Goal: Task Accomplishment & Management: Manage account settings

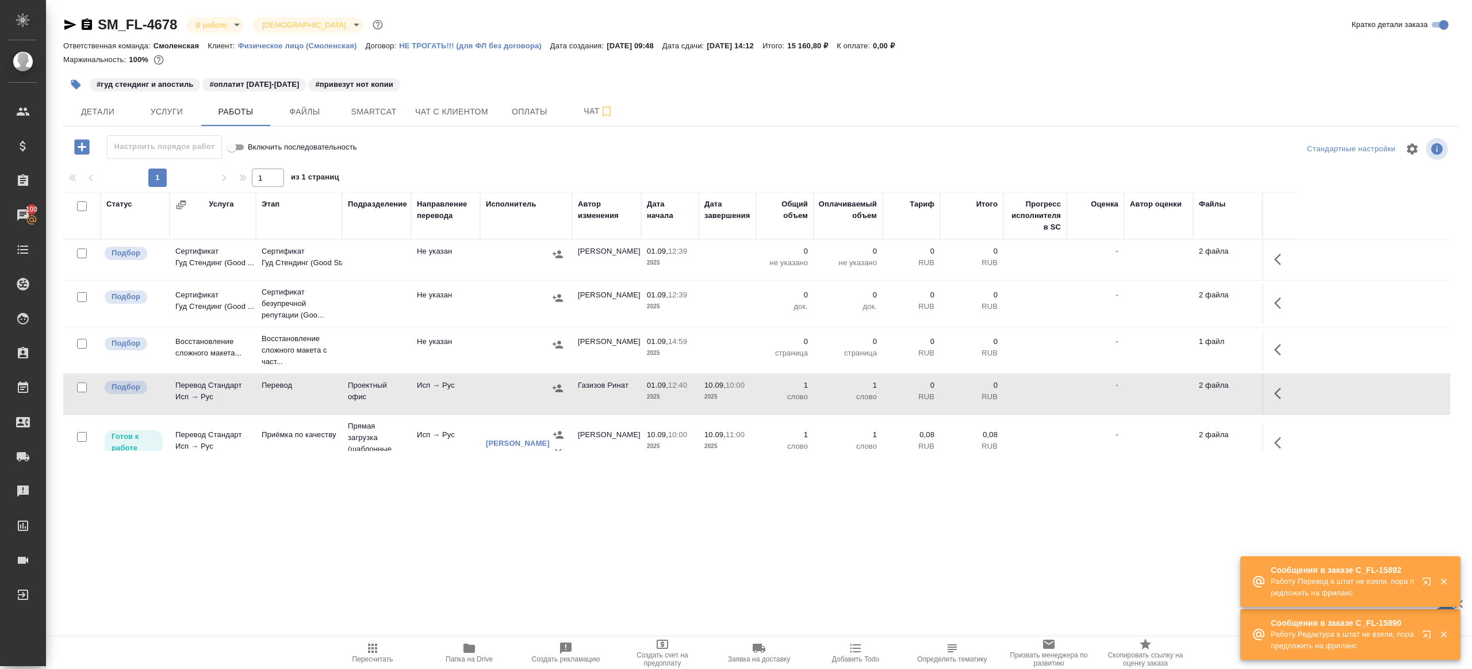
click at [846, 253] on p "0" at bounding box center [847, 251] width 57 height 11
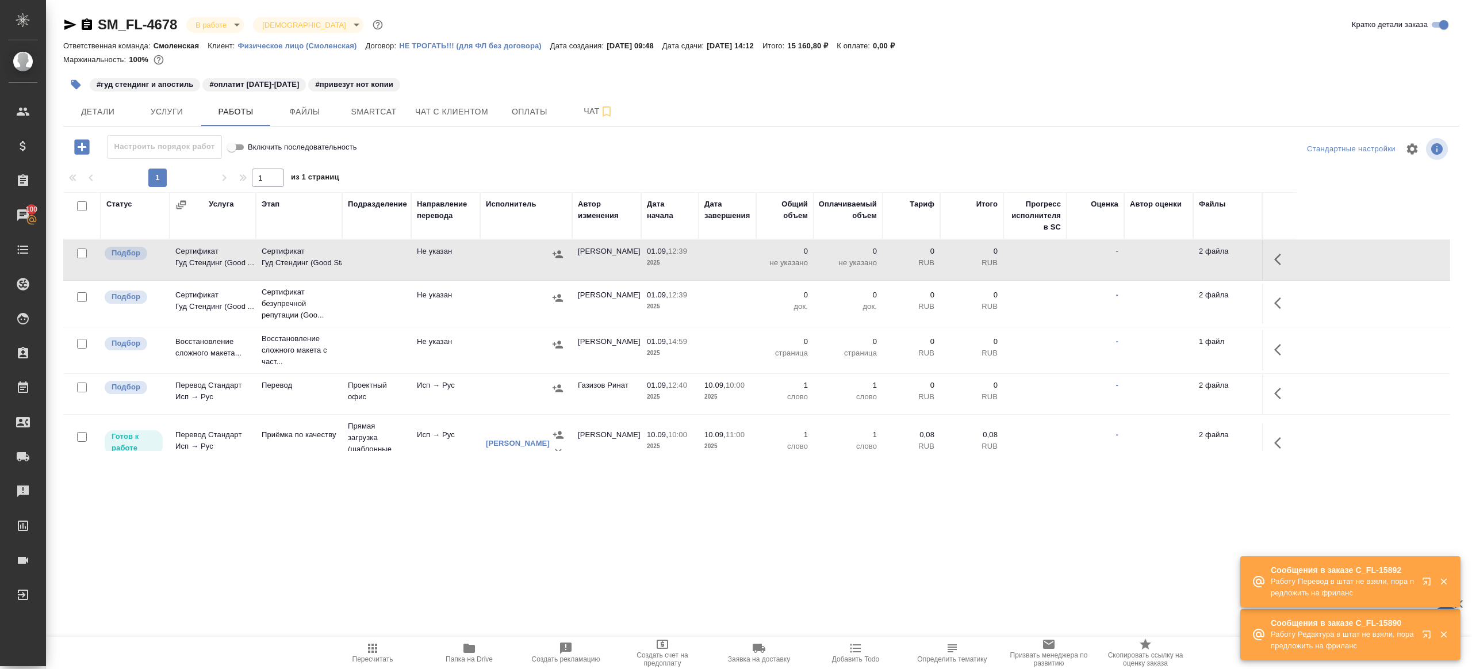
click at [361, 647] on span "Пересчитать" at bounding box center [372, 652] width 83 height 22
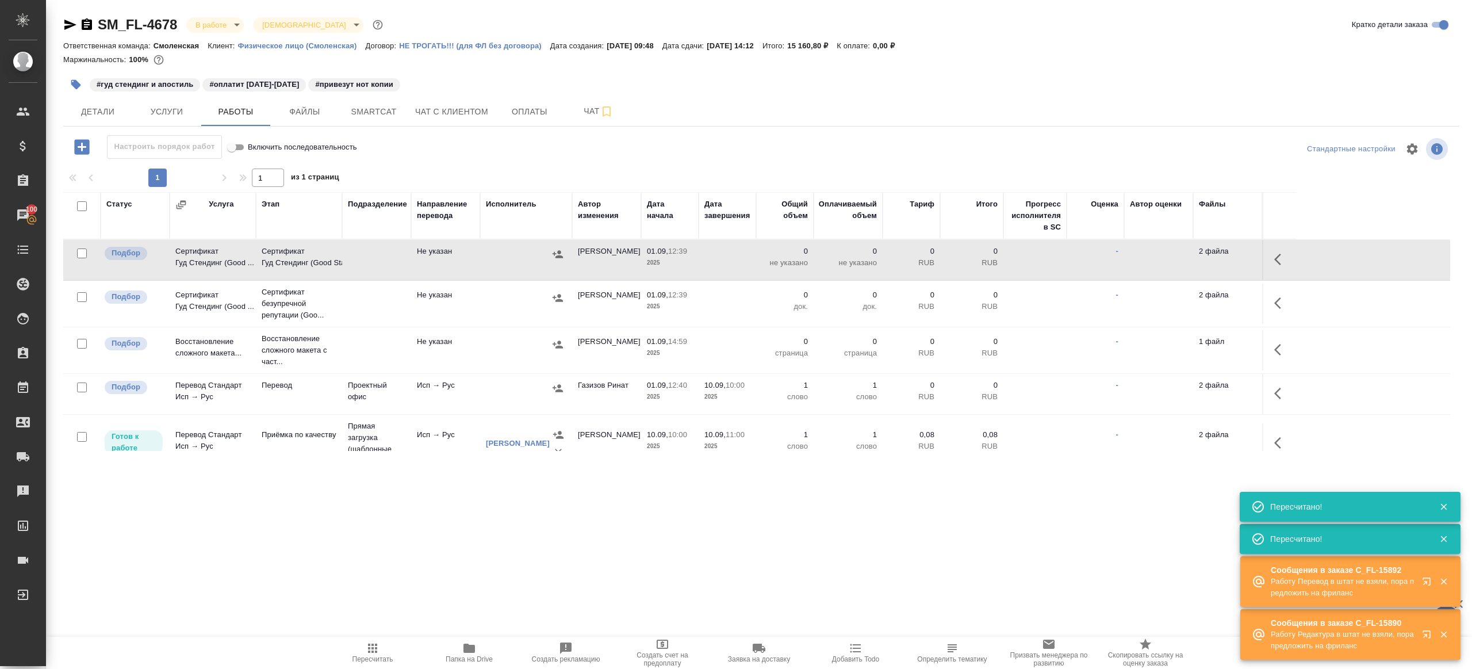
click at [448, 405] on td "Исп → Рус" at bounding box center [445, 394] width 69 height 40
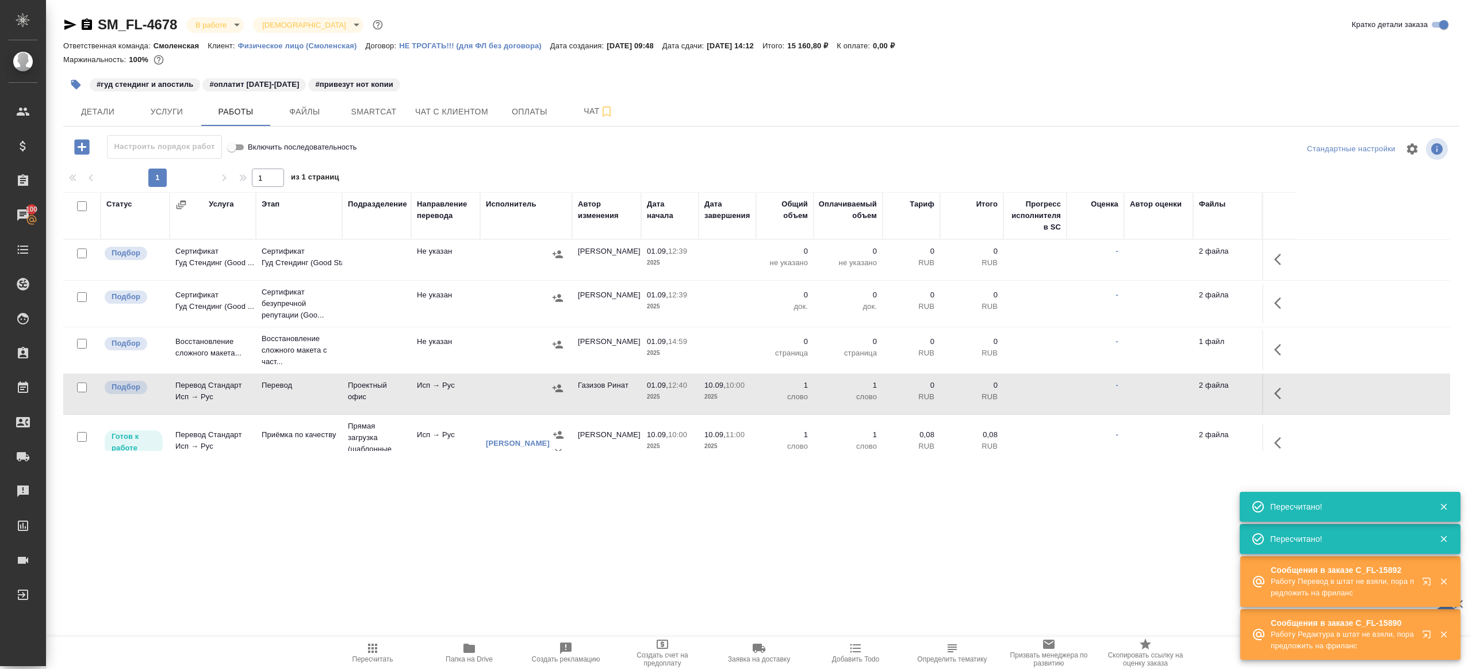
click at [448, 405] on td "Исп → Рус" at bounding box center [445, 394] width 69 height 40
click at [164, 111] on span "Услуги" at bounding box center [166, 112] width 55 height 14
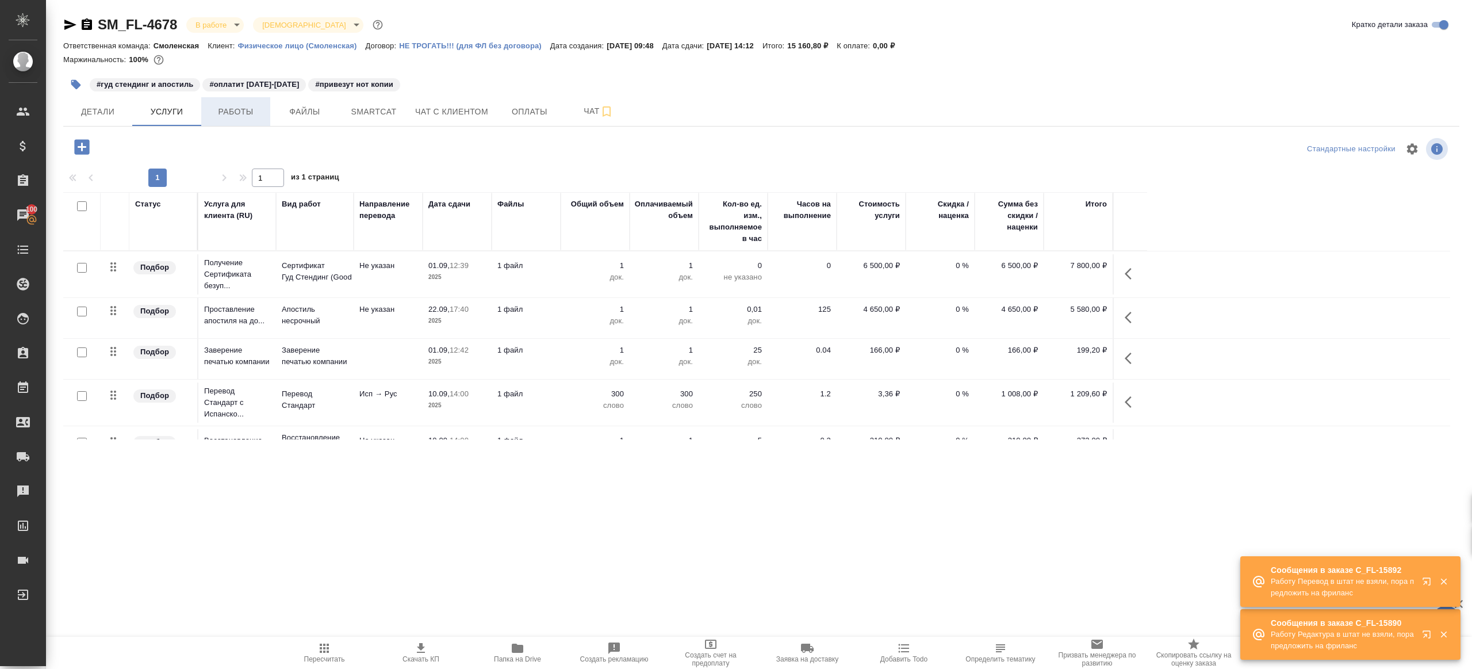
click at [248, 110] on span "Работы" at bounding box center [235, 112] width 55 height 14
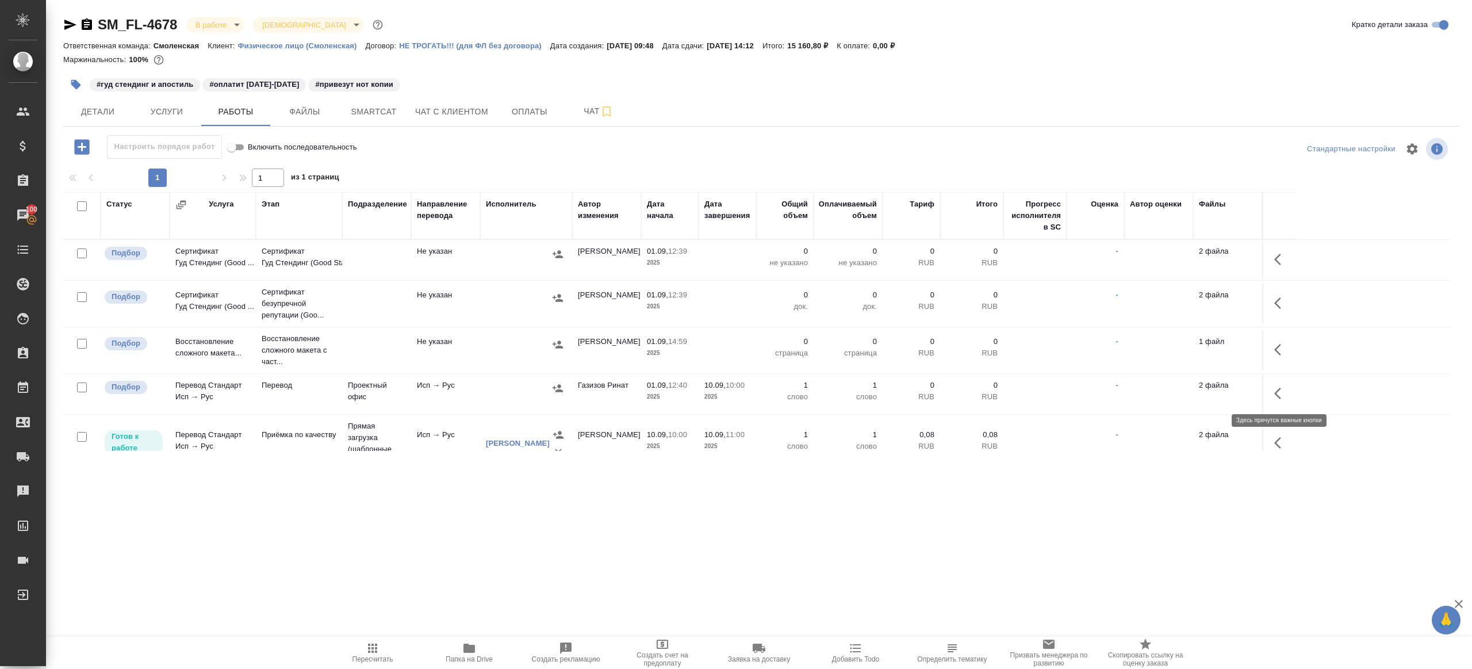
click at [1291, 392] on button "button" at bounding box center [1281, 393] width 28 height 28
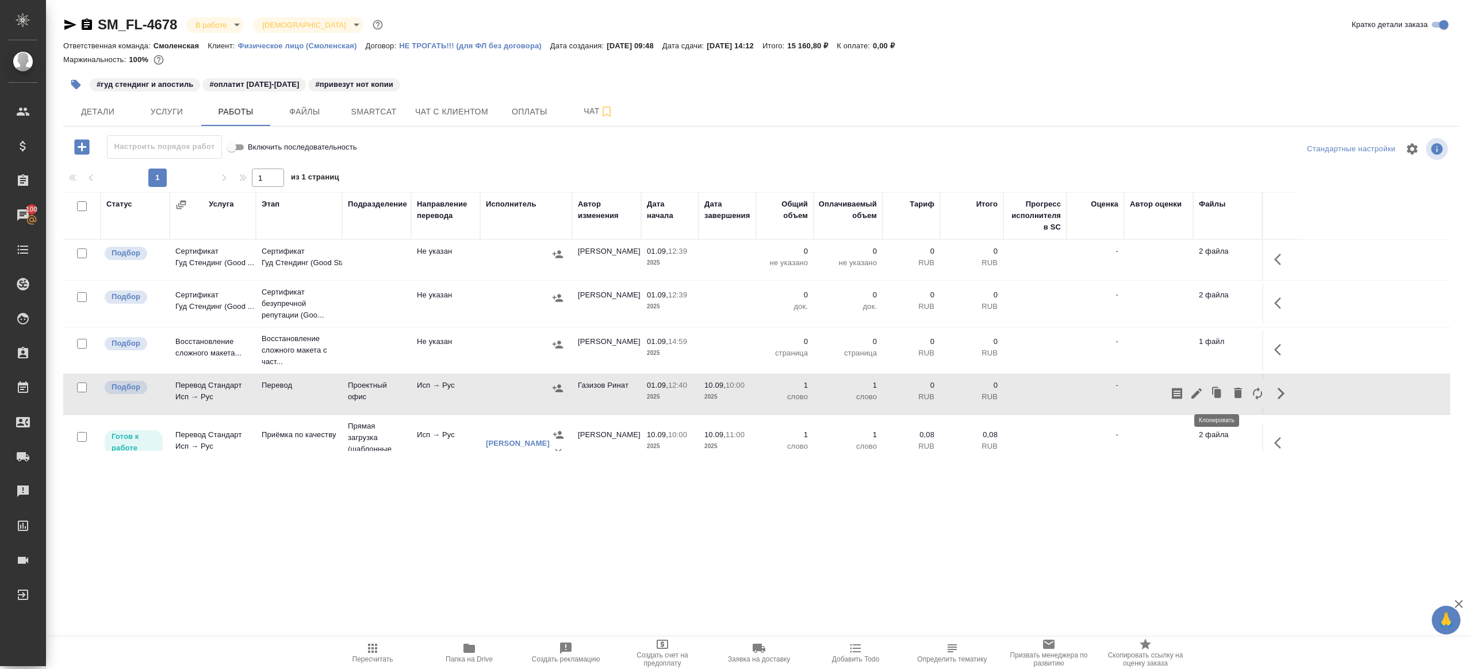
click at [1192, 383] on button "button" at bounding box center [1197, 393] width 20 height 28
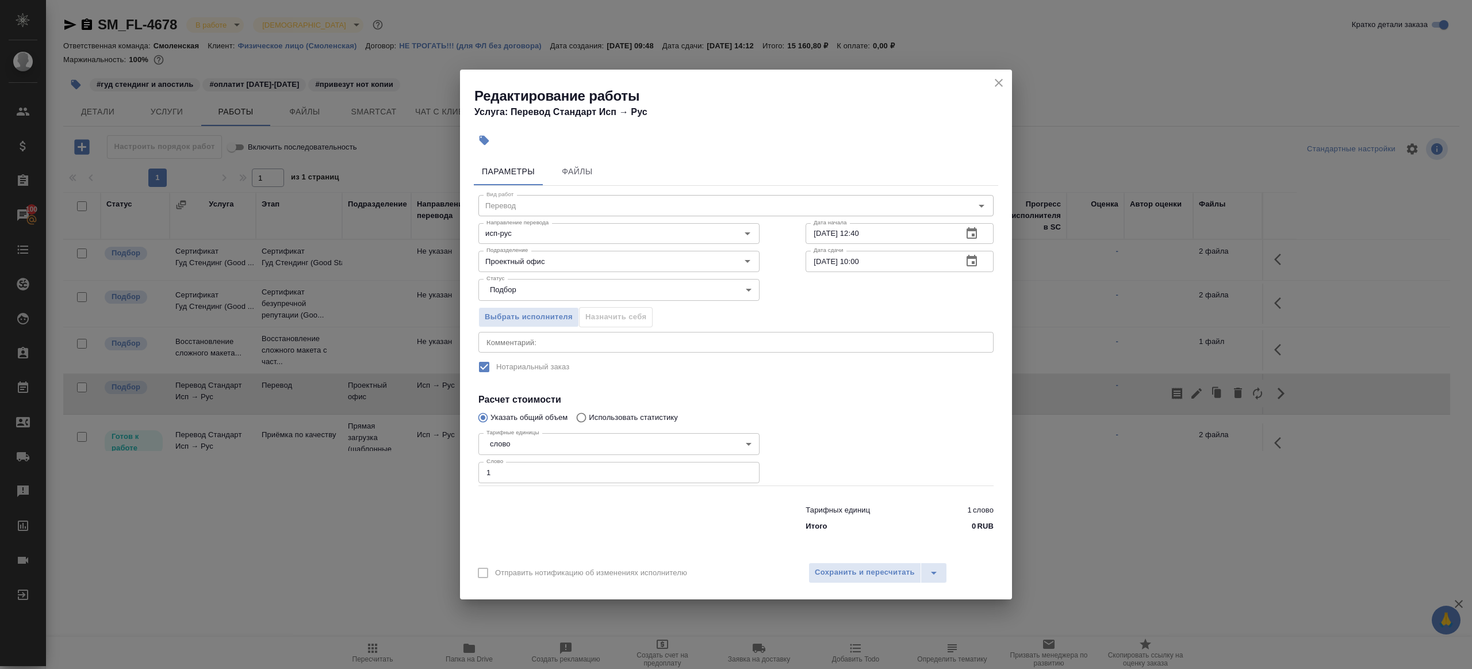
click at [861, 258] on input "[DATE] 10:00" at bounding box center [880, 261] width 148 height 21
type input "10.09.2025 13:00"
click at [817, 424] on div at bounding box center [900, 456] width 234 height 103
click at [845, 565] on button "Сохранить и пересчитать" at bounding box center [864, 572] width 113 height 21
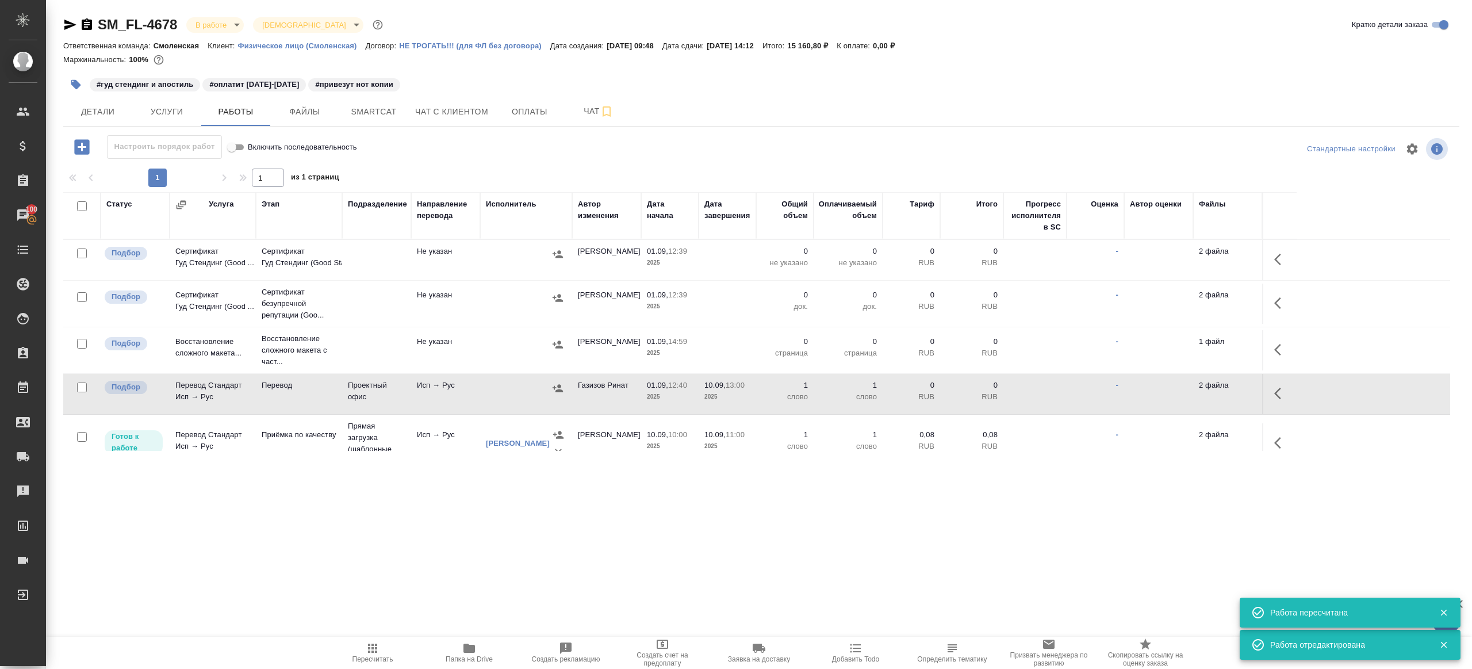
click at [1274, 442] on icon "button" at bounding box center [1281, 443] width 14 height 14
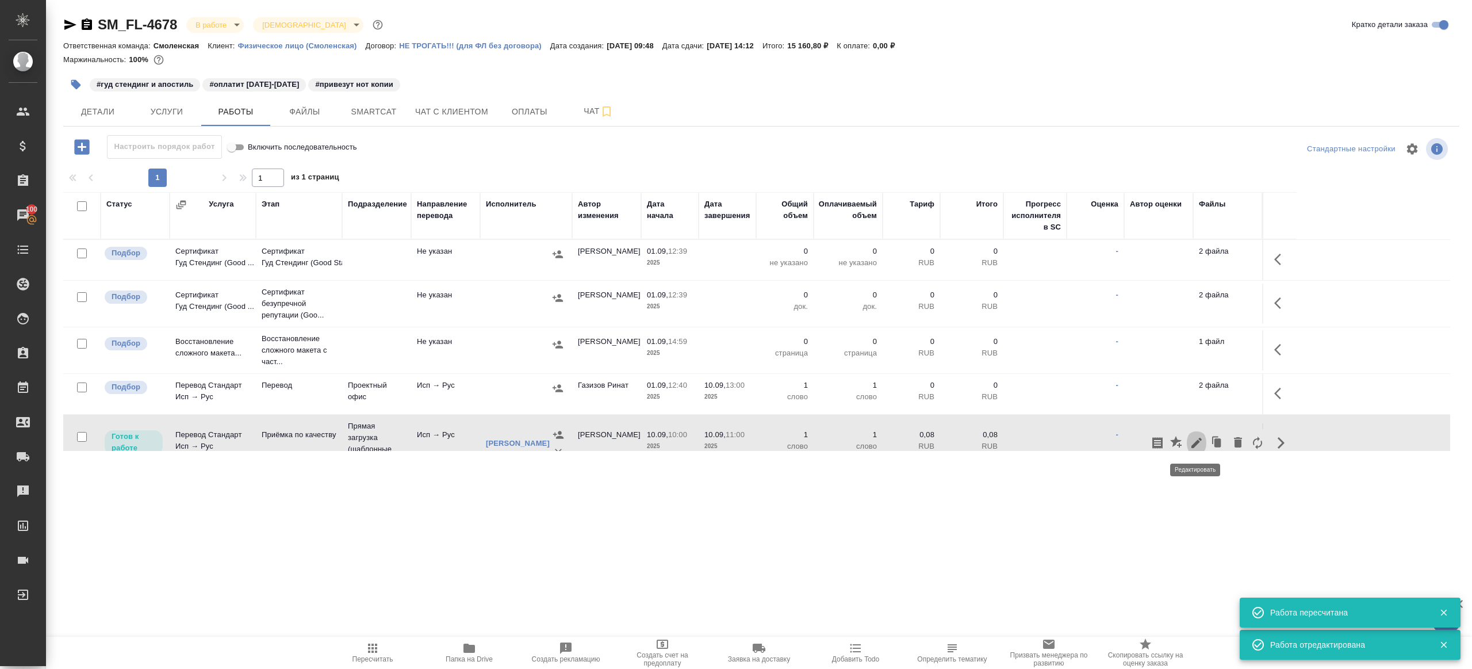
click at [1198, 436] on icon "button" at bounding box center [1197, 443] width 14 height 14
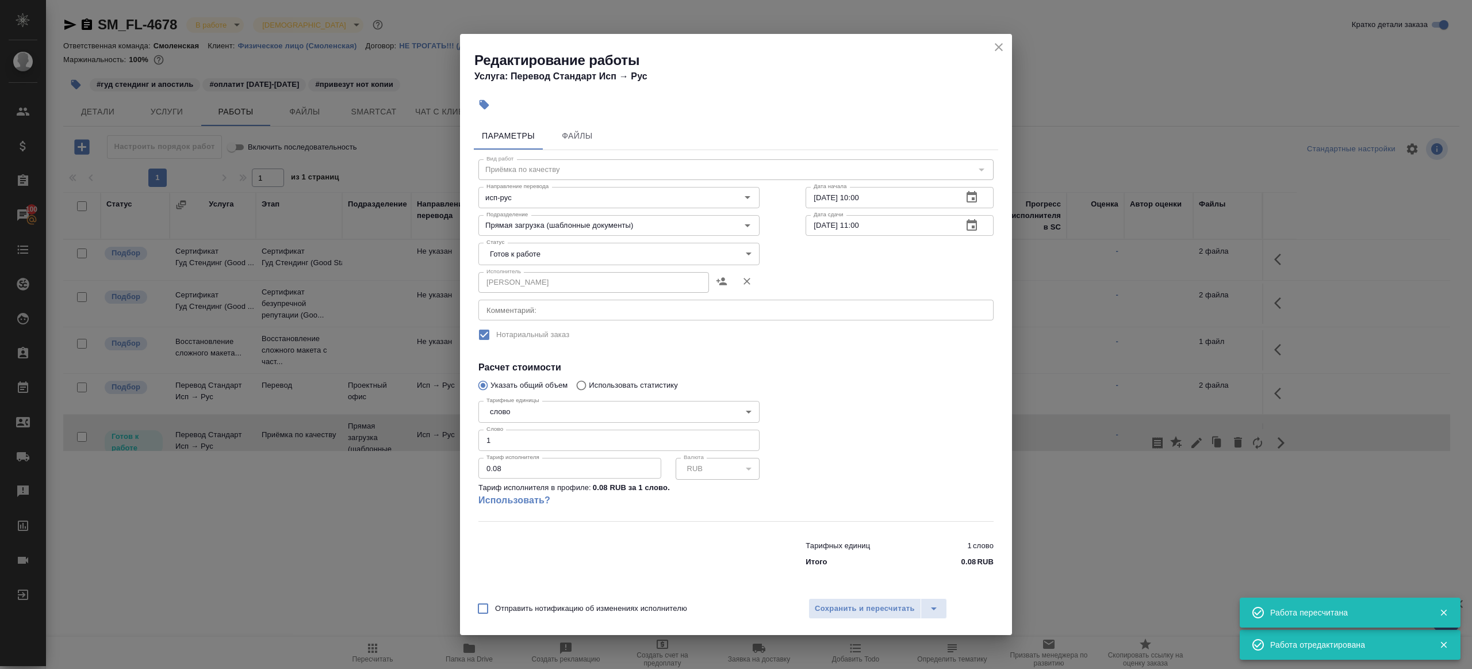
click at [874, 202] on input "[DATE] 10:00" at bounding box center [880, 197] width 148 height 21
paste input "3"
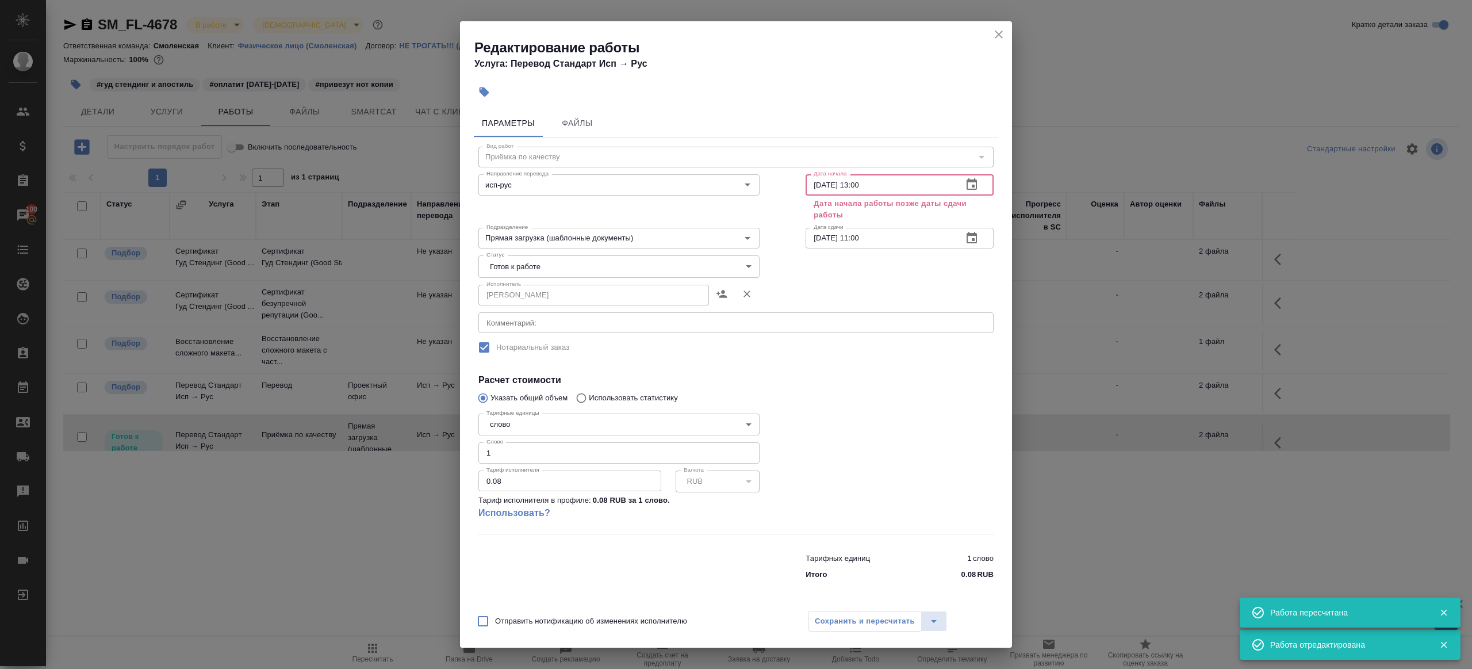
type input "10.09.2025 13:00"
click at [896, 229] on input "10.09.2025 11:00" at bounding box center [880, 238] width 148 height 21
paste input "3"
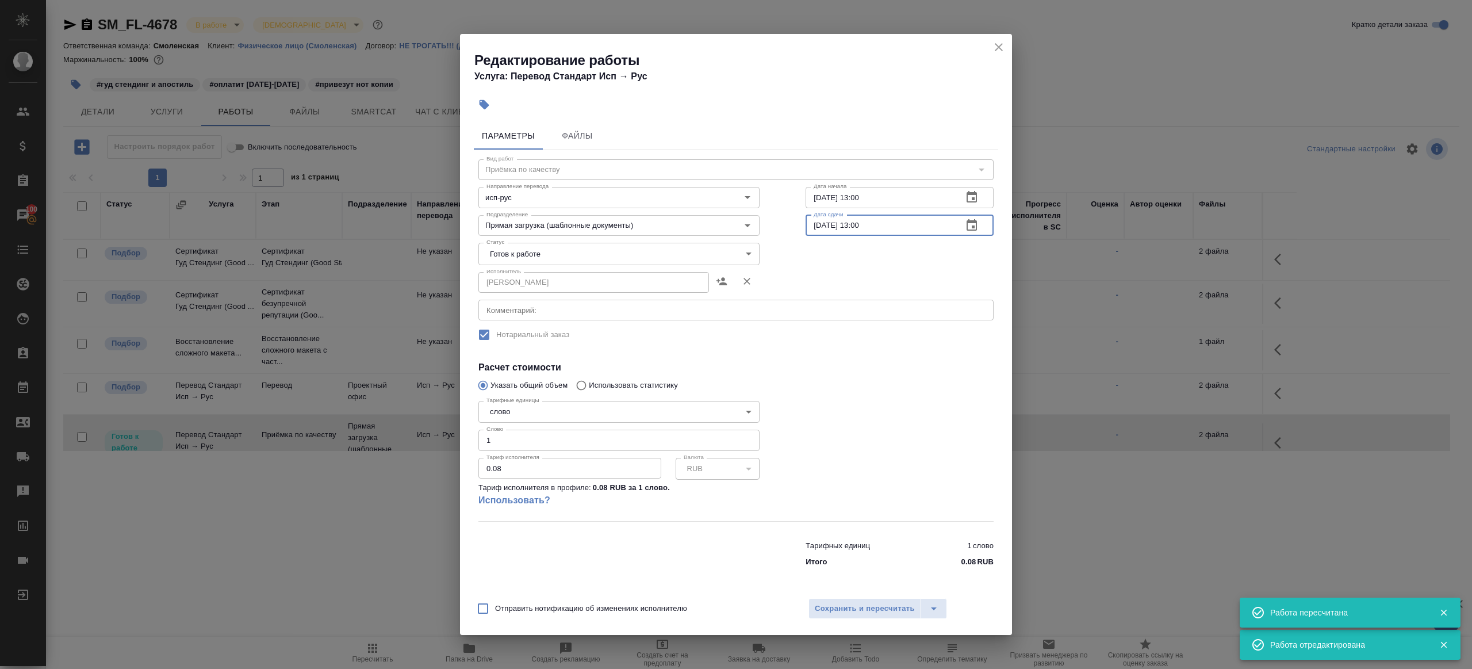
click at [862, 226] on input "10.09.2025 13:00" at bounding box center [880, 225] width 148 height 21
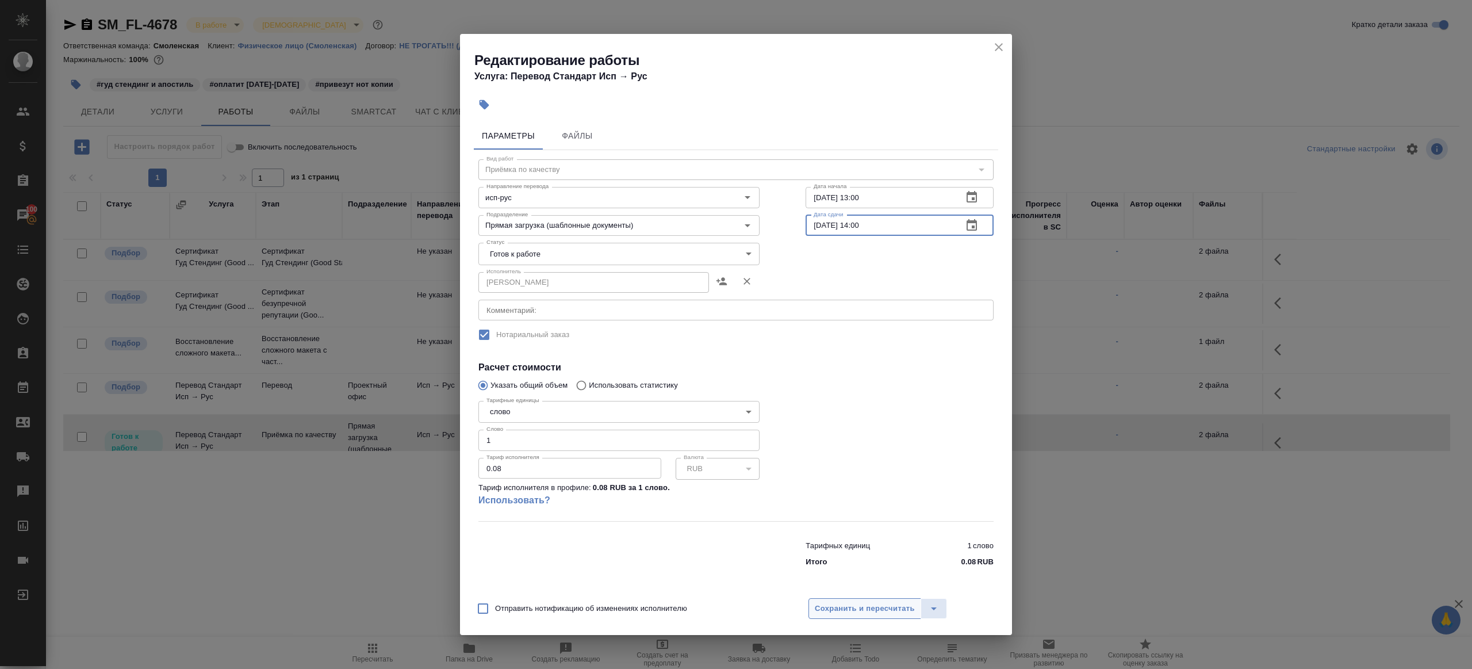
type input "10.09.2025 14:00"
click at [860, 602] on span "Сохранить и пересчитать" at bounding box center [865, 608] width 100 height 13
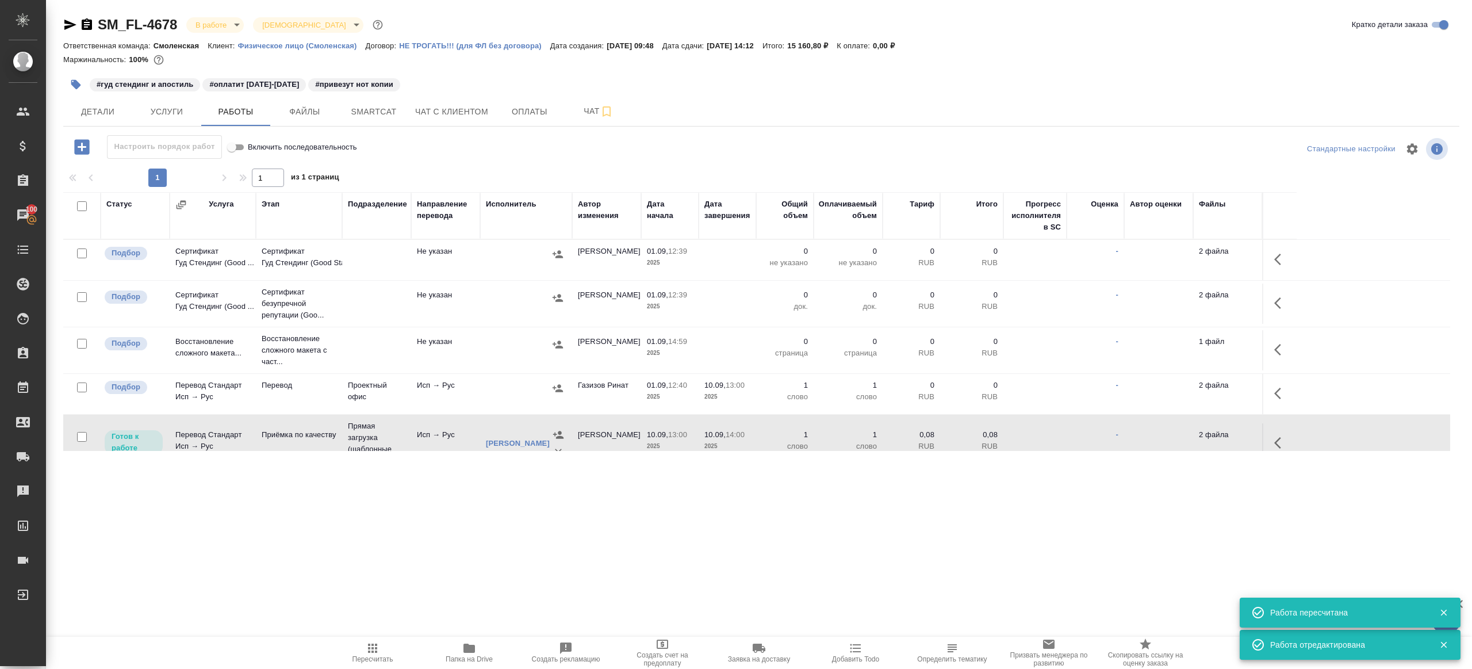
click at [505, 382] on div at bounding box center [526, 387] width 80 height 17
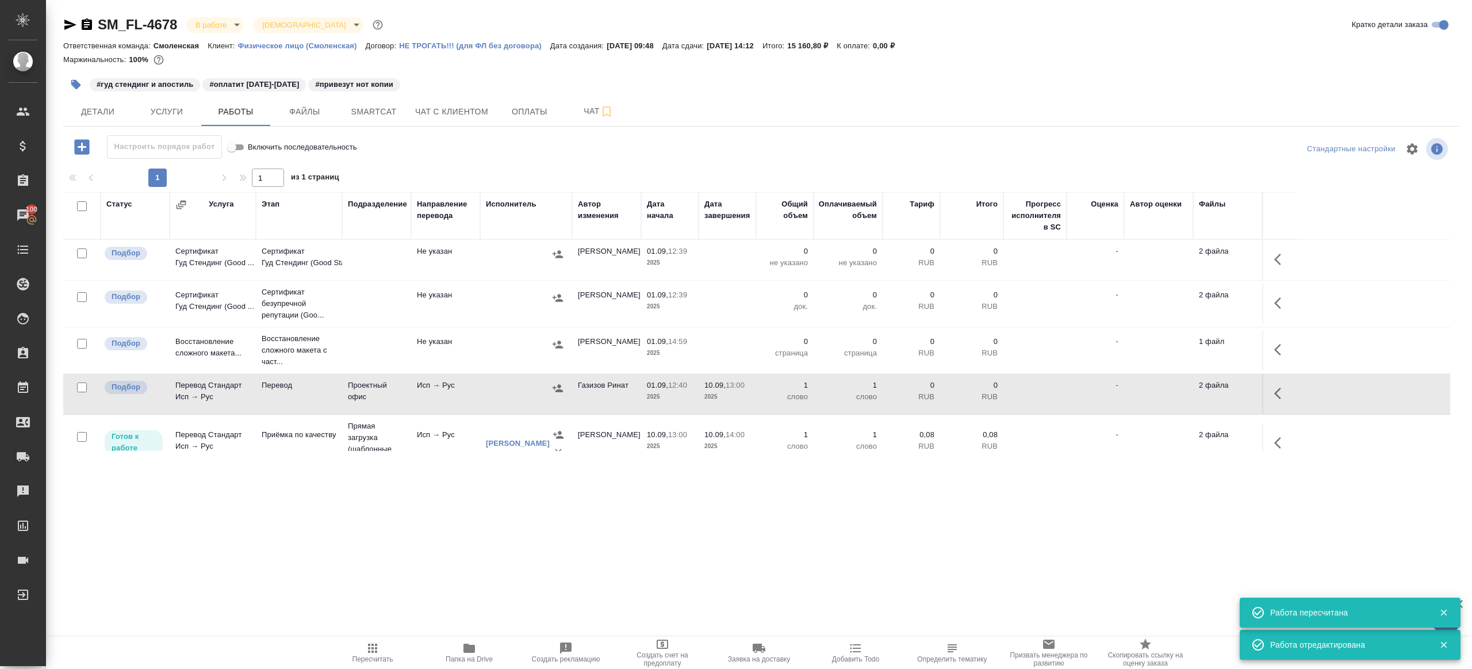
click at [505, 382] on div at bounding box center [526, 387] width 80 height 17
click at [368, 649] on icon "button" at bounding box center [372, 647] width 9 height 9
click at [375, 638] on button "Пересчитать" at bounding box center [372, 652] width 97 height 32
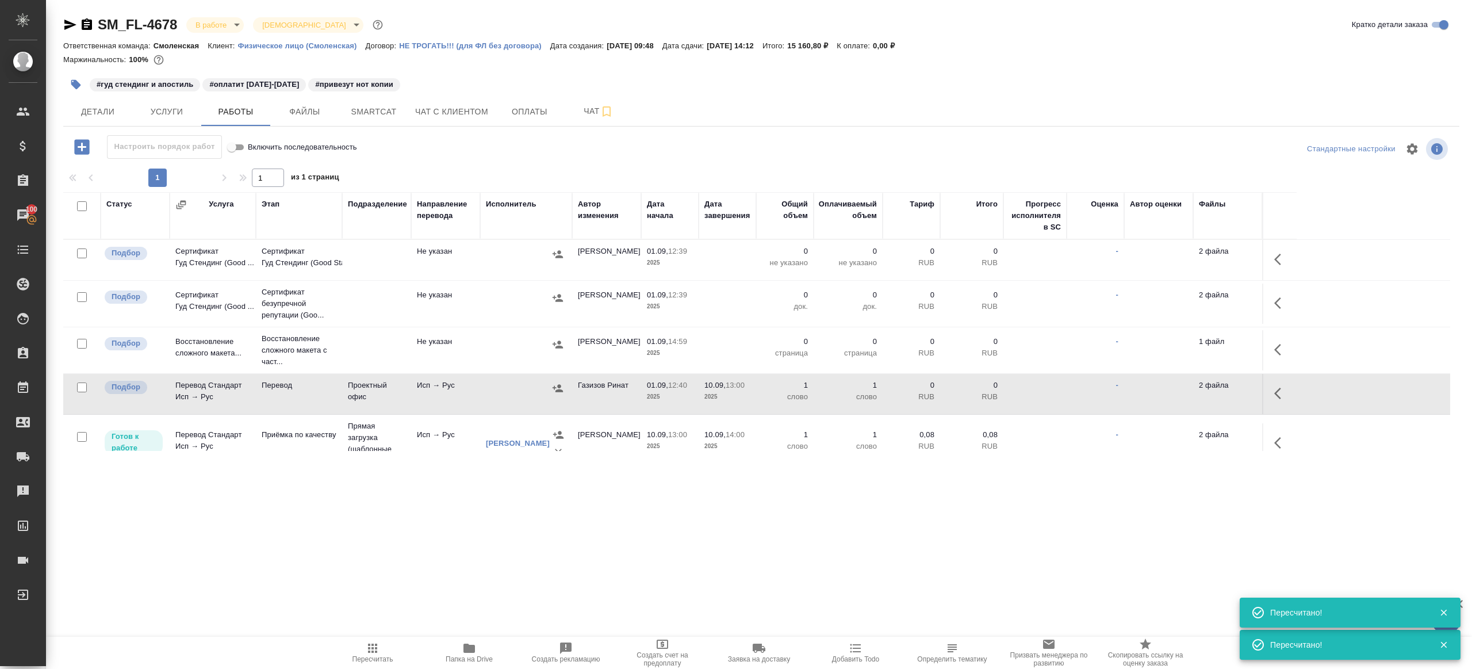
click at [381, 647] on span "Пересчитать" at bounding box center [372, 652] width 83 height 22
click at [517, 589] on div ".cls-1 fill:#fff; AWATERA Gazizov Rinat Клиенты Спецификации Заказы 100 Чаты To…" at bounding box center [736, 334] width 1472 height 669
click at [1268, 388] on button "button" at bounding box center [1281, 393] width 28 height 28
click at [1195, 389] on icon "button" at bounding box center [1197, 393] width 14 height 14
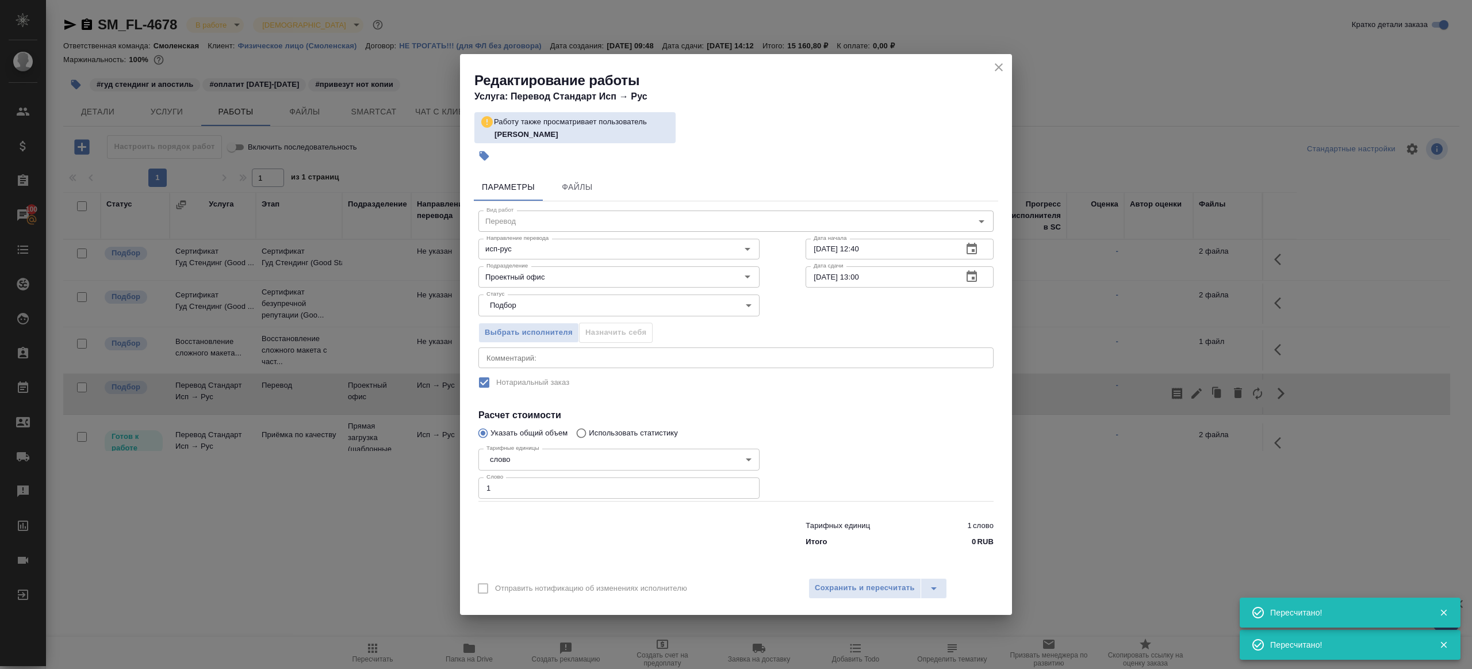
click at [860, 275] on input "10.09.2025 13:00" at bounding box center [880, 276] width 148 height 21
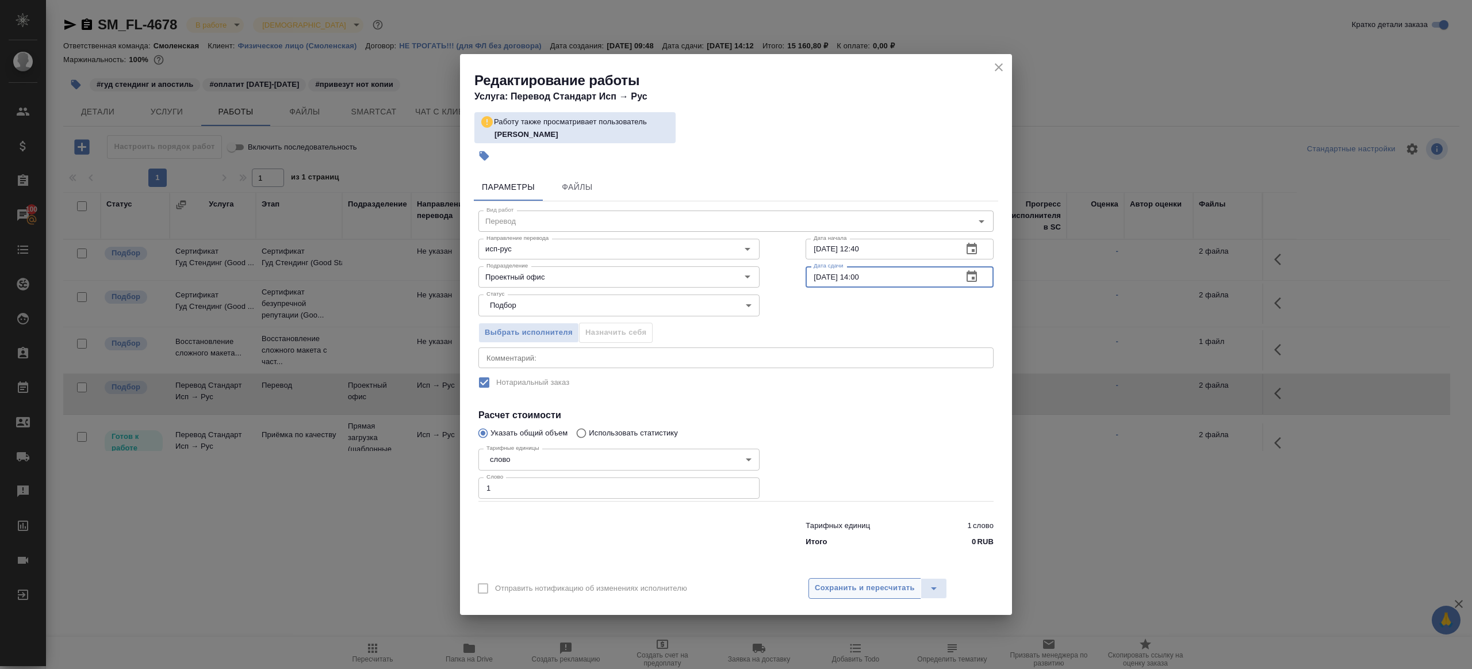
type input "10.09.2025 14:00"
click at [853, 590] on span "Сохранить и пересчитать" at bounding box center [865, 587] width 100 height 13
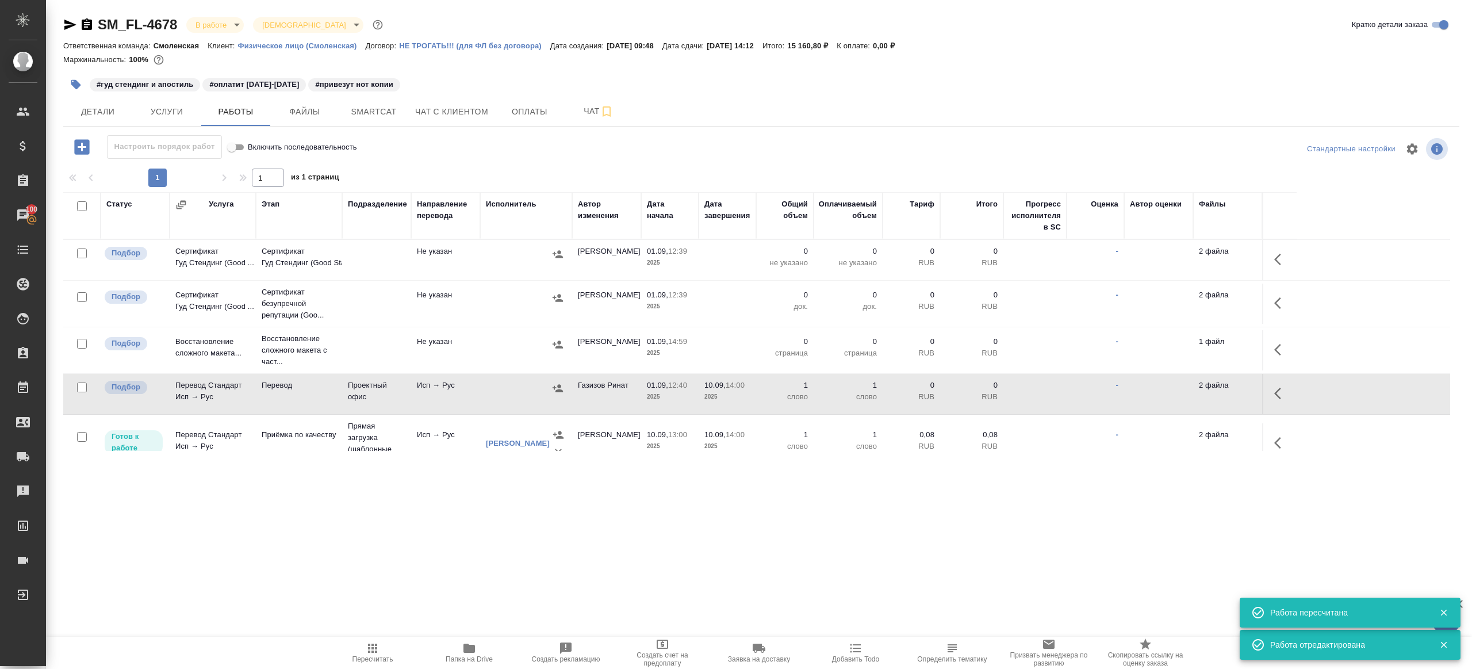
click at [382, 644] on span "Пересчитать" at bounding box center [372, 652] width 83 height 22
click at [528, 591] on div ".cls-1 fill:#fff; AWATERA Gazizov Rinat Клиенты Спецификации Заказы 100 Чаты To…" at bounding box center [736, 334] width 1472 height 669
click at [374, 651] on icon "button" at bounding box center [373, 648] width 14 height 14
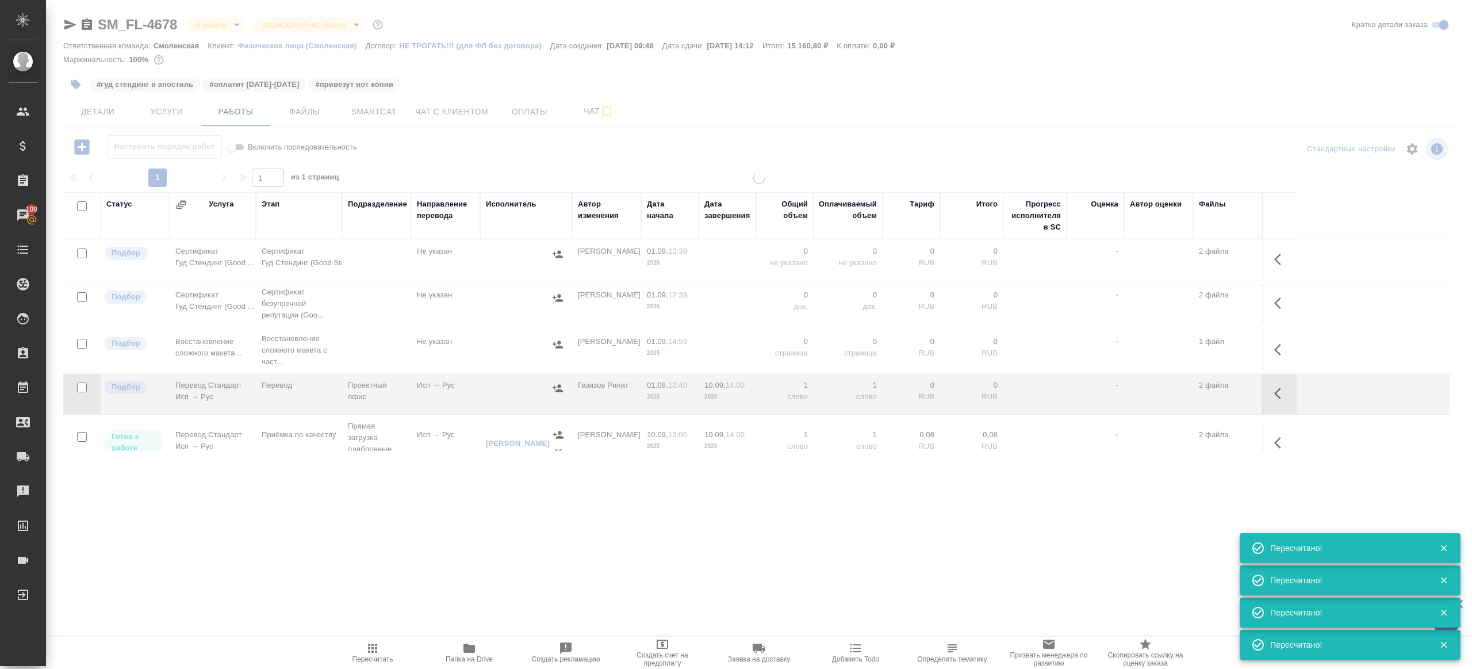
click at [413, 586] on div ".cls-1 fill:#fff; AWATERA Gazizov Rinat Клиенты Спецификации Заказы 100 Чаты To…" at bounding box center [736, 334] width 1472 height 669
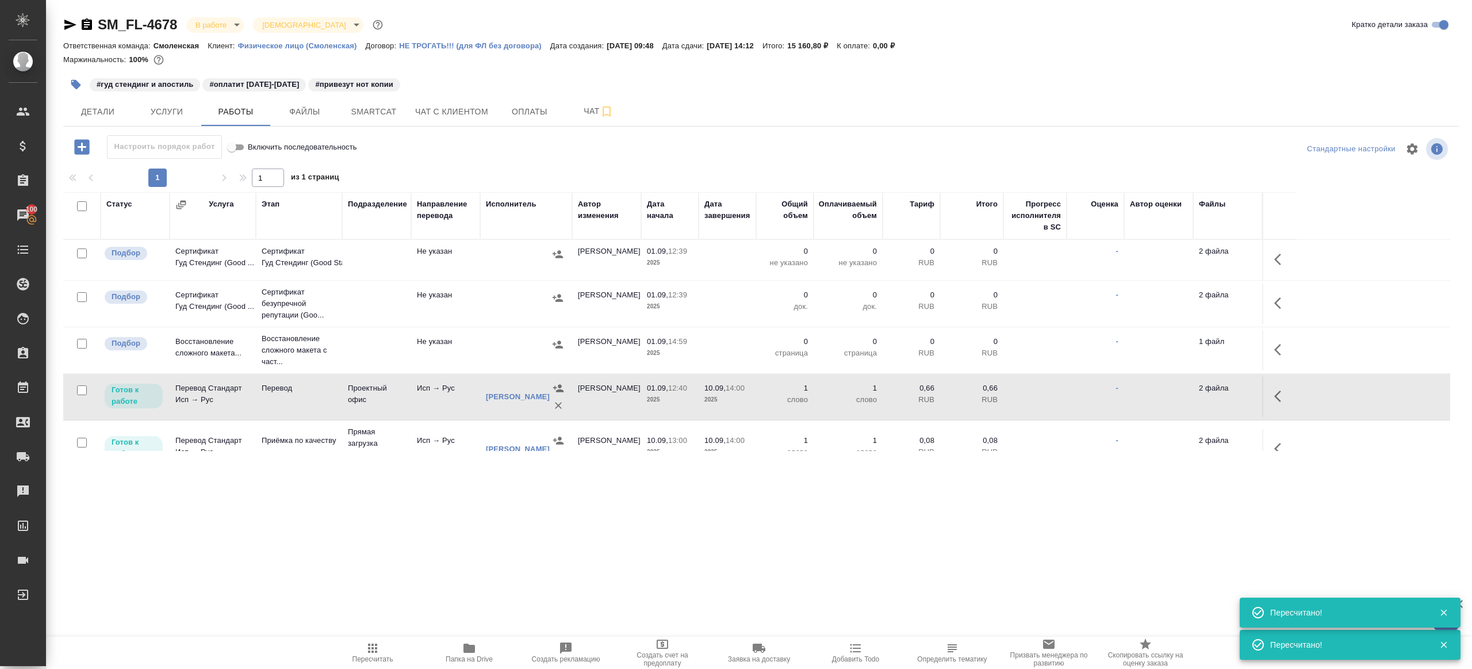
click at [85, 343] on input "checkbox" at bounding box center [82, 344] width 10 height 10
checkbox input "true"
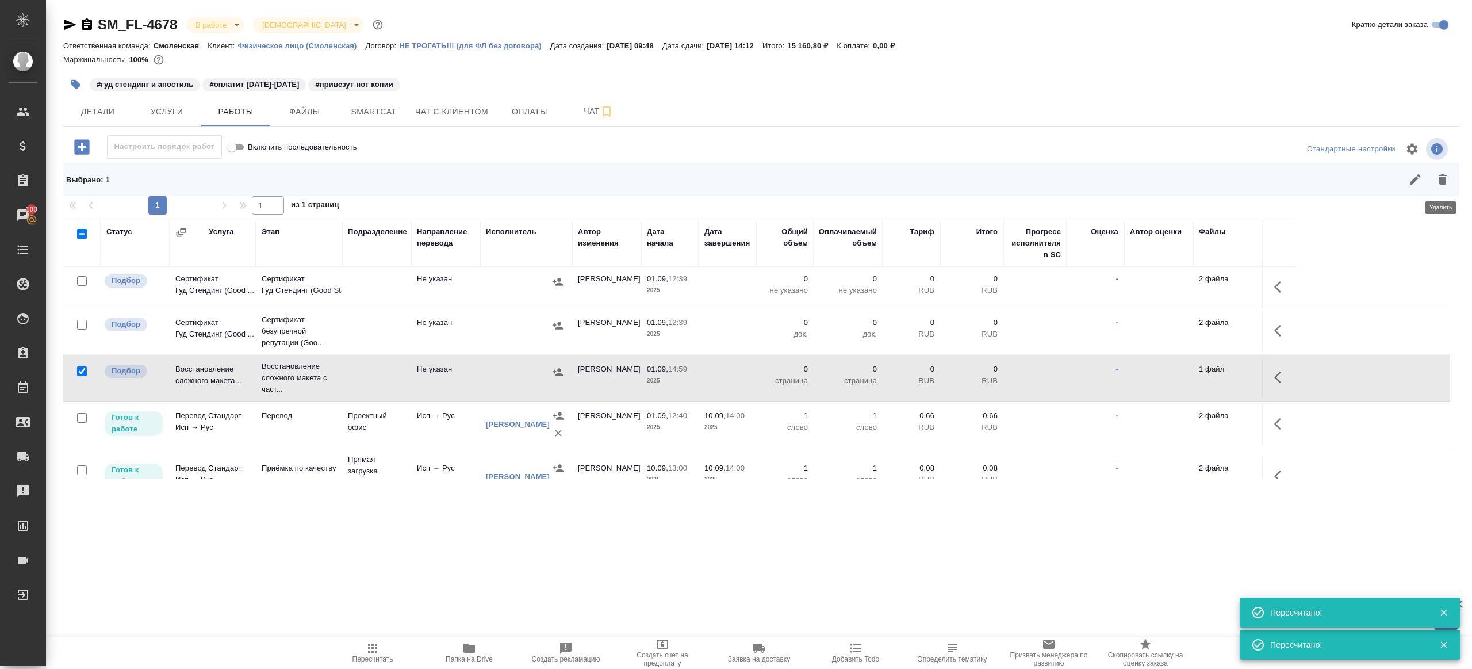
click at [1452, 185] on button "button" at bounding box center [1443, 180] width 28 height 28
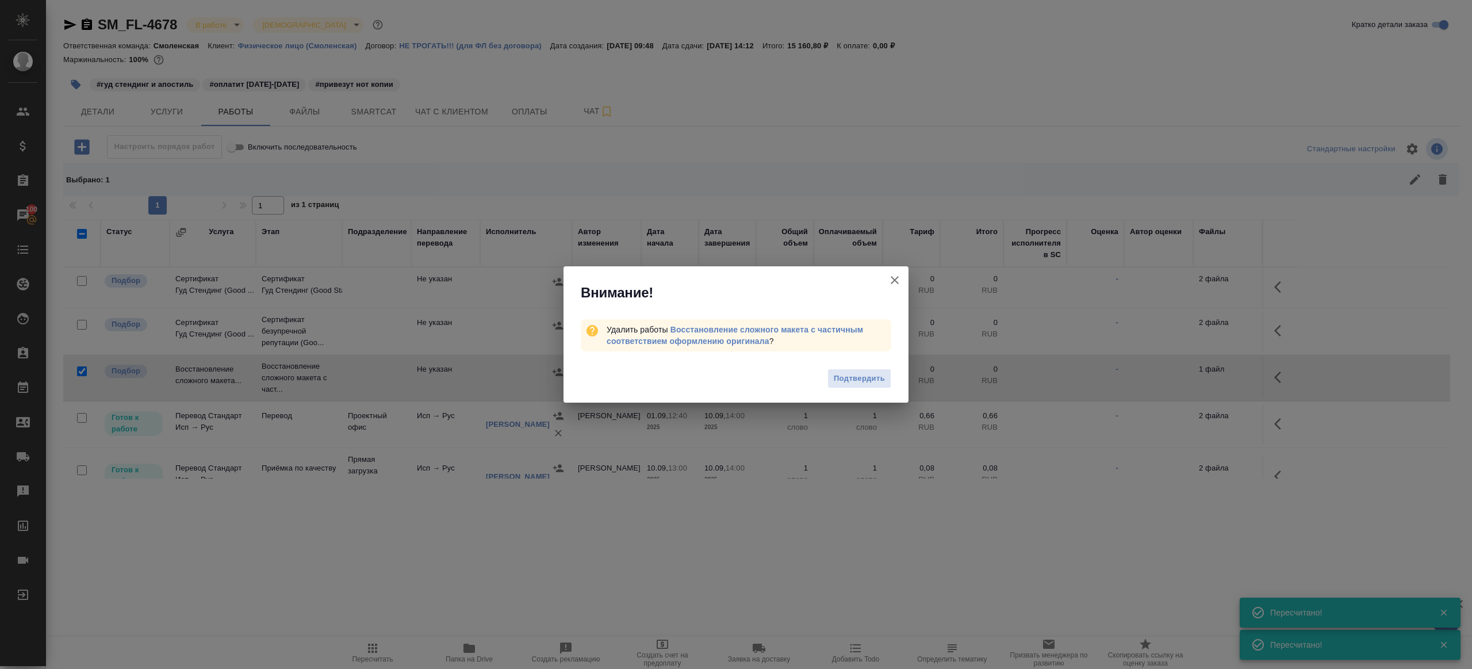
click at [904, 367] on div "Подтвердить" at bounding box center [735, 380] width 345 height 46
click at [873, 370] on button "Подтвердить" at bounding box center [859, 379] width 64 height 20
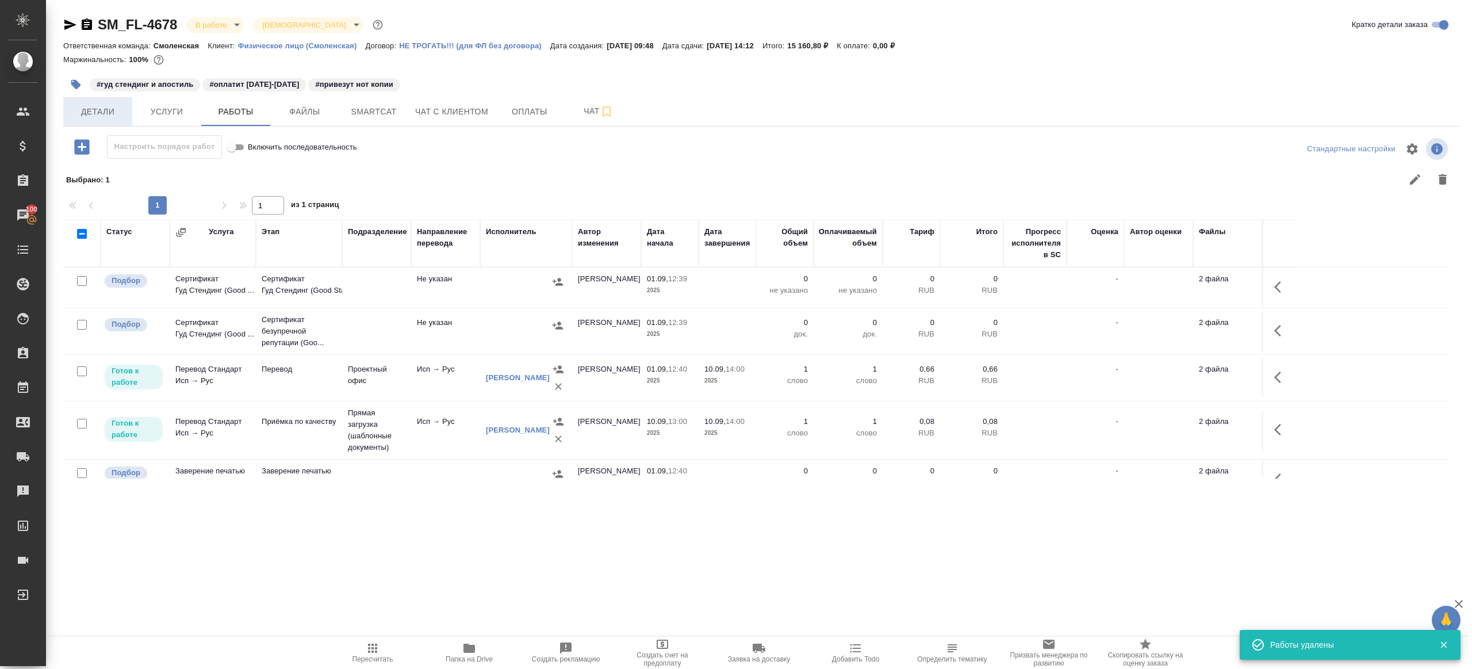
click at [97, 115] on span "Детали" at bounding box center [97, 112] width 55 height 14
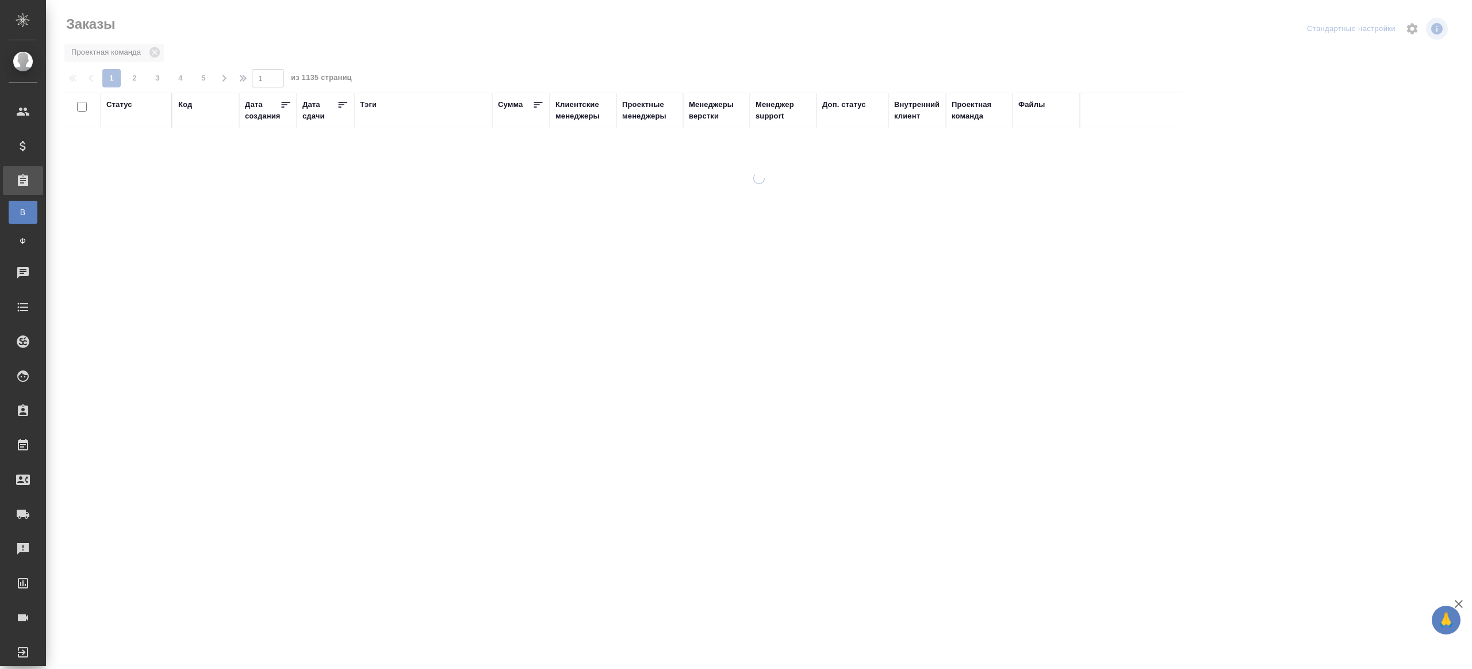
click at [374, 101] on div "Тэги" at bounding box center [368, 104] width 17 height 11
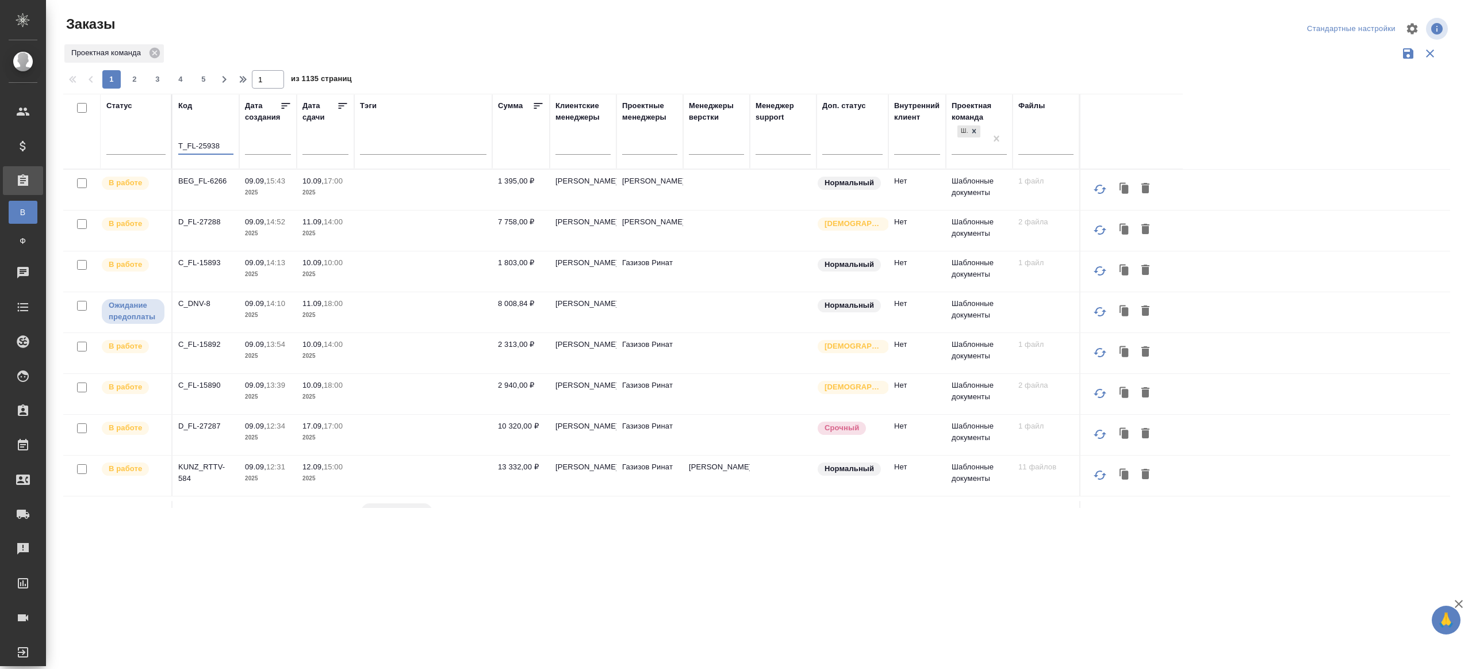
type input "T_FL-25938"
click at [520, 56] on div "Проектная команда" at bounding box center [756, 54] width 1387 height 22
click at [520, 55] on div "Проектная команда" at bounding box center [756, 54] width 1387 height 22
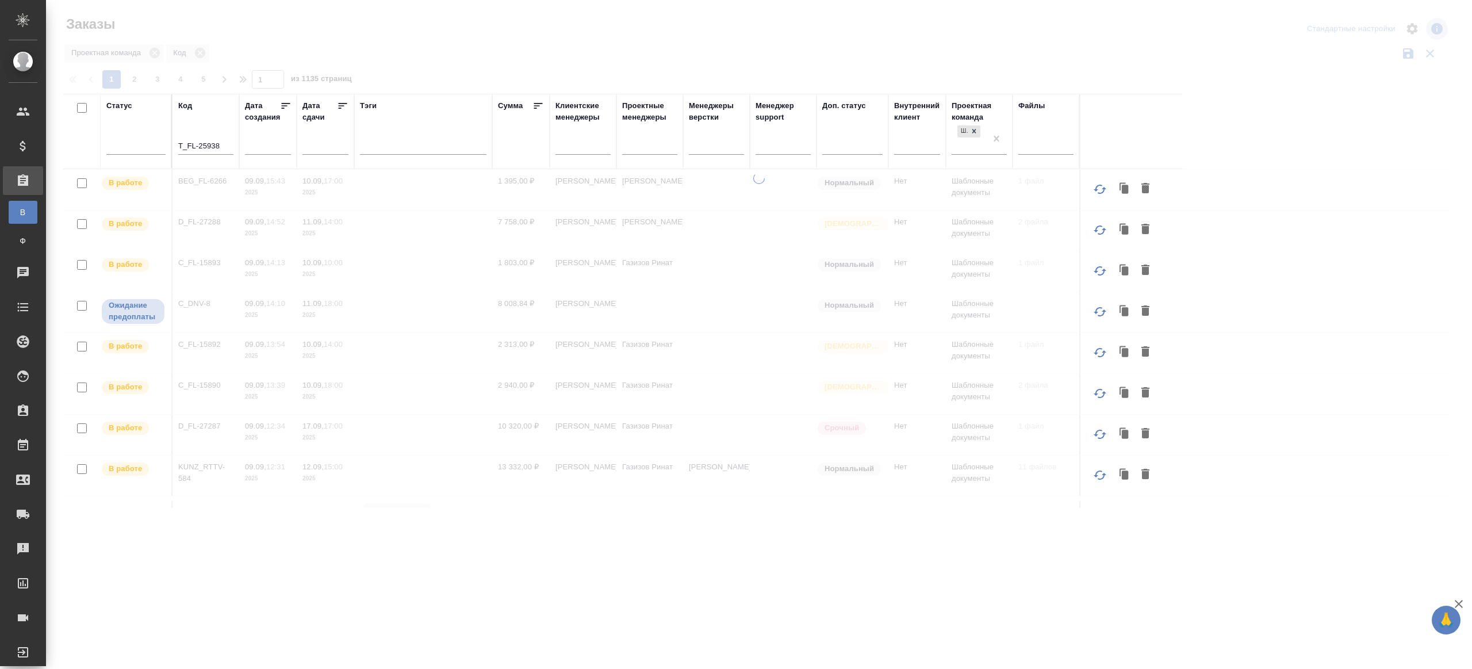
click at [599, 76] on div at bounding box center [759, 257] width 1426 height 514
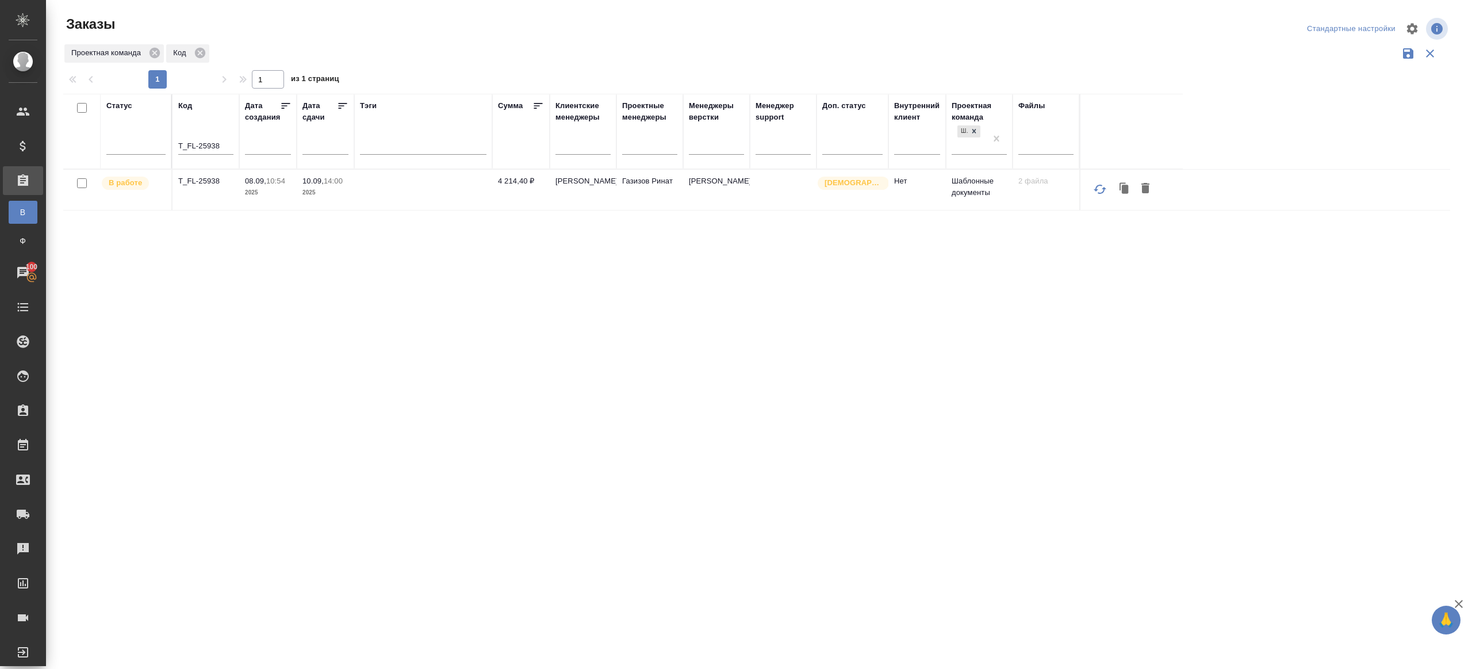
click at [203, 179] on p "T_FL-25938" at bounding box center [205, 180] width 55 height 11
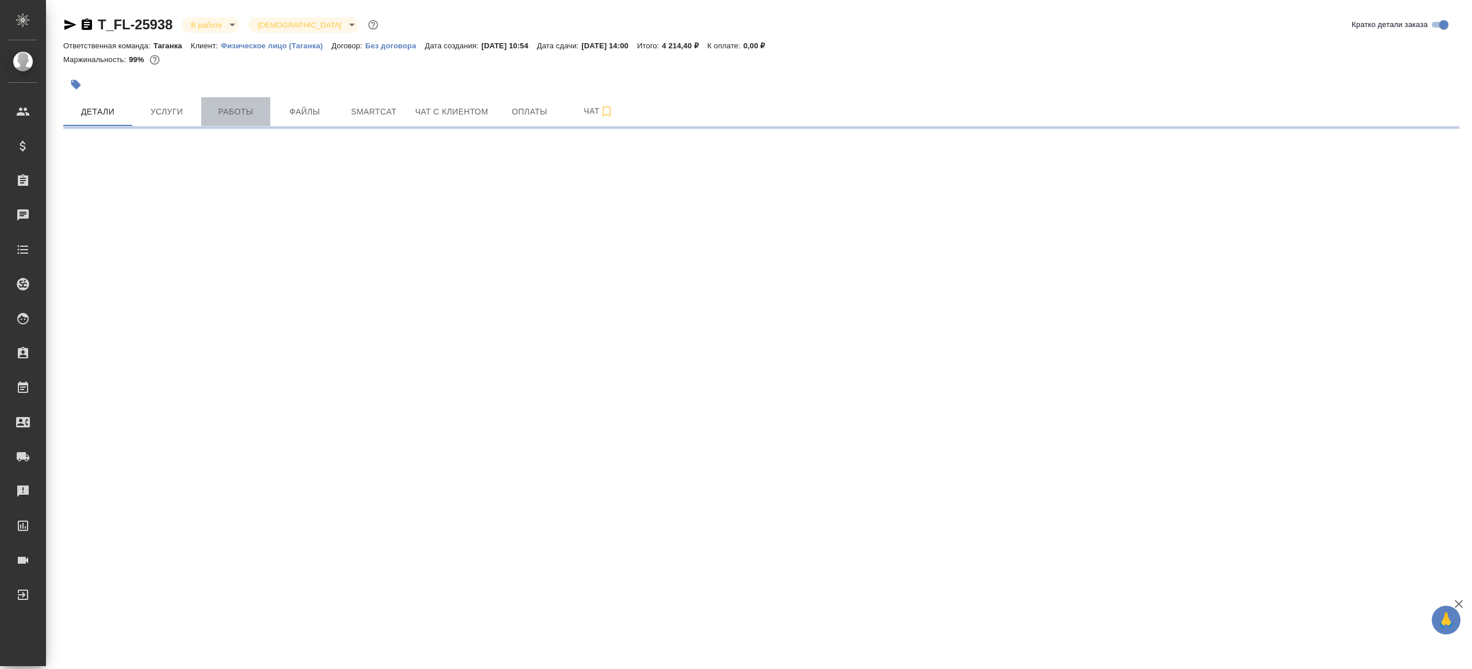
click at [216, 109] on span "Работы" at bounding box center [235, 112] width 55 height 14
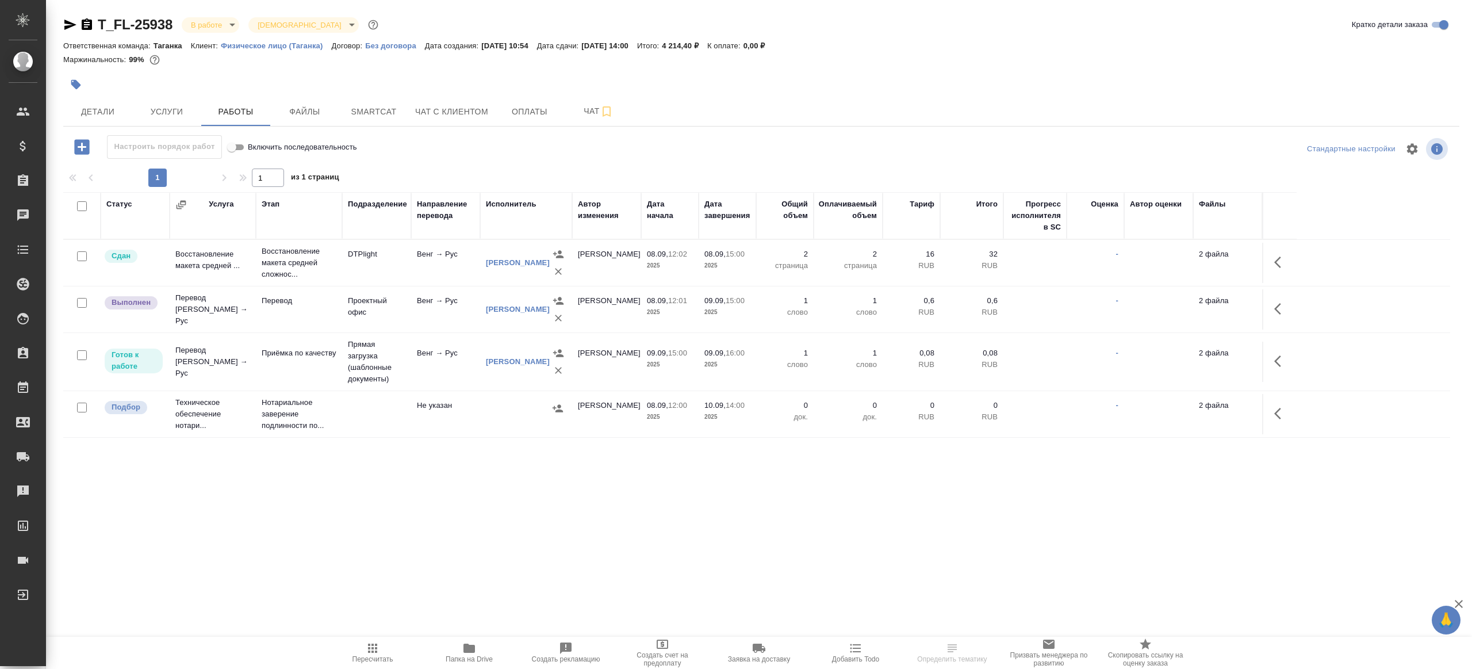
click at [526, 164] on div at bounding box center [761, 166] width 1396 height 6
click at [1278, 310] on icon "button" at bounding box center [1277, 308] width 7 height 11
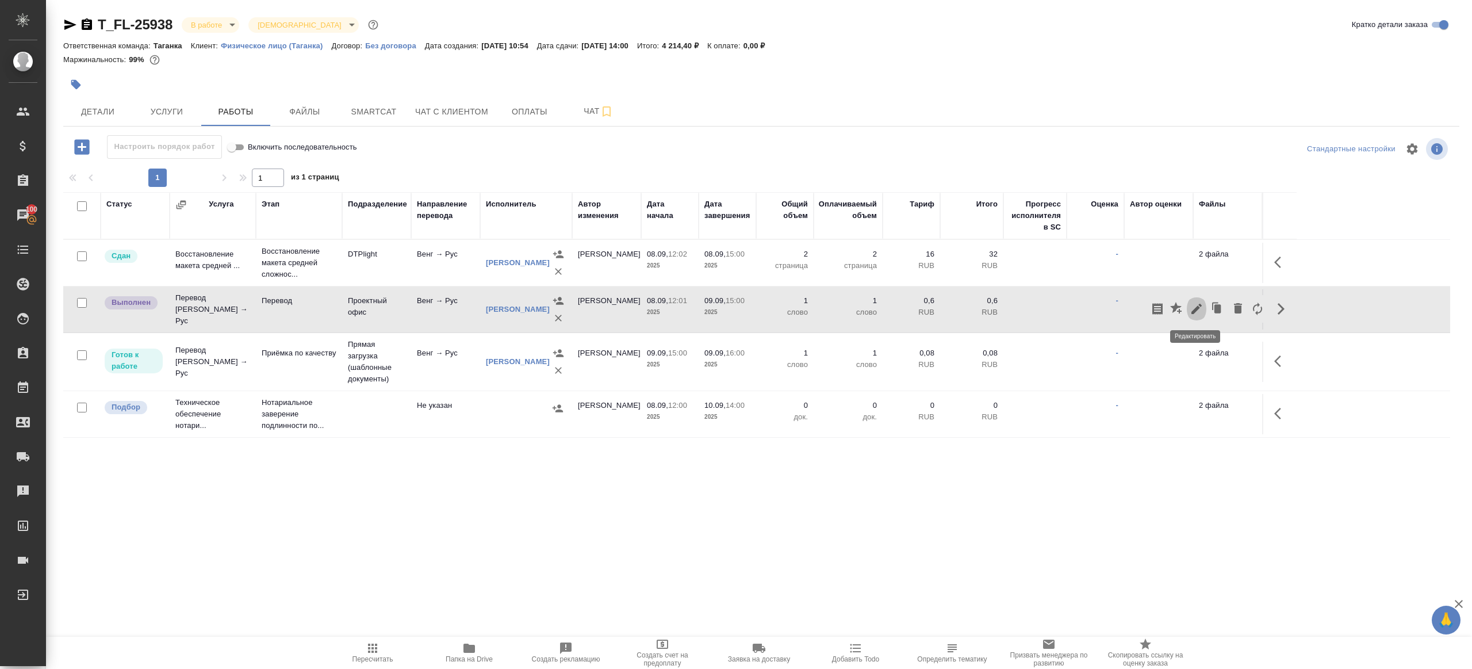
click at [1194, 302] on icon "button" at bounding box center [1197, 309] width 14 height 14
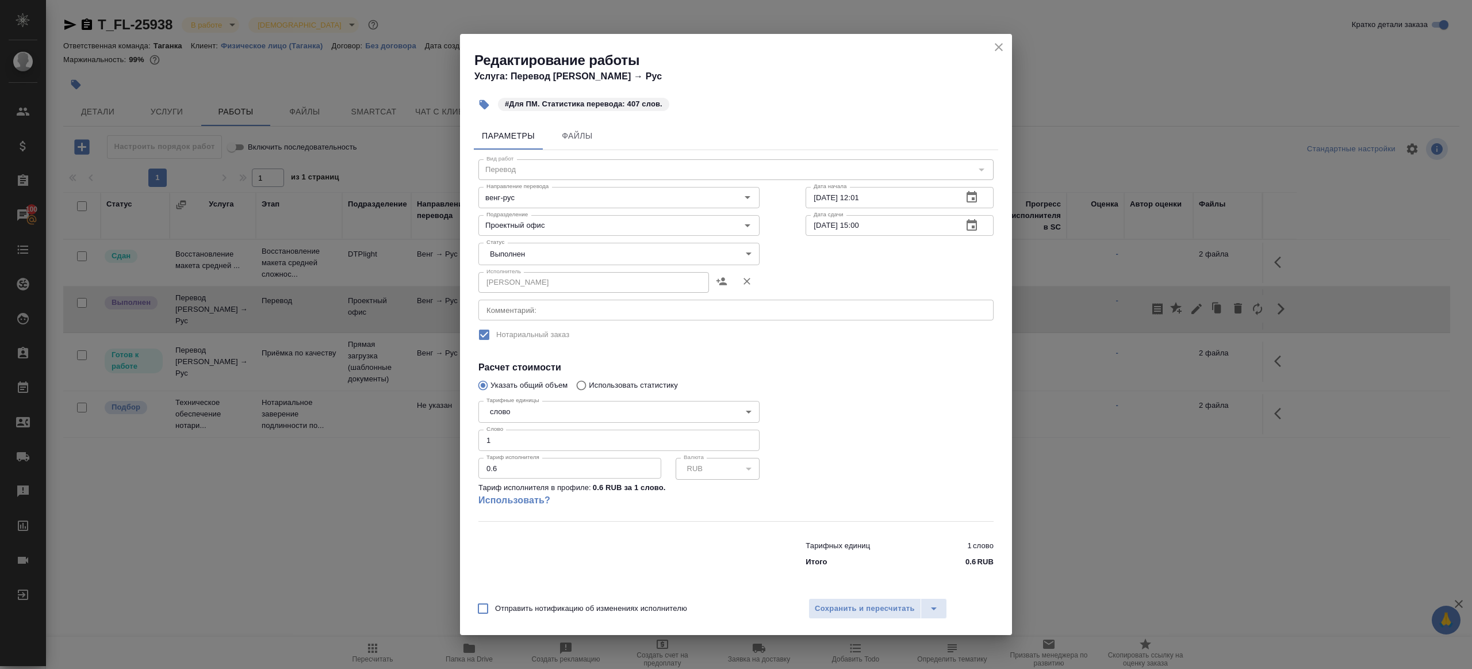
click at [546, 258] on body "🙏 .cls-1 fill:#fff; AWATERA Gazizov Rinat Клиенты Спецификации Заказы 100 Чаты …" at bounding box center [736, 334] width 1472 height 669
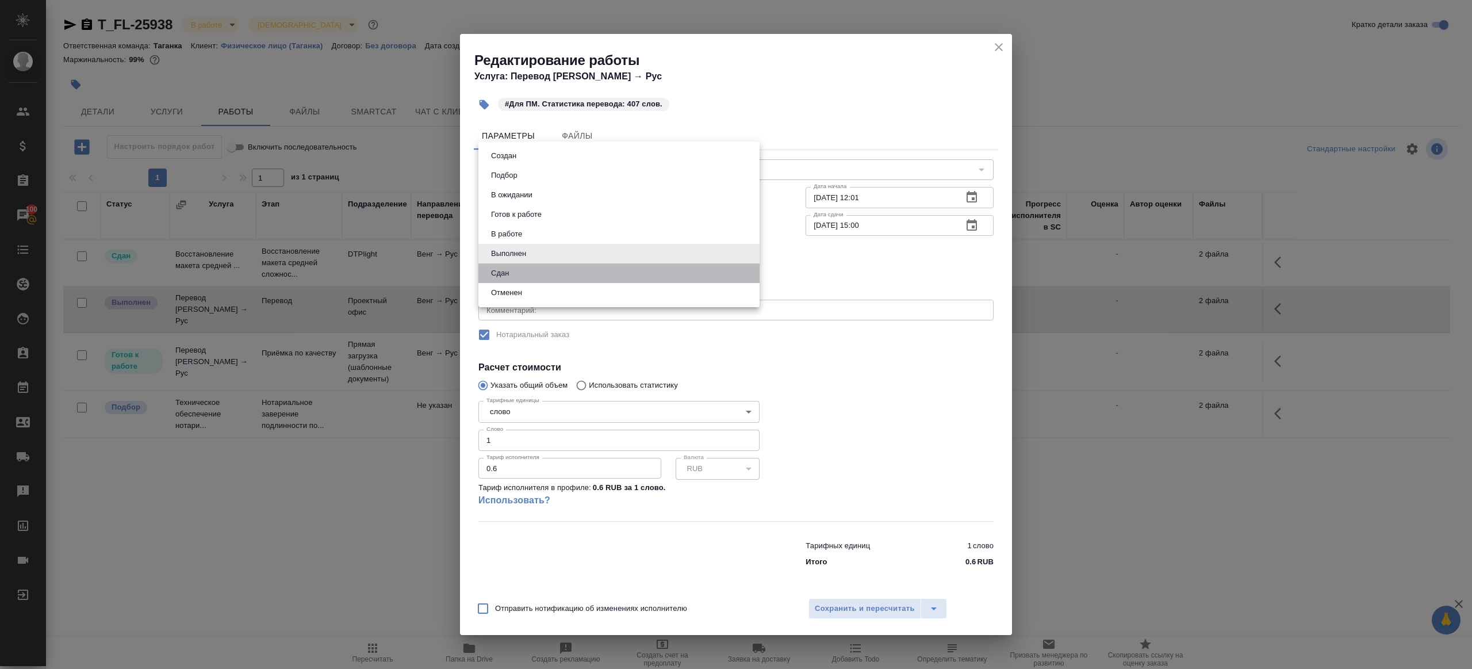
click at [538, 274] on li "Сдан" at bounding box center [618, 273] width 281 height 20
type input "closed"
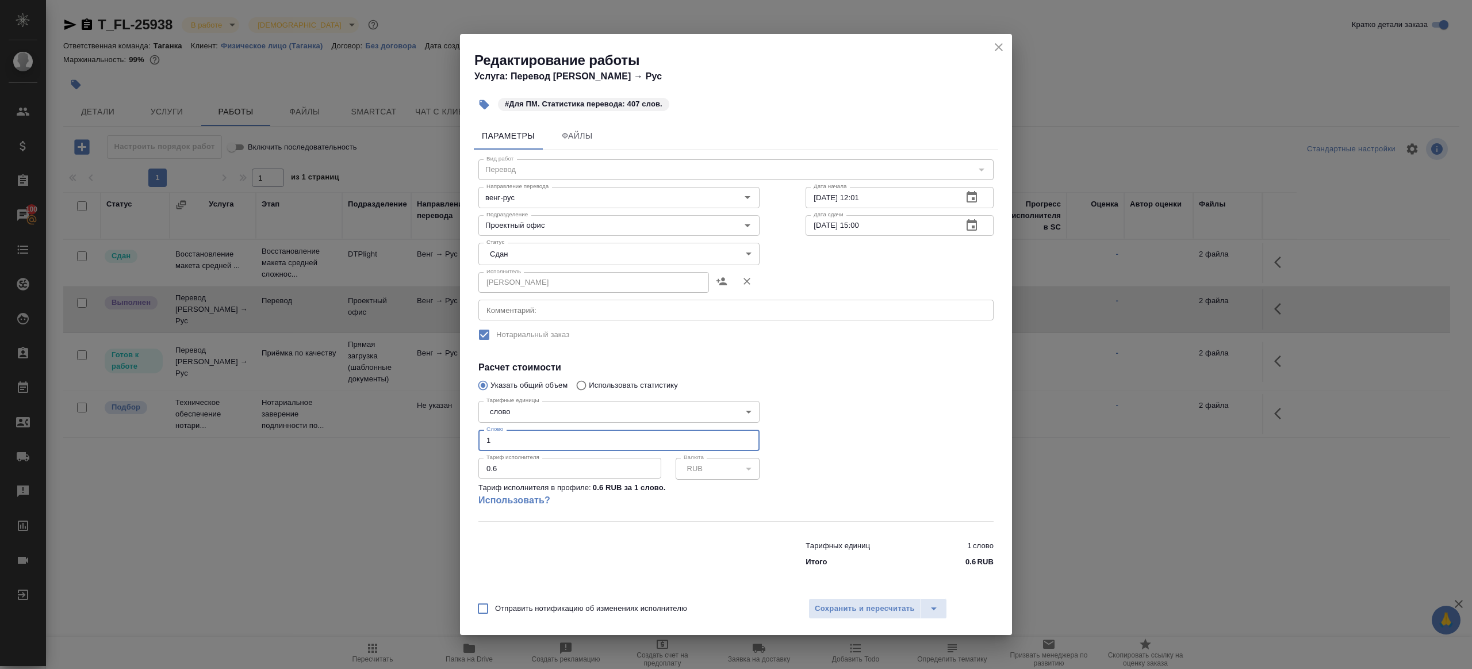
drag, startPoint x: 523, startPoint y: 439, endPoint x: 335, endPoint y: 397, distance: 192.6
click at [338, 398] on div "Редактирование работы Услуга: Перевод Стандарт Венг → Рус #Для ПМ. Статистика п…" at bounding box center [736, 334] width 1472 height 669
type input "407"
click at [827, 612] on span "Сохранить и пересчитать" at bounding box center [865, 608] width 100 height 13
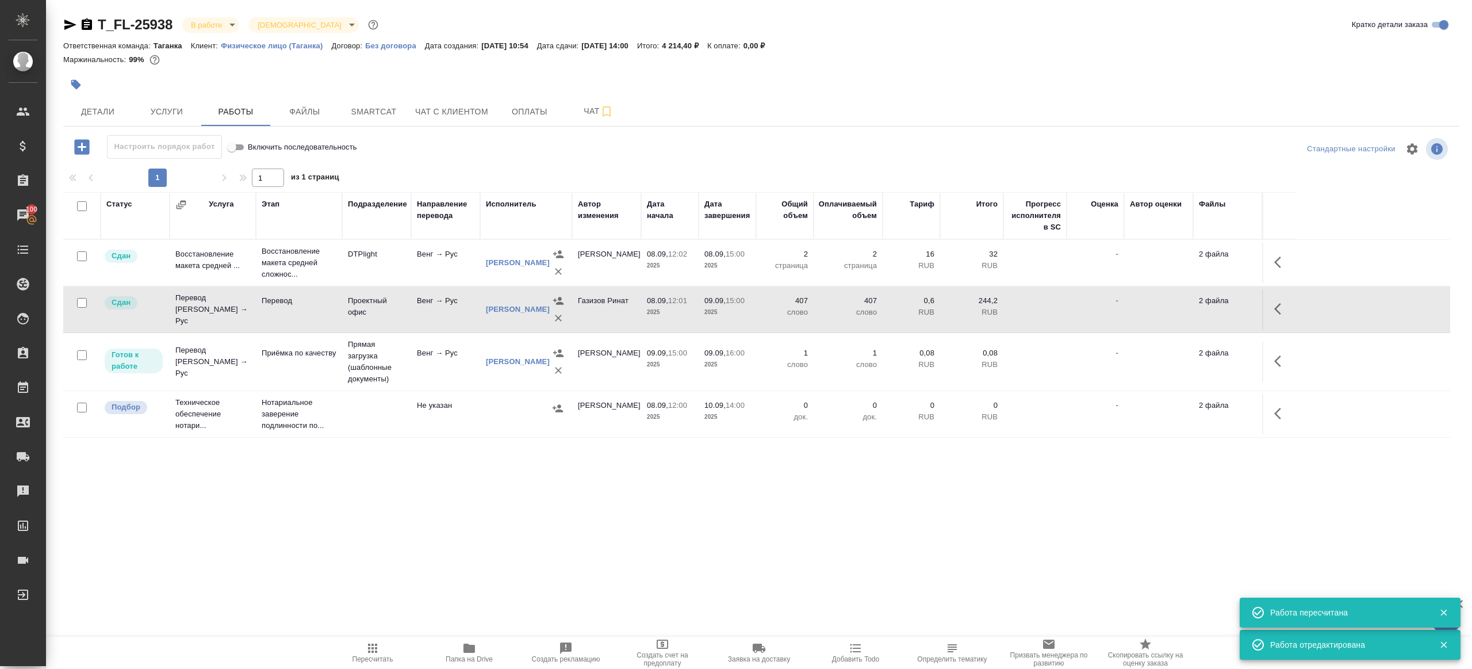
click at [373, 661] on span "Пересчитать" at bounding box center [372, 659] width 41 height 8
click at [417, 553] on div ".cls-1 fill:#fff; AWATERA Gazizov Rinat Клиенты Спецификации Заказы 100 Чаты To…" at bounding box center [736, 334] width 1472 height 669
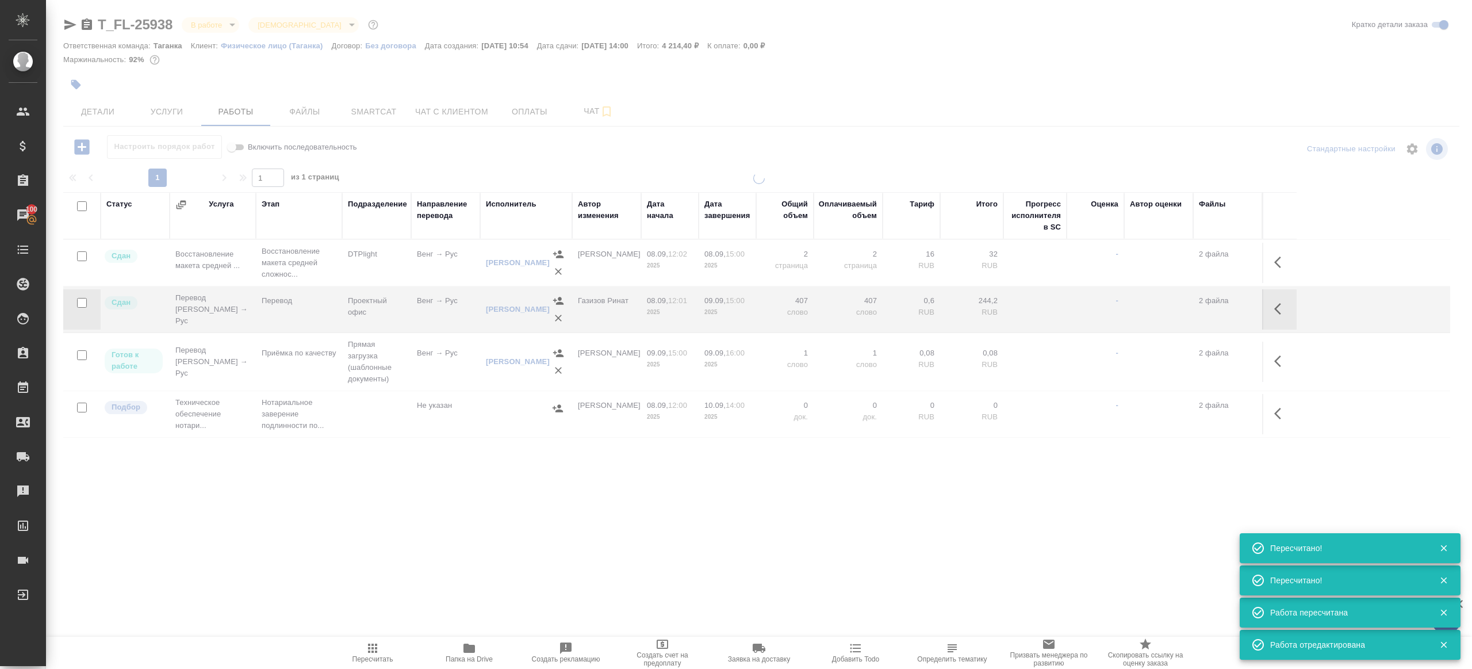
click at [367, 655] on span "Пересчитать" at bounding box center [372, 659] width 41 height 8
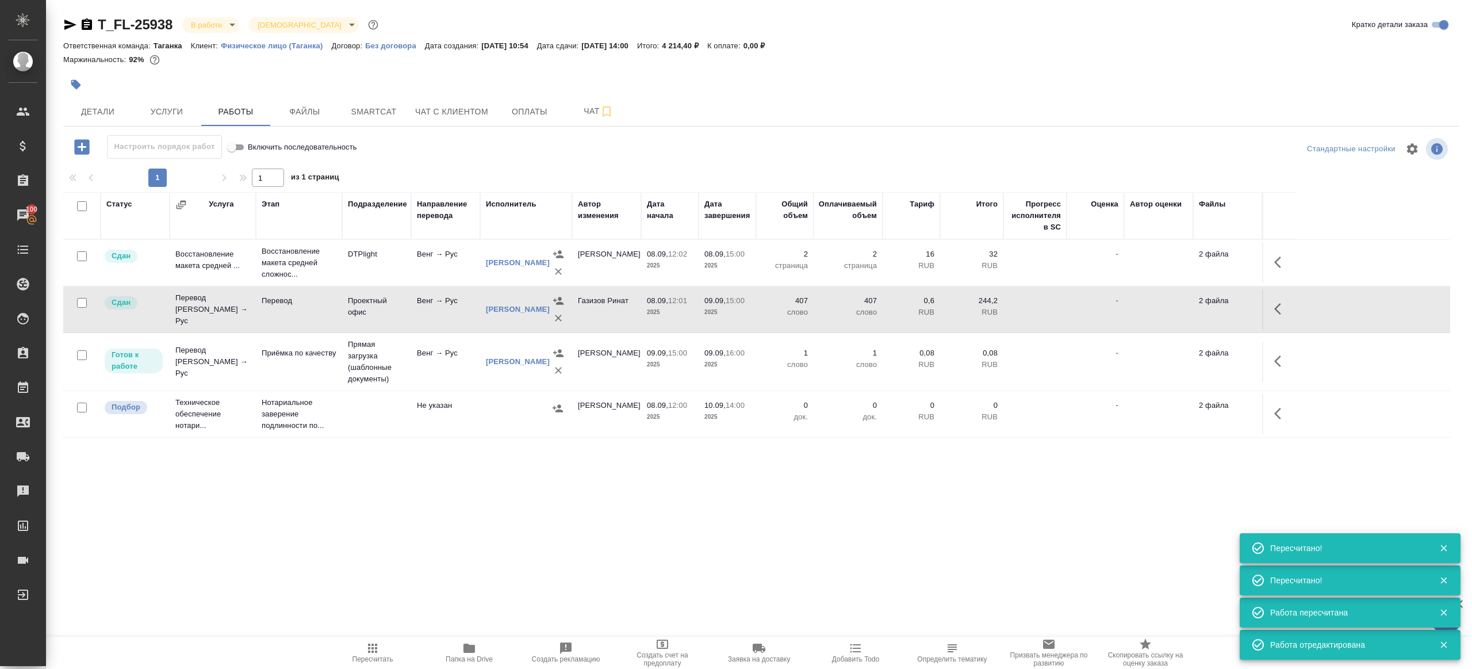
click at [367, 655] on span "Пересчитать" at bounding box center [372, 659] width 41 height 8
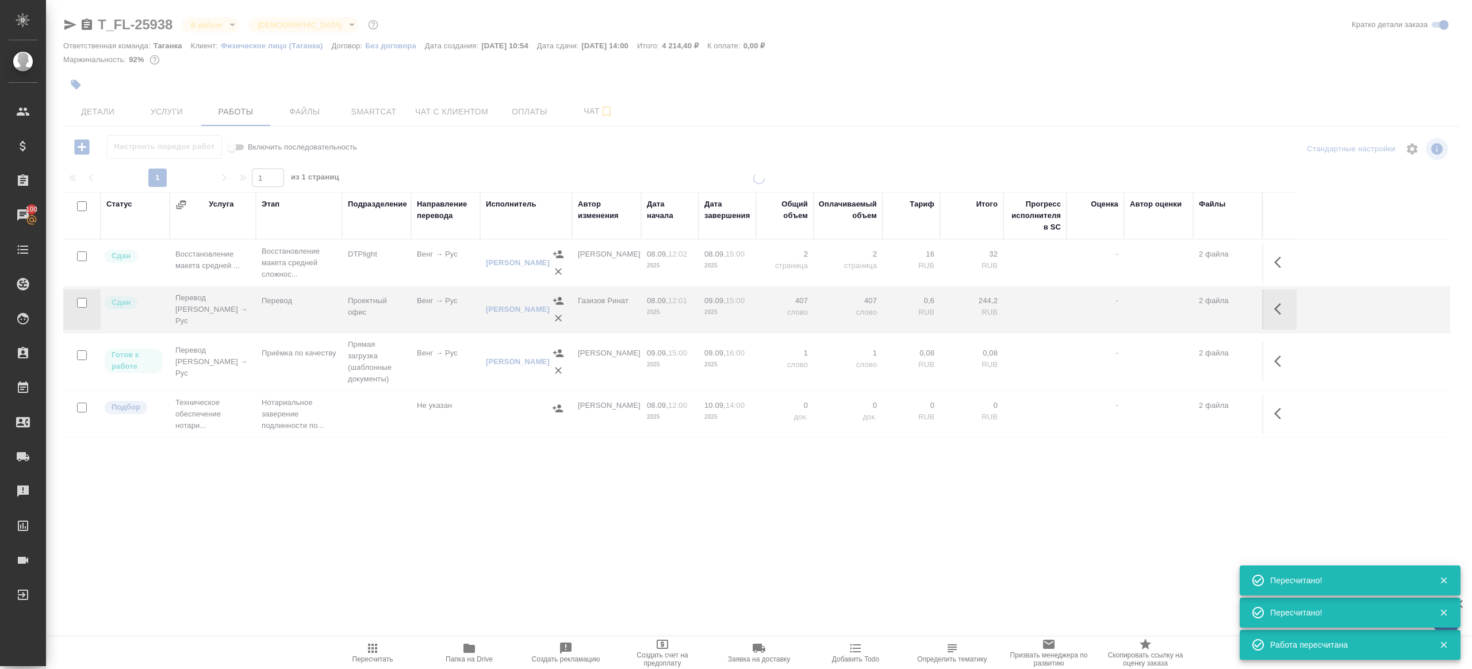
click at [387, 557] on div ".cls-1 fill:#fff; AWATERA Gazizov Rinat Клиенты Спецификации Заказы 100 Чаты To…" at bounding box center [736, 334] width 1472 height 669
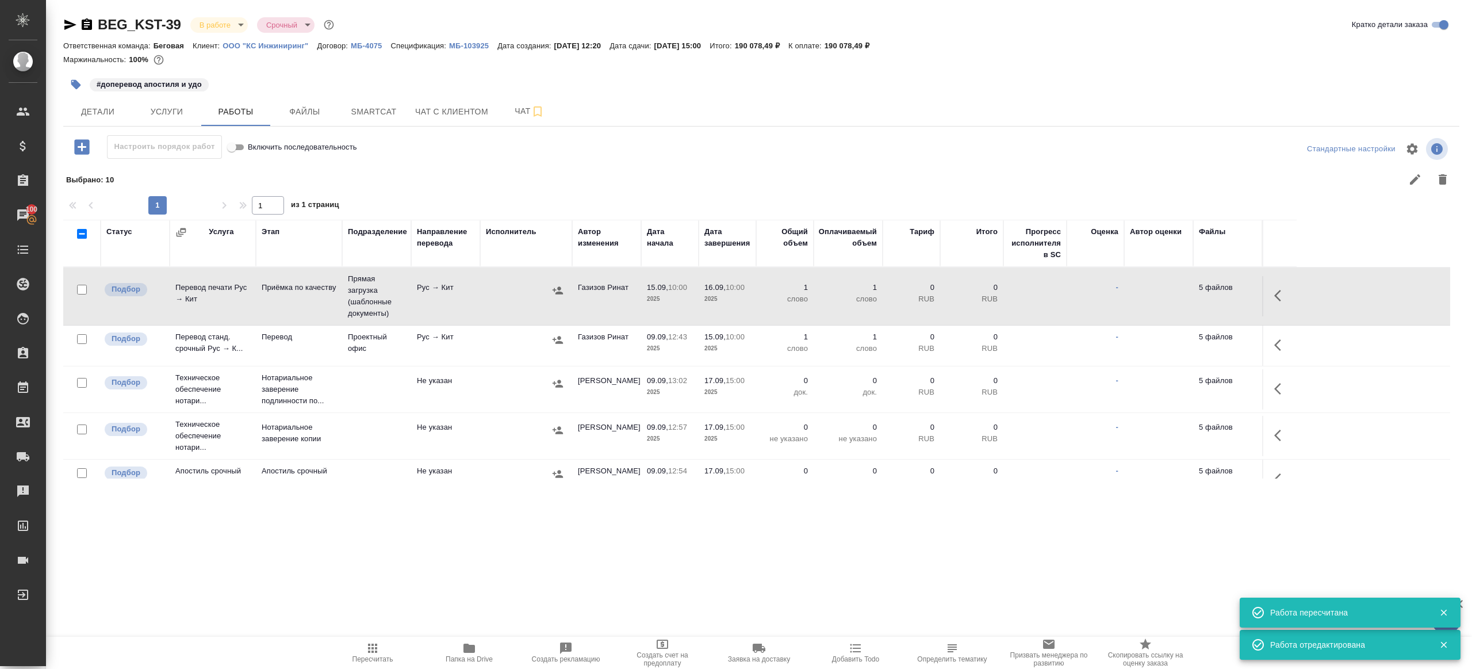
click at [365, 656] on span "Пересчитать" at bounding box center [372, 659] width 41 height 8
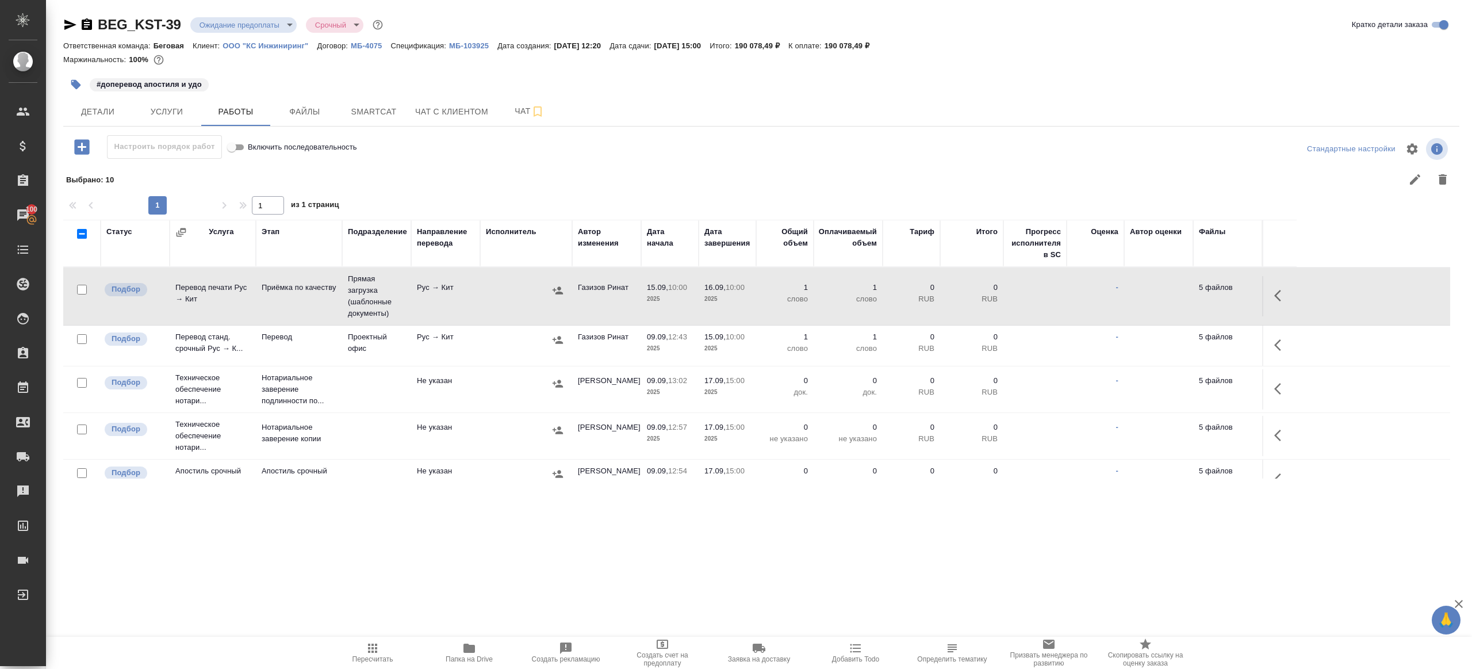
click at [374, 658] on span "Пересчитать" at bounding box center [372, 659] width 41 height 8
type input "confirmed"
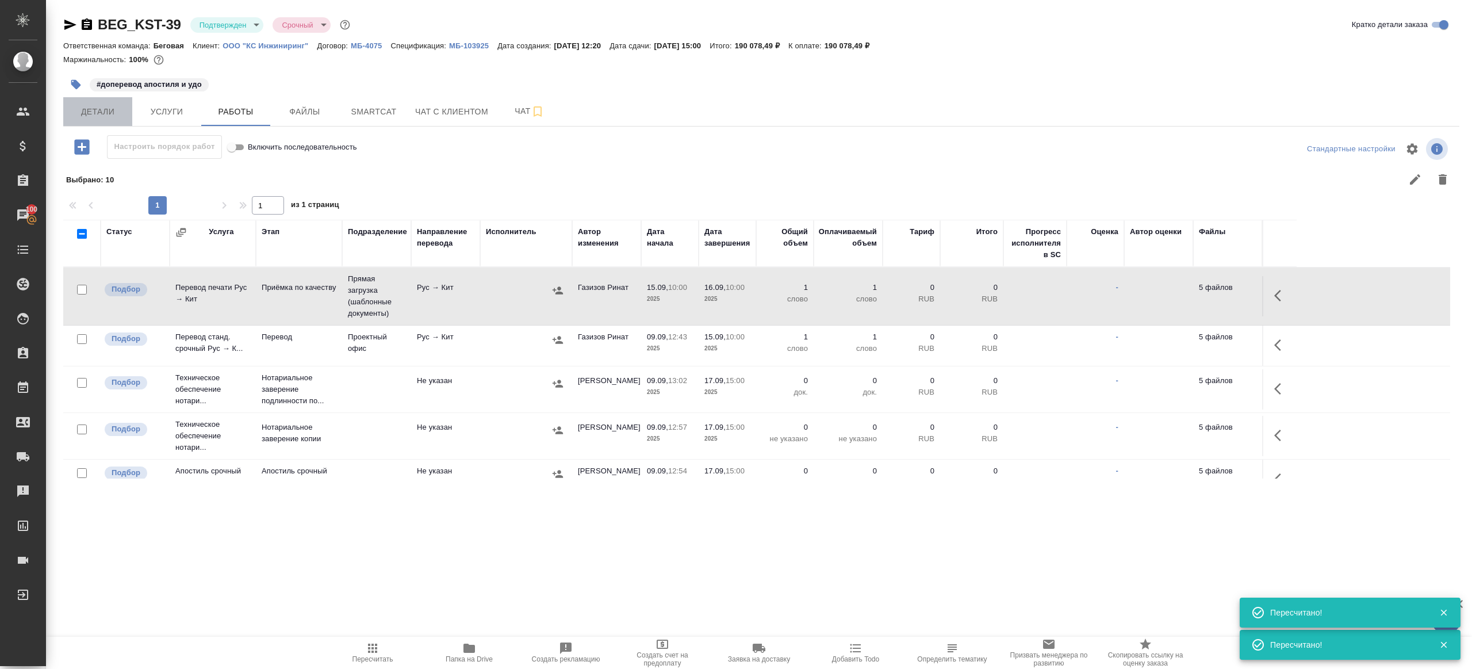
click at [83, 112] on span "Детали" at bounding box center [97, 112] width 55 height 14
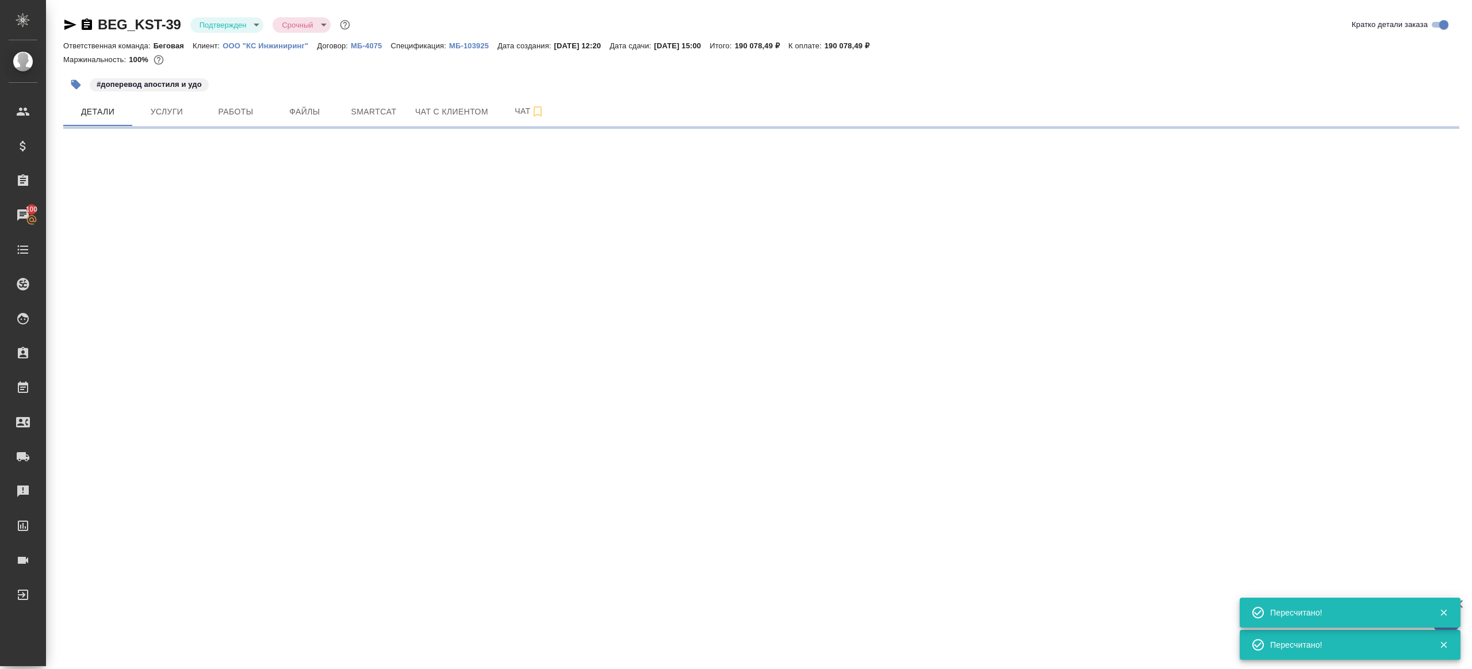
select select "RU"
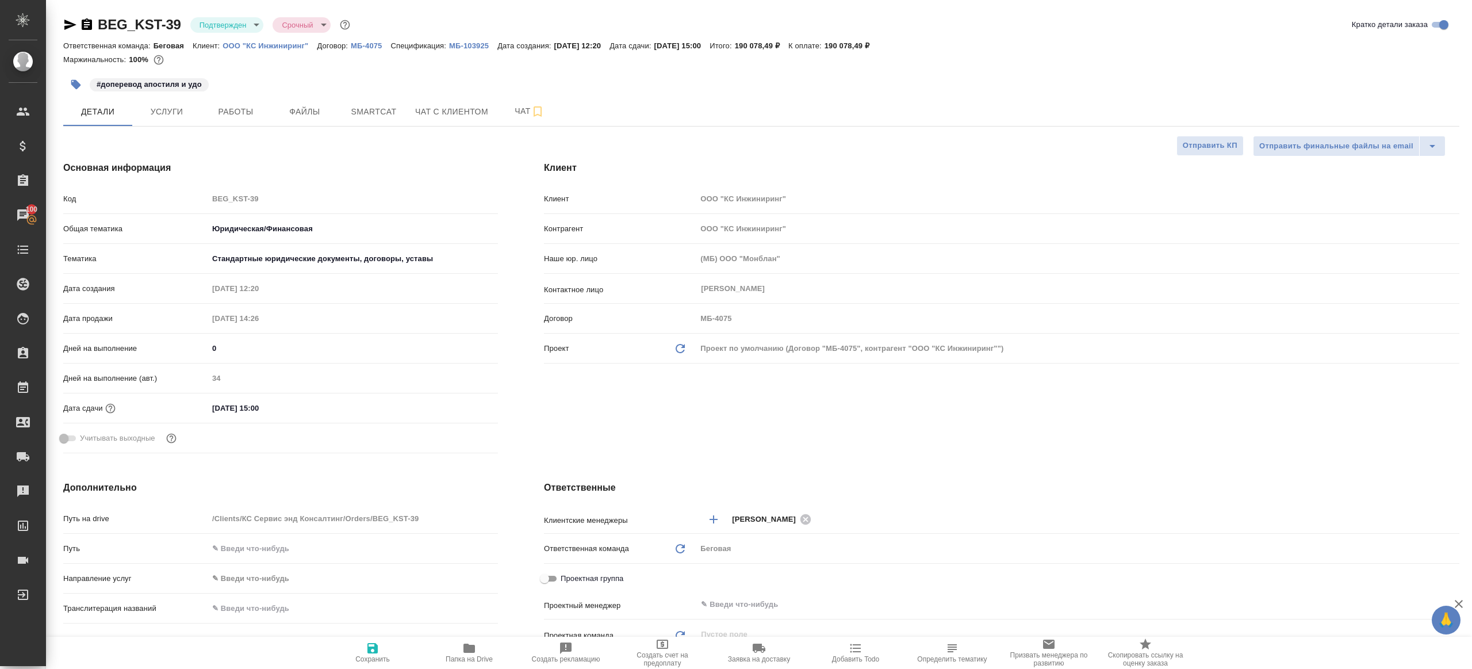
type textarea "x"
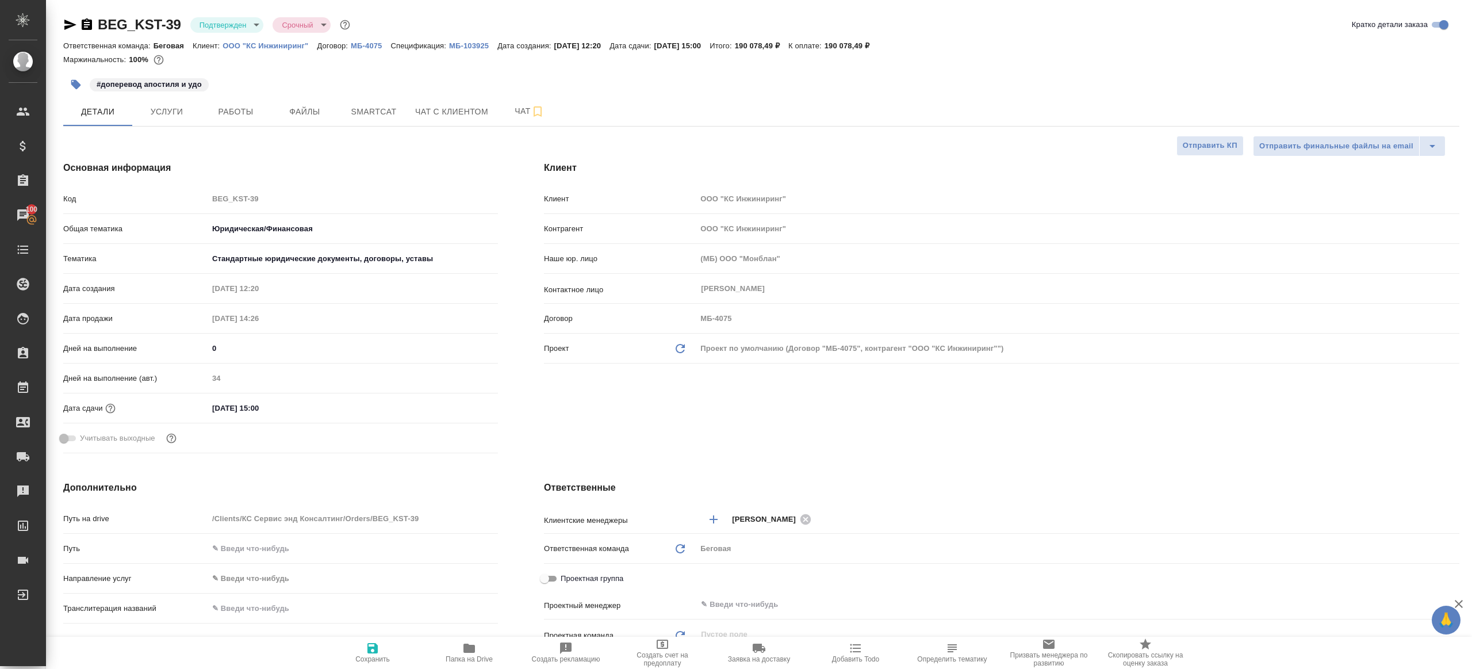
type textarea "x"
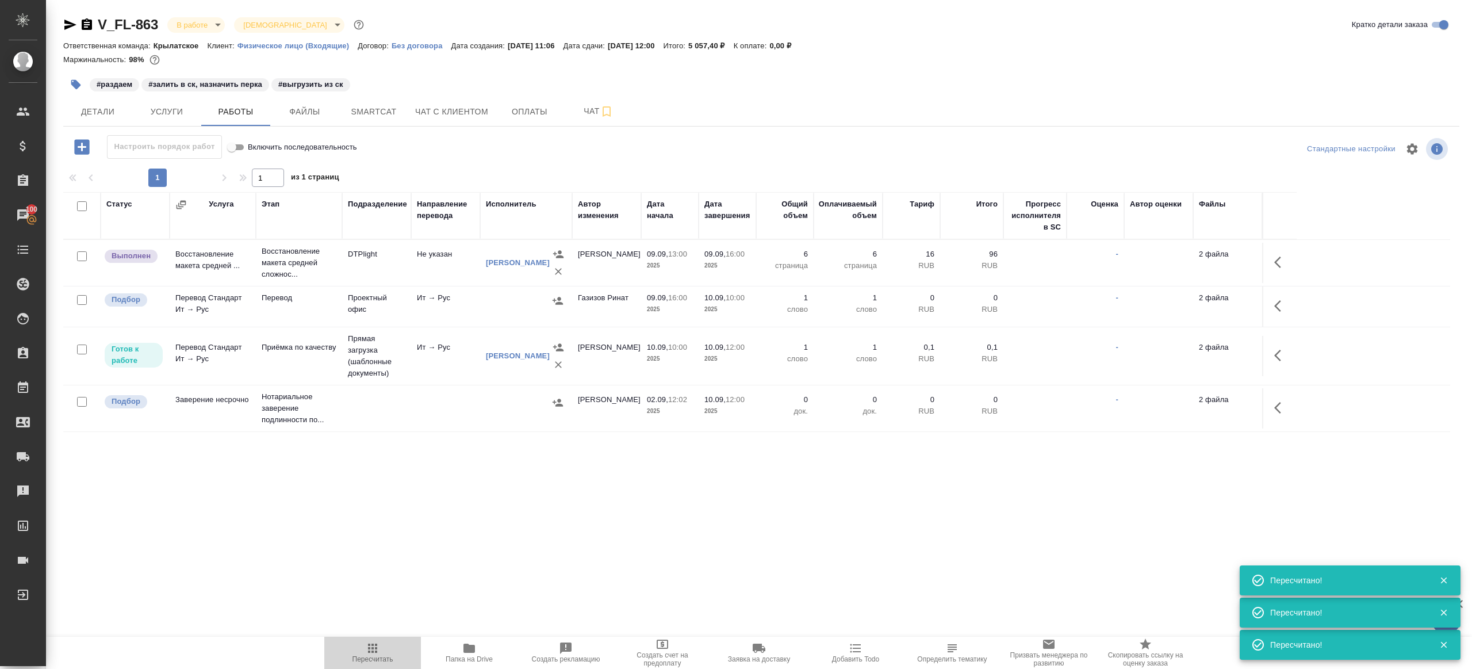
click at [378, 646] on icon "button" at bounding box center [373, 648] width 14 height 14
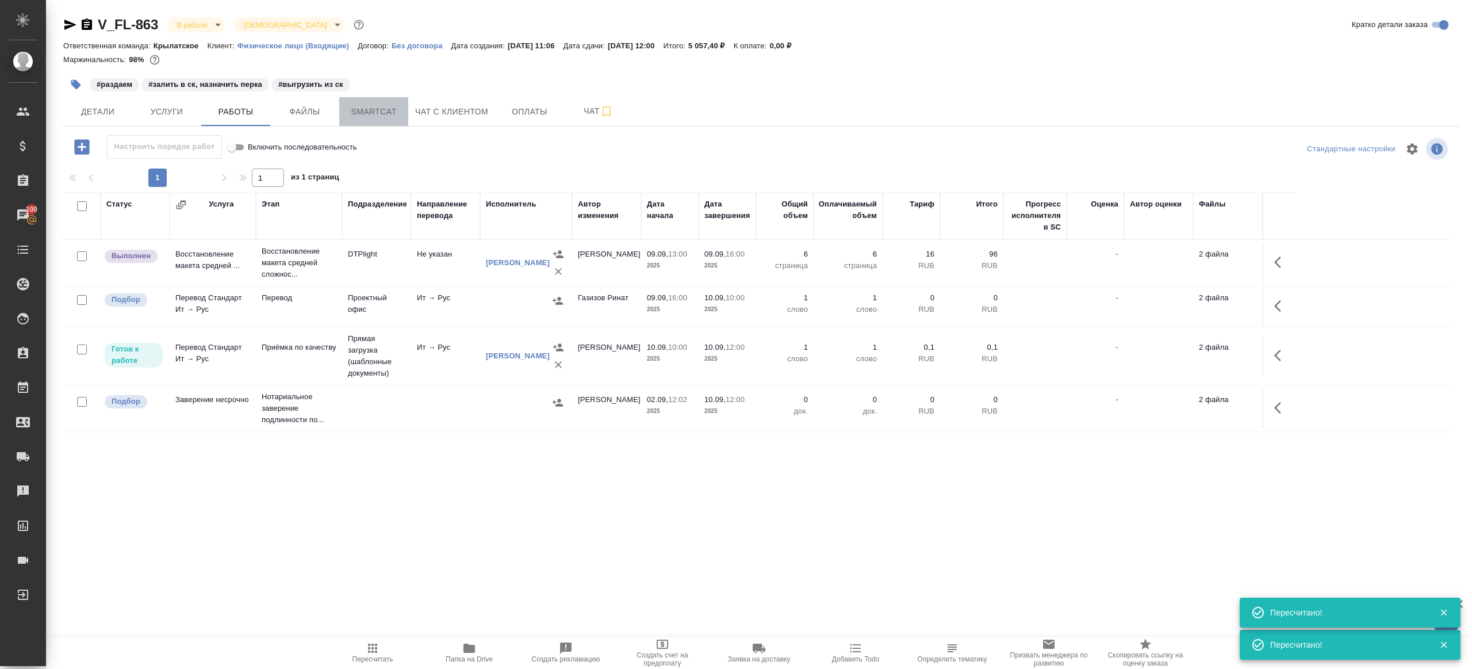
click at [375, 108] on span "Smartcat" at bounding box center [373, 112] width 55 height 14
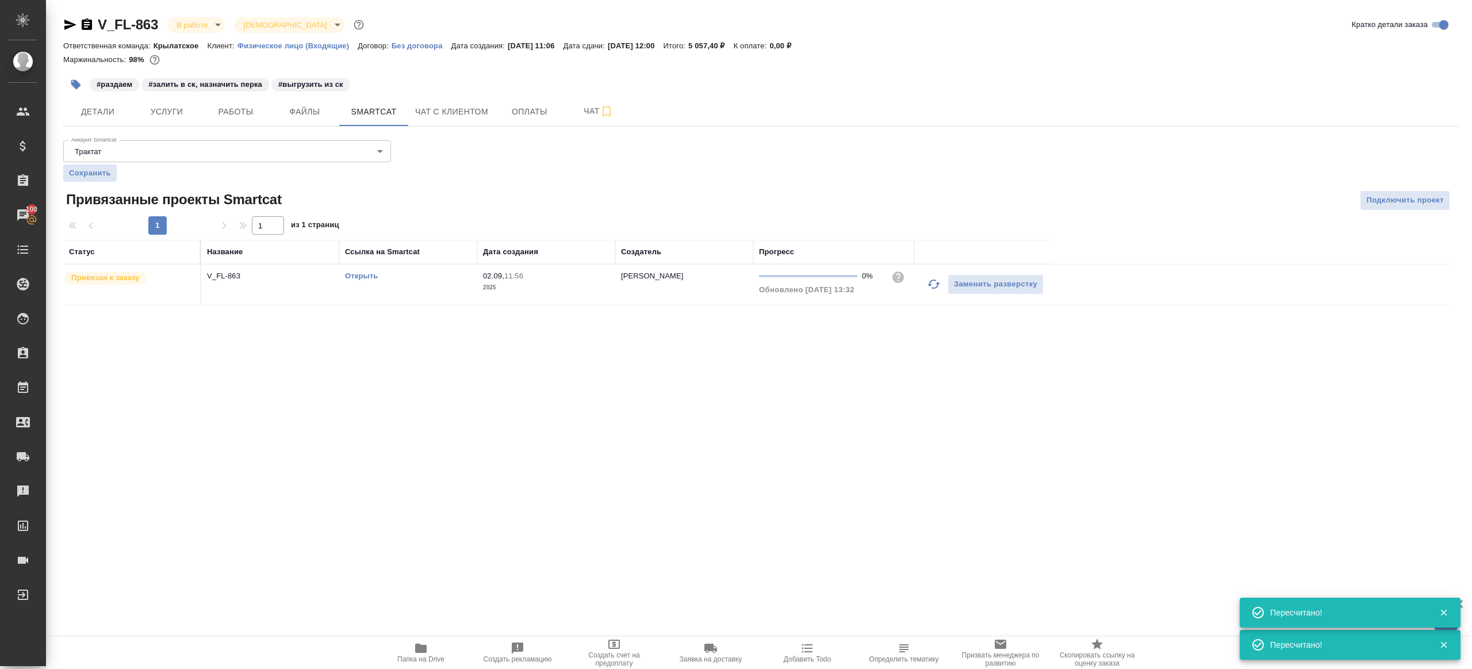
click at [364, 273] on link "Открыть" at bounding box center [361, 275] width 33 height 9
click at [231, 106] on span "Работы" at bounding box center [235, 112] width 55 height 14
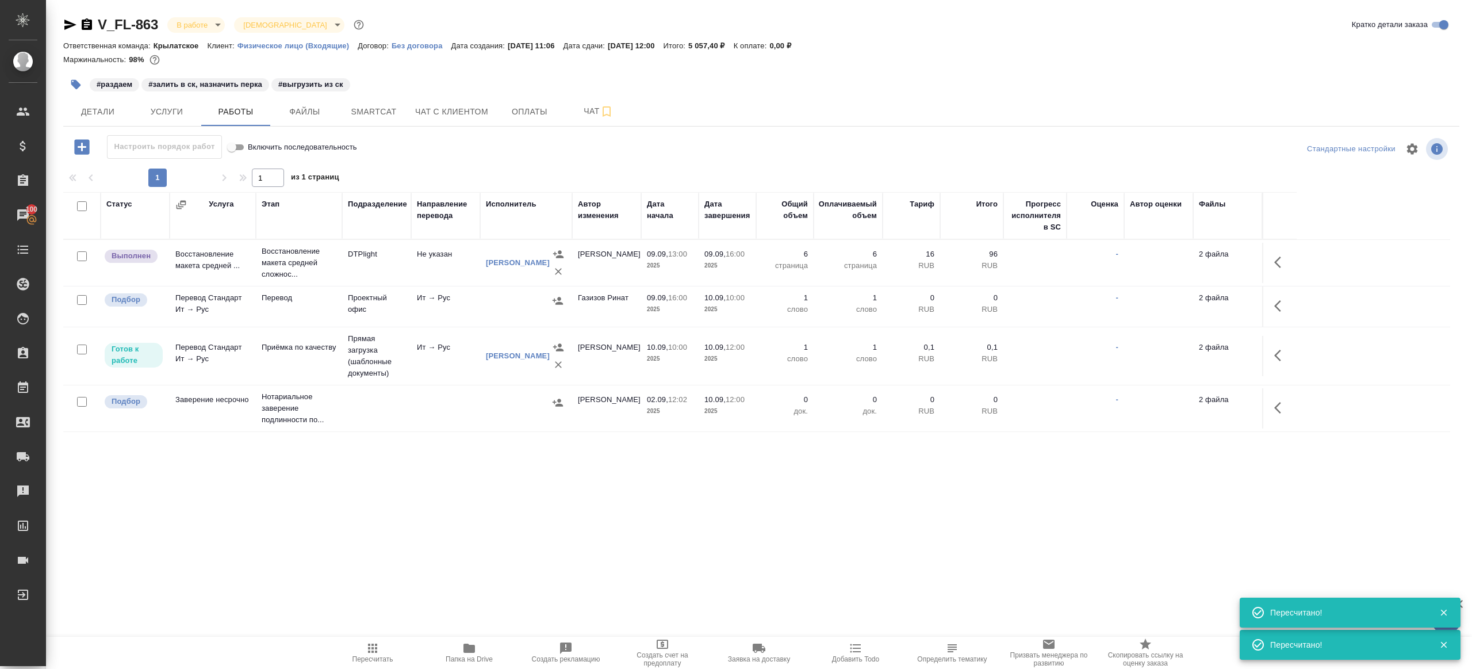
click at [467, 651] on icon "button" at bounding box center [468, 647] width 11 height 9
click at [1289, 314] on button "button" at bounding box center [1281, 306] width 28 height 28
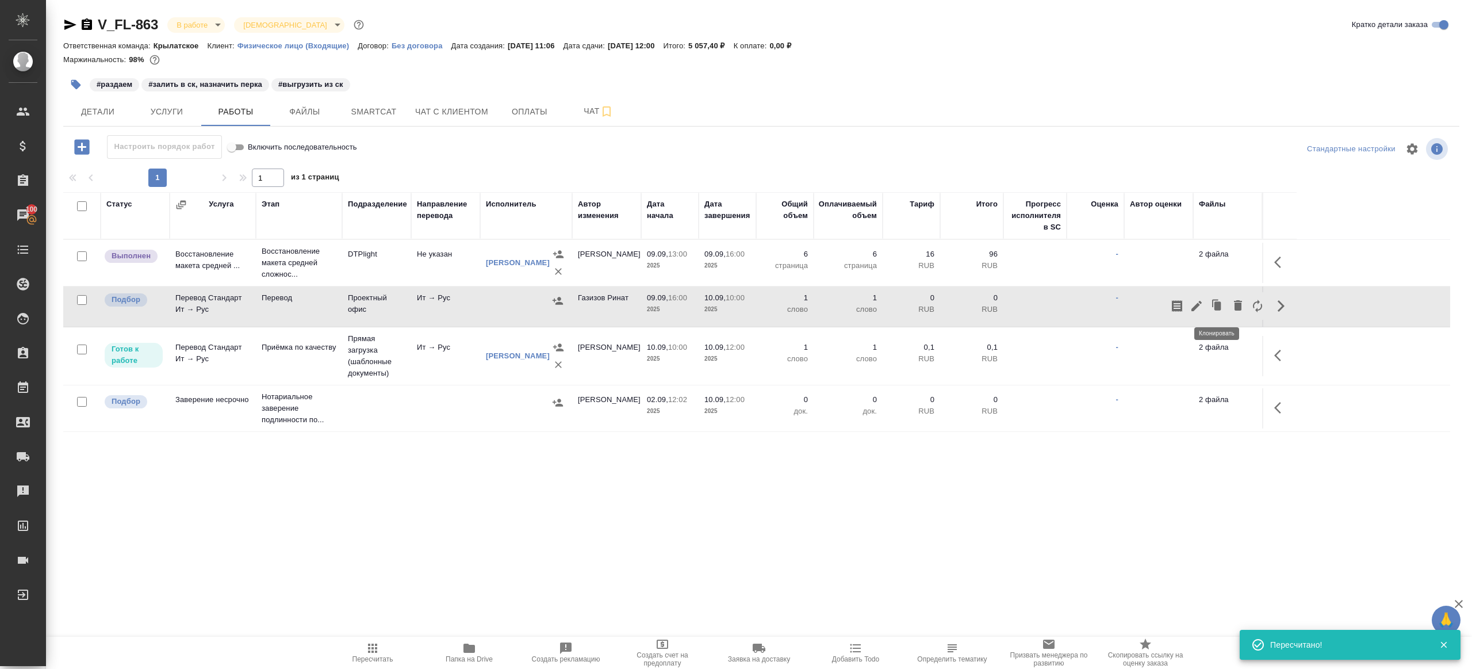
click at [1194, 294] on button "button" at bounding box center [1197, 306] width 20 height 28
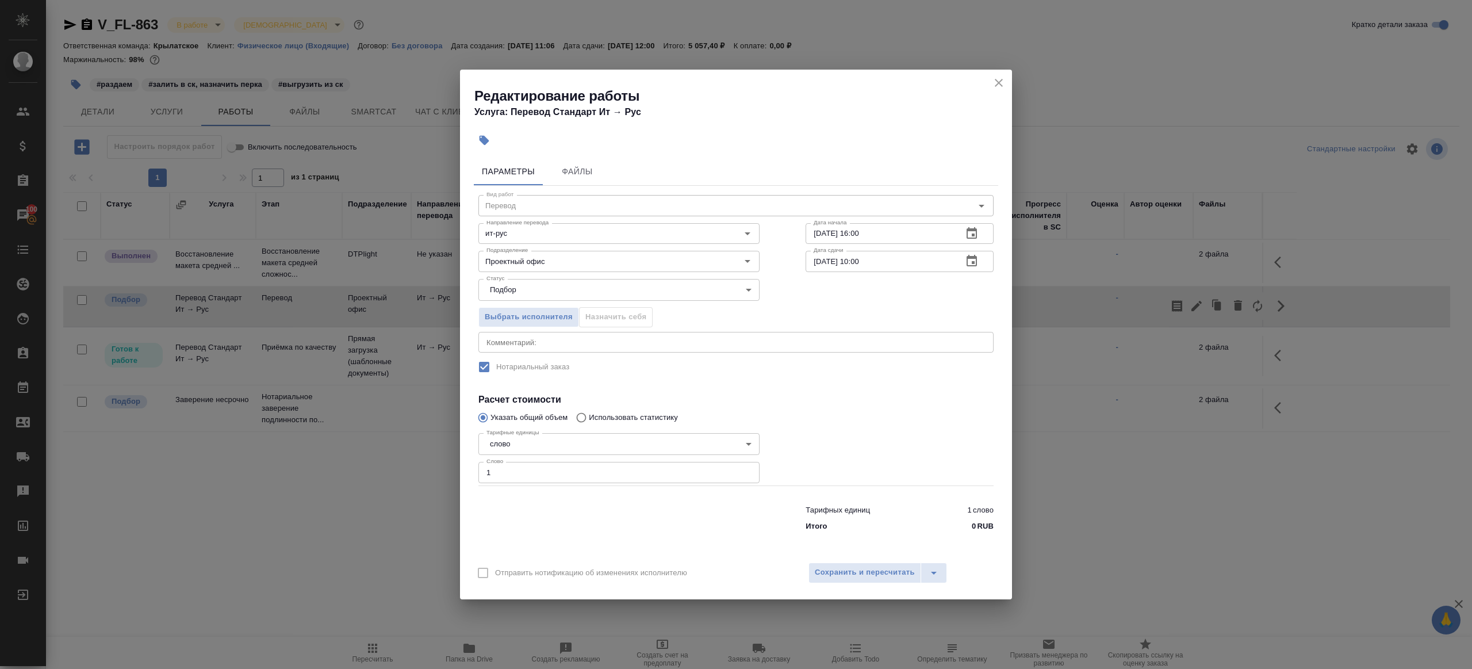
click at [543, 483] on div "Тарифных единиц 1 слово Итого 0 RUB" at bounding box center [735, 516] width 561 height 78
click at [544, 478] on input "1" at bounding box center [618, 472] width 281 height 21
paste input "596.9"
type input "596.9"
click at [691, 531] on div at bounding box center [618, 516] width 327 height 46
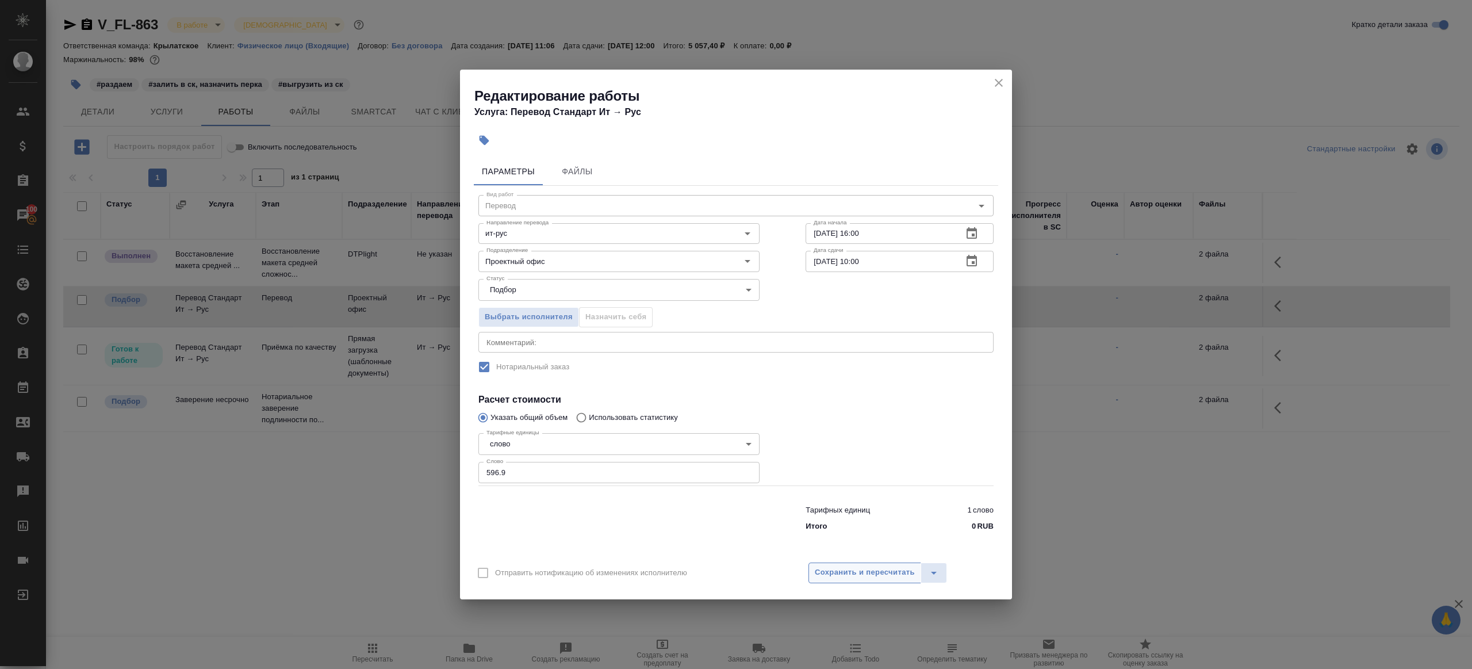
click at [881, 576] on span "Сохранить и пересчитать" at bounding box center [865, 572] width 100 height 13
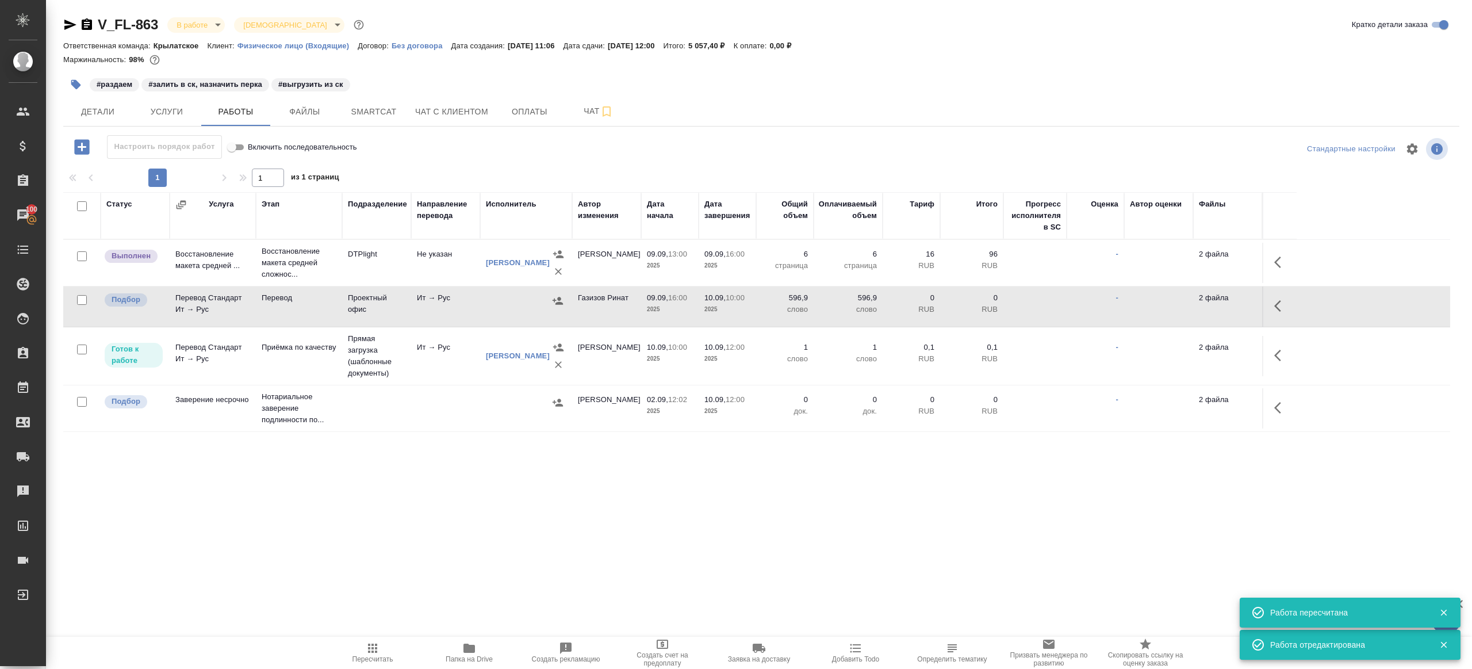
click at [558, 310] on td at bounding box center [526, 306] width 92 height 40
click at [558, 304] on icon "button" at bounding box center [557, 300] width 11 height 11
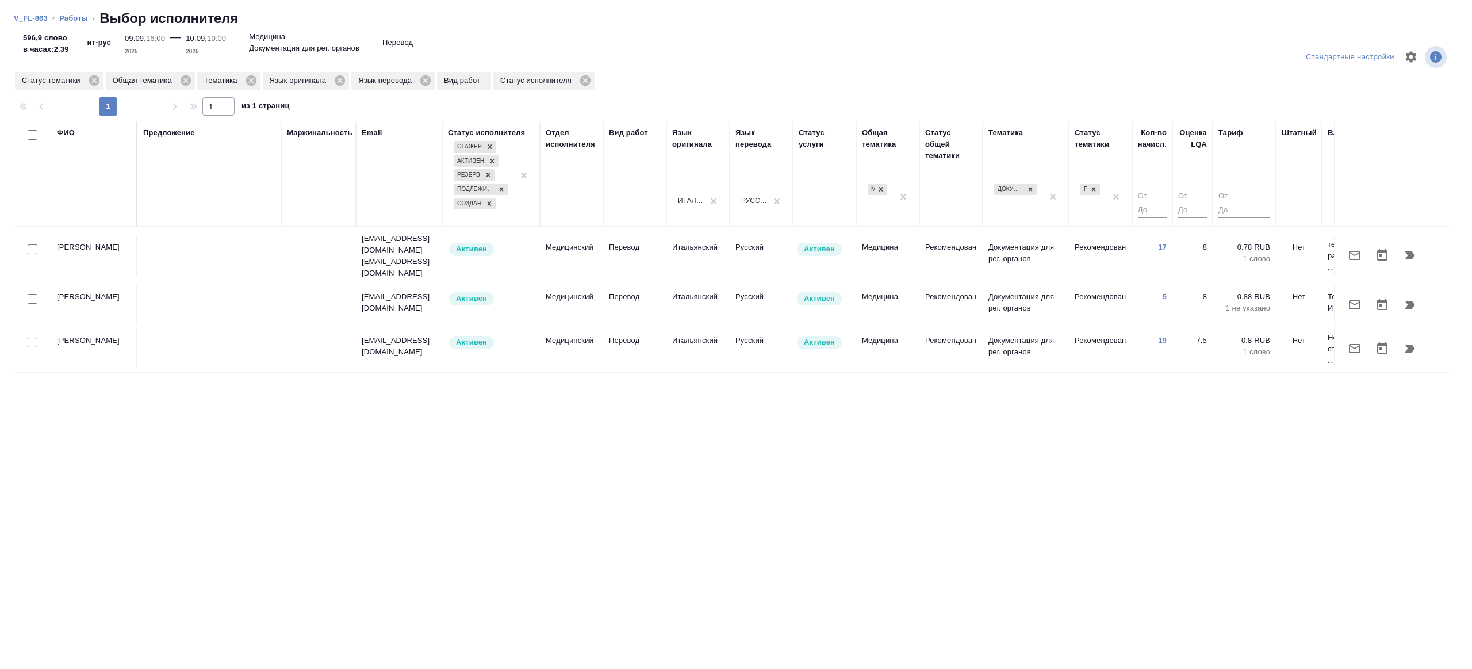
click at [424, 335] on p "e.kalinchuk@mail.ru" at bounding box center [399, 346] width 75 height 23
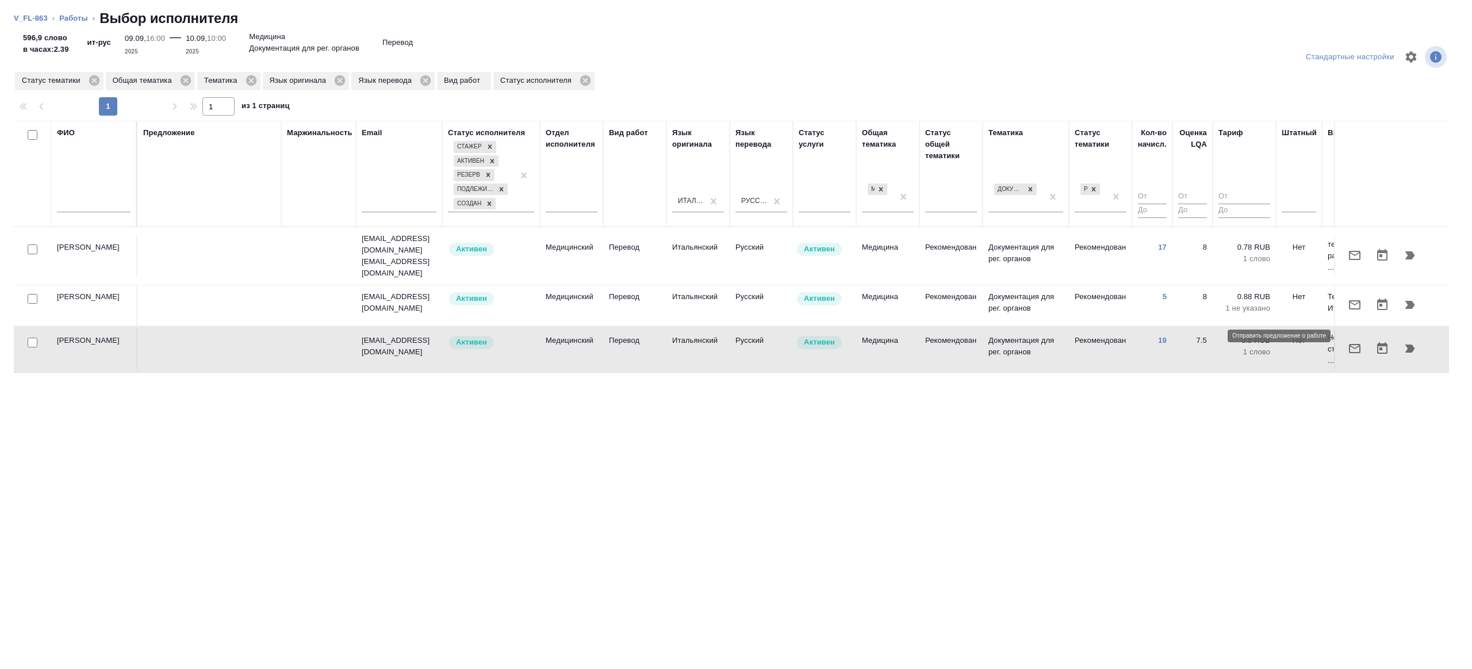
click at [1351, 342] on icon "button" at bounding box center [1355, 349] width 14 height 14
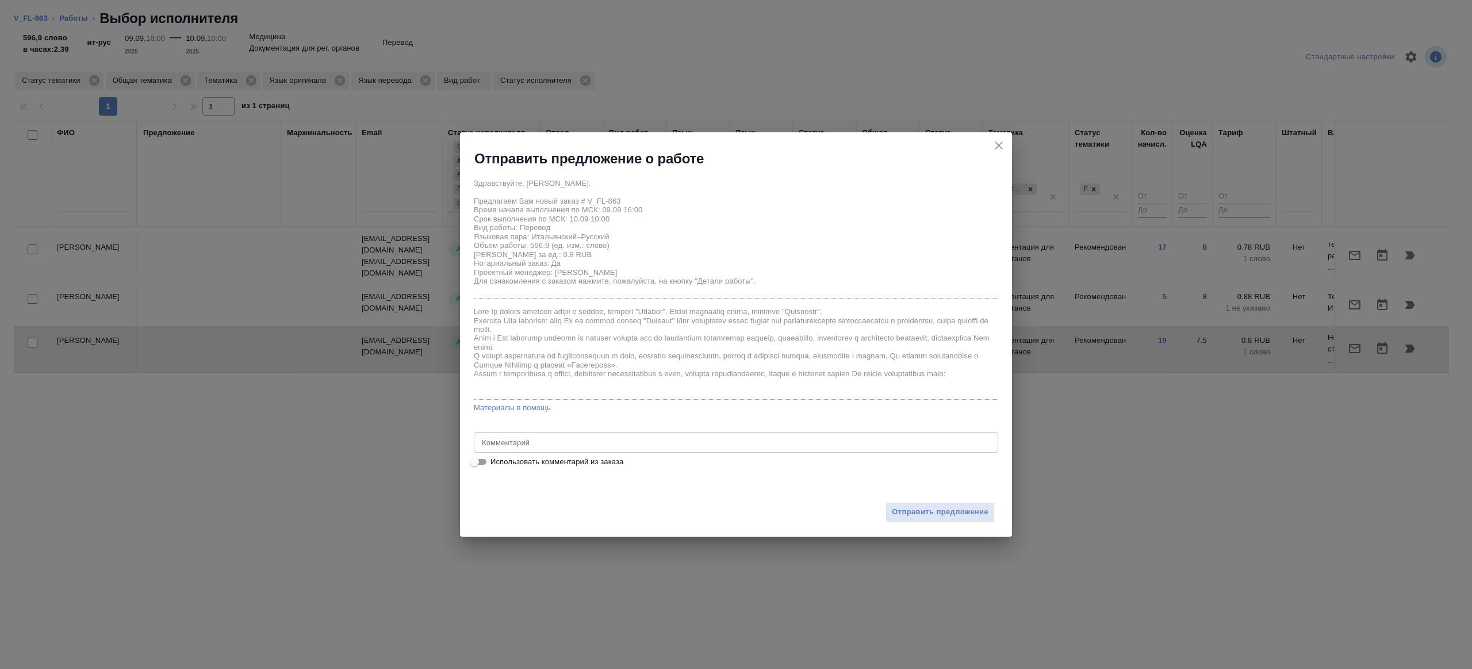
click at [550, 451] on div "x Комментарий" at bounding box center [736, 442] width 524 height 21
click at [492, 462] on span "Использовать комментарий из заказа" at bounding box center [556, 461] width 133 height 11
click at [492, 462] on input "Использовать комментарий из заказа" at bounding box center [474, 462] width 41 height 14
checkbox input "true"
type textarea "НОТ"
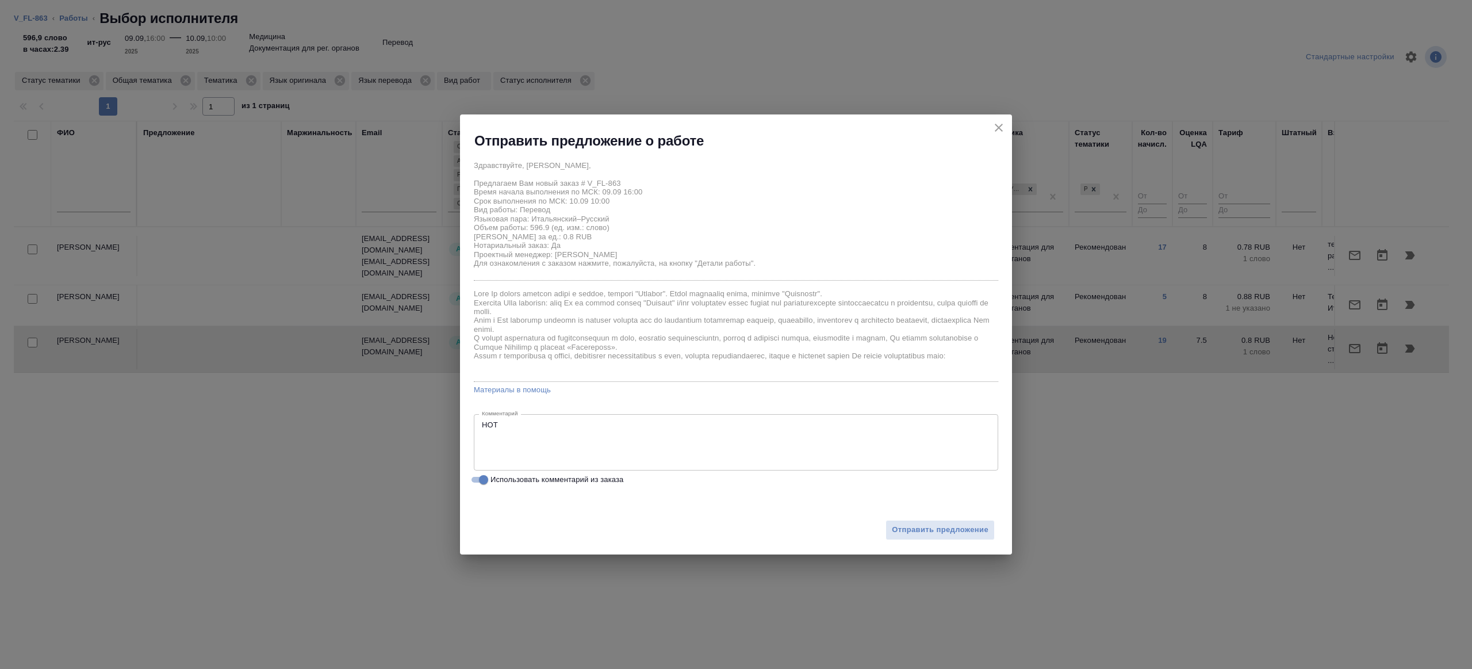
click at [478, 485] on input "Использовать комментарий из заказа" at bounding box center [483, 480] width 41 height 14
checkbox input "false"
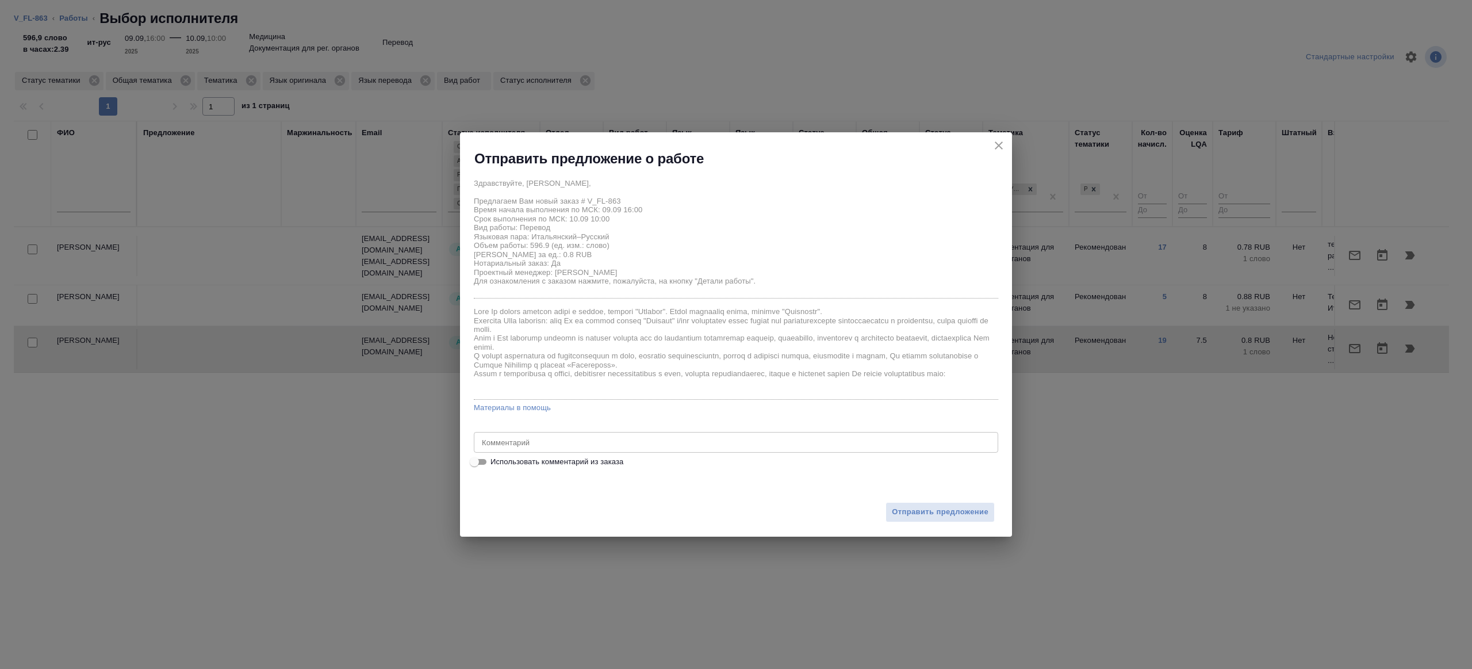
click at [490, 449] on div "x Комментарий" at bounding box center [736, 442] width 524 height 21
type textarea "будет в смарткате, под нот"
click at [886, 504] on button "Отправить предложение" at bounding box center [939, 512] width 109 height 20
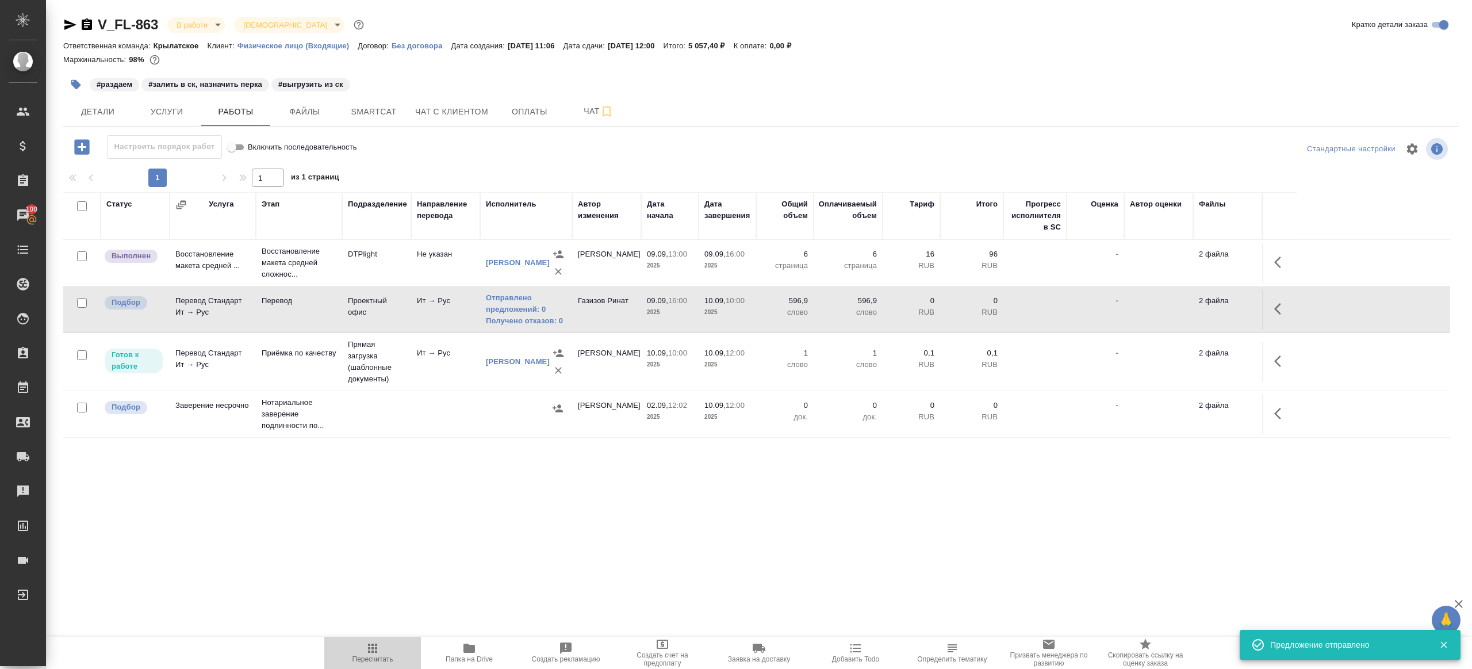
click at [350, 647] on span "Пересчитать" at bounding box center [372, 652] width 83 height 22
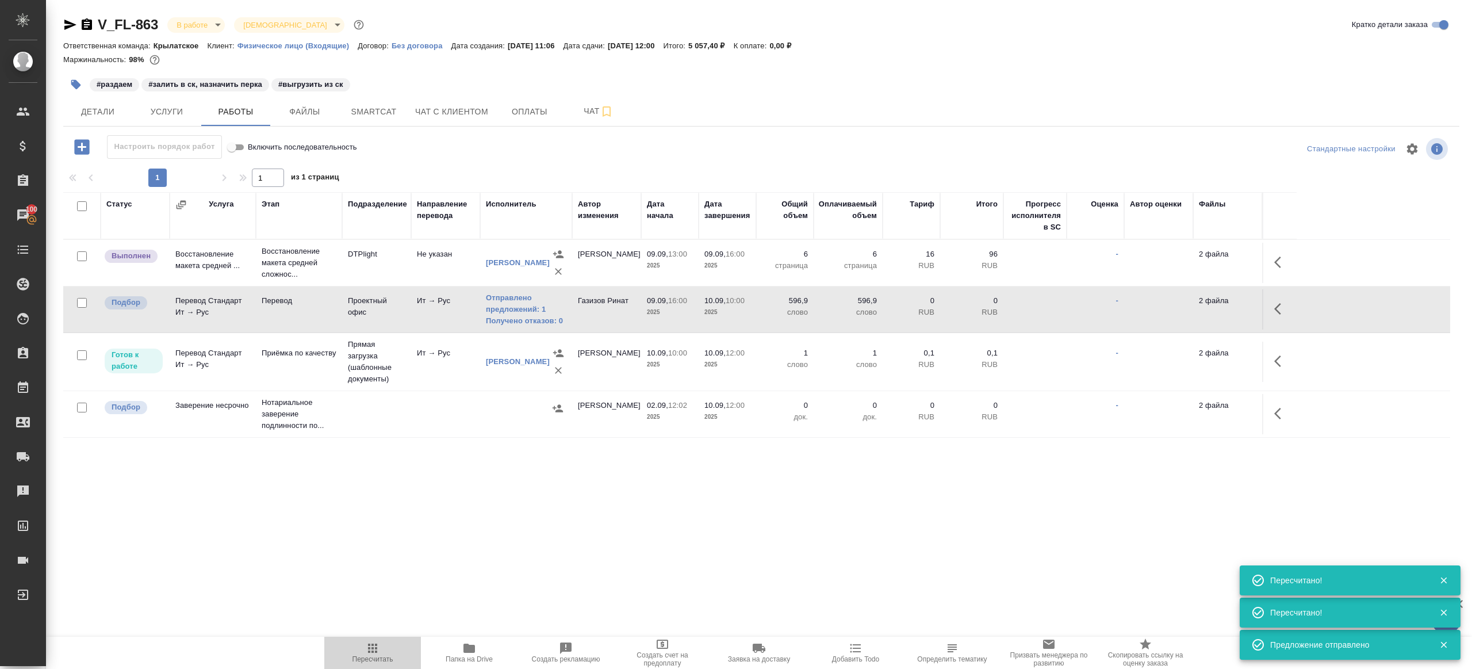
click at [374, 636] on button "Пересчитать" at bounding box center [372, 652] width 97 height 32
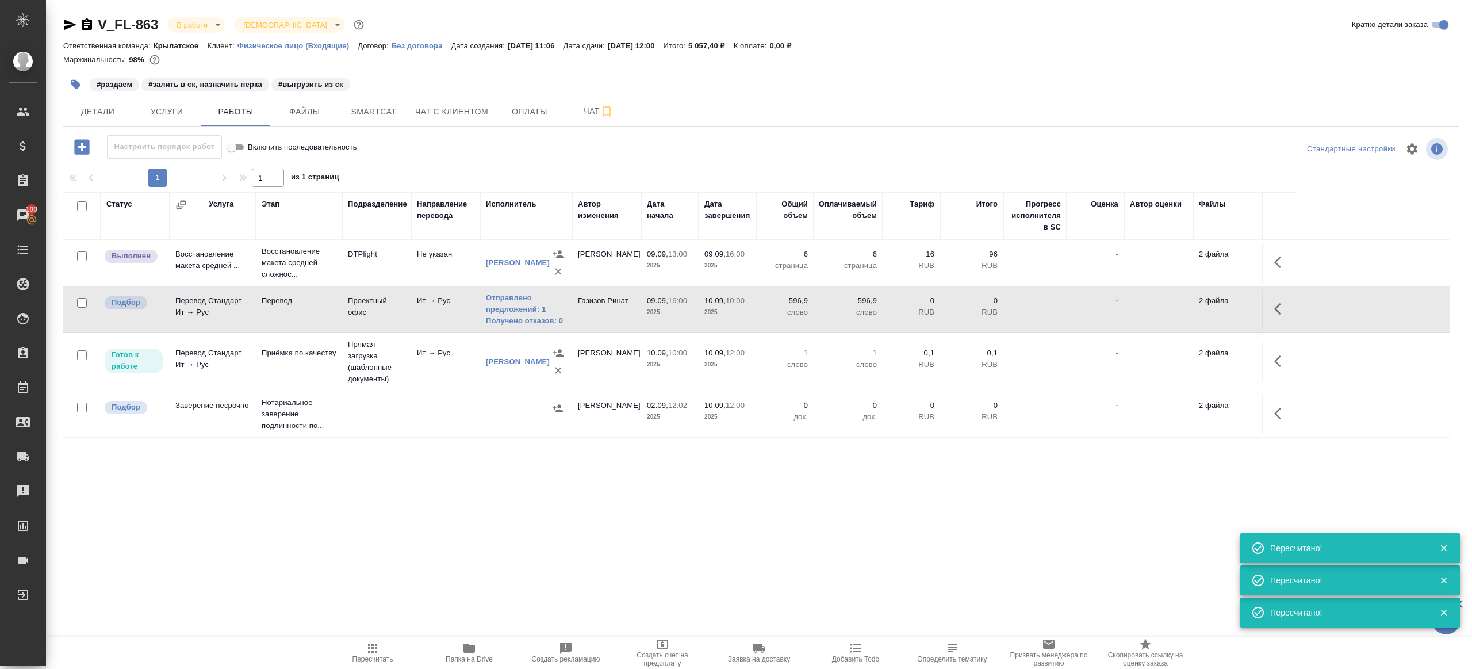
click at [418, 509] on div ".cls-1 fill:#fff; AWATERA Gazizov Rinat Клиенты Спецификации Заказы 100 Чаты To…" at bounding box center [736, 334] width 1472 height 669
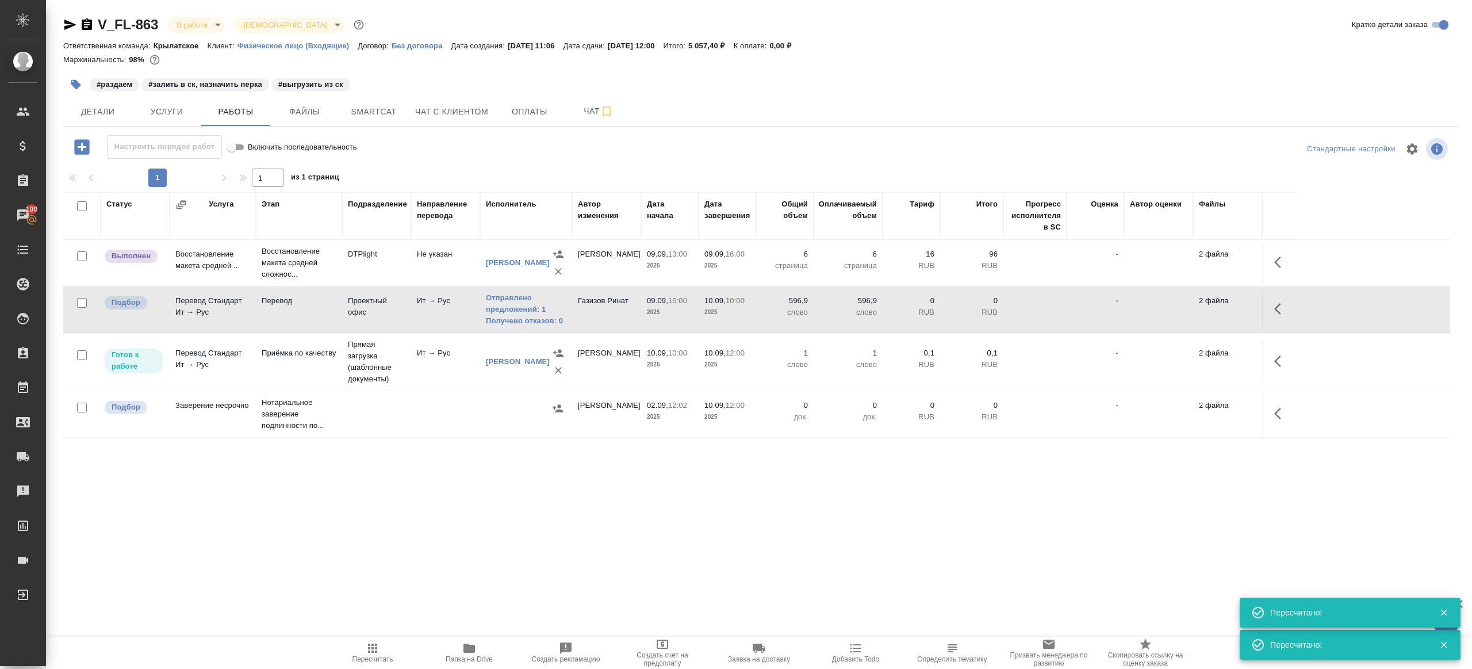
click at [355, 648] on span "Пересчитать" at bounding box center [372, 652] width 83 height 22
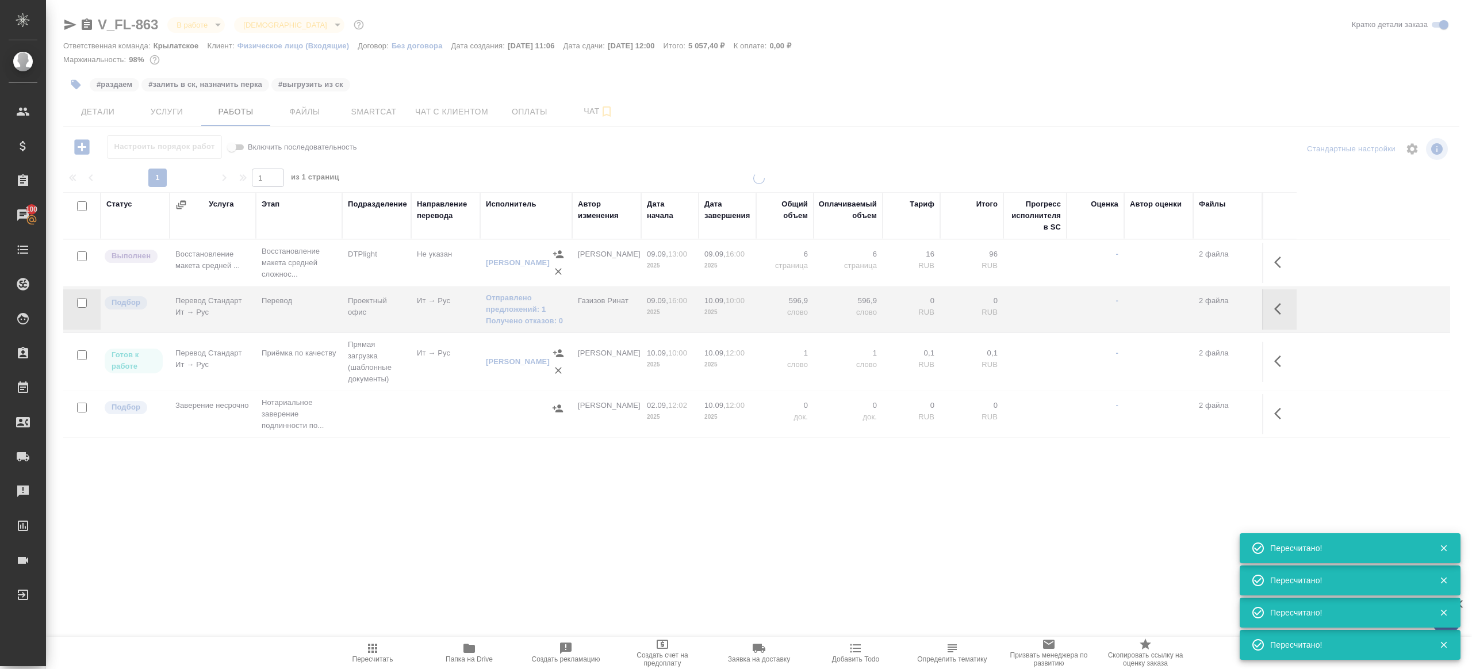
click at [400, 554] on div ".cls-1 fill:#fff; AWATERA Gazizov Rinat Клиенты Спецификации Заказы 100 Чаты To…" at bounding box center [736, 334] width 1472 height 669
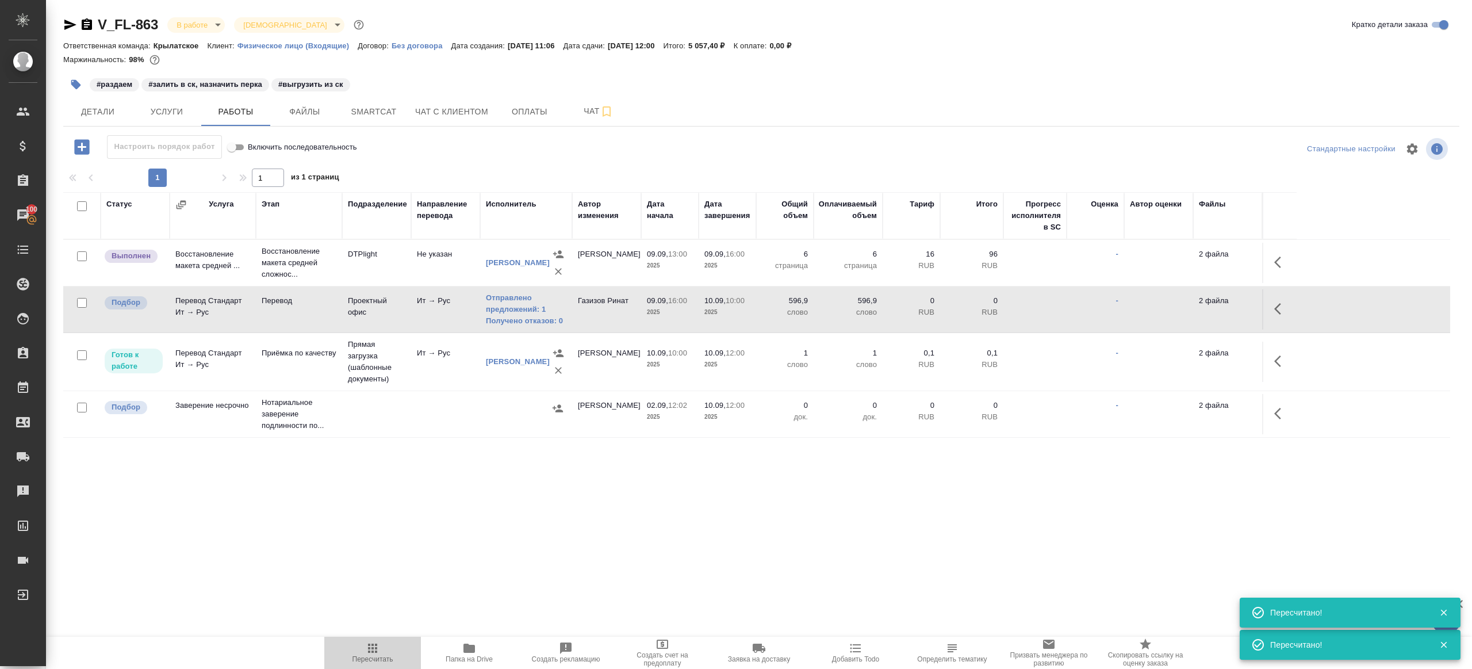
click at [370, 647] on icon "button" at bounding box center [373, 648] width 14 height 14
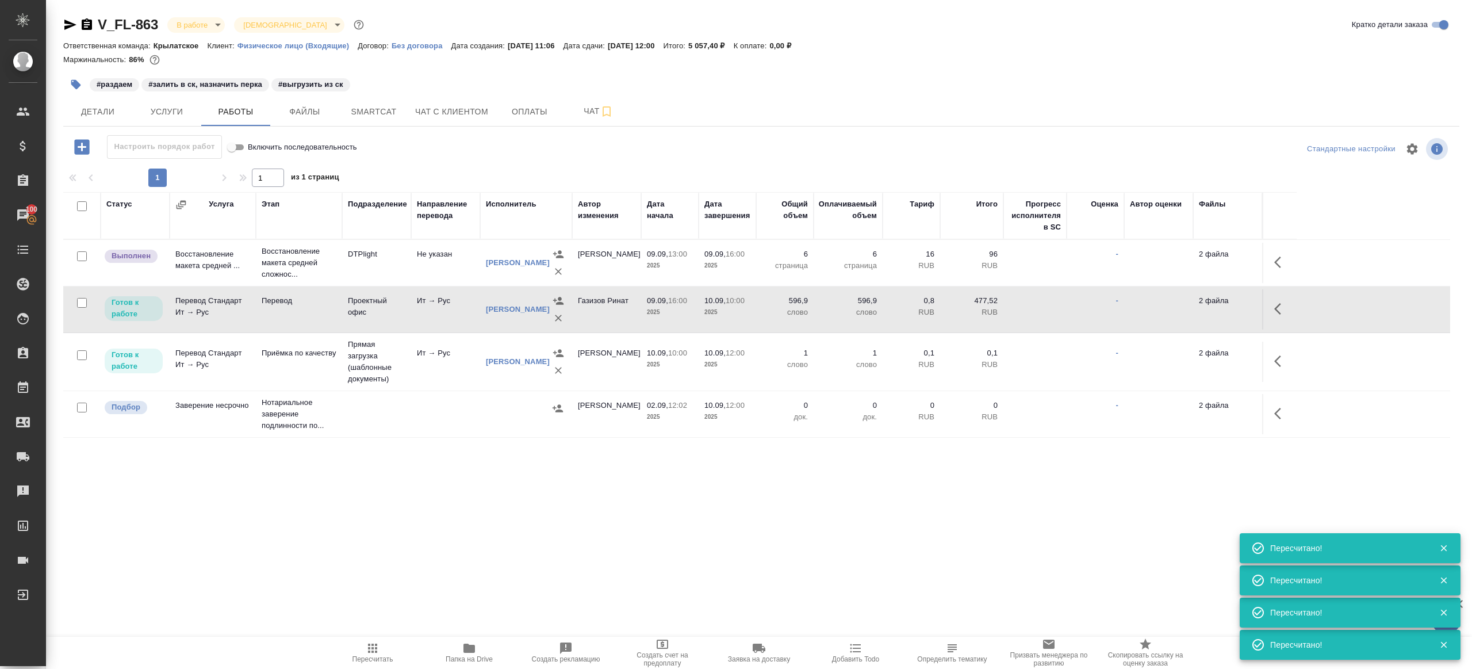
click at [377, 582] on div ".cls-1 fill:#fff; AWATERA Gazizov Rinat Клиенты Спецификации Заказы 100 Чаты To…" at bounding box center [736, 334] width 1472 height 669
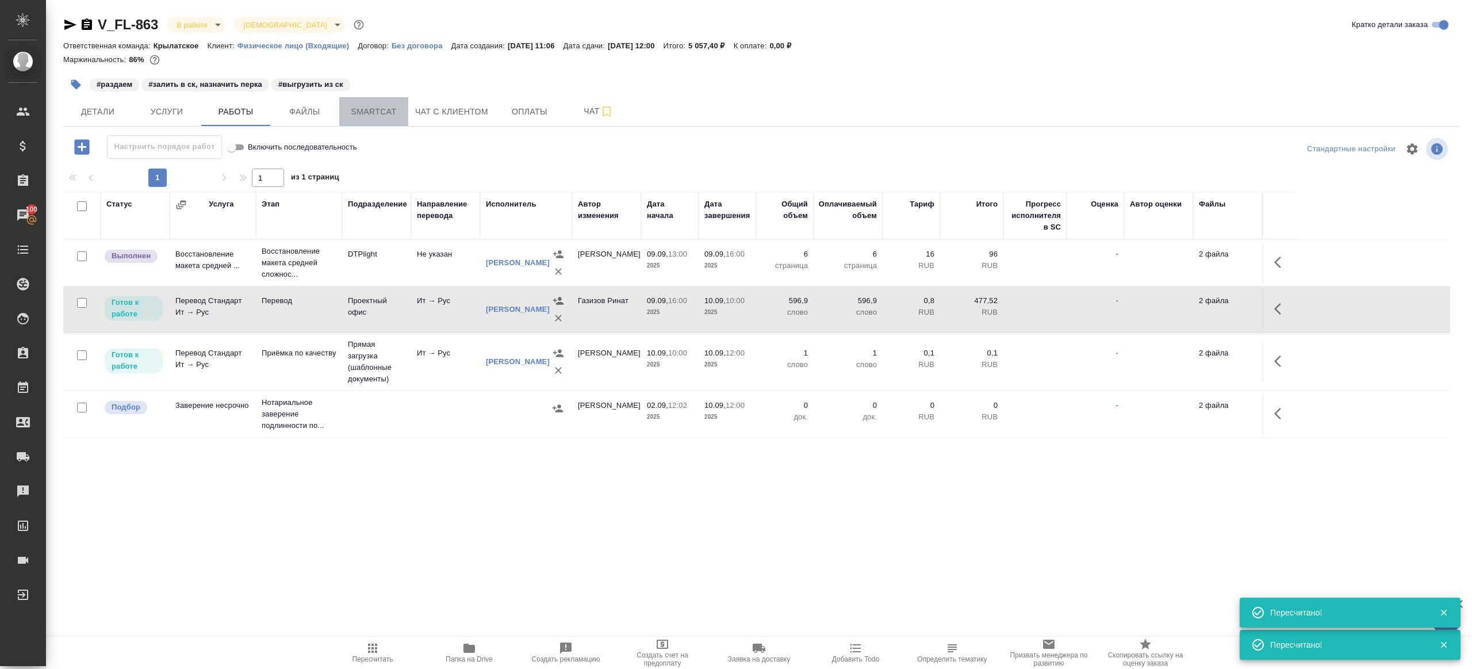
click at [394, 109] on span "Smartcat" at bounding box center [373, 112] width 55 height 14
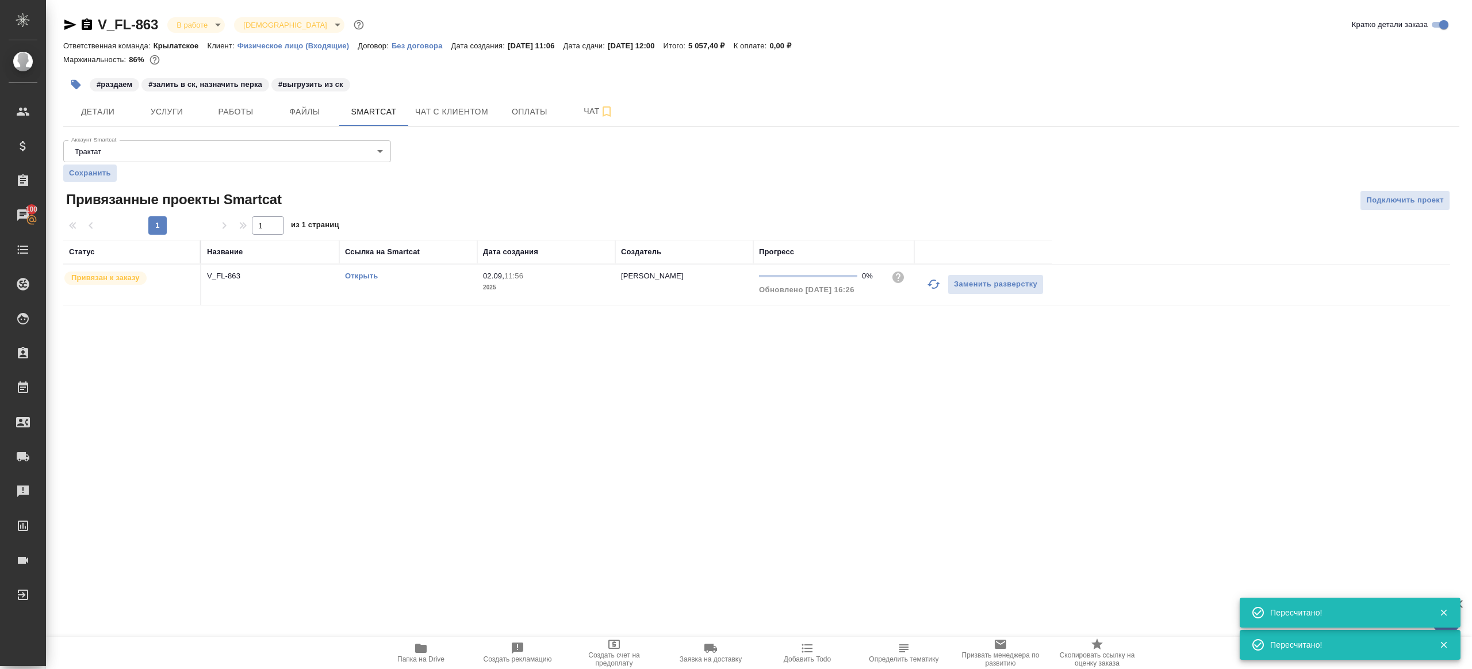
click at [371, 276] on link "Открыть" at bounding box center [361, 275] width 33 height 9
click at [252, 126] on div "V_FL-863 В работе inProgress Святая троица holyTrinity Кратко детали заказа Отв…" at bounding box center [761, 167] width 1409 height 335
click at [249, 120] on button "Работы" at bounding box center [235, 111] width 69 height 29
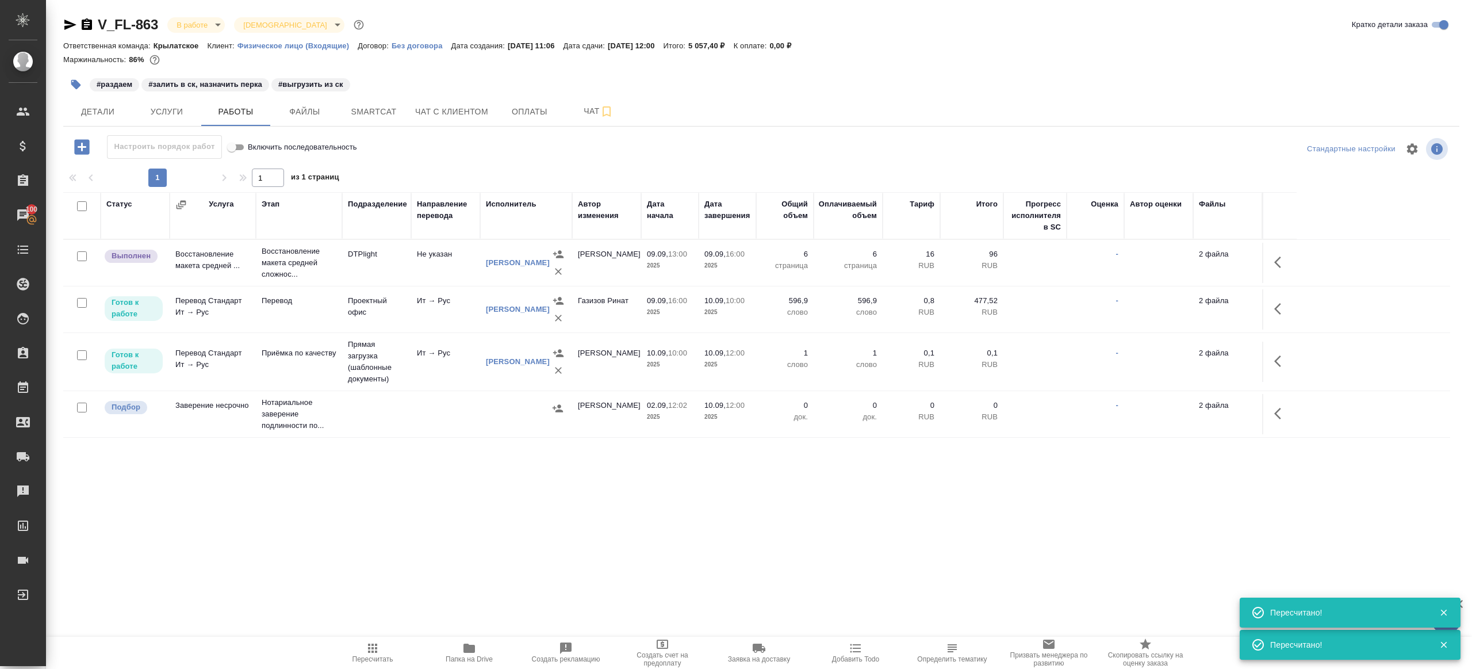
click at [76, 89] on icon "button" at bounding box center [76, 85] width 10 height 10
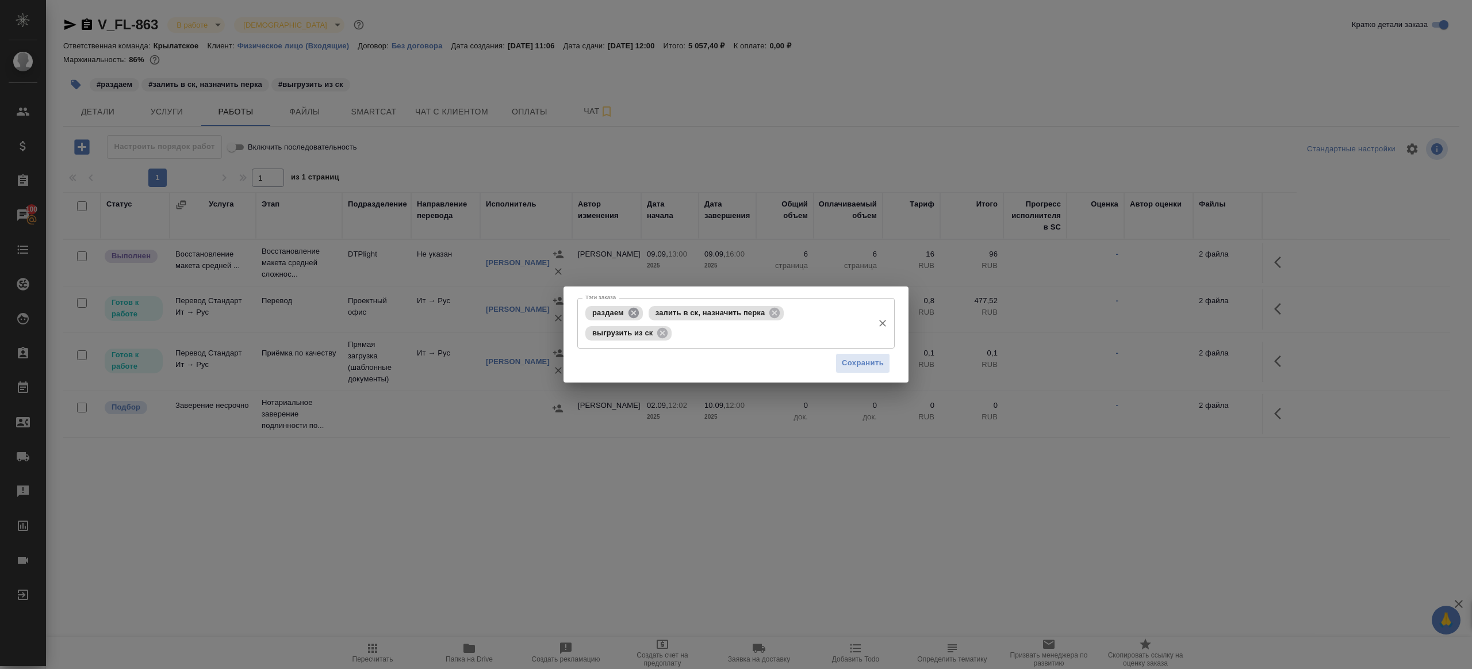
click at [637, 310] on icon at bounding box center [633, 312] width 10 height 10
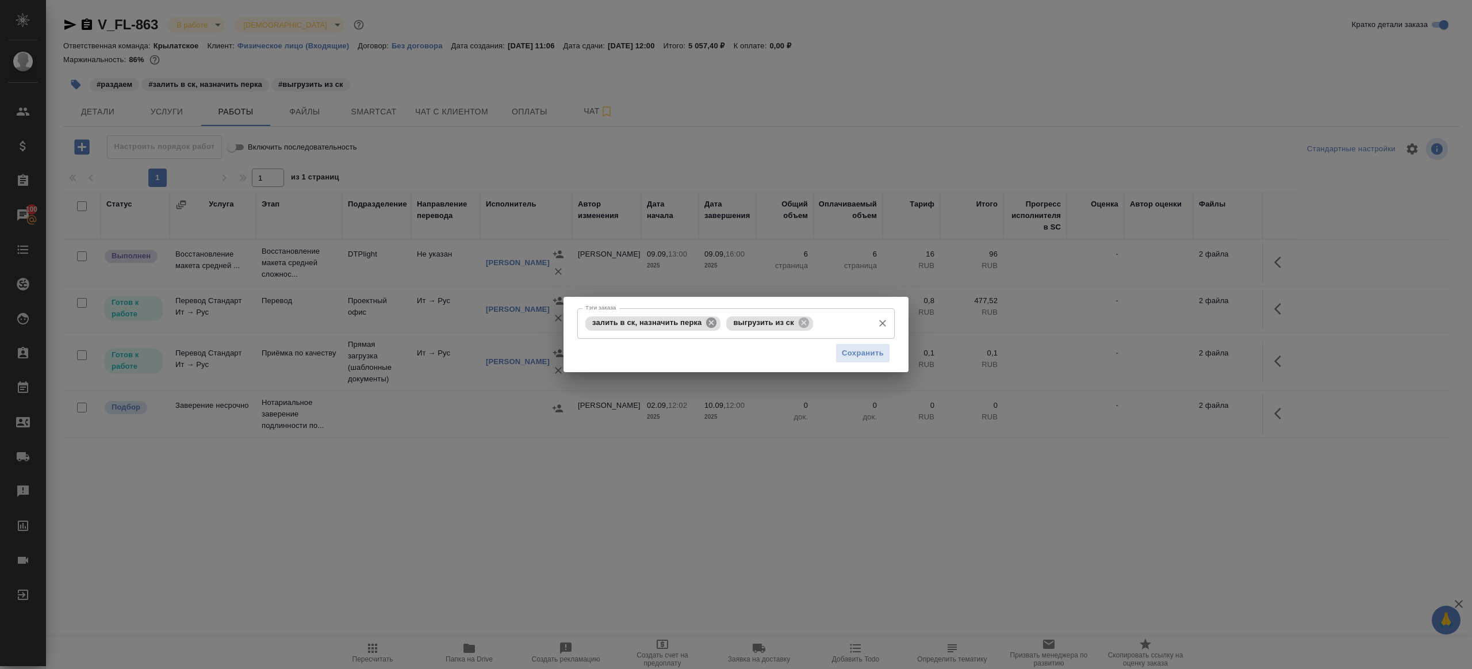
click at [718, 323] on icon at bounding box center [711, 322] width 13 height 13
click at [821, 344] on div "Сохранить" at bounding box center [735, 353] width 317 height 29
click at [853, 344] on button "Сохранить" at bounding box center [862, 353] width 55 height 20
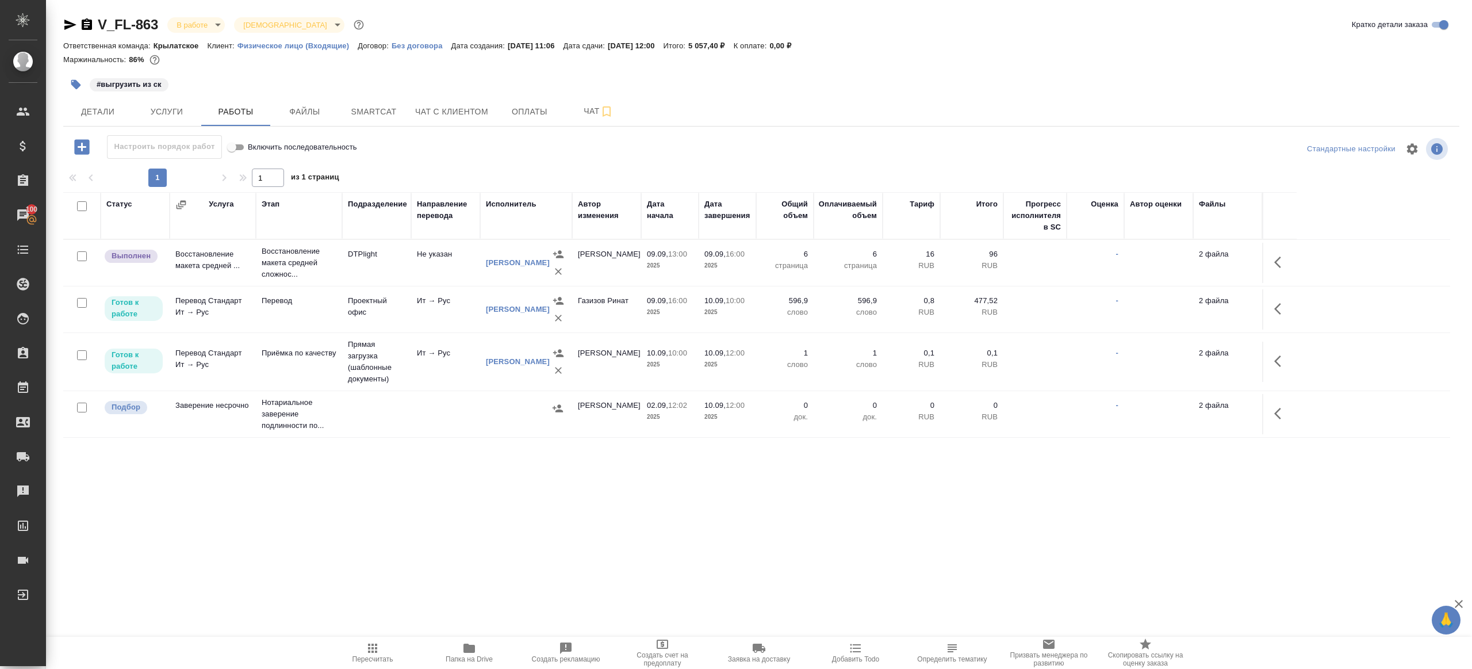
click at [360, 651] on span "Пересчитать" at bounding box center [372, 652] width 83 height 22
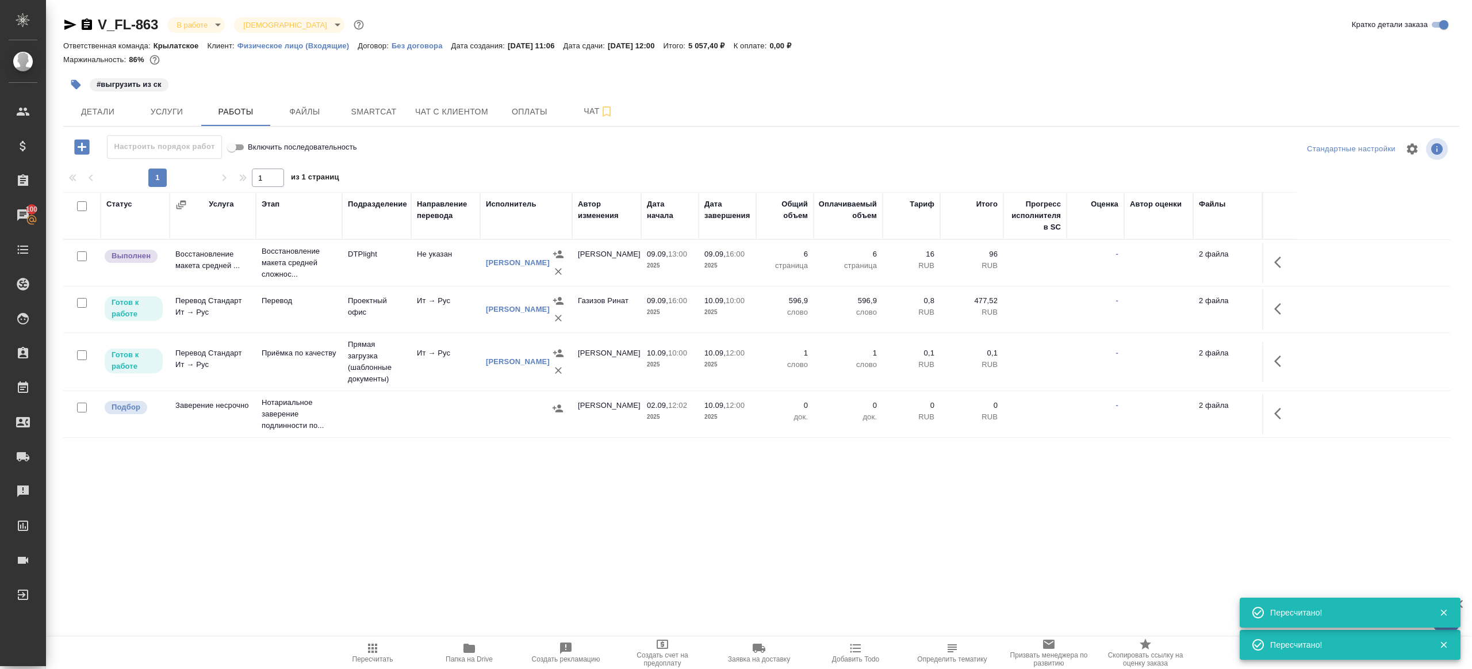
click at [473, 496] on div ".cls-1 fill:#fff; AWATERA Gazizov Rinat Клиенты Спецификации Заказы 100 Чаты To…" at bounding box center [736, 334] width 1472 height 669
click at [102, 111] on span "Детали" at bounding box center [97, 112] width 55 height 14
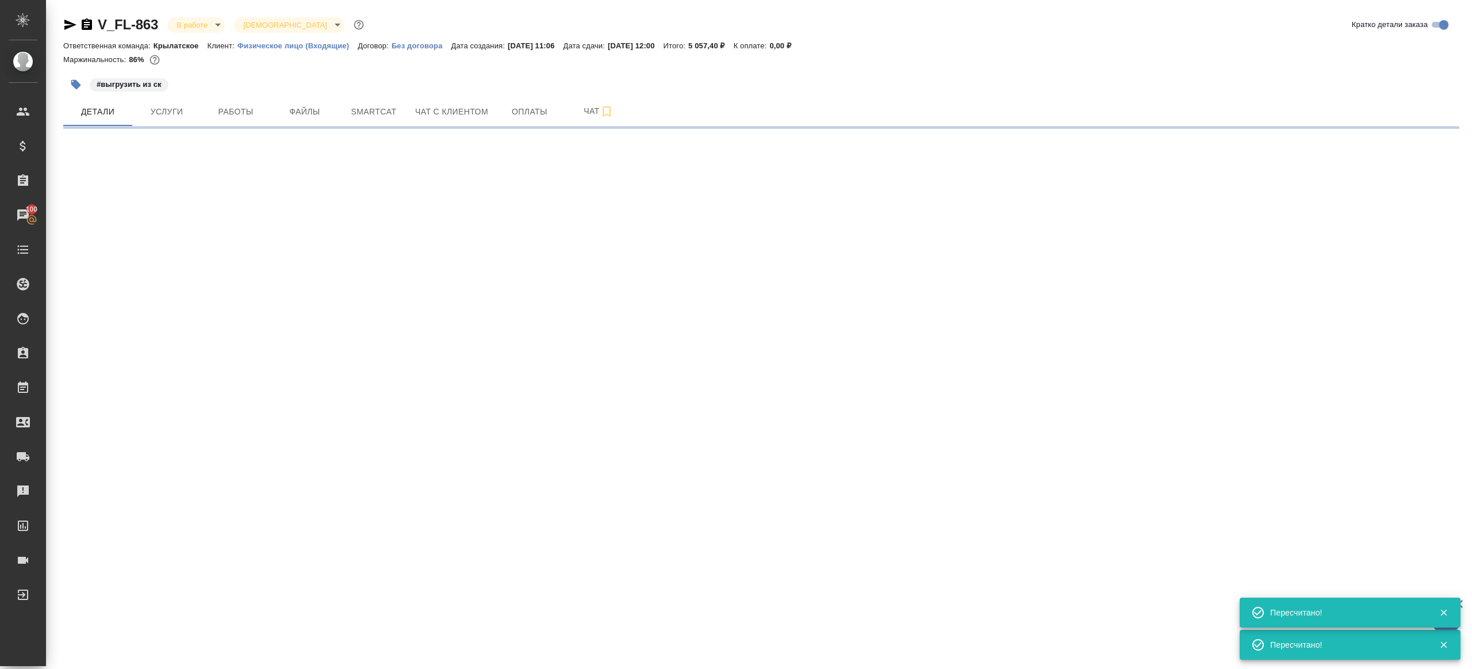
select select "RU"
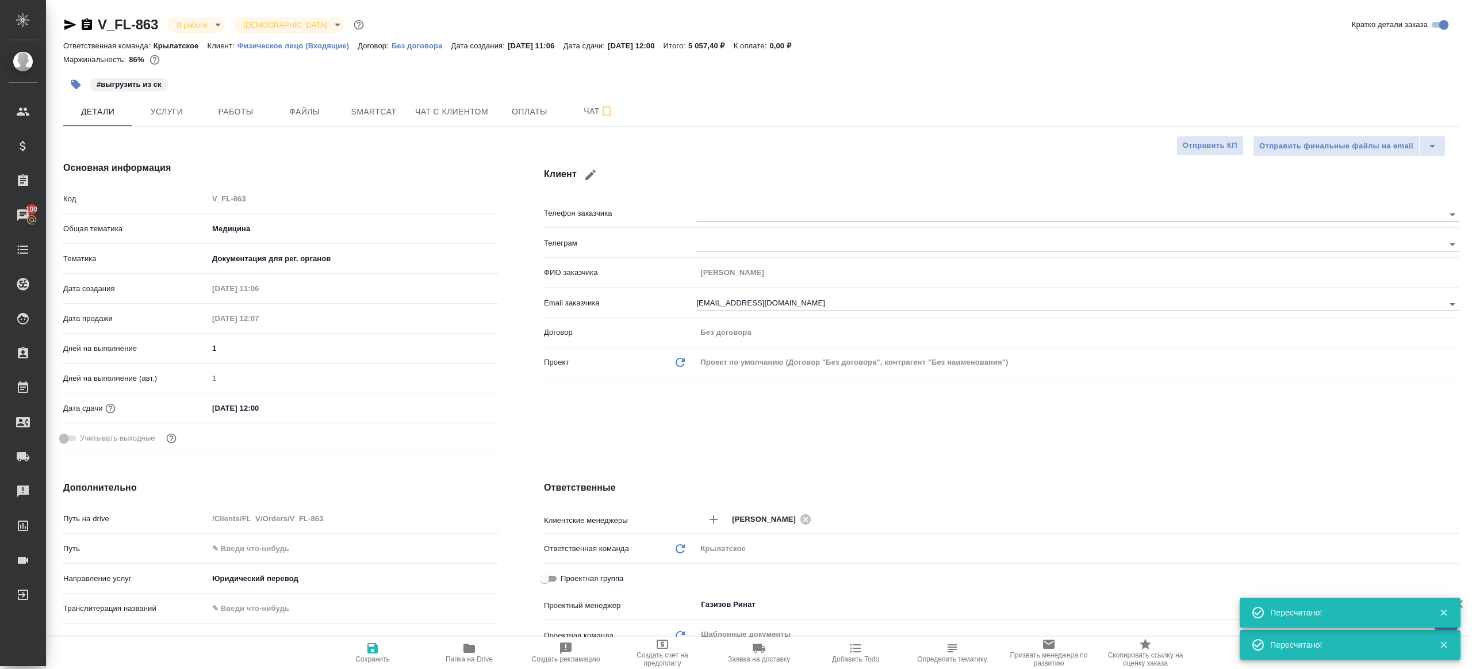
type textarea "x"
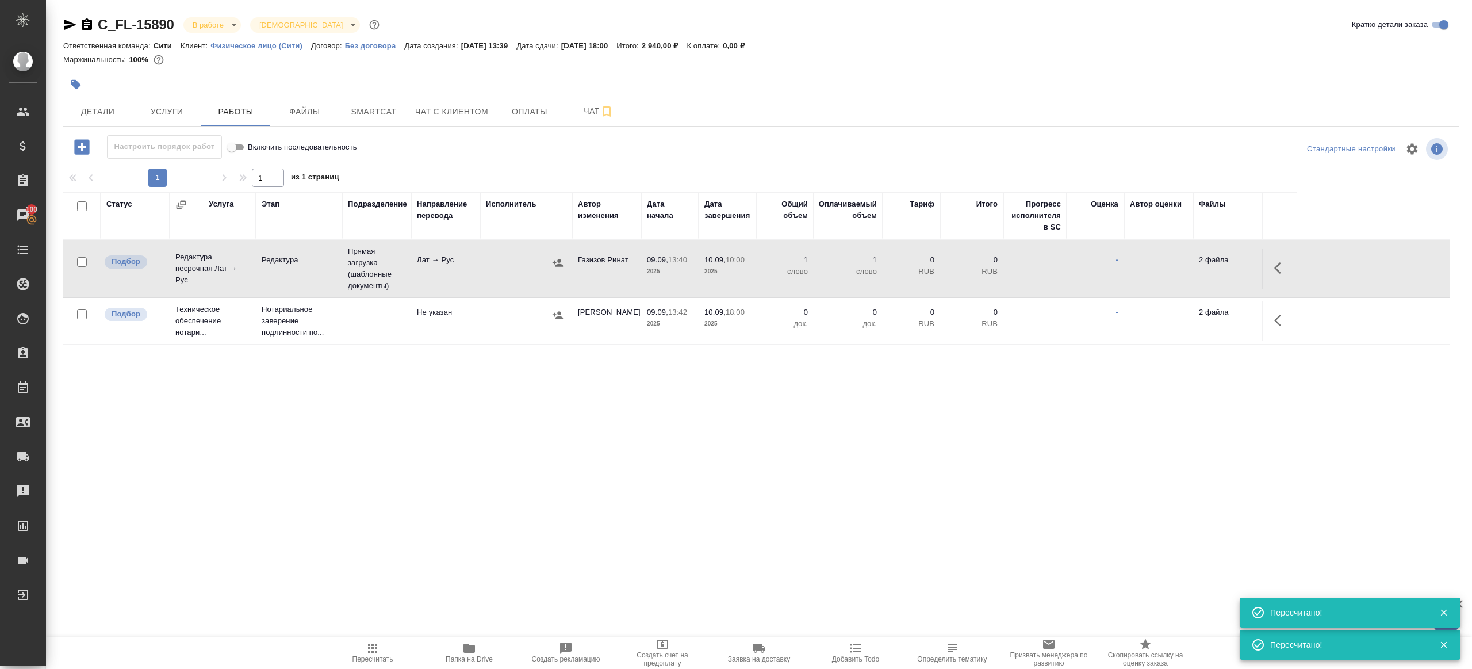
click at [383, 647] on span "Пересчитать" at bounding box center [372, 652] width 83 height 22
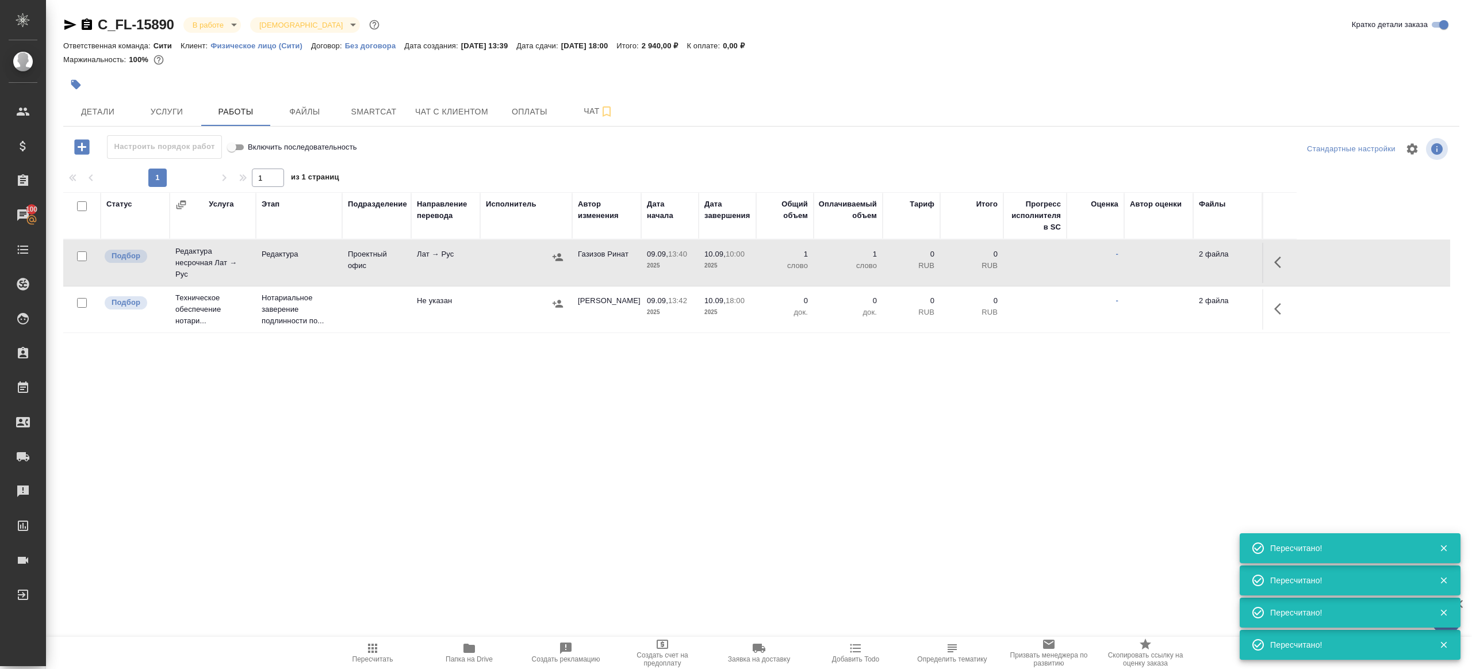
click at [475, 263] on td "Лат → Рус" at bounding box center [445, 263] width 69 height 40
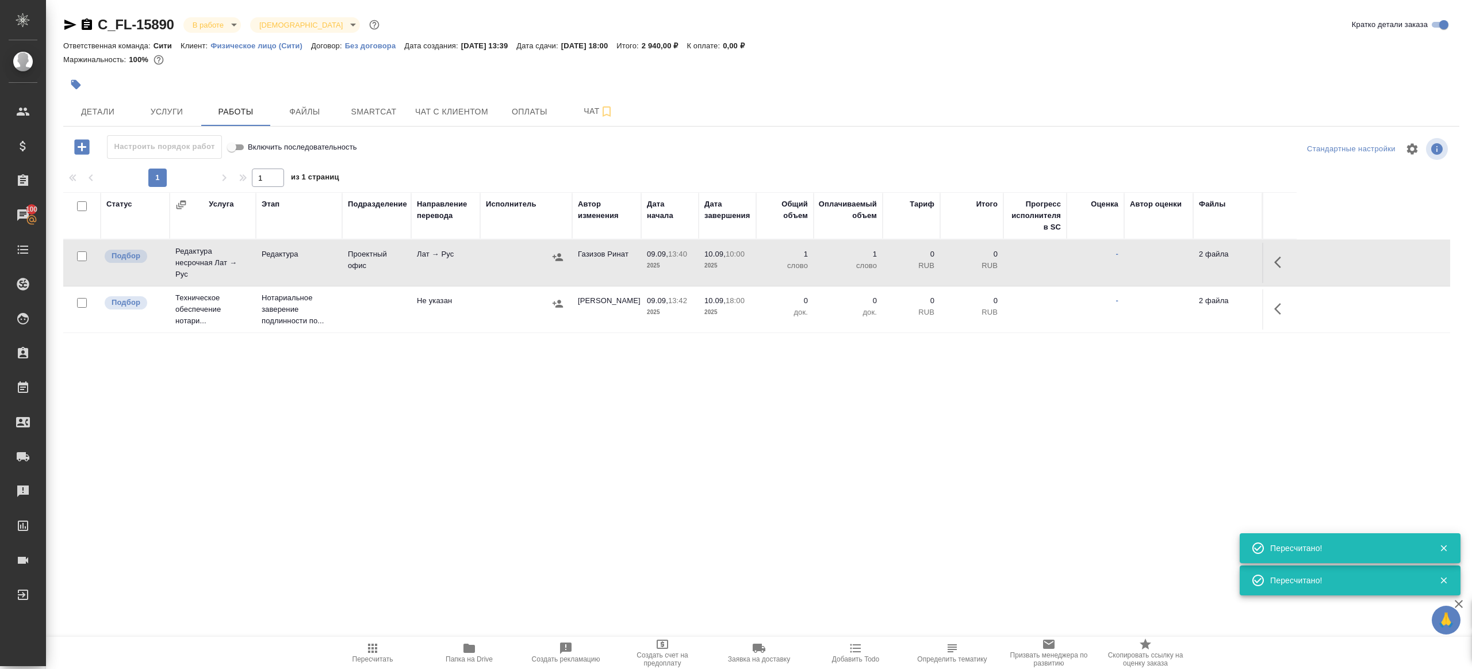
click at [475, 263] on td "Лат → Рус" at bounding box center [445, 263] width 69 height 40
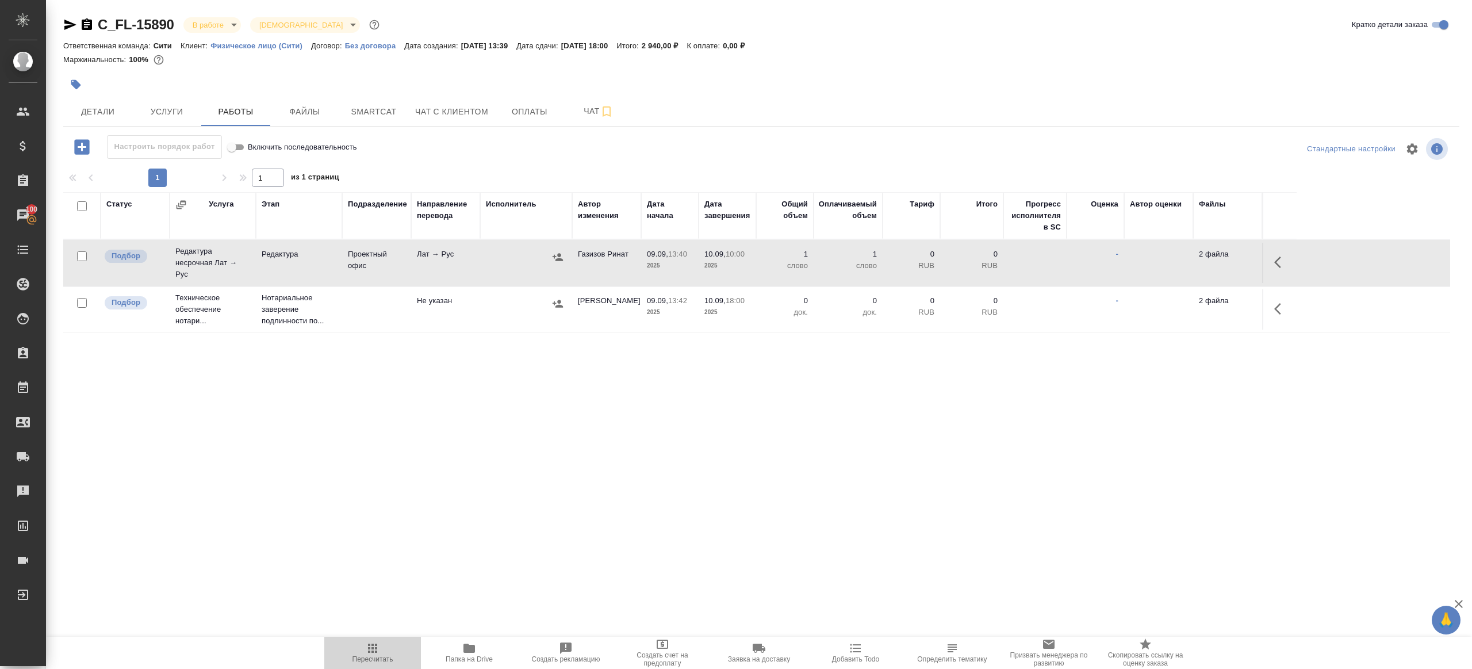
click at [369, 653] on icon "button" at bounding box center [373, 648] width 14 height 14
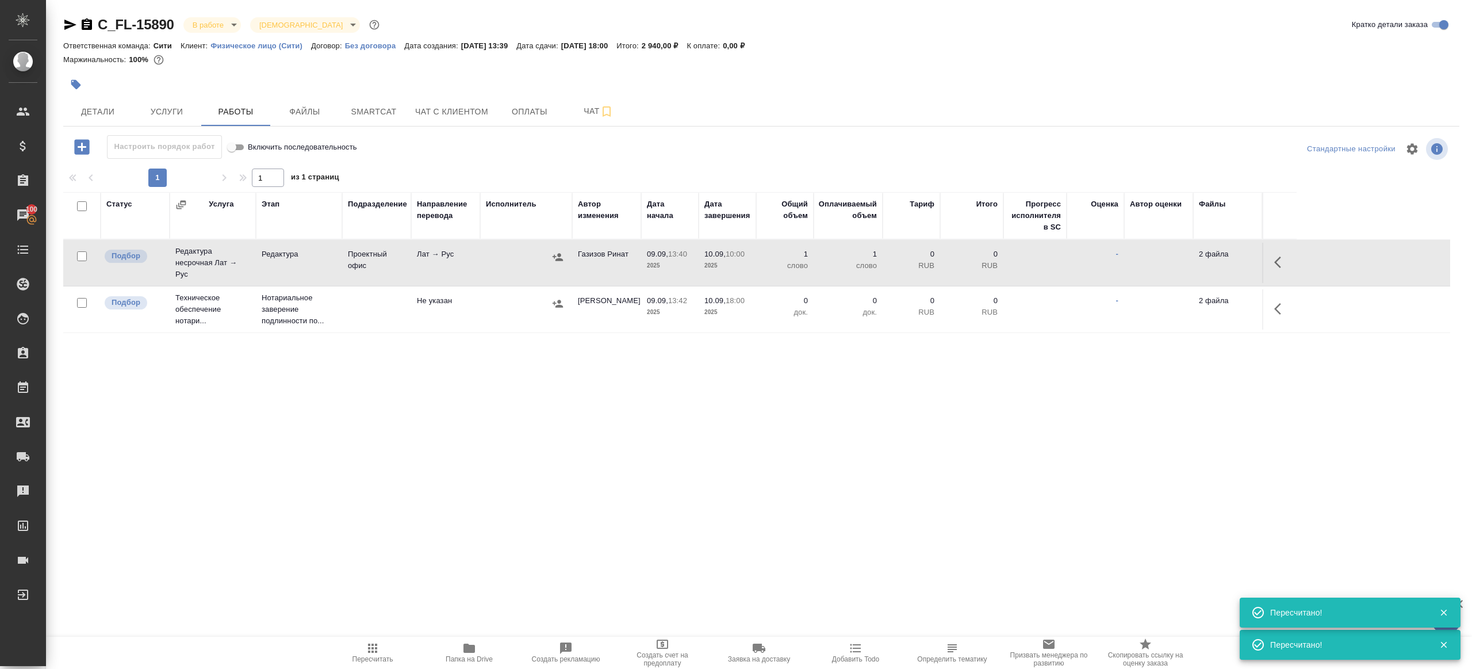
click at [383, 655] on span "Пересчитать" at bounding box center [372, 659] width 41 height 8
click at [73, 26] on icon "button" at bounding box center [70, 25] width 12 height 10
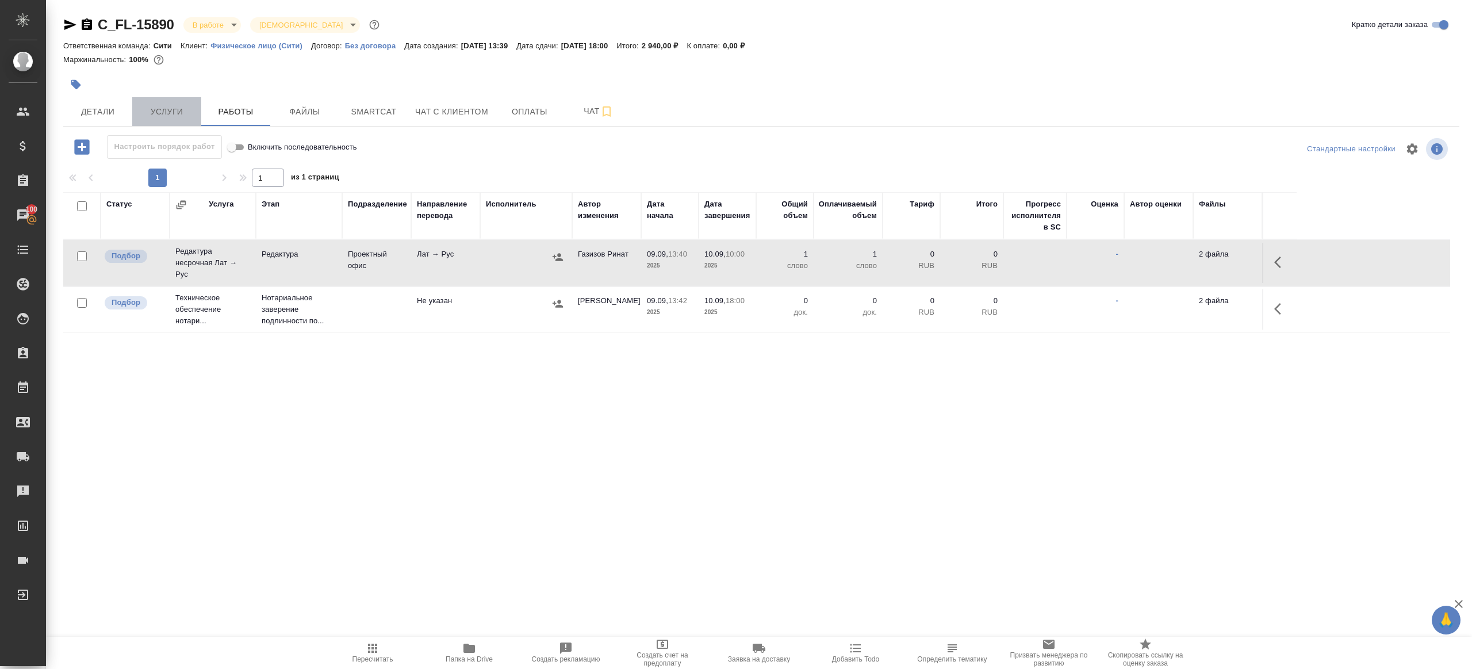
click at [162, 110] on span "Услуги" at bounding box center [166, 112] width 55 height 14
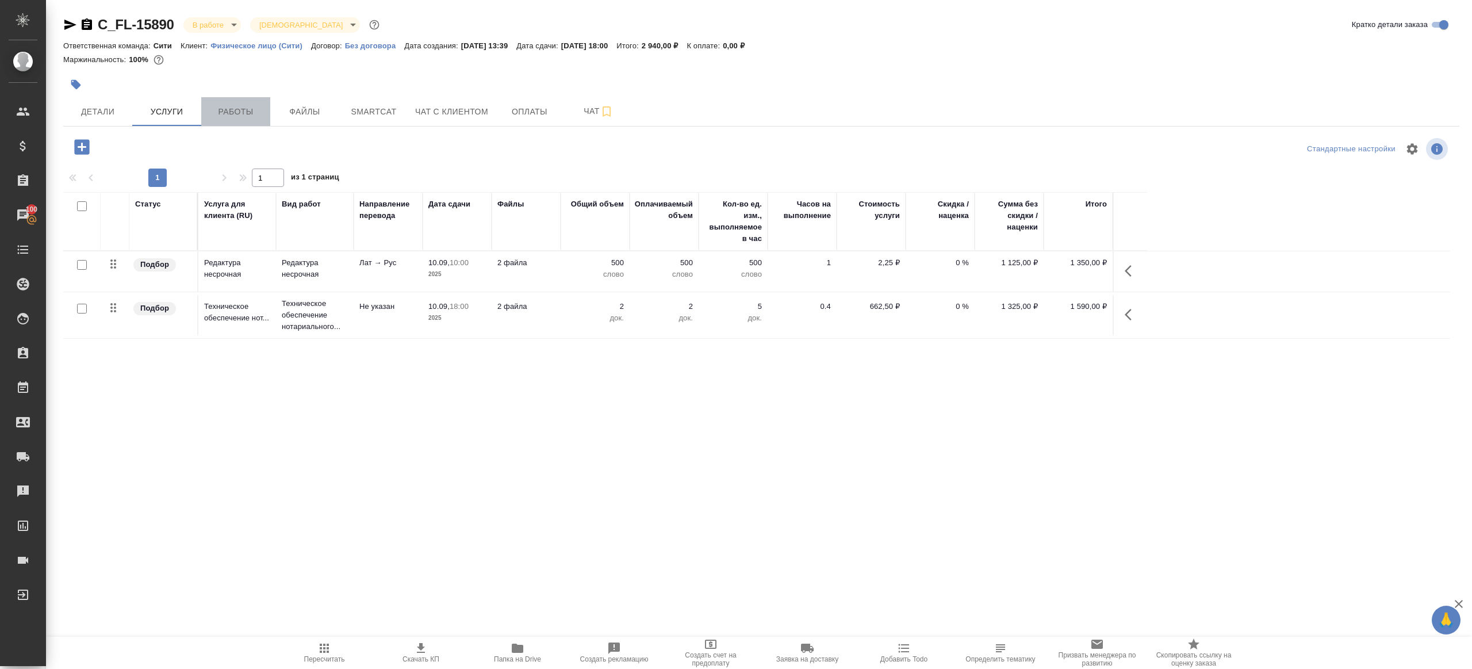
click at [228, 111] on span "Работы" at bounding box center [235, 112] width 55 height 14
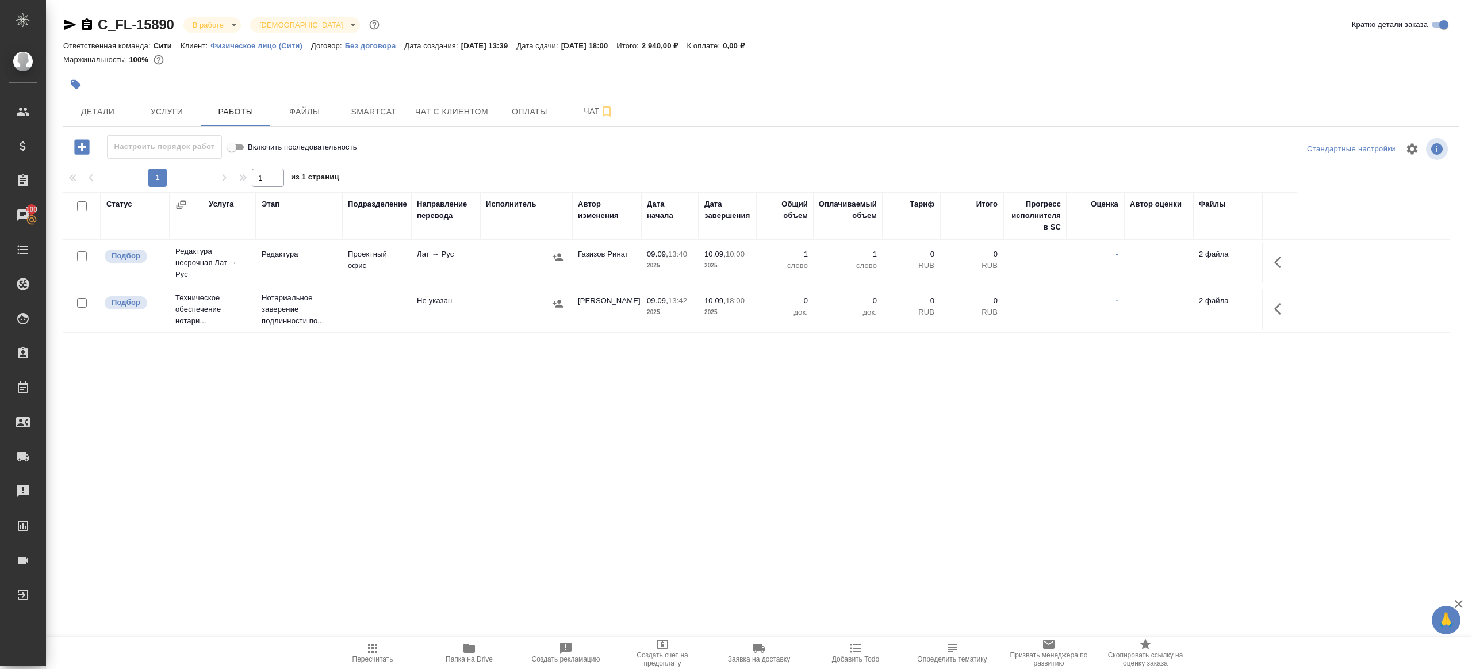
click at [68, 21] on icon "button" at bounding box center [70, 25] width 12 height 10
click at [164, 113] on span "Услуги" at bounding box center [166, 112] width 55 height 14
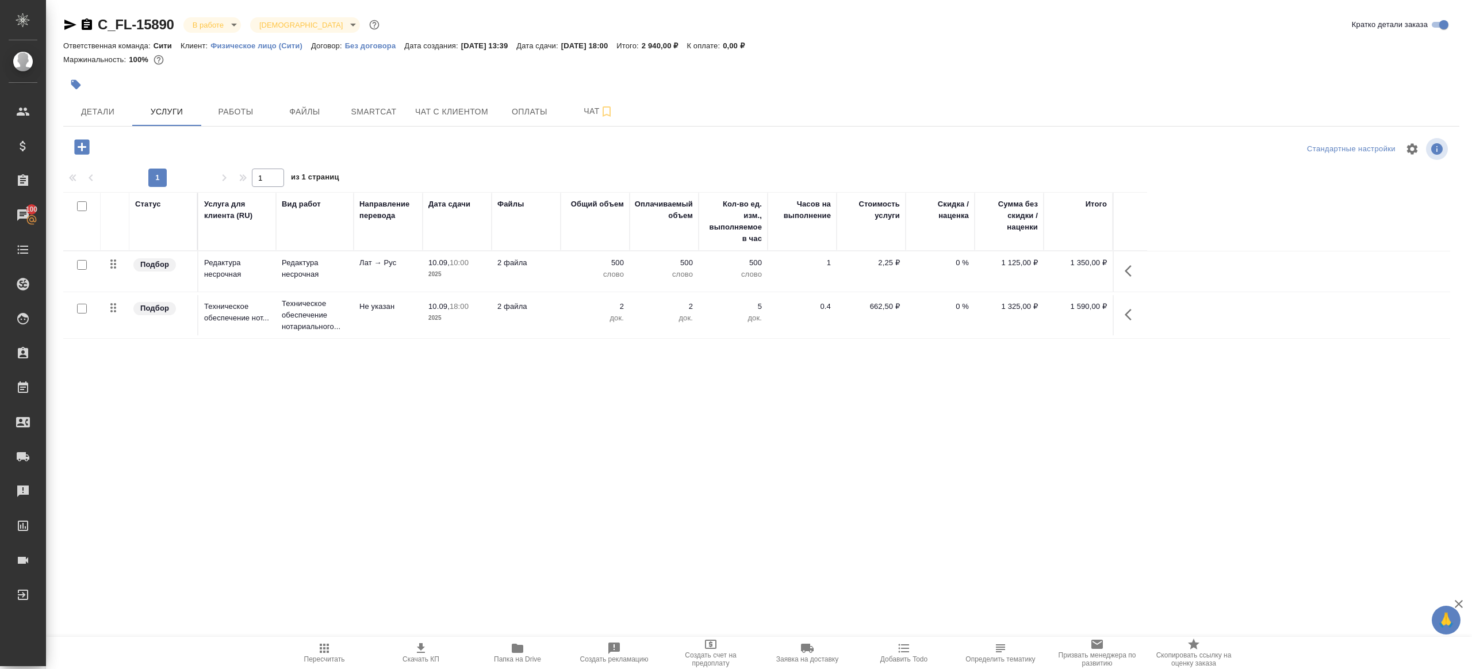
click at [1140, 270] on button "button" at bounding box center [1132, 271] width 28 height 28
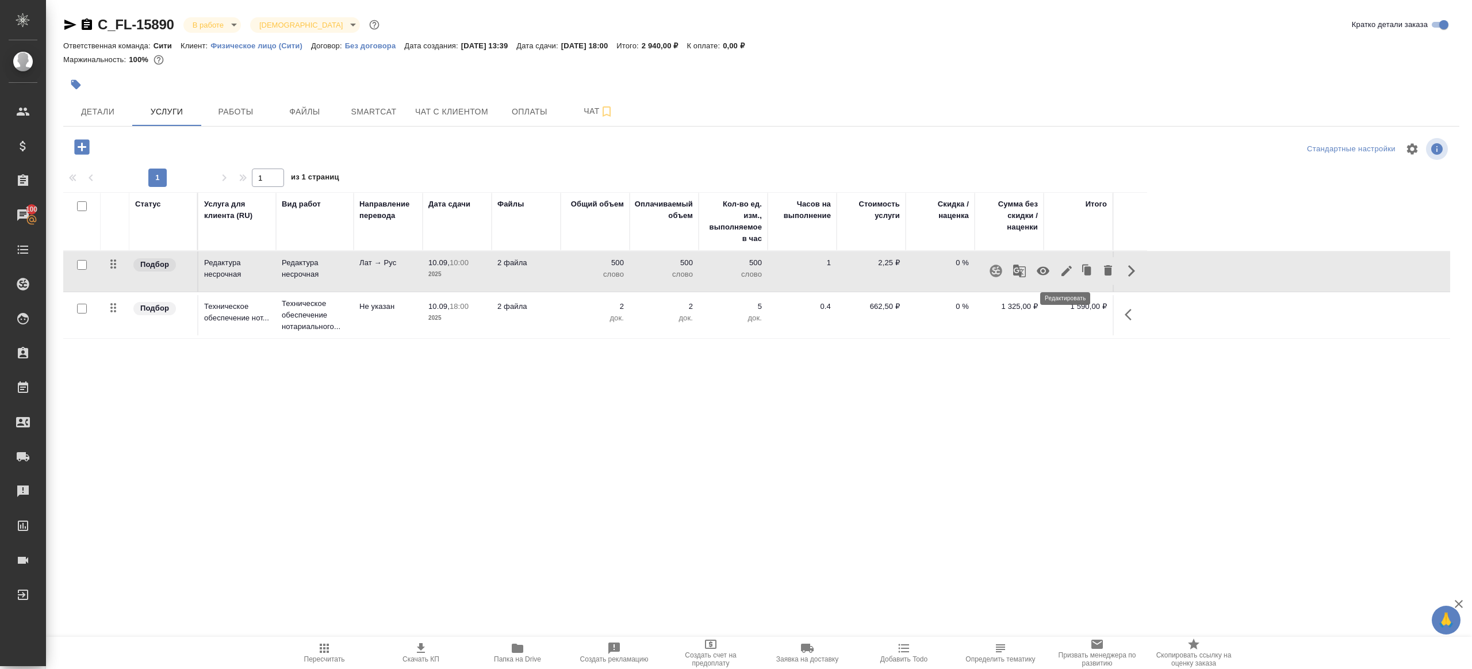
click at [1063, 270] on icon "button" at bounding box center [1067, 271] width 14 height 14
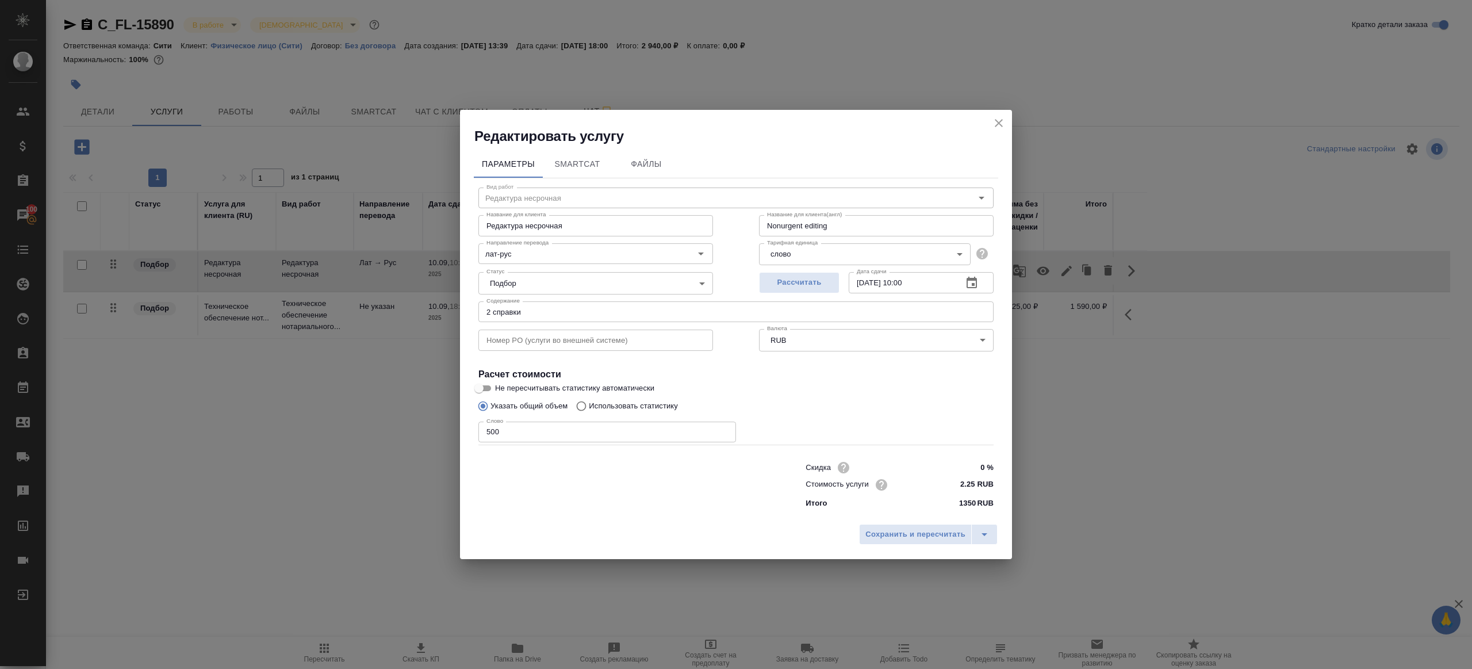
click at [922, 285] on input "[DATE] 10:00" at bounding box center [901, 282] width 105 height 21
type input "10.09.2025 12:00"
click at [939, 535] on span "Сохранить и пересчитать" at bounding box center [915, 534] width 100 height 13
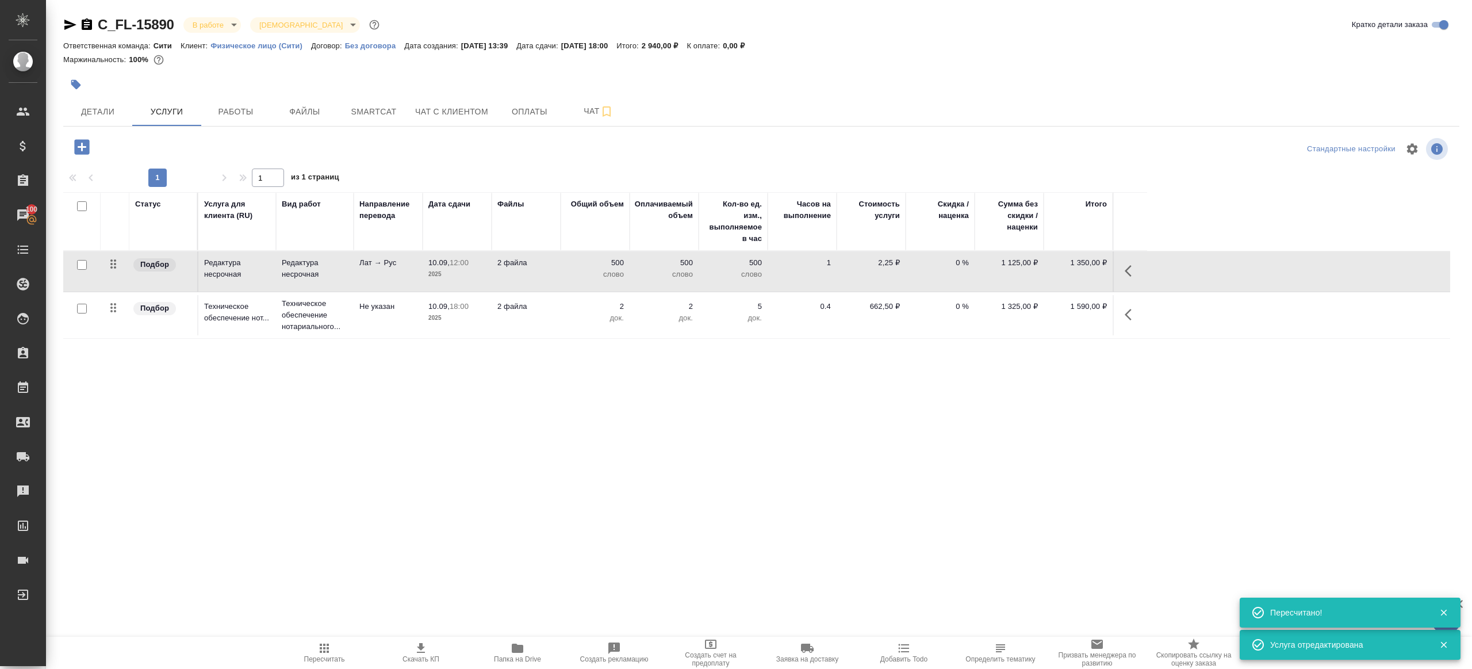
click at [228, 94] on div at bounding box center [528, 84] width 931 height 25
click at [228, 95] on div at bounding box center [528, 84] width 931 height 25
click at [228, 103] on button "Работы" at bounding box center [235, 111] width 69 height 29
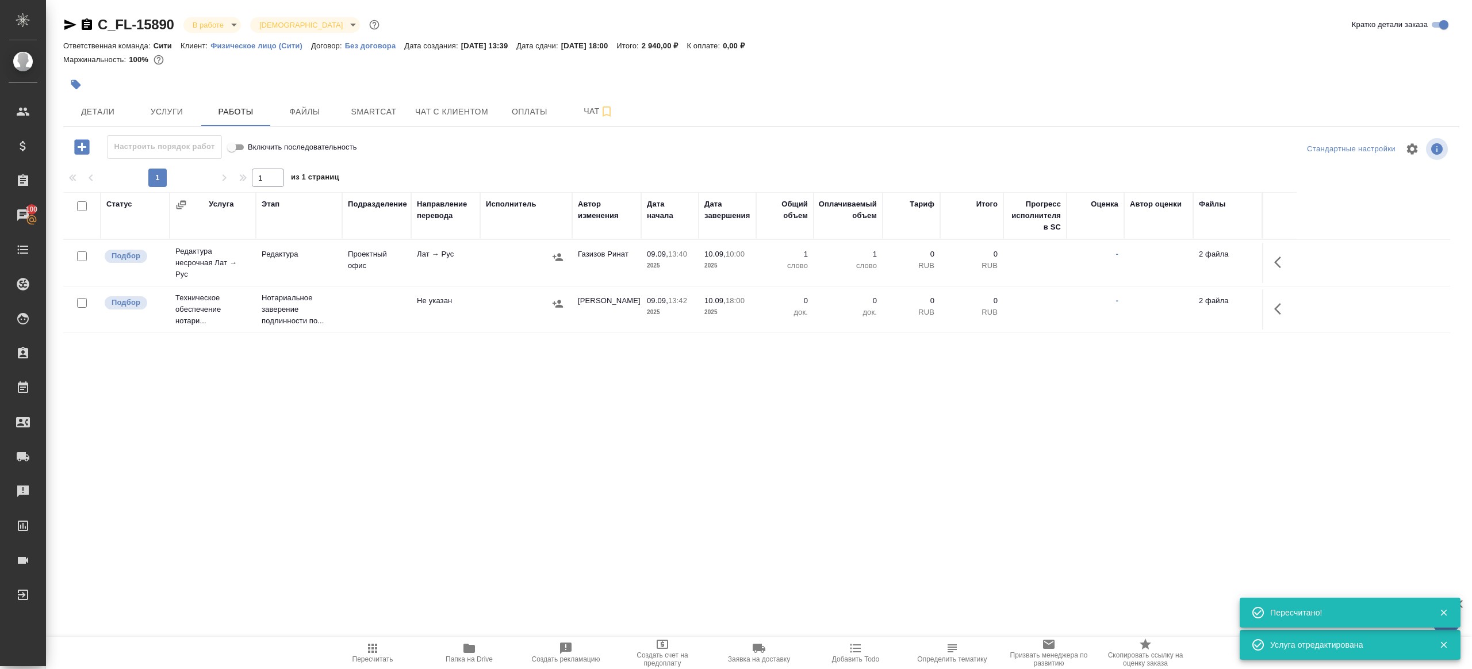
click at [512, 162] on div "Настроить порядок работ Включить последовательность" at bounding box center [295, 149] width 465 height 28
click at [1275, 256] on icon "button" at bounding box center [1281, 262] width 14 height 14
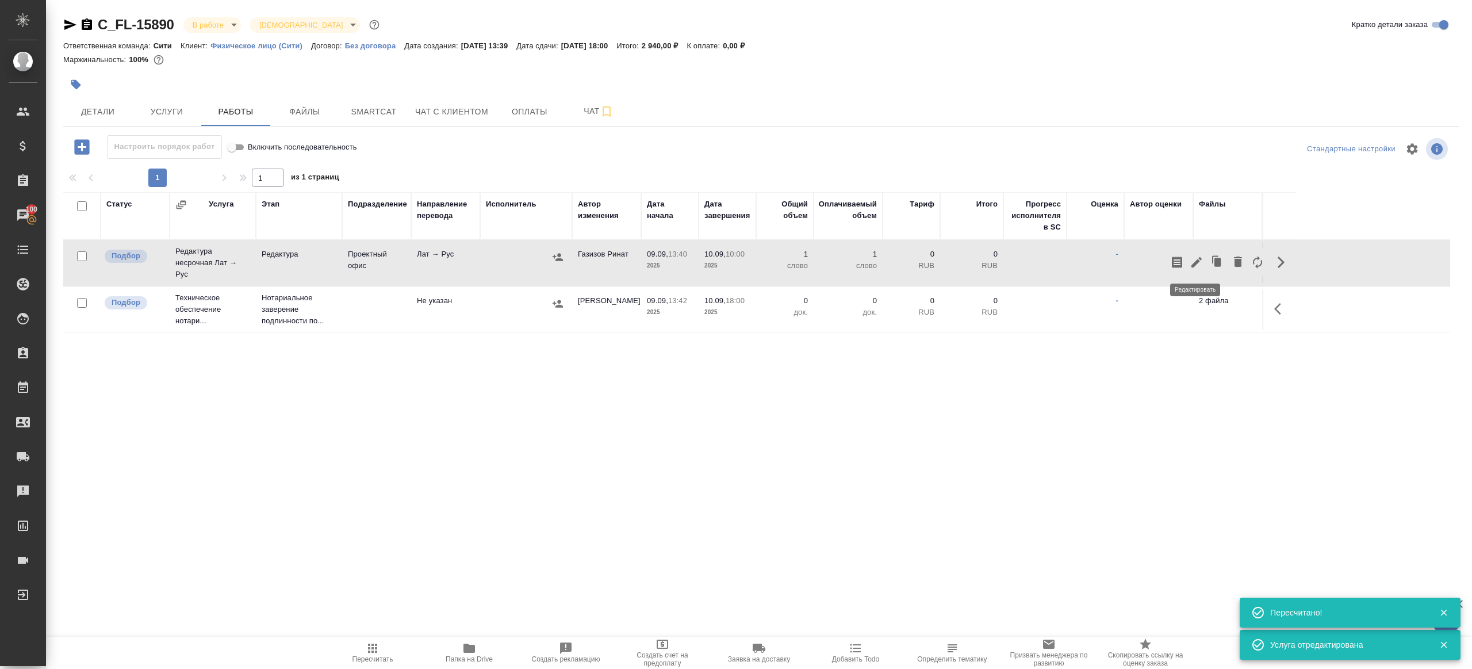
click at [1192, 258] on icon "button" at bounding box center [1197, 262] width 14 height 14
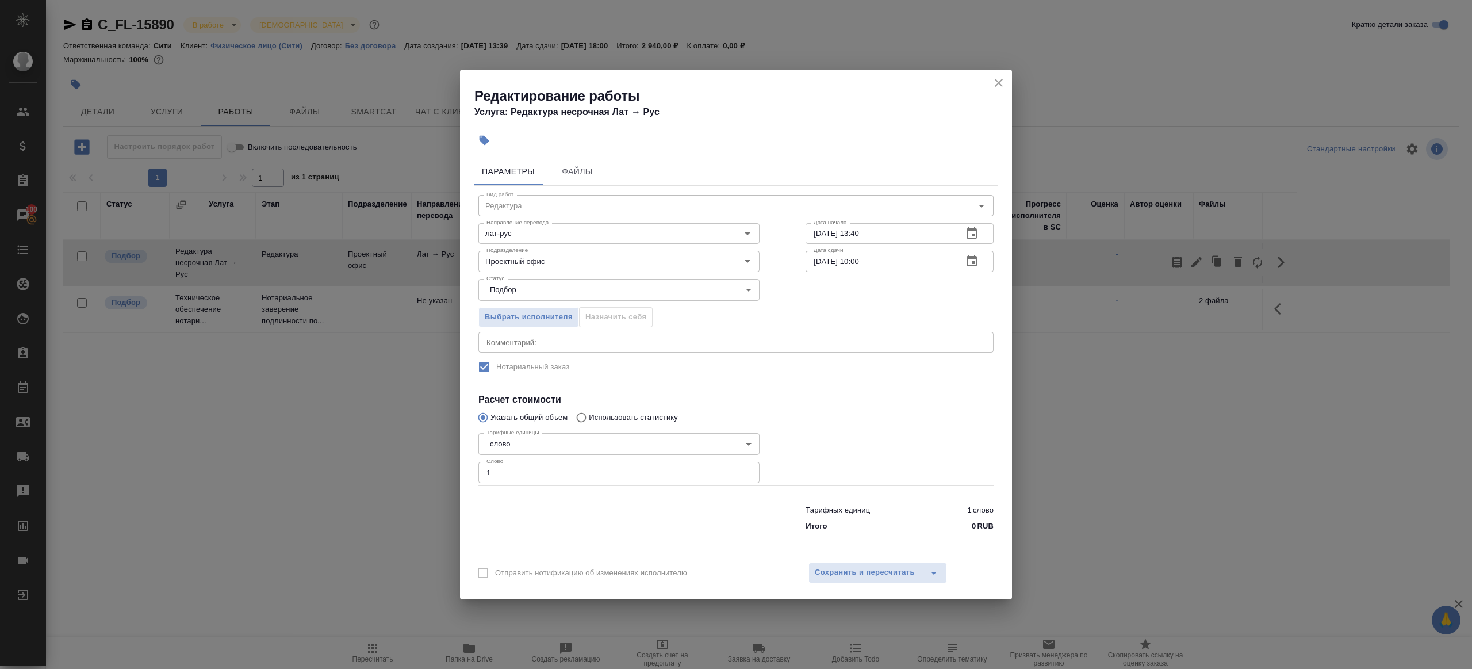
click at [863, 263] on input "10.09.2025 10:00" at bounding box center [880, 261] width 148 height 21
type input "10.09.2025 12:00"
click at [854, 576] on span "Сохранить и пересчитать" at bounding box center [865, 572] width 100 height 13
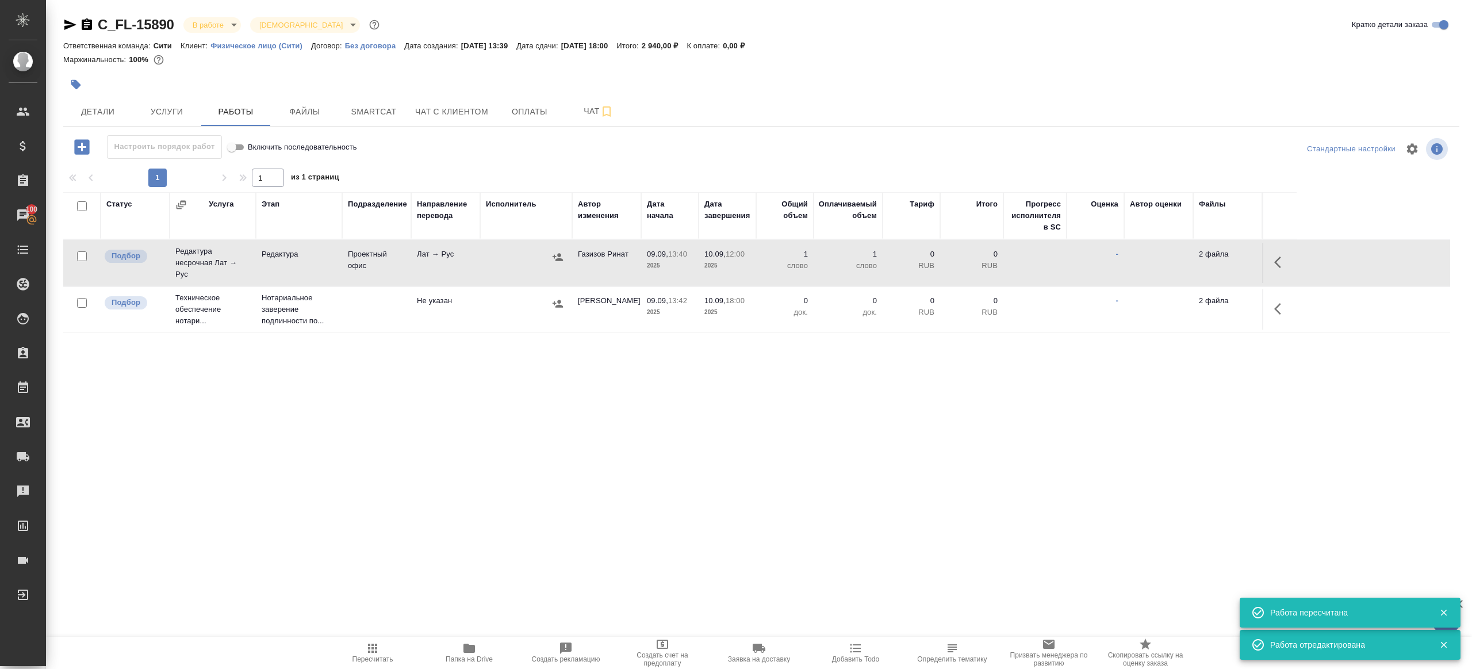
click at [390, 647] on span "Пересчитать" at bounding box center [372, 652] width 83 height 22
drag, startPoint x: 390, startPoint y: 647, endPoint x: 525, endPoint y: 577, distance: 152.0
click at [390, 647] on span "Пересчитать" at bounding box center [372, 652] width 83 height 22
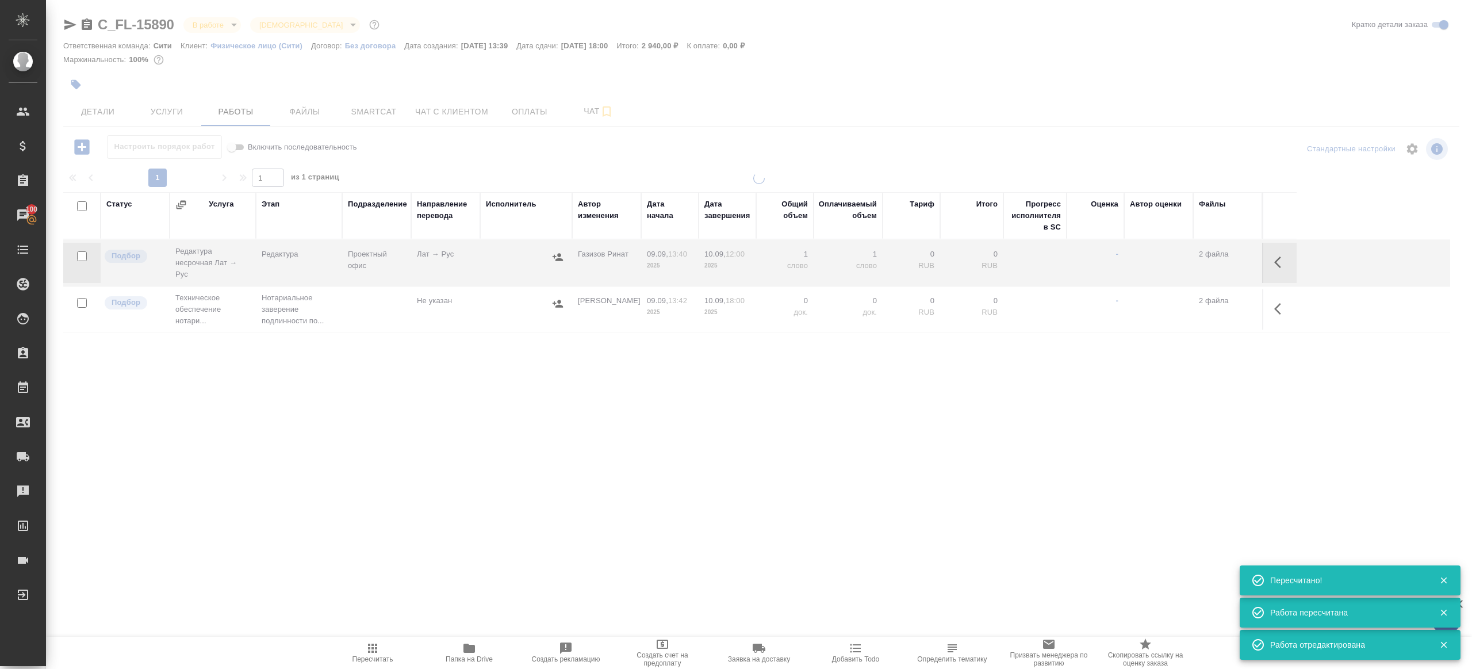
click at [538, 570] on div ".cls-1 fill:#fff; AWATERA Gazizov Rinat Клиенты Спецификации Заказы 100 Чаты To…" at bounding box center [736, 334] width 1472 height 669
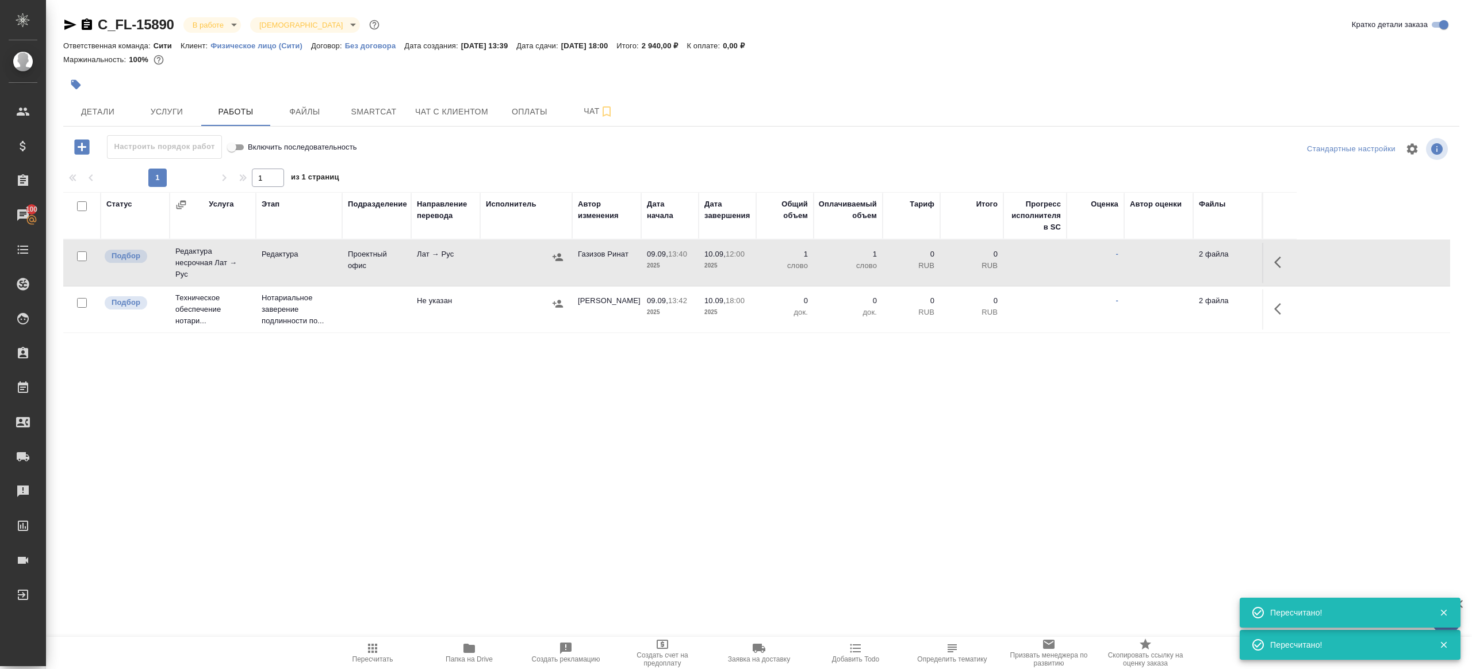
click at [366, 649] on icon "button" at bounding box center [373, 648] width 14 height 14
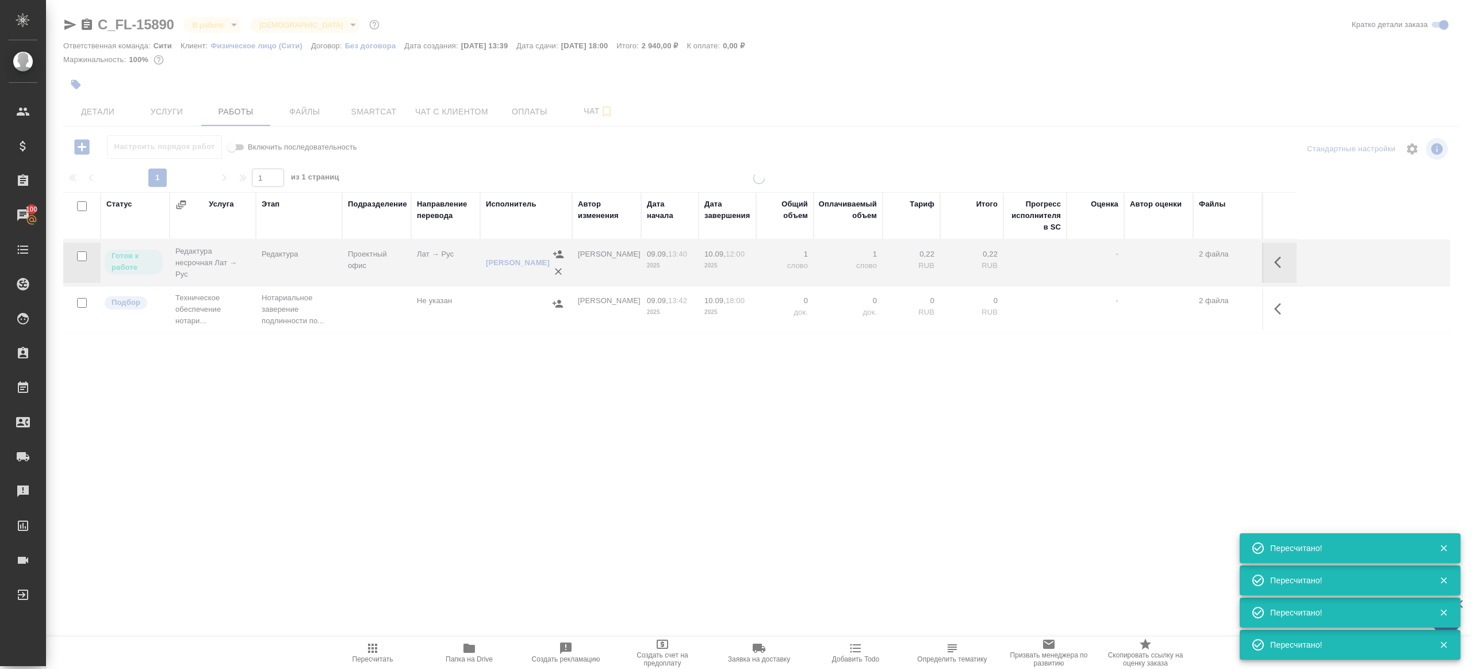
click at [491, 361] on div "Статус Услуга Этап Подразделение Направление перевода Исполнитель Автор изменен…" at bounding box center [756, 321] width 1387 height 259
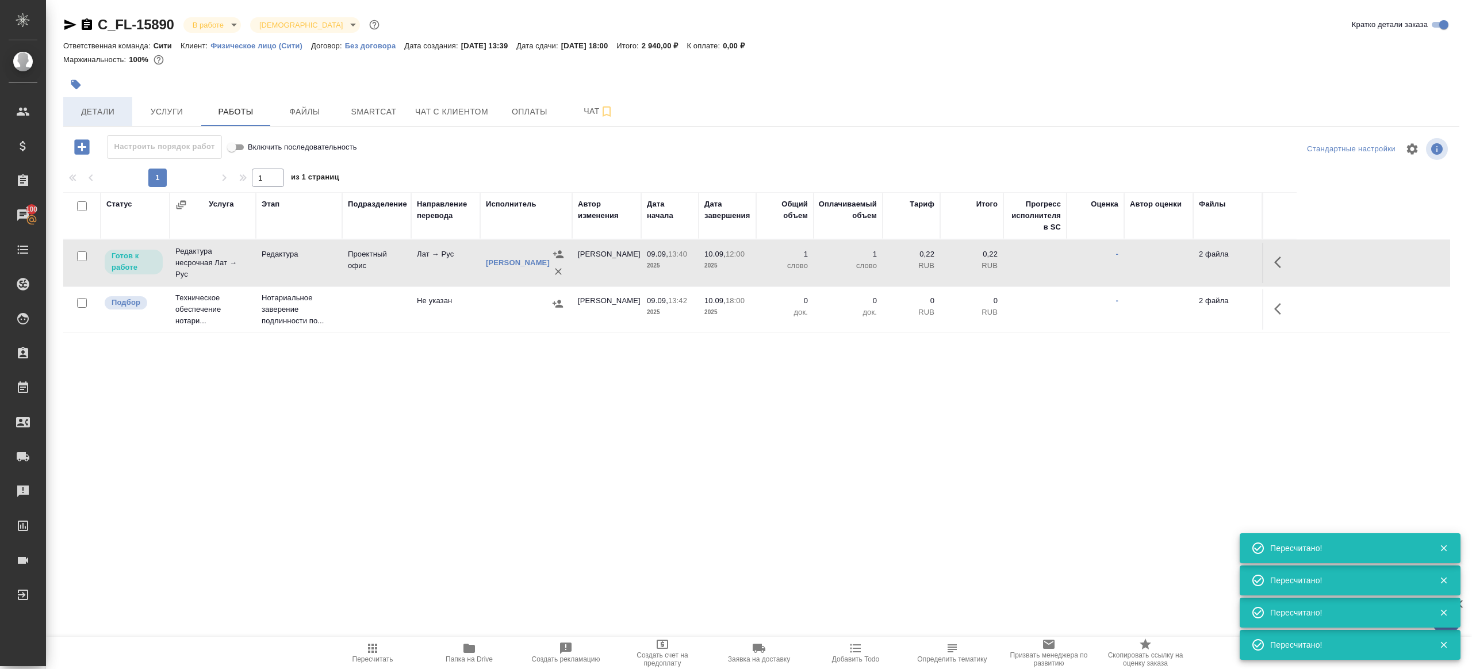
click at [123, 108] on span "Детали" at bounding box center [97, 112] width 55 height 14
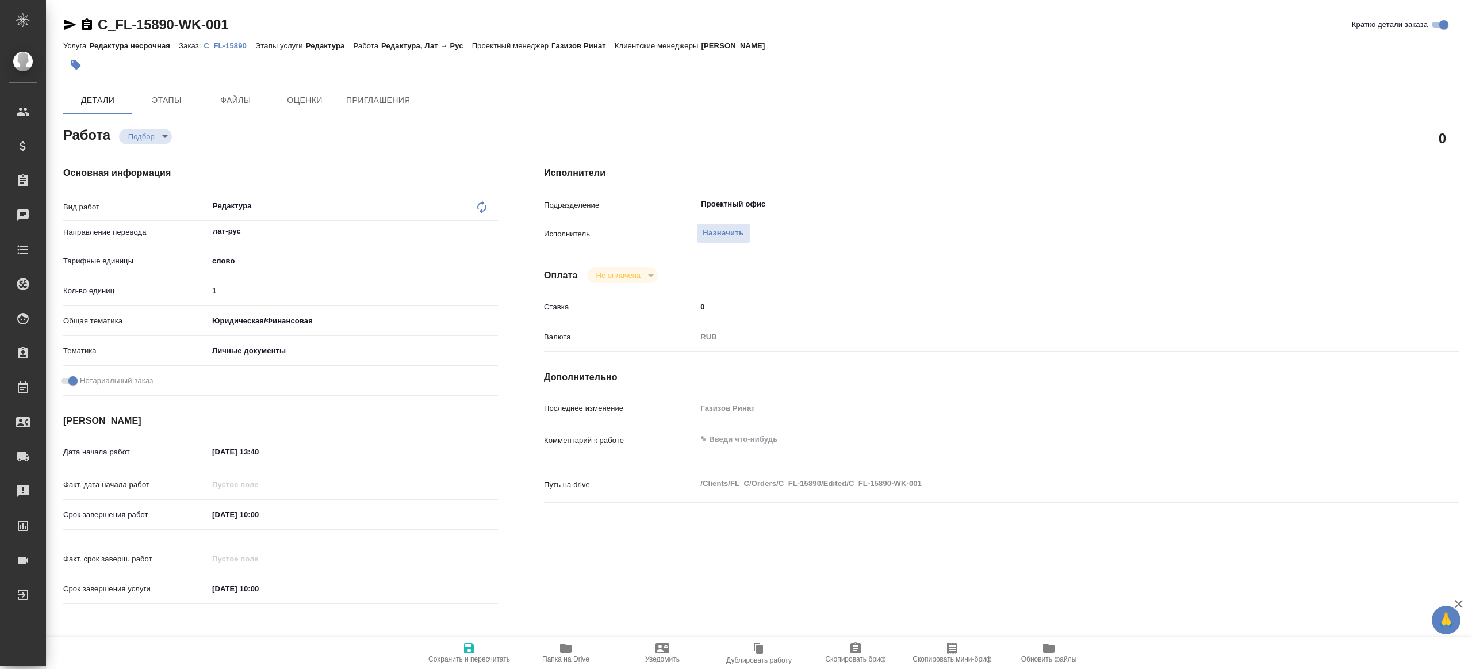
type textarea "x"
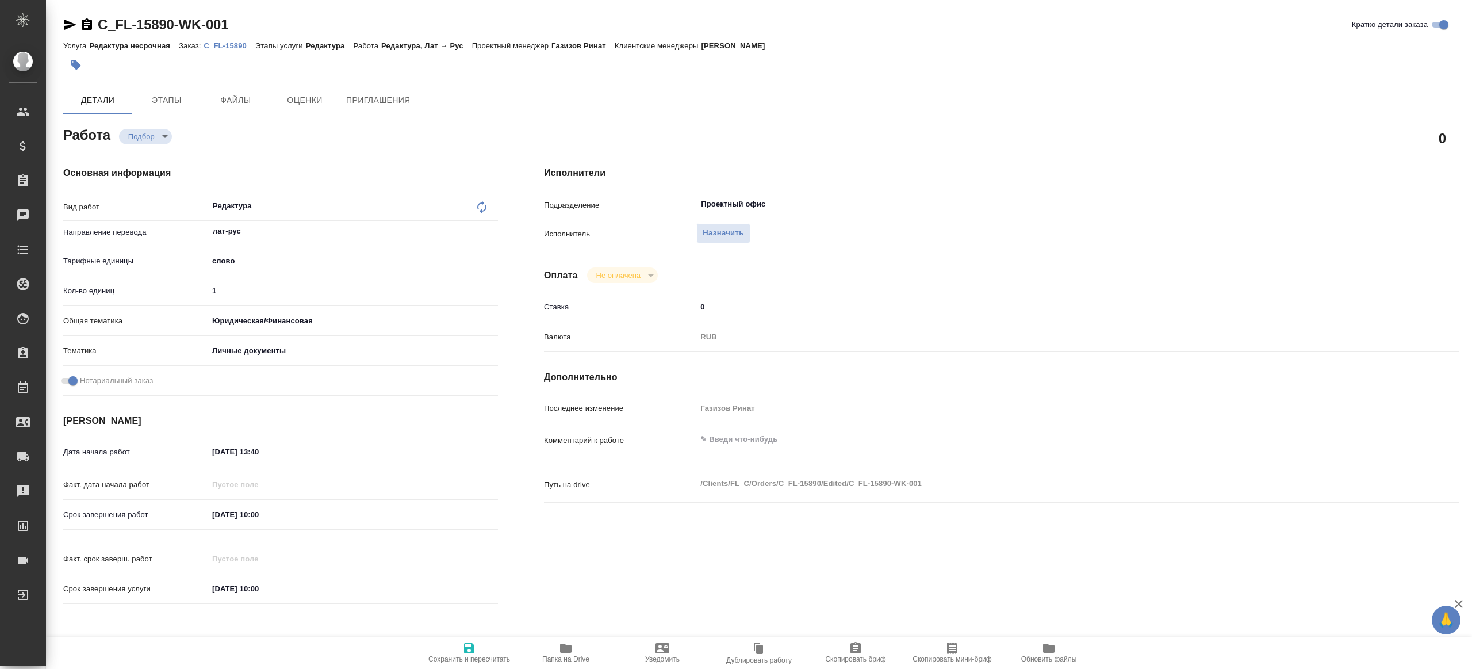
type textarea "x"
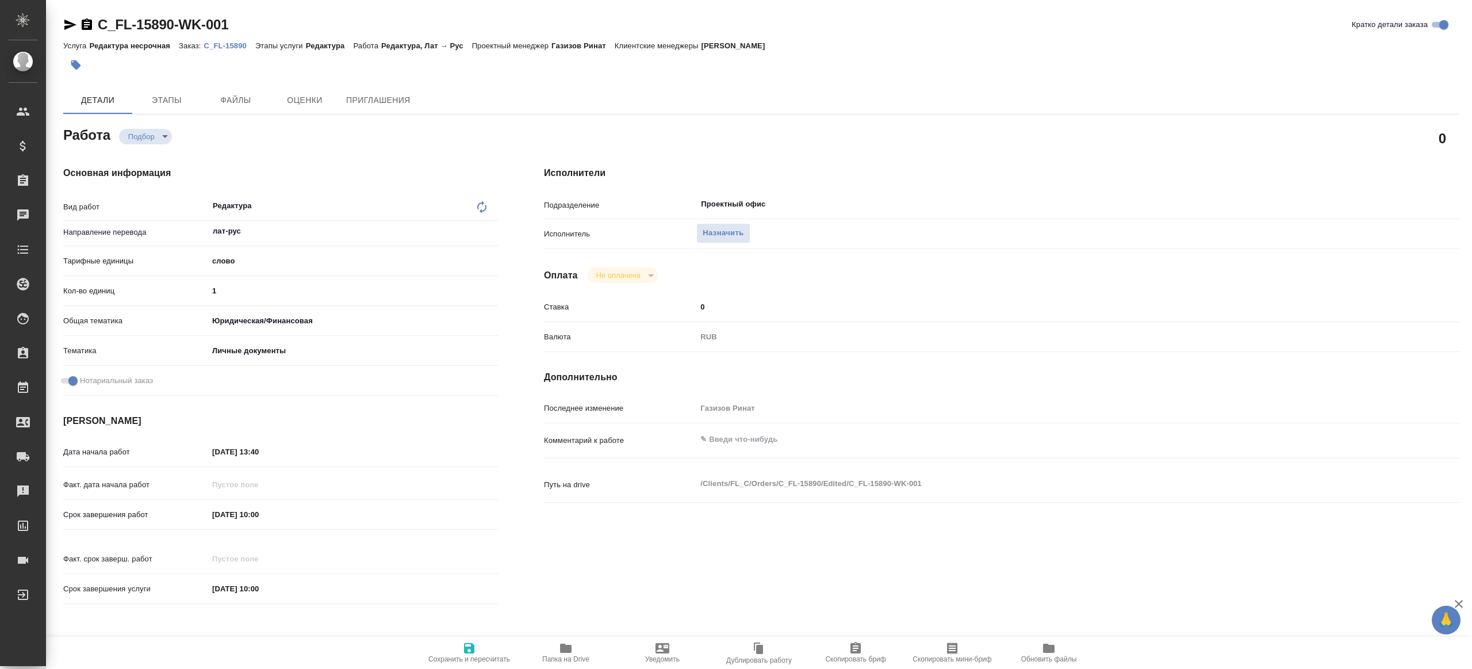
type textarea "x"
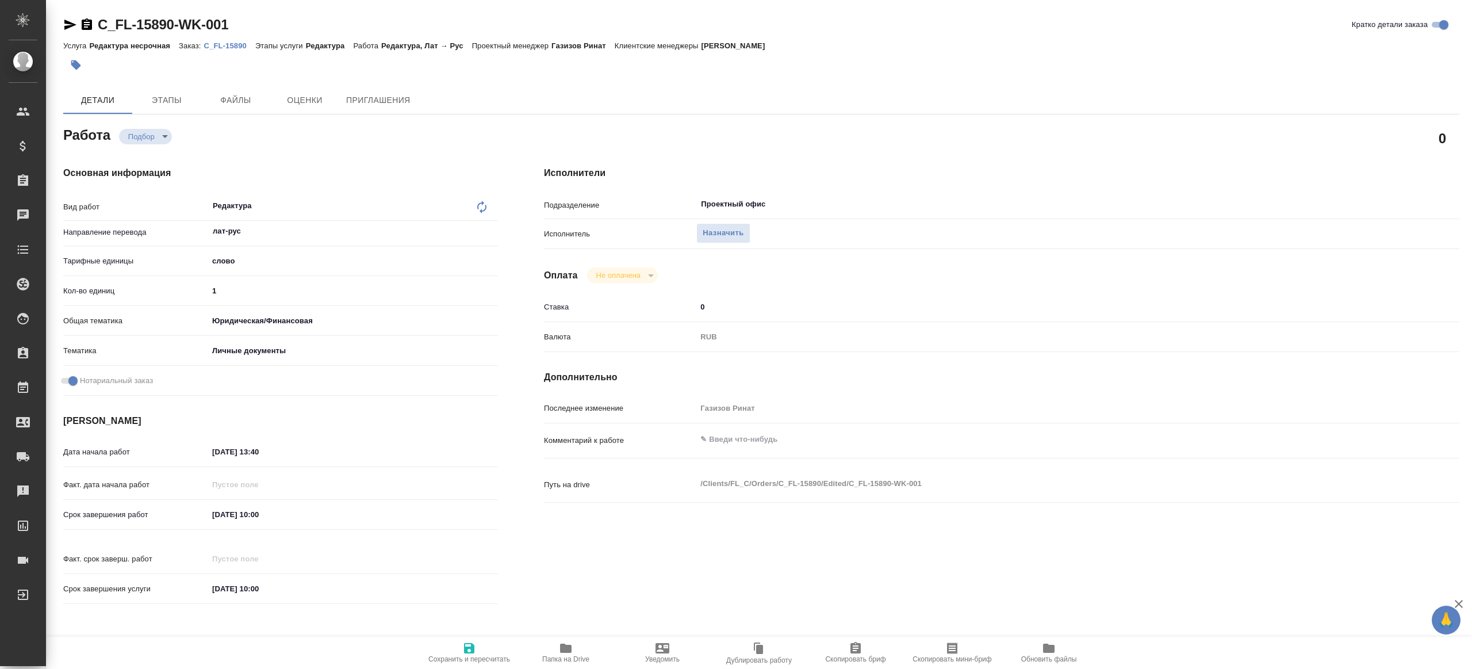
type textarea "x"
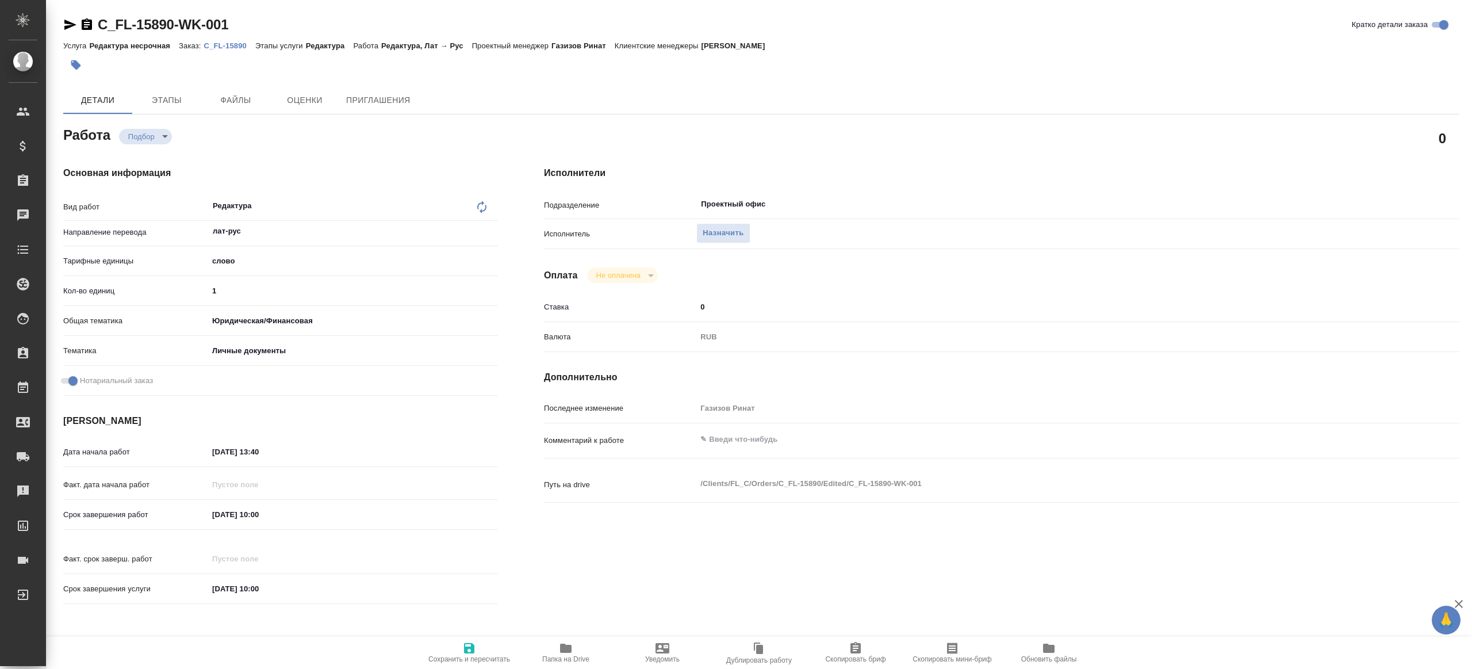
type textarea "x"
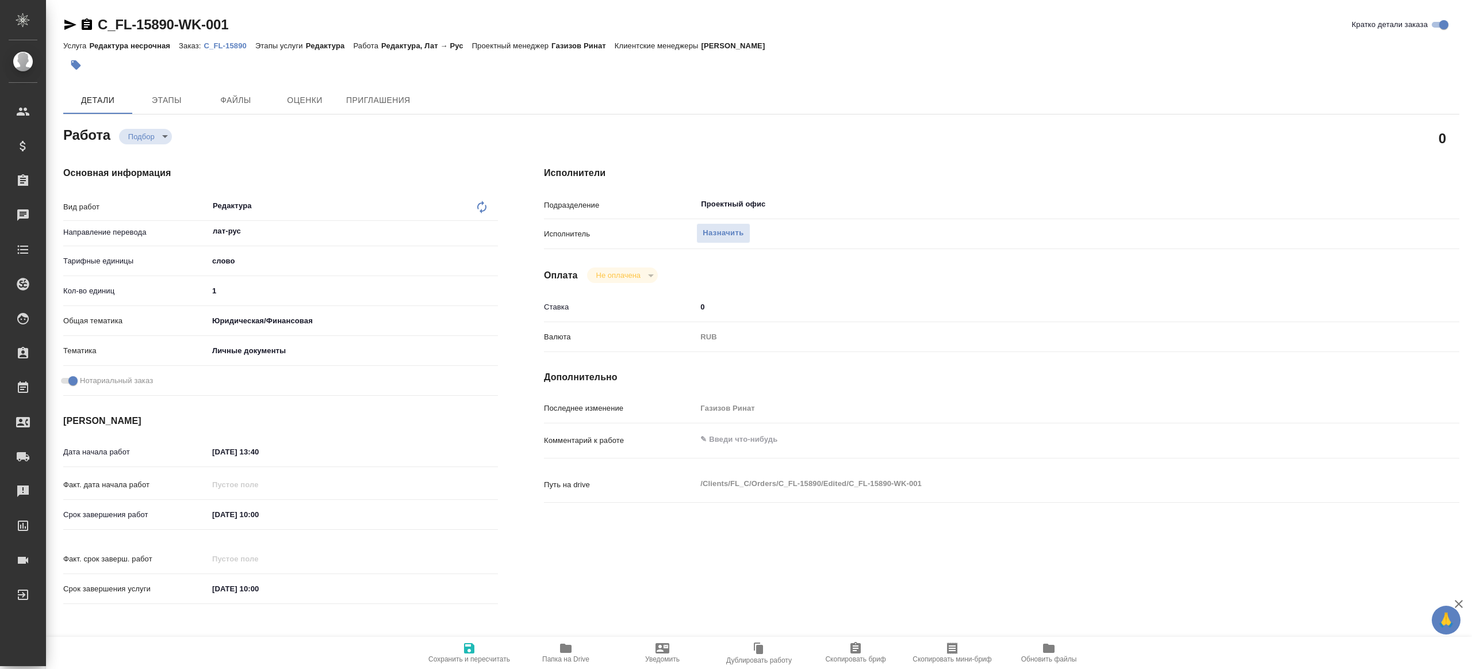
type textarea "x"
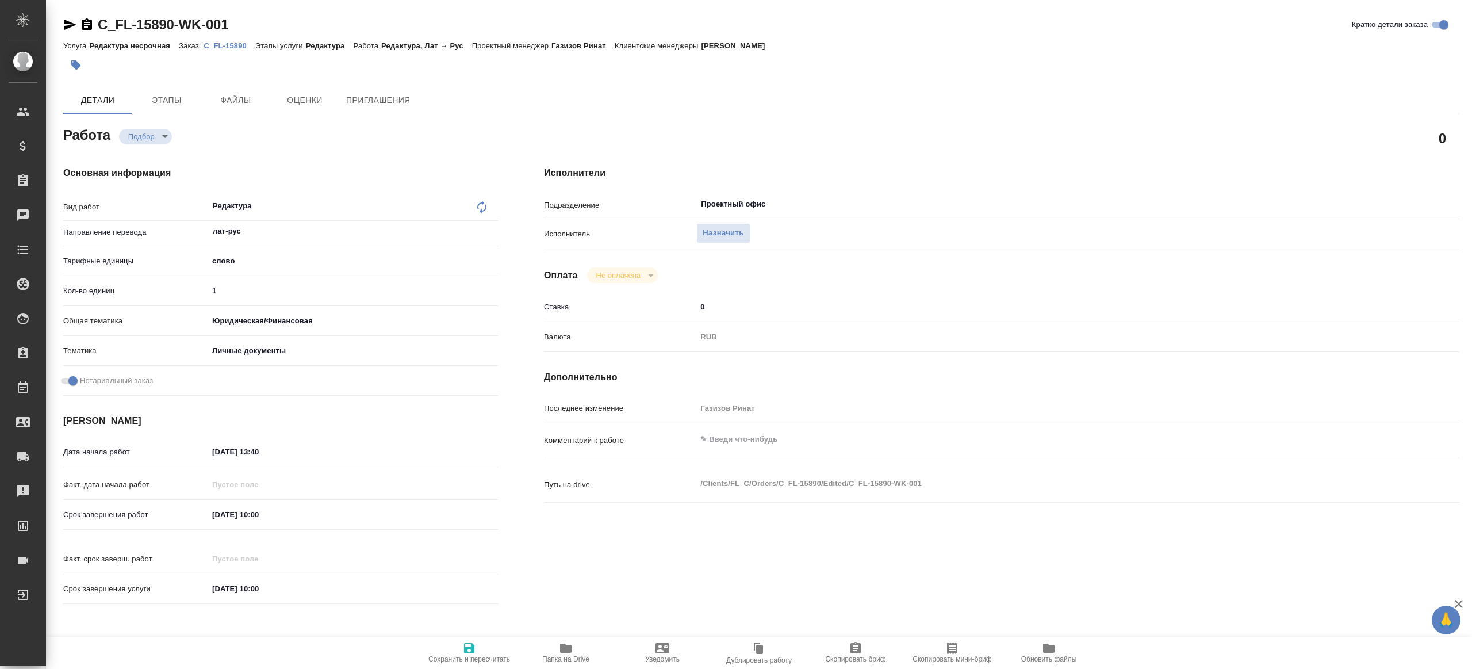
type textarea "x"
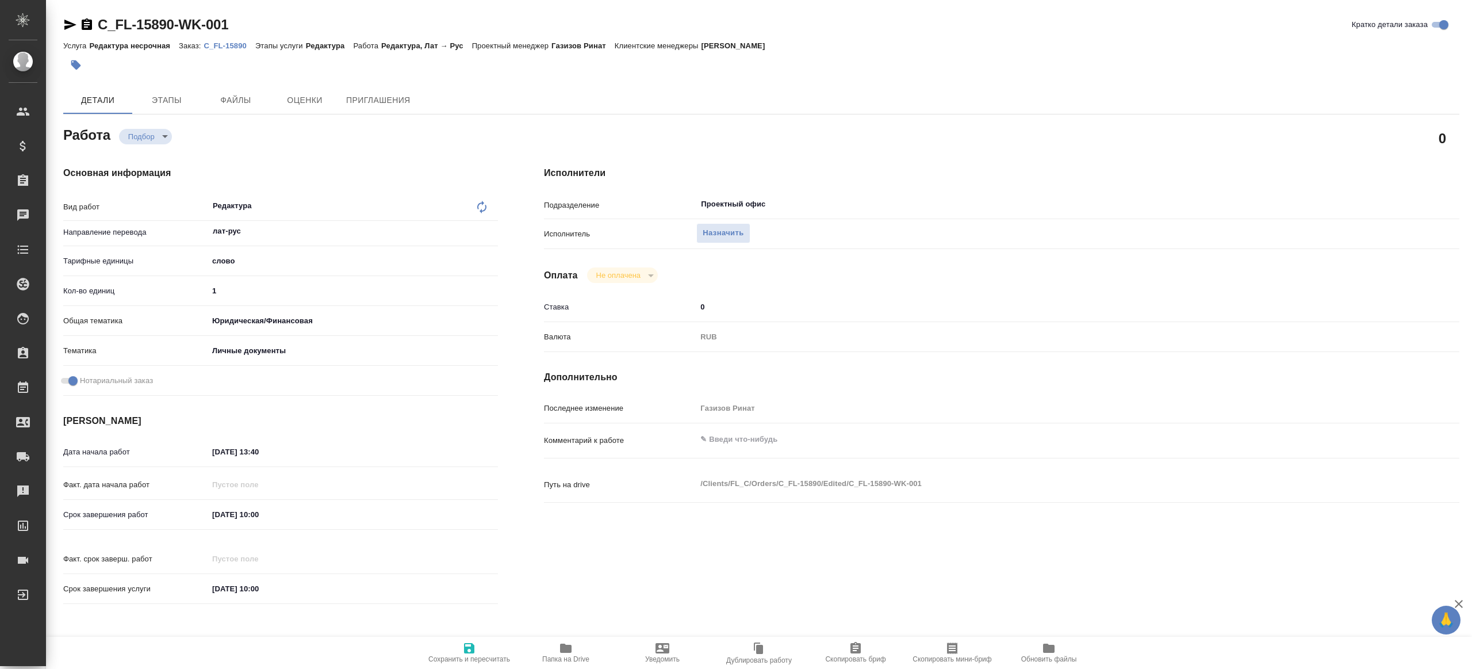
type textarea "x"
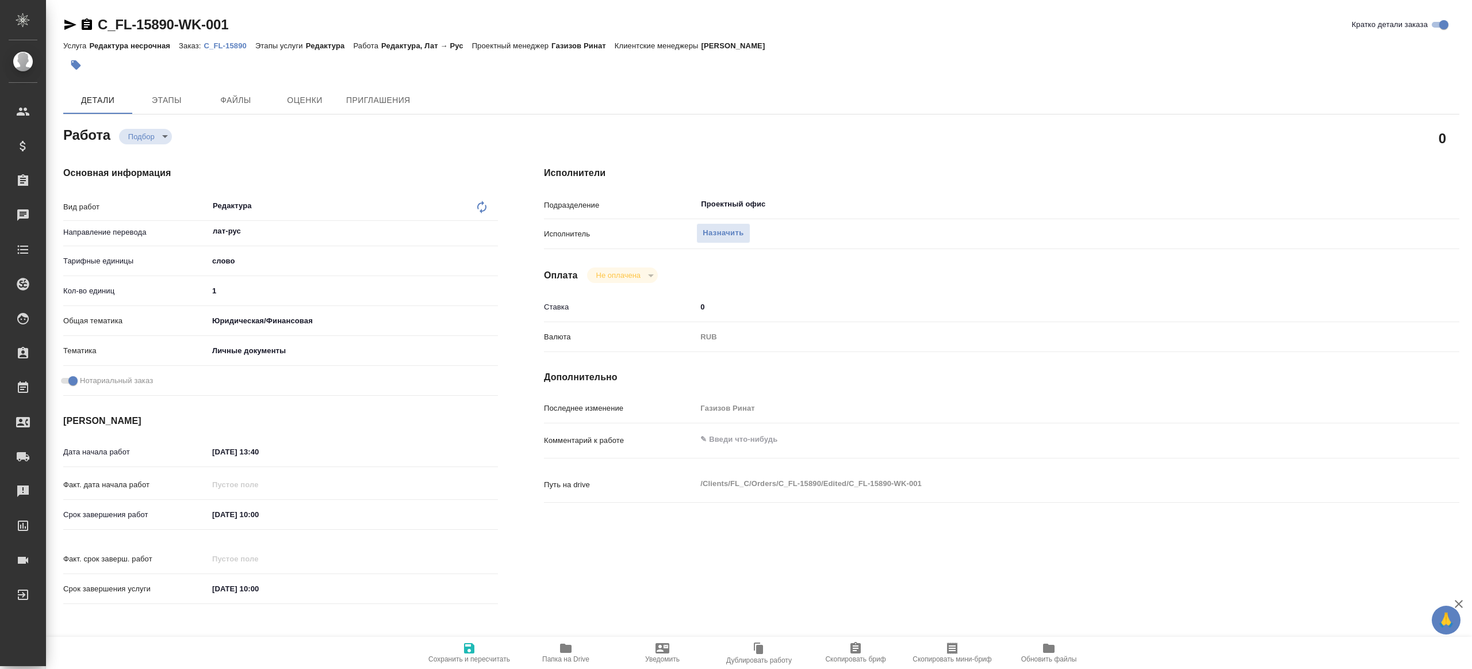
type textarea "x"
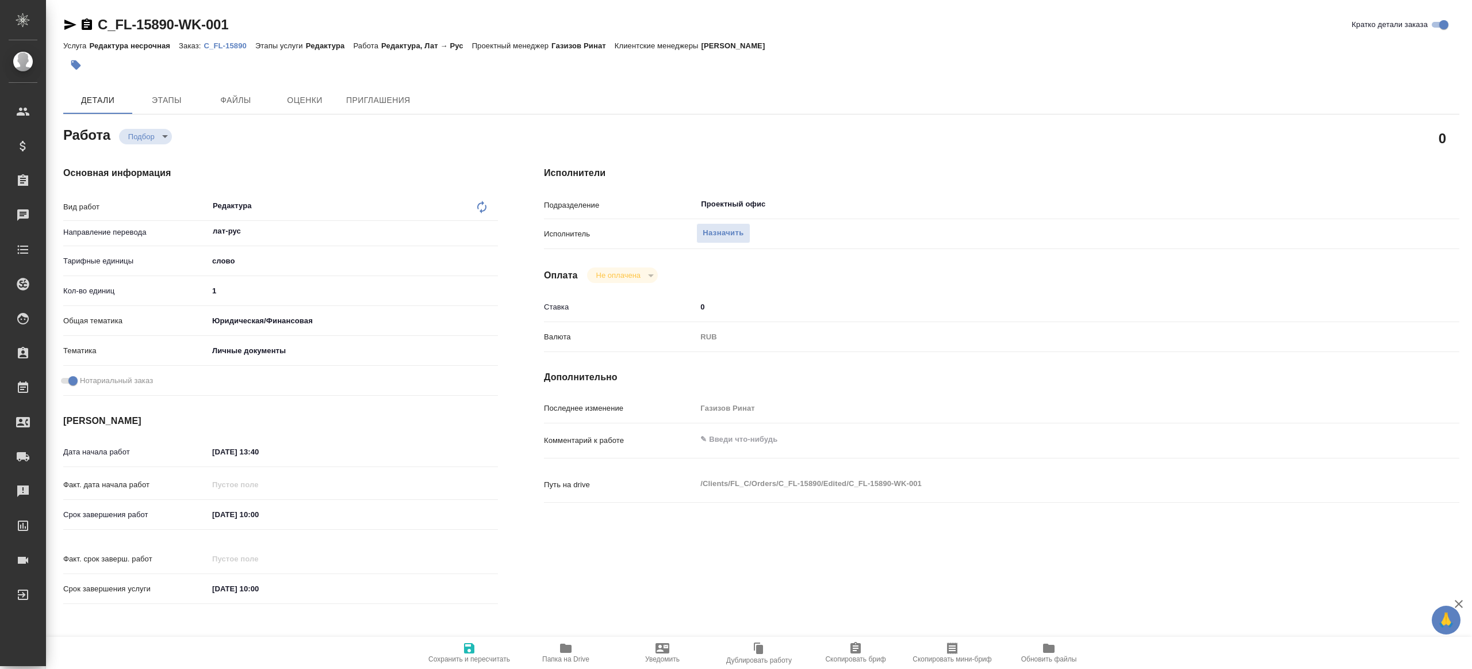
type textarea "x"
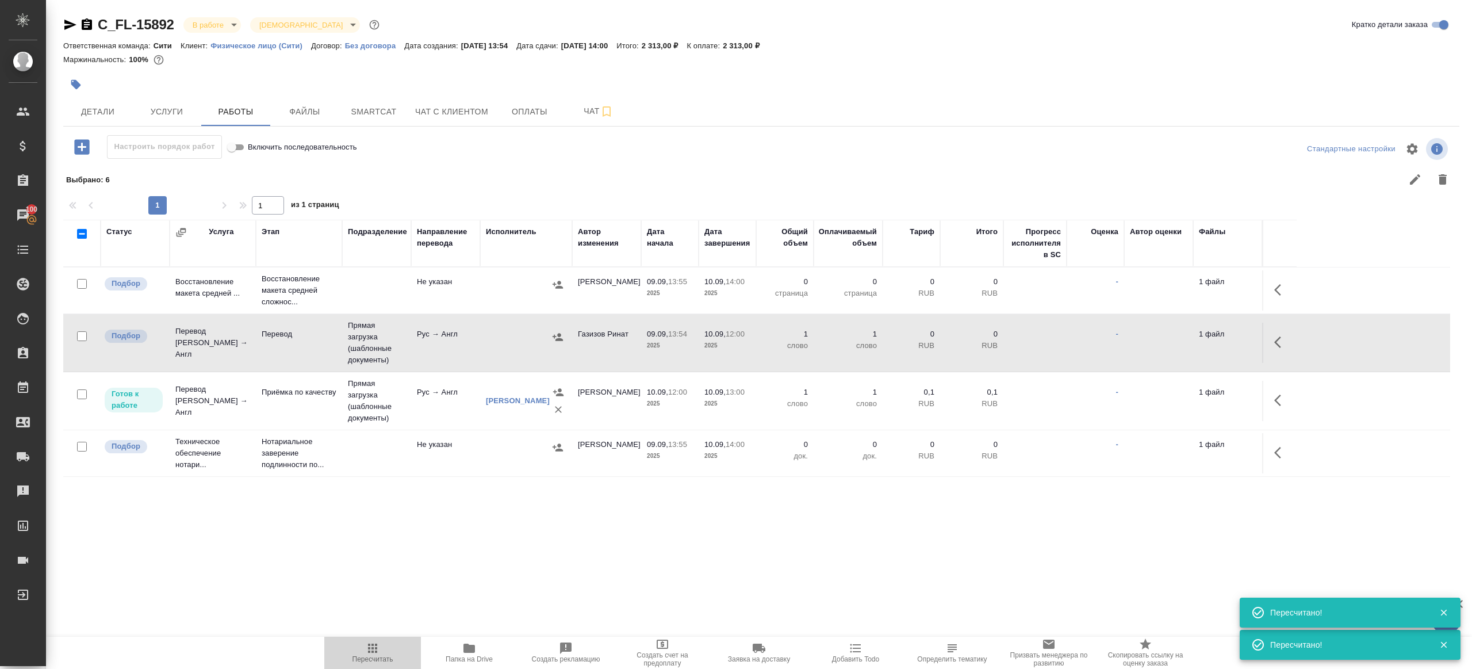
click at [362, 647] on span "Пересчитать" at bounding box center [372, 652] width 83 height 22
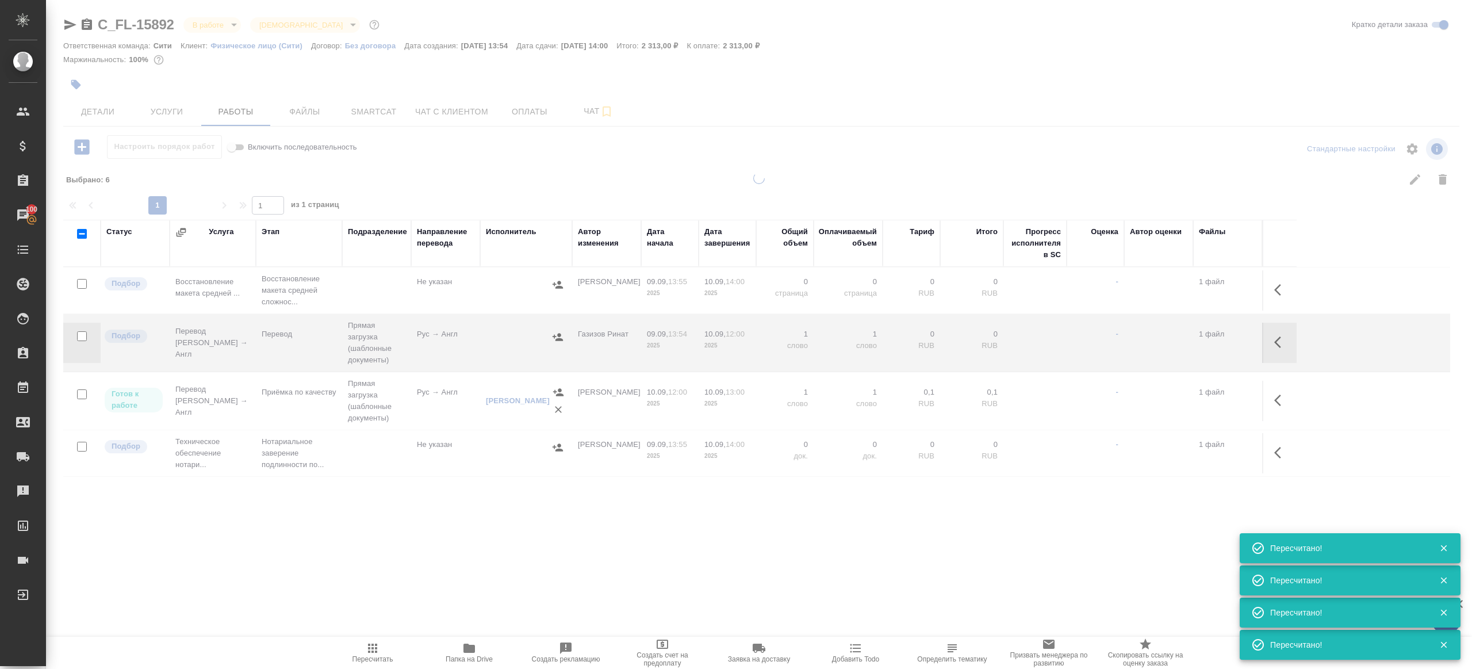
click at [416, 540] on div ".cls-1 fill:#fff; AWATERA Gazizov Rinat Клиенты Спецификации Заказы 100 Чаты To…" at bounding box center [736, 334] width 1472 height 669
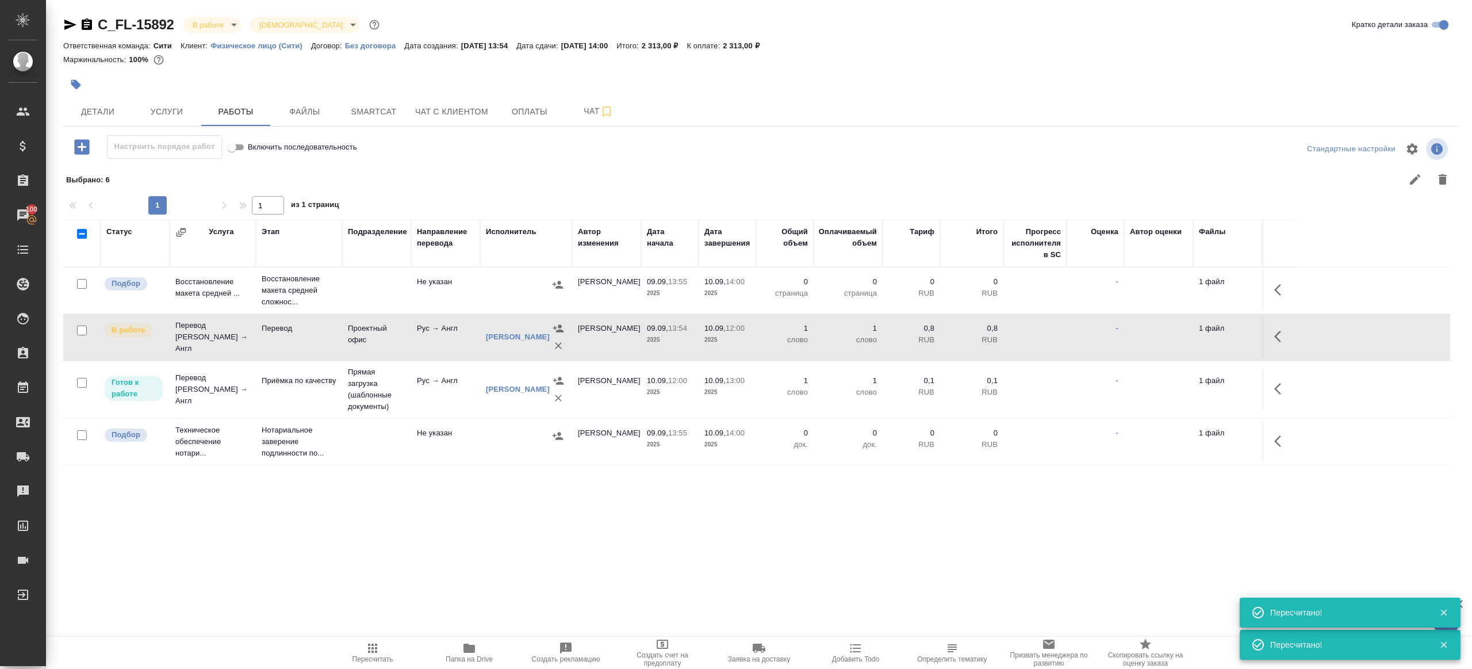
click at [75, 285] on div at bounding box center [82, 284] width 26 height 16
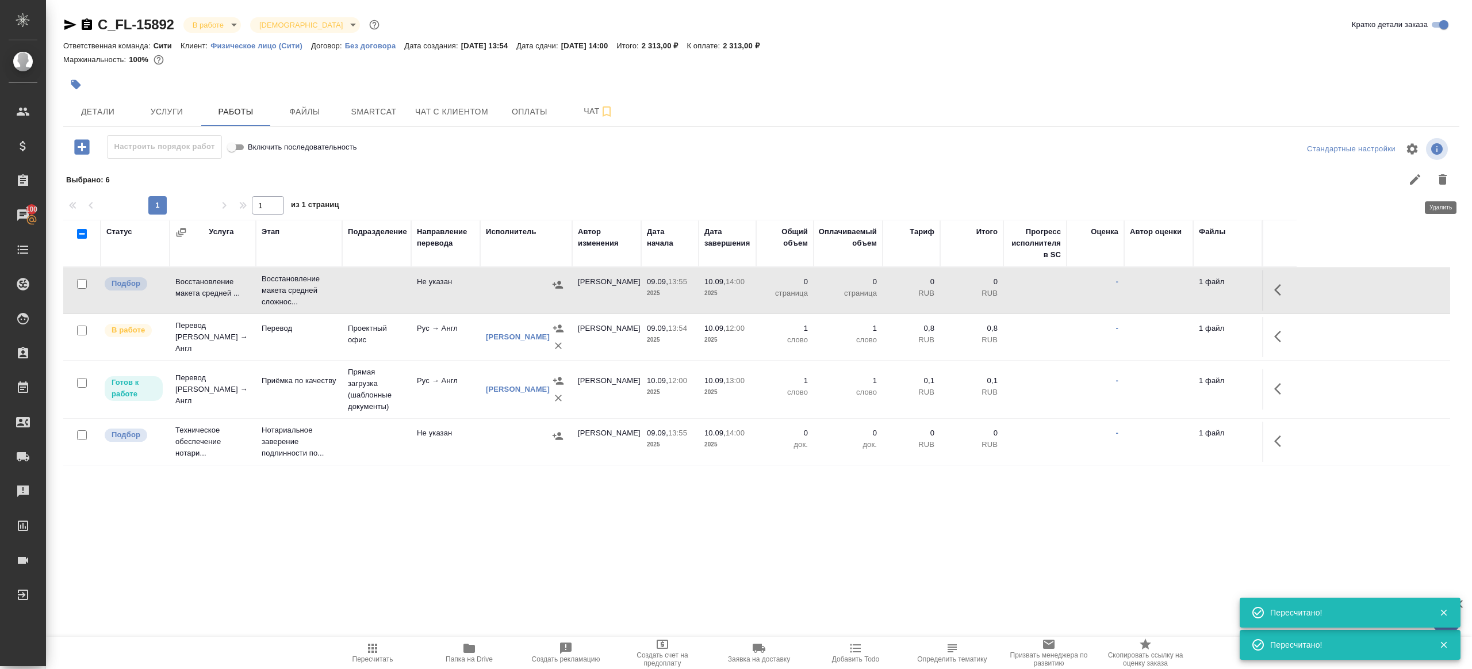
click at [1440, 175] on icon "button" at bounding box center [1443, 179] width 8 height 10
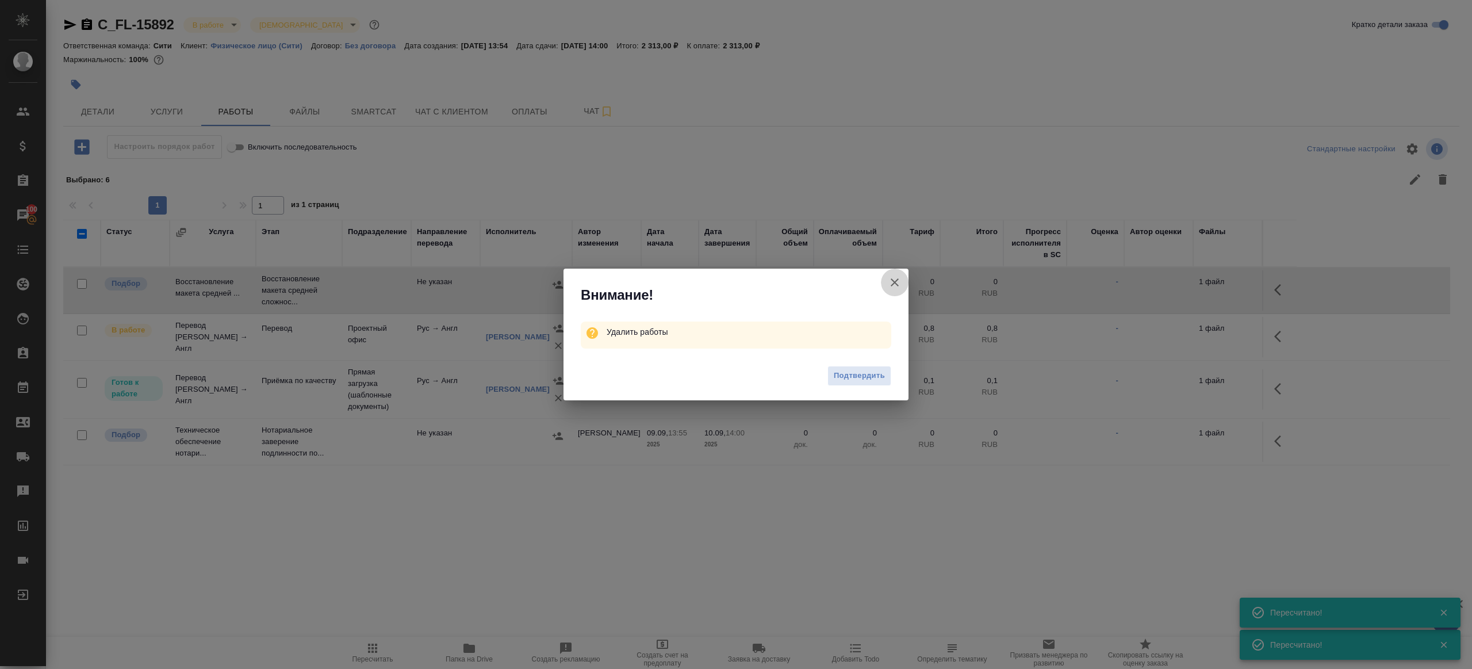
click at [898, 278] on icon "button" at bounding box center [895, 282] width 14 height 14
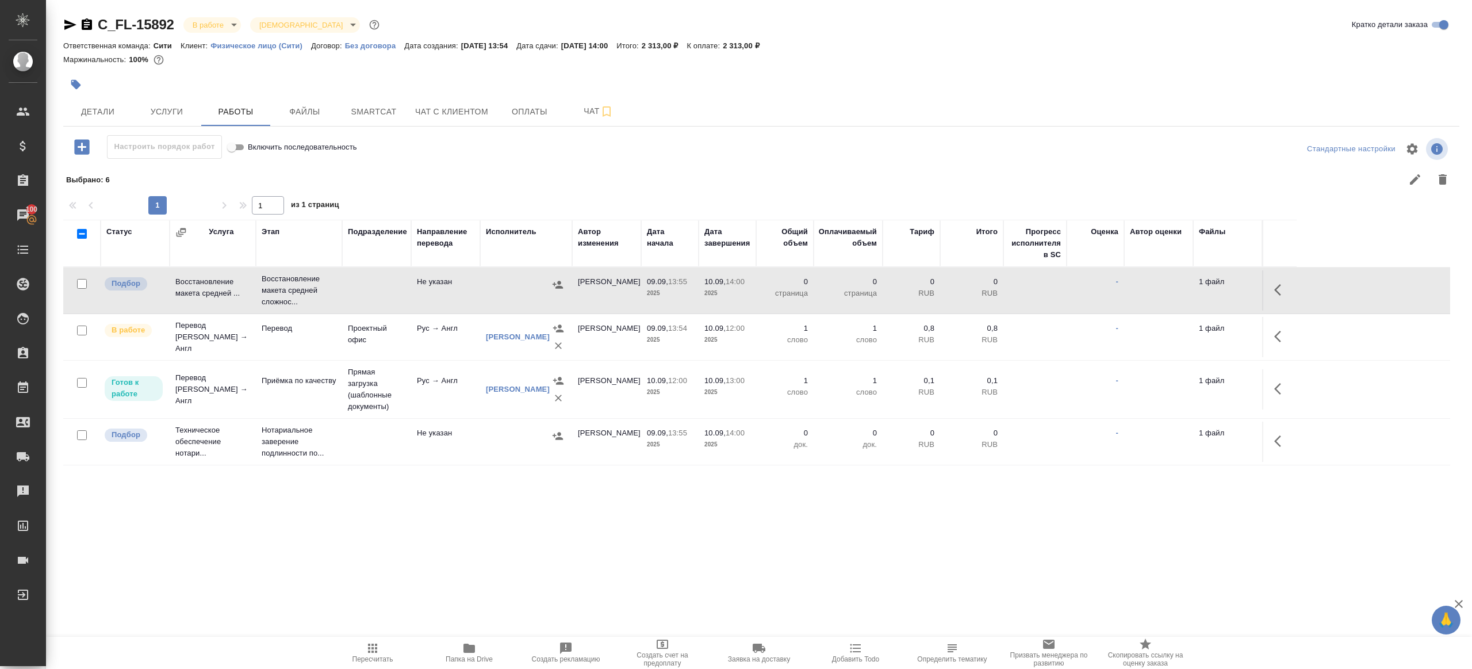
click at [78, 282] on input "checkbox" at bounding box center [82, 284] width 10 height 10
checkbox input "true"
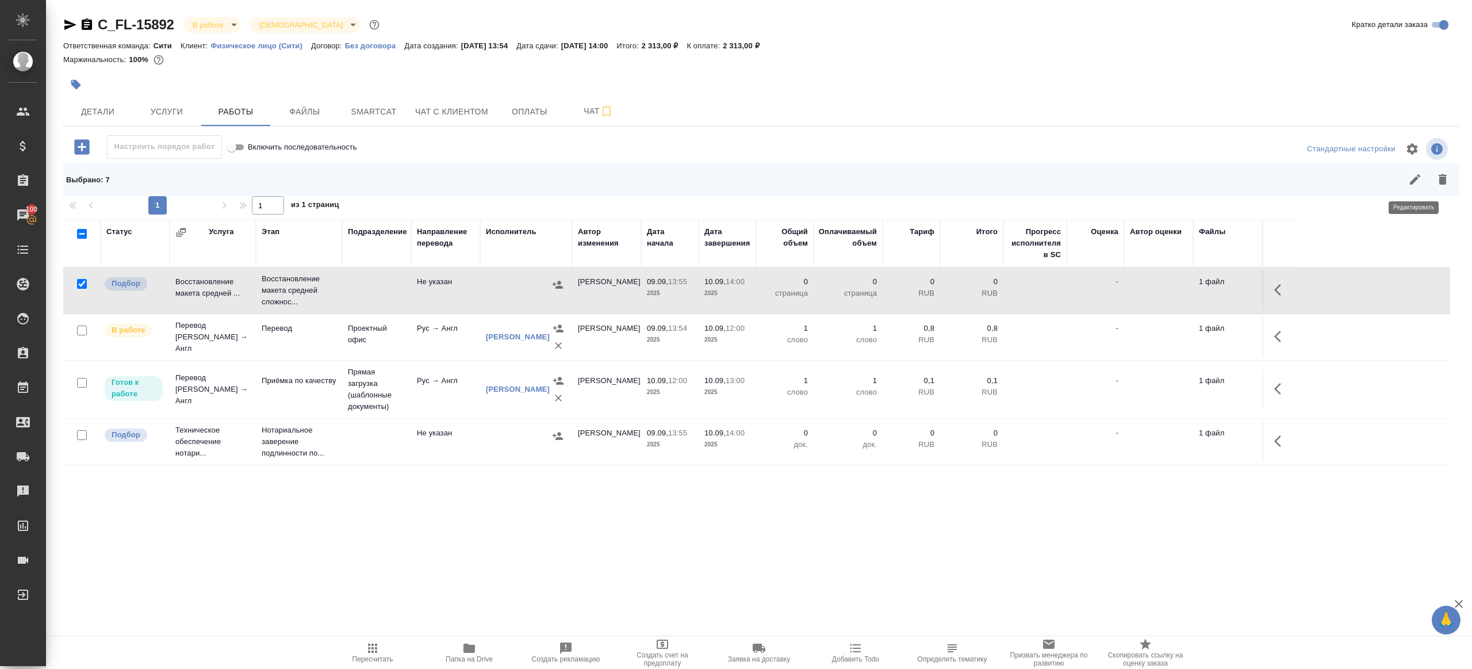
click at [1442, 183] on icon "button" at bounding box center [1443, 179] width 8 height 10
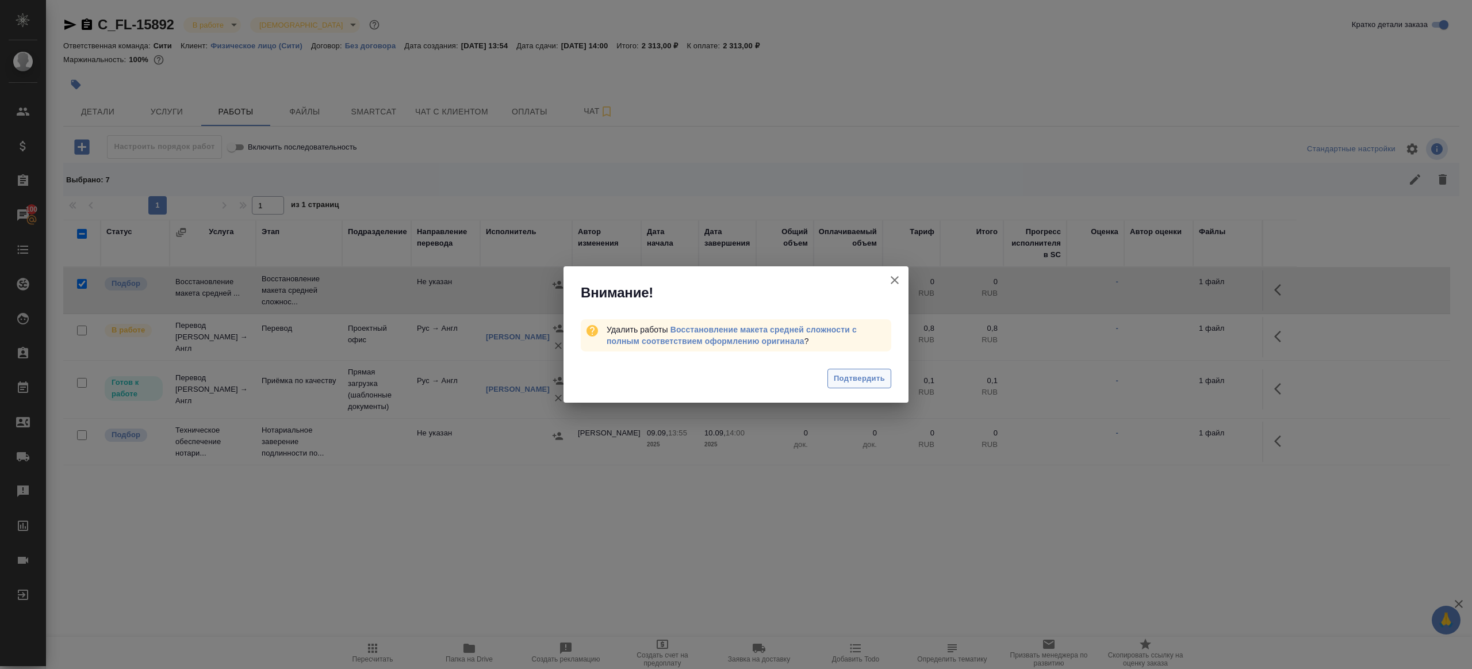
click at [864, 374] on span "Подтвердить" at bounding box center [859, 378] width 51 height 13
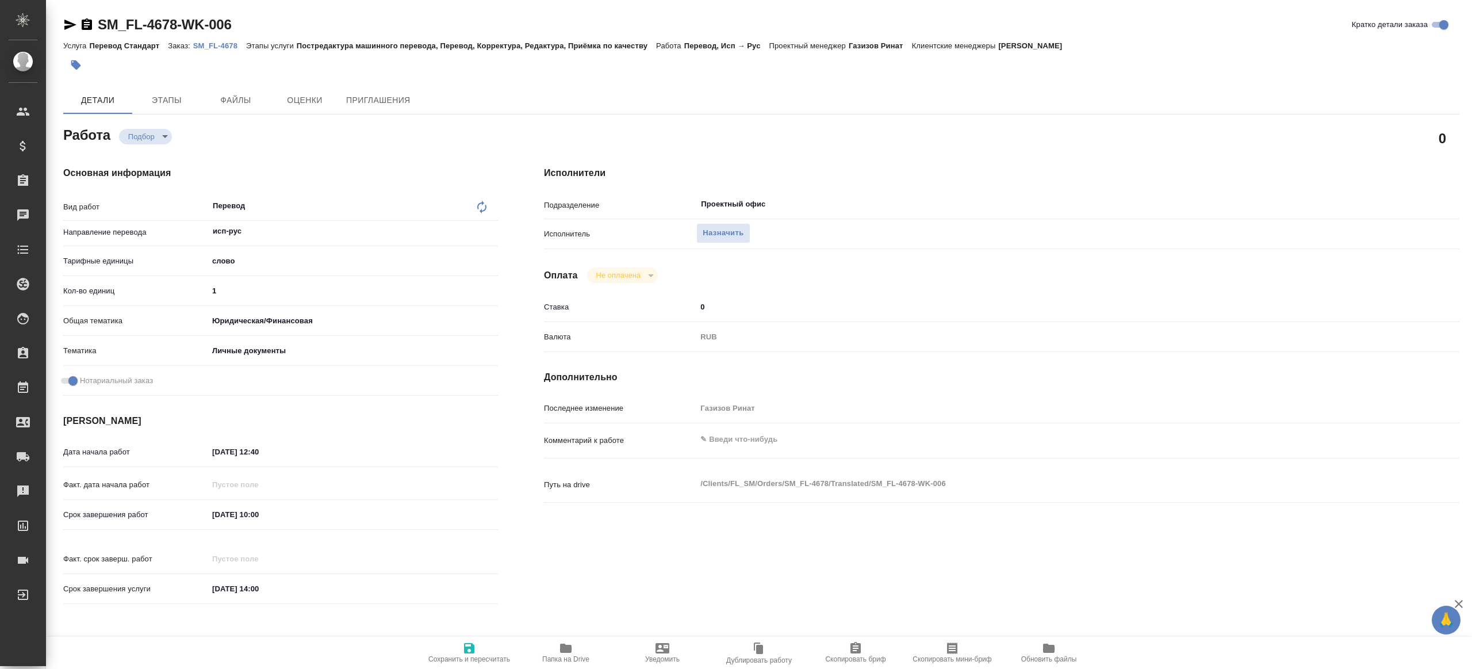
type textarea "x"
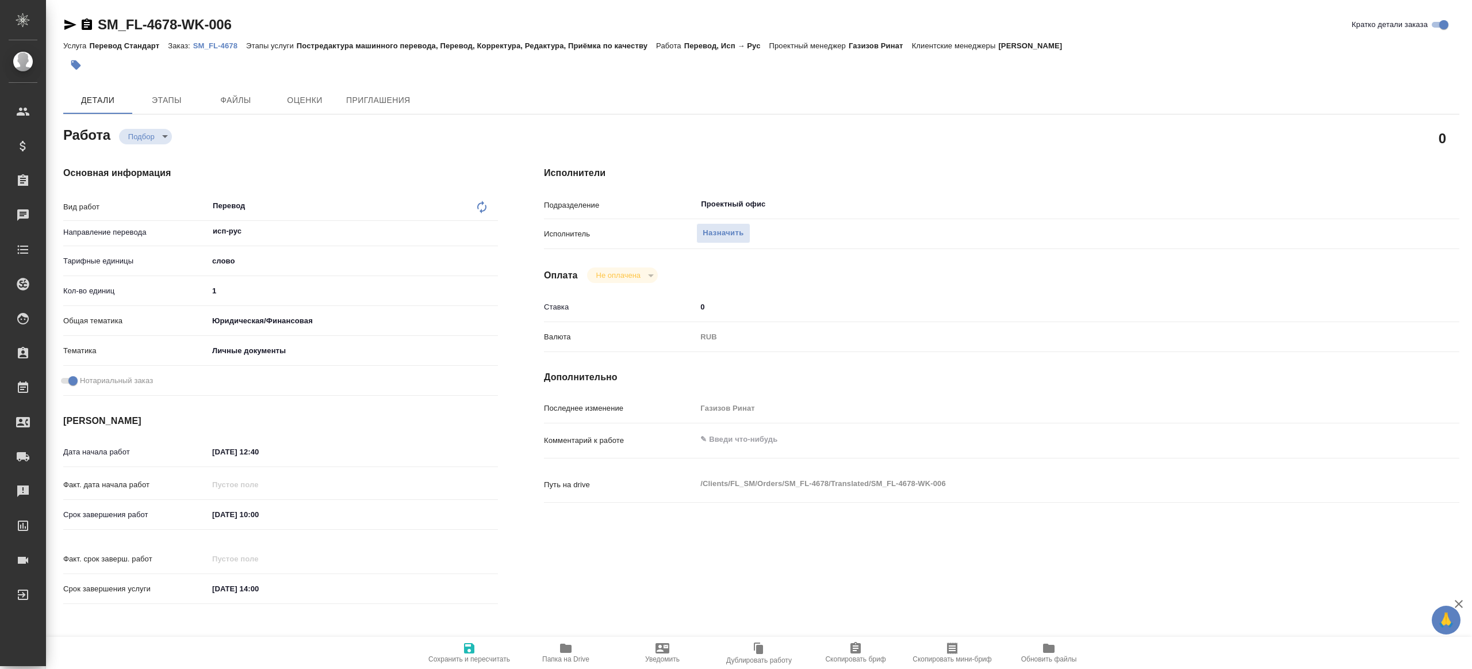
type textarea "x"
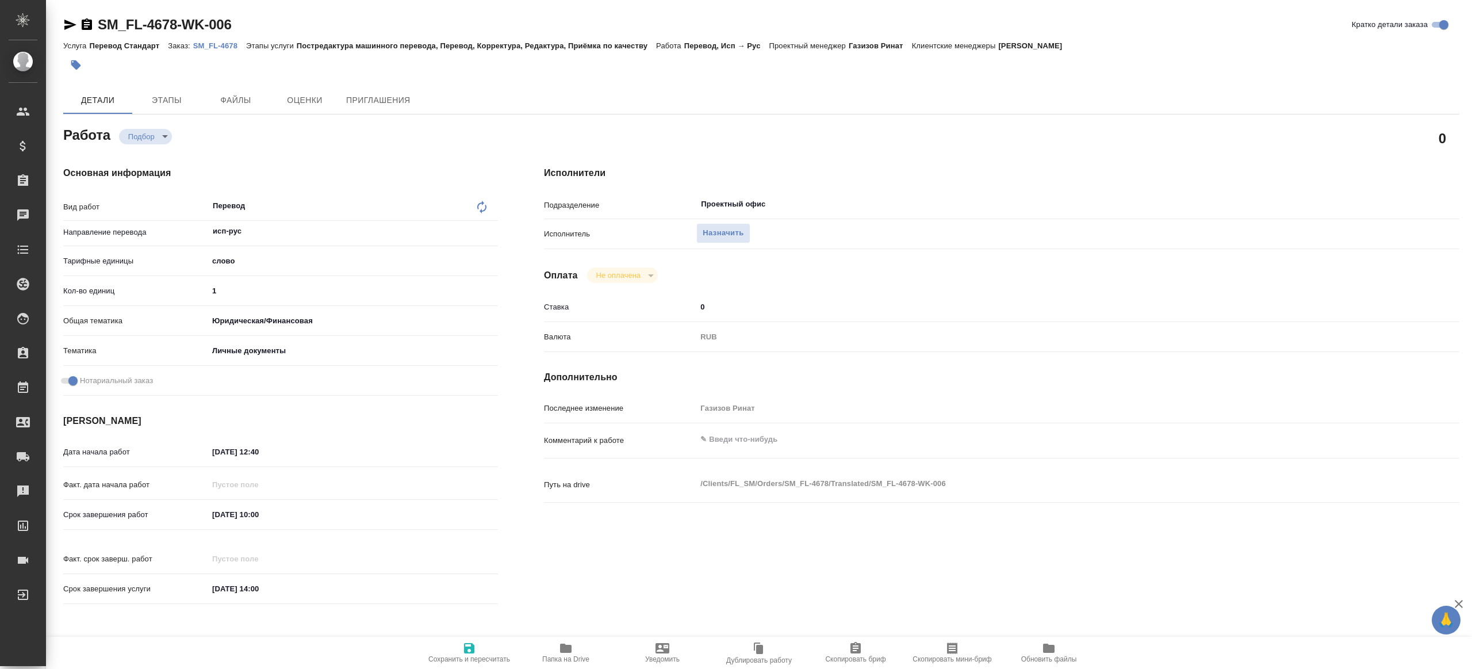
type textarea "x"
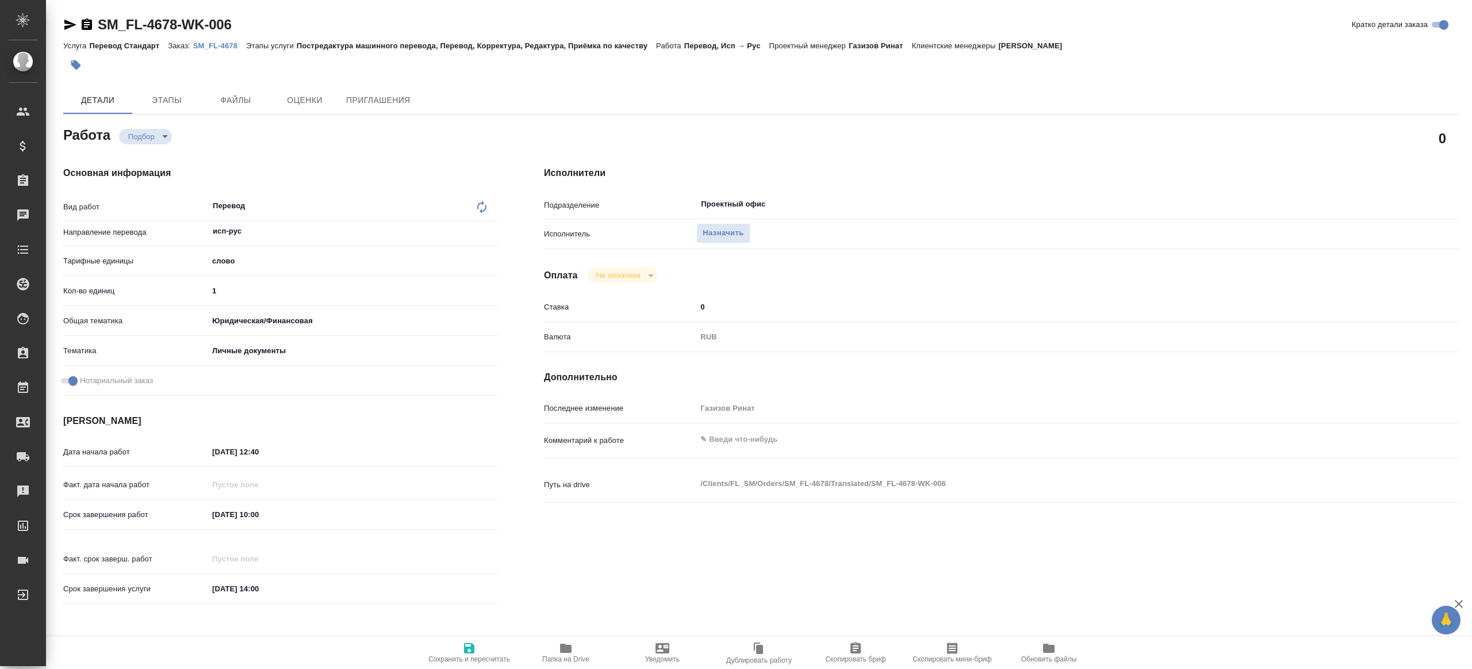
type textarea "x"
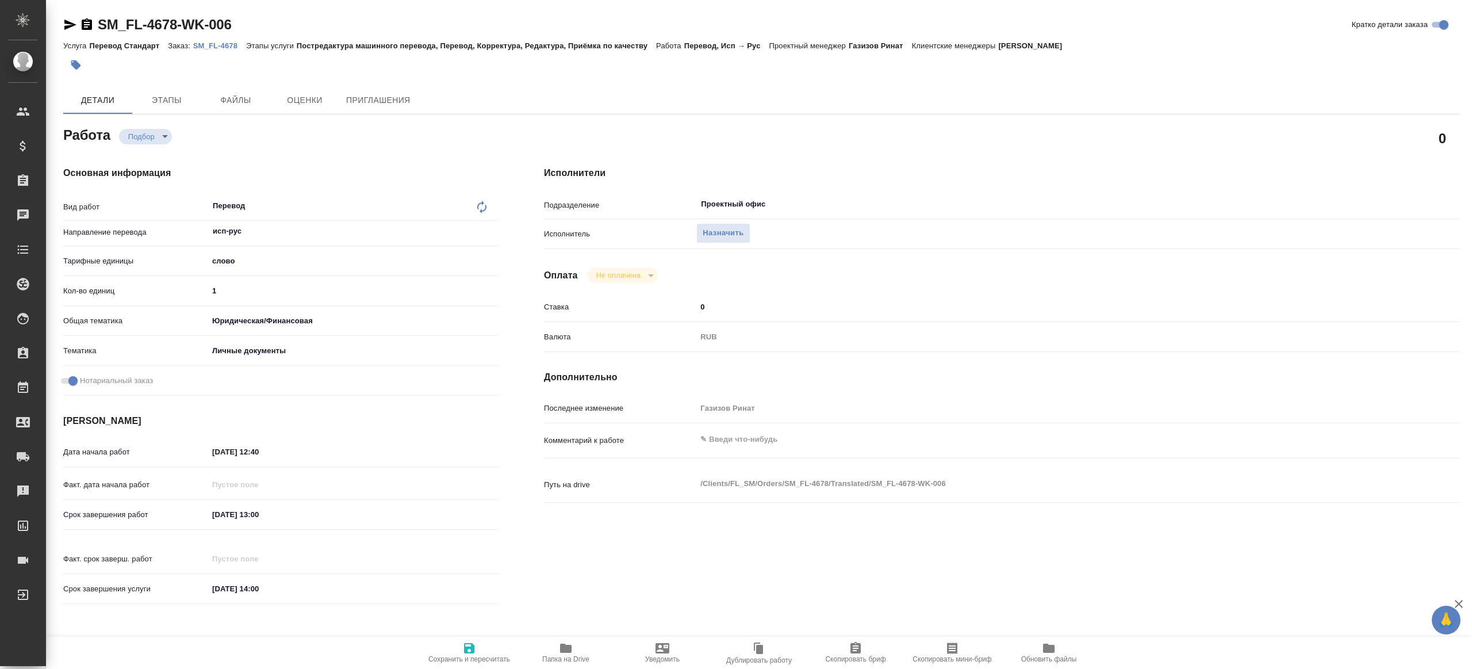
type textarea "x"
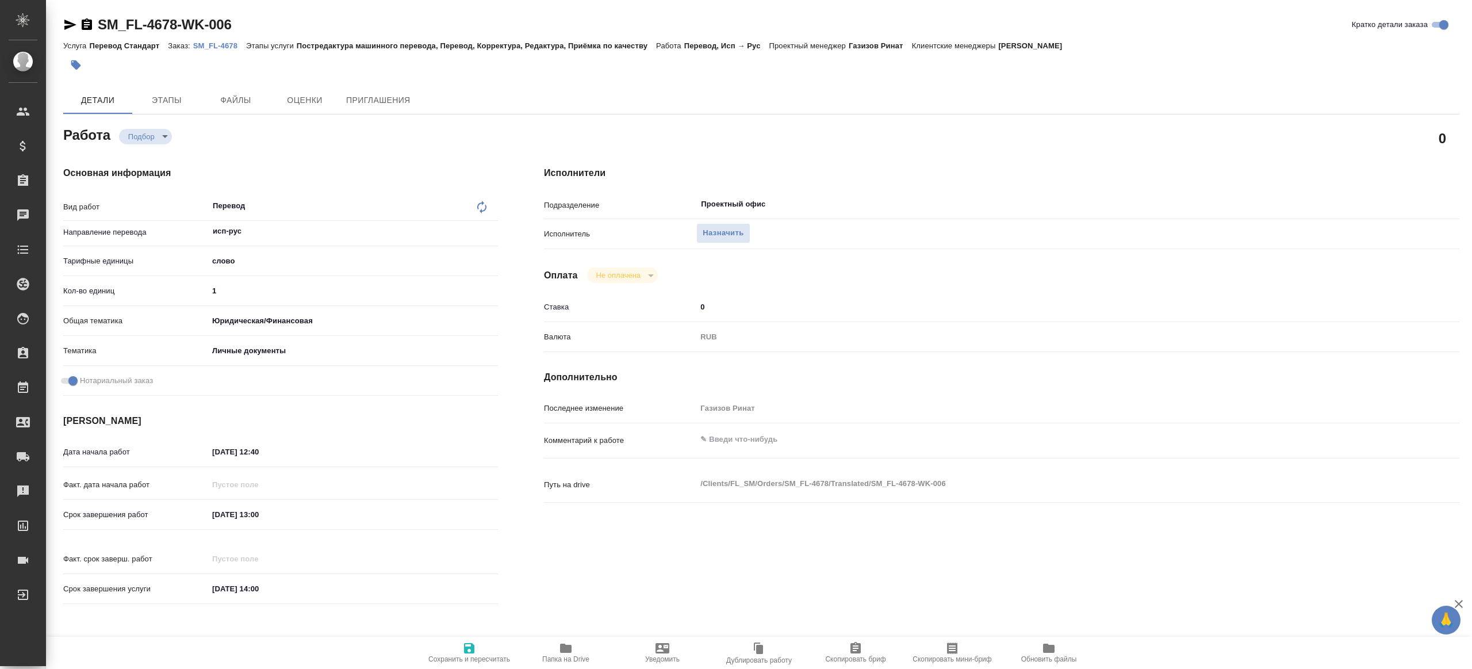
type textarea "x"
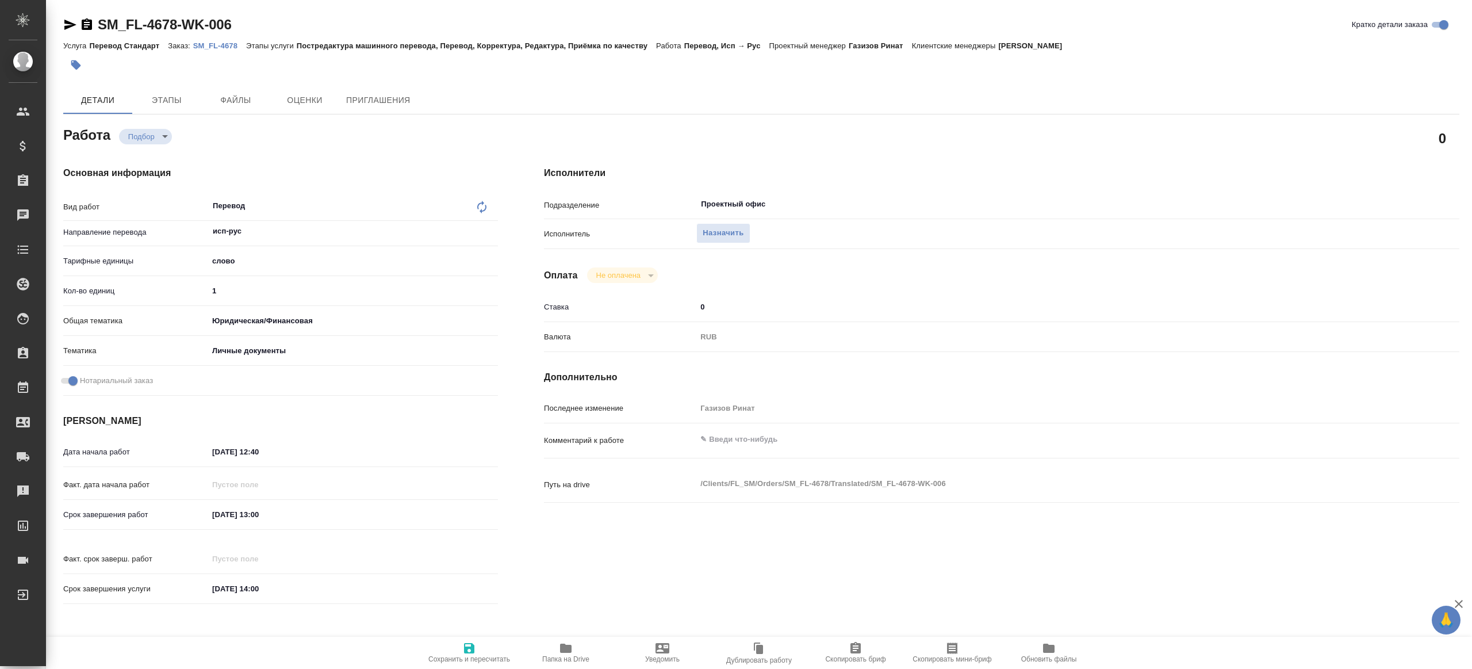
type textarea "x"
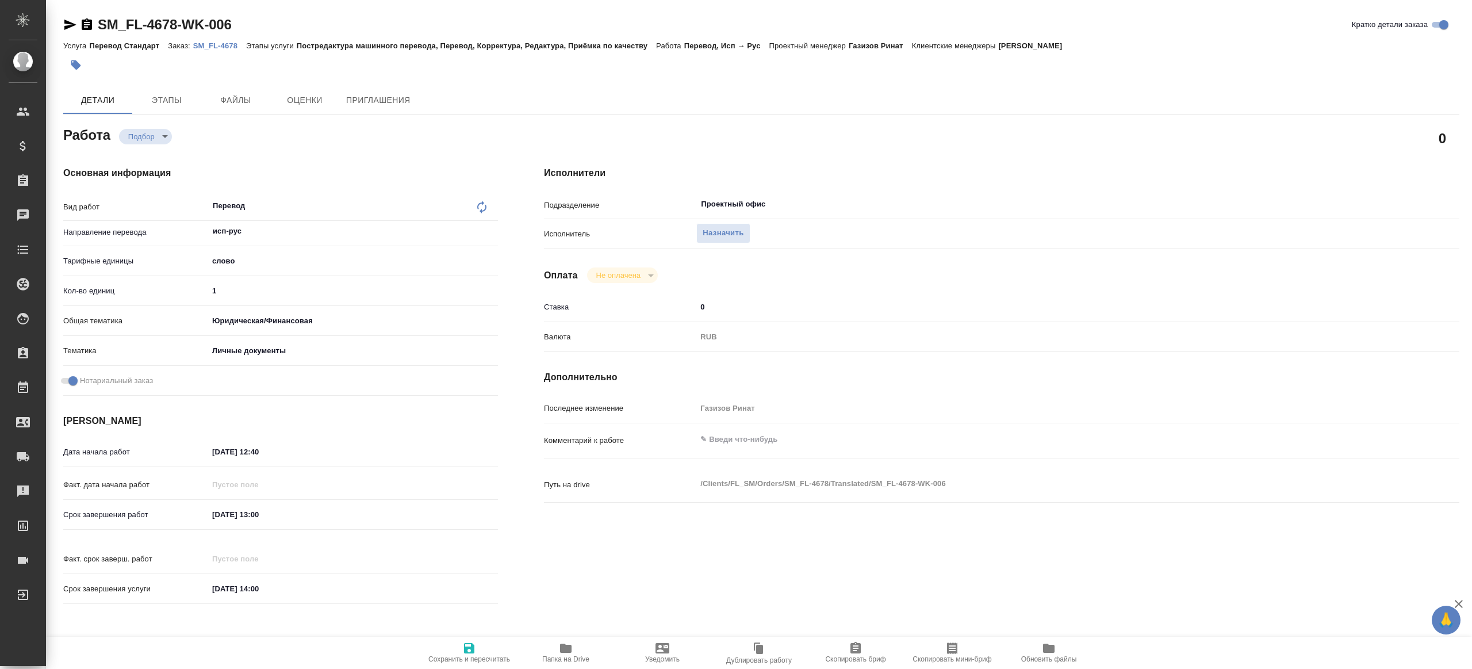
type textarea "x"
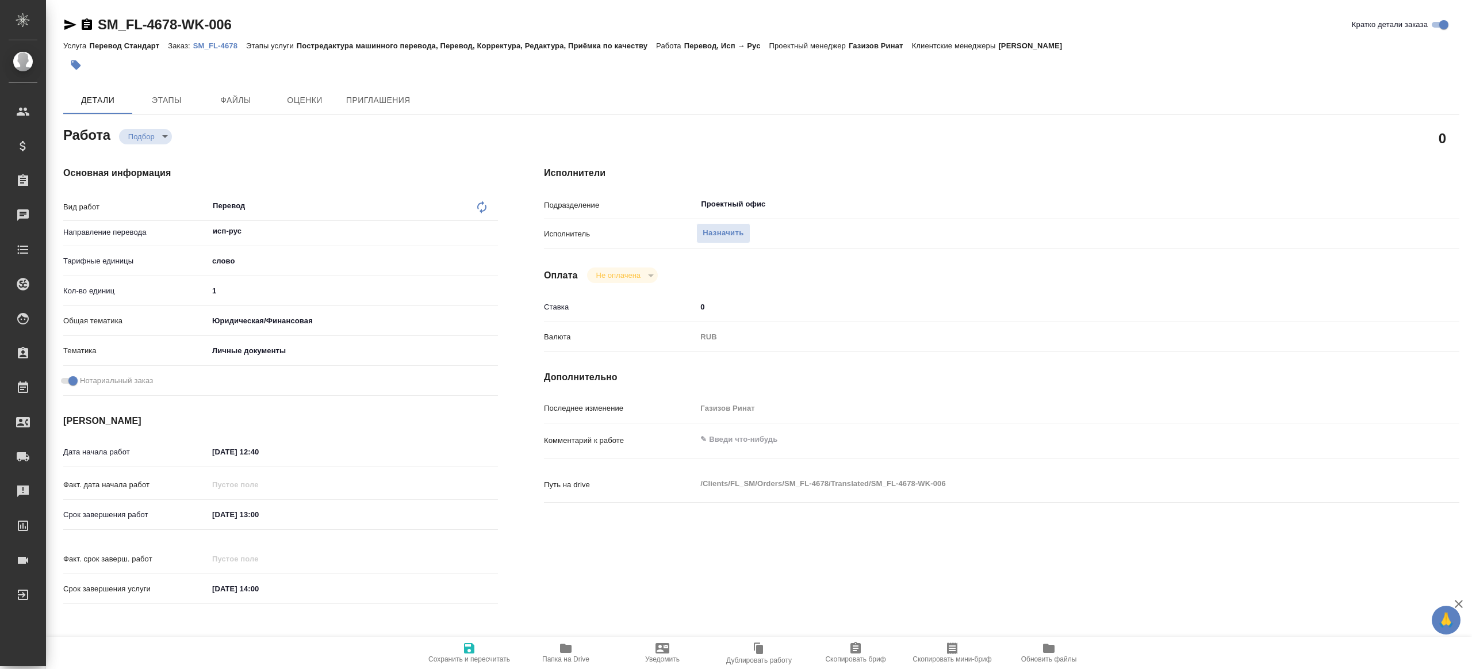
type textarea "x"
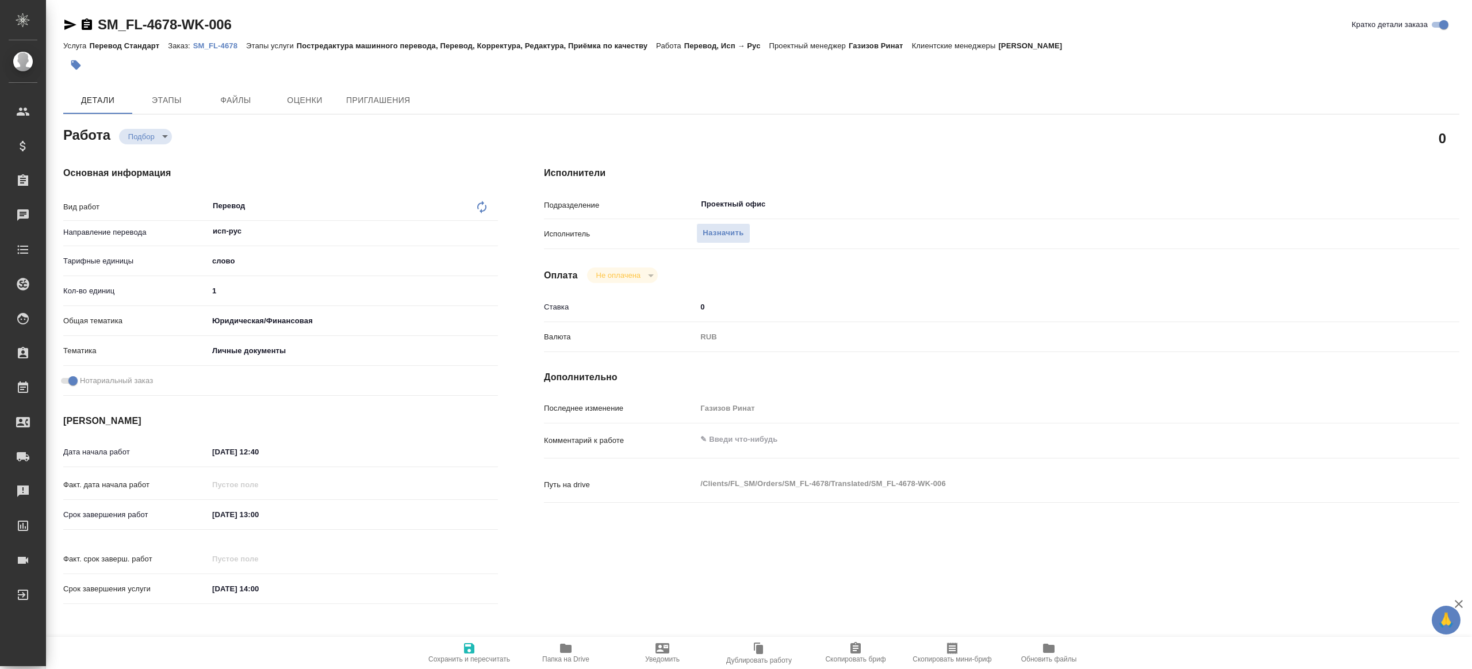
type textarea "x"
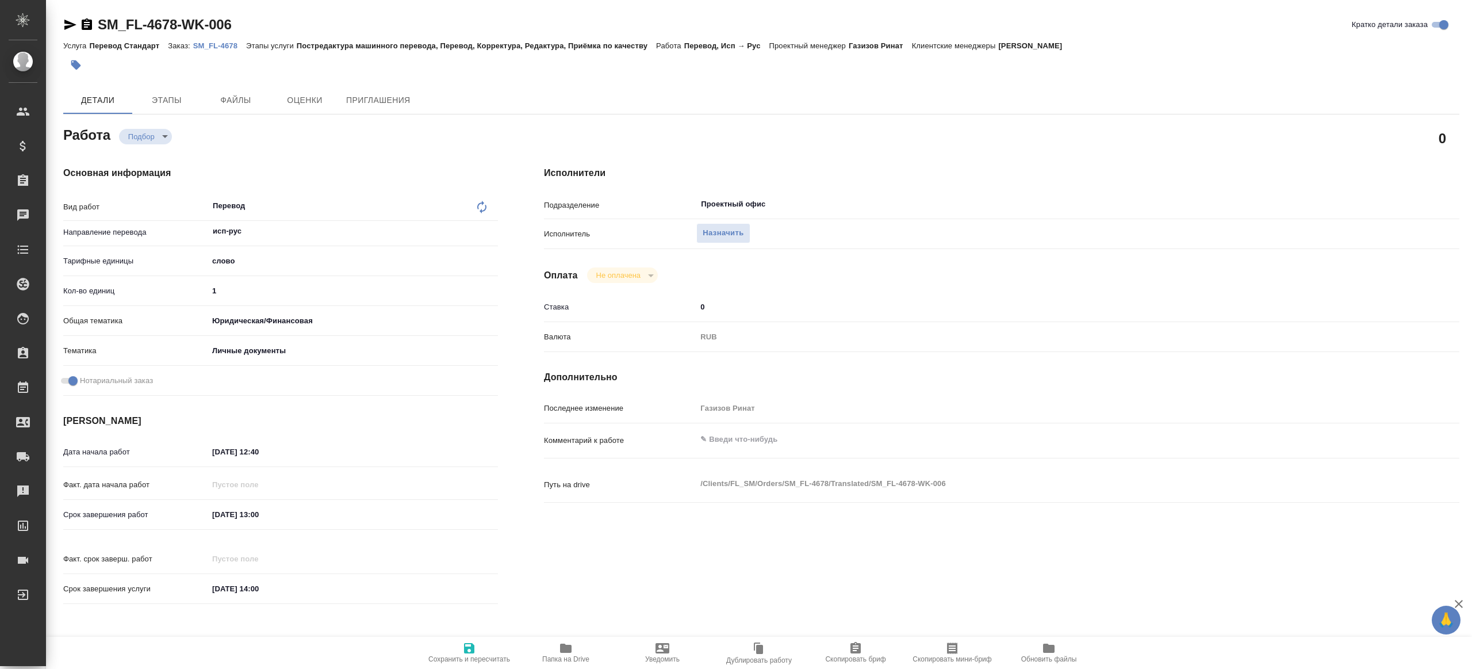
type textarea "x"
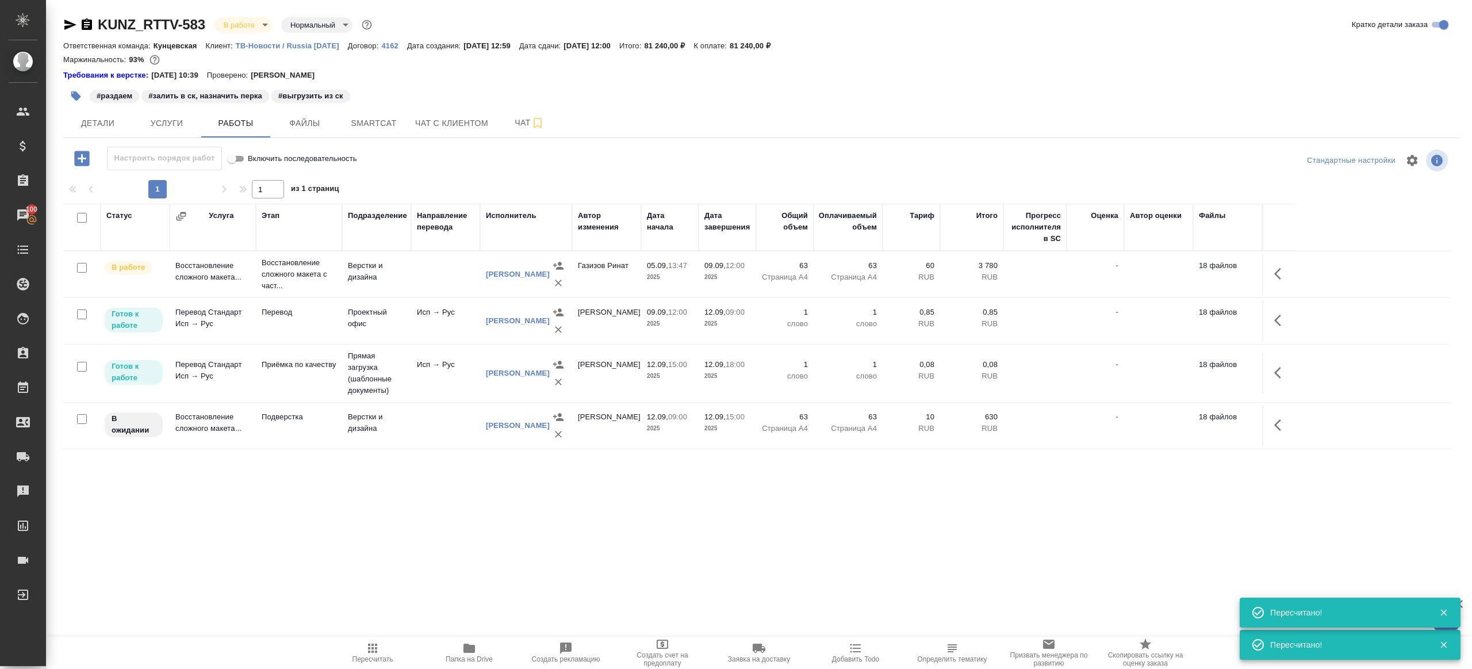
click at [367, 647] on icon "button" at bounding box center [373, 648] width 14 height 14
click at [383, 569] on div ".cls-1 fill:#fff; AWATERA Gazizov Rinat Клиенты Спецификации Заказы 100 Чаты To…" at bounding box center [736, 334] width 1472 height 669
click at [346, 128] on span "Smartcat" at bounding box center [373, 123] width 55 height 14
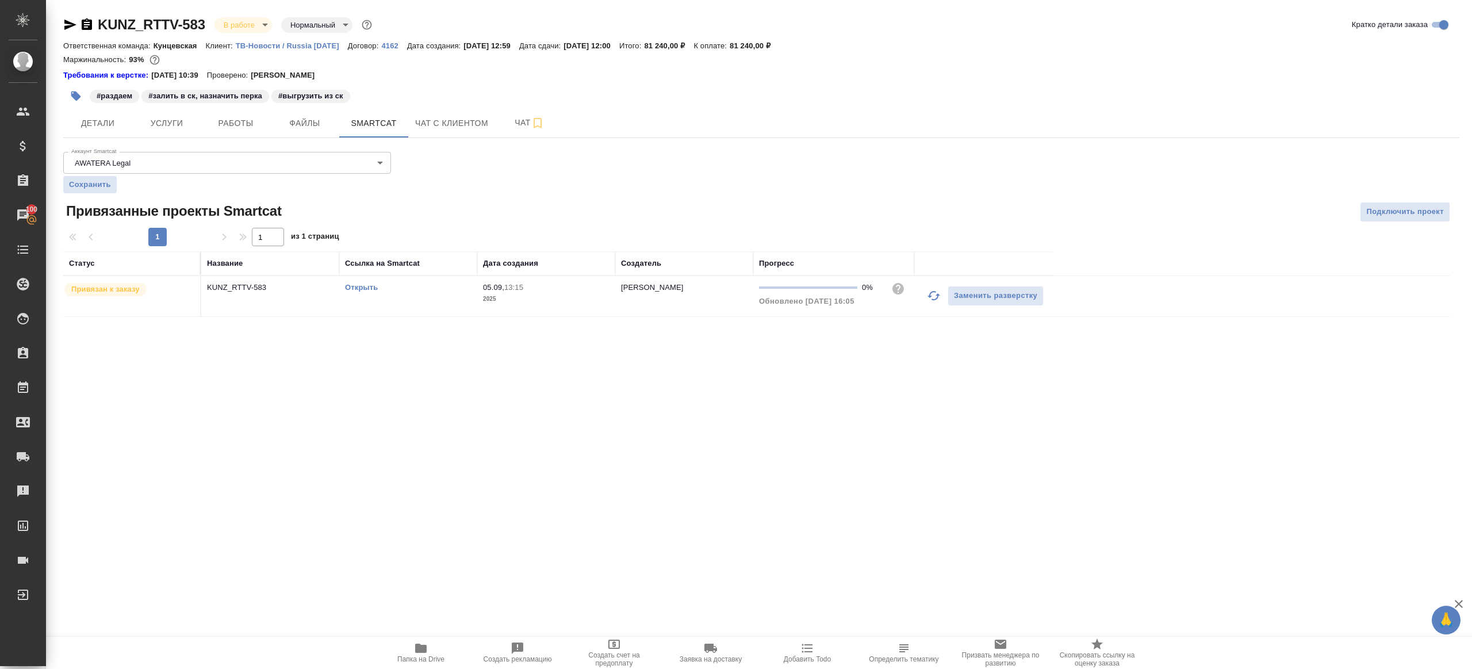
click at [360, 283] on link "Открыть" at bounding box center [361, 287] width 33 height 9
click at [248, 120] on span "Работы" at bounding box center [235, 123] width 55 height 14
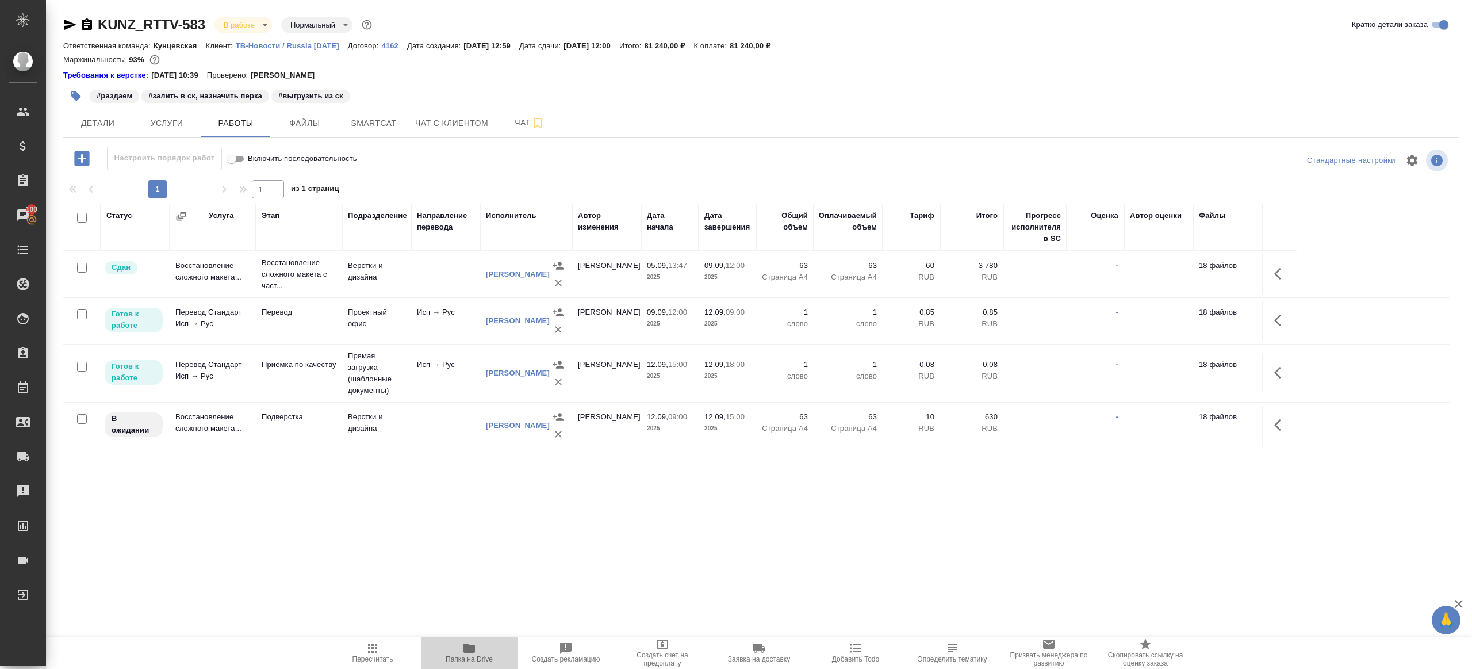
click at [461, 657] on span "Папка на Drive" at bounding box center [469, 659] width 47 height 8
click at [512, 127] on span "Чат" at bounding box center [529, 123] width 55 height 14
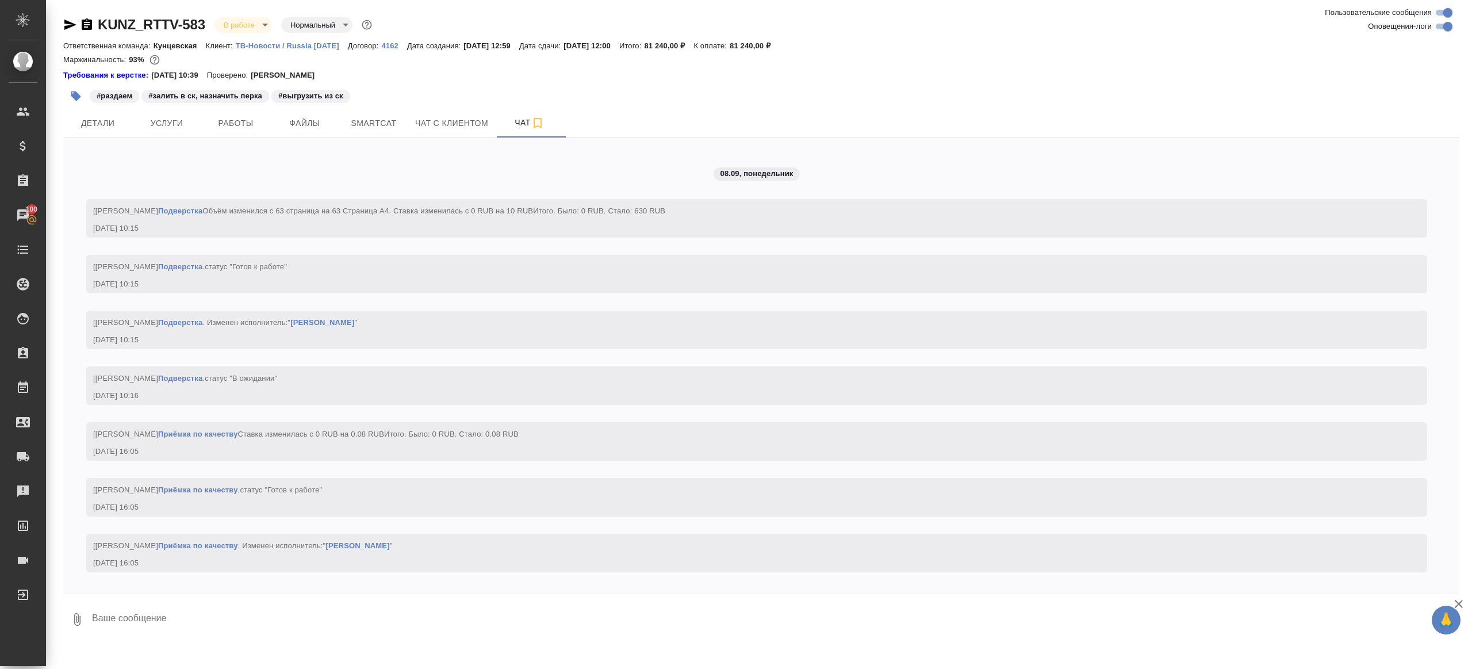
scroll to position [3558, 0]
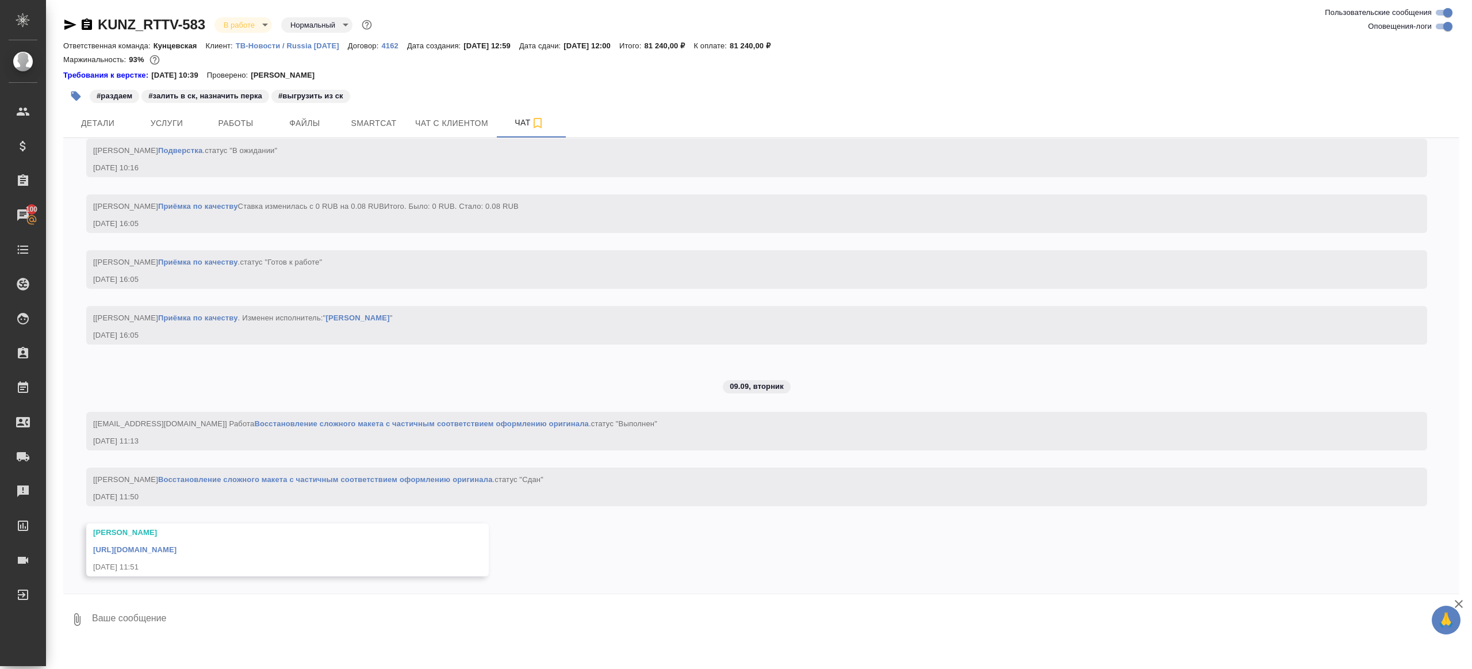
click at [225, 558] on div "Малофеева Екатерина https://drive.awatera.com/apps/files/files/10301544?dir=/Sh…" at bounding box center [270, 550] width 355 height 46
click at [228, 545] on div "https://drive.awatera.com/apps/files/files/10301544?dir=/Shares/RT/Orders/KUNZ_…" at bounding box center [270, 548] width 355 height 14
click at [177, 548] on link "https://drive.awatera.com/apps/files/files/10301544?dir=/Shares/RT/Orders/KUNZ_…" at bounding box center [134, 549] width 83 height 9
click at [220, 125] on span "Работы" at bounding box center [235, 123] width 55 height 14
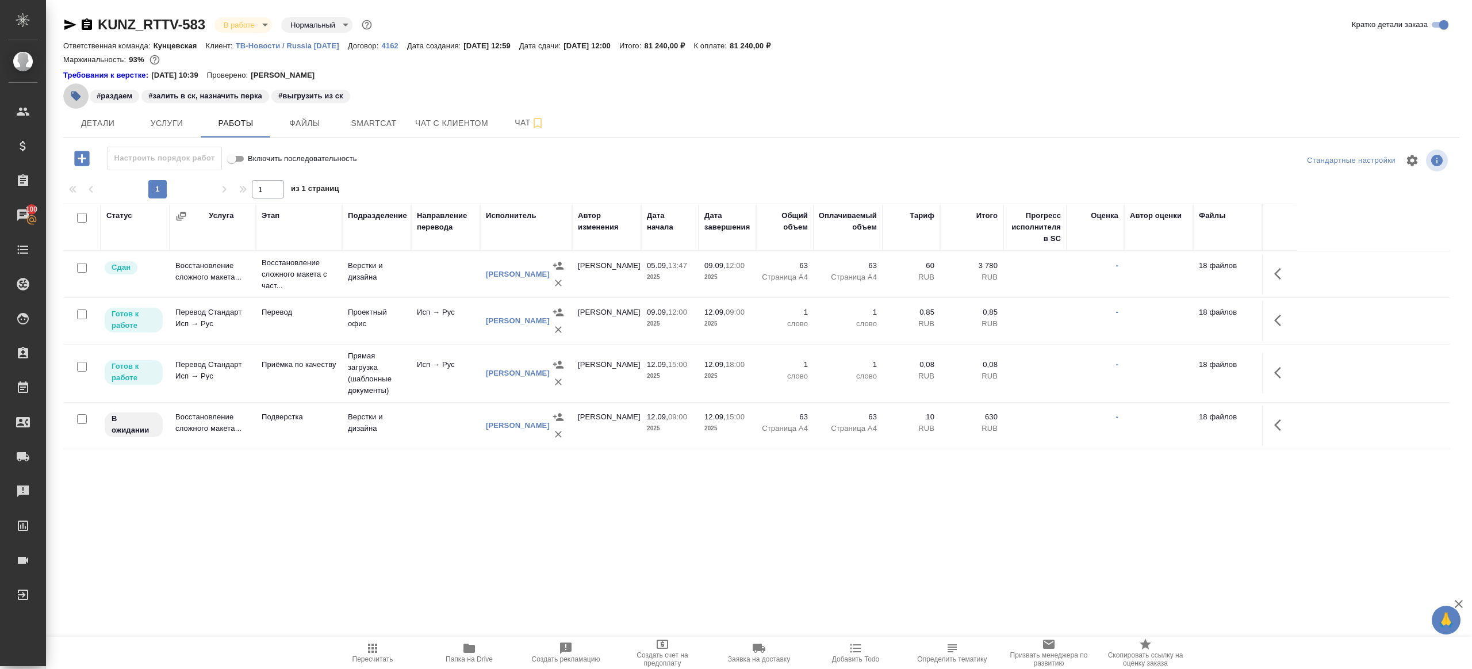
click at [71, 103] on button "button" at bounding box center [75, 95] width 25 height 25
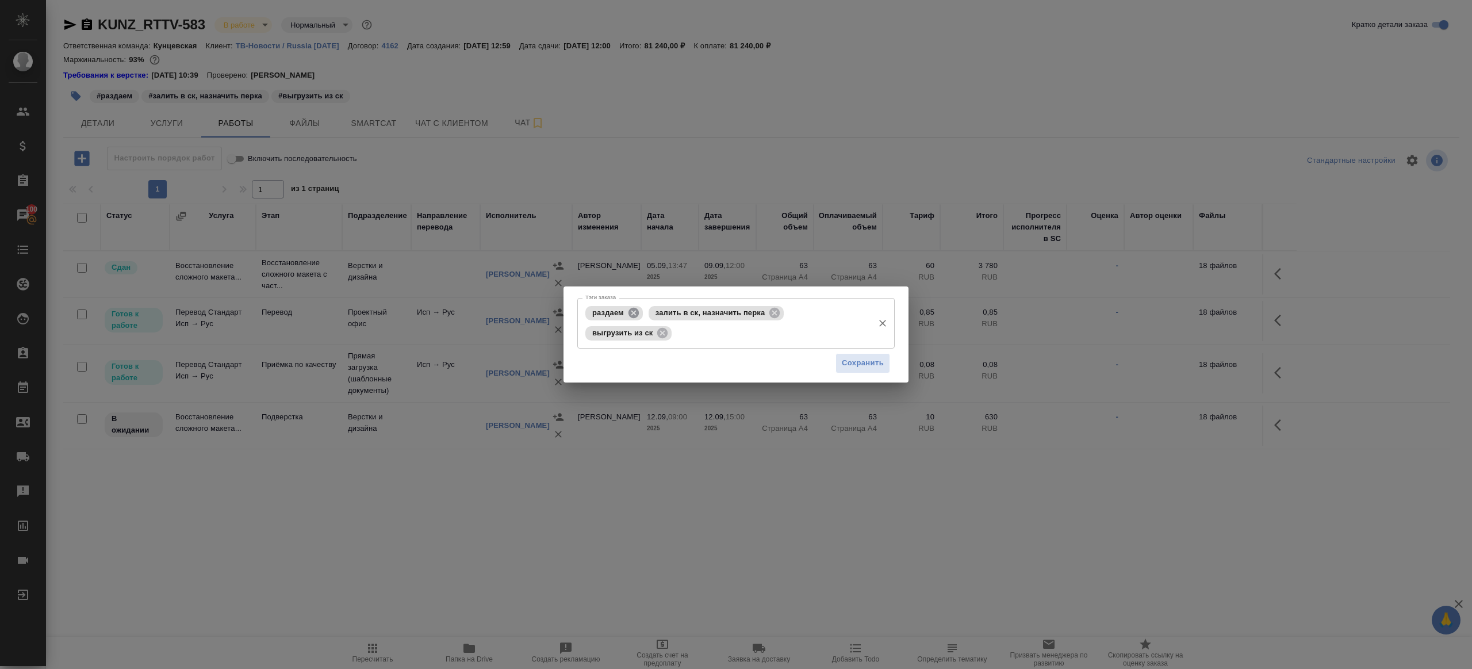
click at [627, 308] on icon at bounding box center [633, 312] width 13 height 13
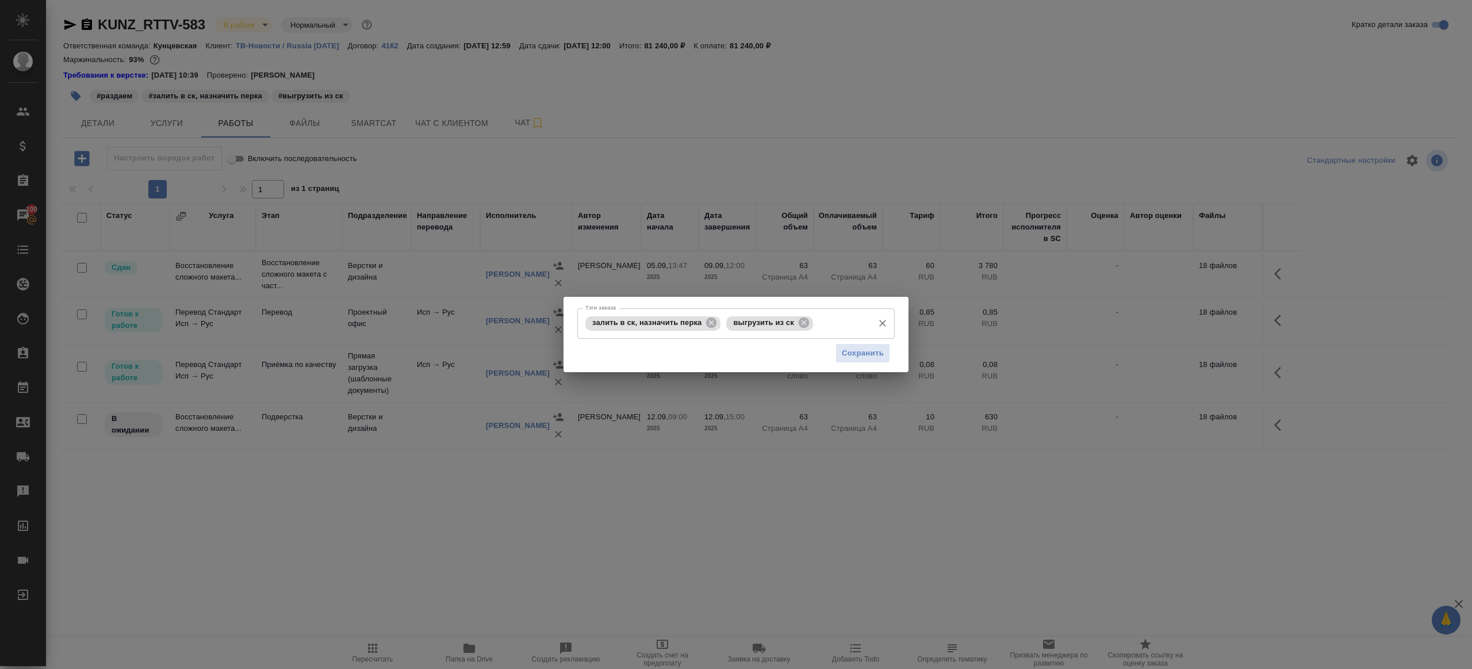
click at [703, 329] on div "залить в ск, назначить перка" at bounding box center [652, 323] width 135 height 14
click at [708, 324] on icon at bounding box center [711, 322] width 10 height 10
click at [873, 347] on span "Сохранить" at bounding box center [863, 353] width 42 height 13
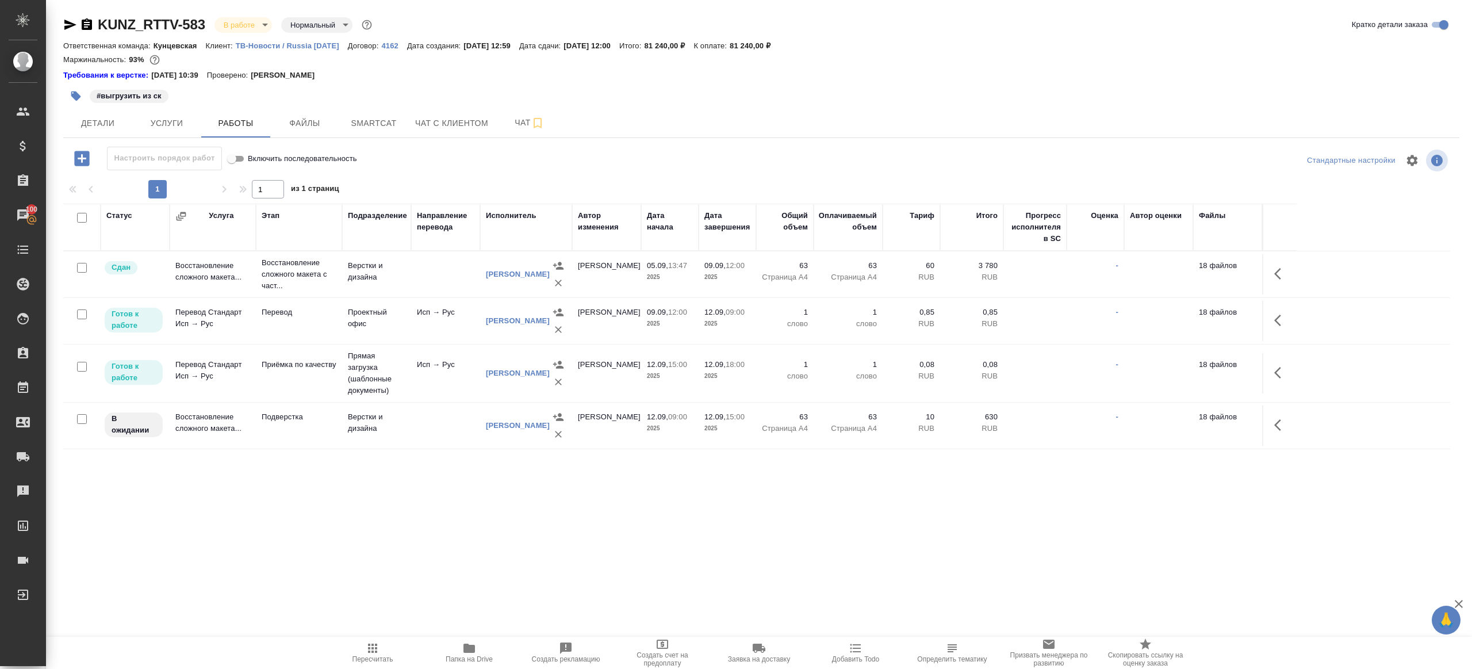
click at [429, 329] on td "Исп → Рус" at bounding box center [445, 321] width 69 height 40
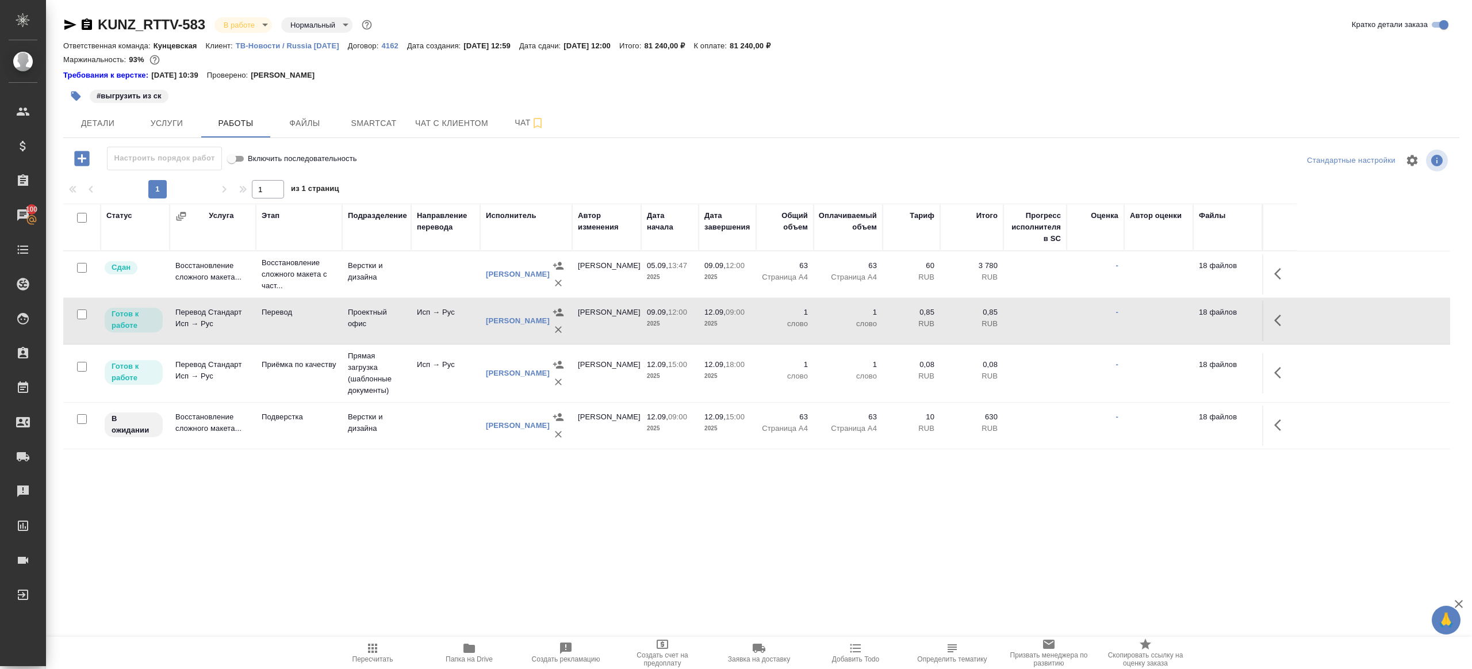
click at [429, 329] on td "Исп → Рус" at bounding box center [445, 321] width 69 height 40
click at [85, 109] on button "Детали" at bounding box center [97, 123] width 69 height 29
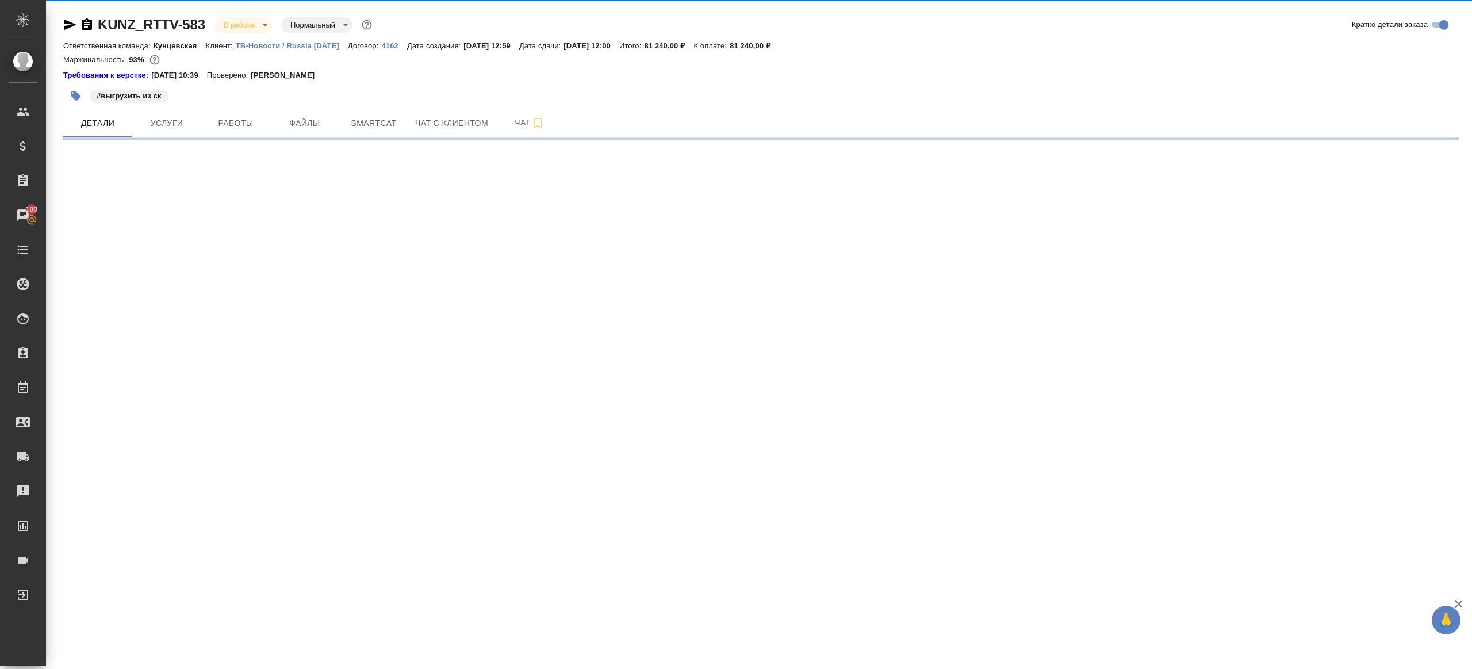
select select "RU"
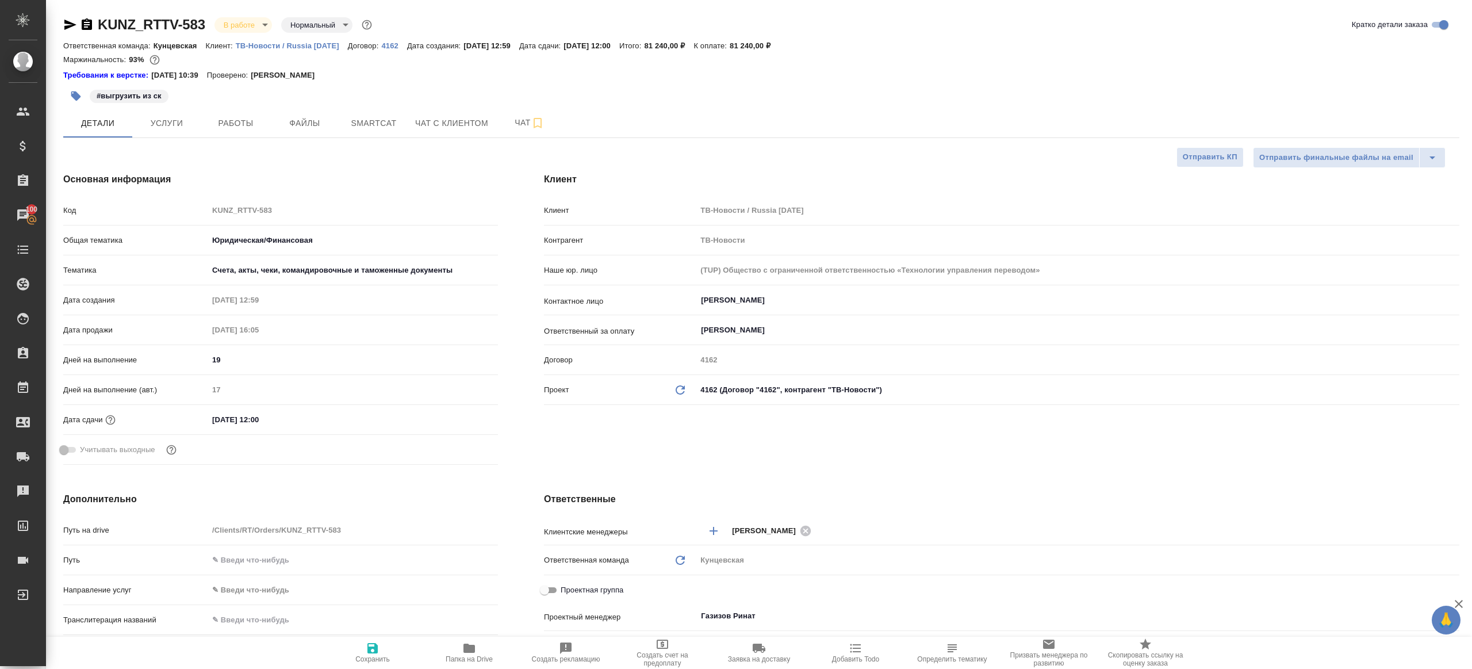
type textarea "x"
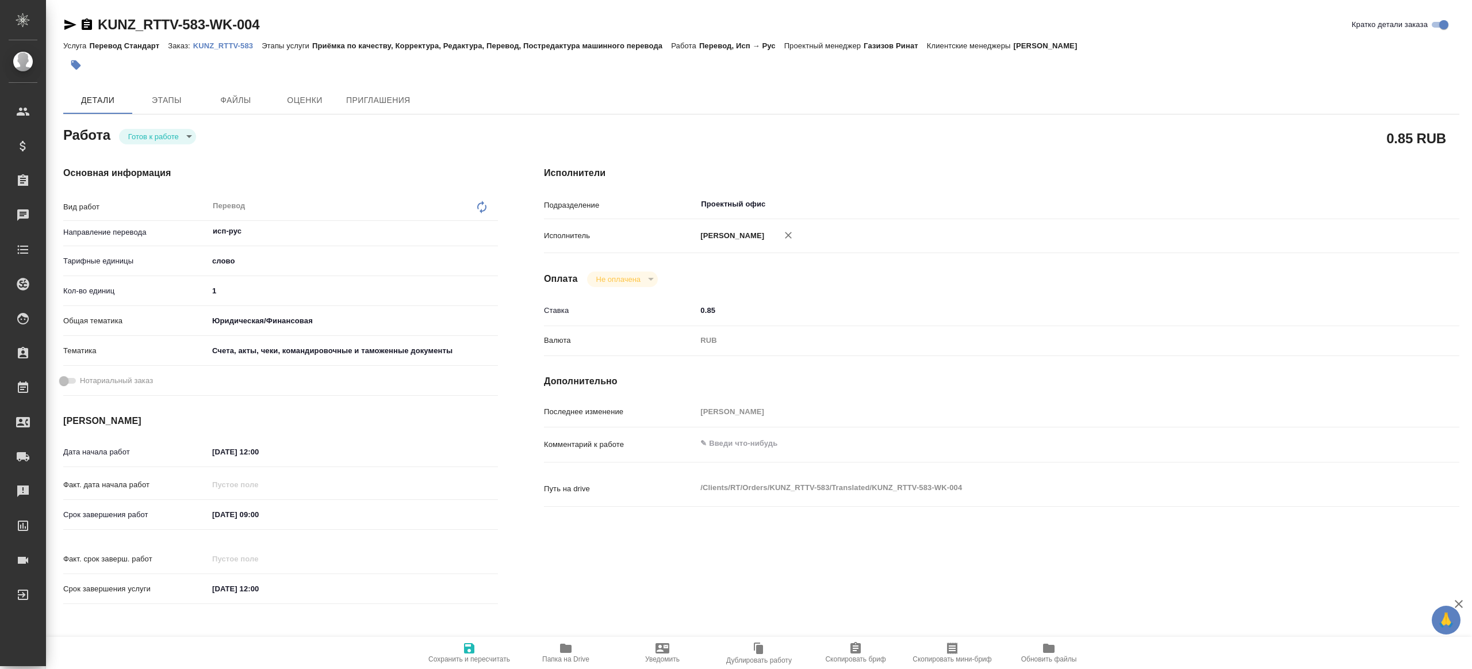
type textarea "x"
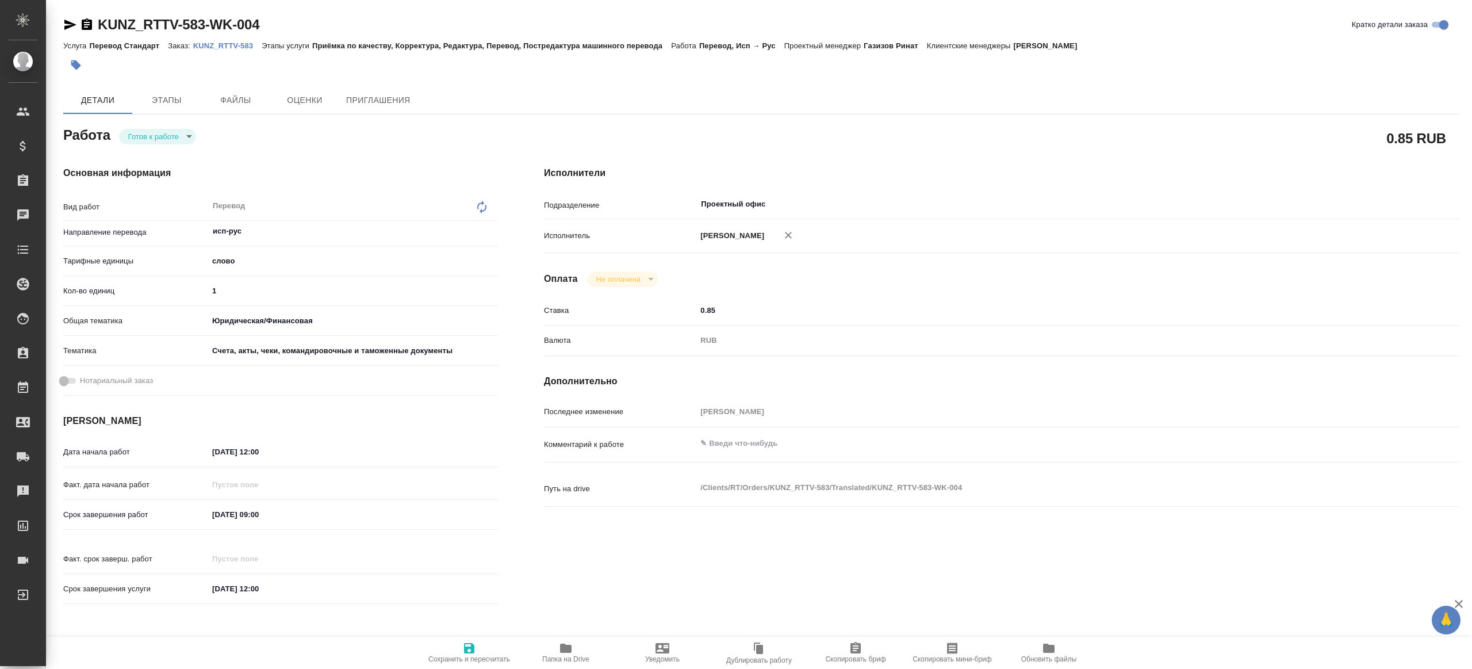
type textarea "x"
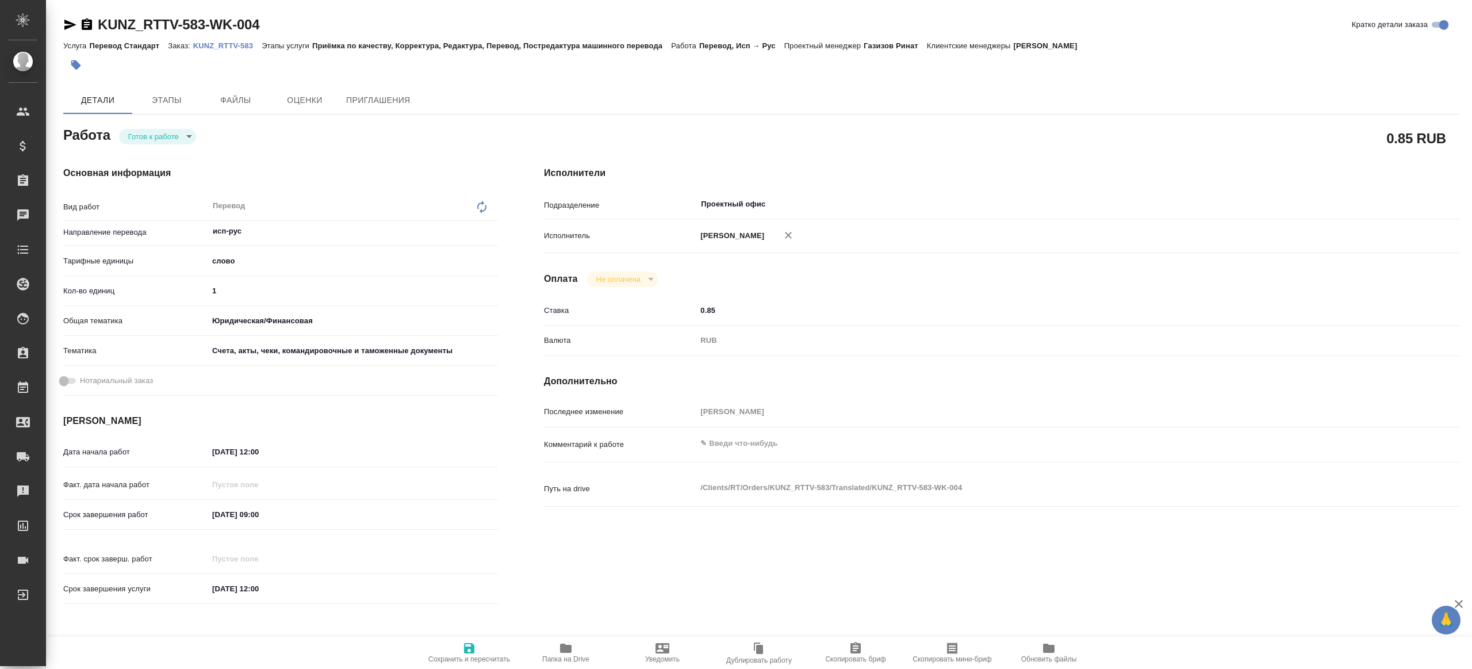
type textarea "x"
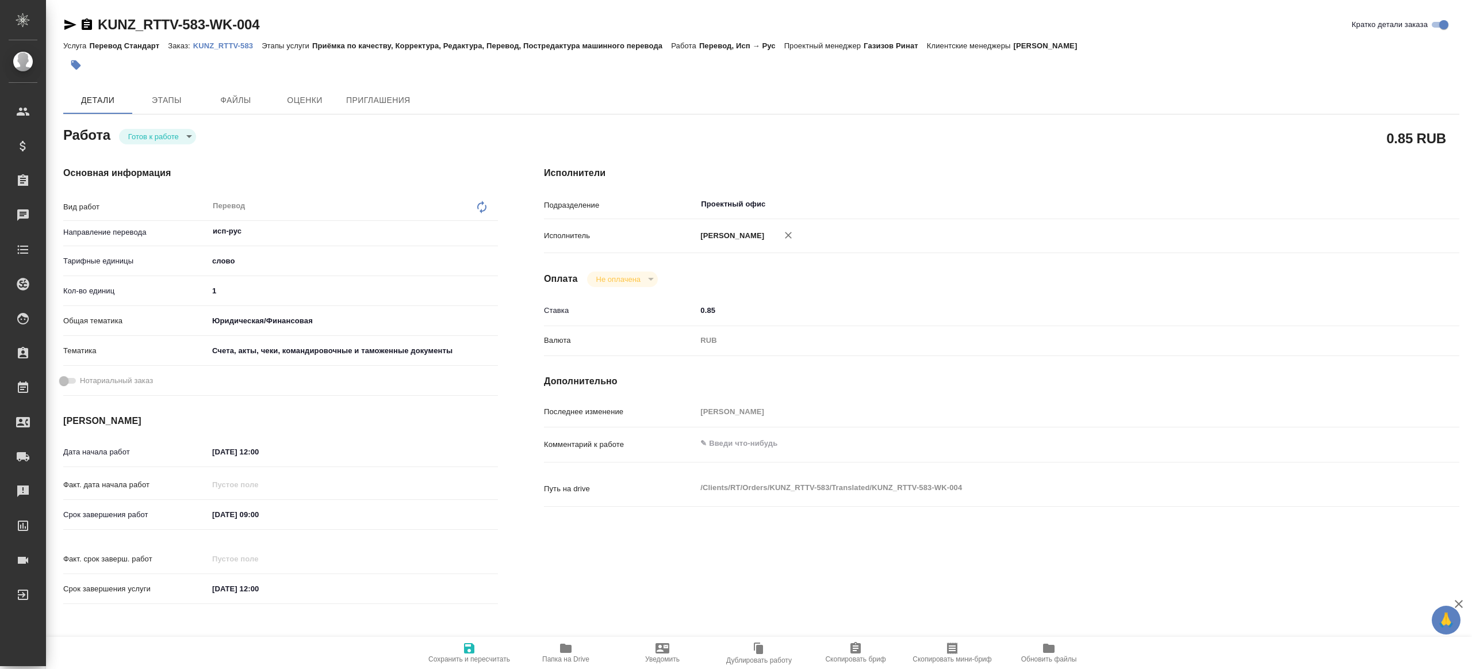
type textarea "x"
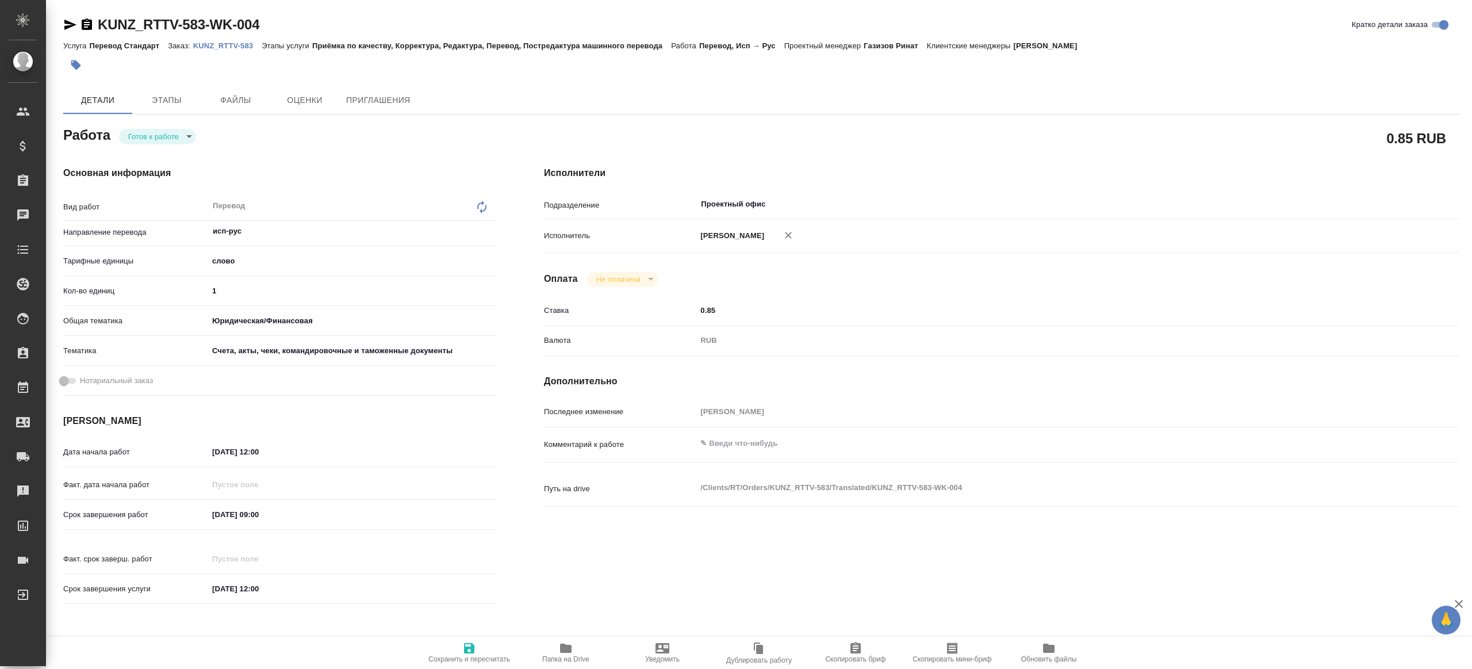
type textarea "x"
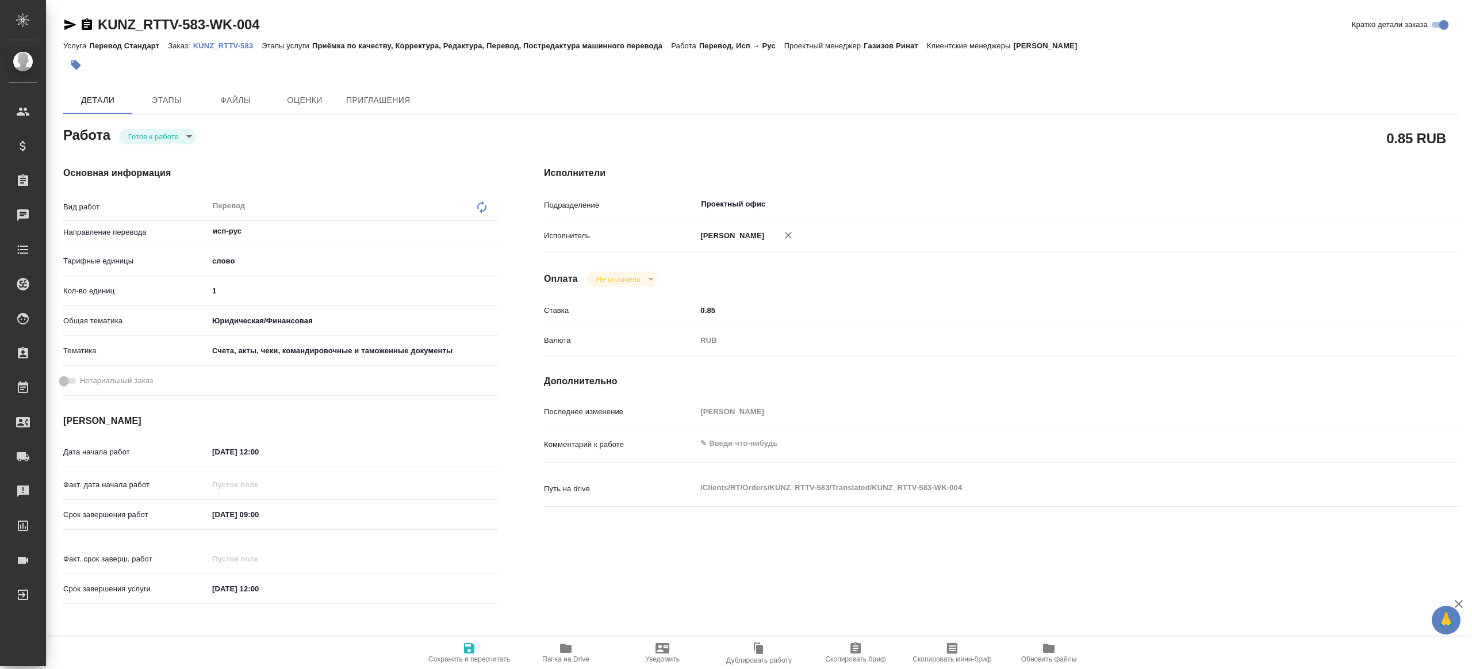
type textarea "x"
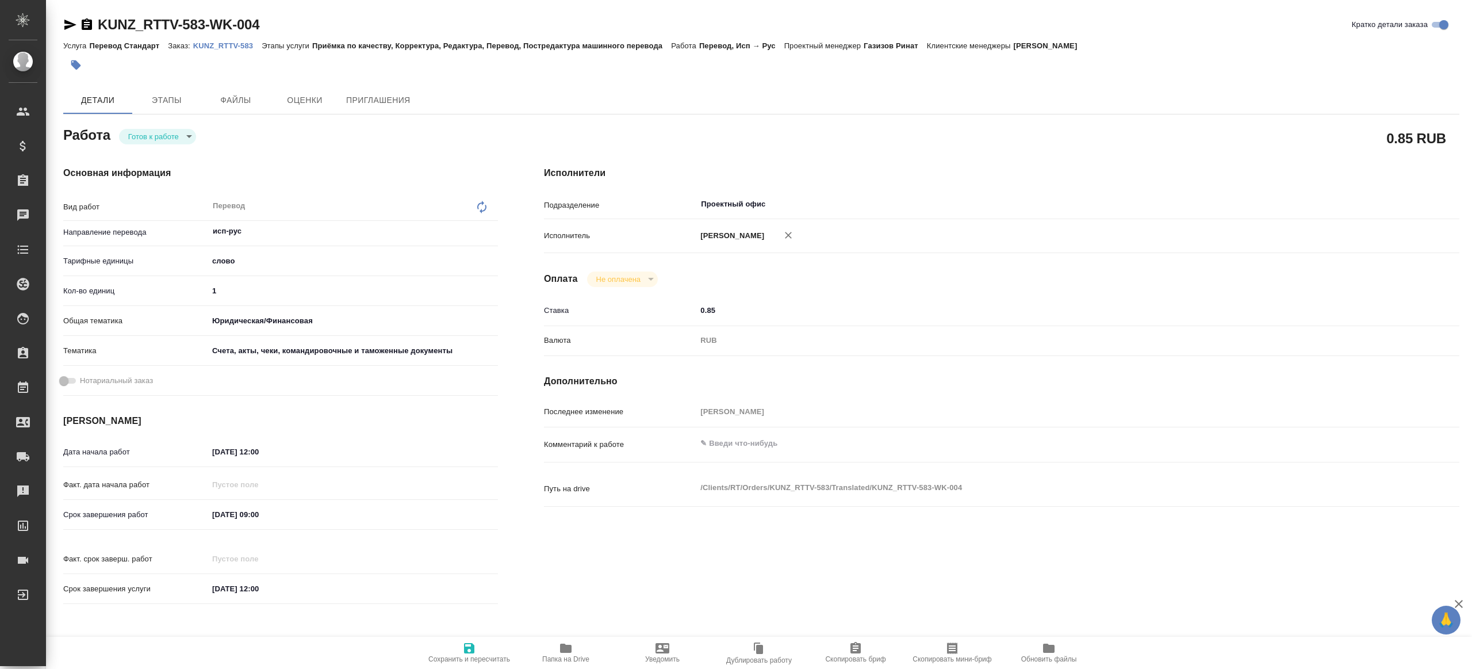
type textarea "x"
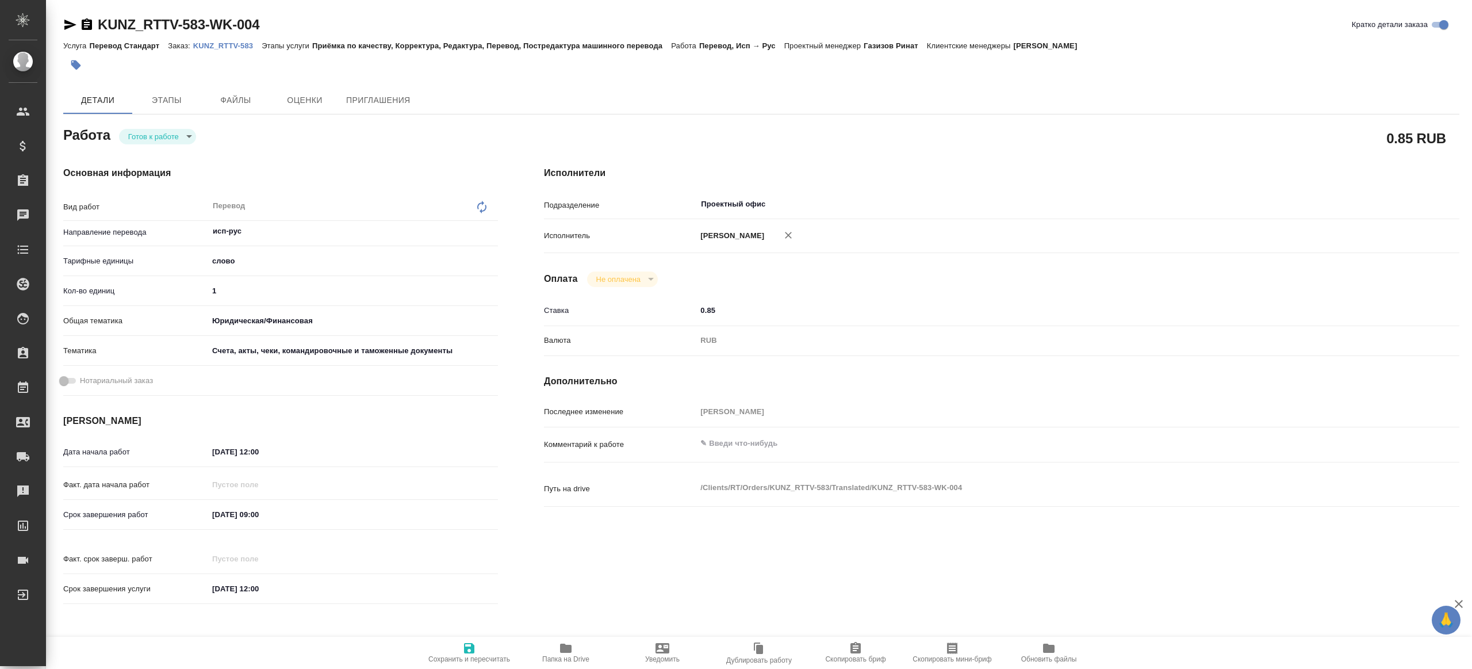
type textarea "x"
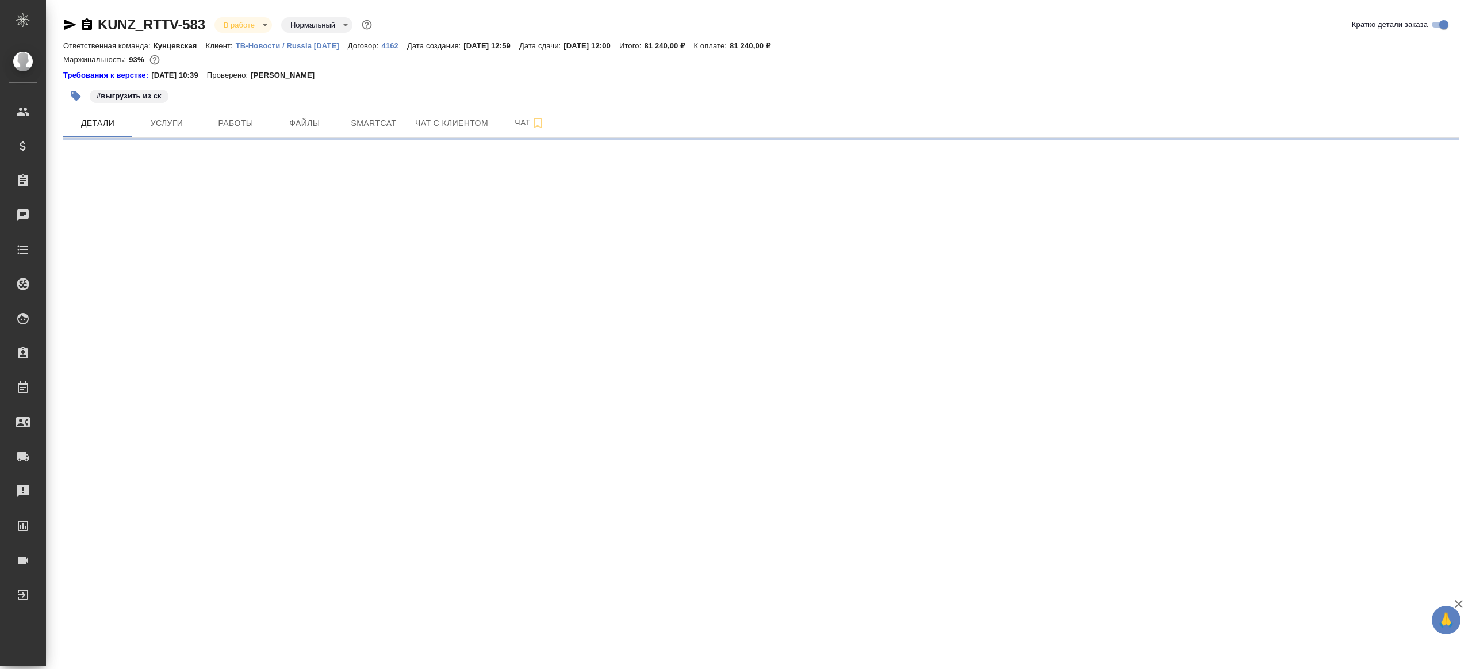
select select "RU"
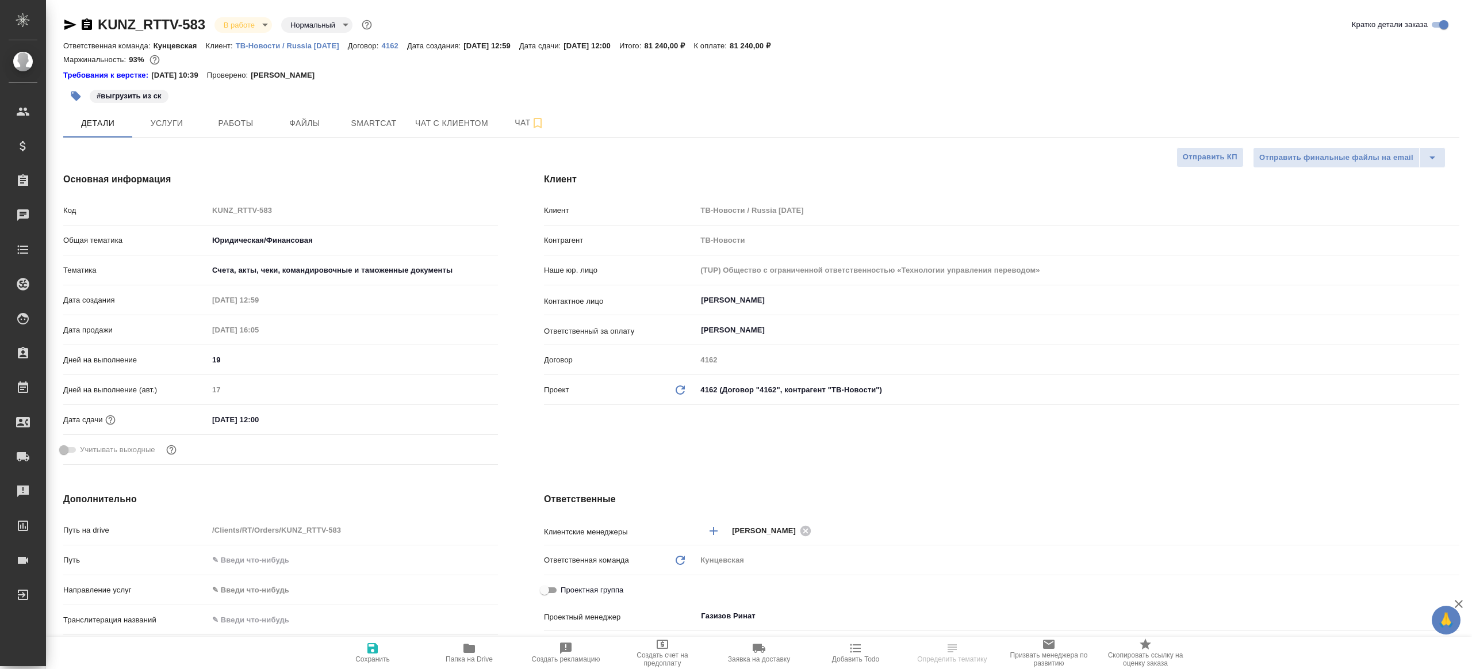
type textarea "x"
click at [256, 125] on span "Работы" at bounding box center [235, 123] width 55 height 14
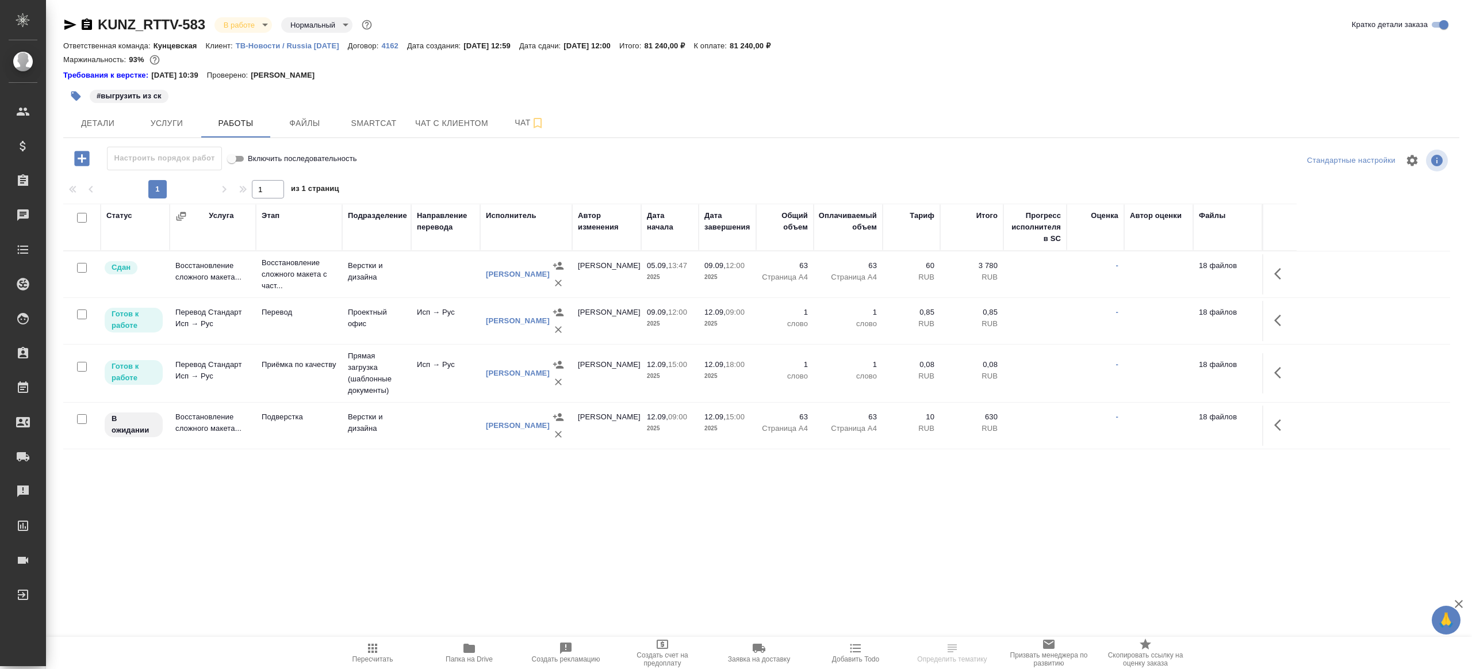
click at [442, 157] on div "Настроить порядок работ Включить последовательность" at bounding box center [295, 159] width 465 height 24
click at [356, 653] on span "Пересчитать" at bounding box center [372, 652] width 83 height 22
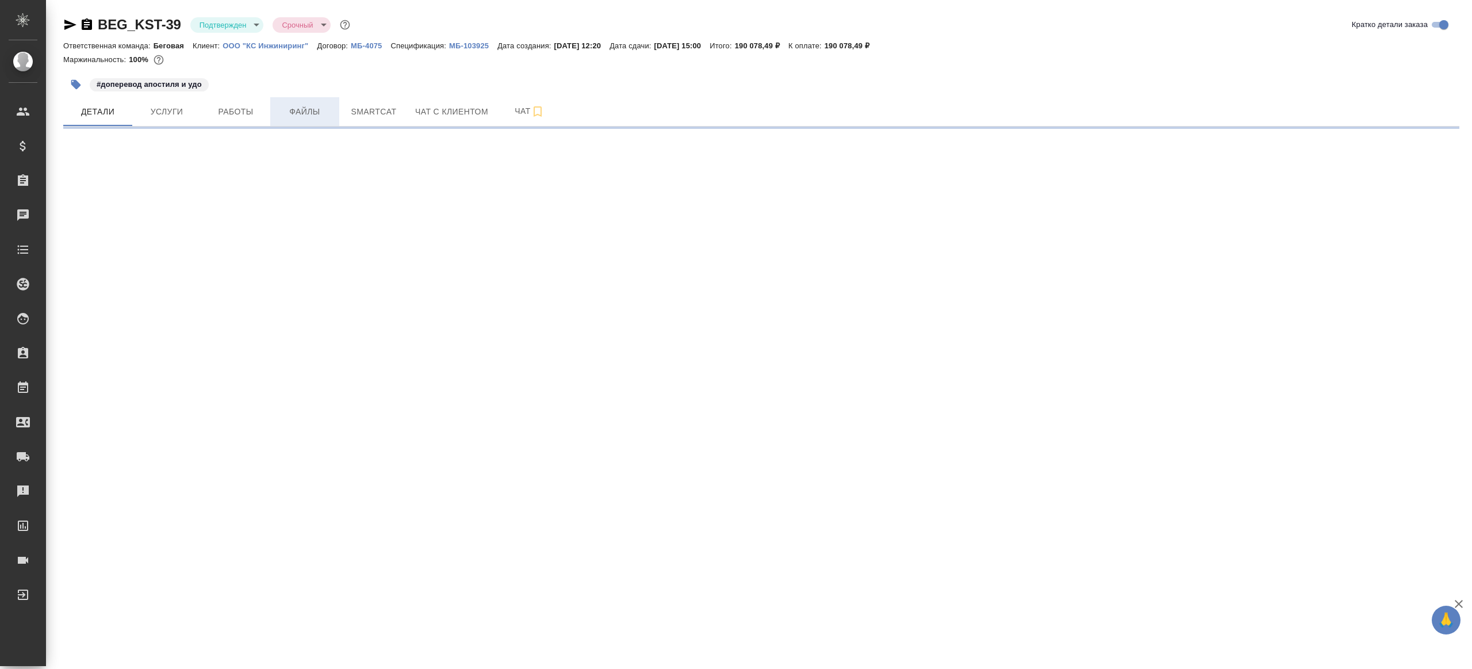
select select "RU"
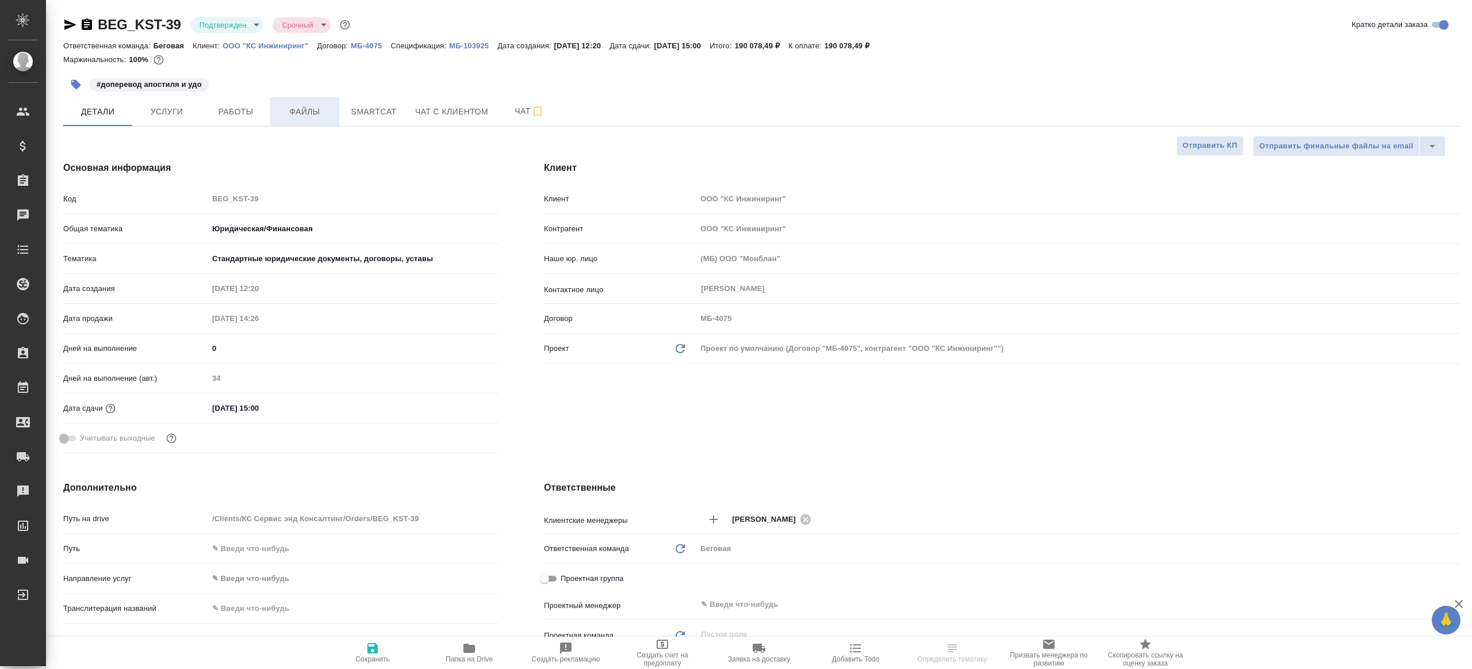
type textarea "x"
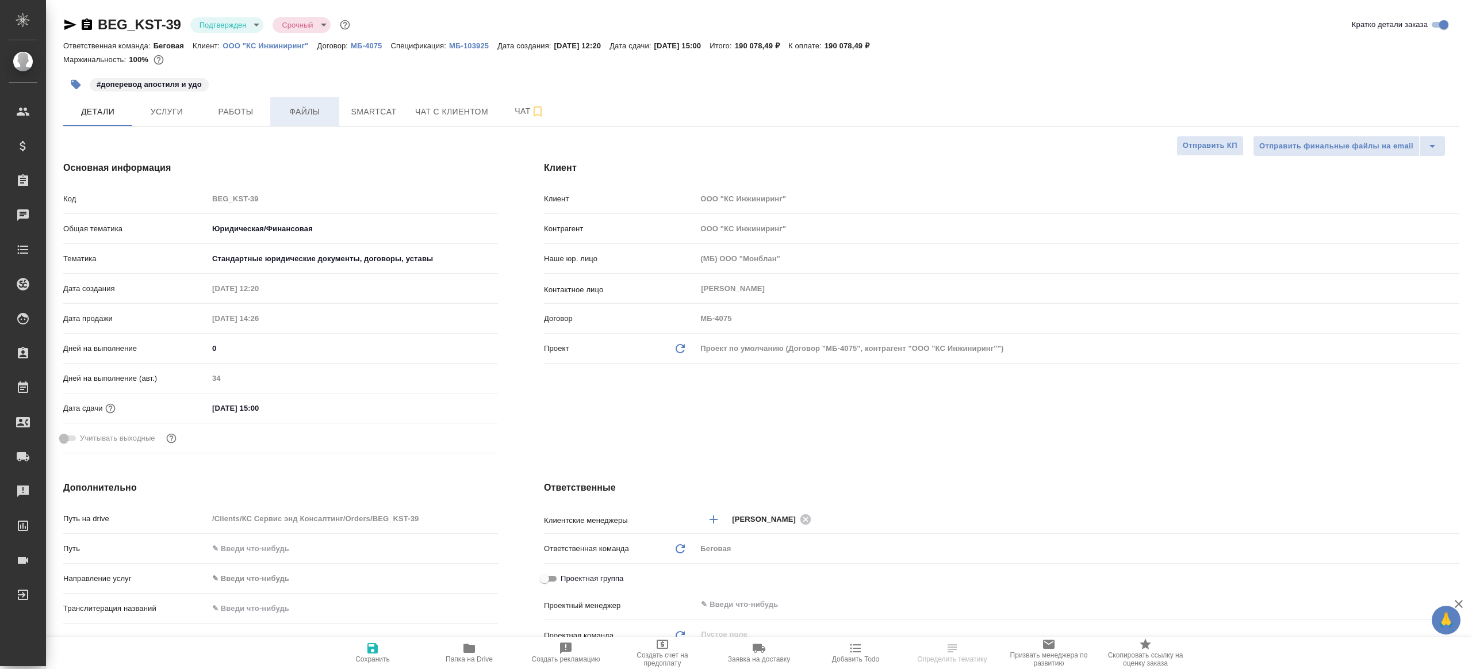
type textarea "x"
select select "RU"
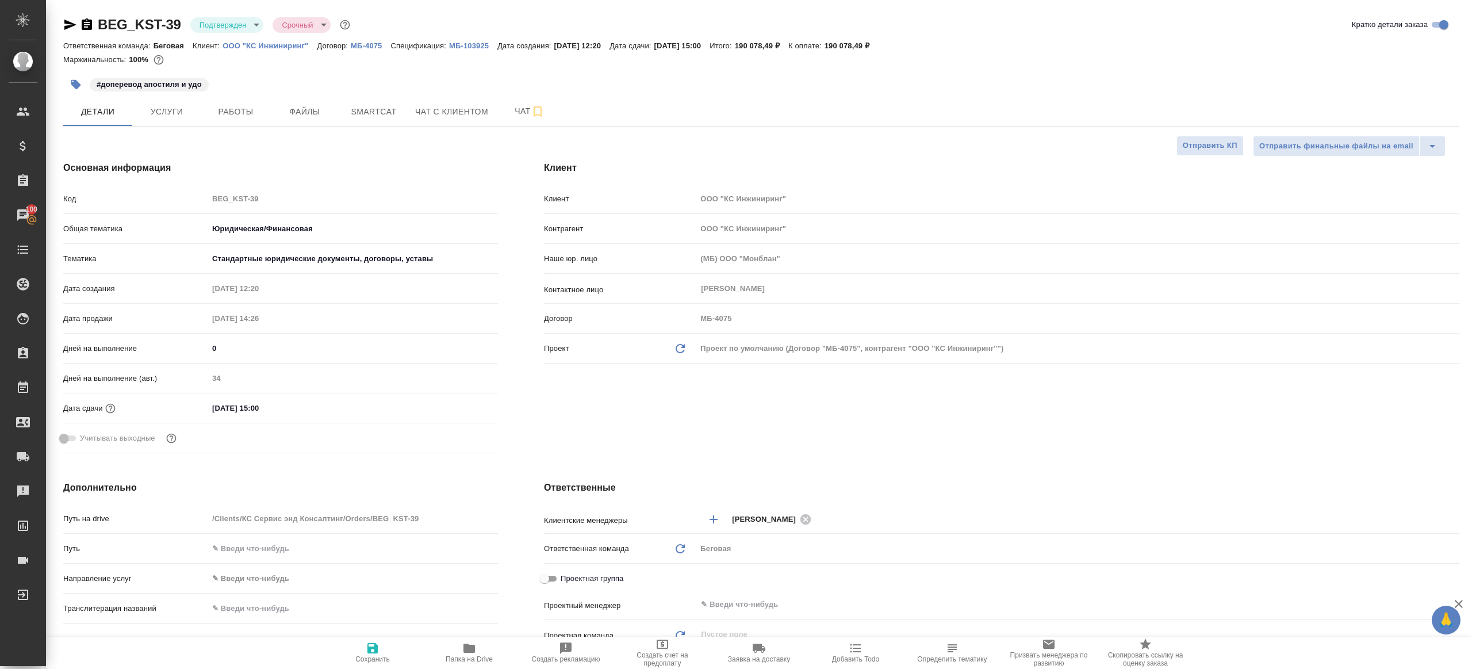
type textarea "x"
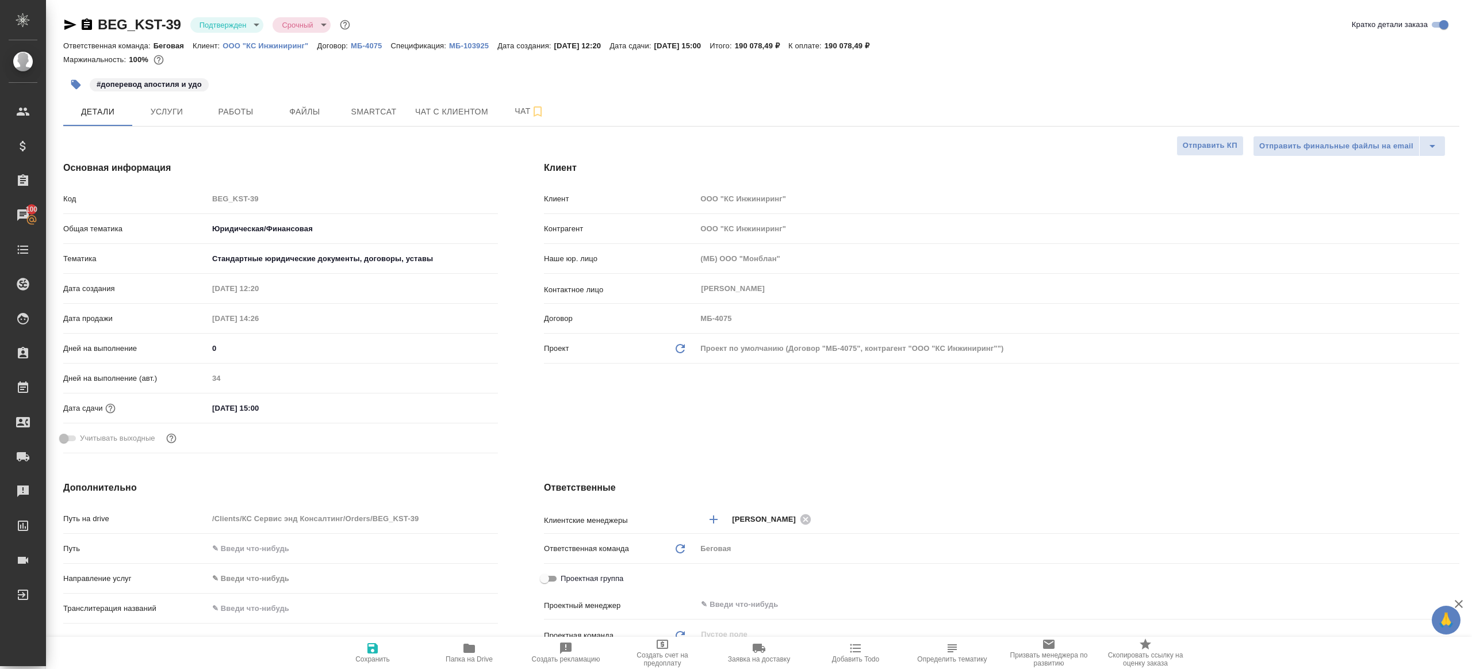
type textarea "x"
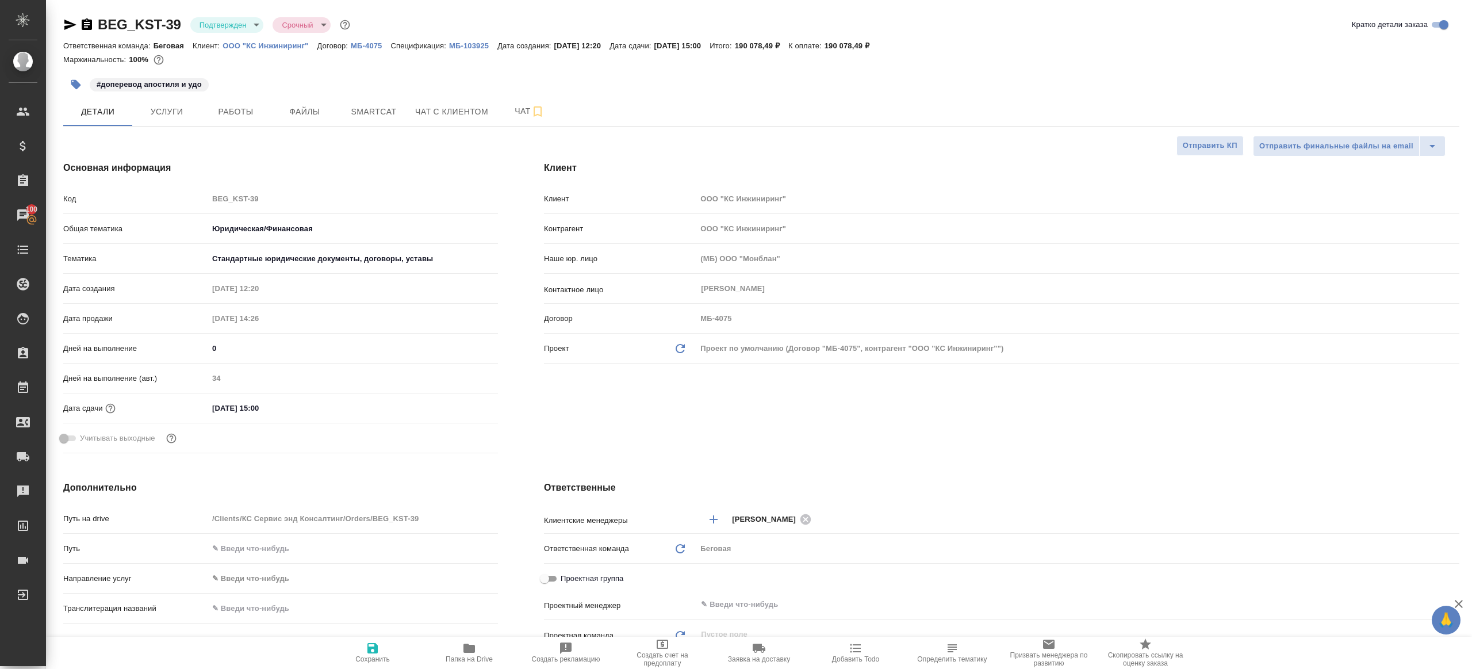
type textarea "x"
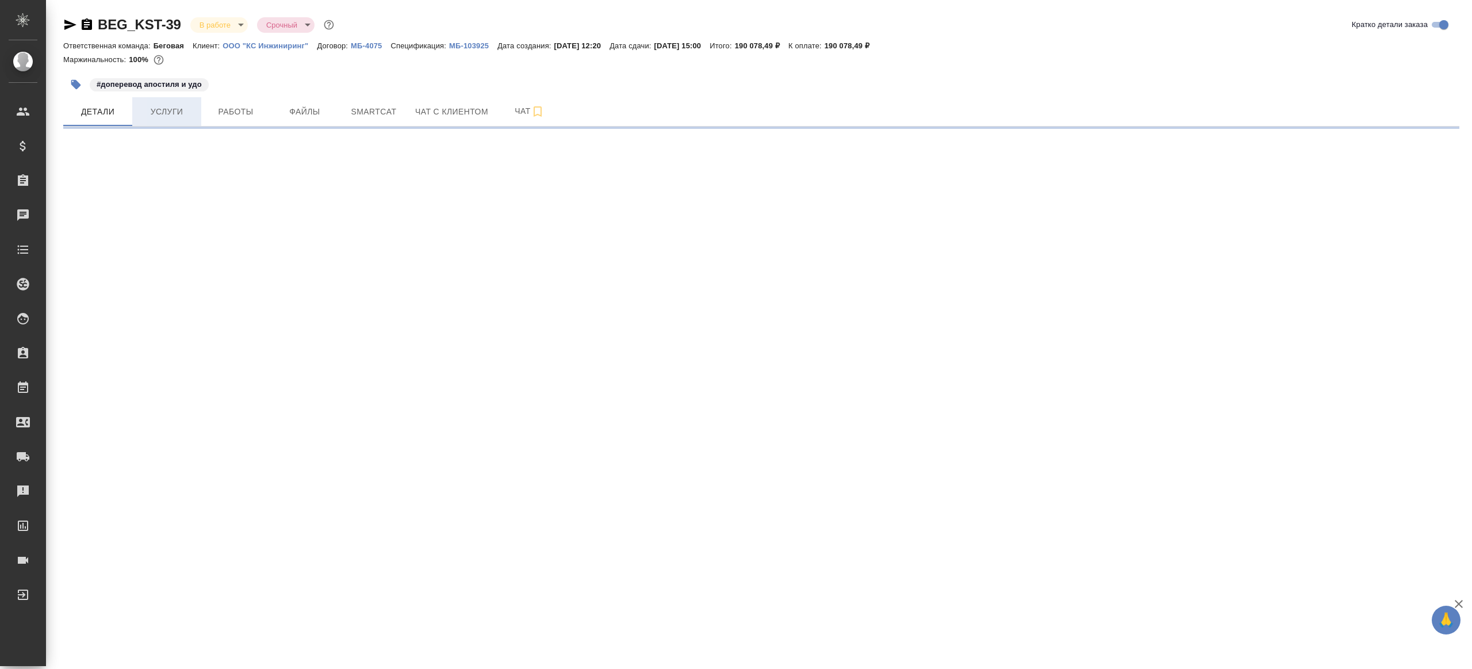
select select "RU"
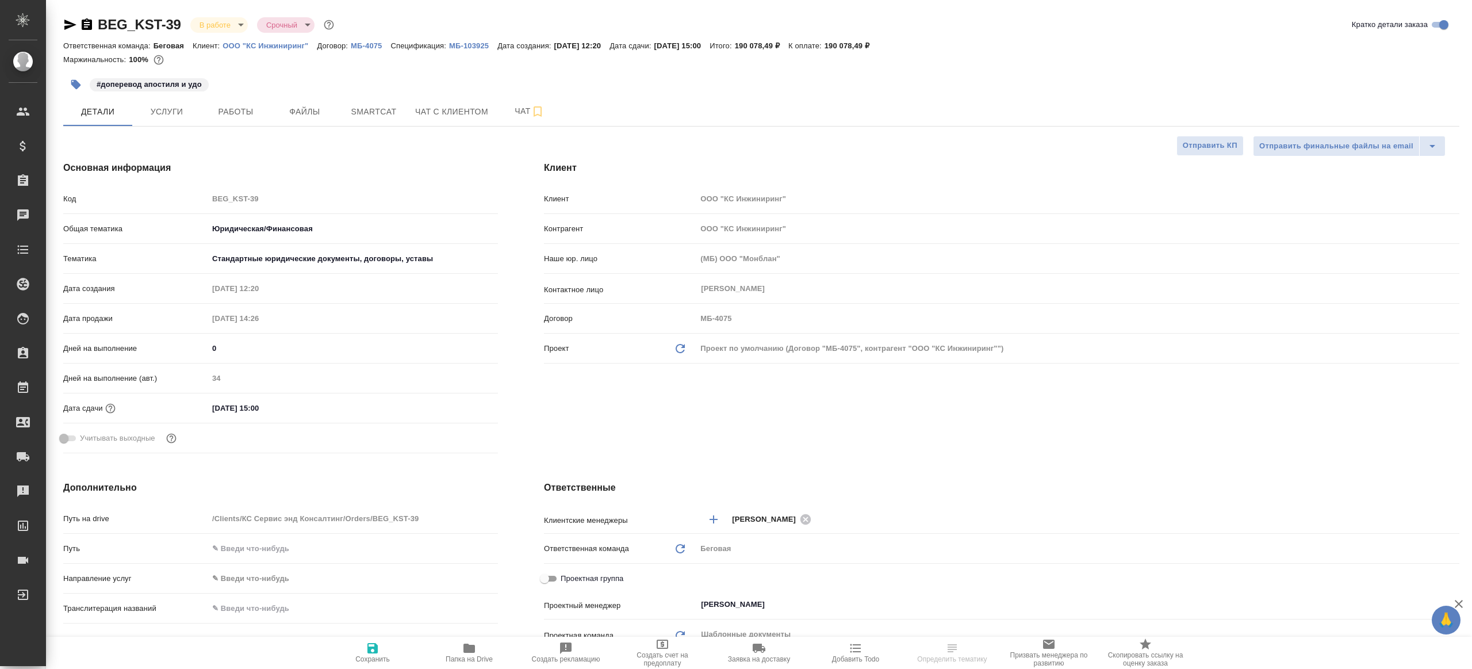
type textarea "x"
click at [164, 113] on span "Услуги" at bounding box center [166, 112] width 55 height 14
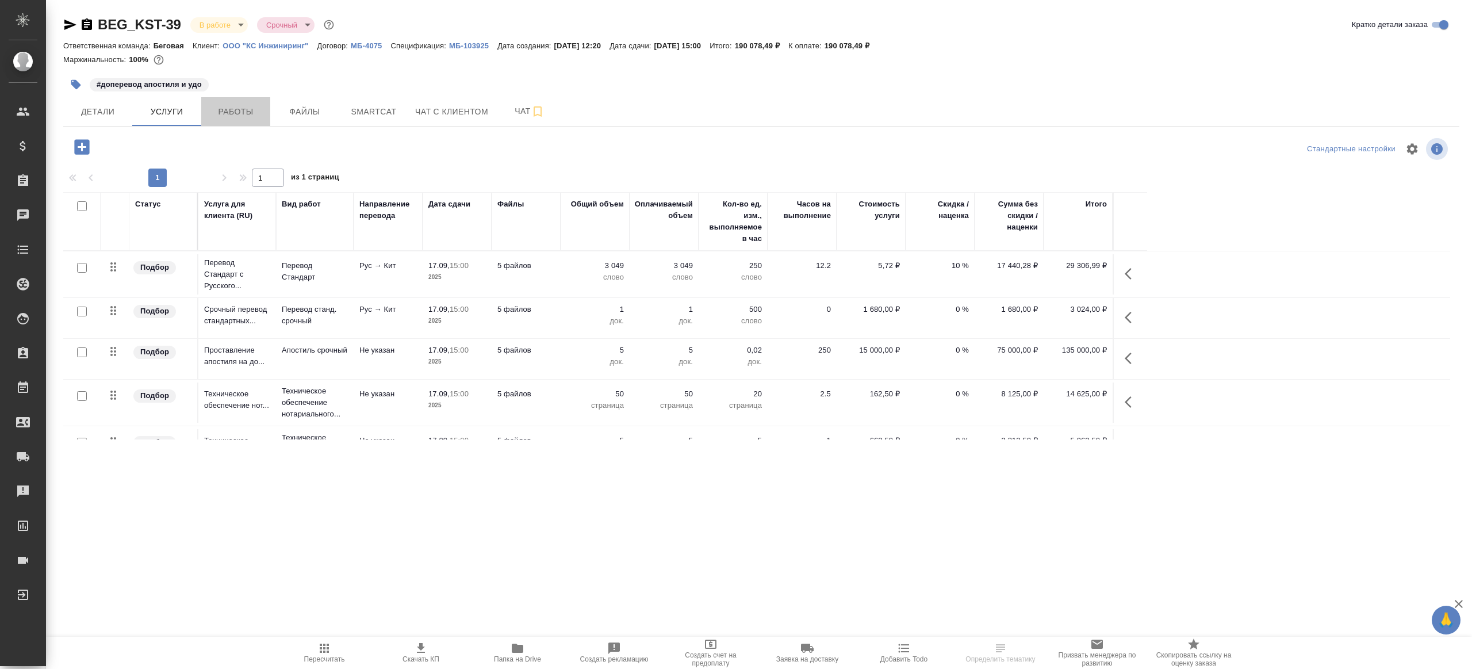
click at [236, 114] on span "Работы" at bounding box center [235, 112] width 55 height 14
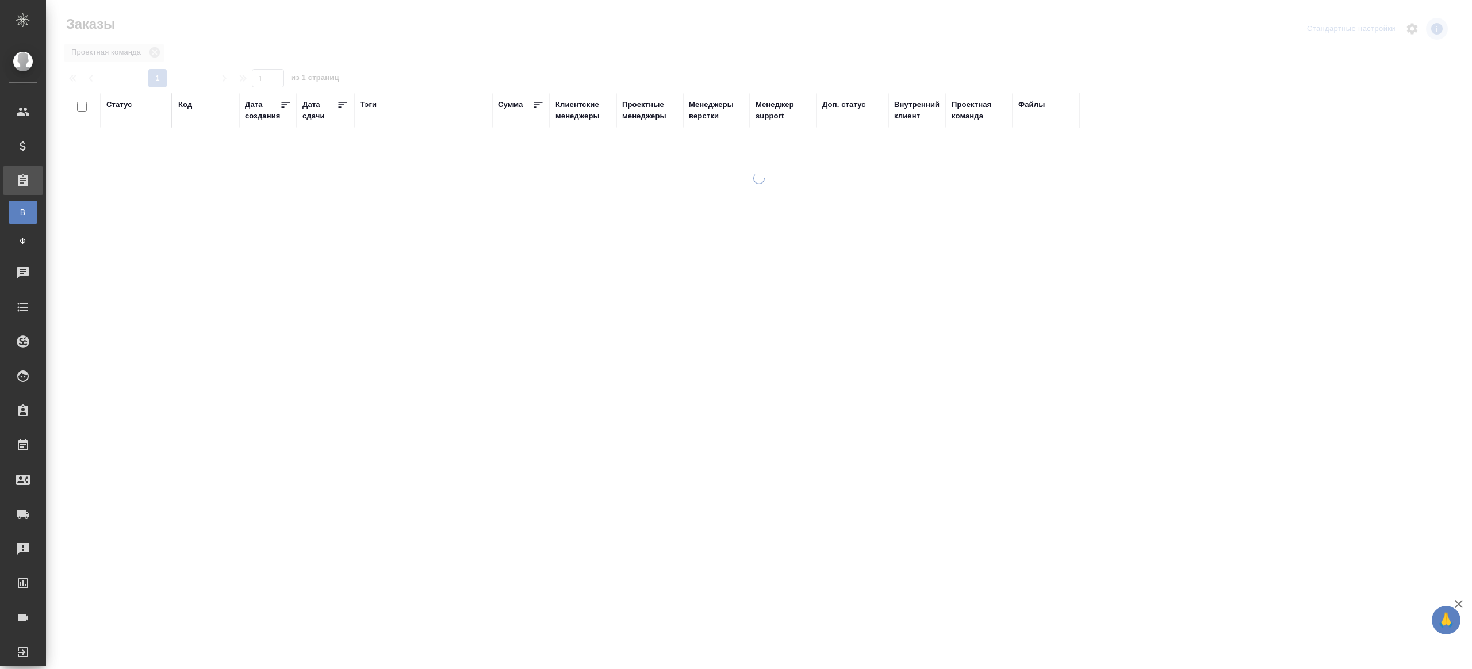
click at [505, 102] on div "Сумма" at bounding box center [510, 104] width 25 height 11
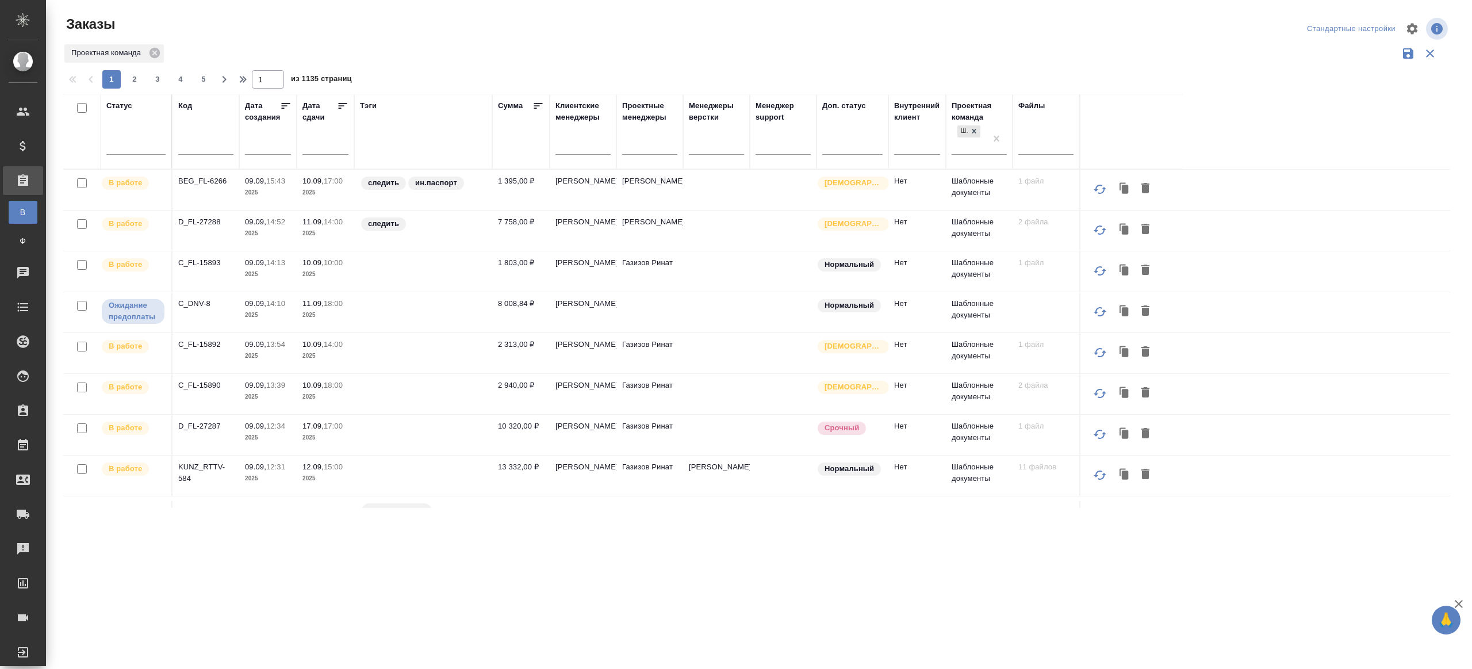
click at [201, 156] on div at bounding box center [205, 148] width 55 height 28
click at [201, 154] on div at bounding box center [205, 148] width 55 height 28
click at [201, 153] on input "text" at bounding box center [205, 147] width 55 height 14
paste input "https://tera.awatera.com/Order/68bfe62c3565c1314bb576cb/works"
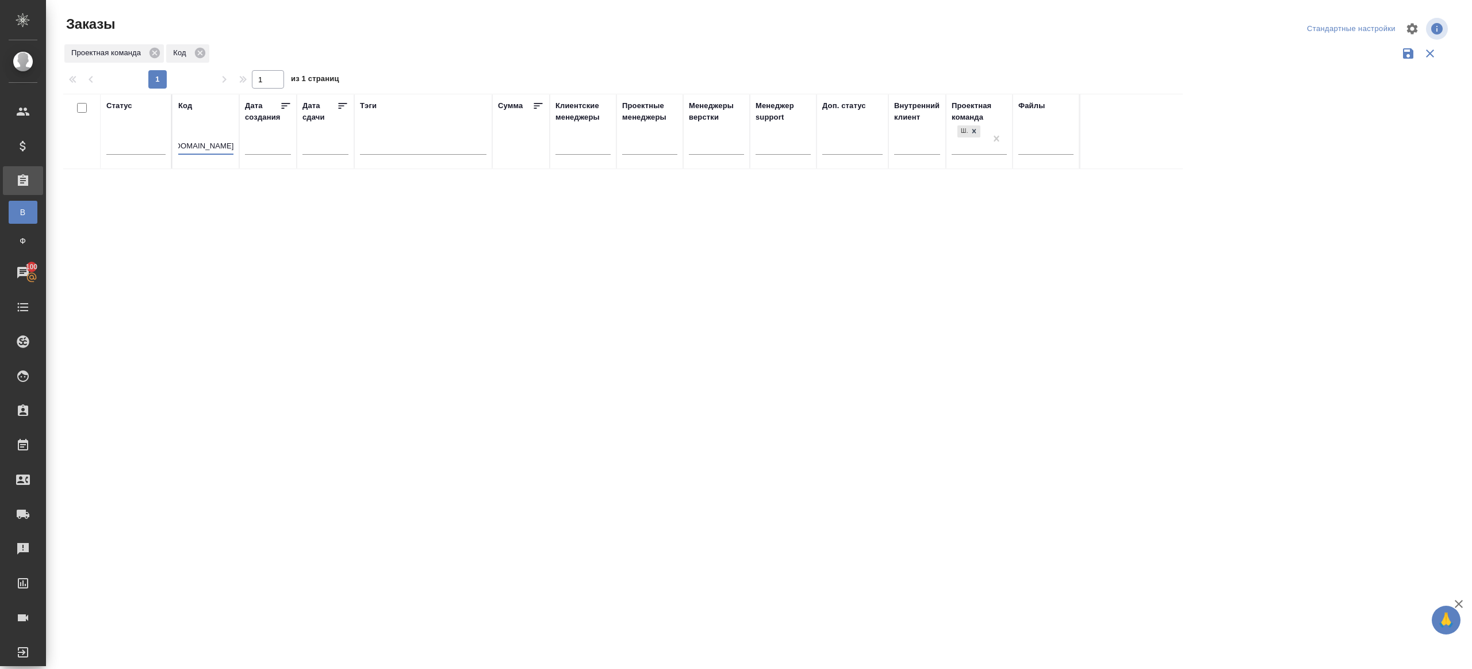
type input "https://tera.awatera.com/Order/68bfe62c3565c1314bb576cb/works"
click at [118, 149] on div at bounding box center [135, 143] width 59 height 17
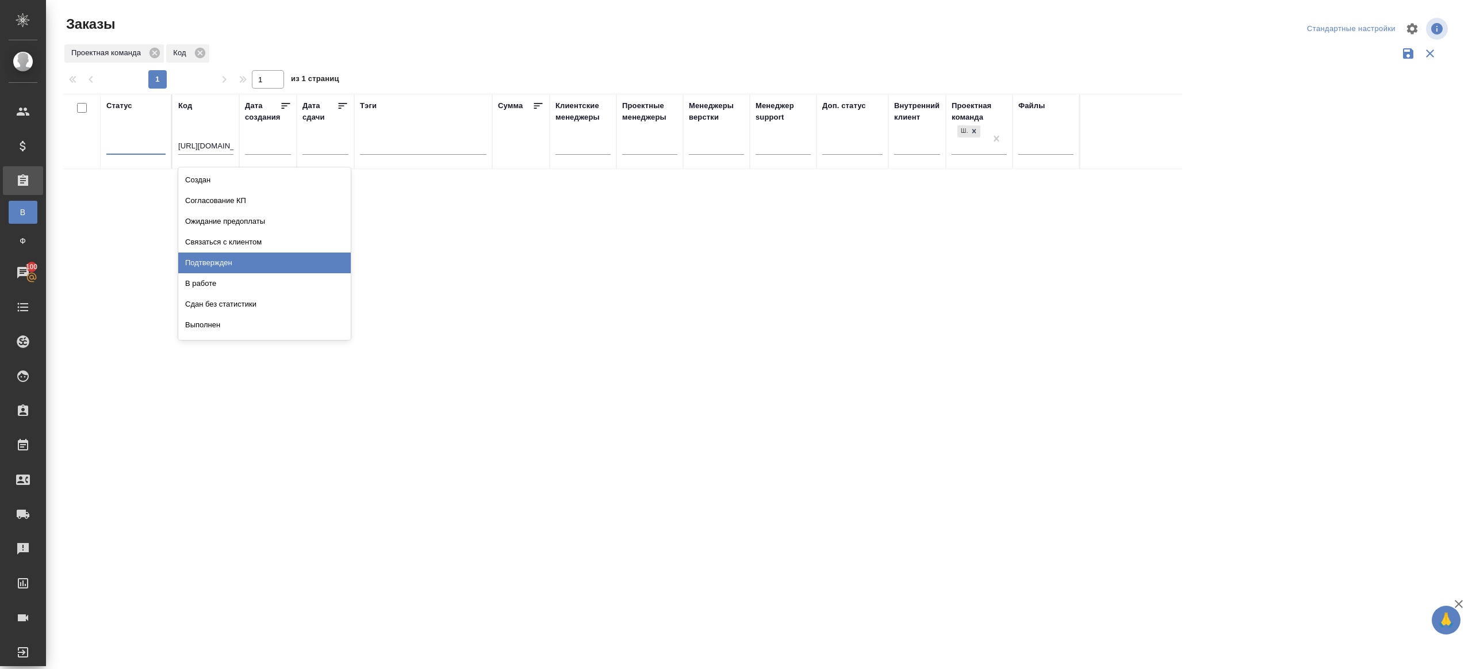
click at [214, 267] on div "Подтвержден" at bounding box center [264, 262] width 172 height 21
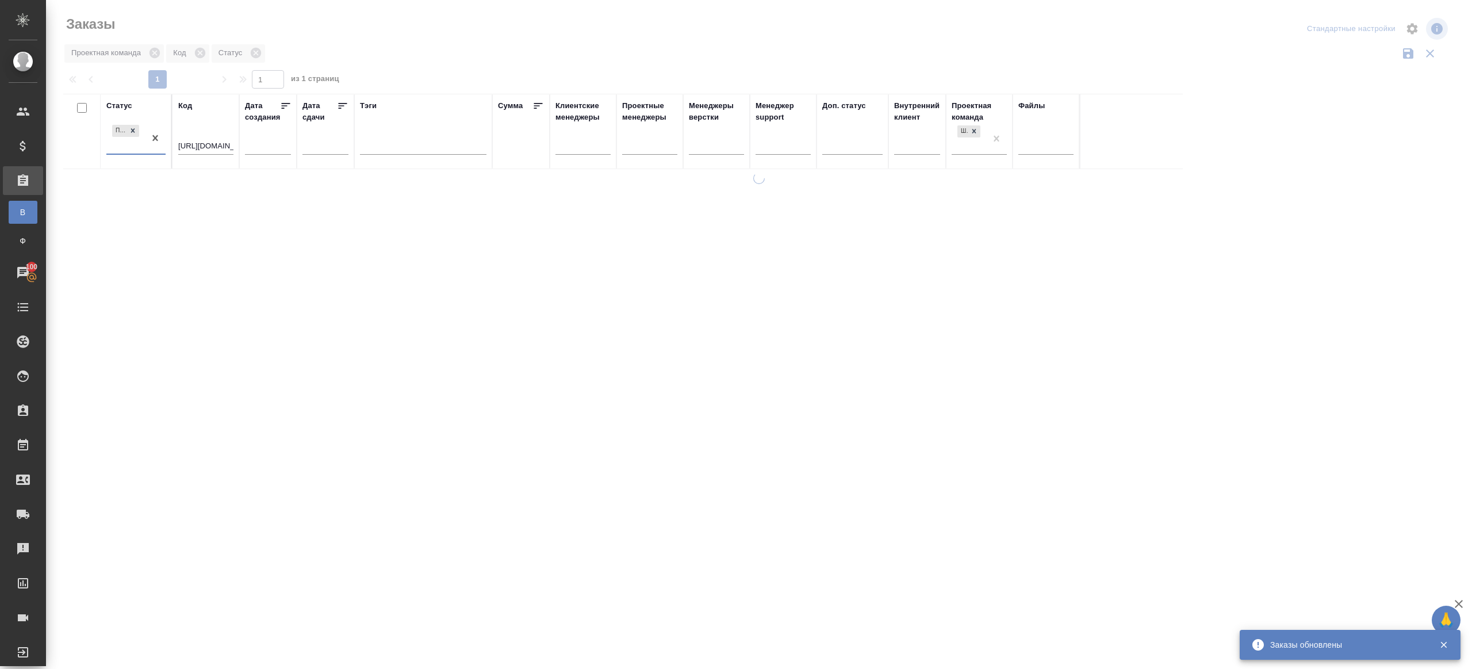
click at [214, 144] on input "https://tera.awatera.com/Order/68bfe62c3565c1314bb576cb/works" at bounding box center [205, 147] width 55 height 14
click at [427, 116] on div "Тэги" at bounding box center [423, 131] width 126 height 63
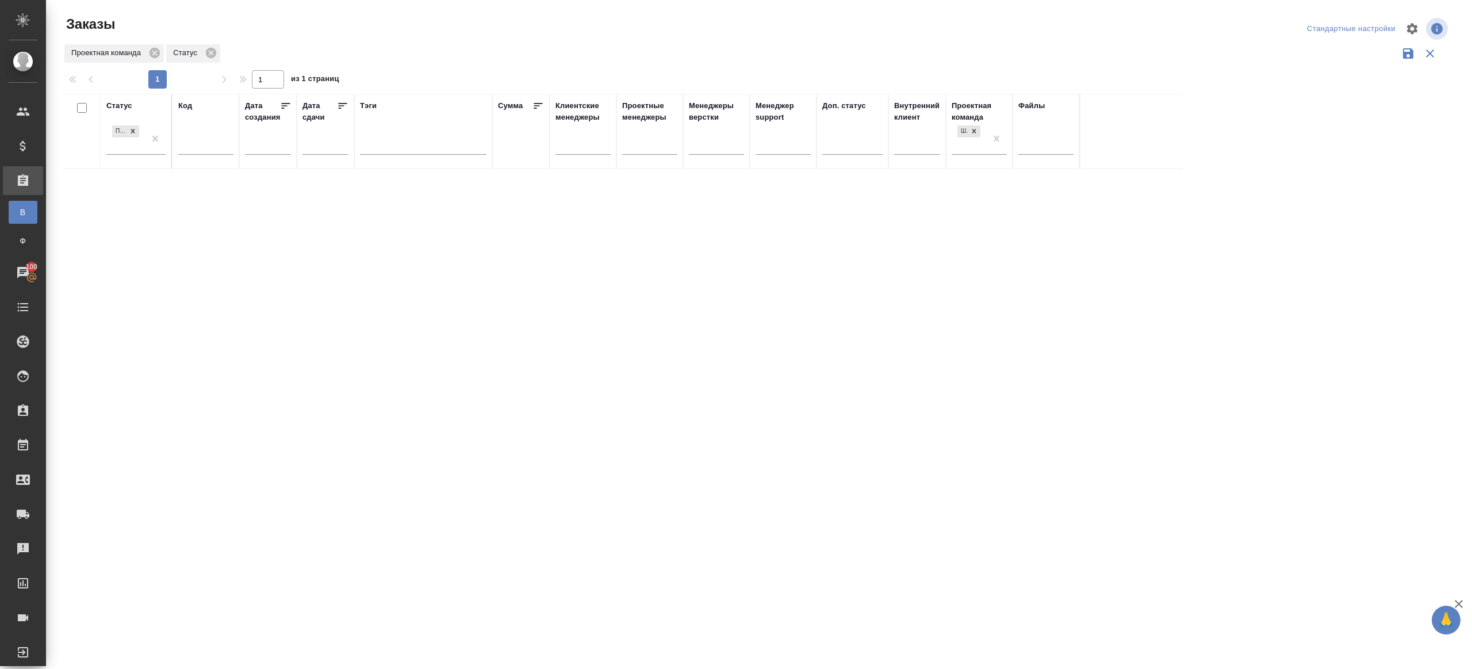
click at [942, 529] on div ".cls-1 fill:#fff; AWATERA Gazizov Rinat Клиенты Спецификации Заказы В Все заказ…" at bounding box center [736, 334] width 1472 height 669
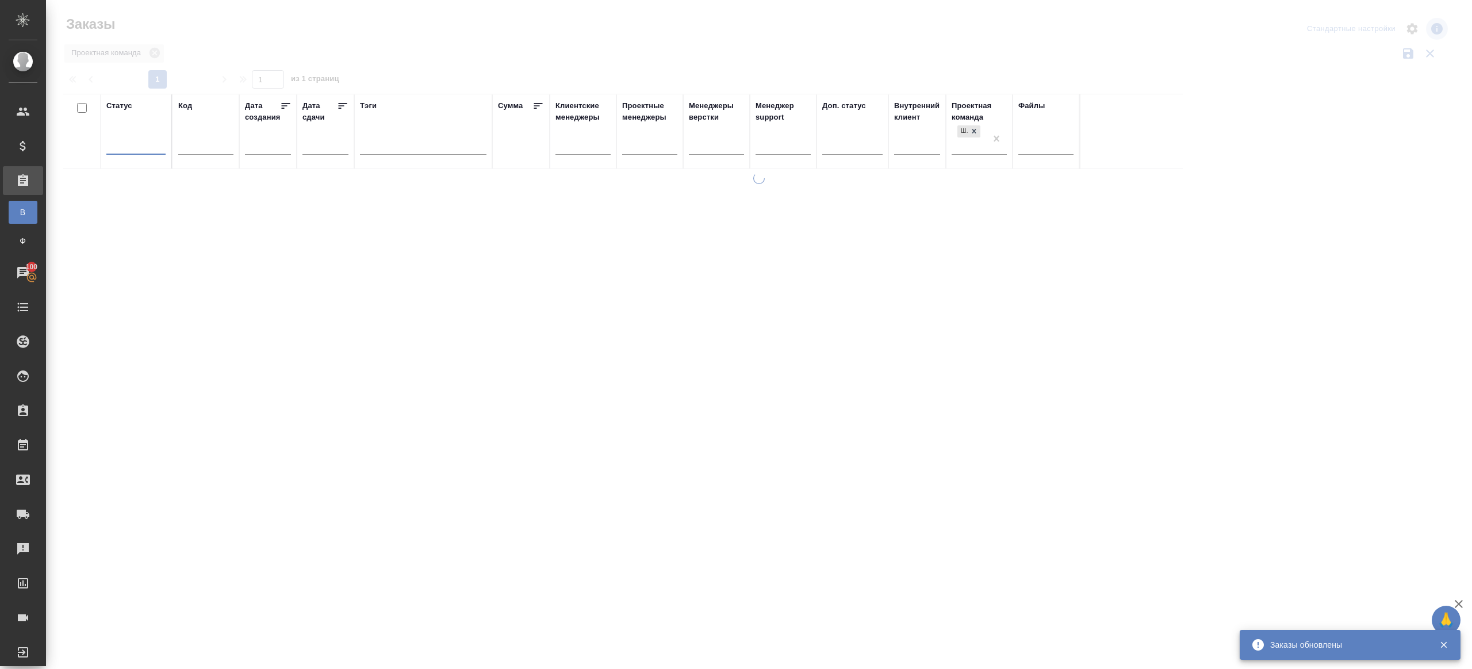
click at [547, 53] on div "Проектная команда" at bounding box center [756, 54] width 1387 height 22
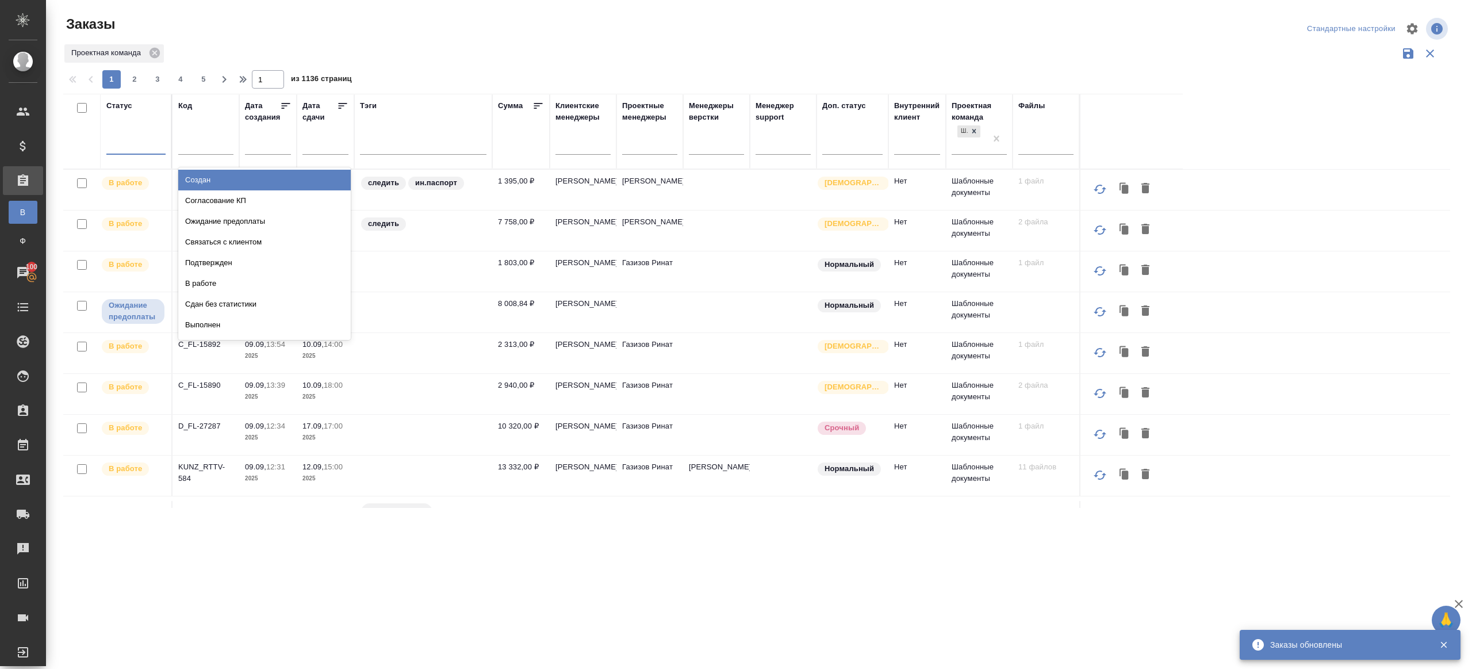
click at [117, 140] on div at bounding box center [135, 143] width 59 height 17
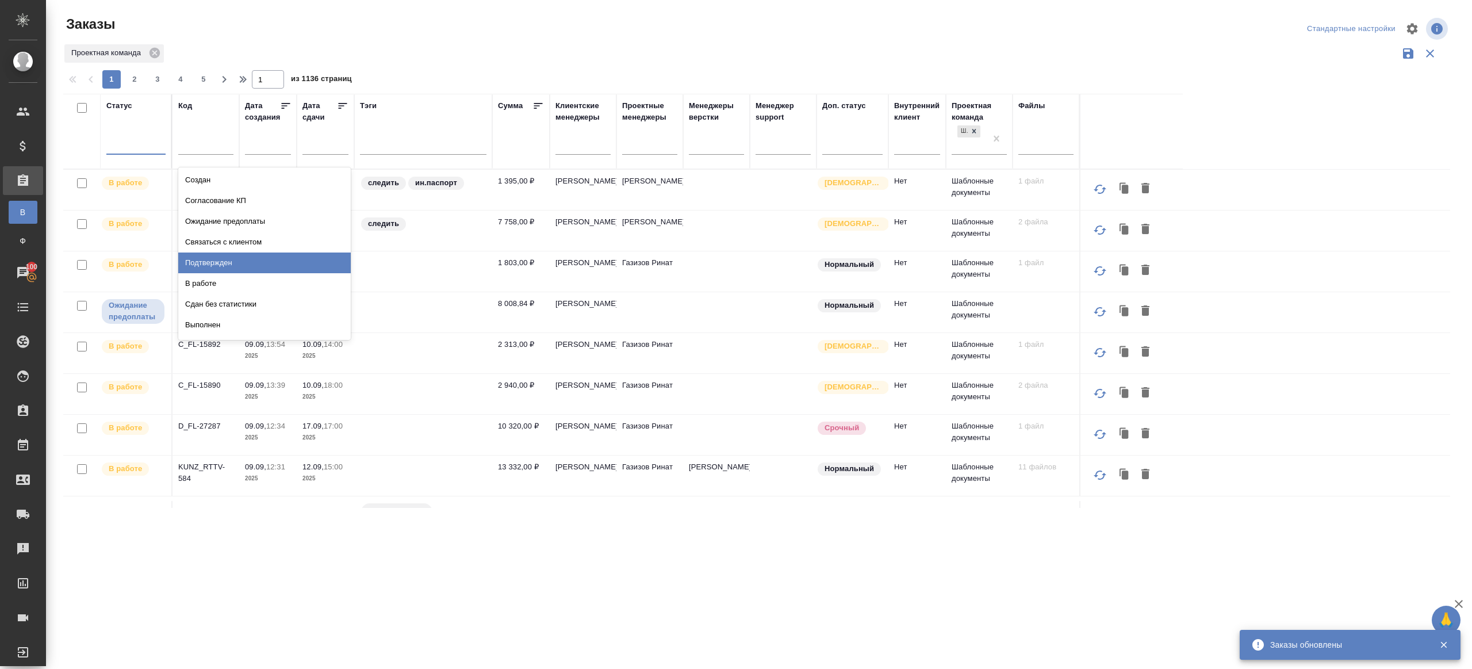
click at [226, 265] on div "Подтвержден" at bounding box center [264, 262] width 172 height 21
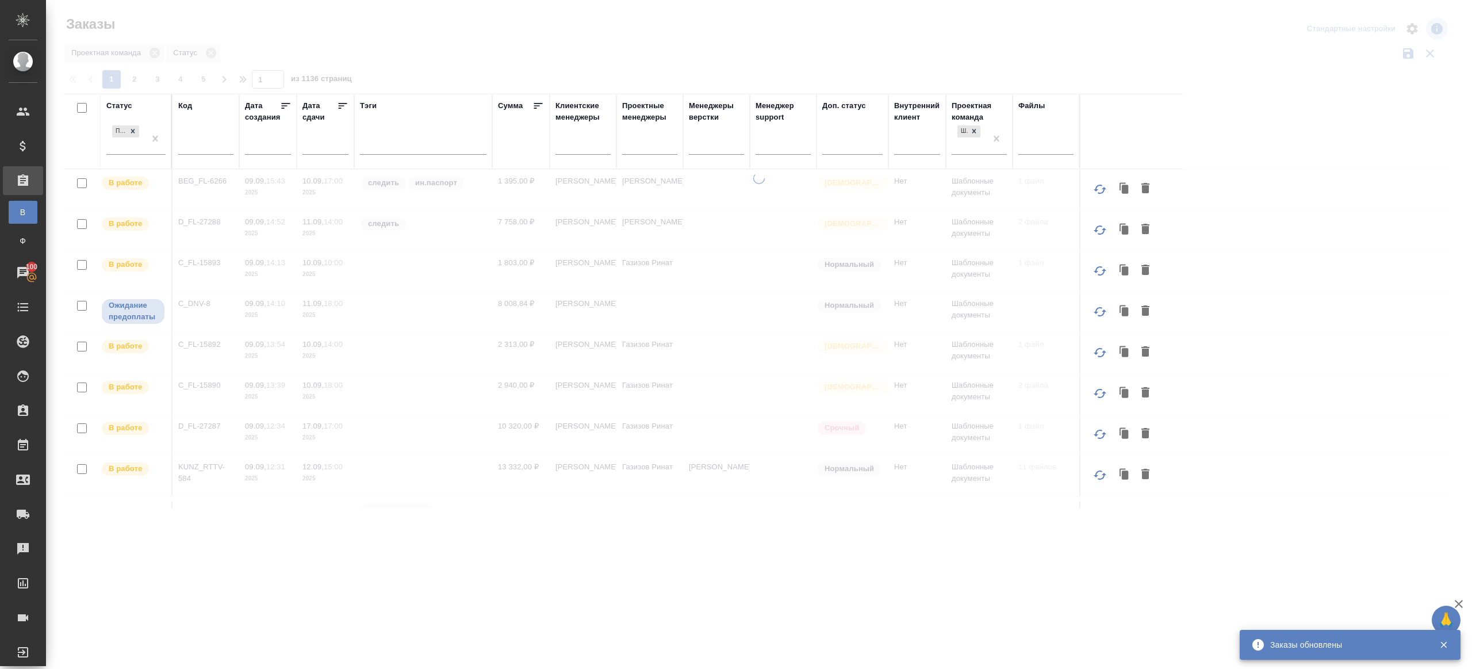
click at [511, 32] on div at bounding box center [759, 257] width 1426 height 514
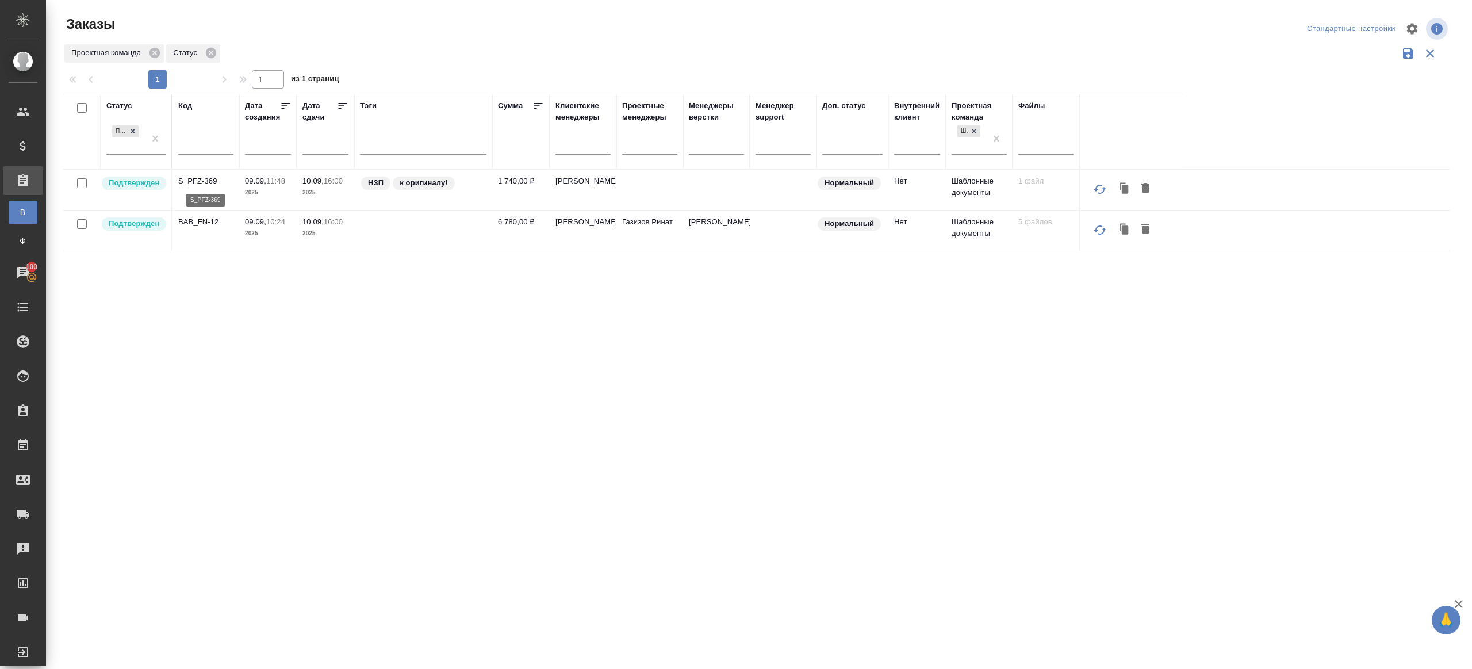
click at [202, 176] on p "S_PFZ-369" at bounding box center [205, 180] width 55 height 11
click at [197, 213] on td "BAB_FN-12" at bounding box center [205, 230] width 67 height 40
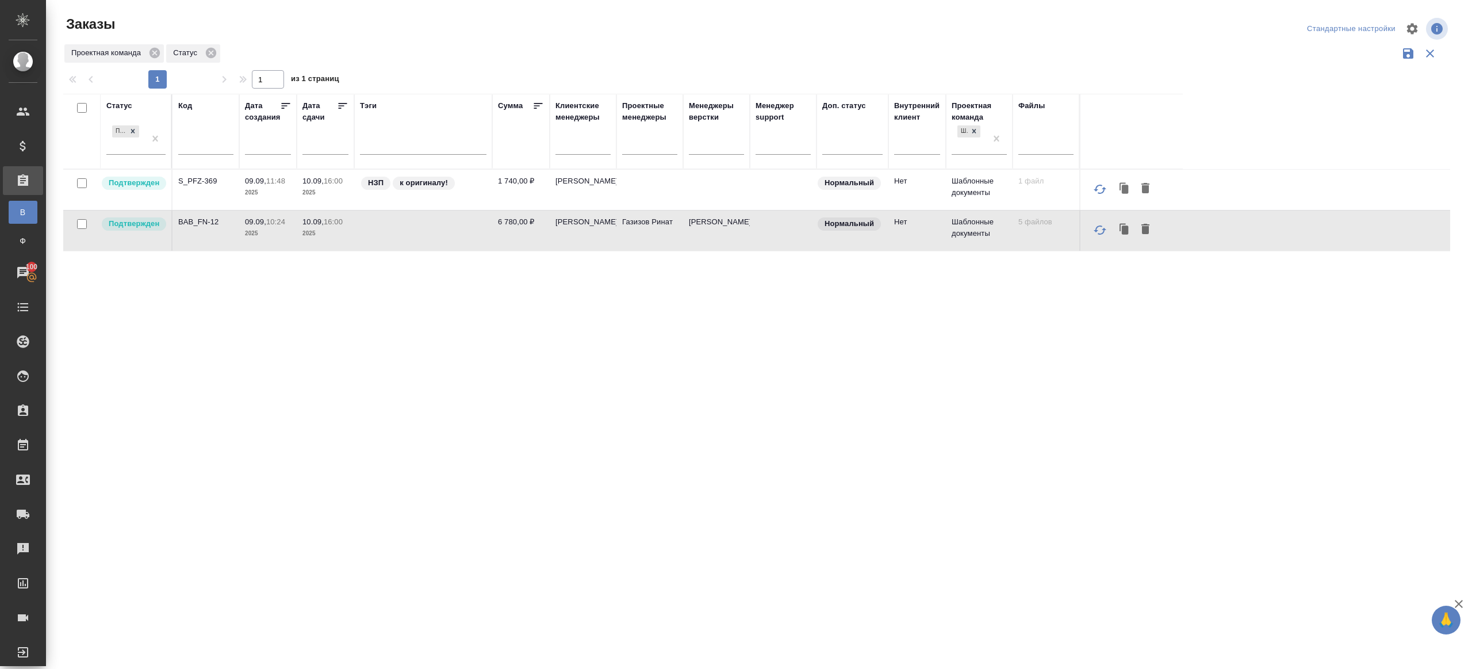
click at [180, 217] on p "BAB_FN-12" at bounding box center [205, 221] width 55 height 11
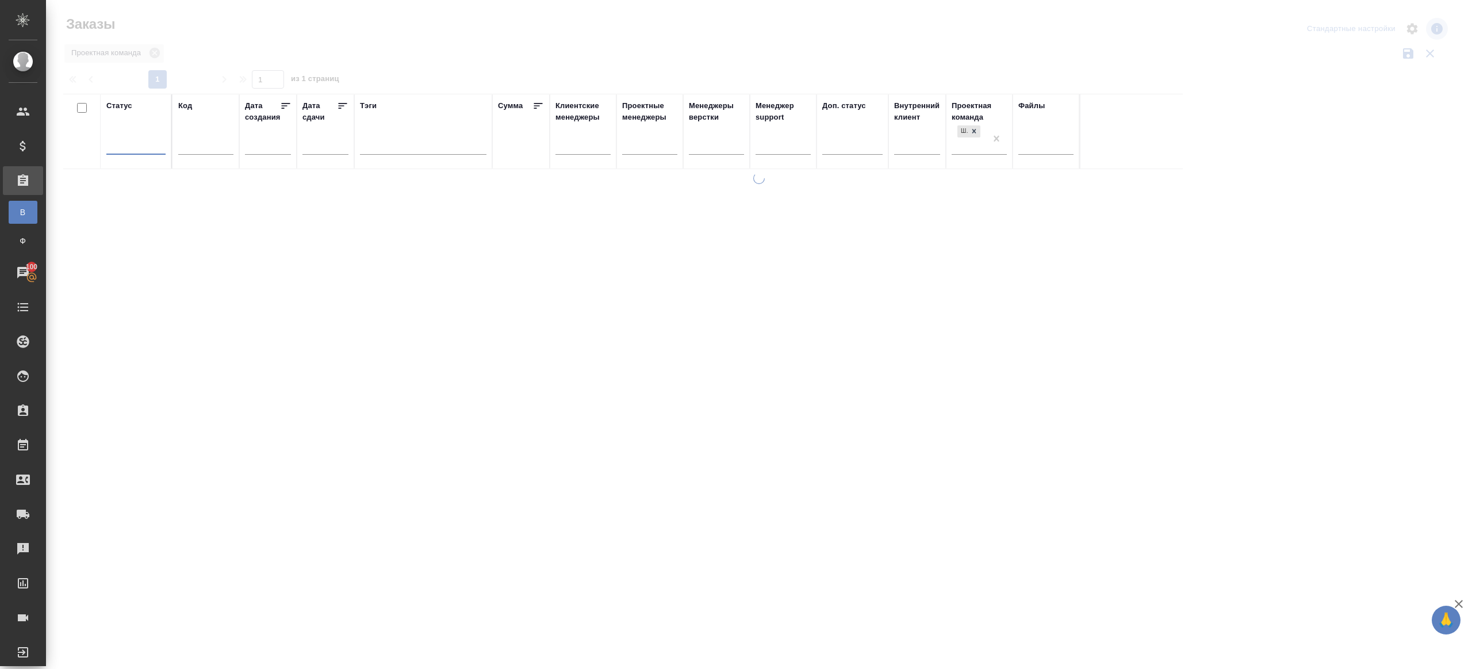
click at [407, 30] on div at bounding box center [759, 257] width 1426 height 514
click at [148, 151] on div at bounding box center [135, 143] width 59 height 17
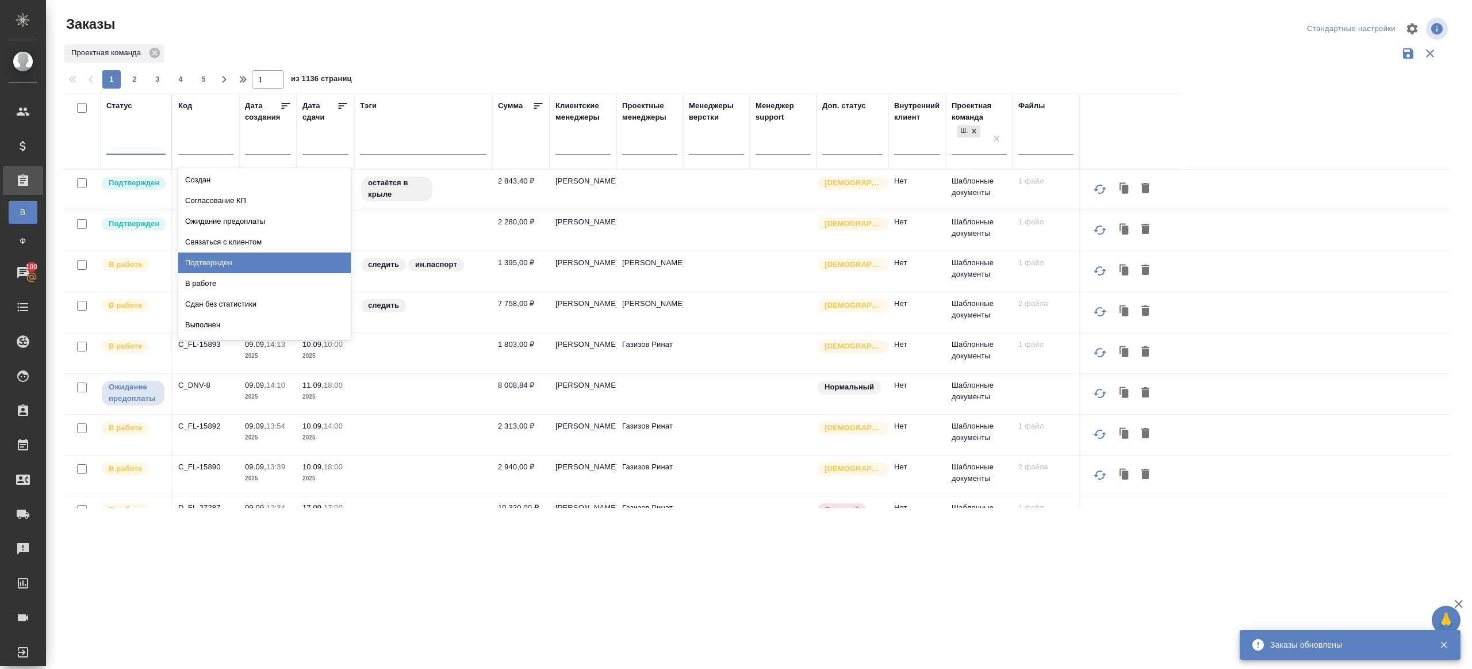
click at [237, 252] on div "Подтвержден" at bounding box center [264, 262] width 172 height 21
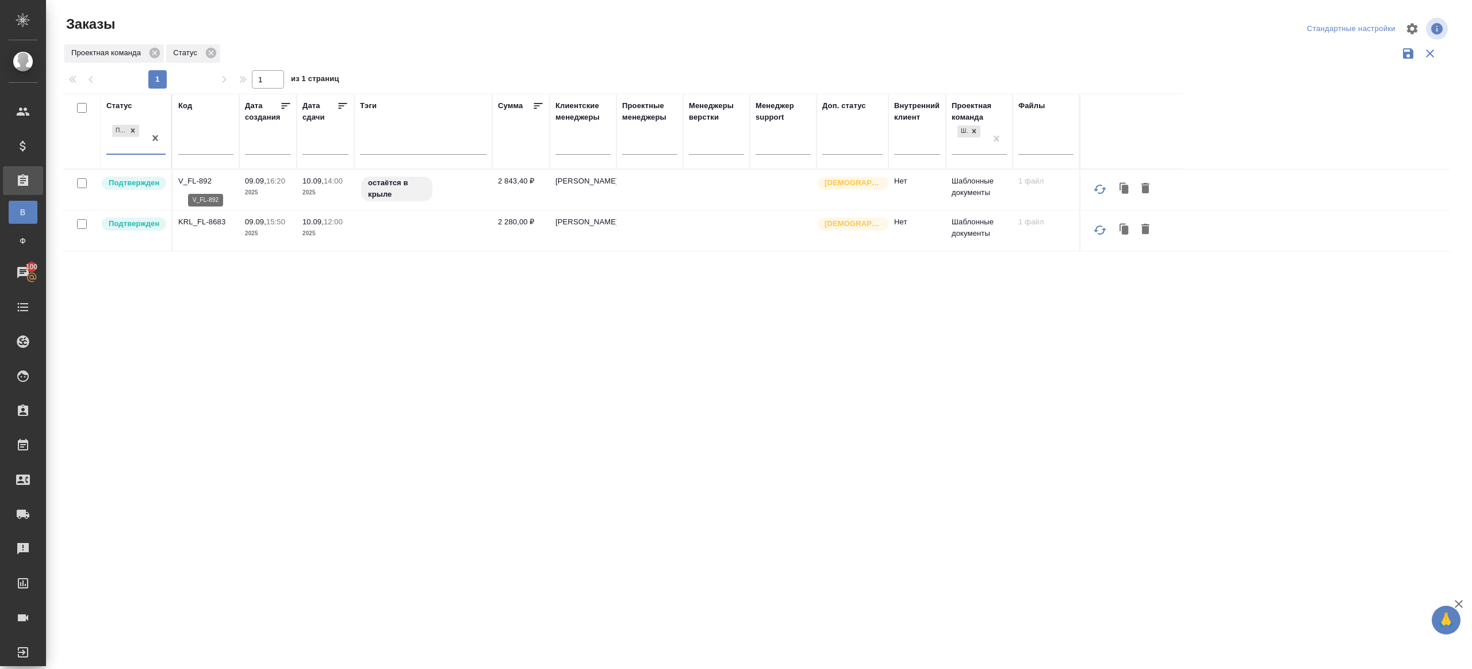
click at [205, 181] on p "V_FL-892" at bounding box center [205, 180] width 55 height 11
click at [213, 225] on p "KRL_FL-8683" at bounding box center [205, 221] width 55 height 11
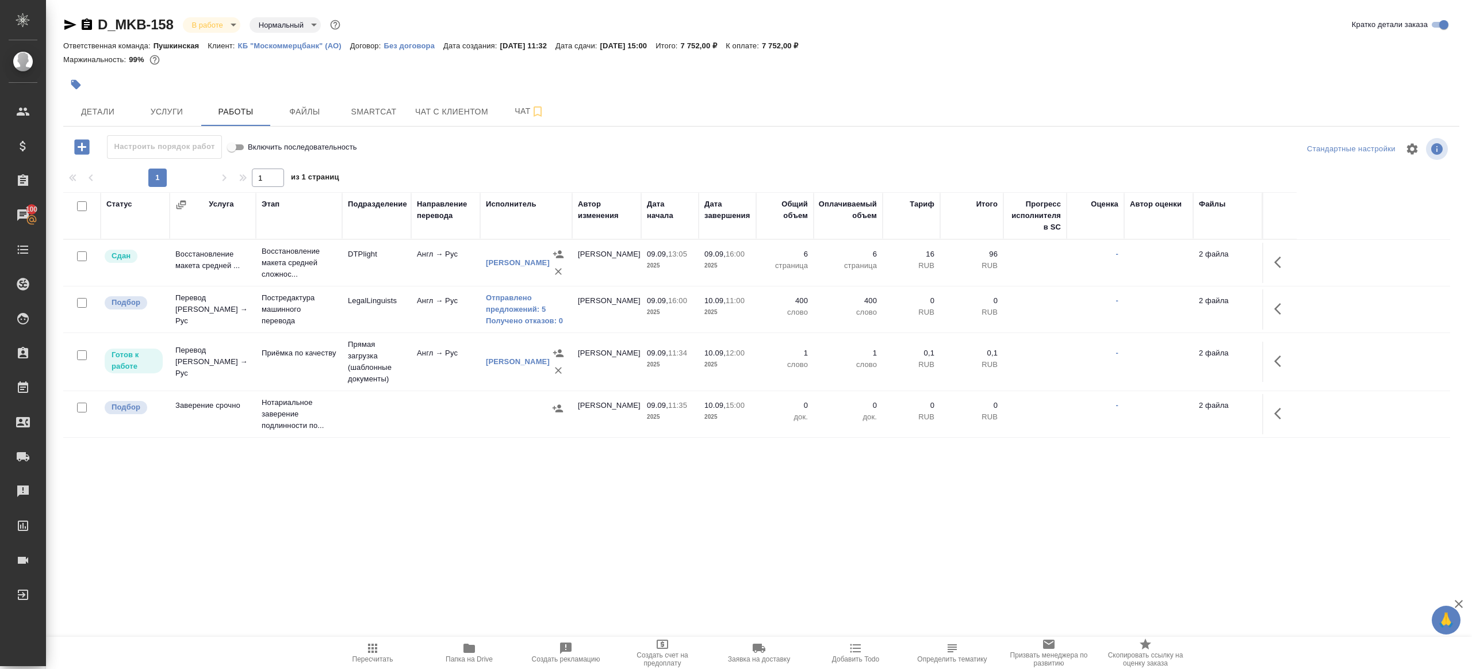
click at [386, 652] on span "Пересчитать" at bounding box center [372, 652] width 83 height 22
click at [532, 582] on div ".cls-1 fill:#fff; AWATERA [PERSON_NAME] Клиенты Спецификации Заказы 100 Чаты To…" at bounding box center [736, 334] width 1472 height 669
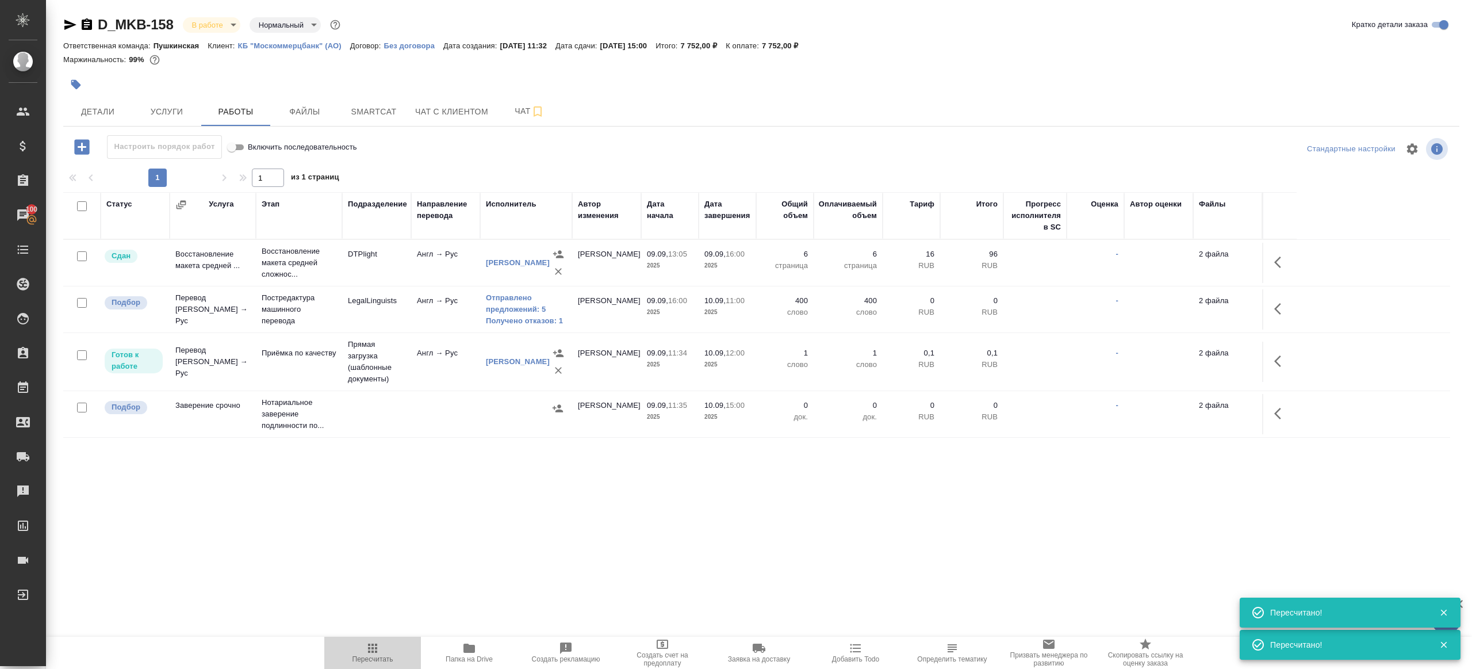
click at [375, 642] on icon "button" at bounding box center [373, 648] width 14 height 14
click at [374, 642] on icon "button" at bounding box center [373, 648] width 14 height 14
click at [634, 570] on div ".cls-1 fill:#fff; AWATERA [PERSON_NAME] Клиенты Спецификации Заказы 100 Чаты To…" at bounding box center [736, 334] width 1472 height 669
click at [370, 655] on span "Пересчитать" at bounding box center [372, 659] width 41 height 8
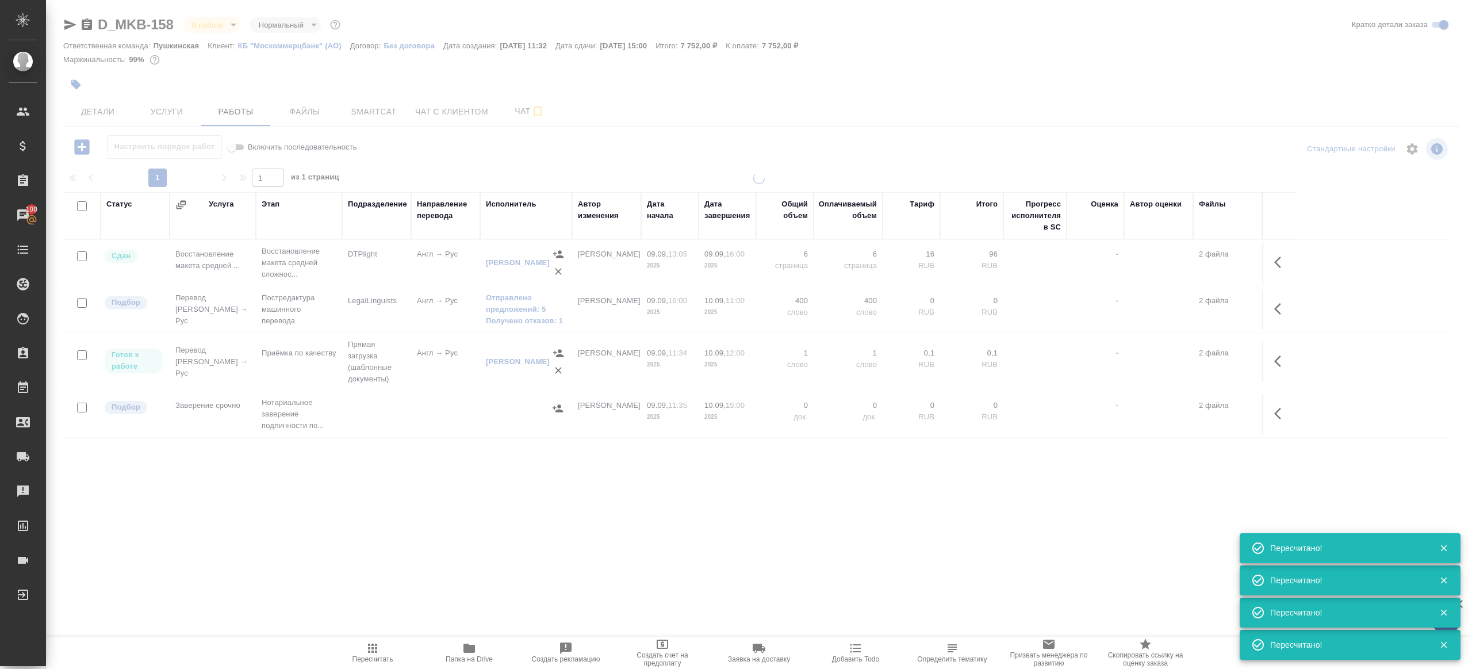
click at [448, 500] on div ".cls-1 fill:#fff; AWATERA [PERSON_NAME] Клиенты Спецификации Заказы 100 Чаты To…" at bounding box center [736, 334] width 1472 height 669
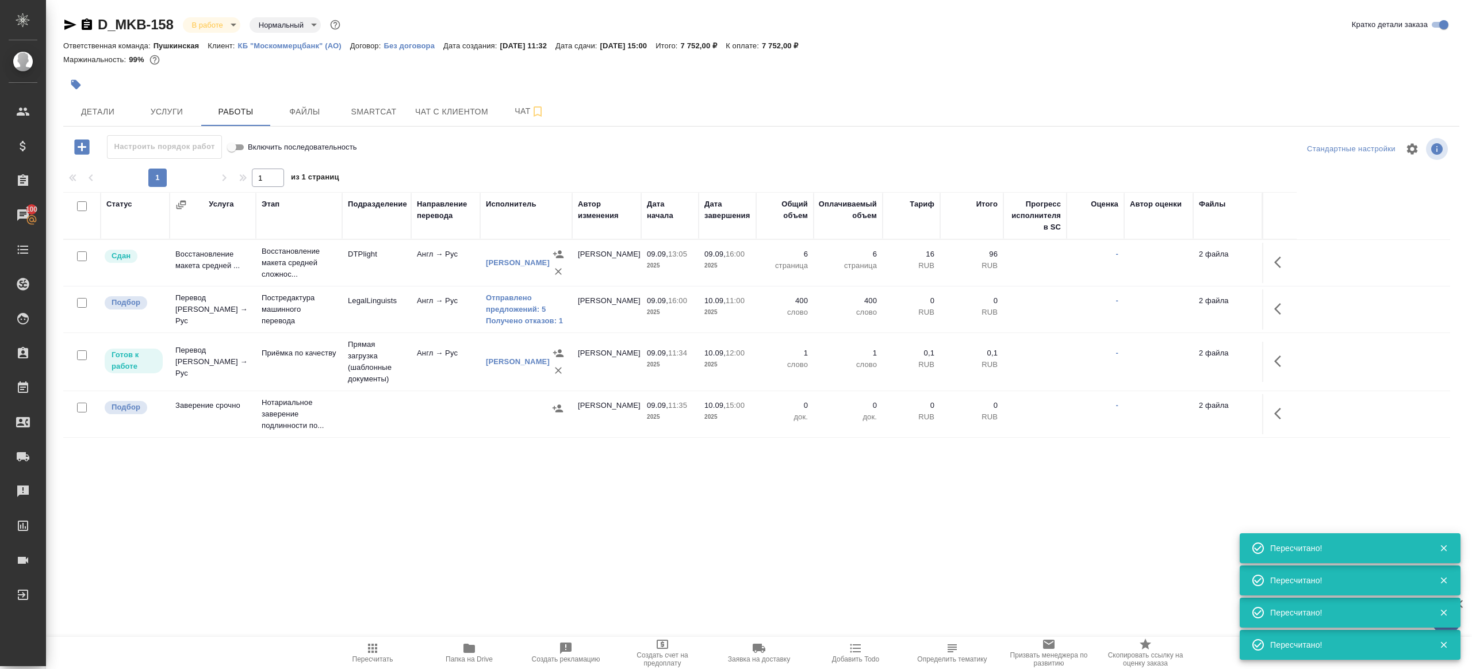
click at [386, 641] on span "Пересчитать" at bounding box center [372, 652] width 83 height 22
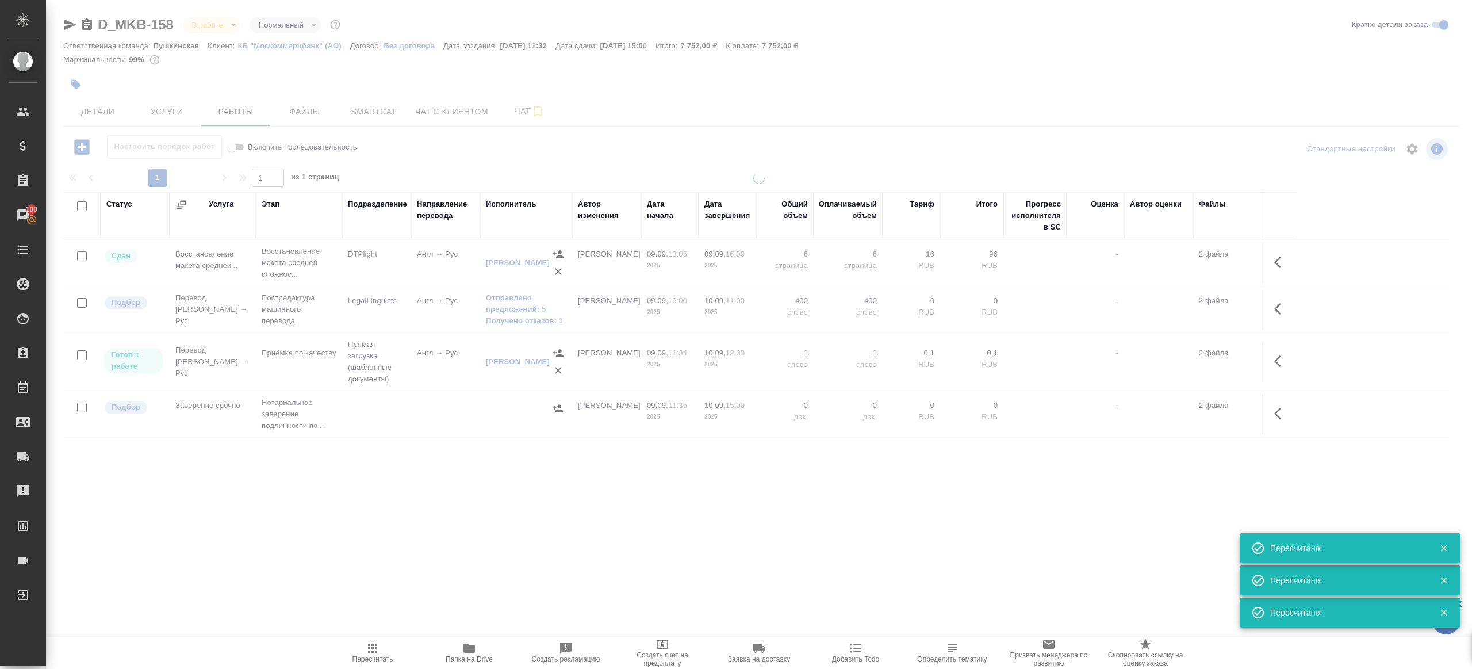
click at [401, 601] on div ".cls-1 fill:#fff; AWATERA [PERSON_NAME] Клиенты Спецификации Заказы 100 Чаты To…" at bounding box center [736, 334] width 1472 height 669
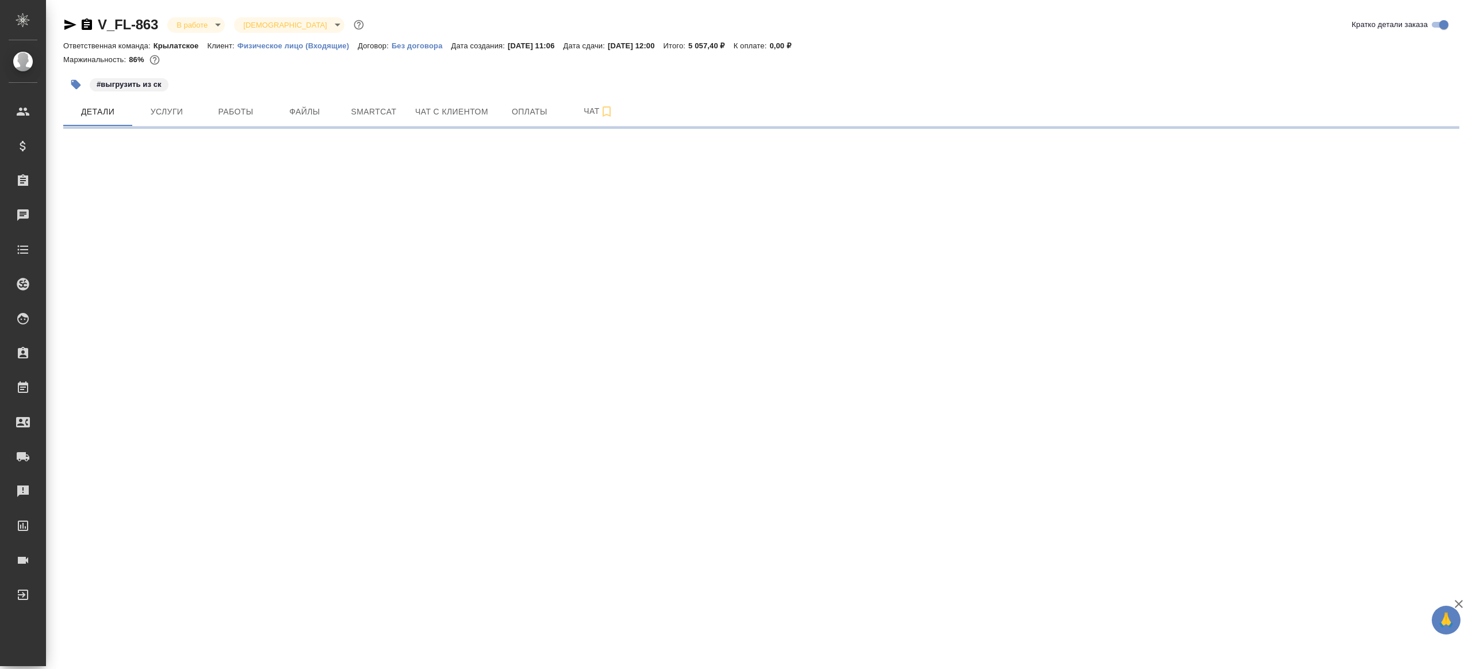
select select "RU"
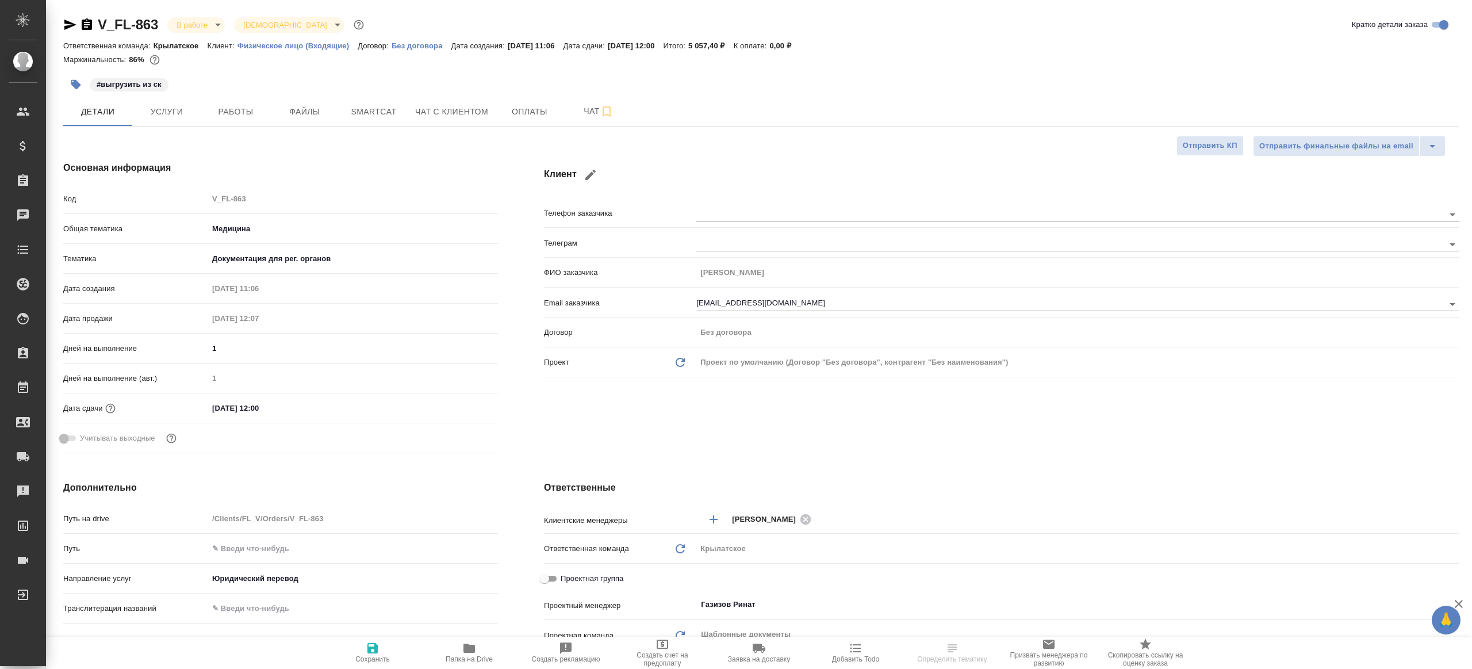
type textarea "x"
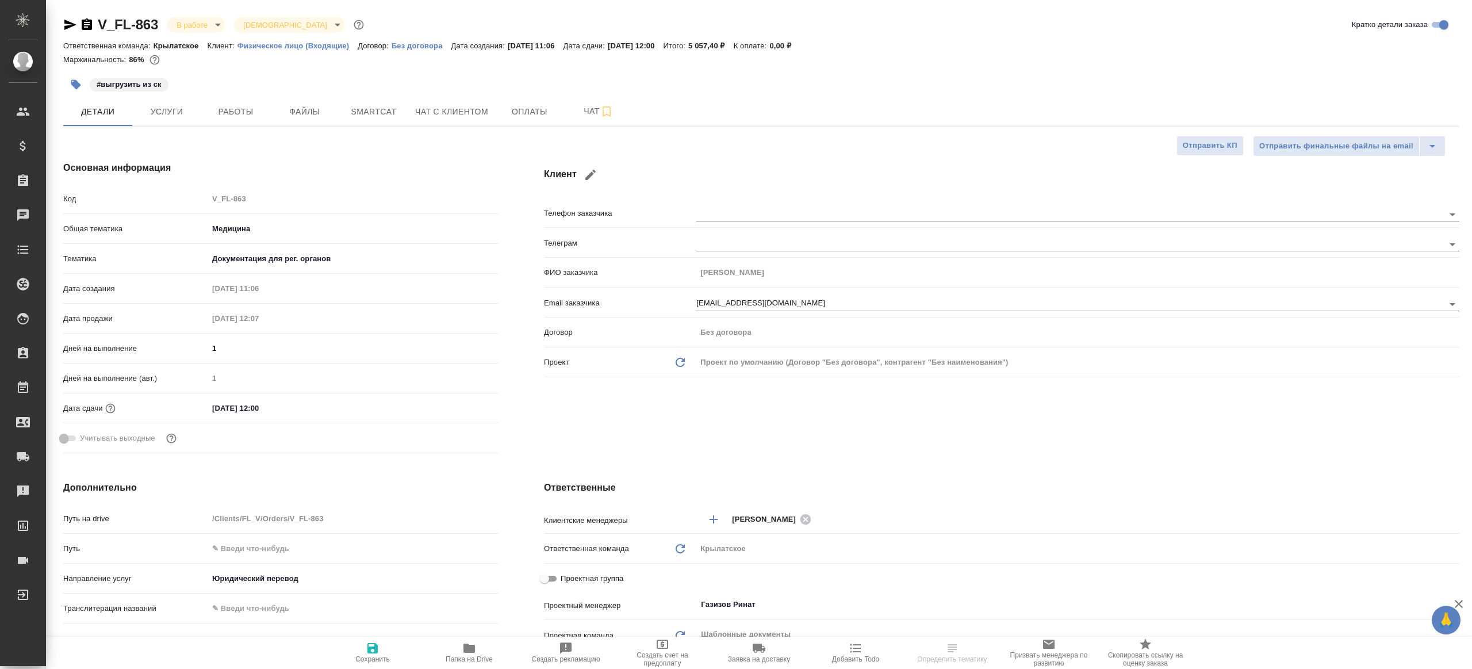
type textarea "x"
click at [249, 118] on button "Работы" at bounding box center [235, 111] width 69 height 29
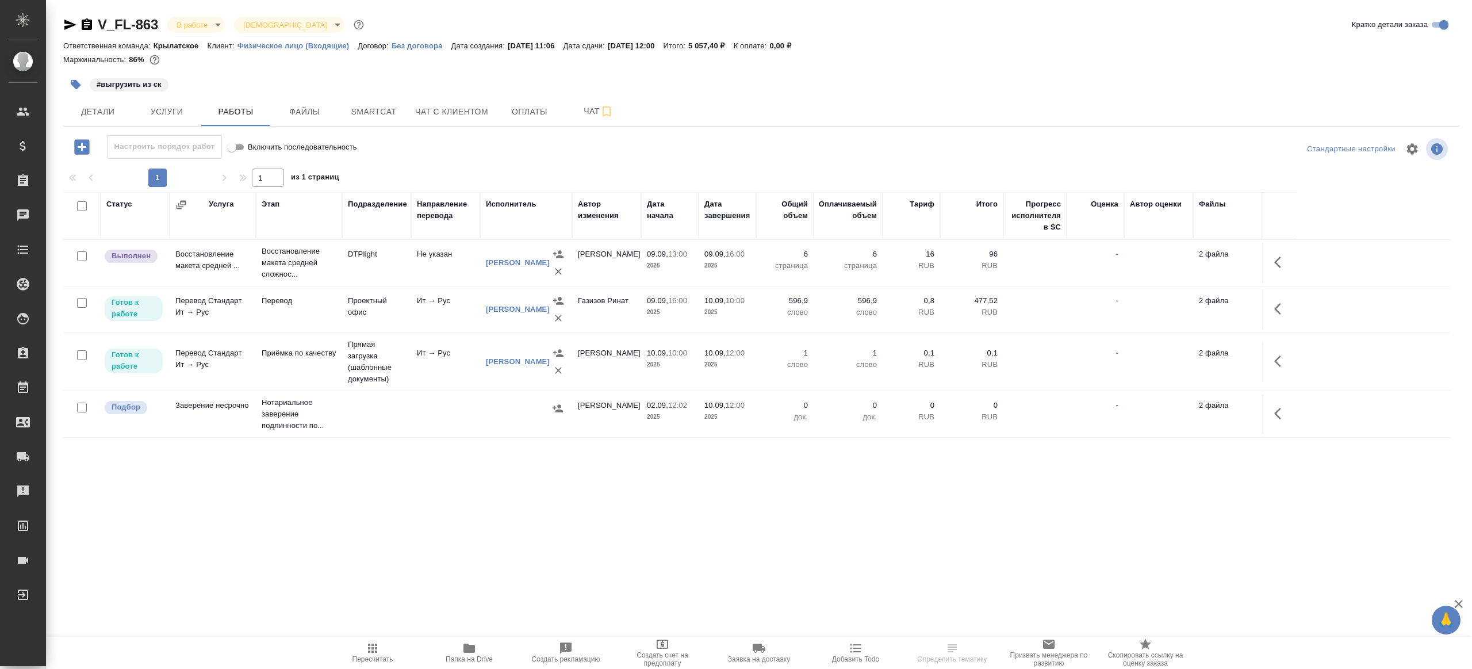
click at [513, 170] on div "1 1 из 1 страниц" at bounding box center [761, 177] width 1396 height 18
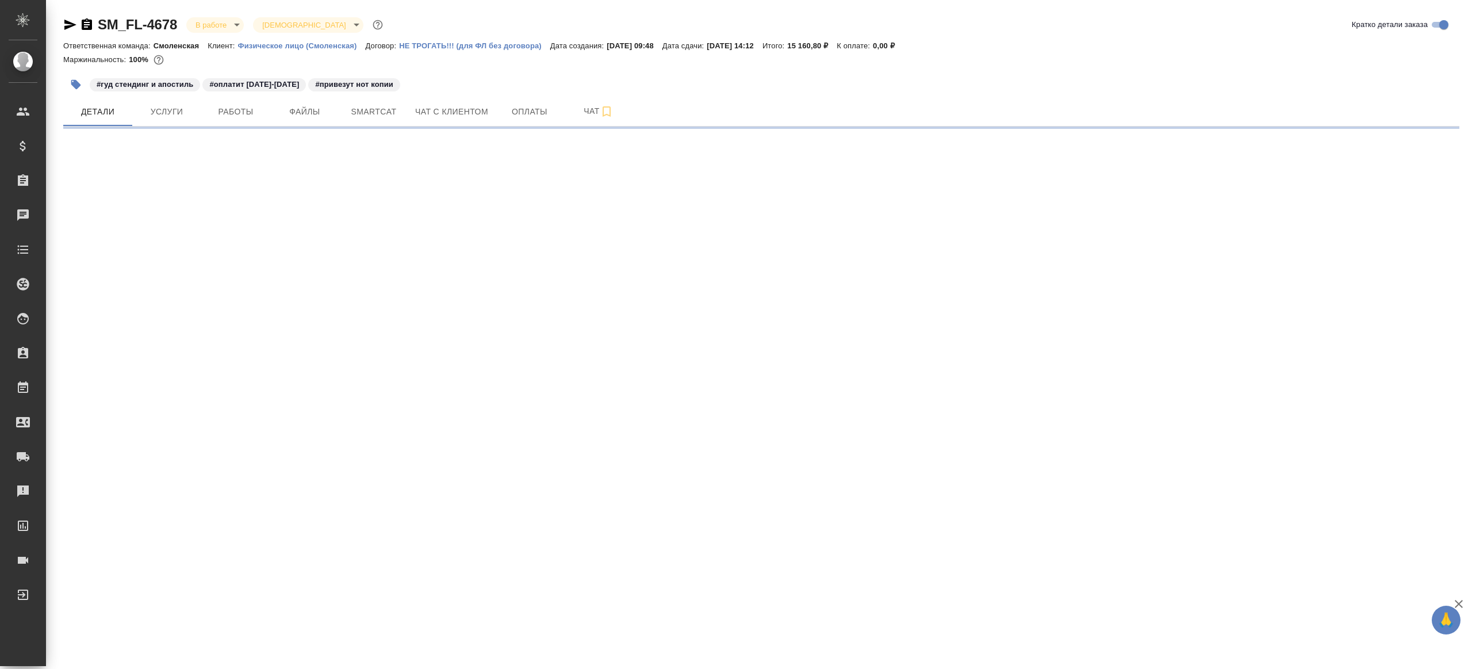
select select "RU"
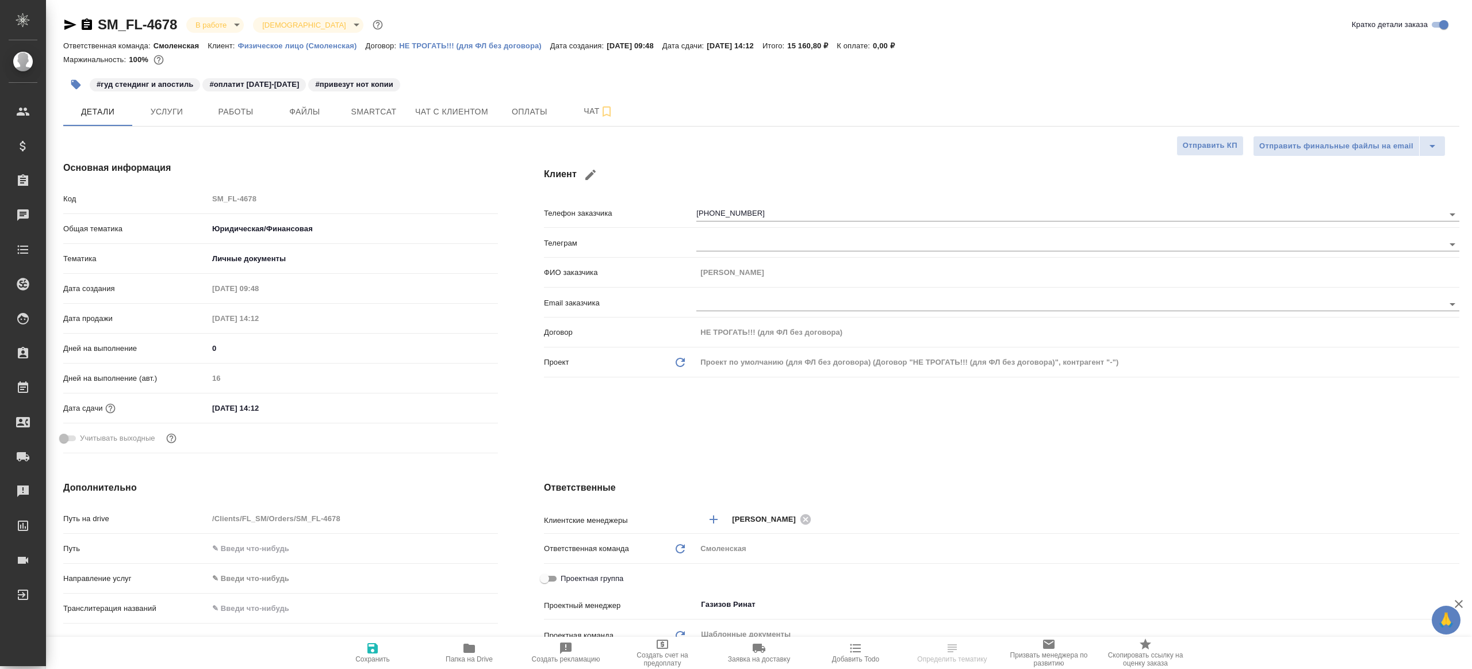
type textarea "x"
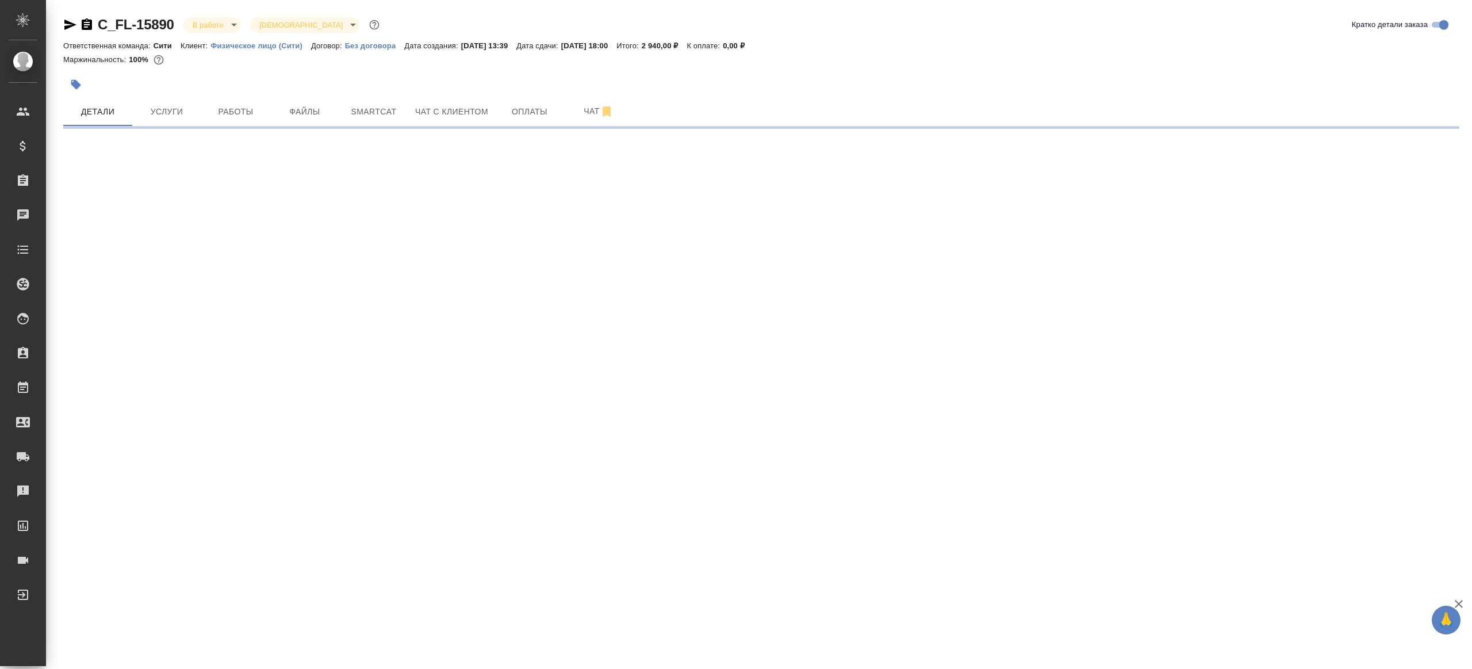
select select "RU"
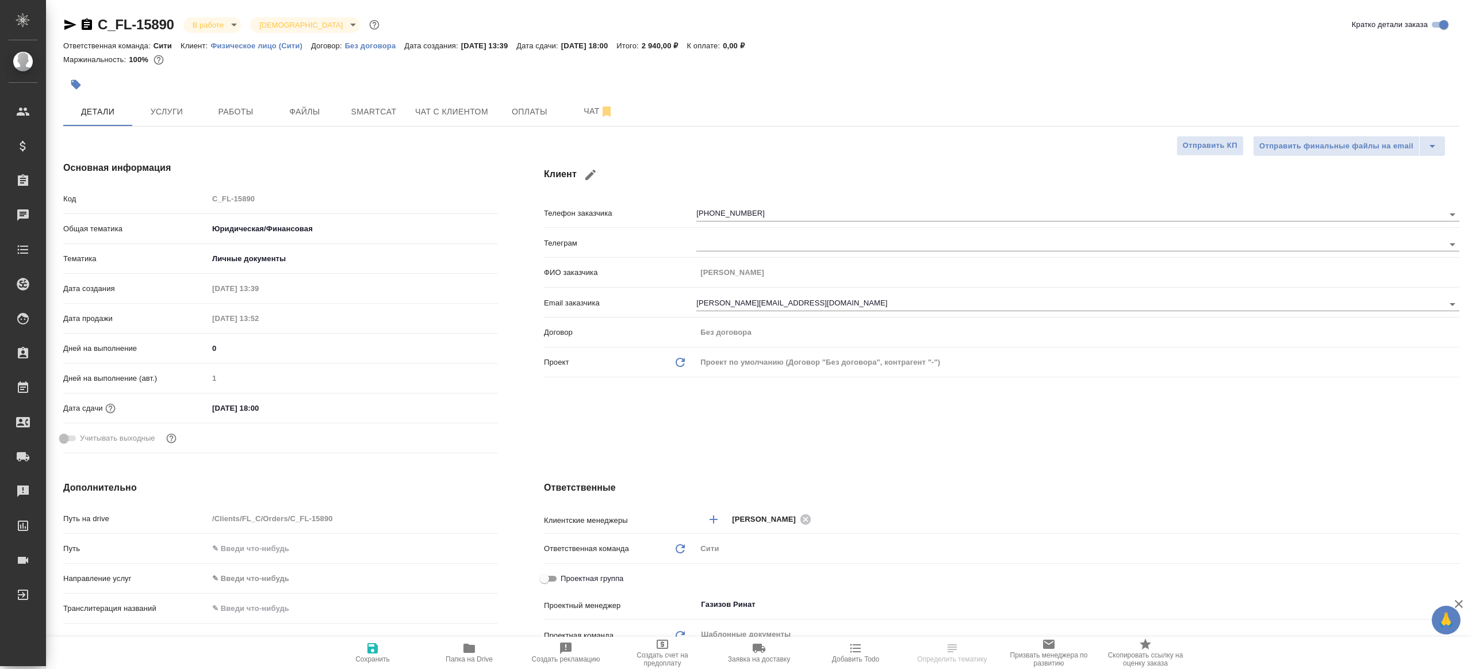
type textarea "x"
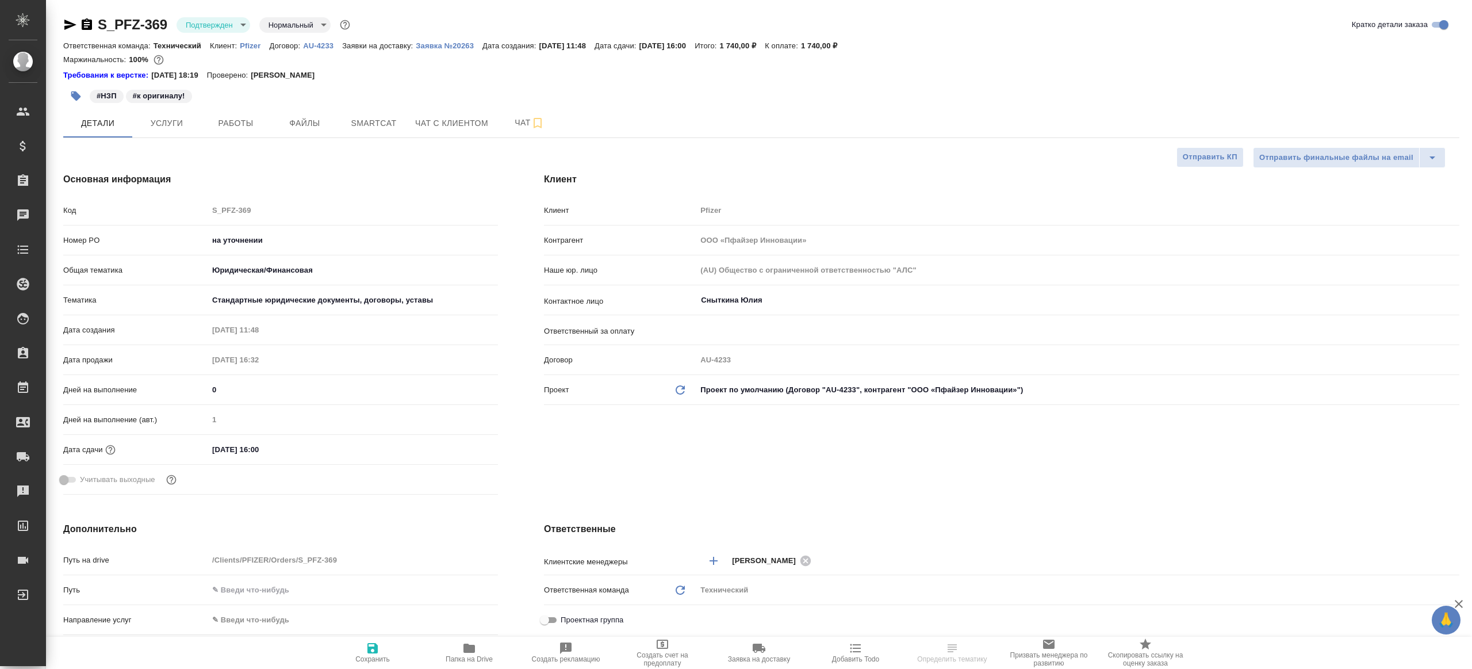
select select "RU"
type textarea "x"
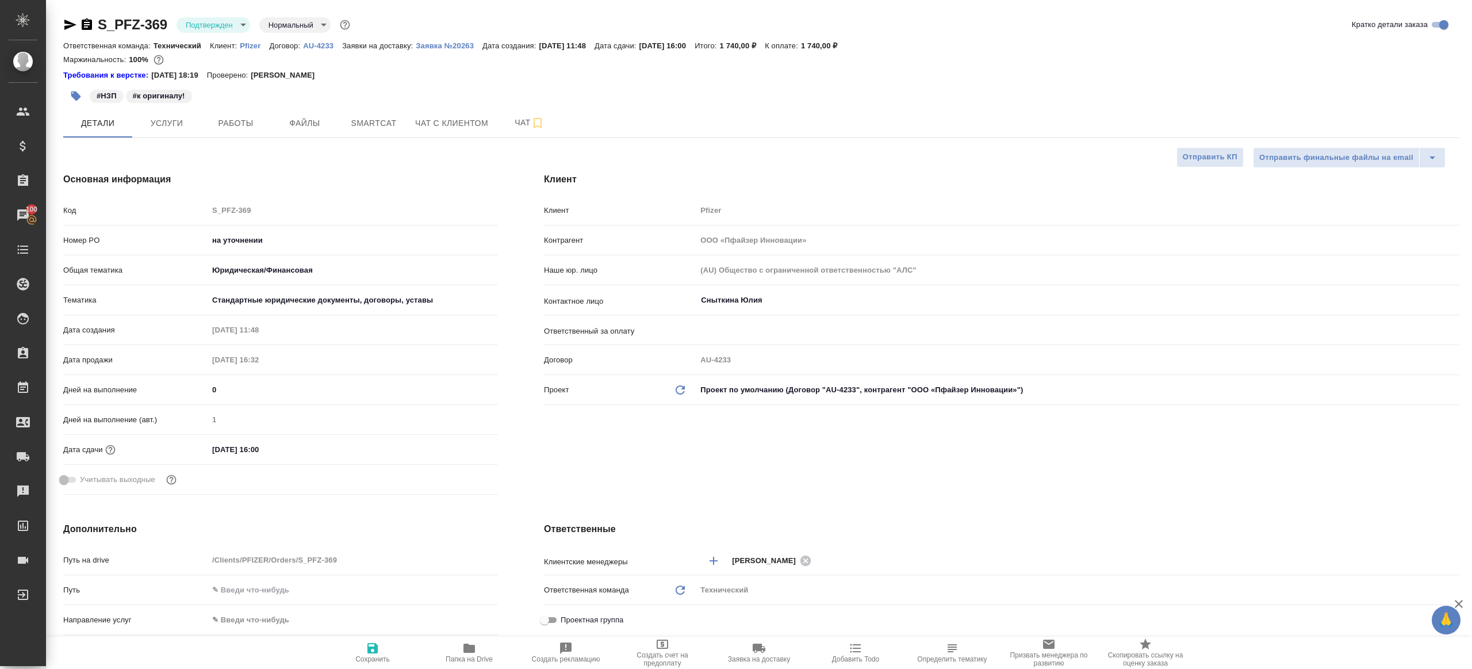
type textarea "x"
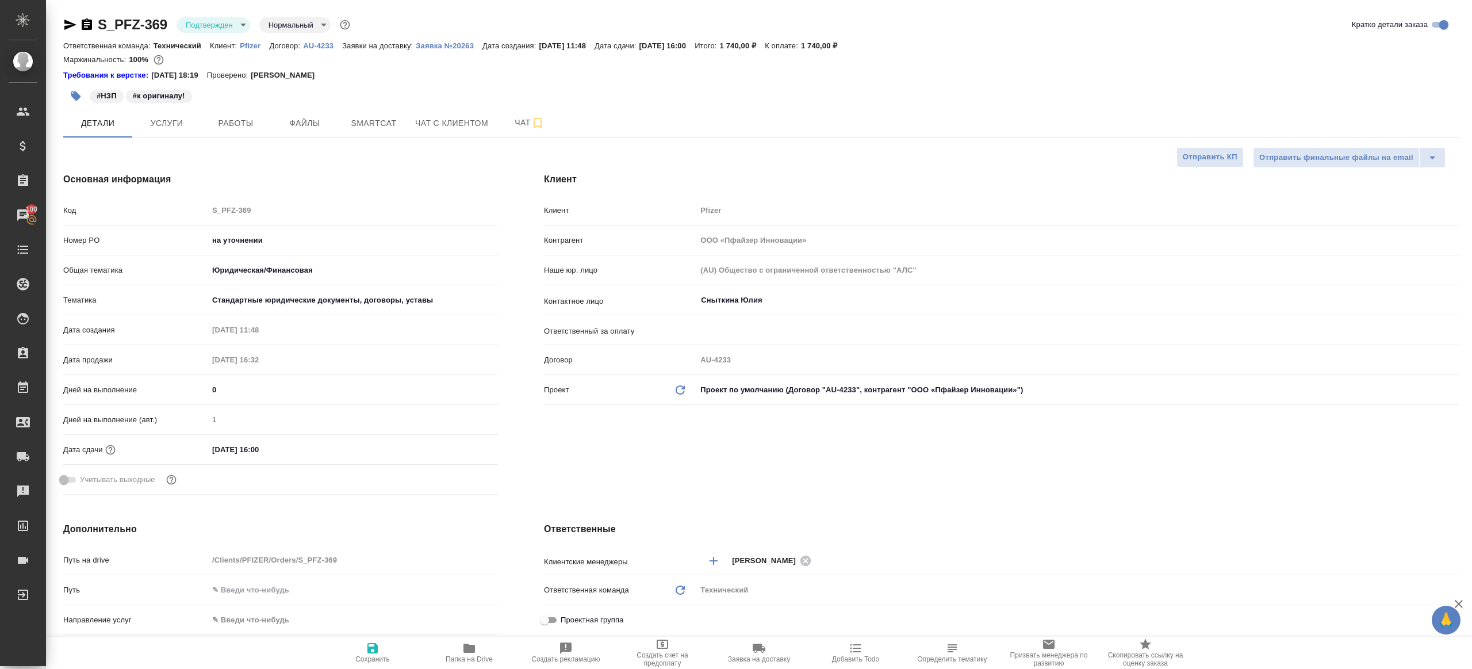
type textarea "x"
click at [250, 26] on body "🙏 .cls-1 fill:#fff; AWATERA [PERSON_NAME] Клиенты Спецификации Заказы 100 Чаты …" at bounding box center [736, 334] width 1472 height 669
click at [249, 131] on ul "Создан Согласование КП Ожидание предоплаты Связаться с клиентом Подтвержден В р…" at bounding box center [229, 131] width 105 height 244
click at [229, 118] on li "В работе" at bounding box center [229, 122] width 105 height 20
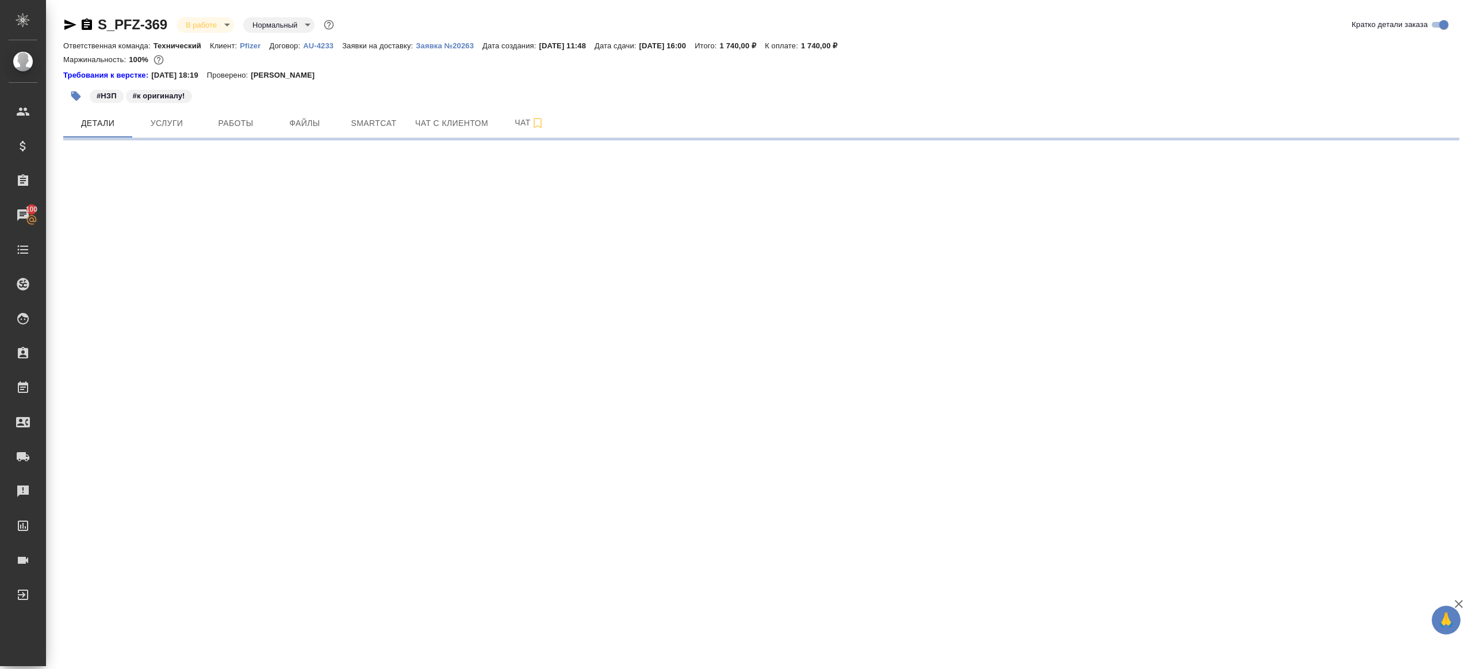
select select "RU"
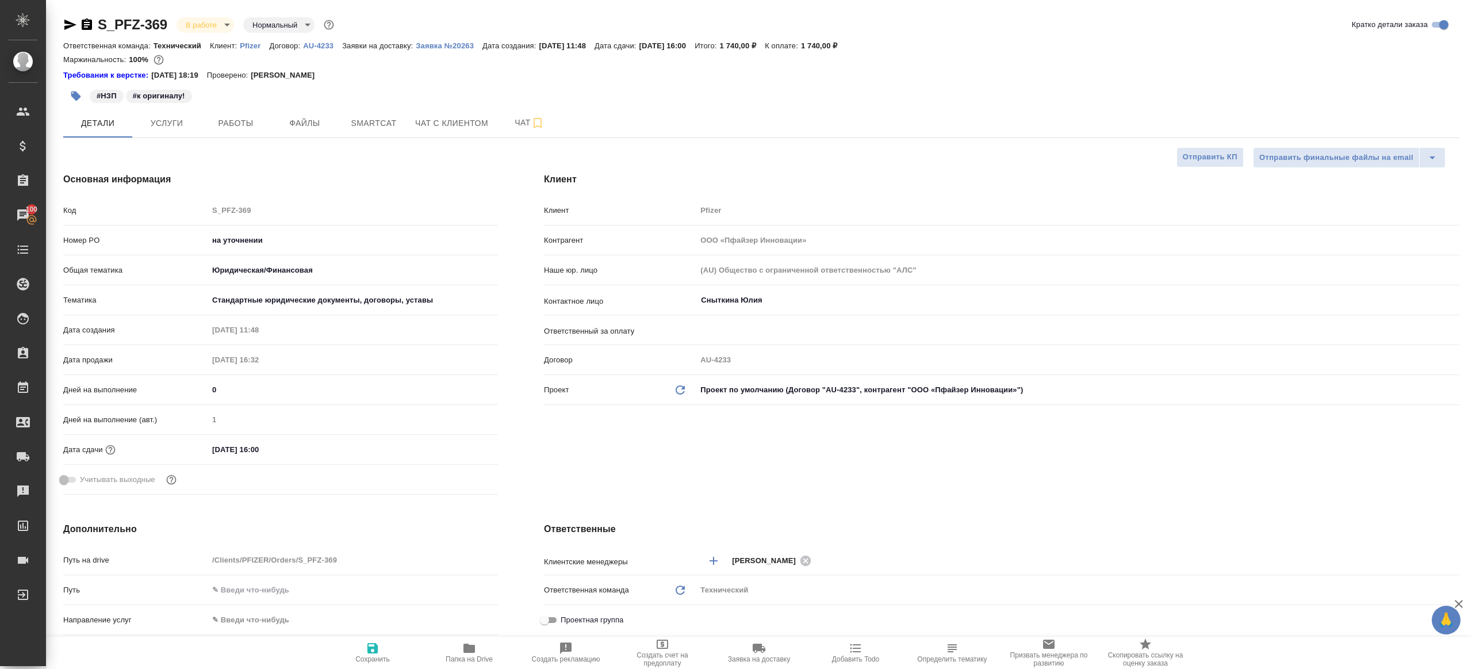
type textarea "x"
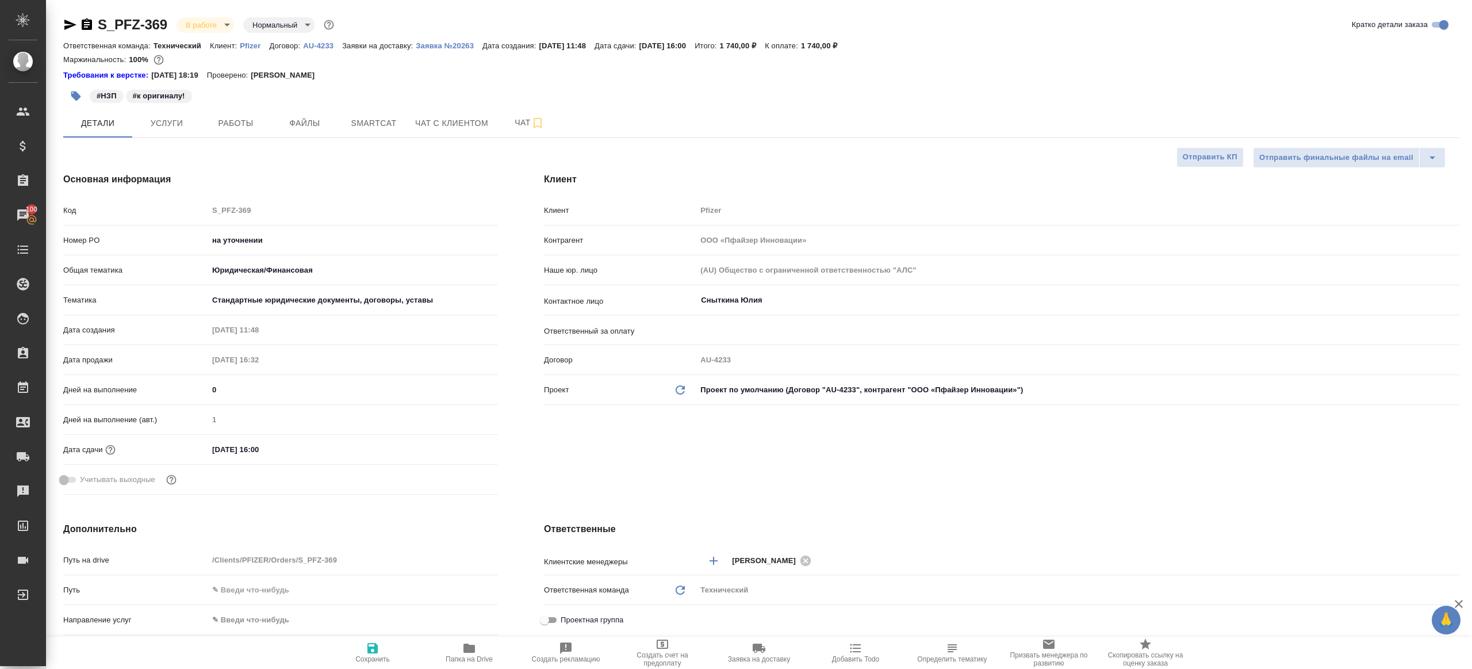
type textarea "x"
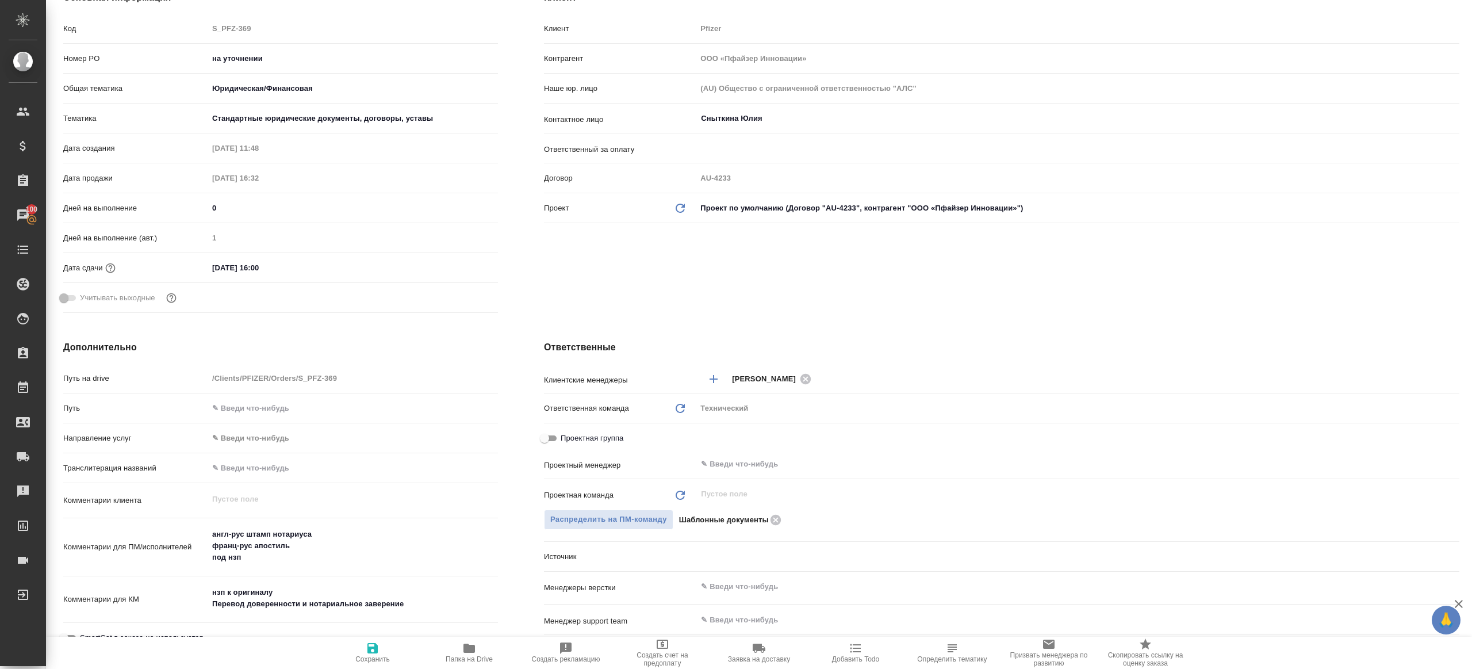
scroll to position [242, 0]
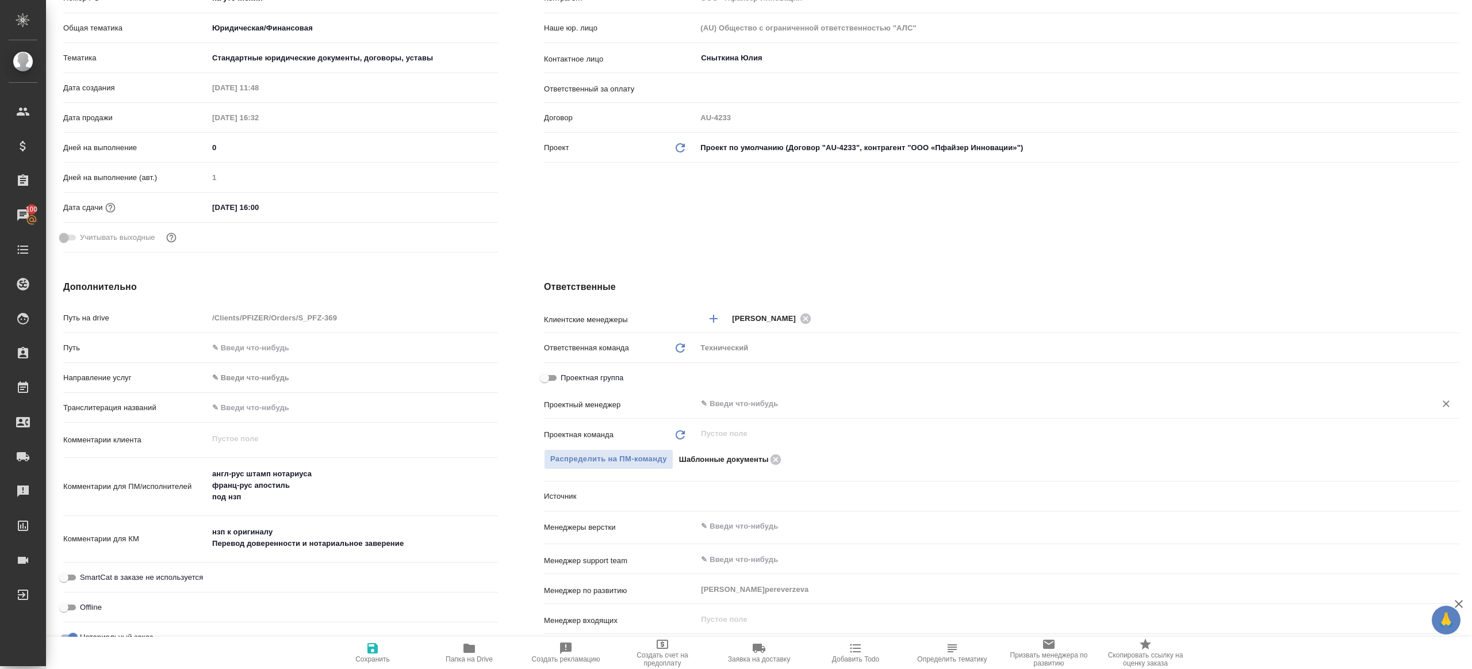
click at [730, 398] on input "text" at bounding box center [1059, 404] width 718 height 14
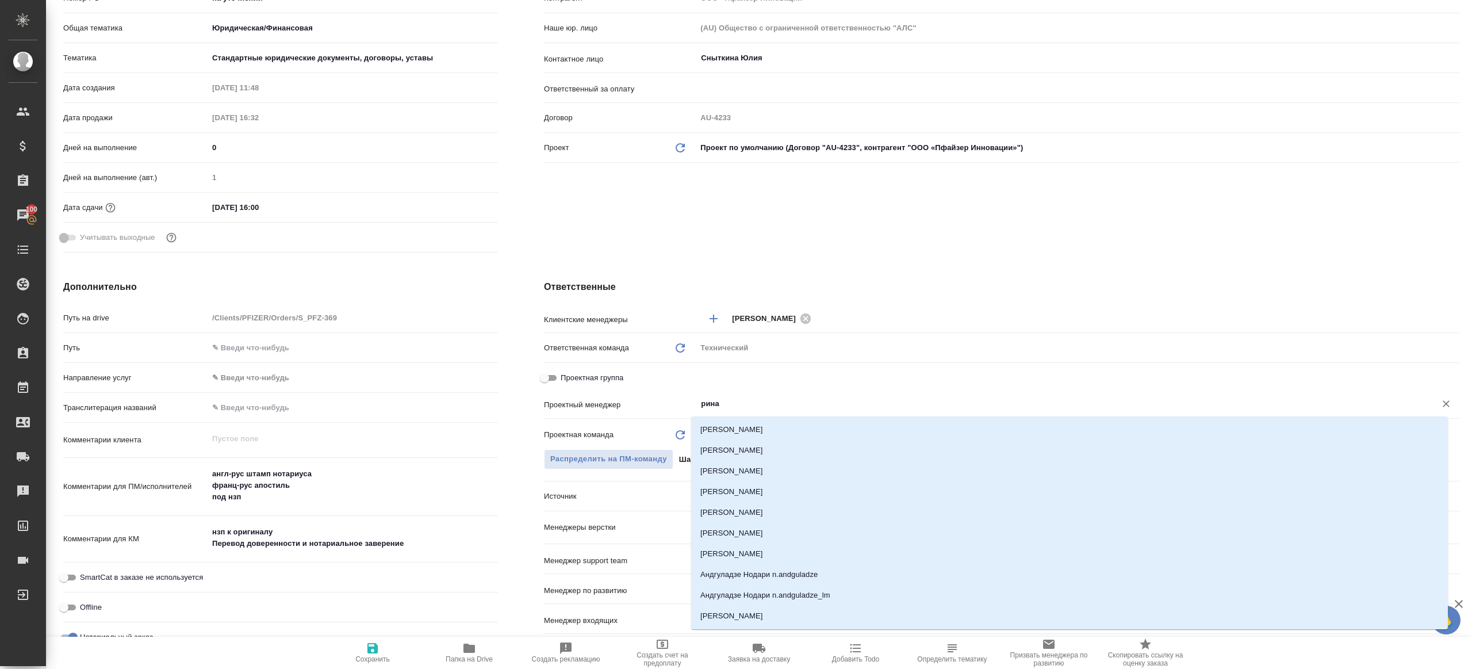
type input "ринат"
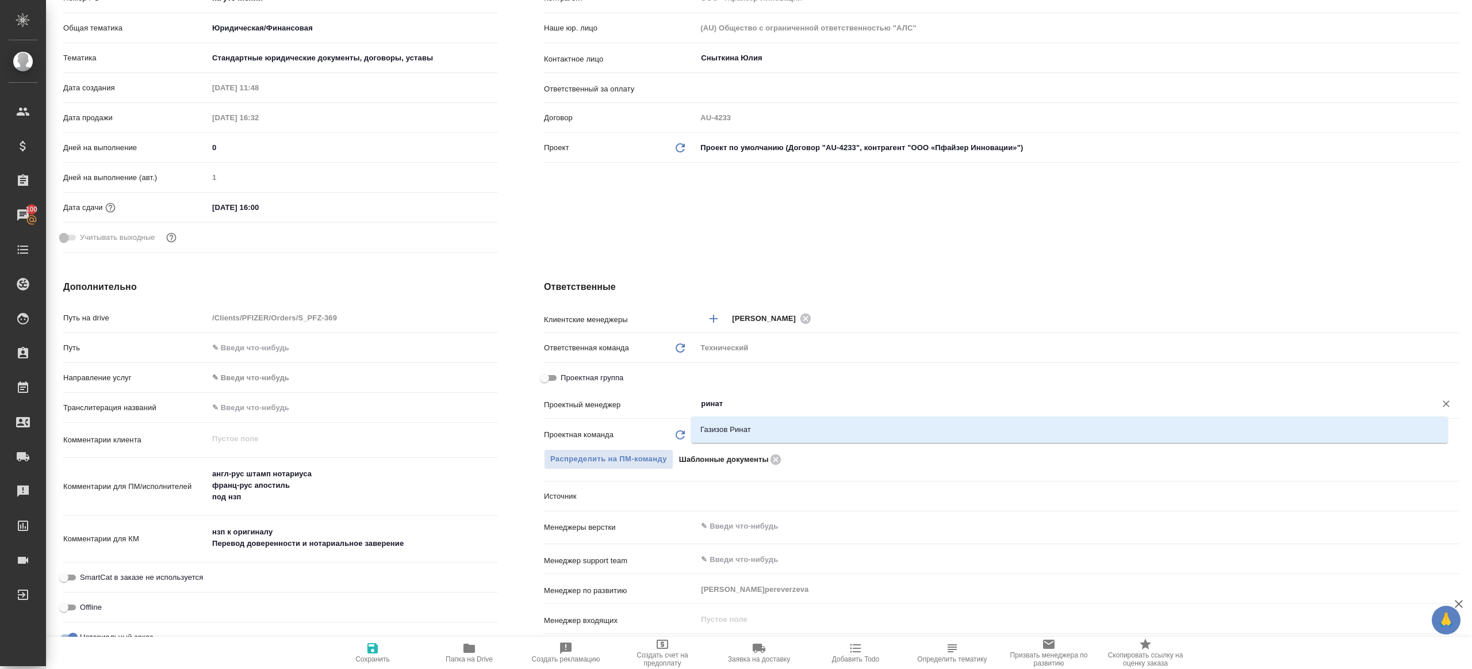
click at [734, 418] on div "Газизов Ринат" at bounding box center [1069, 429] width 757 height 26
click at [733, 433] on li "Газизов Ринат" at bounding box center [1069, 429] width 757 height 21
type textarea "x"
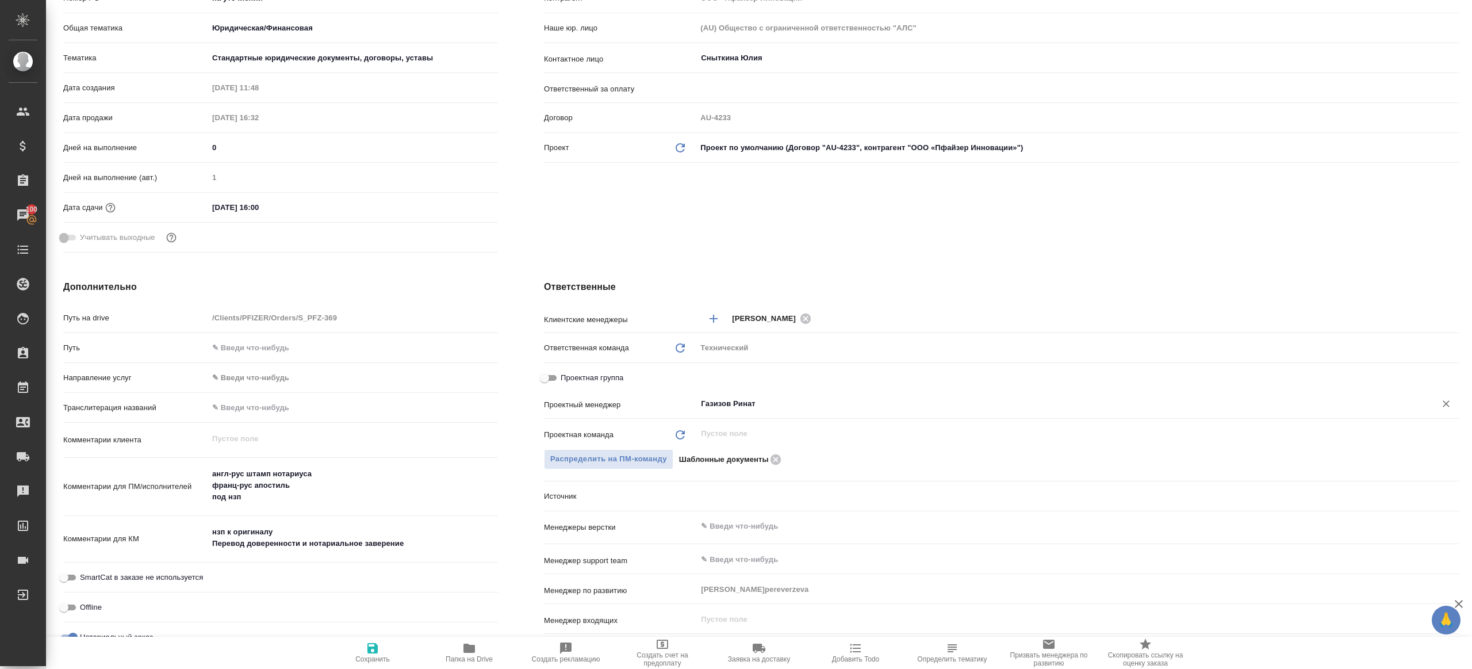
type input "Газизов Ринат"
click at [339, 640] on button "Сохранить" at bounding box center [372, 652] width 97 height 32
type textarea "x"
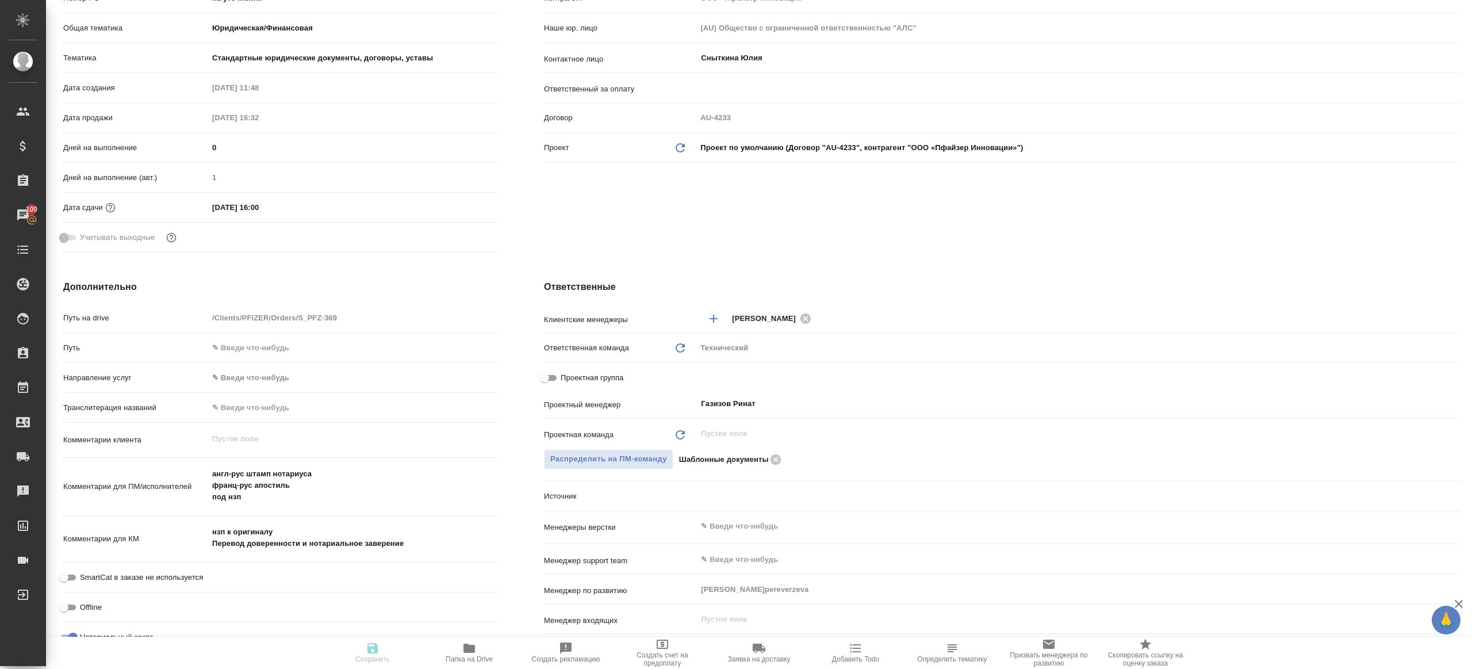
type textarea "x"
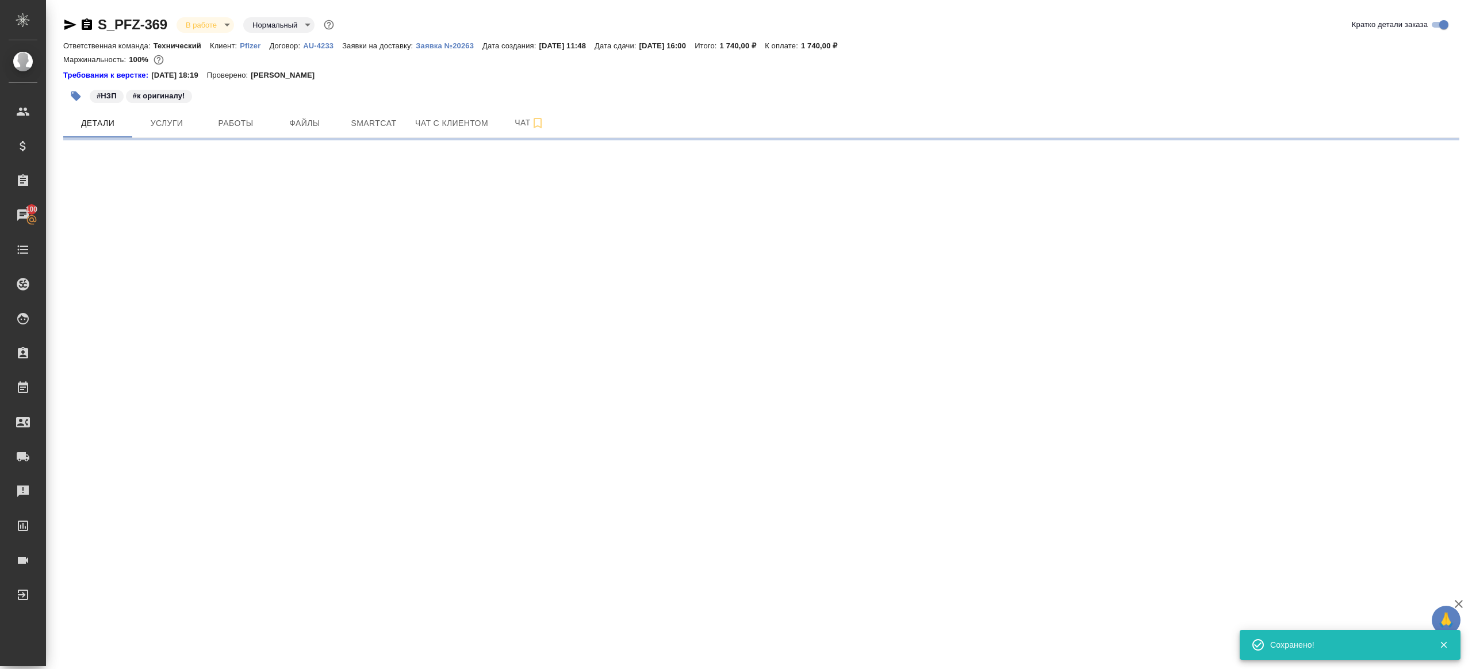
select select "RU"
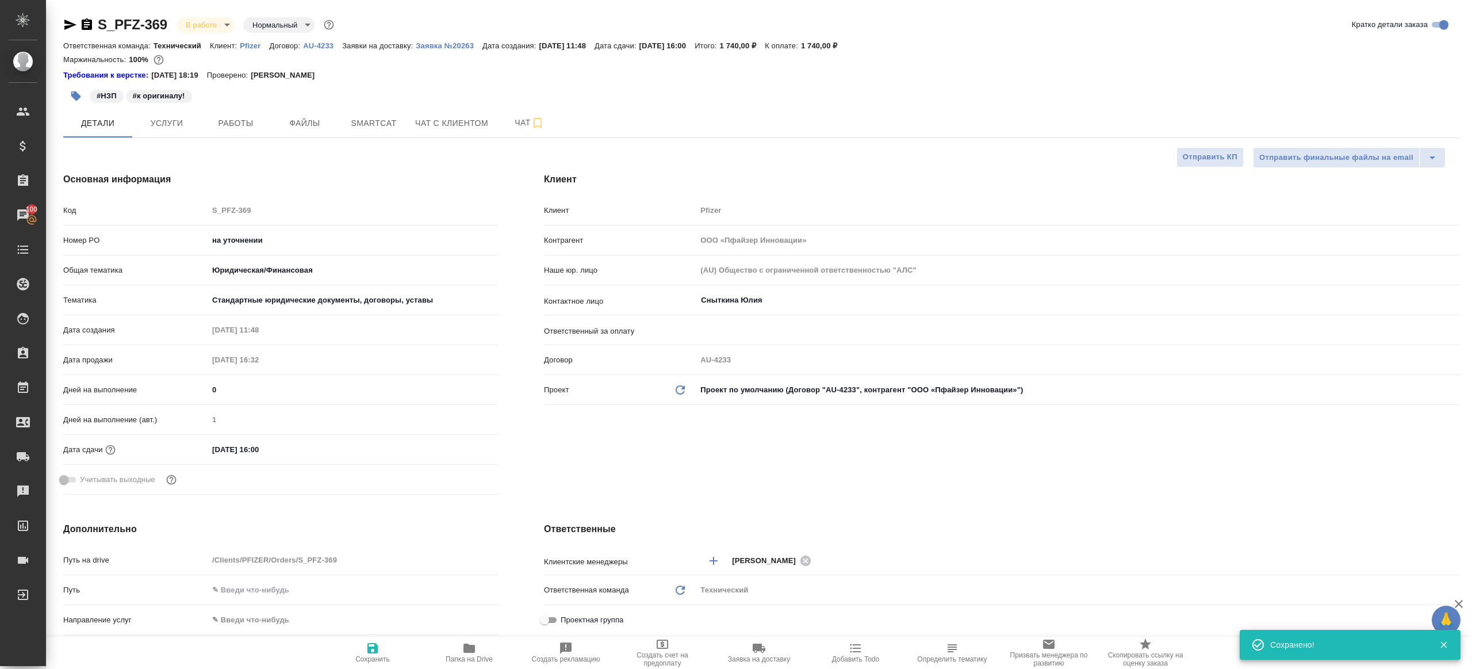
type textarea "x"
click at [481, 649] on span "Папка на Drive" at bounding box center [469, 652] width 83 height 22
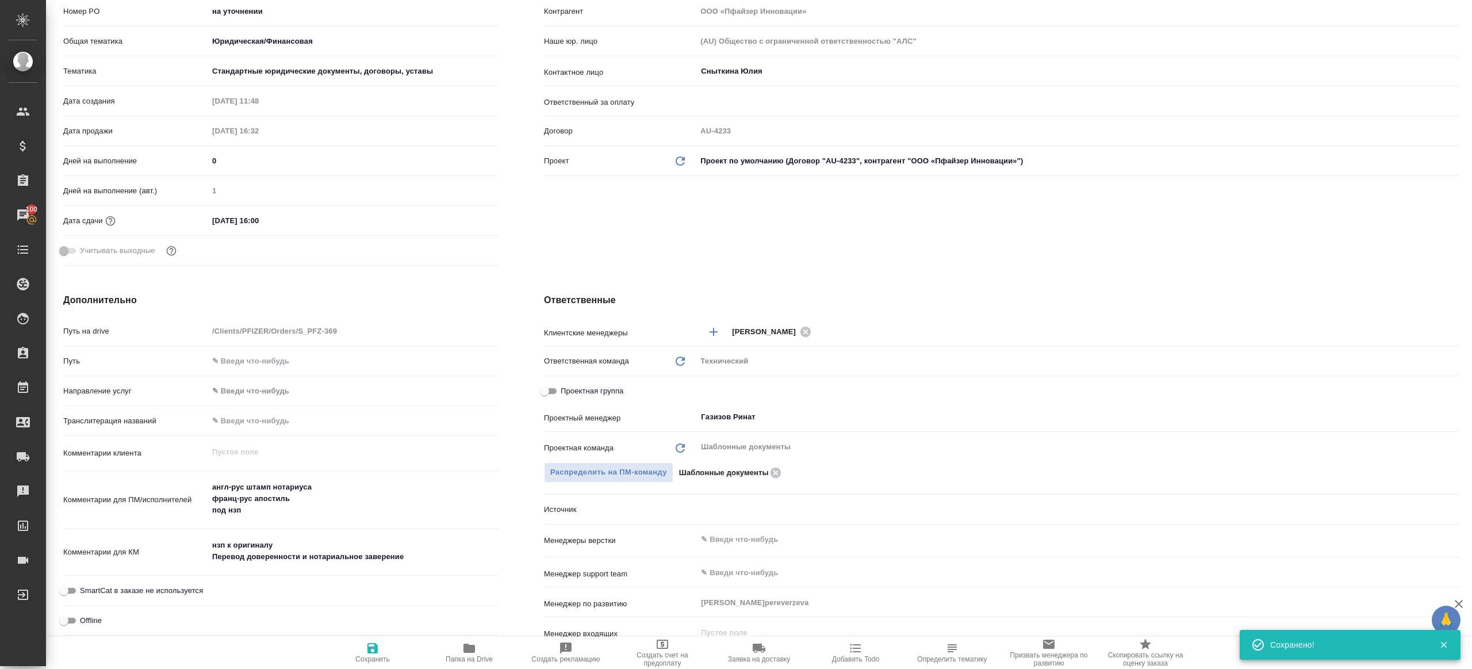
scroll to position [43, 0]
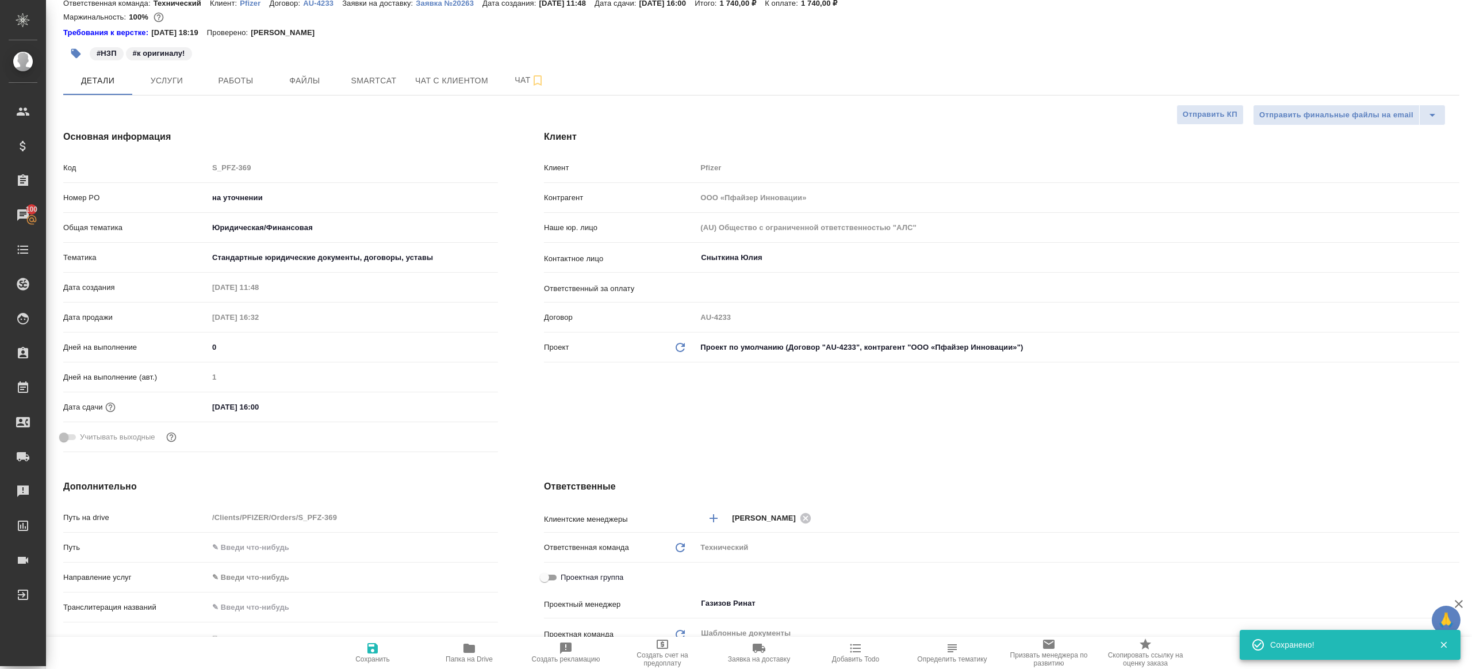
type textarea "x"
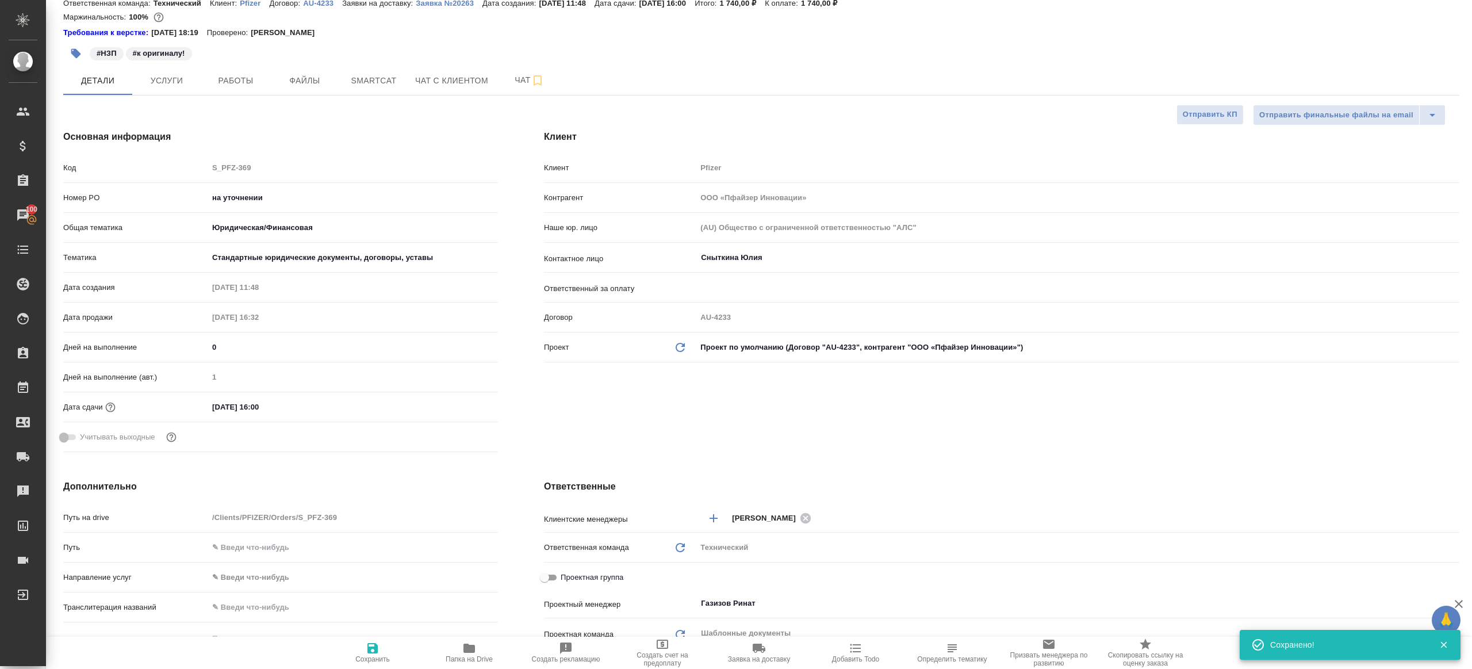
type textarea "x"
drag, startPoint x: 242, startPoint y: 66, endPoint x: 244, endPoint y: 78, distance: 12.3
click at [242, 66] on button "Работы" at bounding box center [235, 80] width 69 height 29
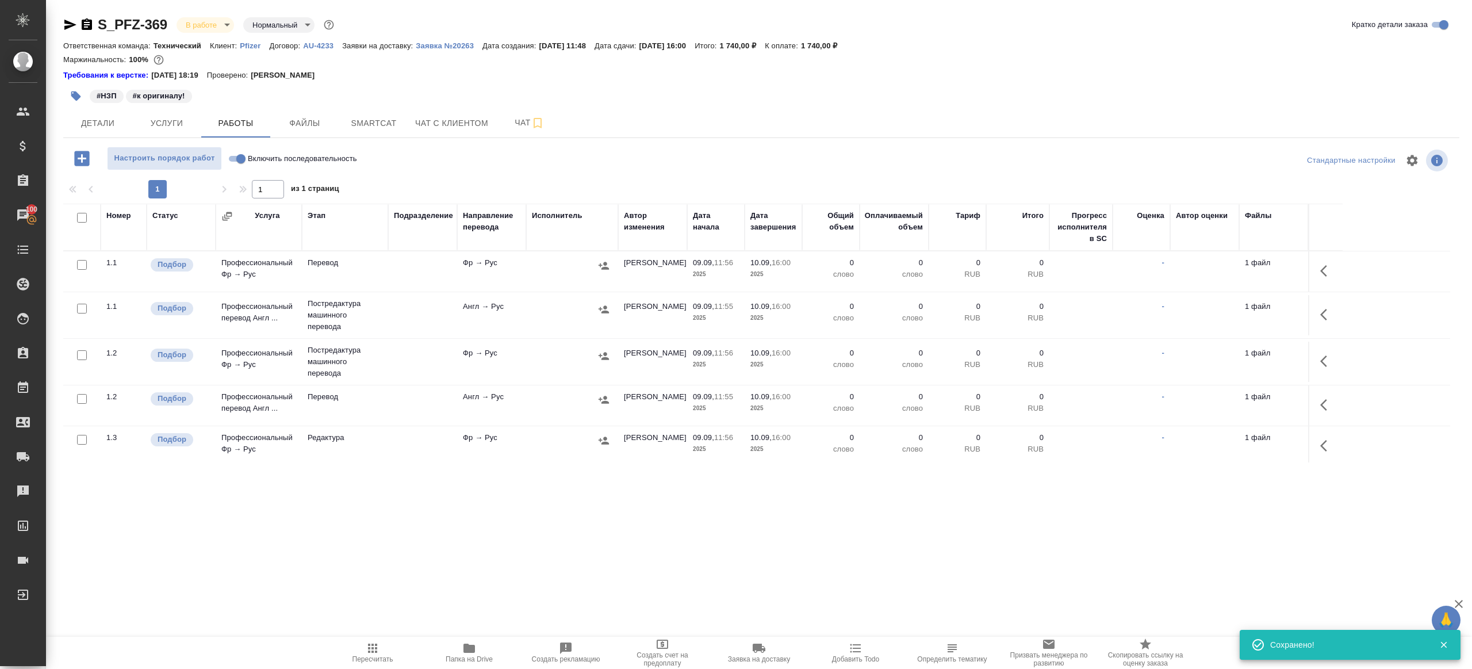
click at [488, 180] on div "1 1 из 1 страниц" at bounding box center [761, 189] width 1396 height 18
click at [82, 218] on input "checkbox" at bounding box center [82, 218] width 10 height 10
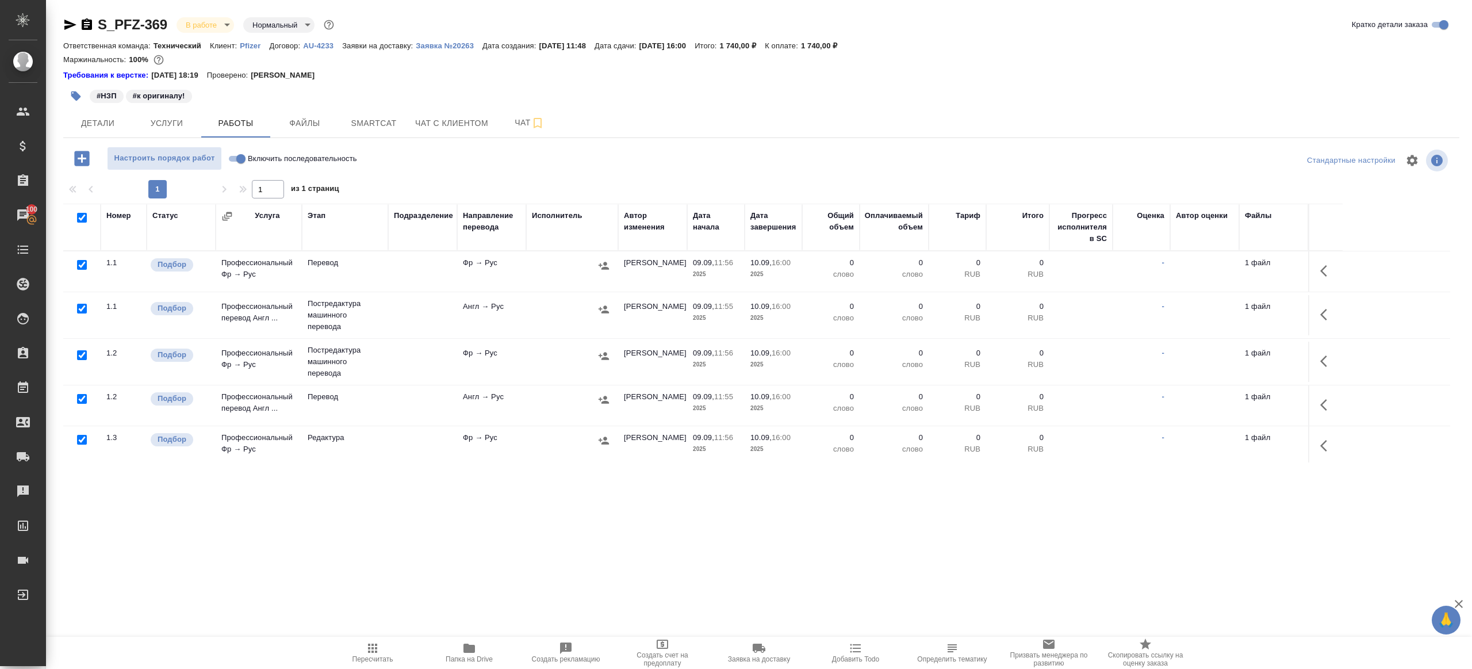
checkbox input "true"
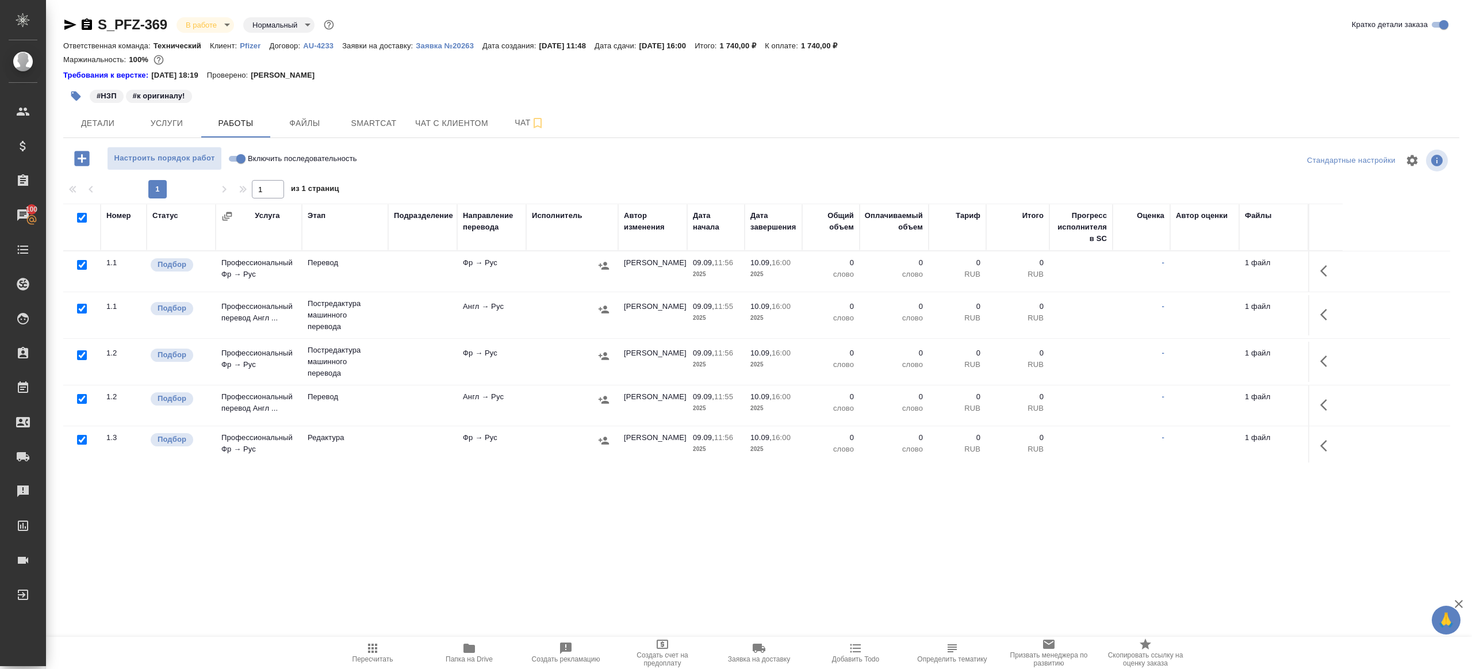
checkbox input "true"
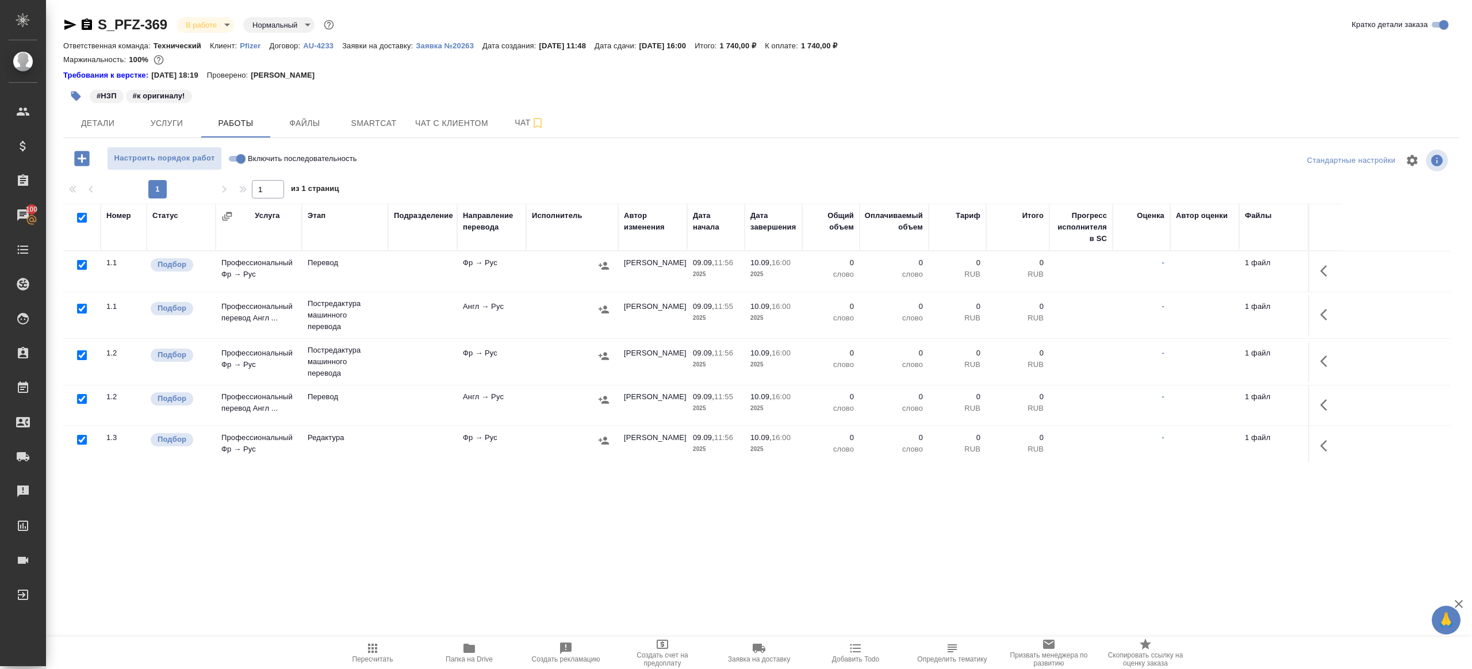
checkbox input "true"
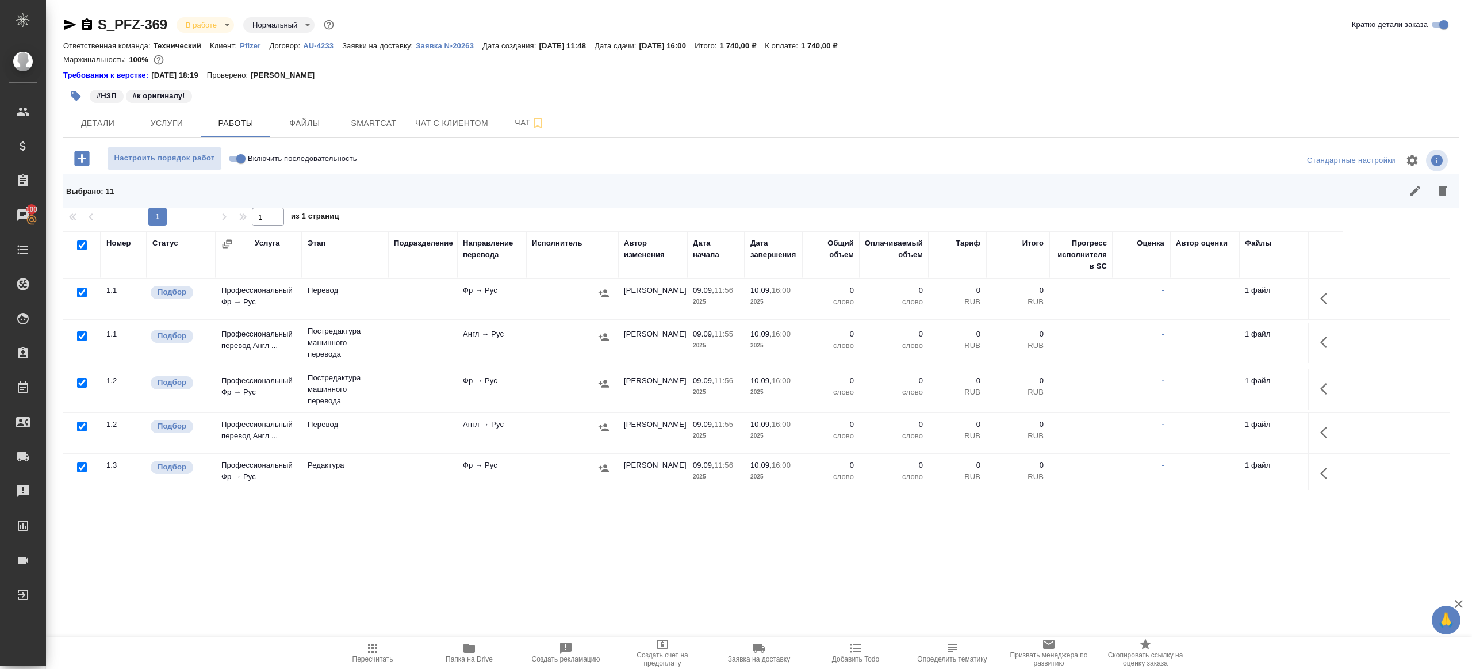
click at [82, 295] on input "checkbox" at bounding box center [82, 292] width 10 height 10
checkbox input "false"
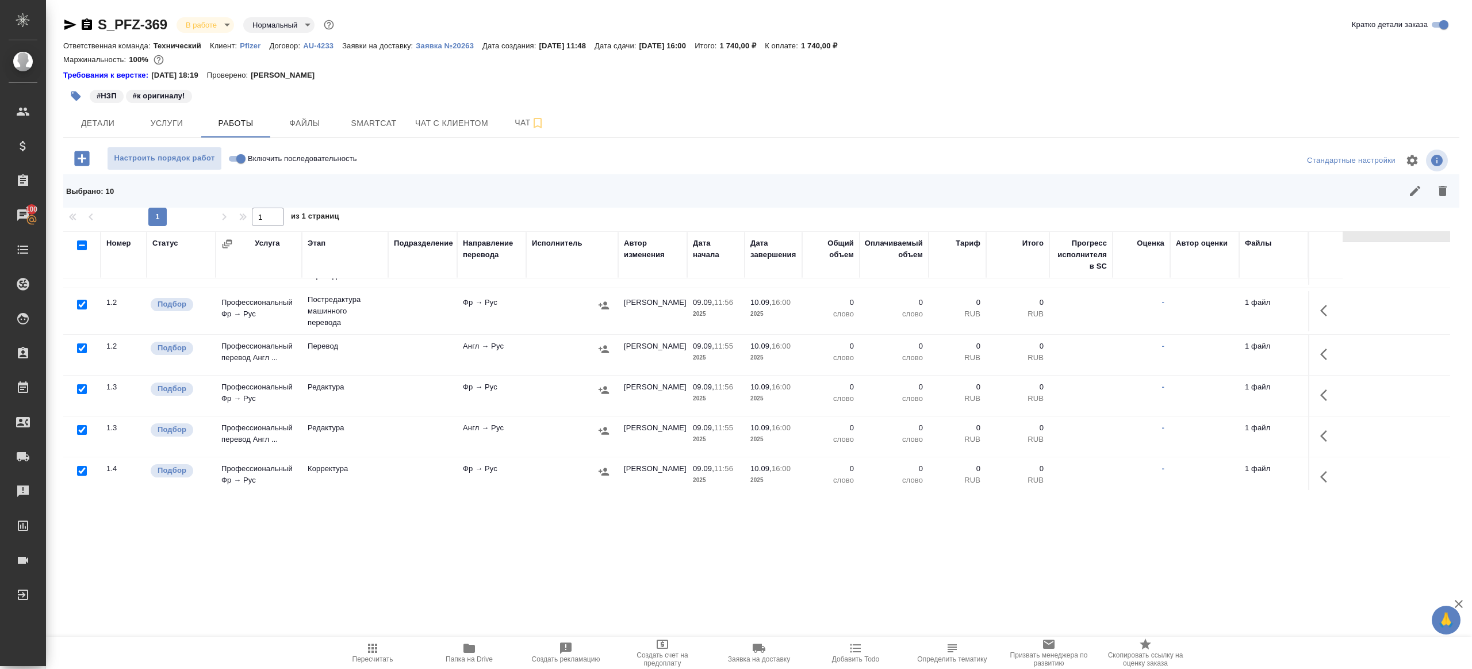
scroll to position [97, 0]
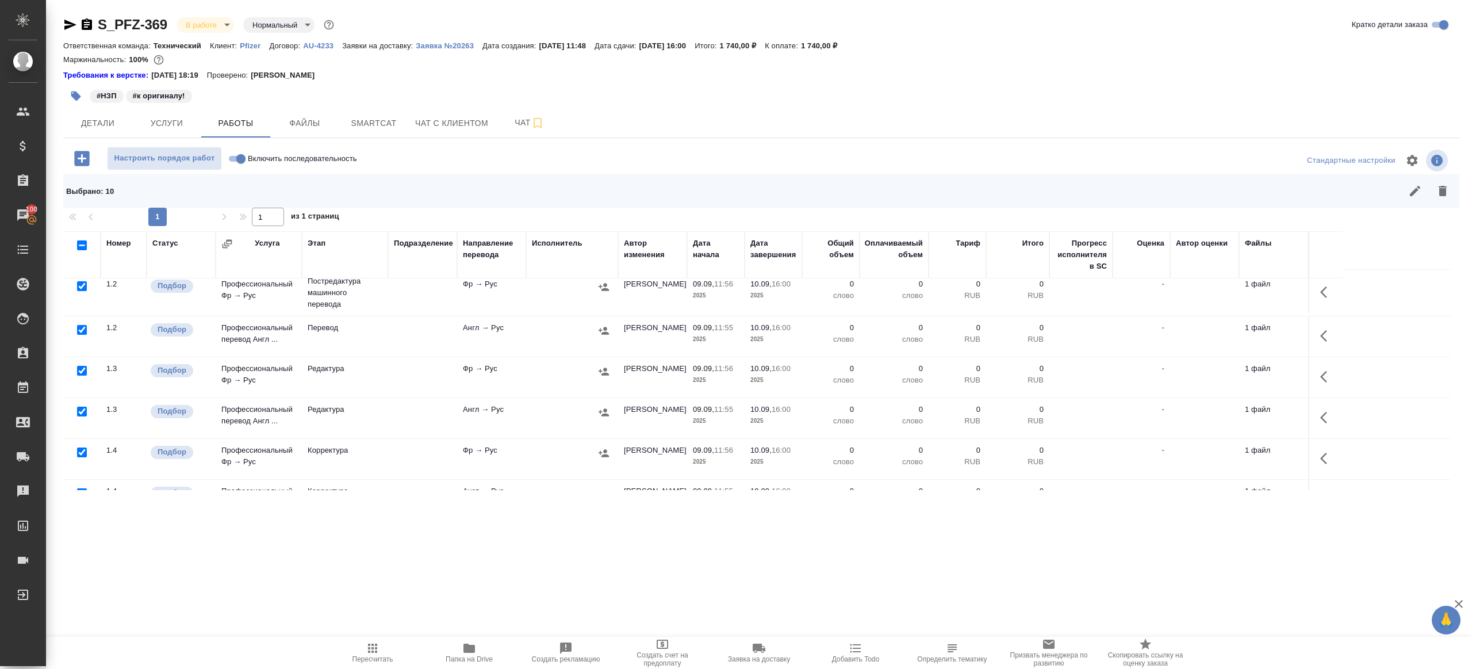
click at [79, 329] on input "checkbox" at bounding box center [82, 330] width 10 height 10
checkbox input "false"
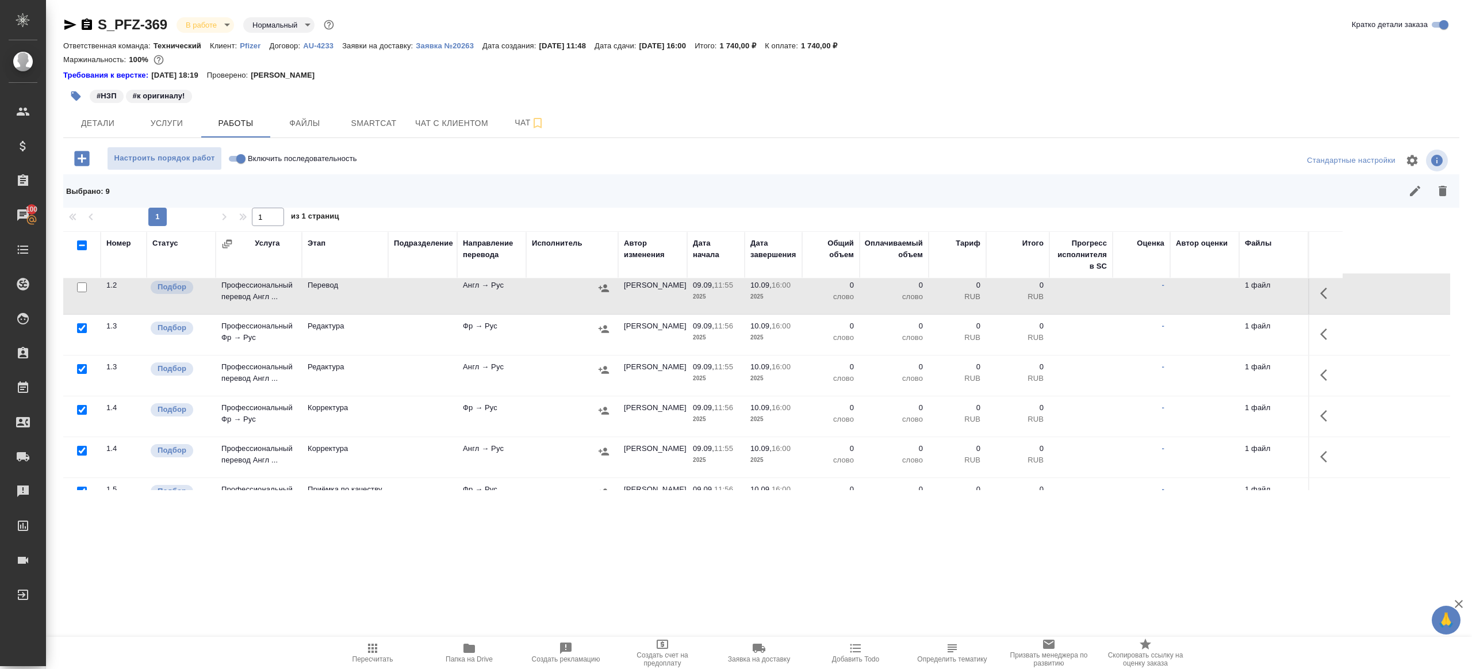
scroll to position [252, 0]
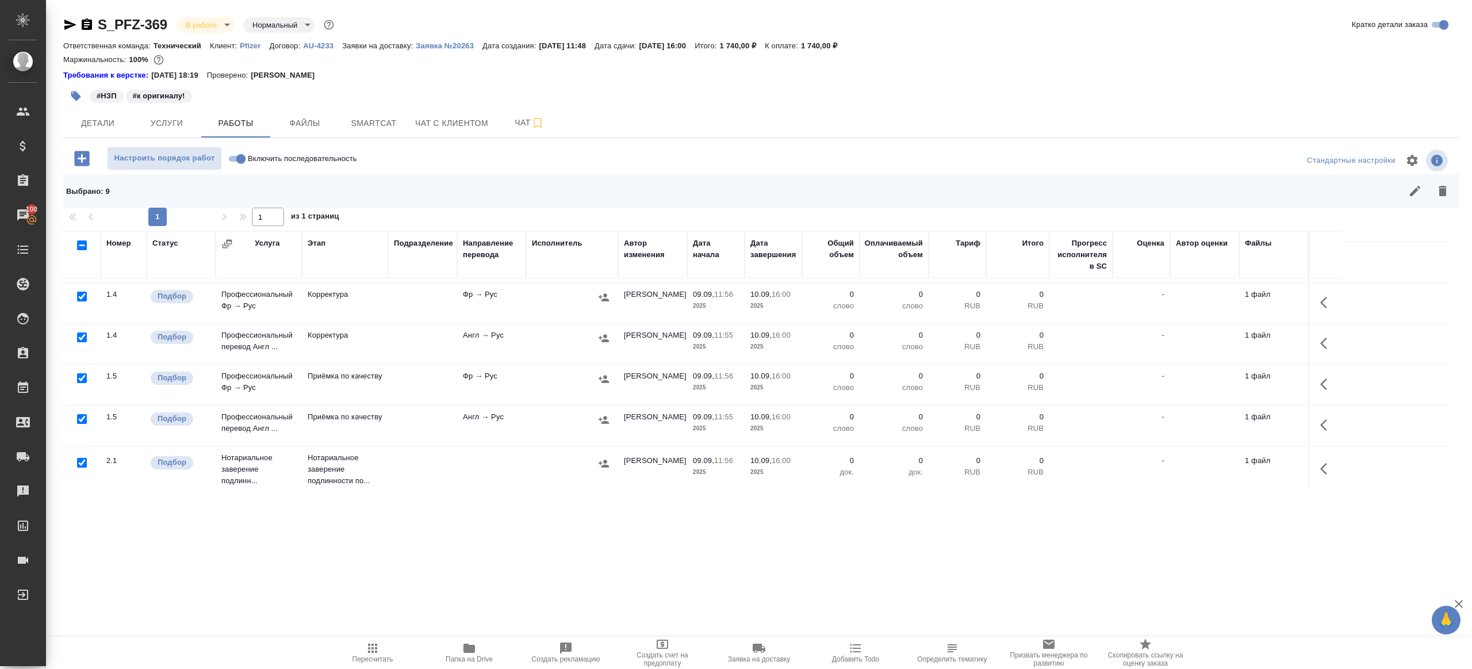
click at [82, 374] on input "checkbox" at bounding box center [82, 378] width 10 height 10
checkbox input "false"
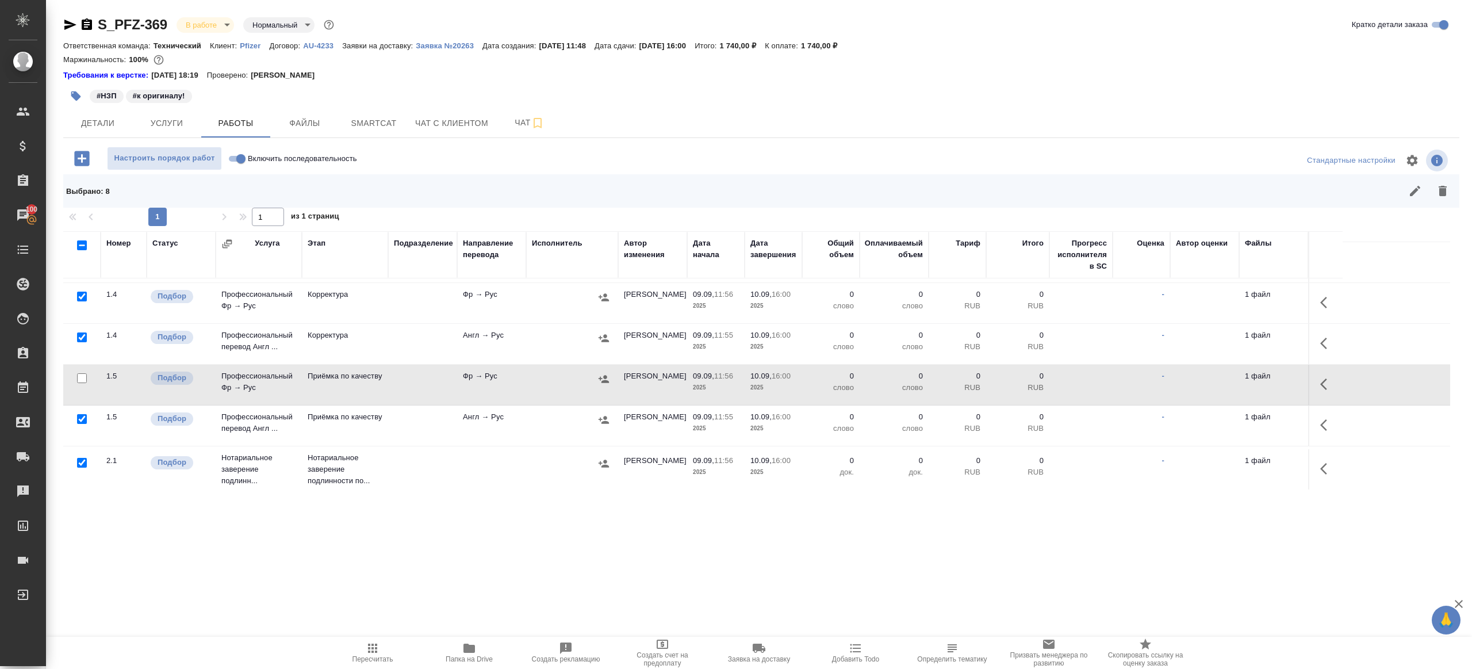
click at [84, 462] on input "checkbox" at bounding box center [82, 463] width 10 height 10
checkbox input "false"
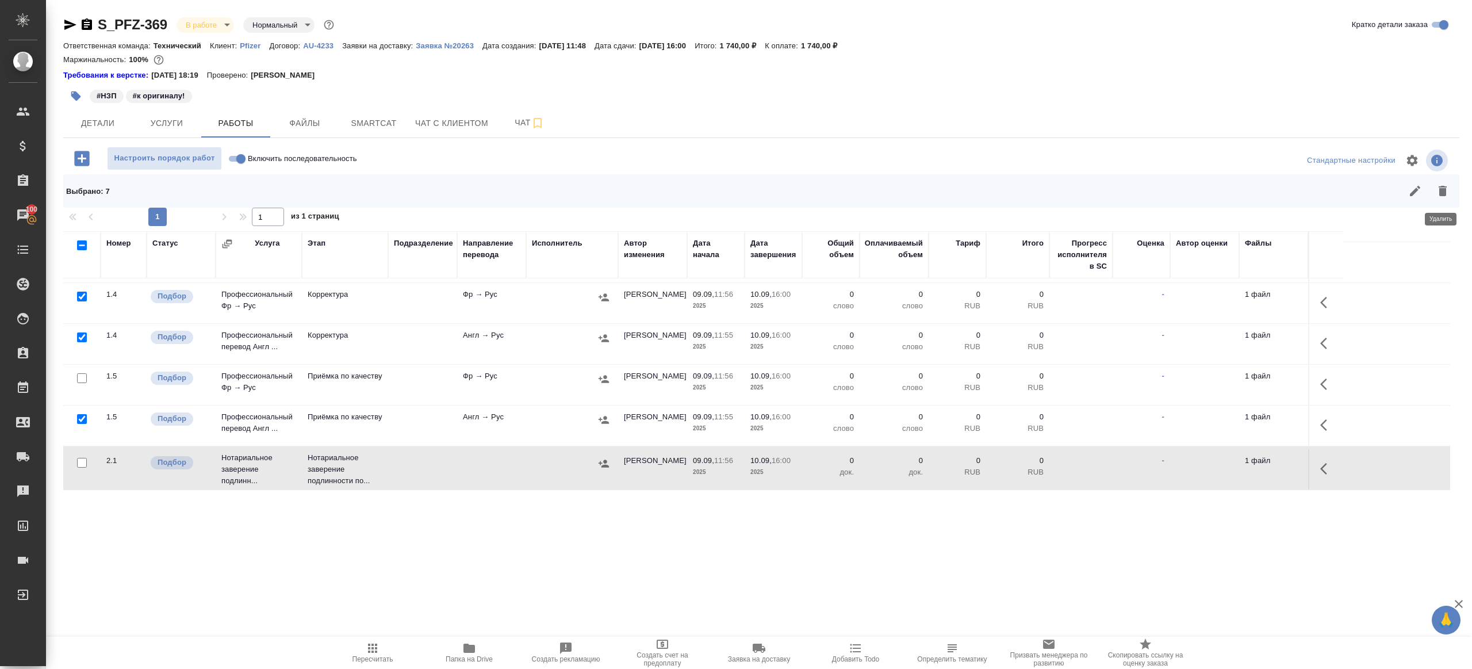
click at [1437, 185] on icon "button" at bounding box center [1443, 191] width 14 height 14
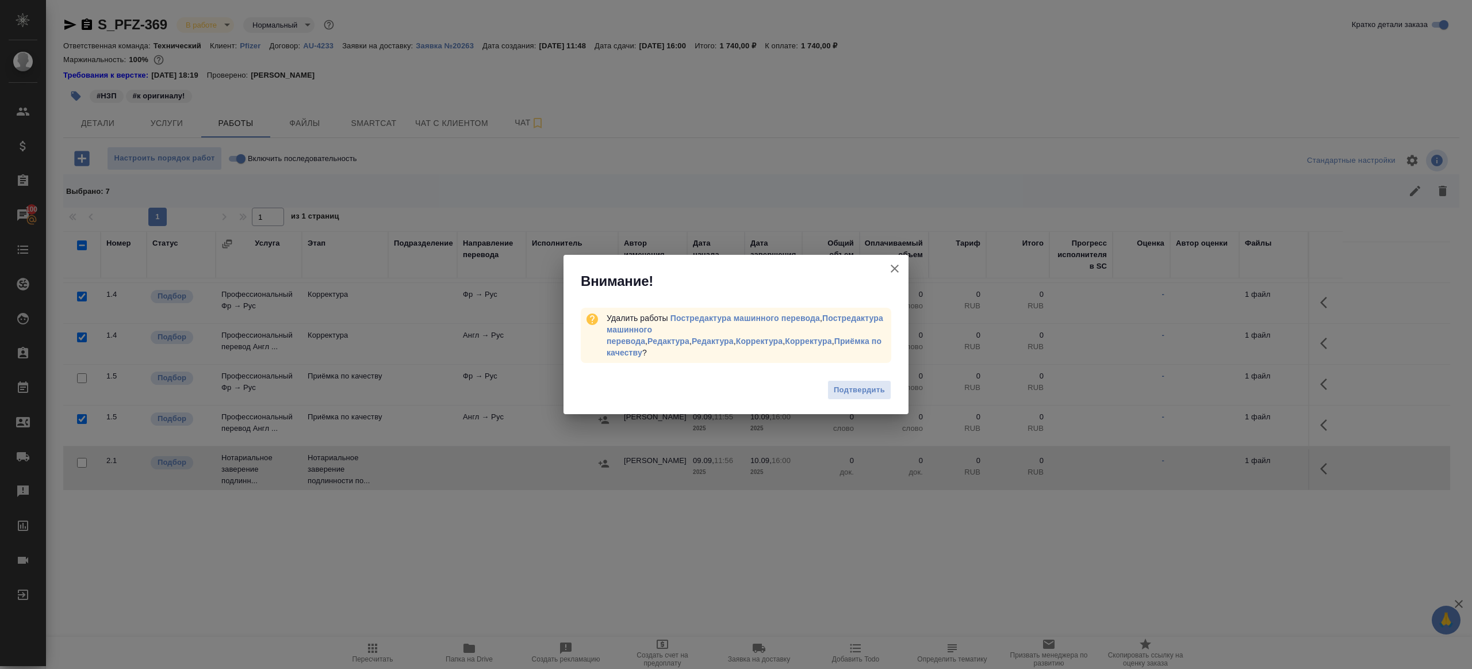
click at [842, 383] on span "Подтвердить" at bounding box center [859, 389] width 51 height 13
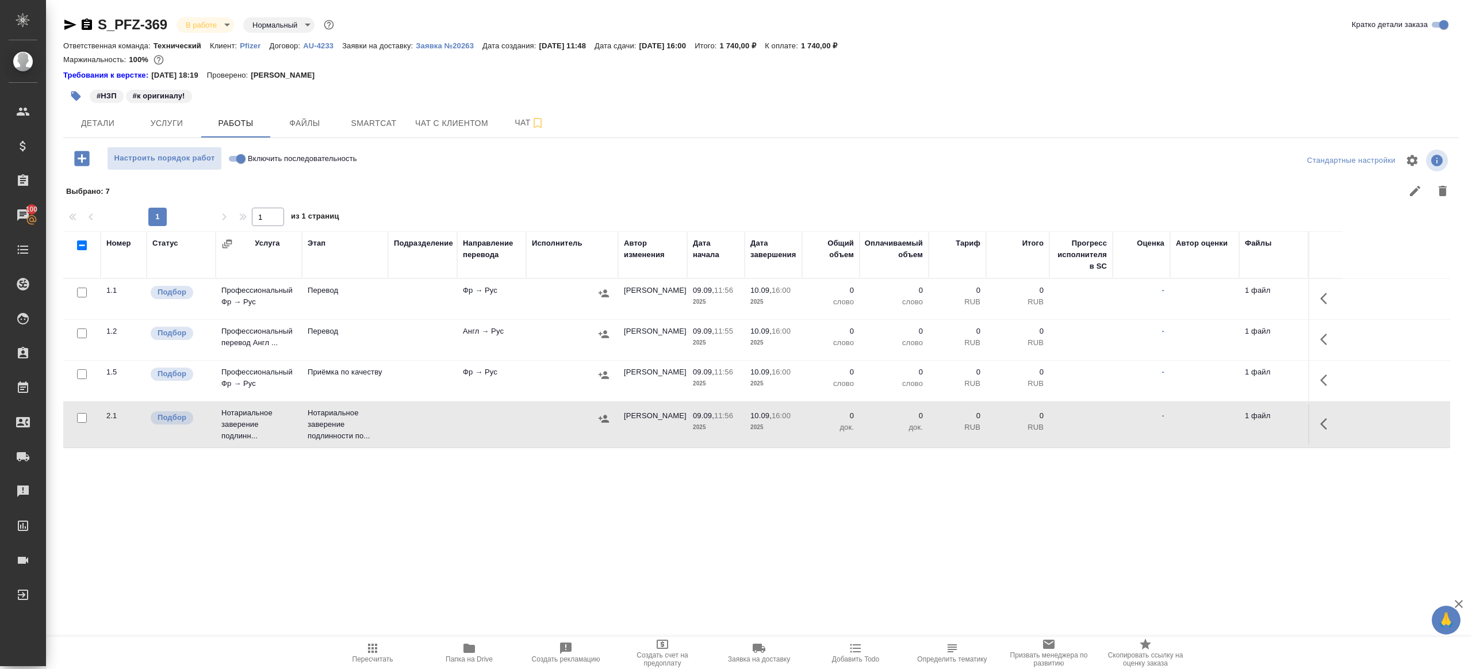
scroll to position [0, 0]
click at [229, 149] on label "Включить последовательность" at bounding box center [291, 159] width 132 height 24
click at [229, 152] on input "Включить последовательность" at bounding box center [240, 159] width 41 height 14
checkbox input "true"
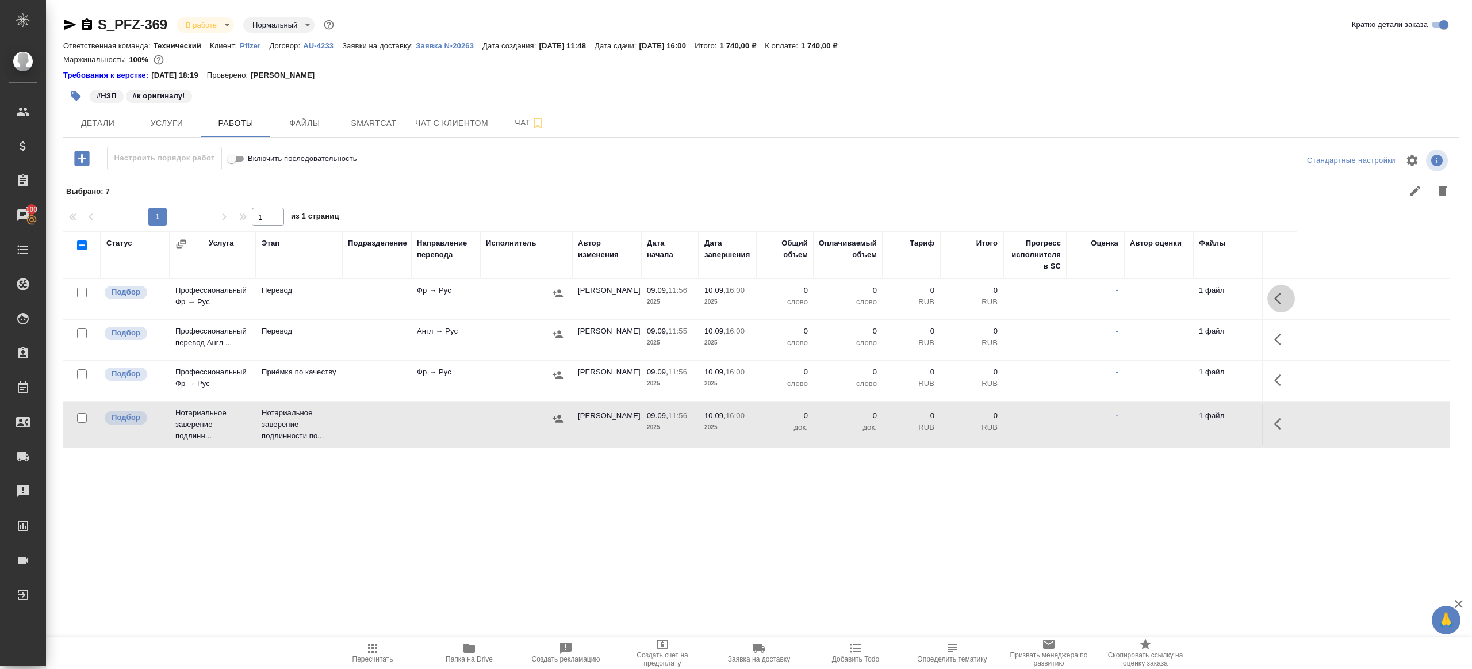
click at [1282, 301] on icon "button" at bounding box center [1281, 298] width 14 height 14
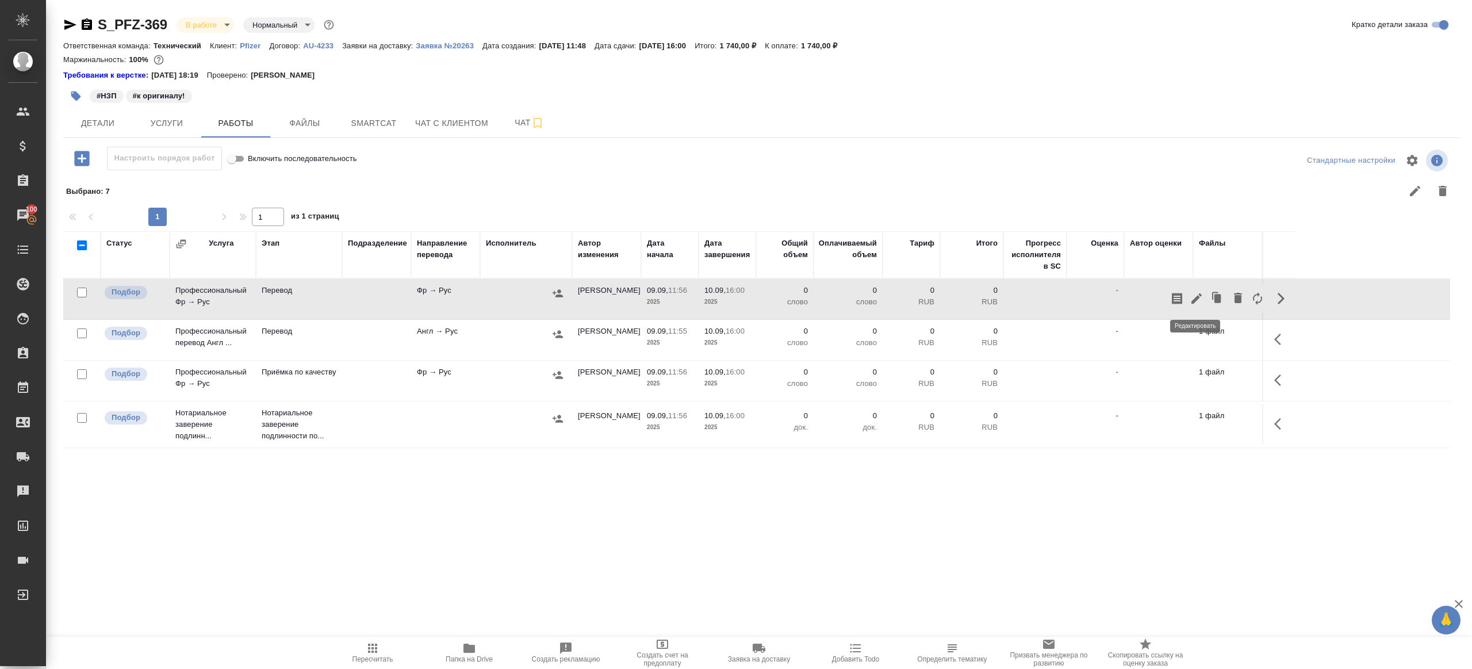
click at [1198, 295] on icon "button" at bounding box center [1197, 298] width 14 height 14
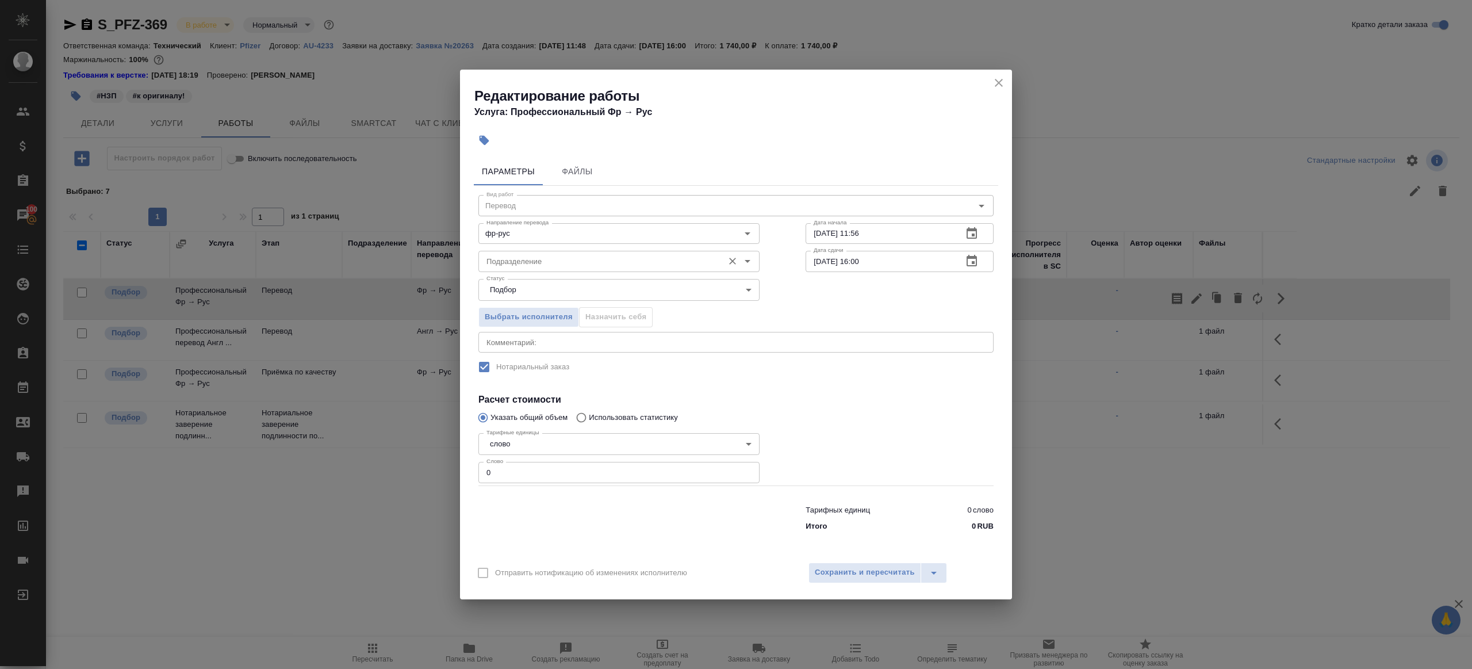
click at [563, 260] on input "Подразделение" at bounding box center [600, 261] width 236 height 14
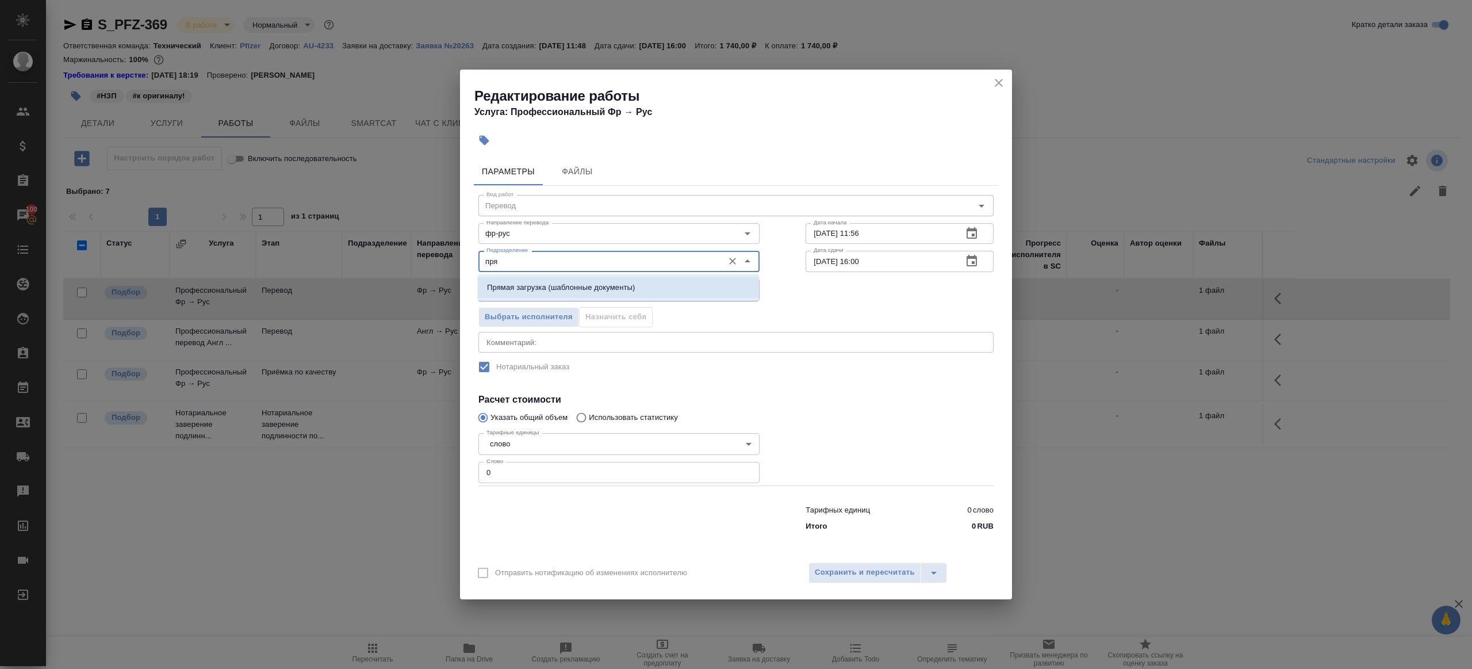
click at [591, 287] on p "Прямая загрузка (шаблонные документы)" at bounding box center [561, 287] width 148 height 11
type input "Прямая загрузка (шаблонные документы)"
click at [527, 484] on div "Тарифных единиц 0 слово Итого 0 RUB" at bounding box center [735, 516] width 561 height 78
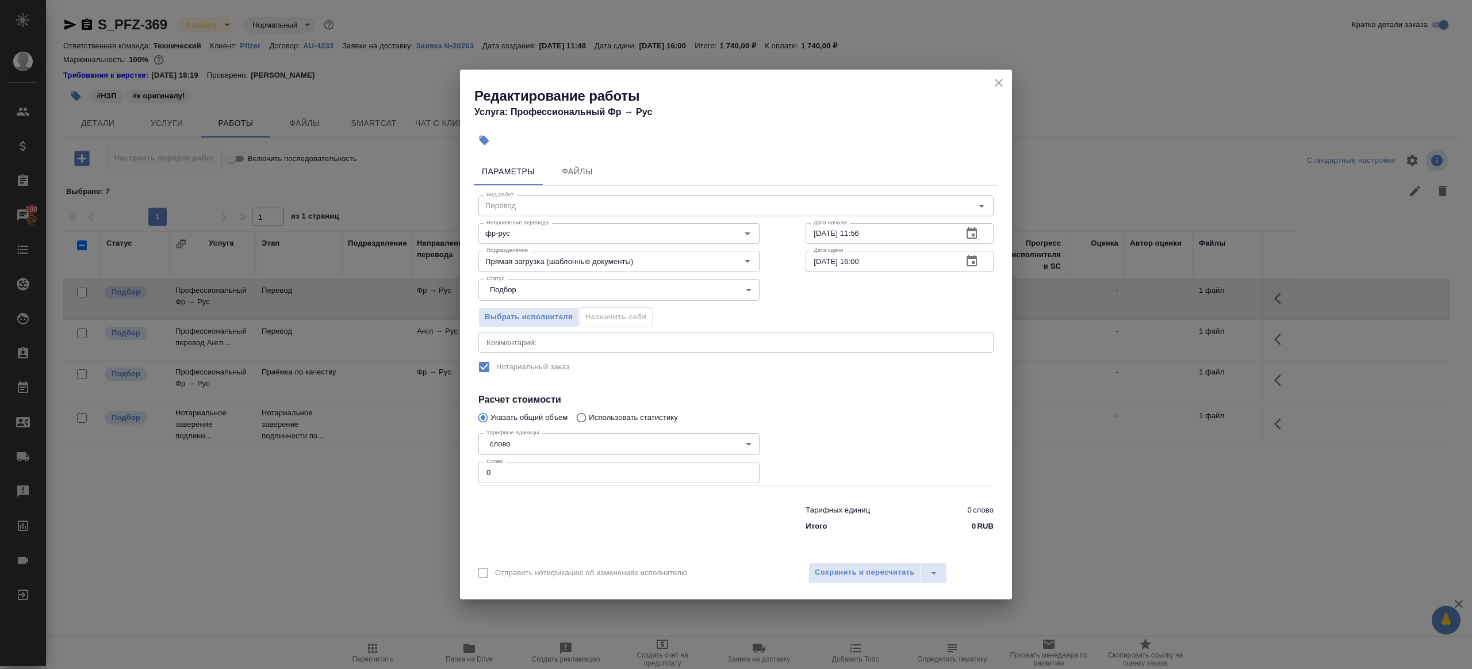
click at [531, 471] on input "0" at bounding box center [618, 472] width 281 height 21
type input "1"
click at [633, 529] on div at bounding box center [618, 516] width 327 height 46
drag, startPoint x: 862, startPoint y: 260, endPoint x: 862, endPoint y: 296, distance: 35.1
click at [862, 262] on input "[DATE] 16:00" at bounding box center [880, 261] width 148 height 21
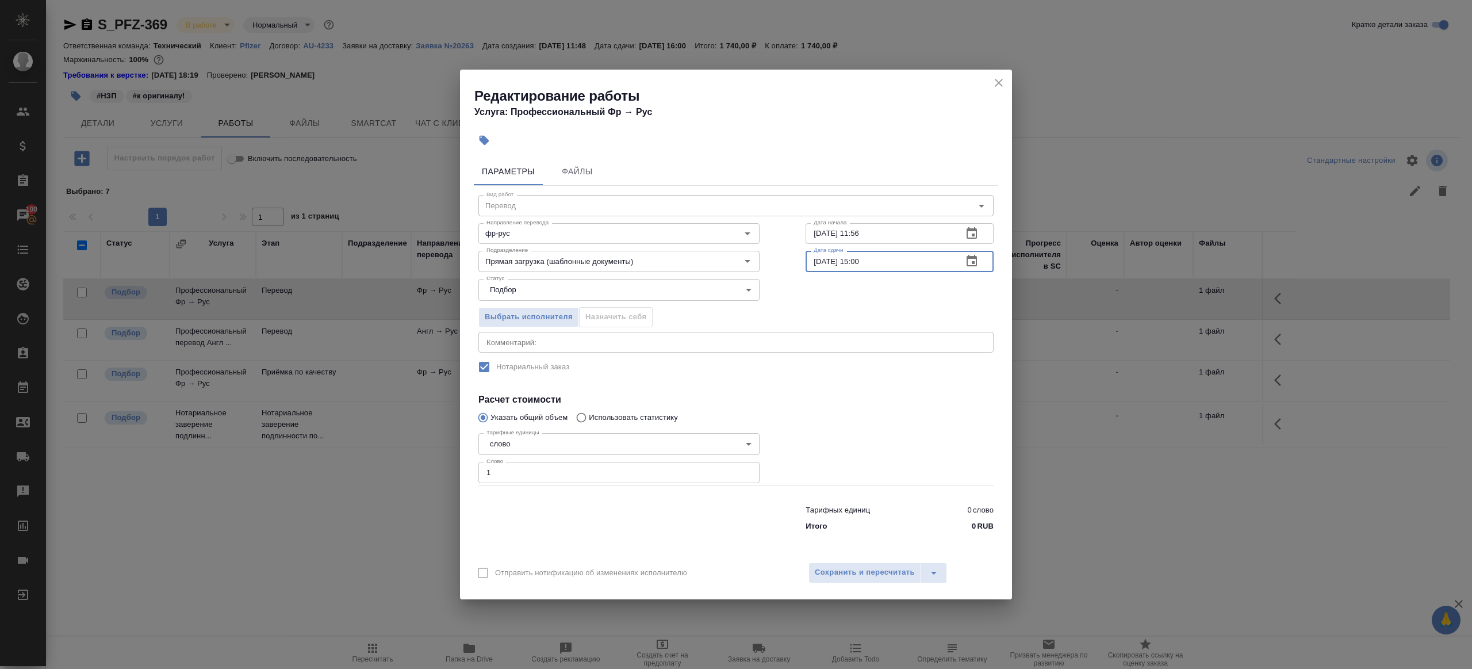
type input "10.09.2025 15:00"
click at [816, 406] on div at bounding box center [900, 456] width 234 height 103
click at [849, 582] on div "Отправить нотификацию об изменениях исполнителю Сохранить и пересчитать" at bounding box center [736, 577] width 552 height 44
click at [849, 573] on span "Сохранить и пересчитать" at bounding box center [865, 572] width 100 height 13
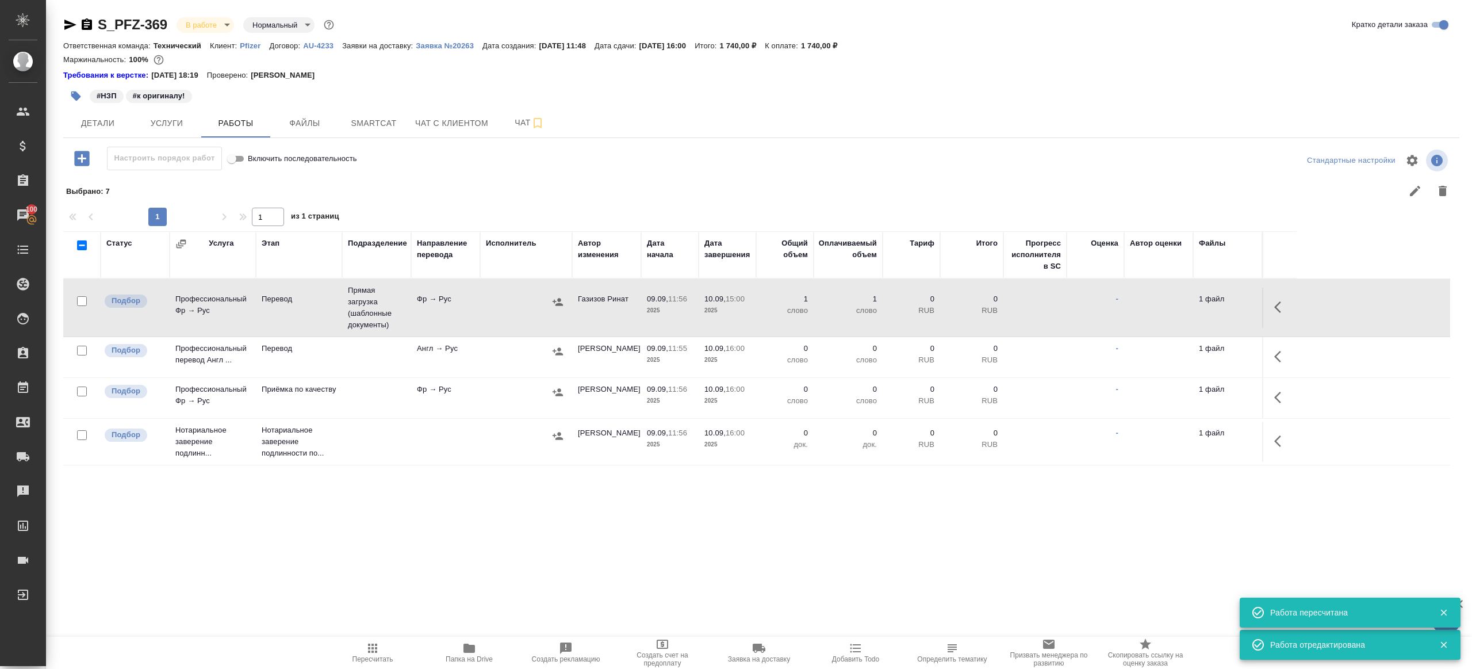
click at [1290, 354] on button "button" at bounding box center [1281, 357] width 28 height 28
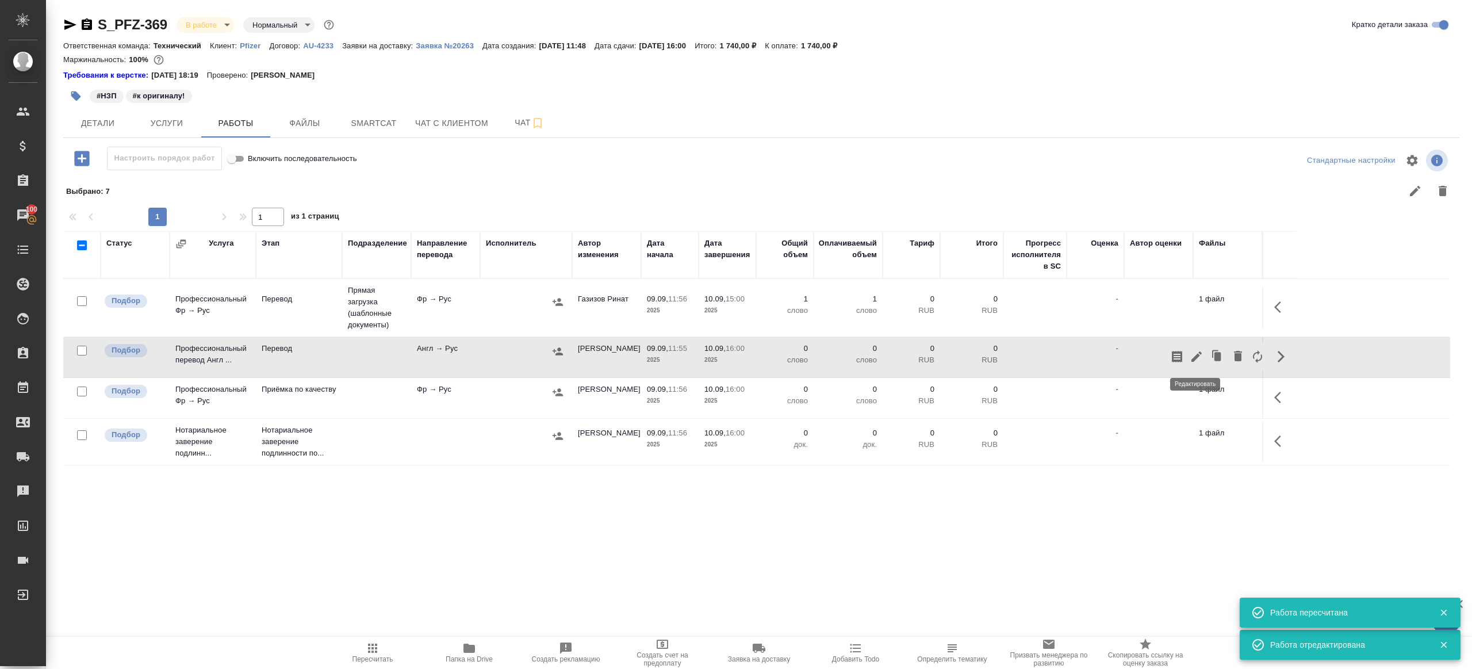
click at [1196, 354] on icon "button" at bounding box center [1197, 357] width 14 height 14
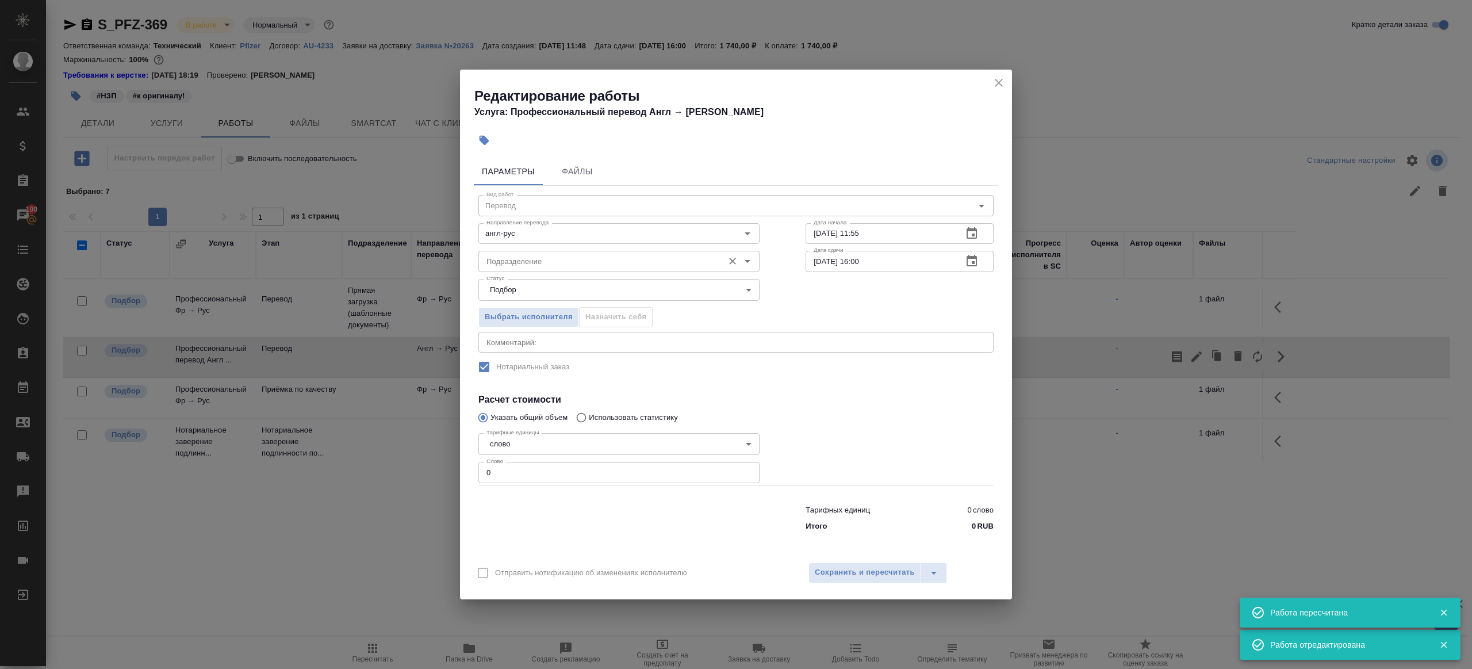
click at [526, 263] on input "Подразделение" at bounding box center [600, 261] width 236 height 14
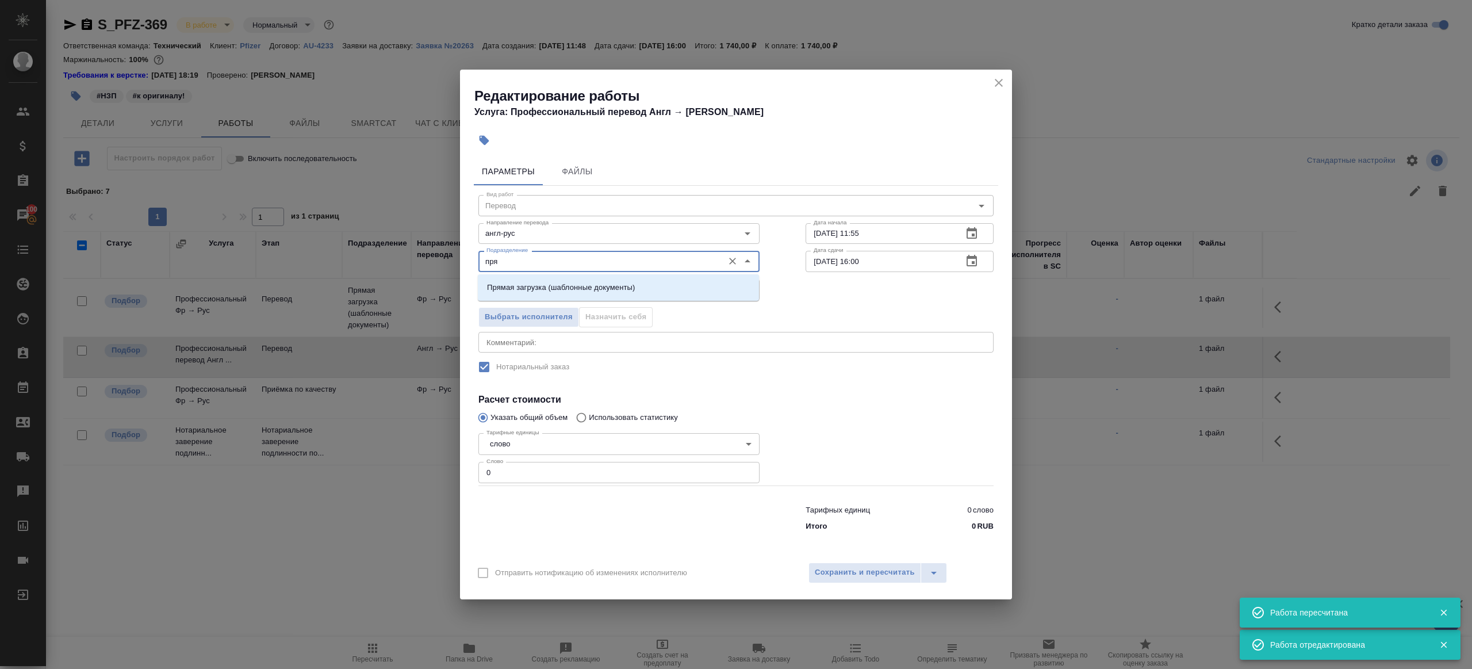
click at [555, 282] on p "Прямая загрузка (шаблонные документы)" at bounding box center [561, 287] width 148 height 11
type input "Прямая загрузка (шаблонные документы)"
click at [876, 257] on input "10.09.2025 16:00" at bounding box center [880, 261] width 148 height 21
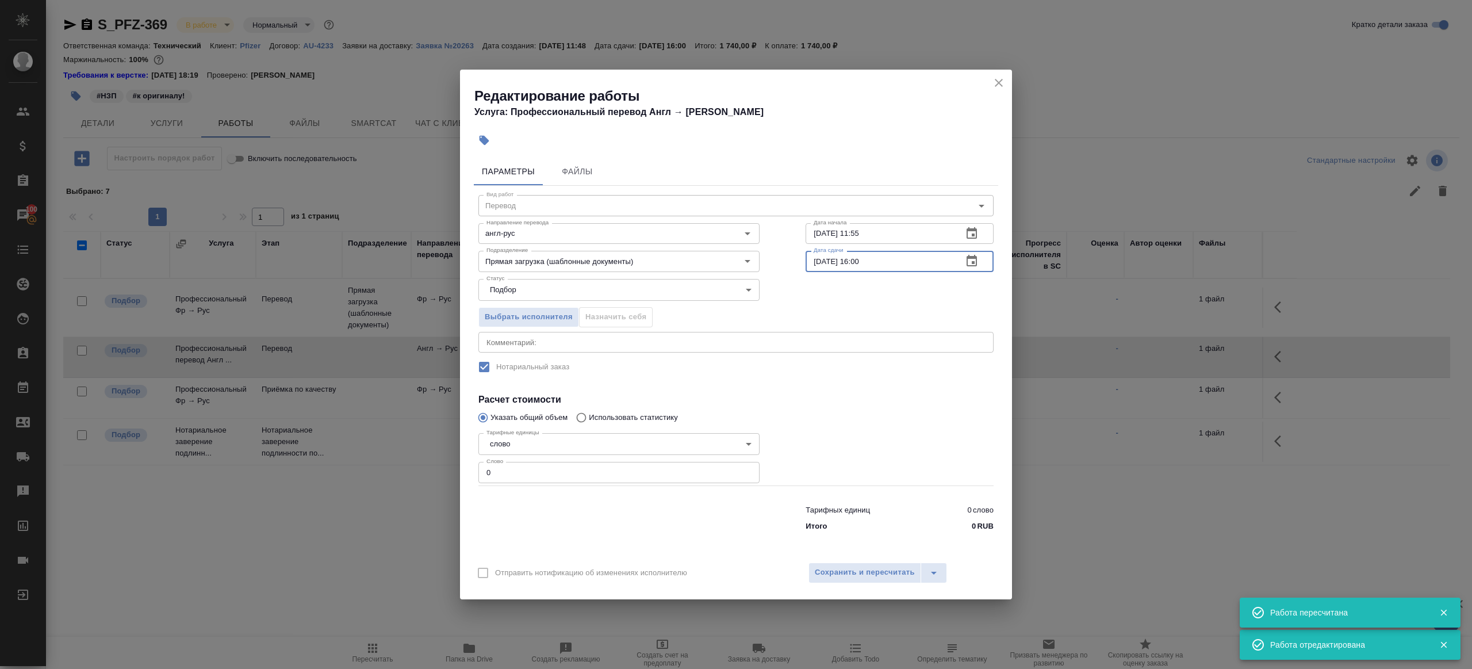
paste input "5"
type input "10.09.2025 15:00"
click at [571, 449] on body "🙏 .cls-1 fill:#fff; AWATERA Gazizov Rinat Клиенты Спецификации Заказы 100 Чаты …" at bounding box center [736, 334] width 1472 height 669
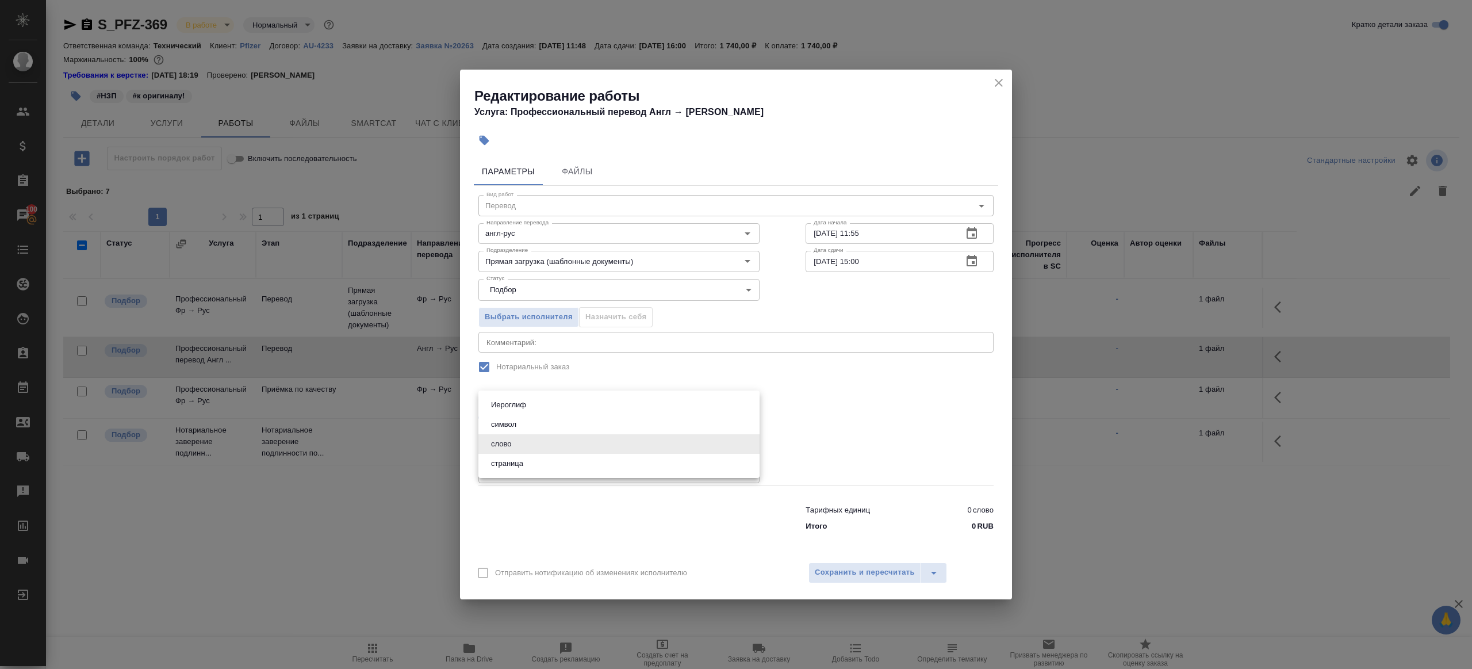
click at [565, 530] on div at bounding box center [736, 334] width 1472 height 669
click at [555, 465] on input "0" at bounding box center [618, 472] width 281 height 21
type input "1"
click at [630, 526] on div at bounding box center [618, 516] width 327 height 46
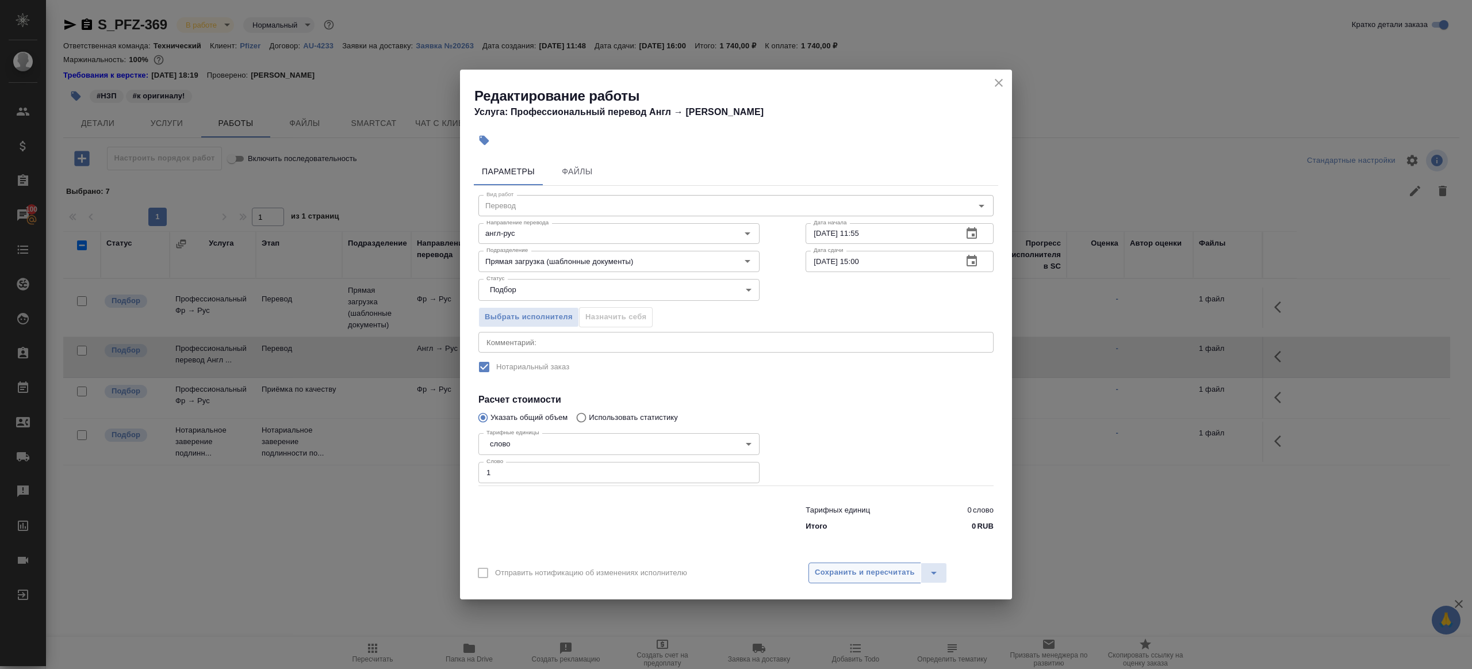
click at [911, 574] on span "Сохранить и пересчитать" at bounding box center [865, 572] width 100 height 13
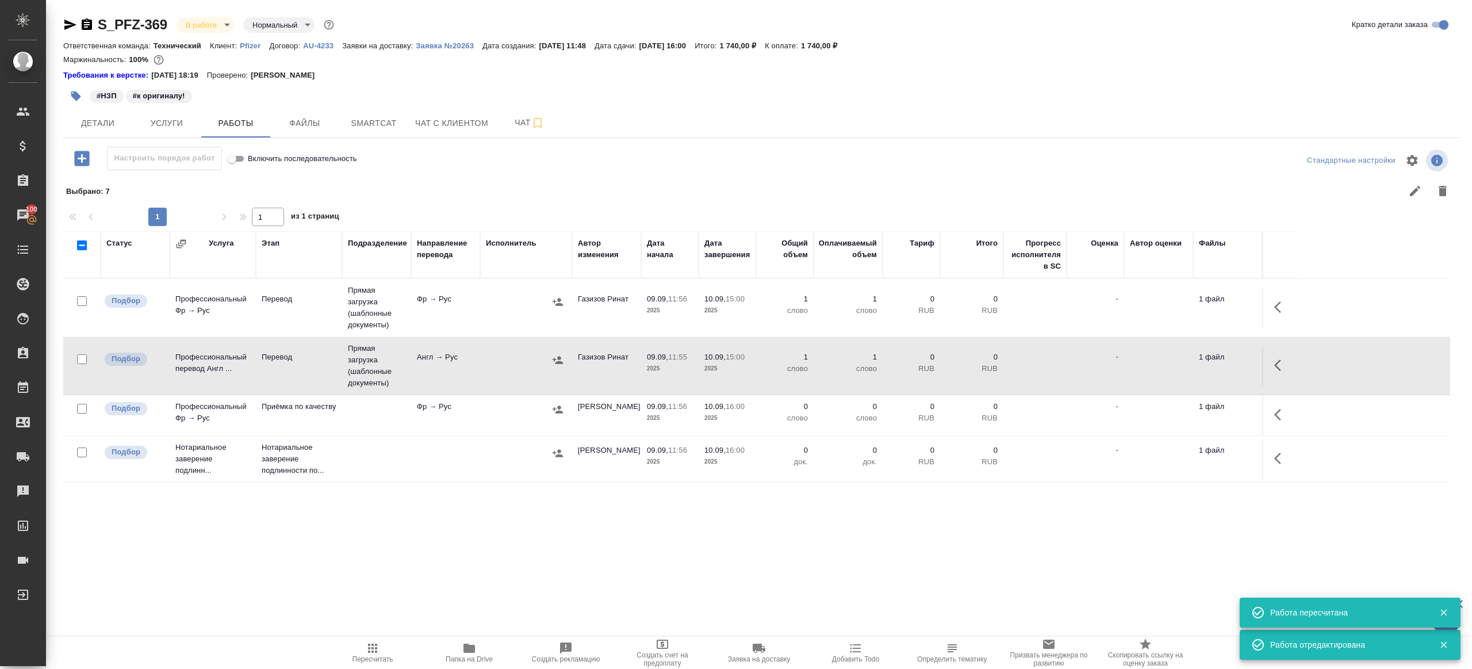
click at [1270, 402] on div at bounding box center [1280, 415] width 22 height 28
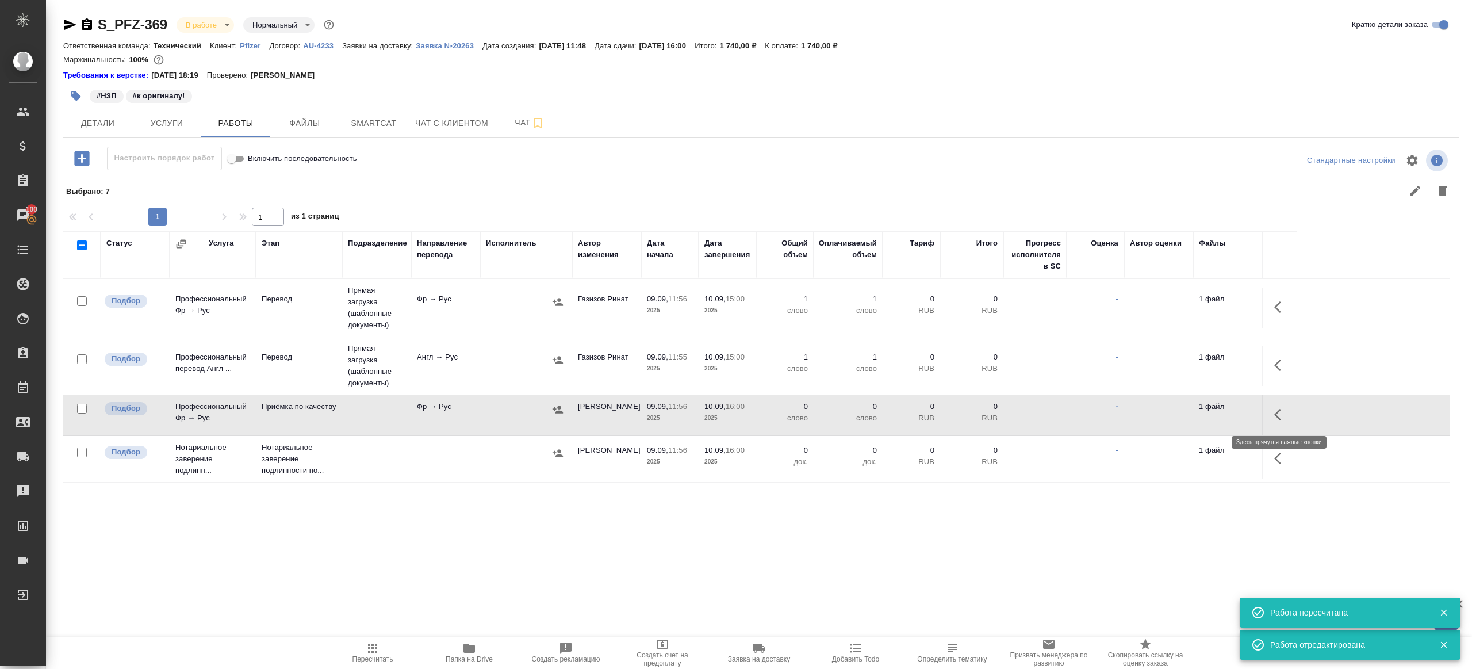
click at [1277, 413] on icon "button" at bounding box center [1281, 415] width 14 height 14
click at [1188, 412] on button "button" at bounding box center [1197, 415] width 20 height 28
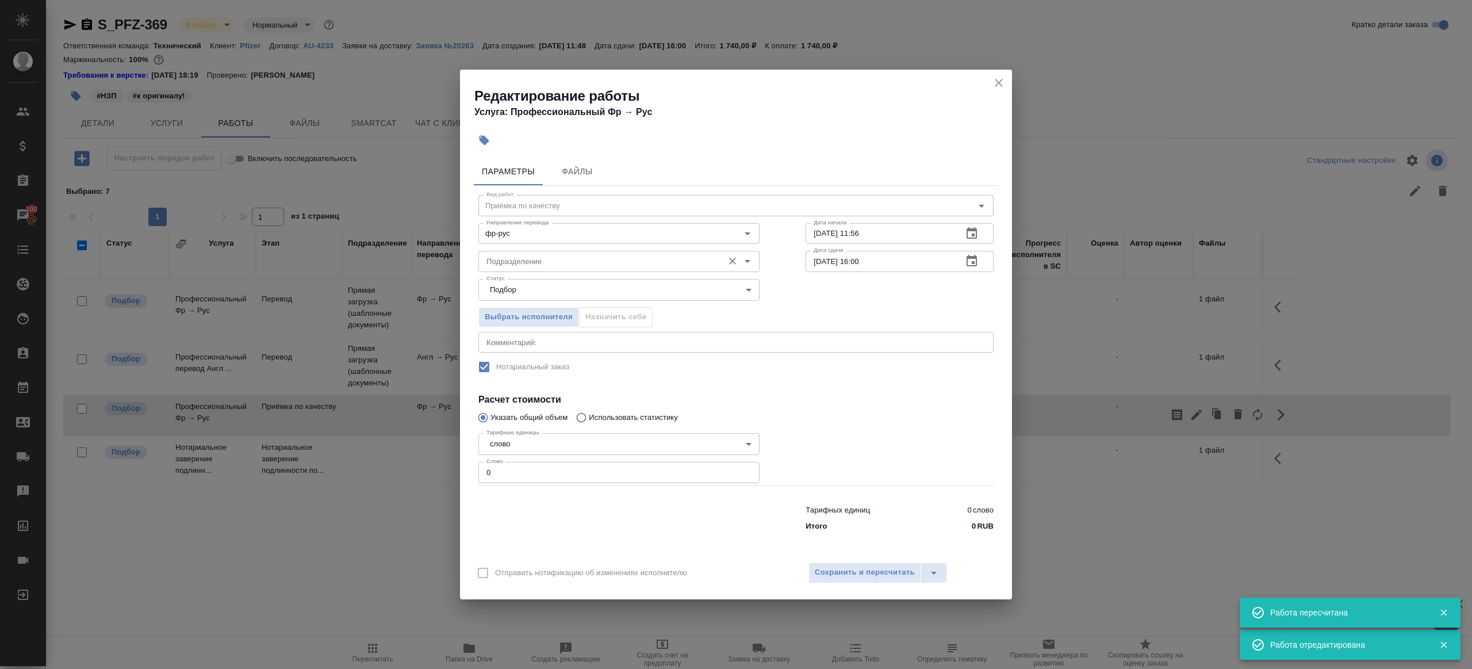
click at [537, 253] on div "Подразделение" at bounding box center [618, 261] width 281 height 21
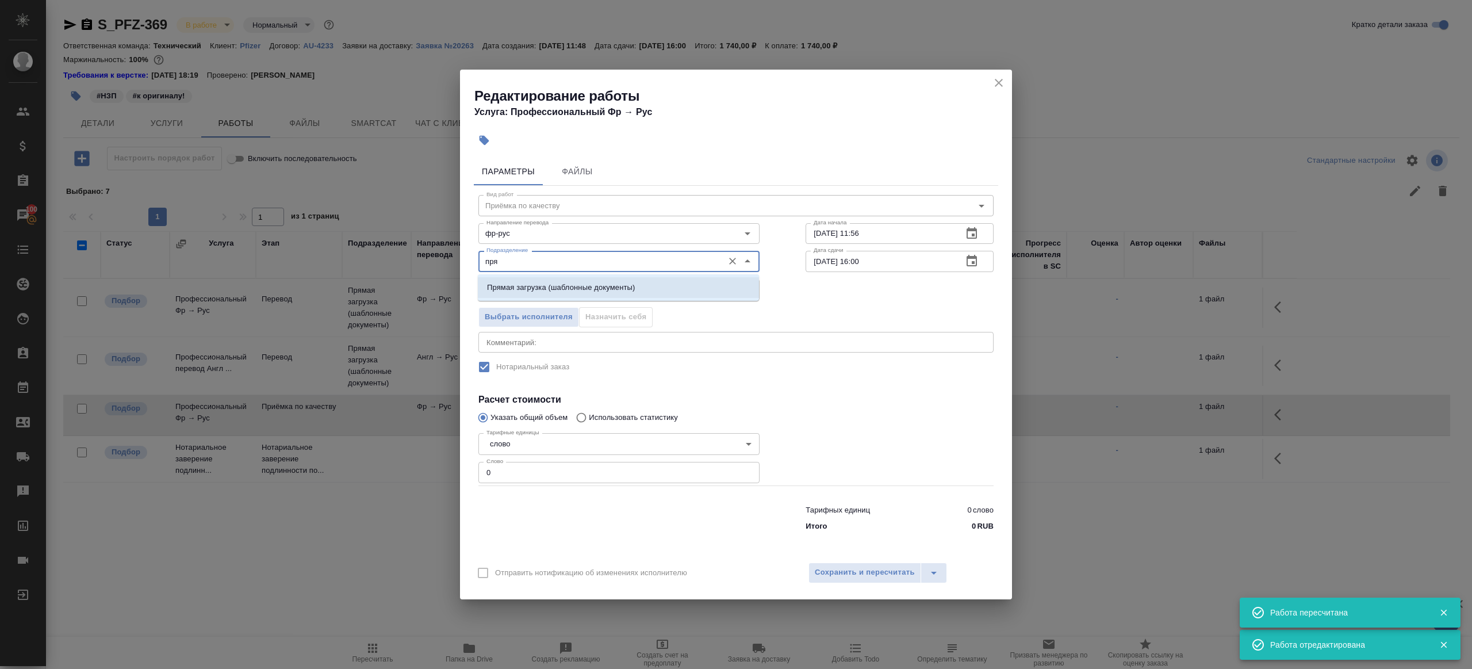
click at [578, 290] on p "Прямая загрузка (шаблонные документы)" at bounding box center [561, 287] width 148 height 11
type input "Прямая загрузка (шаблонные документы)"
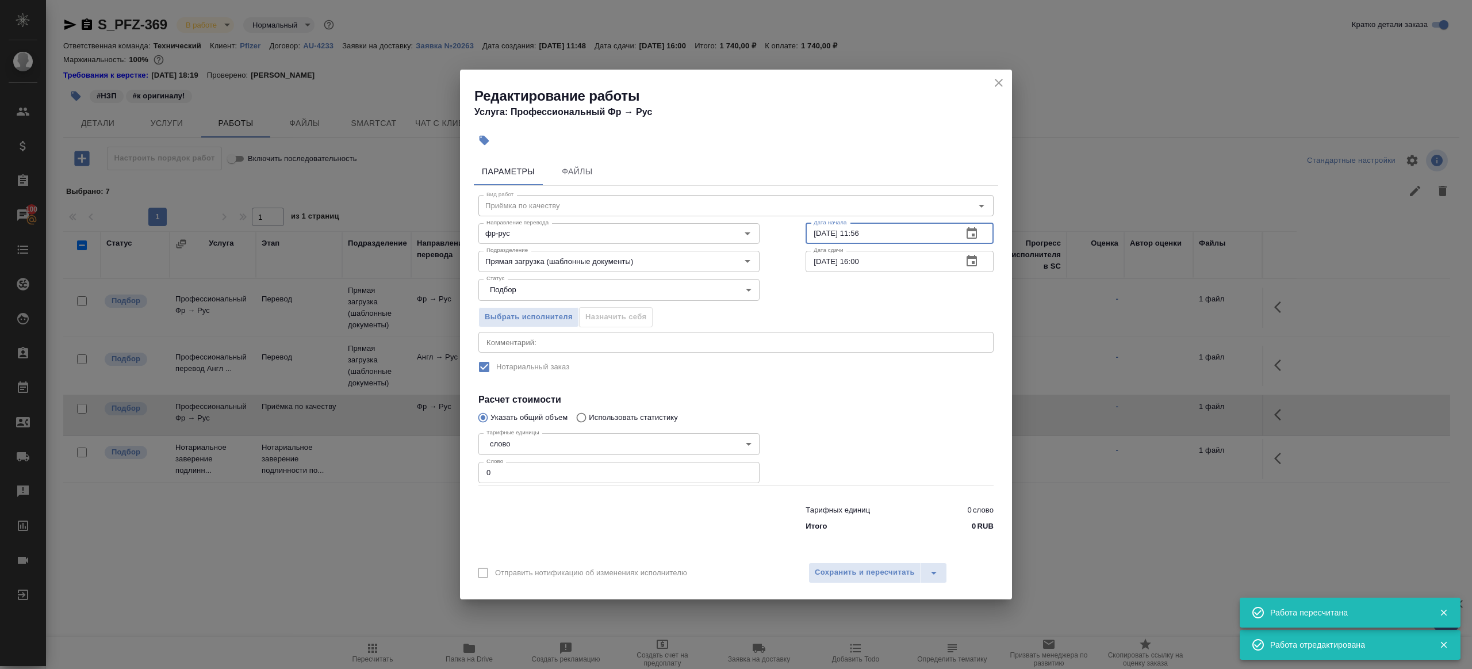
click at [838, 230] on input "09.09.2025 11:56" at bounding box center [880, 233] width 148 height 21
paste input "10.09.2025 15:00"
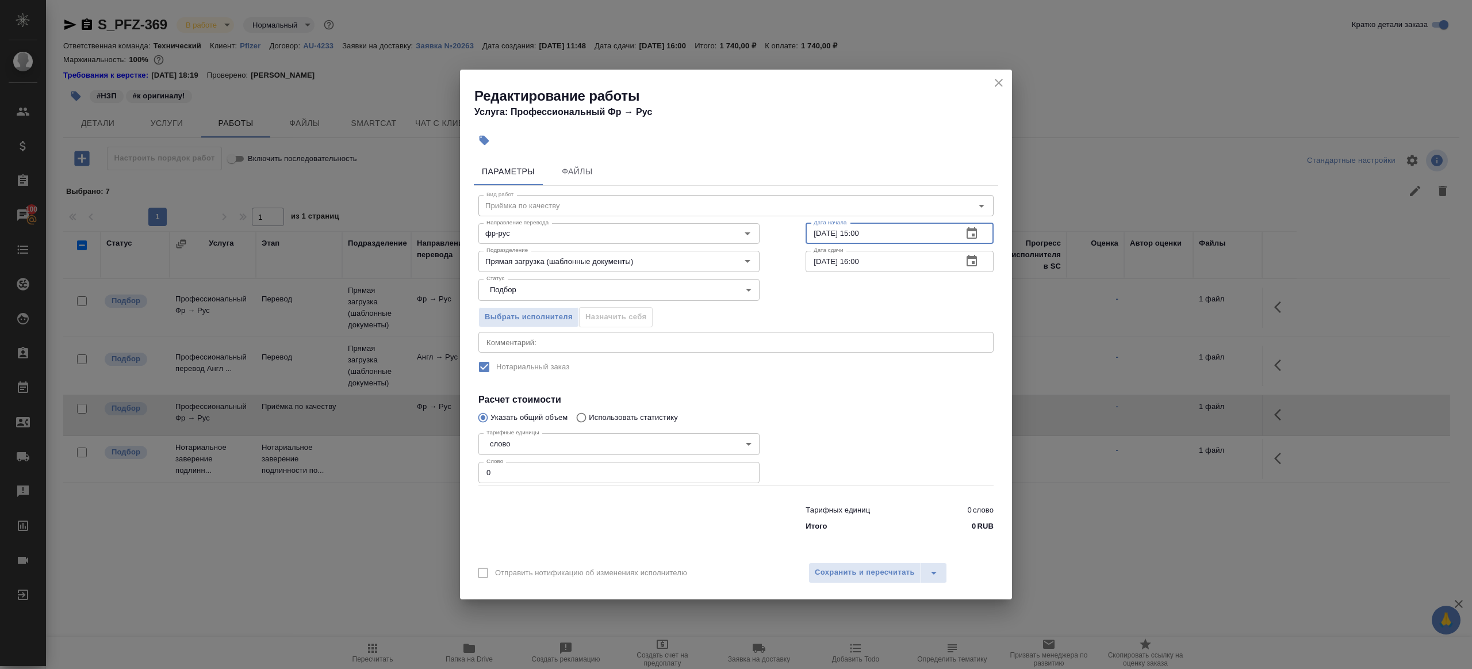
type input "10.09.2025 15:00"
click at [603, 476] on input "0" at bounding box center [618, 472] width 281 height 21
type input "1"
click at [699, 538] on div "Параметры Файлы Вид работ Приёмка по качеству Вид работ Направление перевода фр…" at bounding box center [736, 353] width 552 height 401
click at [851, 550] on div "Параметры Файлы Вид работ Приёмка по качеству Вид работ Направление перевода фр…" at bounding box center [736, 353] width 552 height 401
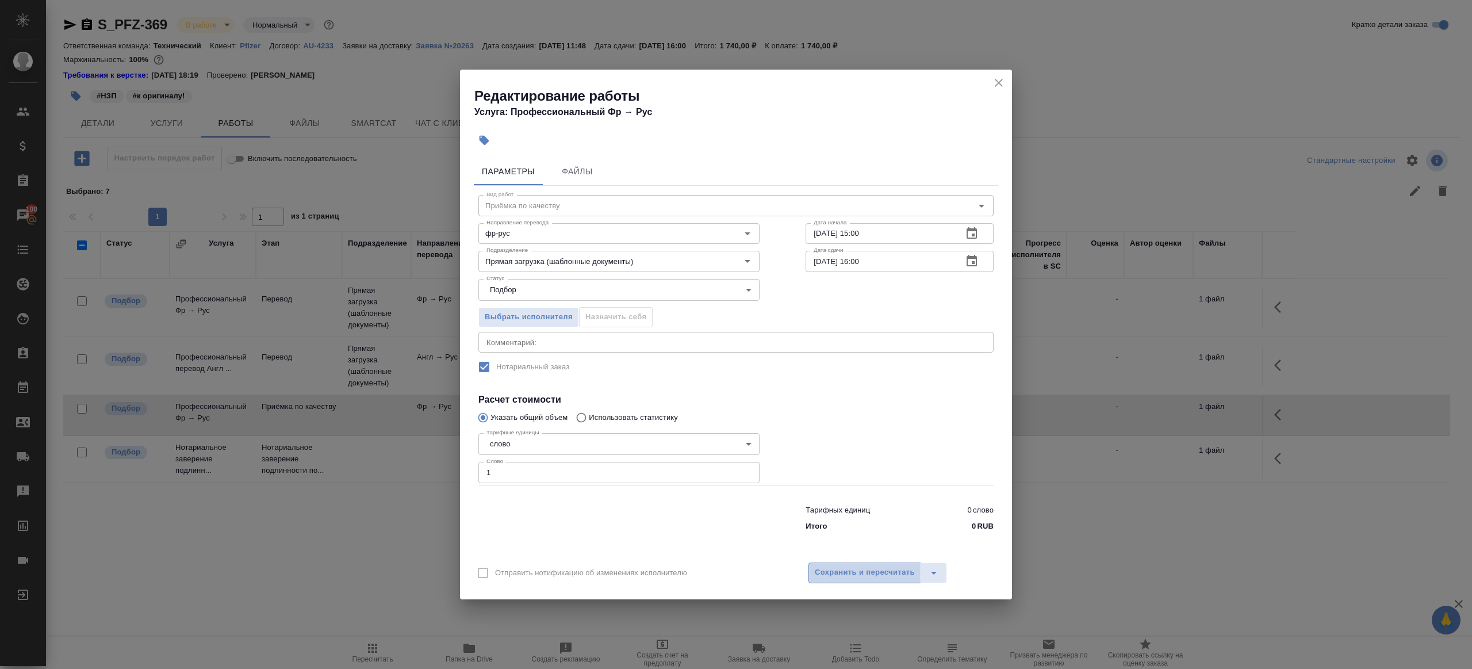
click at [851, 581] on button "Сохранить и пересчитать" at bounding box center [864, 572] width 113 height 21
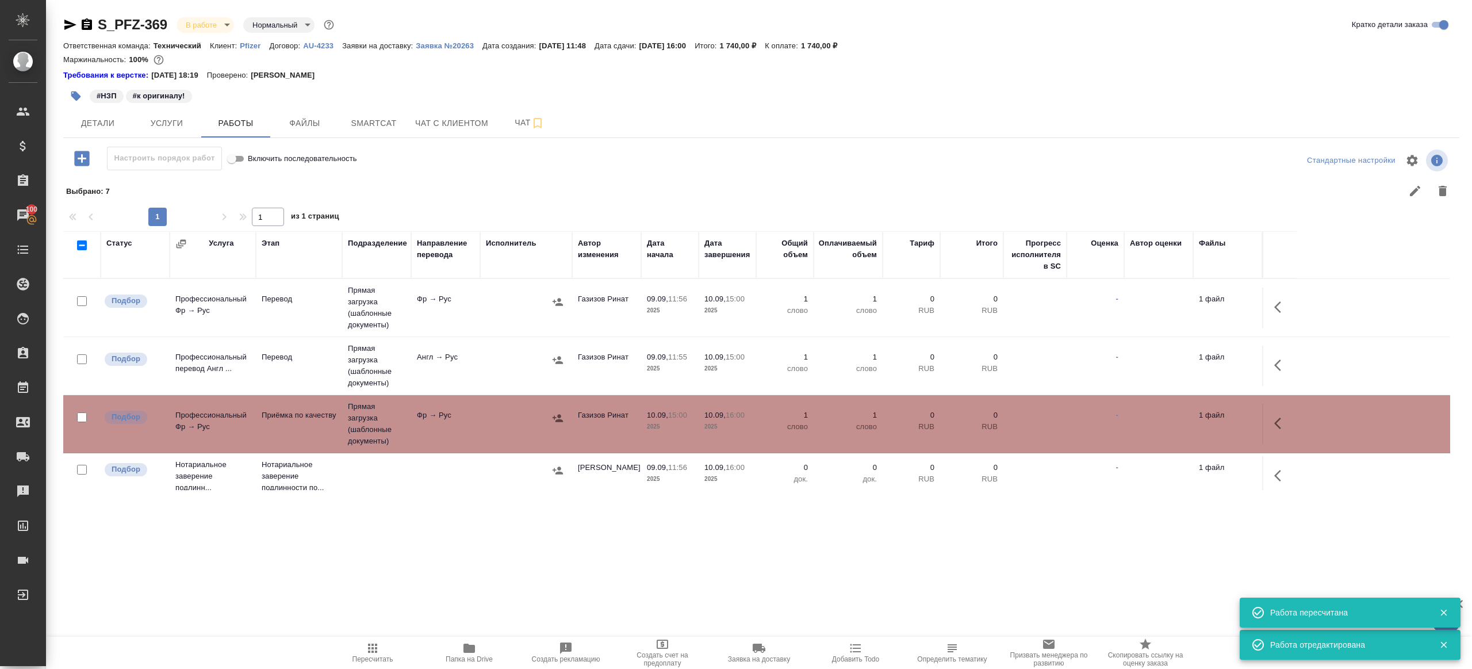
click at [494, 271] on div "Исполнитель" at bounding box center [526, 254] width 80 height 34
click at [372, 651] on icon "button" at bounding box center [372, 647] width 9 height 9
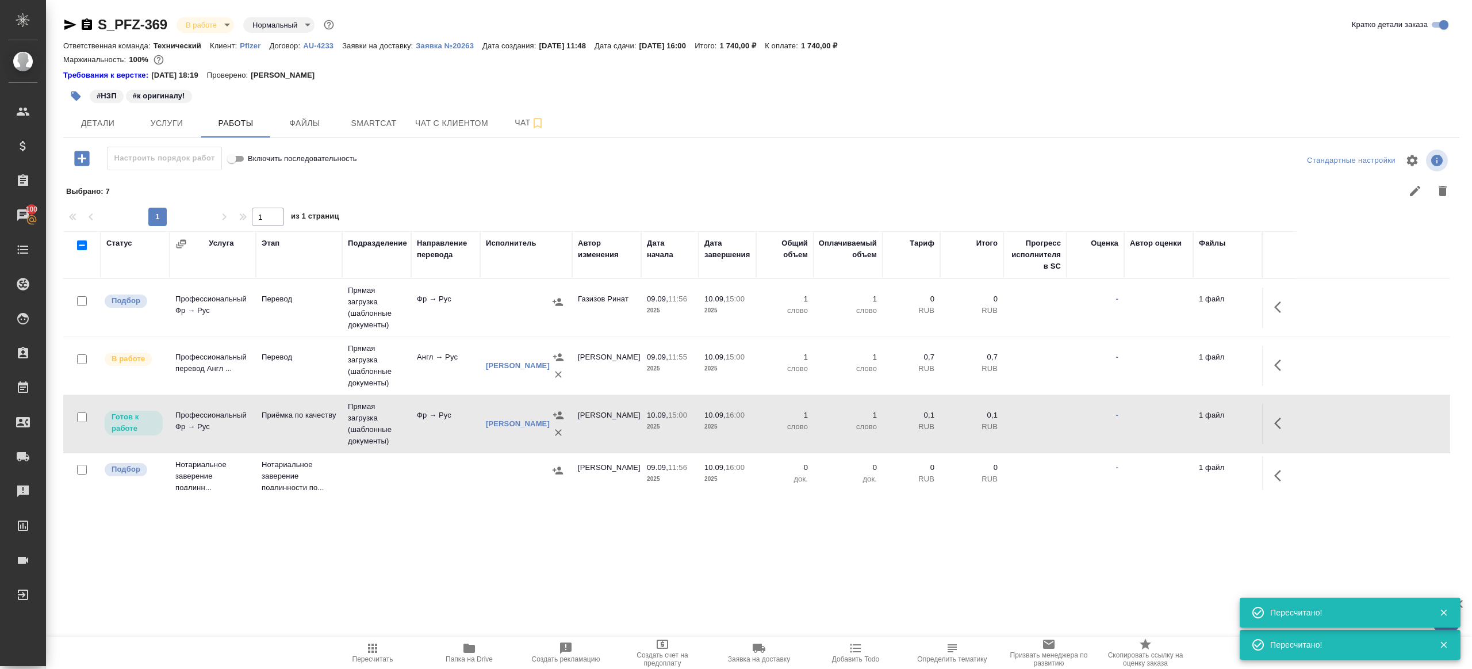
click at [83, 303] on input "checkbox" at bounding box center [82, 301] width 10 height 10
checkbox input "true"
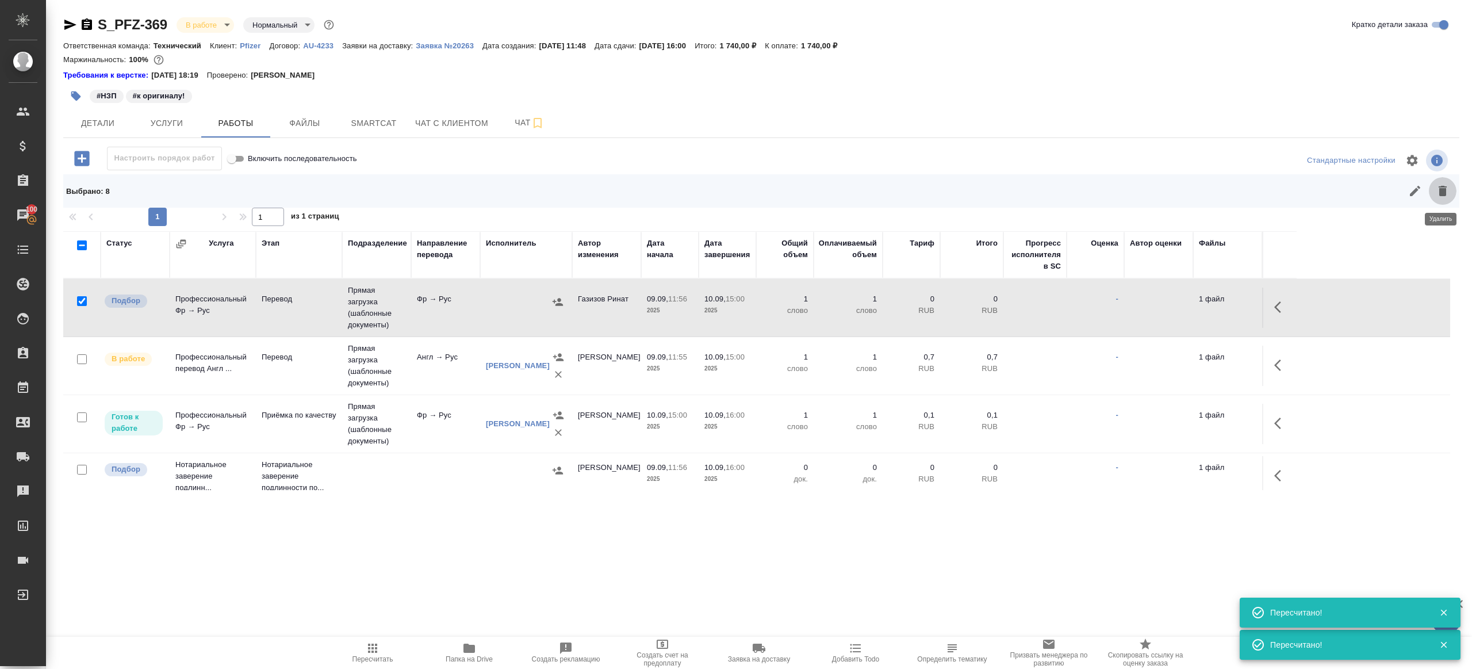
click at [1439, 186] on icon "button" at bounding box center [1443, 191] width 14 height 14
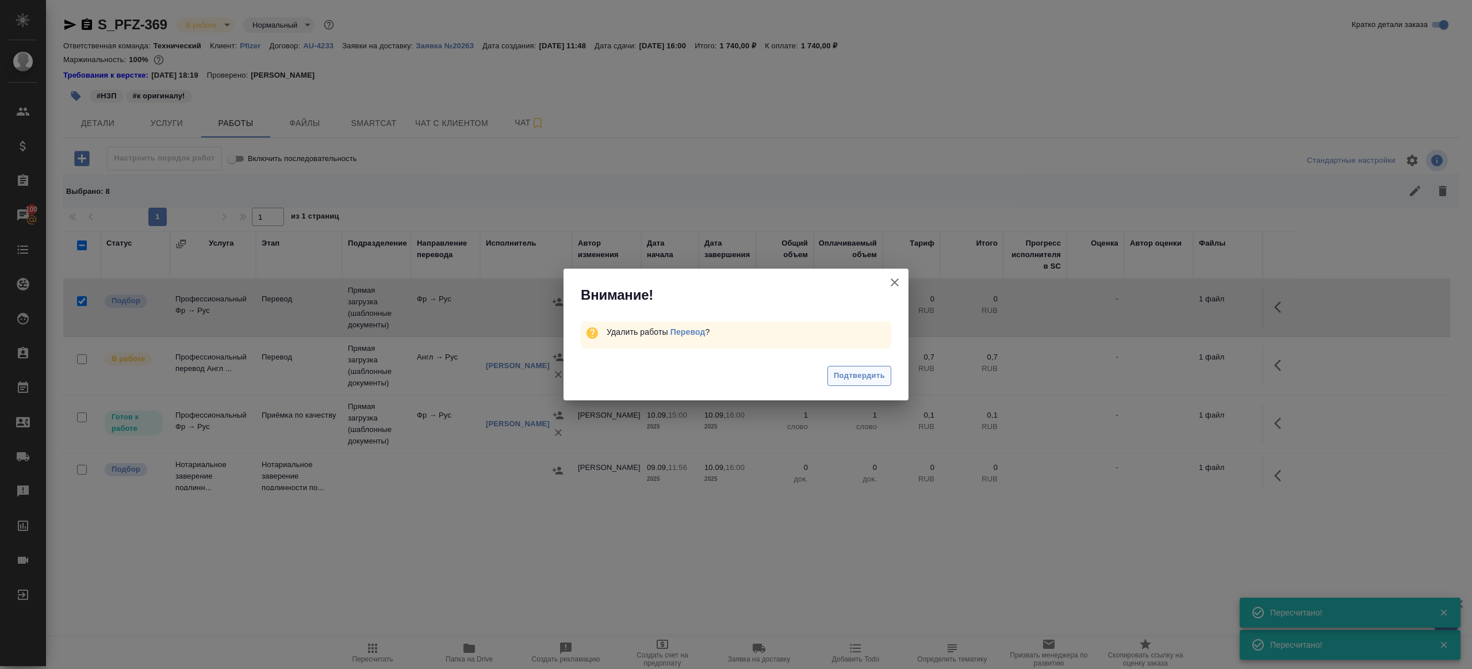
click at [864, 374] on span "Подтвердить" at bounding box center [859, 375] width 51 height 13
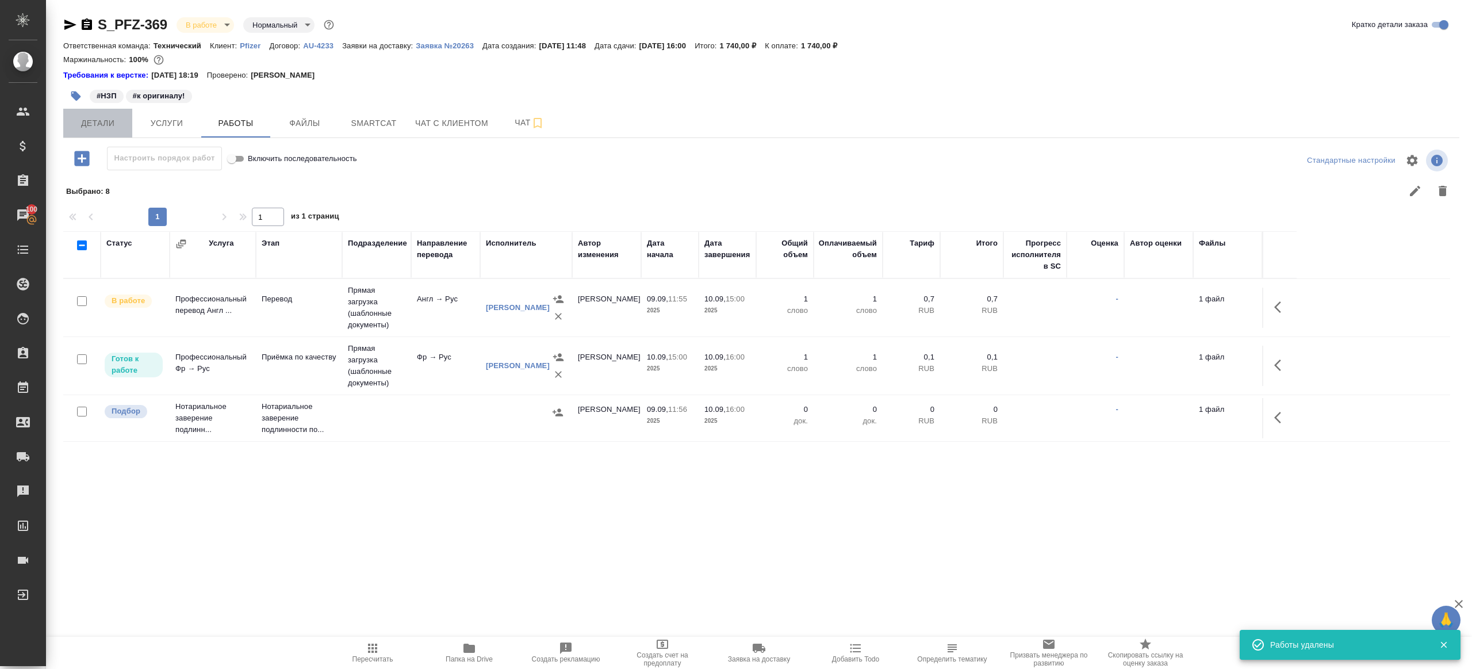
click at [103, 124] on span "Детали" at bounding box center [97, 123] width 55 height 14
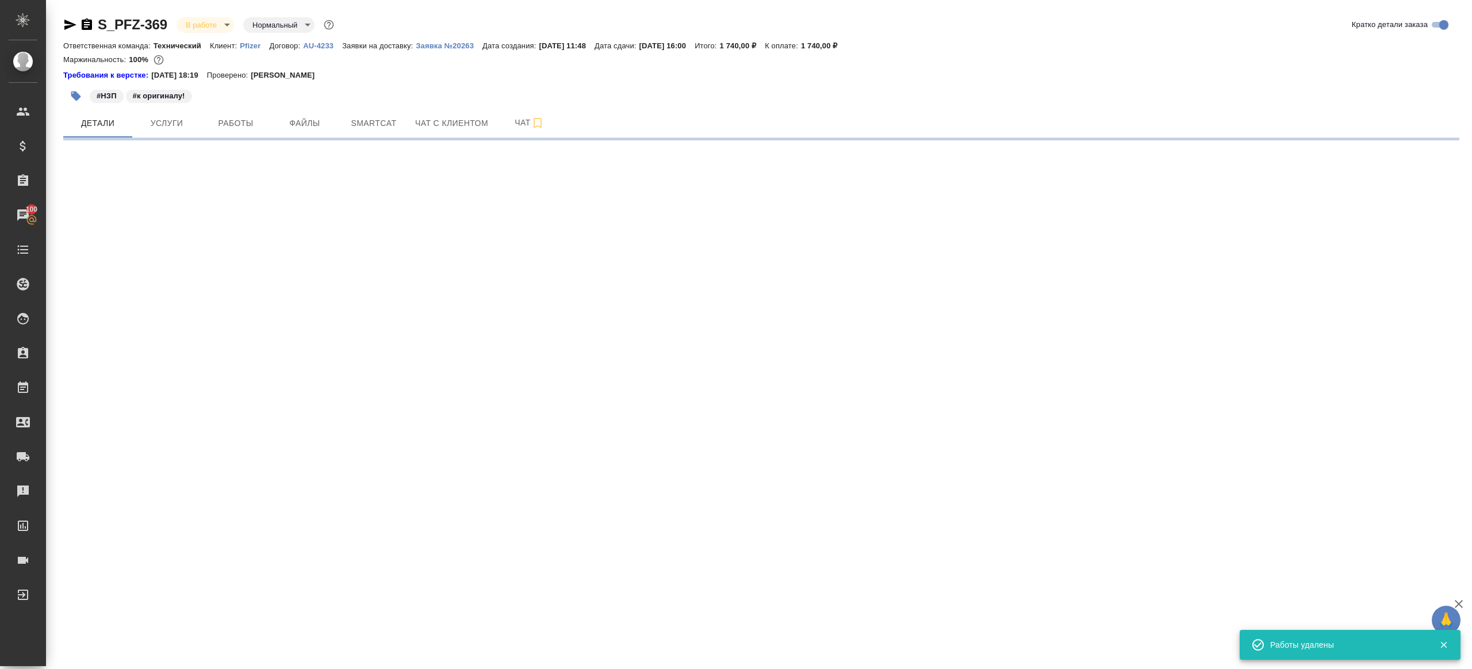
select select "RU"
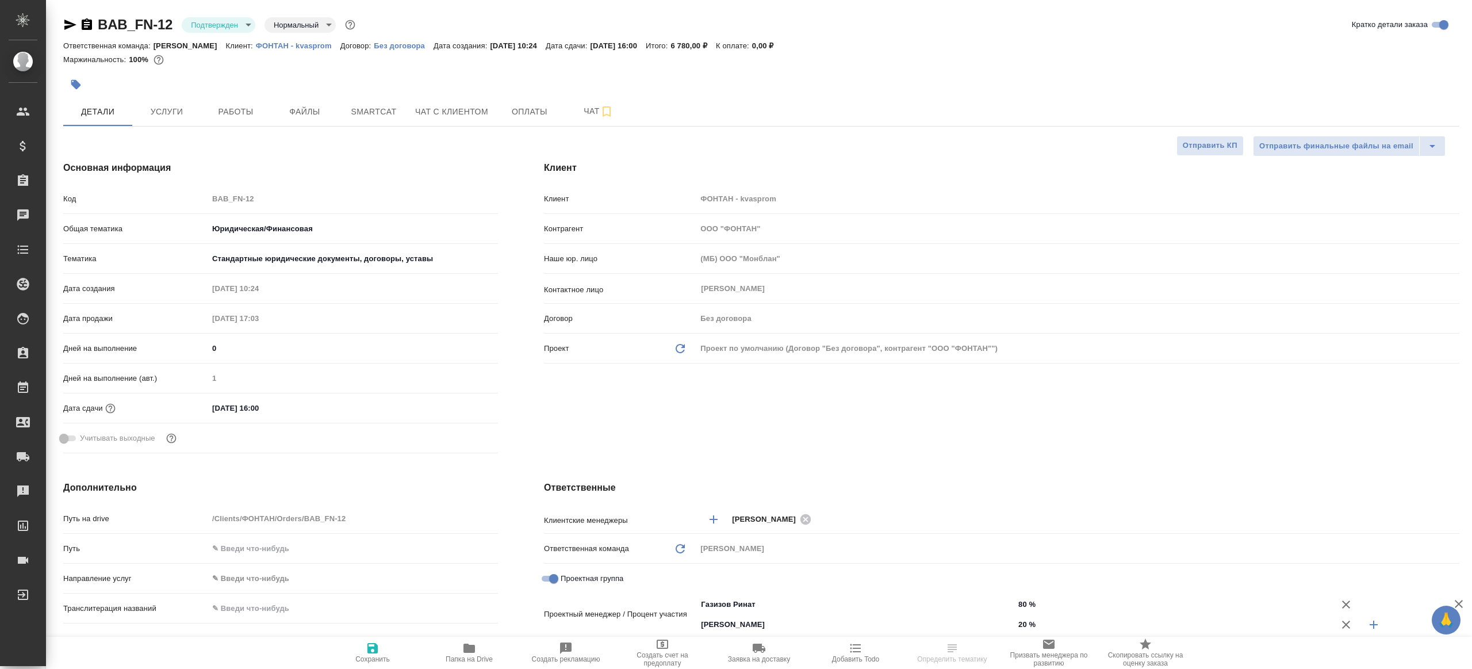
select select "RU"
type textarea "x"
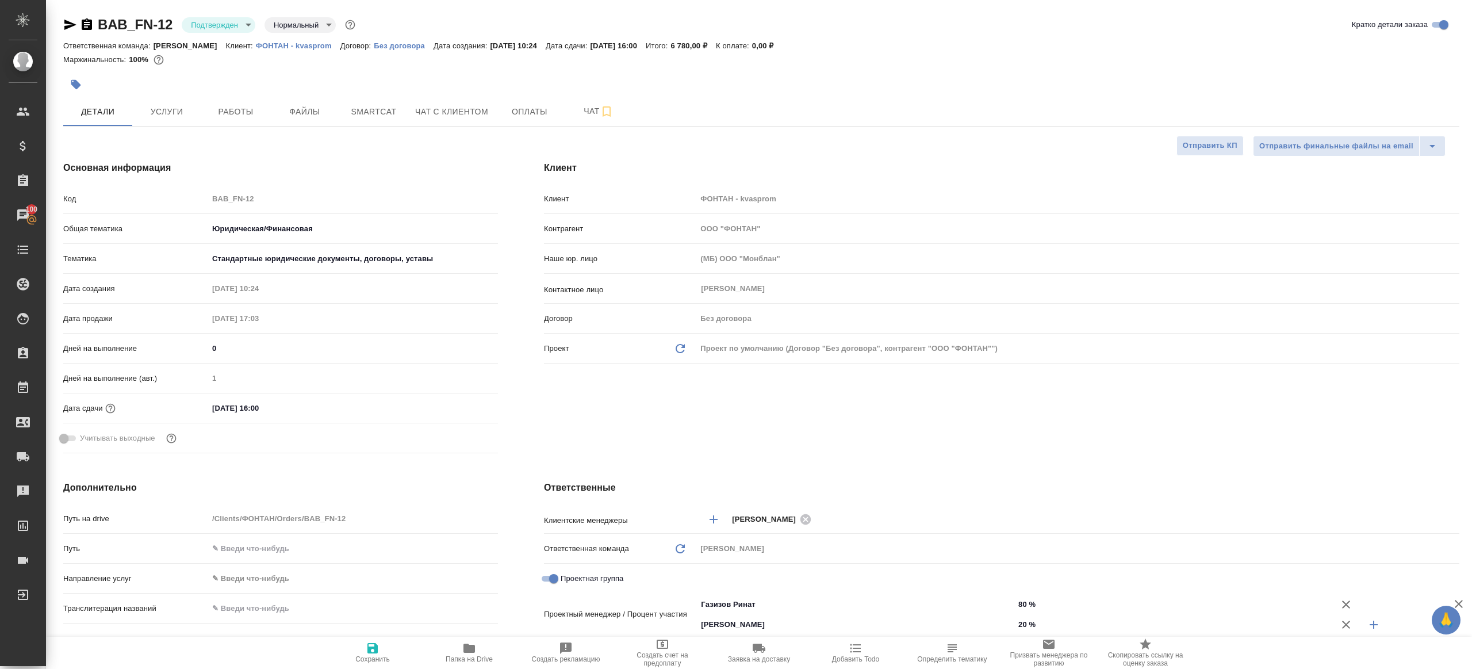
type textarea "x"
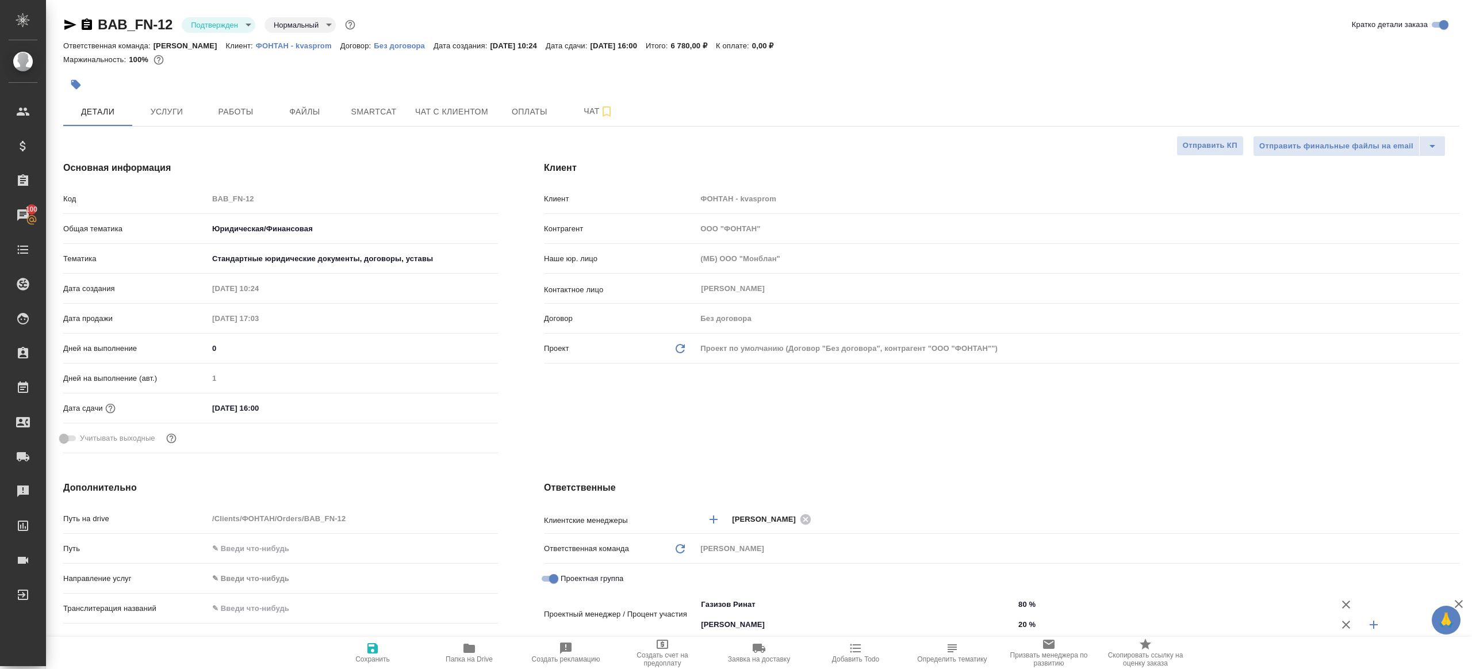
type textarea "x"
click at [217, 13] on div "BAB_FN-12 Подтвержден confirmed Нормальный normal Кратко детали заказа Ответств…" at bounding box center [761, 589] width 1409 height 1179
click at [217, 18] on body "🙏 .cls-1 fill:#fff; AWATERA [PERSON_NAME] Клиенты Спецификации Заказы 100 Чаты …" at bounding box center [736, 334] width 1472 height 669
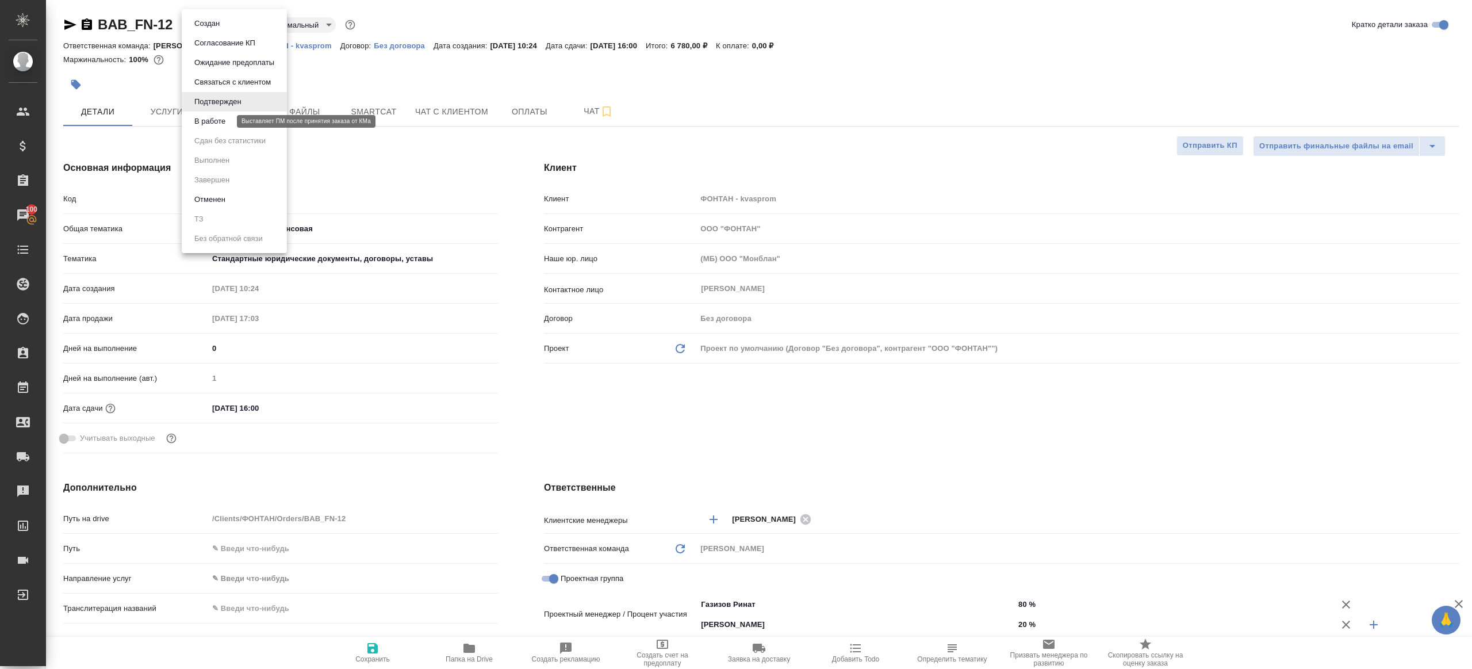
click at [217, 120] on button "В работе" at bounding box center [210, 121] width 38 height 13
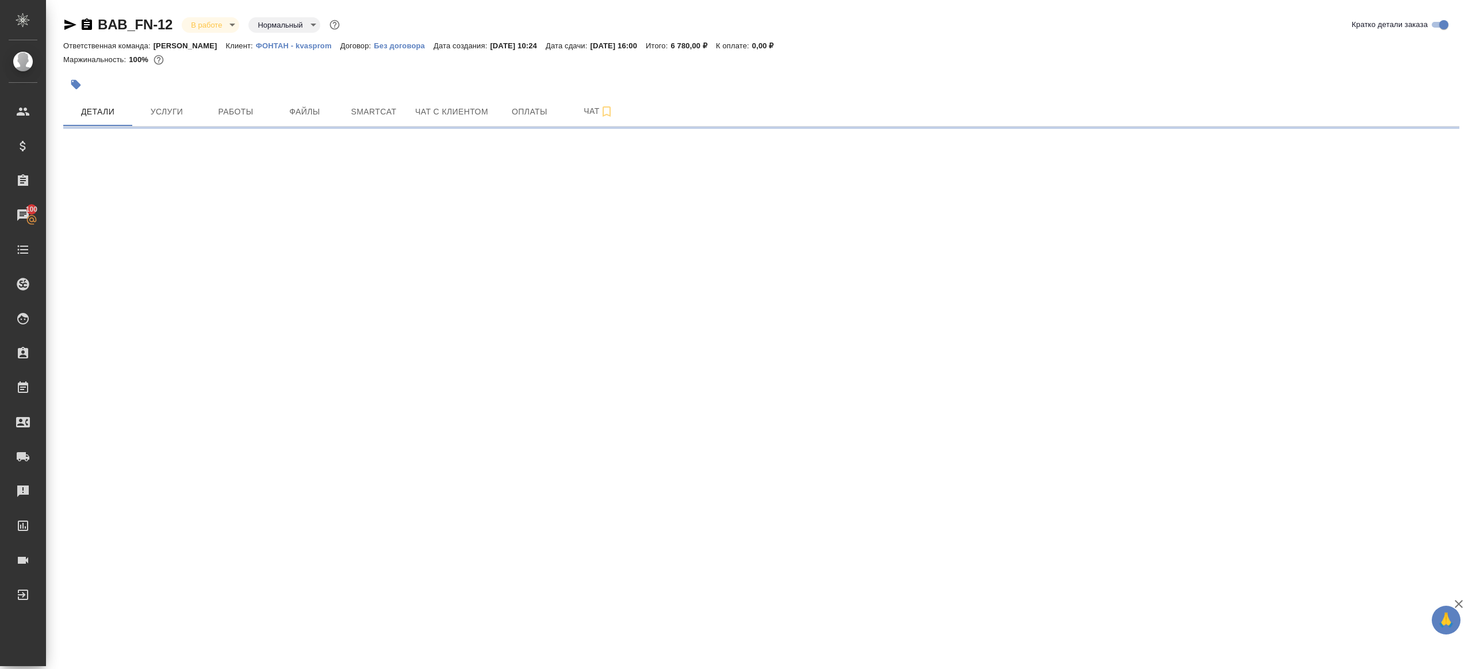
select select "RU"
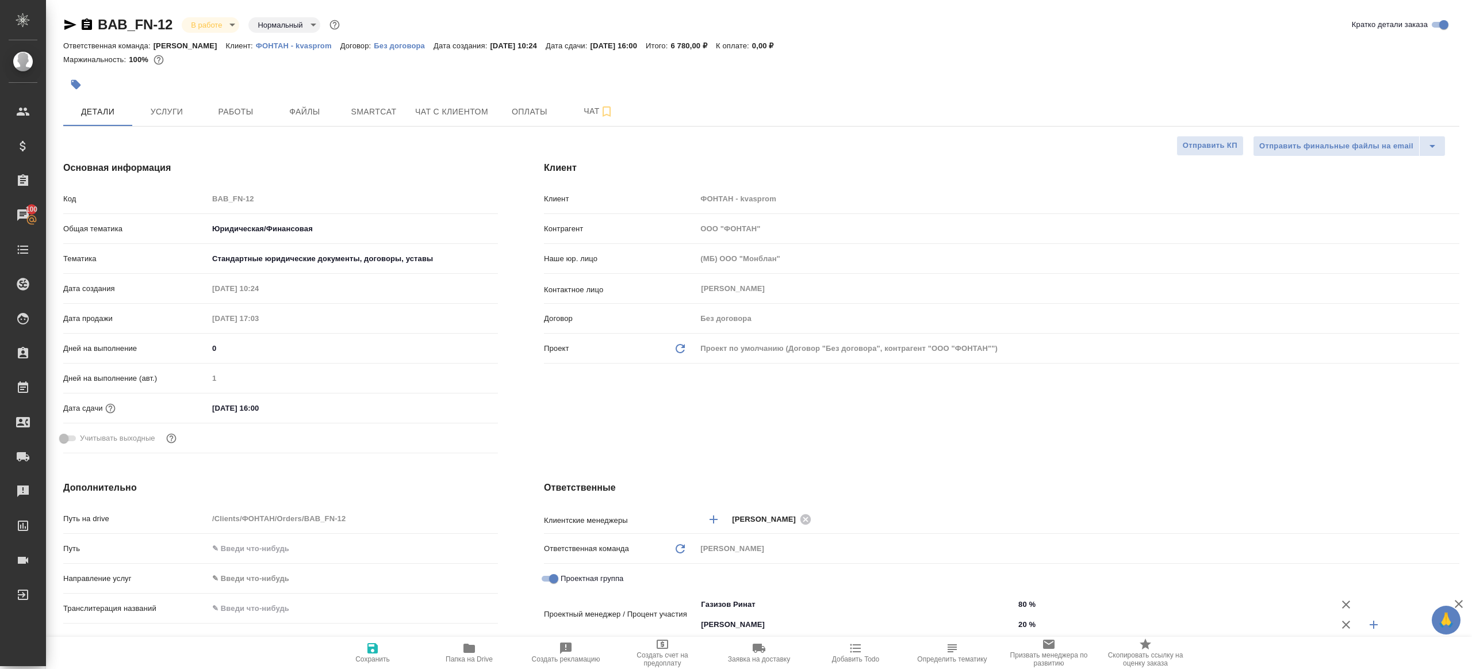
type textarea "x"
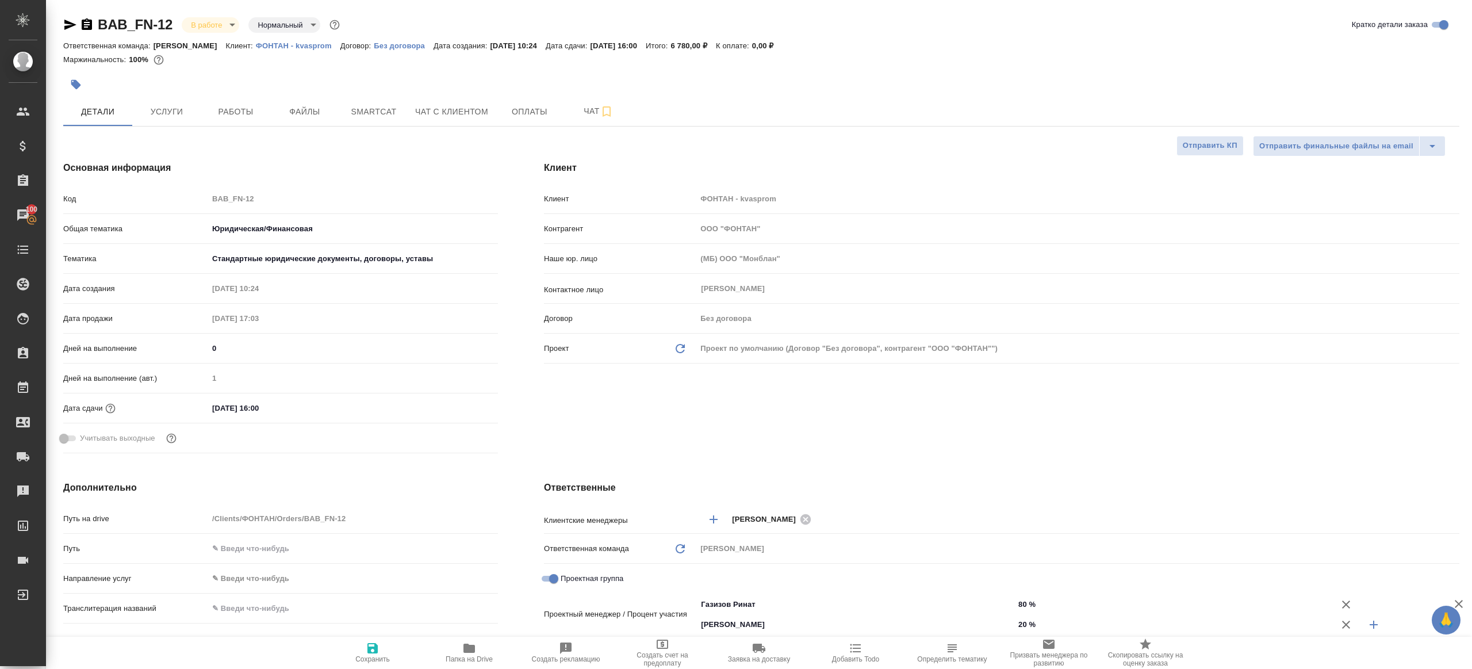
type textarea "x"
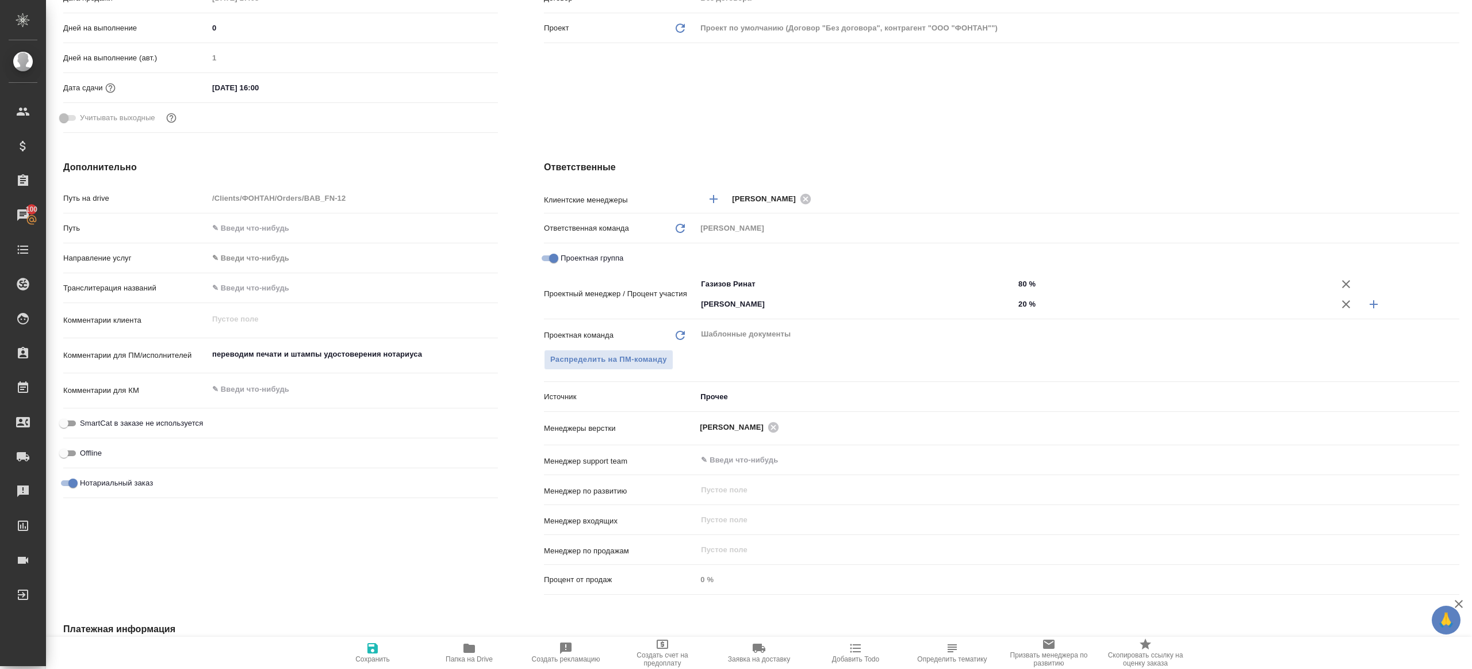
click at [467, 649] on icon "button" at bounding box center [468, 647] width 11 height 9
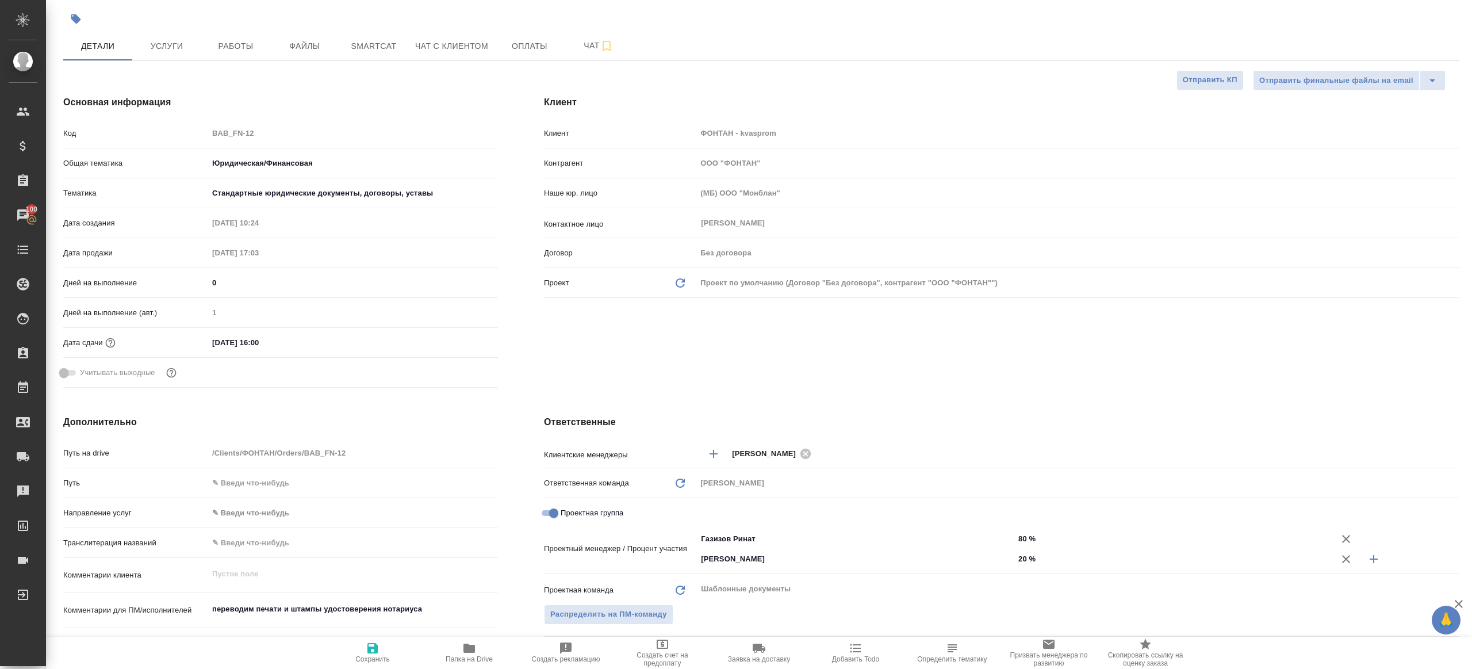
scroll to position [0, 0]
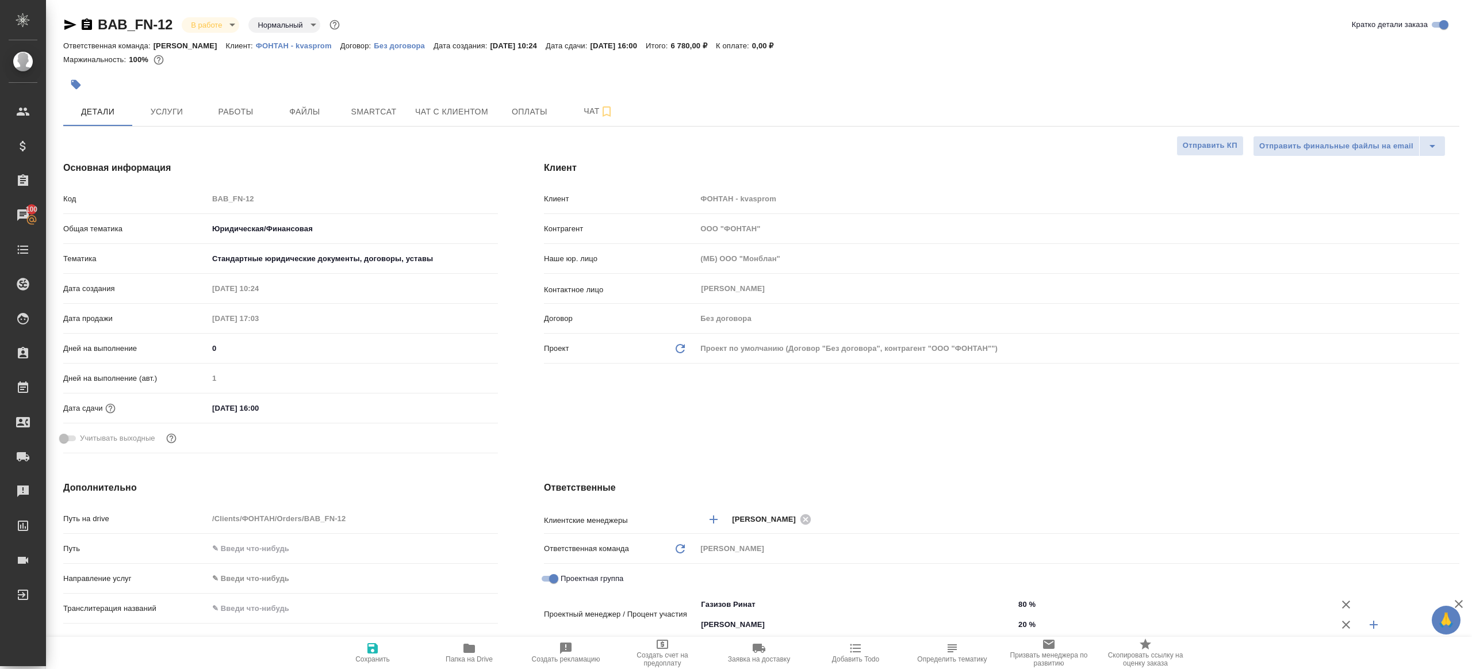
type textarea "x"
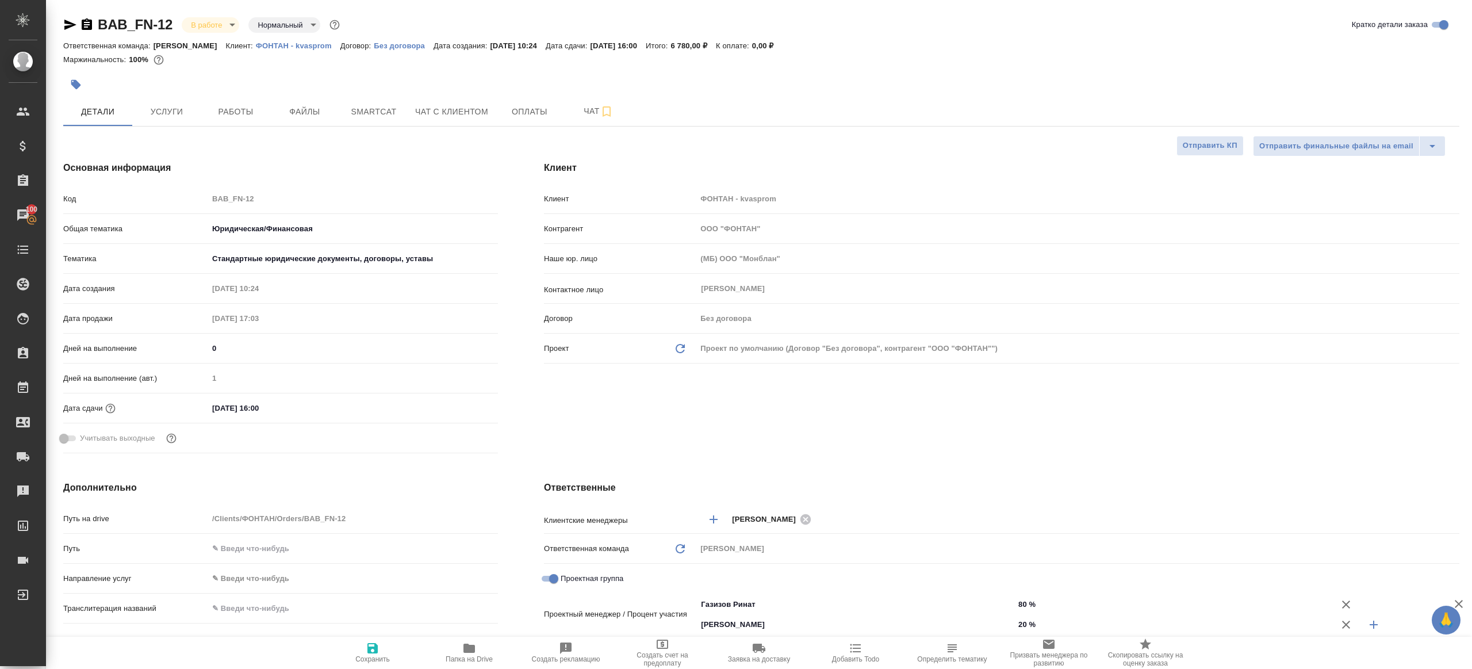
type textarea "x"
click at [233, 118] on button "Работы" at bounding box center [235, 111] width 69 height 29
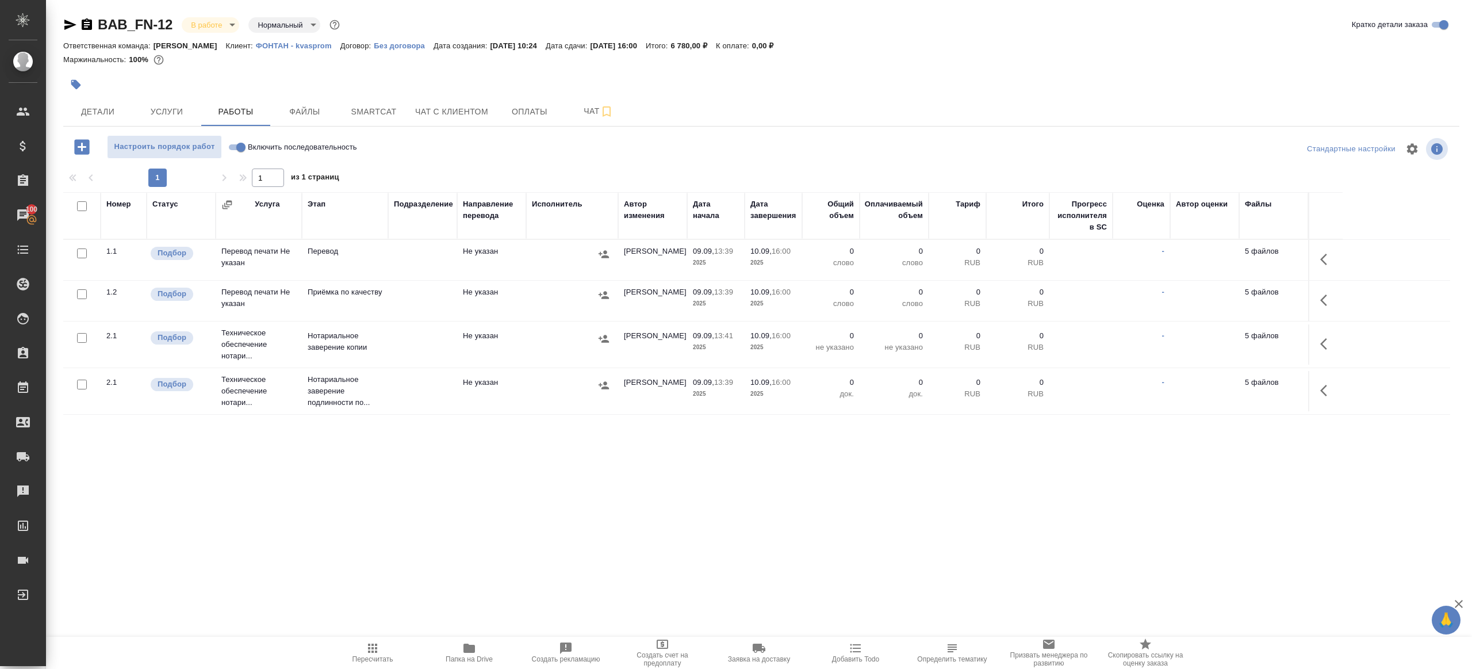
click at [458, 177] on div "1 1 из 1 страниц" at bounding box center [761, 177] width 1396 height 18
click at [241, 144] on input "Включить последовательность" at bounding box center [240, 147] width 41 height 14
checkbox input "true"
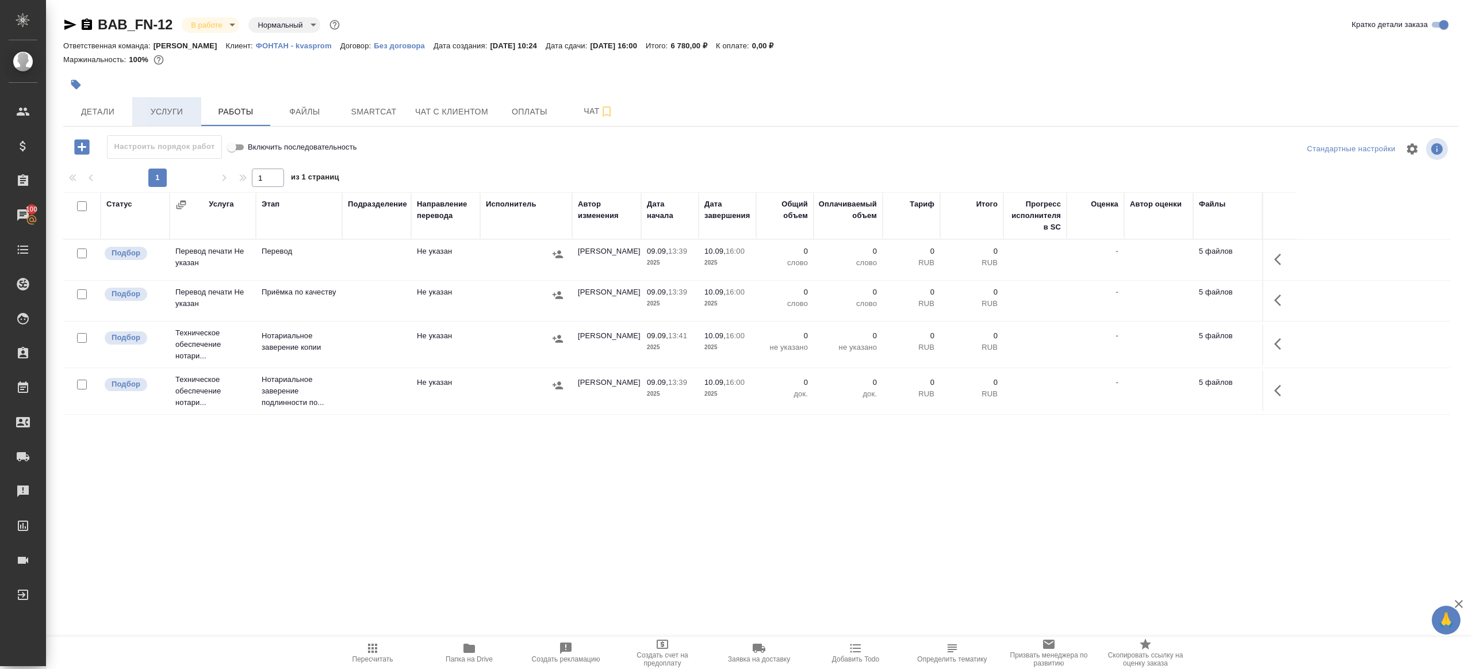
click at [166, 110] on span "Услуги" at bounding box center [166, 112] width 55 height 14
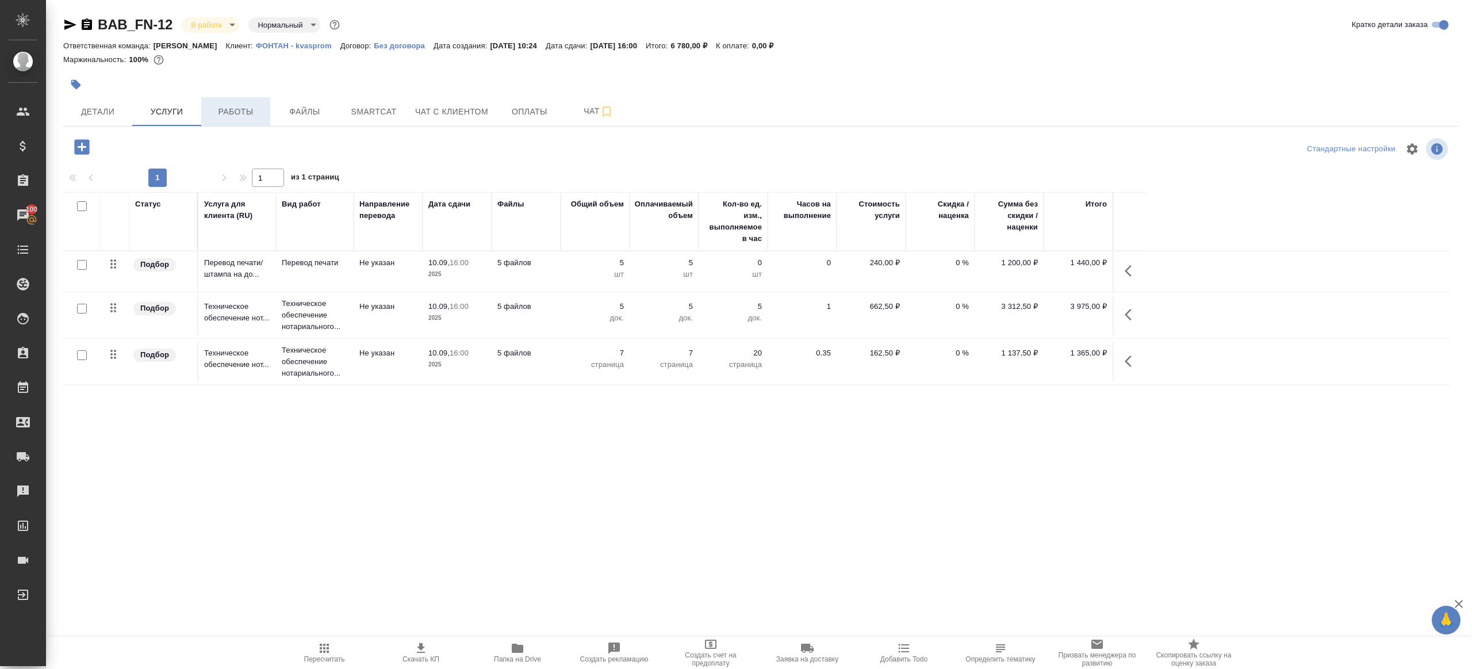
click at [237, 124] on button "Работы" at bounding box center [235, 111] width 69 height 29
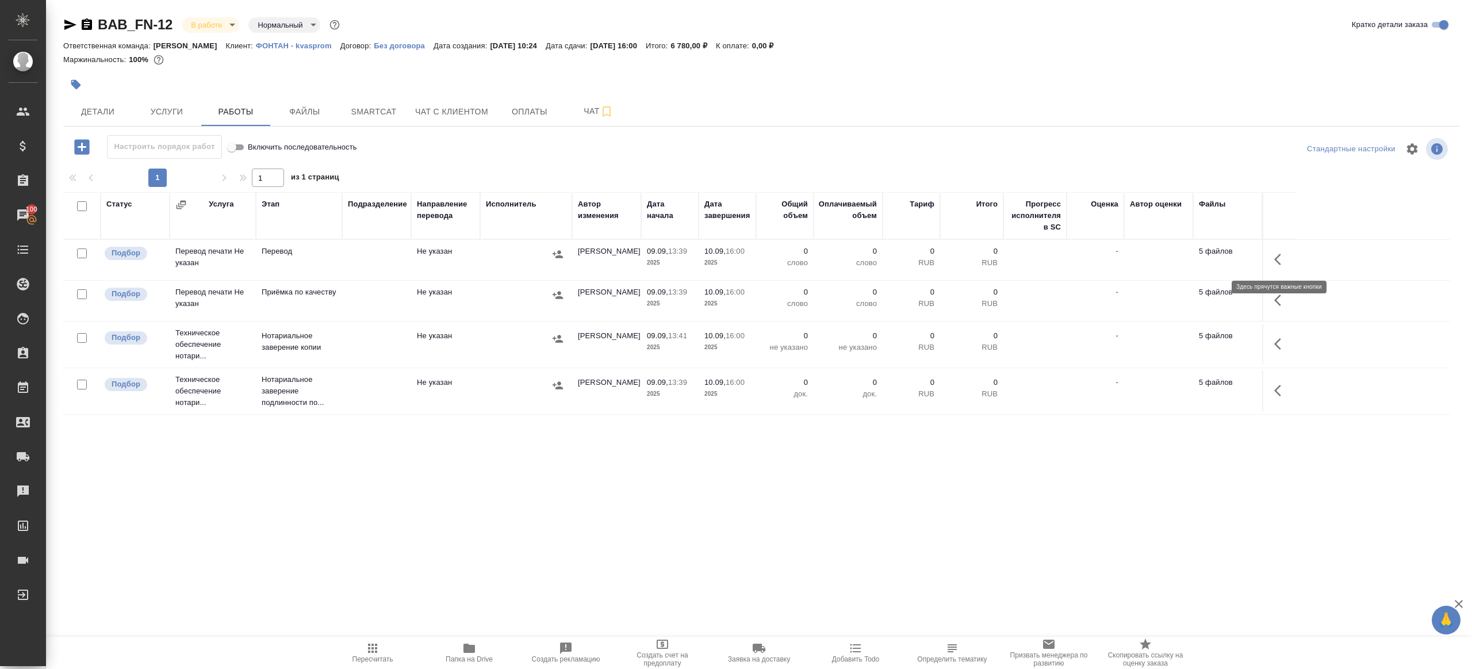
click at [1274, 260] on icon "button" at bounding box center [1281, 259] width 14 height 14
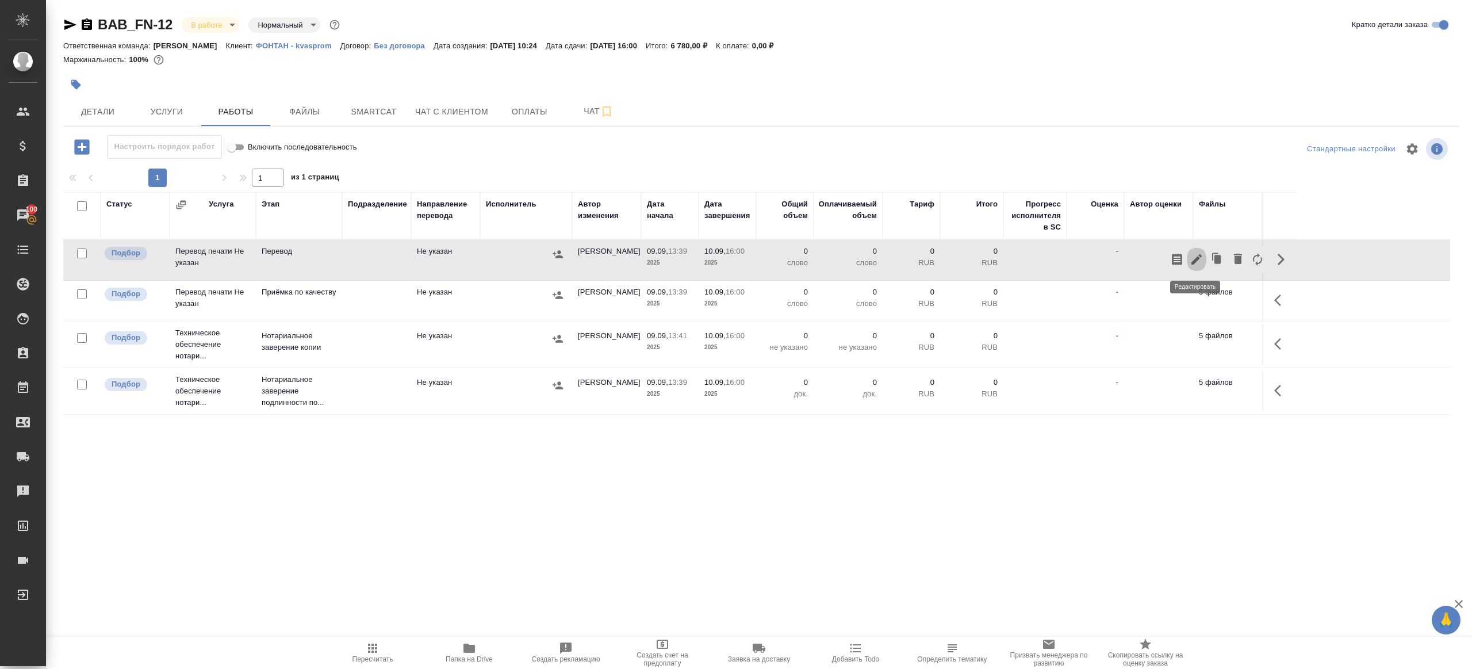
click at [1196, 256] on icon "button" at bounding box center [1197, 259] width 14 height 14
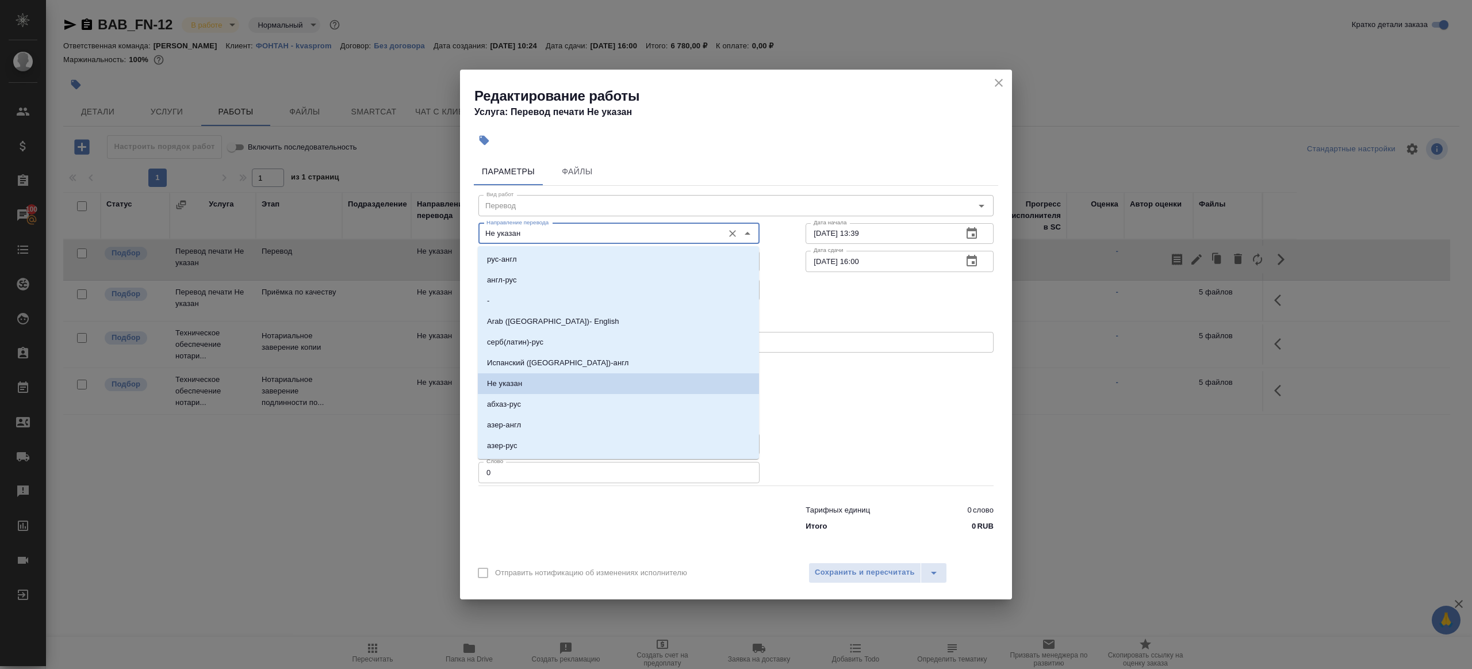
click at [512, 229] on input "Не указан" at bounding box center [600, 234] width 236 height 14
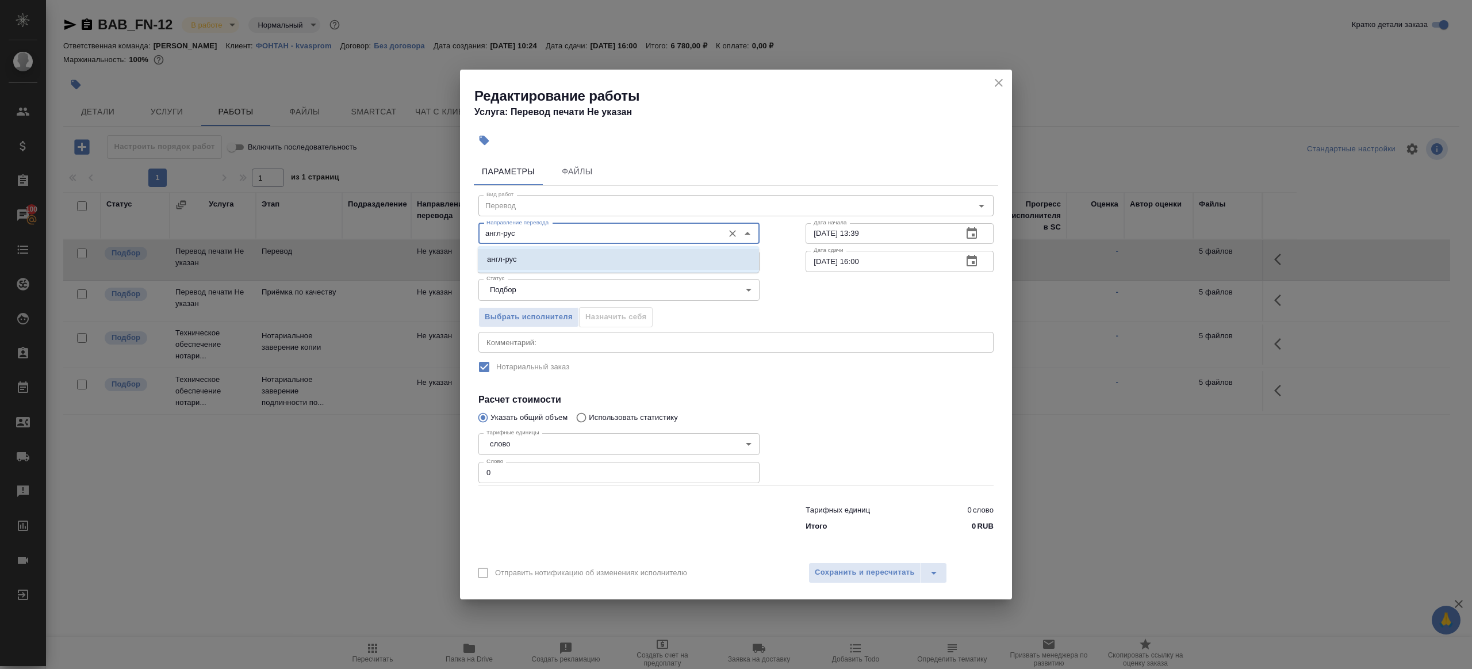
click at [519, 255] on li "англ-рус" at bounding box center [618, 259] width 281 height 21
type input "англ-рус"
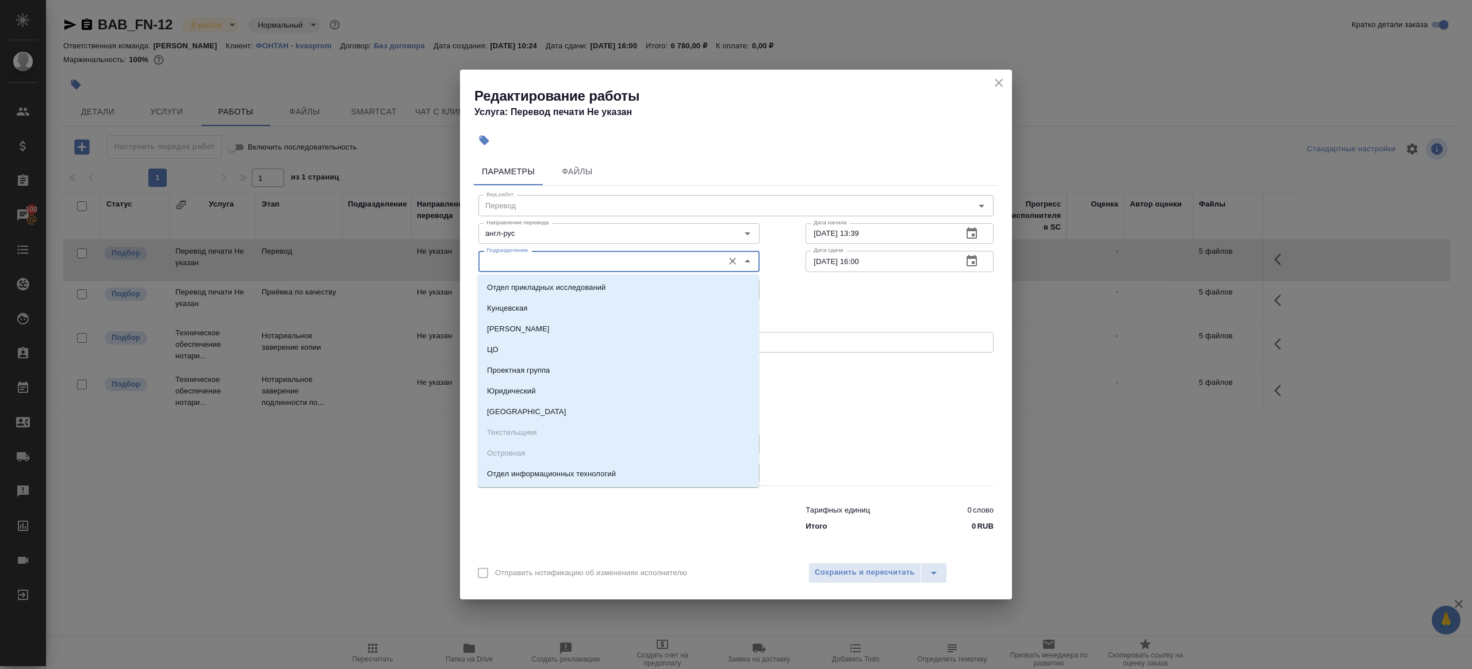
click at [519, 255] on input "Подразделение" at bounding box center [600, 261] width 236 height 14
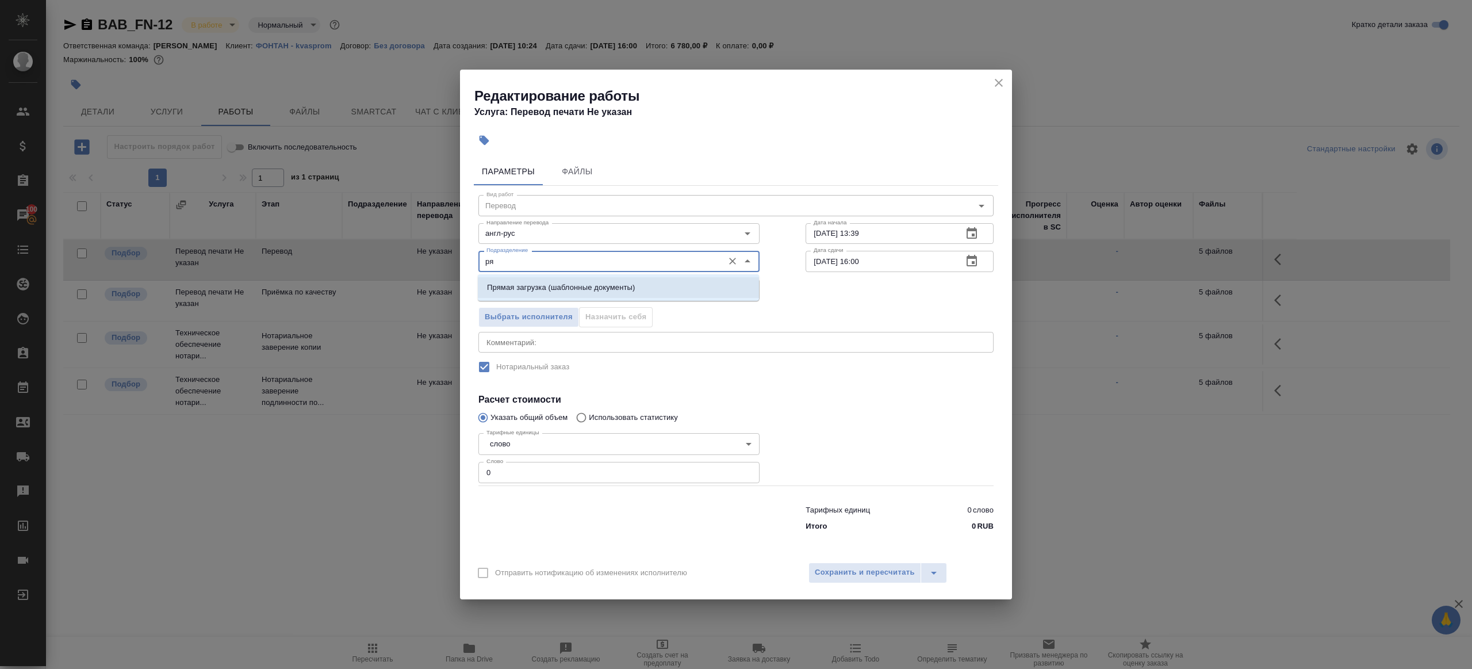
click at [547, 282] on p "Прямая загрузка (шаблонные документы)" at bounding box center [561, 287] width 148 height 11
type input "Прямая загрузка (шаблонные документы)"
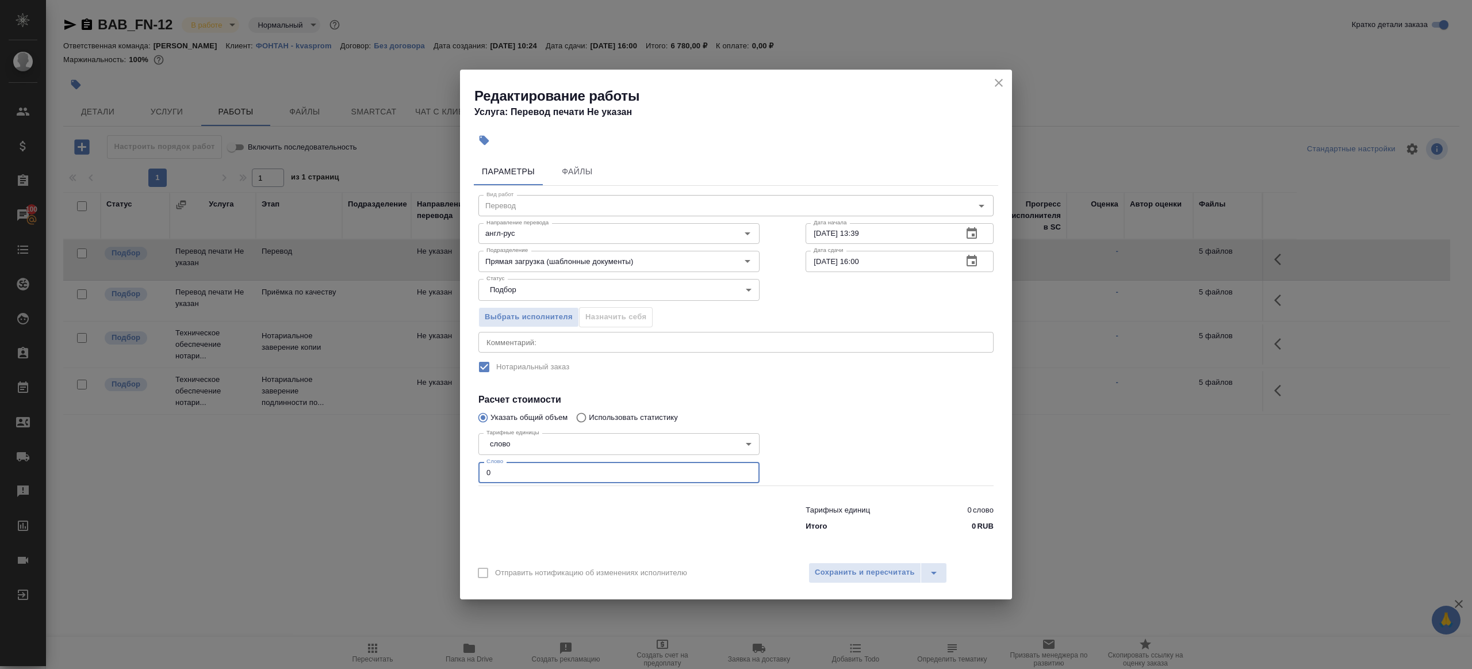
click at [527, 471] on input "0" at bounding box center [618, 472] width 281 height 21
click at [558, 521] on div at bounding box center [618, 516] width 327 height 46
click at [555, 473] on input "0" at bounding box center [618, 472] width 281 height 21
type input "1"
click at [604, 523] on div at bounding box center [618, 516] width 327 height 46
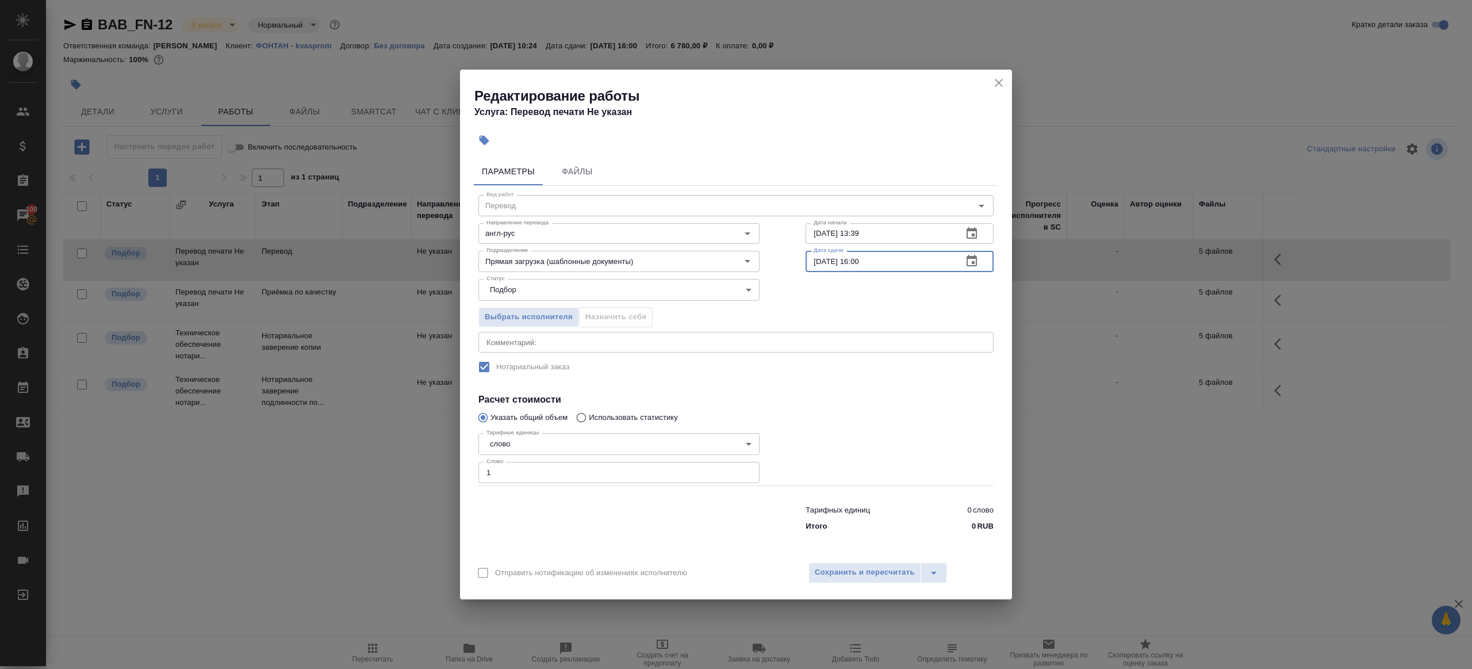
click at [861, 263] on input "[DATE] 16:00" at bounding box center [880, 261] width 148 height 21
type input "[DATE] 10:00"
click at [856, 373] on label "Нотариальный заказ" at bounding box center [728, 367] width 513 height 24
click at [856, 592] on div "Отправить нотификацию об изменениях исполнителю Сохранить и пересчитать" at bounding box center [736, 577] width 552 height 44
click at [856, 576] on span "Сохранить и пересчитать" at bounding box center [865, 572] width 100 height 13
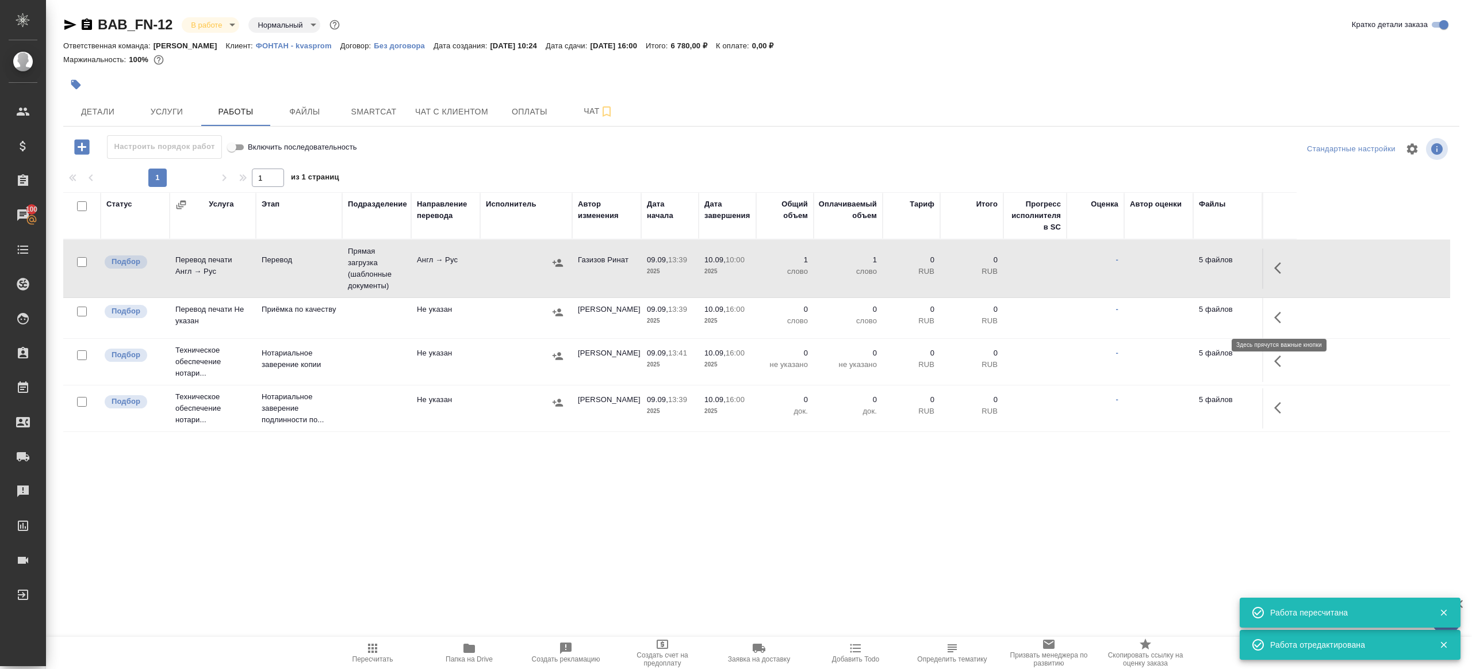
click at [1279, 305] on button "button" at bounding box center [1281, 318] width 28 height 28
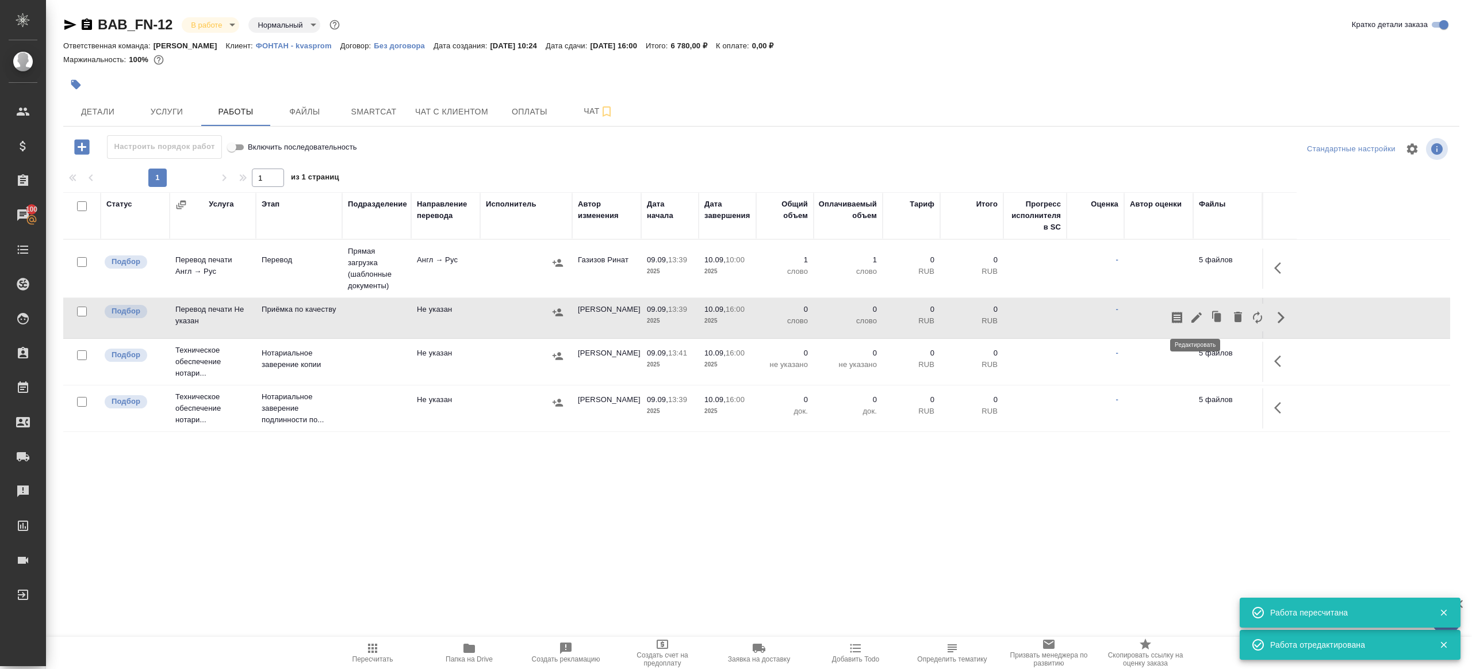
click at [1193, 310] on icon "button" at bounding box center [1197, 317] width 14 height 14
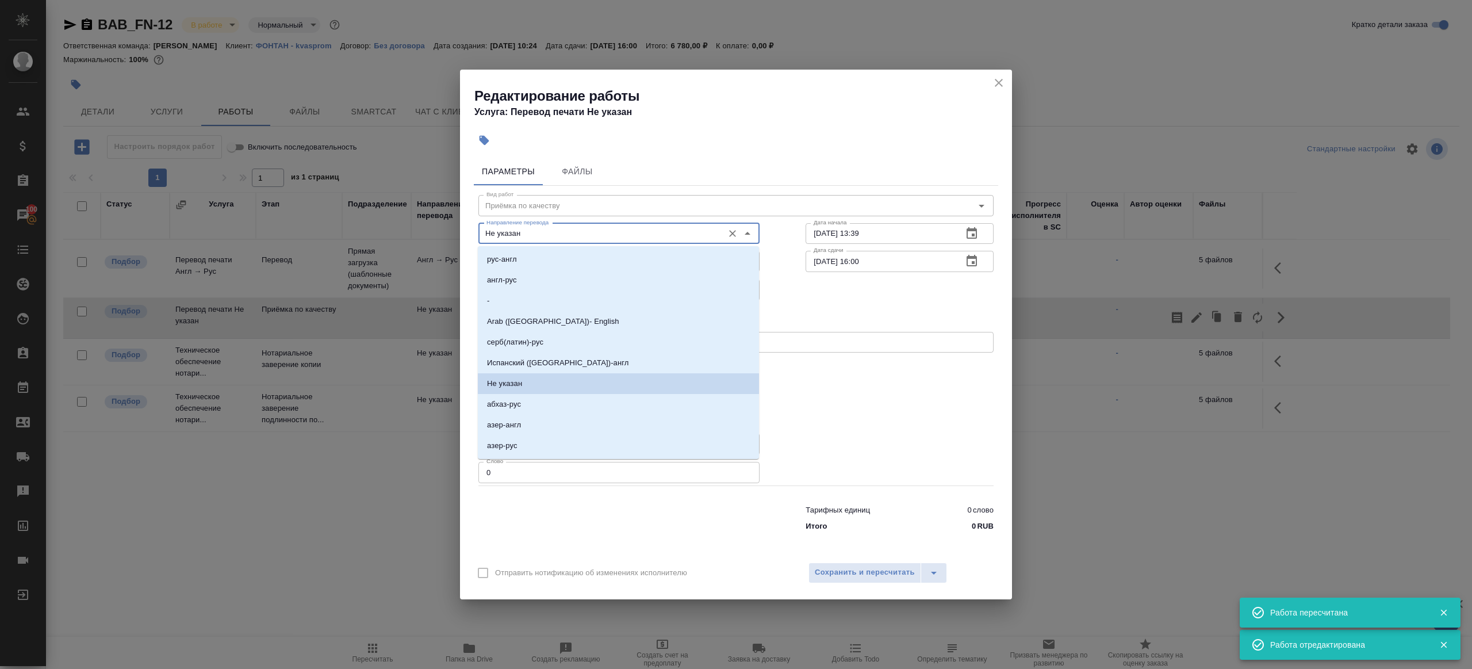
click at [516, 231] on input "Не указан" at bounding box center [600, 234] width 236 height 14
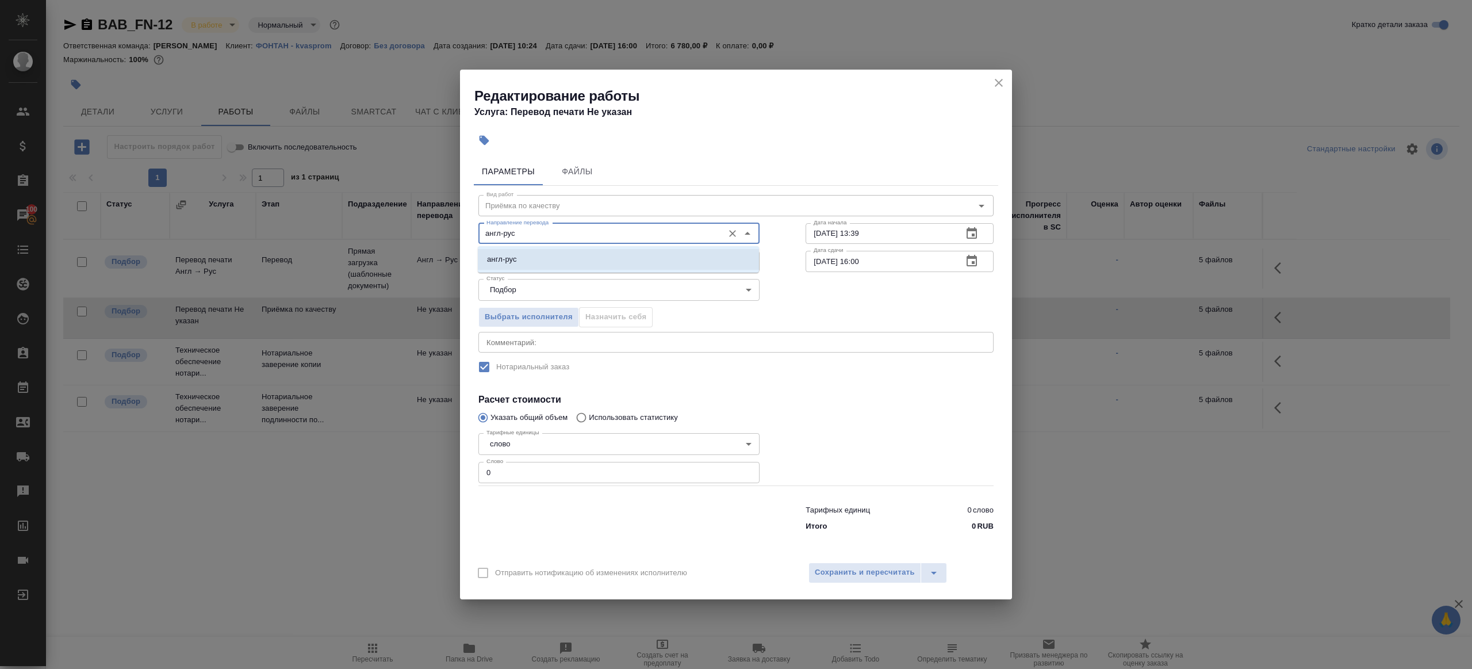
click at [522, 256] on li "англ-рус" at bounding box center [618, 259] width 281 height 21
type input "англ-рус"
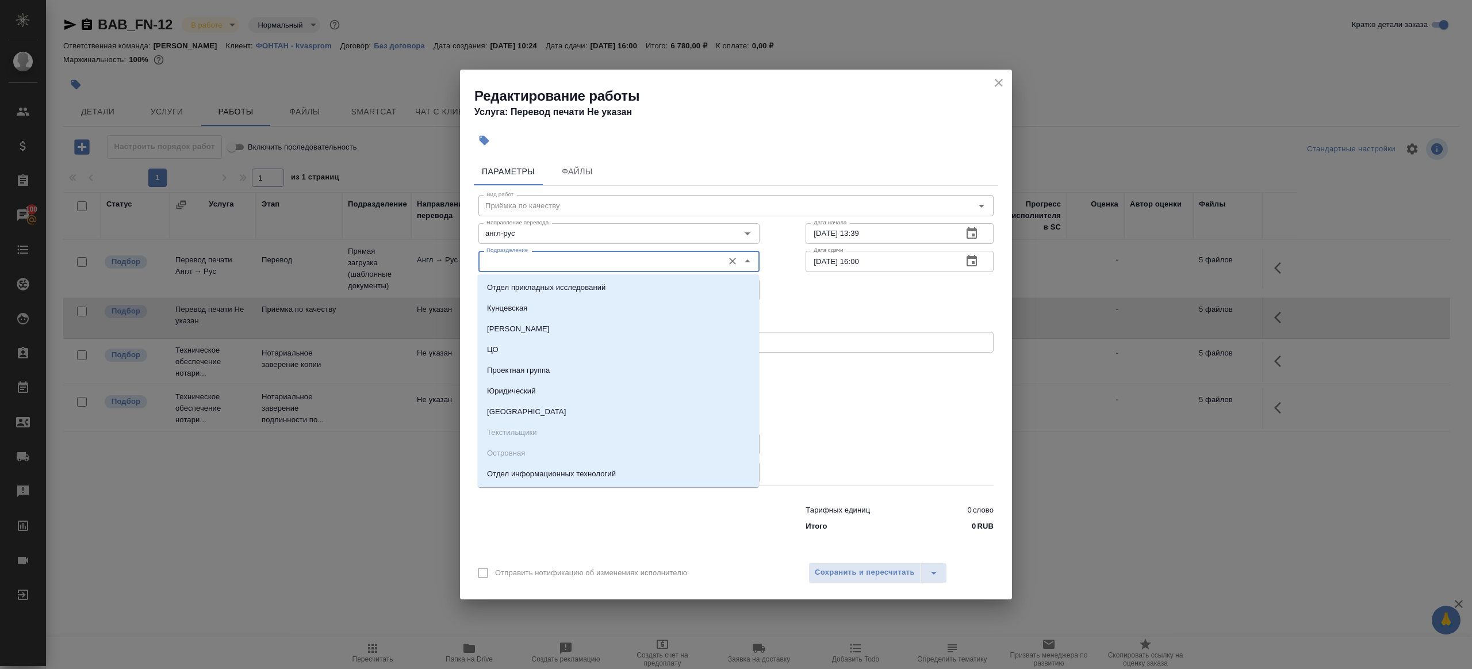
click at [522, 256] on input "Подразделение" at bounding box center [600, 261] width 236 height 14
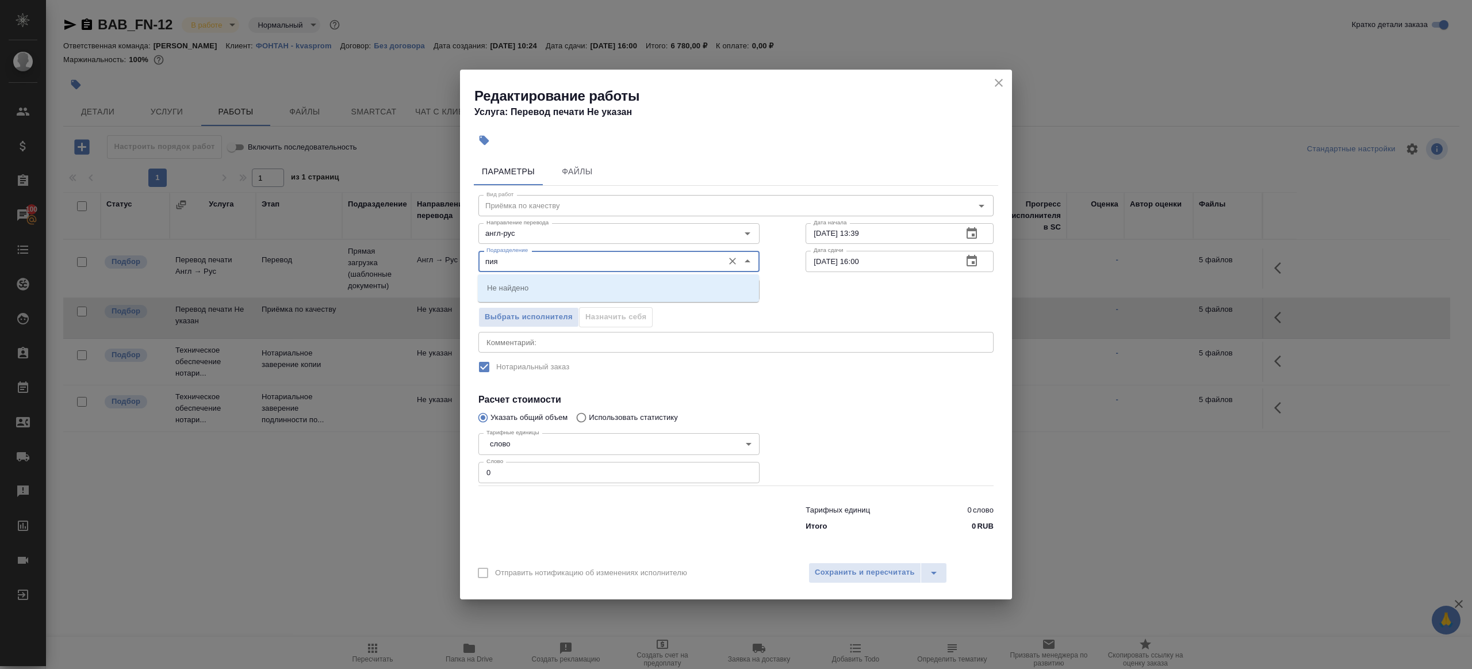
click at [551, 264] on input "пия" at bounding box center [600, 261] width 236 height 14
click at [571, 296] on li "Прямая загрузка (шаблонные документы)" at bounding box center [618, 287] width 281 height 21
type input "Прямая загрузка (шаблонные документы)"
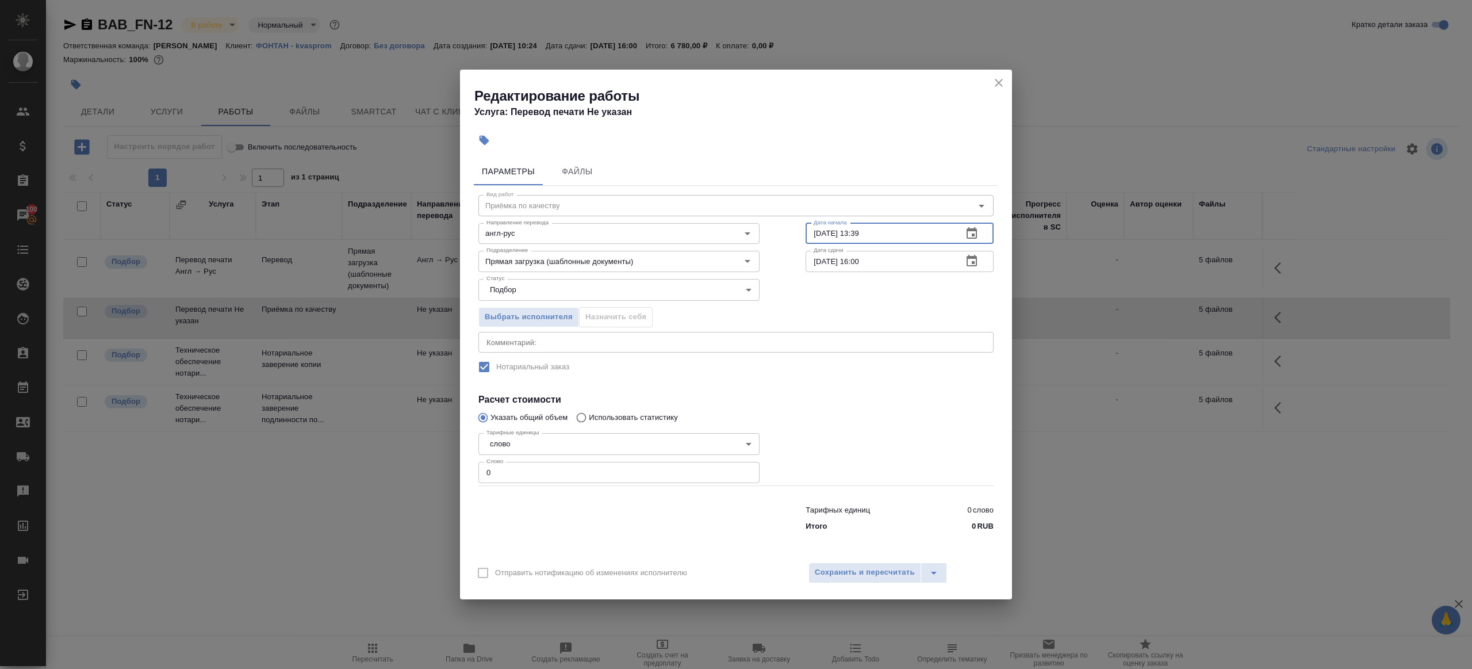
click at [879, 241] on input "09.09.2025 13:39" at bounding box center [880, 233] width 148 height 21
paste input "10.09.2025 10:00"
type input "10.09.2025 10:00"
click at [884, 264] on input "10.09.2025 16:00" at bounding box center [880, 261] width 148 height 21
paste input "0"
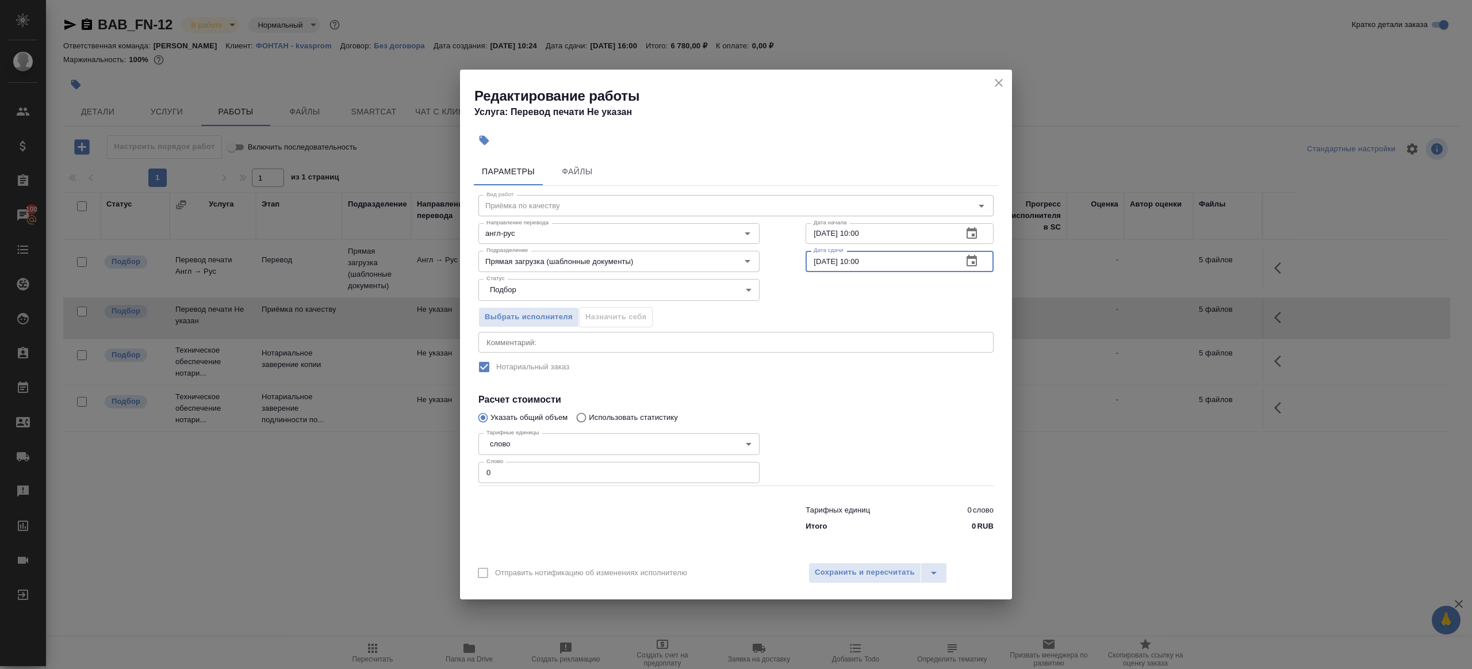
click at [863, 262] on input "10.09.2025 10:00" at bounding box center [880, 261] width 148 height 21
type input "10.09.2025 11:00"
click at [562, 482] on input "0" at bounding box center [618, 472] width 281 height 21
type input "1"
click at [669, 512] on div at bounding box center [618, 516] width 327 height 46
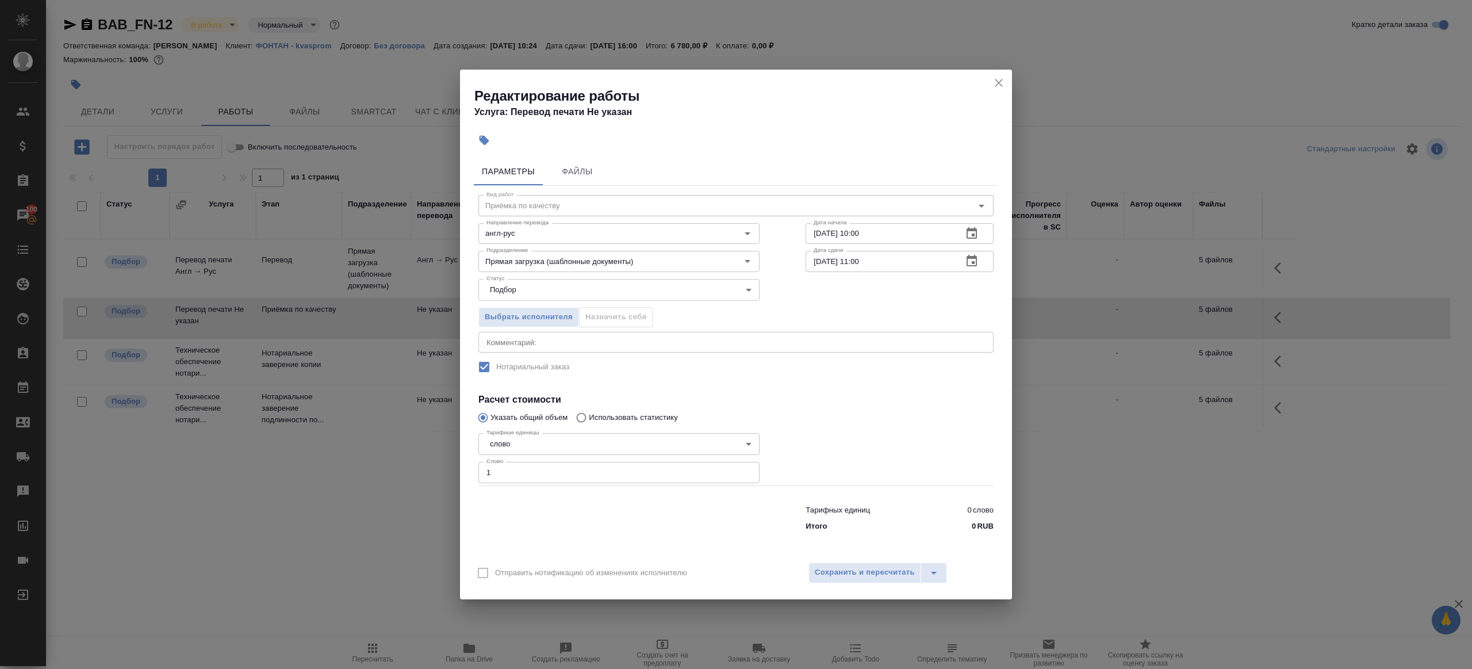
click at [840, 561] on div "Отправить нотификацию об изменениях исполнителю Сохранить и пересчитать" at bounding box center [736, 577] width 552 height 44
click at [840, 568] on span "Сохранить и пересчитать" at bounding box center [865, 572] width 100 height 13
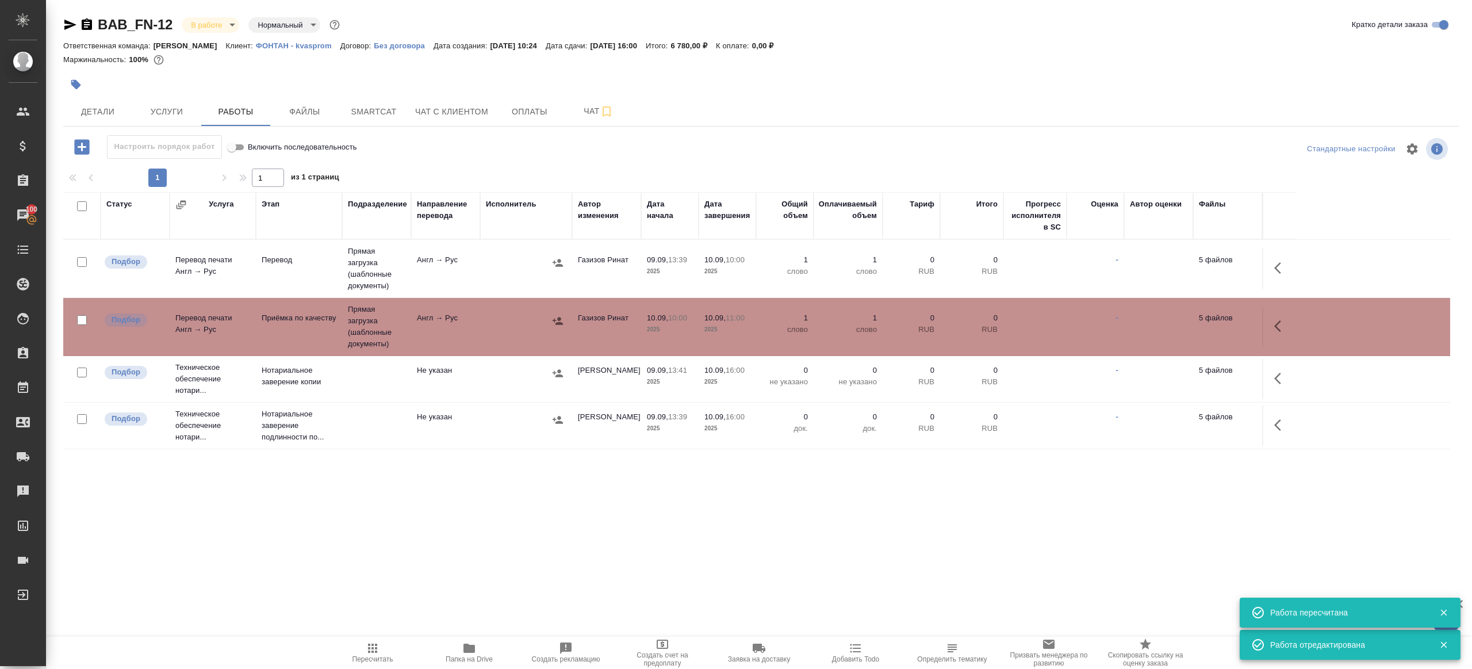
click at [367, 655] on span "Пересчитать" at bounding box center [372, 659] width 41 height 8
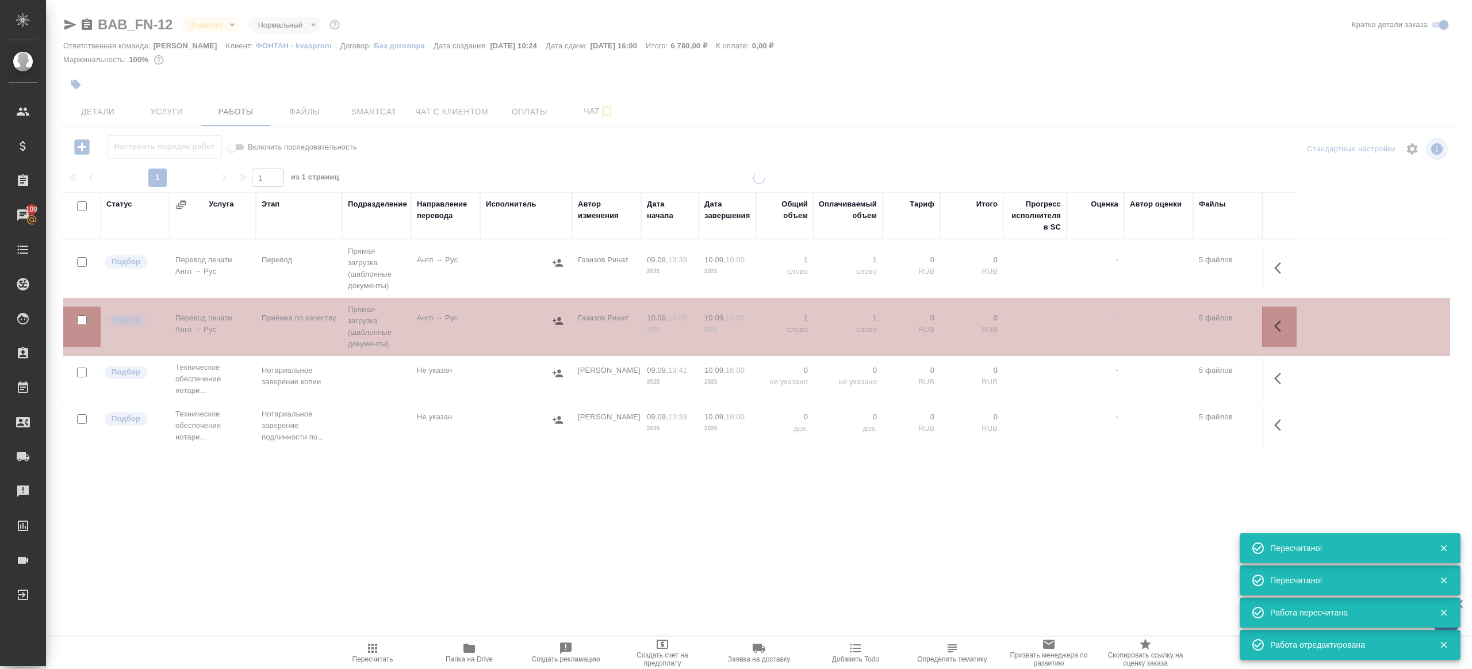
click at [392, 559] on div ".cls-1 fill:#fff; AWATERA Gazizov Rinat Клиенты Спецификации Заказы 100 Чаты To…" at bounding box center [736, 334] width 1472 height 669
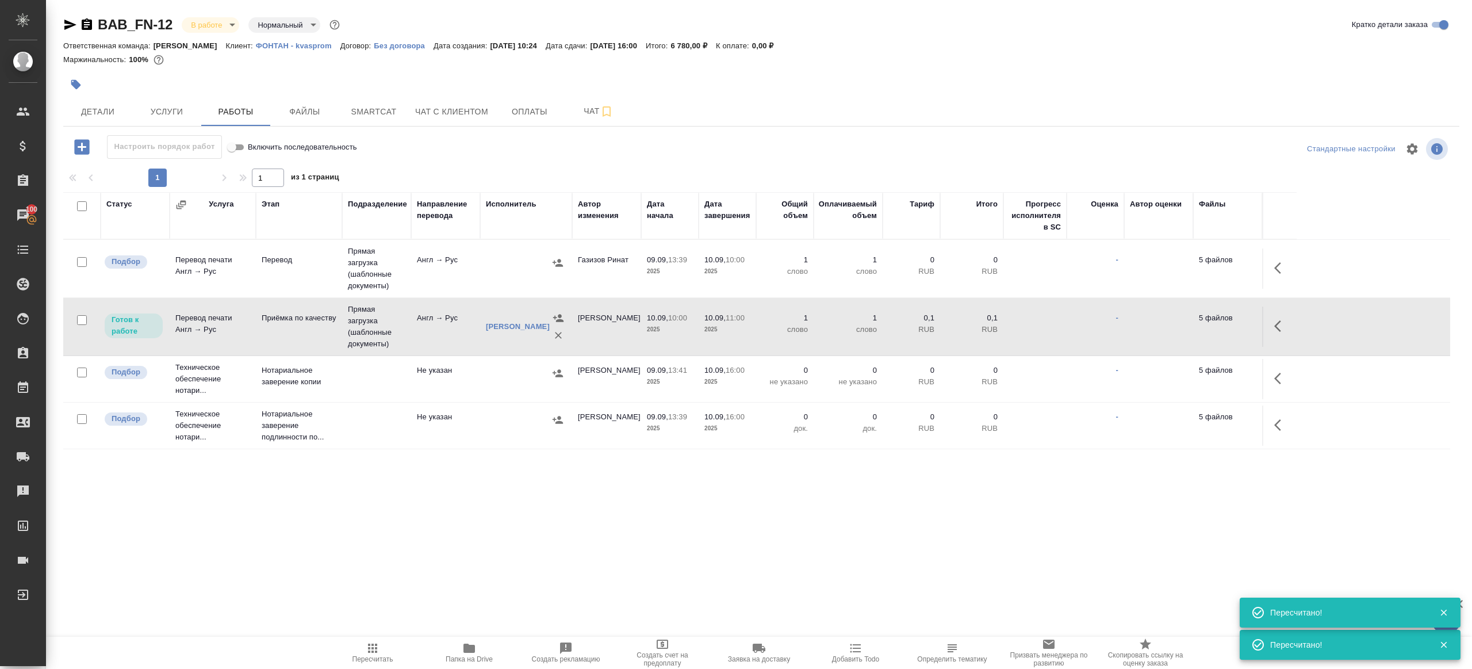
click at [490, 271] on td at bounding box center [526, 268] width 92 height 40
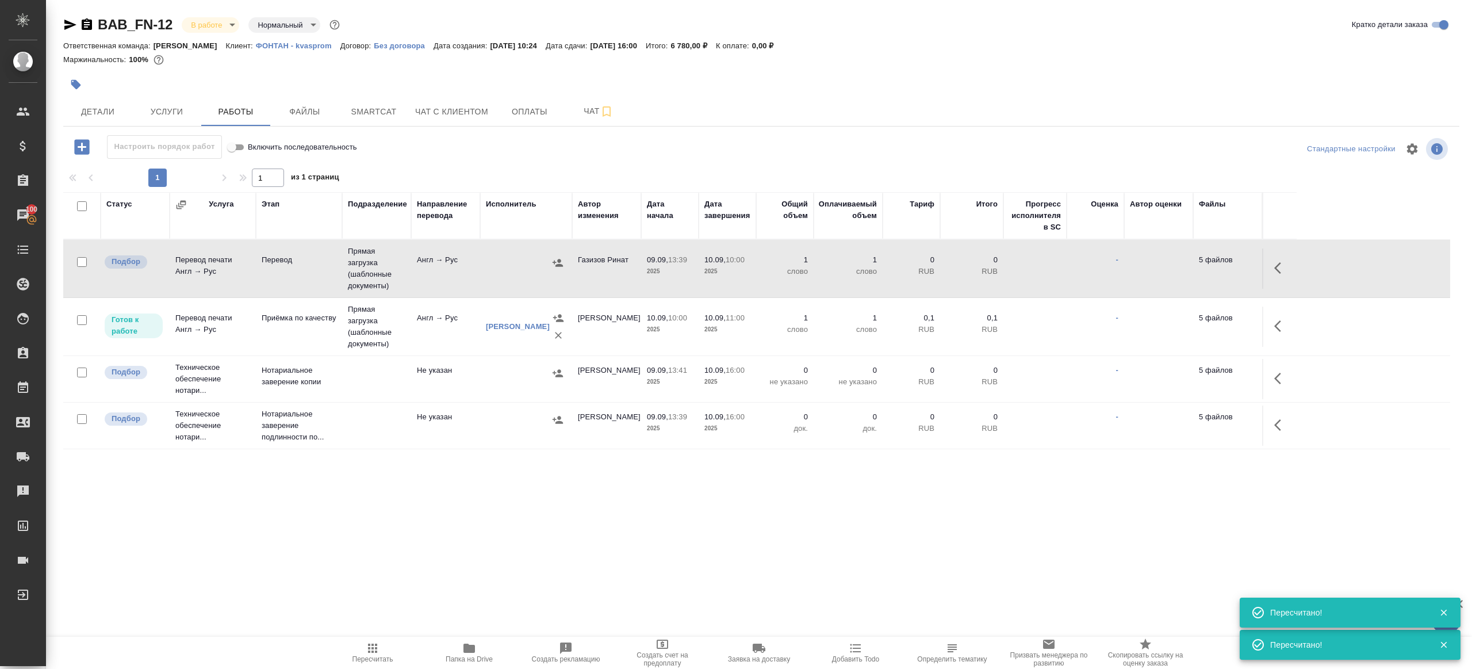
click at [490, 271] on td at bounding box center [526, 268] width 92 height 40
click at [881, 139] on div at bounding box center [760, 149] width 465 height 28
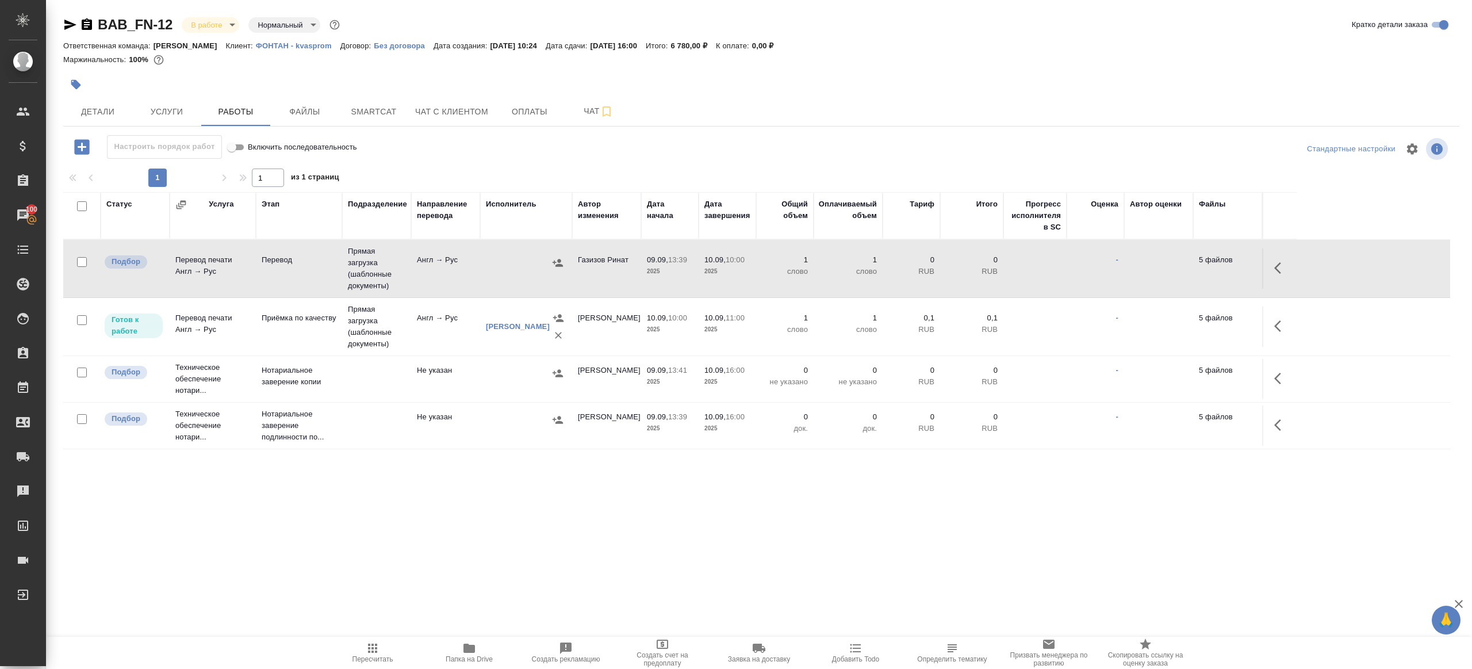
click at [361, 663] on button "Пересчитать" at bounding box center [372, 652] width 97 height 32
drag, startPoint x: 361, startPoint y: 663, endPoint x: 366, endPoint y: 658, distance: 6.9
click at [361, 663] on button "Пересчитать" at bounding box center [372, 652] width 97 height 32
click at [486, 561] on div ".cls-1 fill:#fff; AWATERA Gazizov Rinat Клиенты Спецификации Заказы 100 Чаты To…" at bounding box center [736, 334] width 1472 height 669
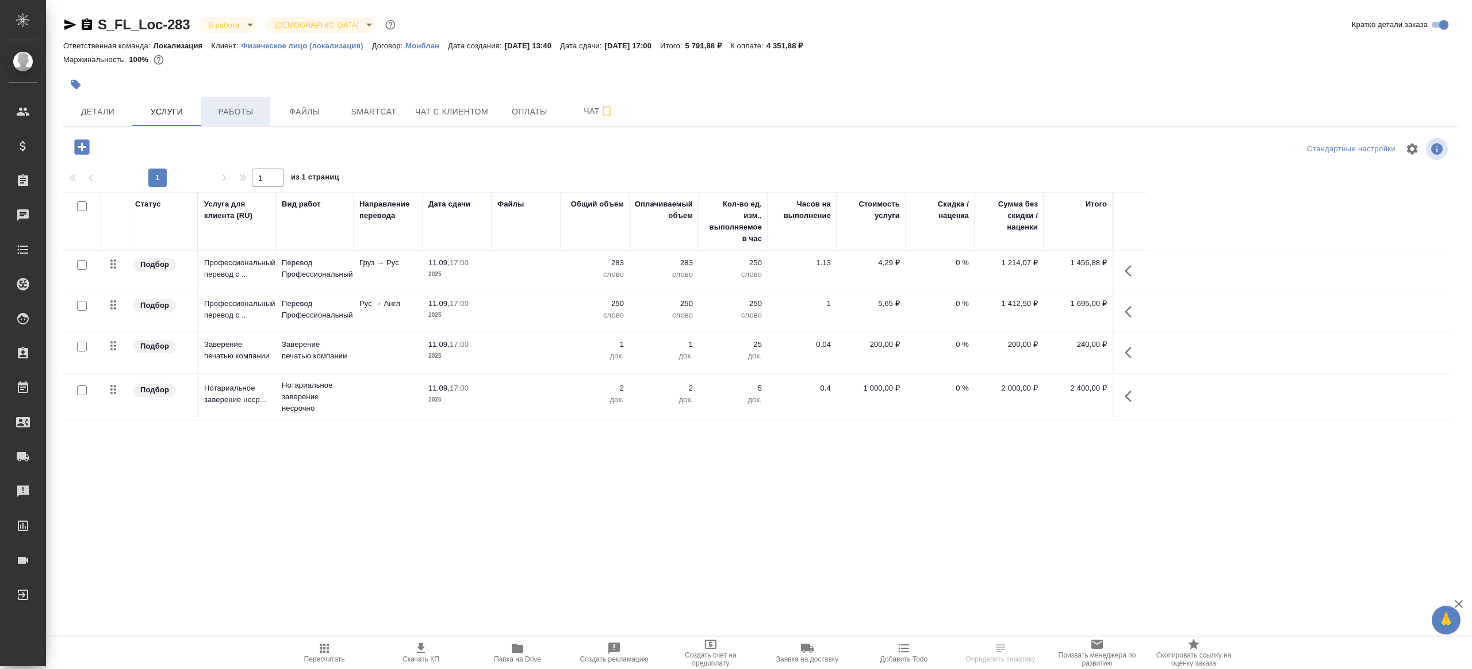
click at [241, 103] on button "Работы" at bounding box center [235, 111] width 69 height 29
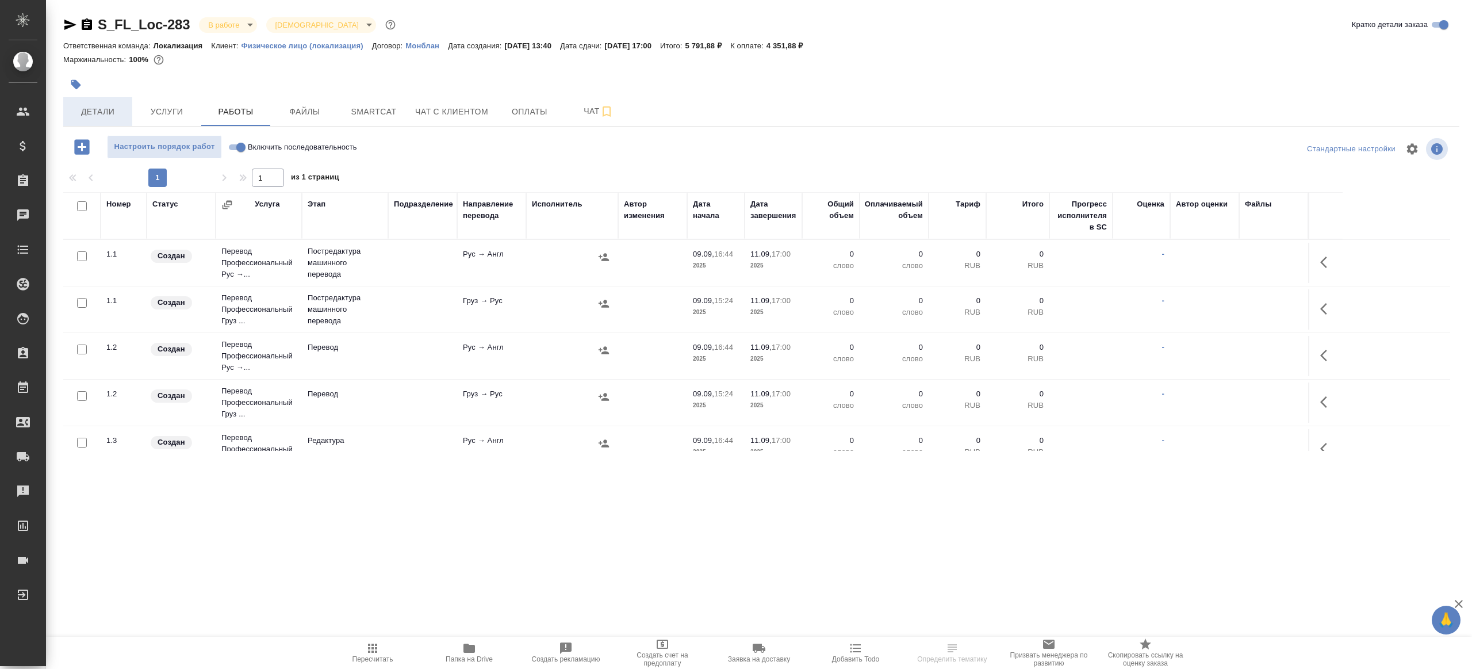
click at [84, 113] on span "Детали" at bounding box center [97, 112] width 55 height 14
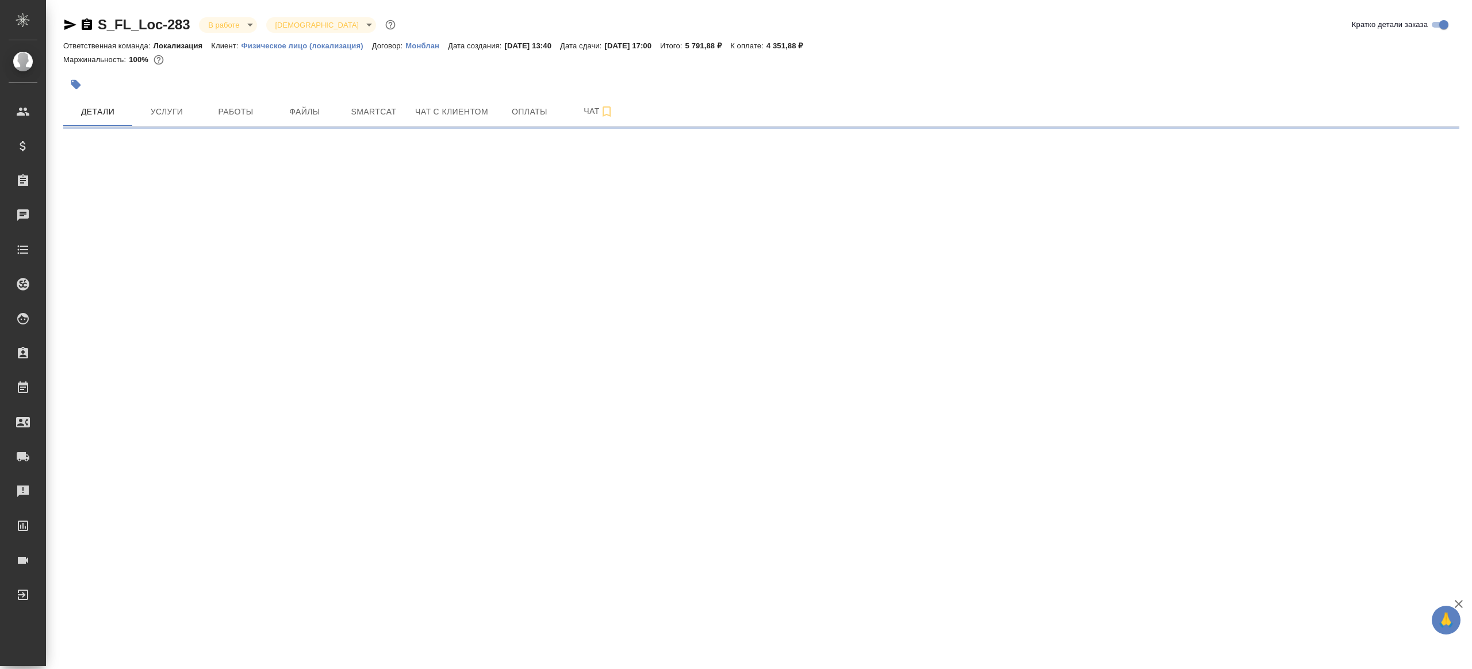
select select "RU"
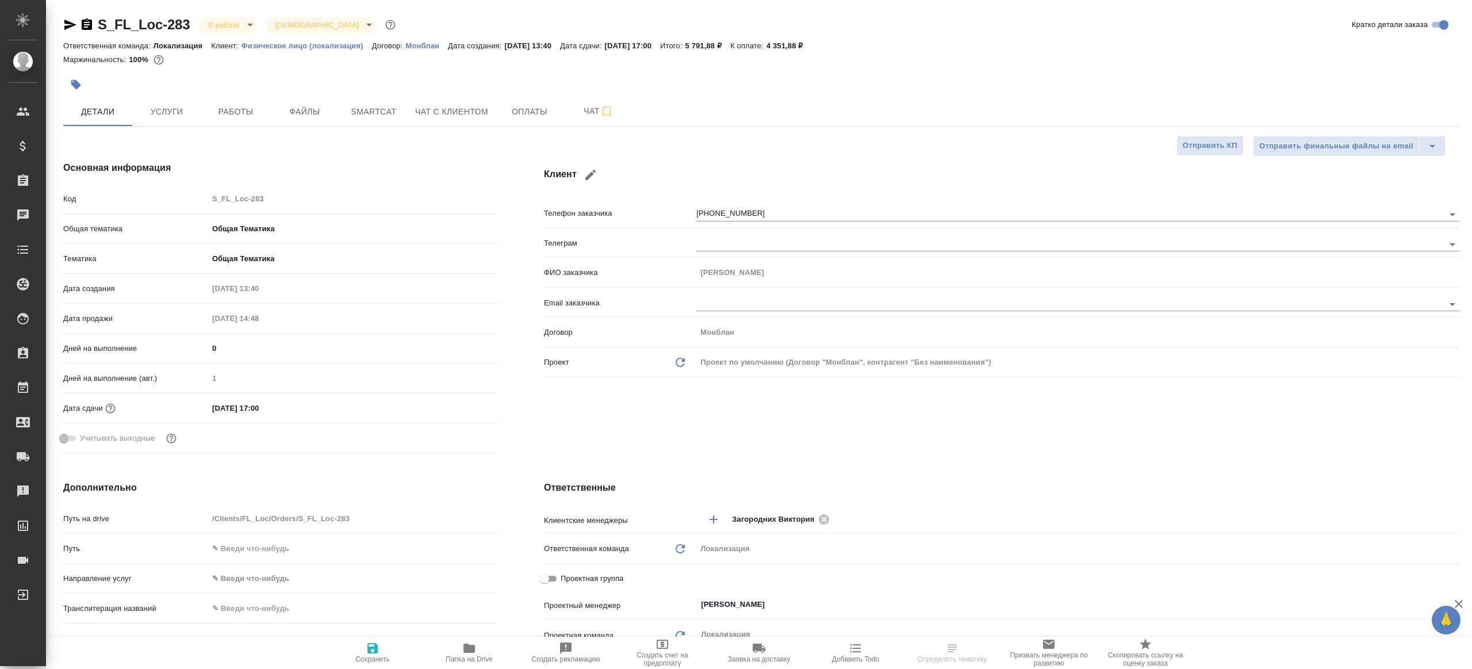
type textarea "x"
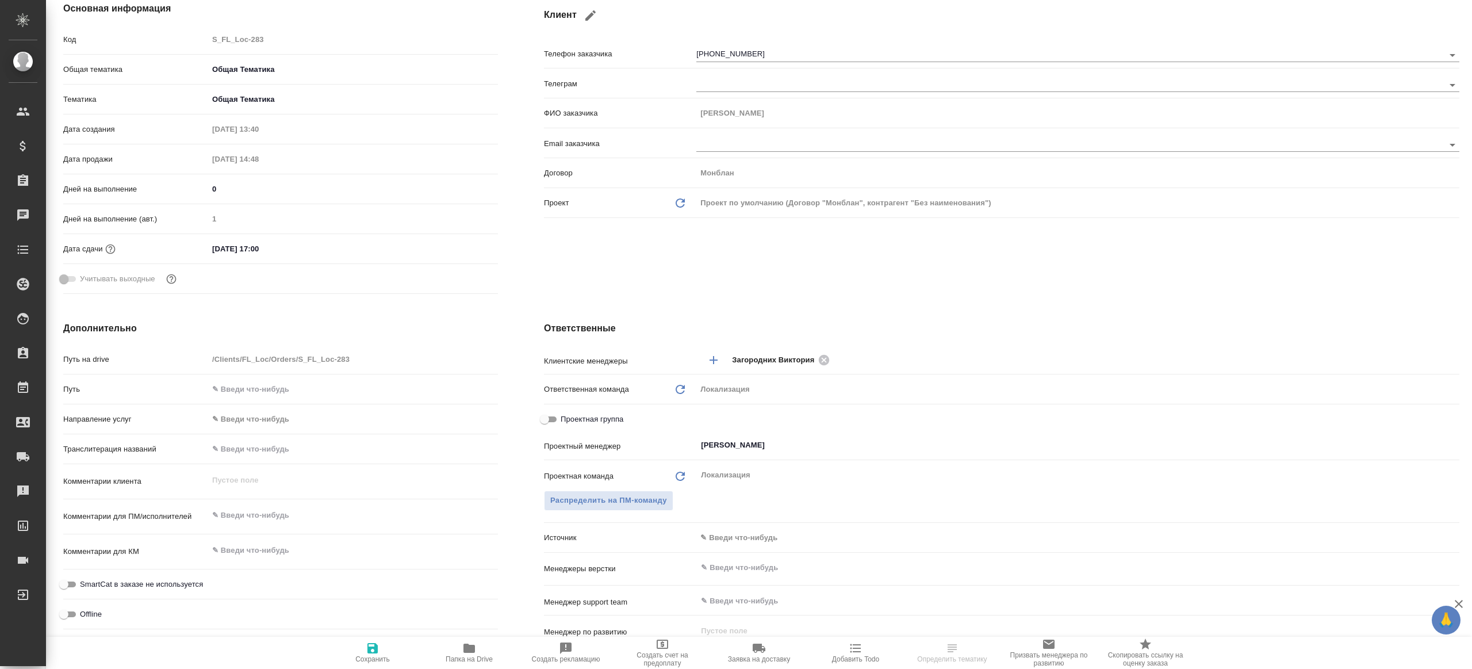
scroll to position [161, 0]
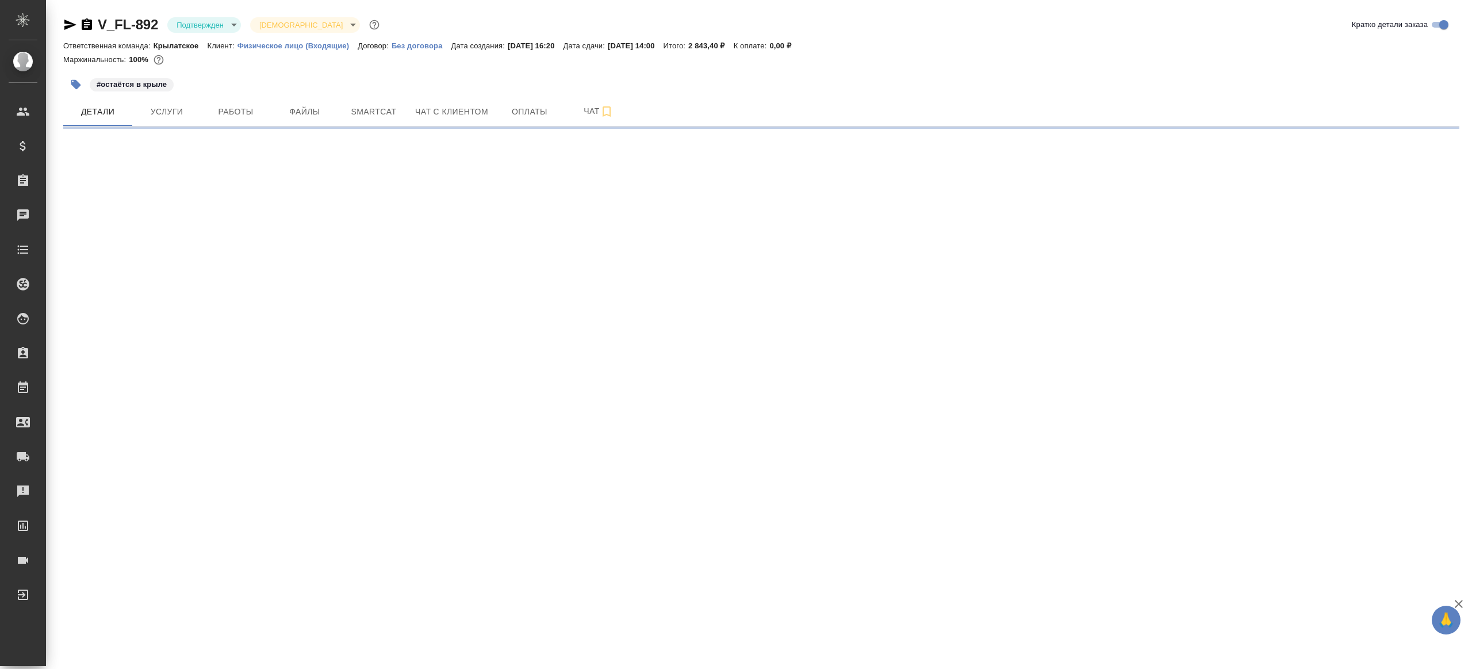
click at [210, 17] on body "🙏 .cls-1 fill:#fff; AWATERA [PERSON_NAME] Клиенты Спецификации Заказы Чаты Todo…" at bounding box center [736, 334] width 1472 height 669
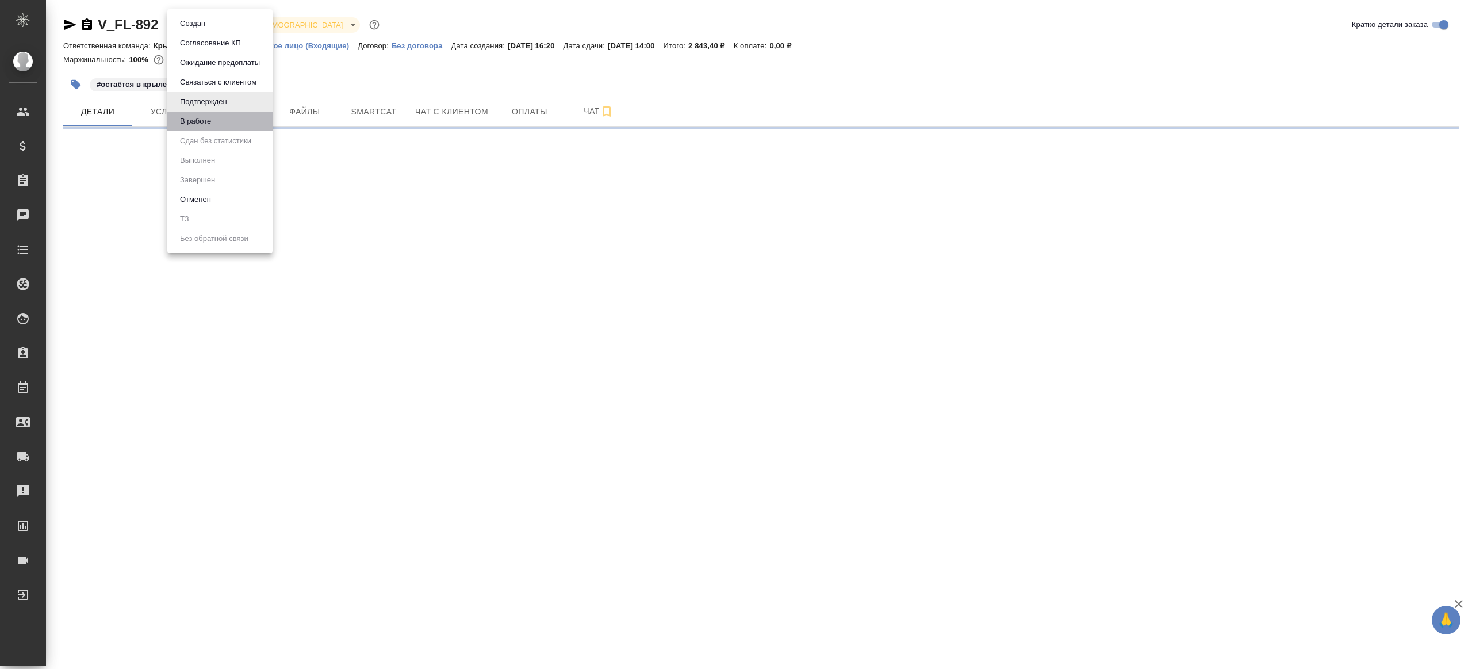
click at [238, 118] on li "В работе" at bounding box center [219, 122] width 105 height 20
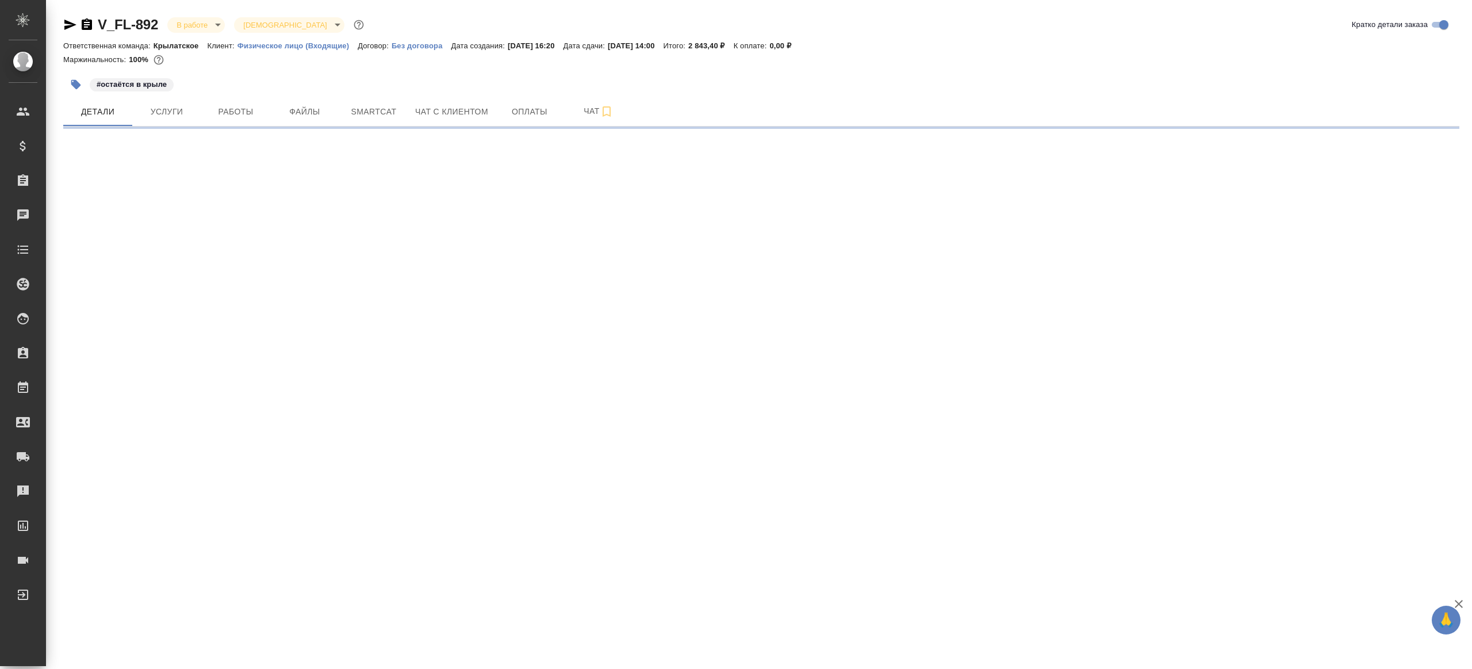
select select "RU"
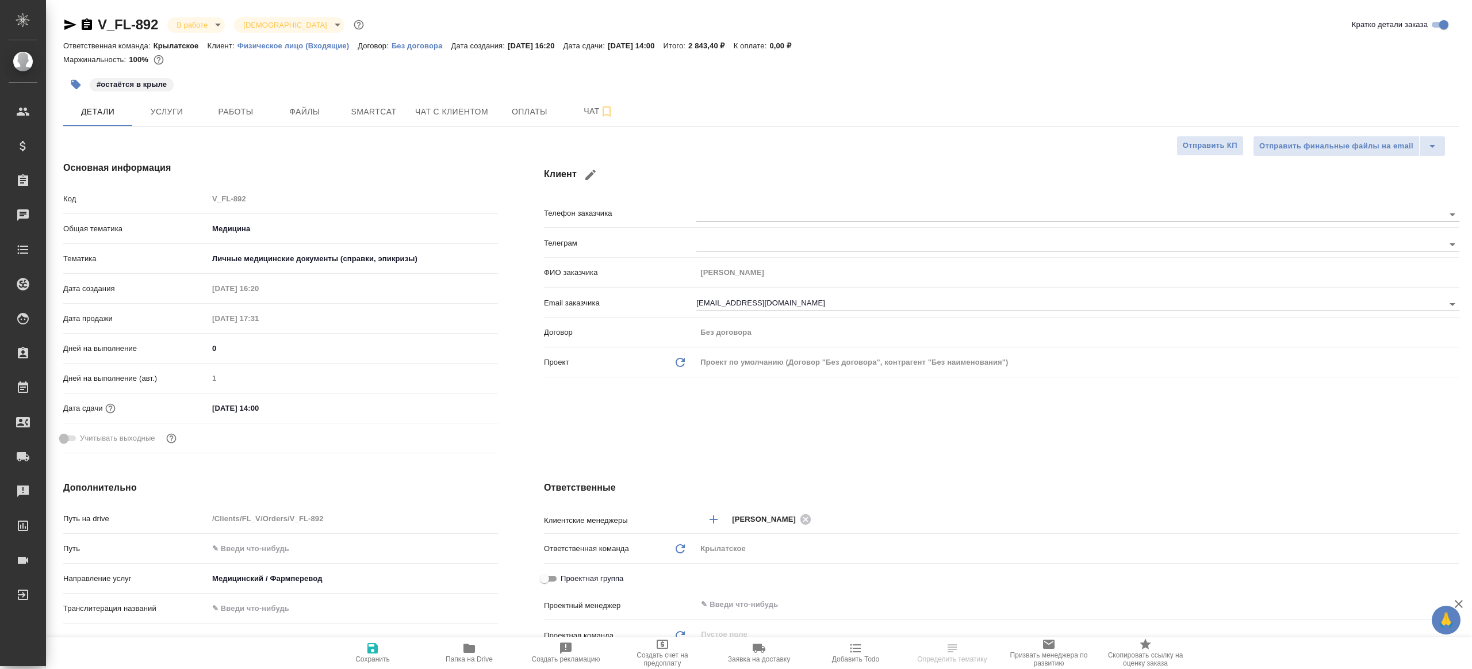
type textarea "x"
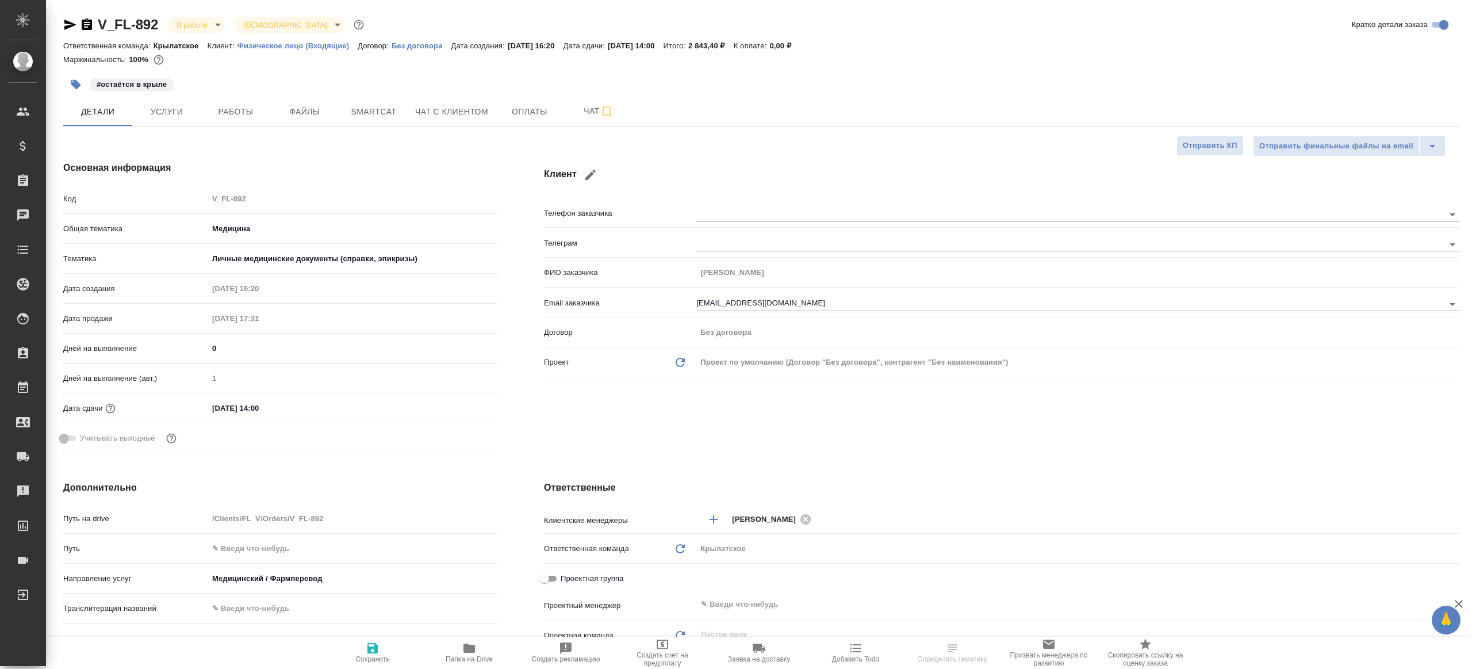
type textarea "x"
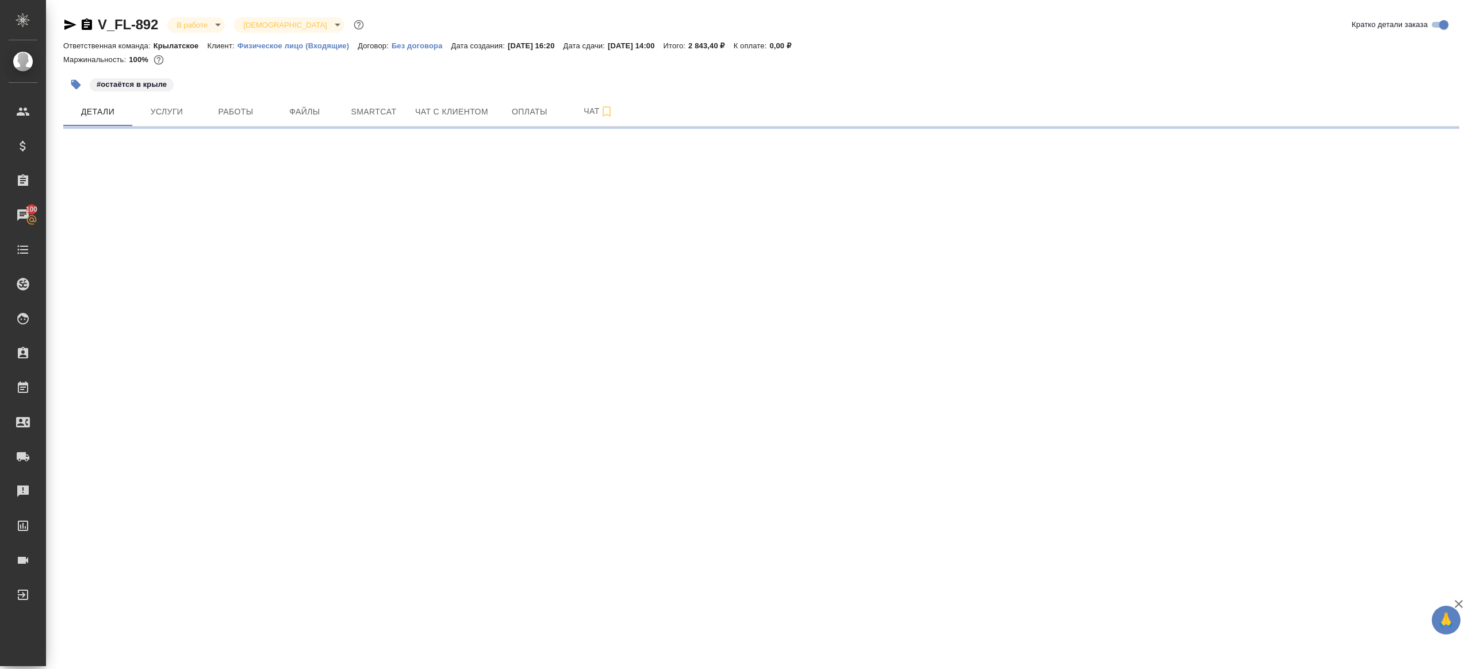
select select "RU"
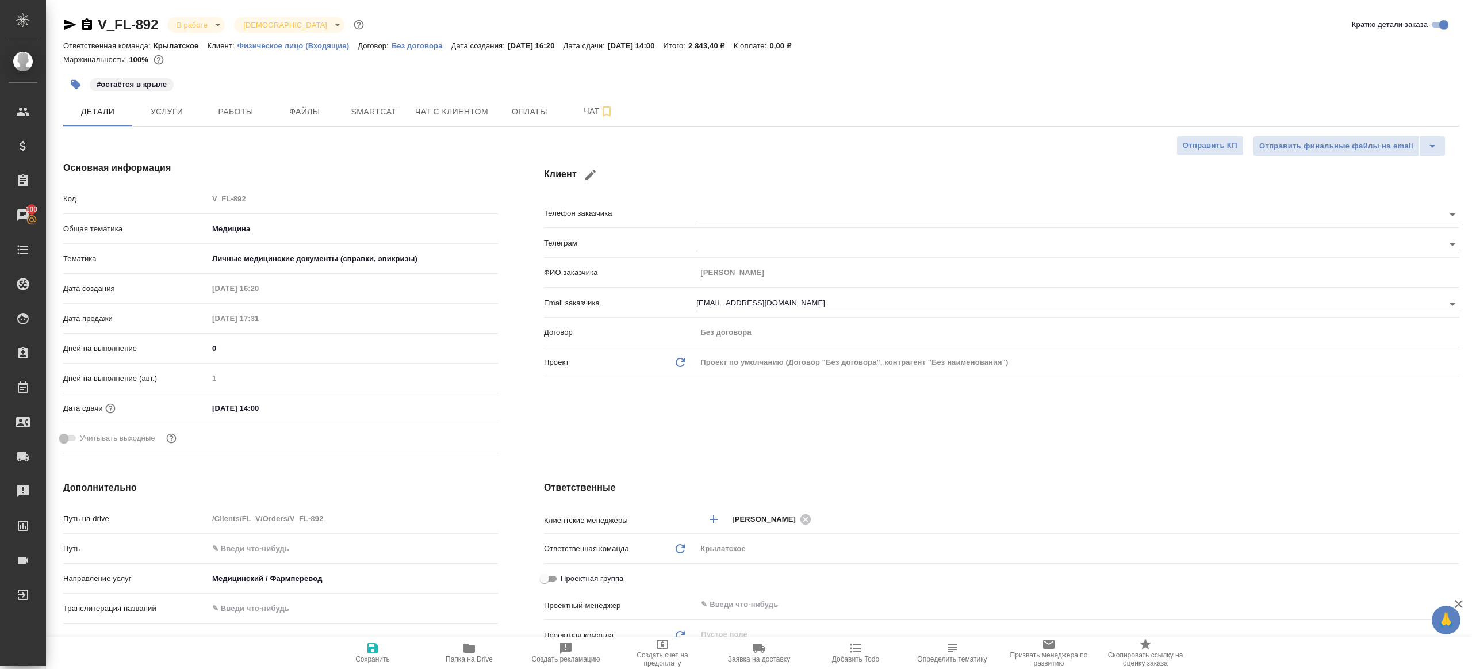
type textarea "x"
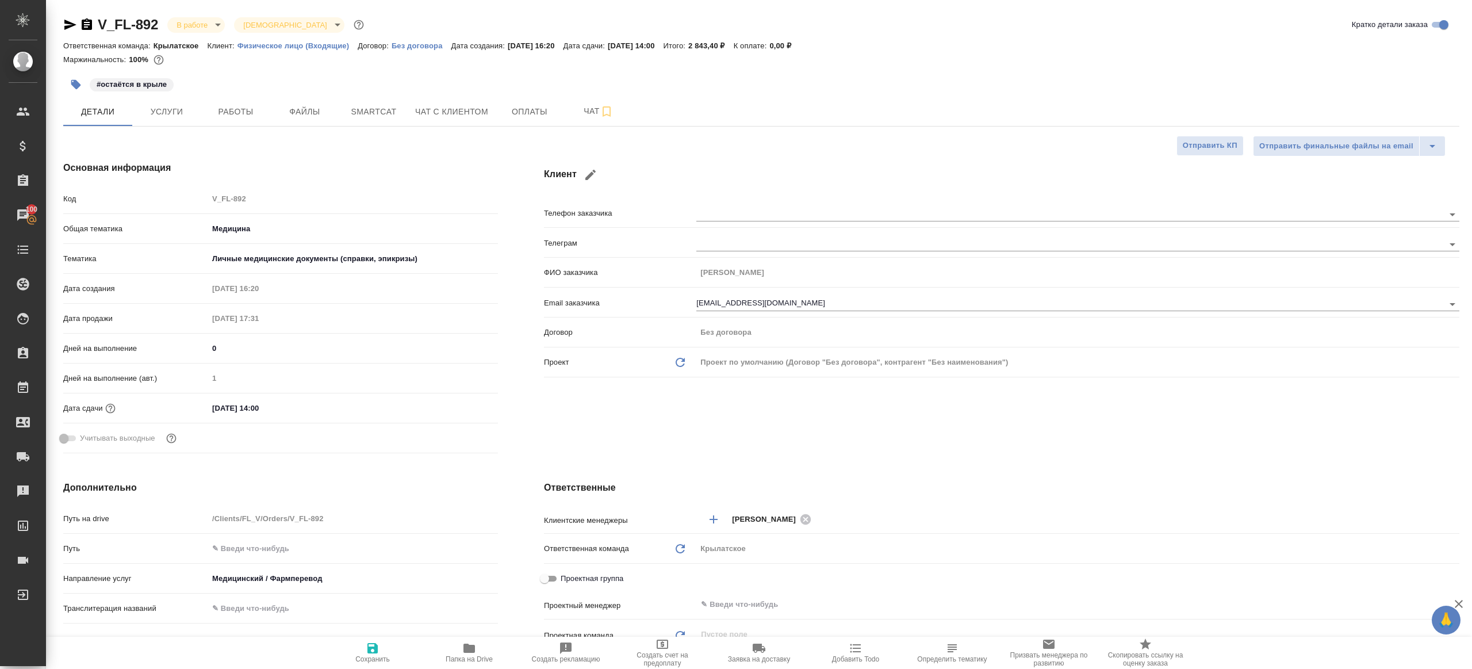
type textarea "x"
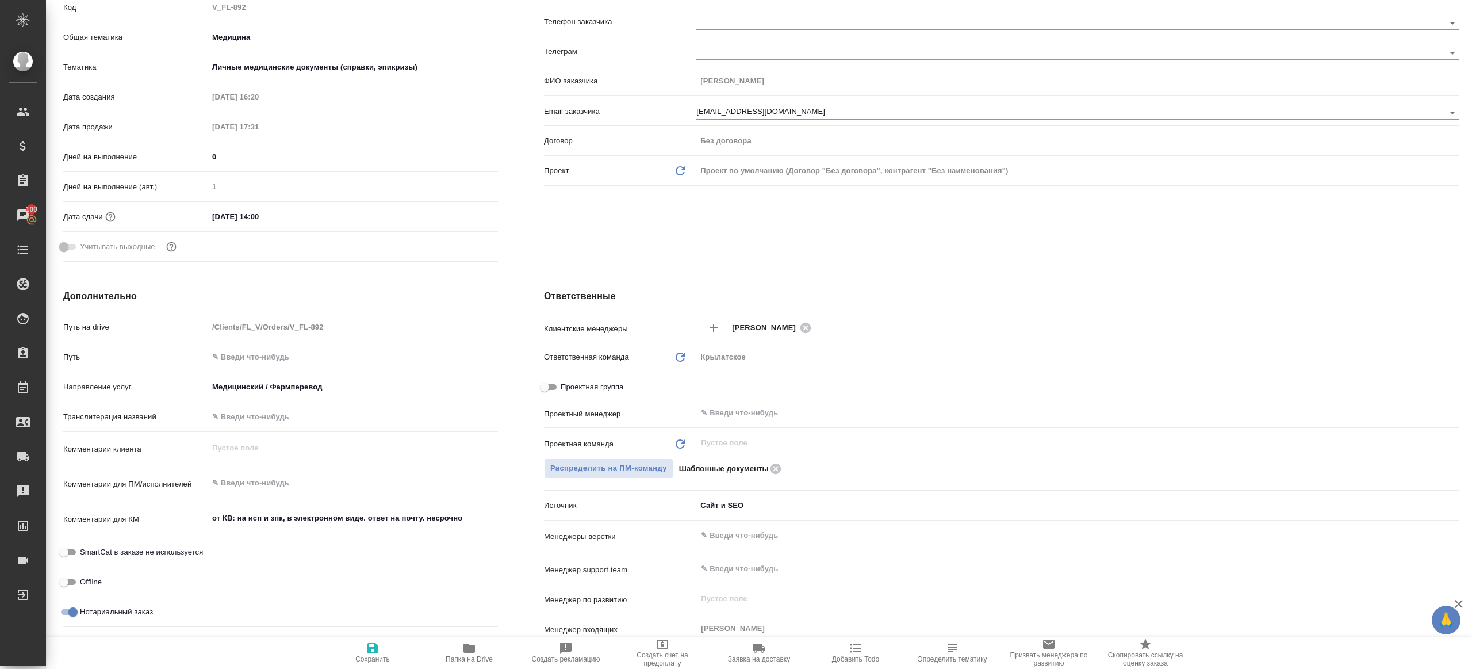
scroll to position [193, 0]
click at [736, 397] on div "Проектная группа" at bounding box center [1001, 388] width 915 height 26
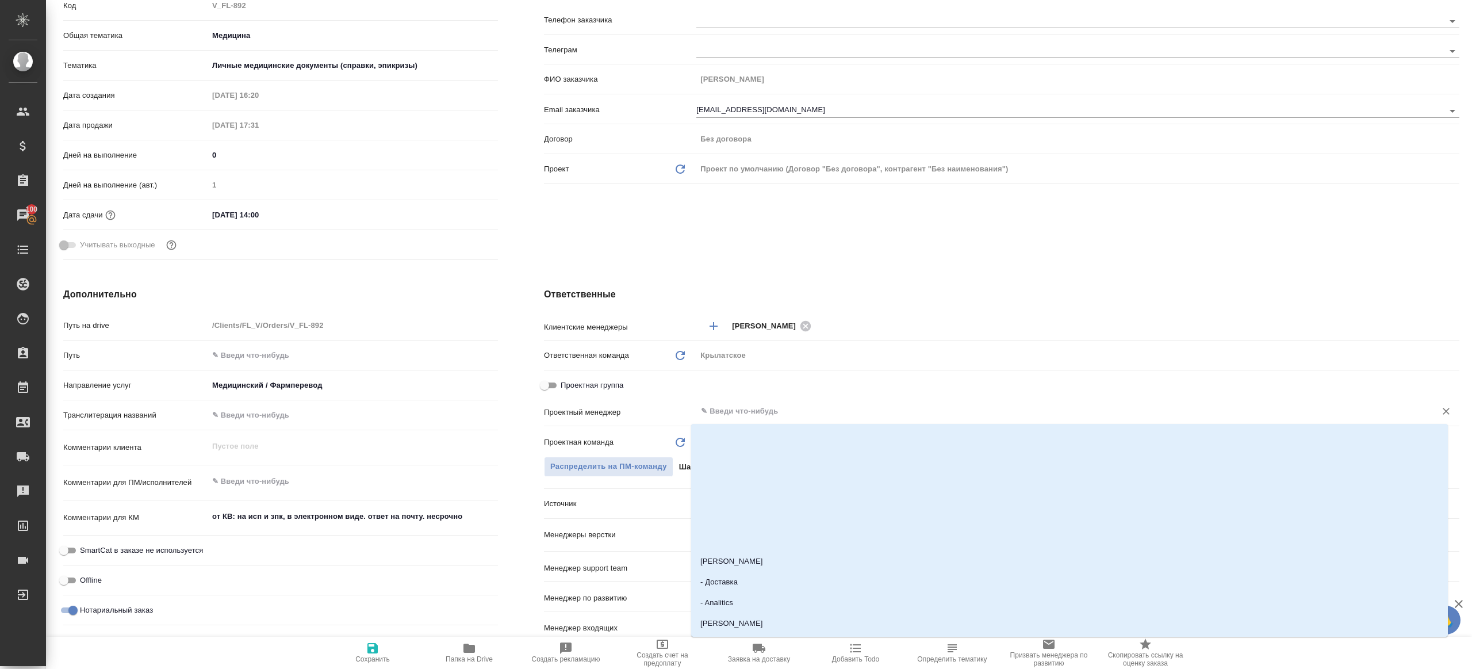
click at [736, 416] on input "text" at bounding box center [1059, 411] width 718 height 14
type input "ринат"
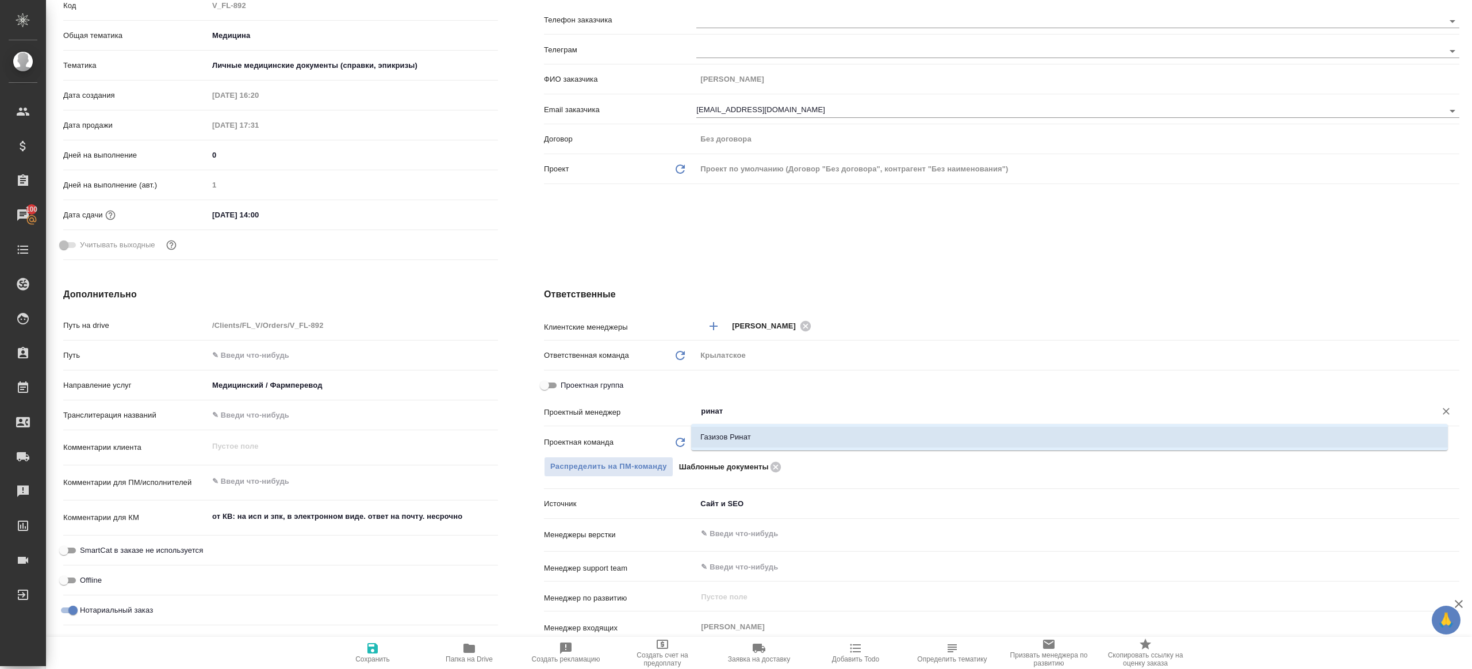
click at [738, 443] on li "Газизов Ринат" at bounding box center [1069, 437] width 757 height 21
type textarea "x"
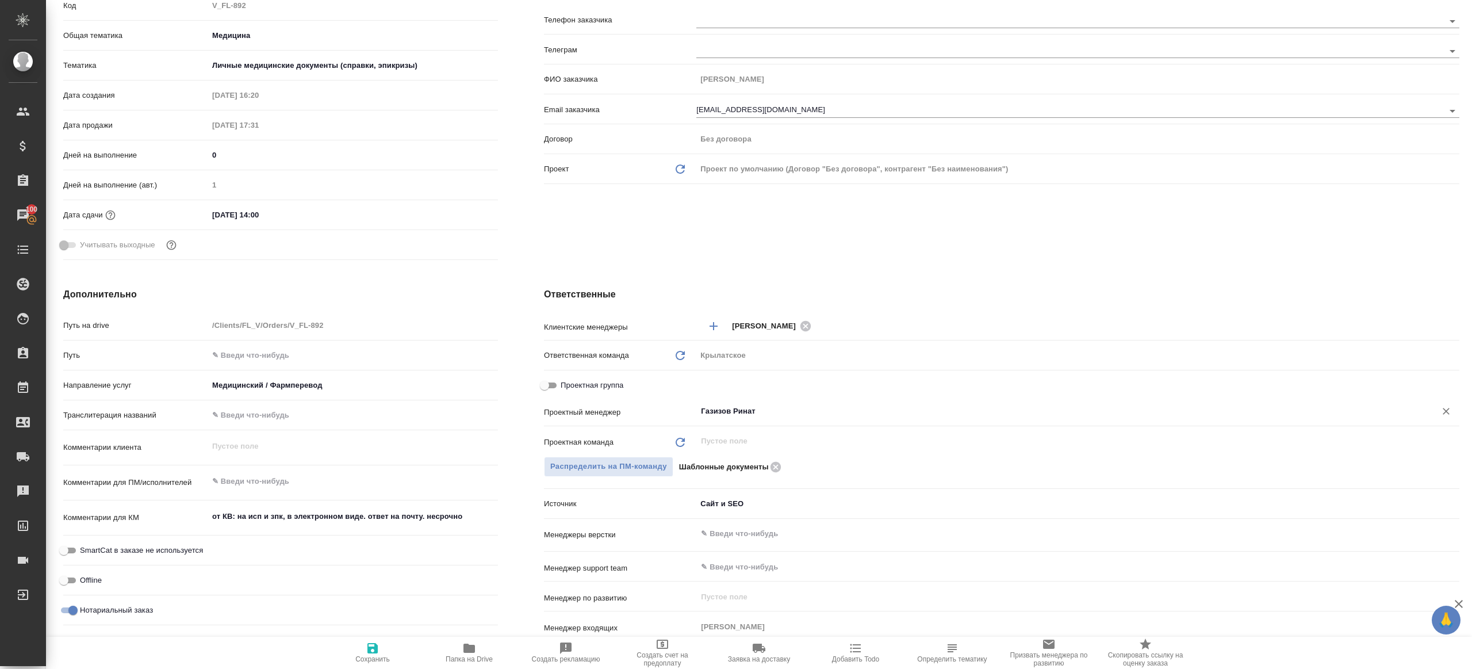
type input "Газизов Ринат"
click at [379, 640] on button "Сохранить" at bounding box center [372, 652] width 97 height 32
type textarea "x"
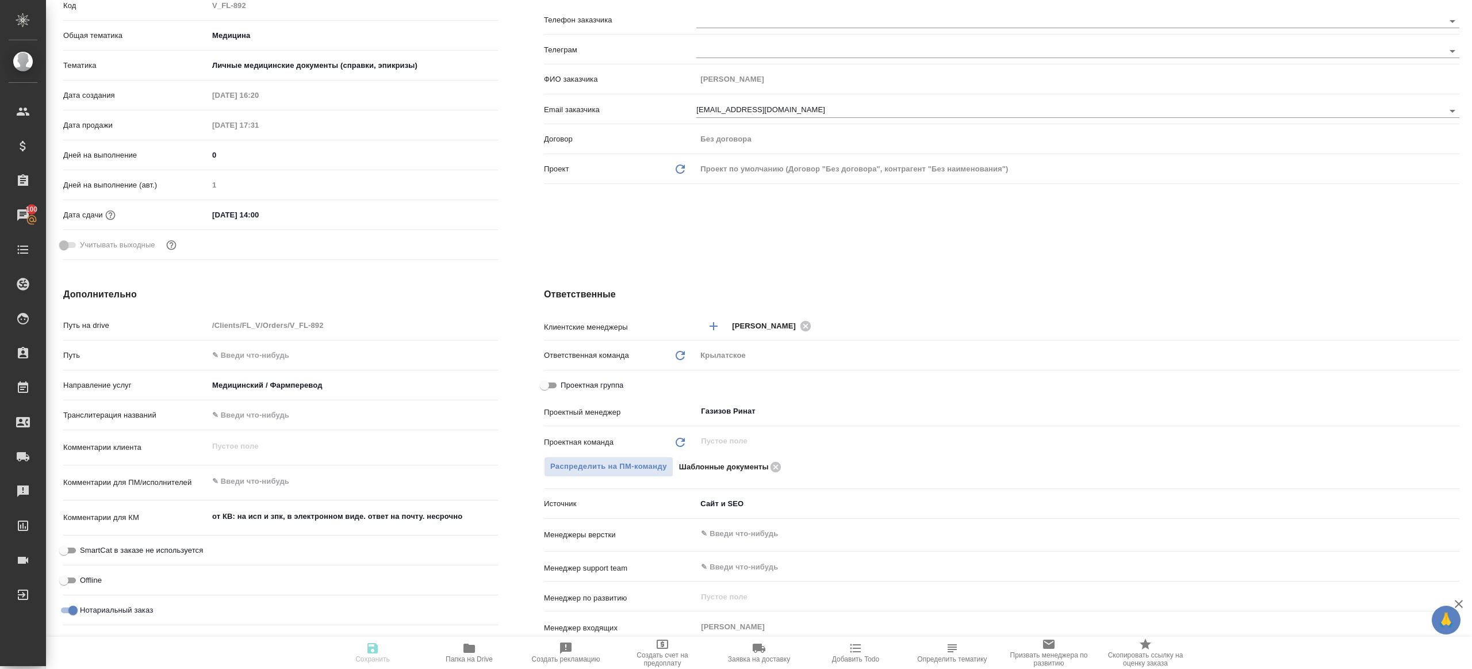
type textarea "x"
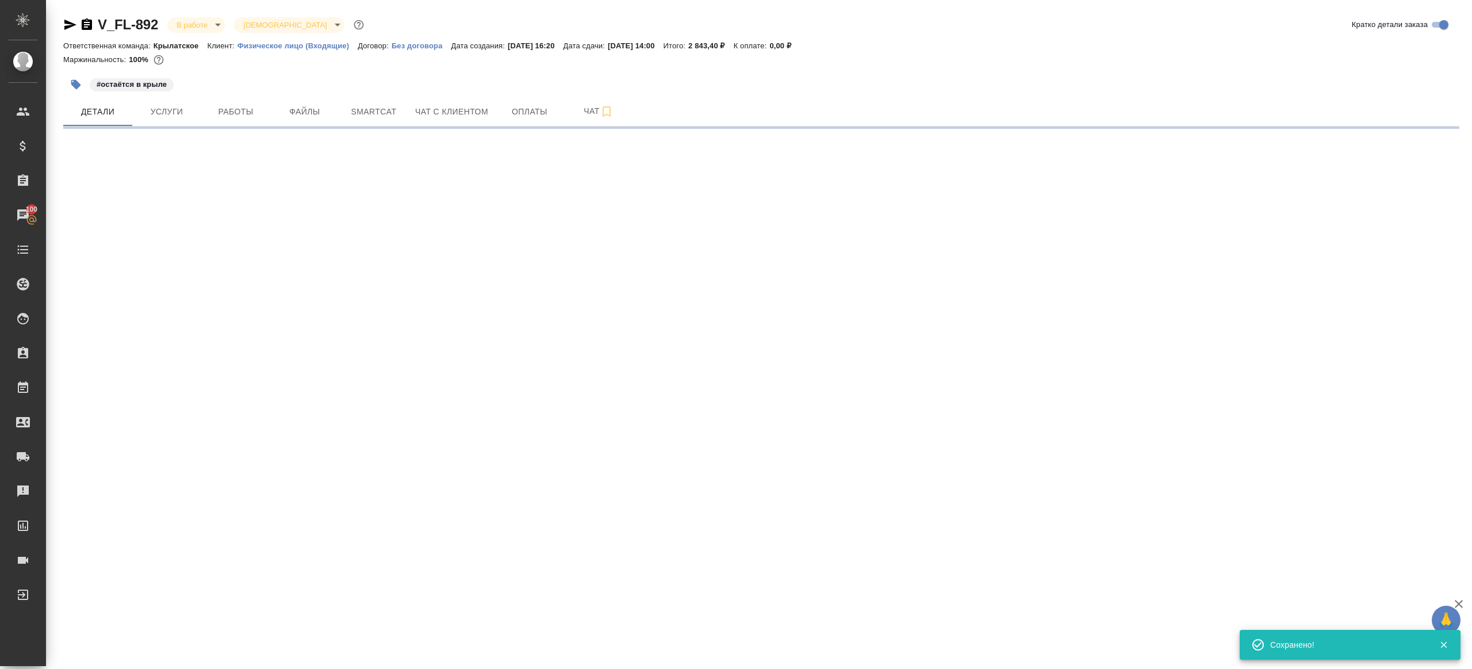
select select "RU"
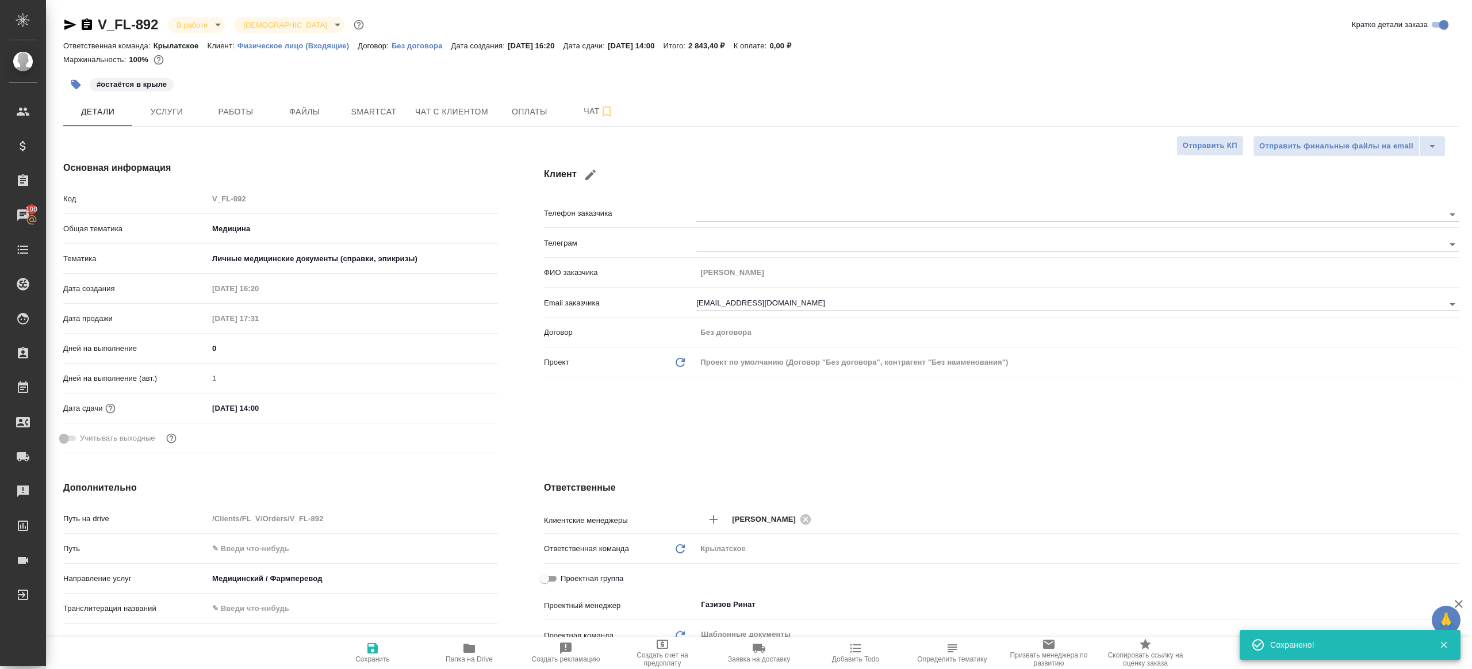
type textarea "x"
click at [470, 649] on icon "button" at bounding box center [468, 647] width 11 height 9
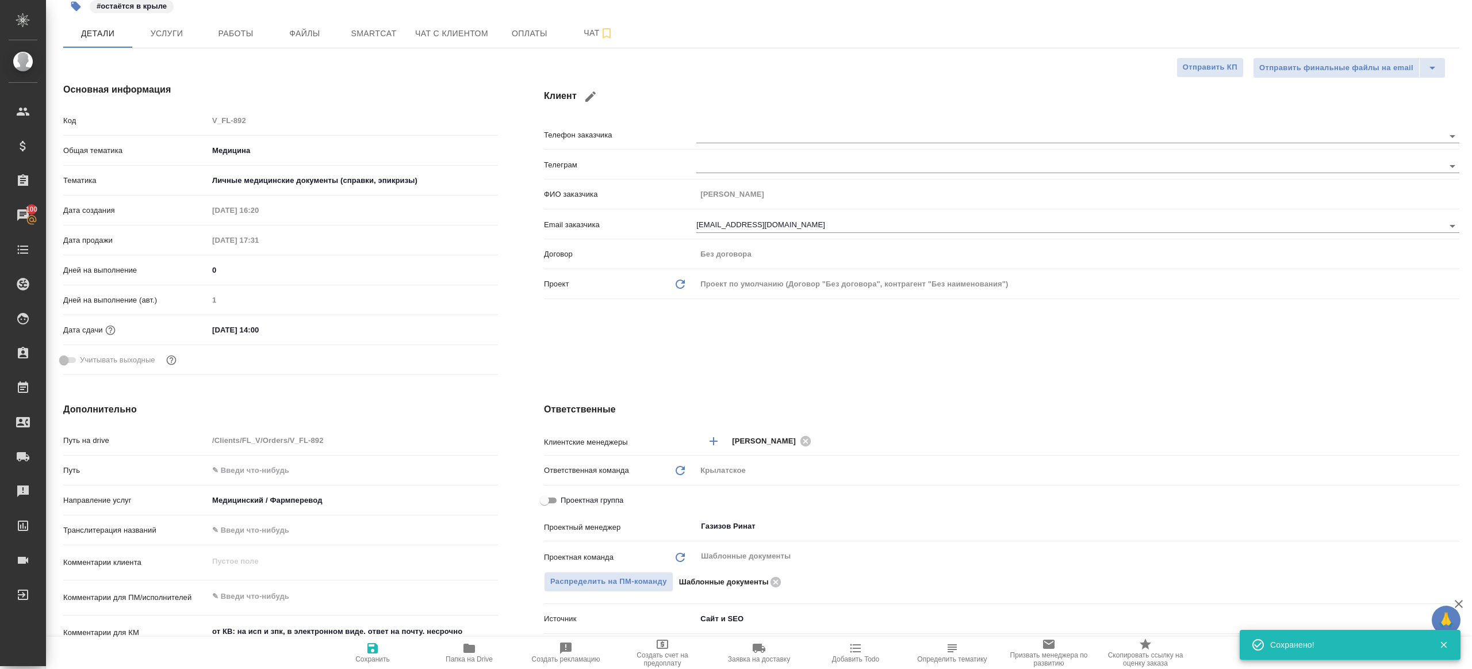
scroll to position [126, 0]
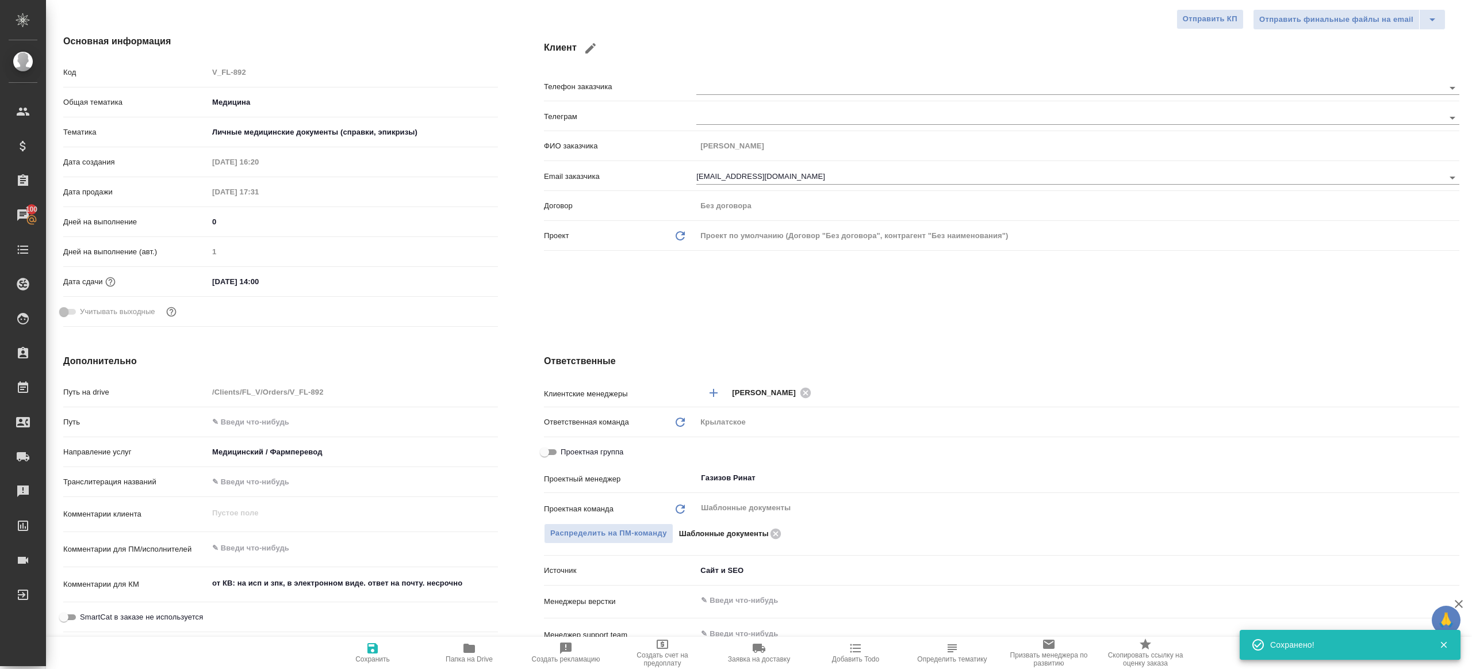
type textarea "x"
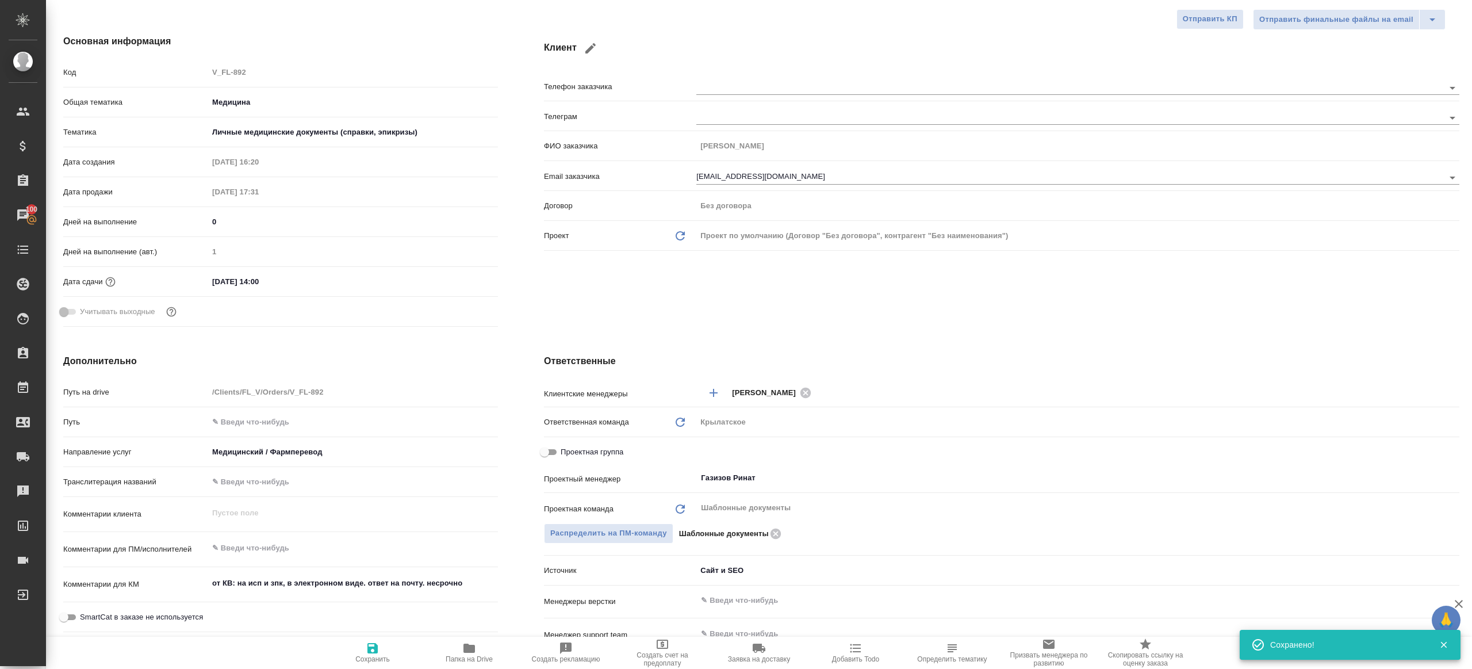
type textarea "x"
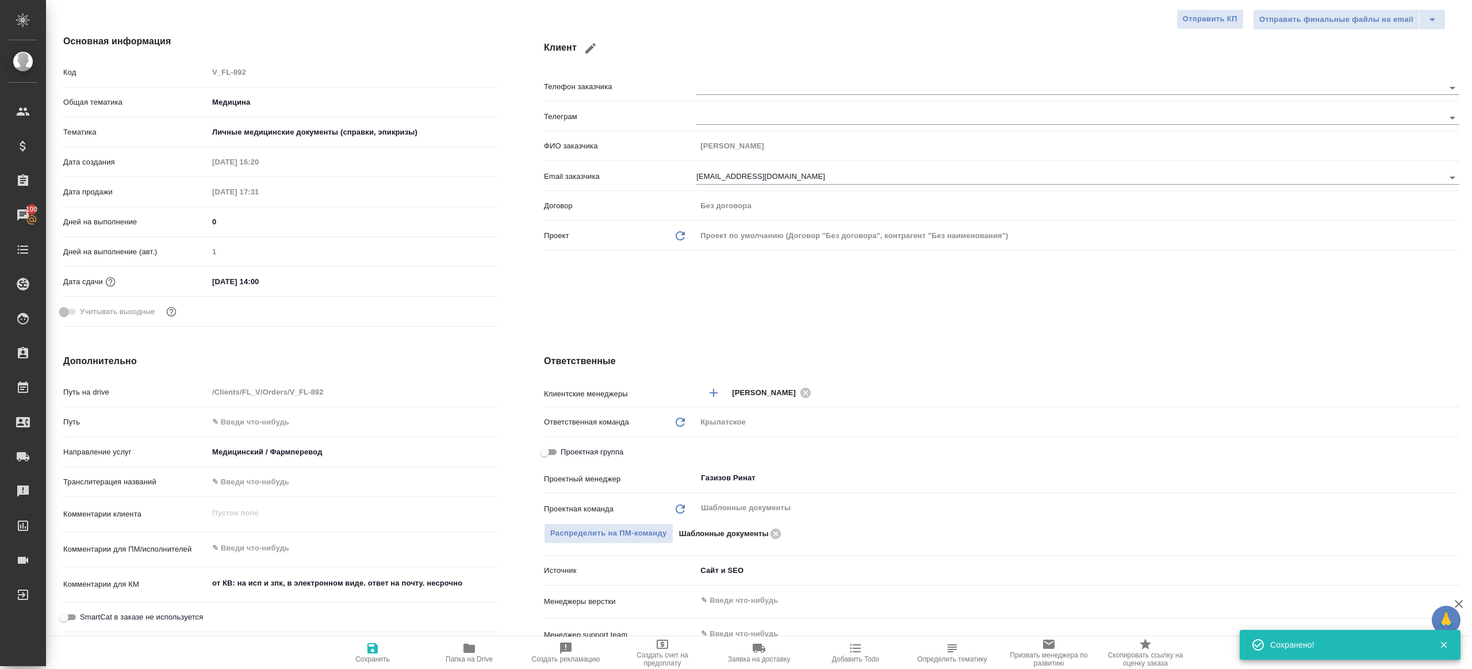
type textarea "x"
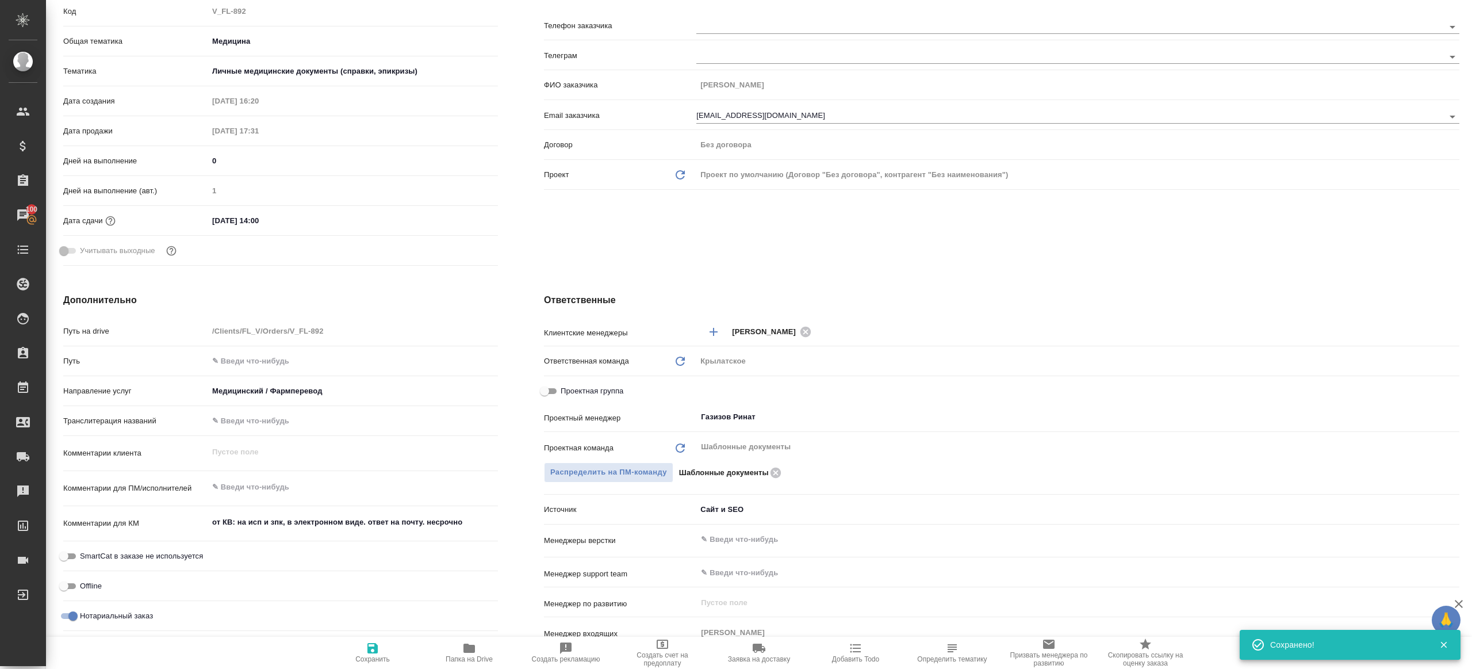
scroll to position [0, 0]
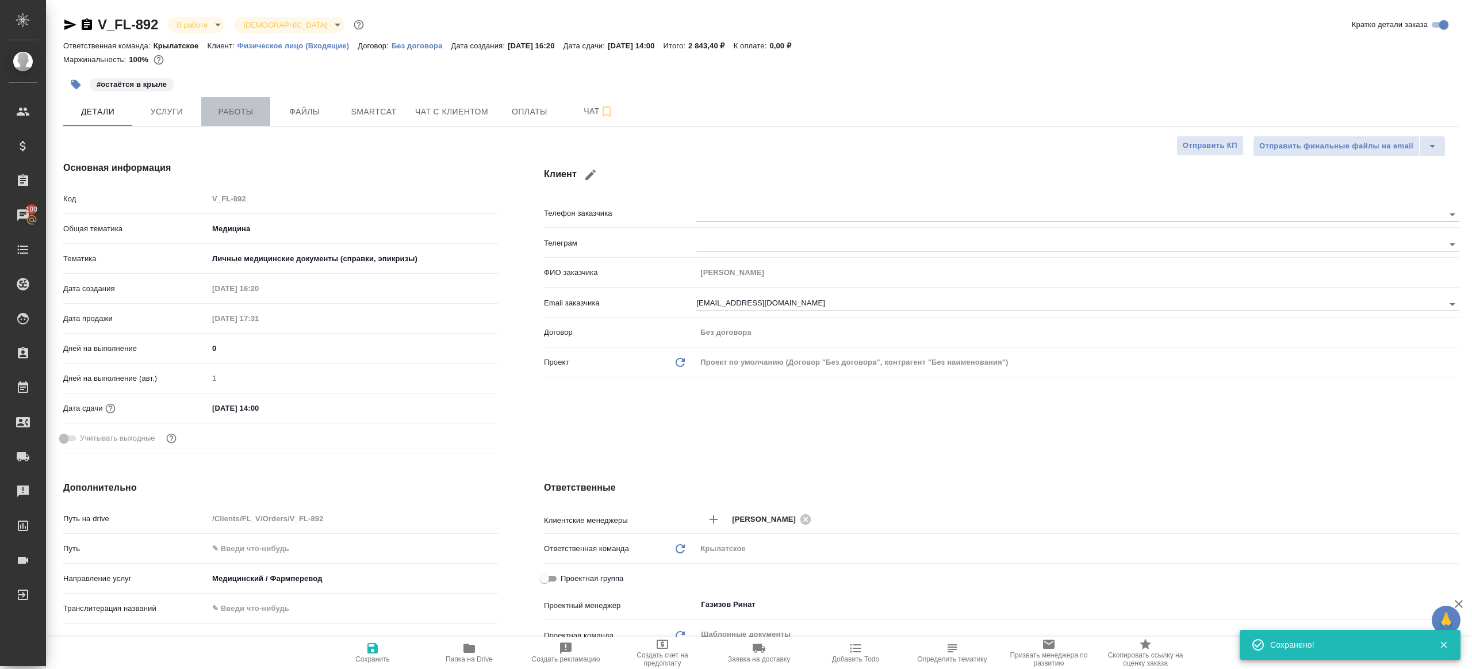
click at [248, 103] on button "Работы" at bounding box center [235, 111] width 69 height 29
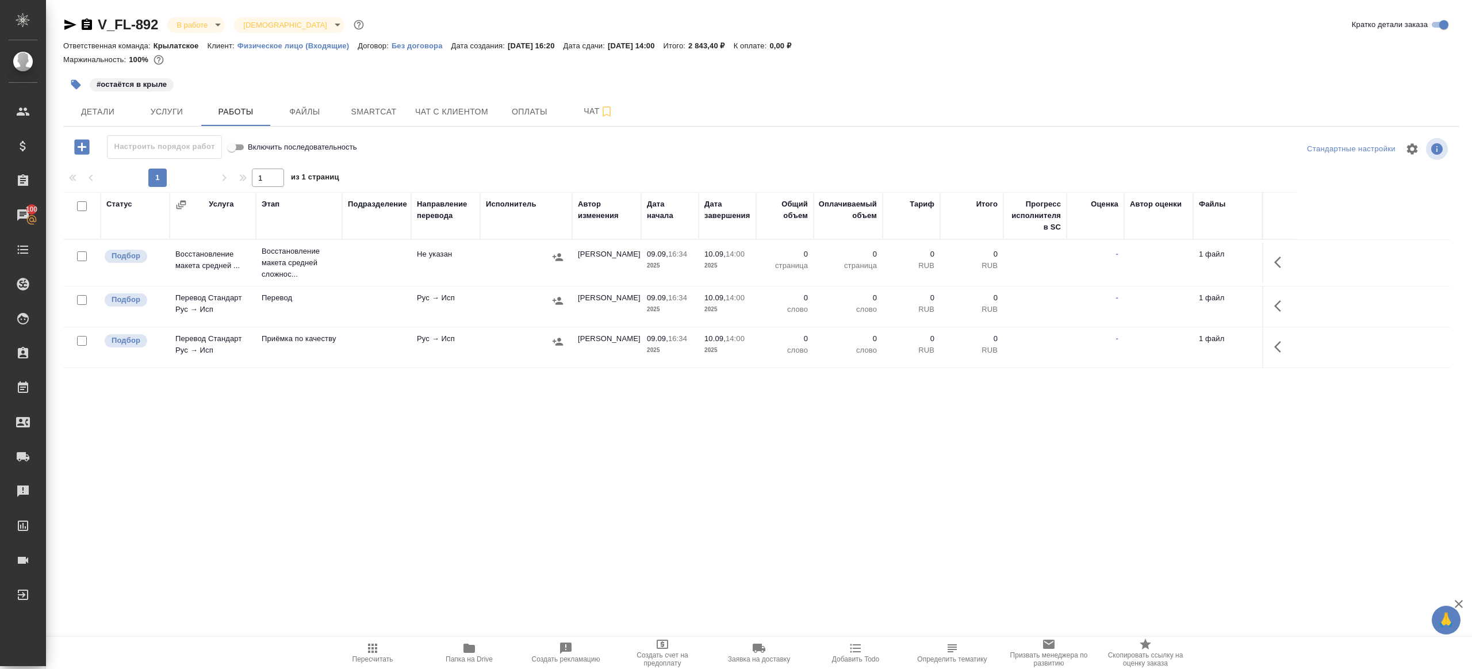
click at [496, 159] on div "Настроить порядок работ Включить последовательность" at bounding box center [295, 149] width 465 height 28
click at [1276, 262] on icon "button" at bounding box center [1277, 261] width 7 height 11
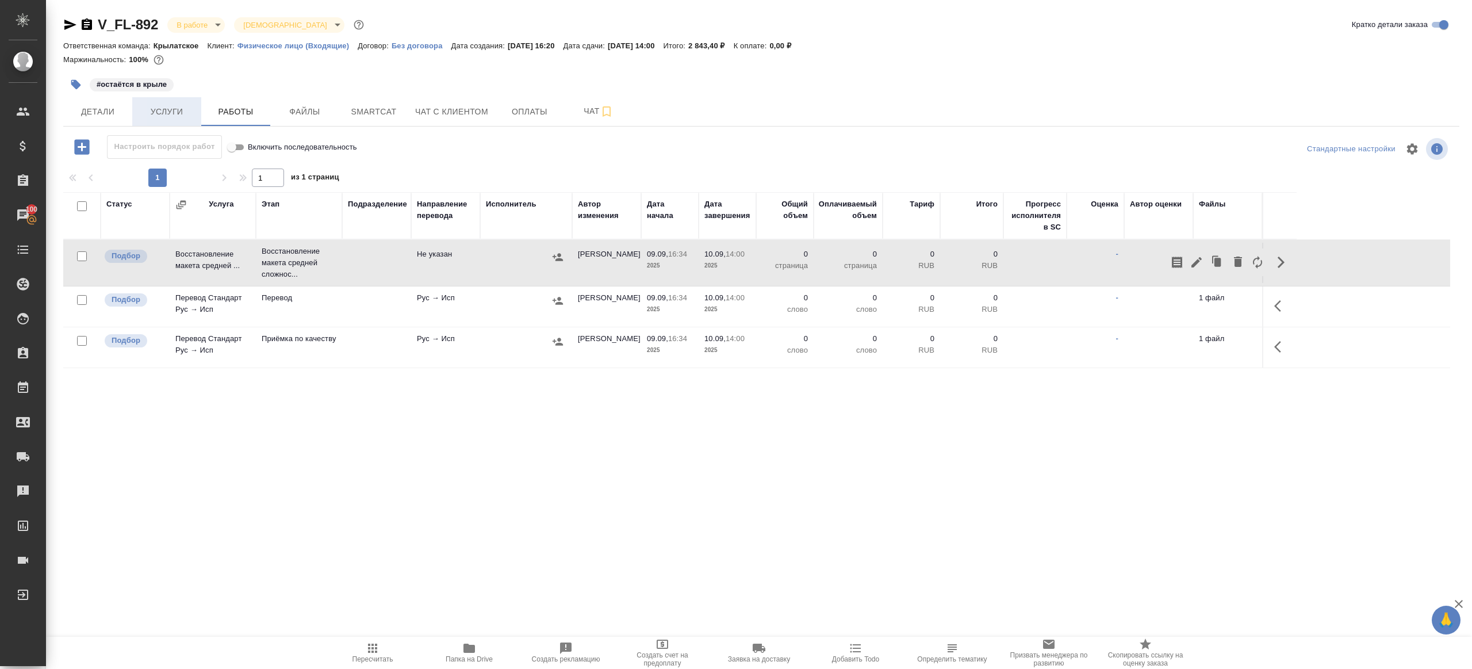
drag, startPoint x: 158, startPoint y: 120, endPoint x: 185, endPoint y: 120, distance: 27.0
click at [158, 120] on button "Услуги" at bounding box center [166, 111] width 69 height 29
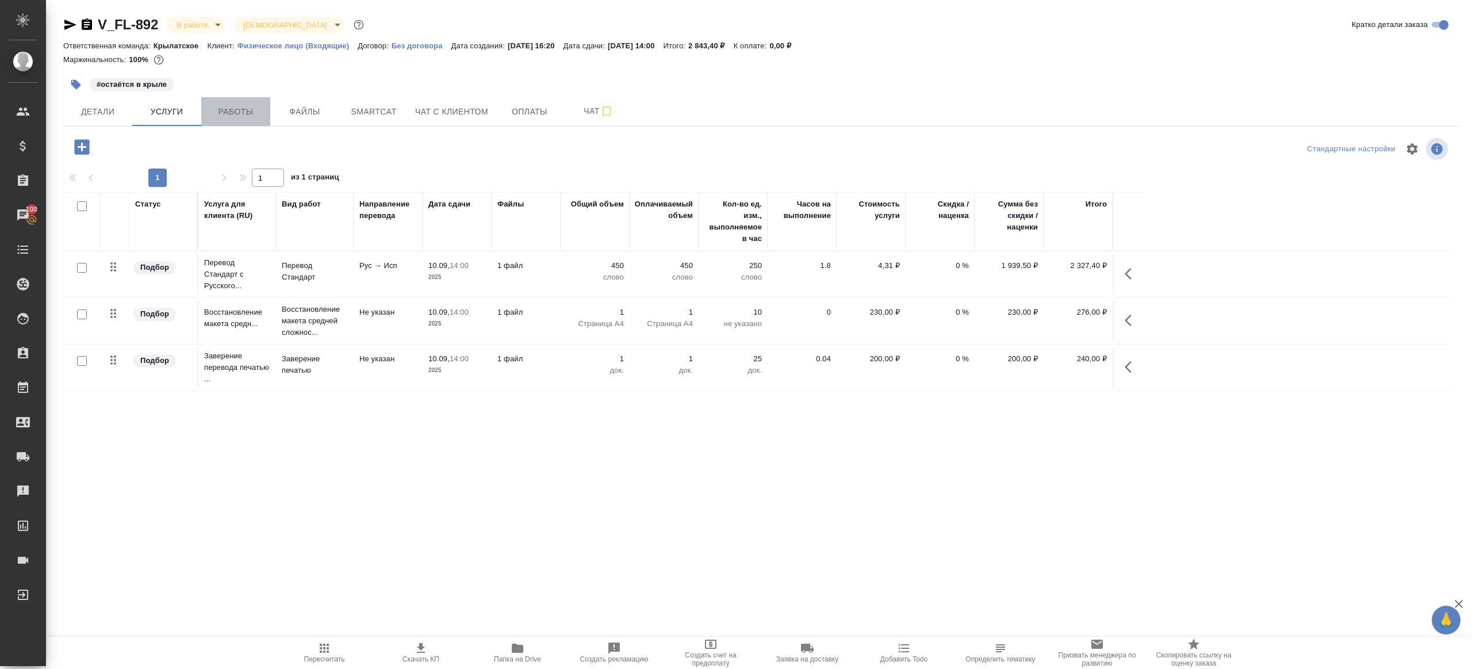
click at [225, 118] on span "Работы" at bounding box center [235, 112] width 55 height 14
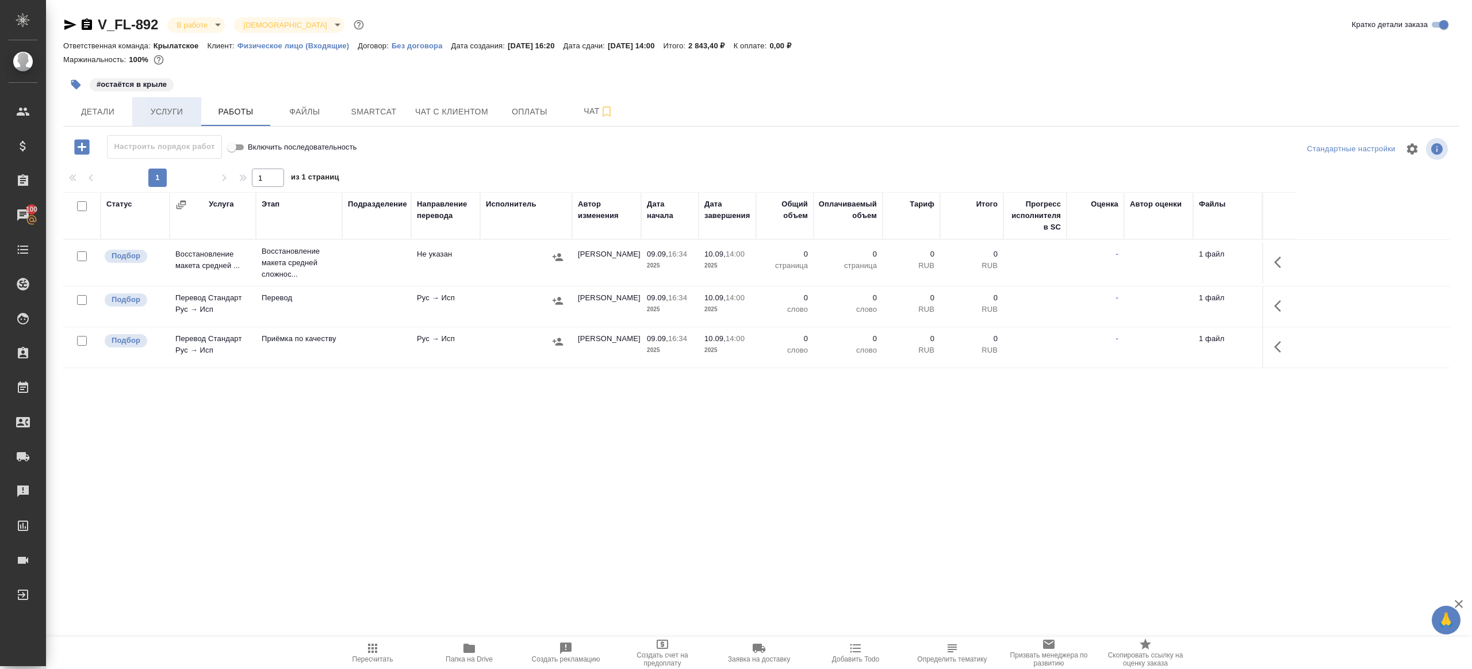
click at [167, 120] on button "Услуги" at bounding box center [166, 111] width 69 height 29
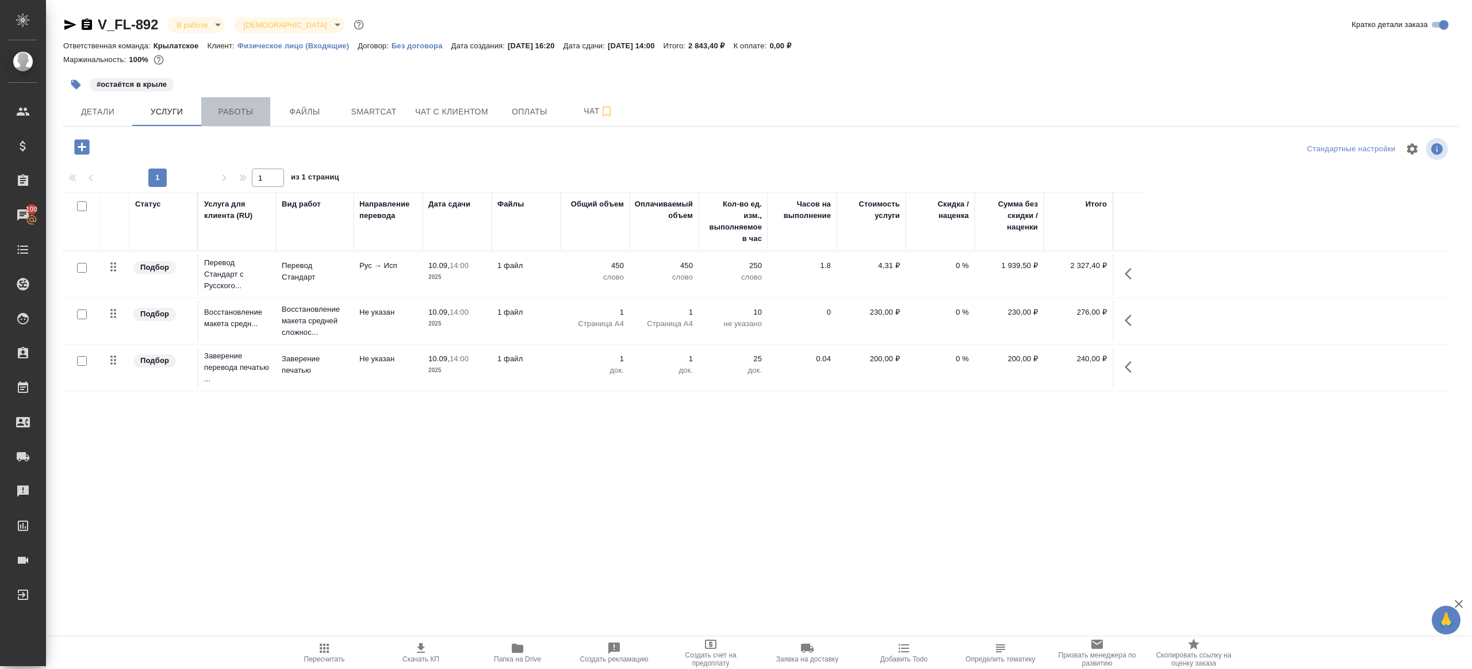
click at [240, 103] on button "Работы" at bounding box center [235, 111] width 69 height 29
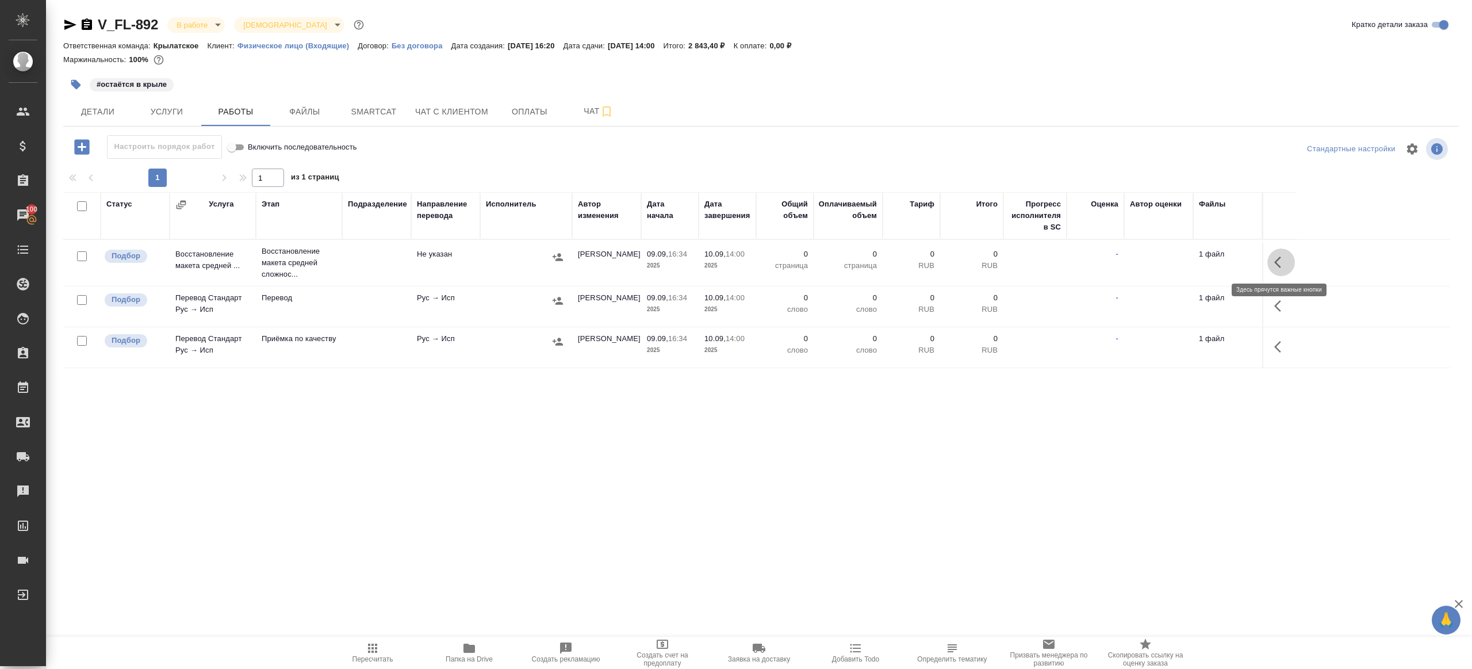
click at [1271, 266] on button "button" at bounding box center [1281, 262] width 28 height 28
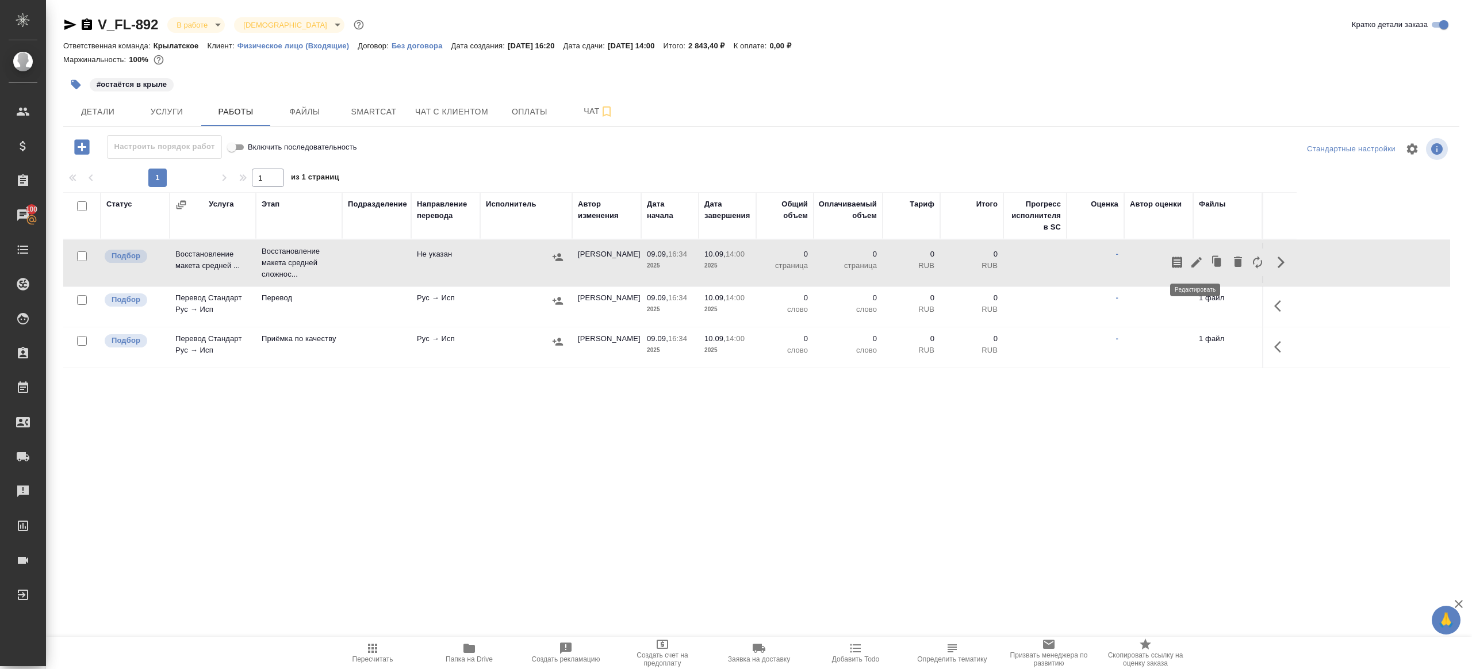
click at [1196, 260] on icon "button" at bounding box center [1196, 262] width 10 height 10
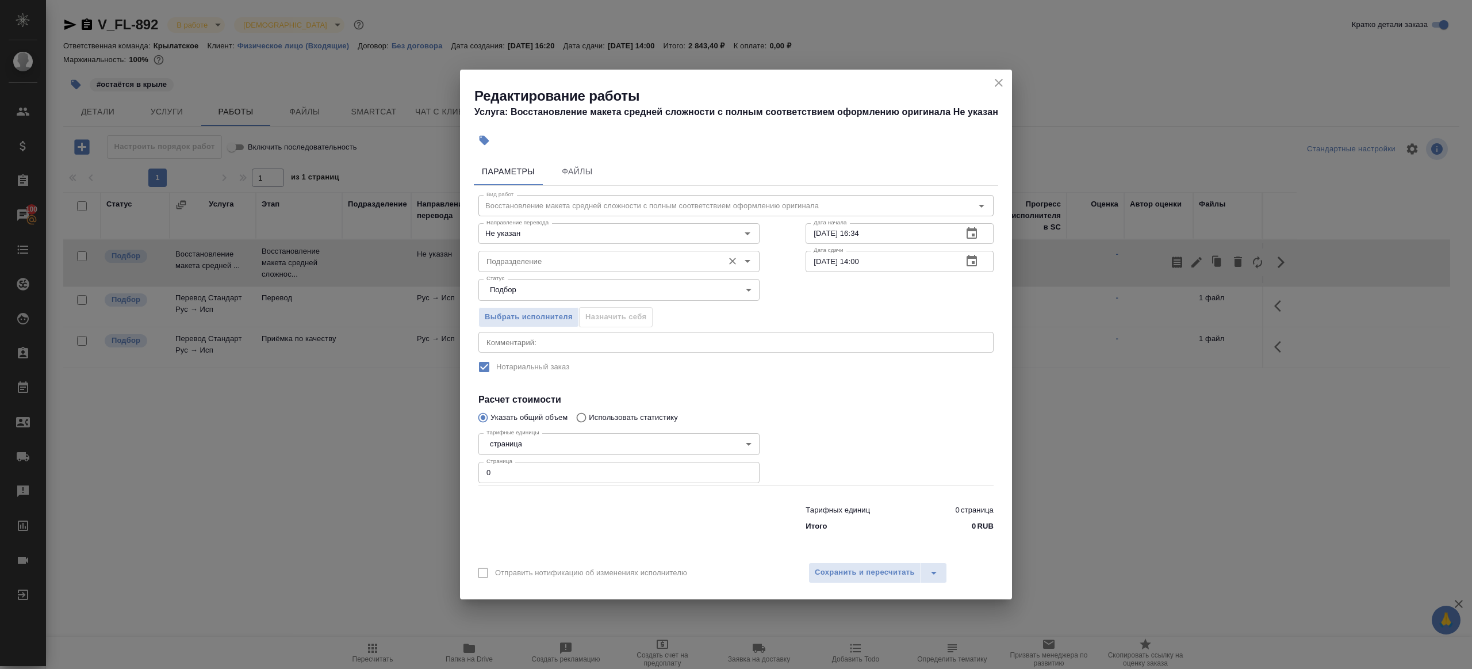
click at [530, 266] on input "Подразделение" at bounding box center [600, 261] width 236 height 14
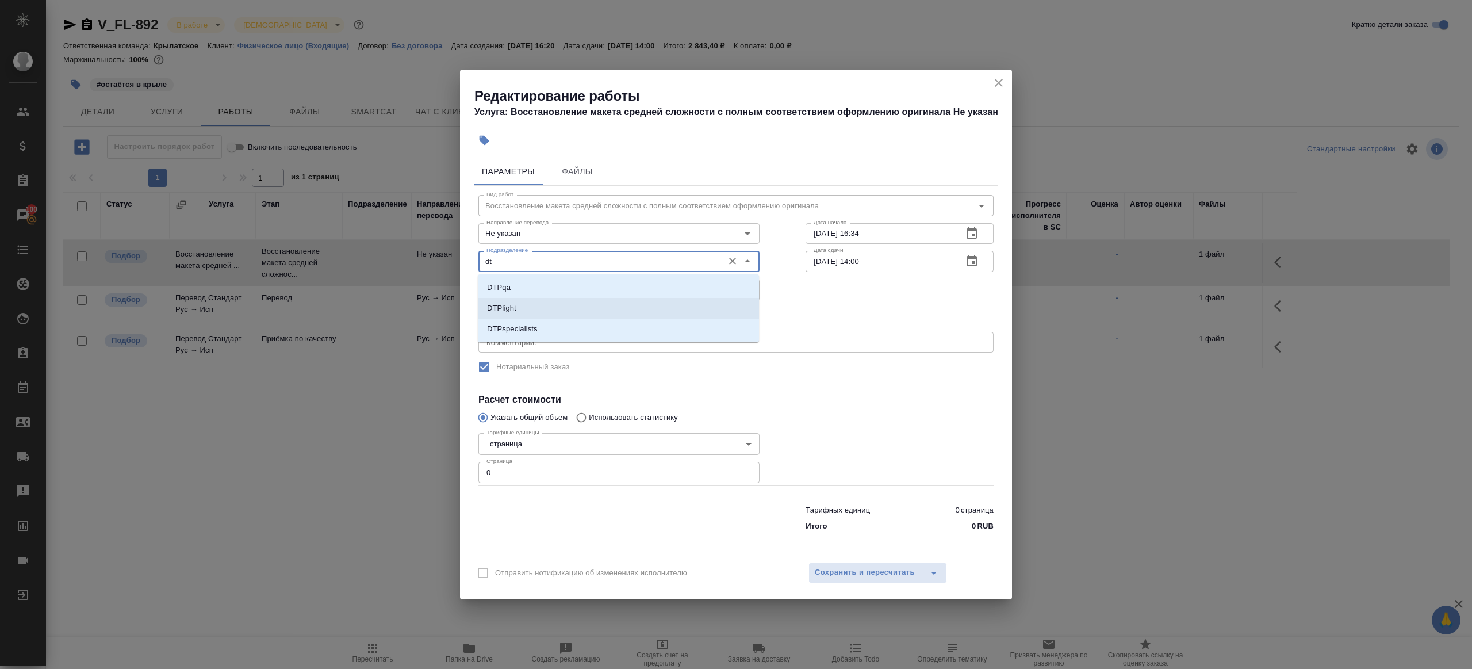
click at [538, 307] on li "DTPlight" at bounding box center [618, 308] width 281 height 21
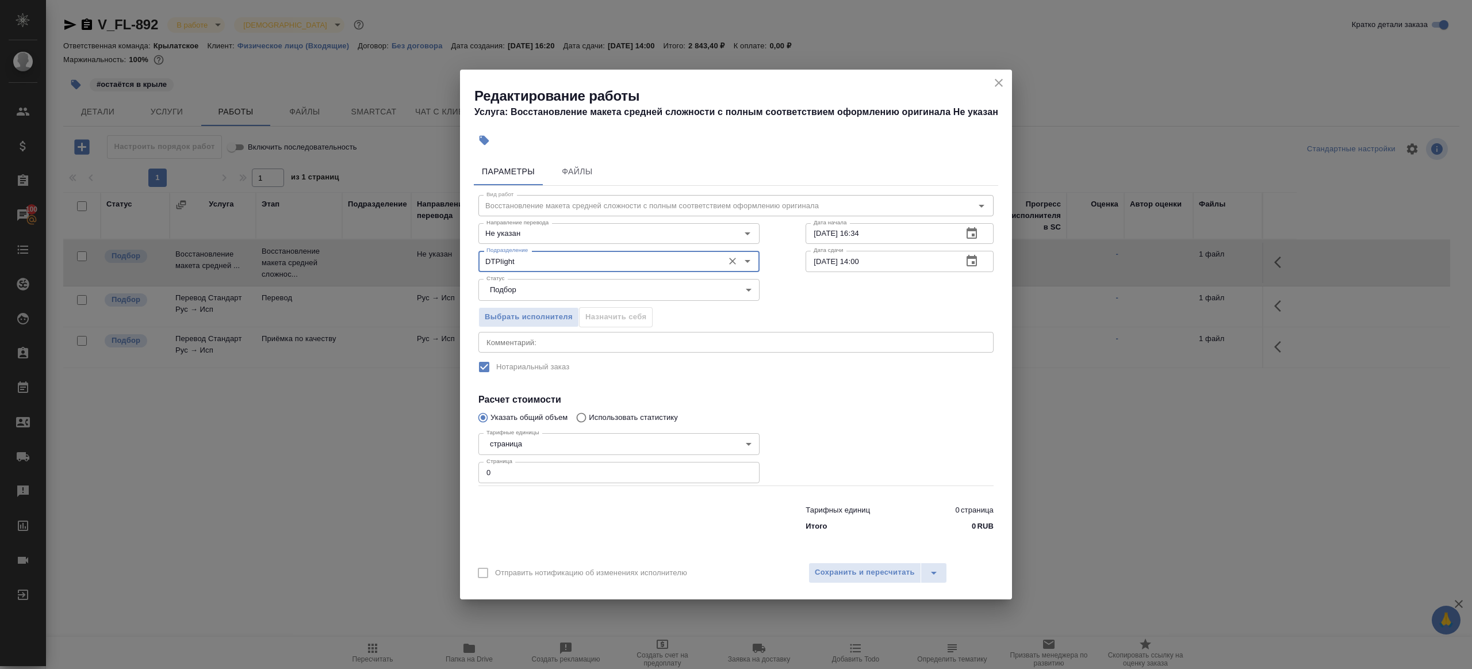
type input "DTPlight"
drag, startPoint x: 491, startPoint y: 476, endPoint x: 382, endPoint y: 465, distance: 109.3
click at [388, 466] on div "Редактирование работы Услуга: Восстановление макета средней сложности с полным …" at bounding box center [736, 334] width 1472 height 669
type input "2"
click at [571, 524] on div at bounding box center [618, 516] width 327 height 46
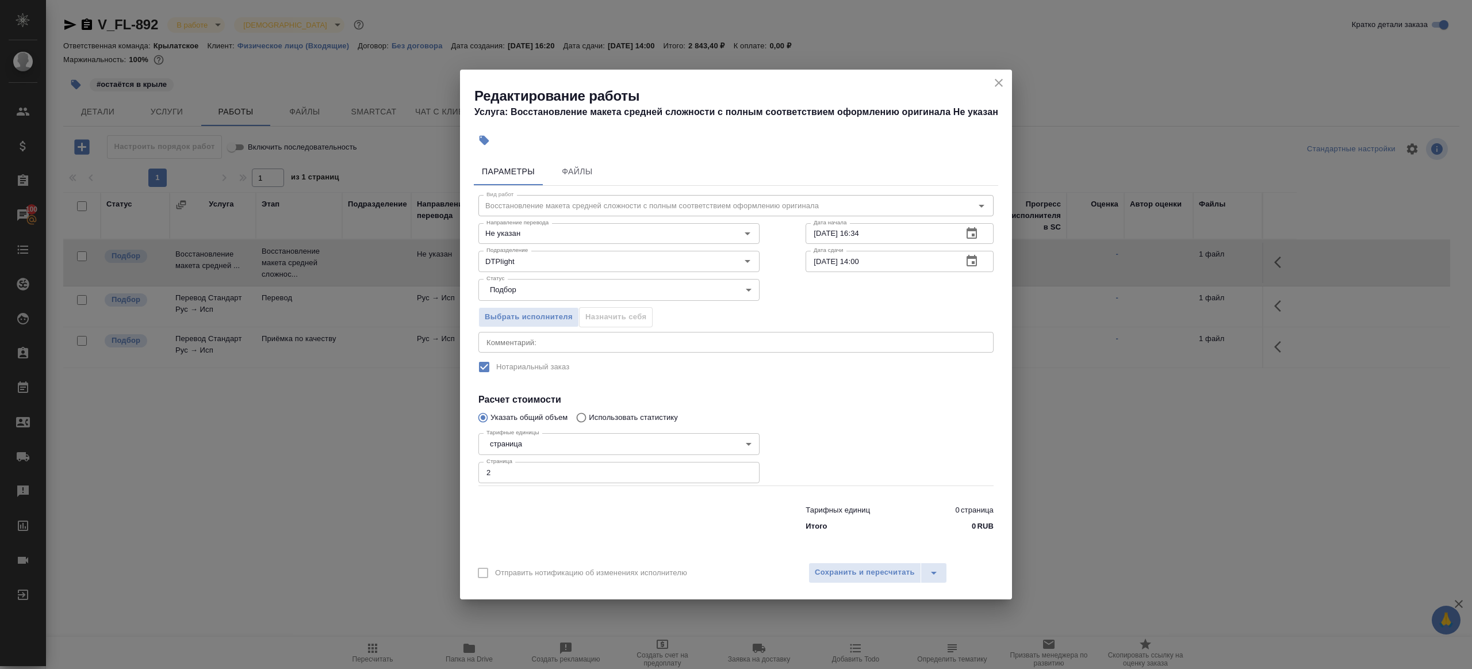
click at [887, 230] on input "09.09.2025 16:34" at bounding box center [880, 233] width 148 height 21
drag, startPoint x: 896, startPoint y: 231, endPoint x: 750, endPoint y: 231, distance: 146.0
click at [750, 231] on div "Направление перевода Не указан Направление перевода Дата начала 09.09.2025 16:3…" at bounding box center [735, 232] width 561 height 74
drag, startPoint x: 896, startPoint y: 258, endPoint x: 741, endPoint y: 258, distance: 155.2
click at [741, 258] on div "Подразделение DTPlight Подразделение Дата сдачи 10.09.2025 14:00 Дата сдачи" at bounding box center [735, 260] width 561 height 74
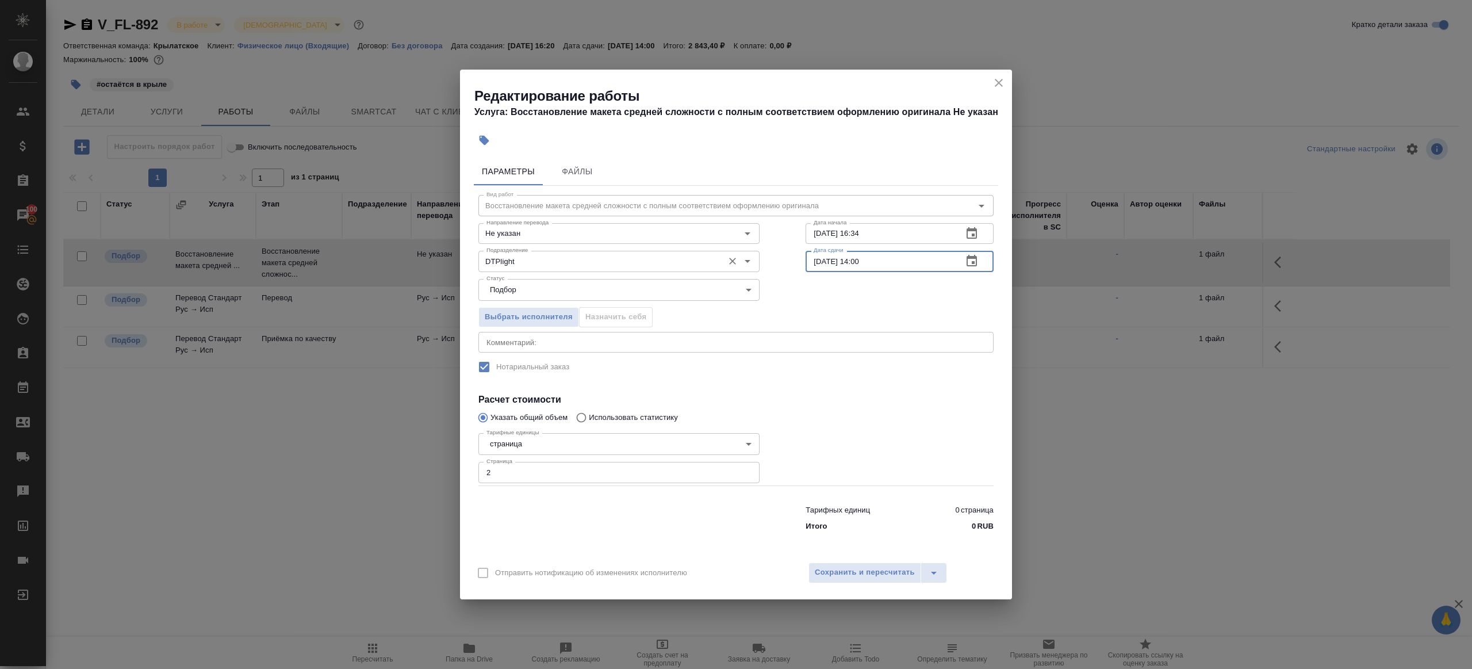
paste input "09.09.2025 16:34"
drag, startPoint x: 858, startPoint y: 260, endPoint x: 931, endPoint y: 260, distance: 73.6
click at [931, 260] on input "09.09.2025 16:34" at bounding box center [880, 261] width 148 height 21
type input "09.09.2025 19:00"
click at [879, 570] on span "Сохранить и пересчитать" at bounding box center [865, 572] width 100 height 13
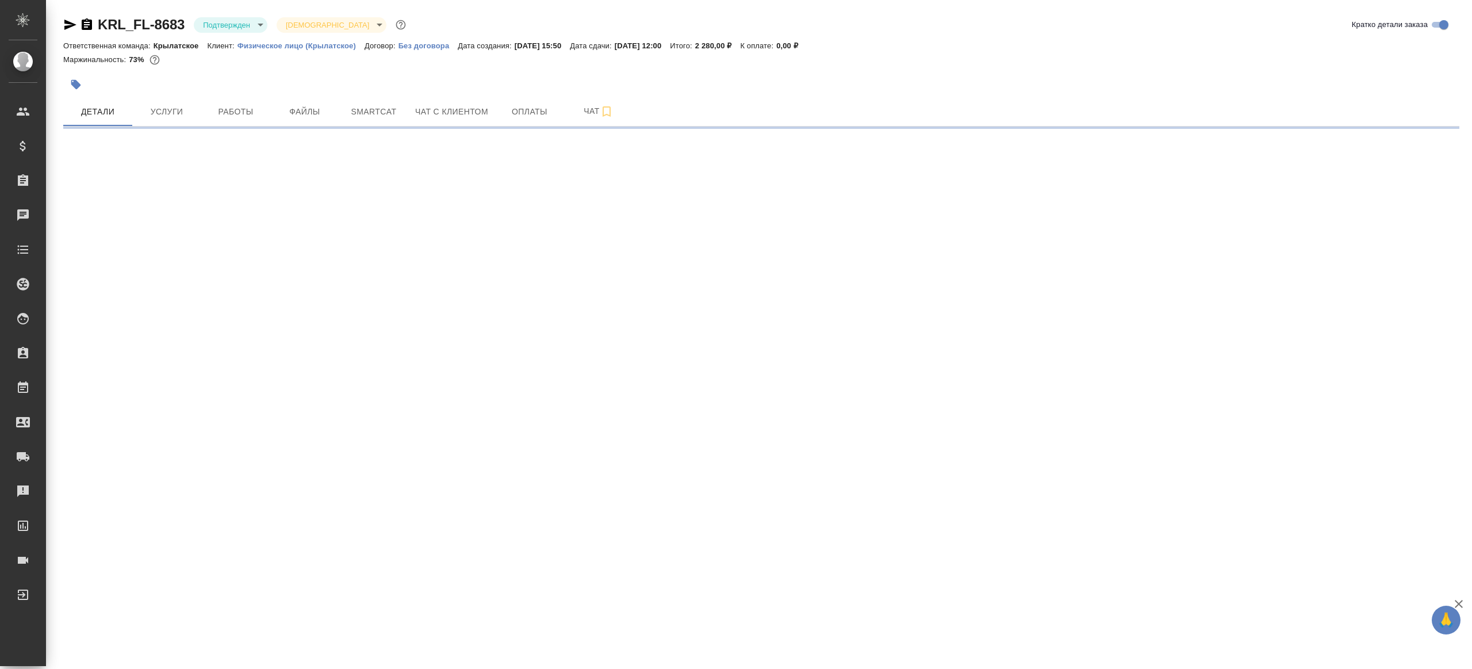
select select "RU"
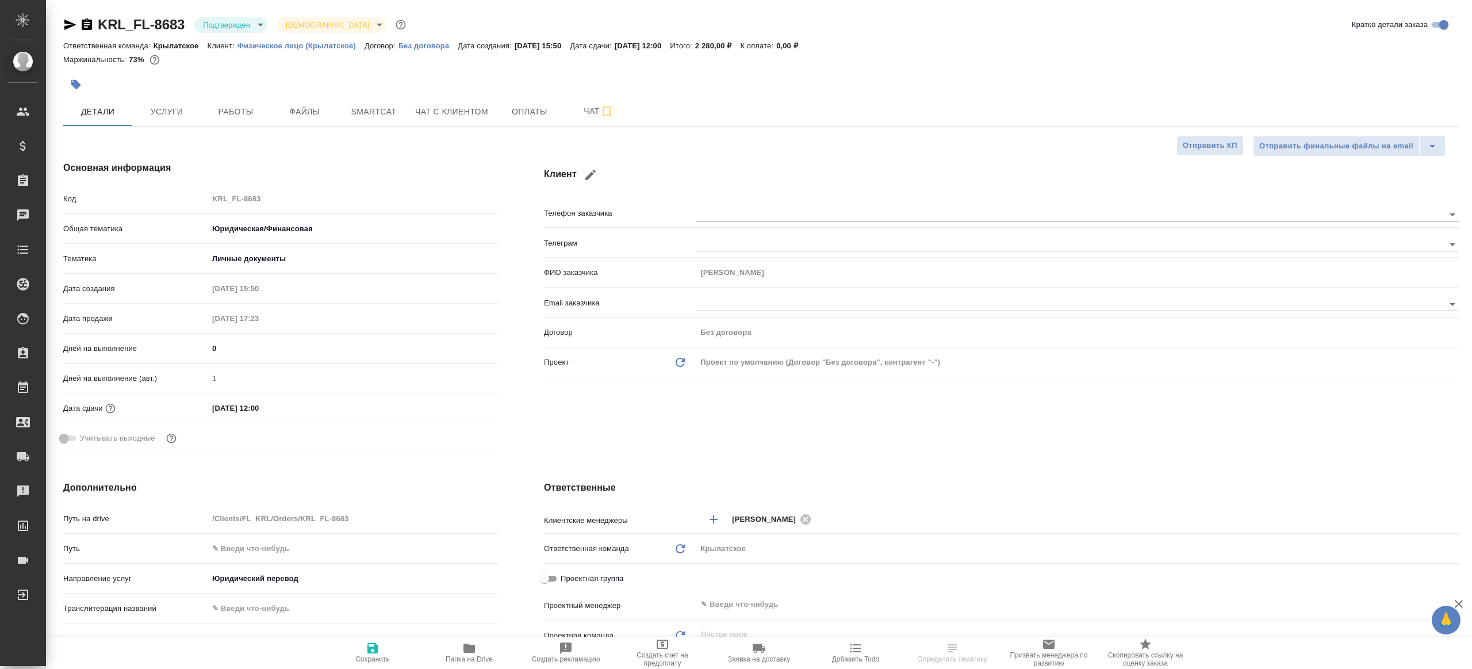
type textarea "x"
click at [224, 29] on body "🙏 .cls-1 fill:#fff; AWATERA [PERSON_NAME] Клиенты Спецификации Заказы Чаты Todo…" at bounding box center [736, 334] width 1472 height 669
click at [256, 125] on li "В работе" at bounding box center [246, 122] width 105 height 20
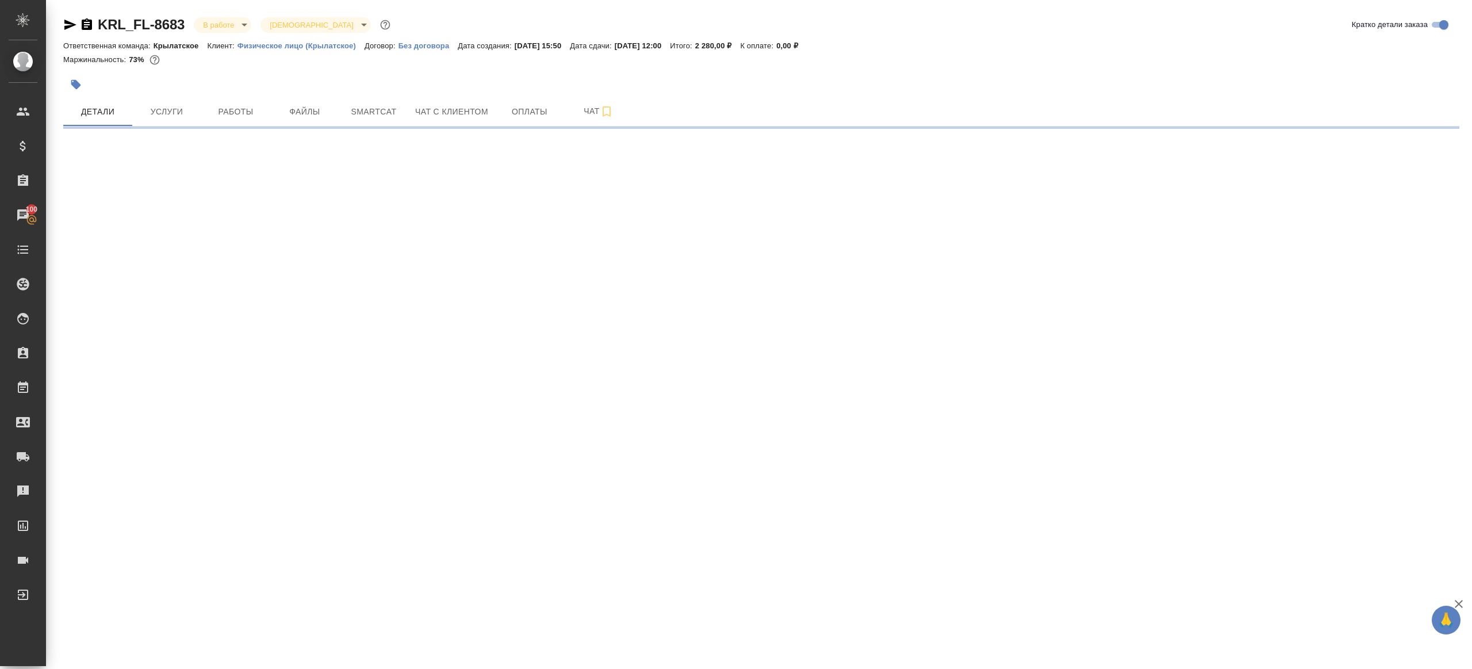
select select "RU"
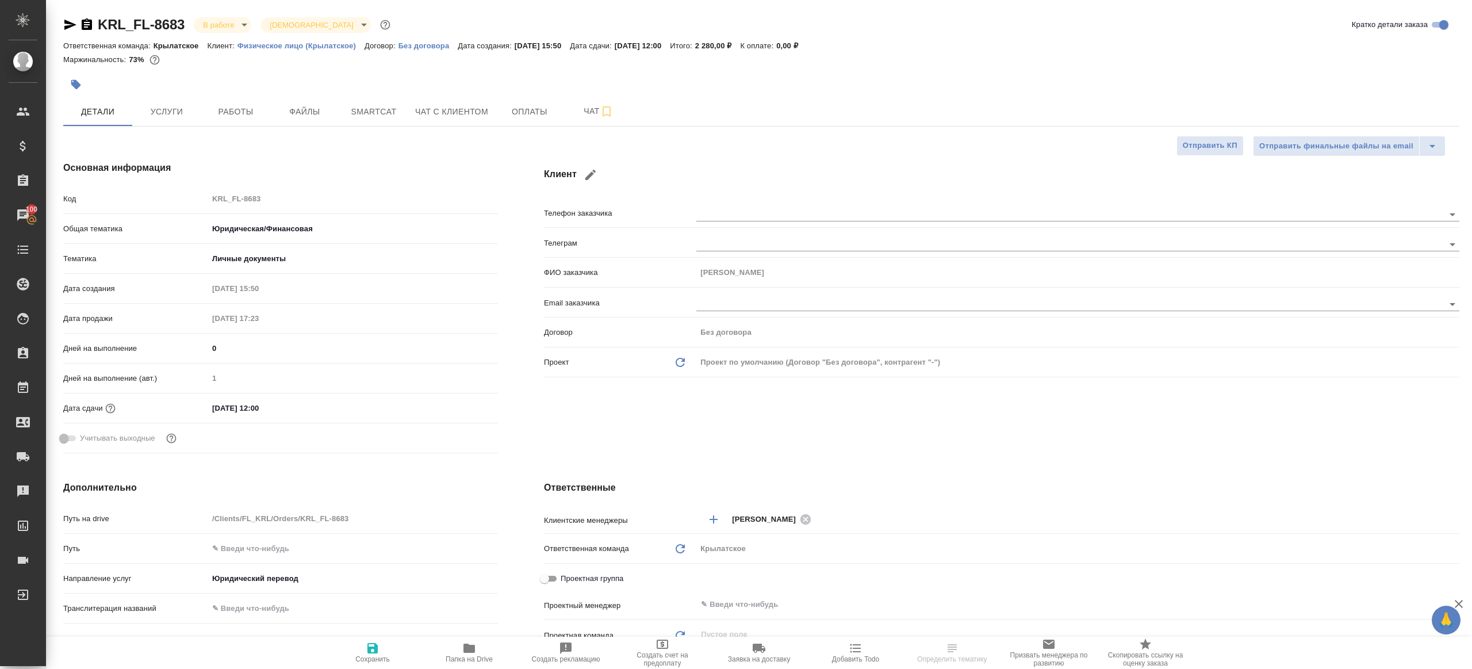
type textarea "x"
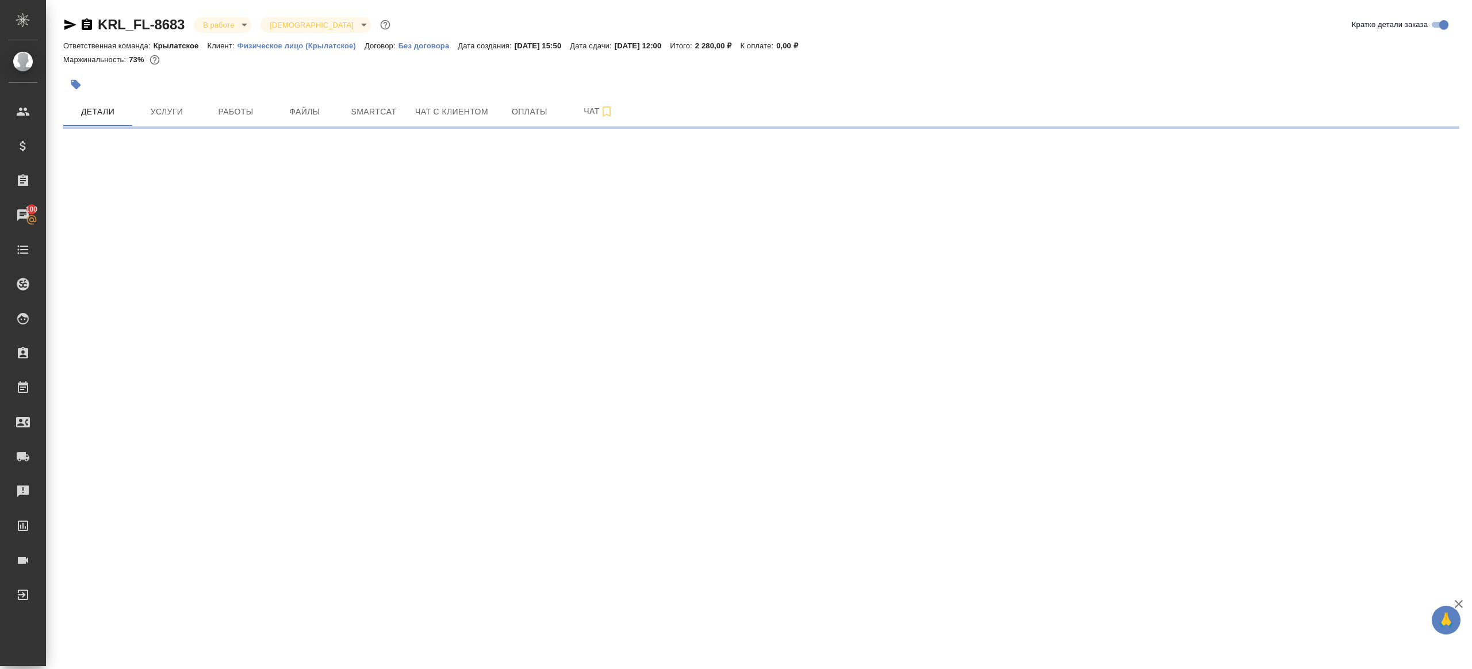
select select "RU"
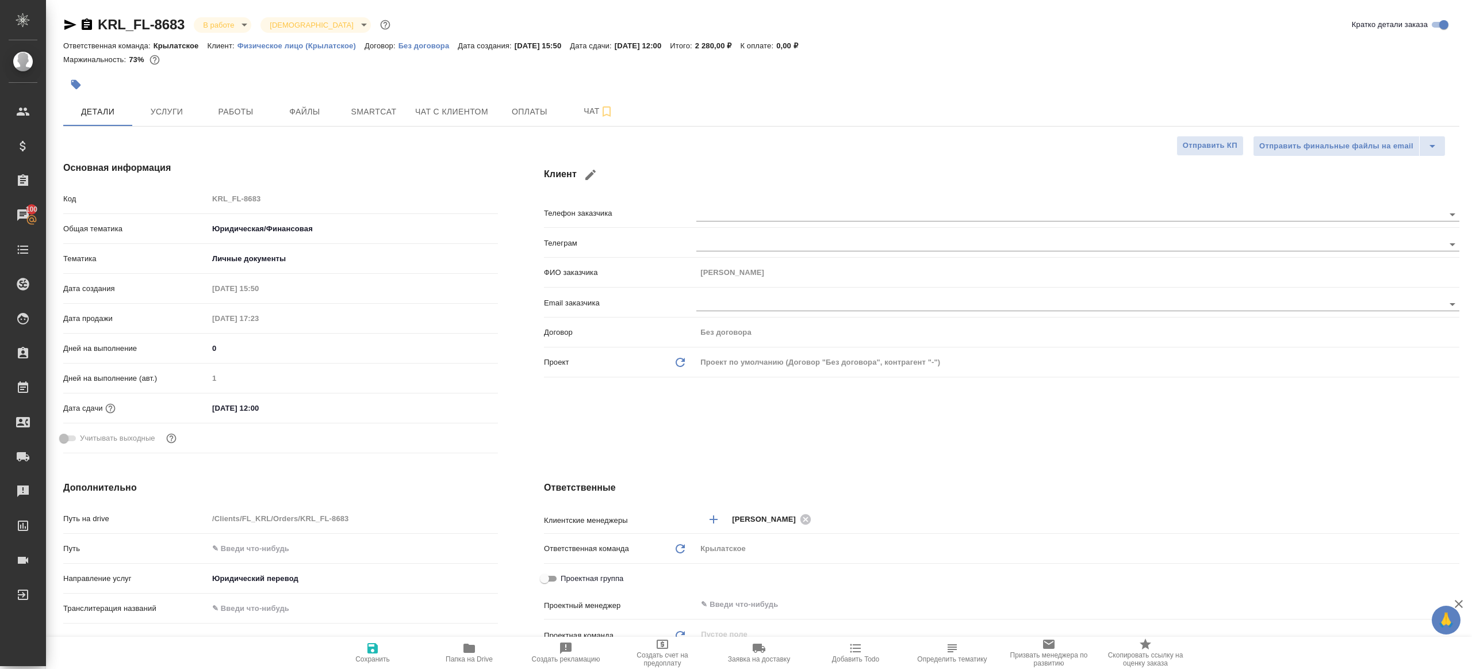
type textarea "x"
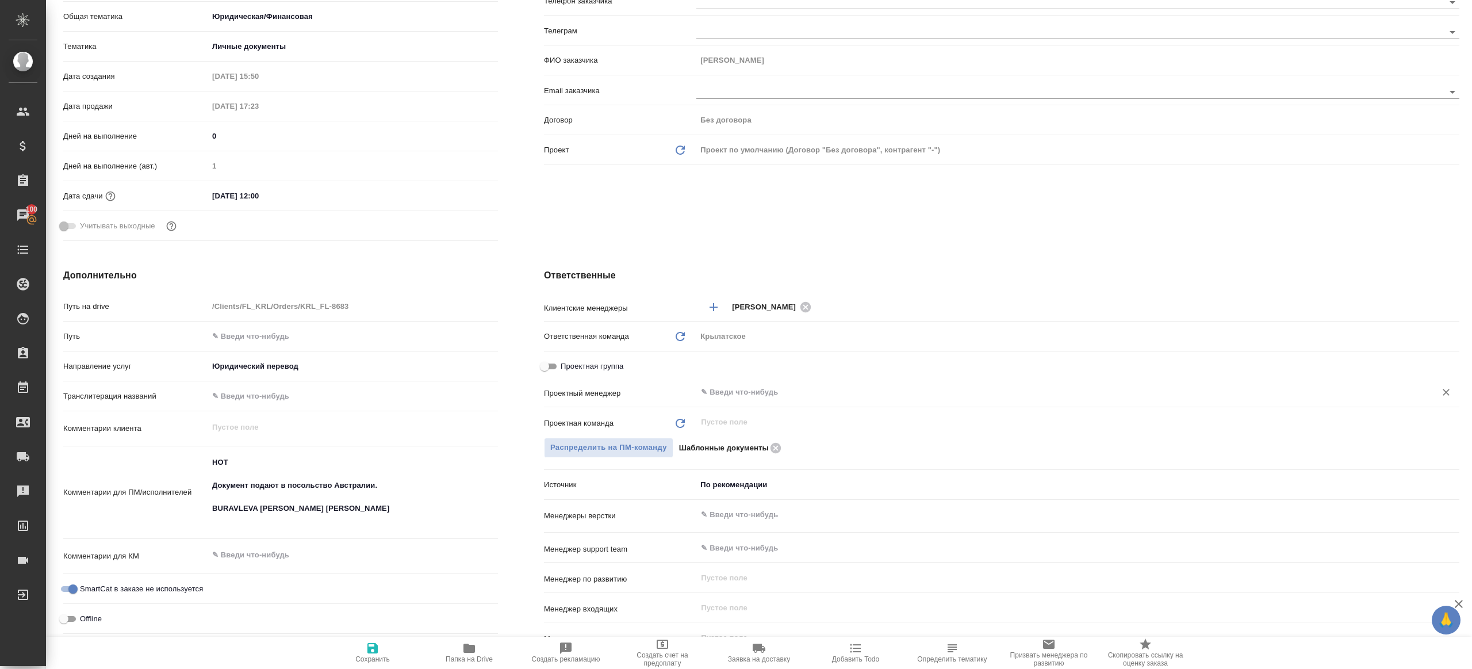
click at [777, 392] on input "text" at bounding box center [1059, 392] width 718 height 14
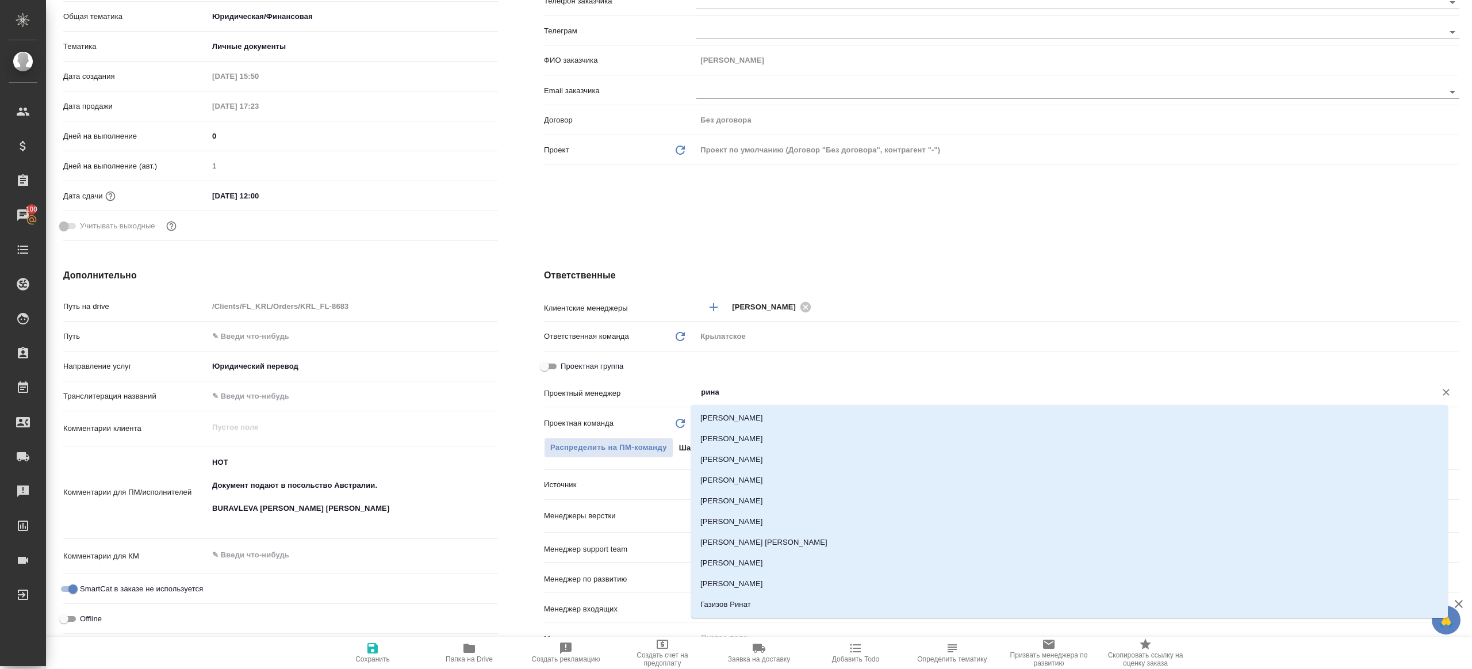
type input "ринат"
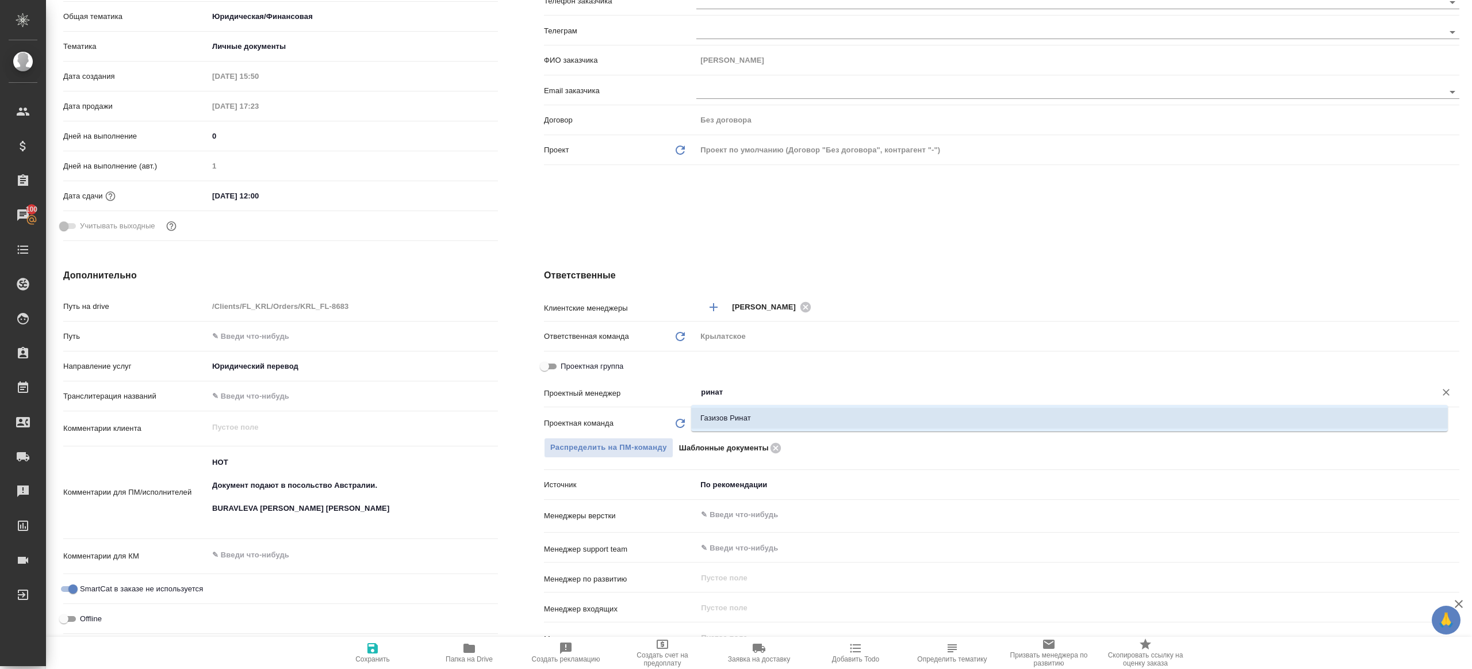
click at [769, 424] on li "Газизов Ринат" at bounding box center [1069, 418] width 757 height 21
type textarea "x"
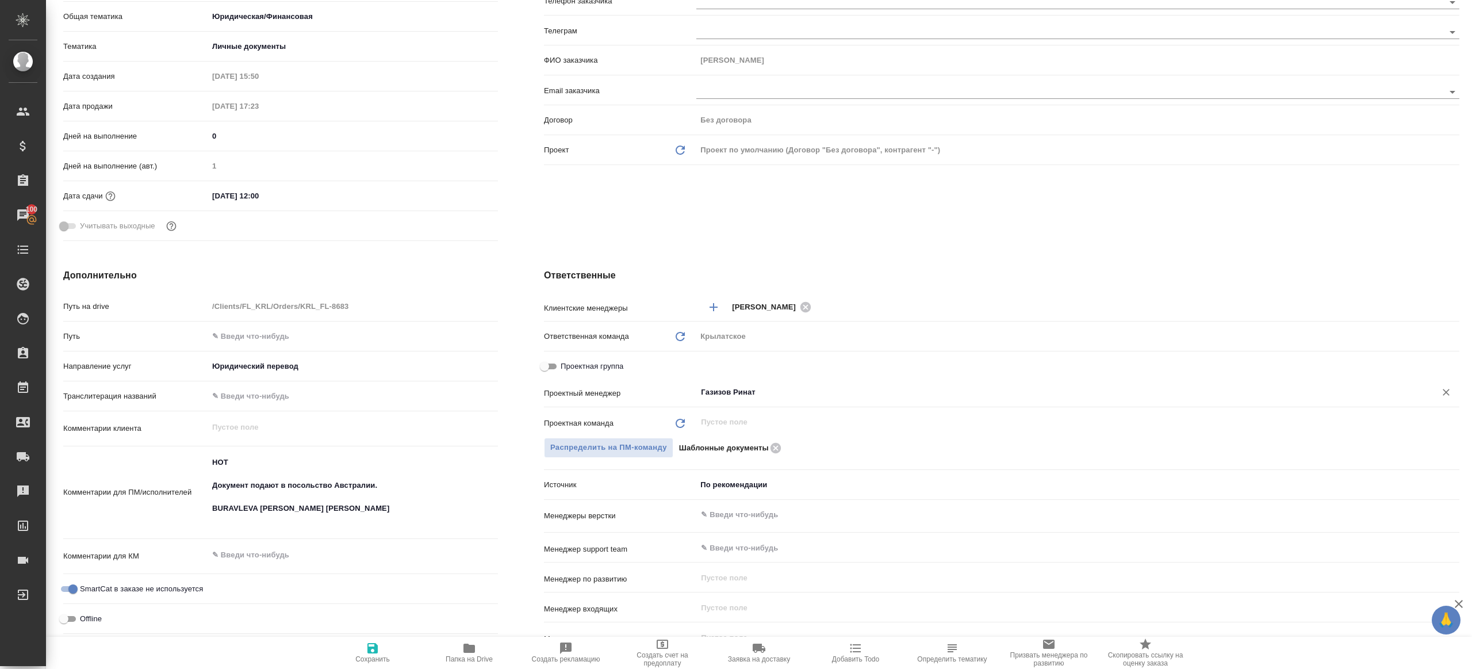
type input "Газизов Ринат"
click at [357, 659] on span "Сохранить" at bounding box center [372, 659] width 34 height 8
type textarea "x"
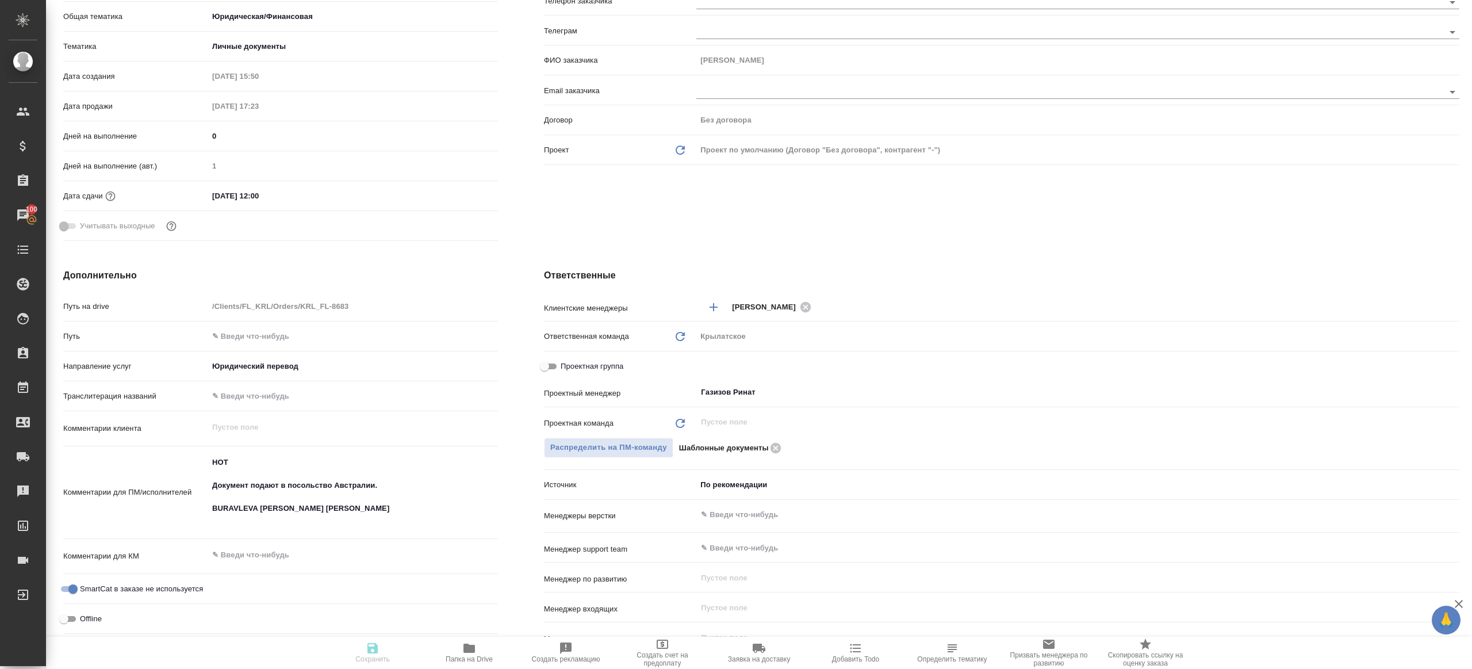
type textarea "x"
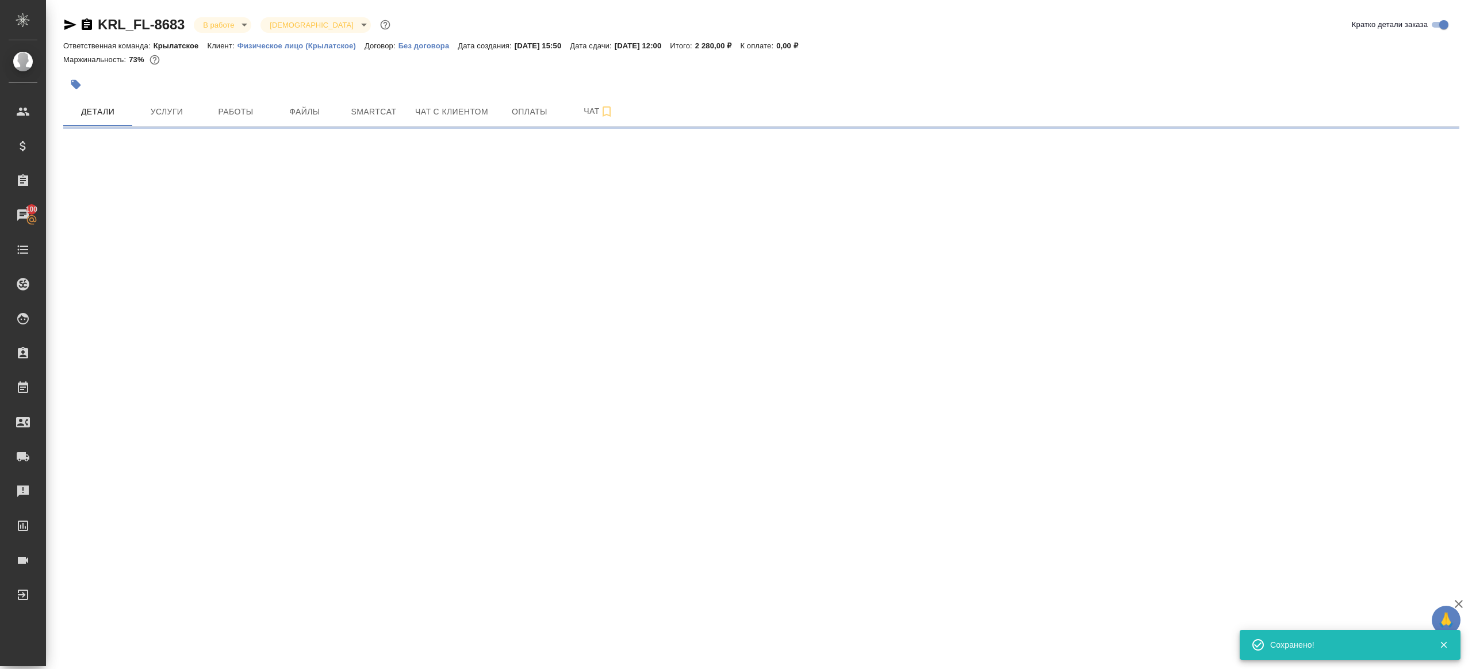
scroll to position [0, 0]
select select "RU"
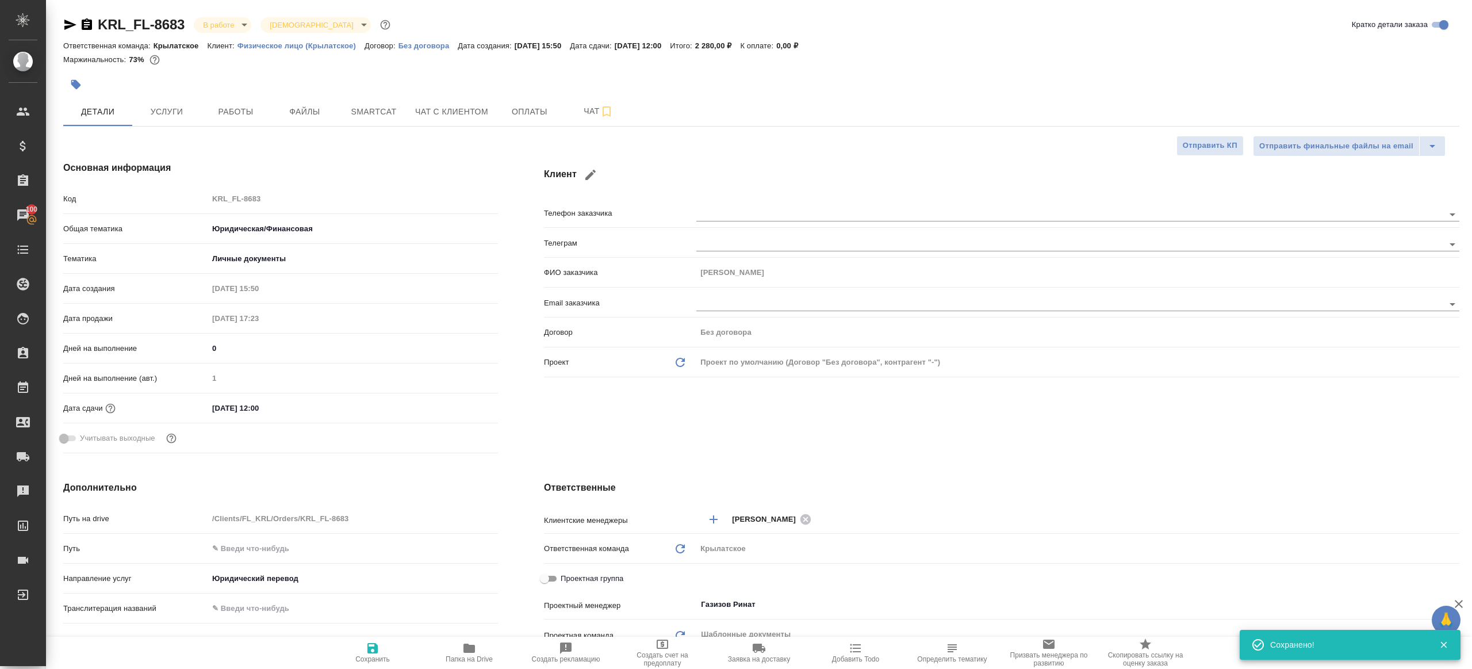
type textarea "x"
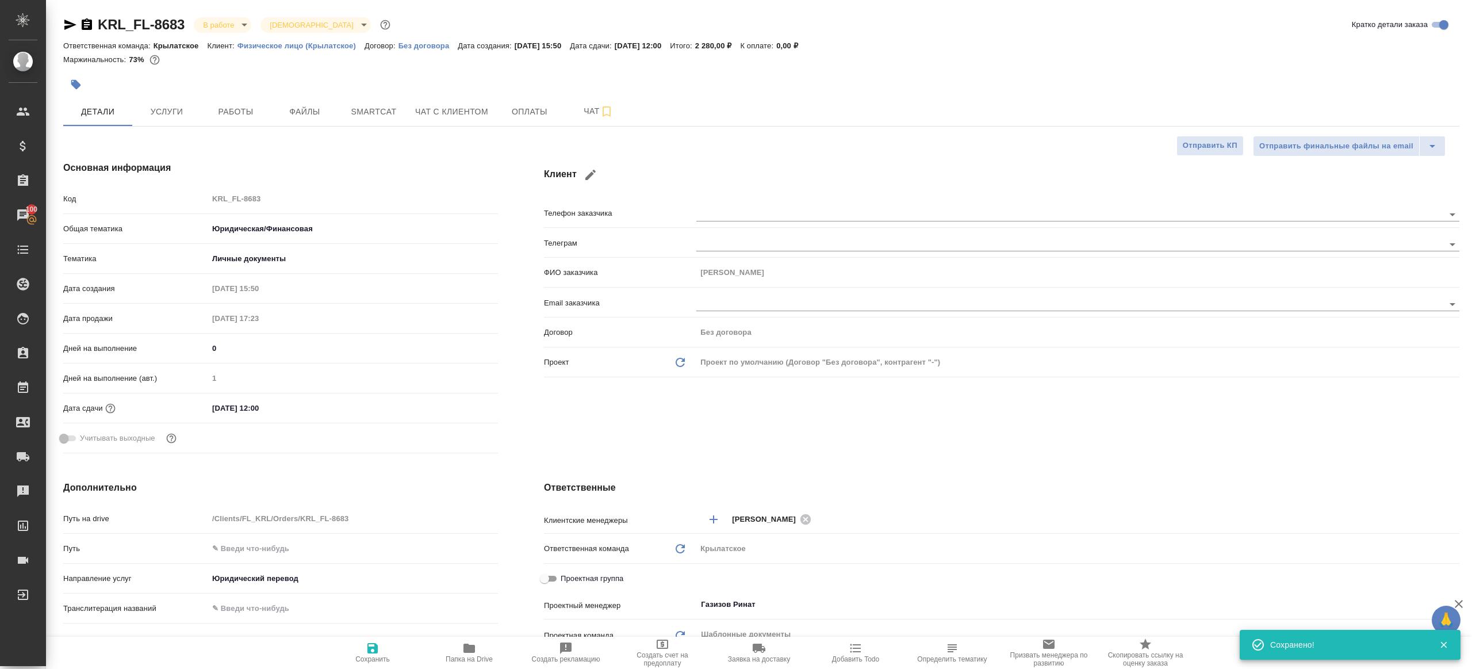
type textarea "x"
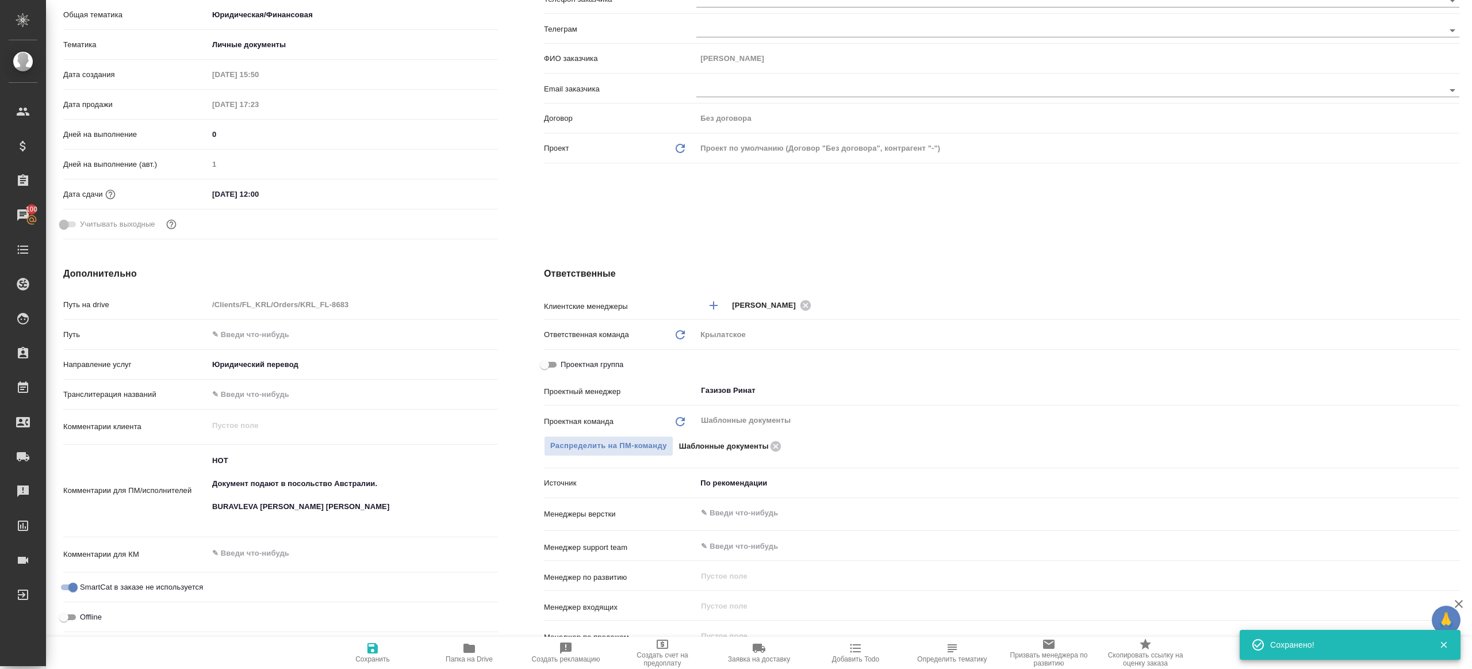
scroll to position [258, 0]
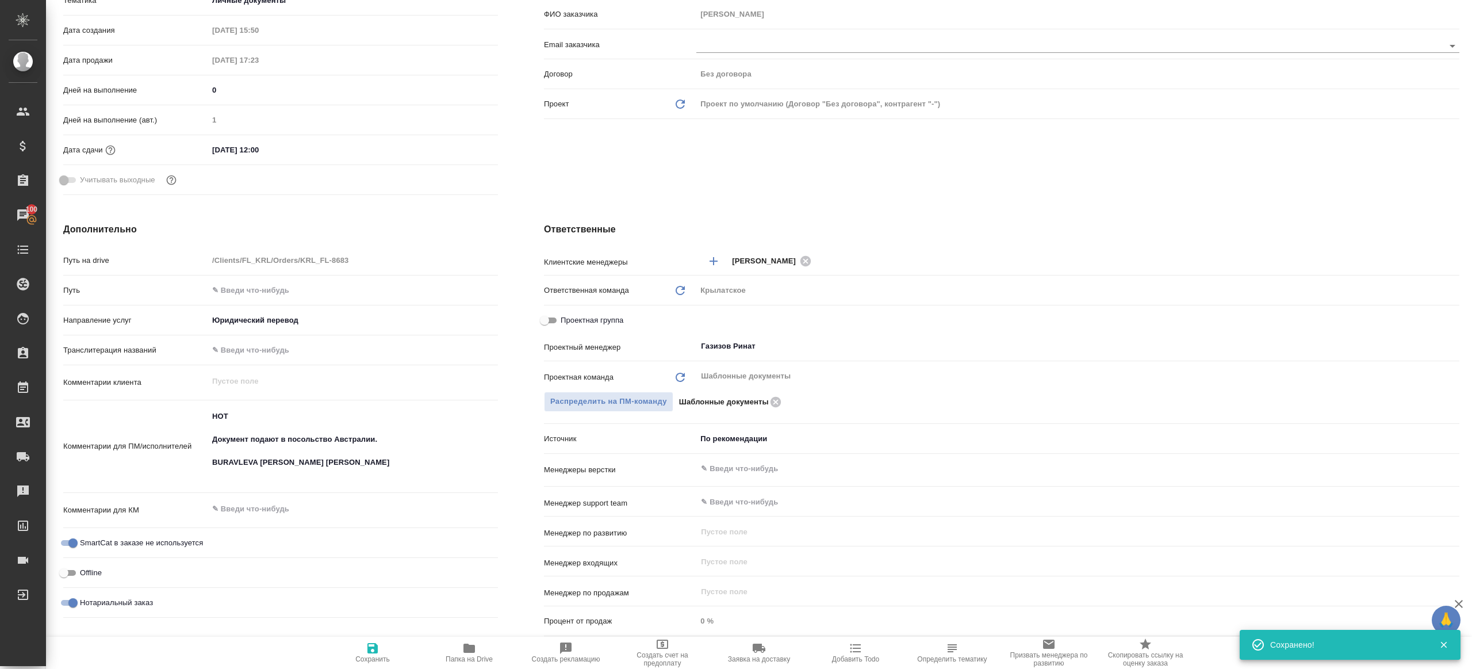
click at [467, 650] on icon "button" at bounding box center [468, 647] width 11 height 9
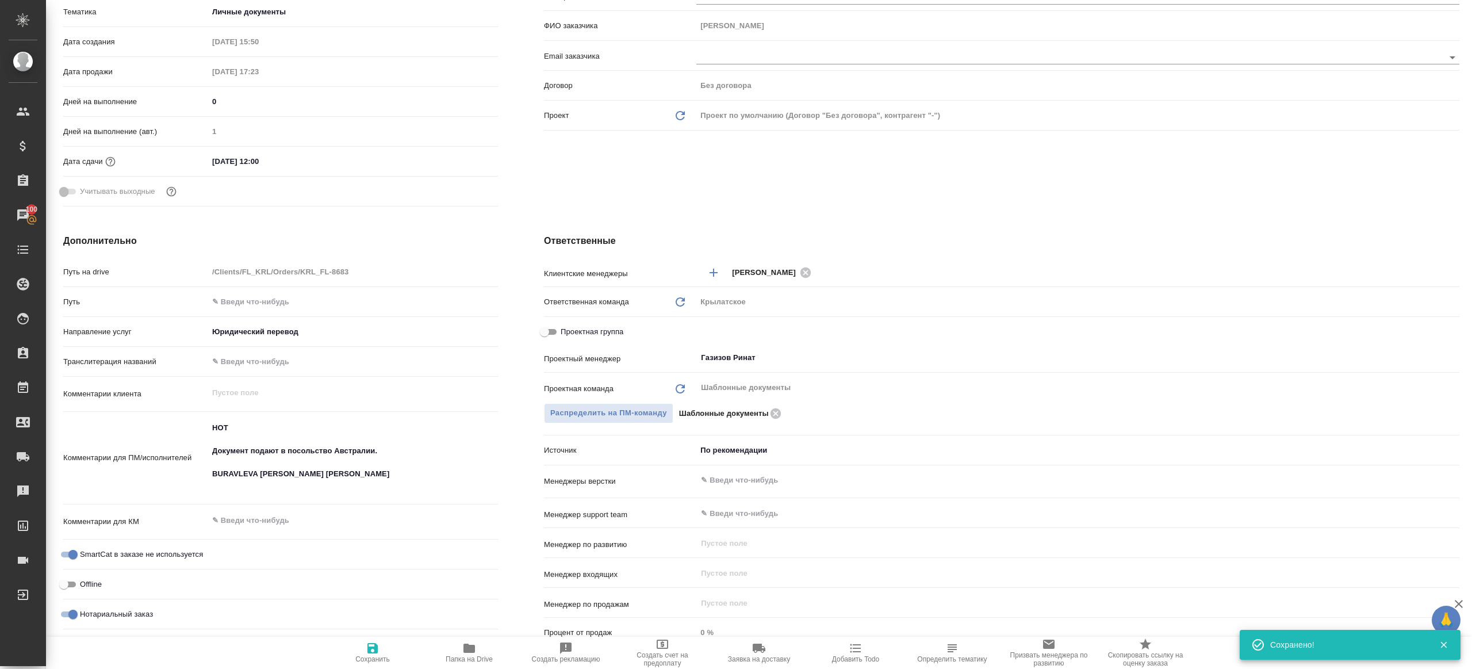
type textarea "x"
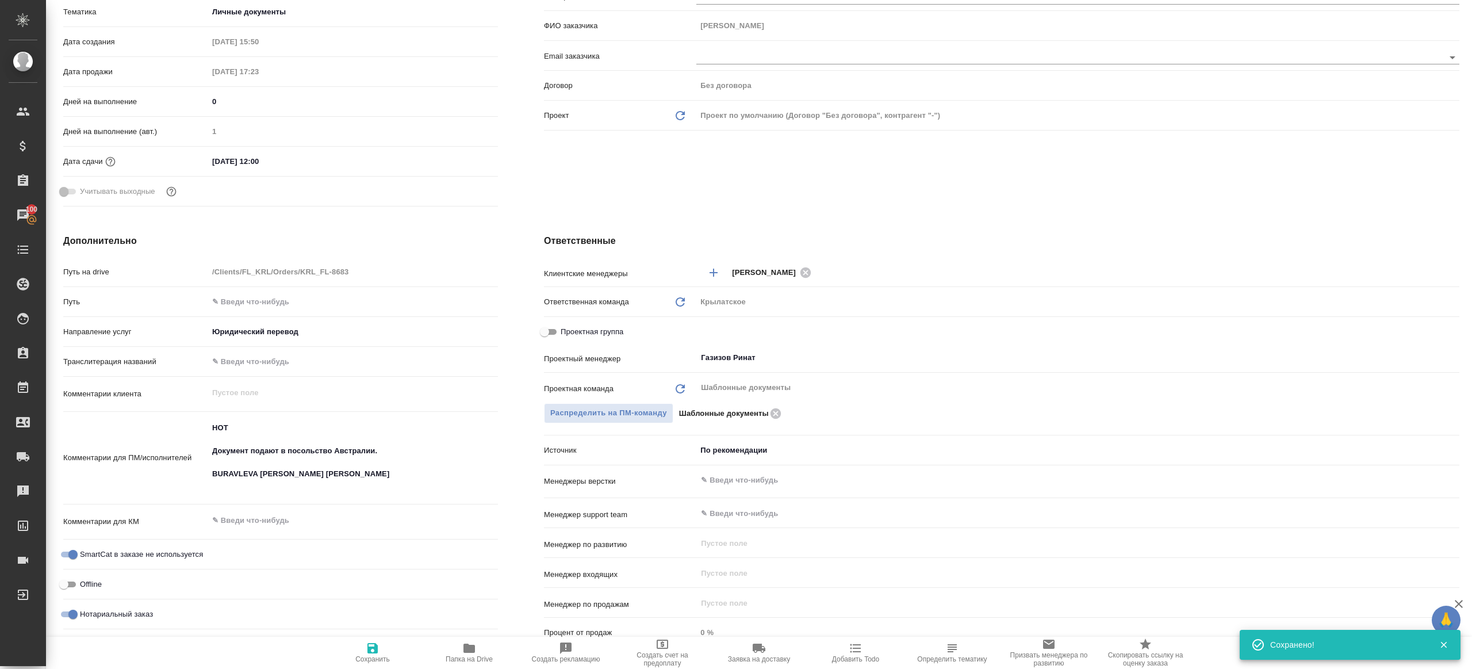
type textarea "x"
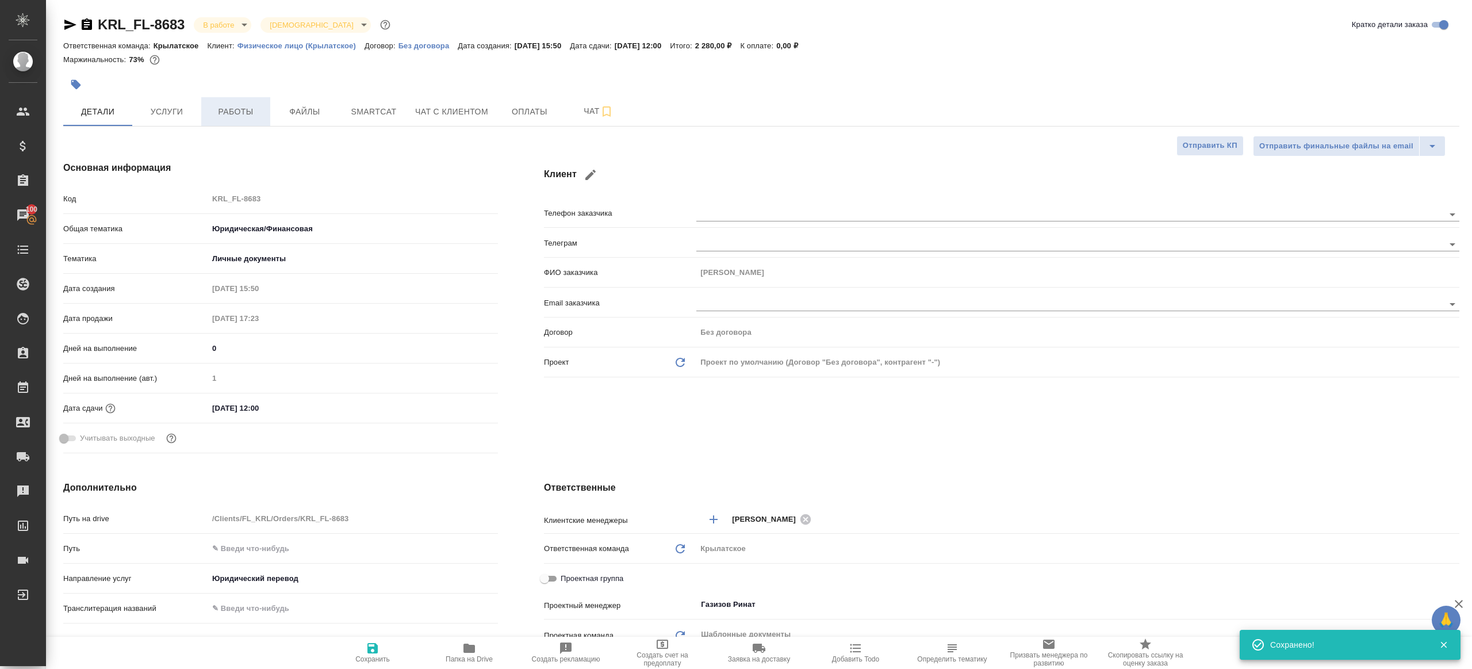
click at [231, 123] on button "Работы" at bounding box center [235, 111] width 69 height 29
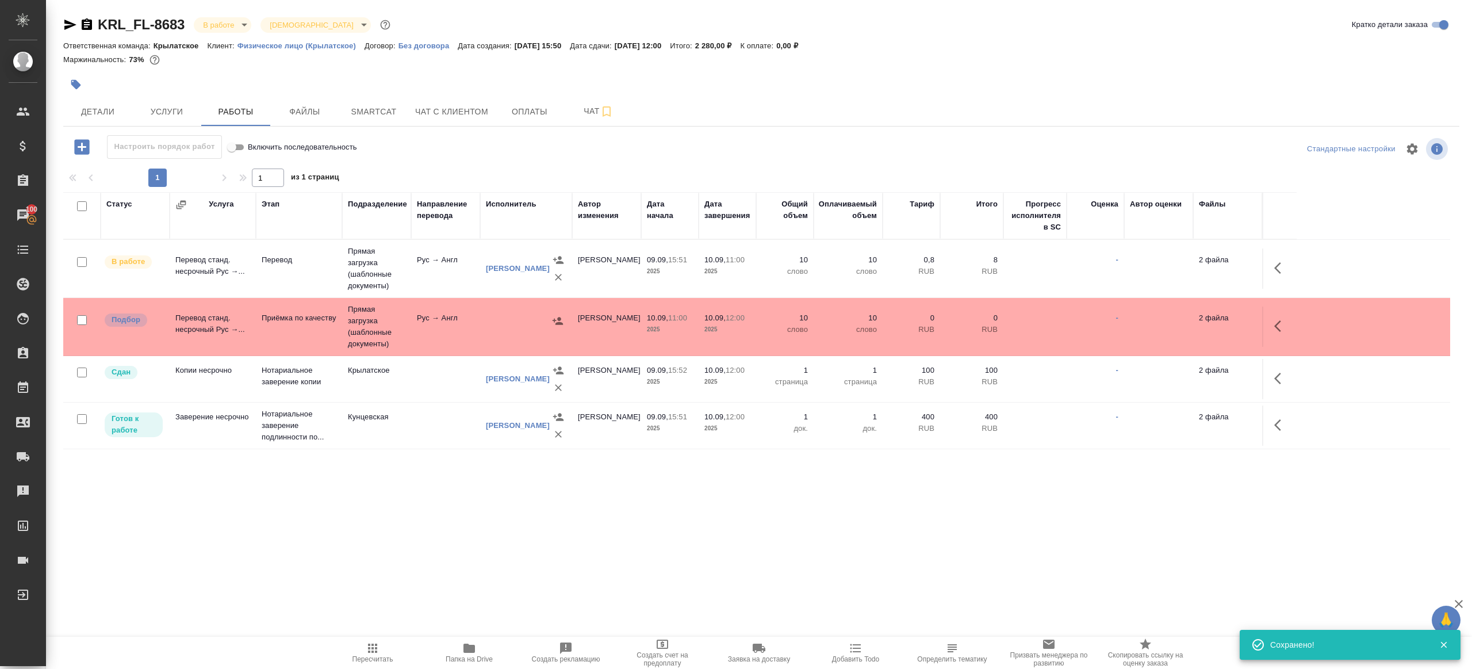
click at [531, 153] on div at bounding box center [760, 149] width 465 height 28
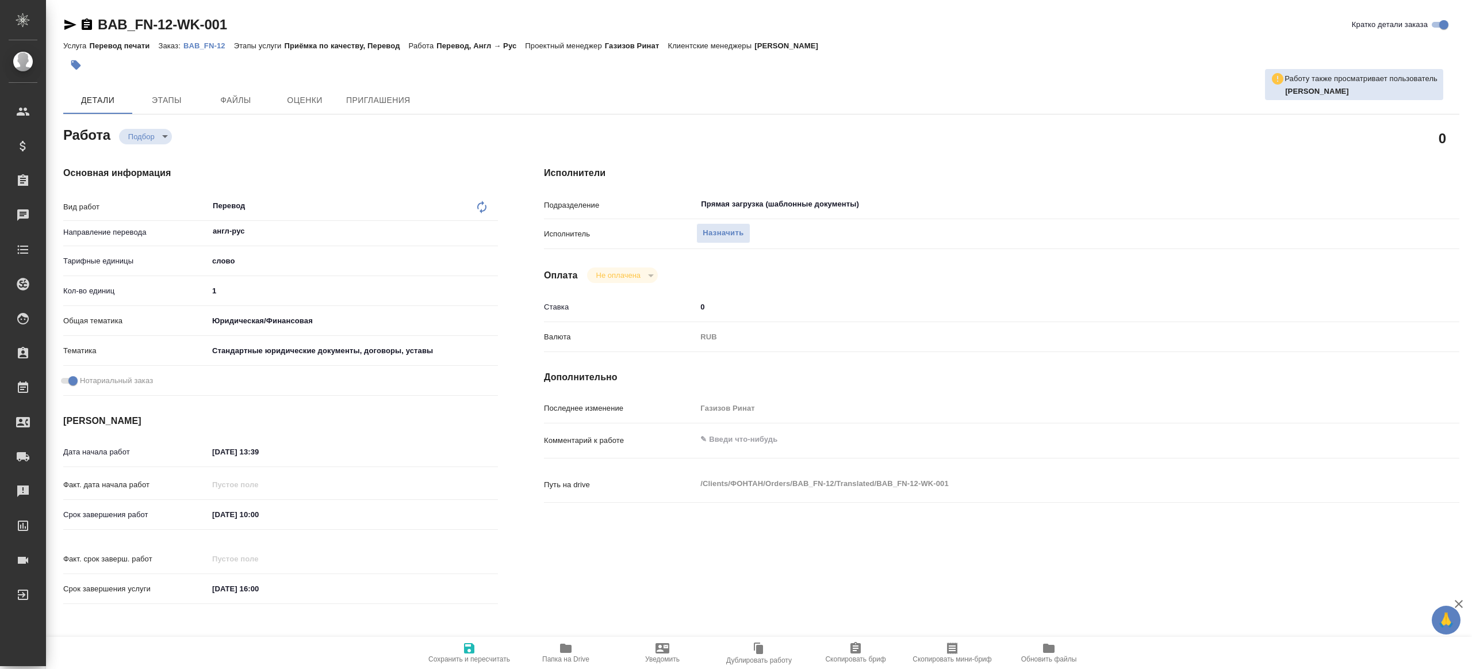
type textarea "x"
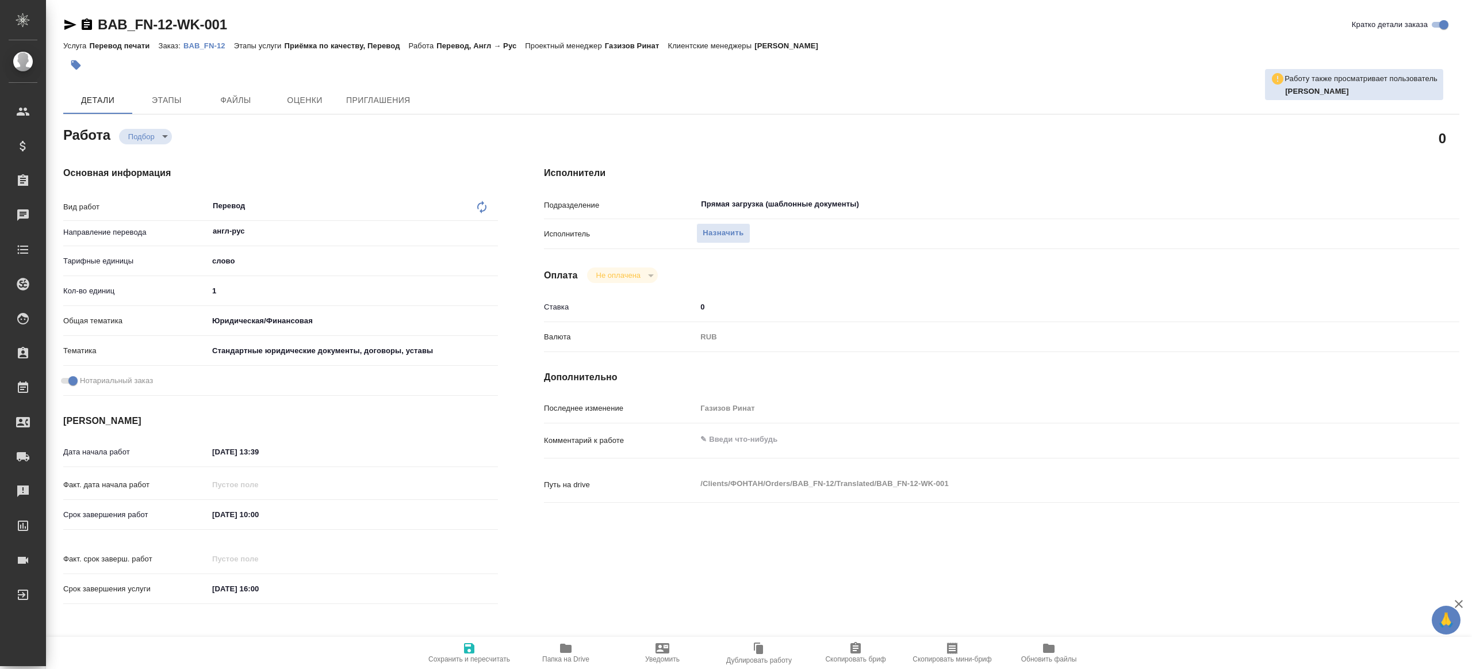
type textarea "x"
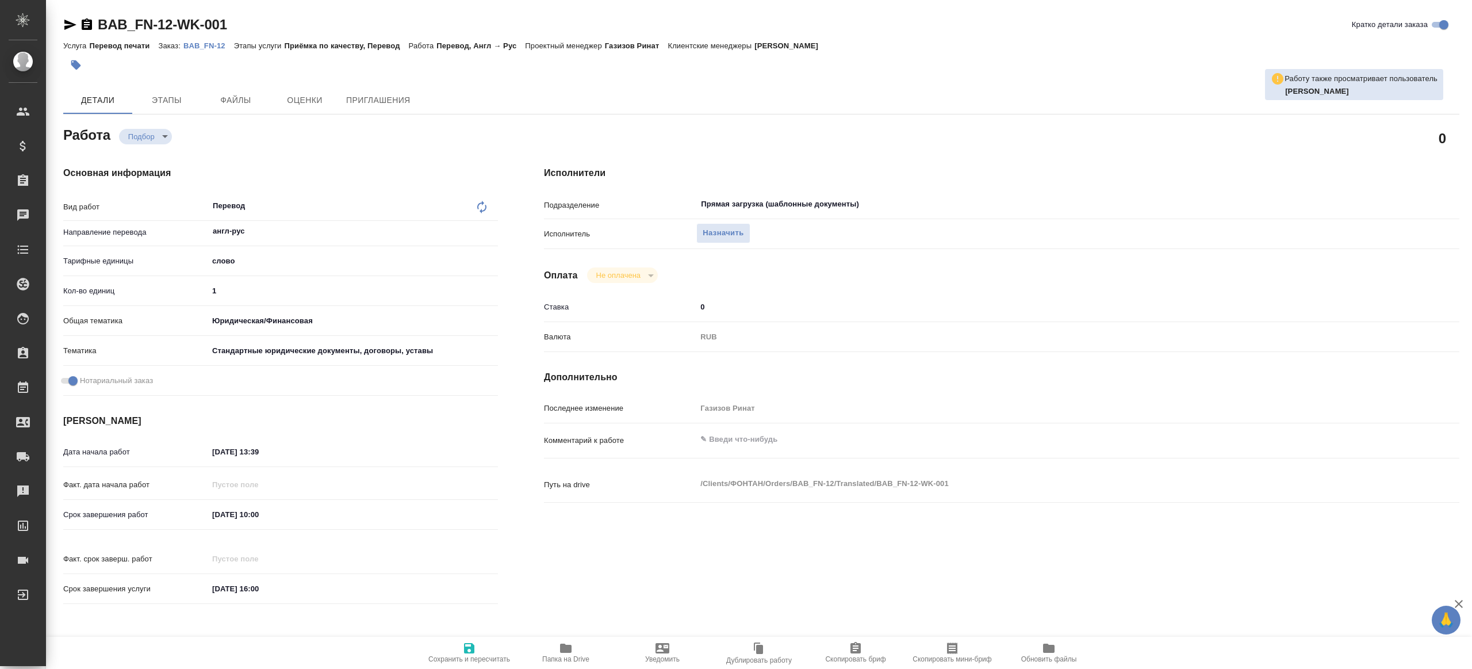
type textarea "x"
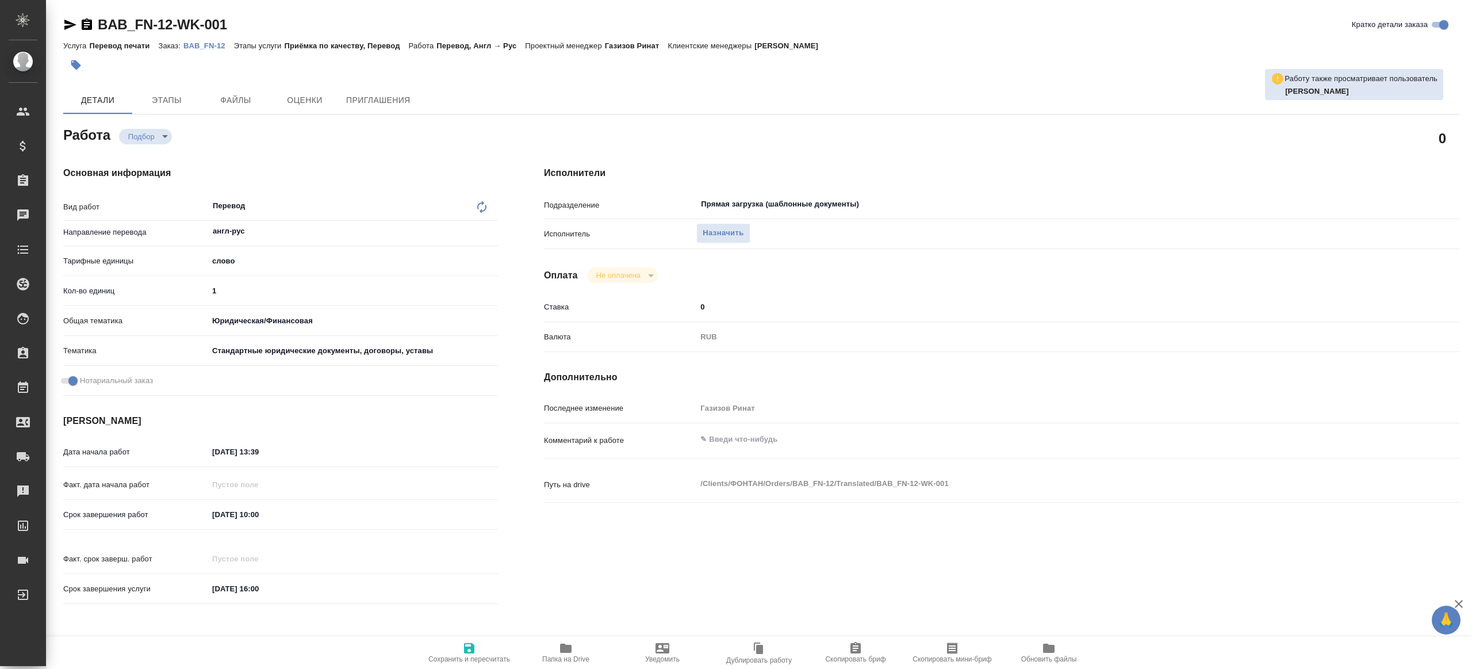
click at [914, 590] on div "Исполнители Подразделение Прямая загрузка (шаблонные документы) ​ Исполнитель Н…" at bounding box center [1001, 388] width 961 height 491
type textarea "x"
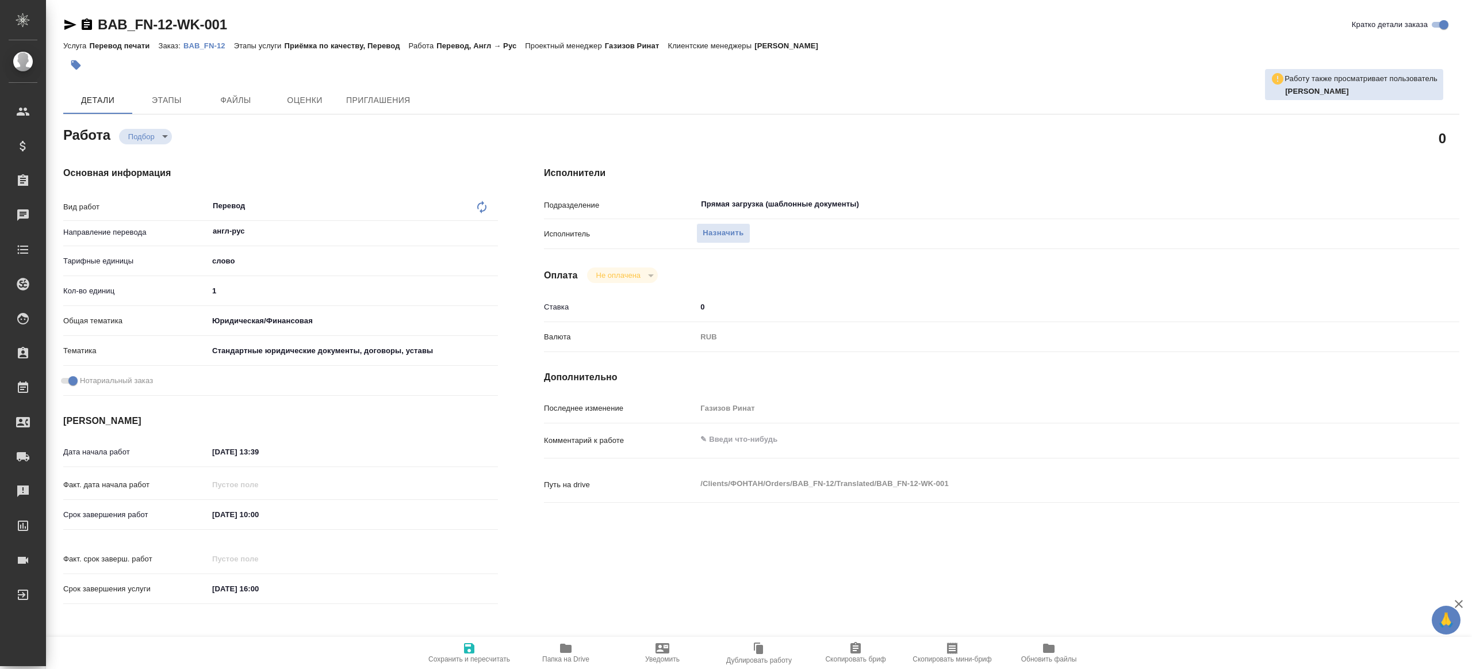
type textarea "x"
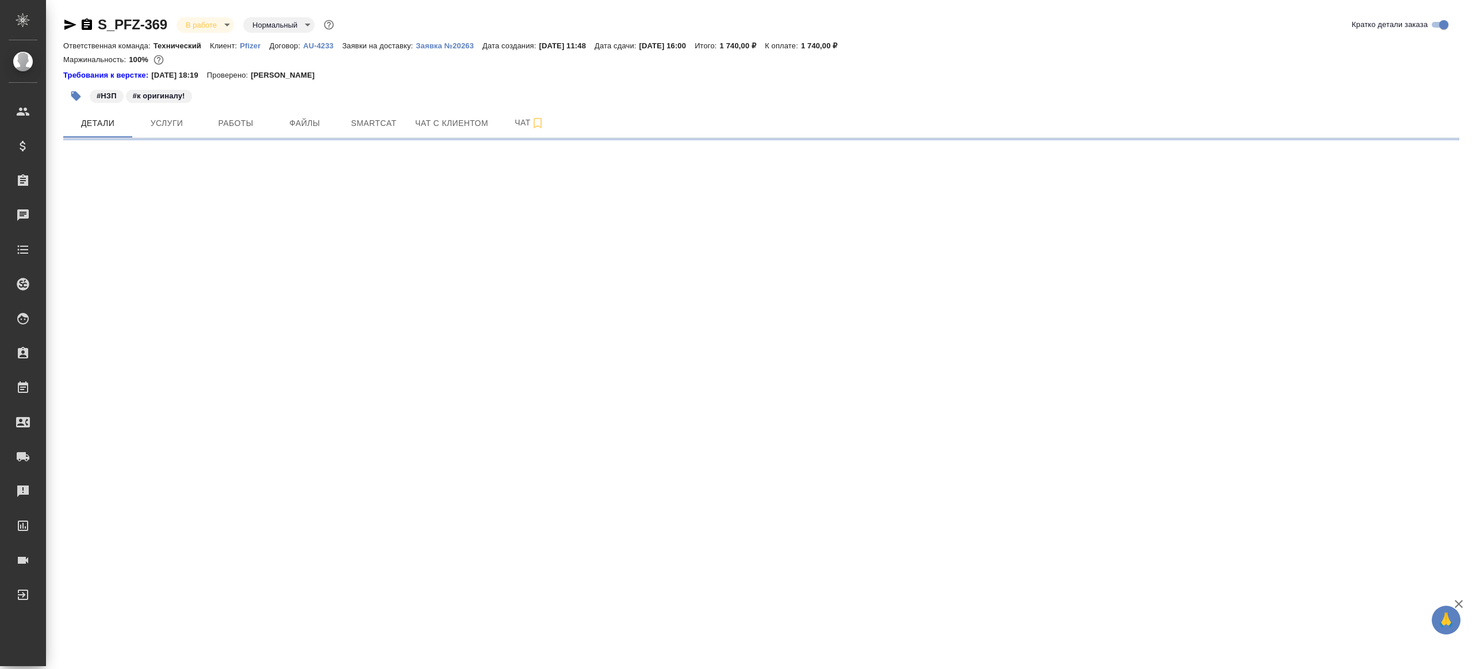
select select "RU"
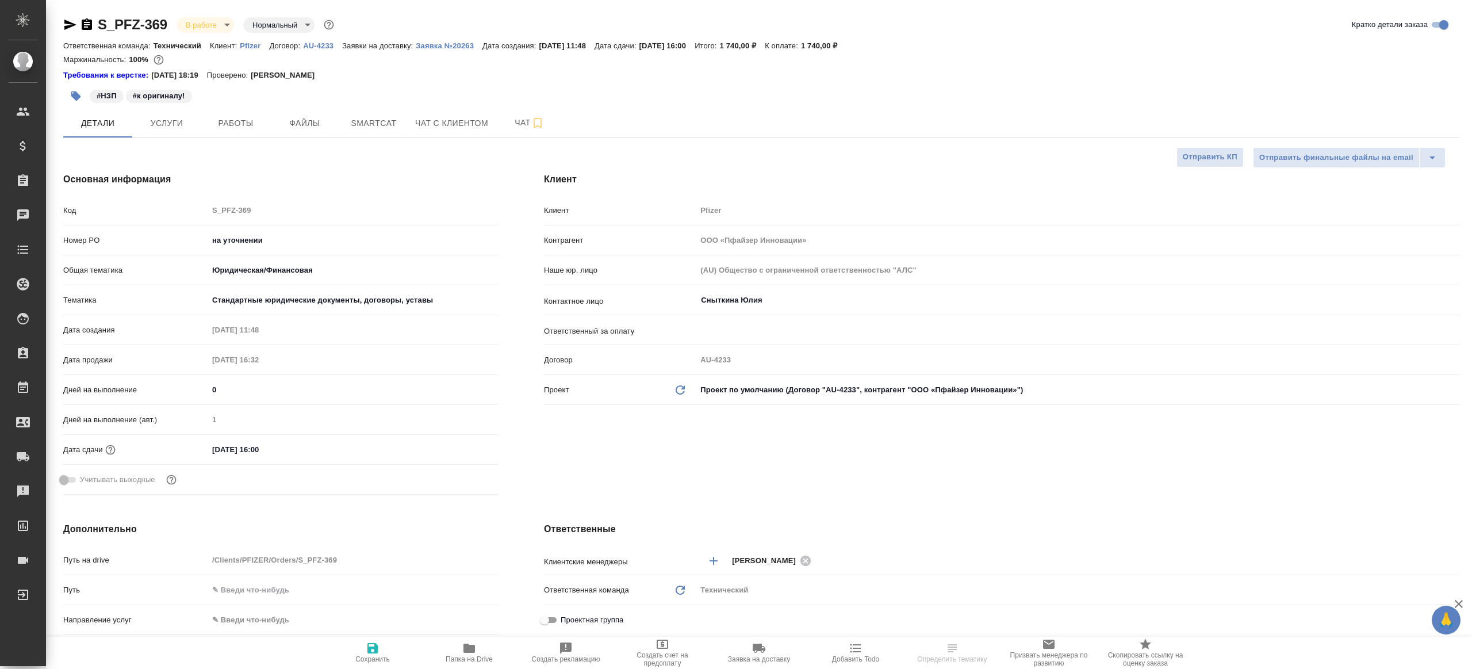
type textarea "x"
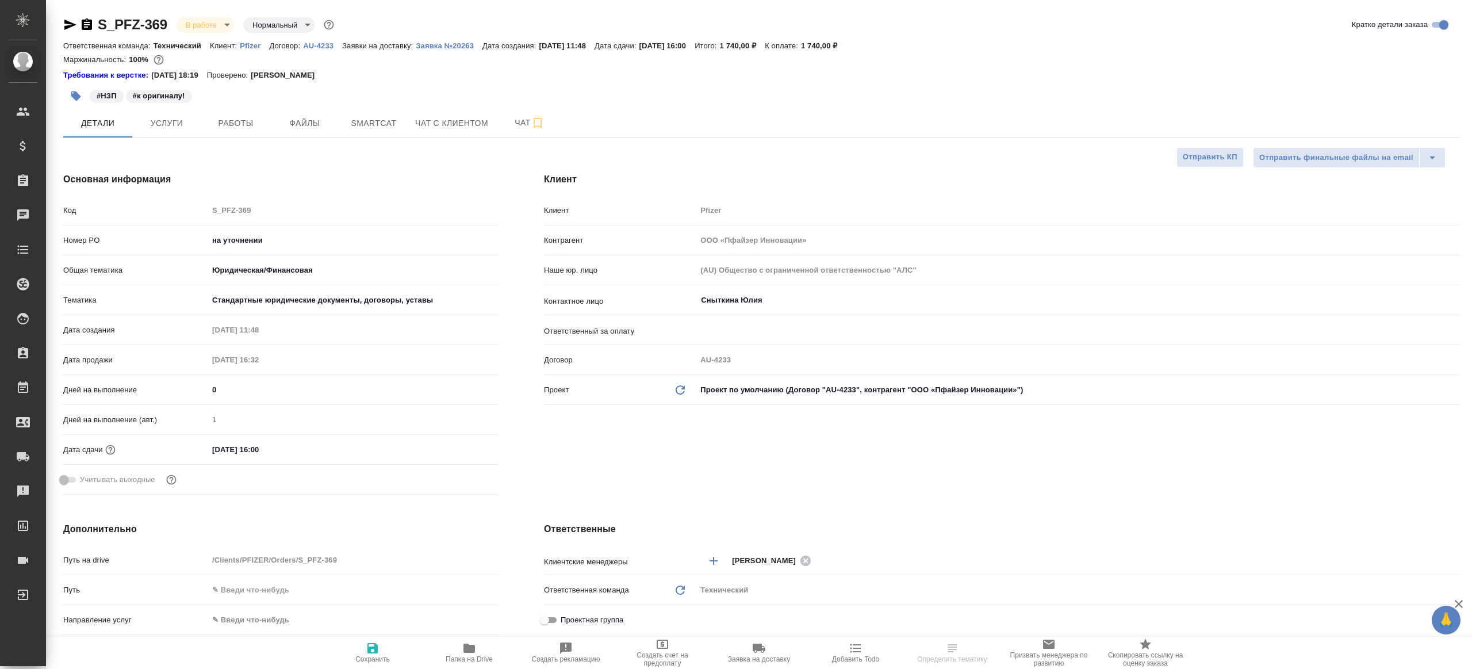
type textarea "x"
click at [242, 119] on span "Работы" at bounding box center [235, 123] width 55 height 14
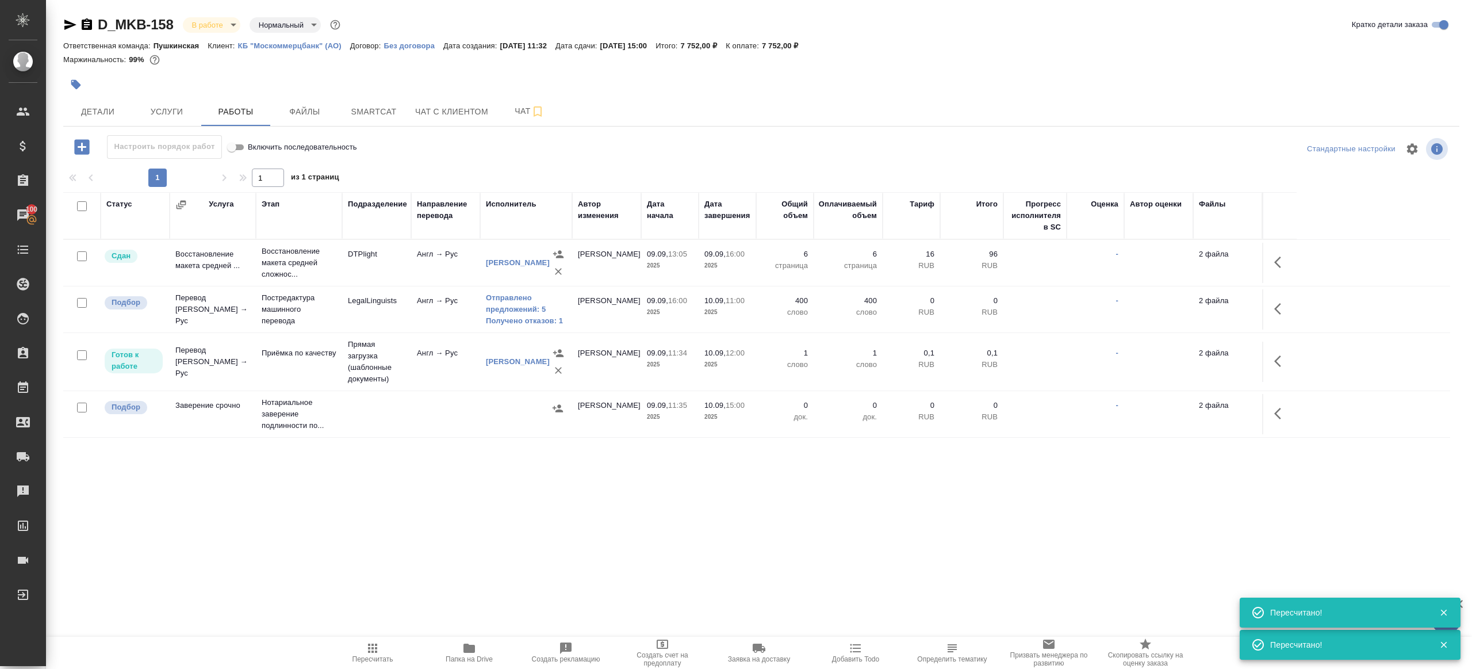
click at [367, 653] on icon "button" at bounding box center [373, 648] width 14 height 14
click at [524, 552] on div ".cls-1 fill:#fff; AWATERA [PERSON_NAME] Клиенты Спецификации Заказы 100 Чаты To…" at bounding box center [736, 334] width 1472 height 669
click at [362, 657] on span "Пересчитать" at bounding box center [372, 659] width 41 height 8
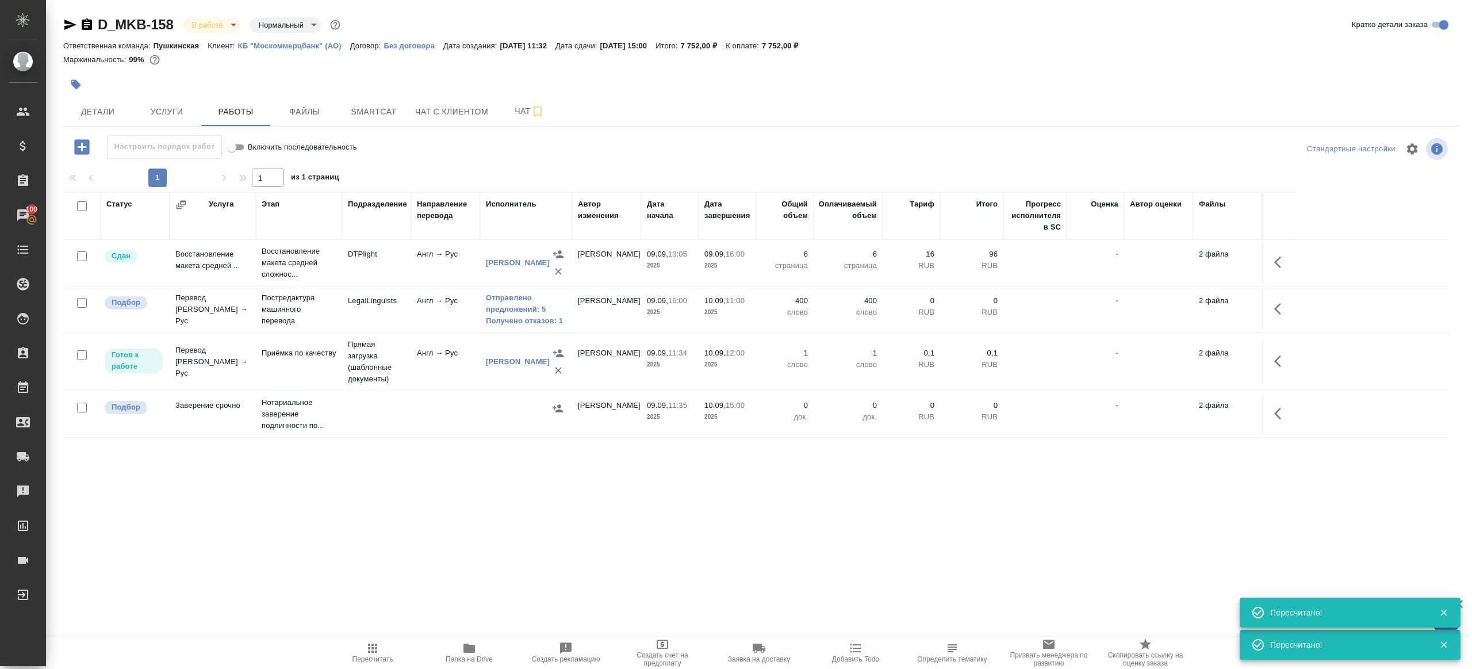
click at [448, 595] on div ".cls-1 fill:#fff; AWATERA Gazizov Rinat Клиенты Спецификации Заказы 100 Чаты To…" at bounding box center [736, 334] width 1472 height 669
click at [374, 659] on span "Пересчитать" at bounding box center [372, 659] width 41 height 8
click at [431, 515] on div ".cls-1 fill:#fff; AWATERA Gazizov Rinat Клиенты Спецификации Заказы 100 Чаты To…" at bounding box center [736, 334] width 1472 height 669
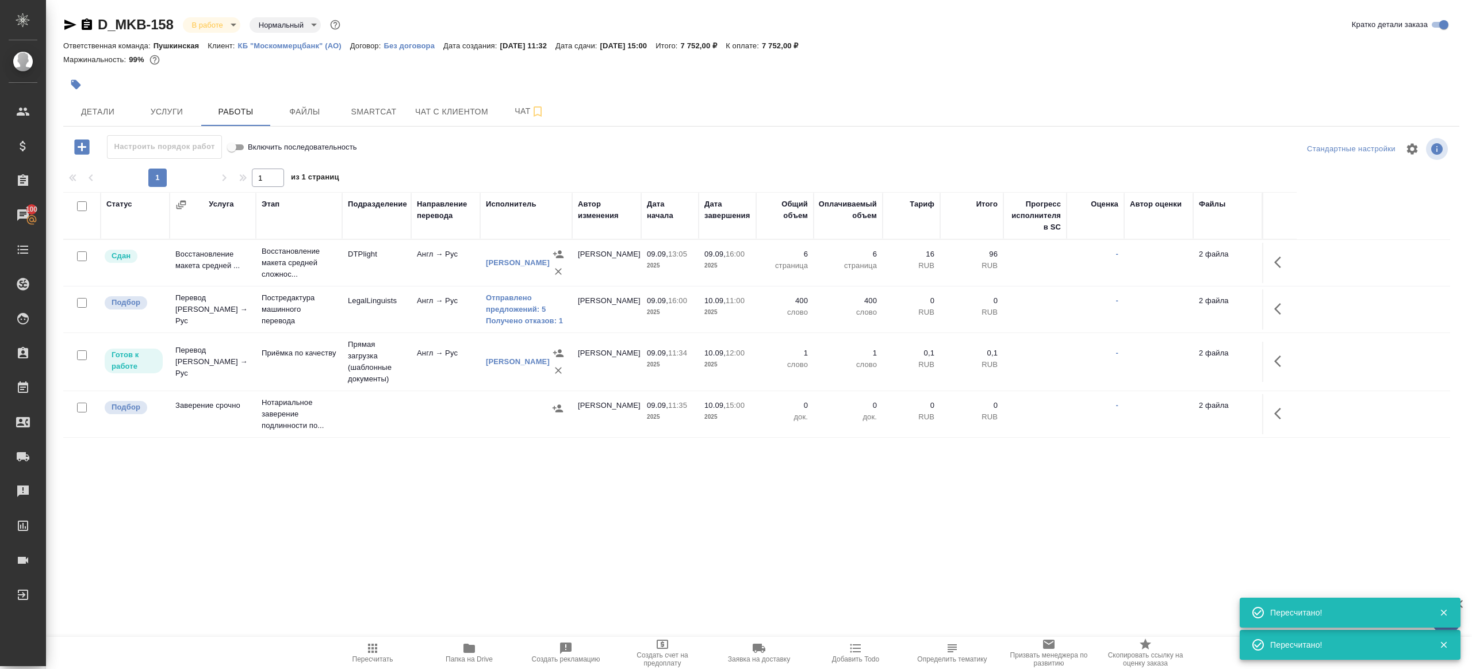
click at [371, 658] on span "Пересчитать" at bounding box center [372, 659] width 41 height 8
drag, startPoint x: 371, startPoint y: 658, endPoint x: 401, endPoint y: 537, distance: 125.1
click at [371, 657] on span "Пересчитать" at bounding box center [372, 659] width 41 height 8
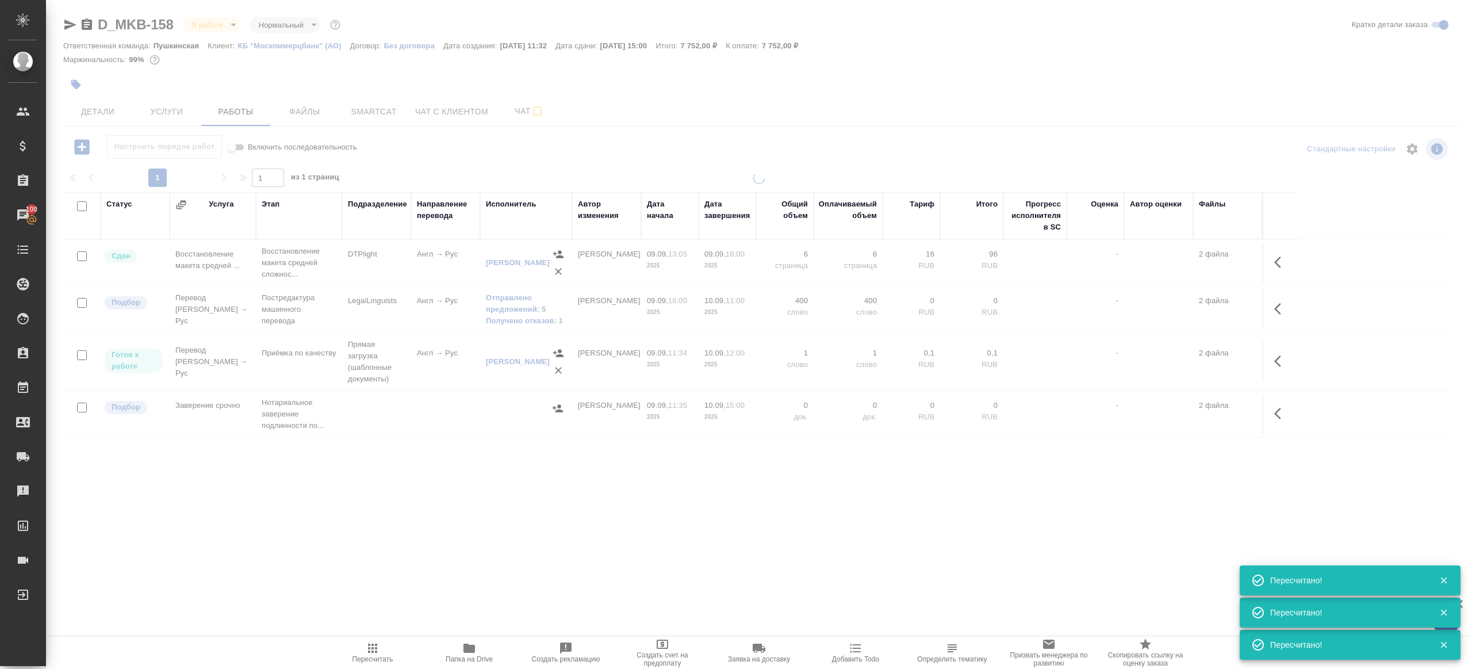
click at [401, 537] on div ".cls-1 fill:#fff; AWATERA Gazizov Rinat Клиенты Спецификации Заказы 100 Чаты To…" at bounding box center [736, 334] width 1472 height 669
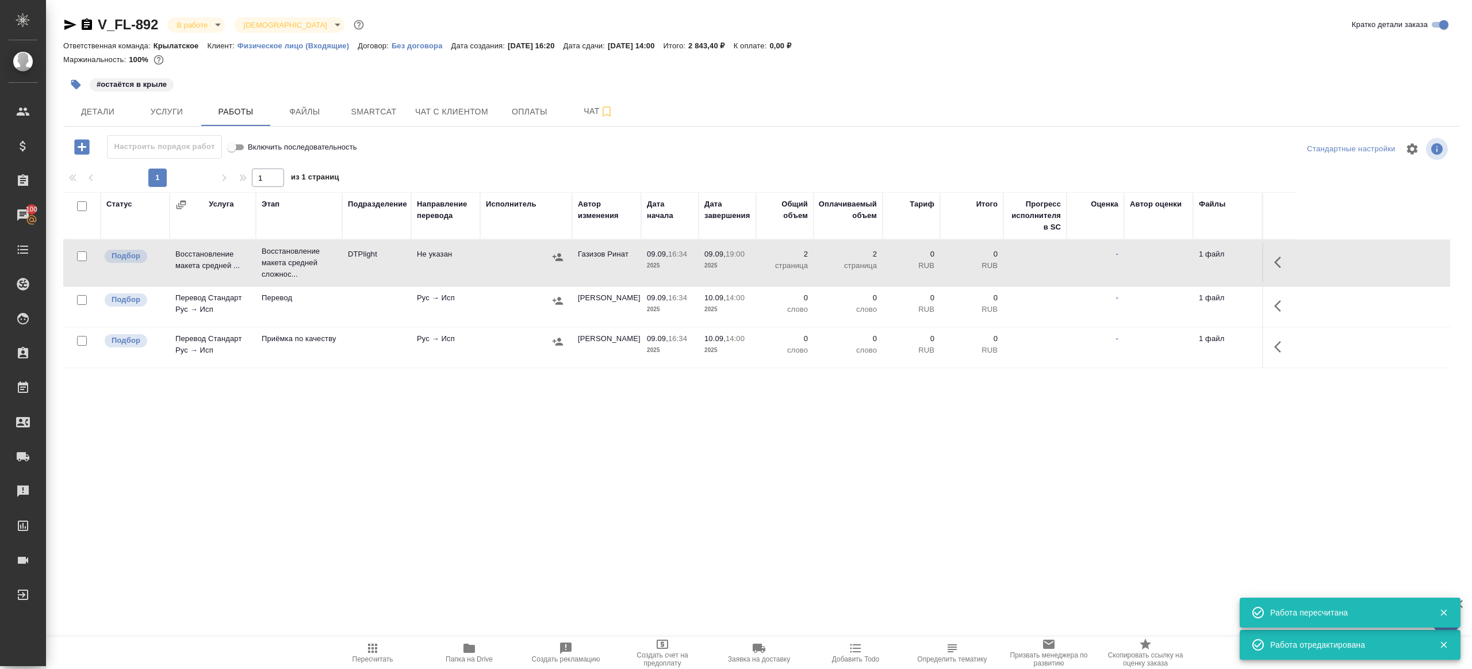
click at [361, 655] on span "Пересчитать" at bounding box center [372, 659] width 41 height 8
drag, startPoint x: 361, startPoint y: 655, endPoint x: 478, endPoint y: 589, distance: 134.6
click at [361, 655] on span "Пересчитать" at bounding box center [372, 659] width 41 height 8
click at [553, 521] on div ".cls-1 fill:#fff; AWATERA [PERSON_NAME] Клиенты Спецификации Заказы 100 Чаты To…" at bounding box center [736, 334] width 1472 height 669
click at [66, 21] on icon "button" at bounding box center [70, 25] width 12 height 10
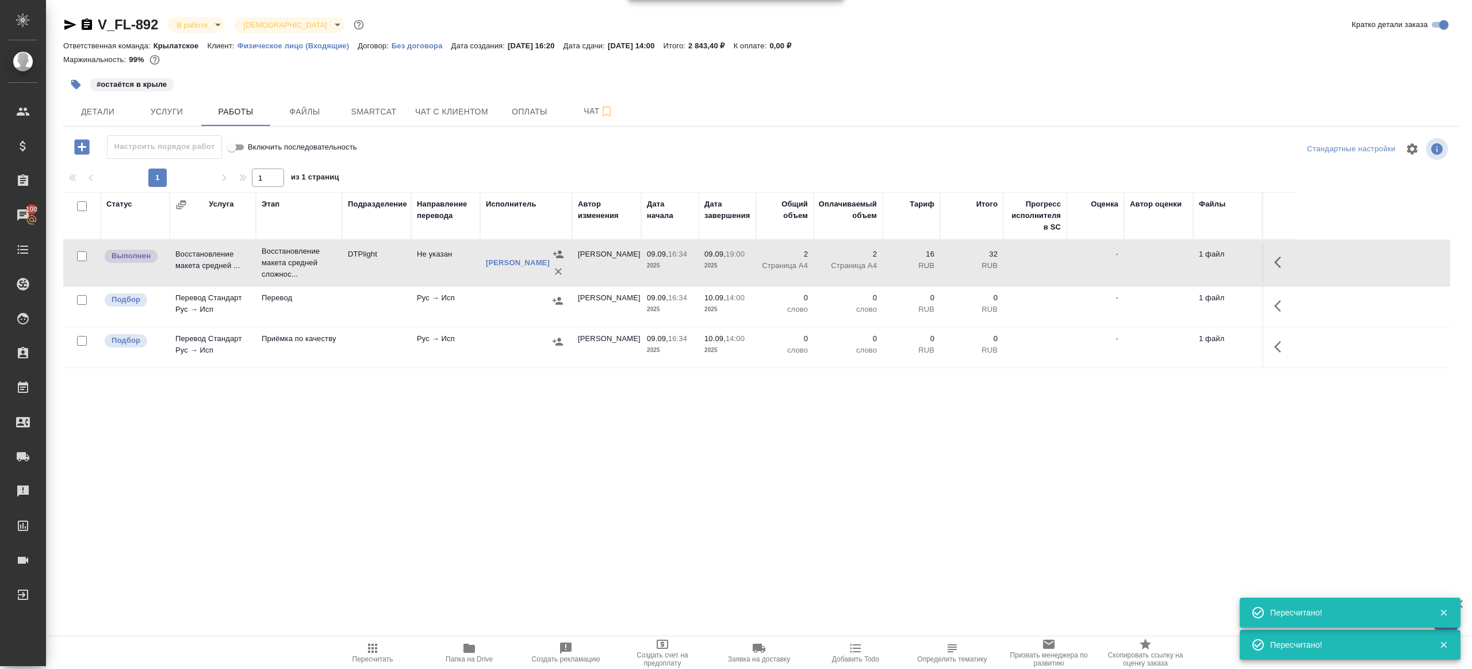
click at [389, 640] on button "Пересчитать" at bounding box center [372, 652] width 97 height 32
click at [389, 641] on span "Пересчитать" at bounding box center [372, 652] width 83 height 22
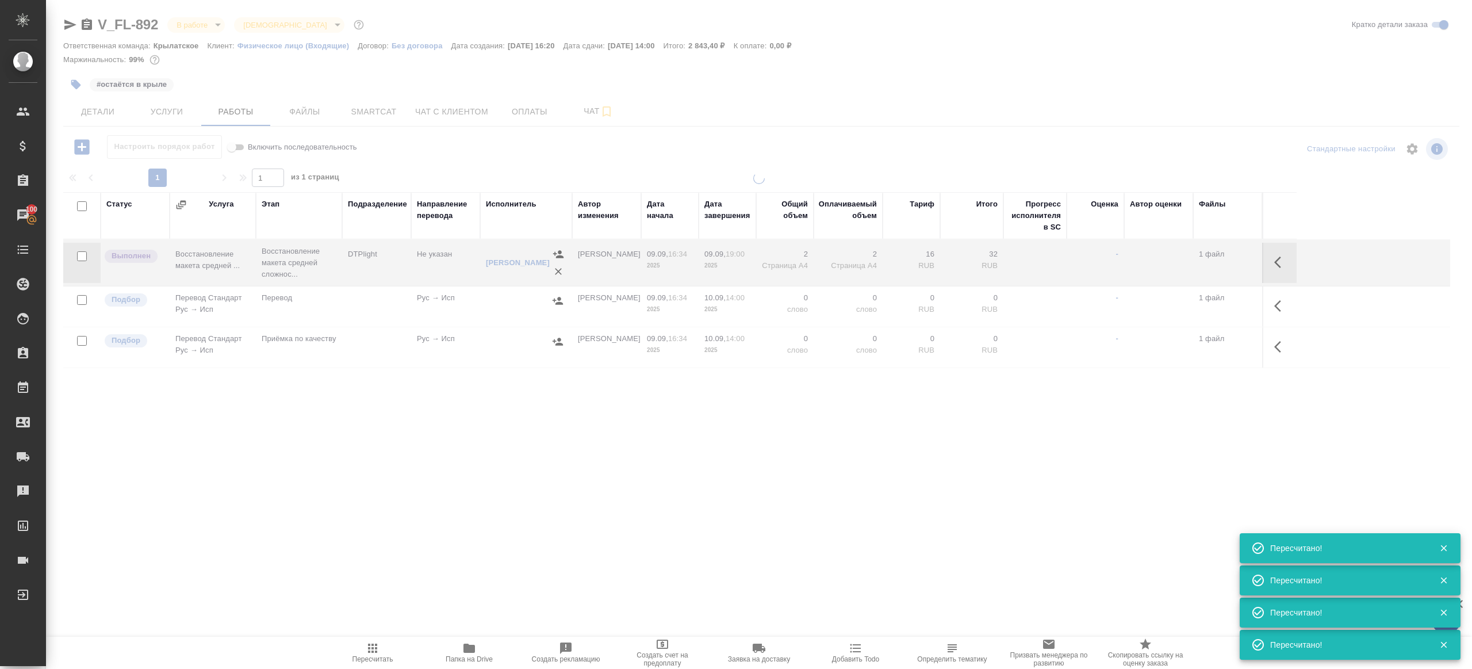
click at [404, 533] on div ".cls-1 fill:#fff; AWATERA [PERSON_NAME] Клиенты Спецификации Заказы 100 Чаты To…" at bounding box center [736, 334] width 1472 height 669
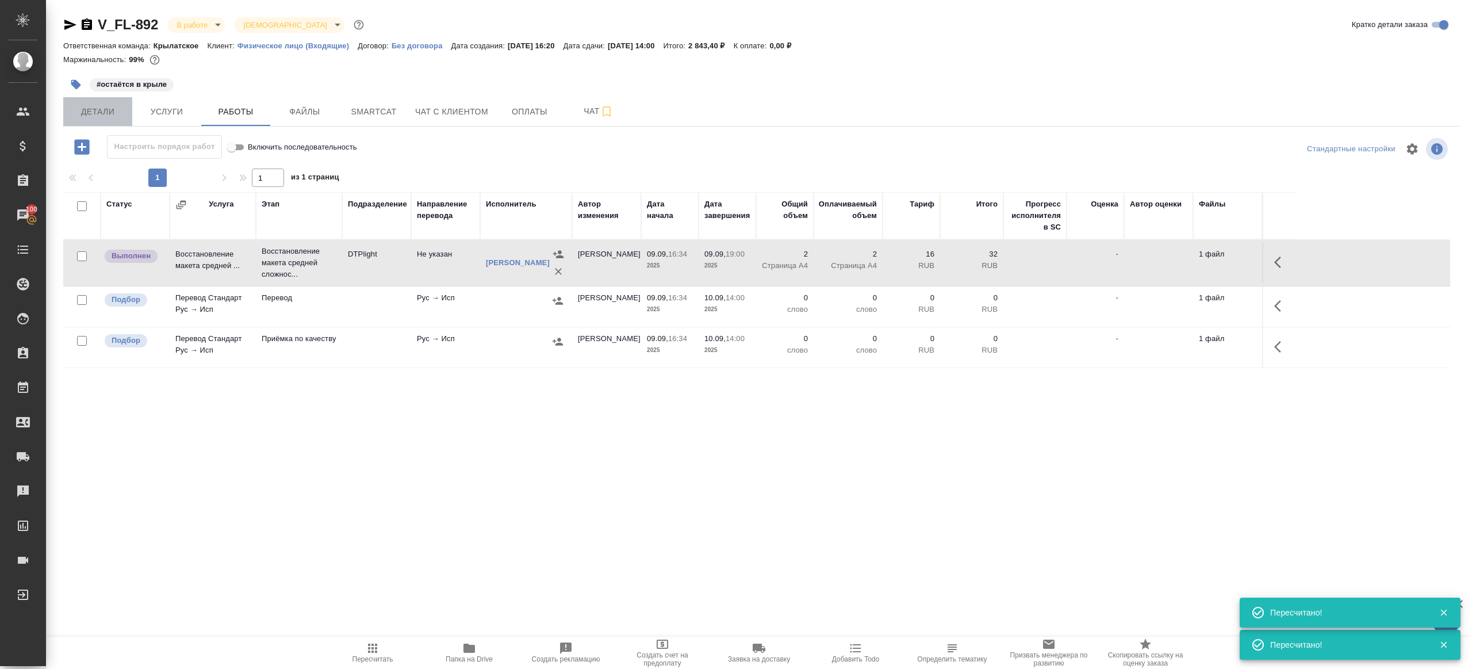
click at [103, 105] on span "Детали" at bounding box center [97, 112] width 55 height 14
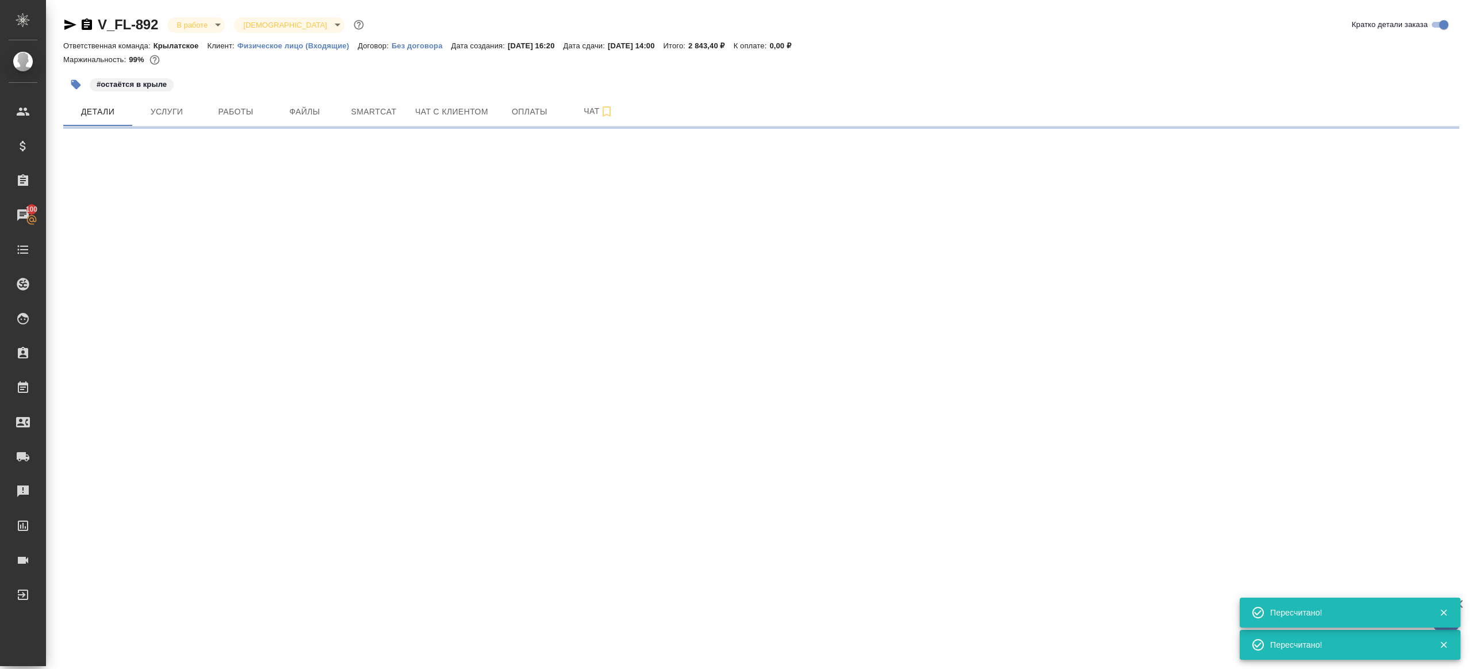
select select "RU"
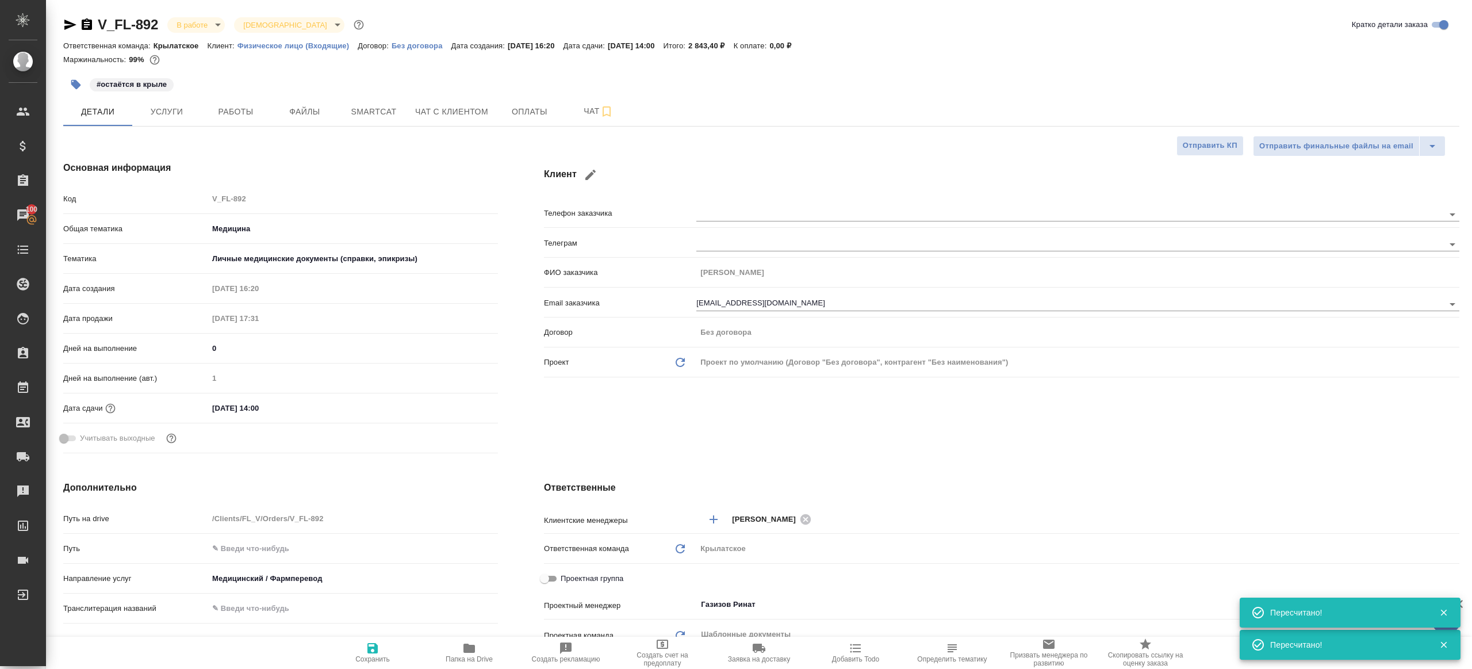
type textarea "x"
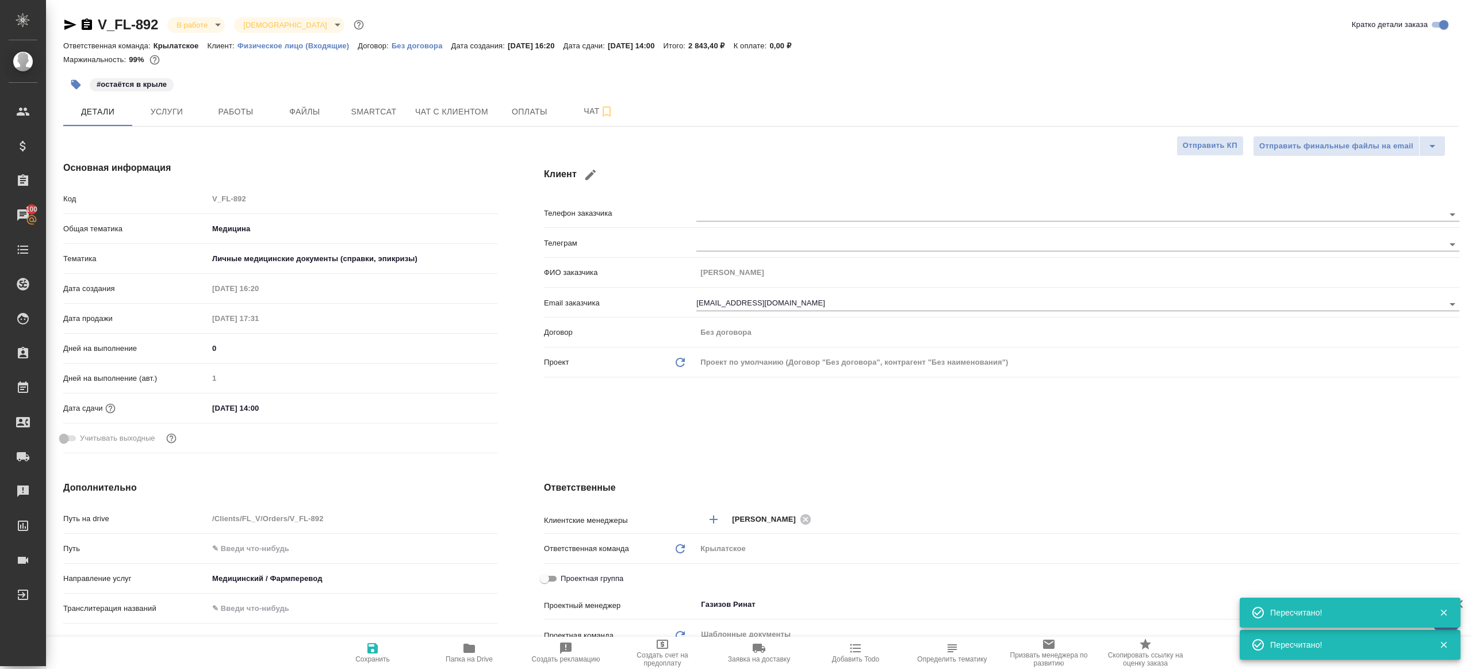
type textarea "x"
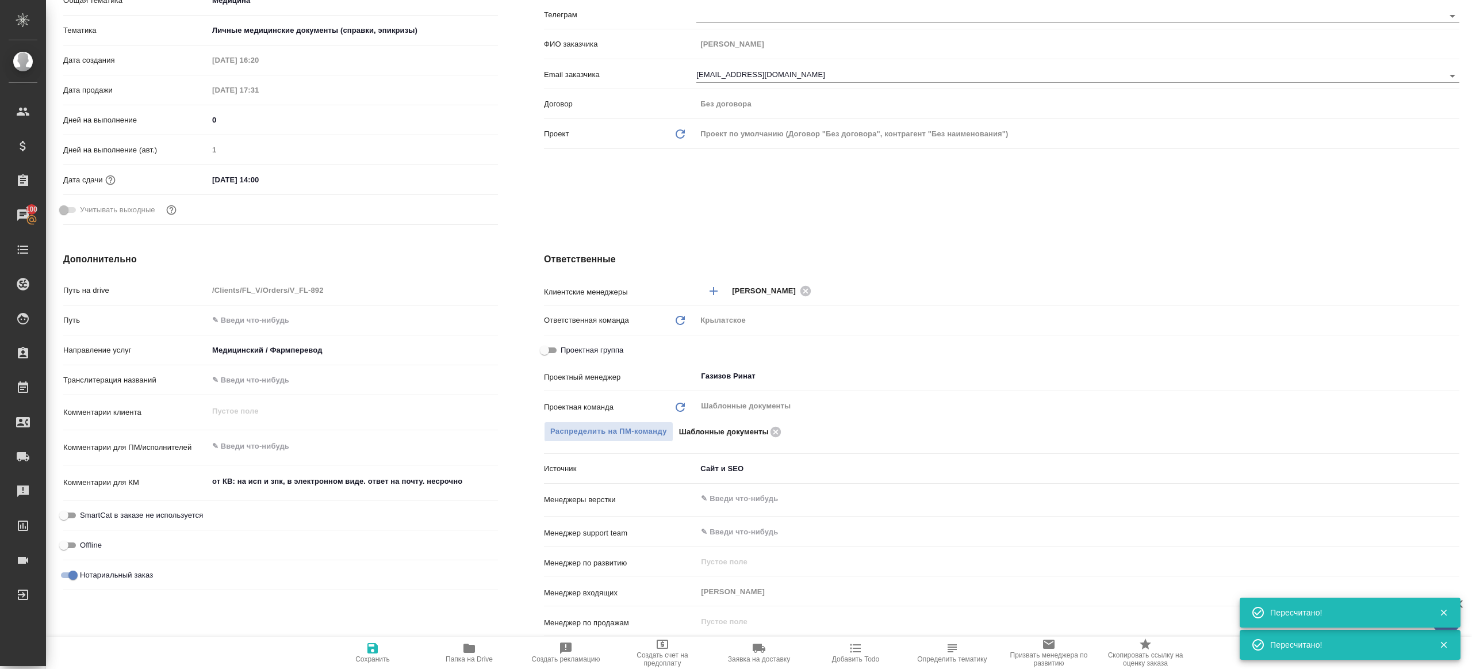
scroll to position [231, 0]
click at [765, 370] on input "Газизов Ринат" at bounding box center [1059, 374] width 718 height 14
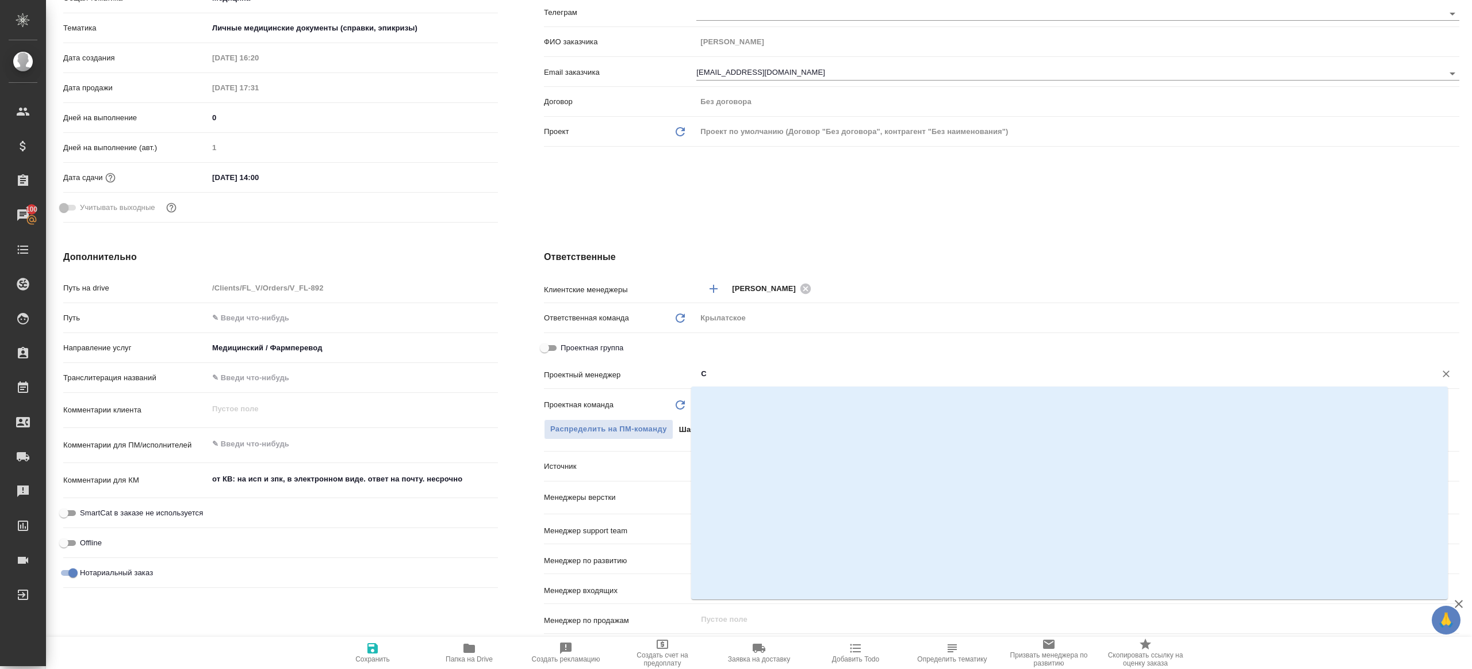
scroll to position [0, 0]
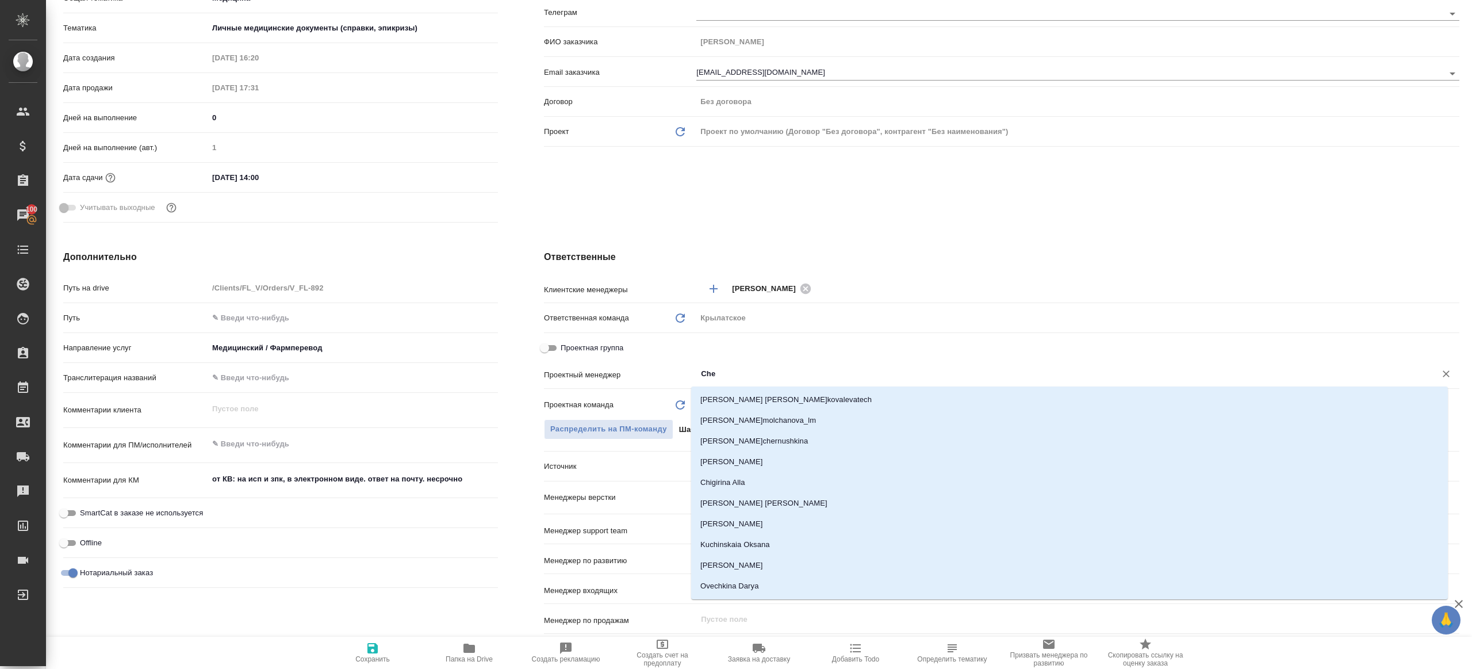
type input "Cher"
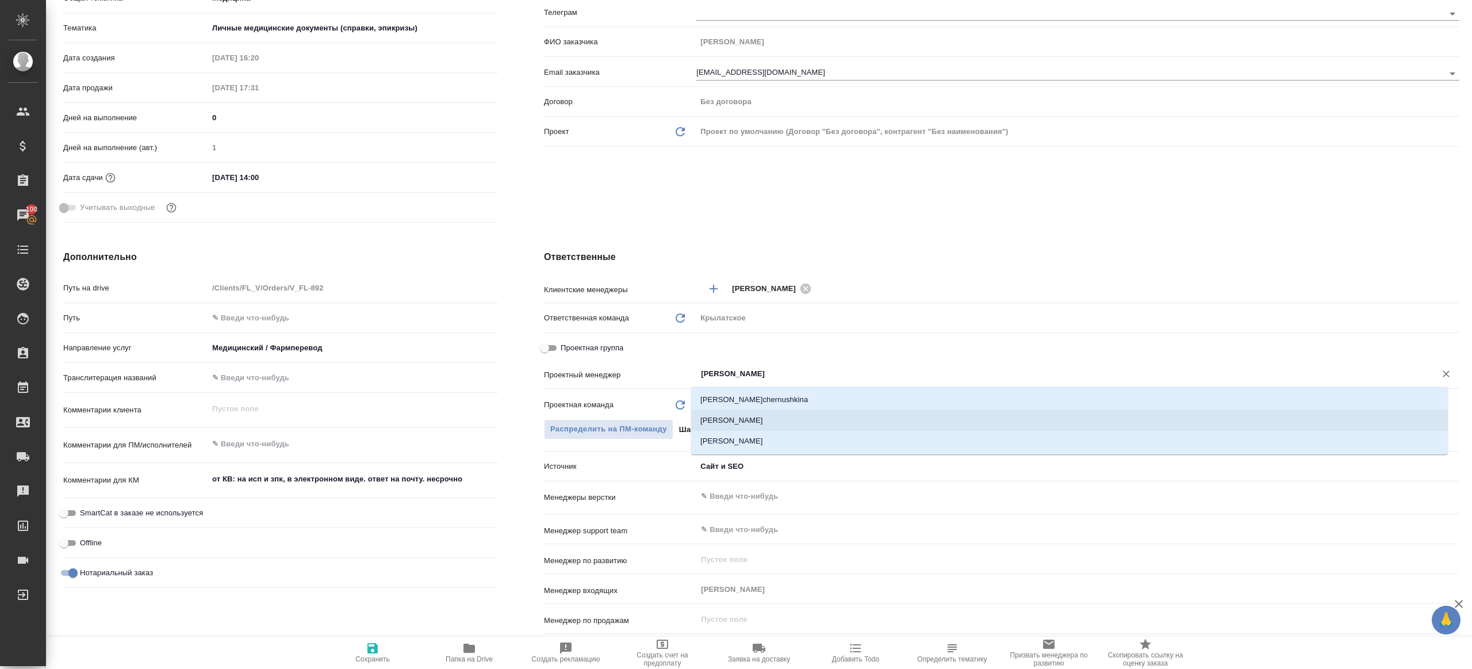
click at [787, 426] on li "Chernova Anna" at bounding box center [1069, 420] width 757 height 21
type textarea "x"
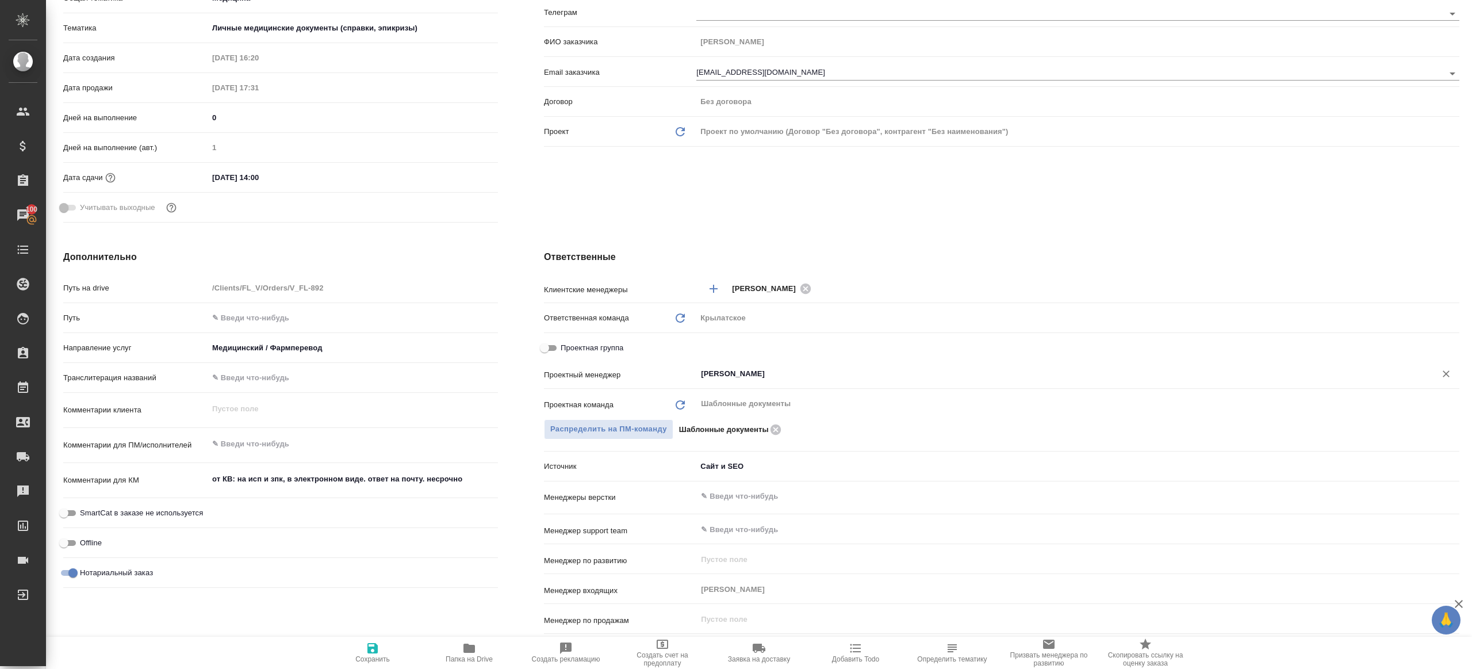
type input "Chernova Anna"
click at [372, 647] on icon "button" at bounding box center [372, 648] width 10 height 10
type textarea "x"
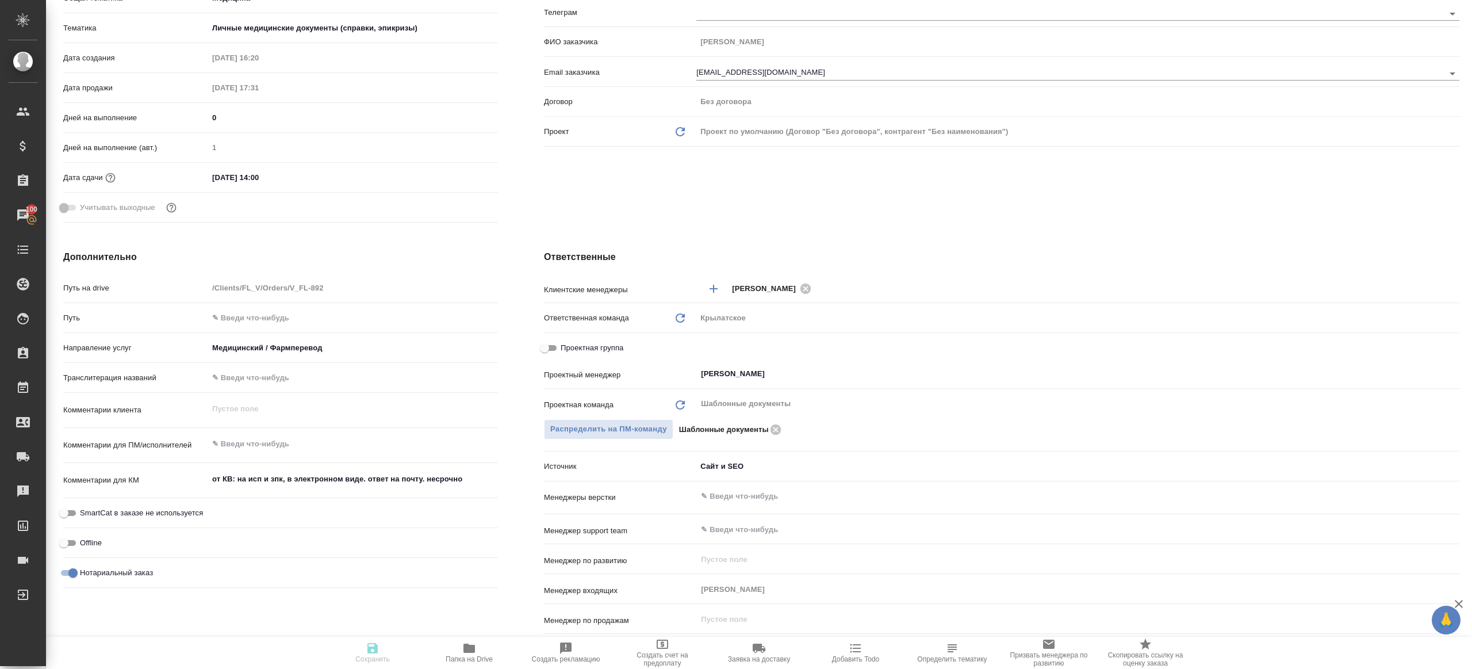
type textarea "x"
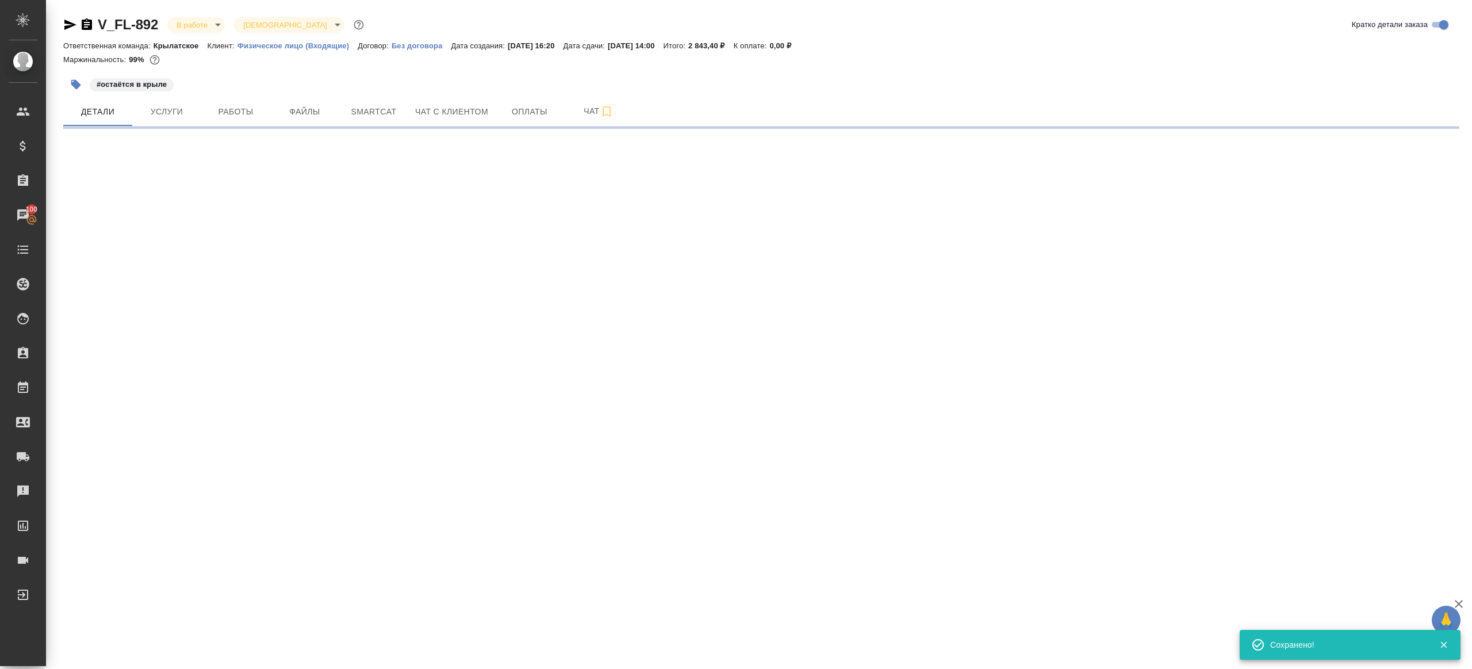
select select "RU"
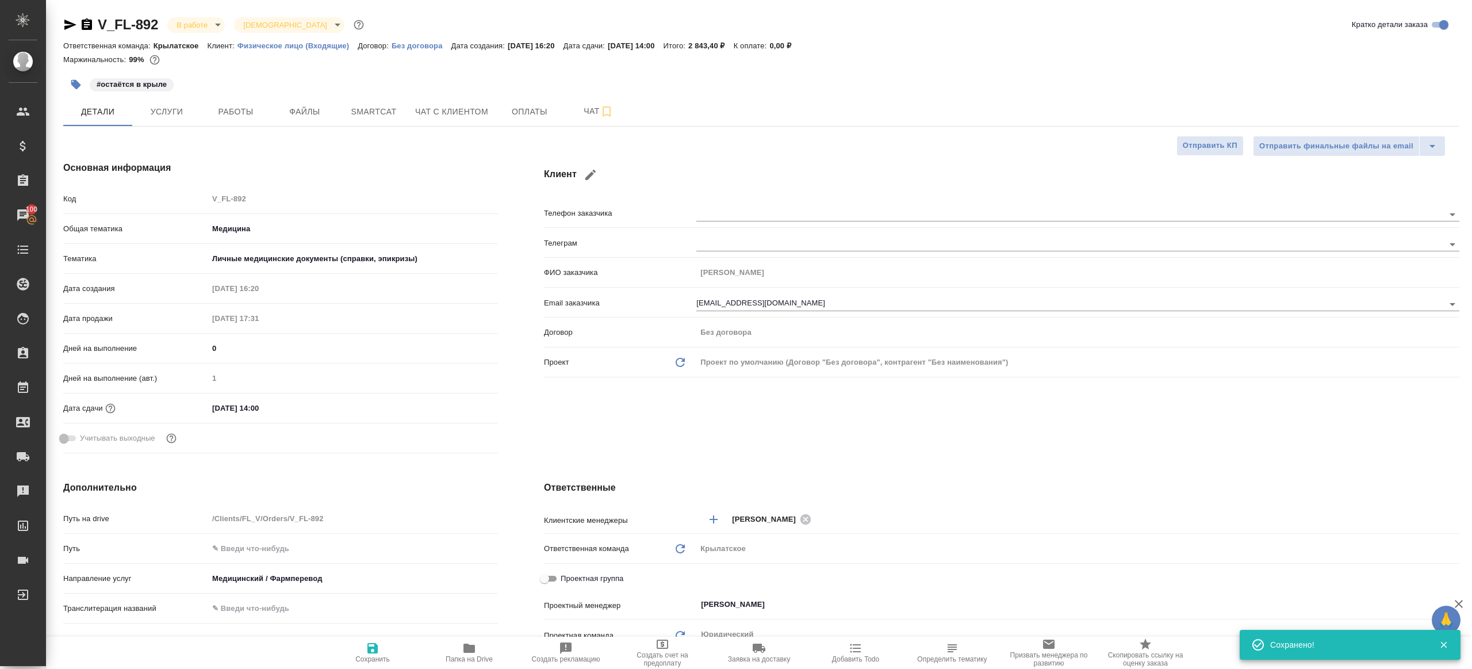
type textarea "x"
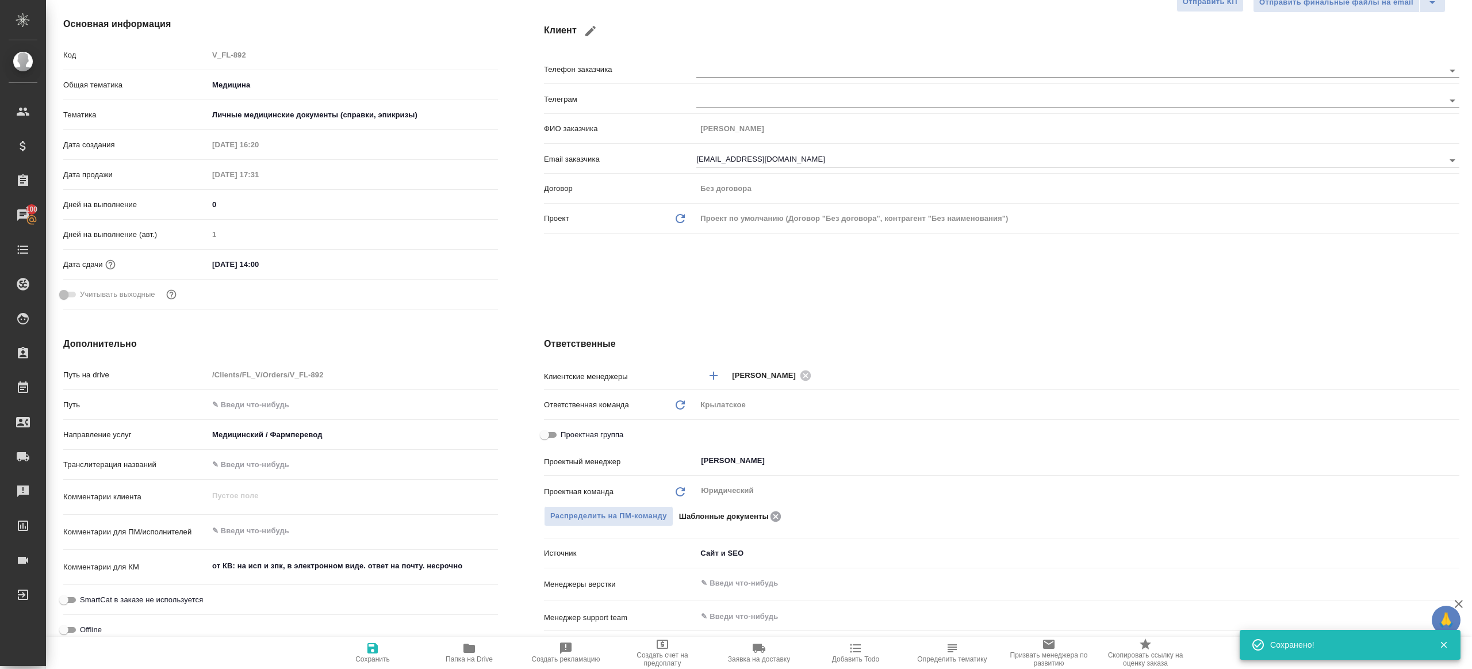
click at [773, 515] on icon at bounding box center [775, 516] width 10 height 10
type textarea "x"
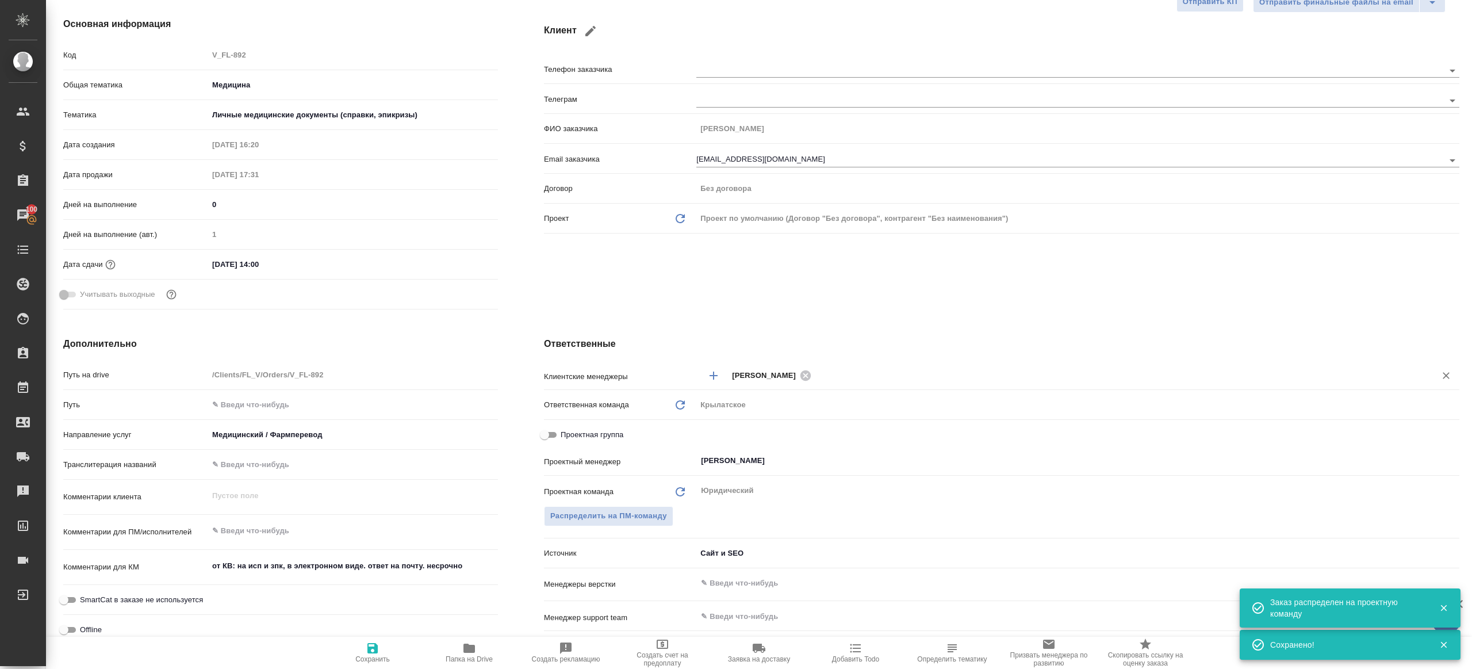
scroll to position [0, 0]
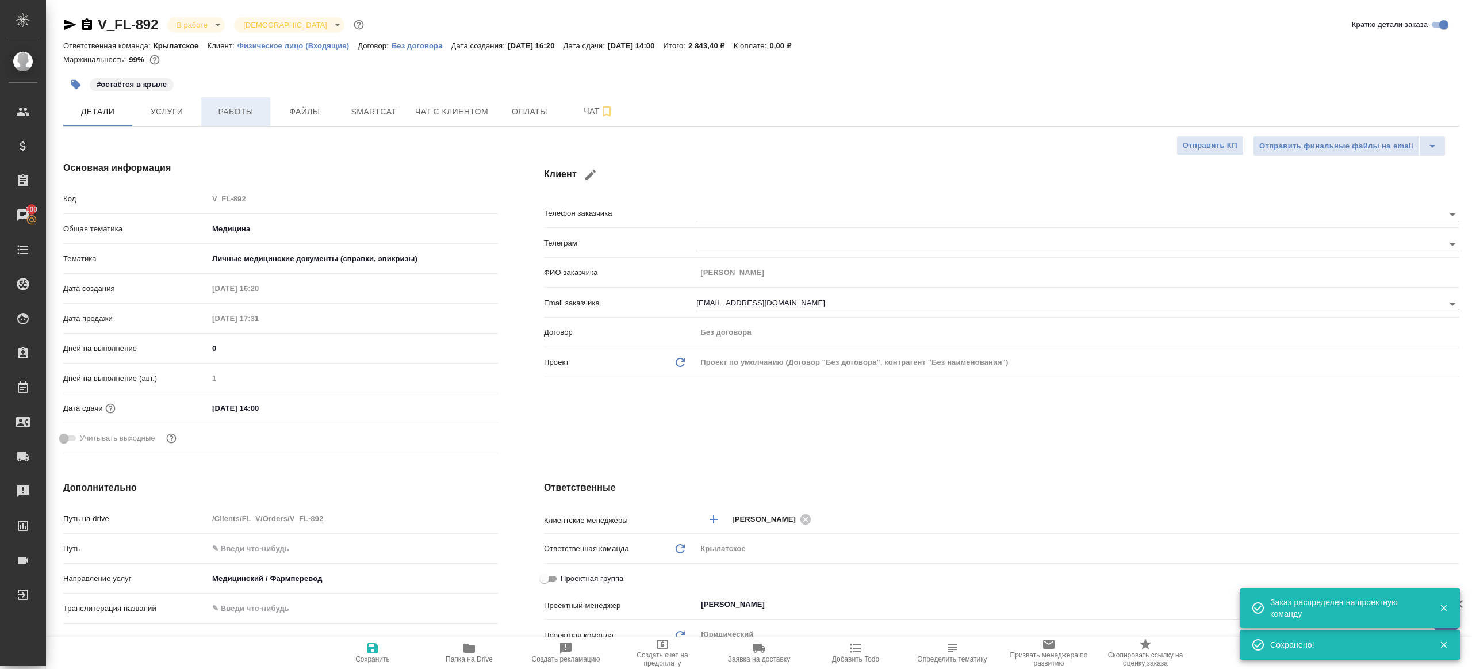
click at [235, 106] on span "Работы" at bounding box center [235, 112] width 55 height 14
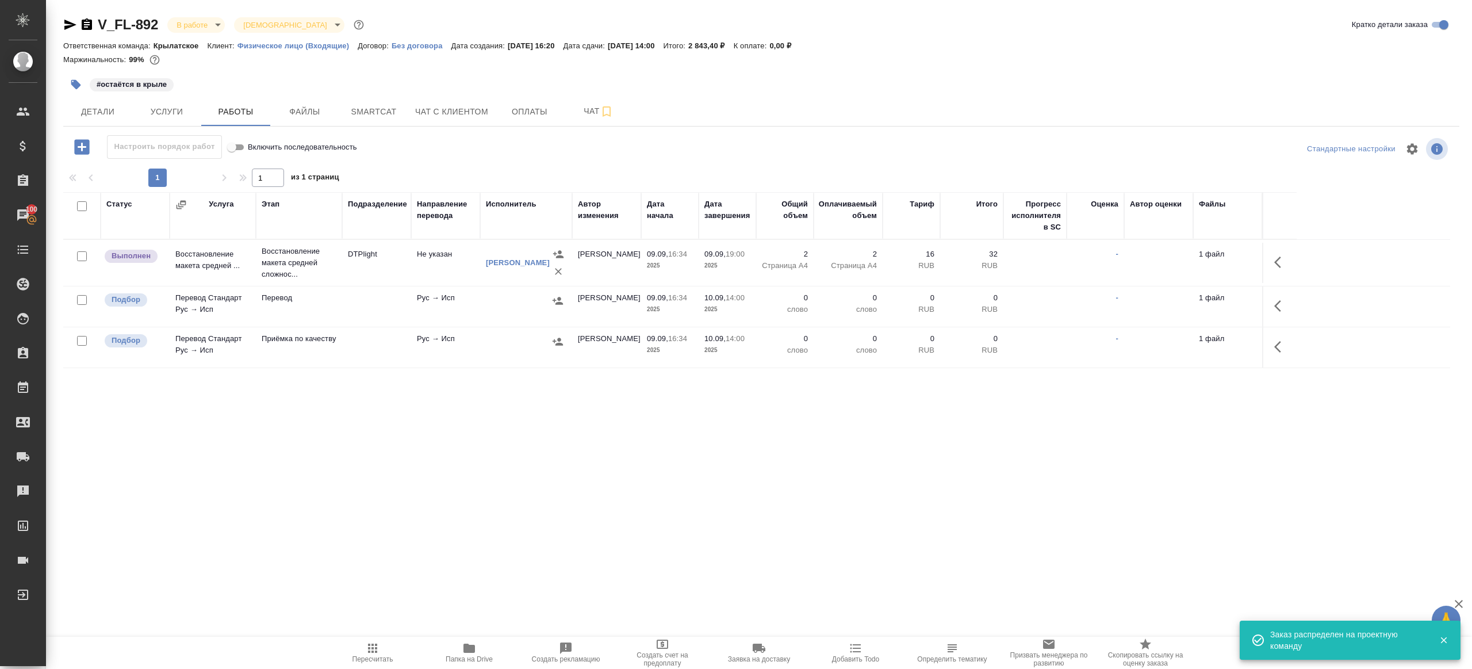
click at [382, 639] on button "Пересчитать" at bounding box center [372, 652] width 97 height 32
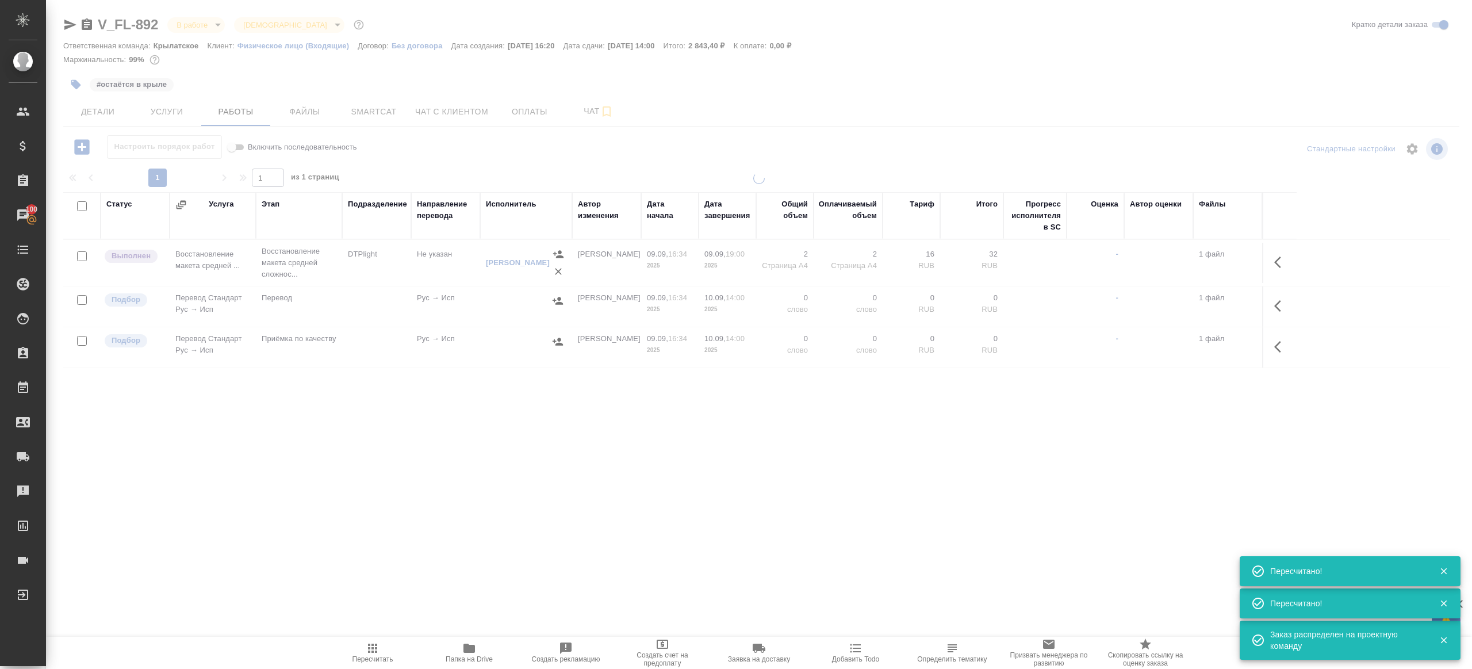
click at [398, 544] on div ".cls-1 fill:#fff; AWATERA Gazizov Rinat Клиенты Спецификации Заказы 100 Чаты To…" at bounding box center [736, 334] width 1472 height 669
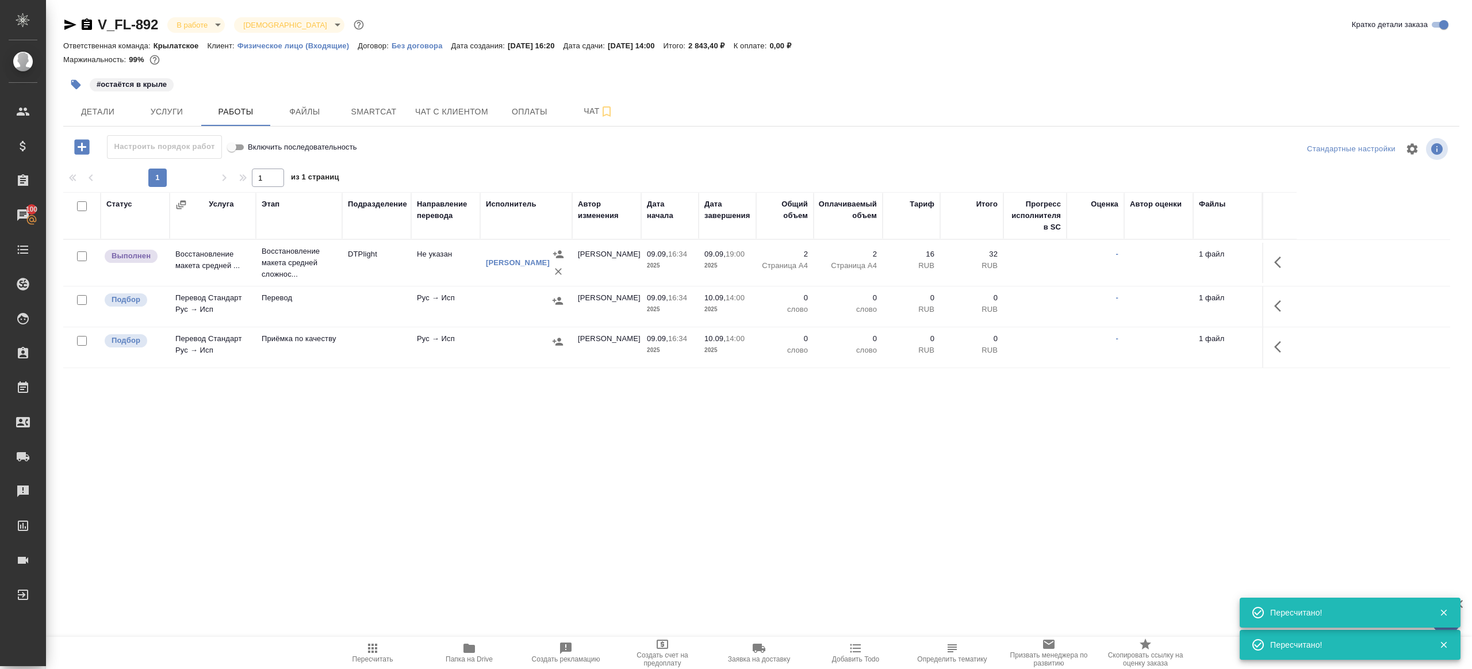
click at [371, 656] on span "Пересчитать" at bounding box center [372, 659] width 41 height 8
drag, startPoint x: 371, startPoint y: 656, endPoint x: 396, endPoint y: 467, distance: 190.2
click at [371, 651] on span "Пересчитать" at bounding box center [372, 652] width 83 height 22
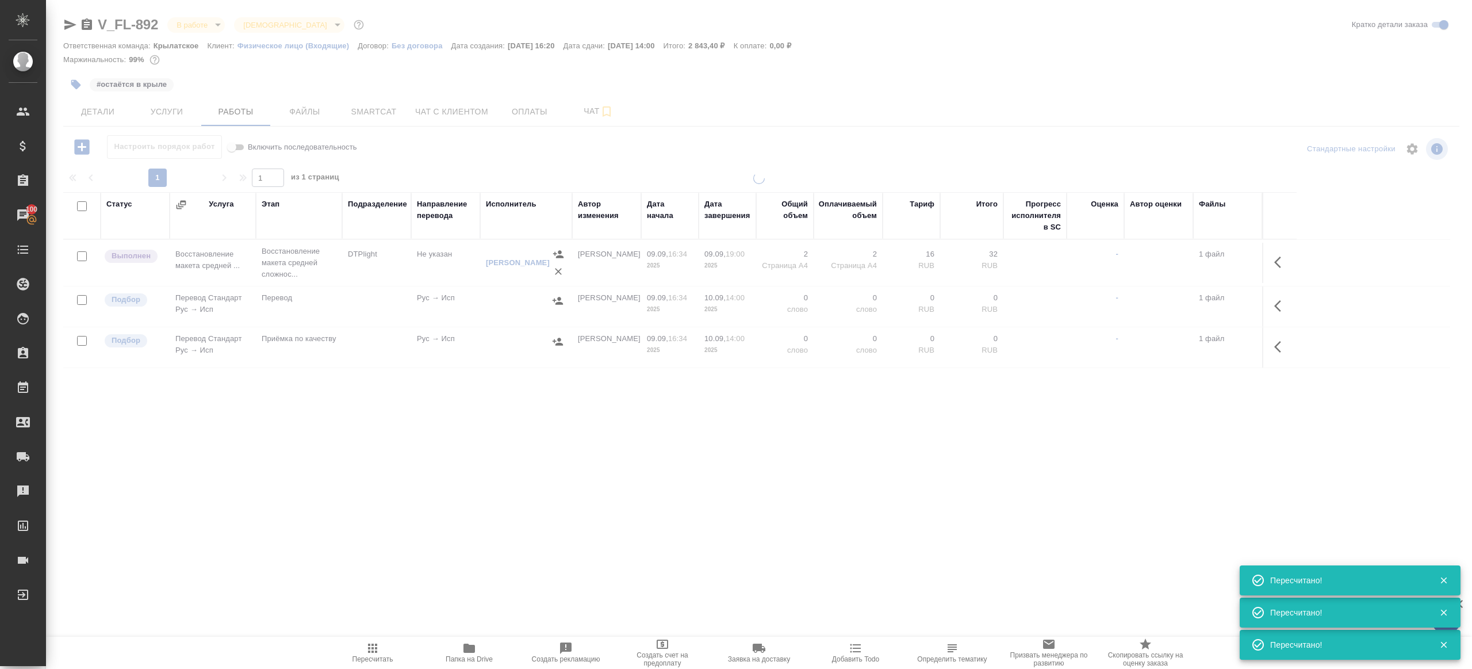
click at [396, 467] on div at bounding box center [759, 326] width 1426 height 308
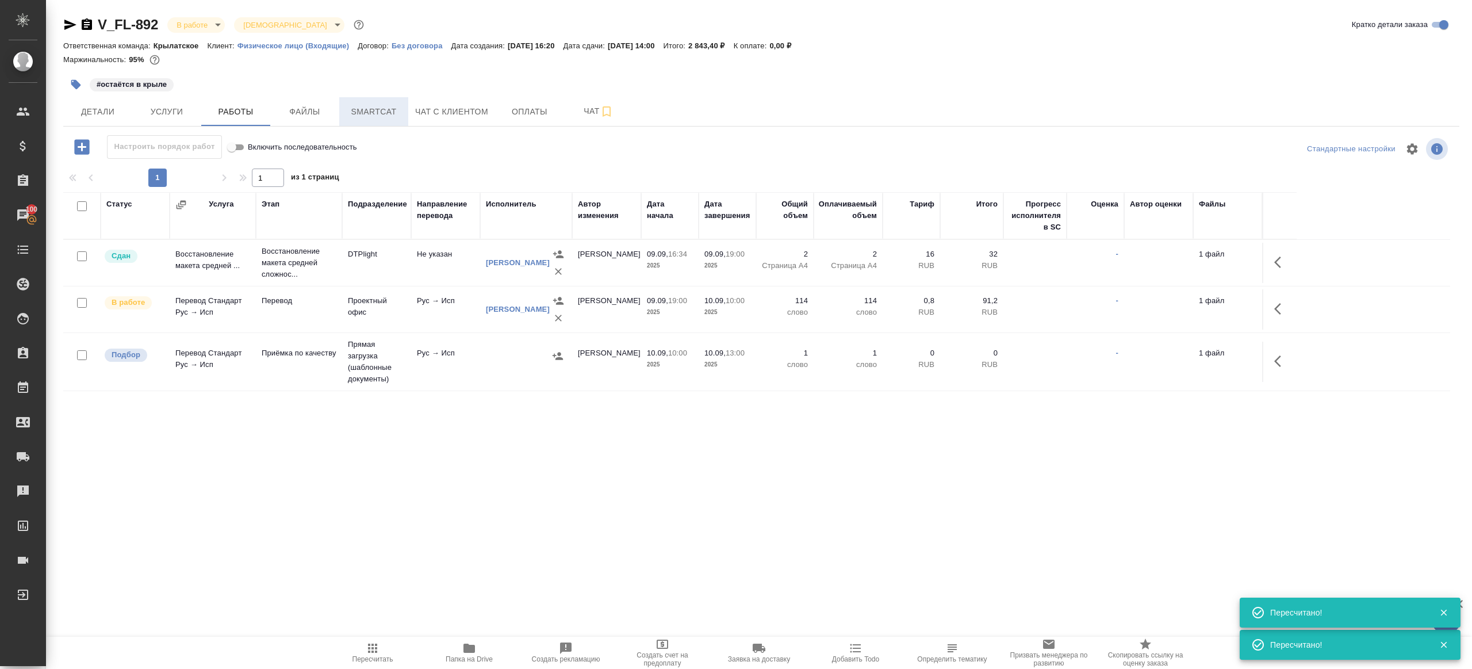
click at [381, 108] on span "Smartcat" at bounding box center [373, 112] width 55 height 14
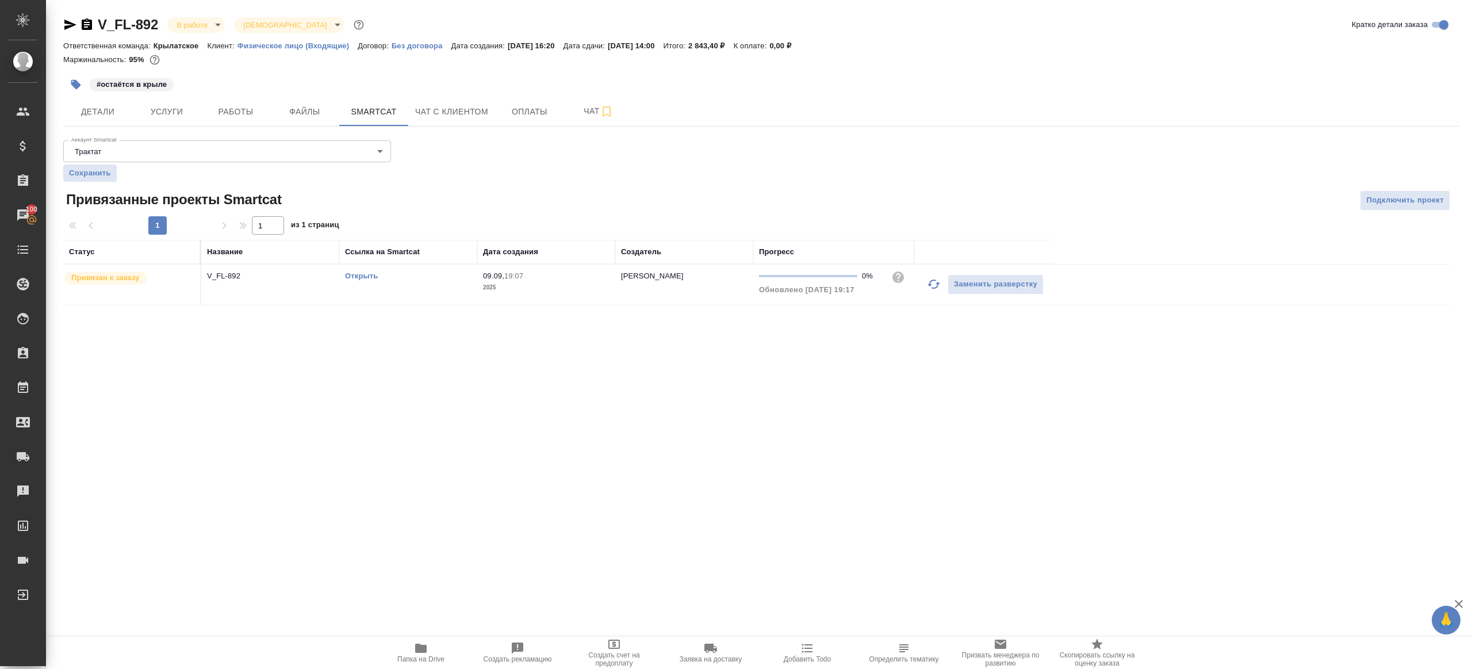
click at [370, 277] on link "Открыть" at bounding box center [361, 275] width 33 height 9
click at [243, 106] on span "Работы" at bounding box center [235, 112] width 55 height 14
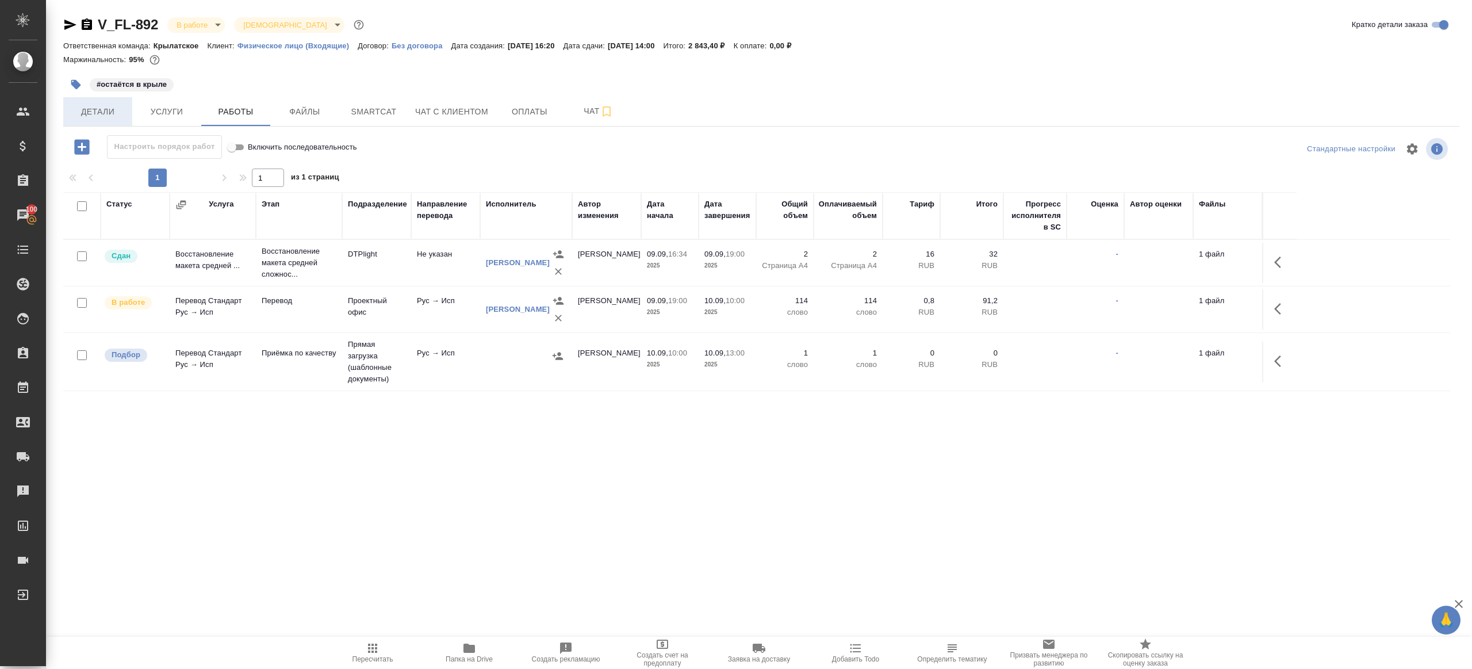
click at [112, 113] on span "Детали" at bounding box center [97, 112] width 55 height 14
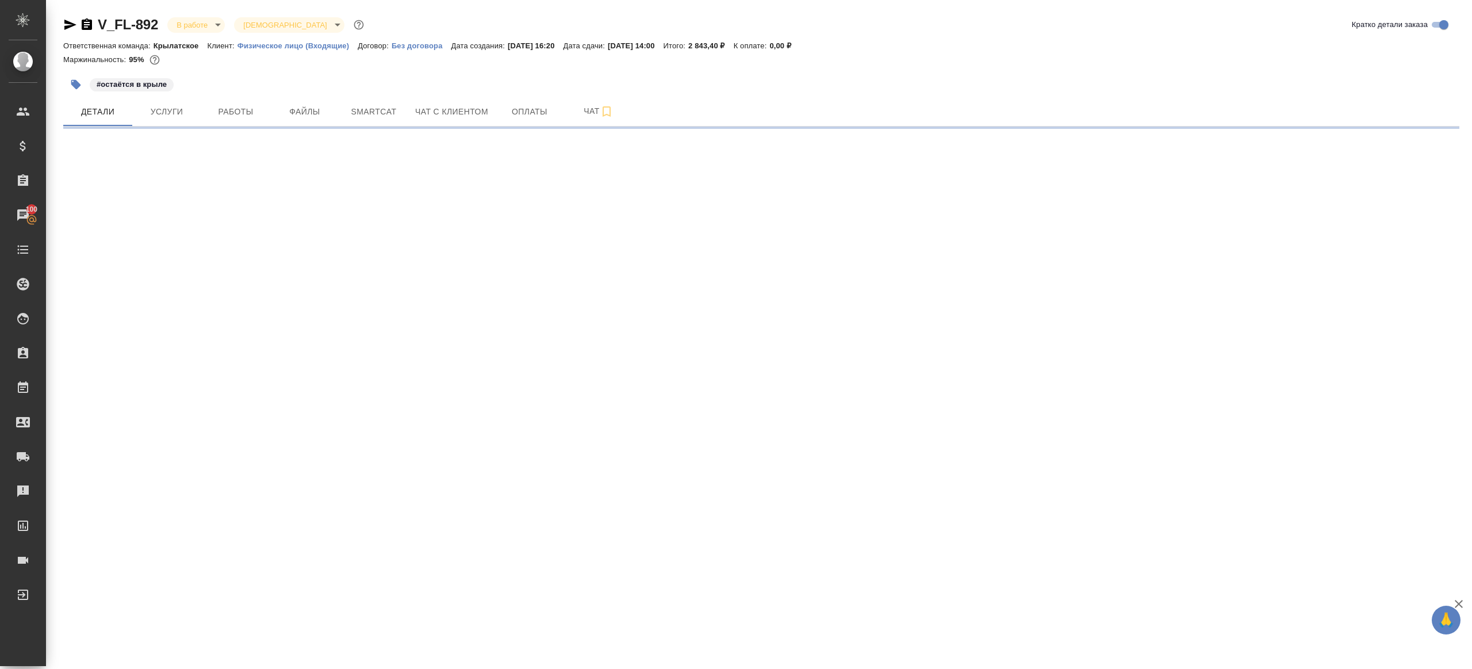
select select "RU"
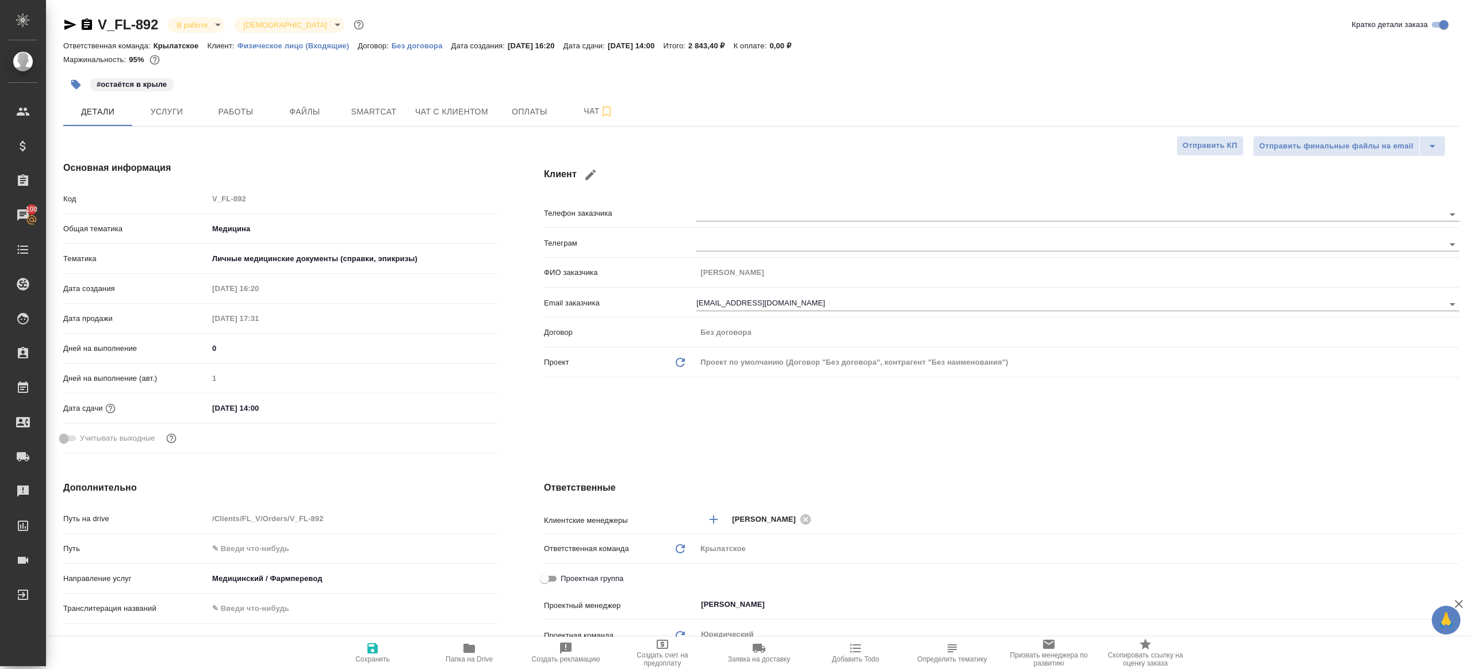
type textarea "x"
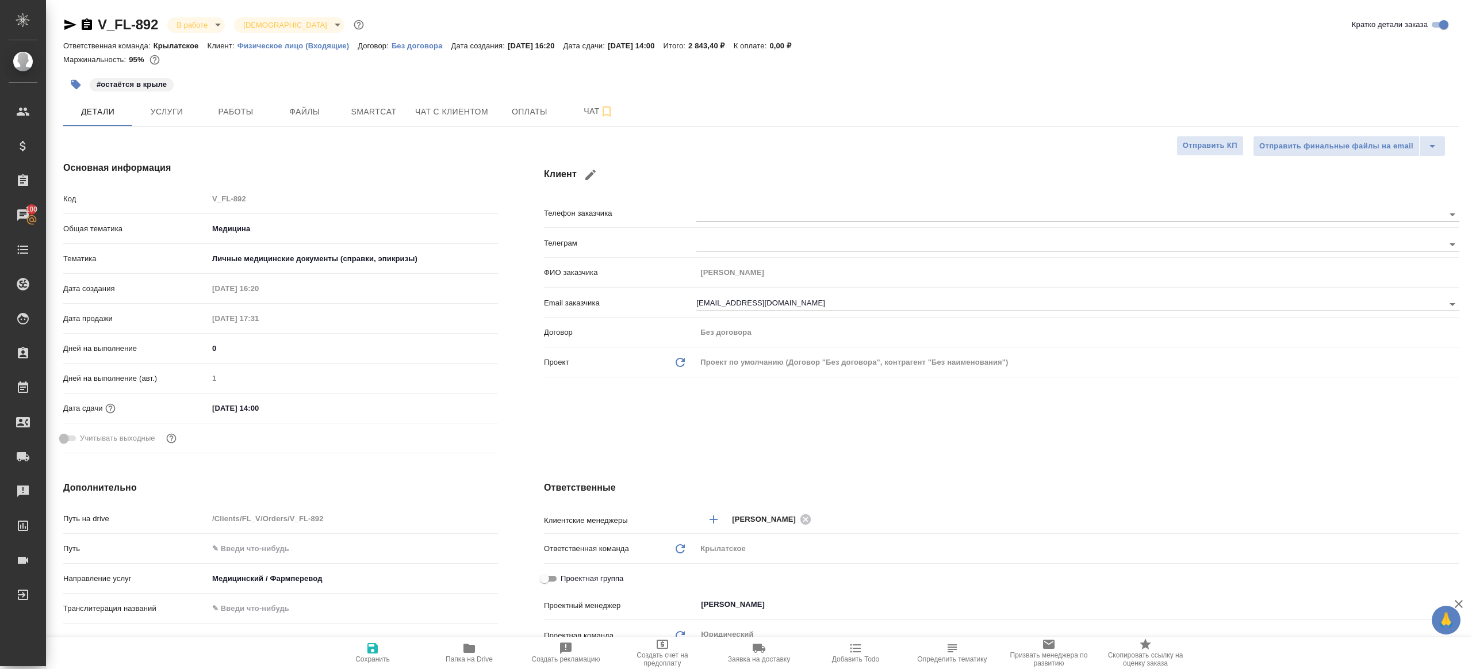
type textarea "x"
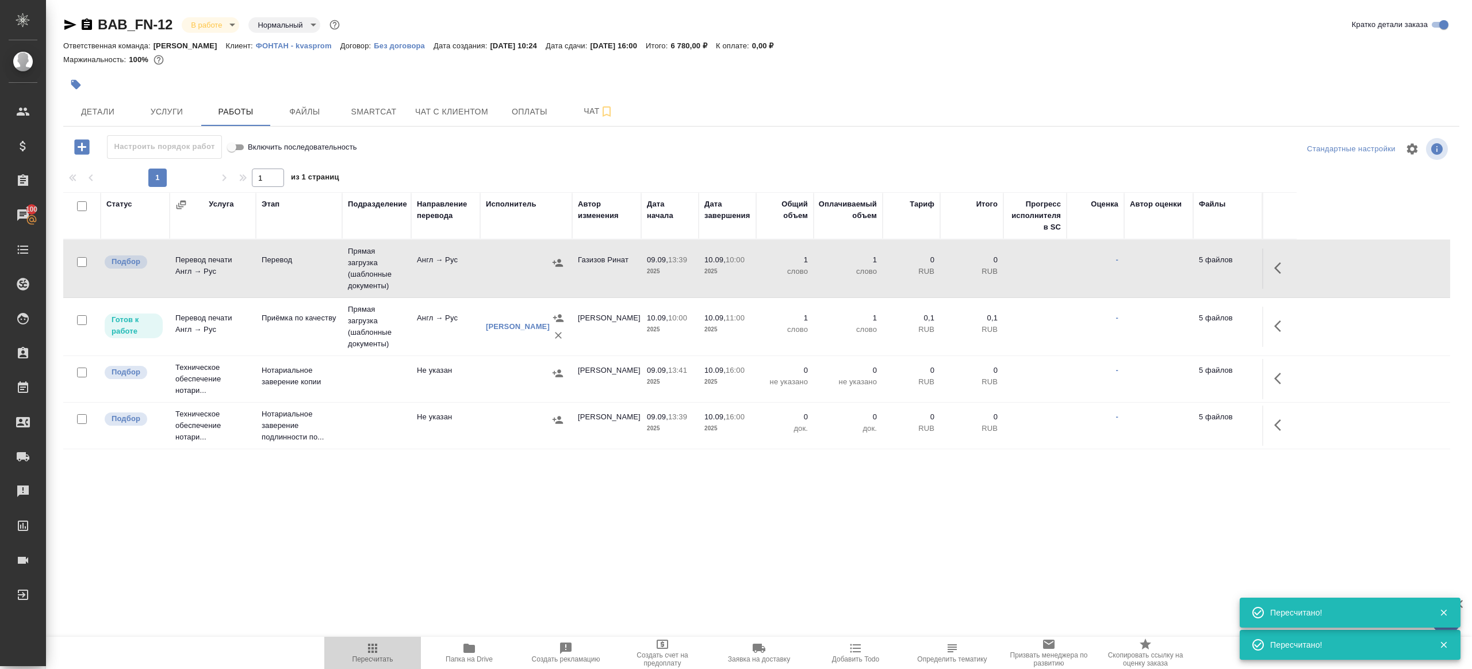
click at [371, 646] on icon "button" at bounding box center [373, 648] width 14 height 14
click at [101, 101] on button "Детали" at bounding box center [97, 111] width 69 height 29
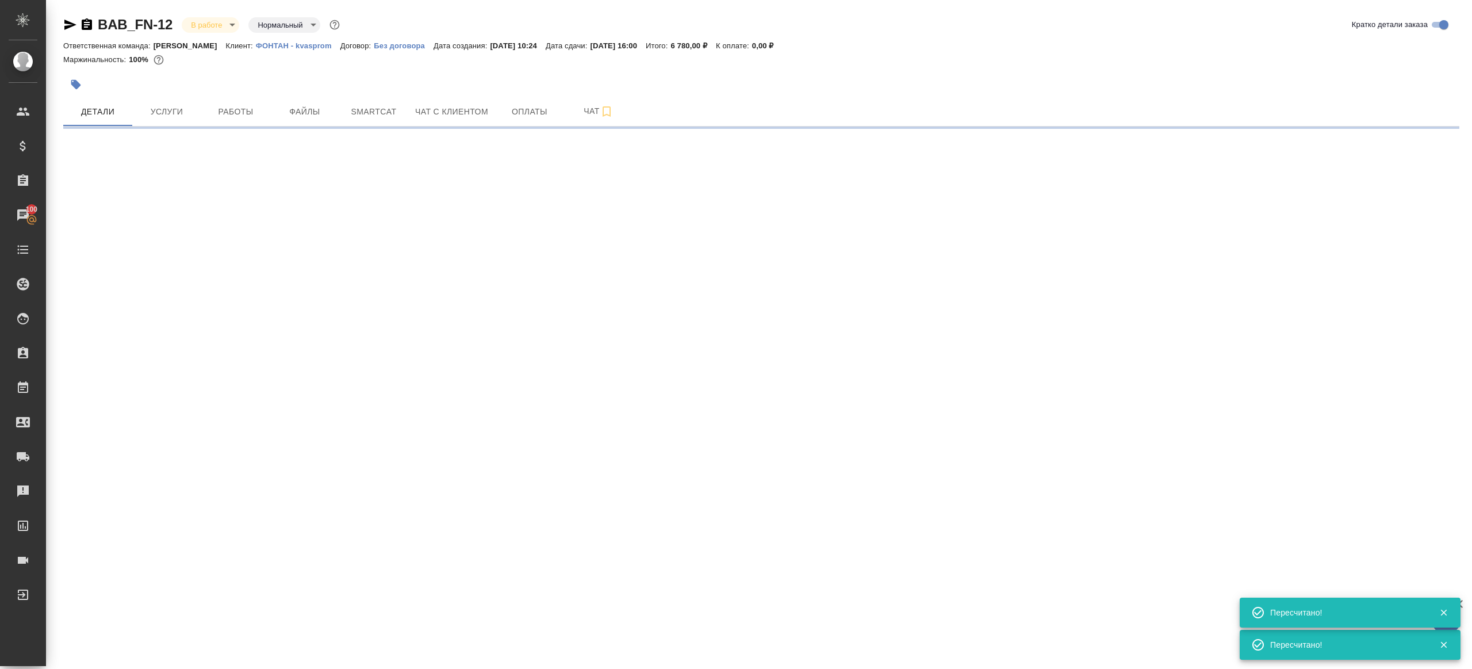
select select "RU"
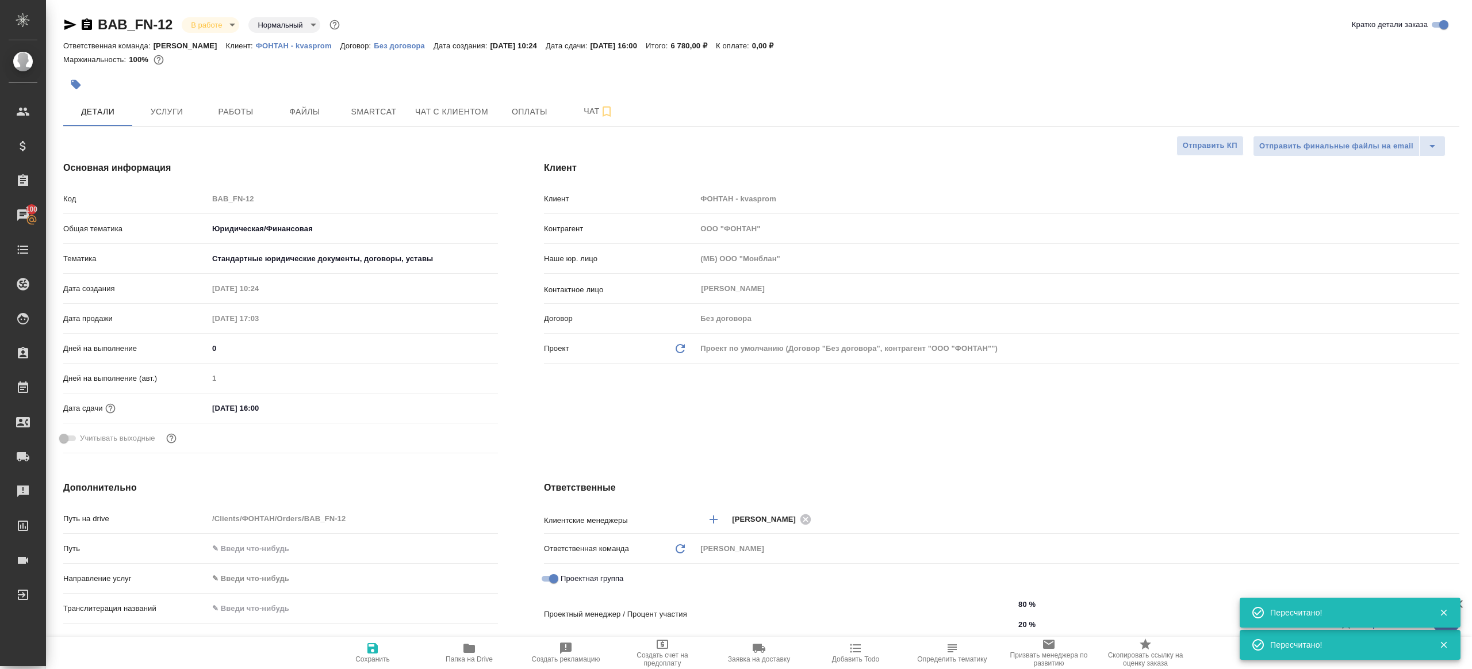
type textarea "x"
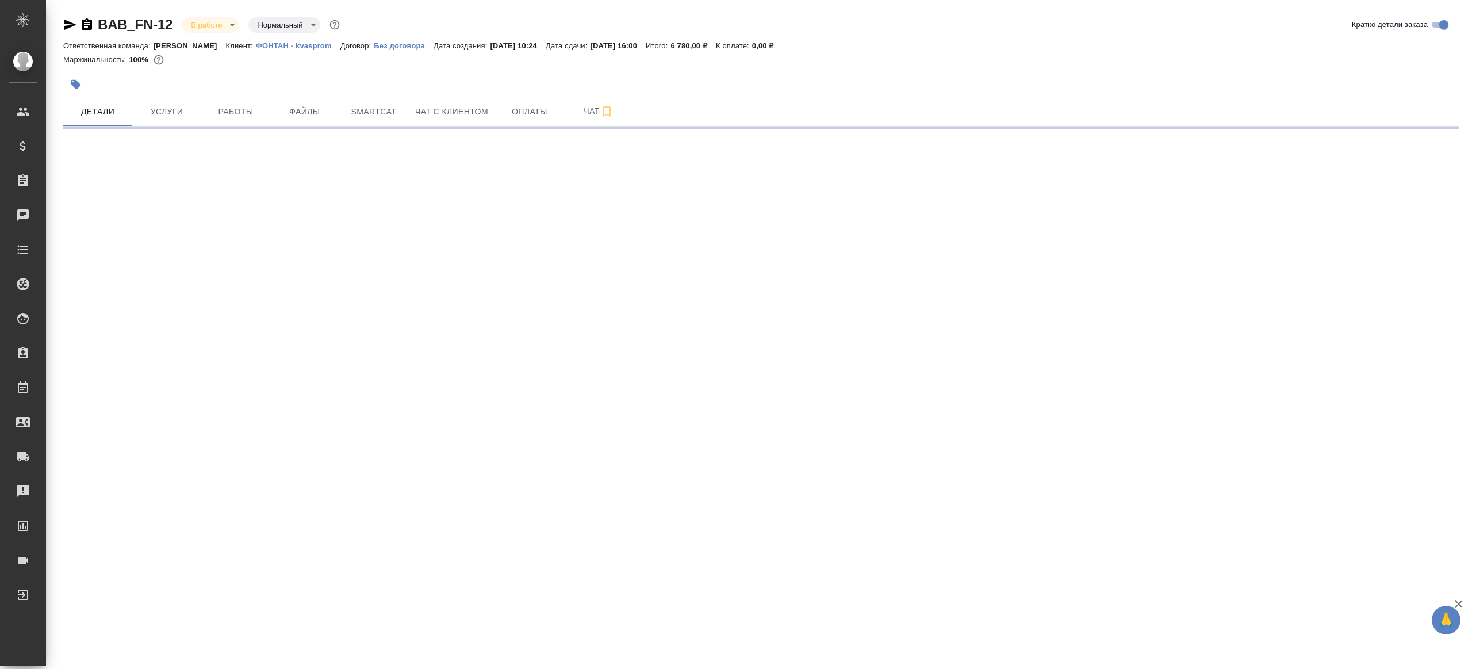
select select "RU"
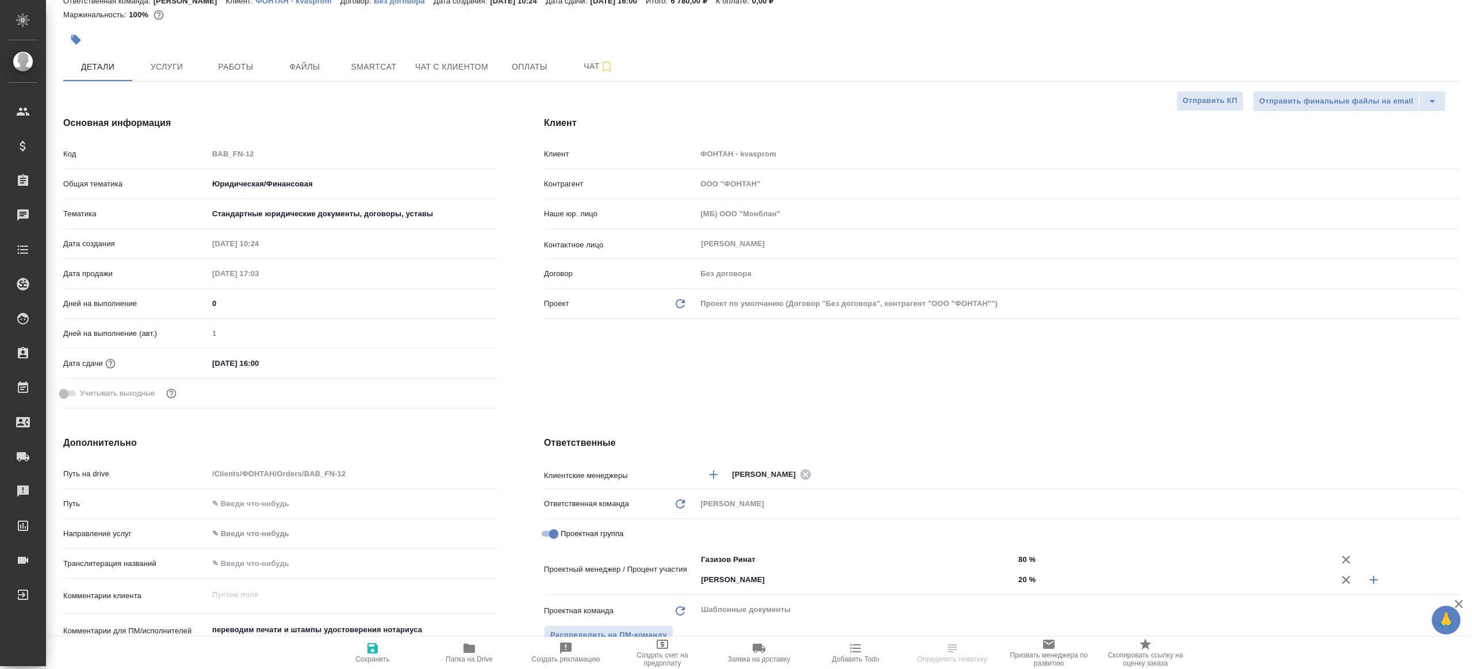
type textarea "x"
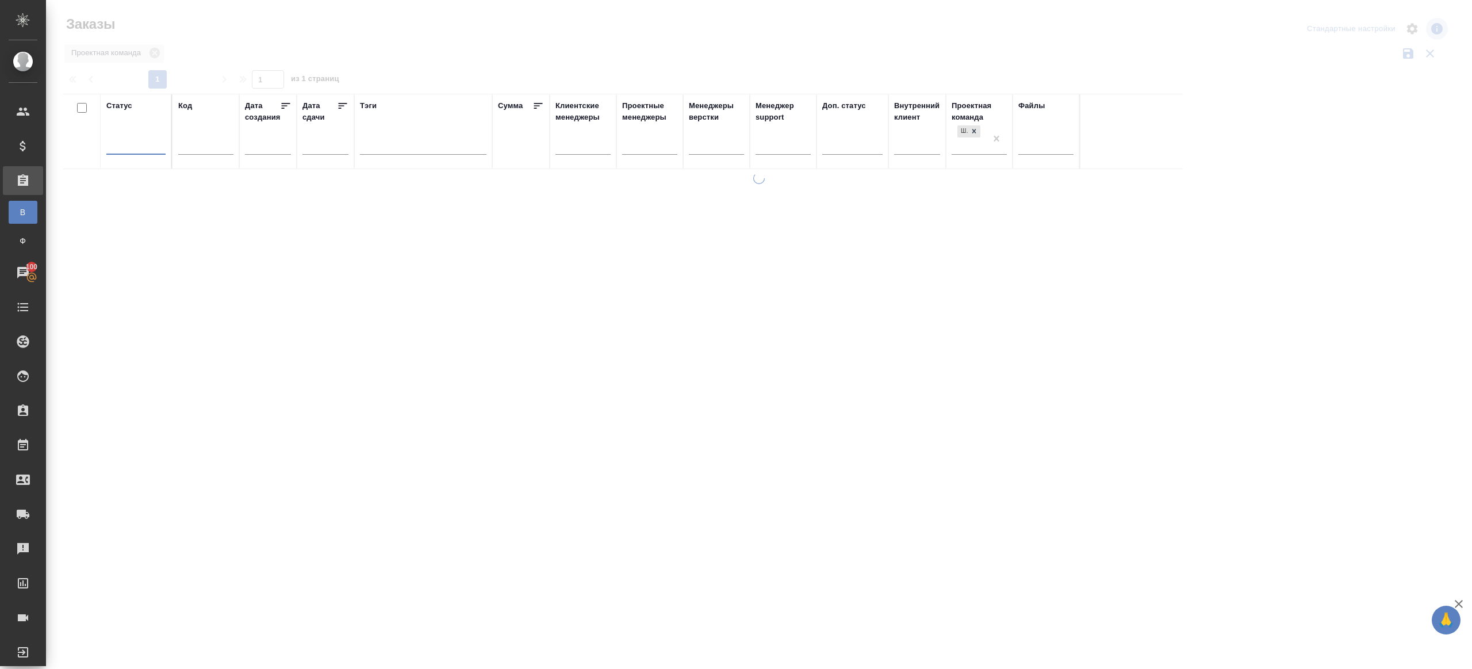
click at [421, 32] on div at bounding box center [759, 257] width 1426 height 514
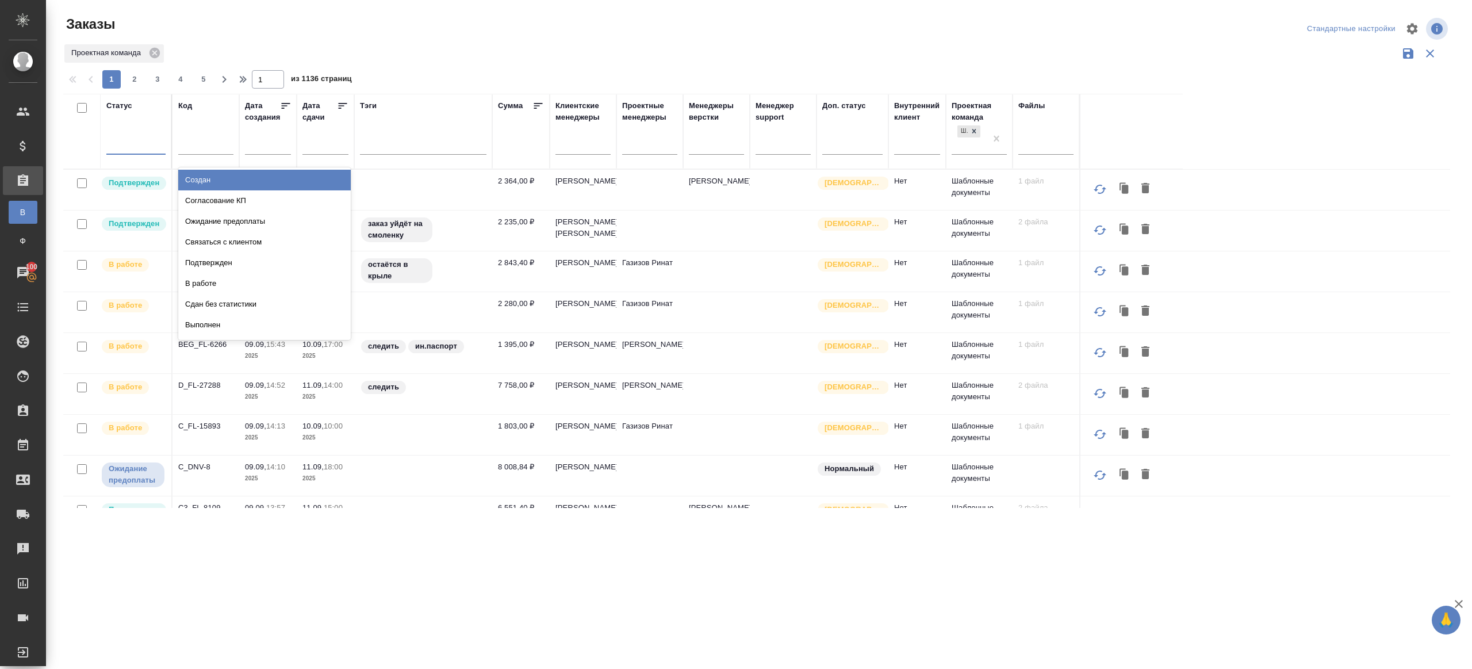
click at [138, 147] on div at bounding box center [135, 143] width 59 height 17
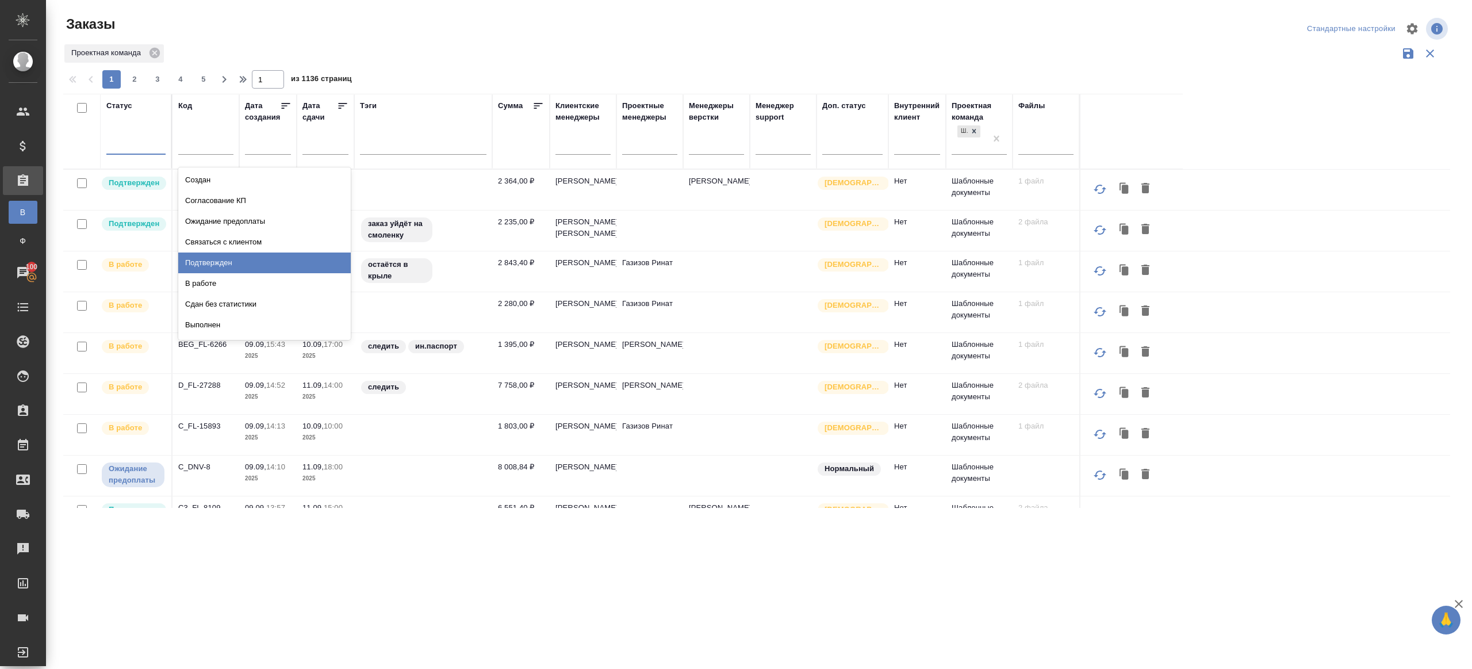
click at [240, 254] on div "Подтвержден" at bounding box center [264, 262] width 172 height 21
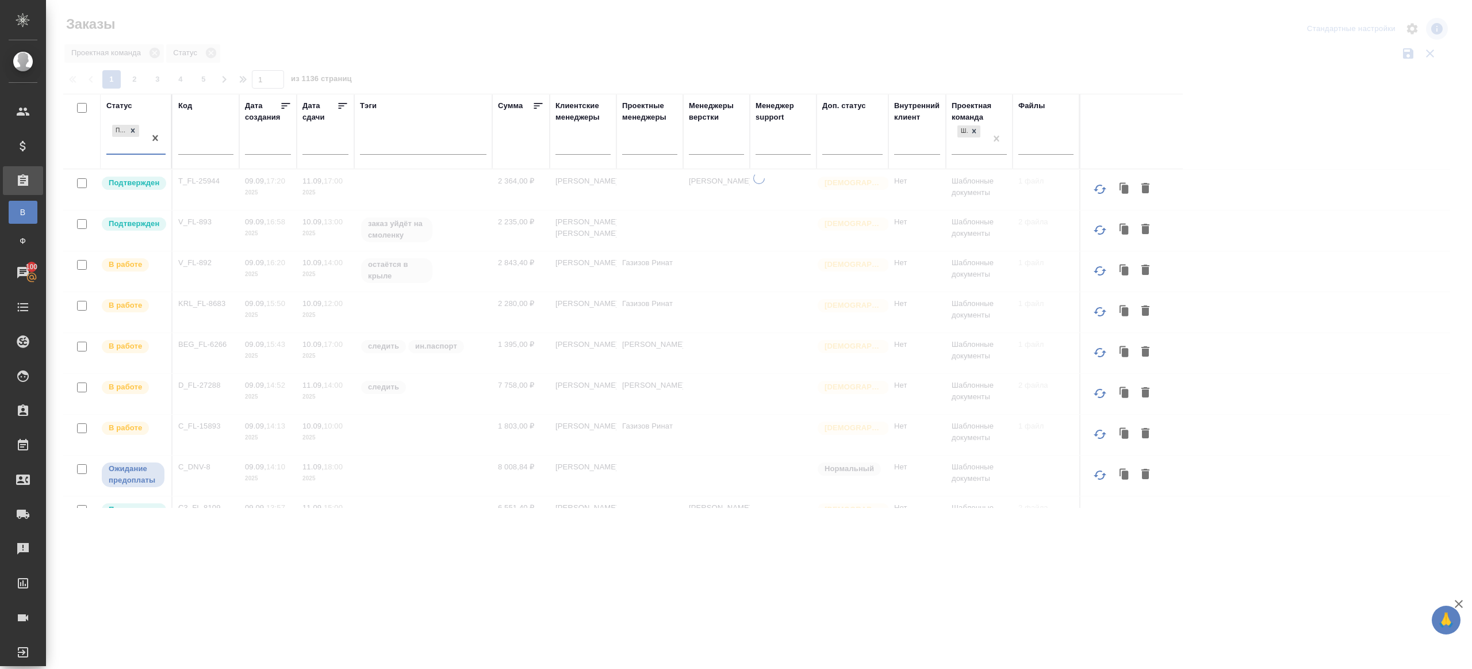
click at [401, 64] on div at bounding box center [759, 257] width 1426 height 514
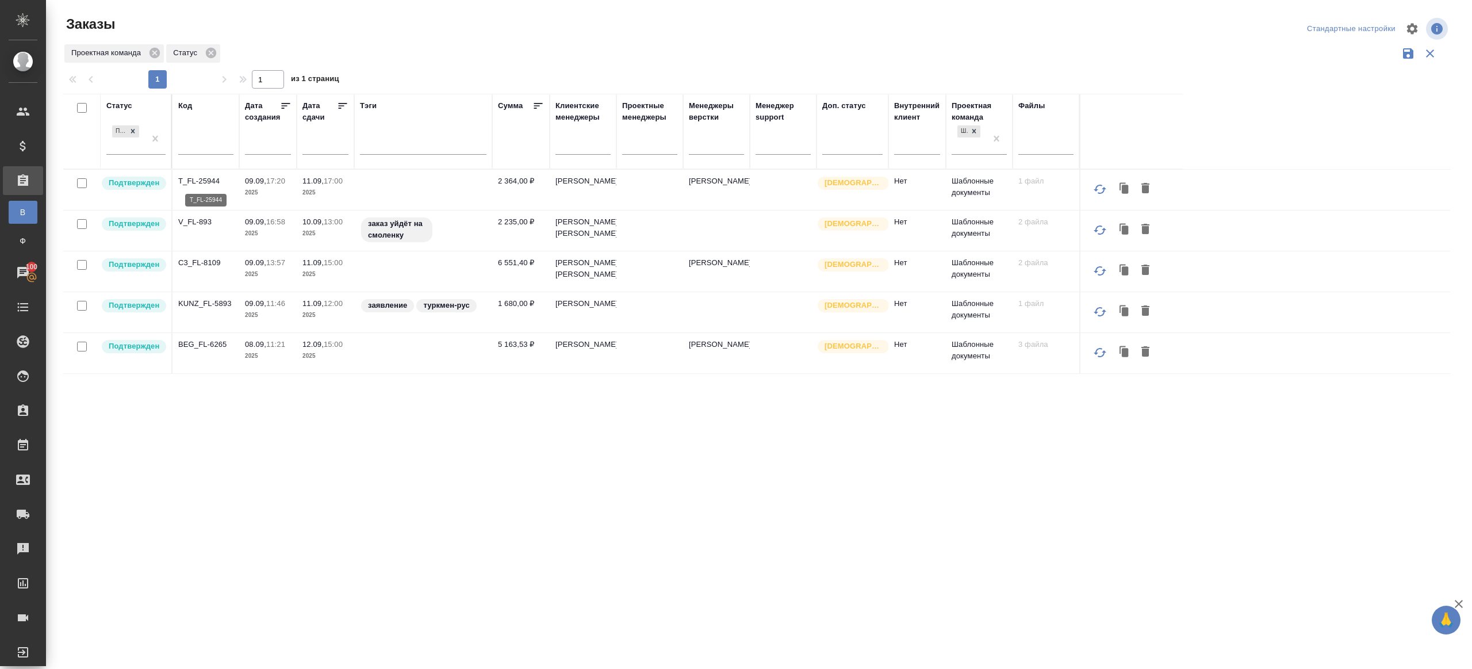
click at [197, 179] on p "T_FL-25944" at bounding box center [205, 180] width 55 height 11
click at [197, 225] on p "V_FL-893" at bounding box center [205, 221] width 55 height 11
click at [205, 269] on p "C3_FL-8109" at bounding box center [205, 262] width 55 height 11
click at [205, 309] on p "KUNZ_FL-5893" at bounding box center [205, 303] width 55 height 11
click at [208, 350] on p "BEG_FL-6265" at bounding box center [205, 344] width 55 height 11
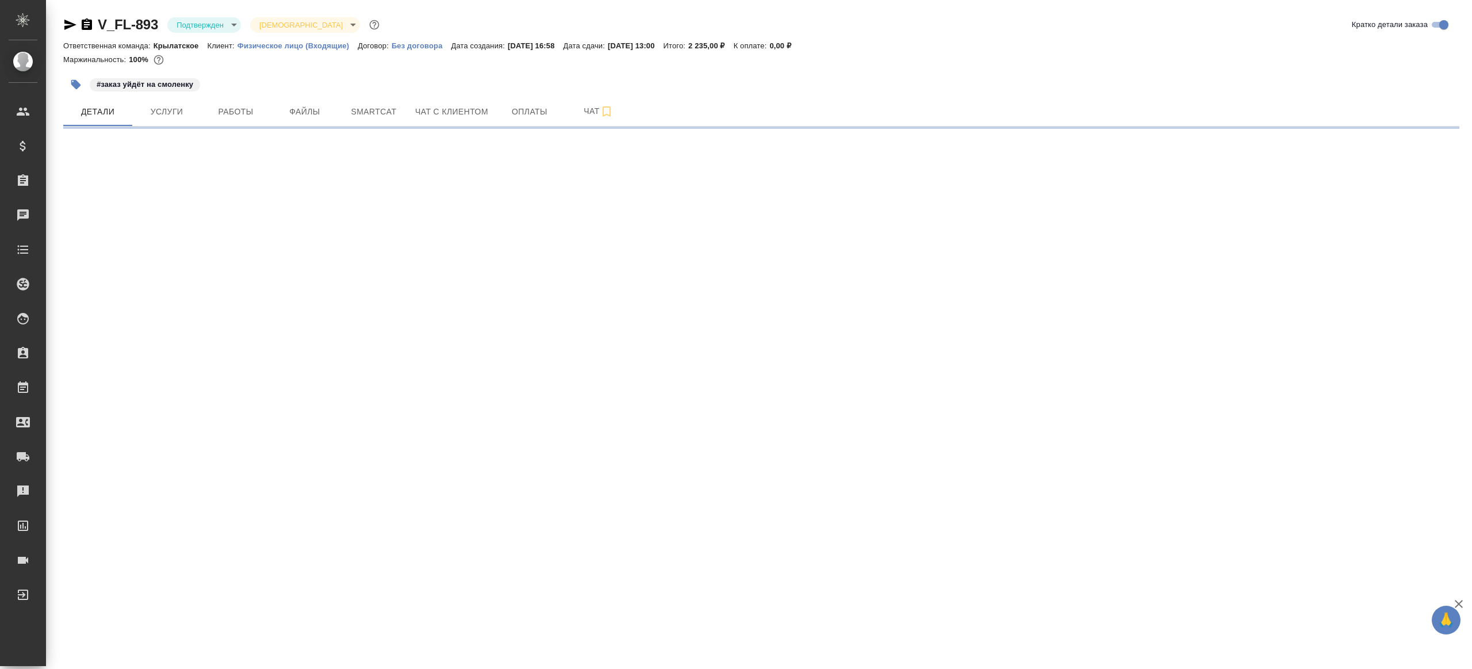
select select "RU"
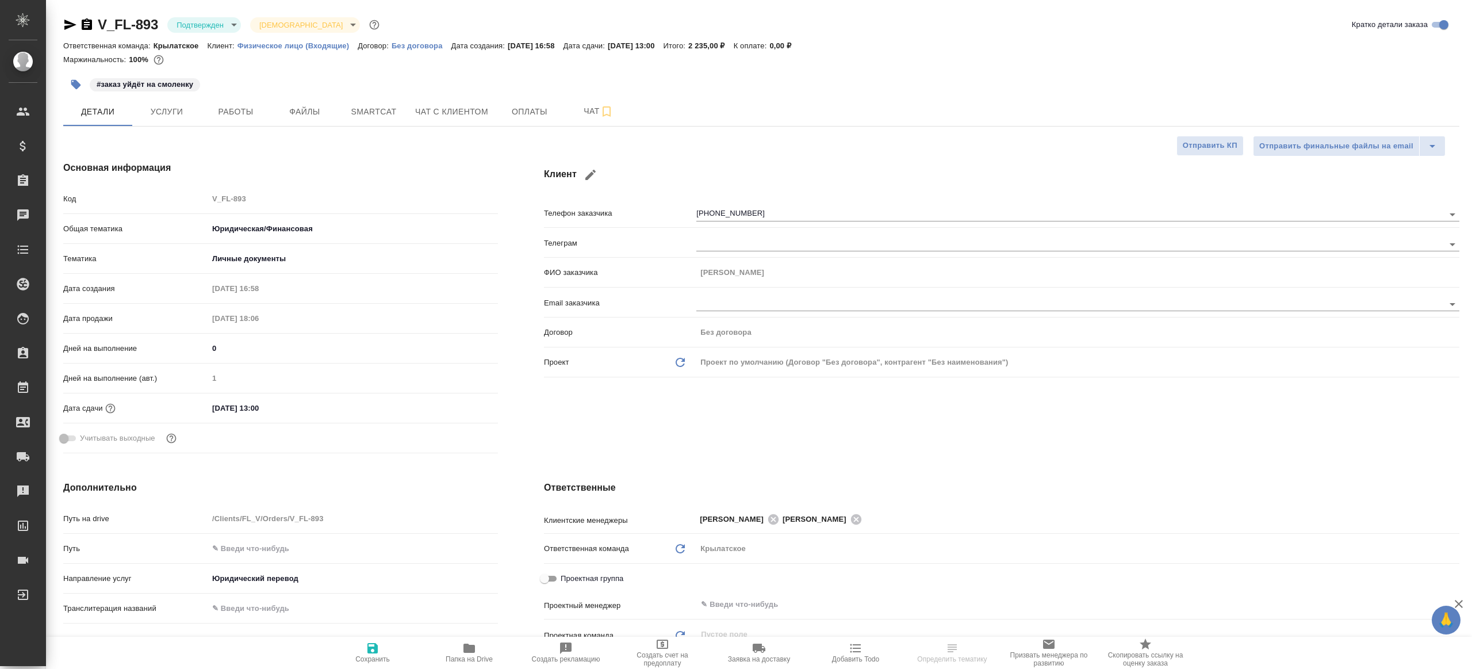
type textarea "x"
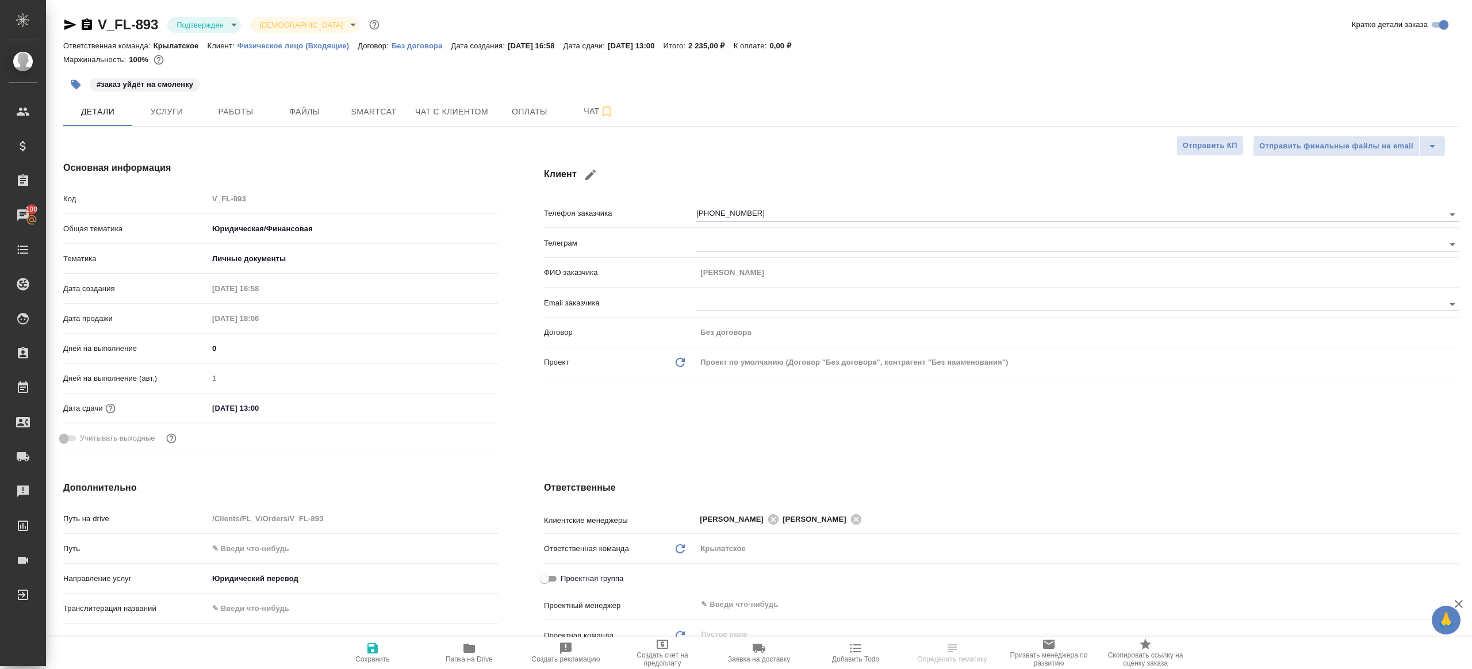
type textarea "x"
click at [236, 105] on span "Работы" at bounding box center [235, 112] width 55 height 14
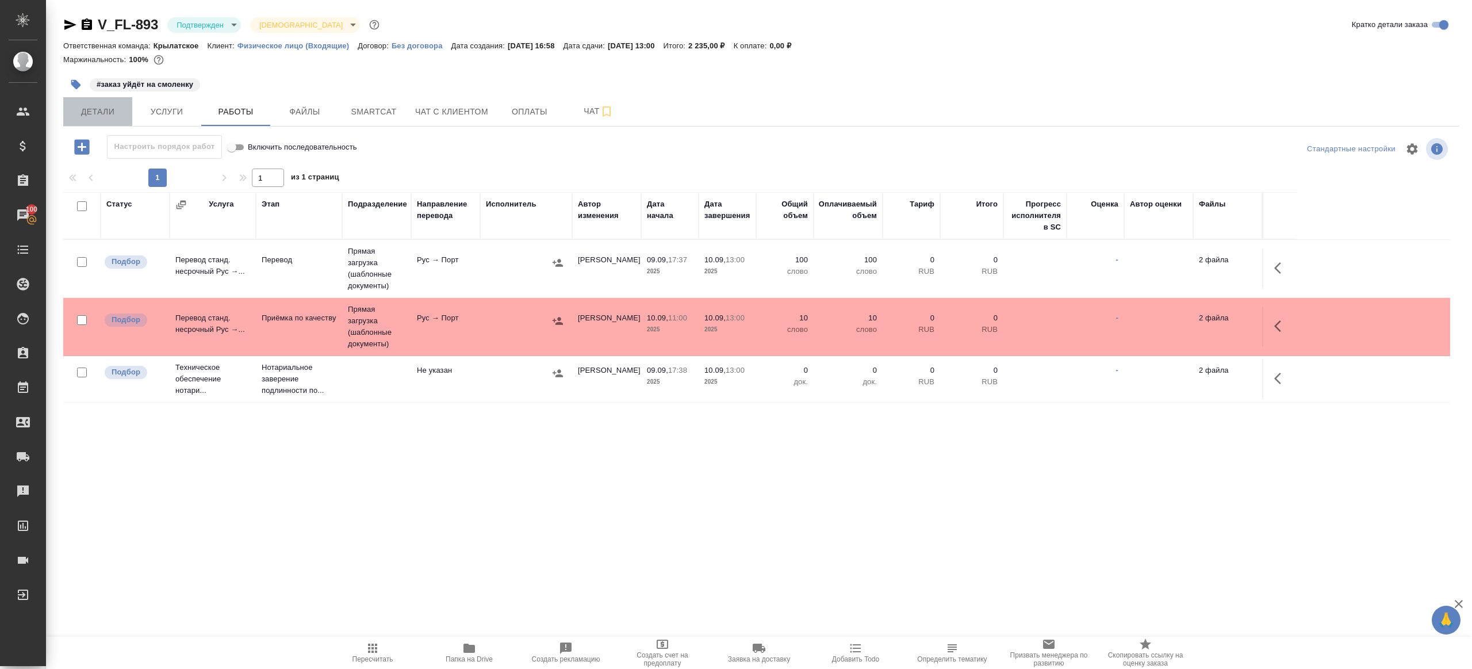
click at [99, 112] on span "Детали" at bounding box center [97, 112] width 55 height 14
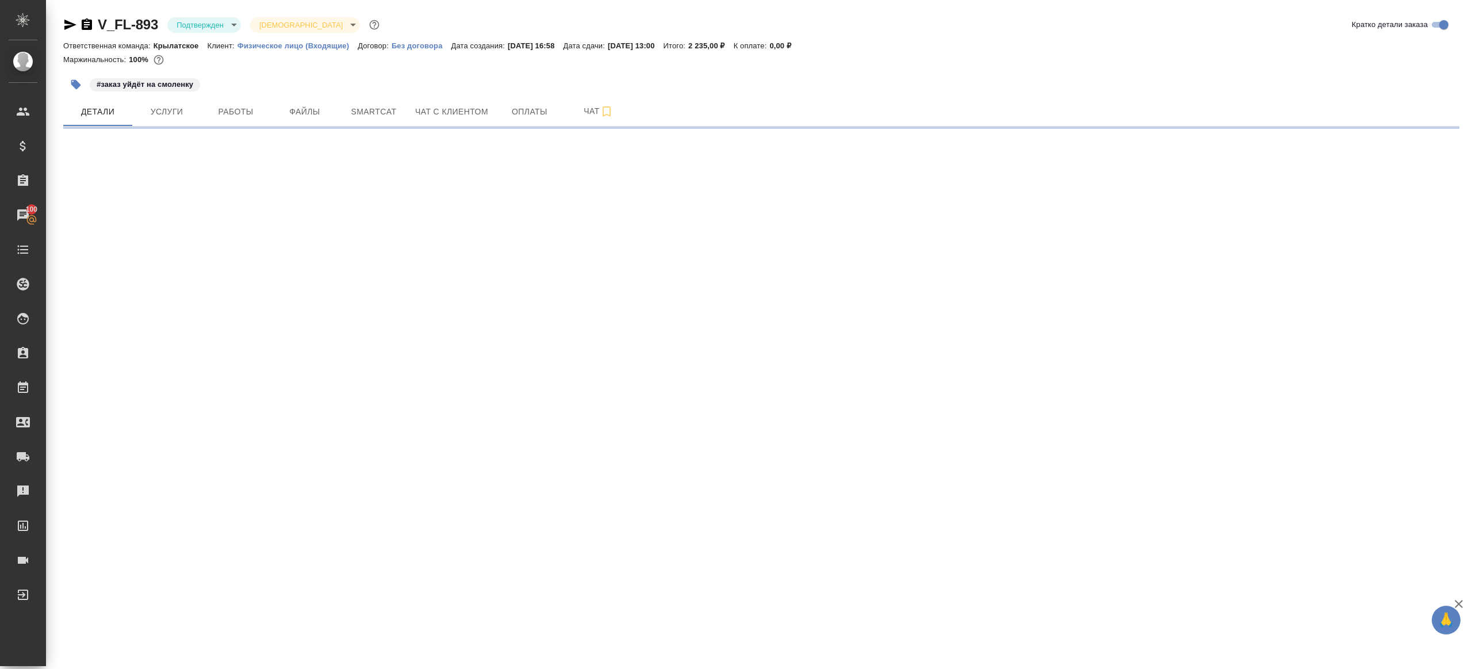
select select "RU"
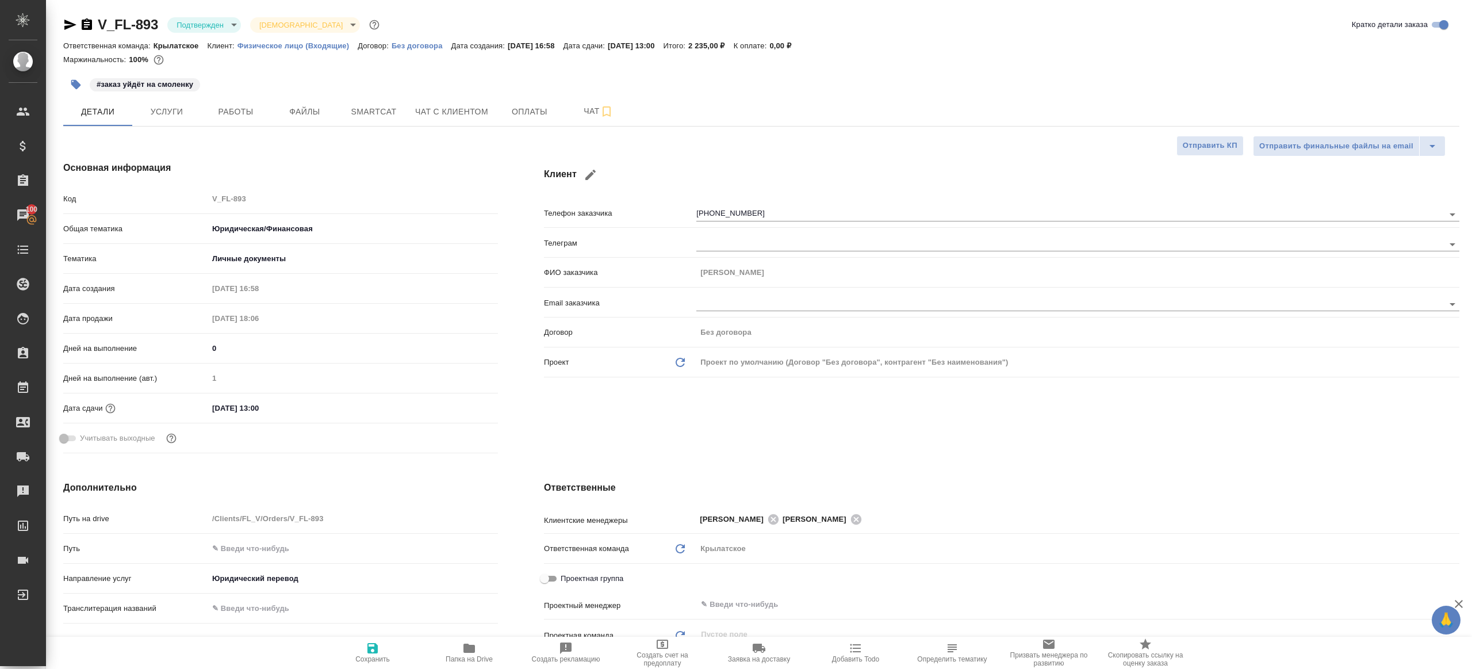
type textarea "x"
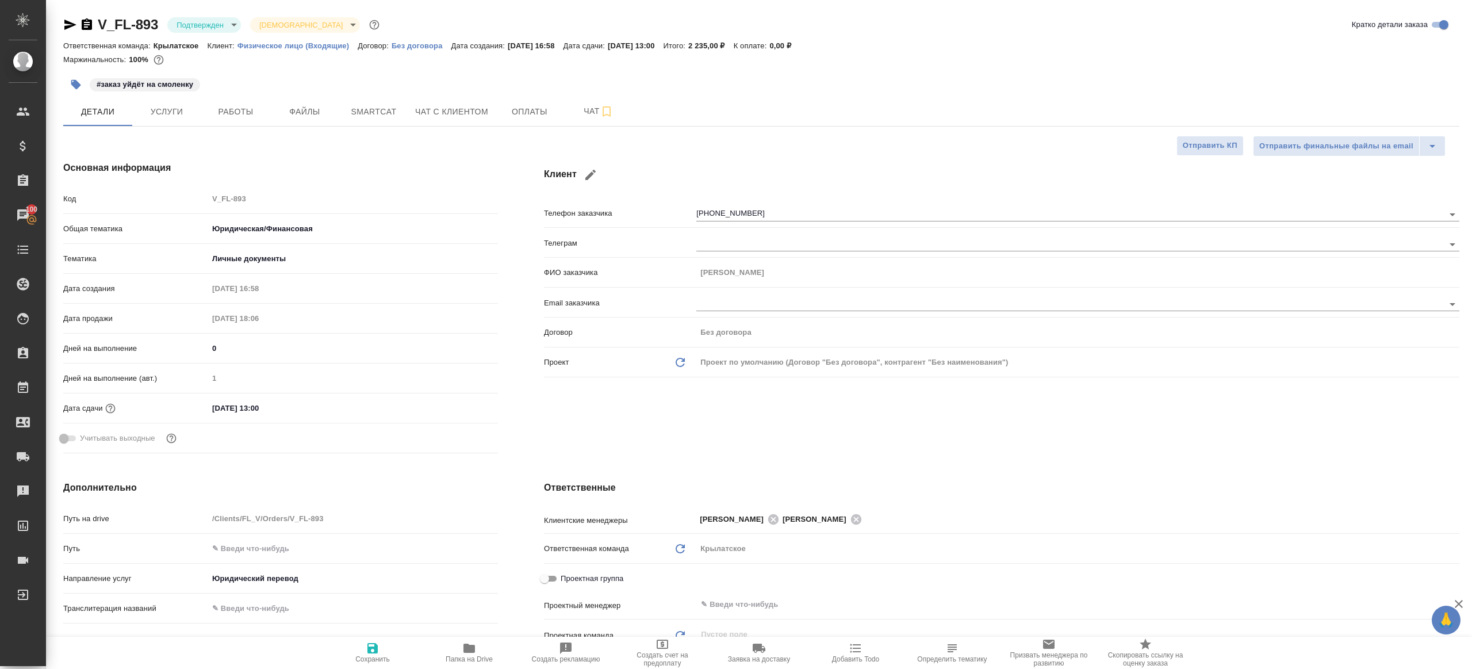
type textarea "x"
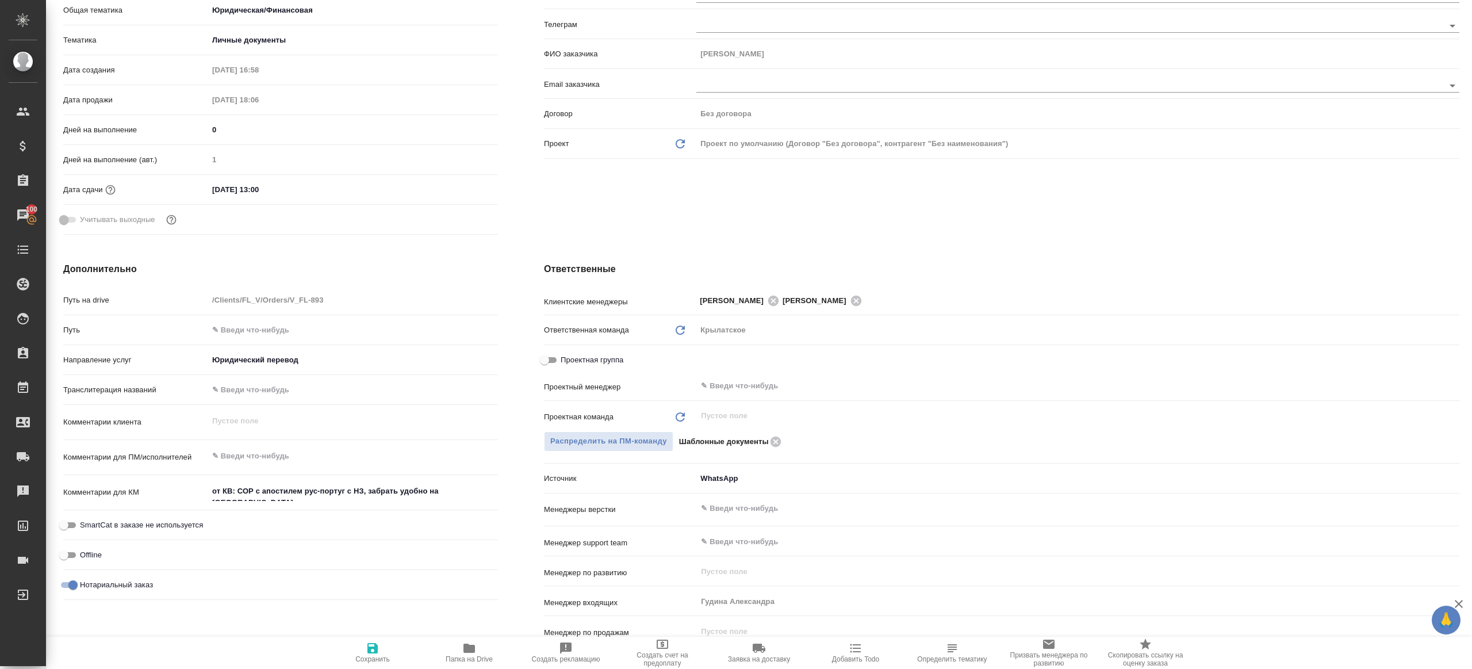
click at [467, 642] on icon "button" at bounding box center [469, 648] width 14 height 14
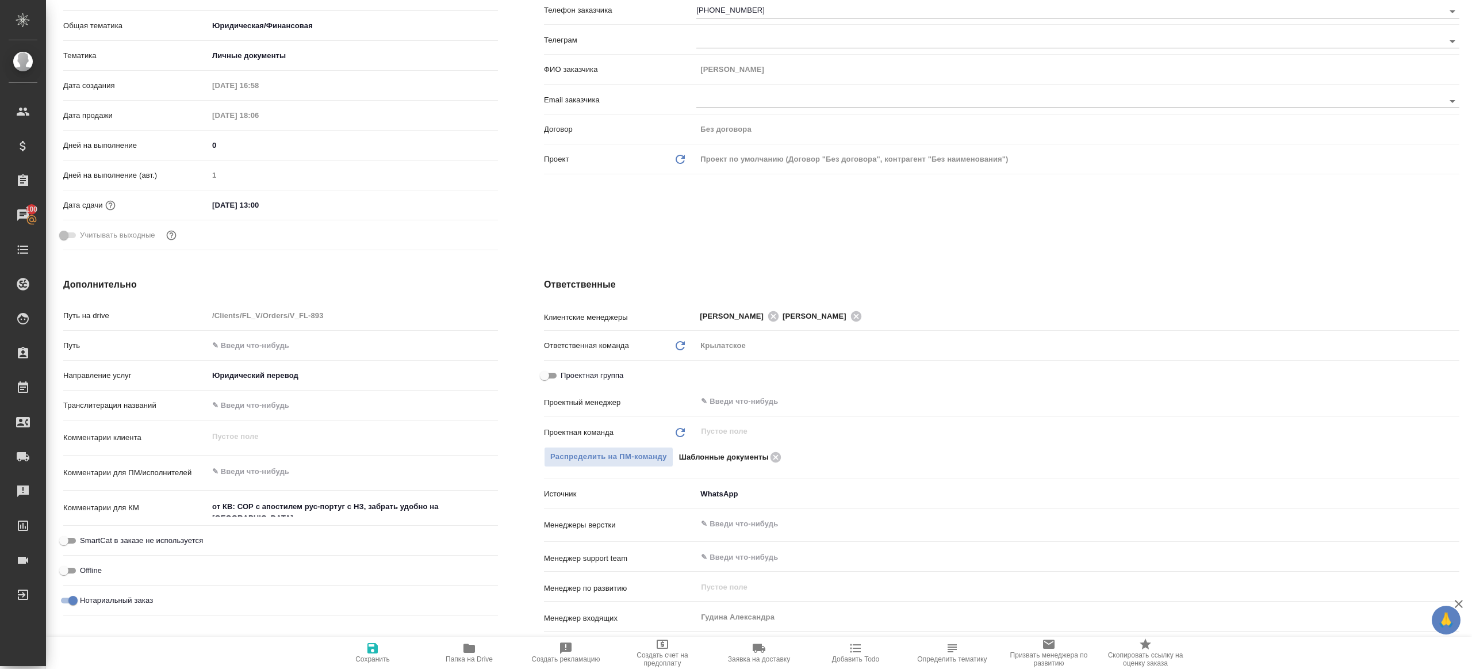
scroll to position [0, 0]
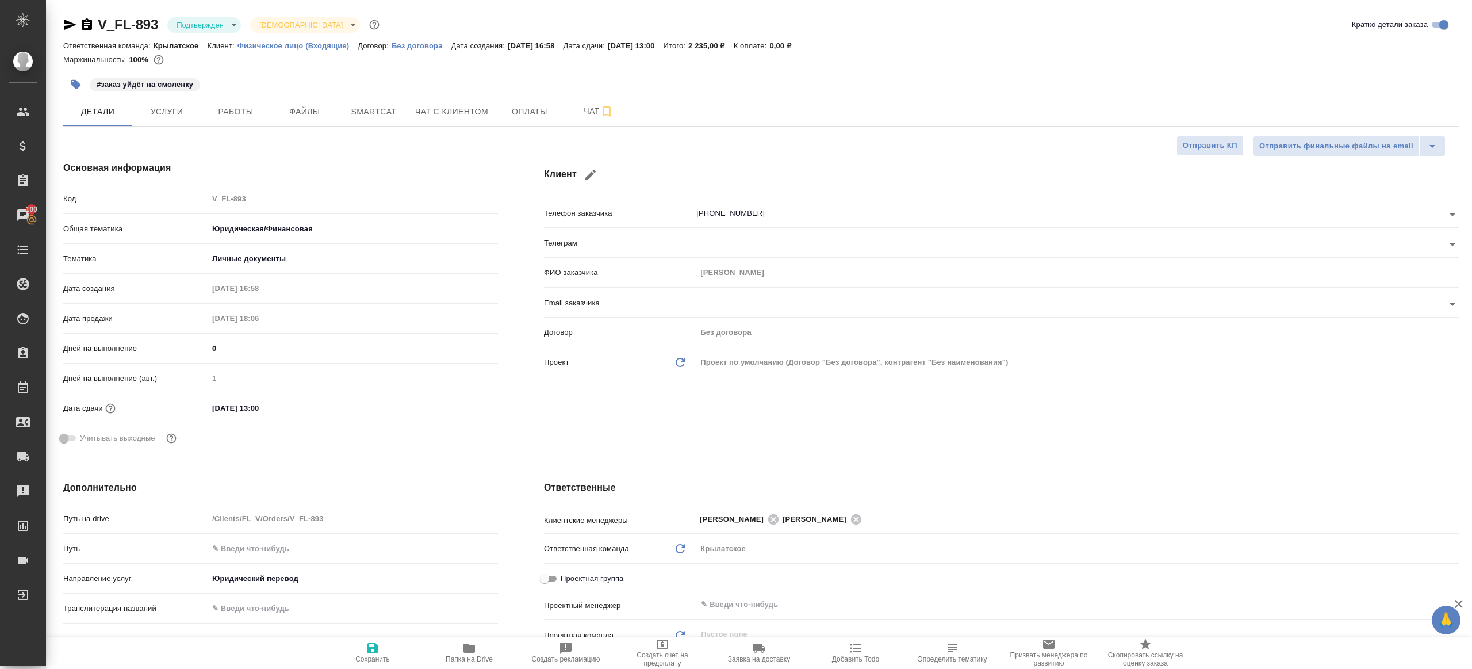
type textarea "x"
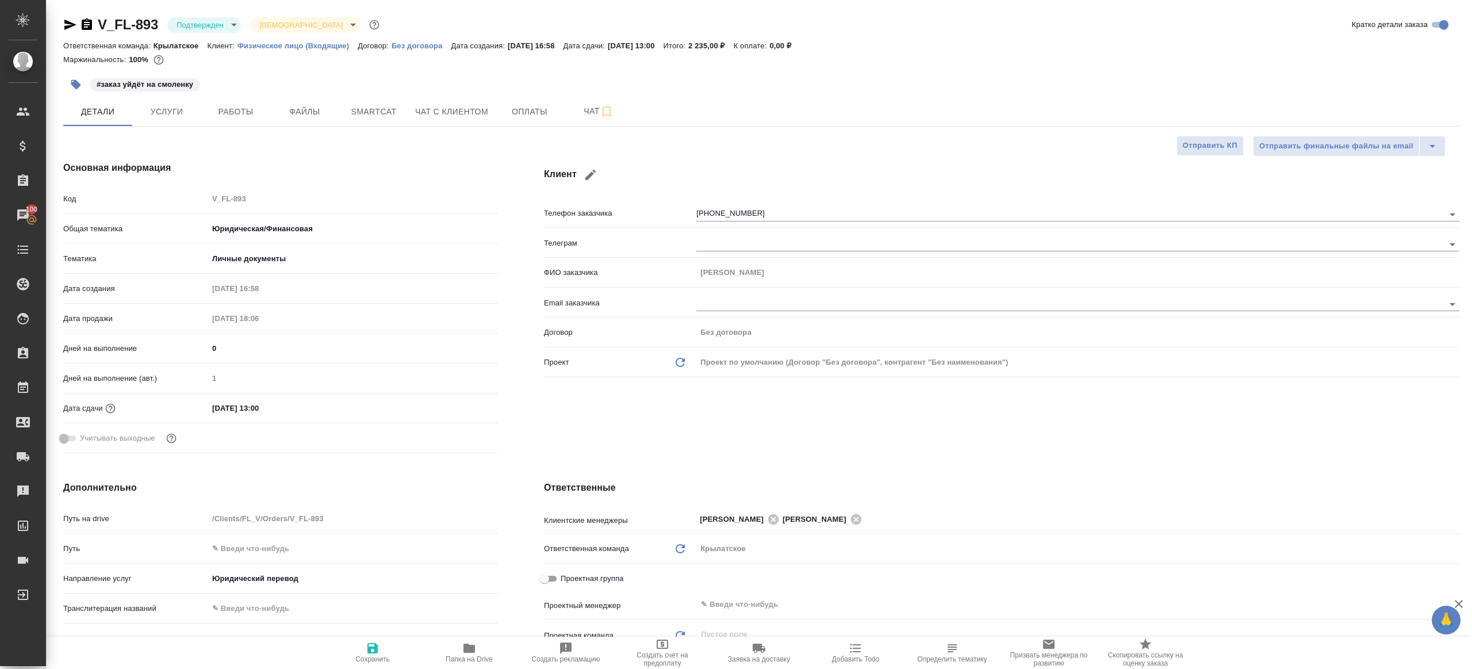
type textarea "x"
click at [251, 124] on button "Работы" at bounding box center [235, 111] width 69 height 29
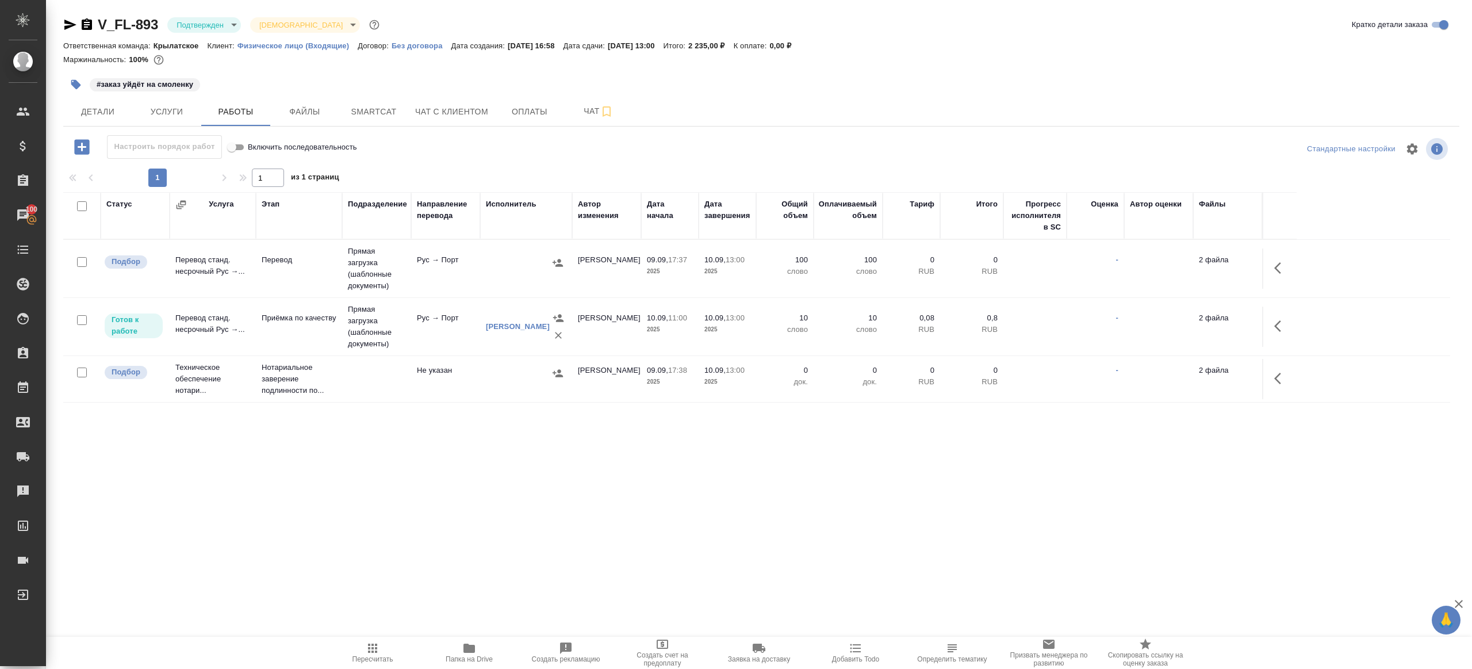
click at [440, 159] on div "Настроить порядок работ Включить последовательность" at bounding box center [295, 149] width 465 height 28
click at [209, 29] on body "🙏 .cls-1 fill:#fff; AWATERA Gazizov Rinat Клиенты Спецификации Заказы 100 Чаты …" at bounding box center [736, 334] width 1472 height 669
click at [220, 131] on ul "Создан Согласование КП Ожидание предоплаты Связаться с клиентом Подтвержден В р…" at bounding box center [219, 131] width 105 height 244
click at [221, 125] on li "В работе" at bounding box center [219, 122] width 105 height 20
click at [473, 269] on td "Рус → Порт" at bounding box center [445, 268] width 69 height 40
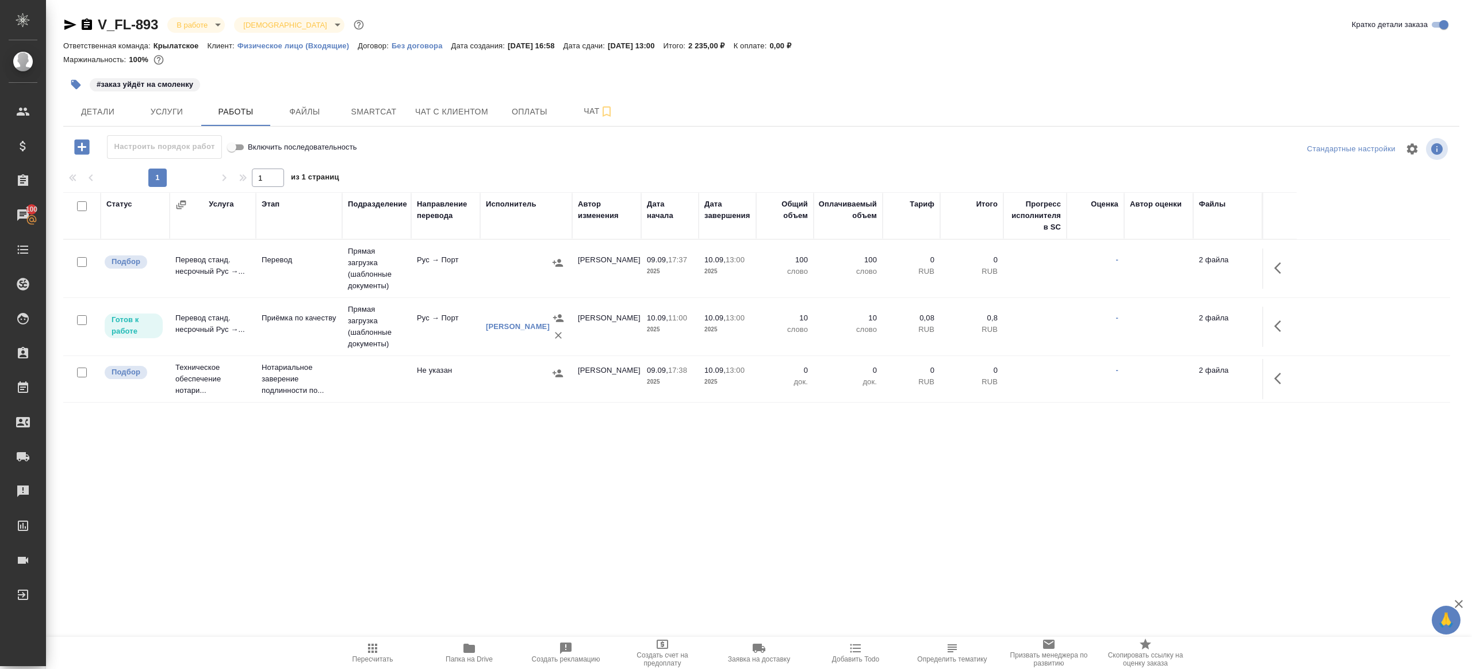
click at [473, 269] on td "Рус → Порт" at bounding box center [445, 268] width 69 height 40
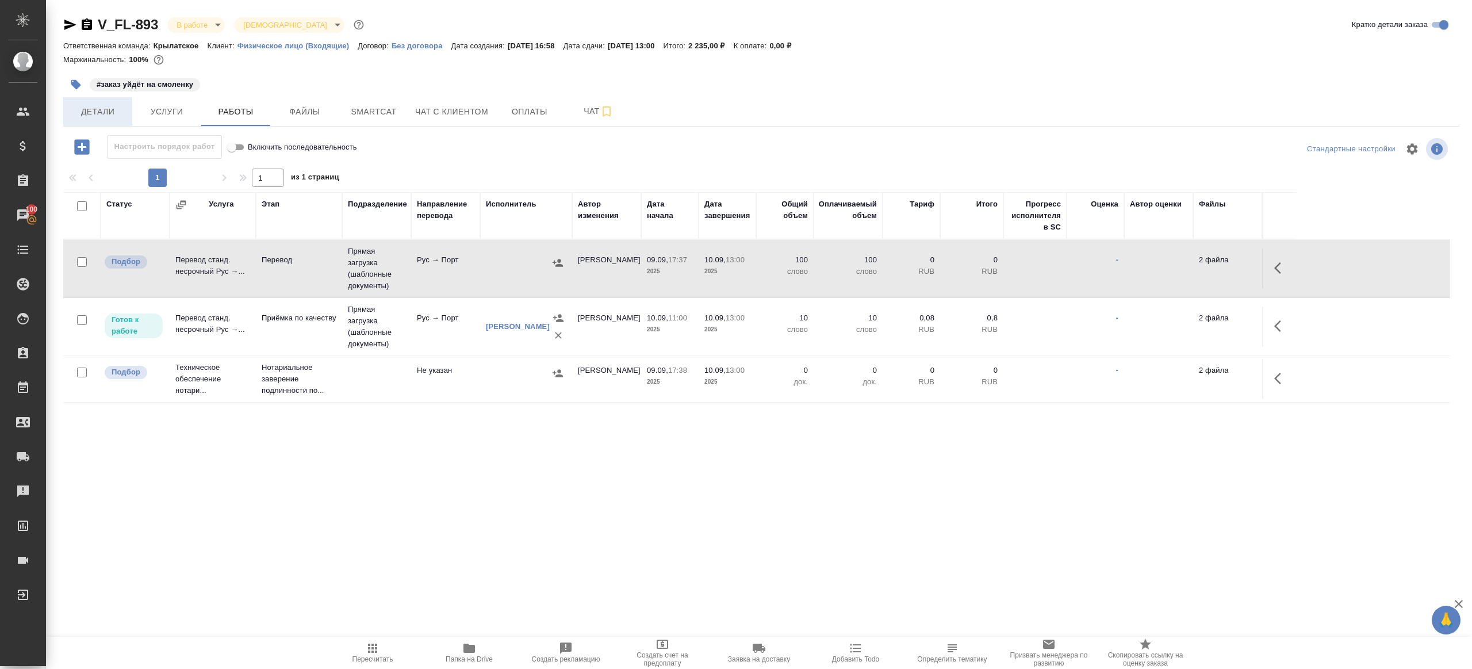
click at [64, 106] on button "Детали" at bounding box center [97, 111] width 69 height 29
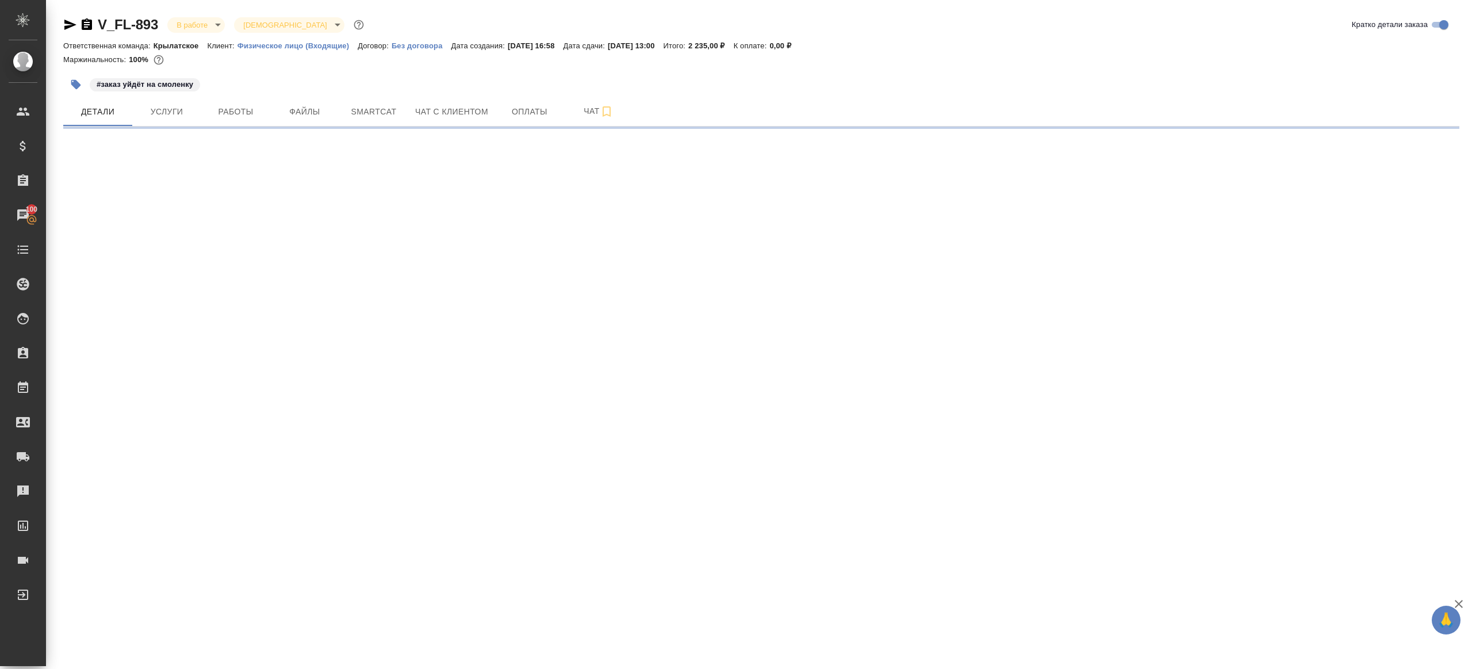
select select "RU"
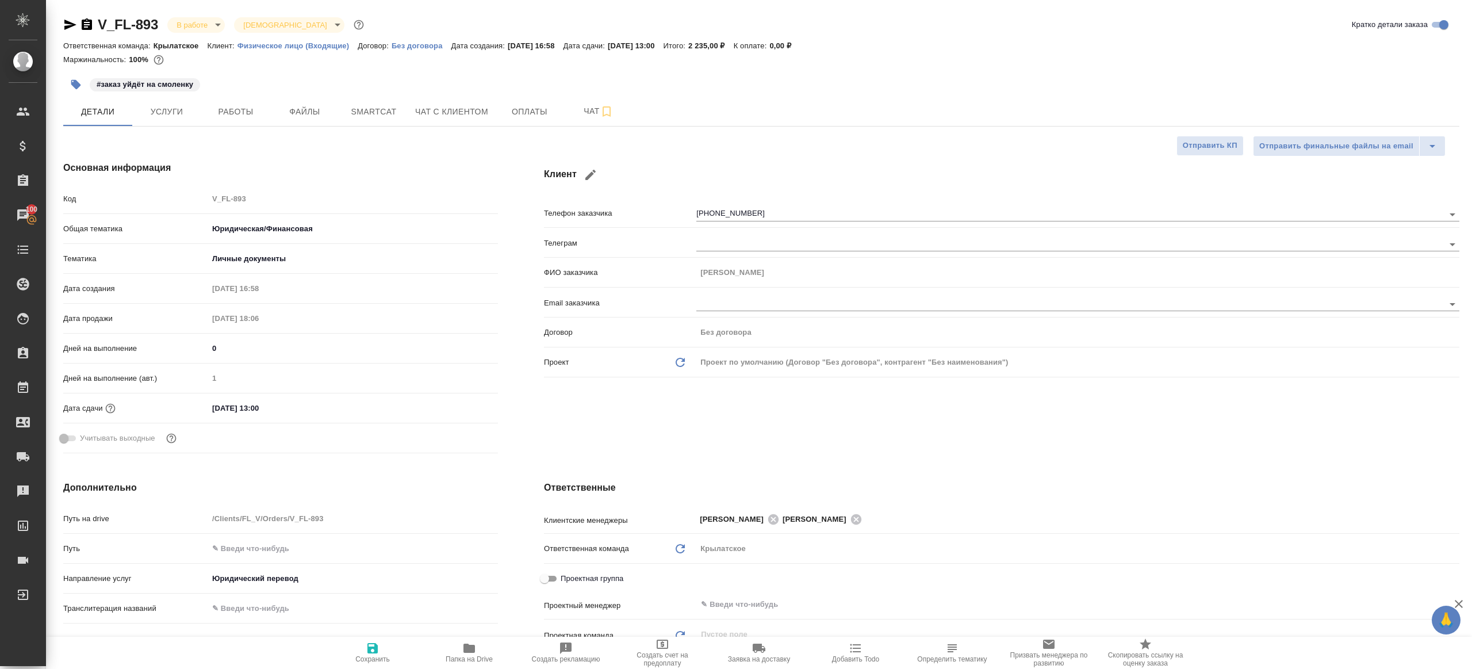
type textarea "x"
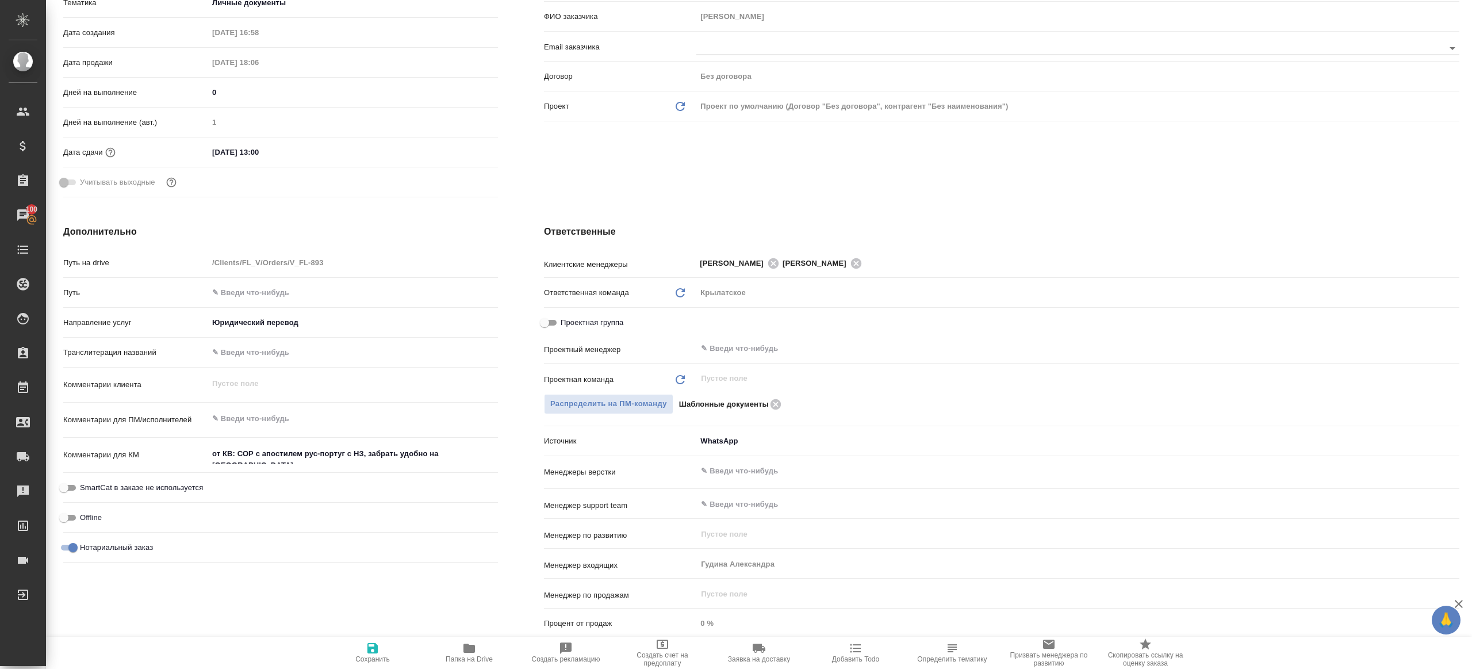
click at [708, 336] on div "Проектная группа" at bounding box center [1001, 325] width 915 height 26
click at [706, 348] on input "text" at bounding box center [1059, 349] width 718 height 14
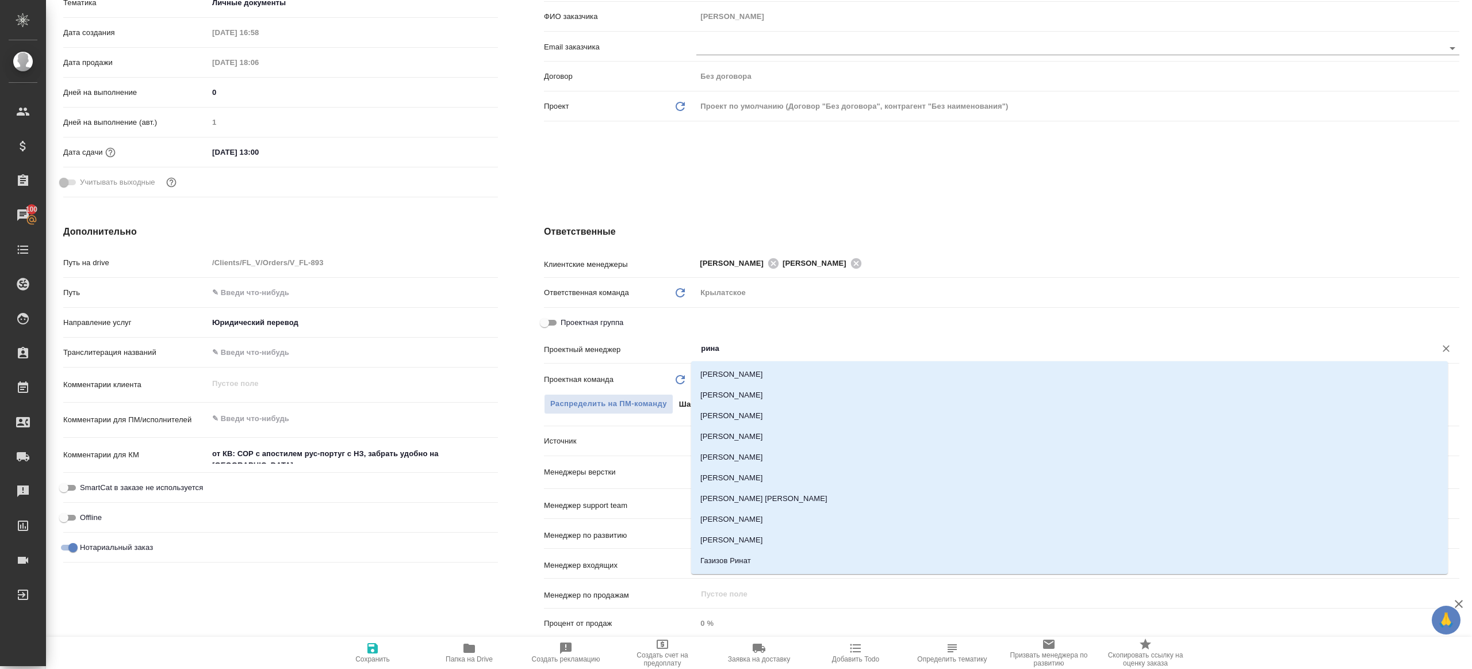
type input "ринат"
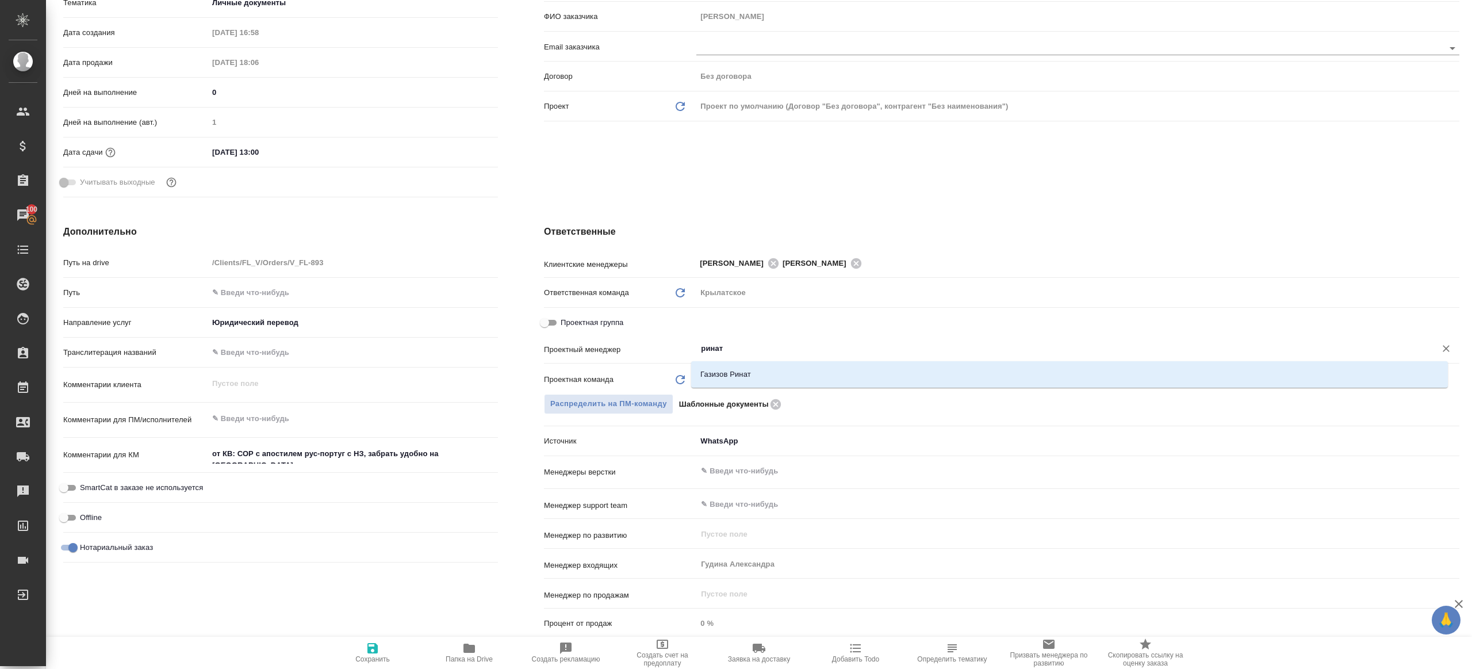
click at [714, 361] on div "Газизов Ринат" at bounding box center [1069, 374] width 757 height 26
click at [717, 376] on li "Газизов Ринат" at bounding box center [1069, 374] width 757 height 21
type textarea "x"
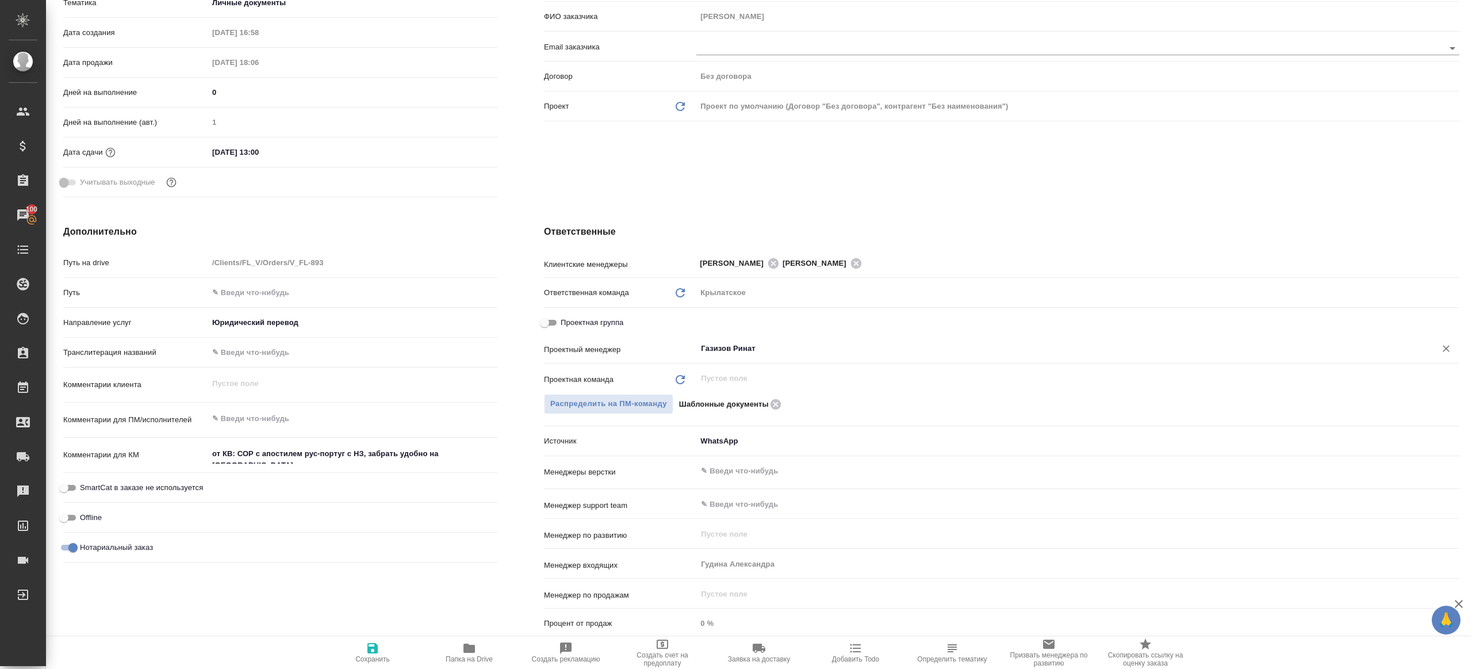
type input "Газизов Ринат"
click at [361, 653] on span "Сохранить" at bounding box center [372, 652] width 83 height 22
type textarea "x"
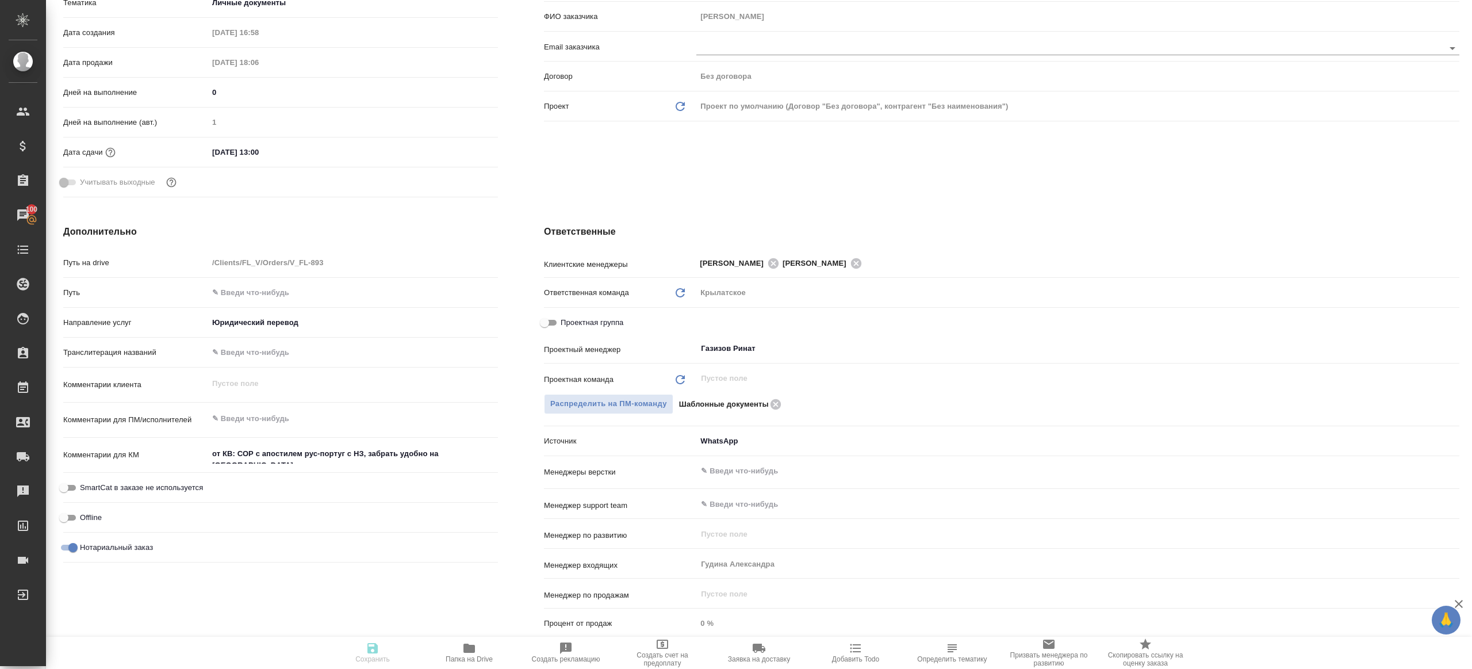
type textarea "x"
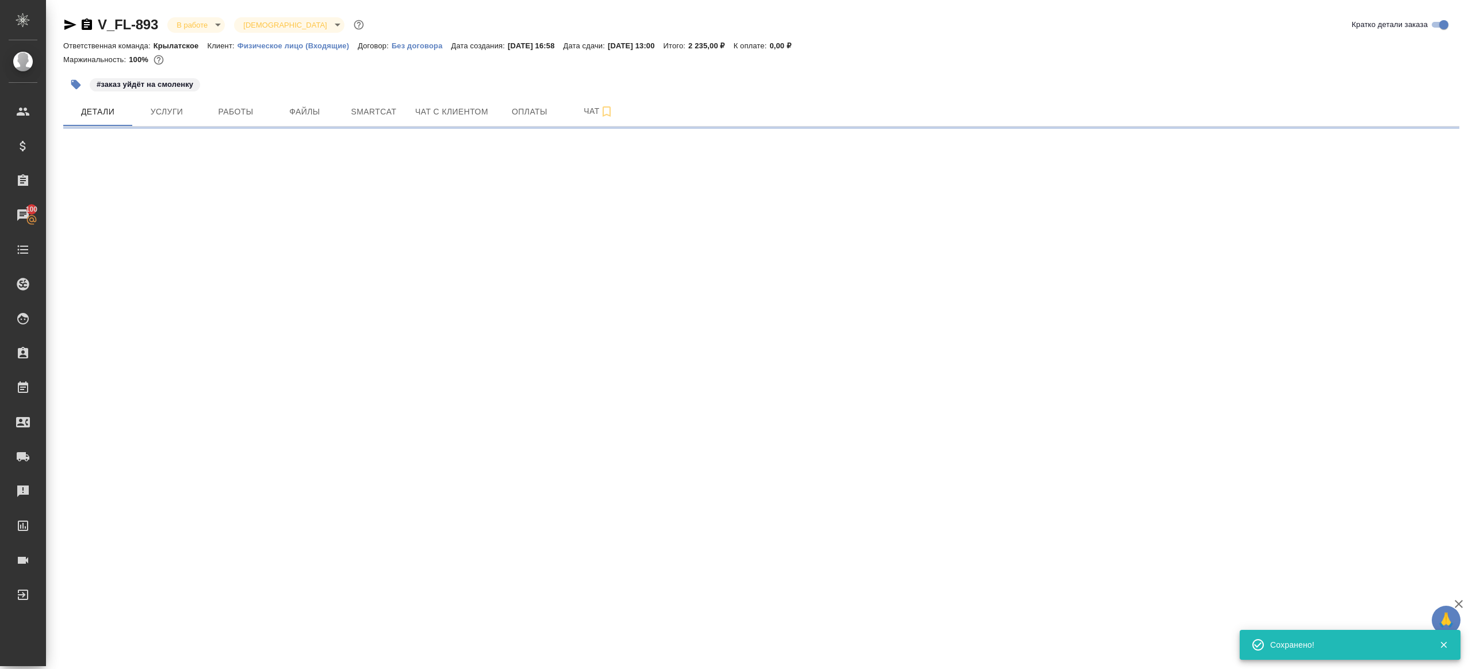
select select "RU"
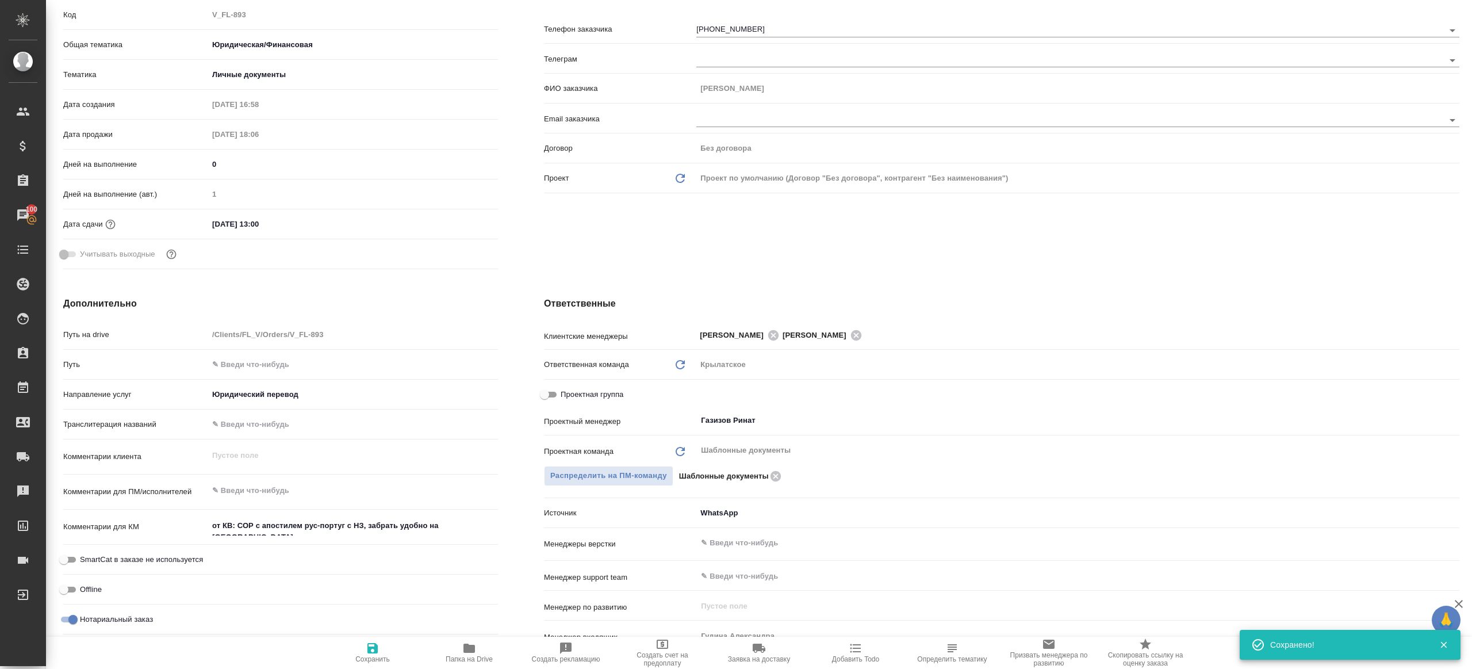
type textarea "x"
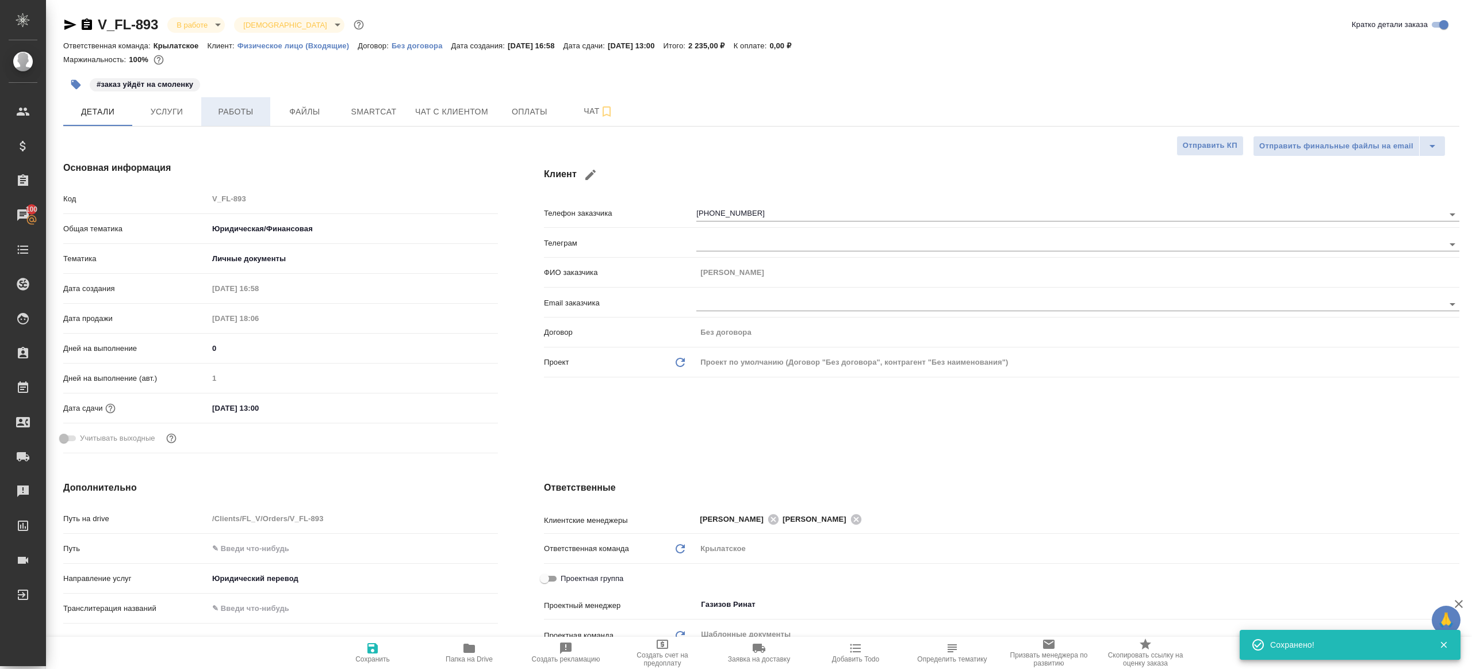
click at [248, 118] on button "Работы" at bounding box center [235, 111] width 69 height 29
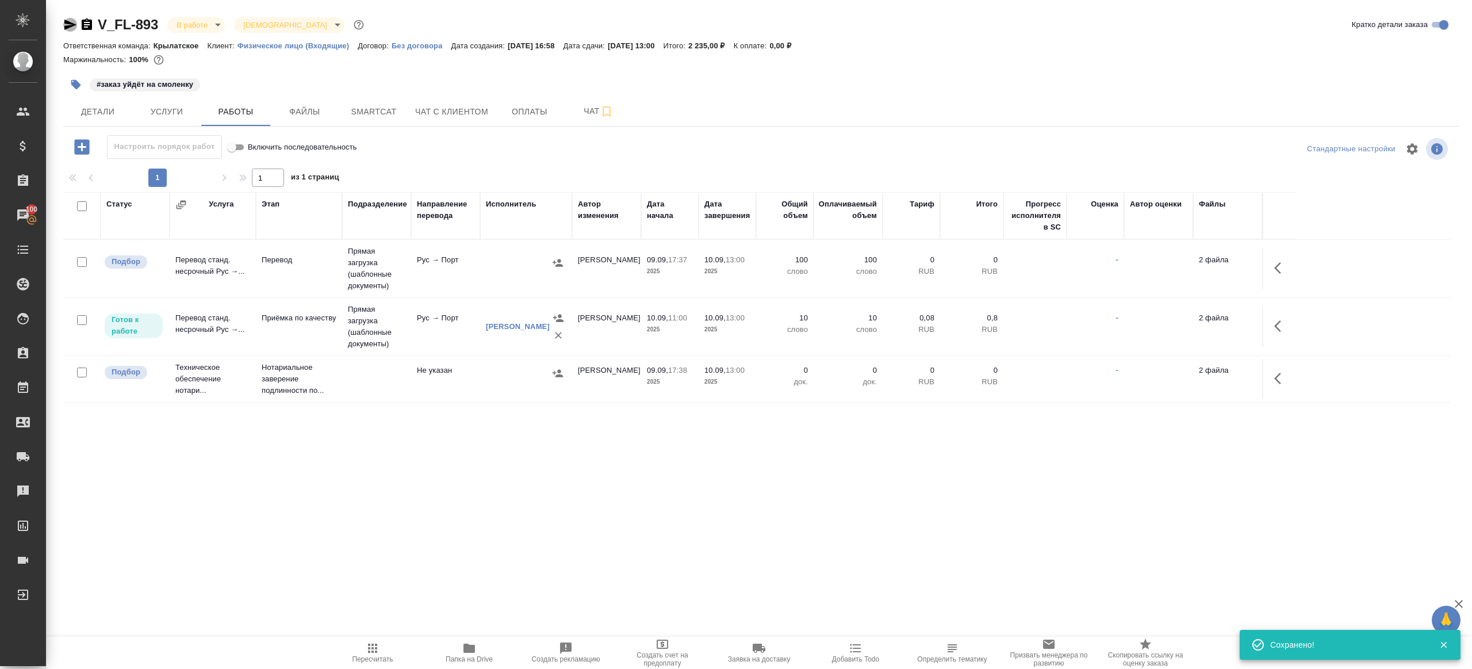
click at [68, 25] on icon "button" at bounding box center [70, 25] width 12 height 10
click at [375, 642] on icon "button" at bounding box center [373, 648] width 14 height 14
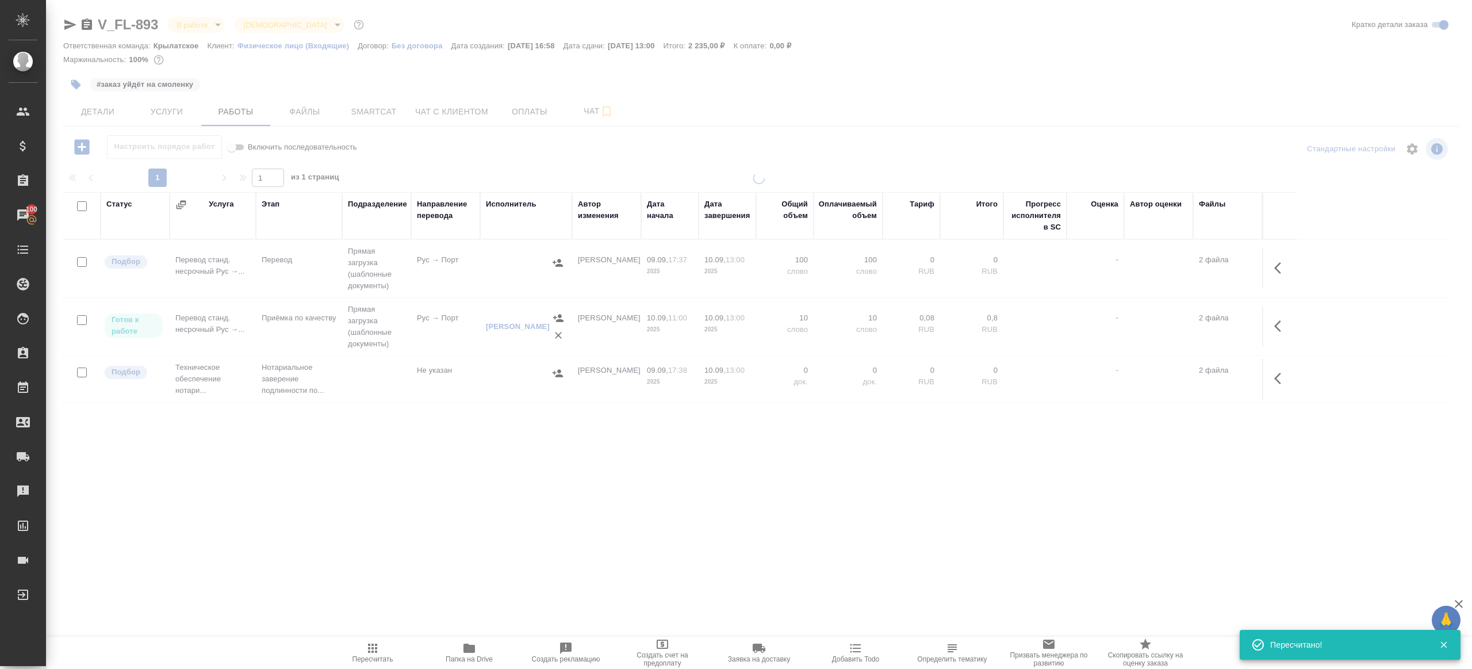
click at [411, 516] on div ".cls-1 fill:#fff; AWATERA Gazizov Rinat Клиенты Спецификации Заказы 100 Чаты To…" at bounding box center [736, 334] width 1472 height 669
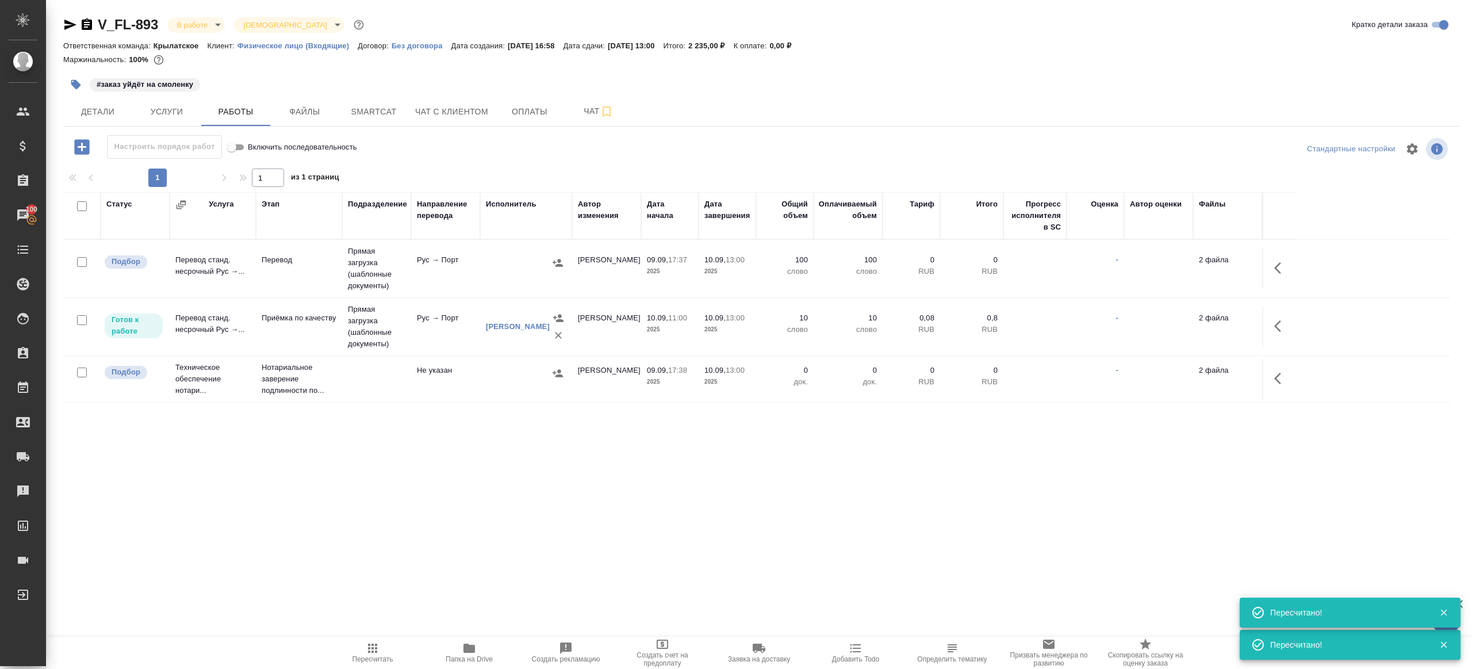
click at [368, 651] on icon "button" at bounding box center [372, 647] width 9 height 9
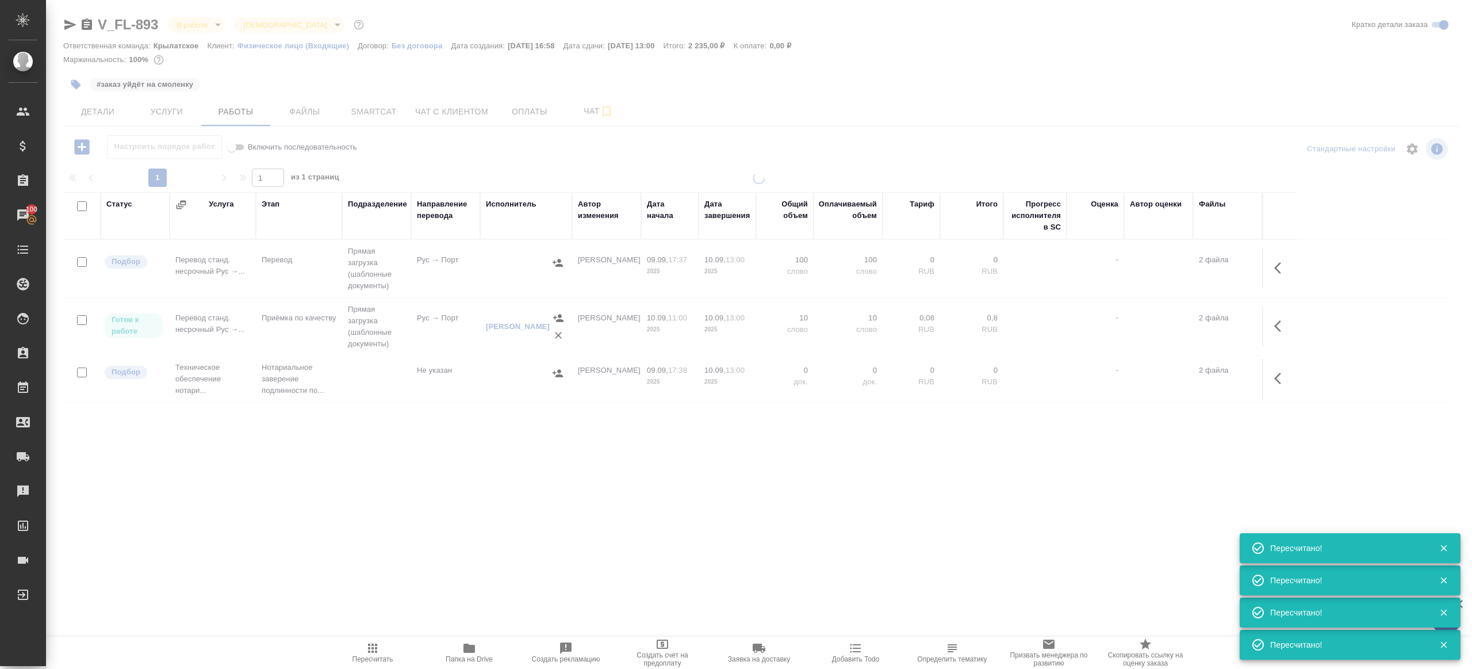
click at [423, 543] on div ".cls-1 fill:#fff; AWATERA Gazizov Rinat Клиенты Спецификации Заказы 100 Чаты To…" at bounding box center [736, 334] width 1472 height 669
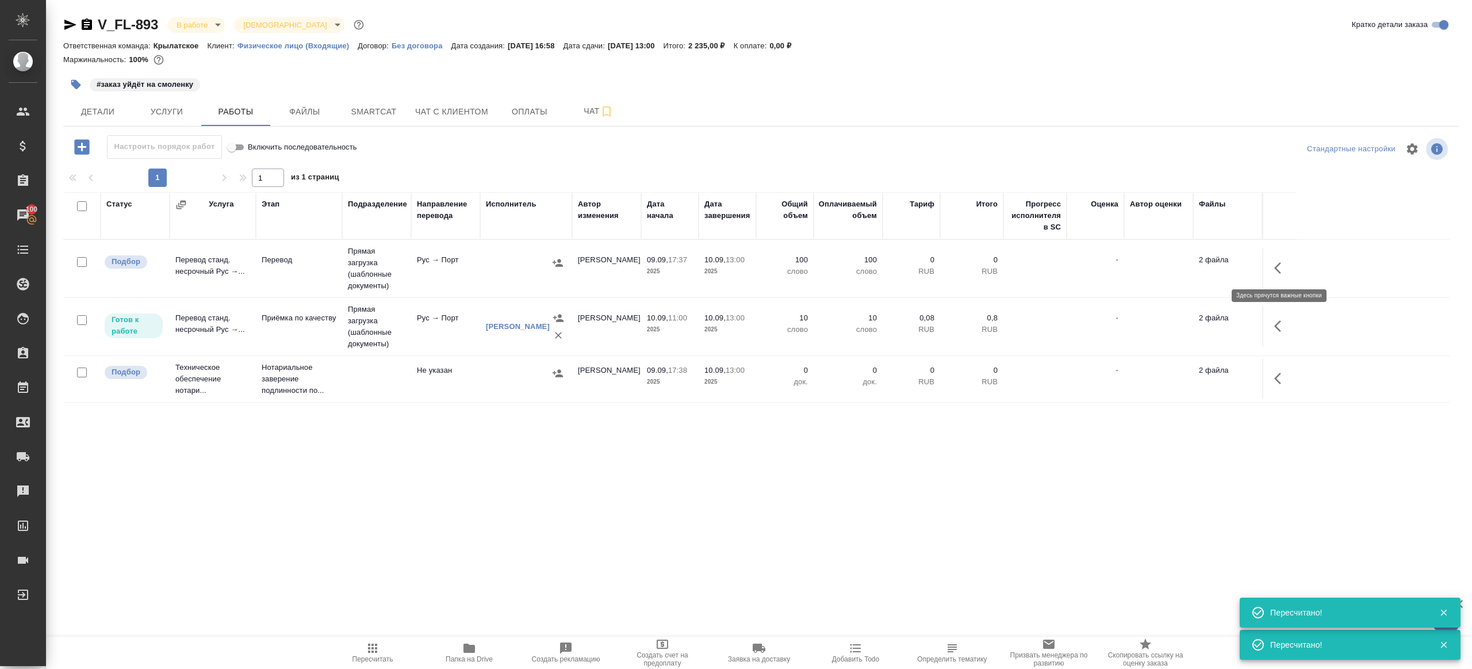
click at [1286, 263] on icon "button" at bounding box center [1281, 268] width 14 height 14
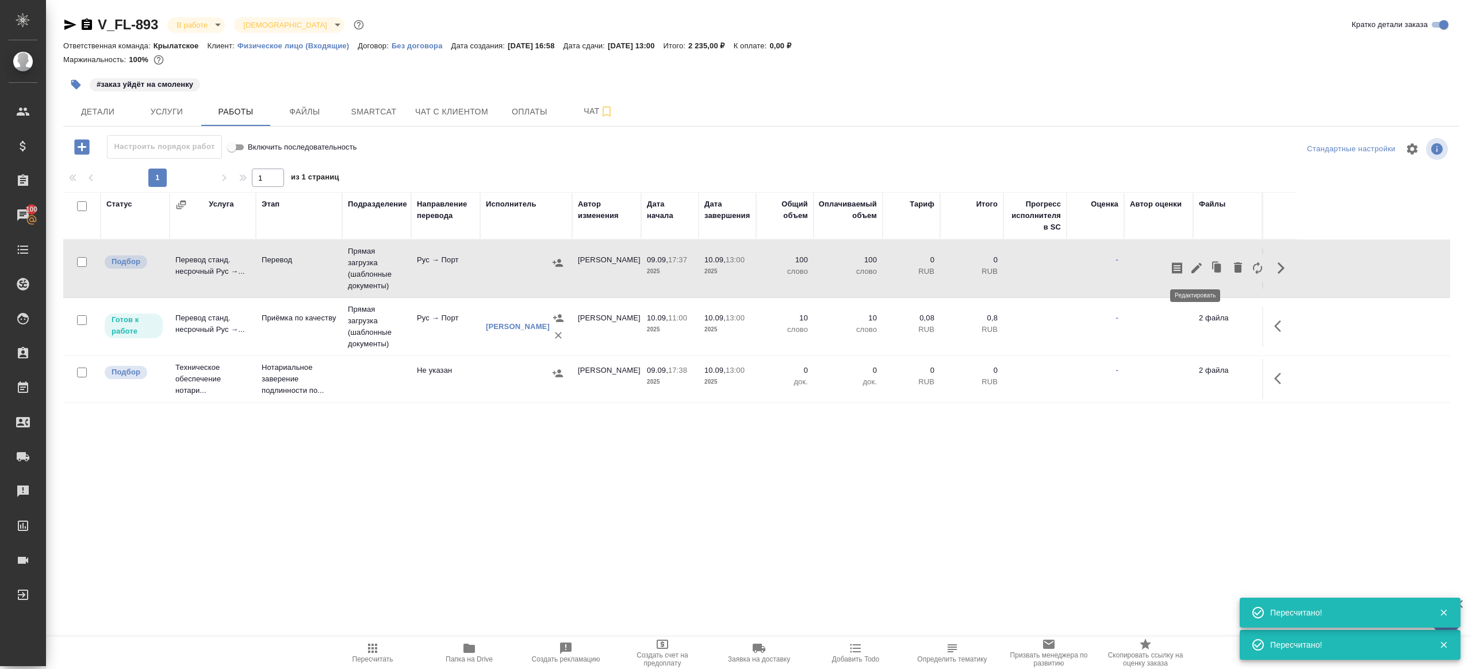
click at [1201, 264] on icon "button" at bounding box center [1196, 268] width 10 height 10
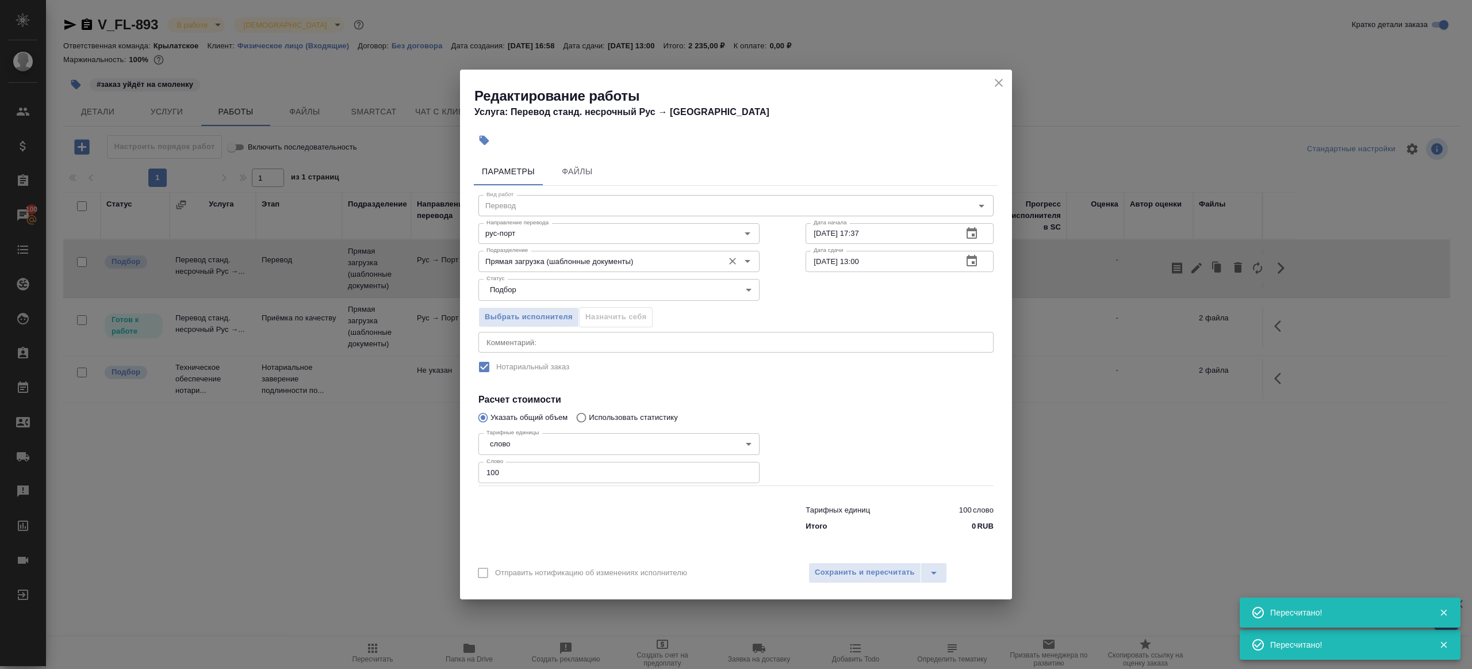
click at [554, 247] on div "Подразделение Прямая загрузка (шаблонные документы) Подразделение" at bounding box center [618, 260] width 281 height 28
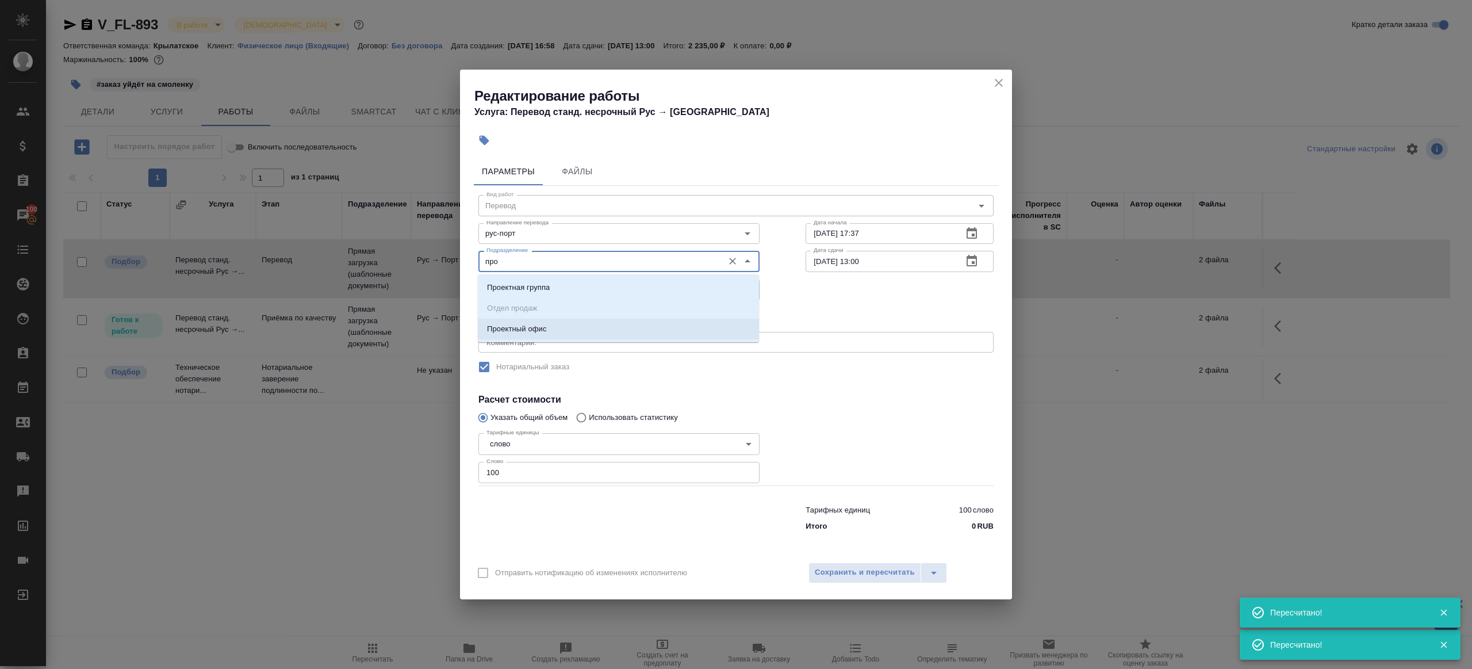
click at [553, 324] on li "Проектный офис" at bounding box center [618, 329] width 281 height 21
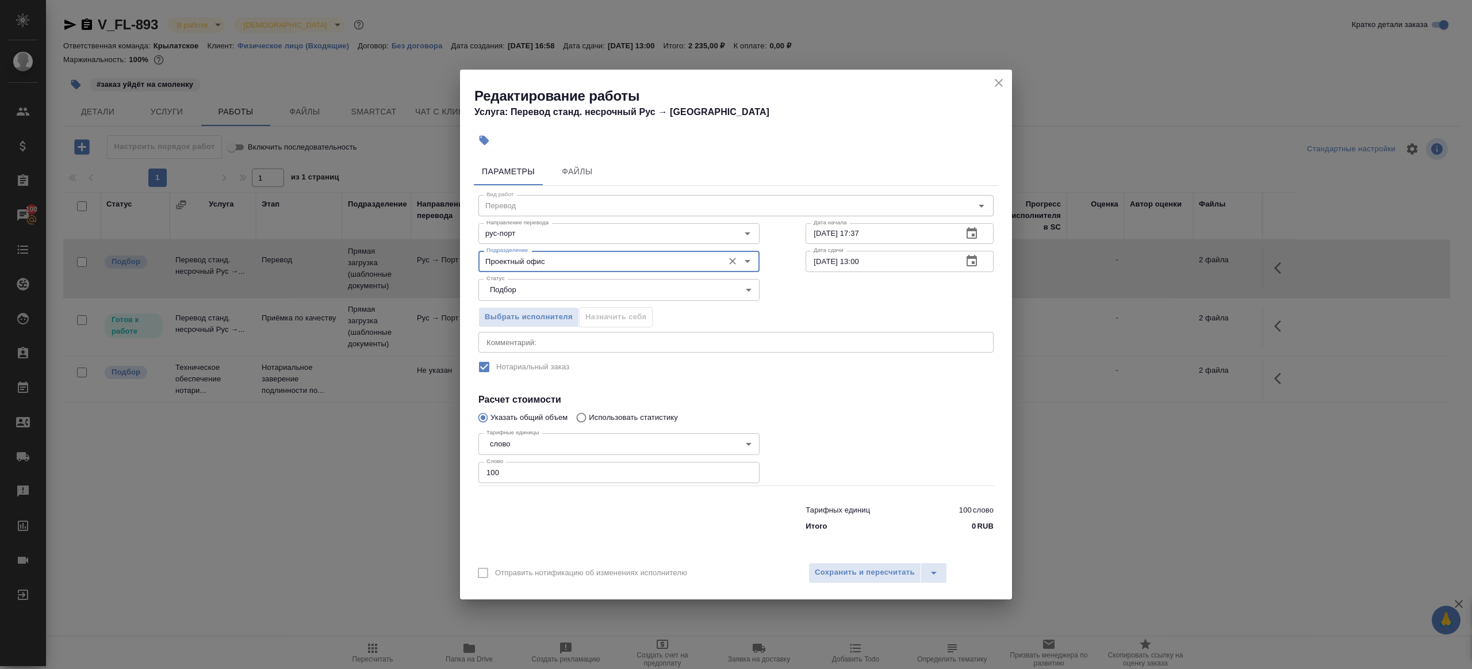
type input "Проектный офис"
click at [522, 466] on input "100" at bounding box center [618, 472] width 281 height 21
type input "1"
click at [605, 506] on div at bounding box center [618, 516] width 327 height 46
click at [862, 261] on input "10.09.2025 13:00" at bounding box center [880, 261] width 148 height 21
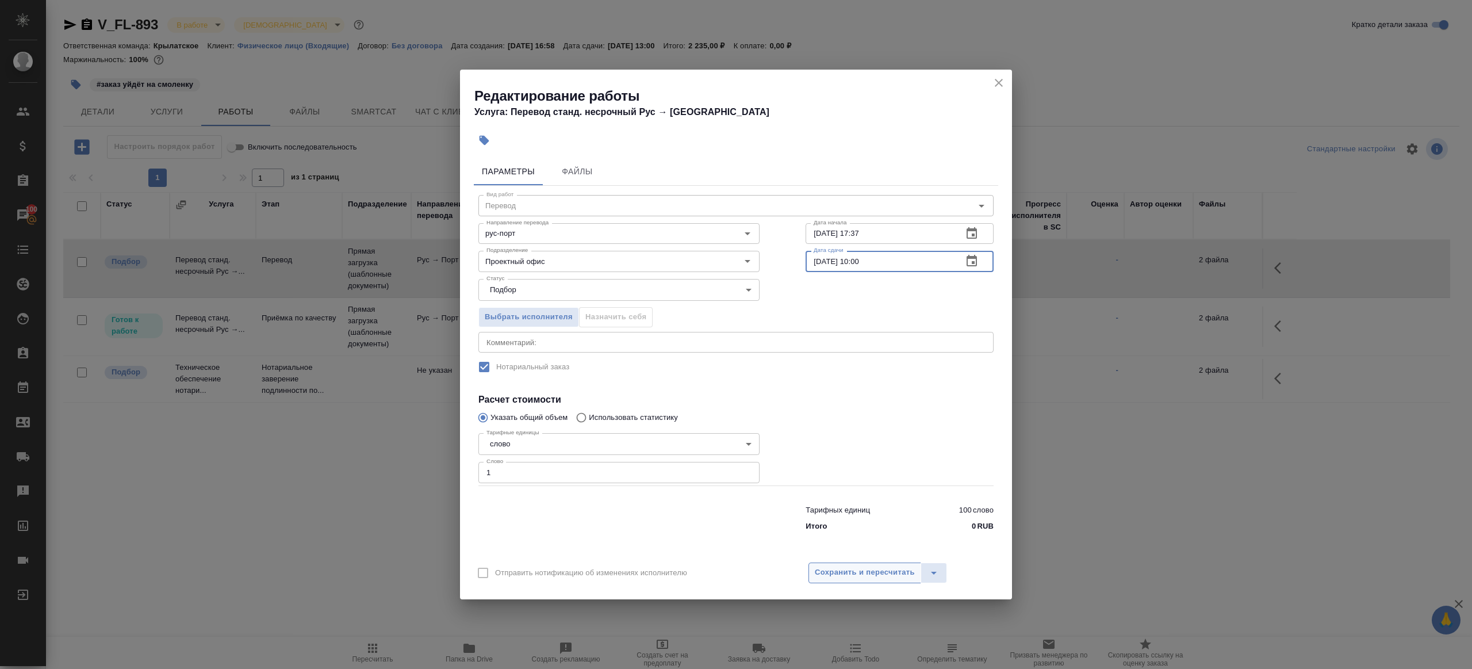
type input "[DATE] 10:00"
click at [866, 564] on button "Сохранить и пересчитать" at bounding box center [864, 572] width 113 height 21
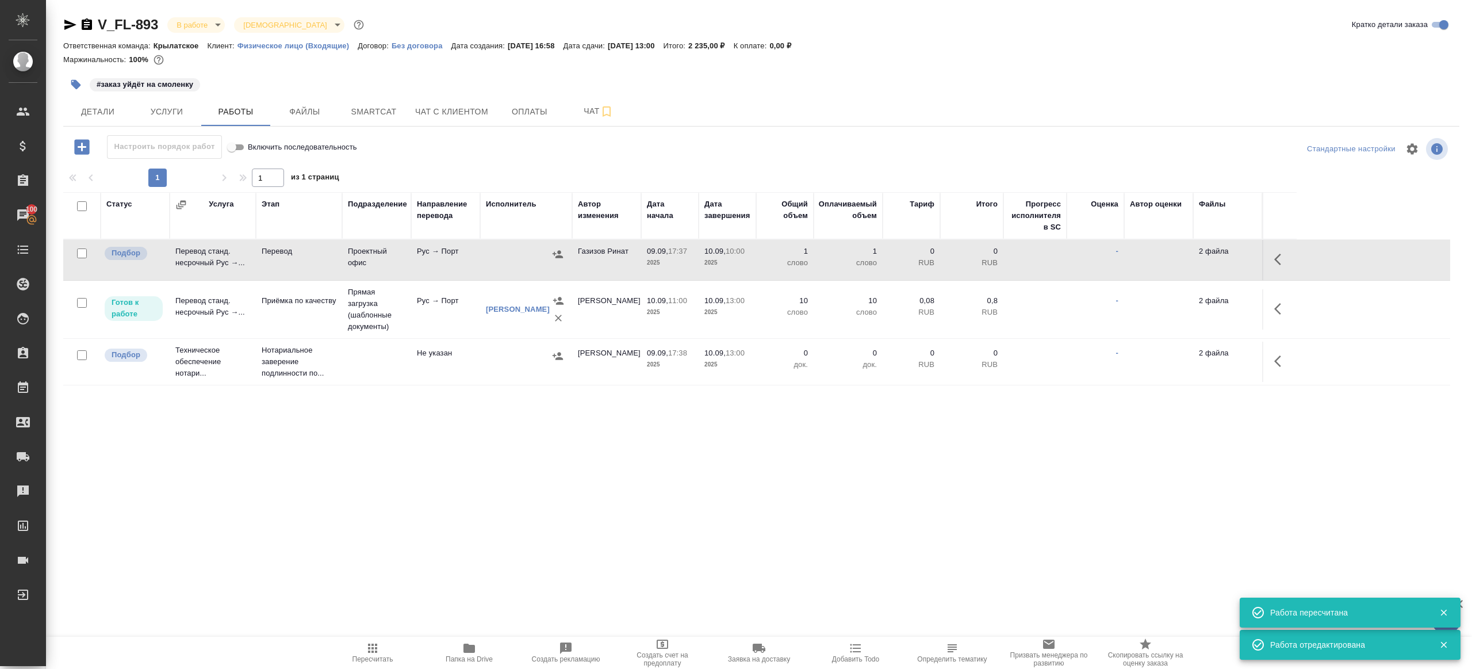
click at [472, 651] on icon "button" at bounding box center [468, 647] width 11 height 9
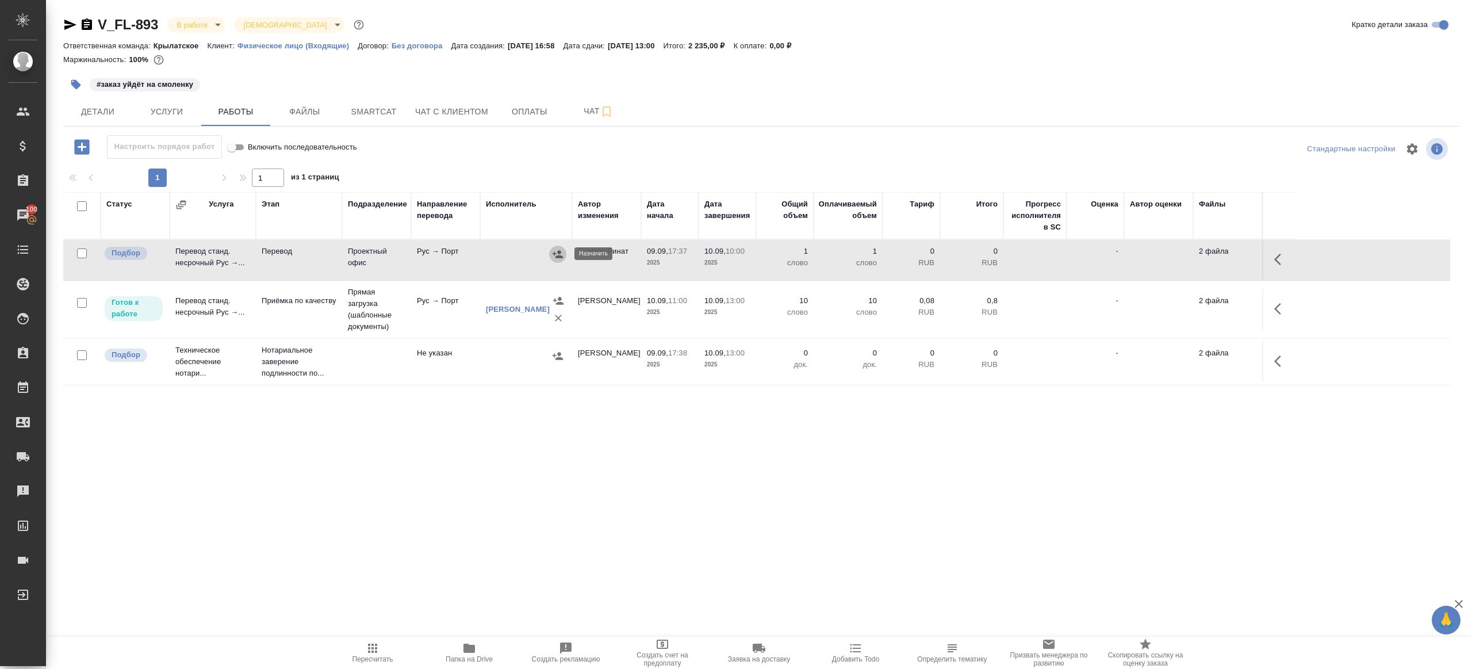
click at [558, 253] on icon "button" at bounding box center [558, 253] width 10 height 7
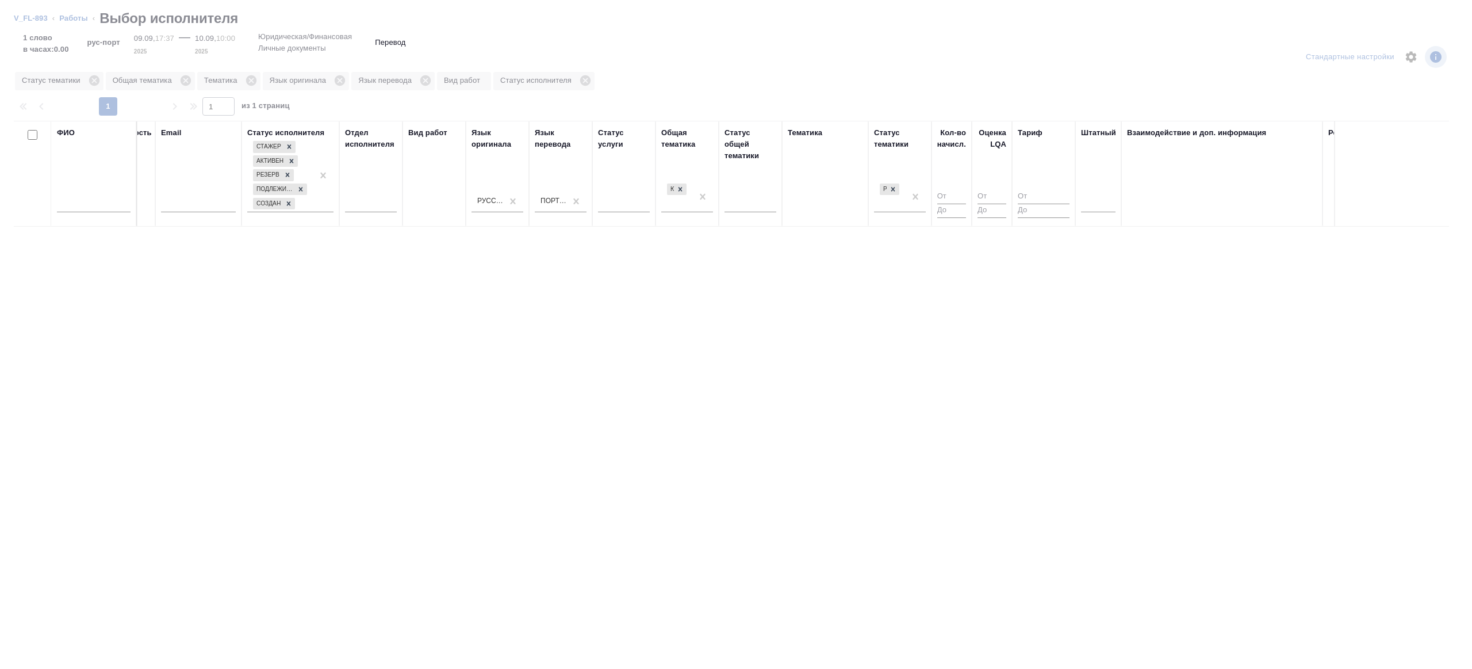
scroll to position [0, 235]
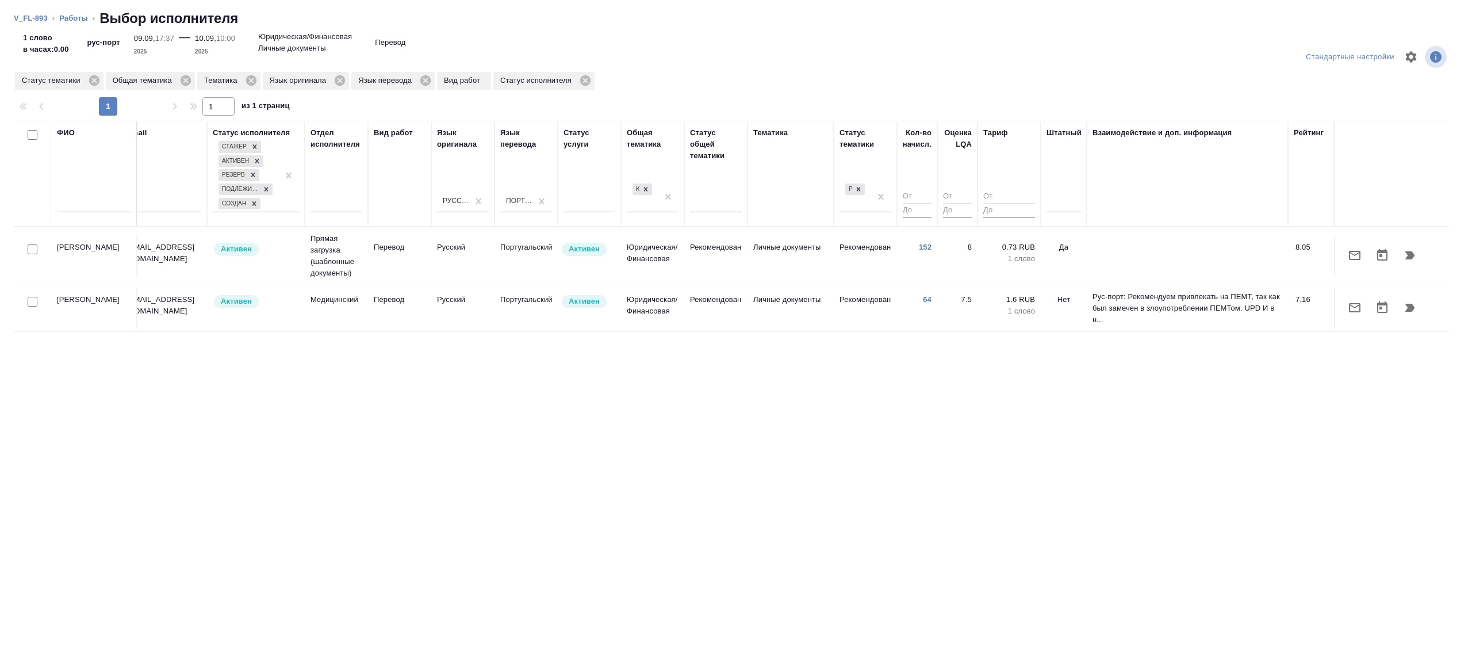
click at [793, 278] on tr "Иглаков Максим iglakov@traktat.com Активен Прямая загрузка (шаблонные документы…" at bounding box center [614, 256] width 1670 height 58
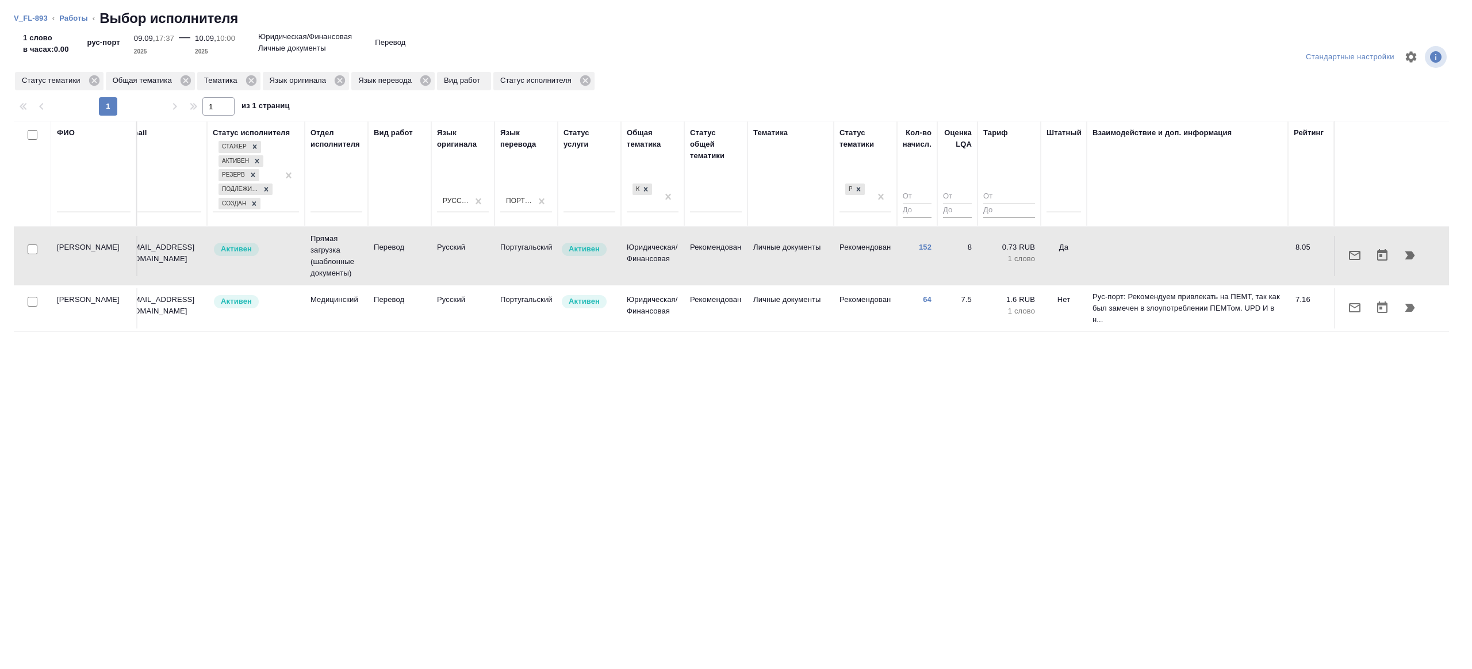
click at [818, 302] on p "Личные документы" at bounding box center [790, 299] width 75 height 11
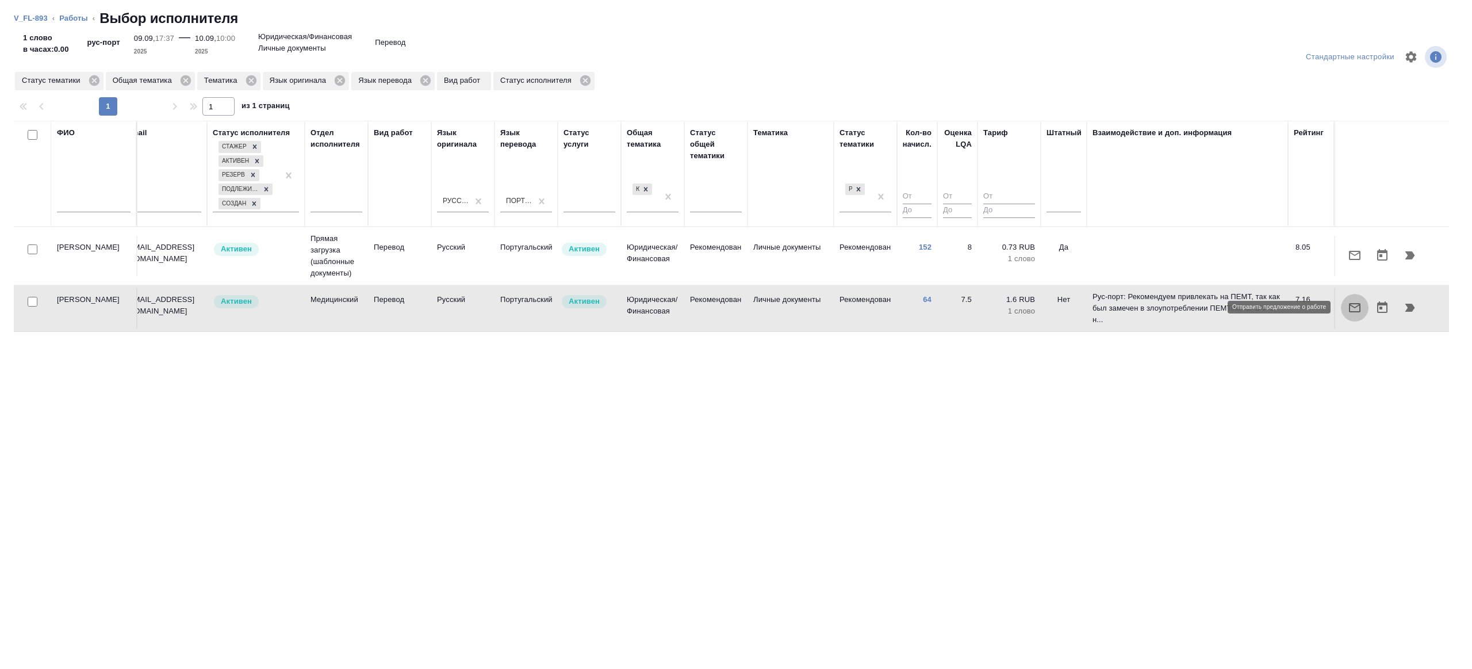
click at [1353, 309] on icon "button" at bounding box center [1355, 308] width 14 height 14
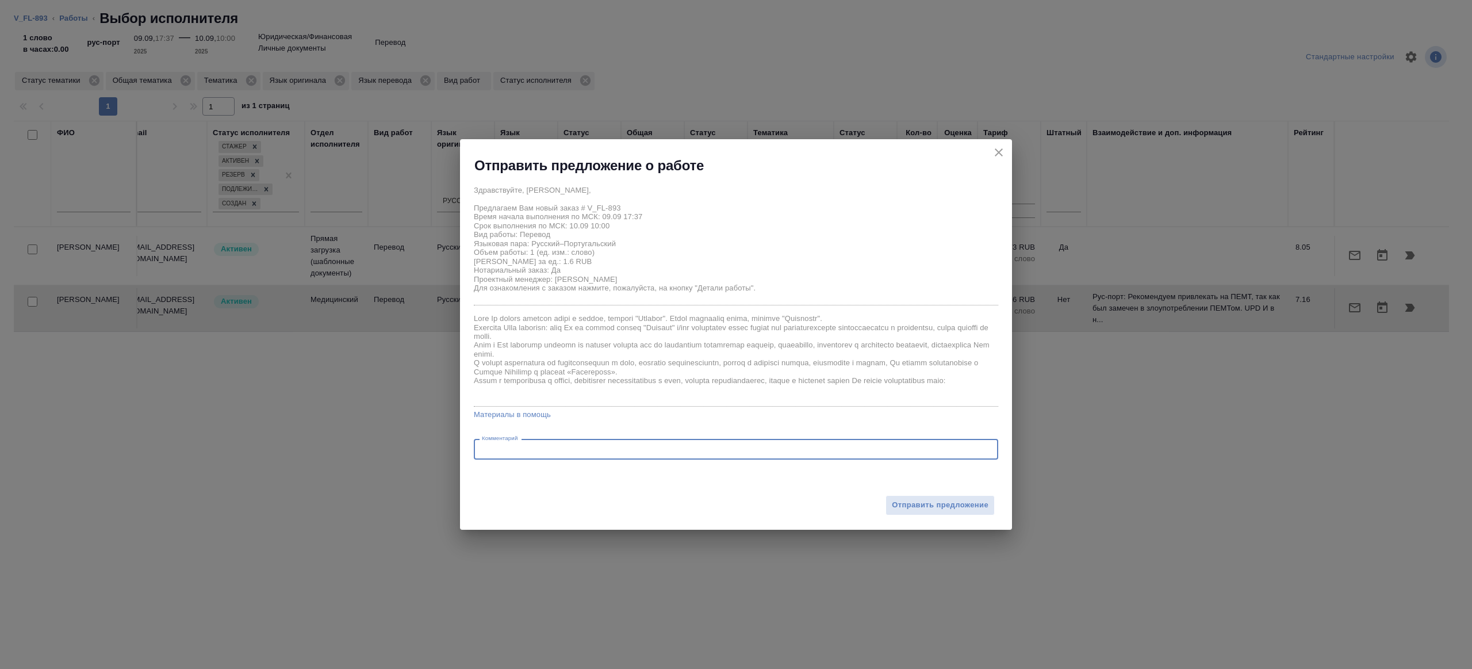
click at [528, 446] on textarea at bounding box center [736, 449] width 508 height 9
type textarea "на перевод с листа"
click at [893, 507] on span "Отправить предложение" at bounding box center [940, 504] width 97 height 13
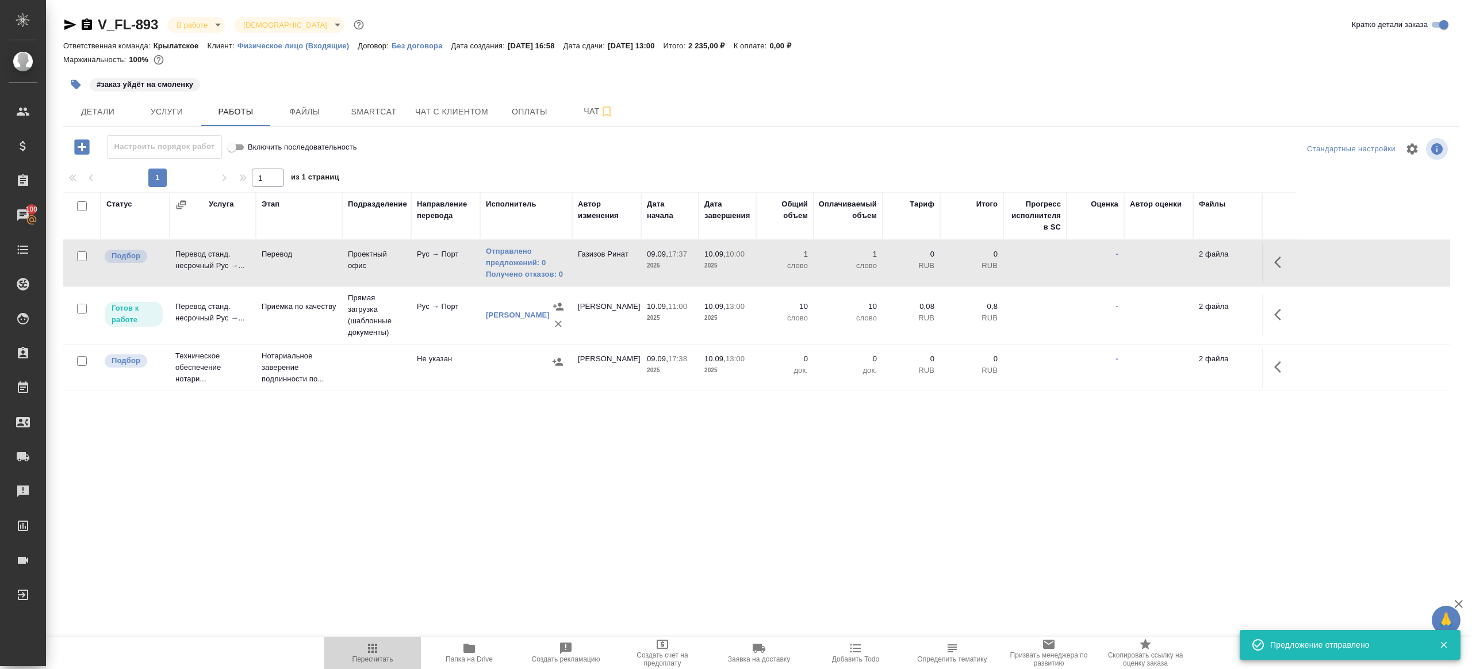
click at [375, 642] on icon "button" at bounding box center [373, 648] width 14 height 14
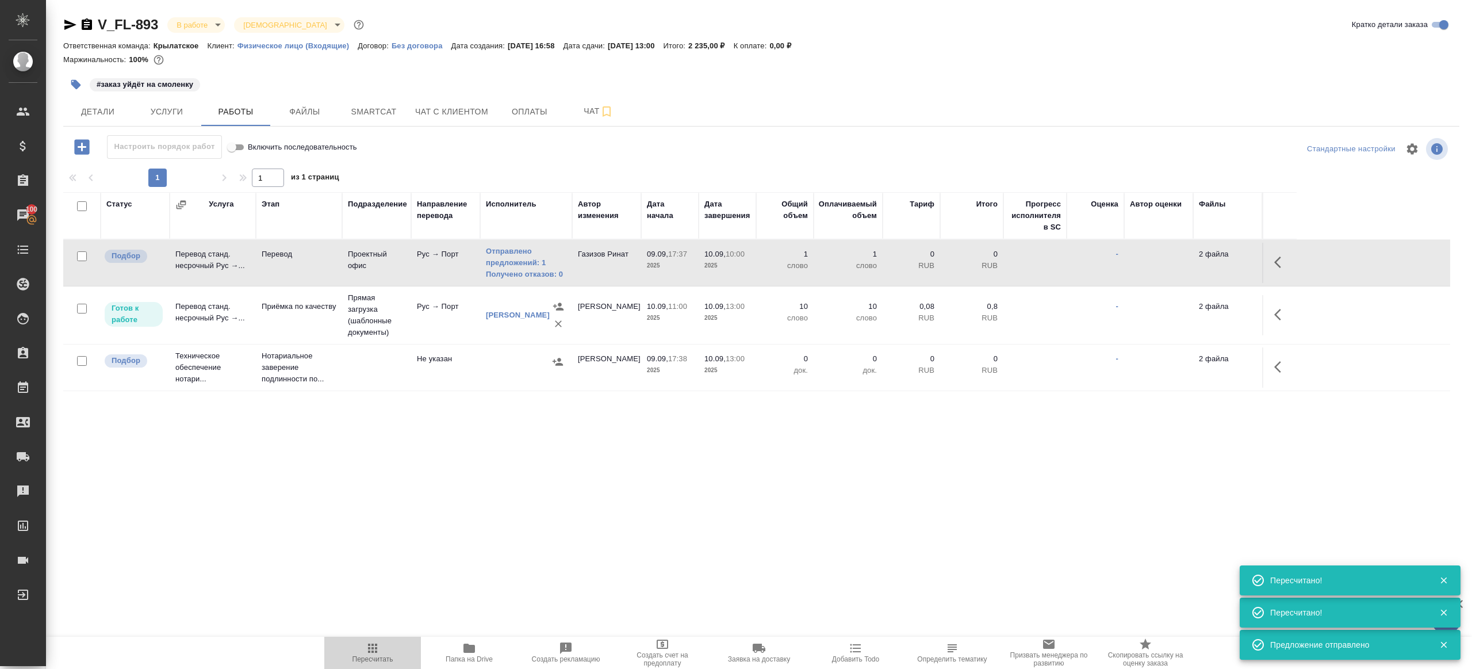
click at [365, 662] on span "Пересчитать" at bounding box center [372, 659] width 41 height 8
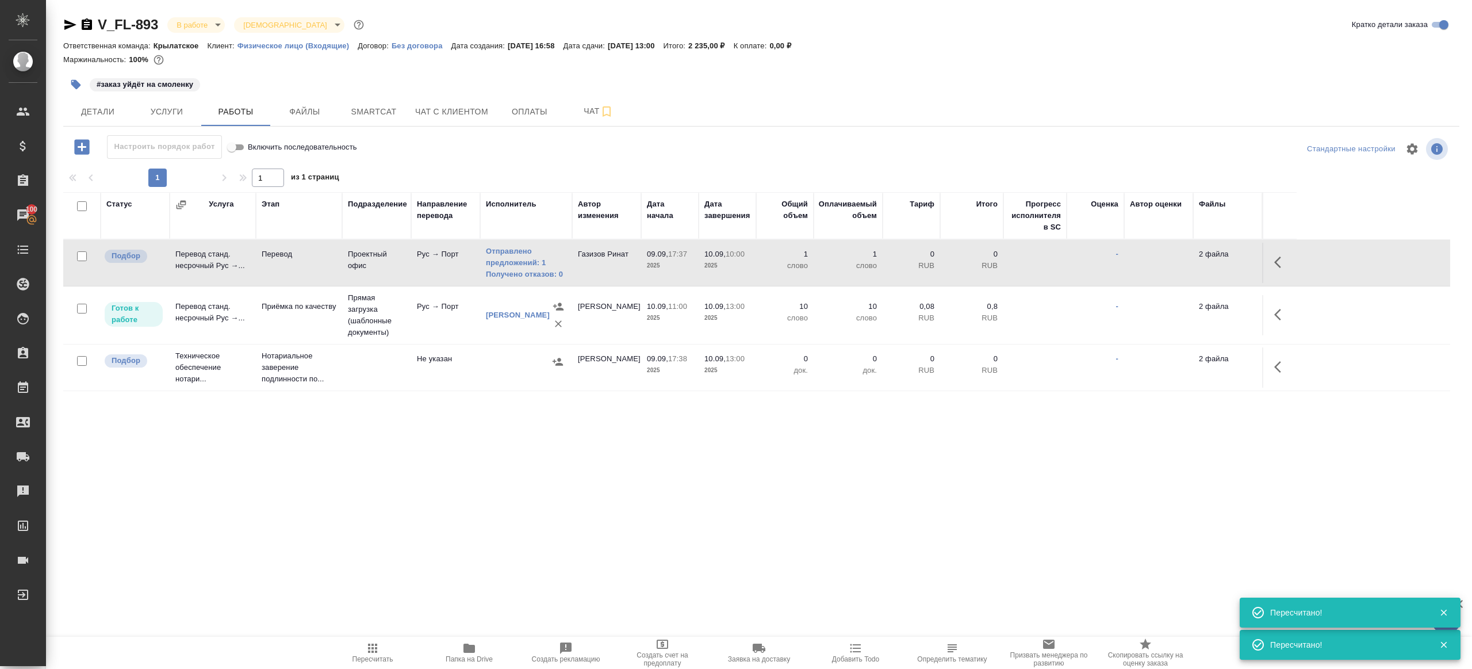
click at [368, 649] on icon "button" at bounding box center [373, 648] width 14 height 14
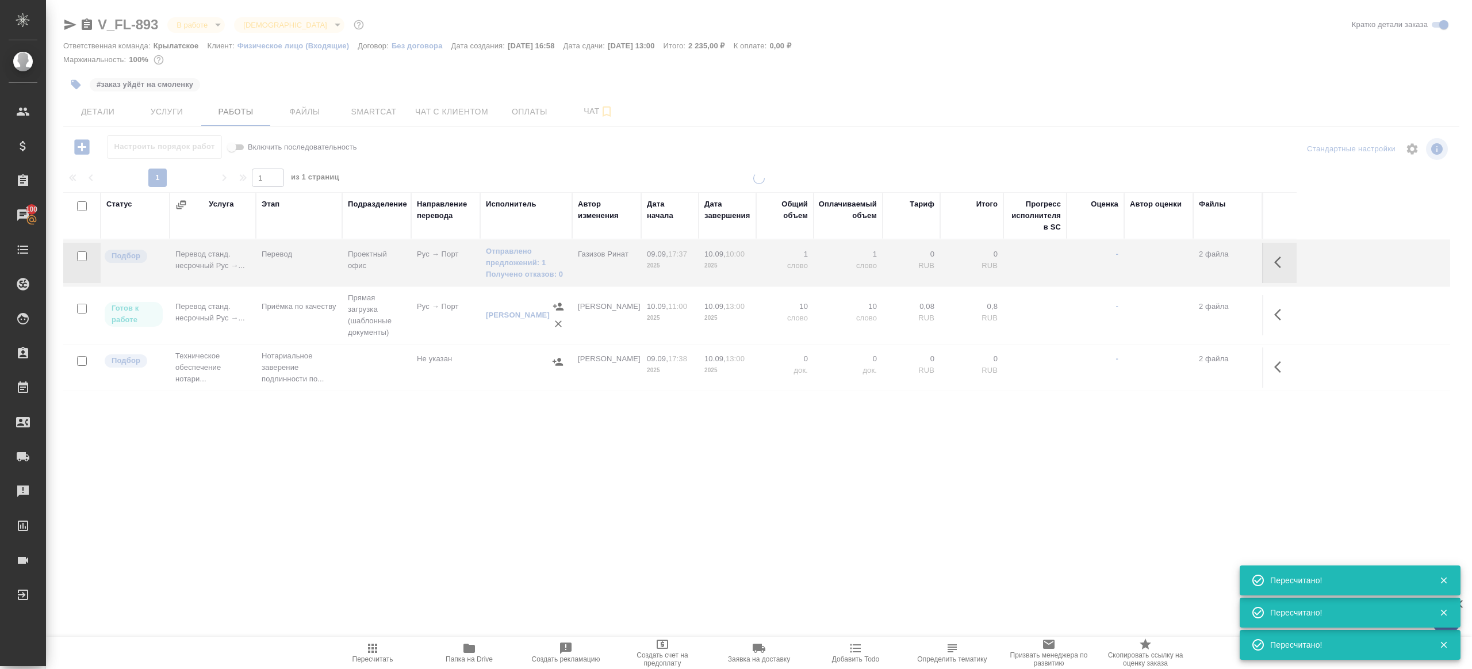
click at [416, 543] on div ".cls-1 fill:#fff; AWATERA Gazizov Rinat Клиенты Спецификации Заказы 100 Чаты To…" at bounding box center [736, 334] width 1472 height 669
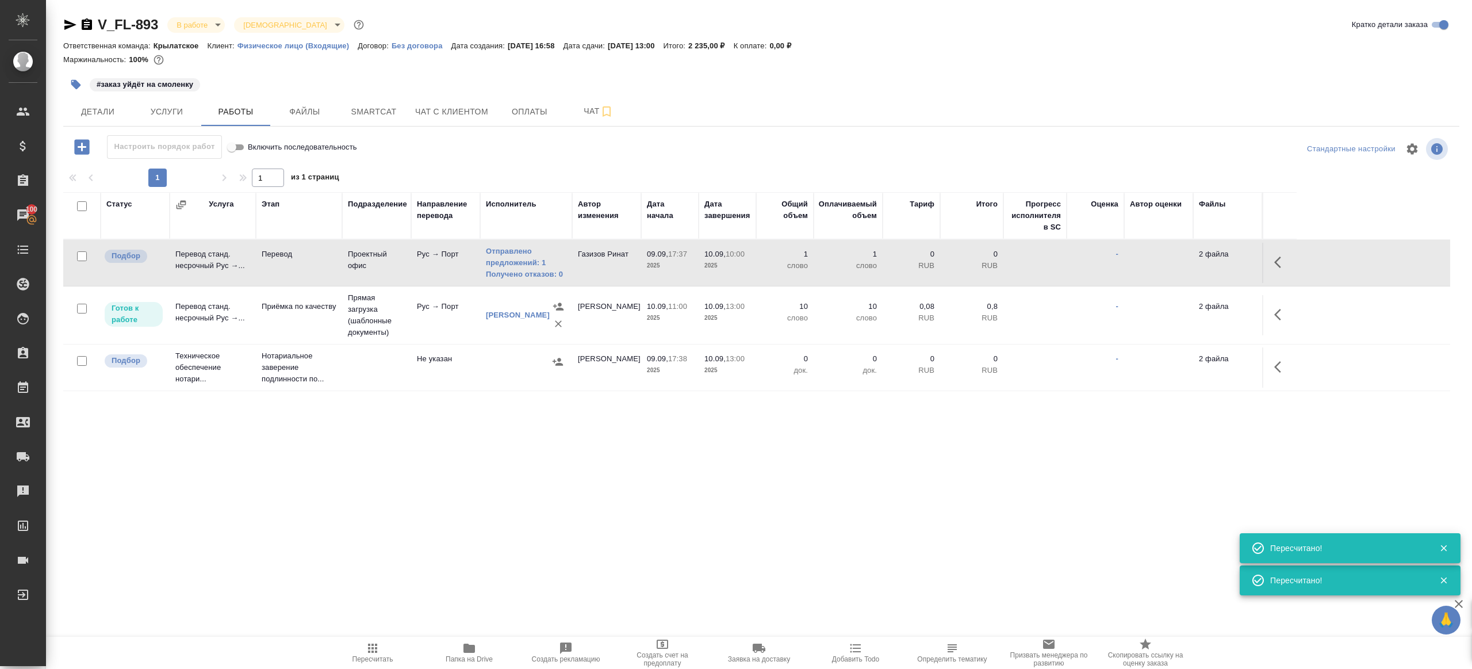
click at [416, 543] on div ".cls-1 fill:#fff; AWATERA Gazizov Rinat Клиенты Спецификации Заказы 100 Чаты To…" at bounding box center [736, 334] width 1472 height 669
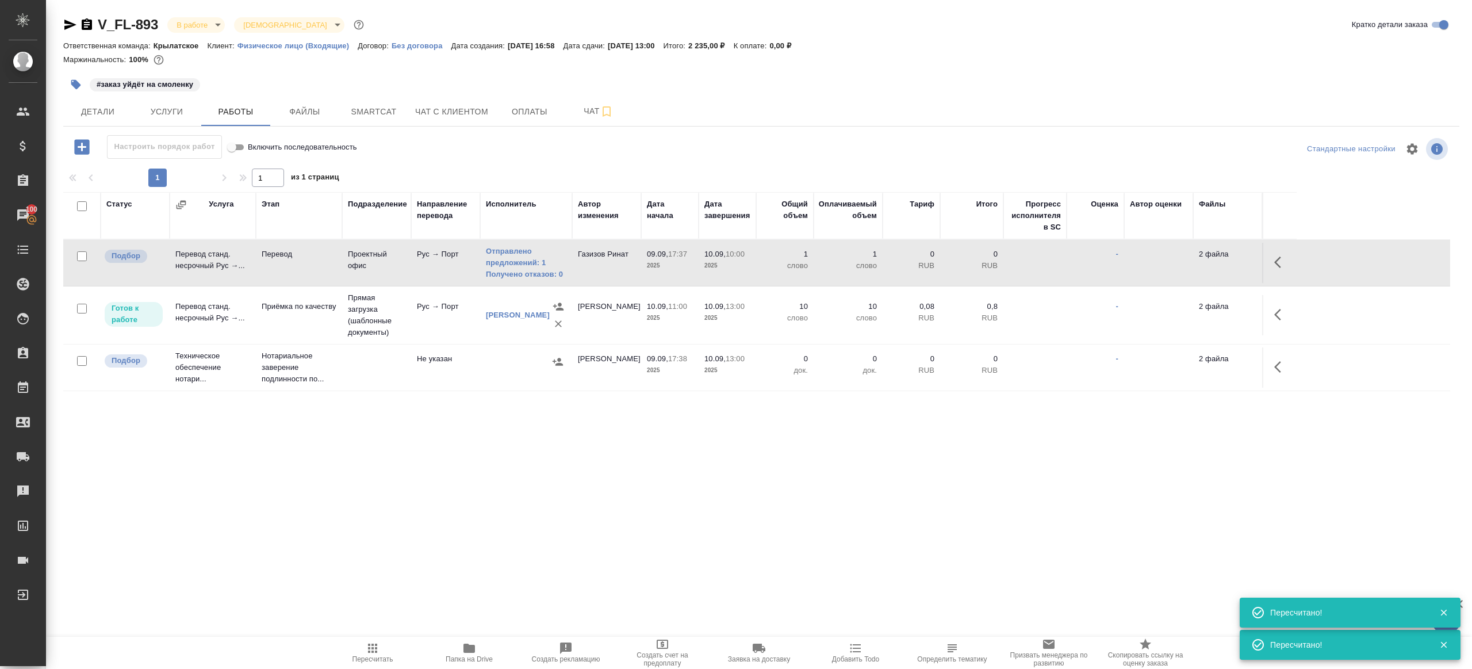
click at [463, 640] on button "Папка на Drive" at bounding box center [469, 652] width 97 height 32
click at [544, 277] on link "Получено отказов: 0" at bounding box center [526, 274] width 80 height 11
click at [385, 647] on span "Пересчитать" at bounding box center [372, 652] width 83 height 22
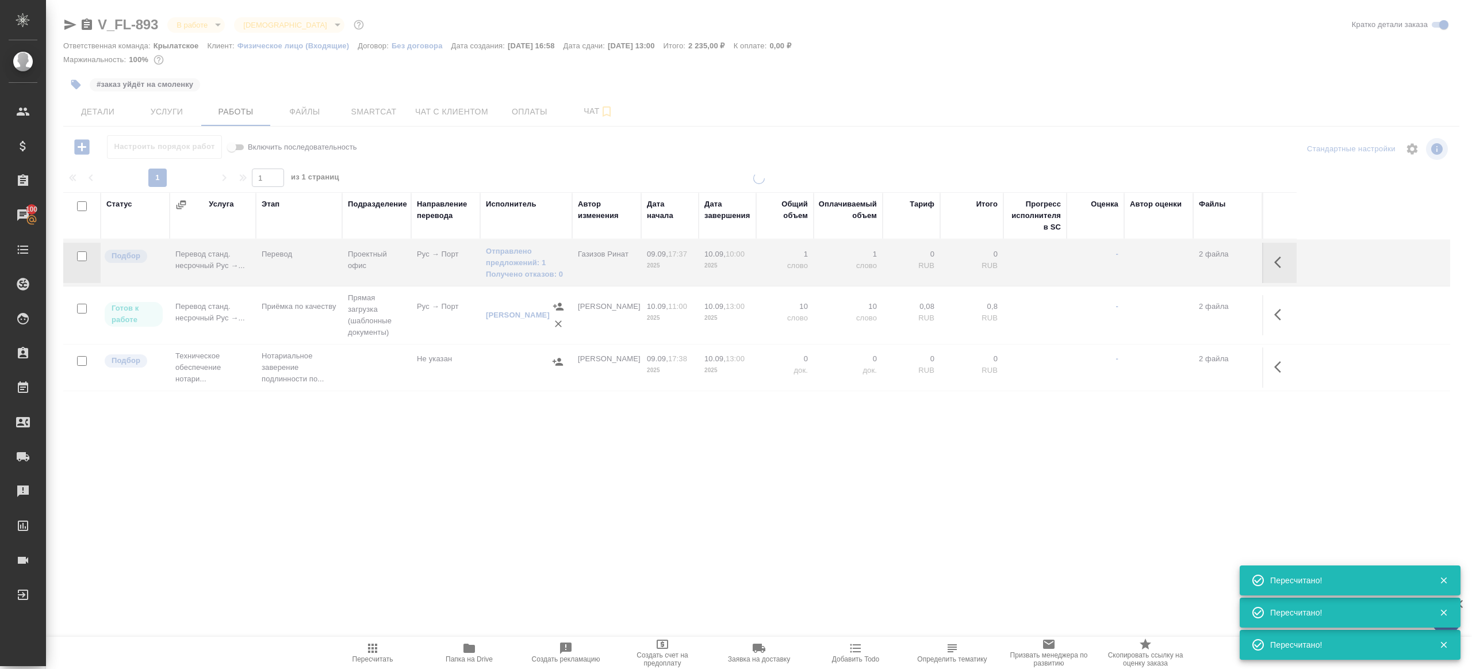
click at [390, 561] on div ".cls-1 fill:#fff; AWATERA Gazizov Rinat Клиенты Спецификации Заказы 100 Чаты To…" at bounding box center [736, 334] width 1472 height 669
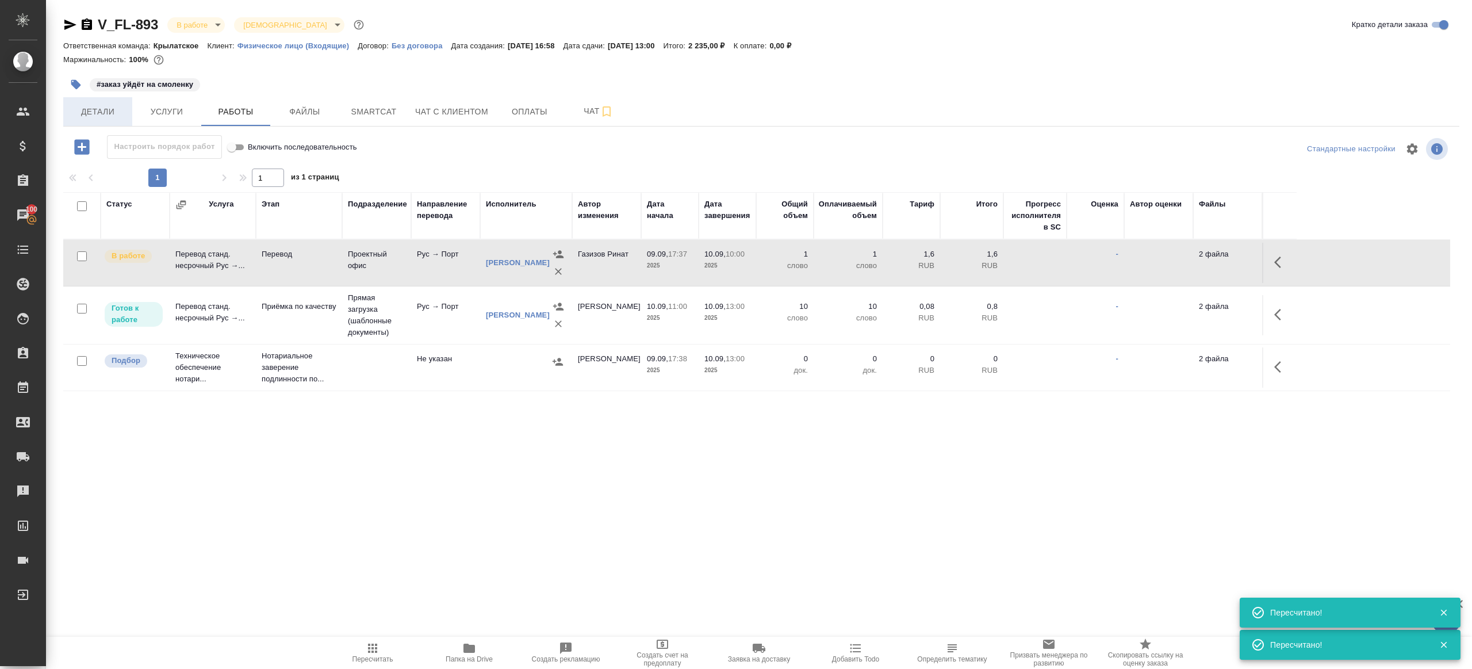
click at [105, 105] on span "Детали" at bounding box center [97, 112] width 55 height 14
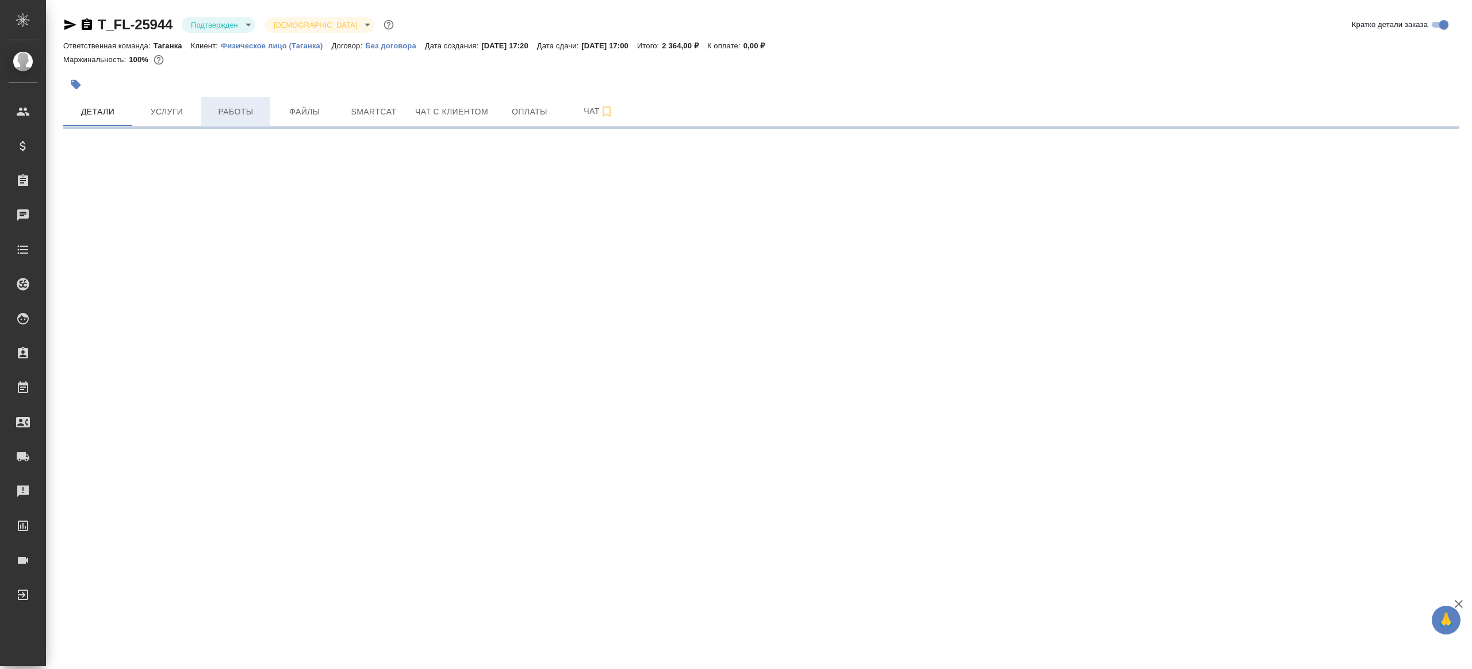
click at [242, 118] on button "Работы" at bounding box center [235, 111] width 69 height 29
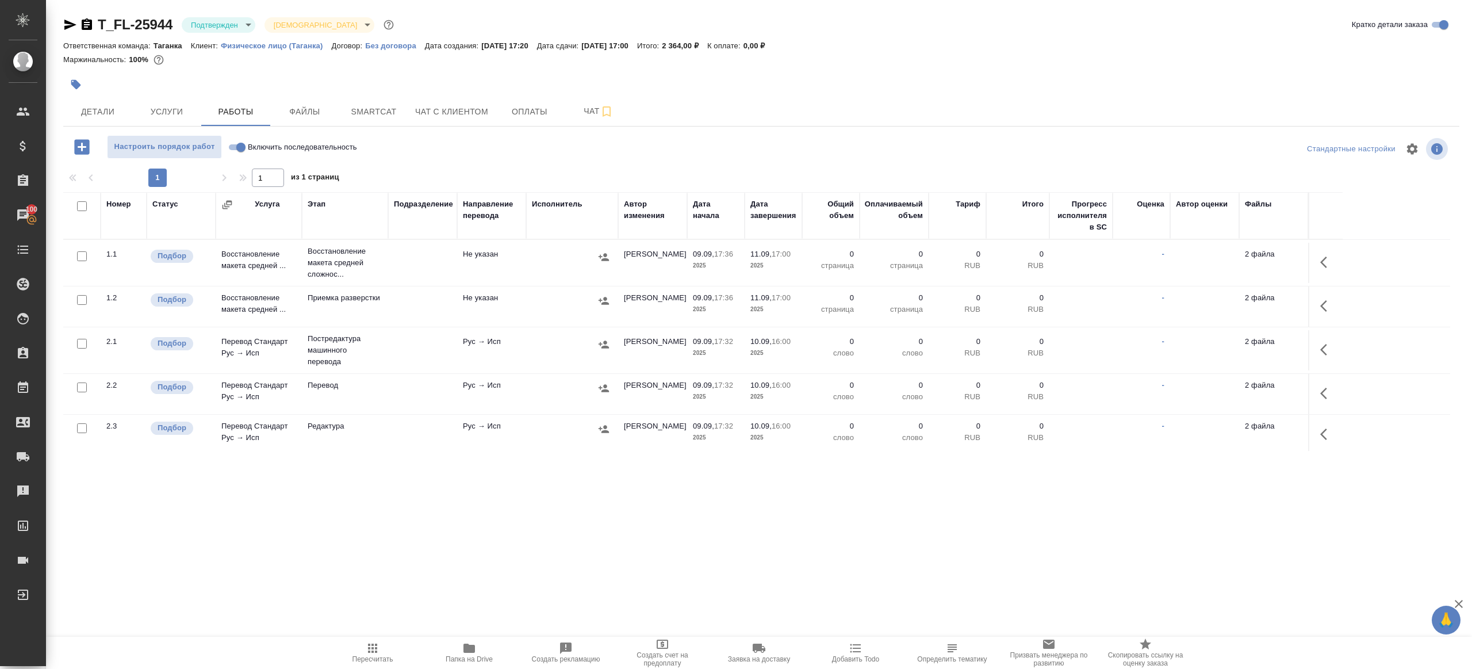
click at [462, 643] on span "Папка на Drive" at bounding box center [469, 652] width 83 height 22
click at [105, 113] on span "Детали" at bounding box center [97, 112] width 55 height 14
click at [217, 21] on body "🙏 .cls-1 fill:#fff; AWATERA [PERSON_NAME] Клиенты Спецификации Заказы 100 Чаты …" at bounding box center [736, 334] width 1472 height 669
click at [221, 122] on button "В работе" at bounding box center [210, 121] width 38 height 13
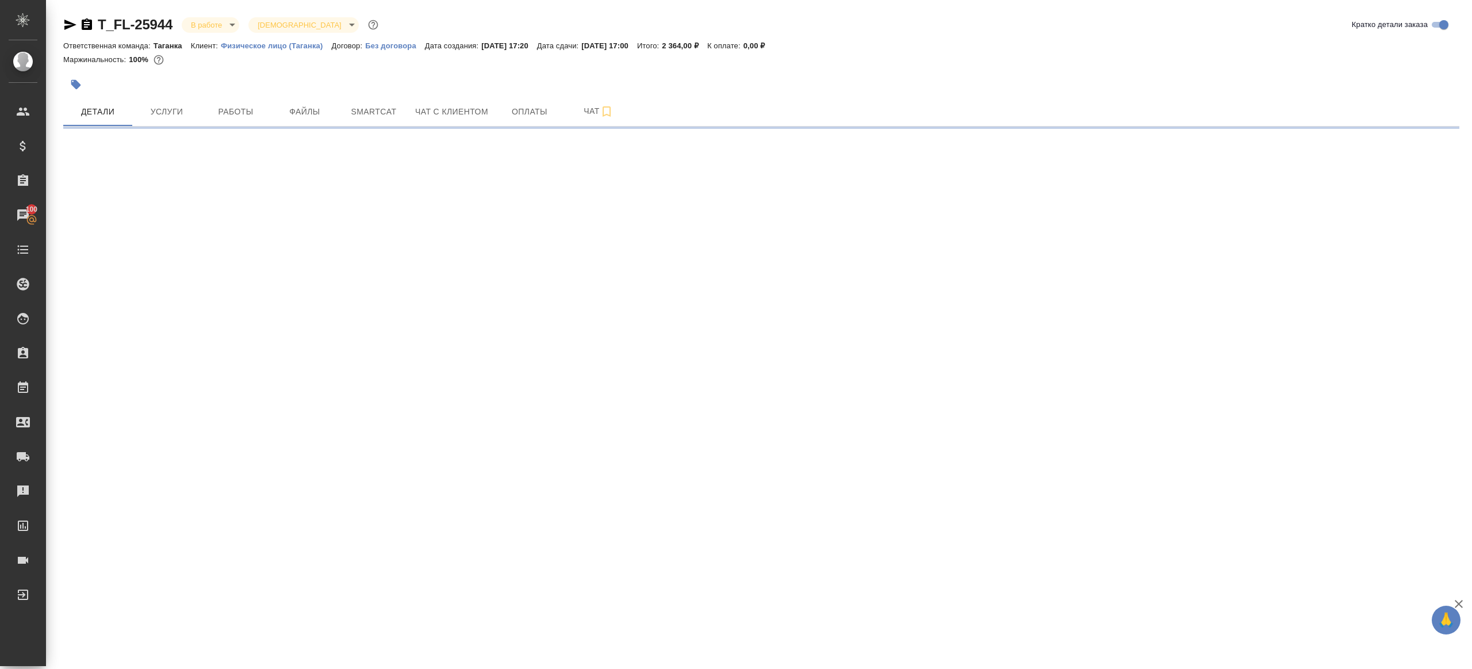
select select "RU"
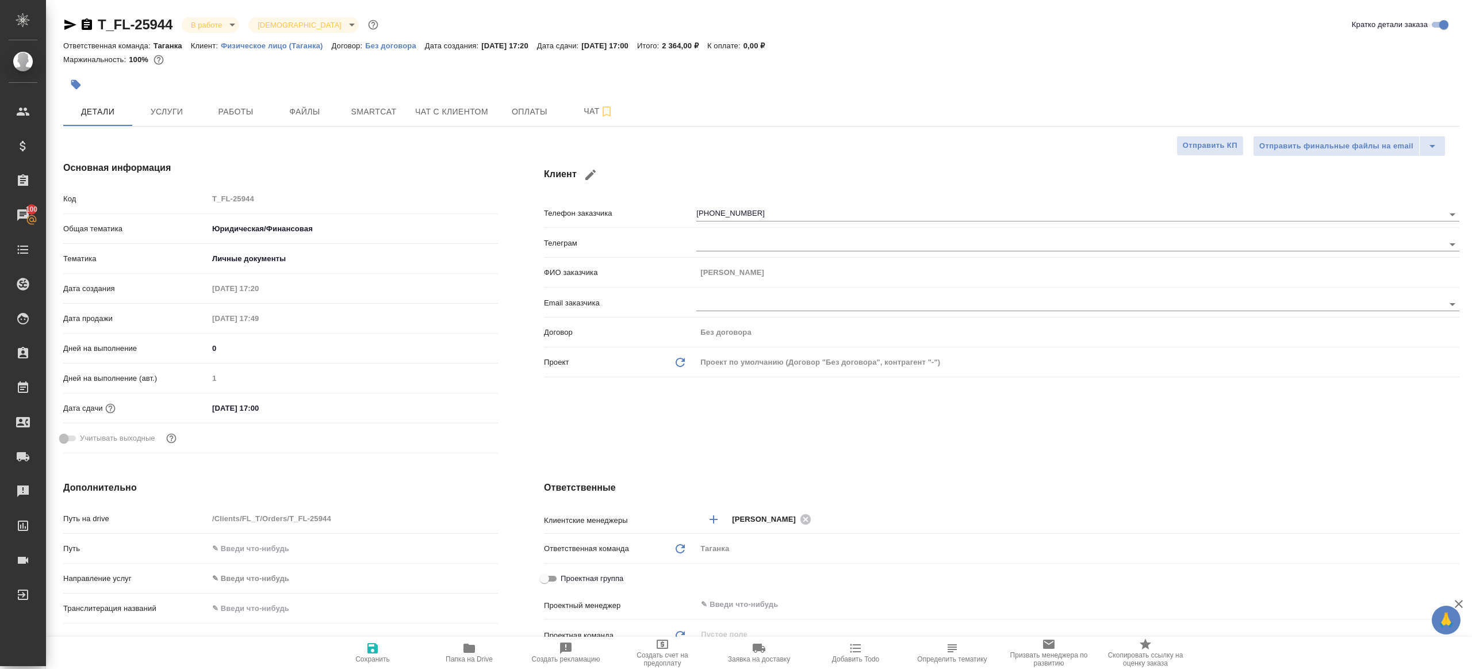
type textarea "x"
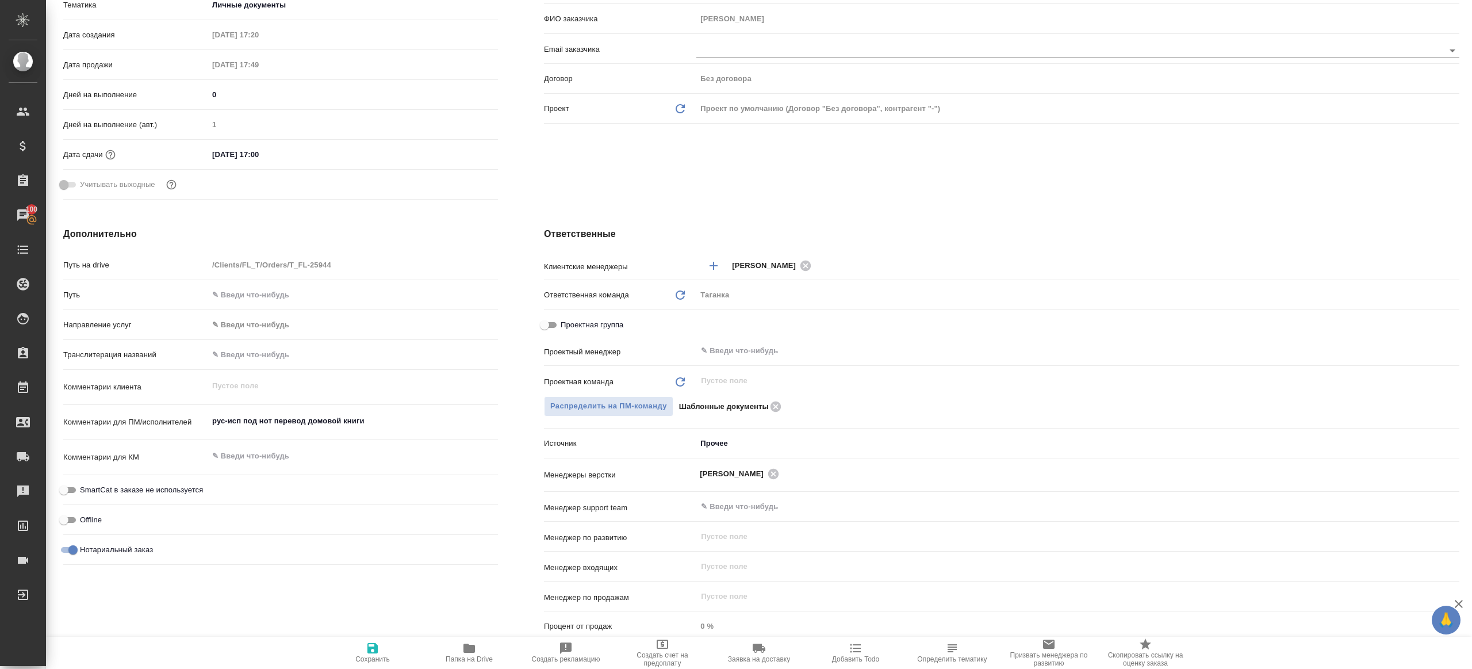
scroll to position [278, 0]
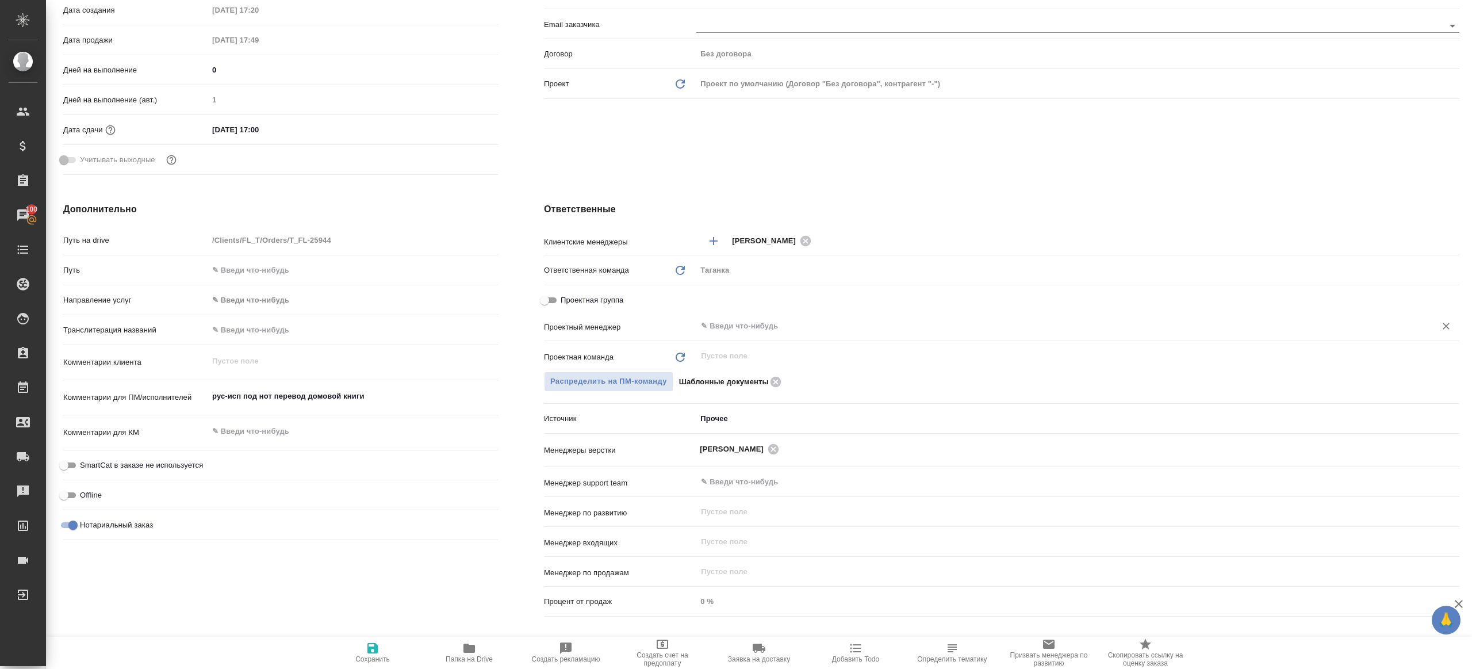
click at [759, 337] on div "​" at bounding box center [1077, 327] width 763 height 23
click at [759, 325] on input "text" at bounding box center [1059, 326] width 718 height 14
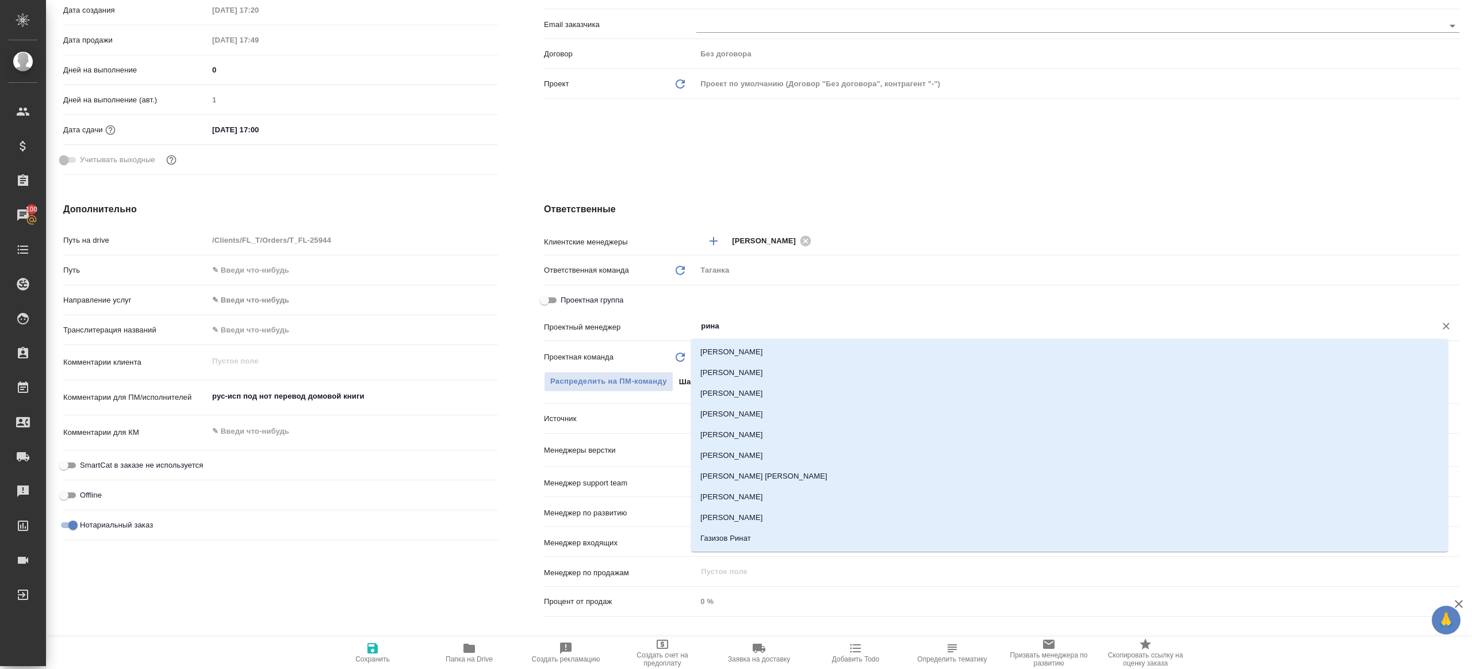
type input "ринат"
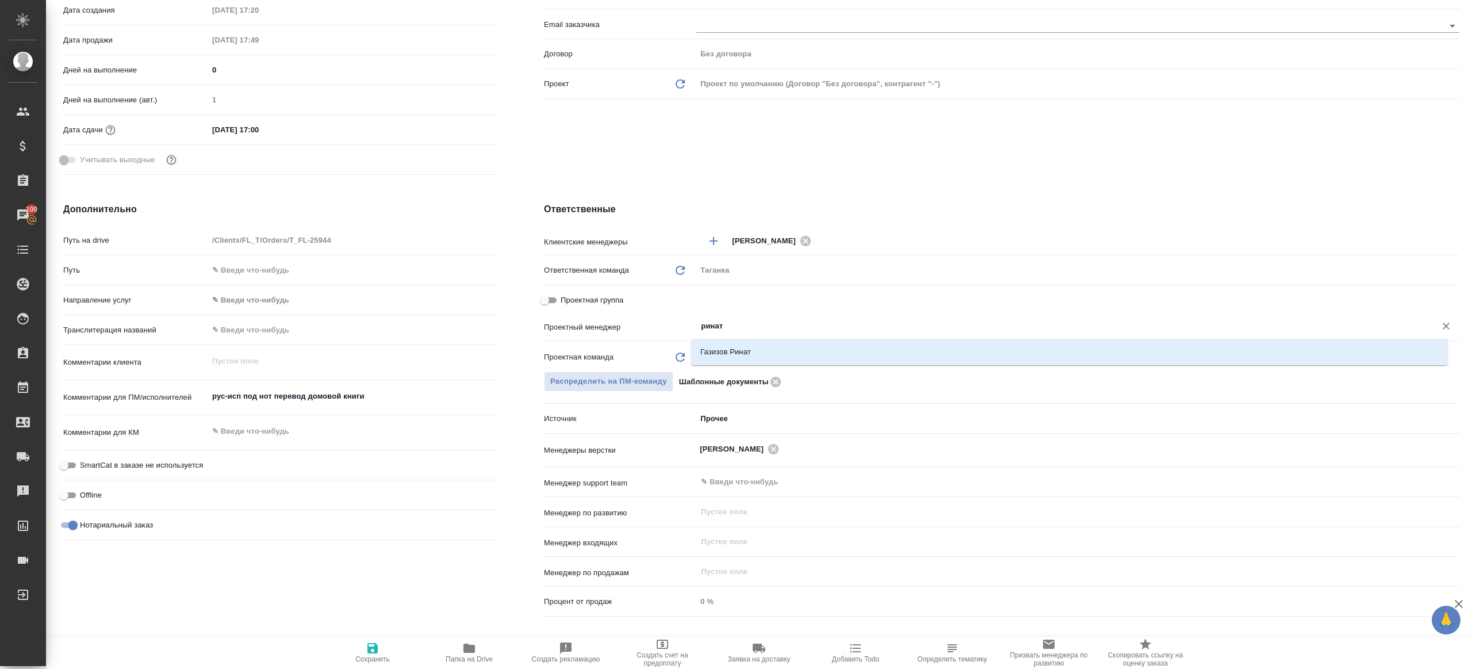
click at [757, 340] on div "Газизов Ринат" at bounding box center [1069, 352] width 757 height 26
click at [755, 352] on li "Газизов Ринат" at bounding box center [1069, 352] width 757 height 21
type textarea "x"
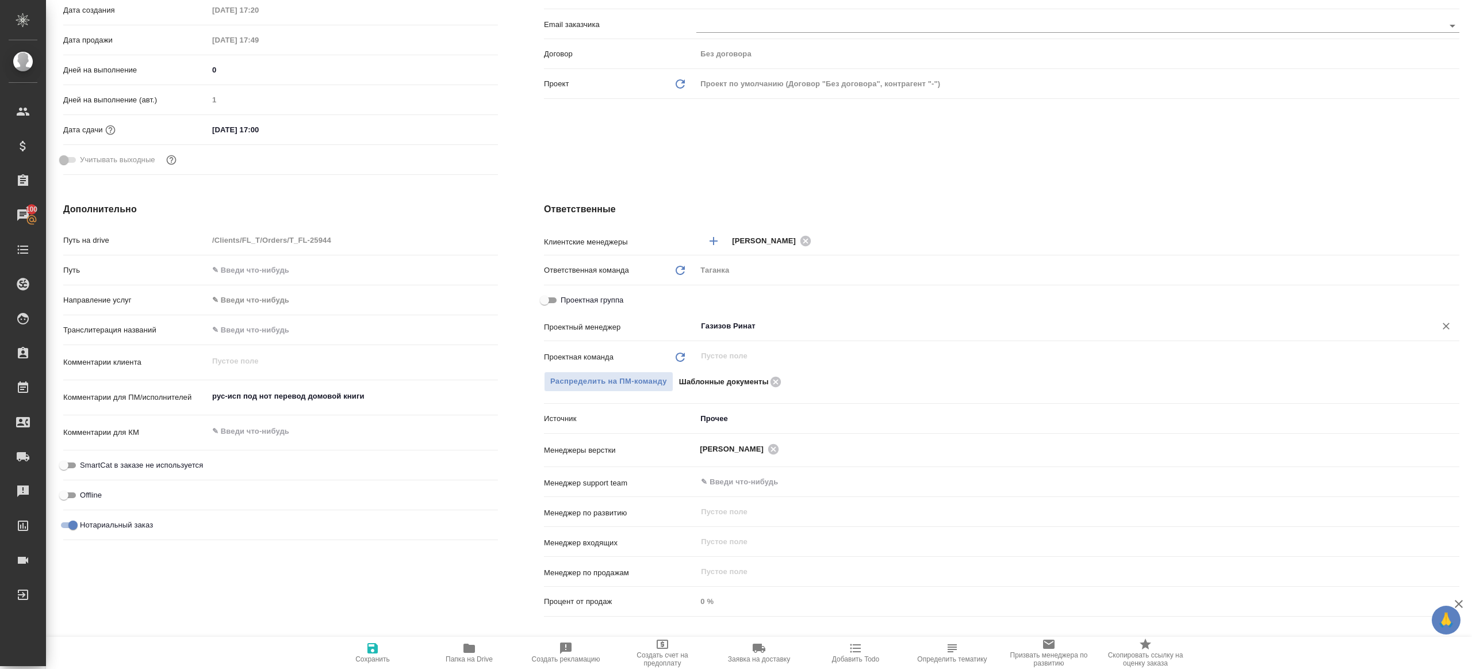
type input "Газизов Ринат"
click at [384, 643] on span "Сохранить" at bounding box center [372, 652] width 83 height 22
type textarea "x"
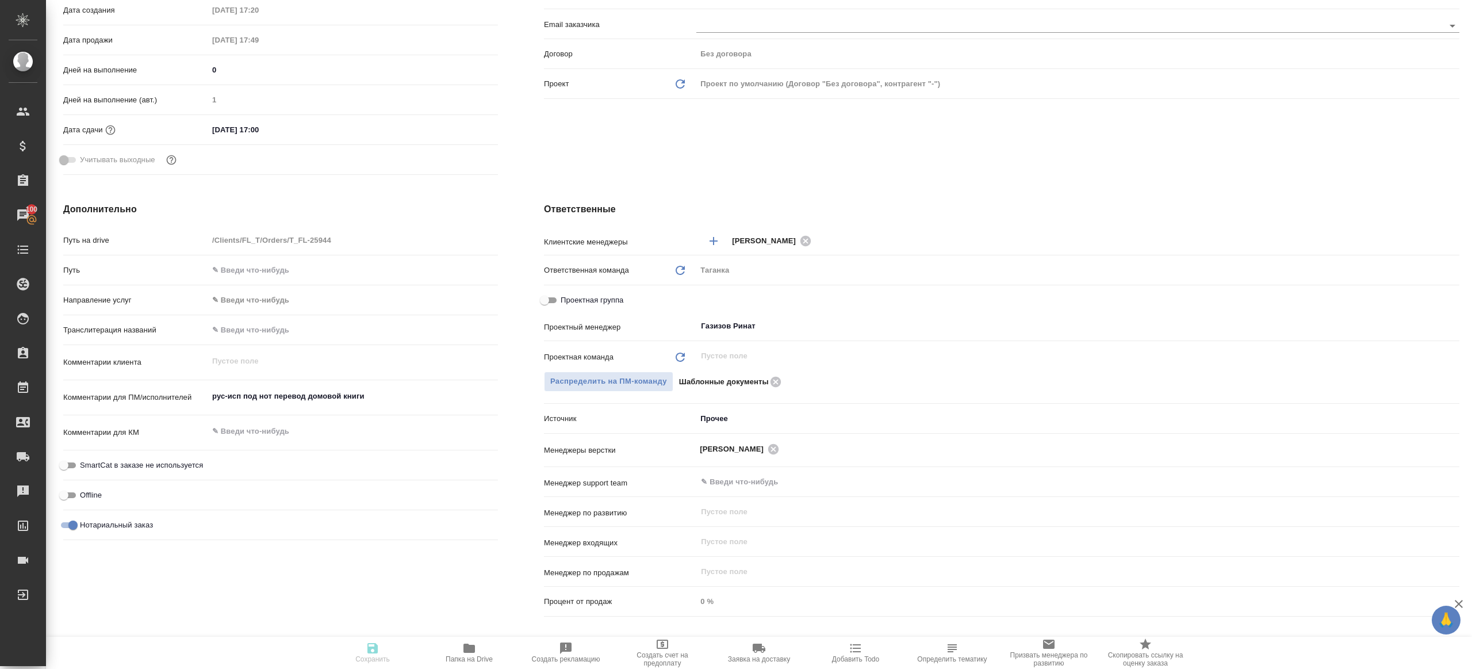
type textarea "x"
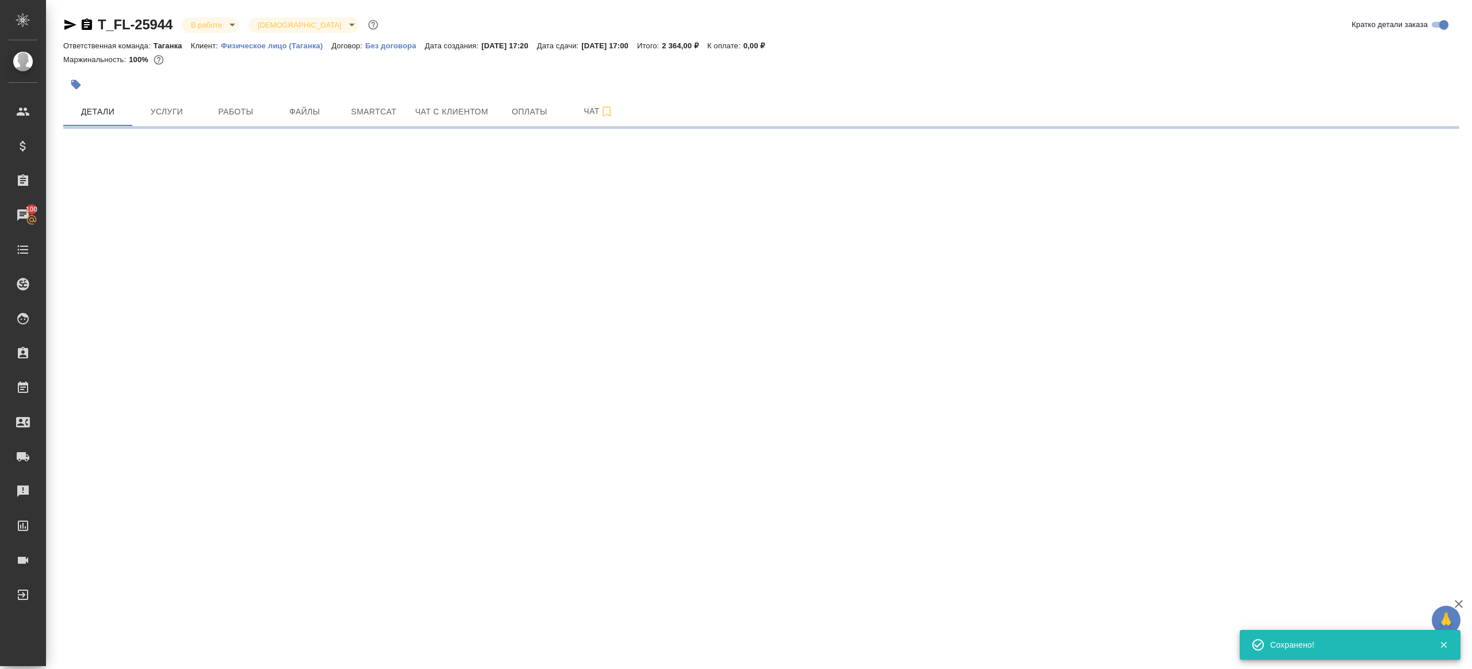
scroll to position [0, 0]
select select "RU"
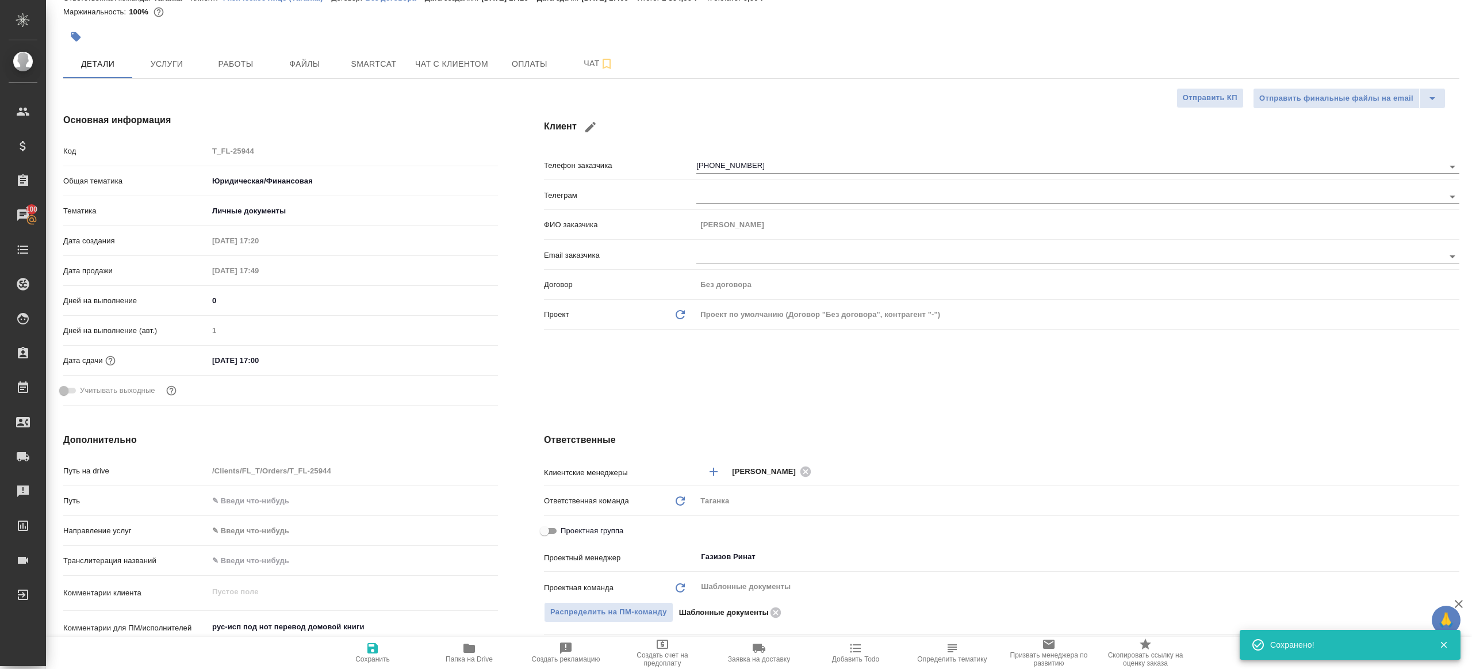
type textarea "x"
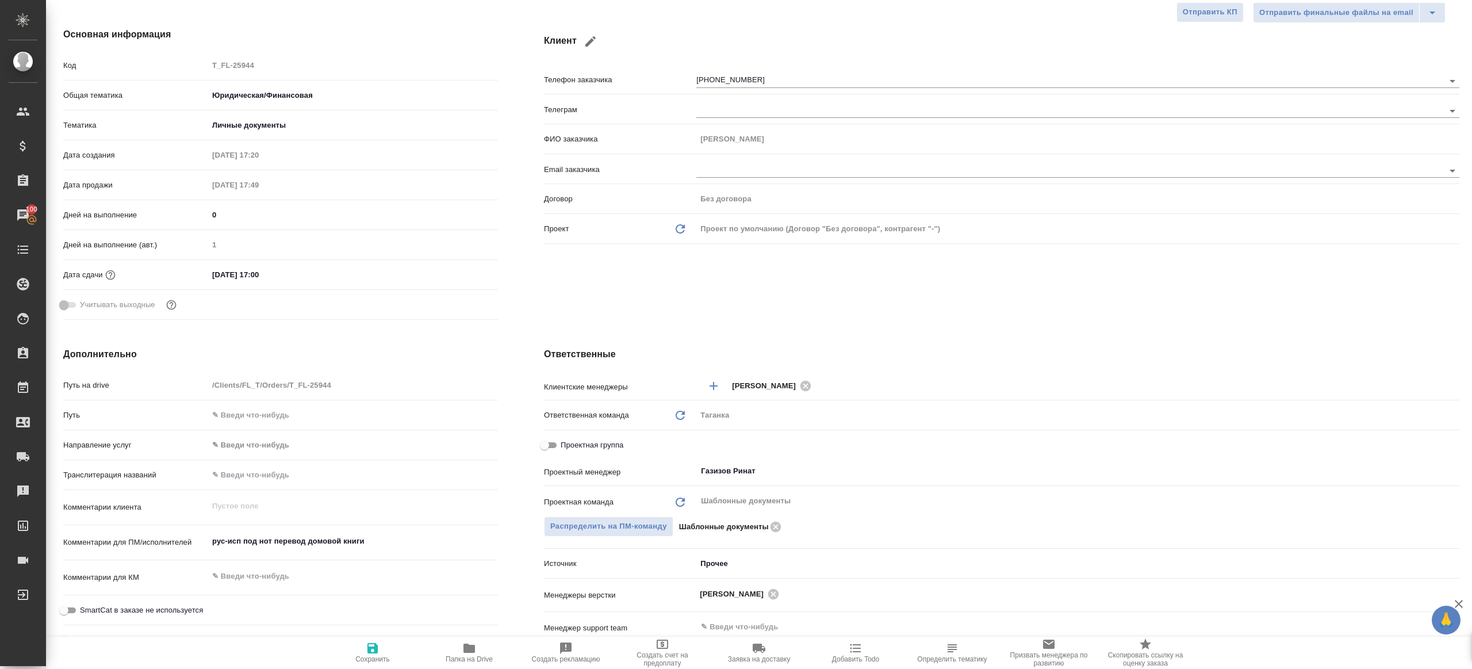
scroll to position [146, 0]
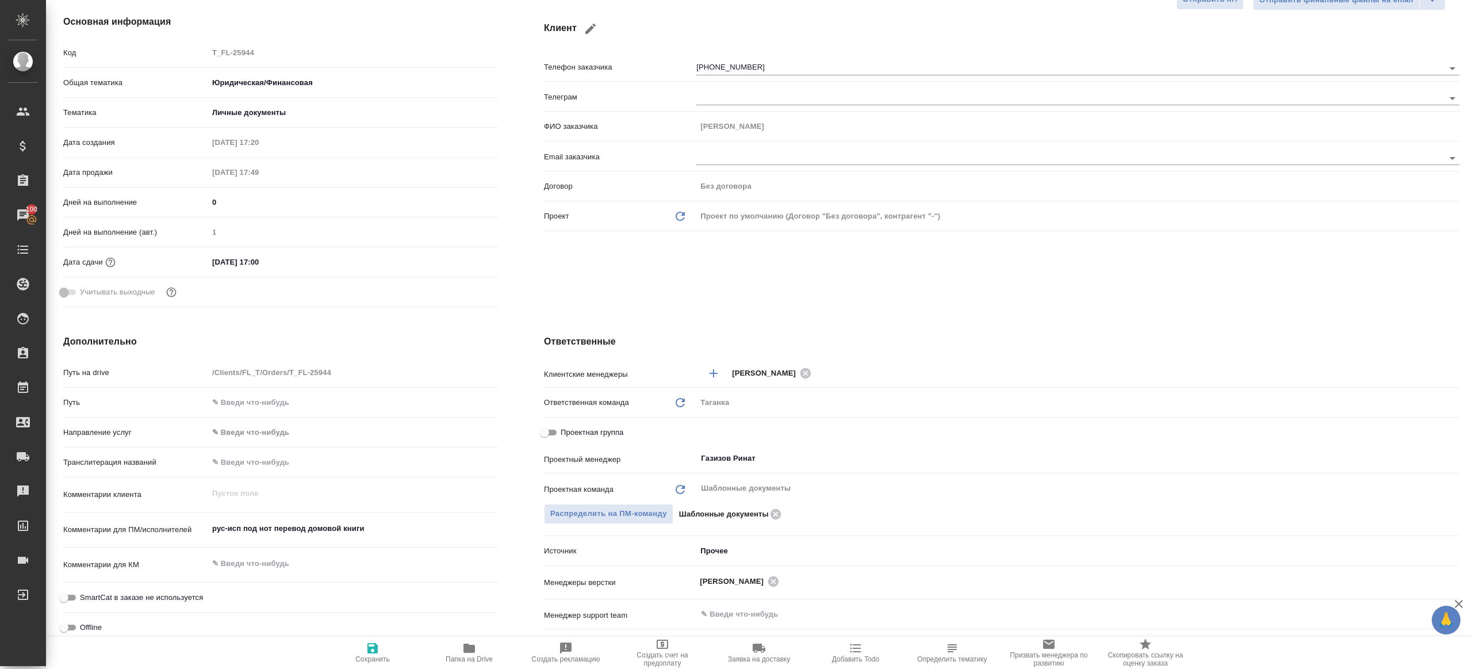
click at [473, 635] on div "Offline" at bounding box center [280, 627] width 435 height 20
click at [473, 653] on icon "button" at bounding box center [469, 648] width 14 height 14
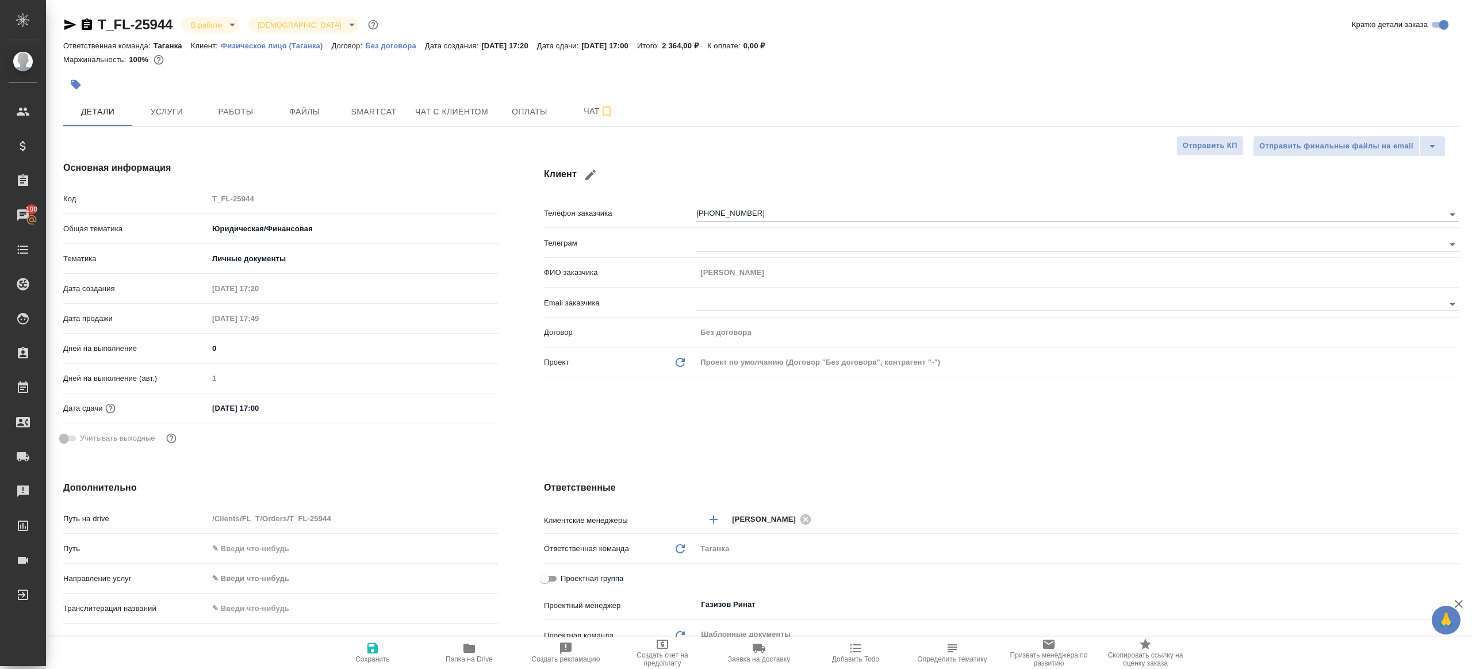
type textarea "x"
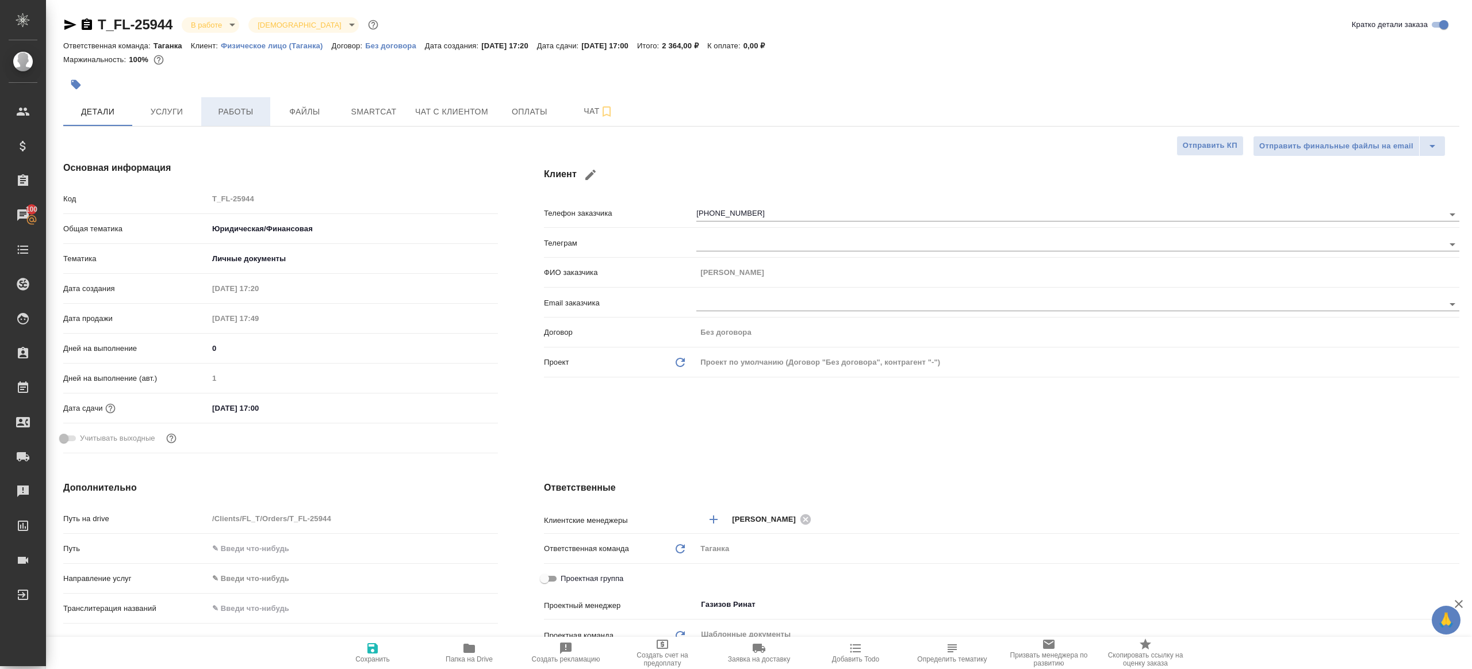
type textarea "x"
click at [227, 114] on span "Работы" at bounding box center [235, 112] width 55 height 14
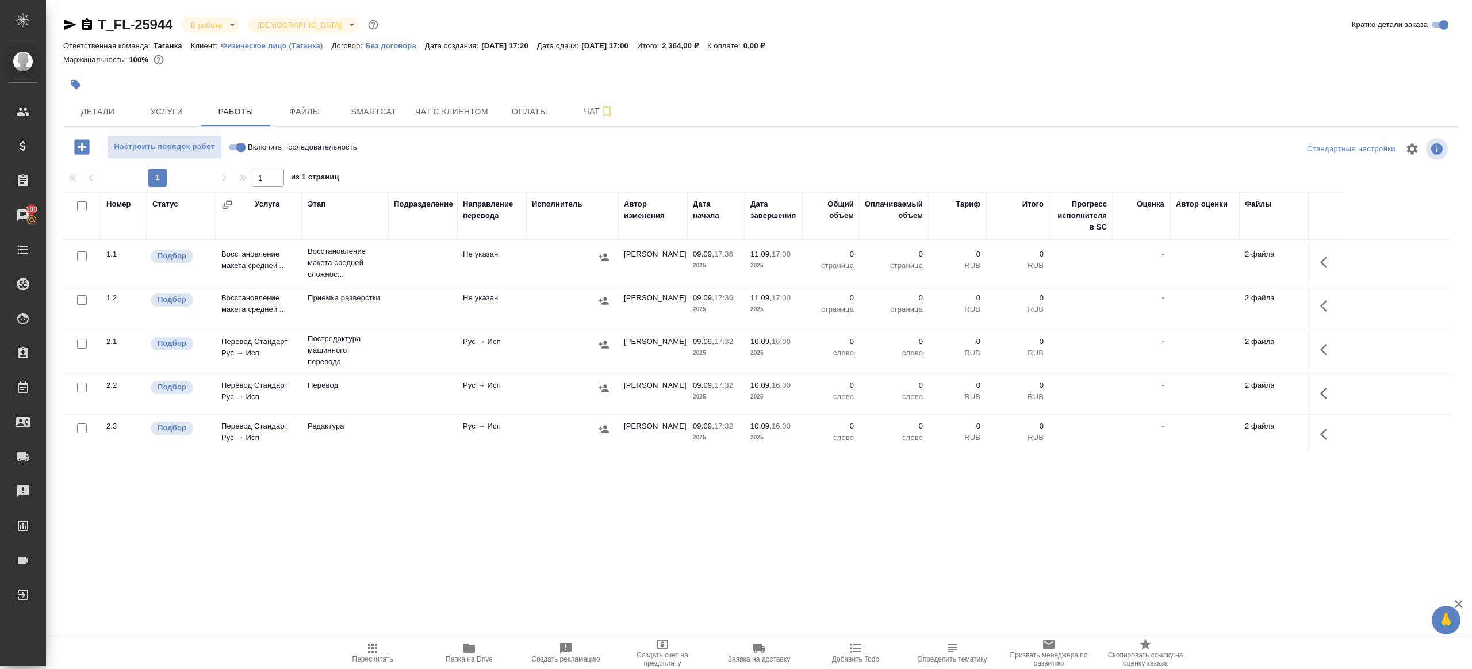
click at [233, 147] on input "Включить последовательность" at bounding box center [240, 147] width 41 height 14
checkbox input "true"
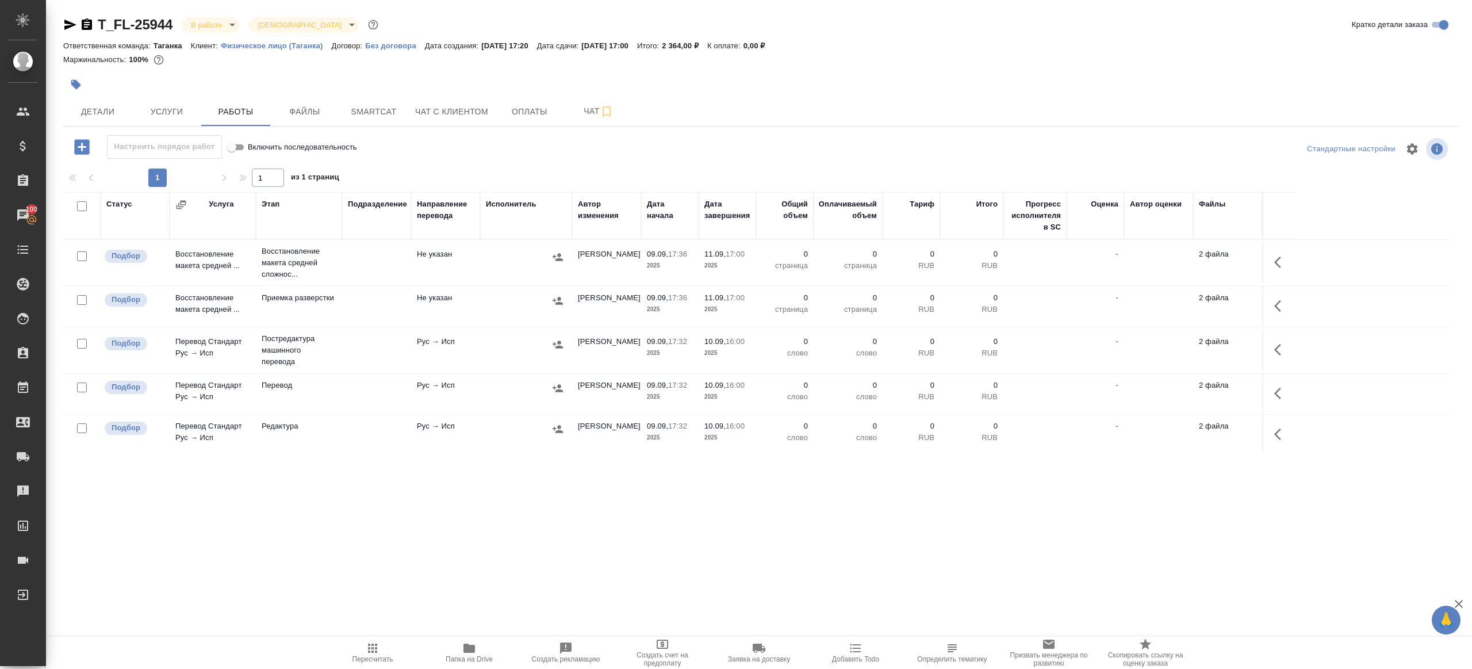
click at [80, 206] on input "checkbox" at bounding box center [82, 206] width 10 height 10
checkbox input "true"
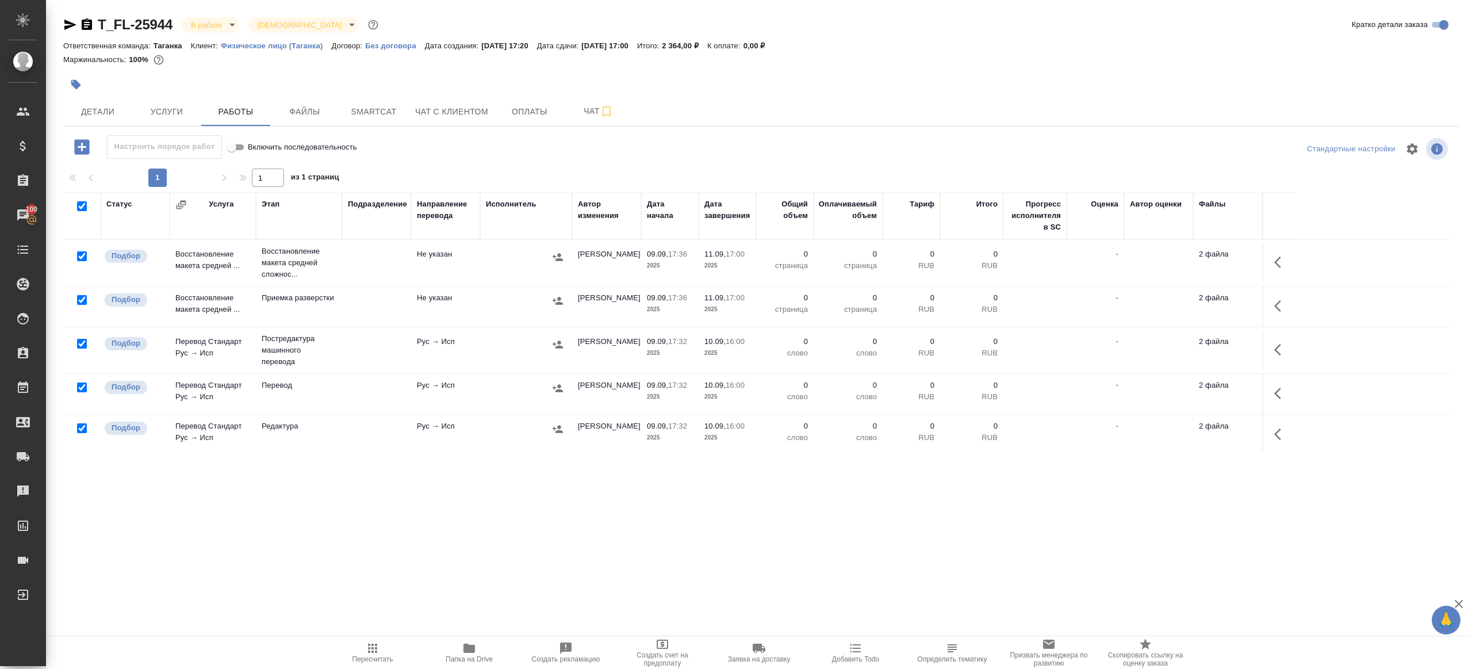
checkbox input "true"
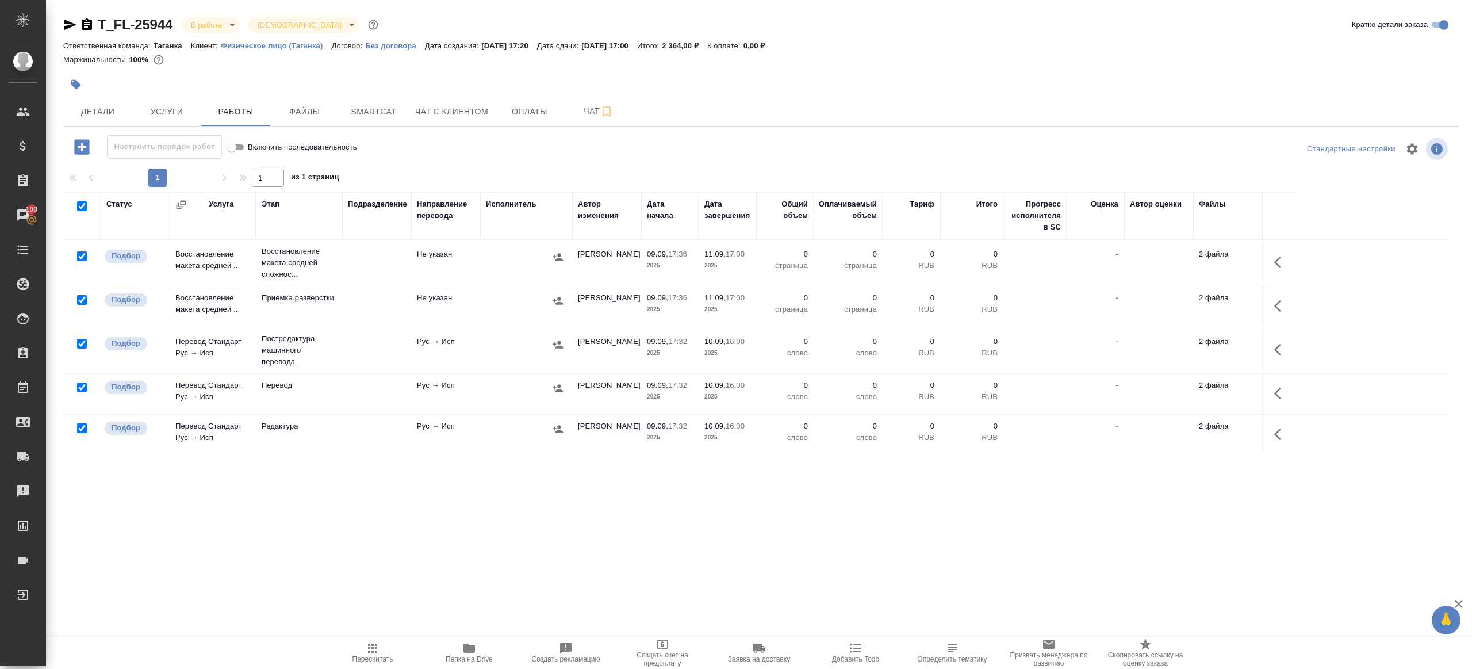
checkbox input "true"
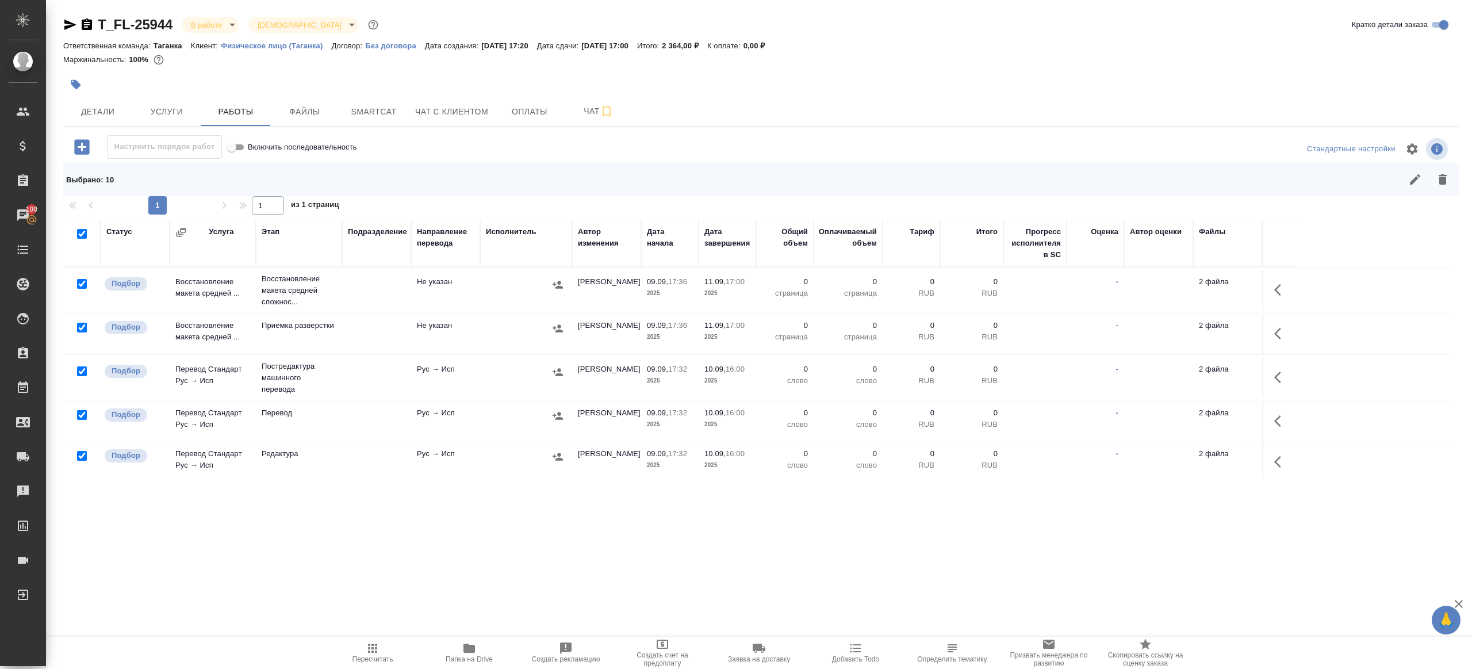
click at [80, 283] on input "checkbox" at bounding box center [82, 284] width 10 height 10
checkbox input "false"
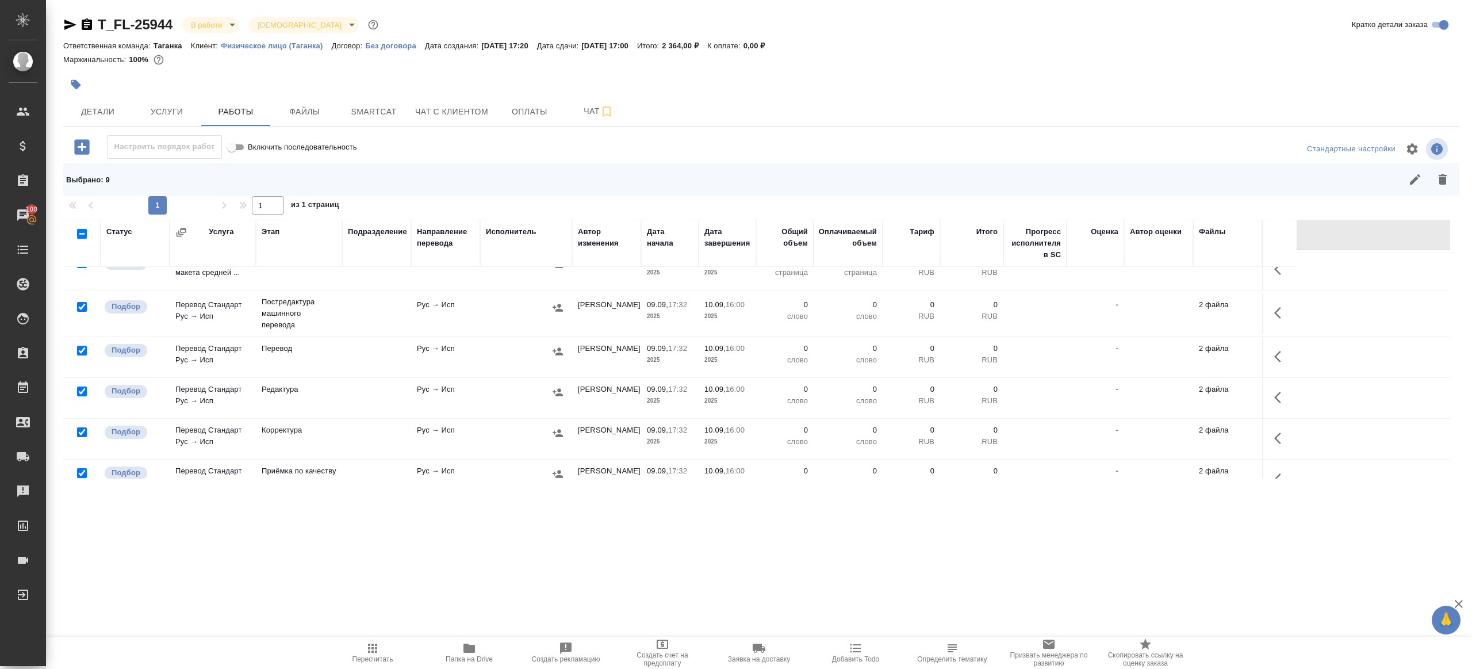
scroll to position [75, 0]
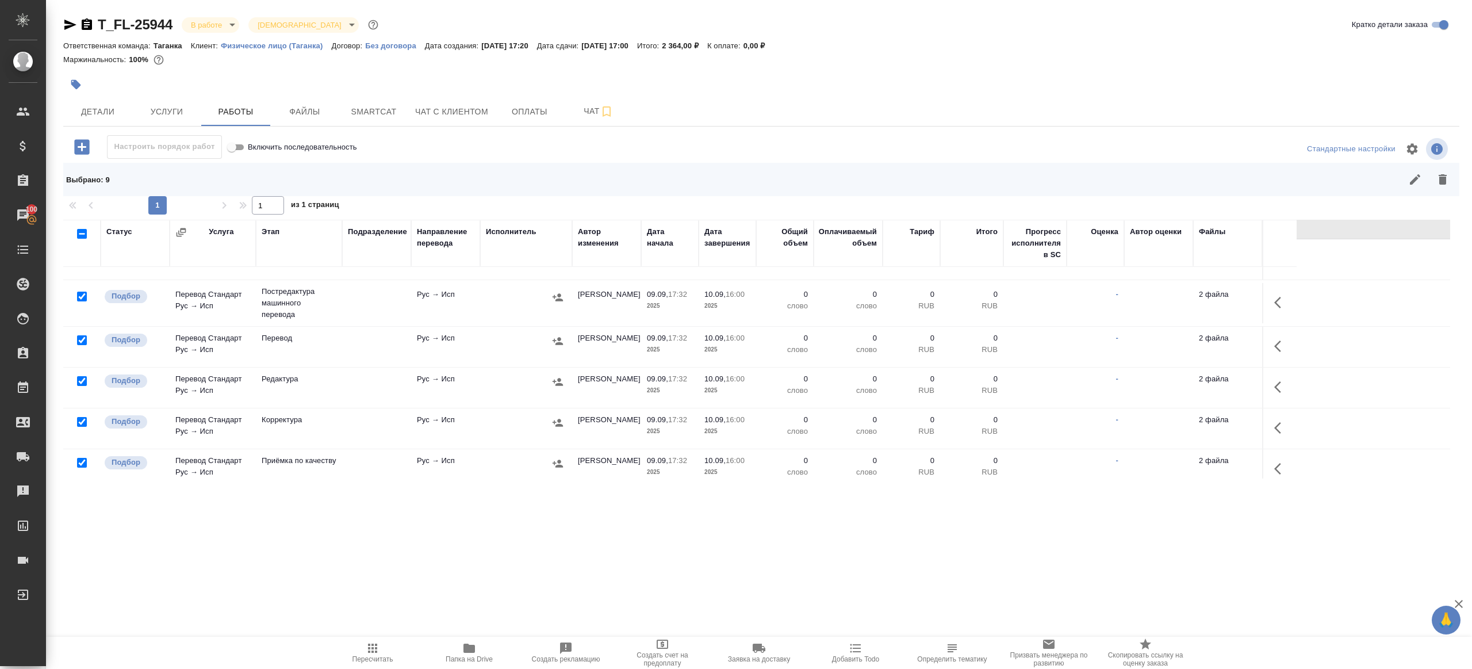
click at [81, 339] on input "checkbox" at bounding box center [82, 340] width 10 height 10
checkbox input "false"
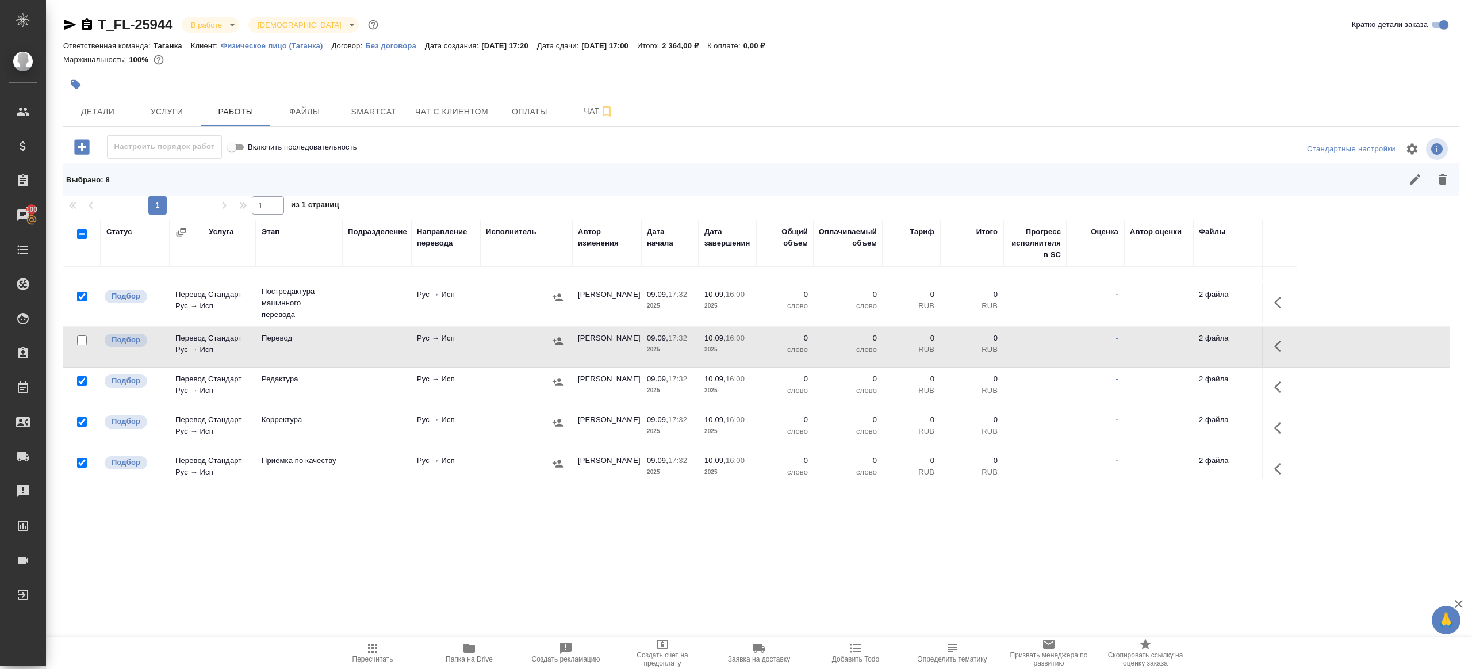
click at [81, 460] on input "checkbox" at bounding box center [82, 463] width 10 height 10
checkbox input "false"
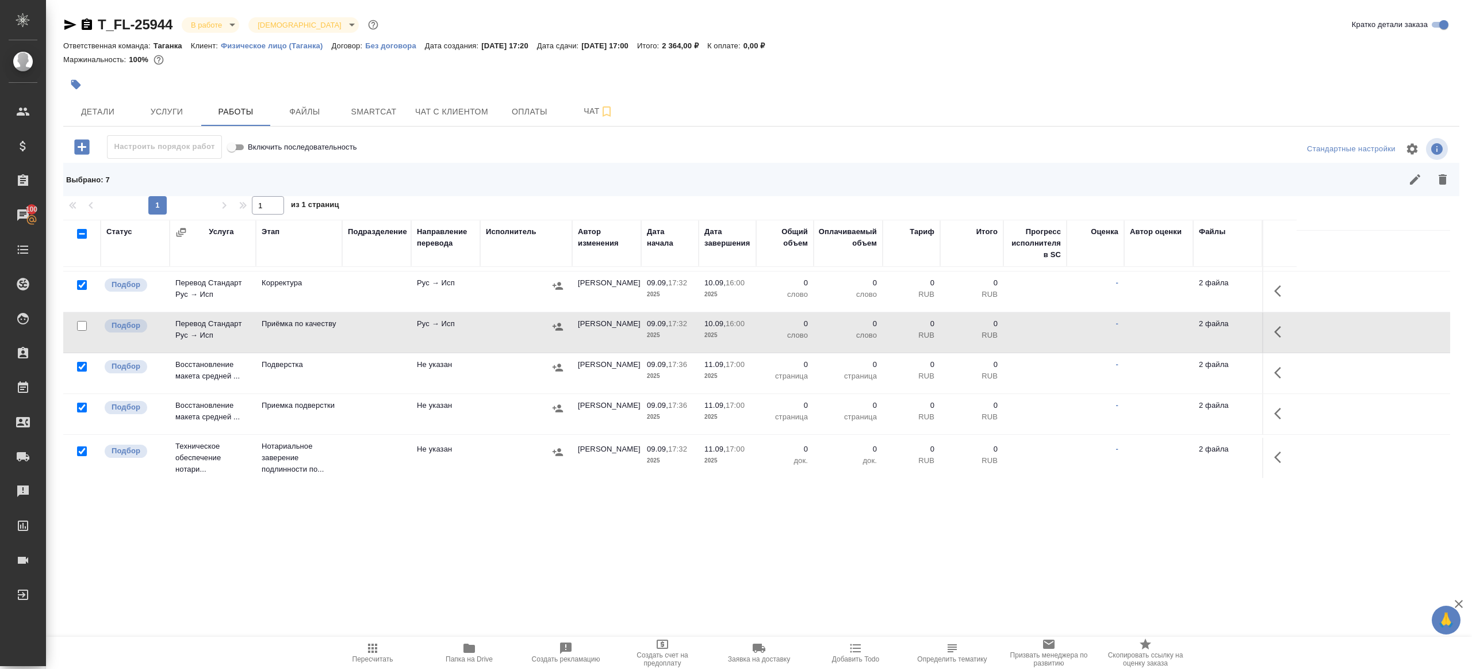
click at [81, 447] on input "checkbox" at bounding box center [82, 451] width 10 height 10
checkbox input "false"
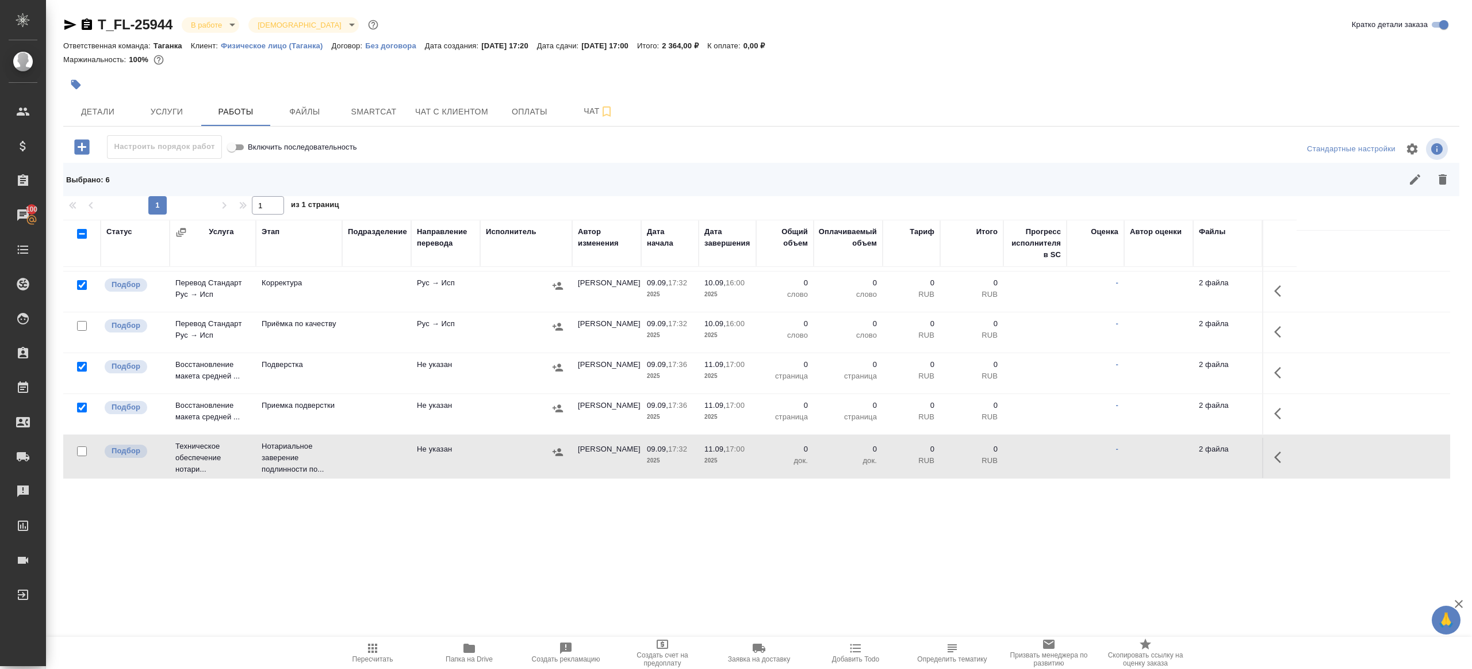
drag, startPoint x: 1447, startPoint y: 186, endPoint x: 1422, endPoint y: 186, distance: 24.1
click at [1447, 186] on icon "button" at bounding box center [1443, 179] width 14 height 14
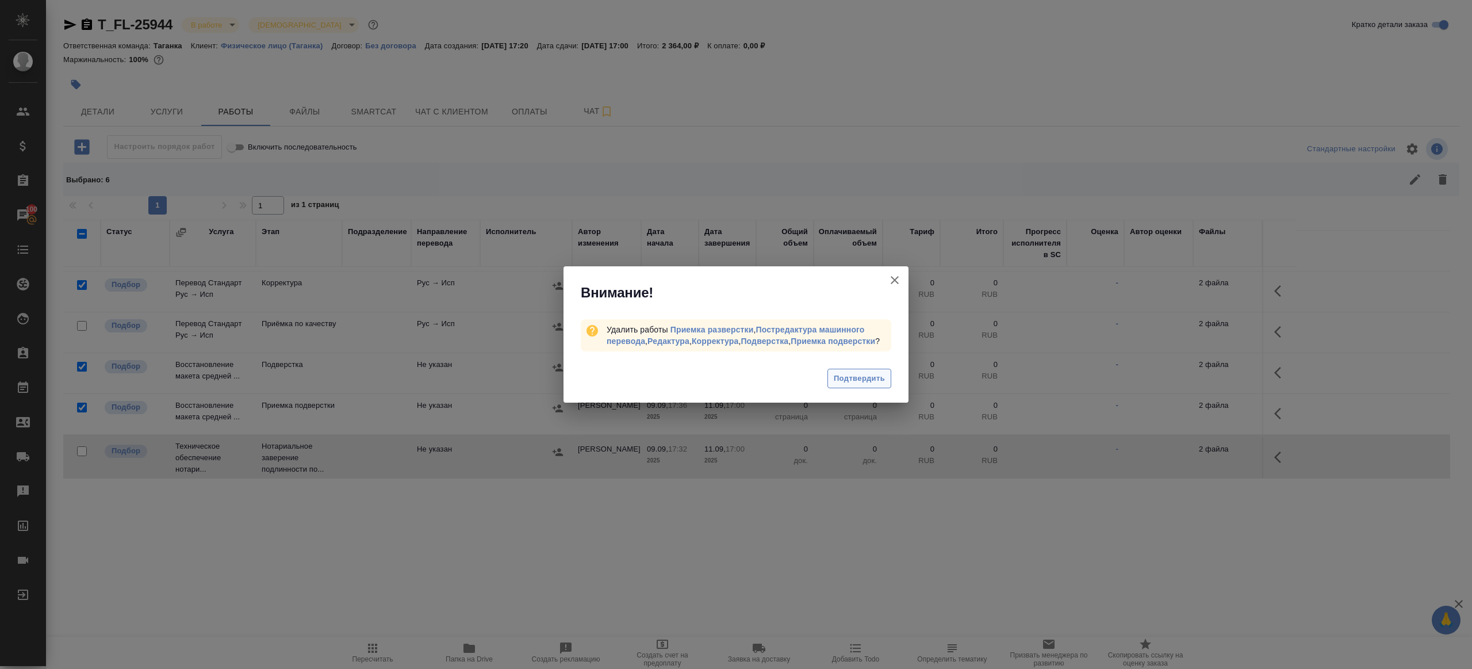
click at [863, 385] on span "Подтвердить" at bounding box center [859, 378] width 51 height 13
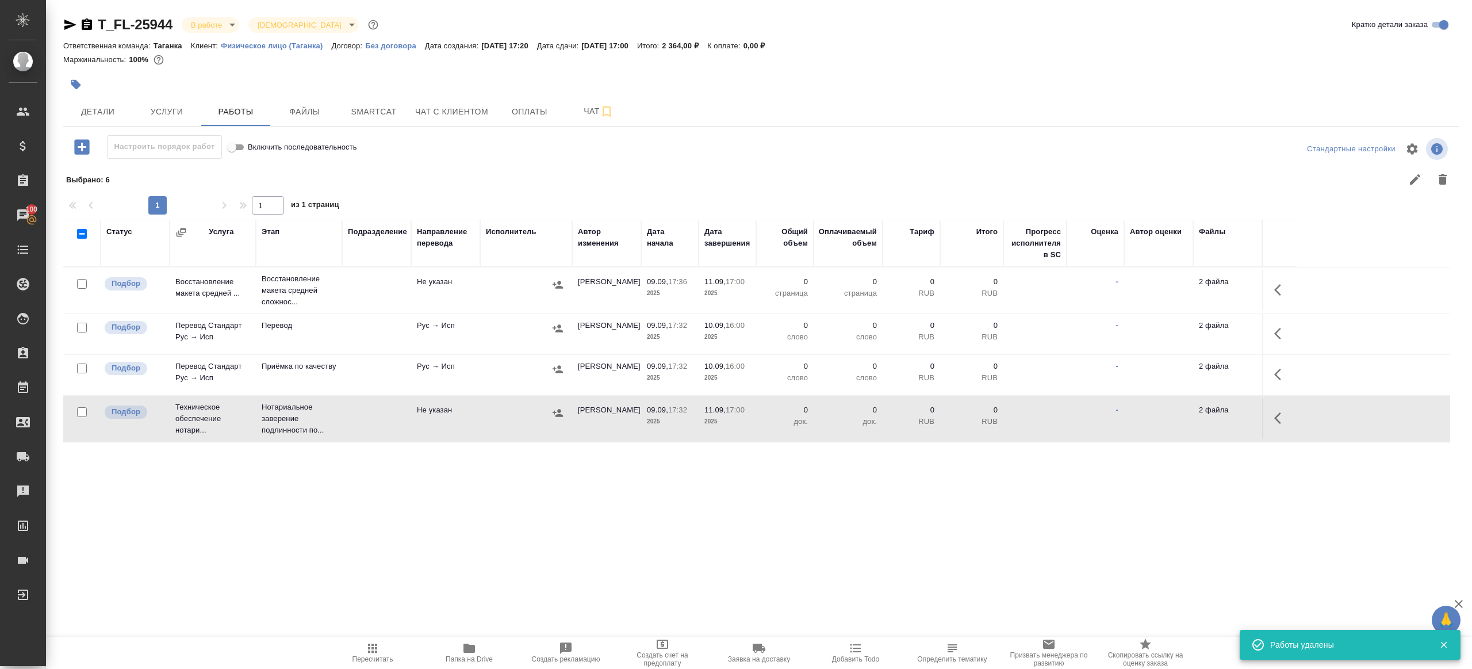
scroll to position [0, 0]
click at [1283, 287] on icon "button" at bounding box center [1281, 290] width 14 height 14
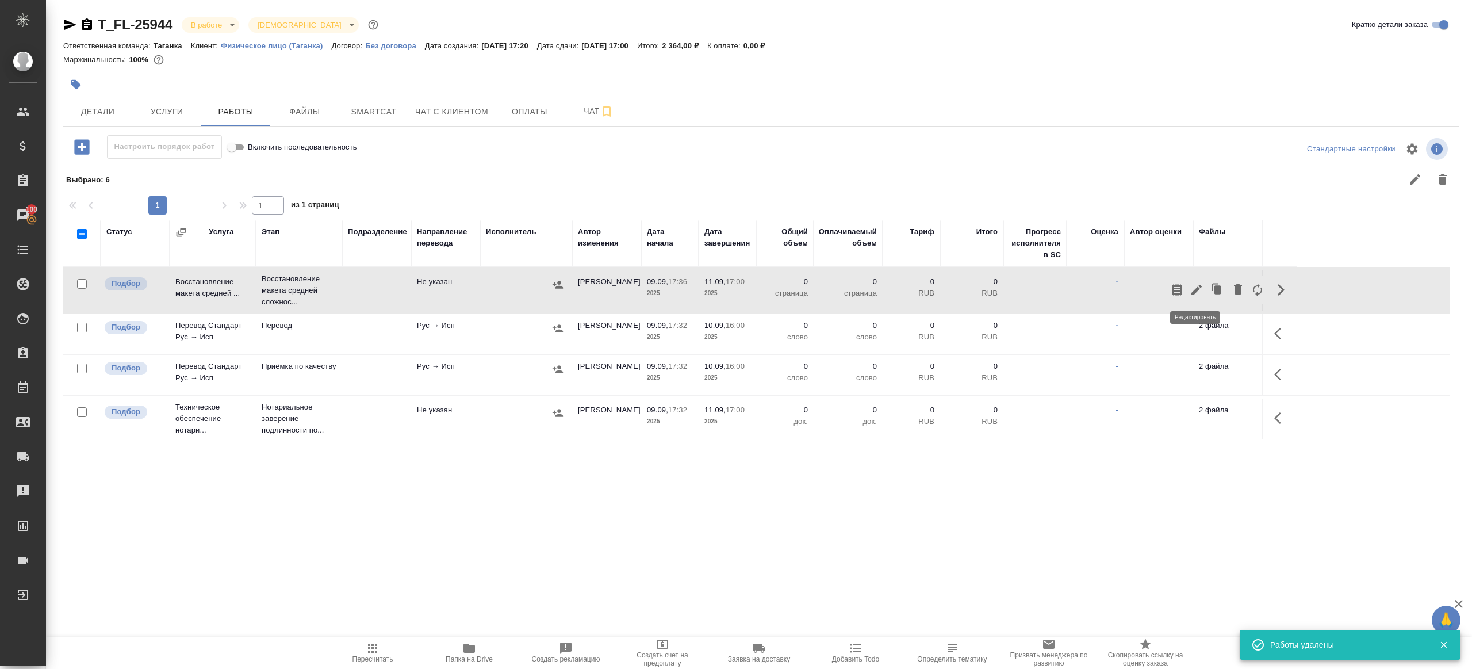
click at [1192, 287] on icon "button" at bounding box center [1197, 290] width 14 height 14
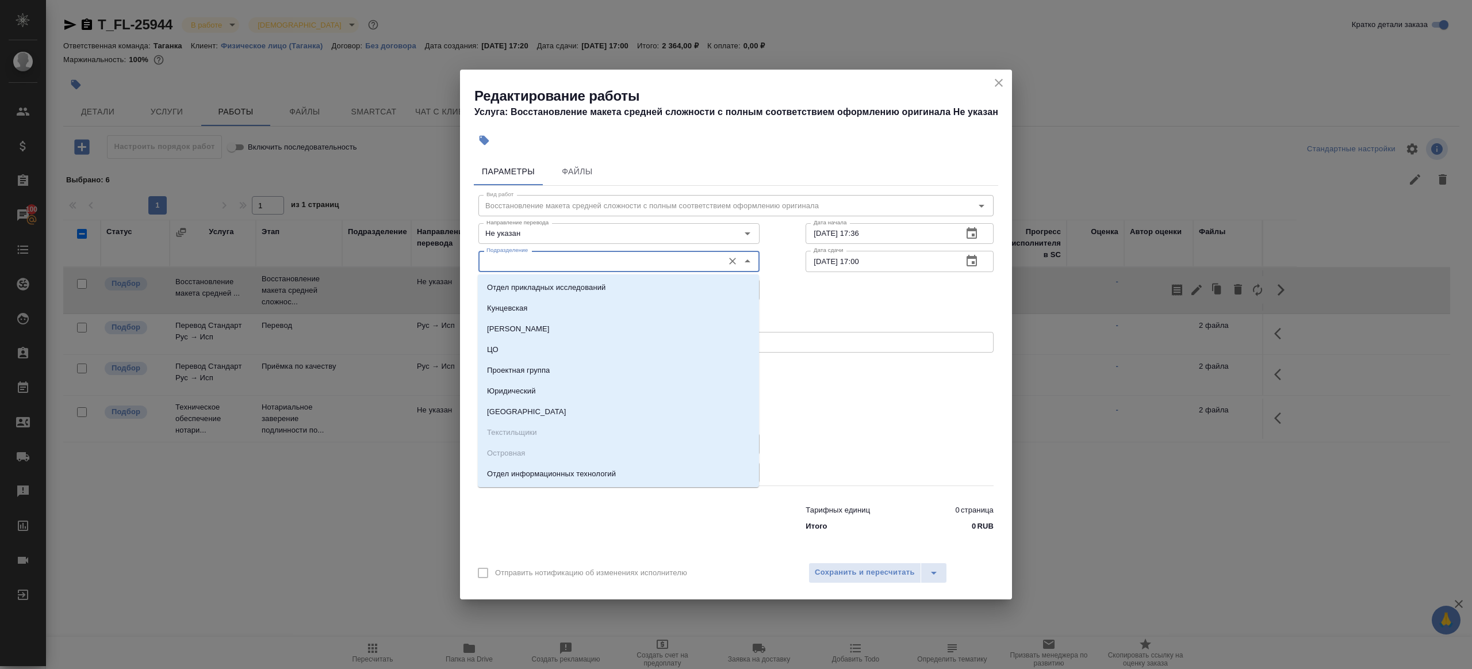
click at [515, 263] on input "Подразделение" at bounding box center [600, 261] width 236 height 14
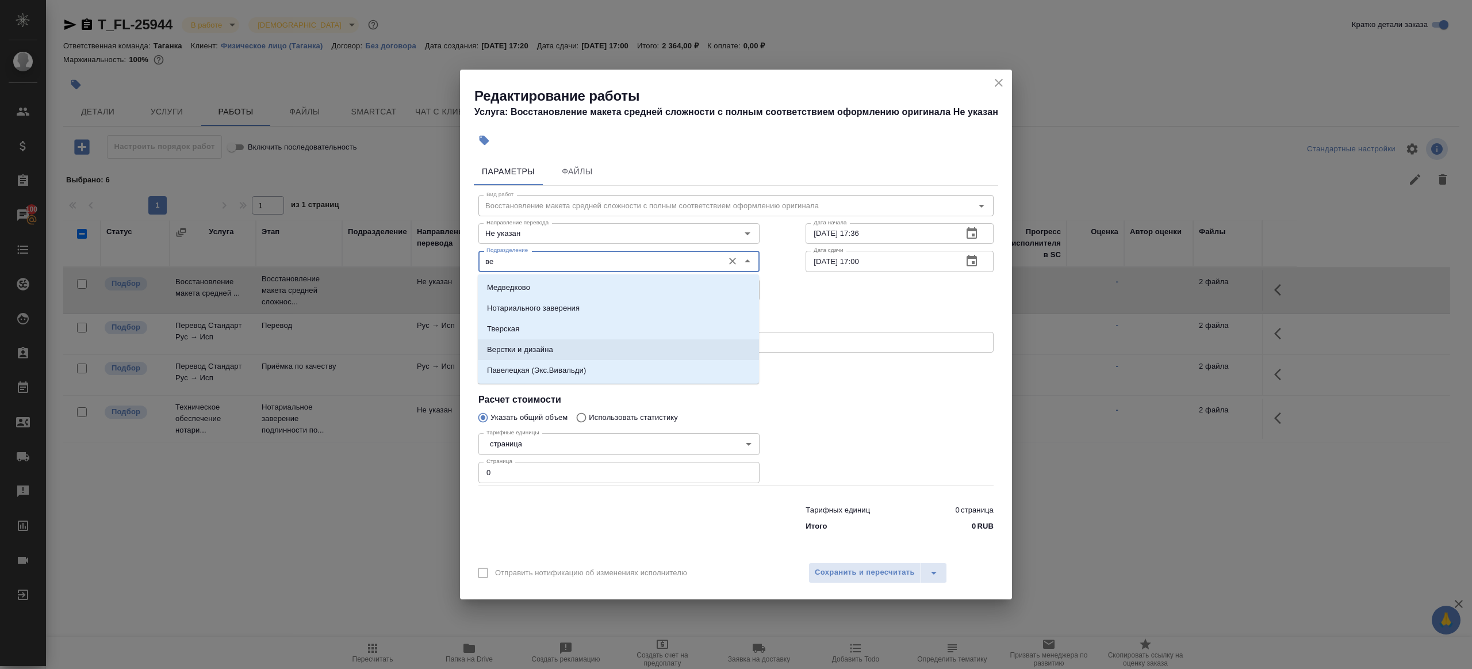
click at [528, 348] on p "Верстки и дизайна" at bounding box center [520, 349] width 66 height 11
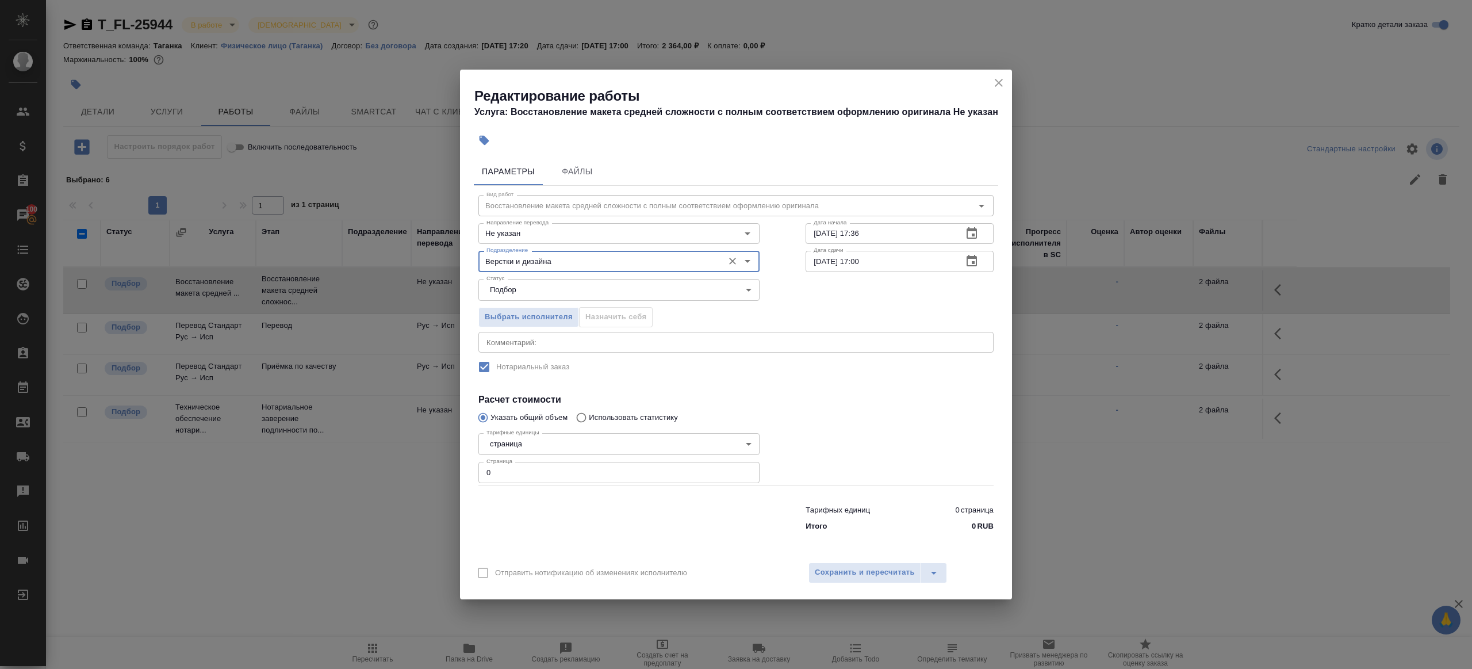
type input "Верстки и дизайна"
click at [529, 470] on input "0" at bounding box center [618, 472] width 281 height 21
type input "1"
click at [557, 518] on div at bounding box center [618, 516] width 327 height 46
click at [880, 235] on input "09.09.2025 17:36" at bounding box center [880, 233] width 148 height 21
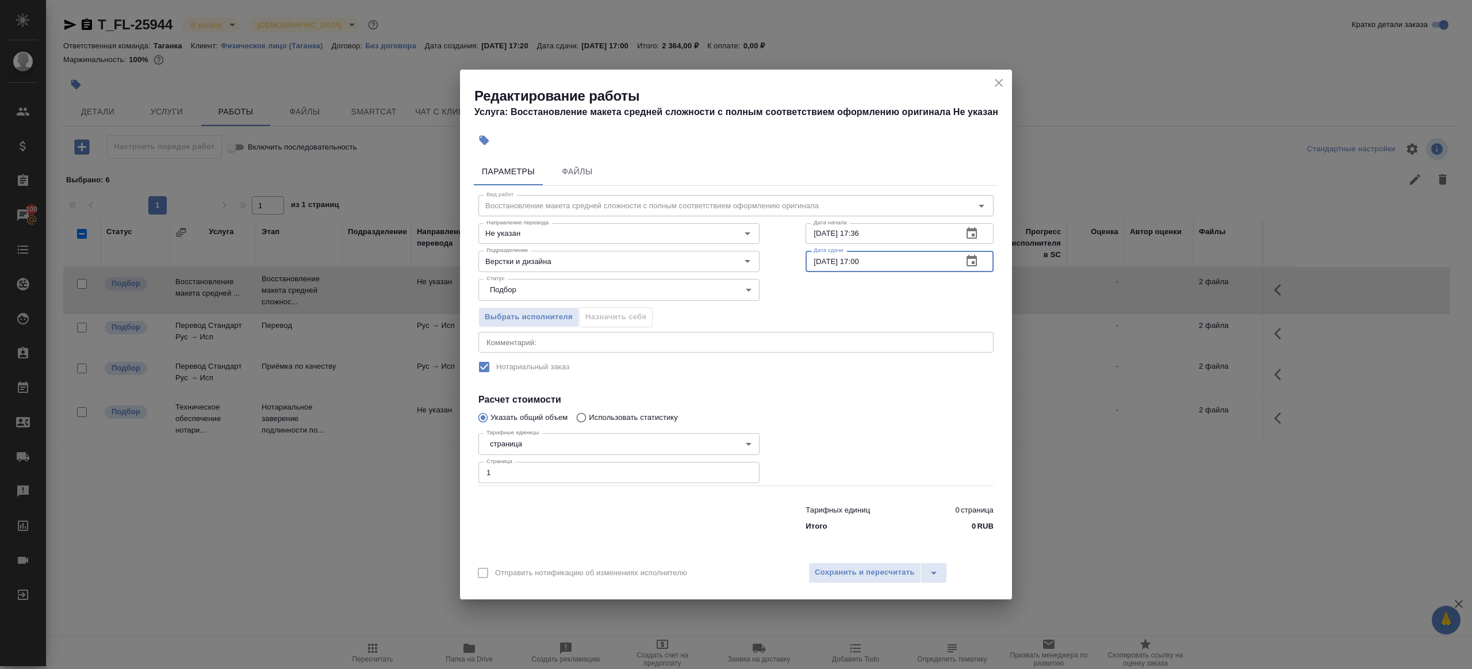
click at [896, 262] on input "11.09.2025 17:00" at bounding box center [880, 261] width 148 height 21
paste input "09.09.2025 17:36"
drag, startPoint x: 857, startPoint y: 262, endPoint x: 992, endPoint y: 267, distance: 135.2
click at [992, 267] on div "09.09.2025 17:36 Дата сдачи" at bounding box center [900, 261] width 188 height 21
type input "09.09.2025 20:00"
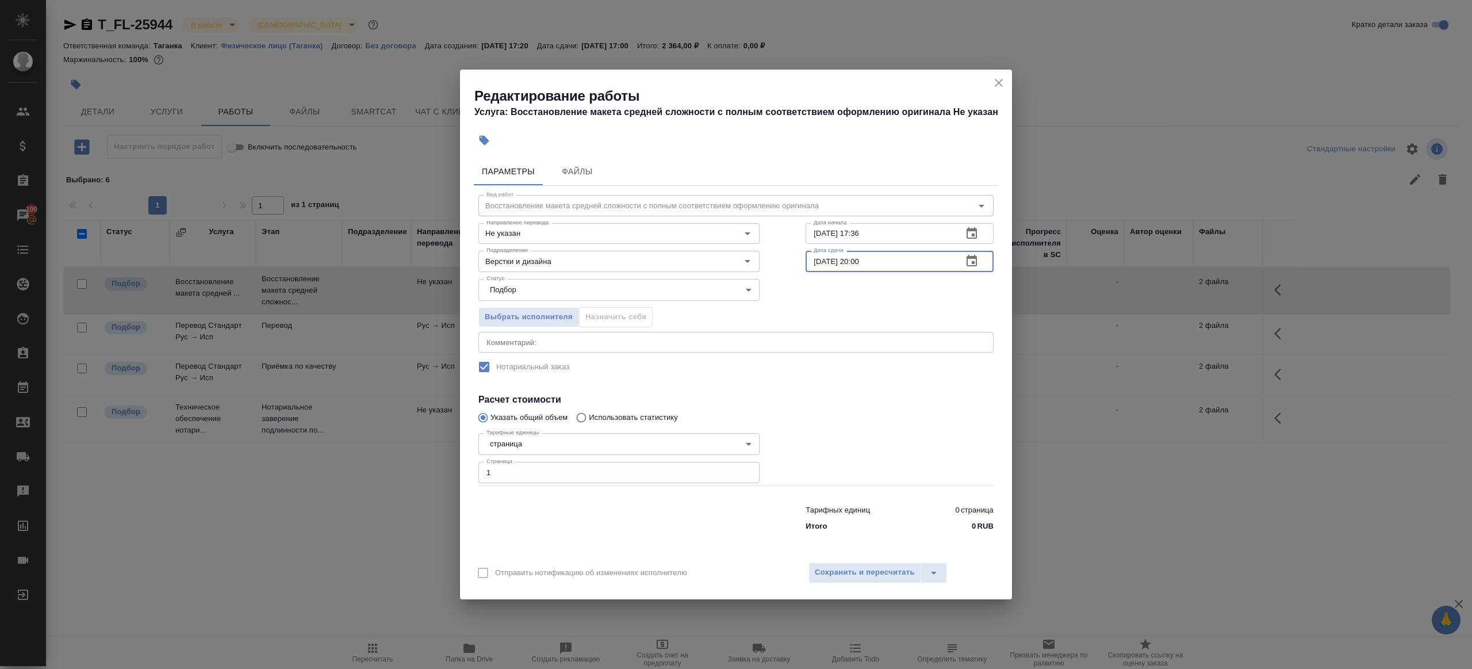
click at [878, 558] on div "Отправить нотификацию об изменениях исполнителю Сохранить и пересчитать" at bounding box center [736, 577] width 552 height 44
click at [878, 562] on button "Сохранить и пересчитать" at bounding box center [864, 572] width 113 height 21
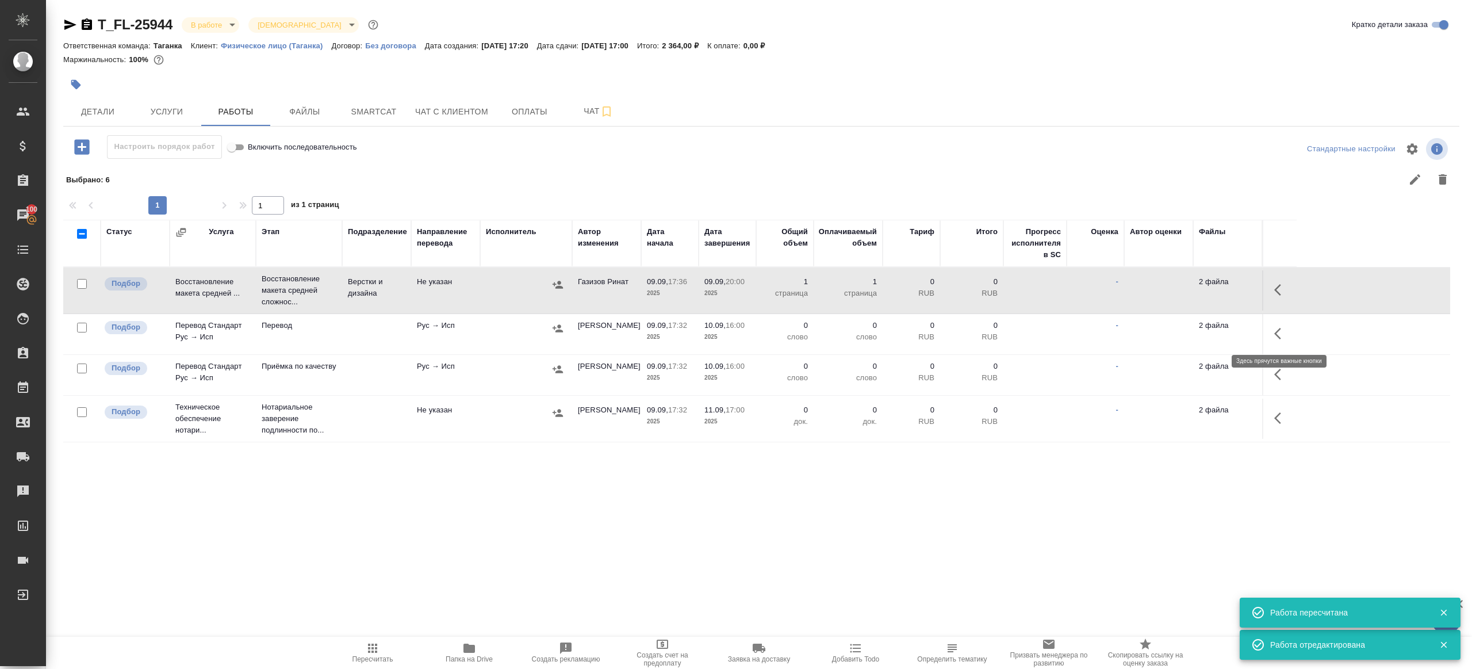
click at [1268, 328] on button "button" at bounding box center [1281, 334] width 28 height 28
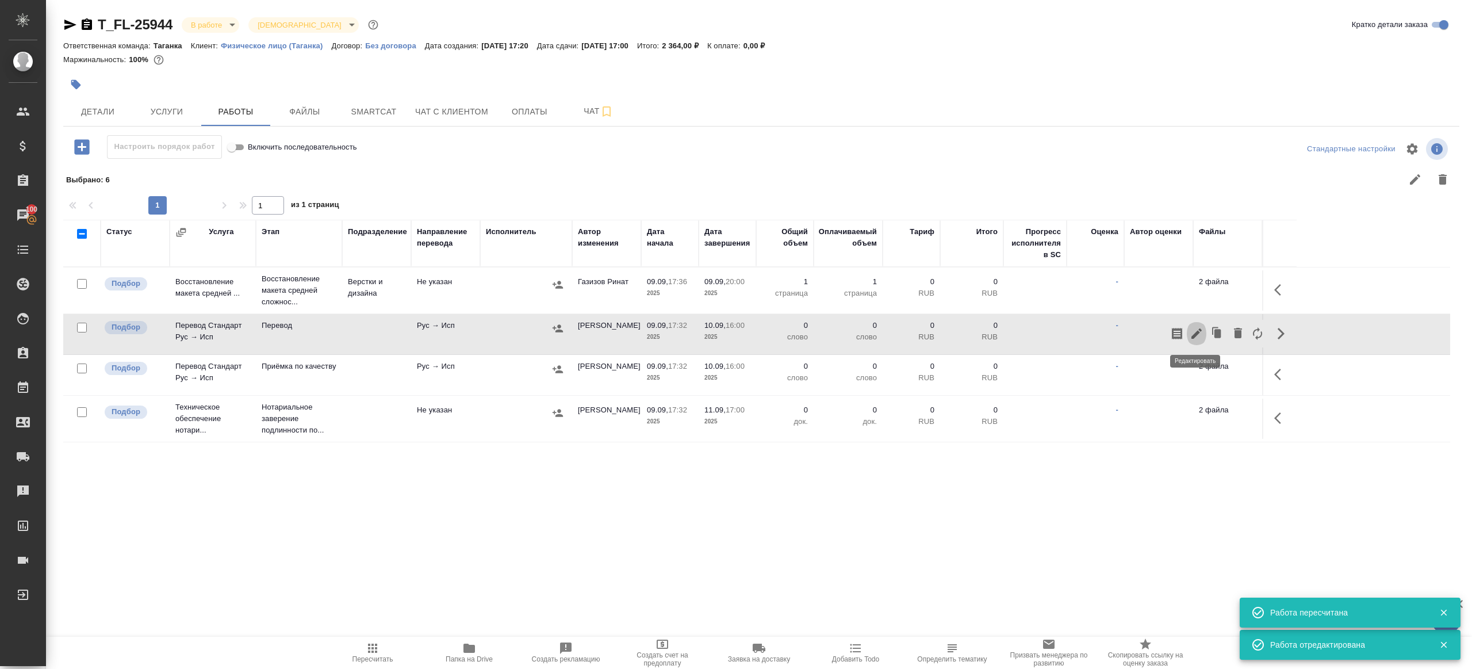
click at [1202, 328] on icon "button" at bounding box center [1197, 334] width 14 height 14
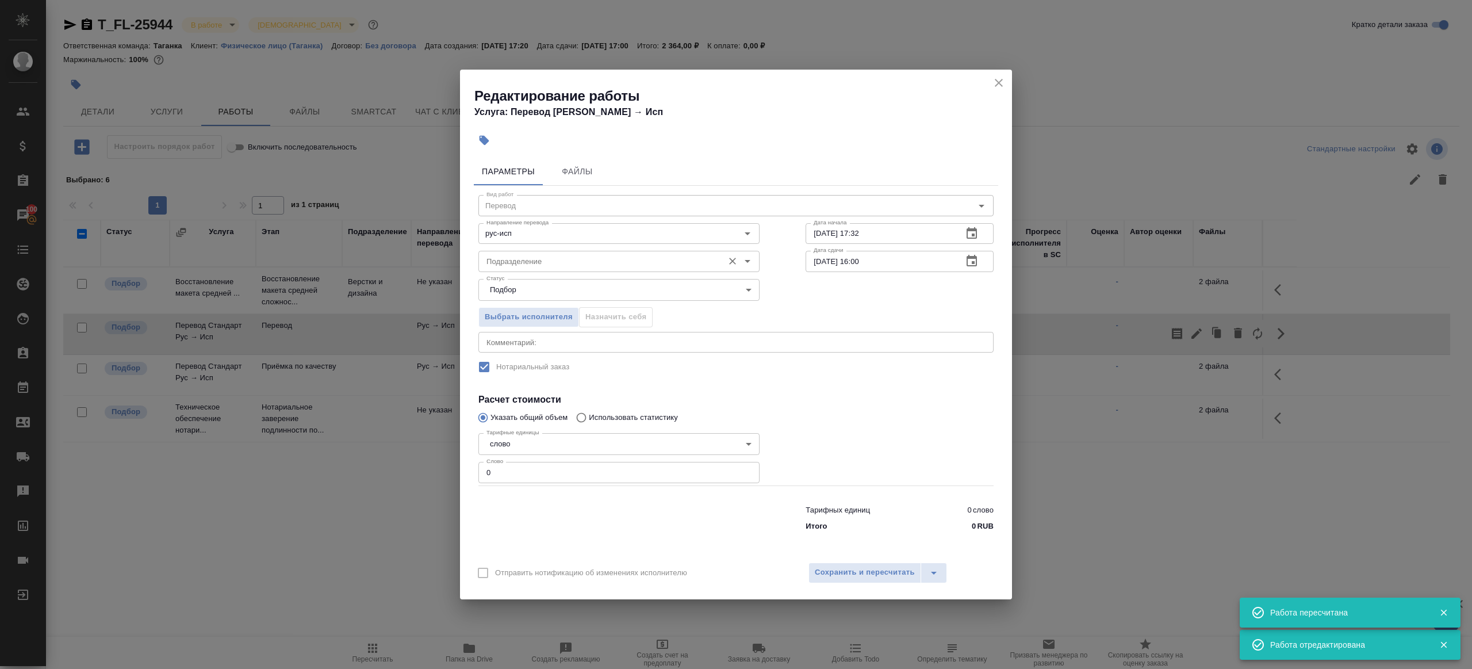
click at [480, 264] on div "Подразделение" at bounding box center [618, 261] width 281 height 21
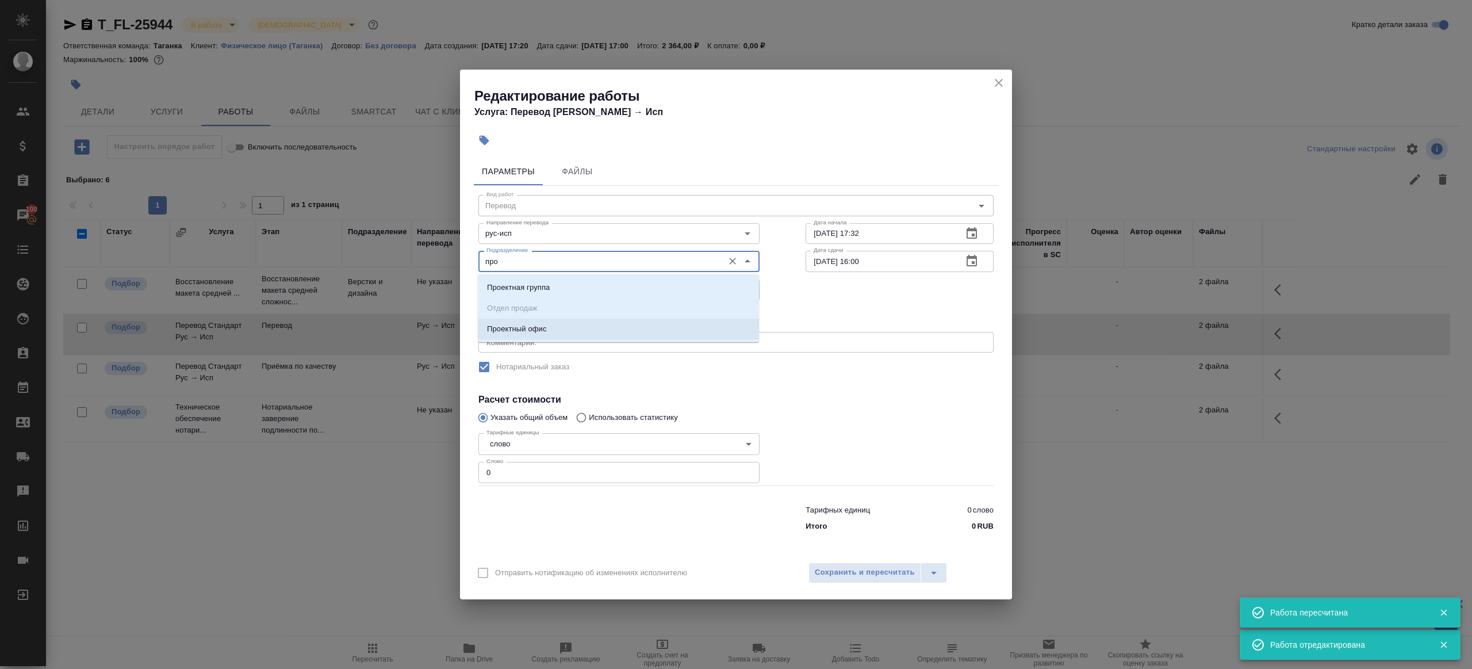
click at [522, 321] on li "Проектный офис" at bounding box center [618, 329] width 281 height 21
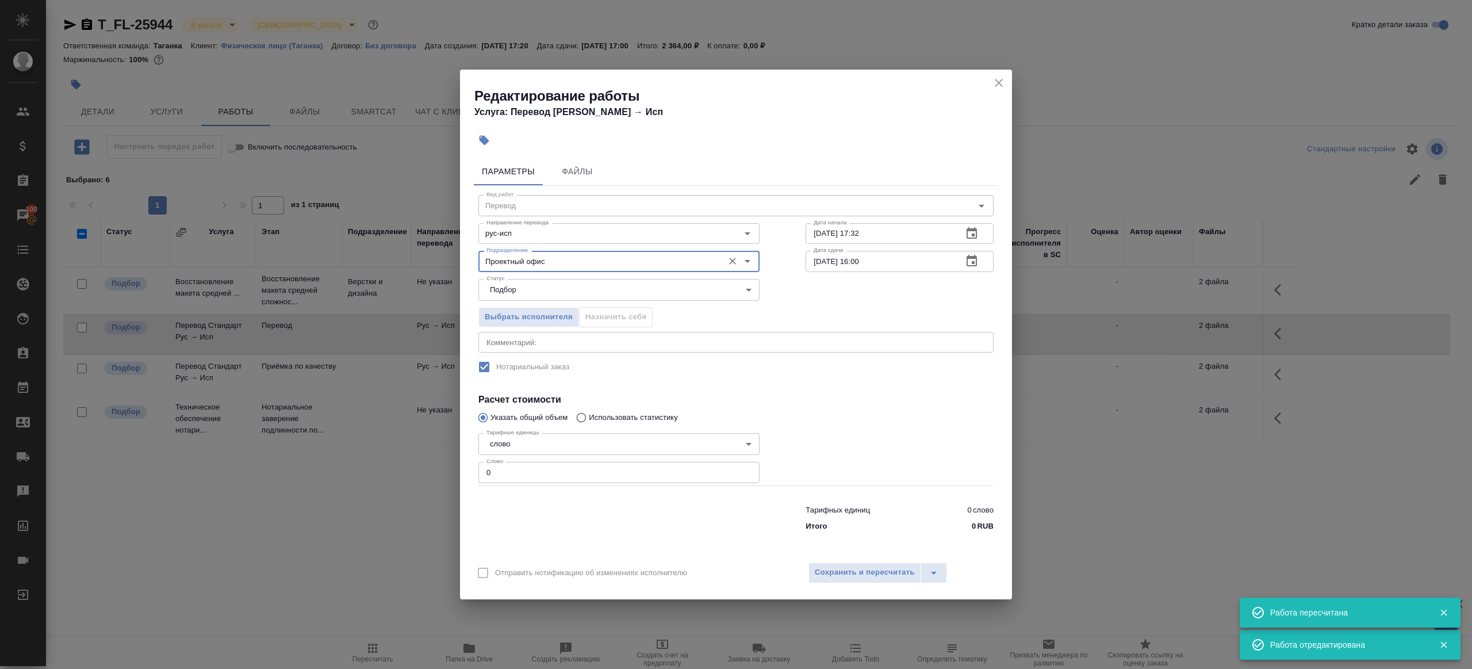
type input "Проектный офис"
click at [522, 461] on div "Тарифные единицы слово 5a8b1489cc6b4906c91bfd90 Тарифные единицы Слово 0 Слово" at bounding box center [618, 456] width 281 height 57
click at [522, 470] on input "0" at bounding box center [618, 472] width 281 height 21
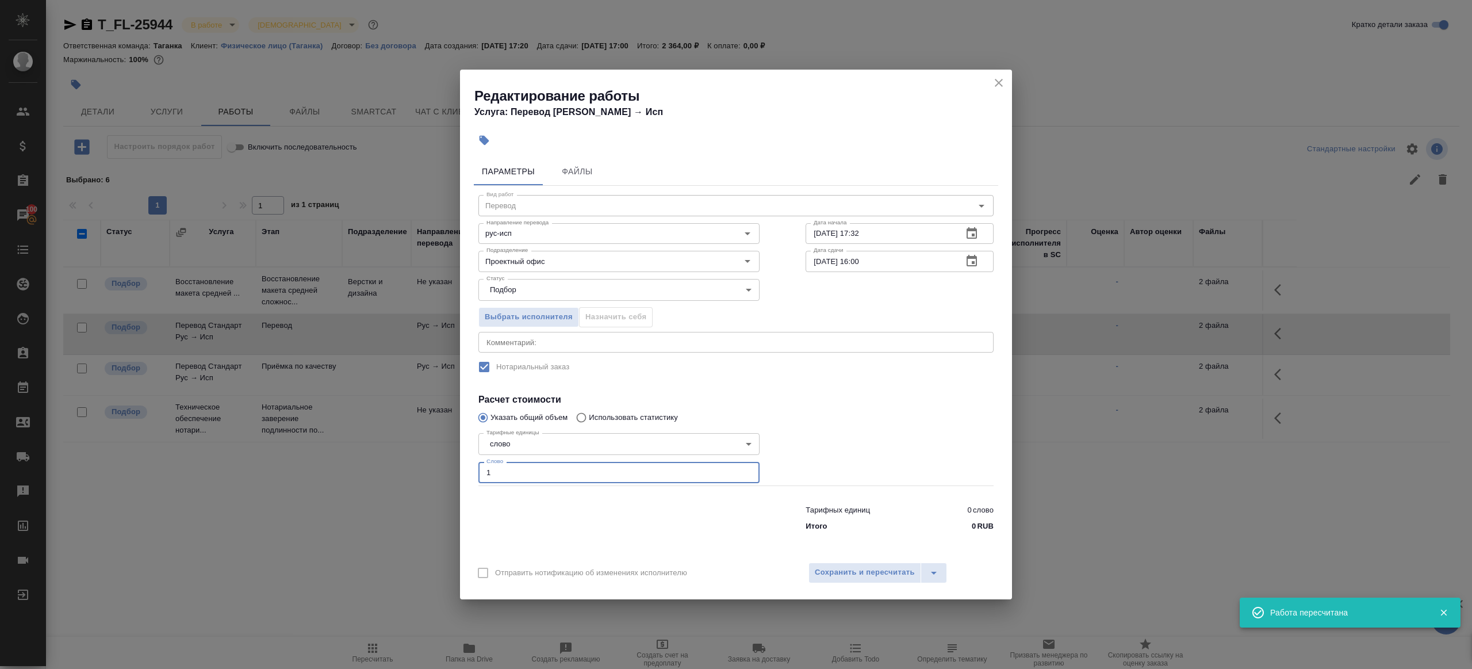
type input "1"
click at [550, 514] on div at bounding box center [618, 516] width 327 height 46
click at [856, 239] on input "09.09.2025 17:32" at bounding box center [880, 233] width 148 height 21
paste input "20:00"
type input "09.09.2025 20:00"
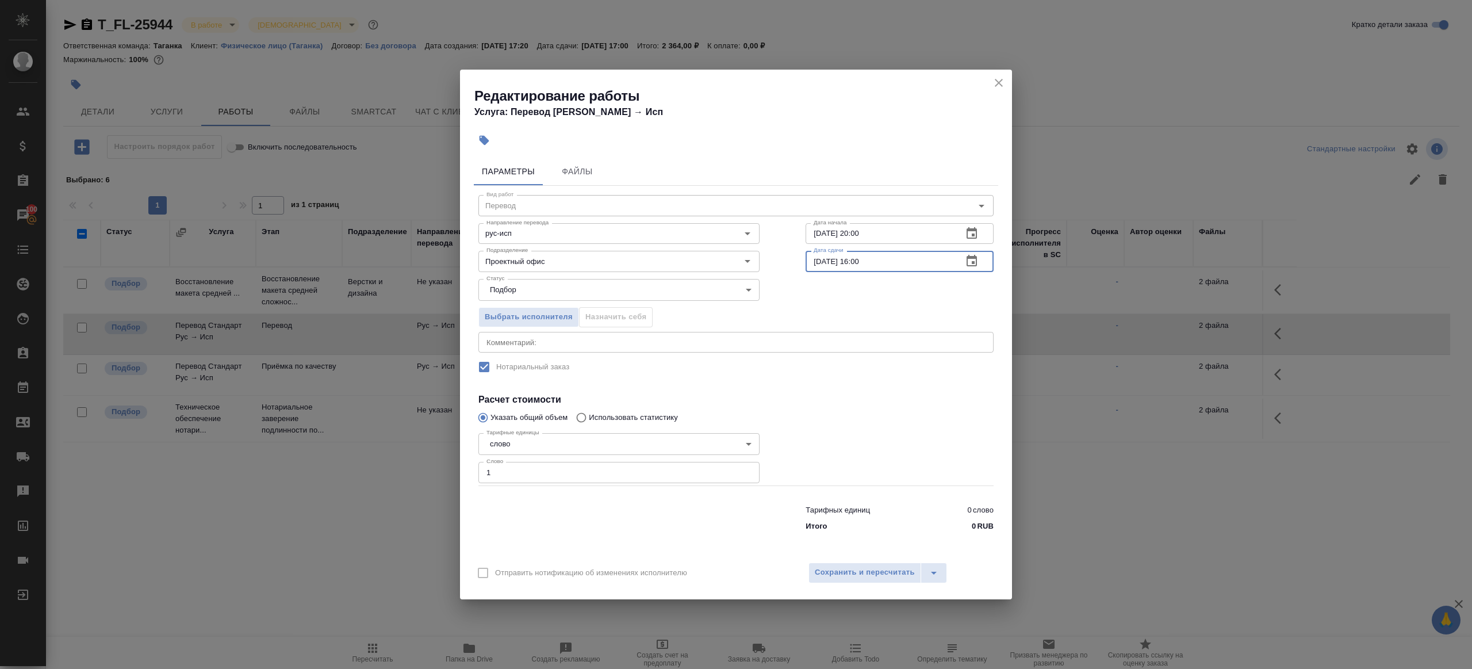
drag, startPoint x: 860, startPoint y: 259, endPoint x: 871, endPoint y: 293, distance: 35.1
click at [860, 261] on input "10.09.2025 16:00" at bounding box center [880, 261] width 148 height 21
type input "10.09.2025 13:00"
click at [847, 398] on h4 "Расчет стоимости" at bounding box center [735, 400] width 515 height 14
click at [855, 569] on span "Сохранить и пересчитать" at bounding box center [865, 572] width 100 height 13
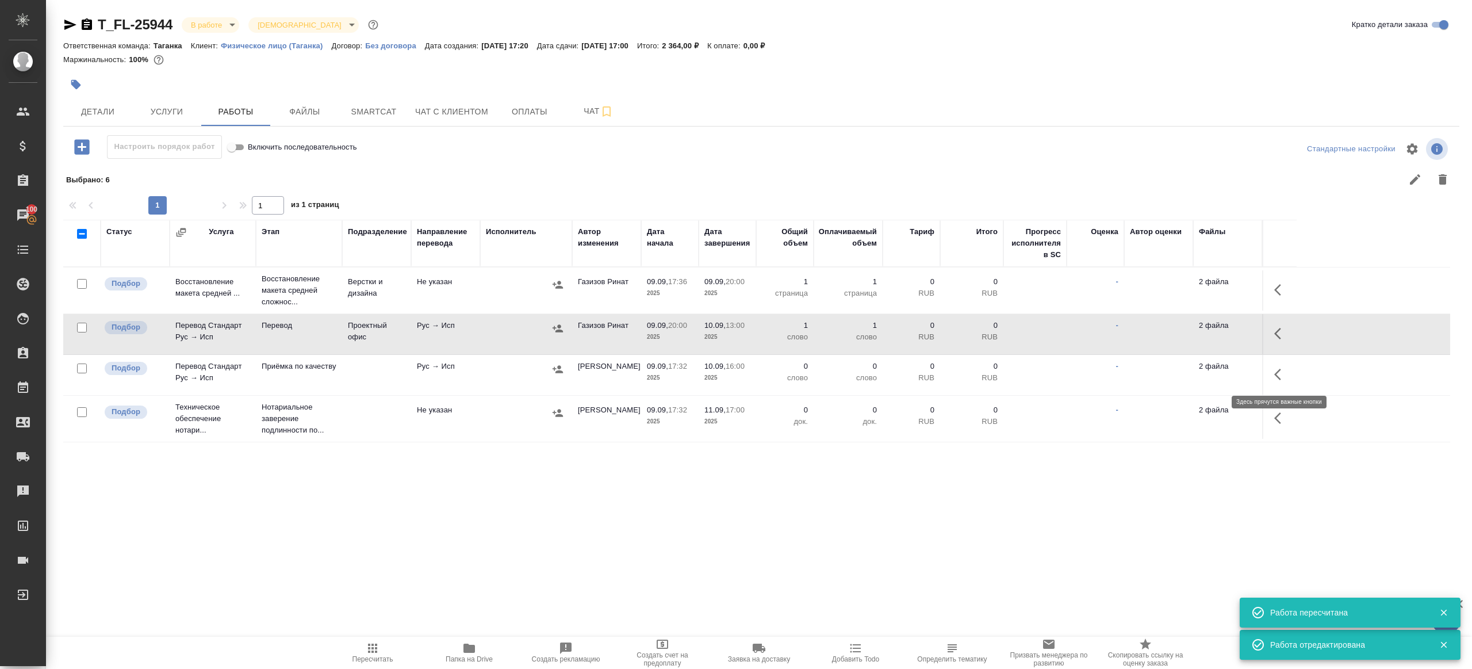
click at [1274, 374] on button "button" at bounding box center [1281, 374] width 28 height 28
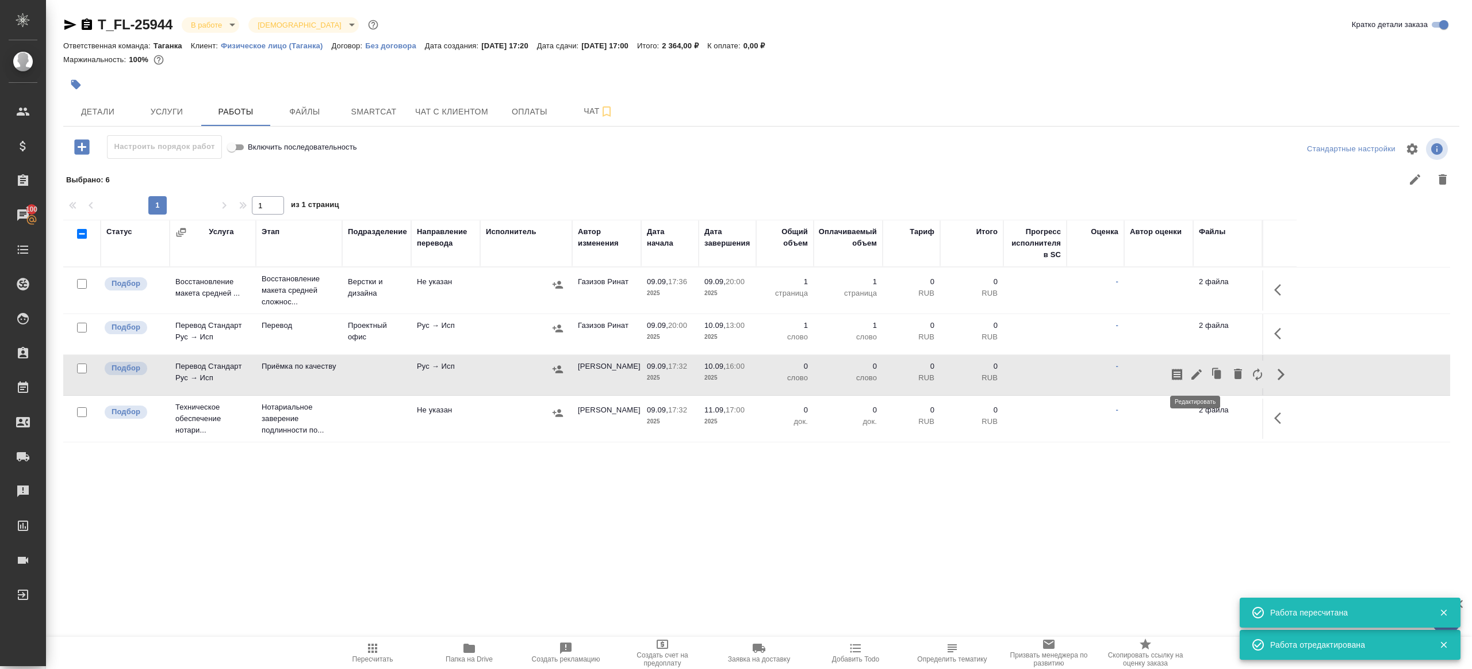
click at [1191, 369] on icon "button" at bounding box center [1197, 374] width 14 height 14
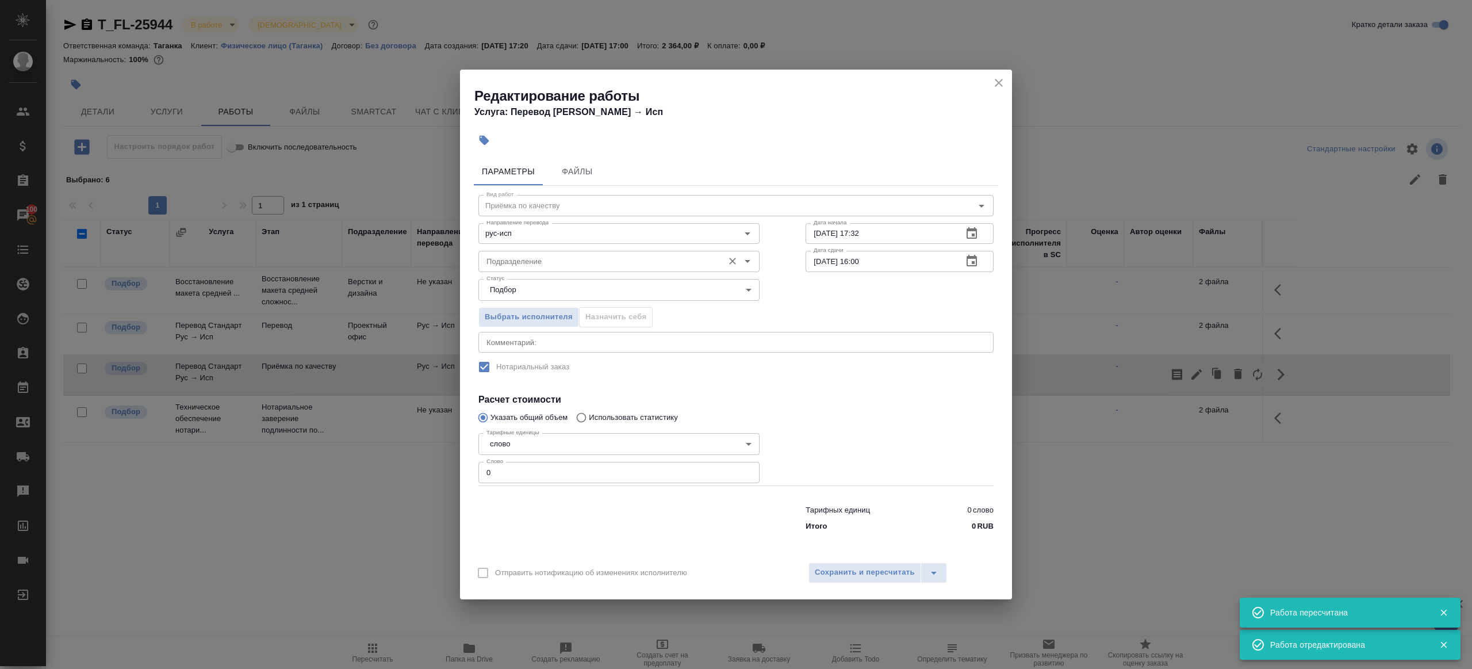
click at [585, 266] on input "Подразделение" at bounding box center [600, 261] width 236 height 14
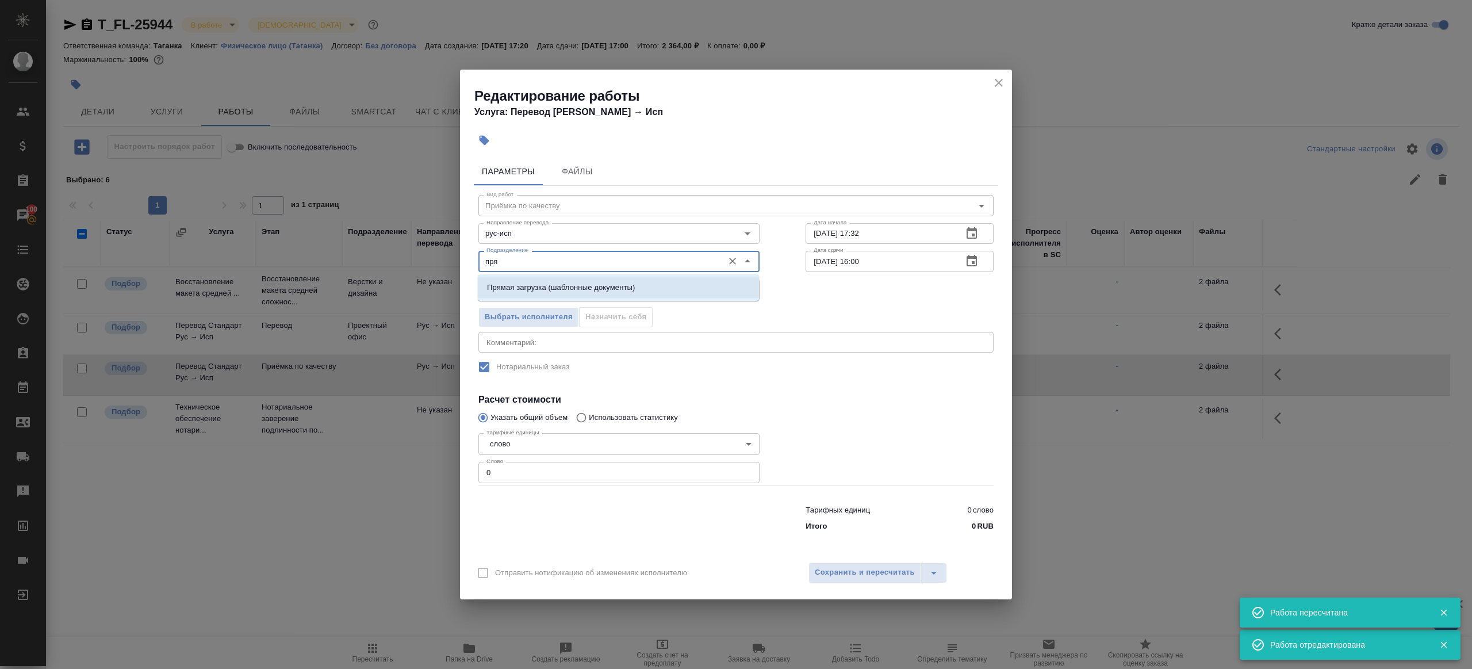
click at [629, 283] on p "Прямая загрузка (шаблонные документы)" at bounding box center [561, 287] width 148 height 11
type input "Прямая загрузка (шаблонные документы)"
click at [925, 242] on input "09.09.2025 17:32" at bounding box center [880, 233] width 148 height 21
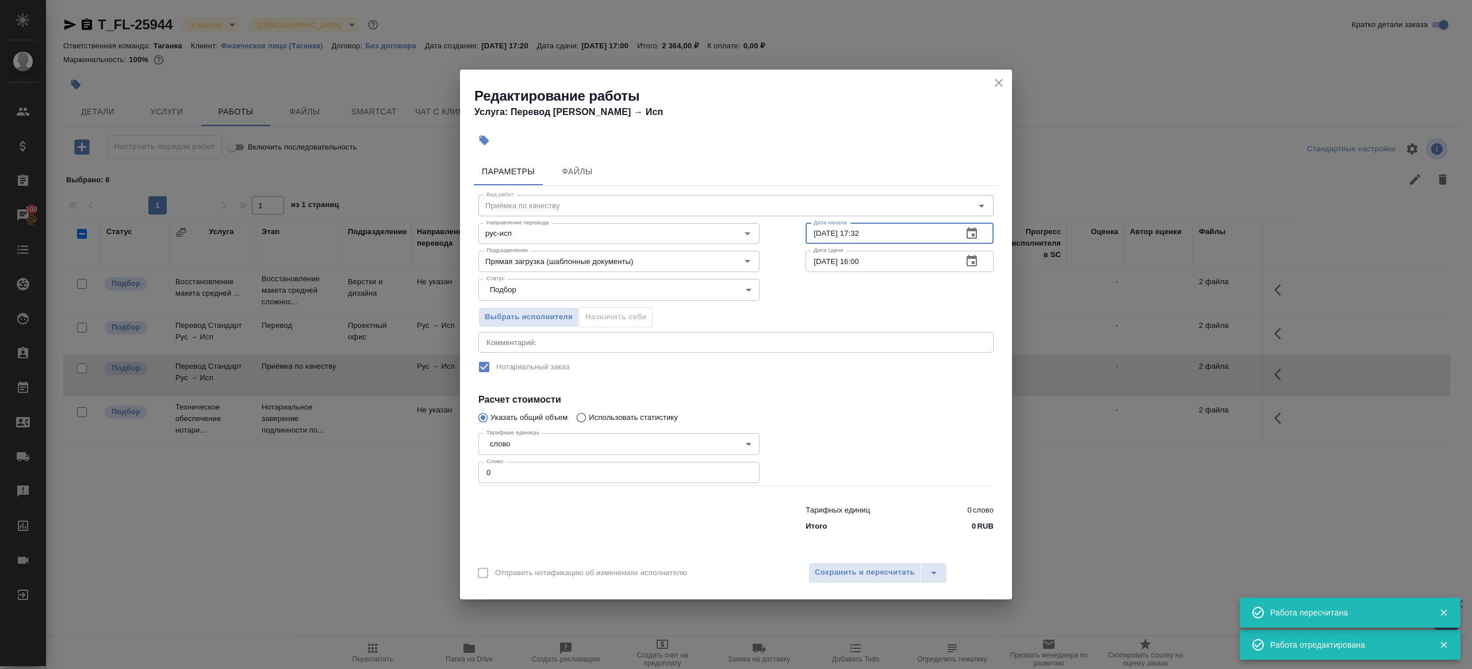
paste input "10.09.2025 13:00"
type input "10.09.2025 13:00"
click at [619, 481] on input "0" at bounding box center [618, 472] width 281 height 21
type input "1"
click at [813, 455] on div at bounding box center [900, 456] width 234 height 103
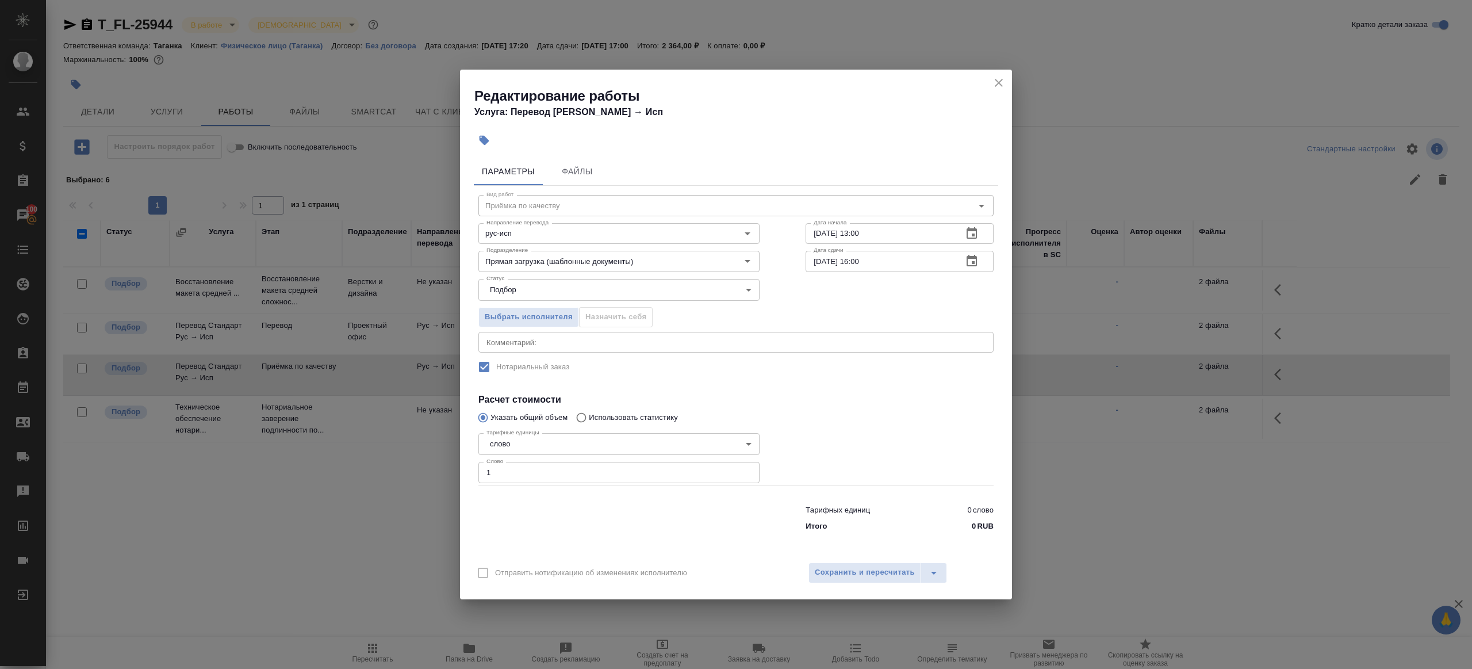
click at [887, 247] on div "Дата сдачи 10.09.2025 16:00 Дата сдачи" at bounding box center [900, 260] width 234 height 74
click at [887, 258] on input "10.09.2025 16:00" at bounding box center [880, 261] width 148 height 21
paste input "3"
click at [862, 263] on input "10.09.2025 13:00" at bounding box center [880, 261] width 148 height 21
type input "10.09.2025 14:00"
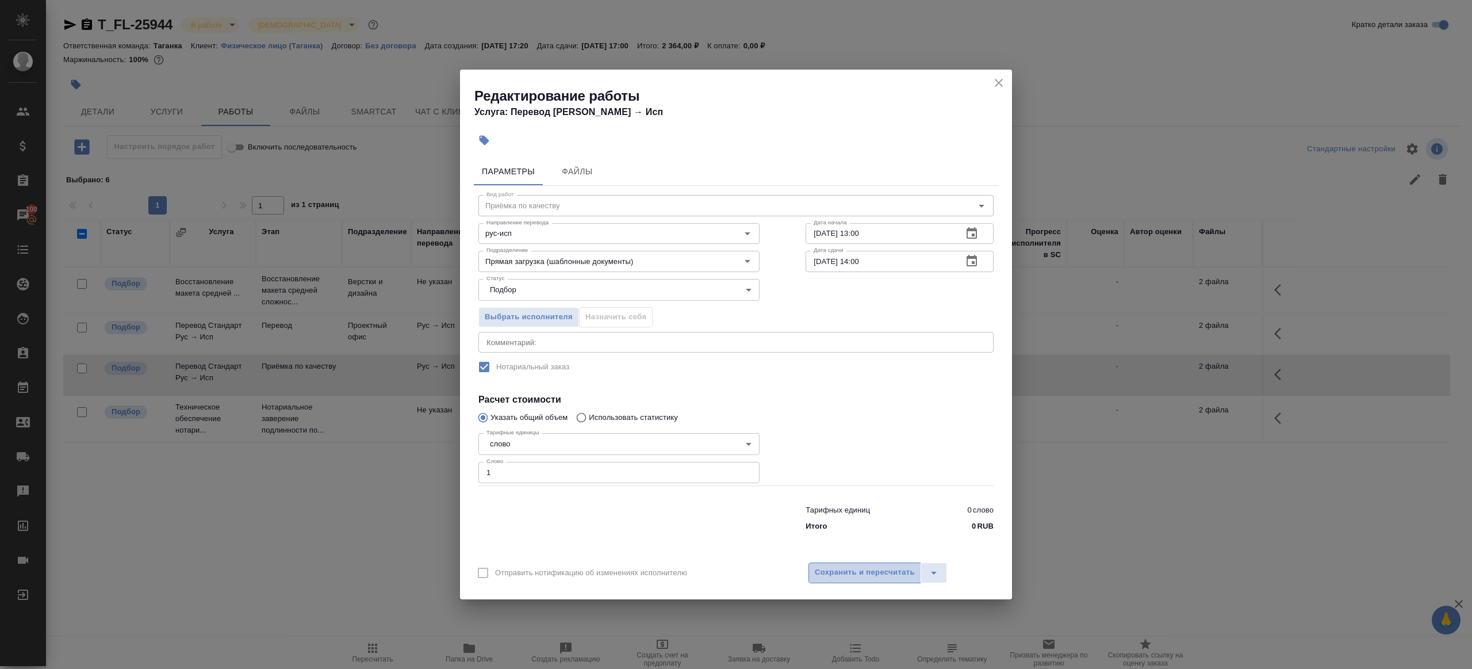
click at [861, 576] on span "Сохранить и пересчитать" at bounding box center [865, 572] width 100 height 13
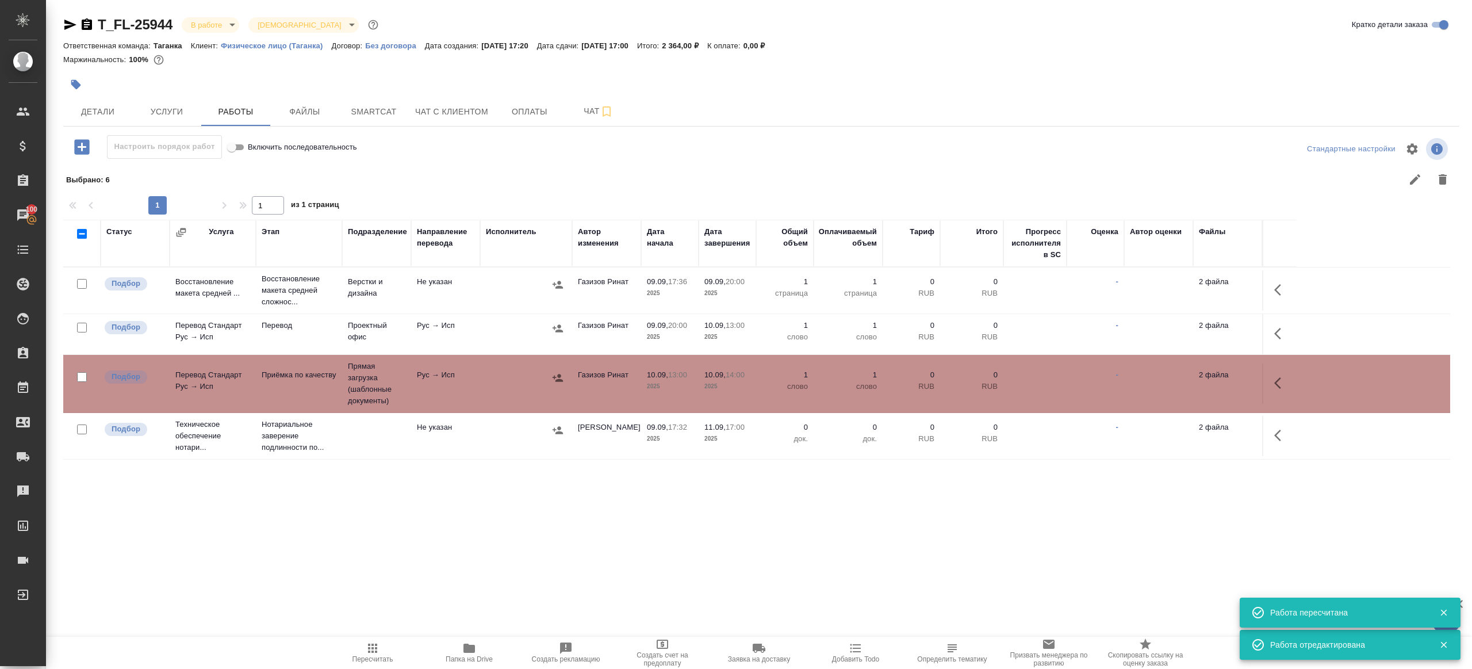
click at [67, 88] on button "button" at bounding box center [75, 84] width 25 height 25
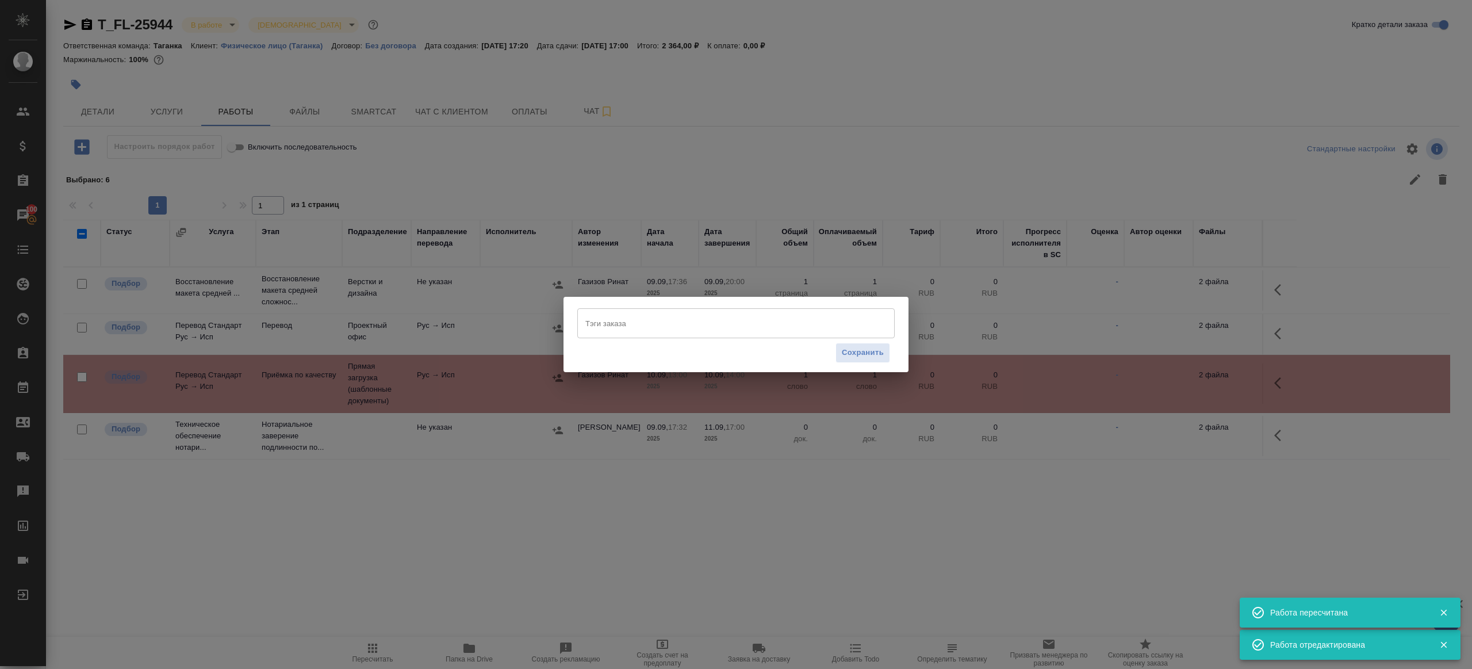
click at [612, 323] on input "Тэги заказа" at bounding box center [724, 323] width 285 height 20
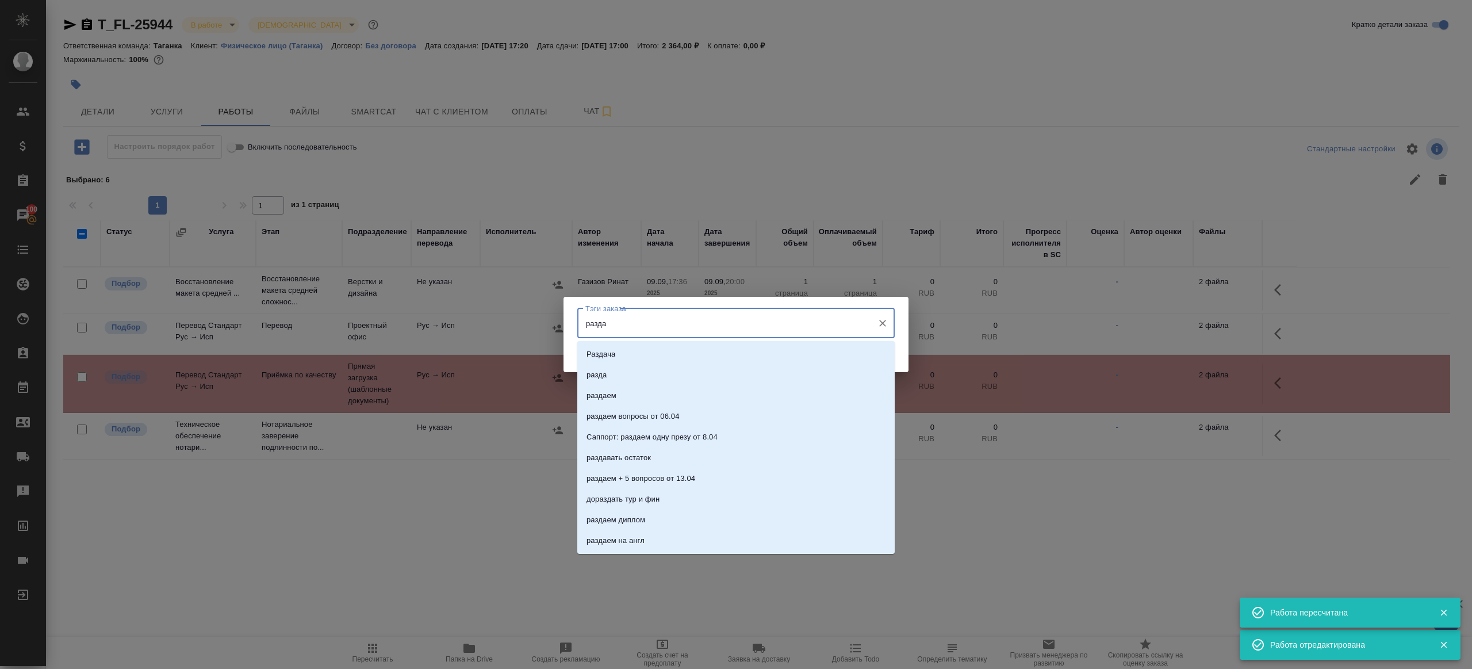
type input "раздае"
click at [643, 360] on li "раздаем" at bounding box center [735, 354] width 317 height 21
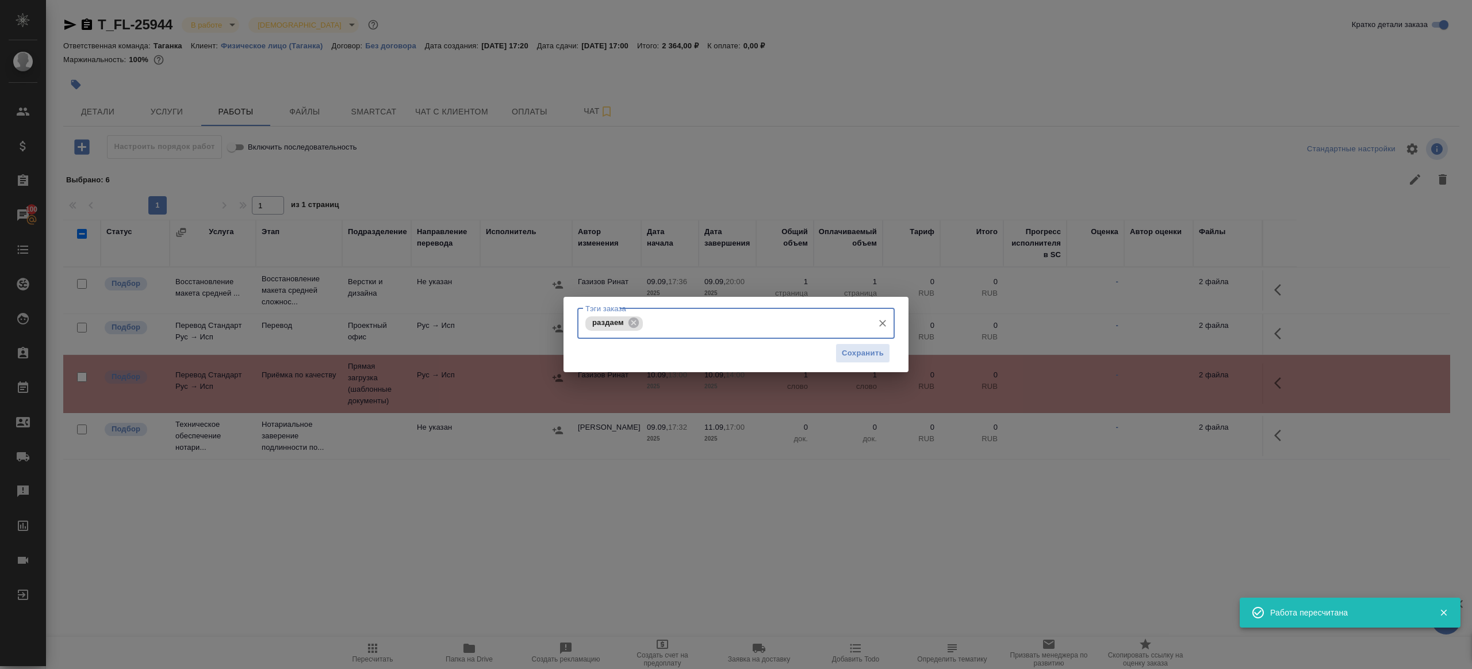
type input "а"
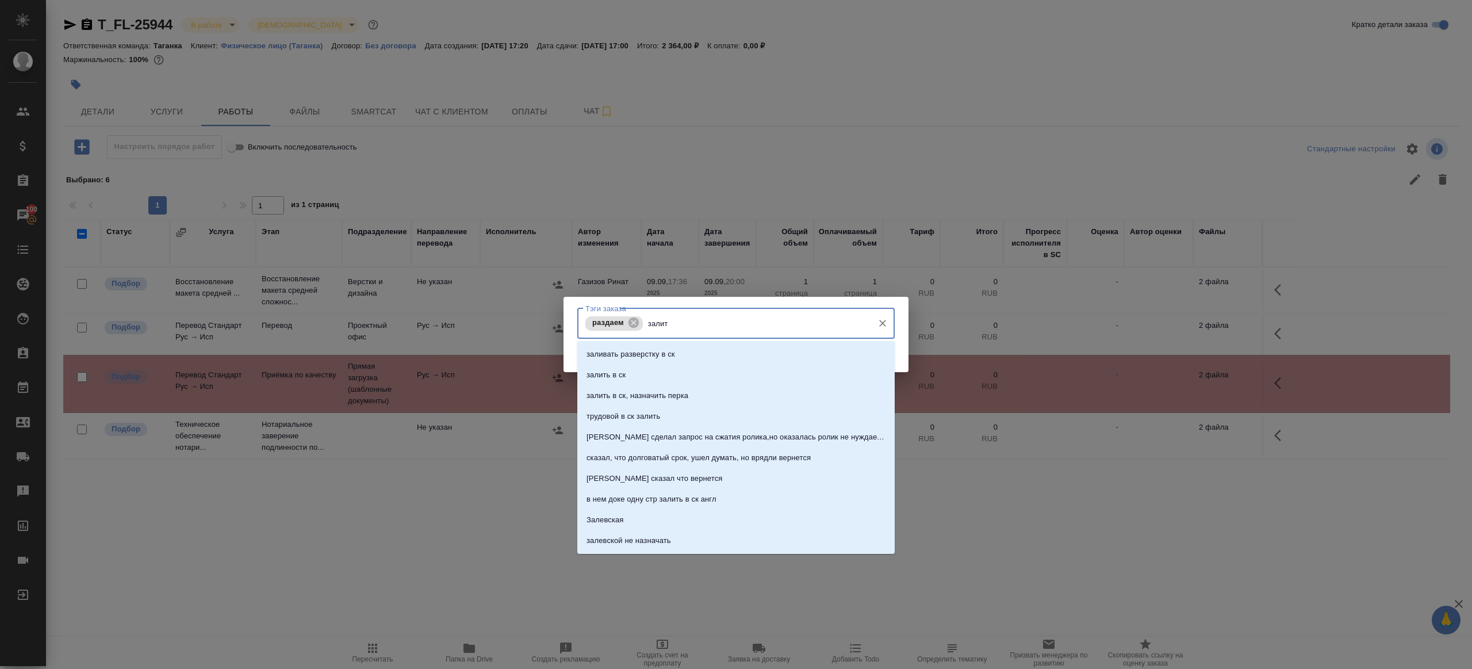
type input "залить"
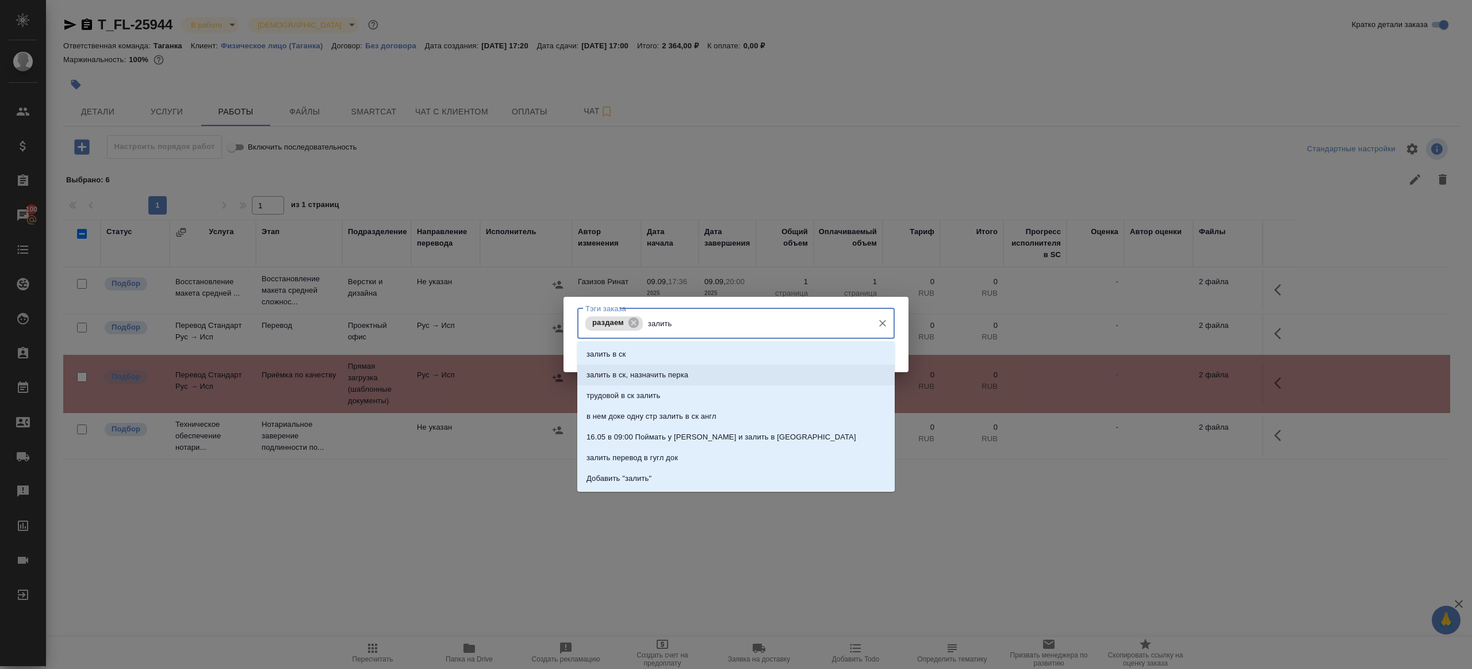
click at [651, 372] on p "залить в ск, назначить перка" at bounding box center [637, 374] width 102 height 11
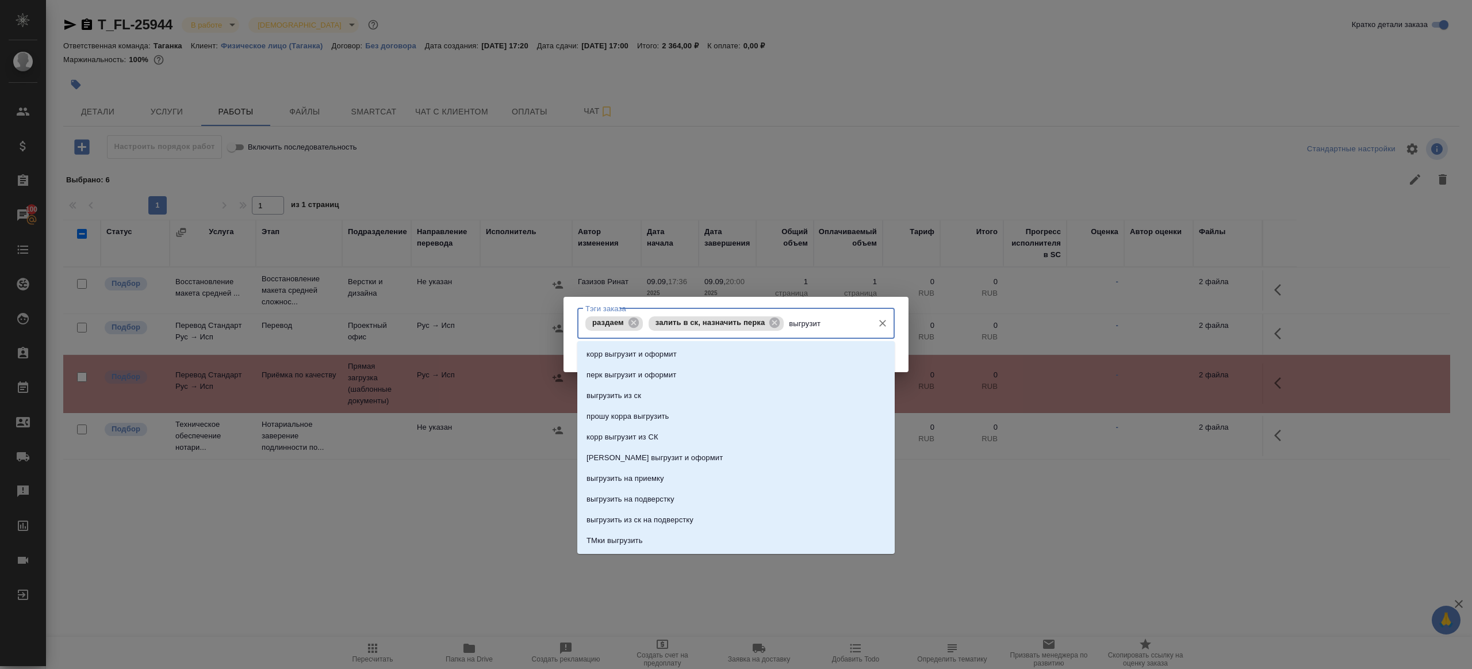
type input "выгрузить"
click at [627, 358] on p "выгрузить из ск" at bounding box center [613, 353] width 55 height 11
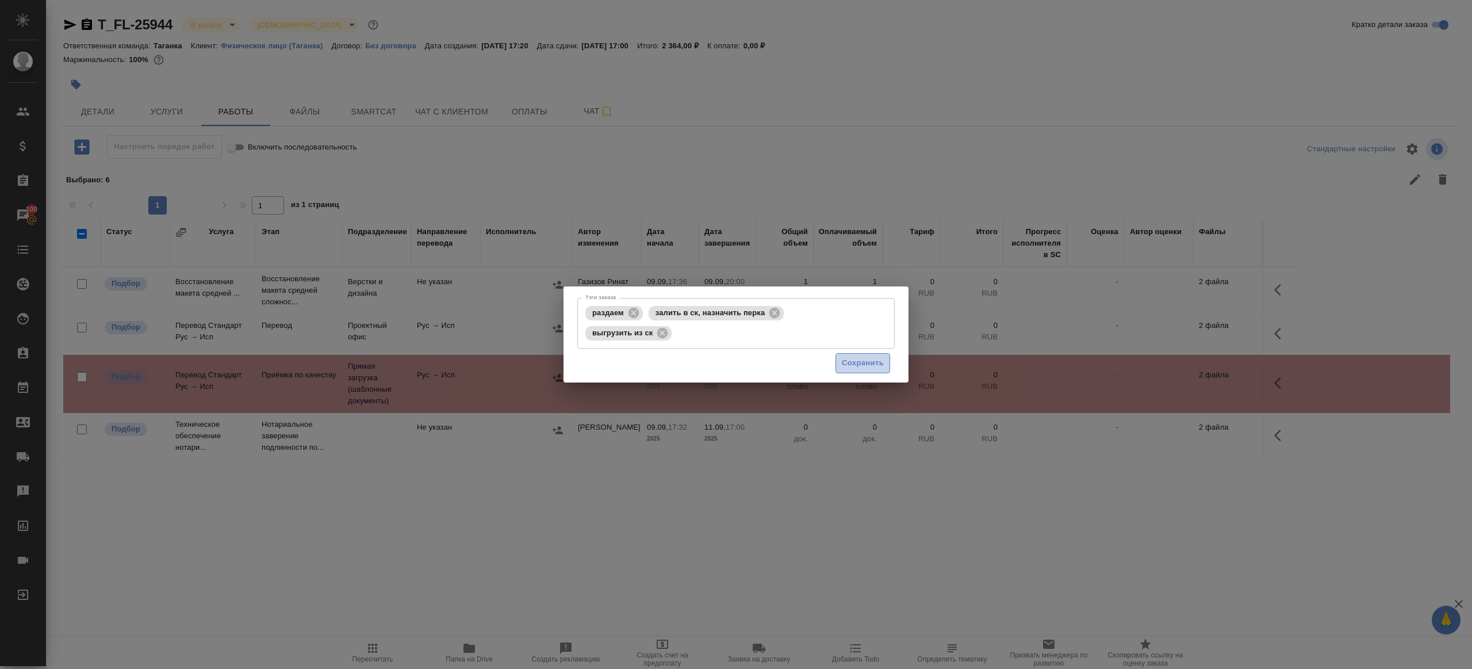
click at [862, 363] on span "Сохранить" at bounding box center [863, 362] width 42 height 13
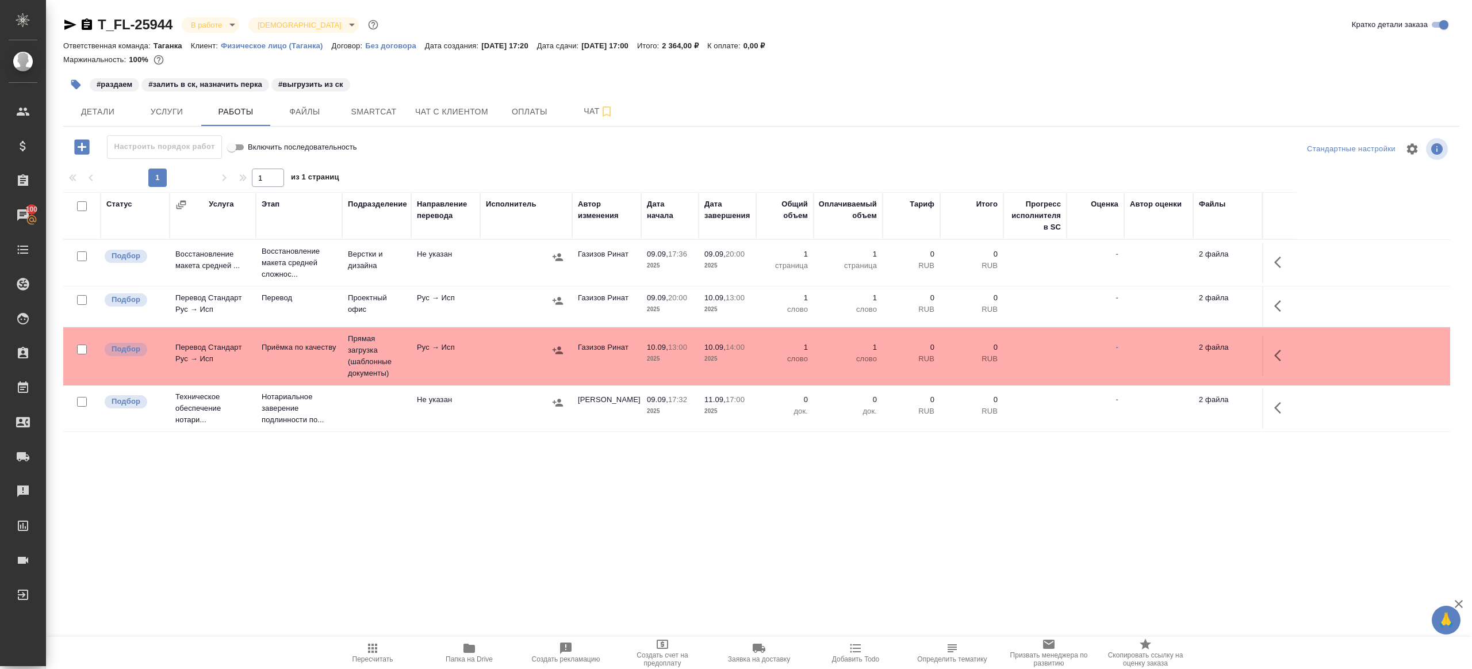
click at [350, 637] on button "Пересчитать" at bounding box center [372, 652] width 97 height 32
click at [402, 572] on div ".cls-1 fill:#fff; AWATERA Gazizov Rinat Клиенты Спецификации Заказы 100 Чаты To…" at bounding box center [736, 334] width 1472 height 669
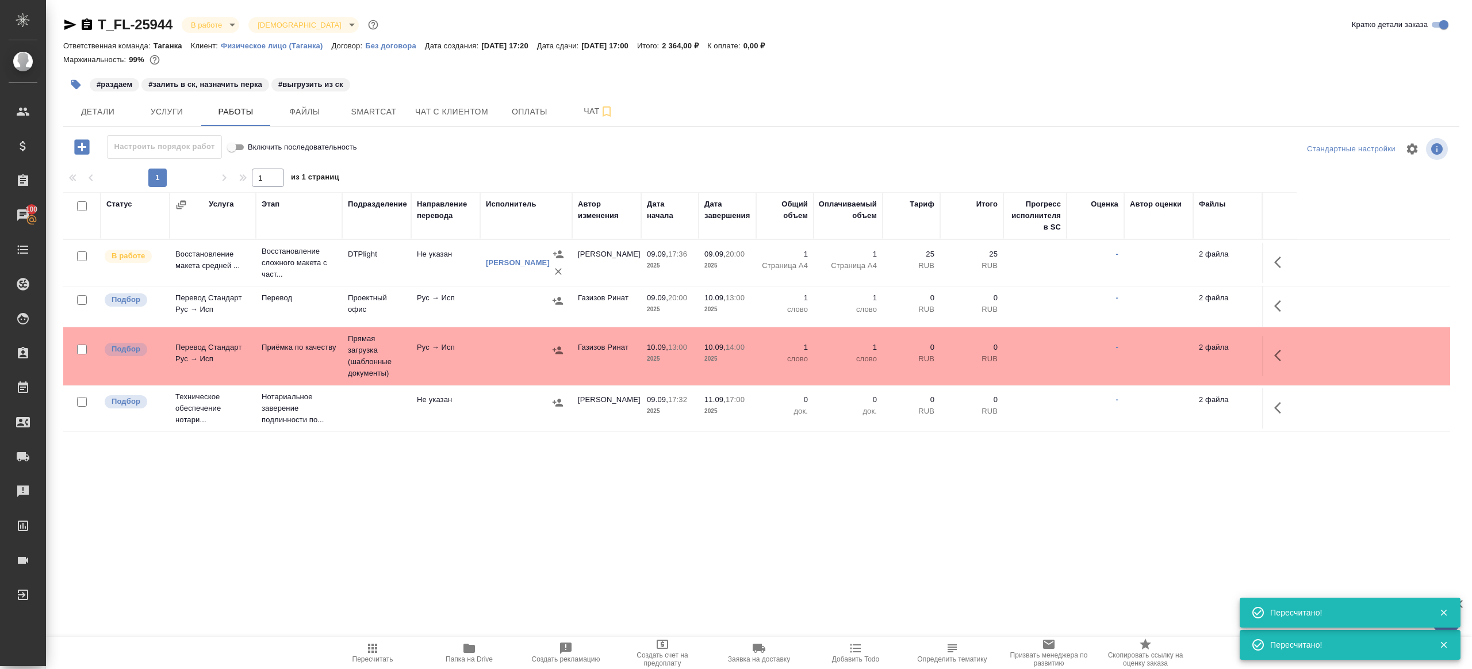
click at [384, 657] on span "Пересчитать" at bounding box center [372, 659] width 41 height 8
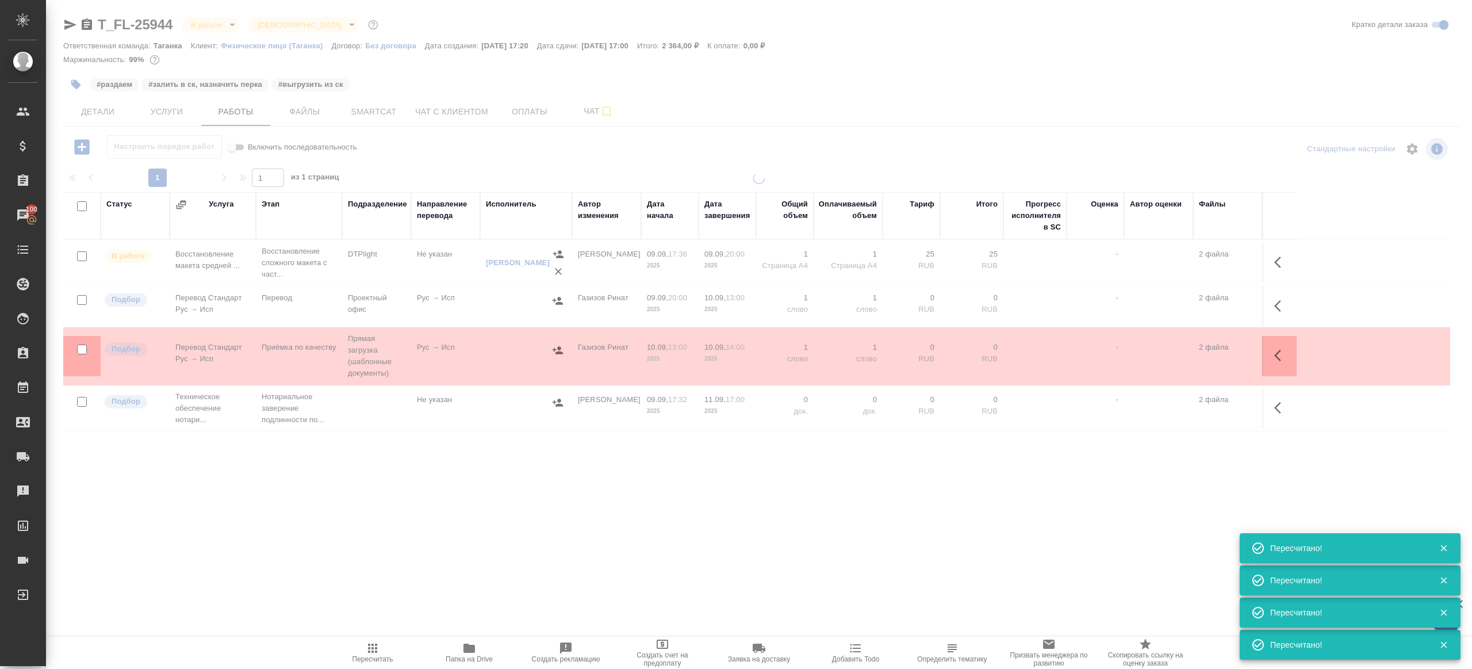
click at [475, 498] on div ".cls-1 fill:#fff; AWATERA Gazizov Rinat Клиенты Спецификации Заказы 100 Чаты To…" at bounding box center [736, 334] width 1472 height 669
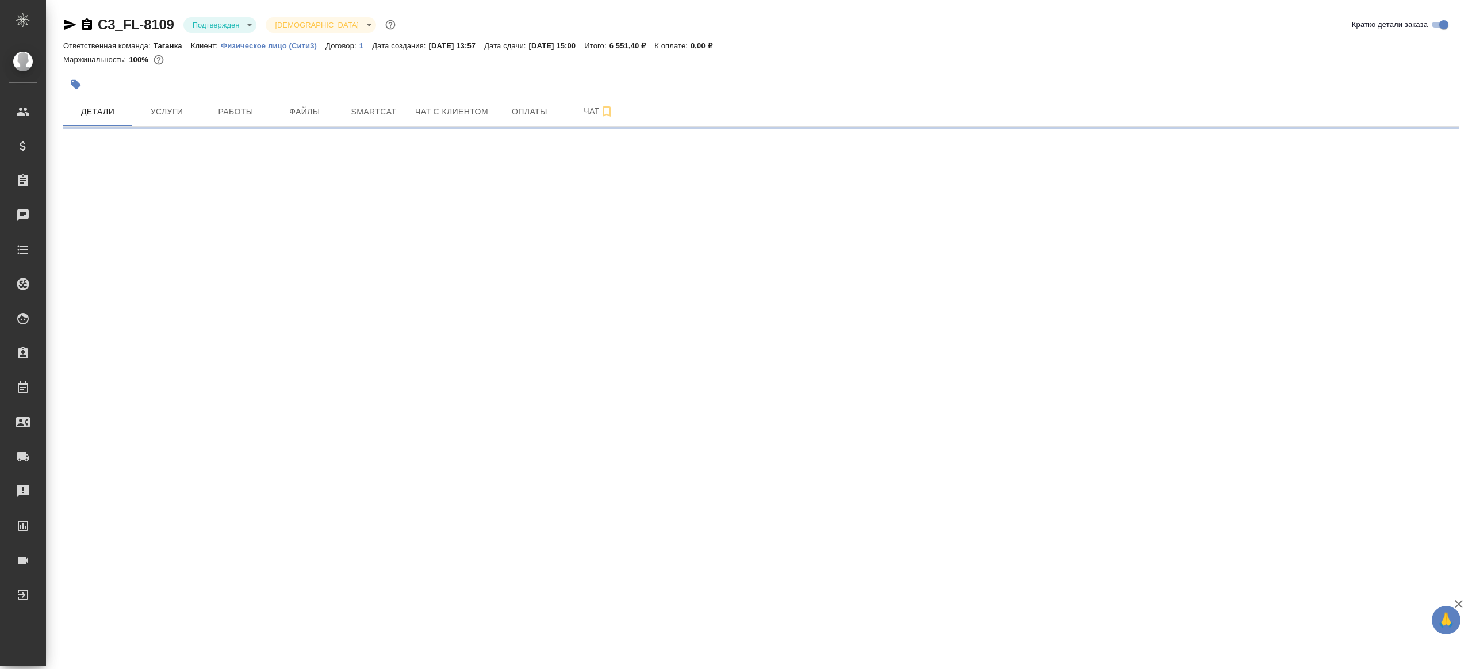
select select "RU"
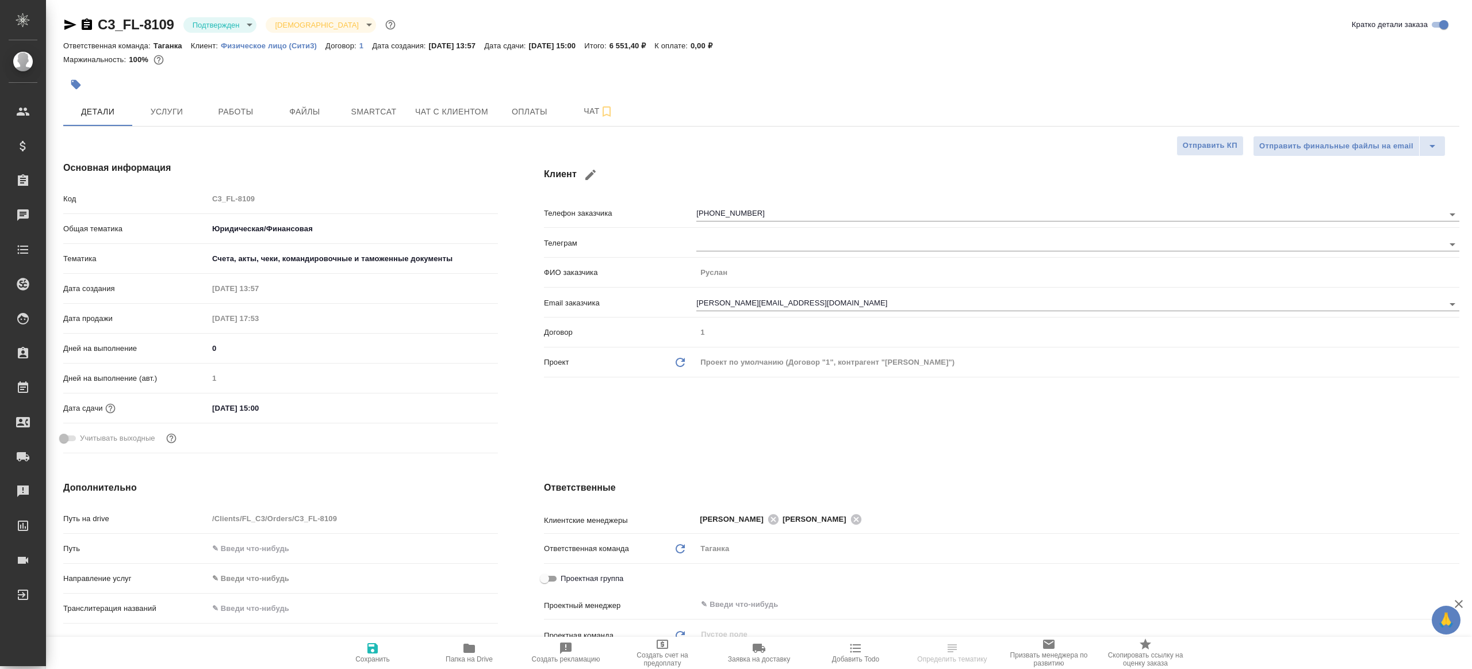
type textarea "x"
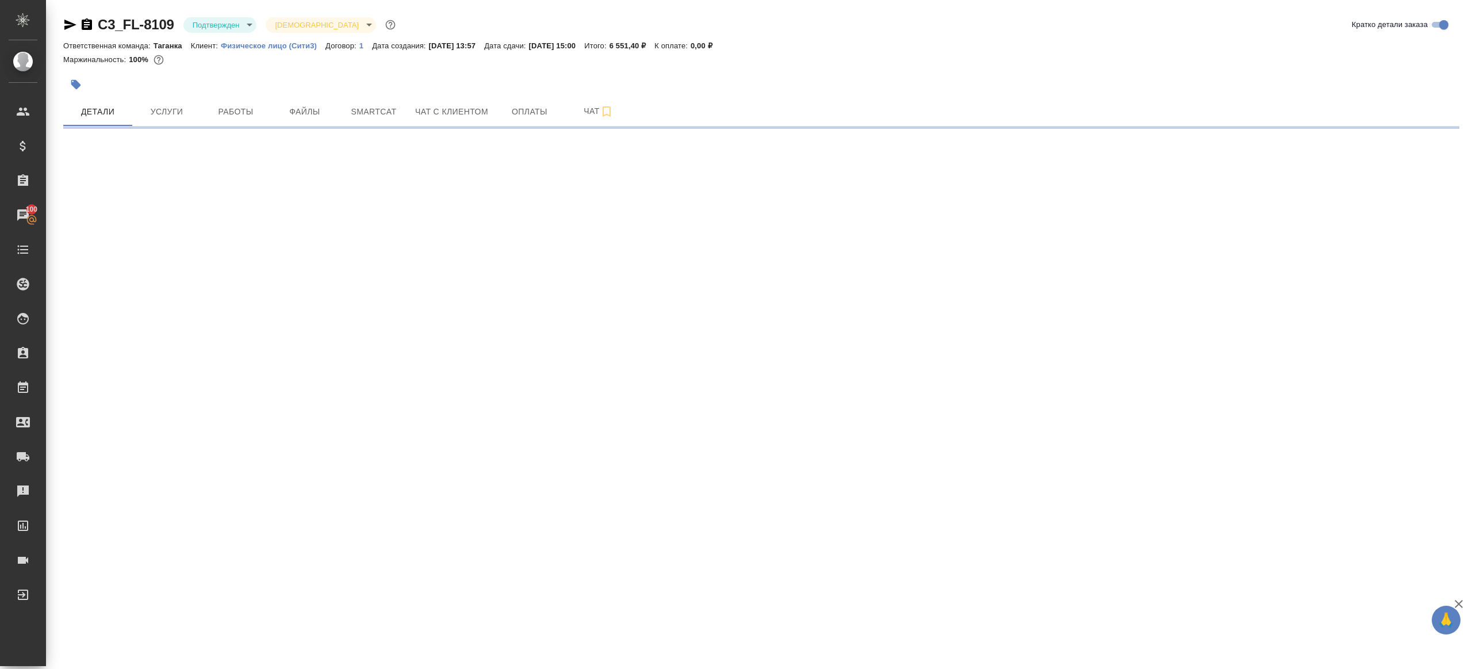
select select "RU"
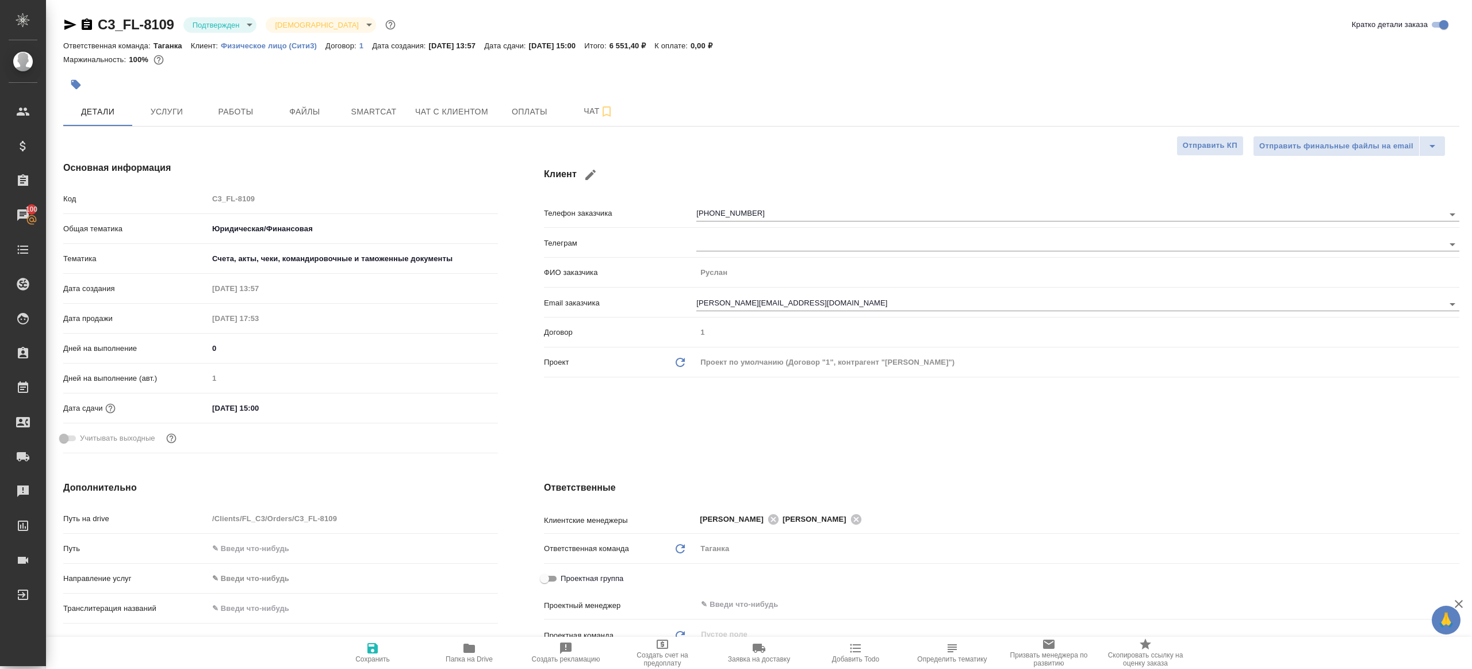
type textarea "x"
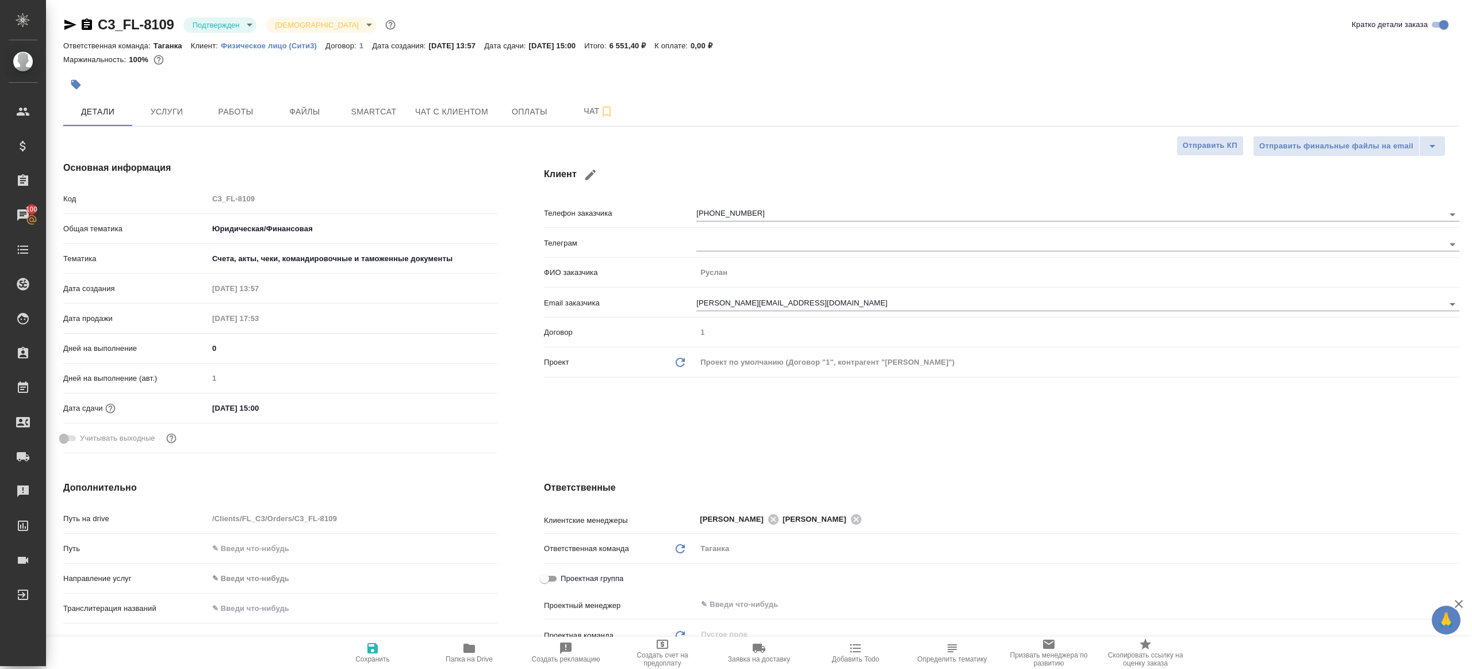
type textarea "x"
click at [223, 106] on span "Работы" at bounding box center [235, 112] width 55 height 14
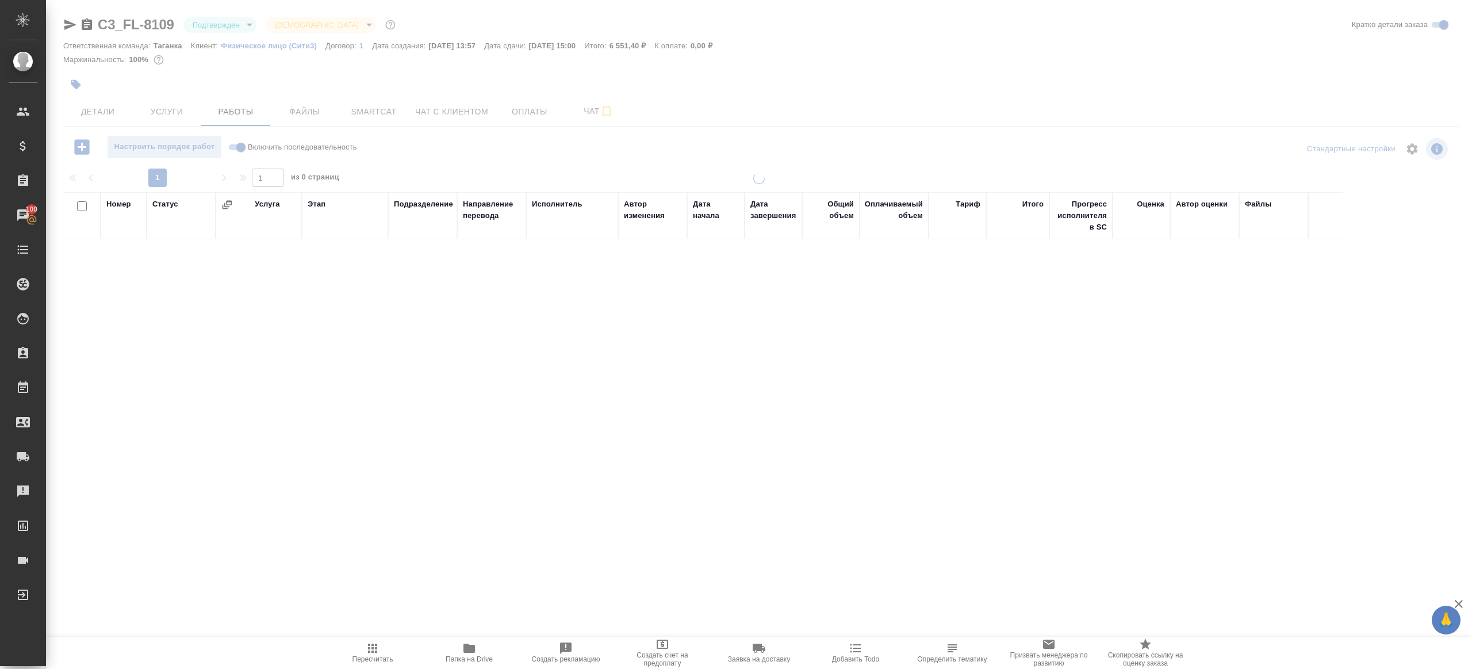
click at [508, 159] on div at bounding box center [759, 240] width 1426 height 480
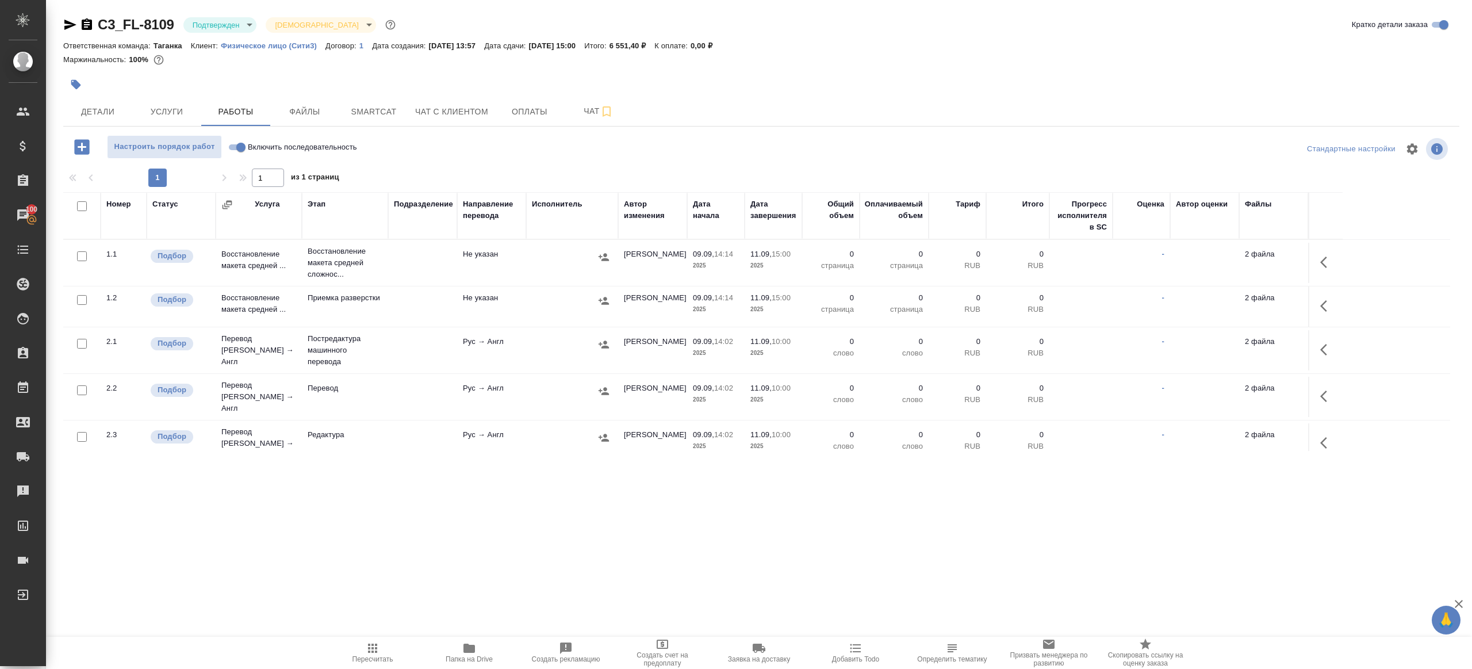
click at [469, 651] on icon "button" at bounding box center [468, 647] width 11 height 9
click at [239, 141] on input "Включить последовательность" at bounding box center [240, 147] width 41 height 14
checkbox input "true"
click at [86, 122] on button "Детали" at bounding box center [97, 111] width 69 height 29
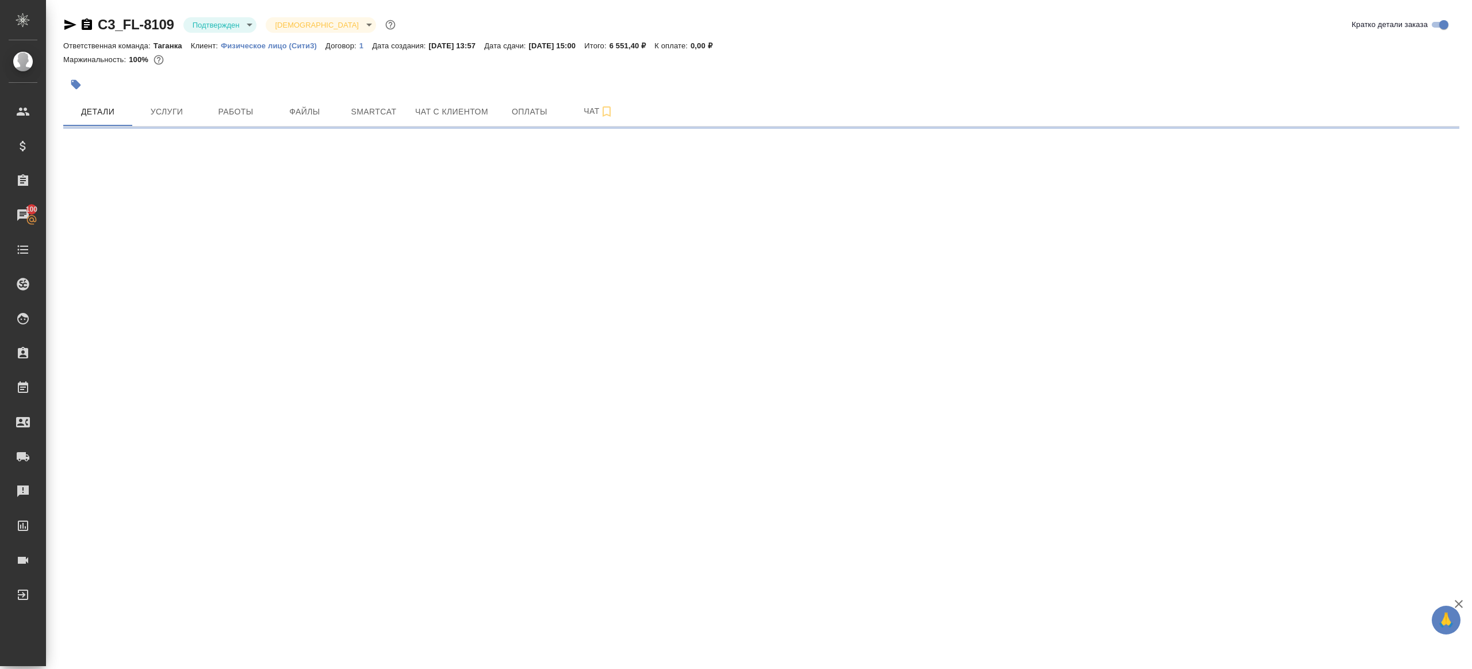
select select "RU"
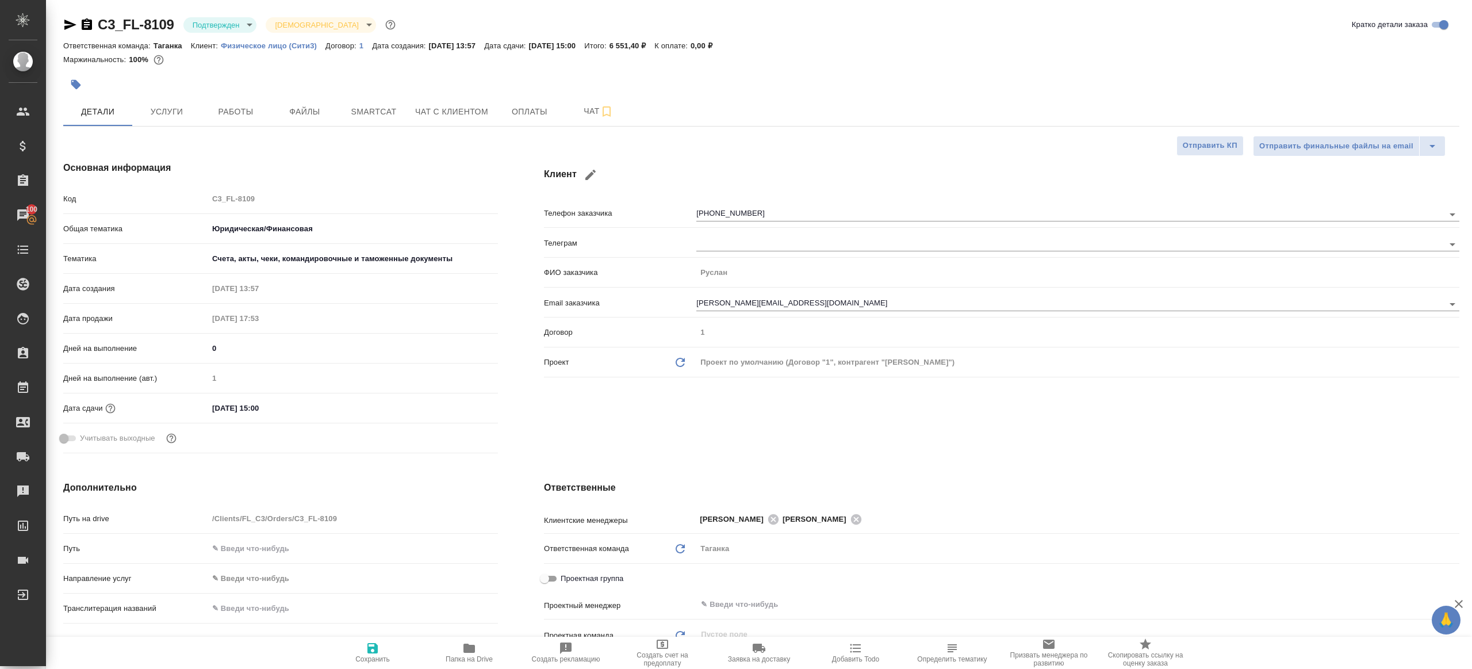
type textarea "x"
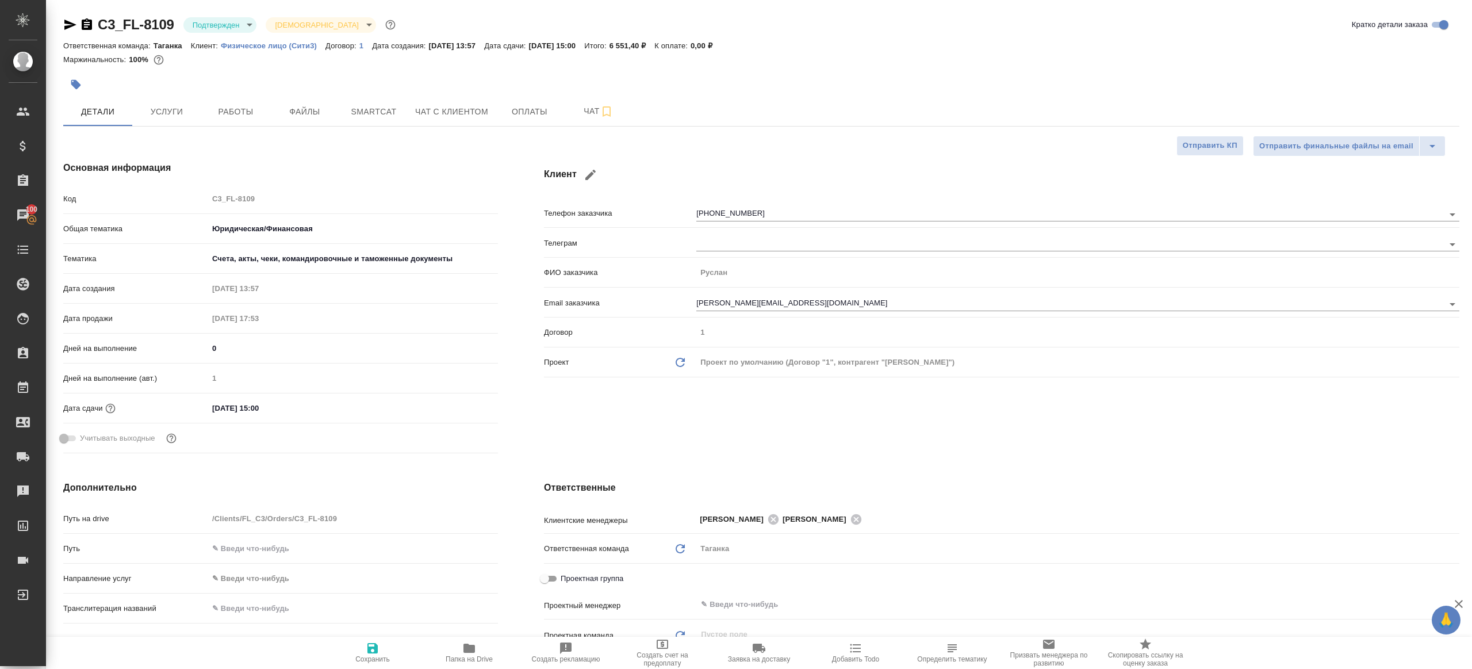
type textarea "x"
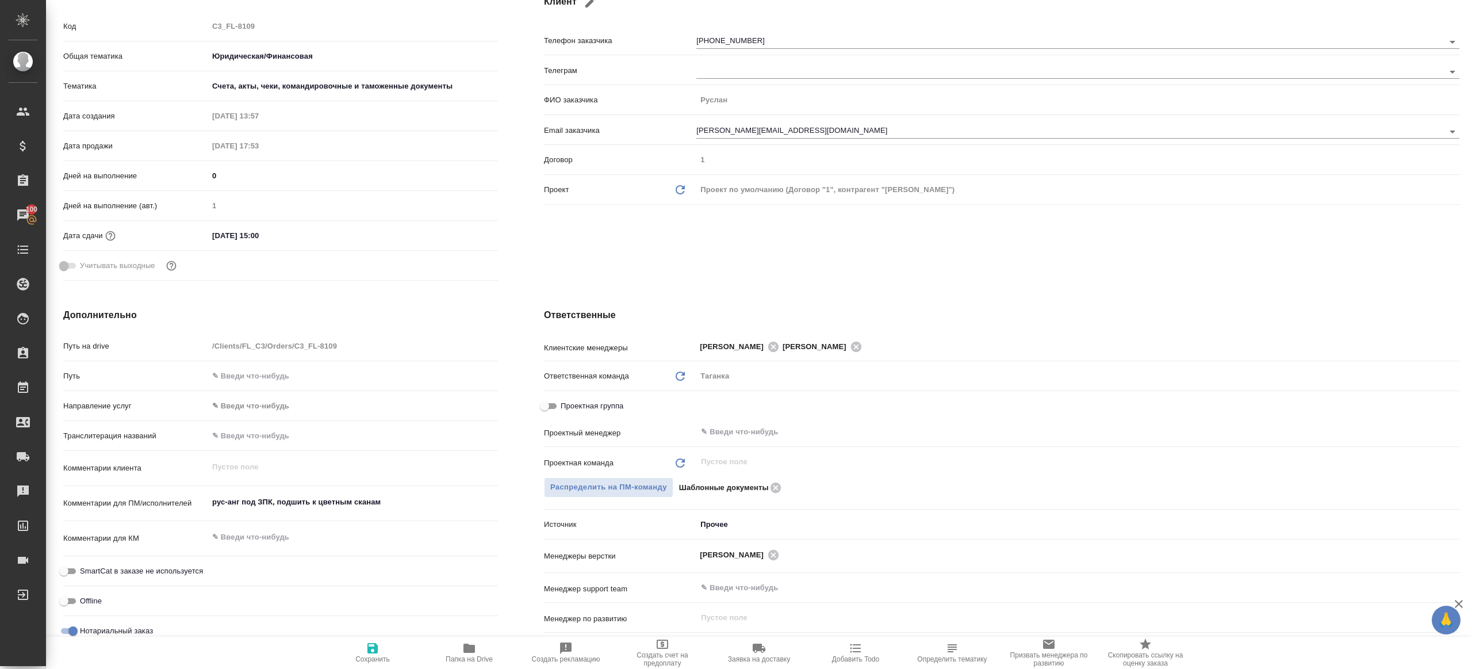
scroll to position [173, 0]
click at [753, 422] on div "​" at bounding box center [1077, 431] width 763 height 21
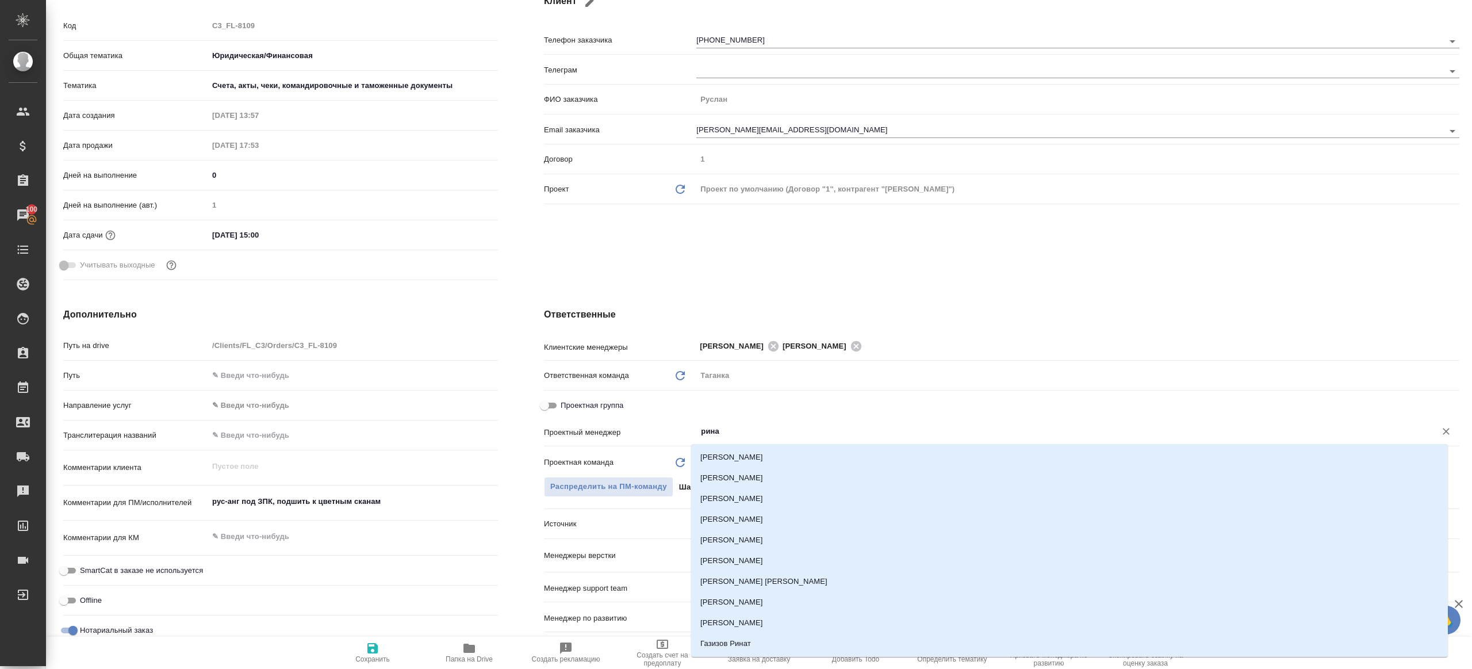
type input "ринат"
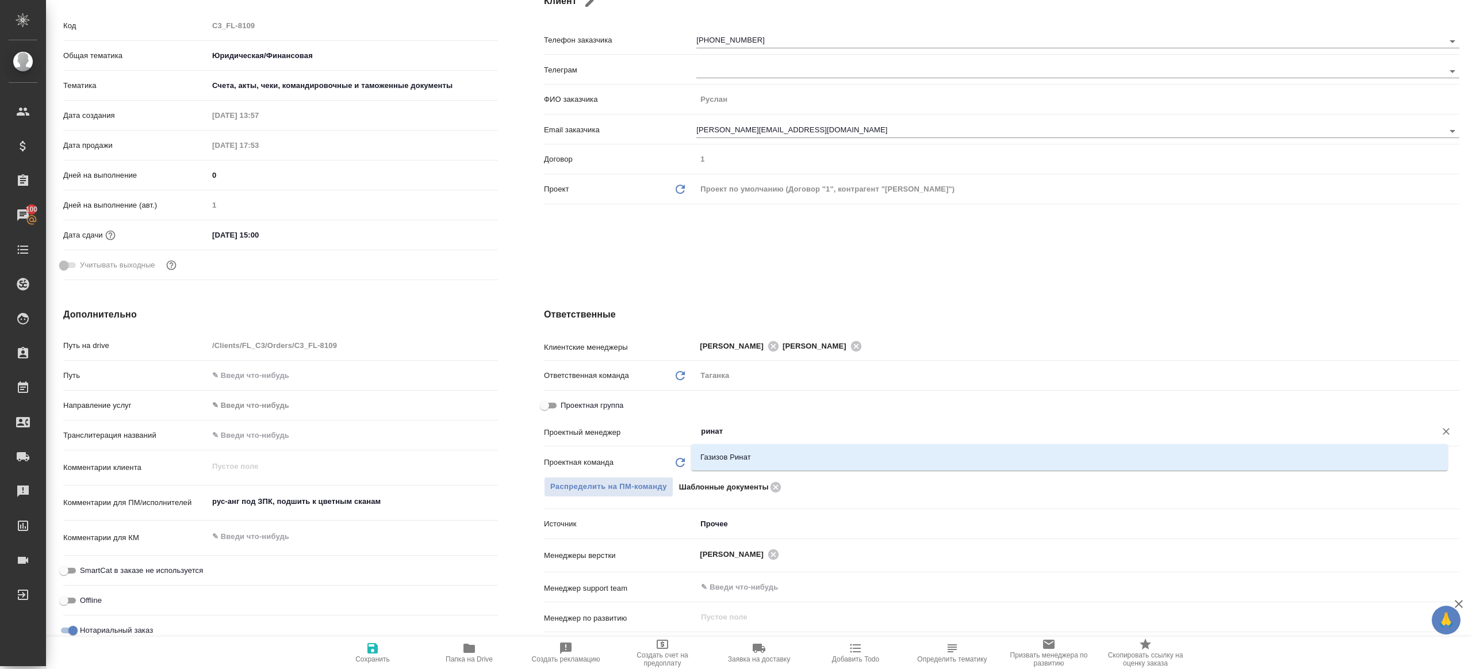
click at [760, 444] on div "Газизов Ринат" at bounding box center [1069, 457] width 757 height 26
click at [760, 455] on li "Газизов Ринат" at bounding box center [1069, 457] width 757 height 21
type textarea "x"
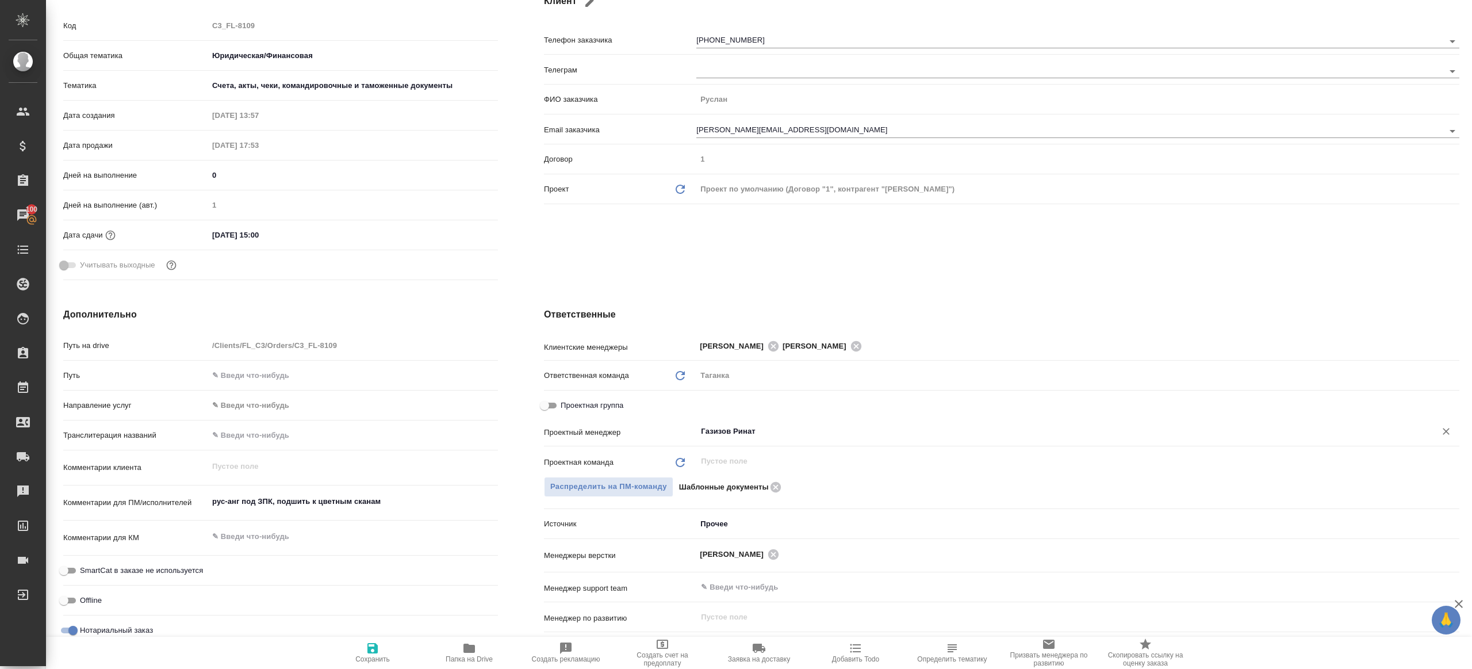
type input "Газизов Ринат"
click at [390, 641] on span "Сохранить" at bounding box center [372, 652] width 83 height 22
type textarea "x"
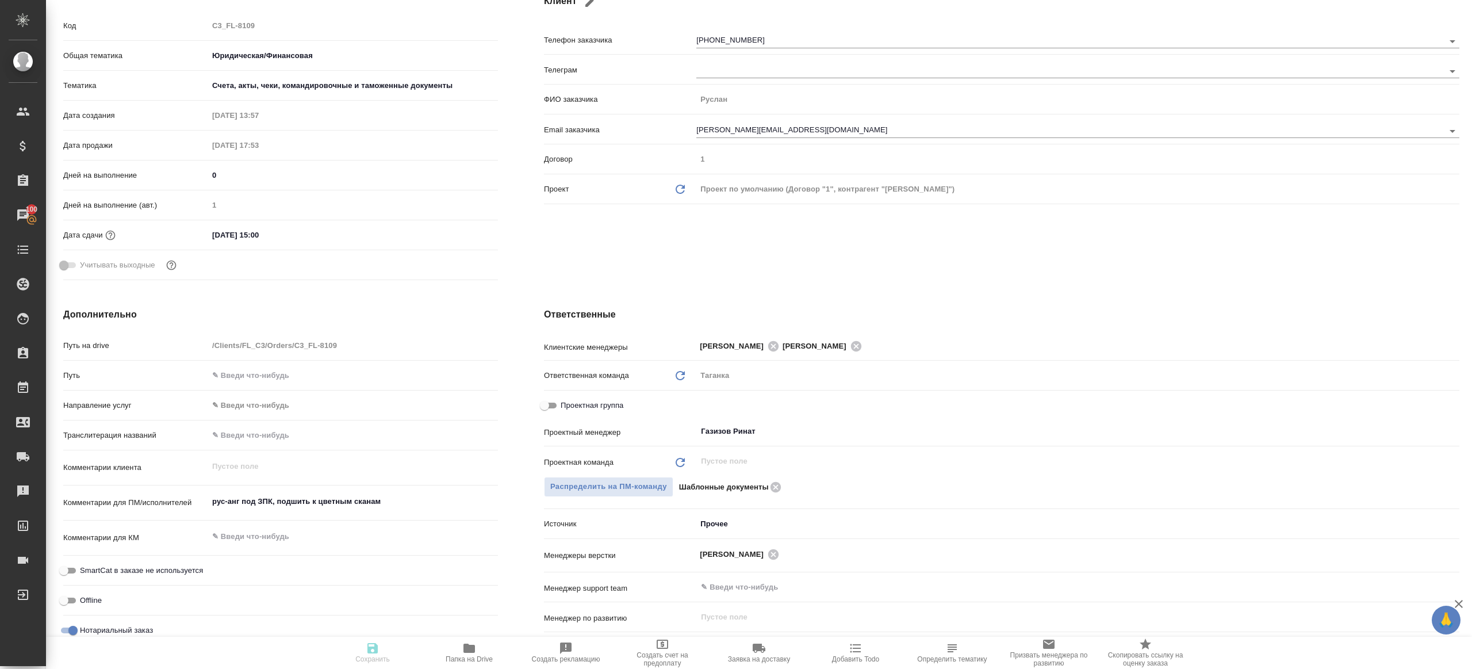
type textarea "x"
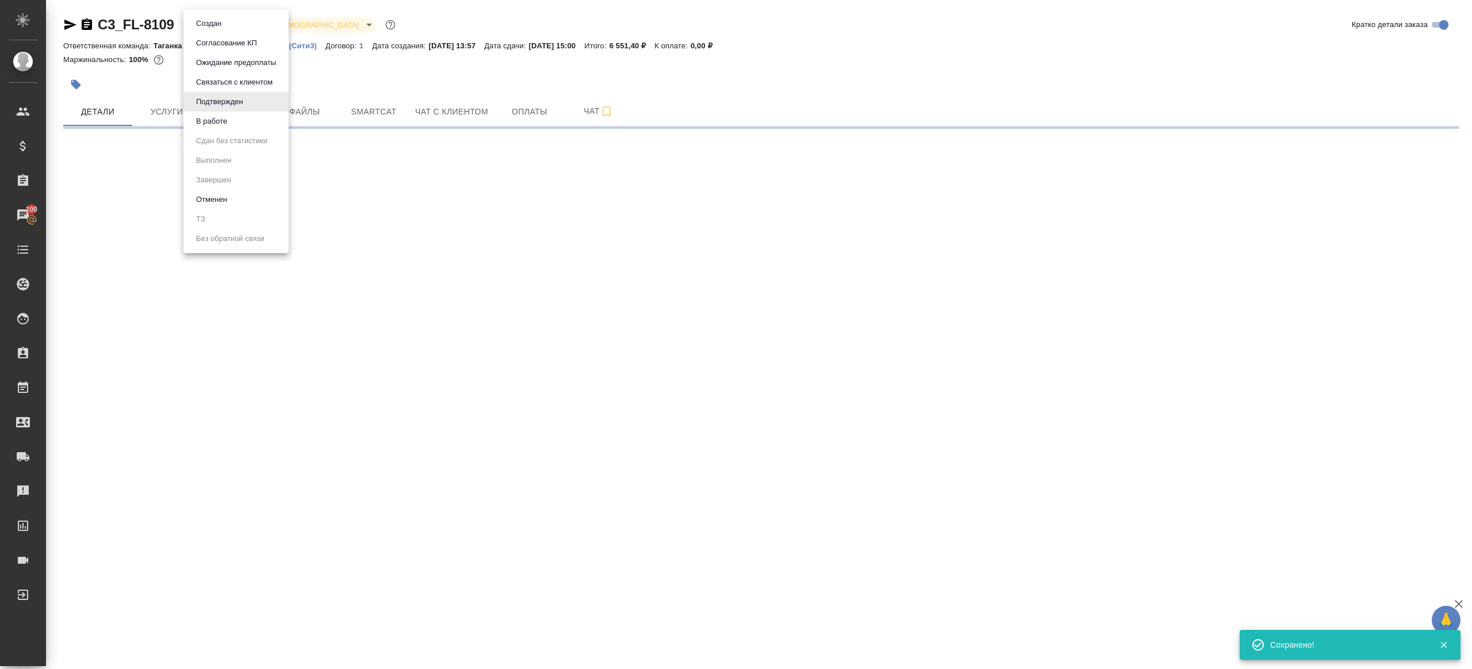
click at [234, 30] on body "🙏 .cls-1 fill:#fff; AWATERA Gazizov Rinat Клиенты Спецификации Заказы 100 Чаты …" at bounding box center [736, 334] width 1472 height 669
click at [234, 133] on ul "Создан Согласование КП Ожидание предоплаты Связаться с клиентом Подтвержден В р…" at bounding box center [235, 131] width 105 height 244
click at [234, 128] on li "В работе" at bounding box center [235, 122] width 105 height 20
select select "RU"
click at [227, 109] on span "Работы" at bounding box center [235, 112] width 55 height 14
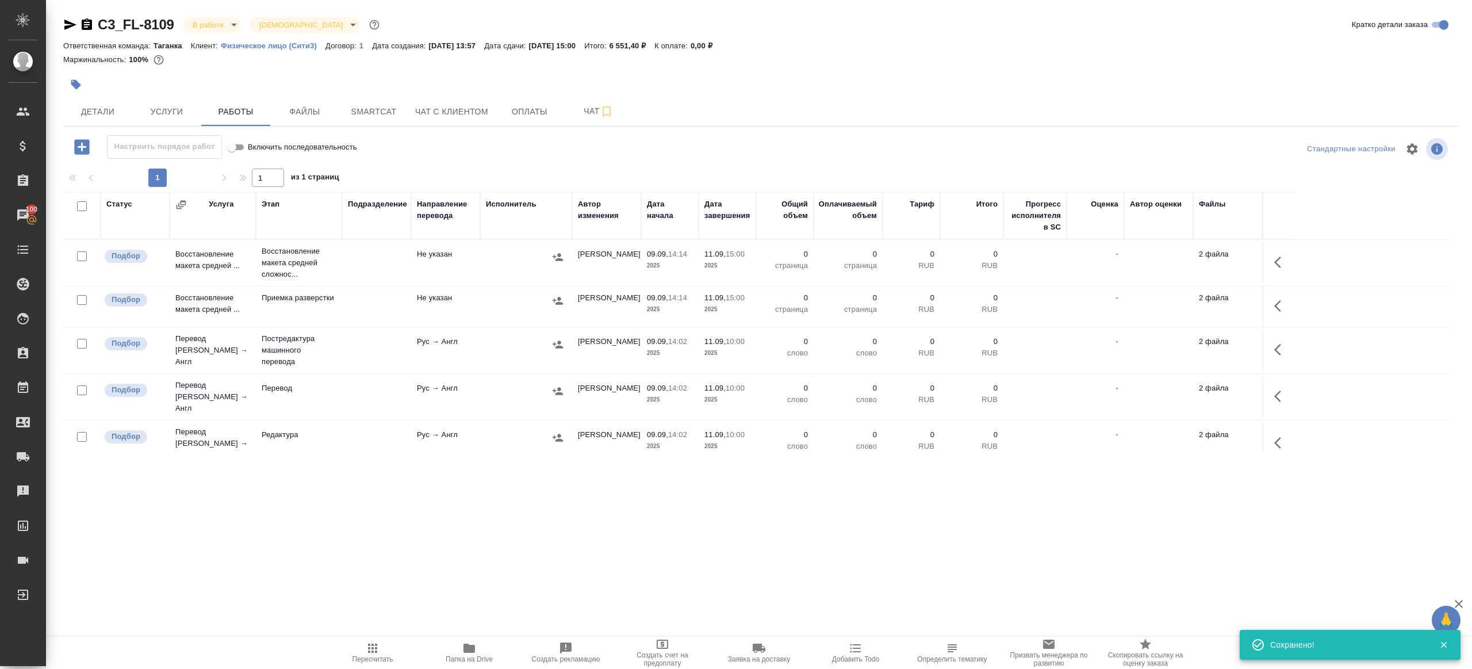
click at [629, 144] on div at bounding box center [760, 149] width 465 height 28
click at [80, 206] on input "checkbox" at bounding box center [82, 206] width 10 height 10
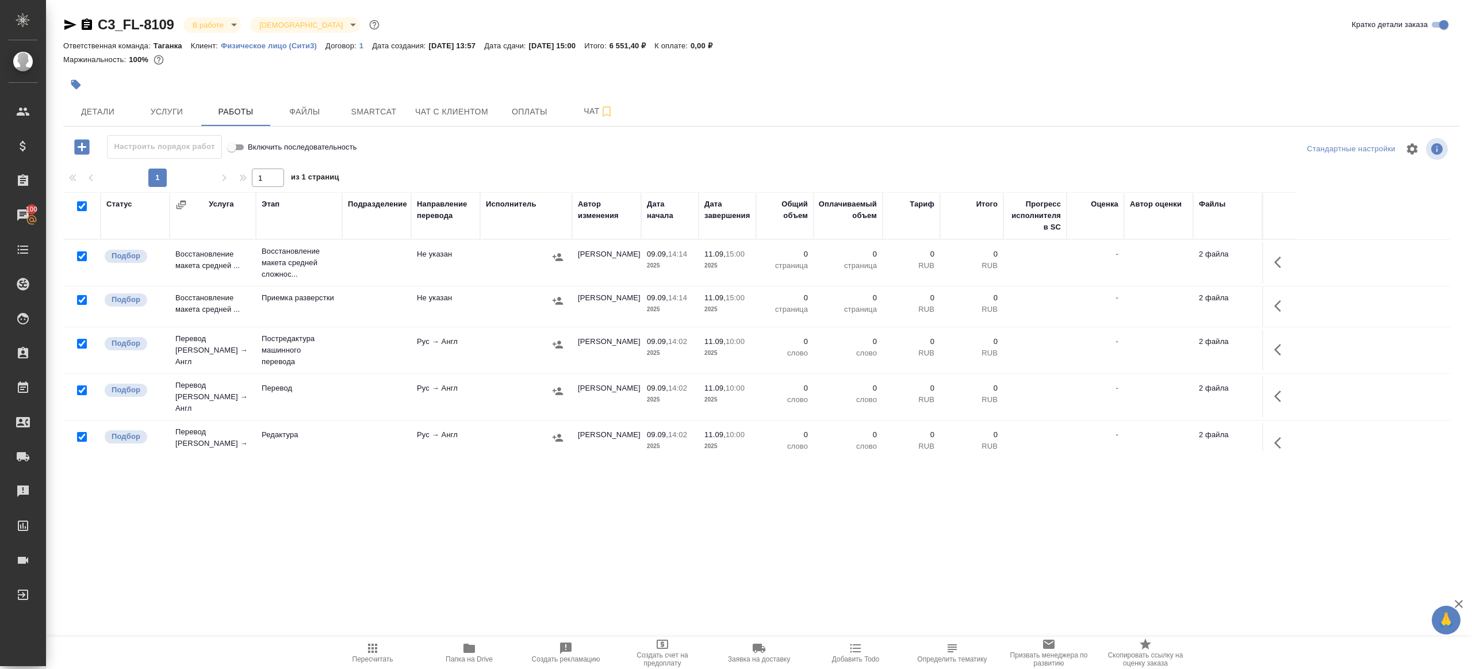
checkbox input "true"
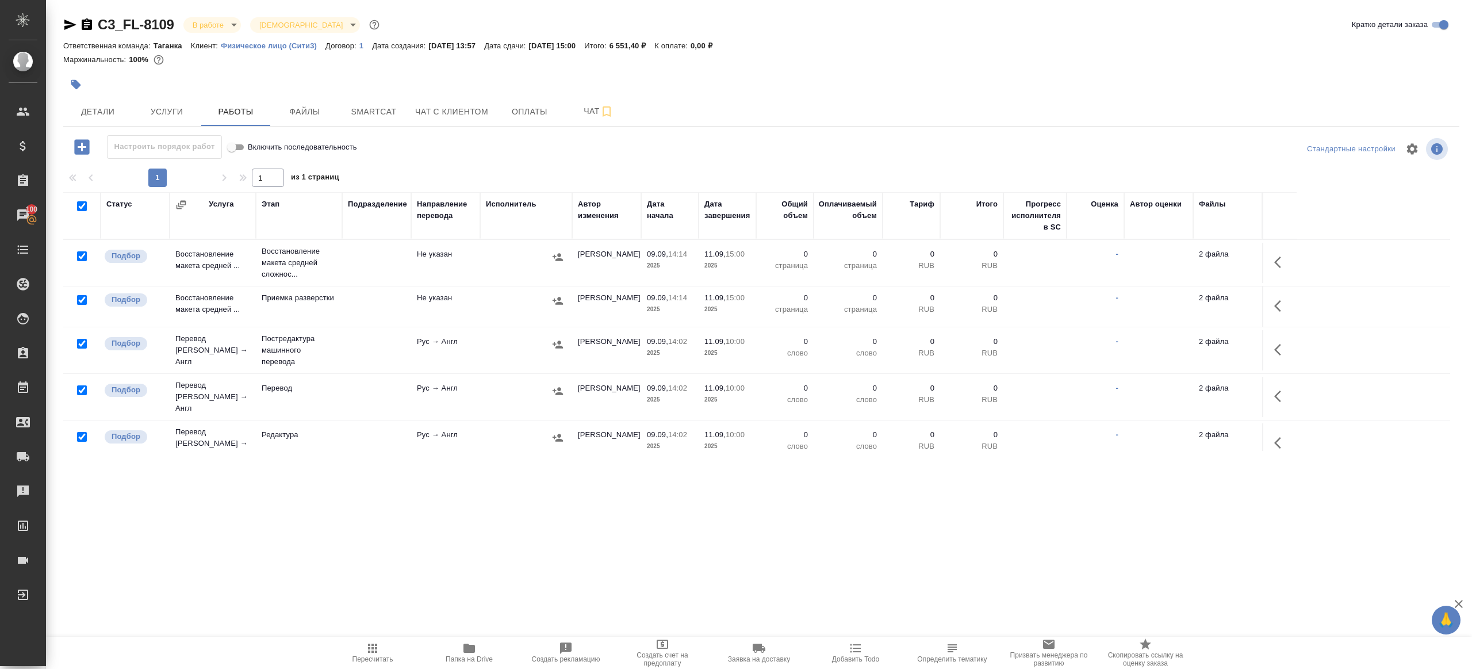
checkbox input "true"
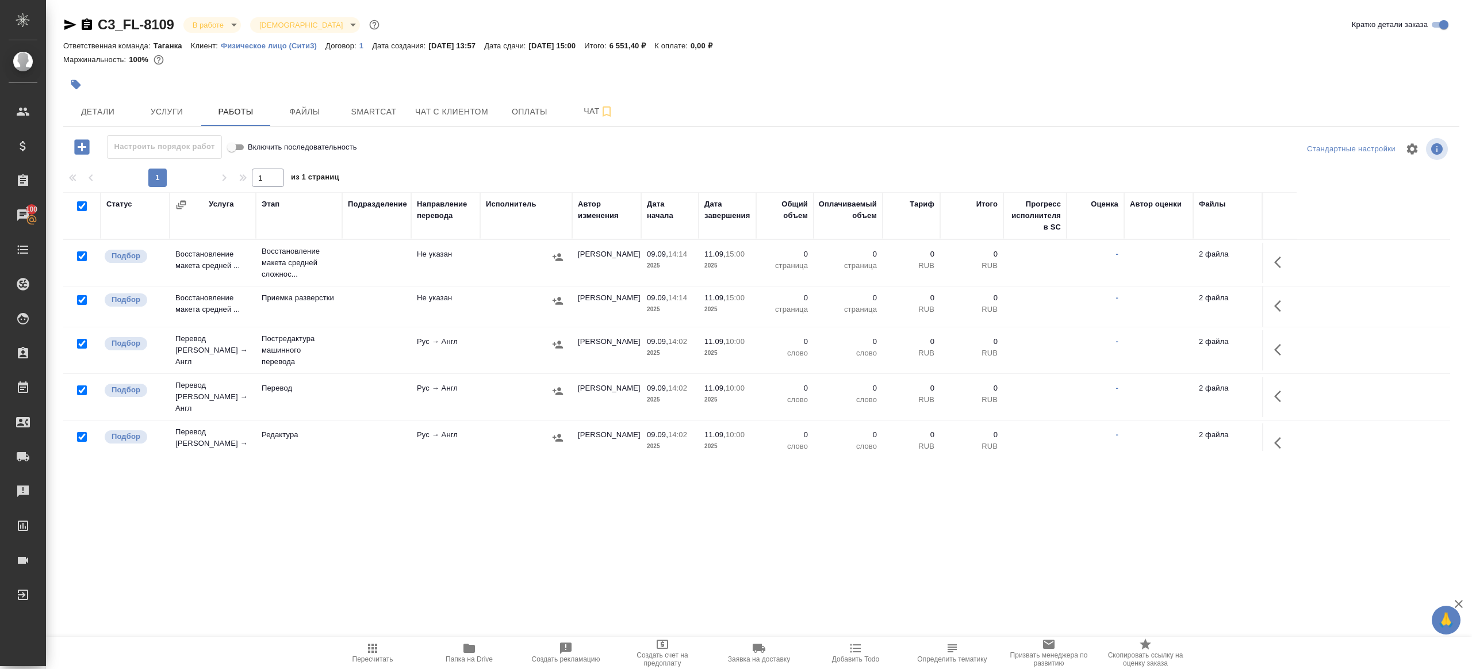
checkbox input "true"
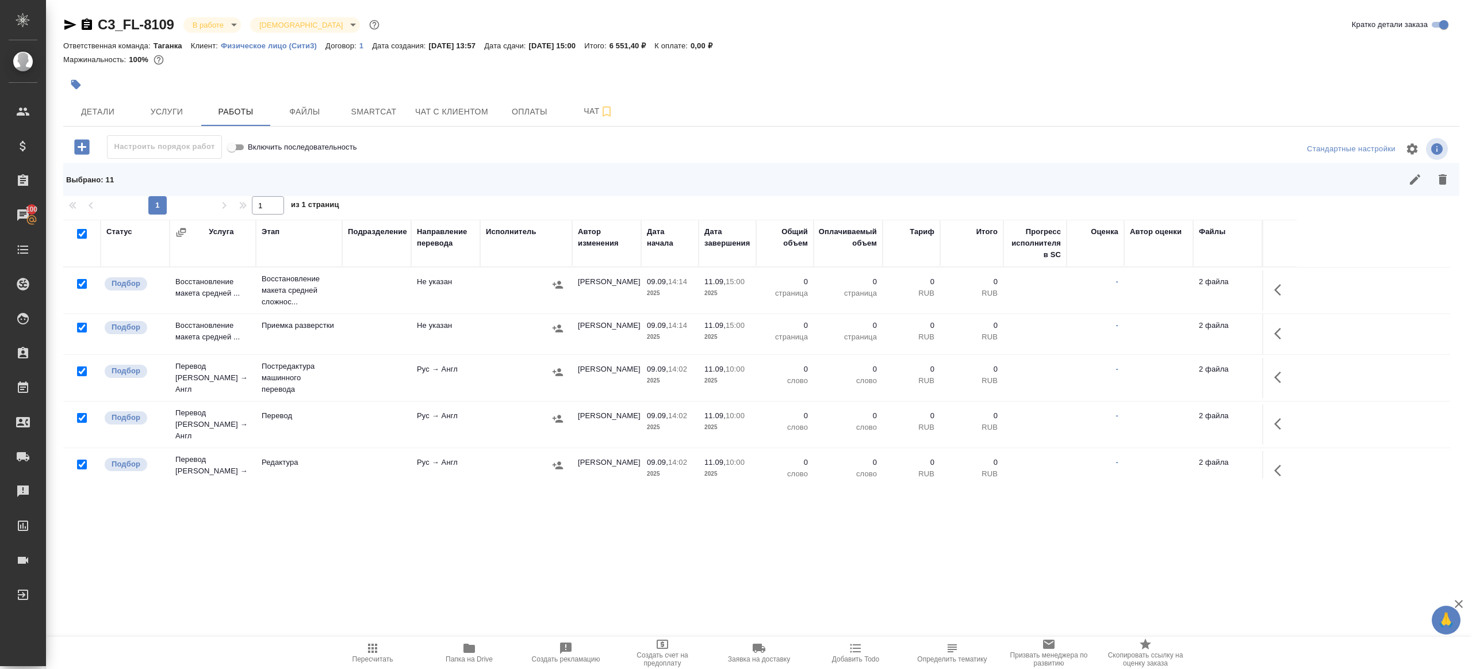
click at [78, 289] on div at bounding box center [82, 284] width 26 height 16
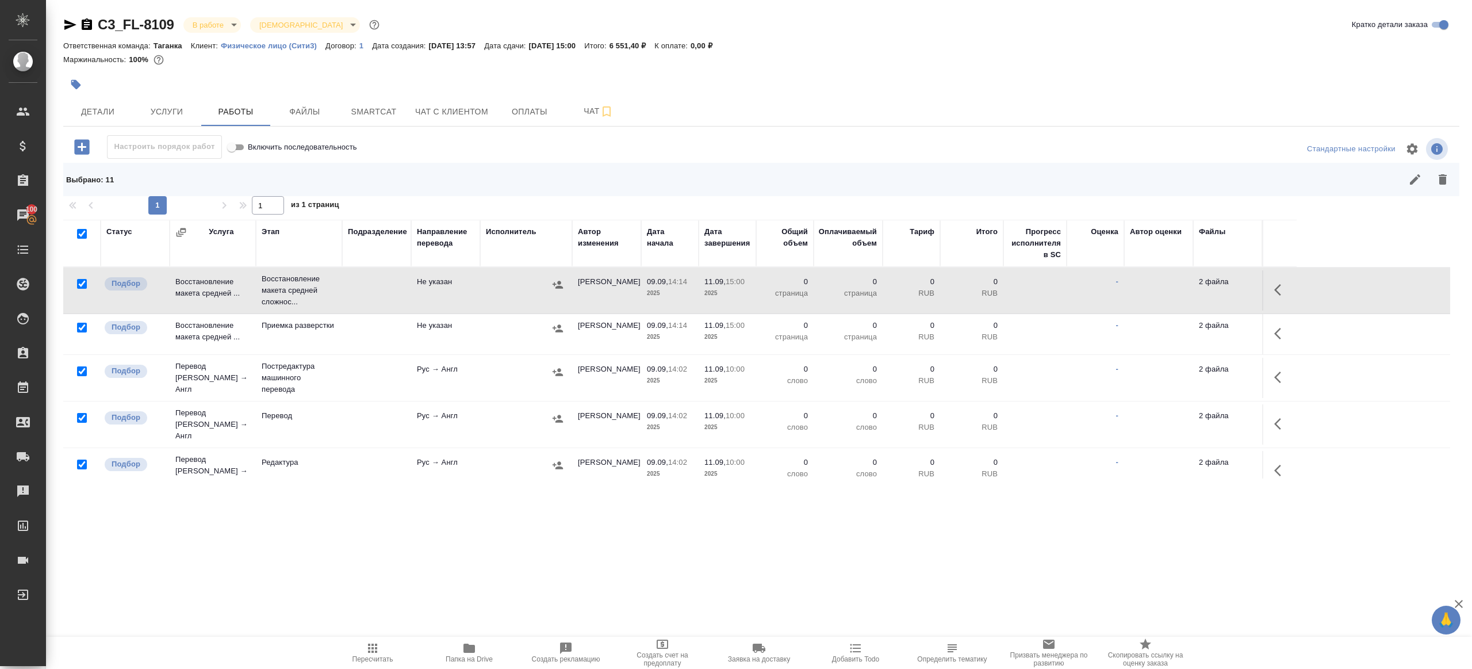
click at [78, 287] on input "checkbox" at bounding box center [82, 284] width 10 height 10
checkbox input "false"
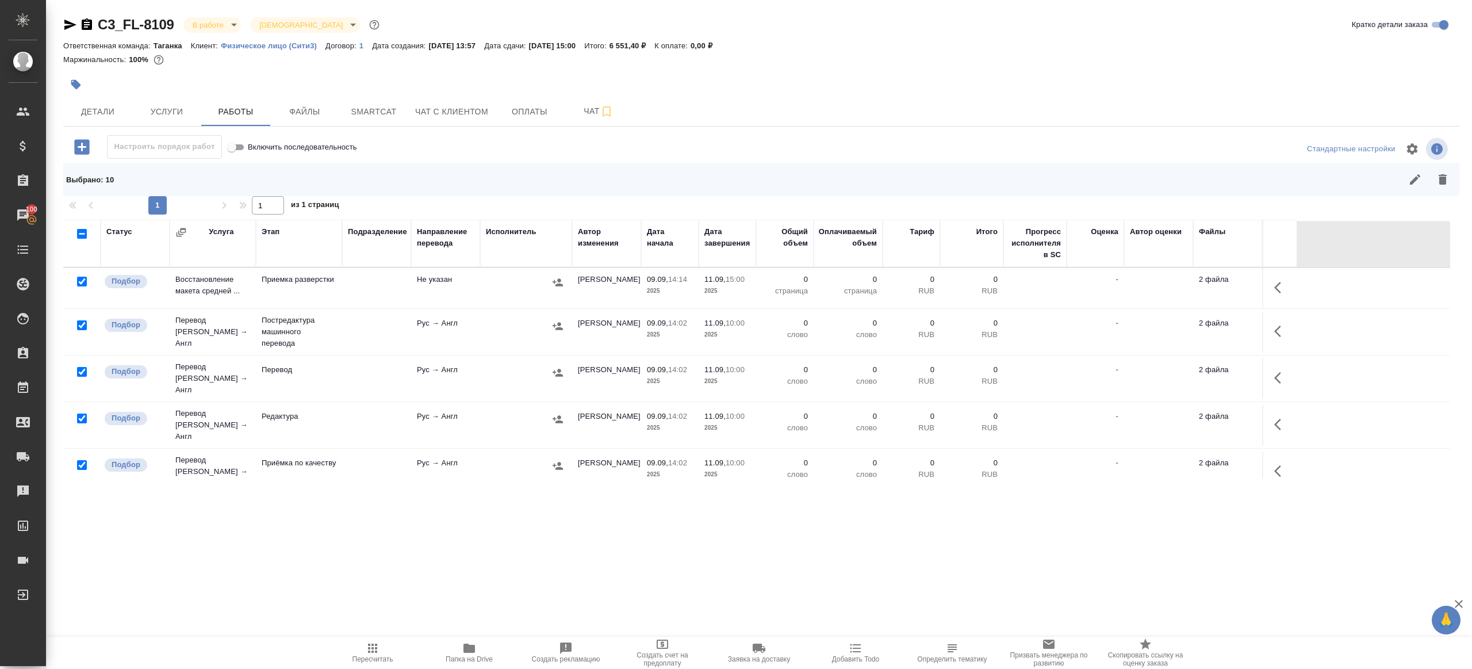
scroll to position [78, 0]
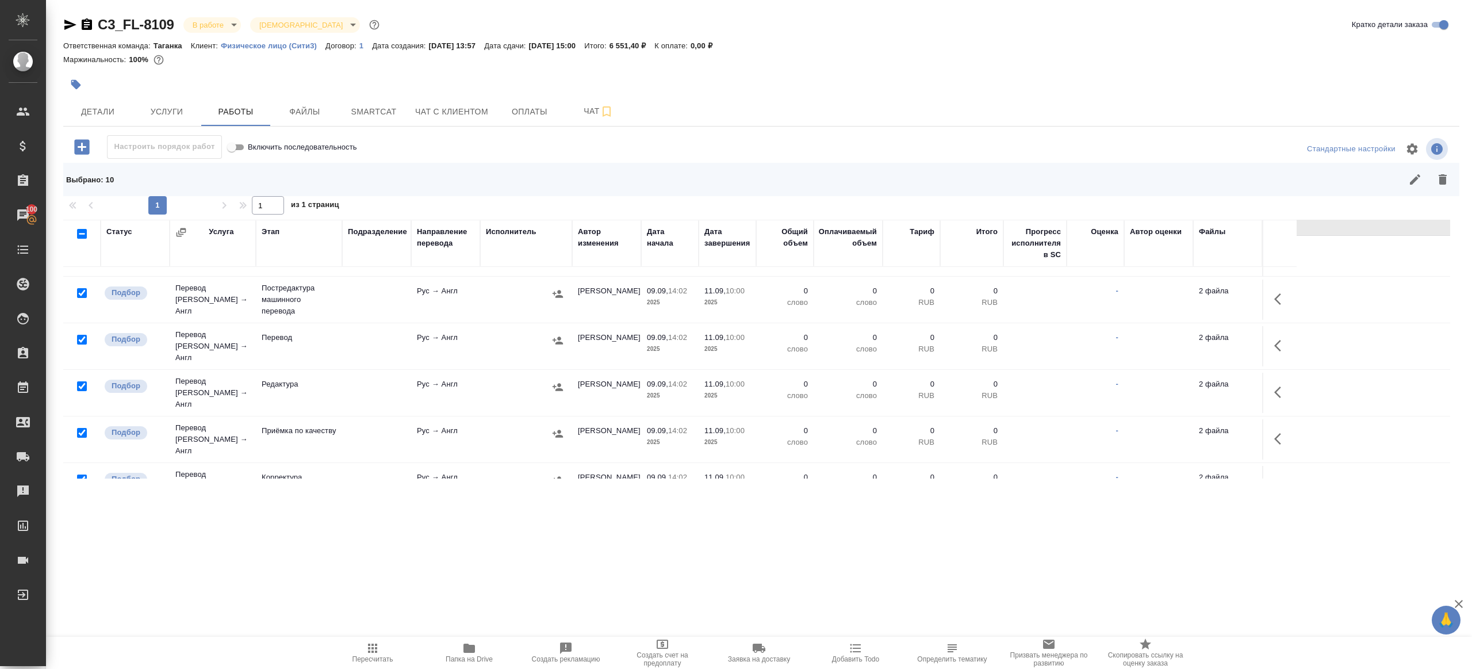
click at [79, 335] on input "checkbox" at bounding box center [82, 340] width 10 height 10
checkbox input "false"
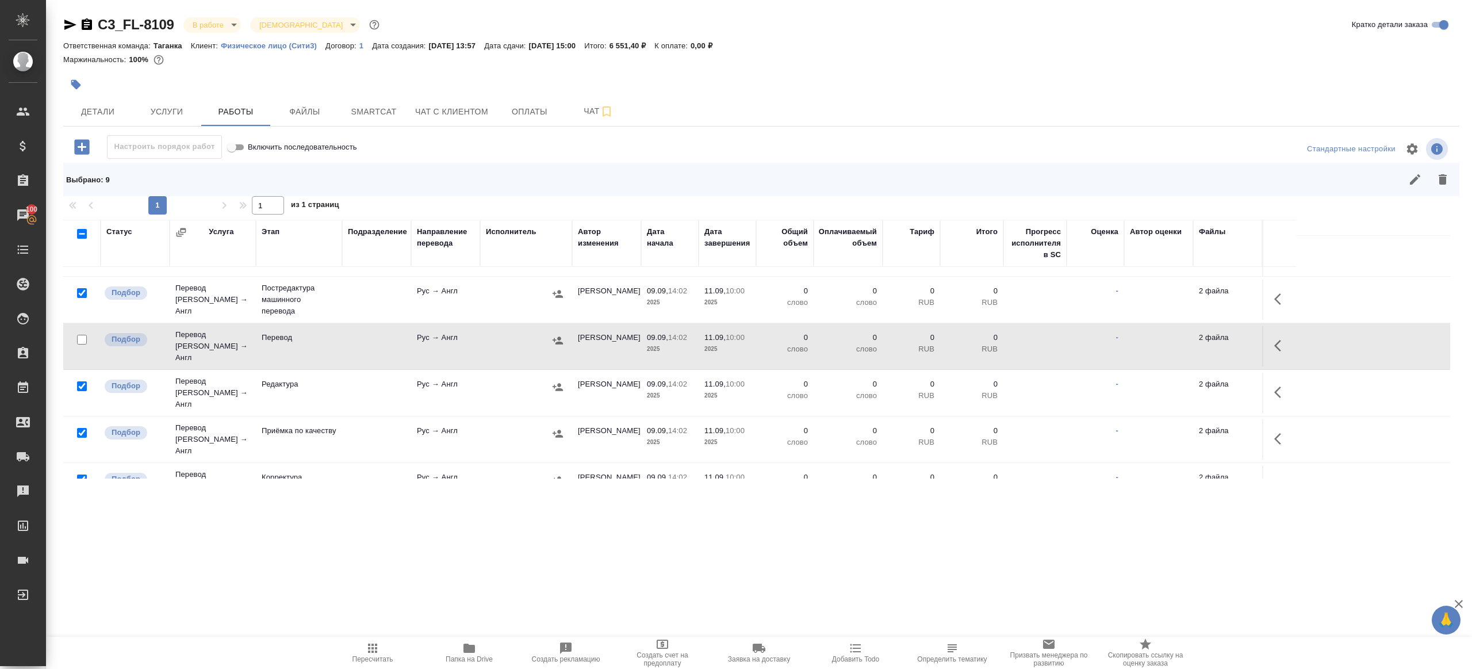
click at [82, 428] on input "checkbox" at bounding box center [82, 433] width 10 height 10
checkbox input "false"
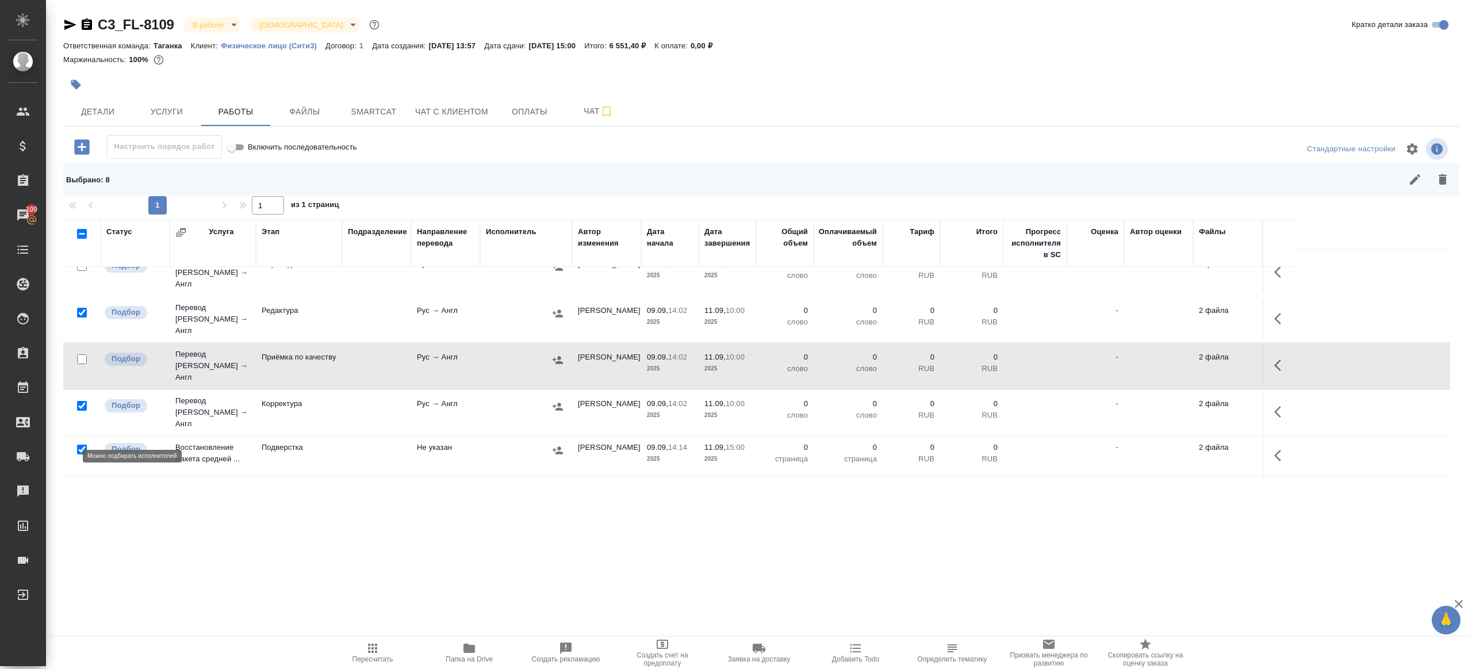
scroll to position [247, 0]
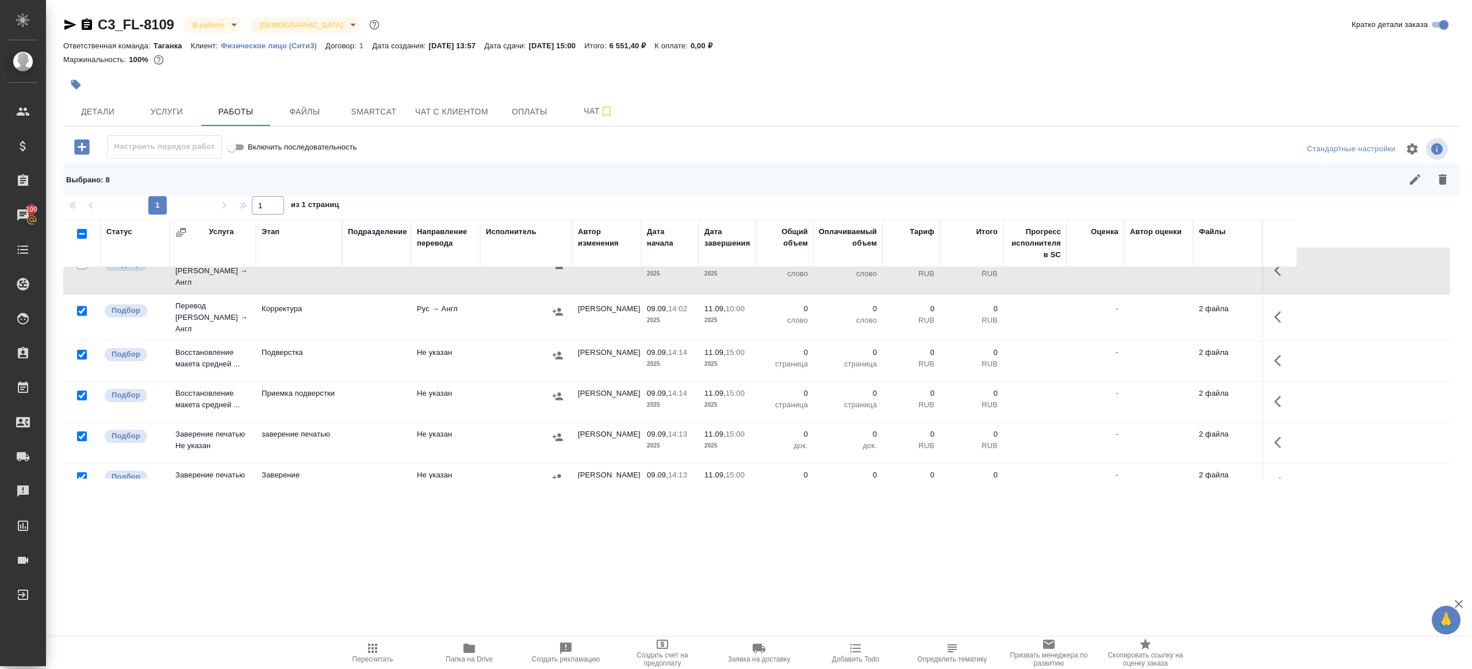
click at [79, 431] on input "checkbox" at bounding box center [82, 436] width 10 height 10
checkbox input "false"
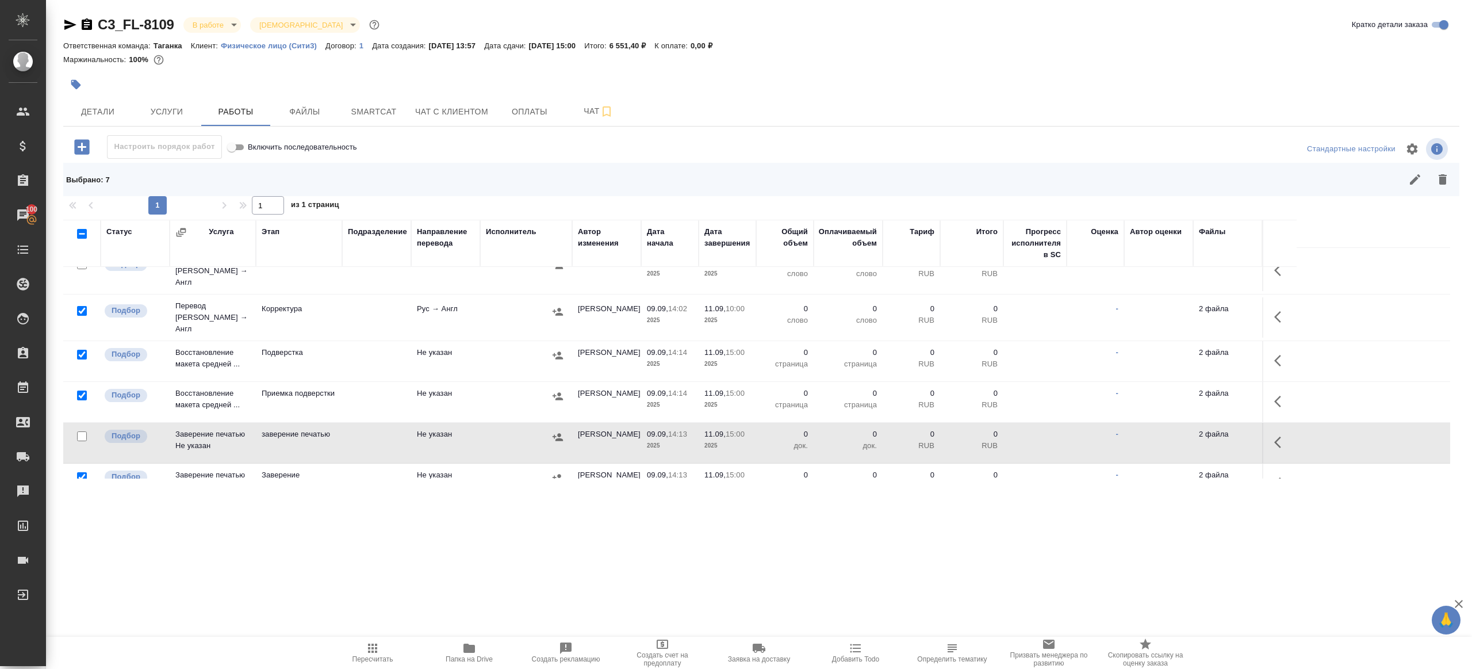
click at [80, 472] on input "checkbox" at bounding box center [82, 477] width 10 height 10
checkbox input "false"
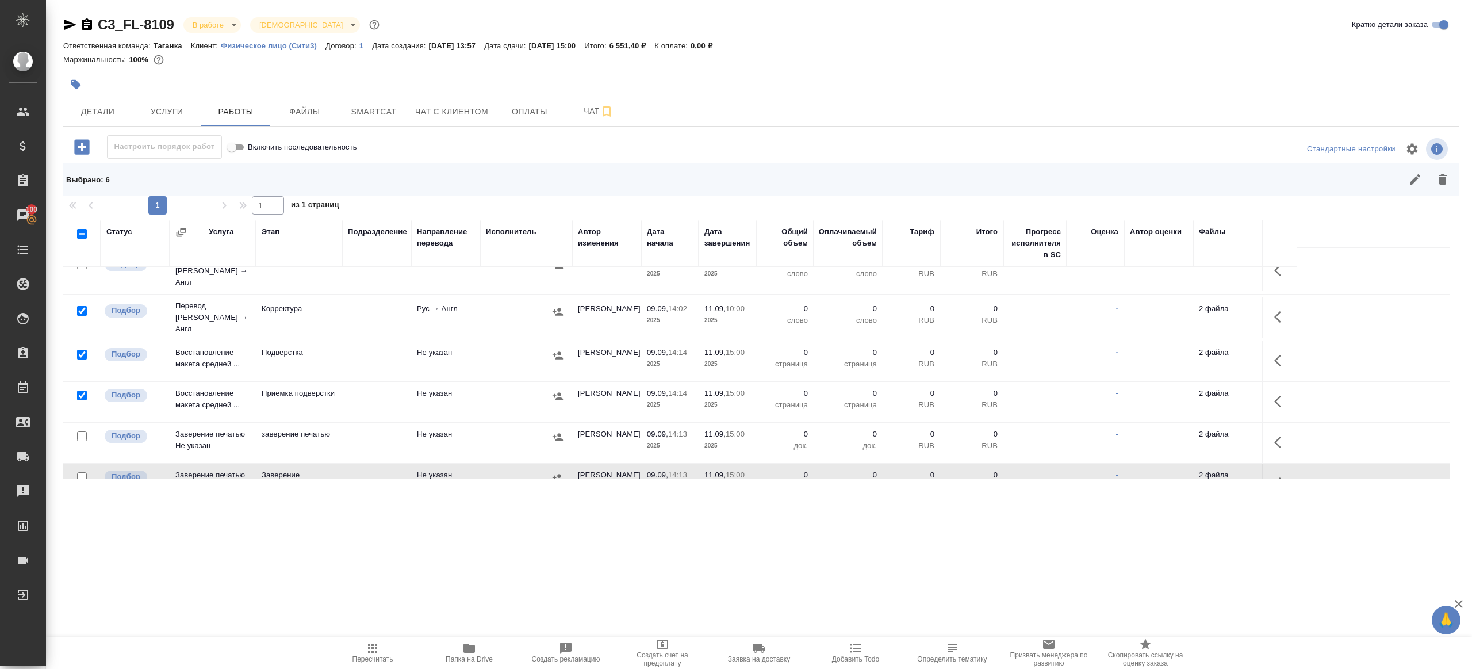
click at [1453, 168] on div at bounding box center [900, 180] width 1112 height 28
click at [1447, 171] on button "button" at bounding box center [1443, 180] width 28 height 28
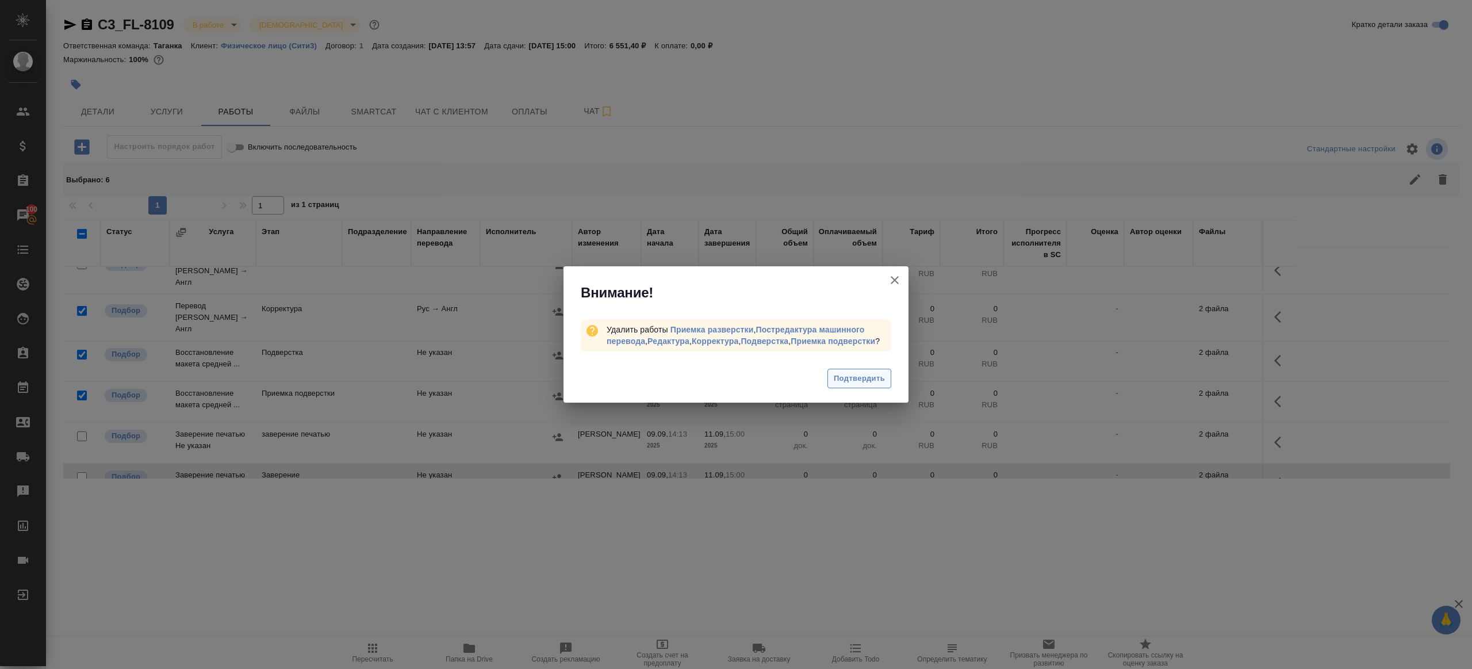
click at [869, 385] on span "Подтвердить" at bounding box center [859, 378] width 51 height 13
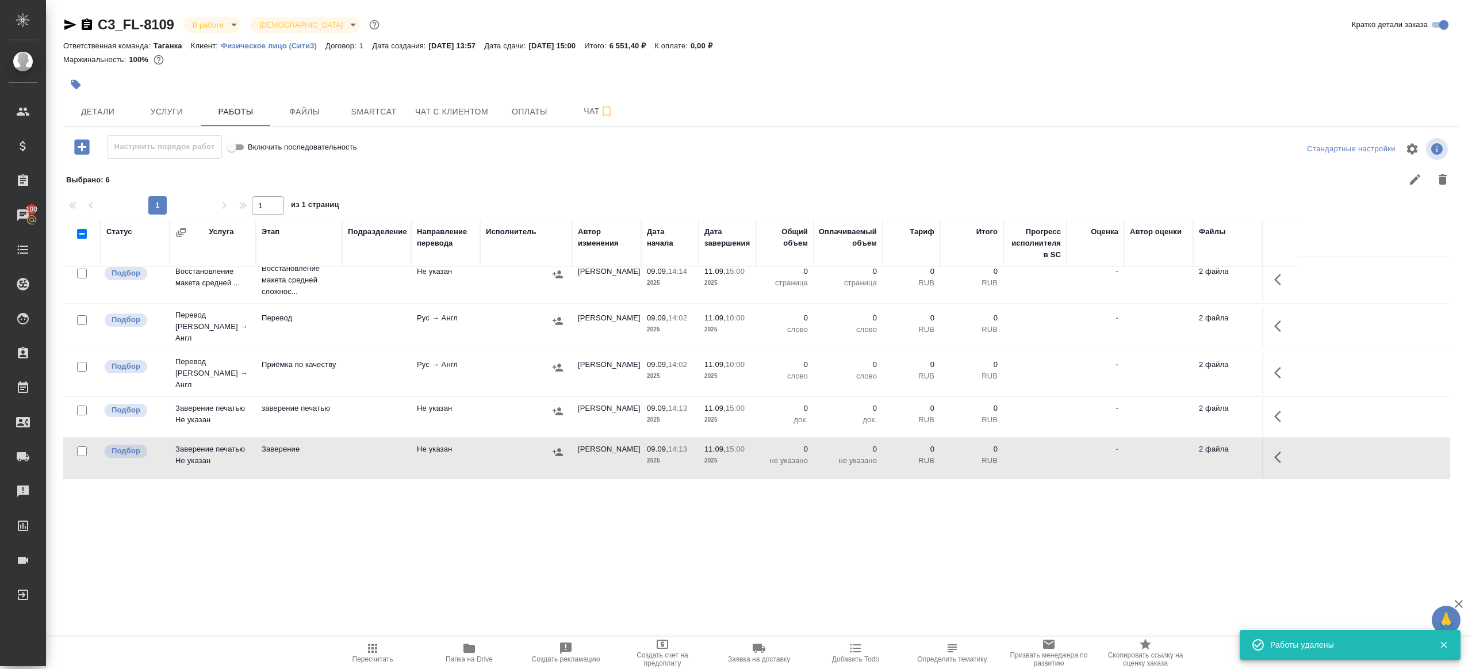
scroll to position [0, 0]
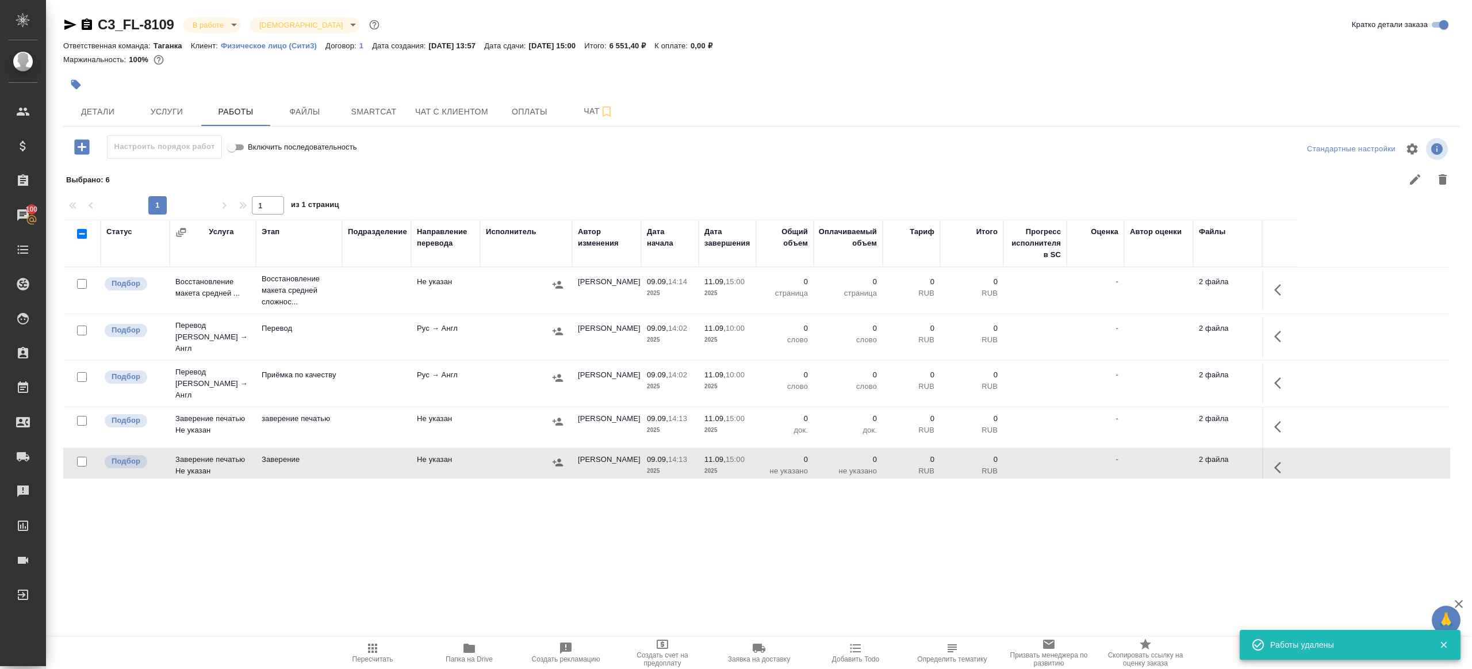
click at [1267, 293] on td at bounding box center [1279, 290] width 34 height 40
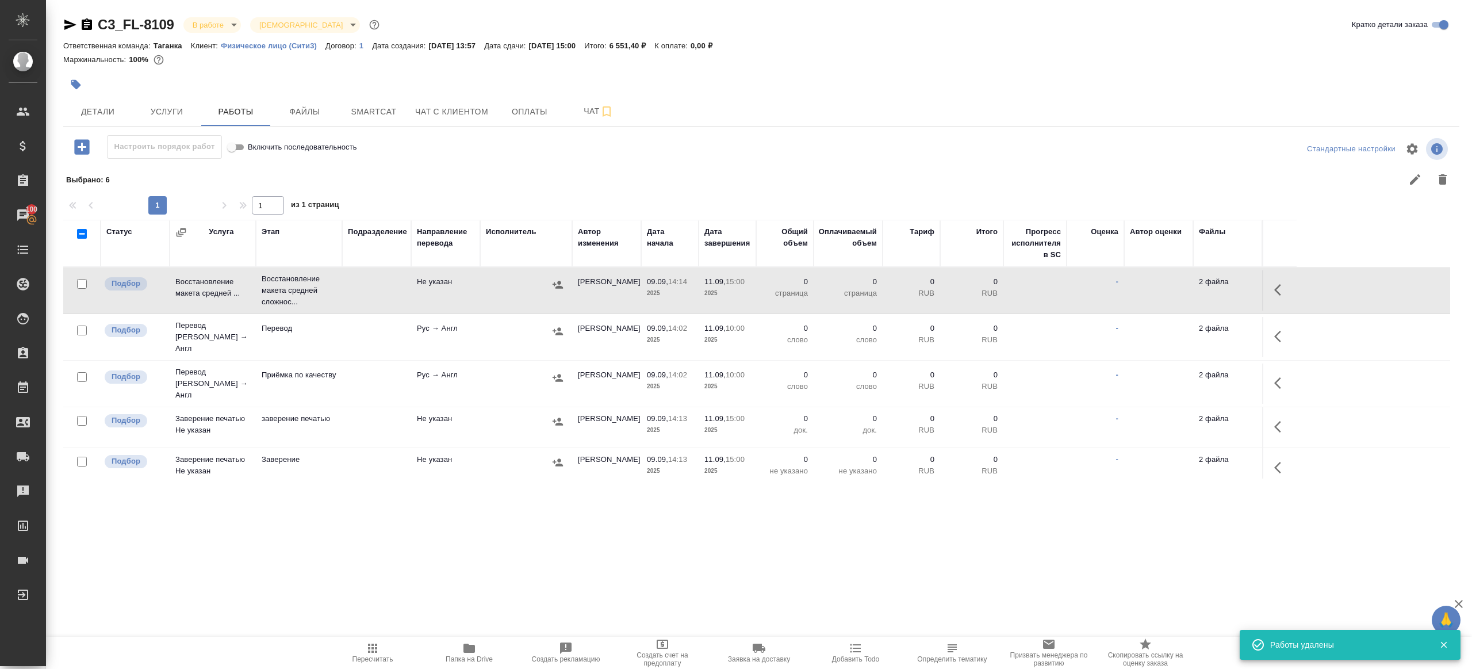
click at [1279, 293] on icon "button" at bounding box center [1277, 289] width 7 height 11
click at [1195, 293] on icon "button" at bounding box center [1196, 290] width 10 height 10
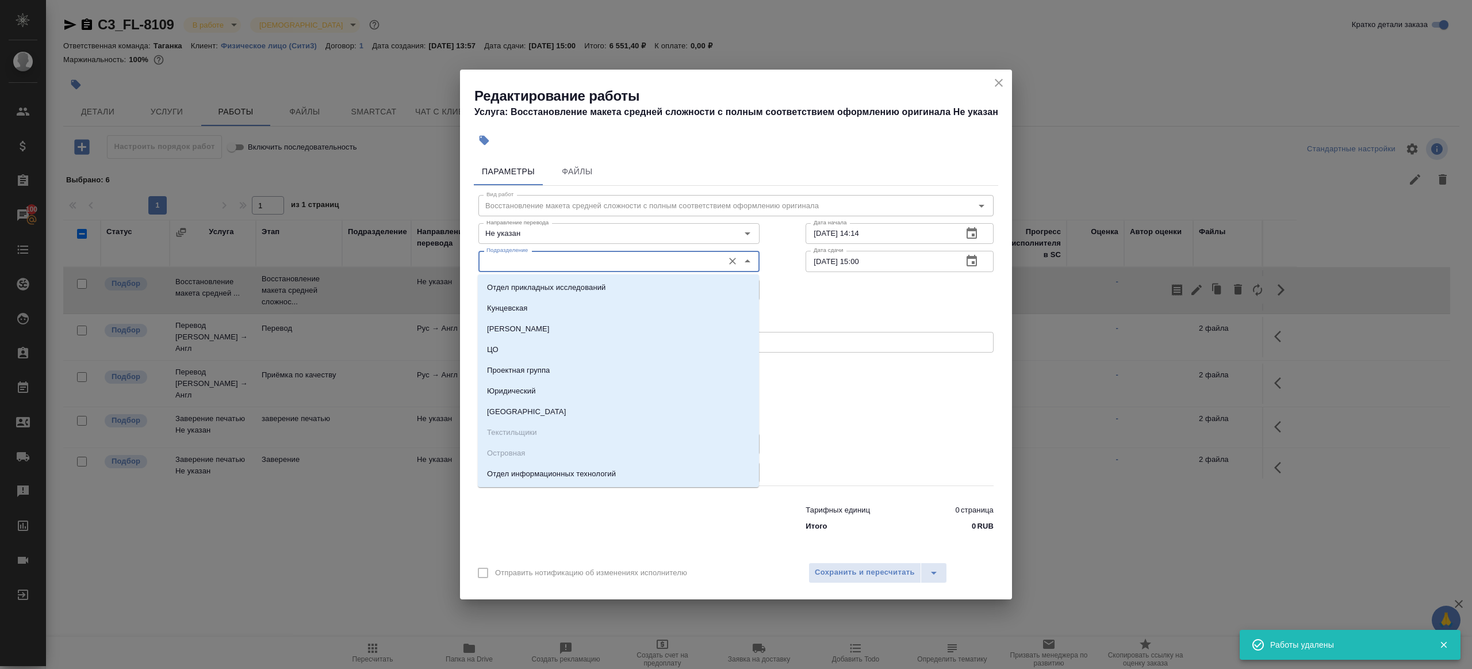
click at [602, 264] on input "Подразделение" at bounding box center [600, 261] width 236 height 14
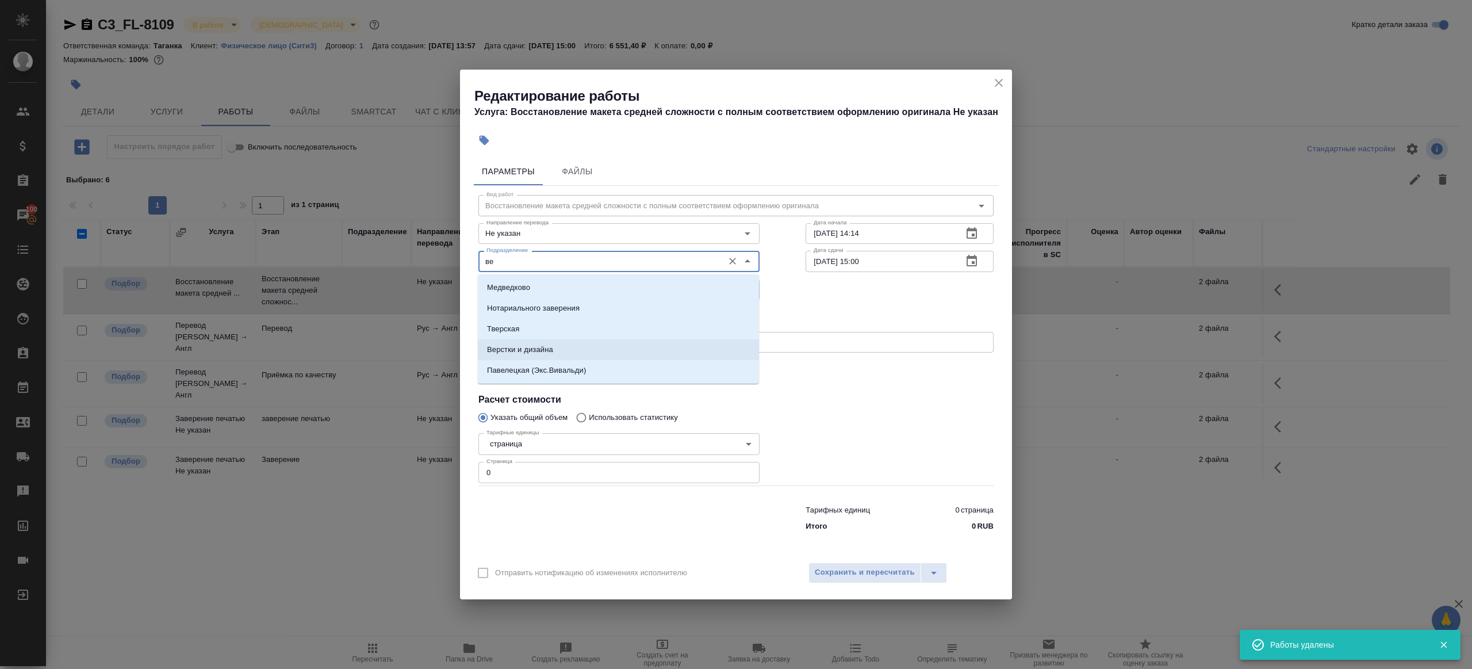
click at [566, 347] on li "Верстки и дизайна" at bounding box center [618, 349] width 281 height 21
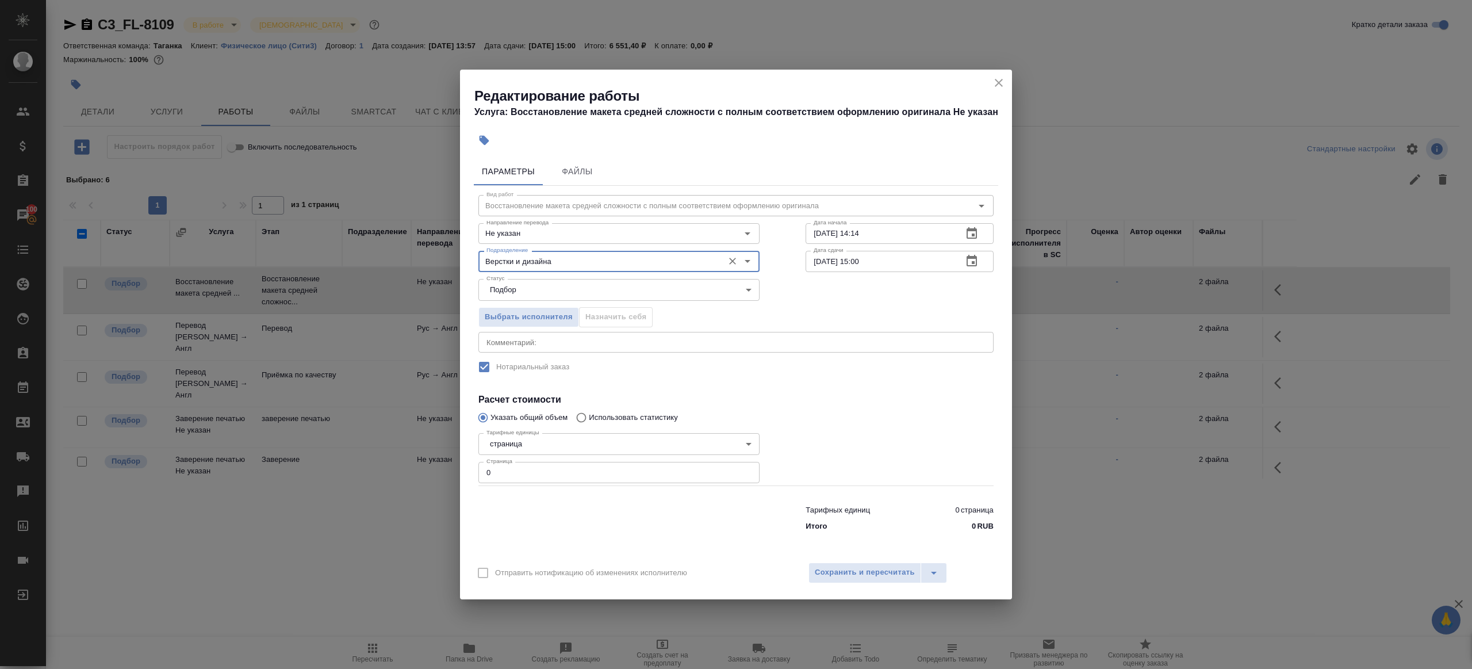
type input "Верстки и дизайна"
click at [522, 466] on input "0" at bounding box center [618, 472] width 281 height 21
drag, startPoint x: 522, startPoint y: 466, endPoint x: 460, endPoint y: 459, distance: 62.5
click at [464, 459] on div "Параметры Файлы Вид работ Восстановление макета средней сложности с полным соот…" at bounding box center [736, 353] width 552 height 401
type input "8"
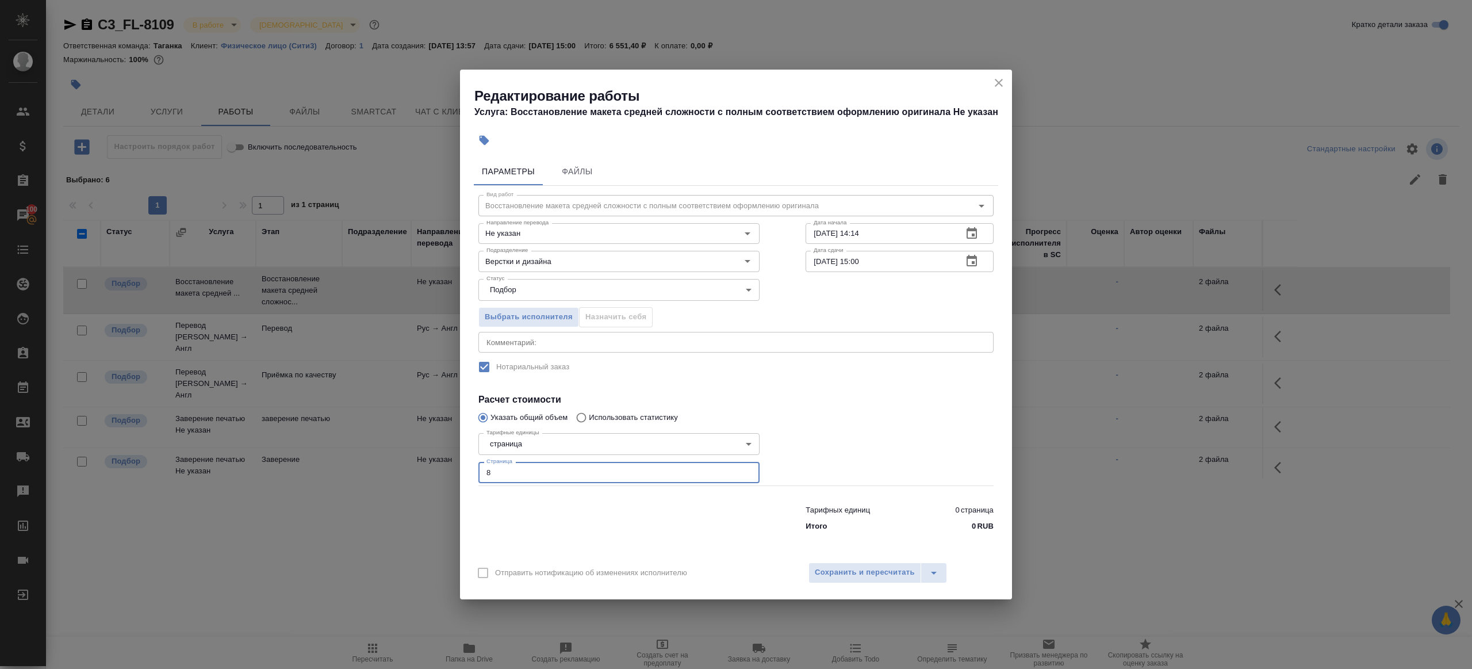
click at [826, 406] on div at bounding box center [900, 456] width 234 height 103
click at [886, 233] on input "09.09.2025 14:14" at bounding box center [880, 233] width 148 height 21
drag, startPoint x: 857, startPoint y: 232, endPoint x: 938, endPoint y: 232, distance: 81.1
click at [938, 232] on input "09.09.2025 14:14" at bounding box center [880, 233] width 148 height 21
type input "09.09.2025 18:30"
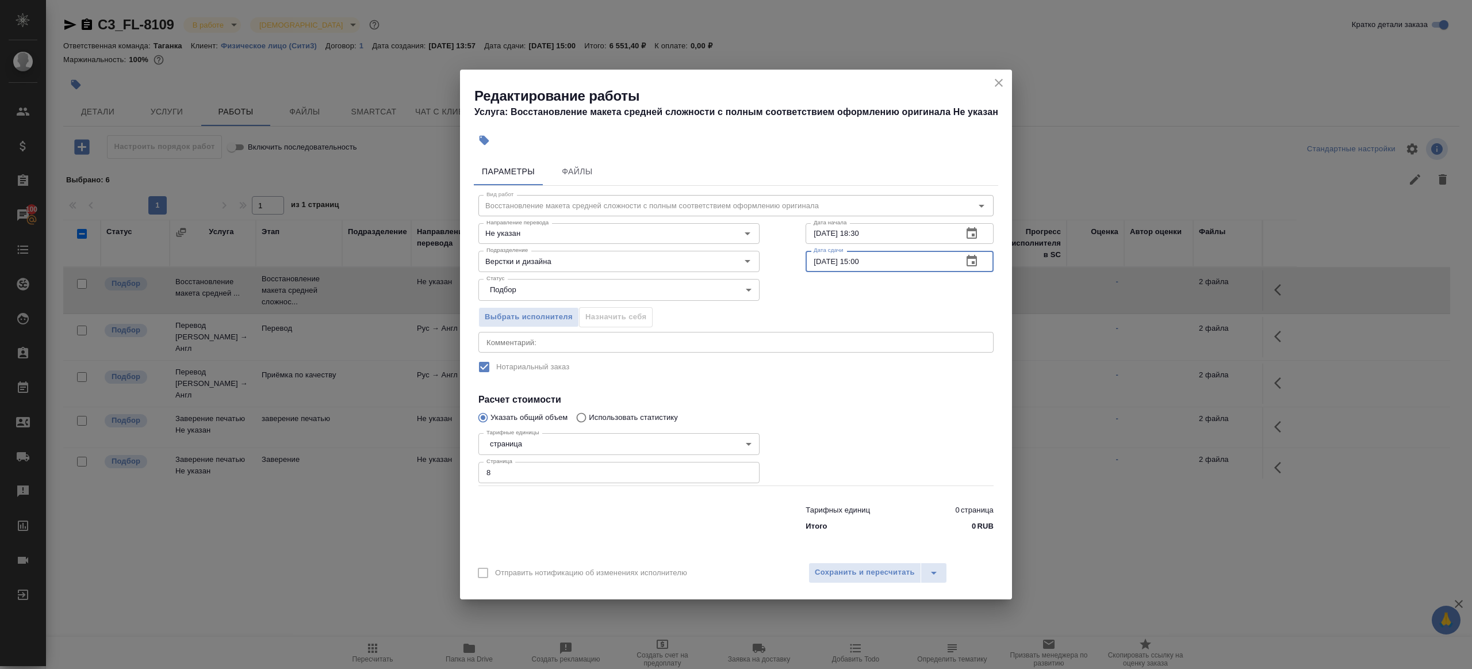
click at [909, 257] on input "11.09.2025 15:00" at bounding box center [880, 261] width 148 height 21
paste input "09.09.2025 18:3"
drag, startPoint x: 821, startPoint y: 259, endPoint x: 804, endPoint y: 259, distance: 16.7
click at [808, 259] on input "09.09.2025 18:30" at bounding box center [880, 261] width 148 height 21
drag, startPoint x: 861, startPoint y: 260, endPoint x: 881, endPoint y: 373, distance: 115.1
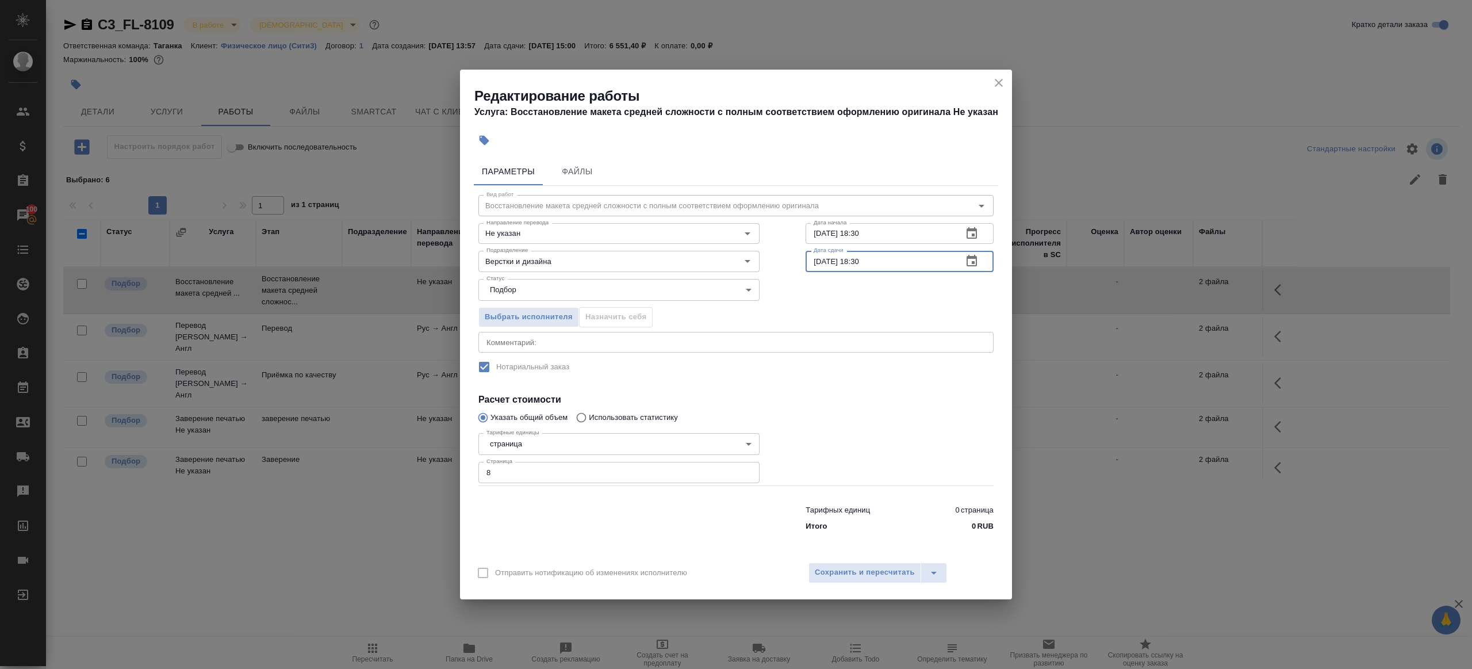
click at [861, 261] on input "10.09.2025 18:30" at bounding box center [880, 261] width 148 height 21
type input "10.09.2025 10:30"
click at [883, 470] on div at bounding box center [900, 456] width 234 height 103
click at [883, 557] on div "Отправить нотификацию об изменениях исполнителю Сохранить и пересчитать" at bounding box center [736, 577] width 552 height 44
click at [883, 564] on button "Сохранить и пересчитать" at bounding box center [864, 572] width 113 height 21
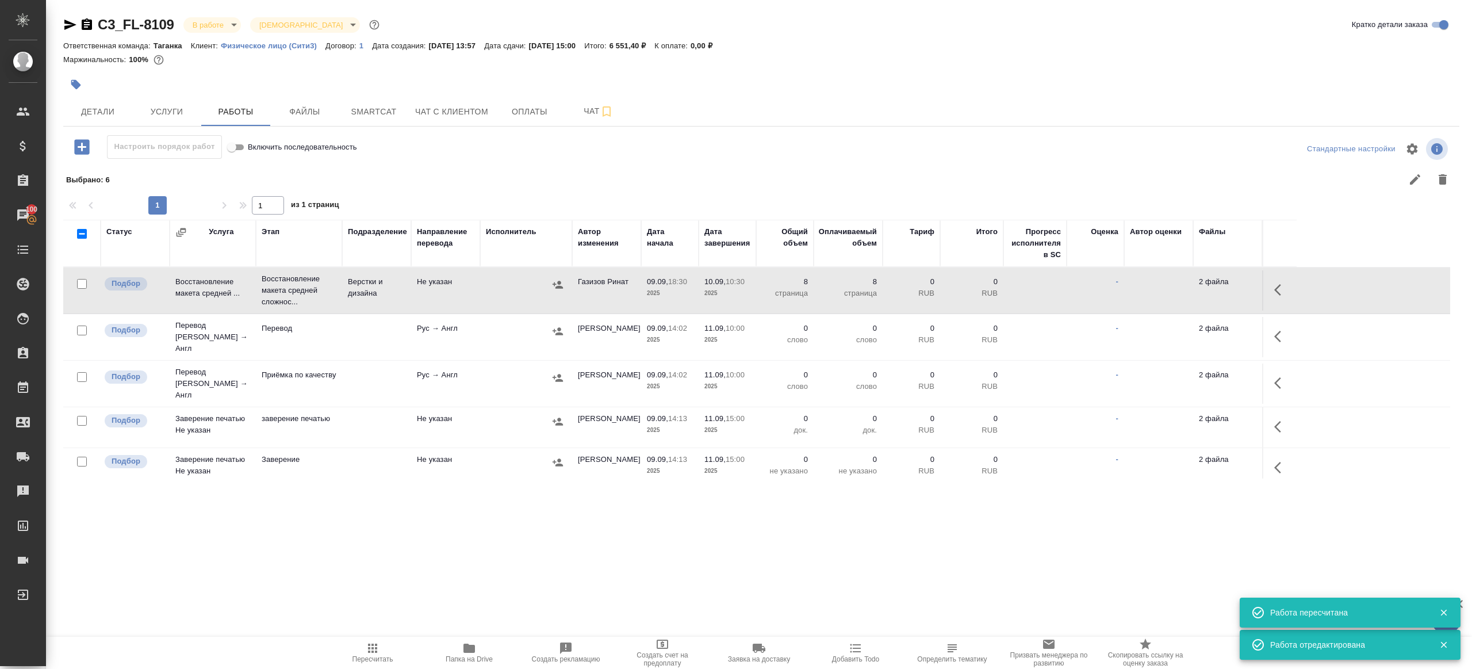
click at [1274, 328] on button "button" at bounding box center [1281, 337] width 28 height 28
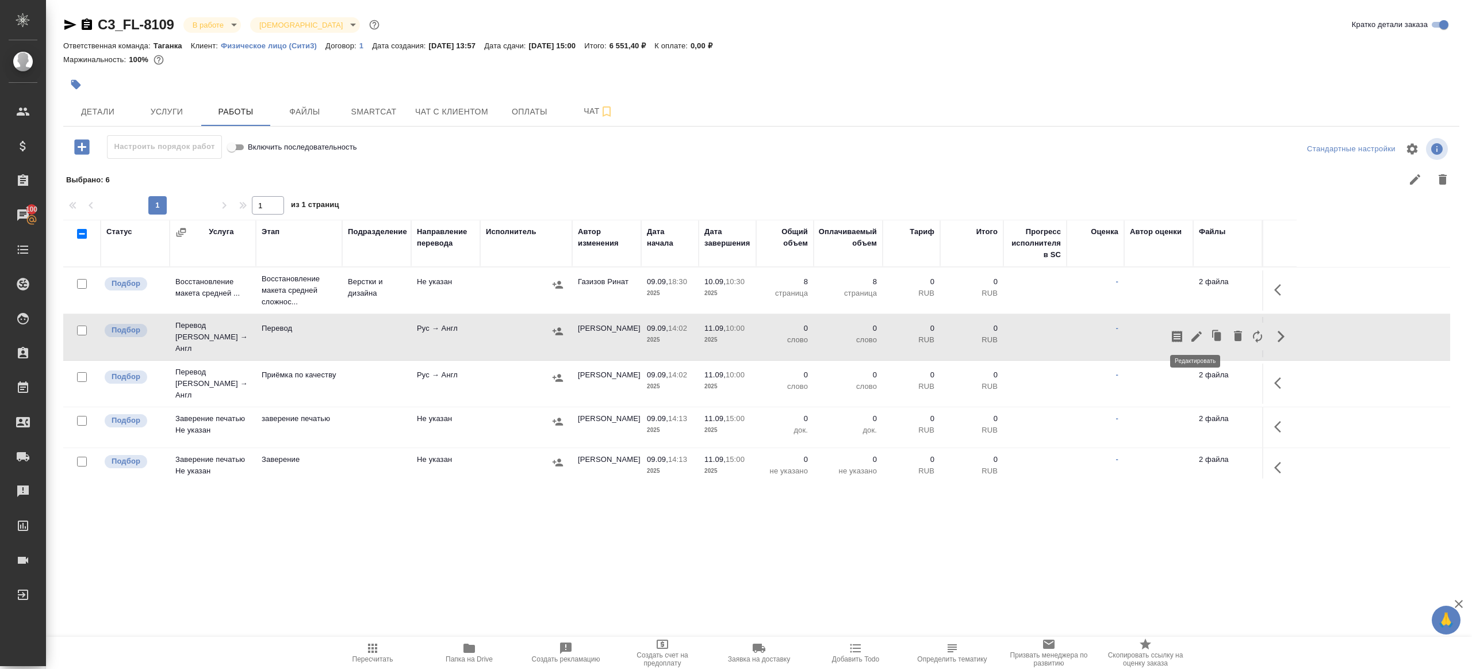
click at [1192, 329] on icon "button" at bounding box center [1197, 336] width 14 height 14
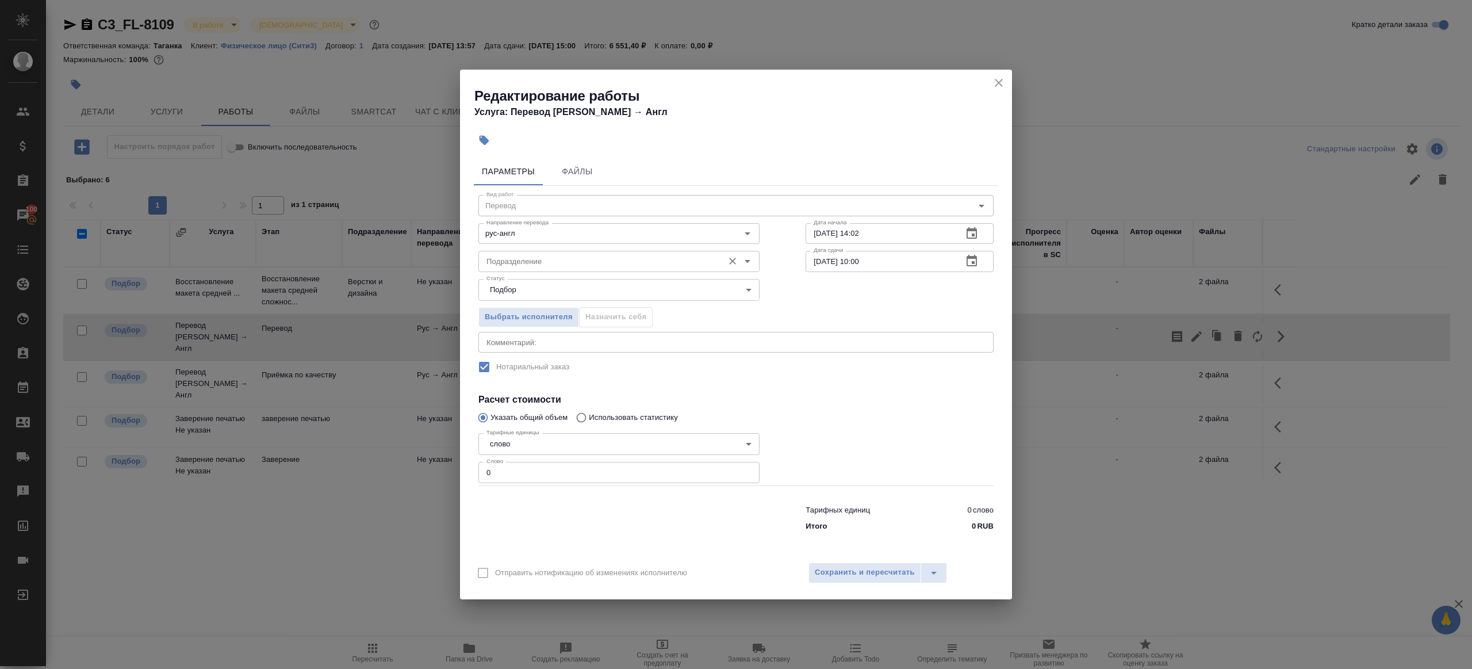
click at [548, 267] on input "Подразделение" at bounding box center [600, 261] width 236 height 14
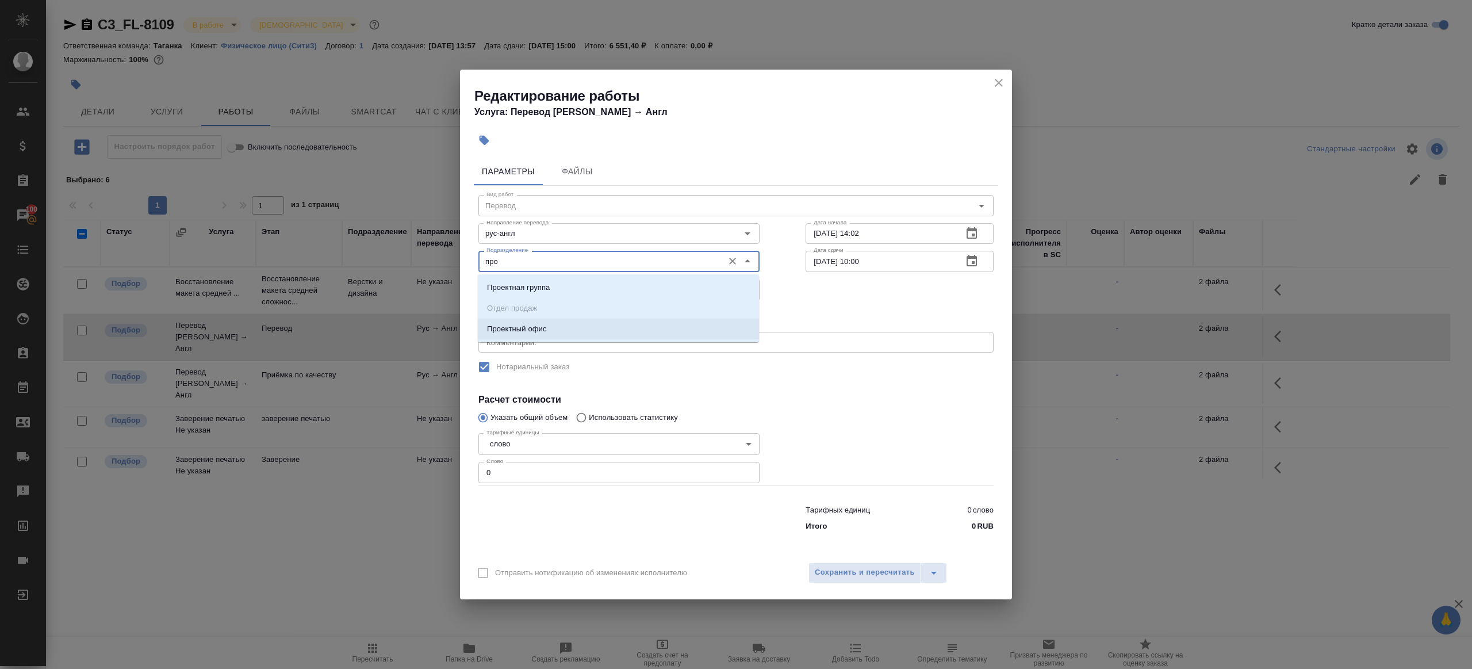
click at [542, 324] on p "Проектный офис" at bounding box center [517, 328] width 60 height 11
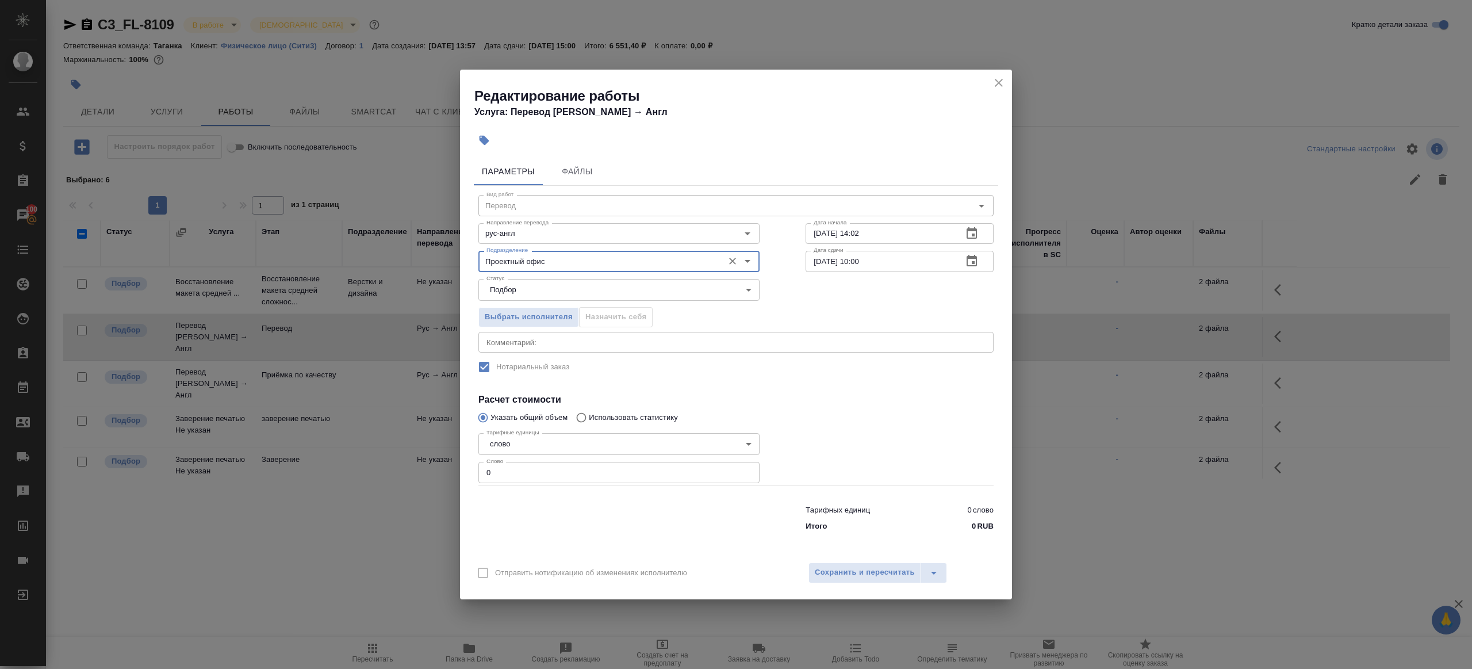
type input "Проектный офис"
click at [517, 472] on input "0" at bounding box center [618, 472] width 281 height 21
type input "1"
click at [578, 520] on div at bounding box center [618, 516] width 327 height 46
click at [912, 235] on input "09.09.2025 14:02" at bounding box center [880, 233] width 148 height 21
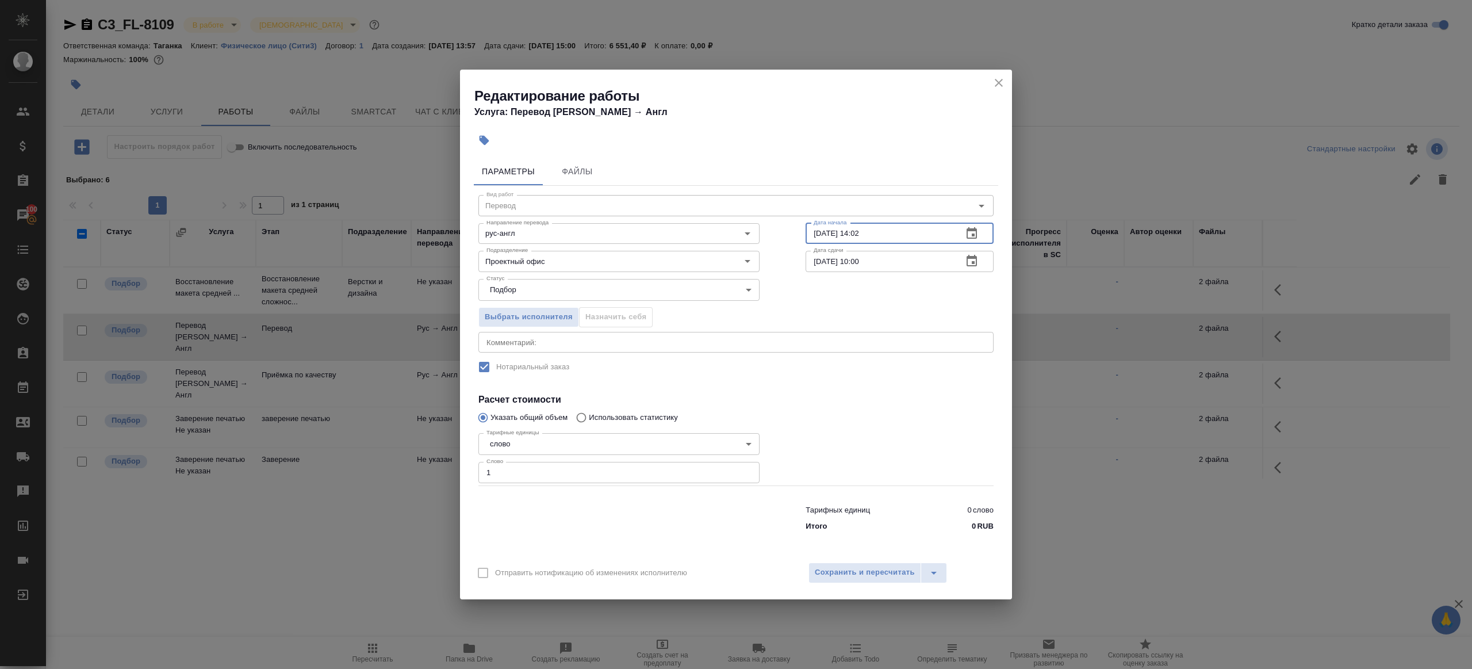
paste input "10.09.2025 10:30"
type input "10.09.2025 10:30"
click at [862, 261] on input "11.09.2025 10:00" at bounding box center [880, 261] width 148 height 21
type input "11.09.2025 09:00"
drag, startPoint x: 884, startPoint y: 409, endPoint x: 872, endPoint y: 575, distance: 166.1
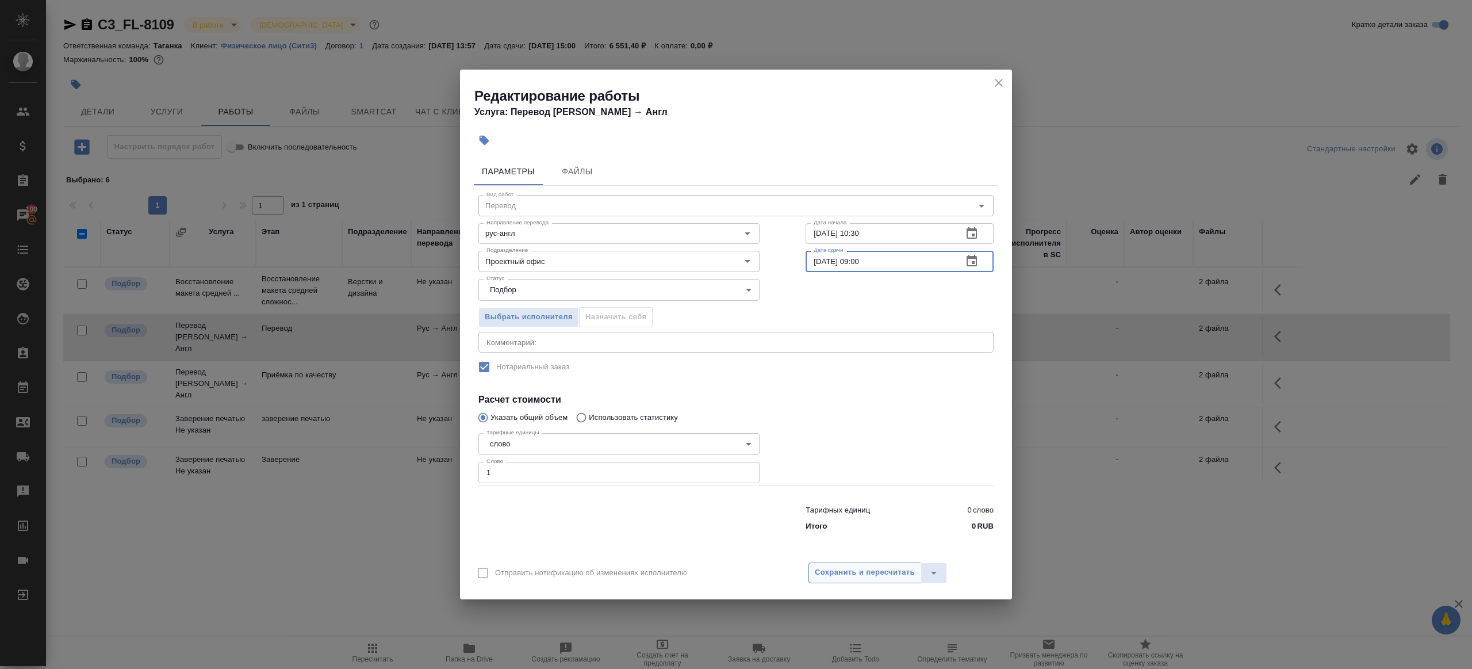
click at [884, 409] on div at bounding box center [900, 456] width 234 height 103
click at [872, 574] on span "Сохранить и пересчитать" at bounding box center [865, 572] width 100 height 13
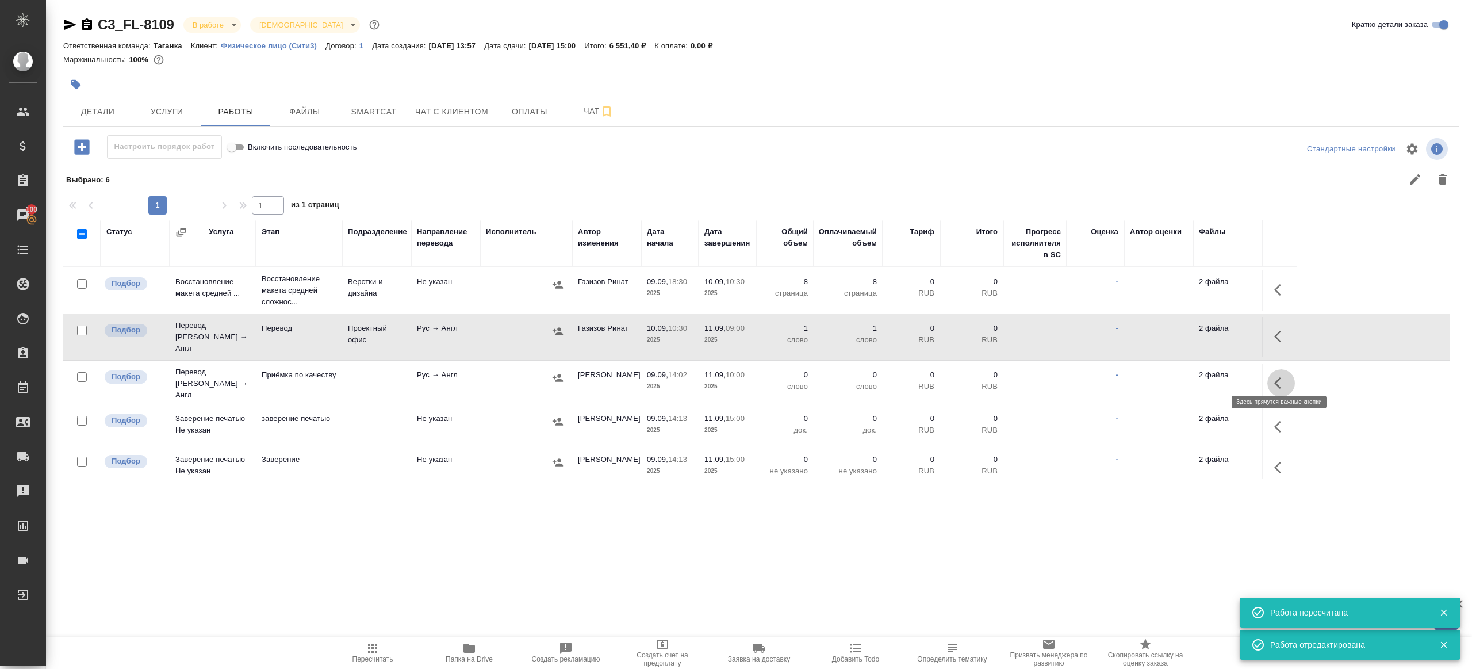
click at [1276, 377] on icon "button" at bounding box center [1277, 382] width 7 height 11
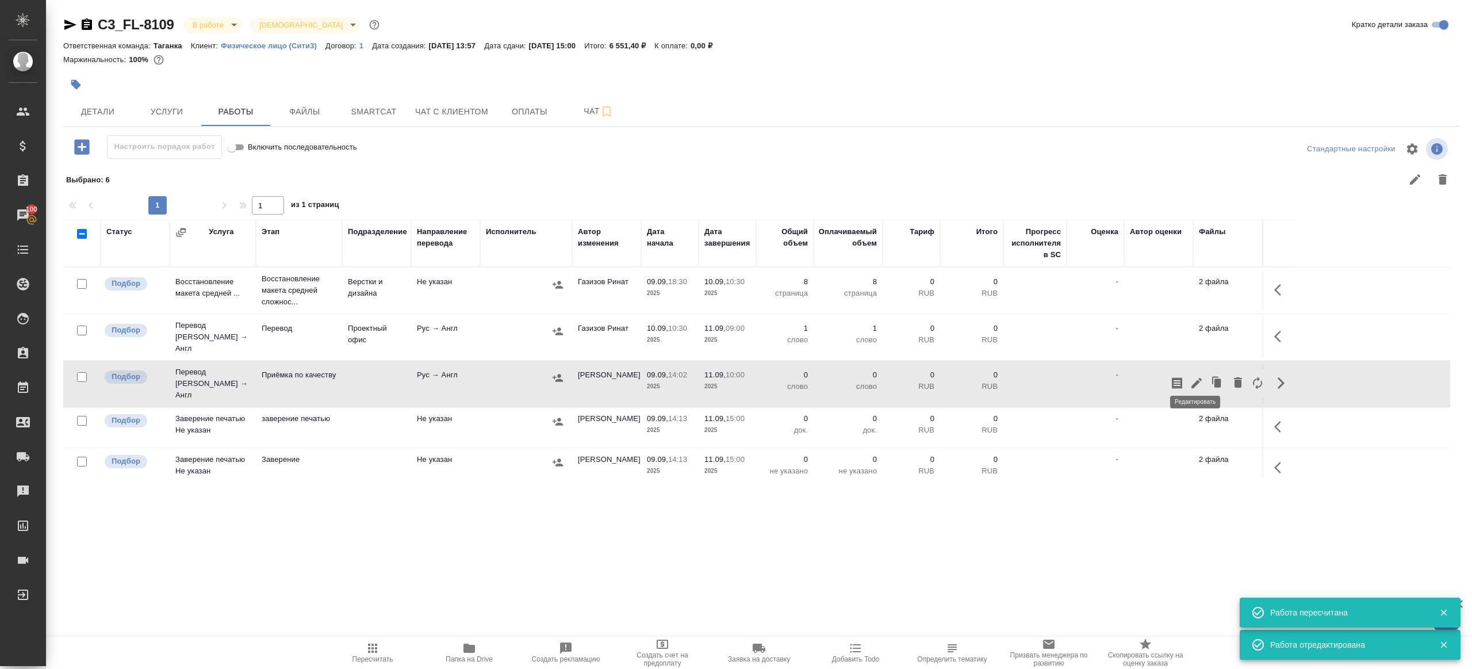
click at [1200, 376] on icon "button" at bounding box center [1197, 383] width 14 height 14
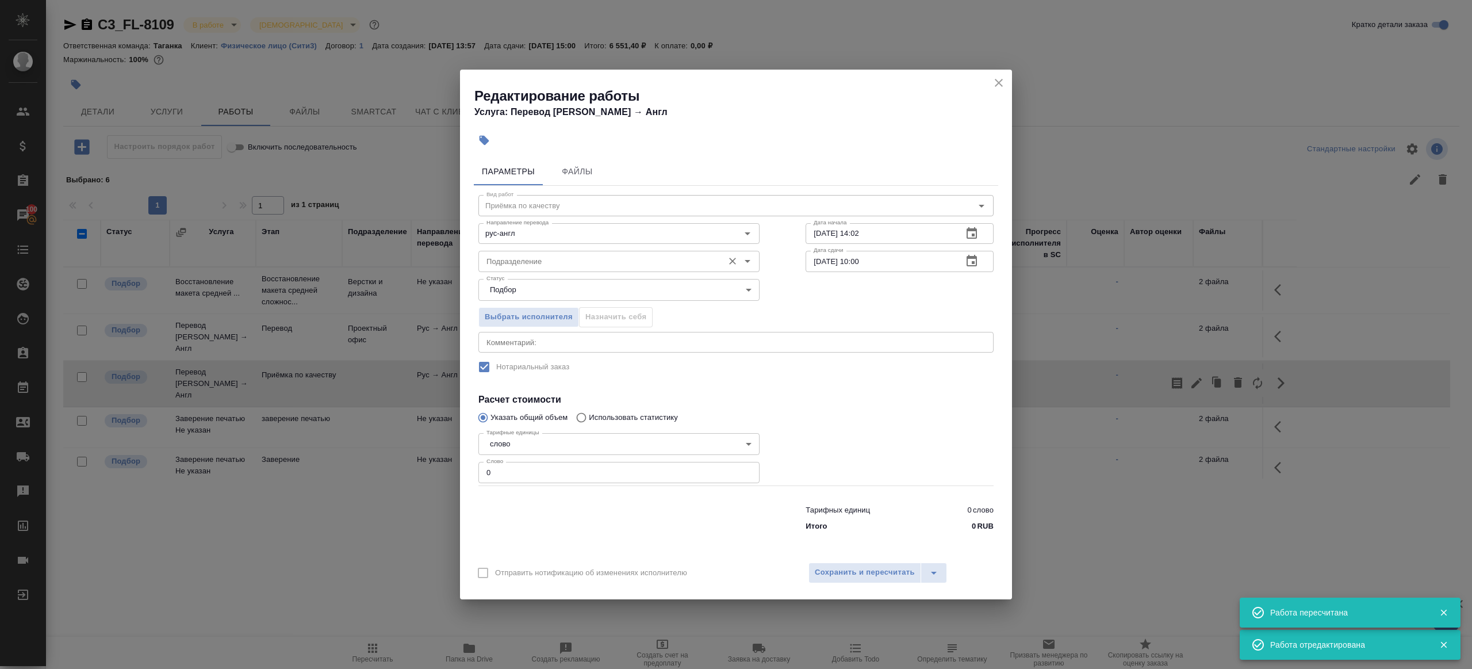
click at [557, 257] on input "Подразделение" at bounding box center [600, 261] width 236 height 14
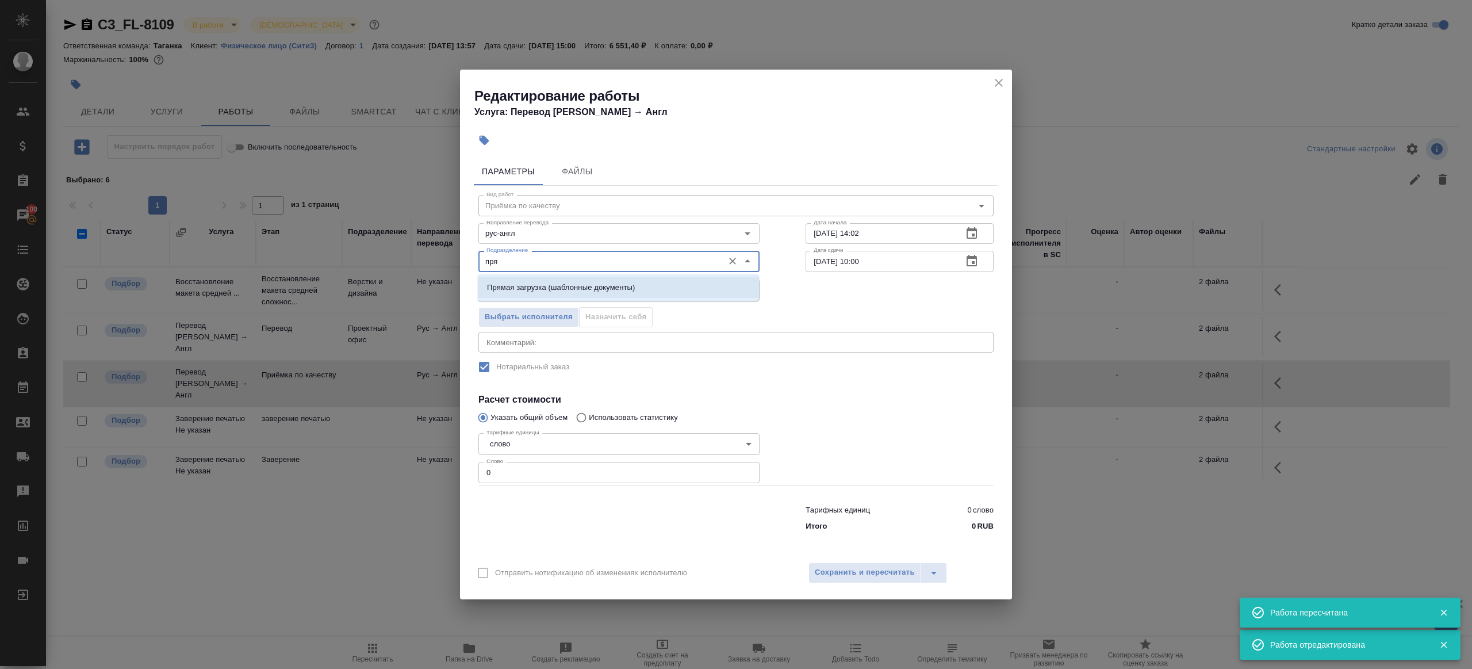
click at [594, 287] on p "Прямая загрузка (шаблонные документы)" at bounding box center [561, 287] width 148 height 11
type input "Прямая загрузка (шаблонные документы)"
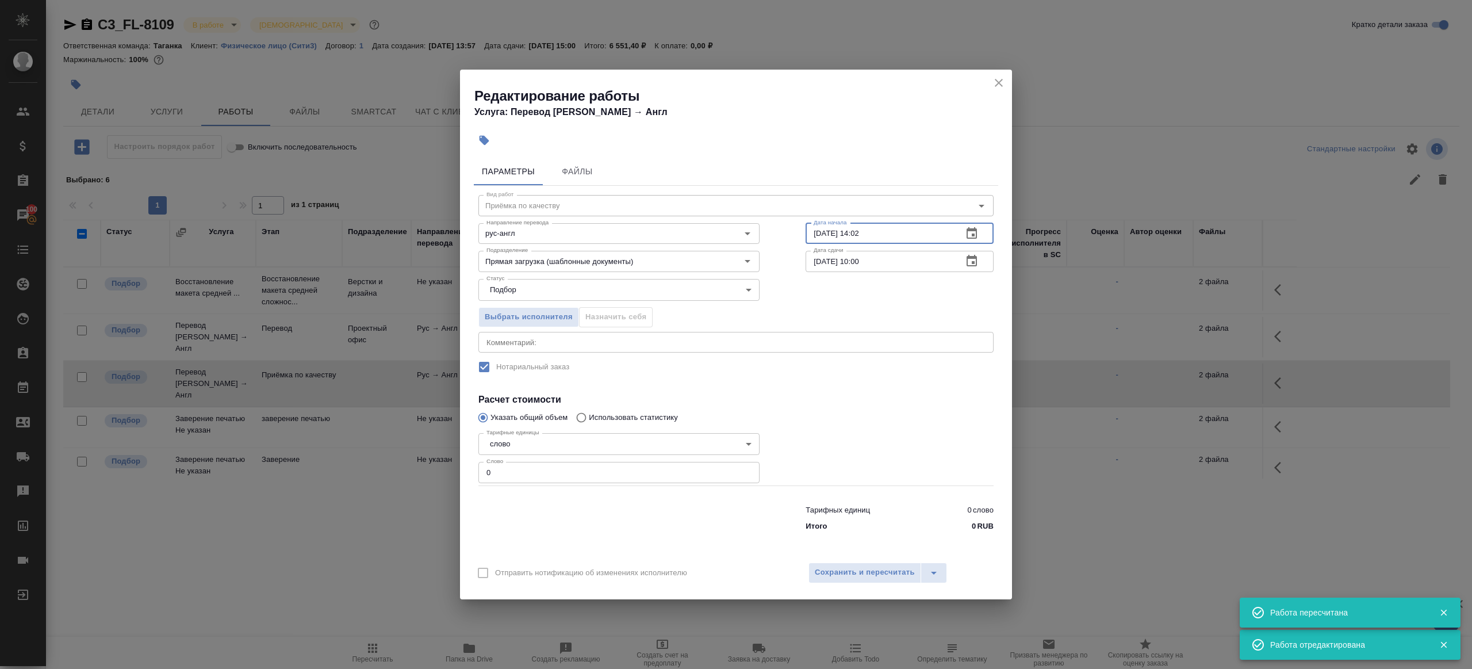
click at [869, 225] on input "09.09.2025 14:02" at bounding box center [880, 233] width 148 height 21
paste input "11.09.2025 09:00"
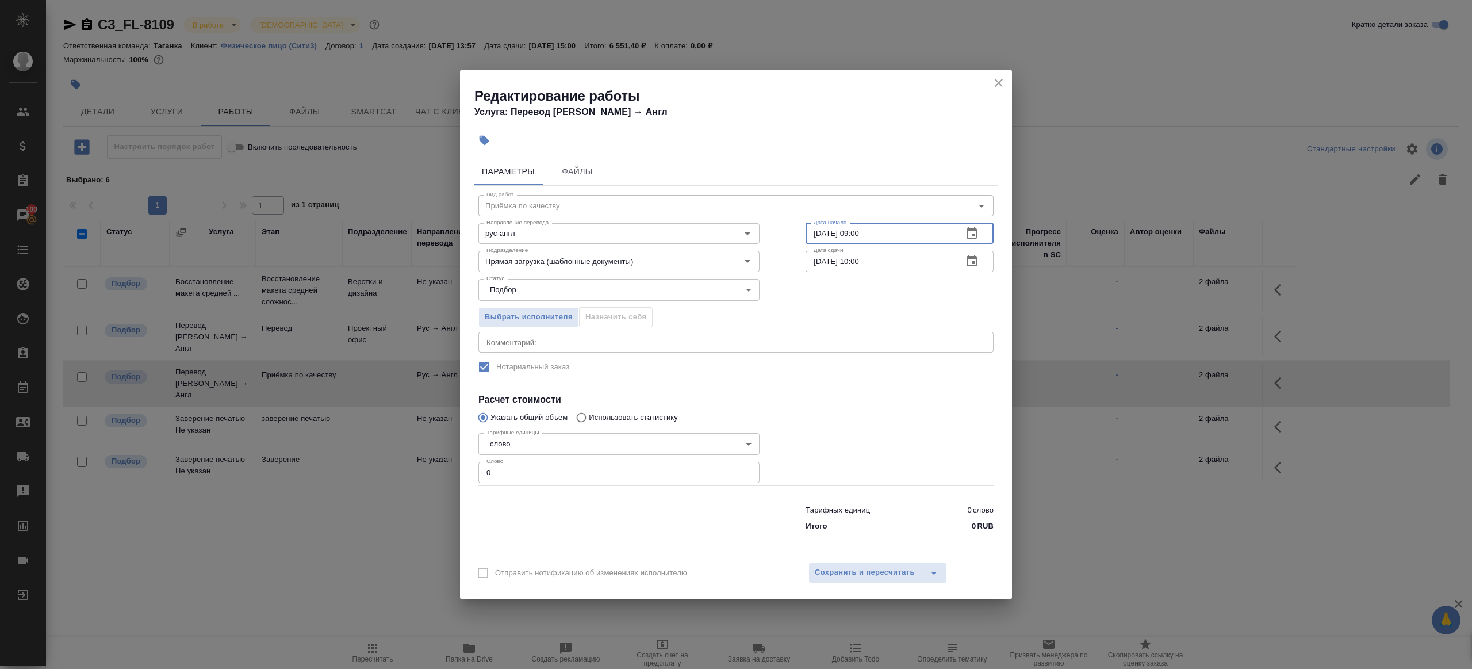
type input "11.09.2025 09:00"
click at [565, 469] on input "0" at bounding box center [618, 472] width 281 height 21
type input "1"
click at [591, 509] on div at bounding box center [618, 516] width 327 height 46
click at [856, 576] on span "Сохранить и пересчитать" at bounding box center [865, 572] width 100 height 13
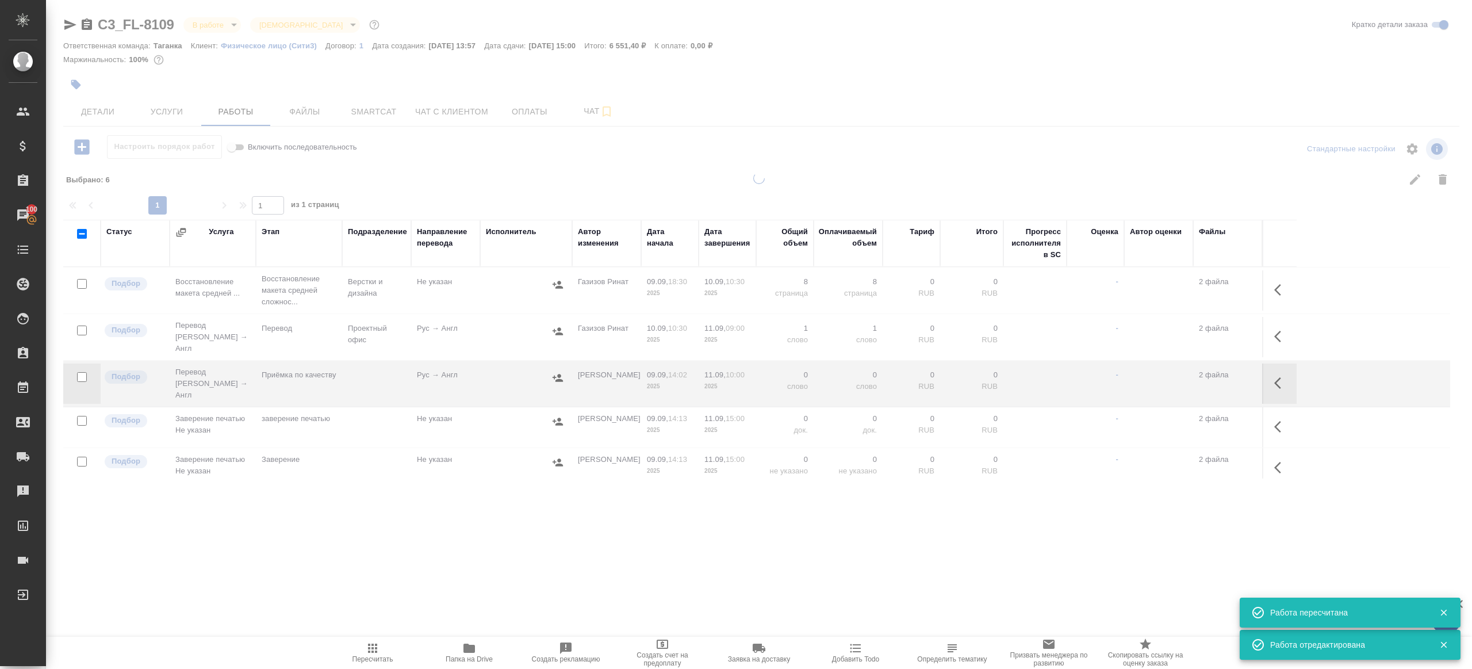
click at [76, 83] on icon "button" at bounding box center [76, 85] width 10 height 10
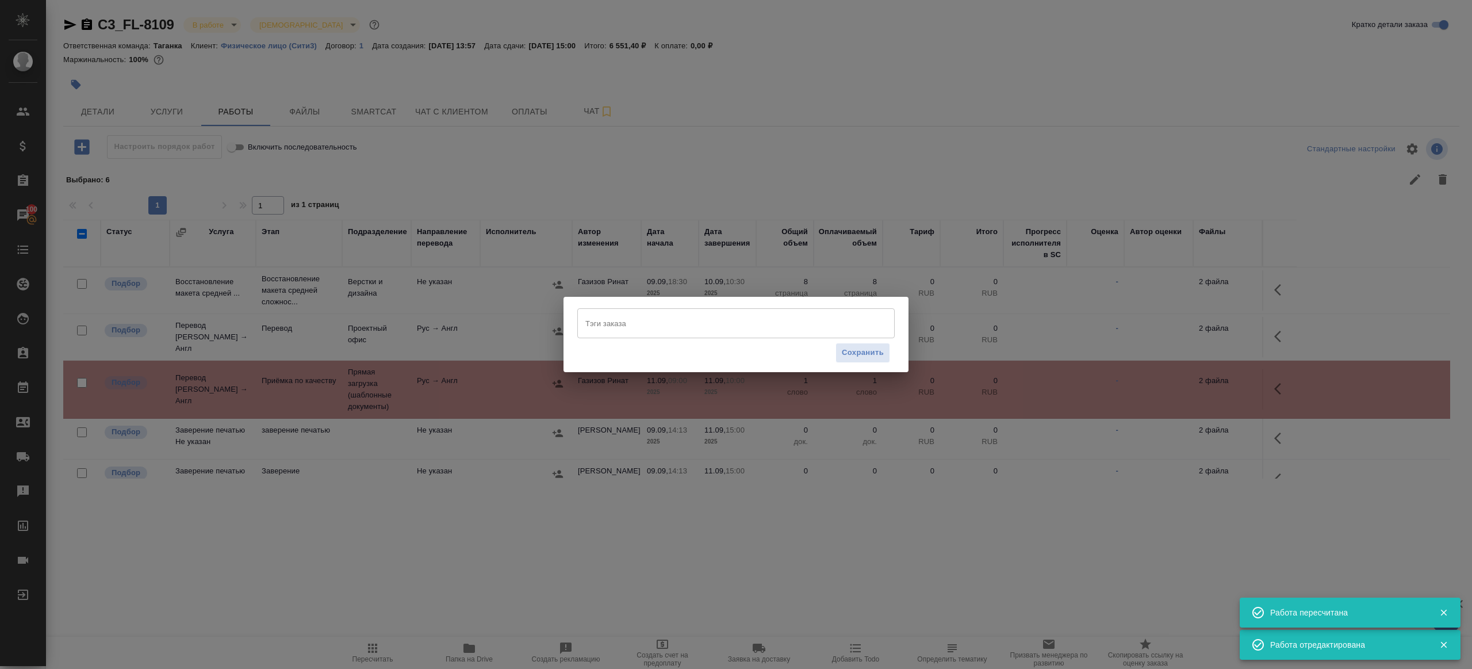
click at [632, 327] on input "Тэги заказа" at bounding box center [724, 323] width 285 height 20
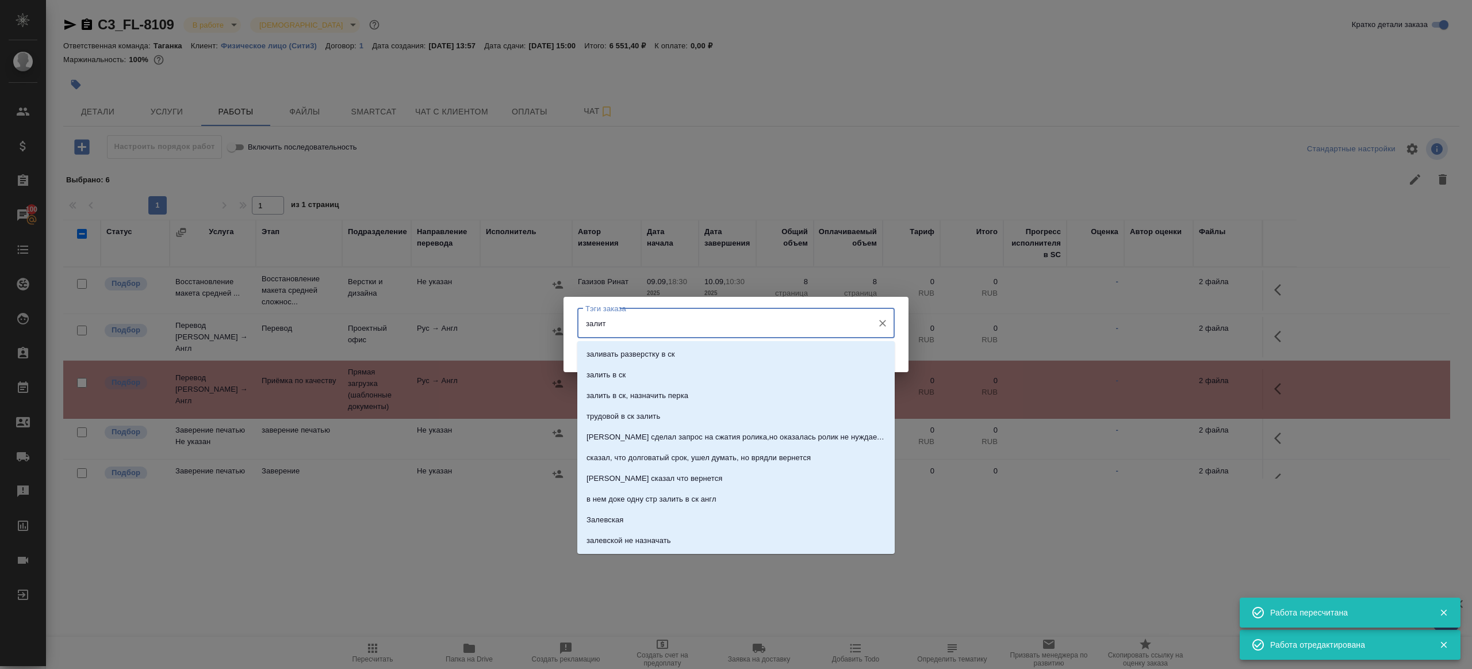
type input "залить"
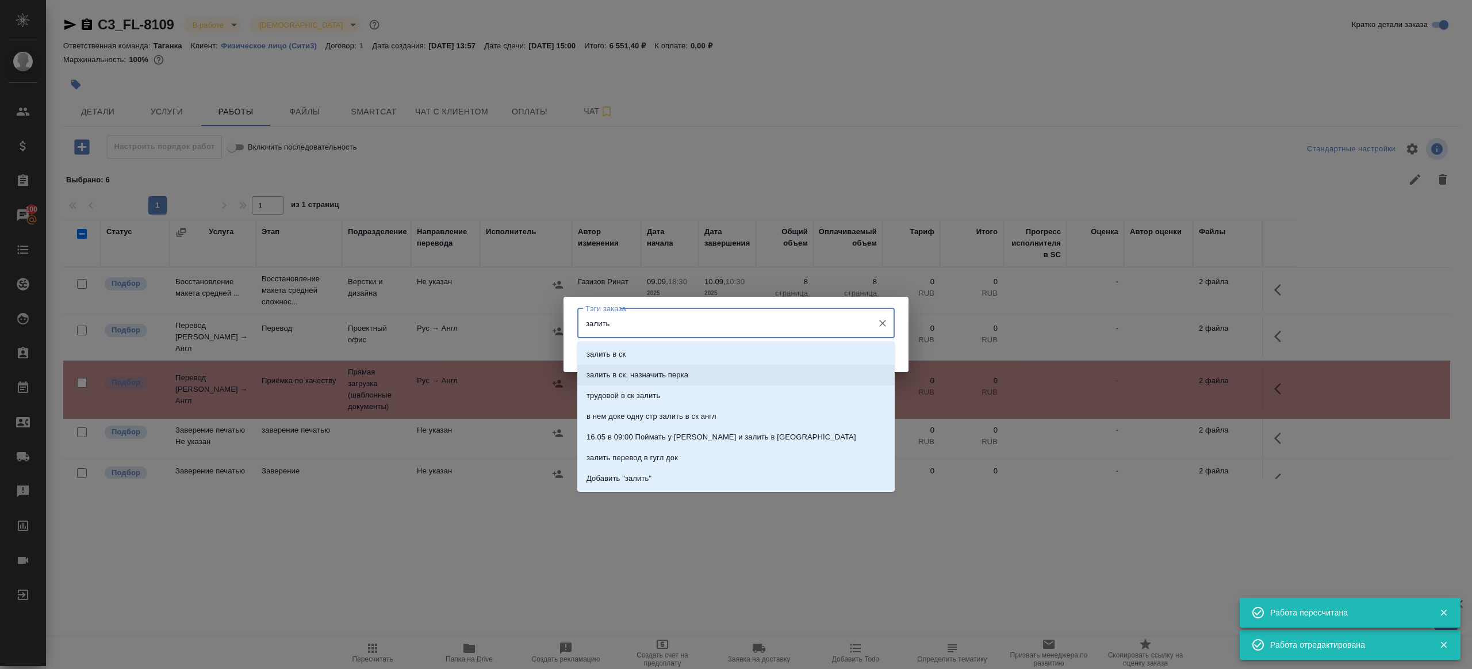
click at [658, 371] on p "залить в ск, назначить перка" at bounding box center [637, 374] width 102 height 11
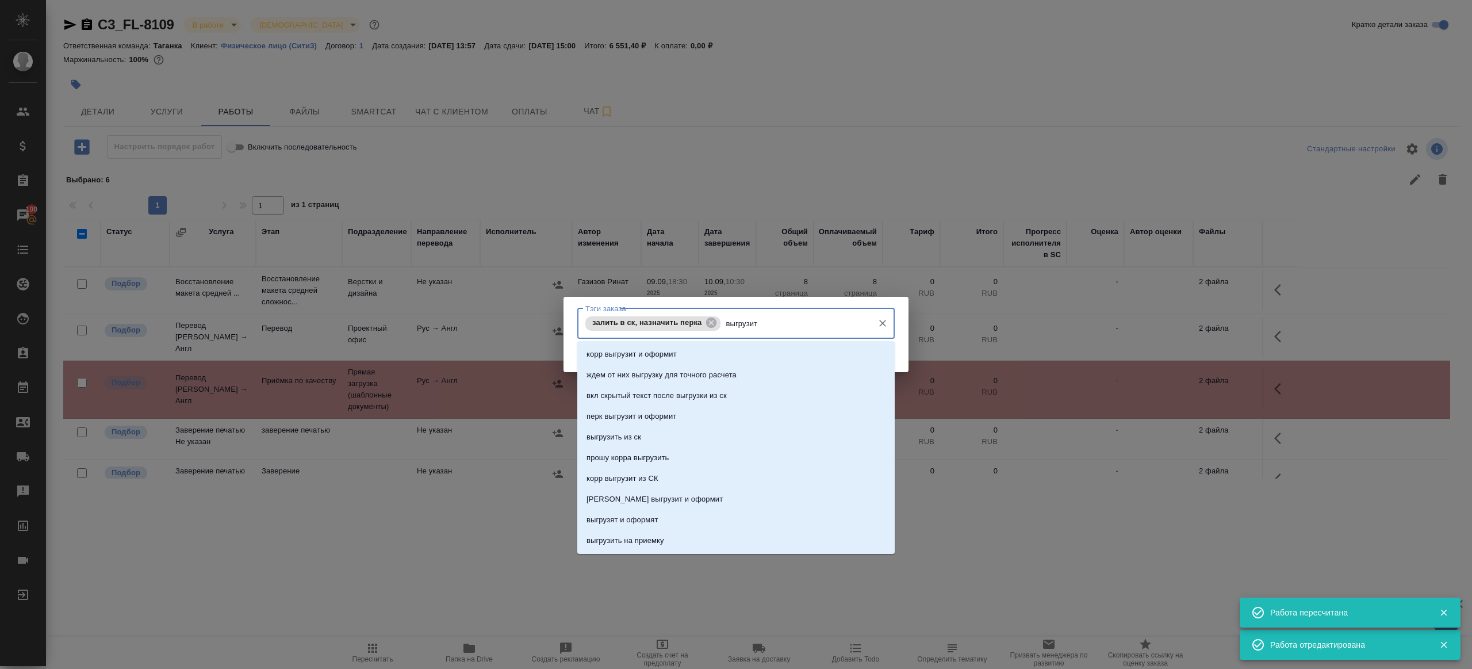
type input "выгрузить"
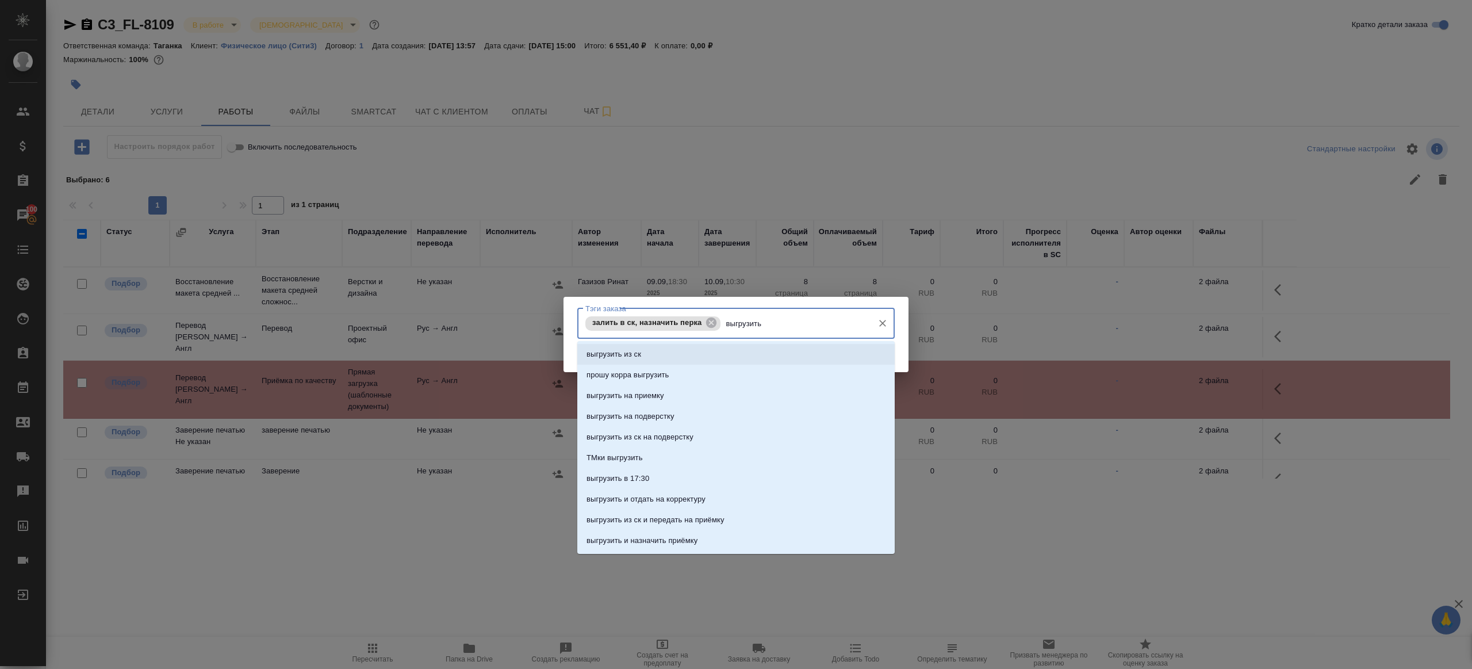
click at [640, 360] on li "выгрузить из ск" at bounding box center [735, 354] width 317 height 21
type input "раздае"
click at [660, 362] on li "раздаем" at bounding box center [735, 354] width 317 height 21
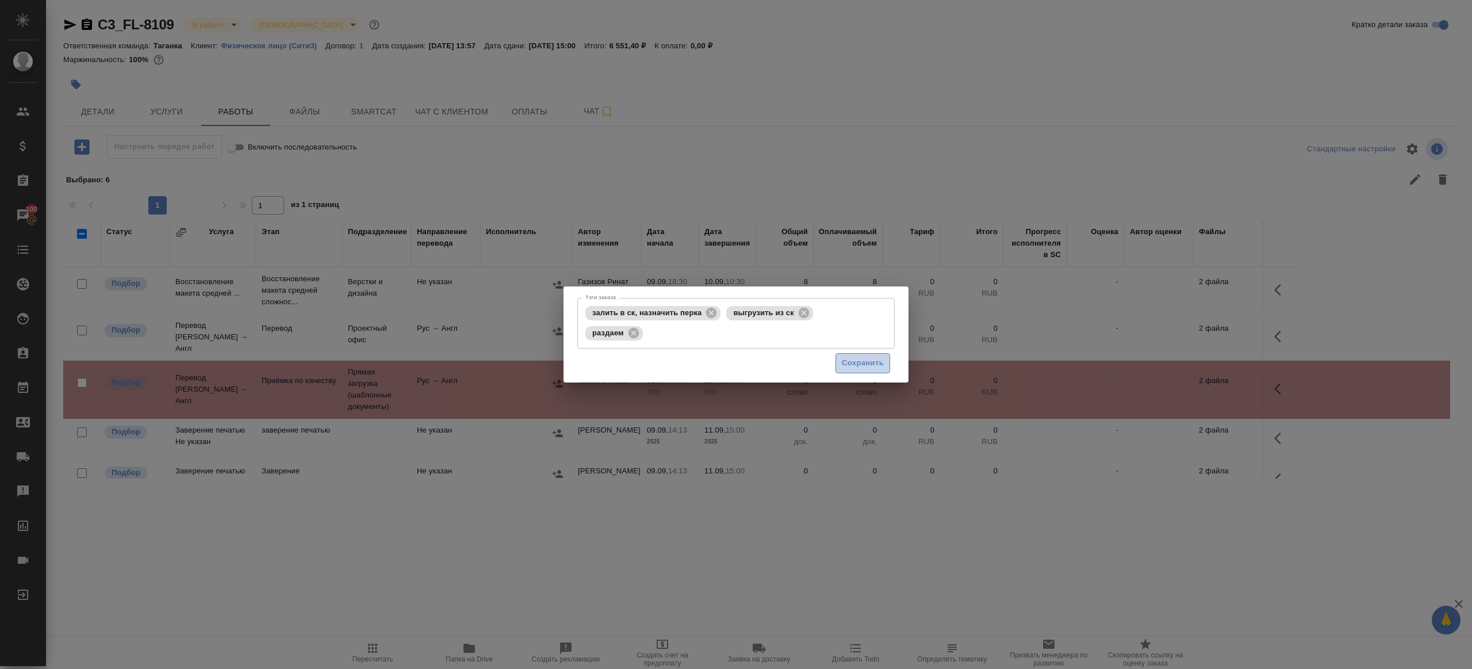
click at [853, 366] on span "Сохранить" at bounding box center [863, 362] width 42 height 13
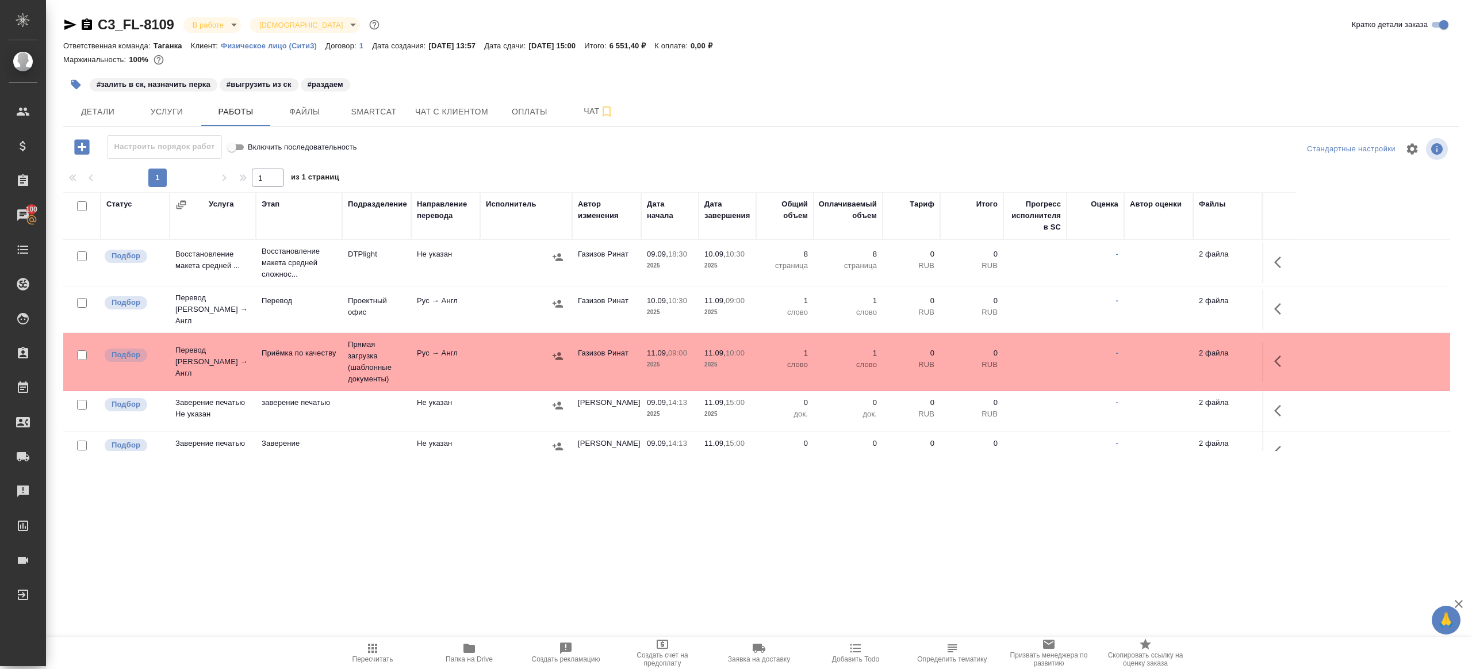
click at [374, 645] on icon "button" at bounding box center [373, 648] width 14 height 14
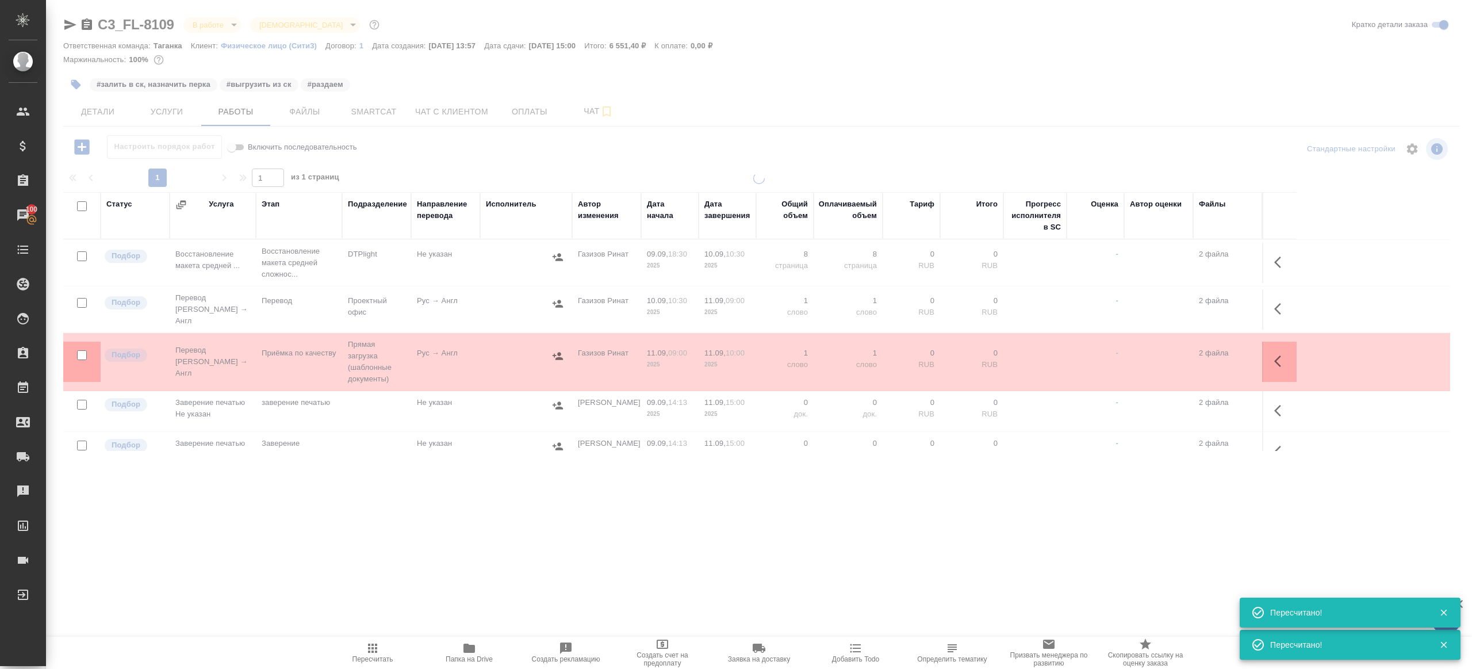
click at [461, 485] on div ".cls-1 fill:#fff; AWATERA Gazizov Rinat Клиенты Спецификации Заказы 100 Чаты To…" at bounding box center [736, 334] width 1472 height 669
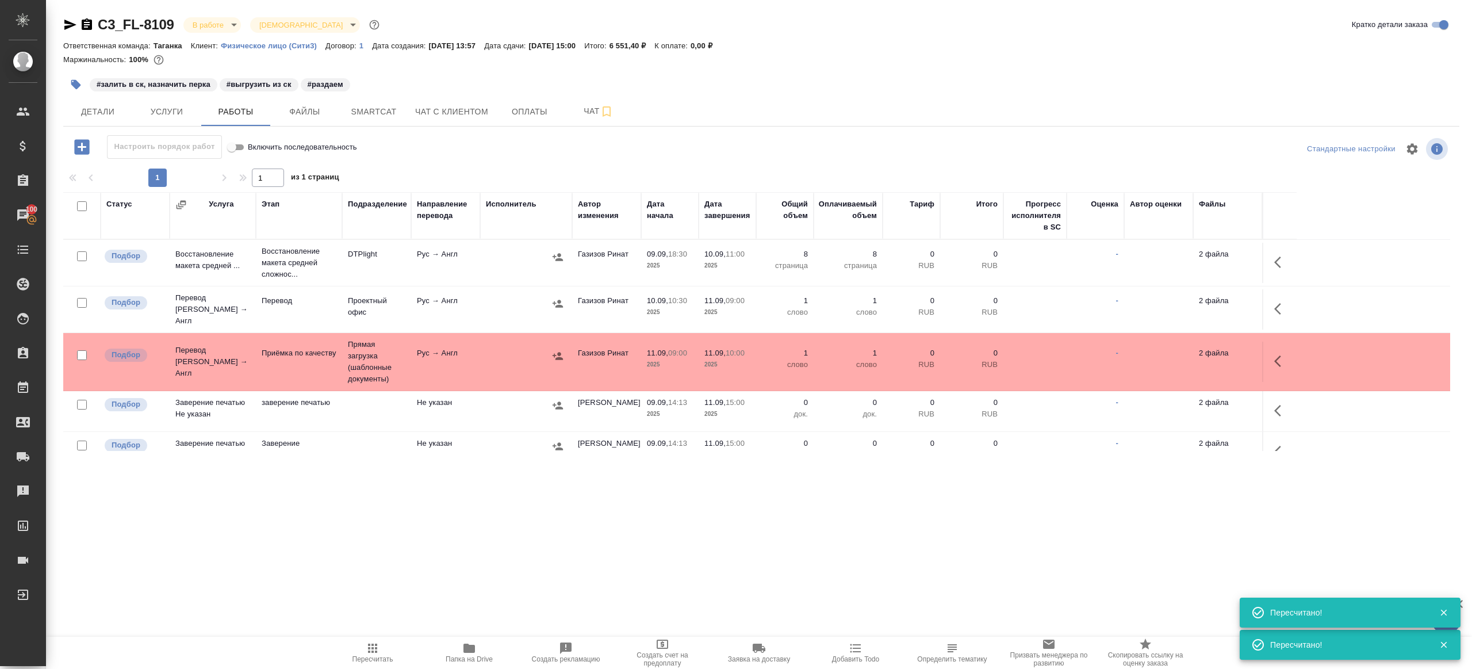
click at [369, 645] on icon "button" at bounding box center [372, 647] width 9 height 9
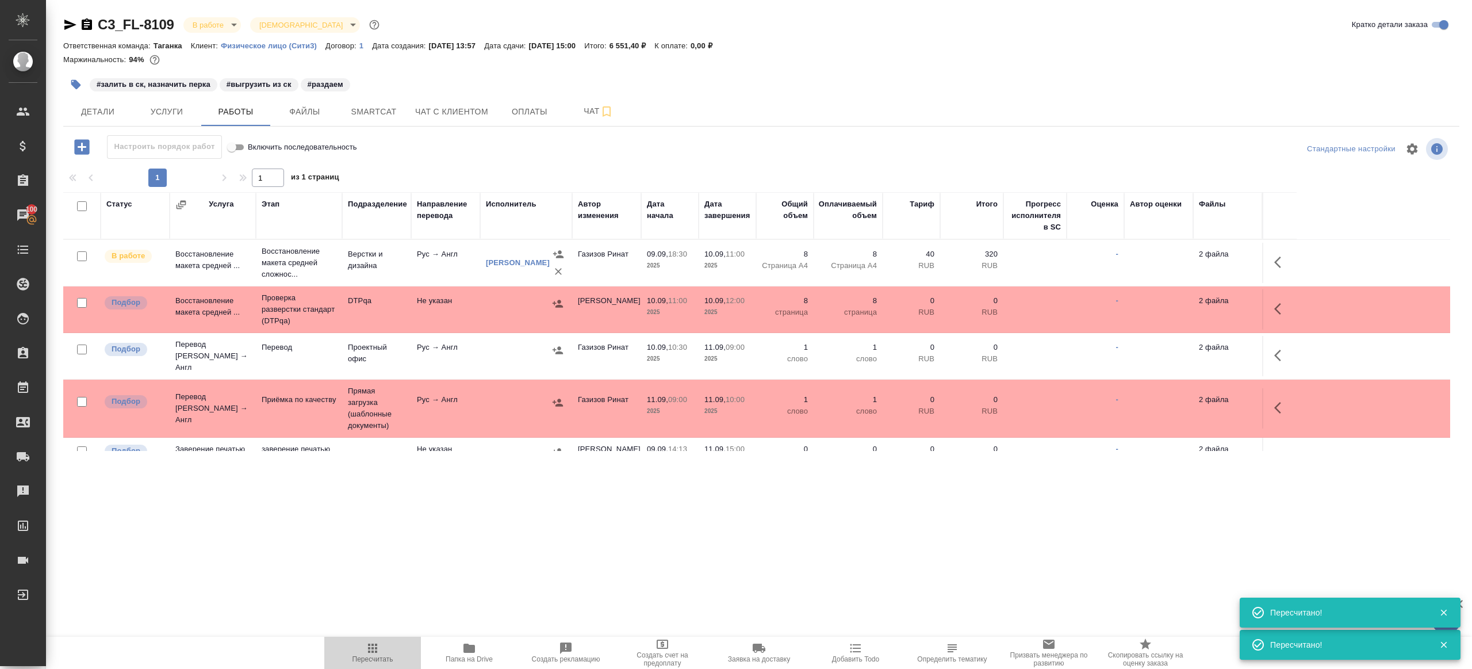
click at [346, 652] on span "Пересчитать" at bounding box center [372, 652] width 83 height 22
click at [380, 573] on div ".cls-1 fill:#fff; AWATERA Gazizov Rinat Клиенты Спецификации Заказы 100 Чаты To…" at bounding box center [736, 334] width 1472 height 669
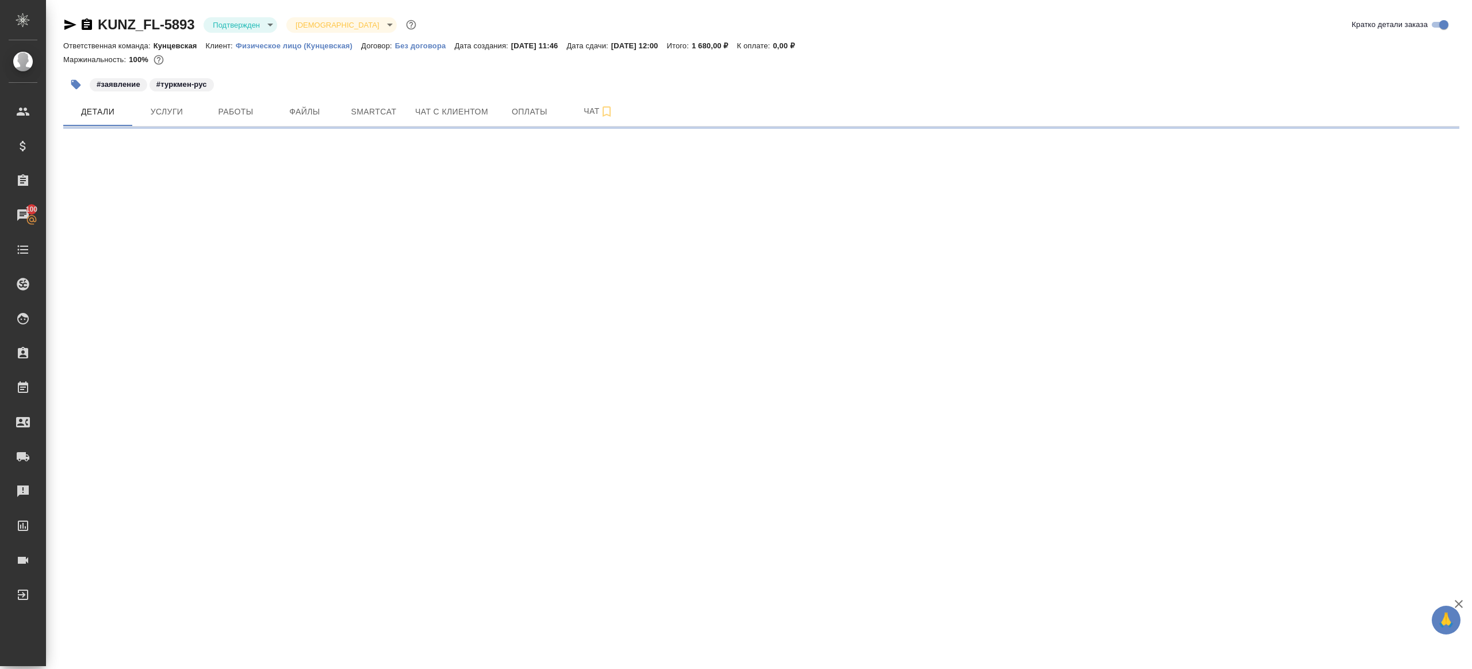
select select "RU"
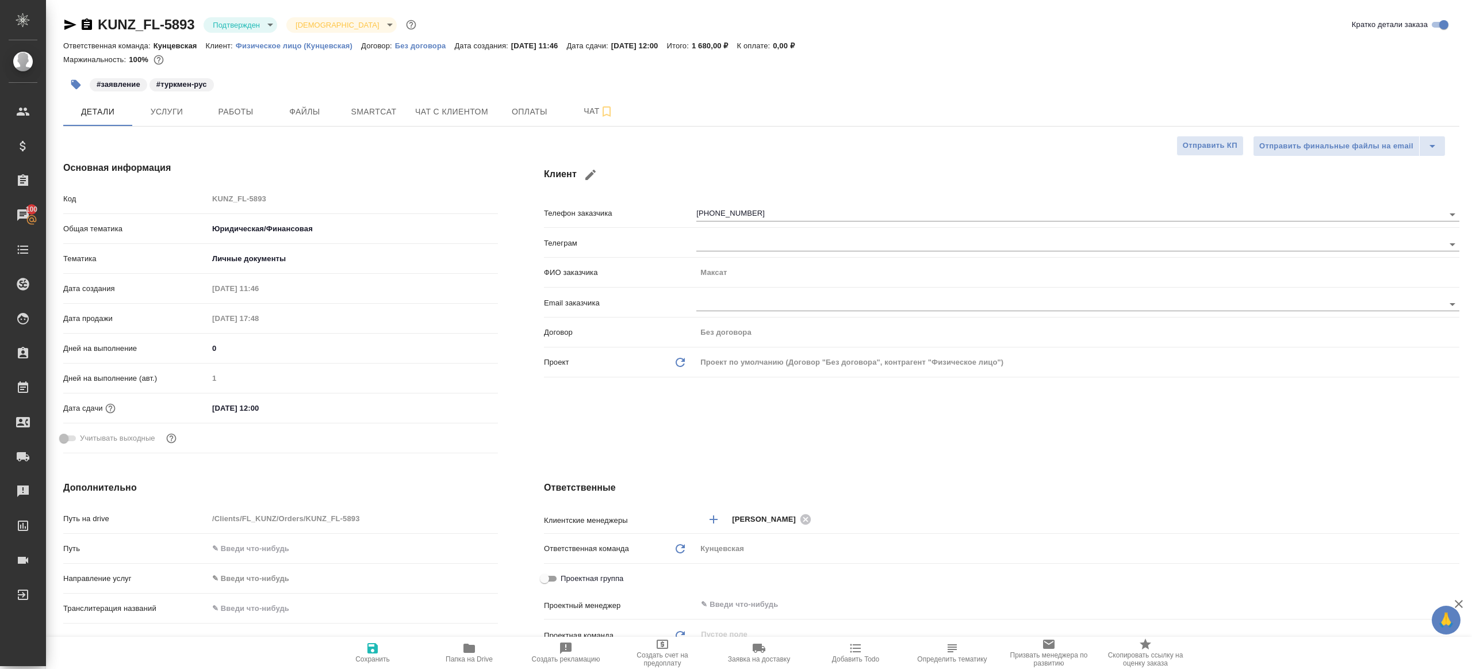
type textarea "x"
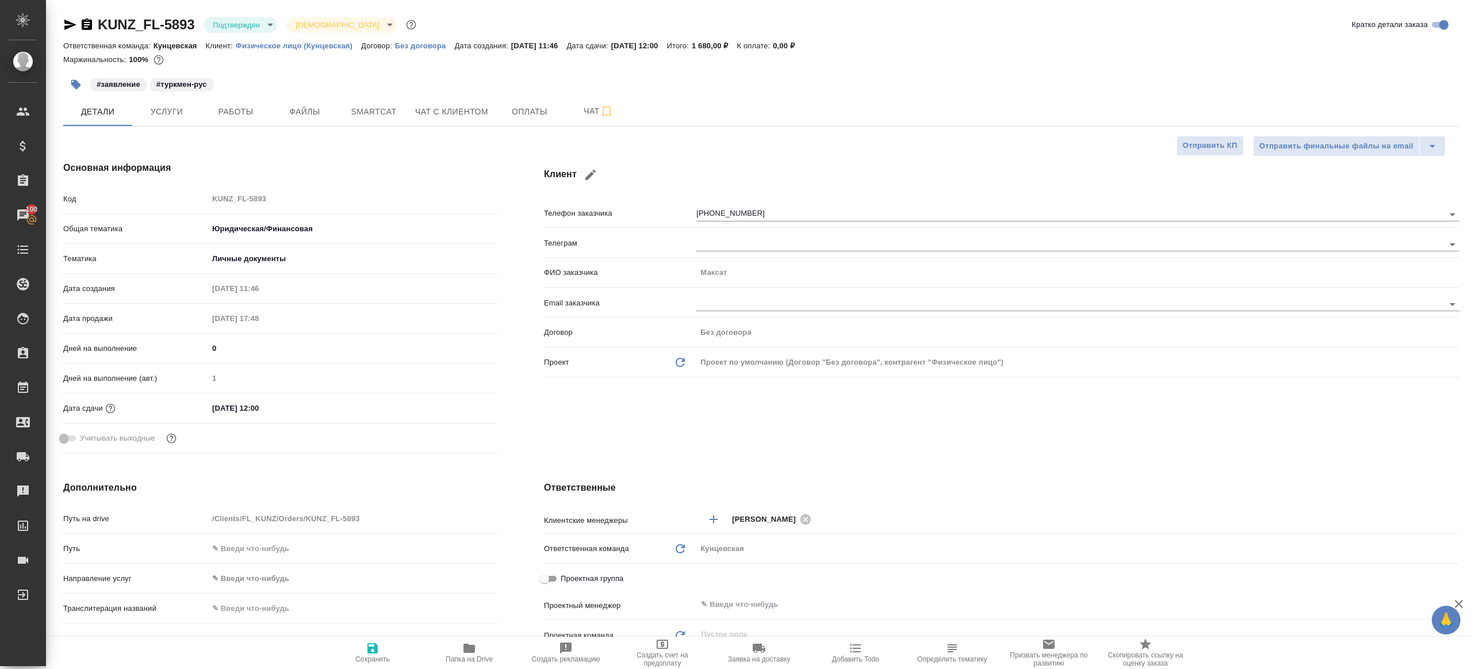
type textarea "x"
click at [218, 109] on span "Работы" at bounding box center [235, 112] width 55 height 14
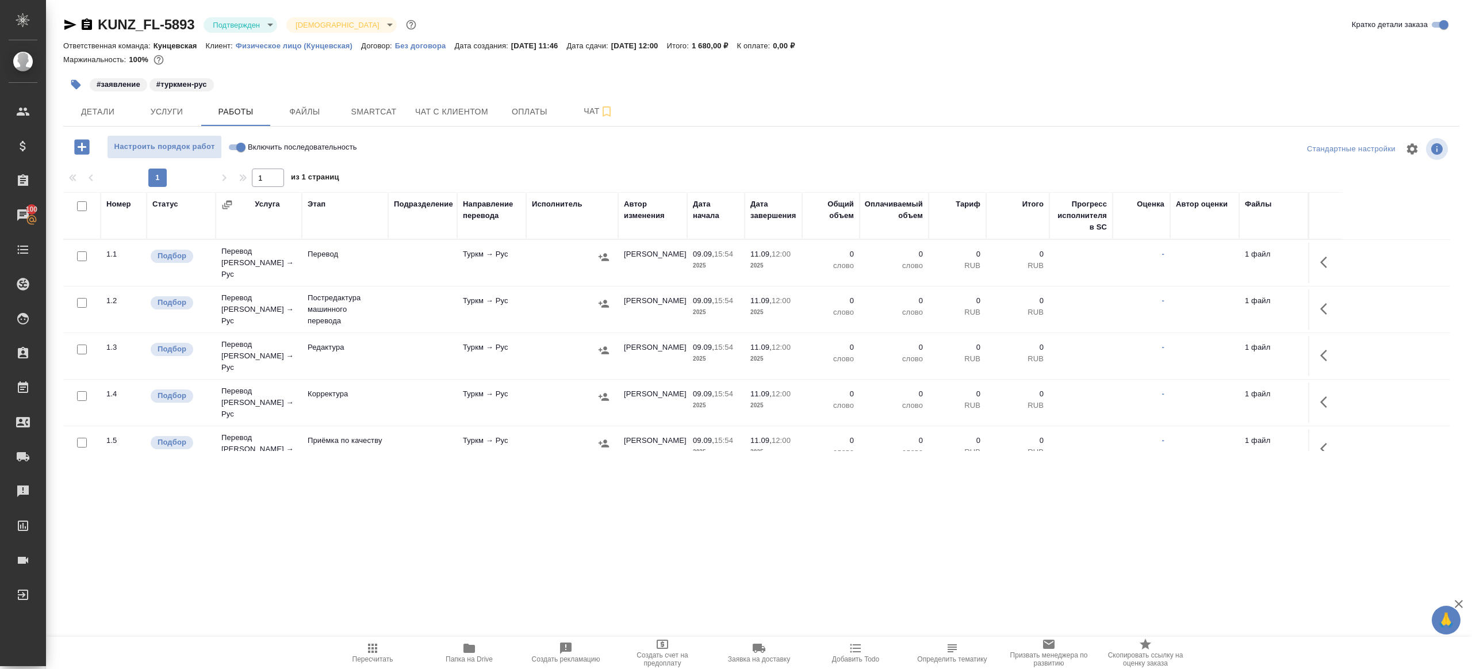
click at [470, 649] on icon "button" at bounding box center [468, 647] width 11 height 9
click at [236, 144] on input "Включить последовательность" at bounding box center [240, 147] width 41 height 14
checkbox input "true"
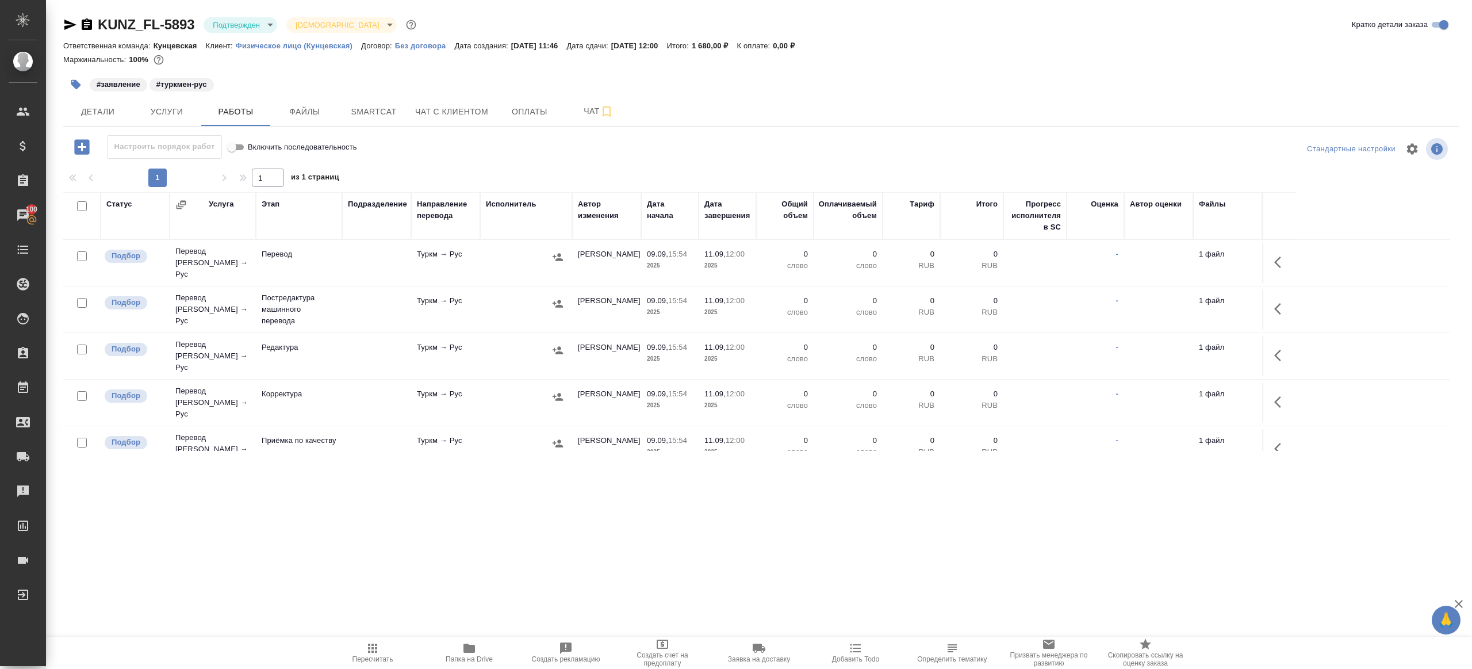
click at [82, 205] on input "checkbox" at bounding box center [82, 206] width 10 height 10
checkbox input "true"
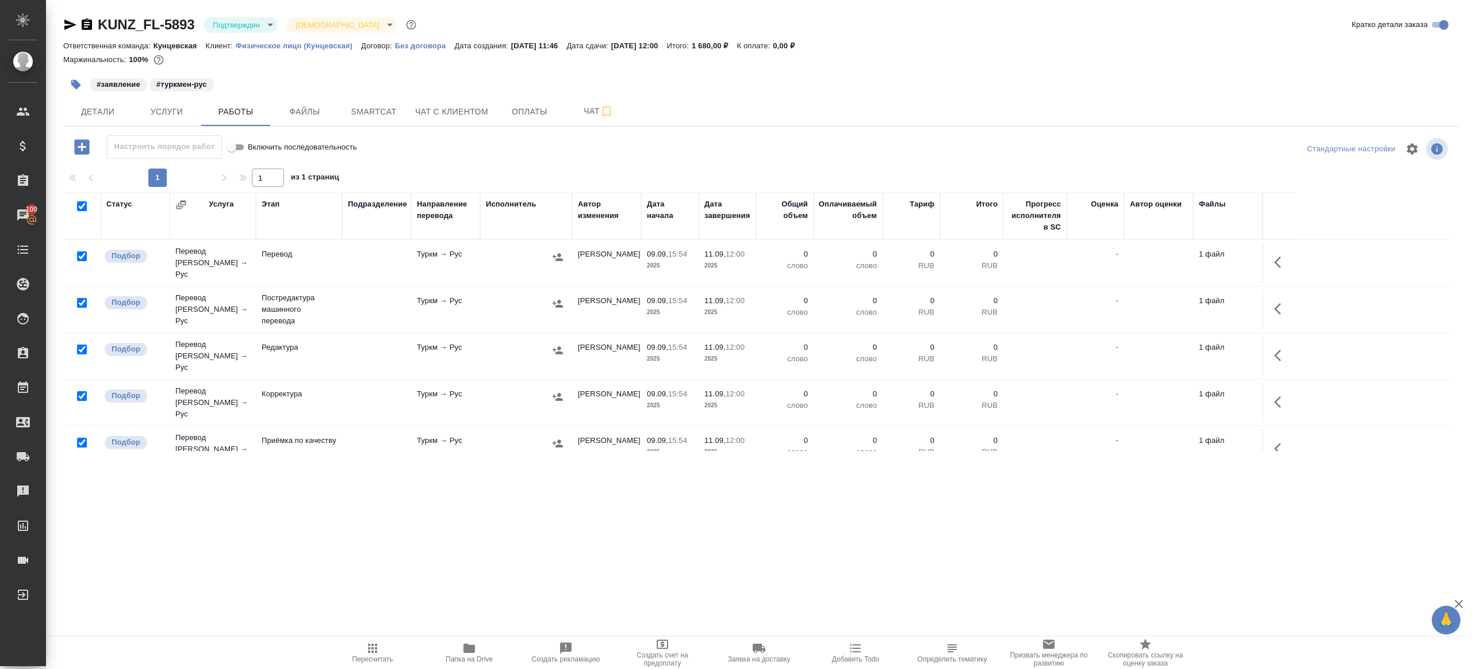
checkbox input "true"
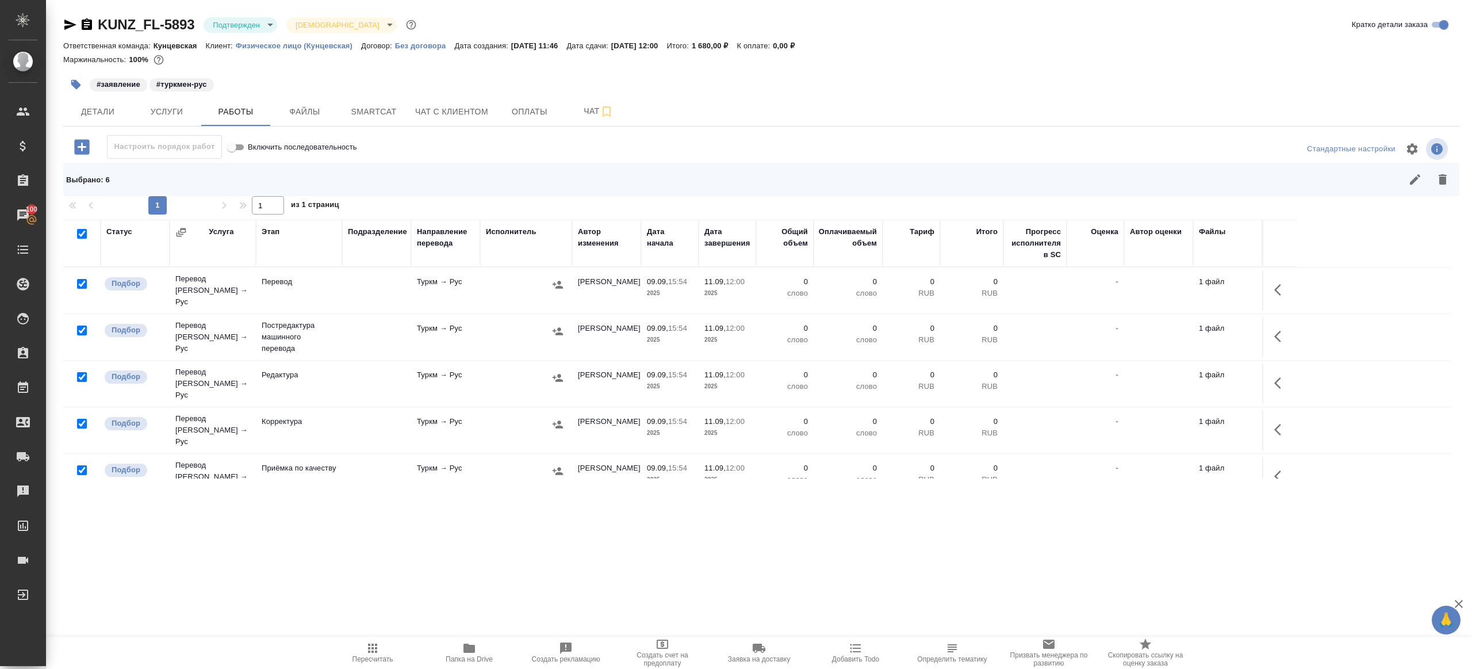
click at [82, 276] on div at bounding box center [82, 284] width 26 height 16
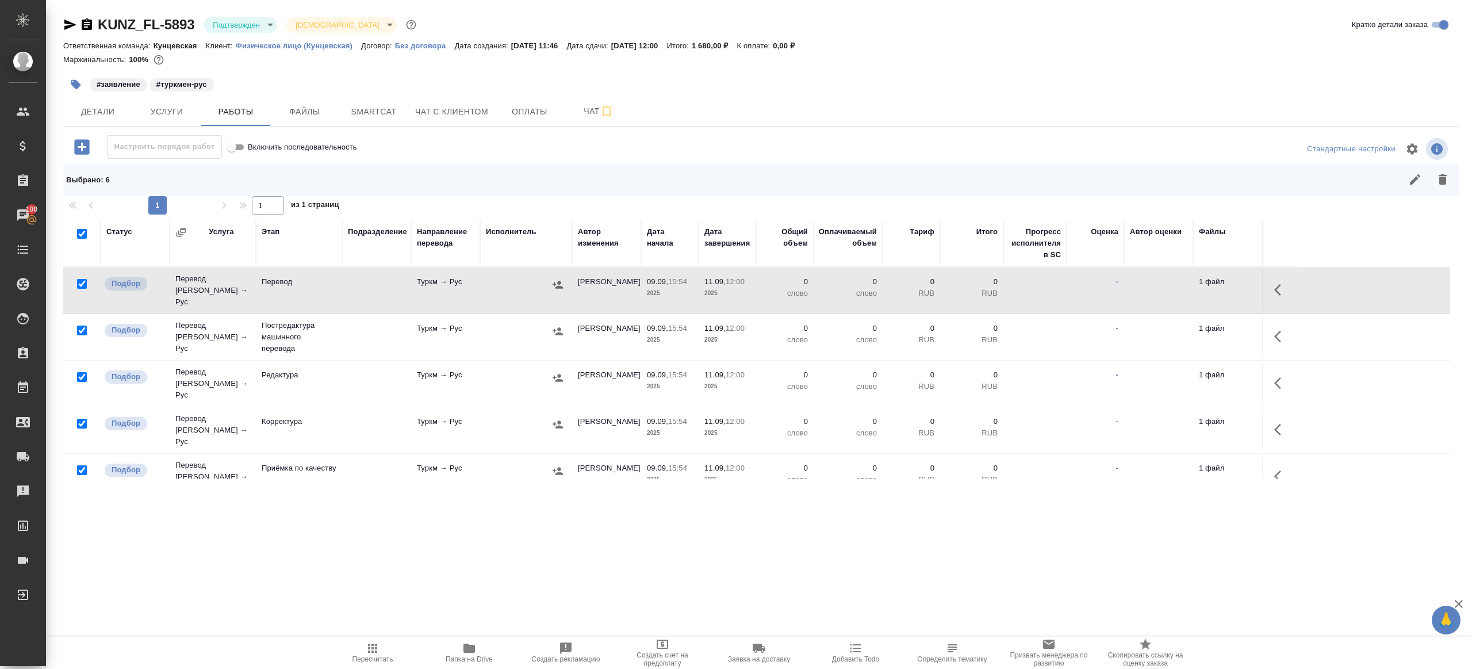
click at [82, 279] on input "checkbox" at bounding box center [82, 284] width 10 height 10
checkbox input "false"
click at [82, 465] on input "checkbox" at bounding box center [82, 470] width 10 height 10
checkbox input "false"
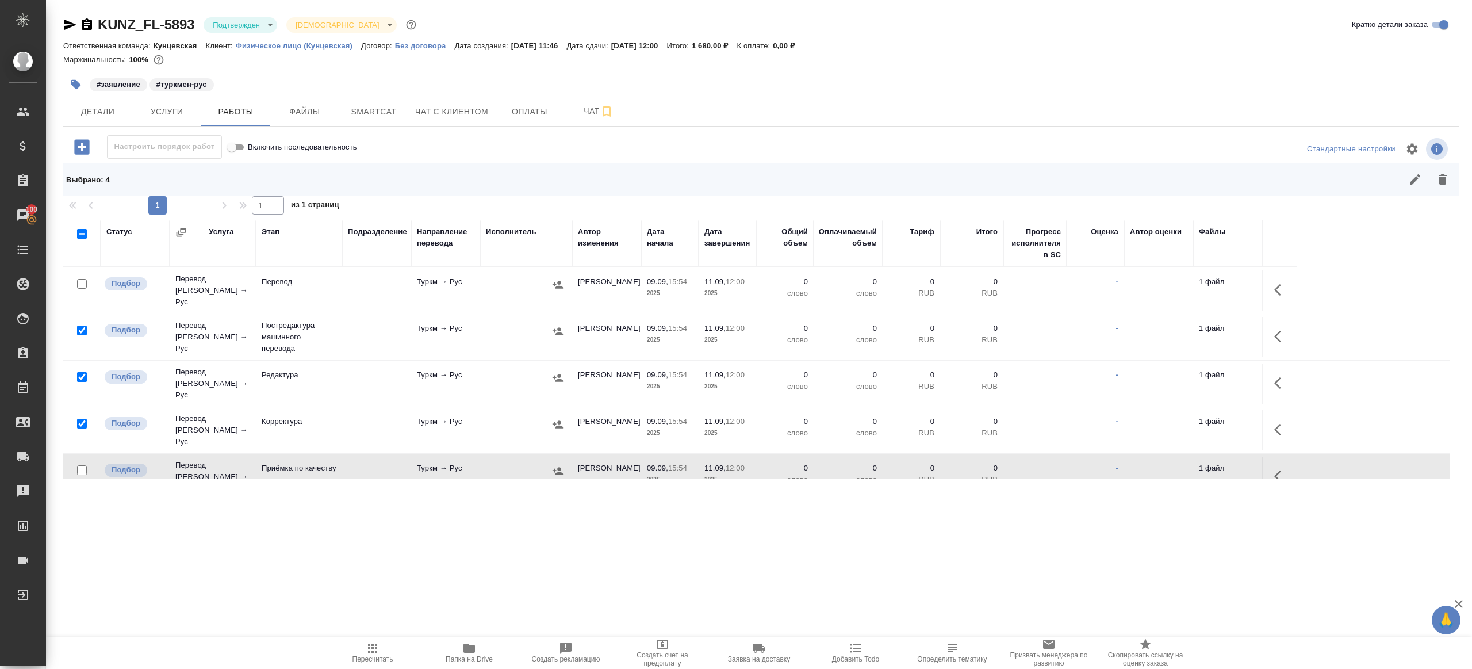
scroll to position [44, 0]
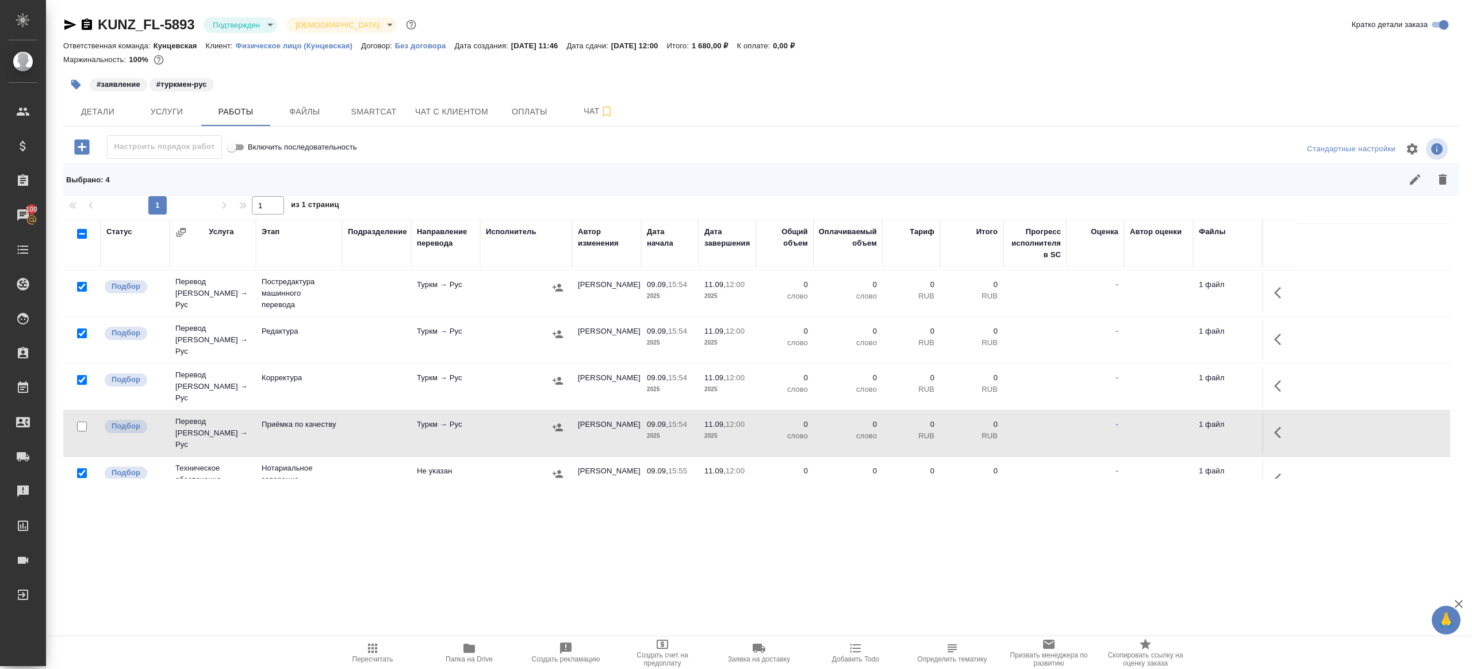
click at [83, 468] on input "checkbox" at bounding box center [82, 473] width 10 height 10
checkbox input "false"
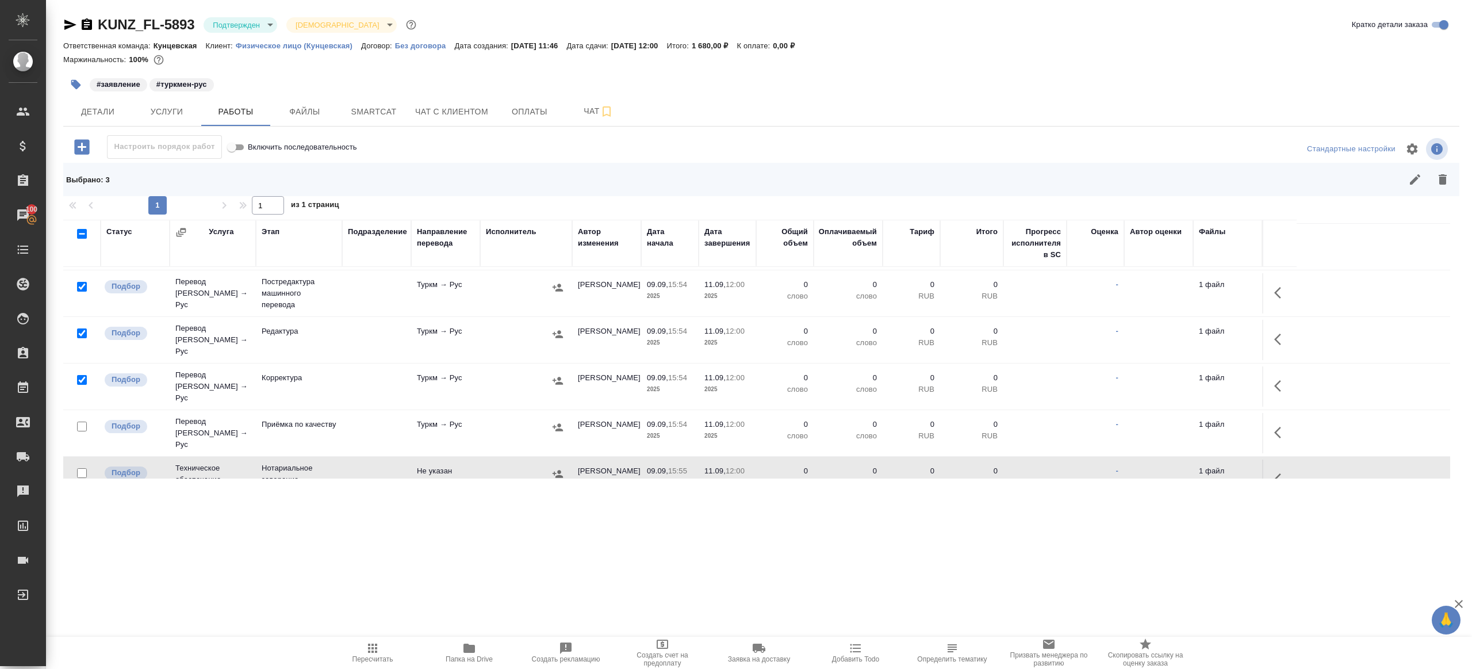
click at [1444, 177] on icon "button" at bounding box center [1443, 179] width 8 height 10
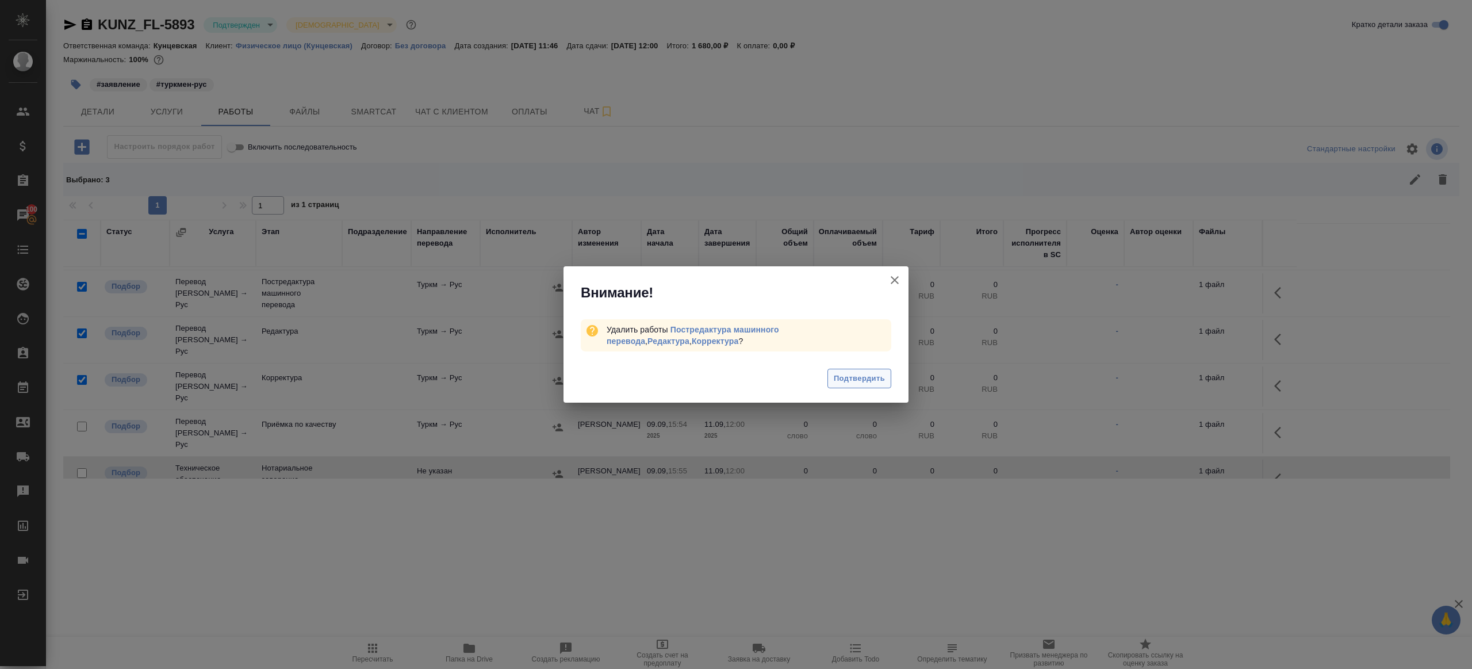
click at [860, 377] on span "Подтвердить" at bounding box center [859, 378] width 51 height 13
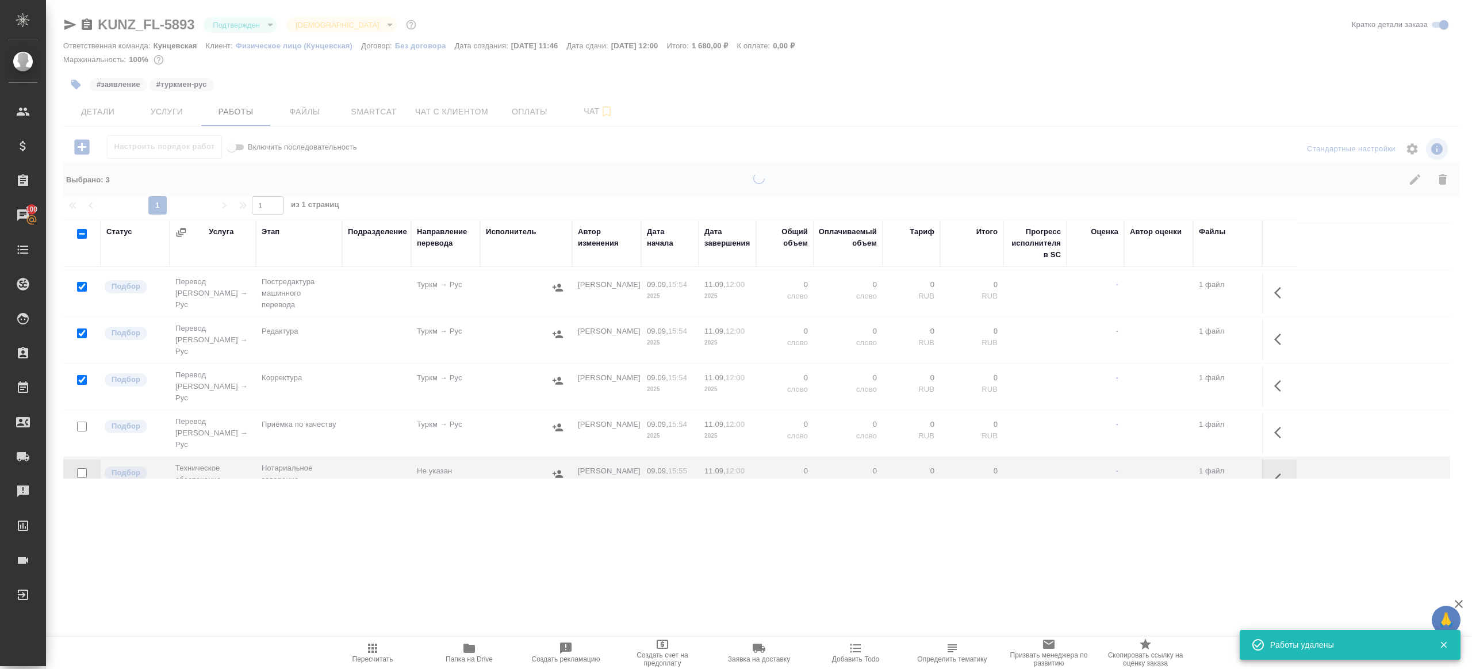
scroll to position [0, 0]
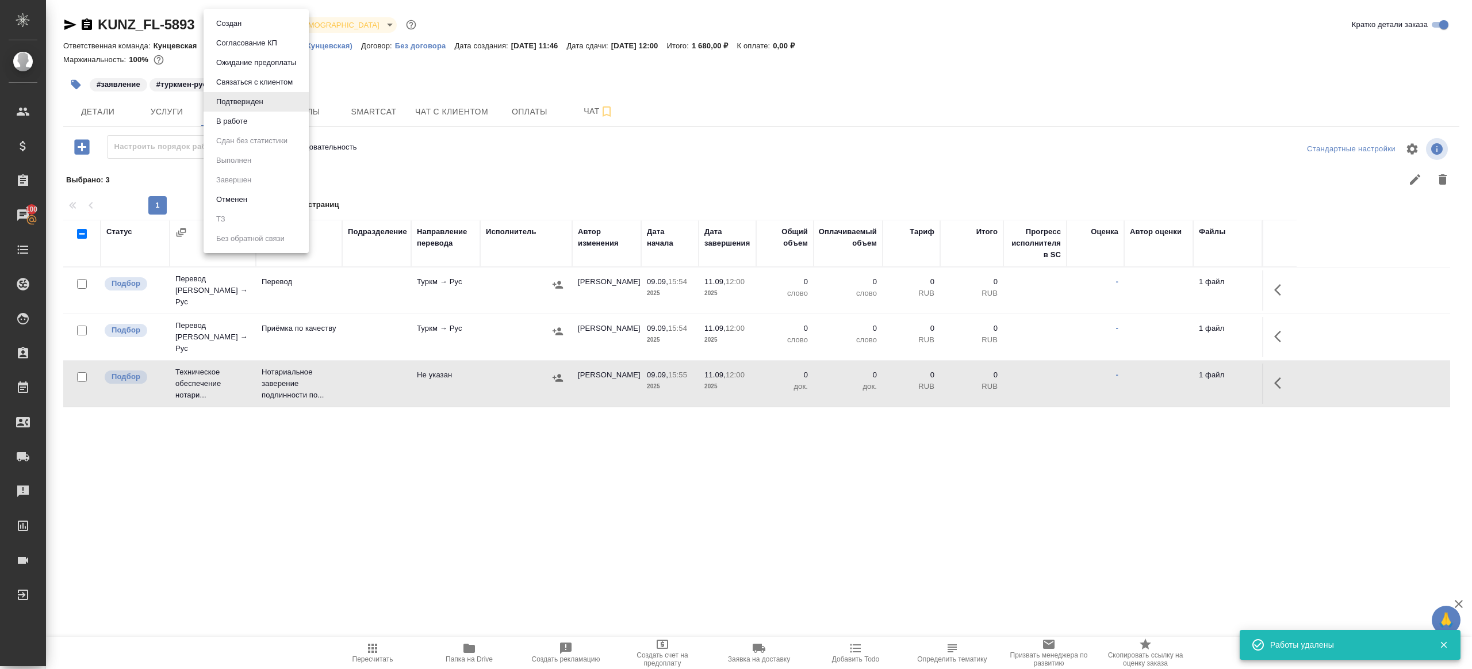
click at [243, 24] on body "🙏 .cls-1 fill:#fff; AWATERA [PERSON_NAME] Клиенты Спецификации Заказы 100 Чаты …" at bounding box center [736, 334] width 1472 height 669
click at [261, 120] on li "В работе" at bounding box center [256, 122] width 105 height 20
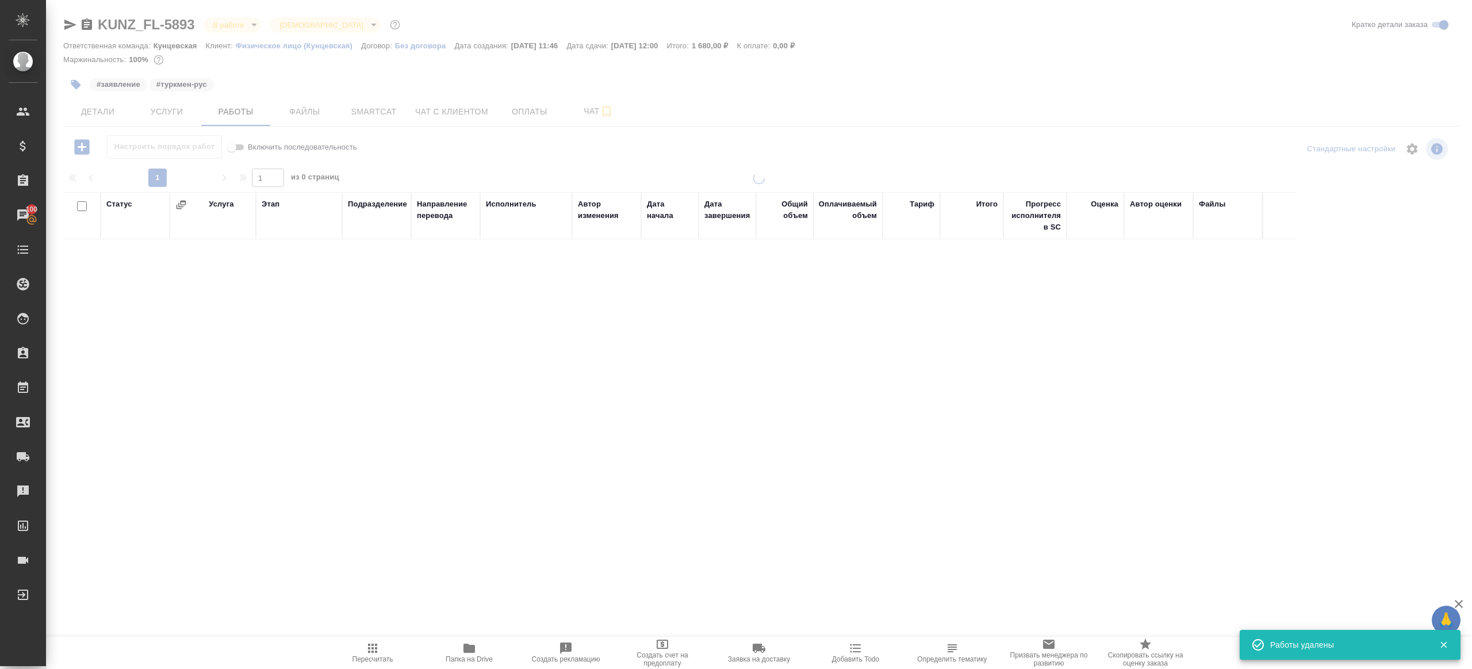
click at [109, 110] on span "Детали" at bounding box center [97, 112] width 55 height 14
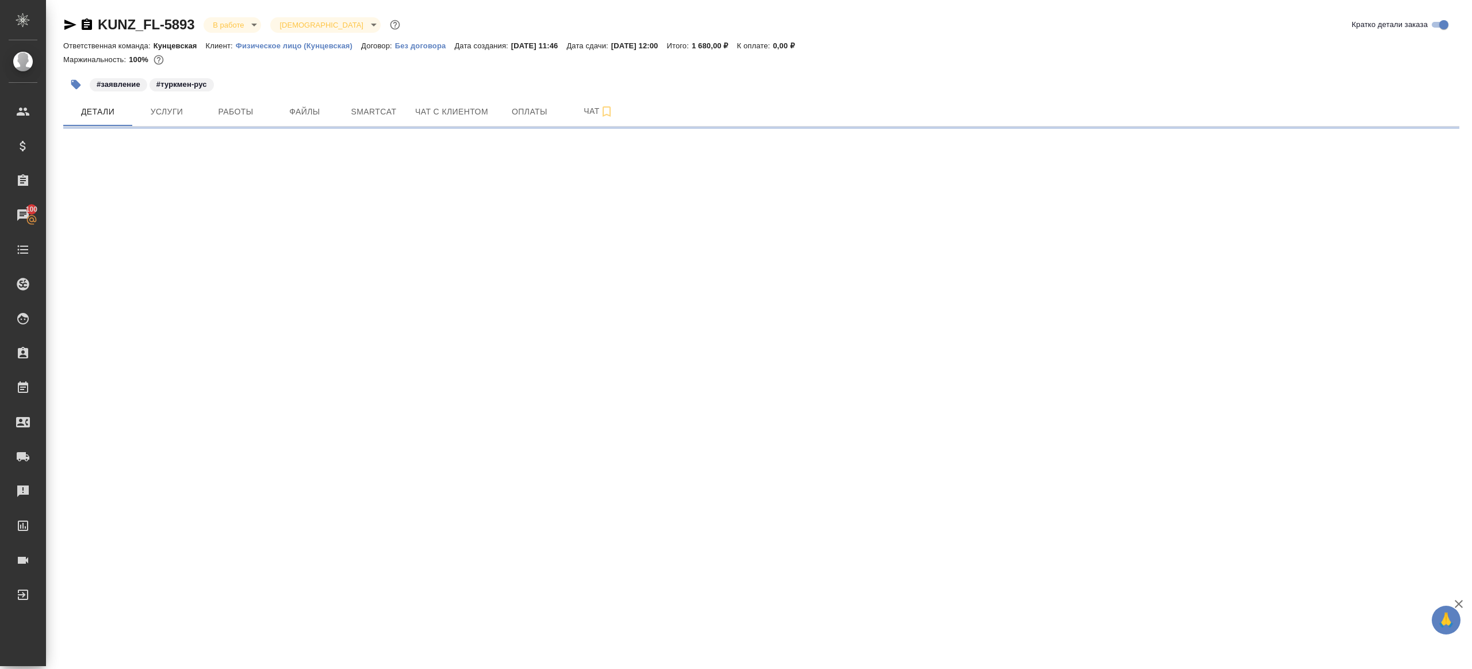
select select "RU"
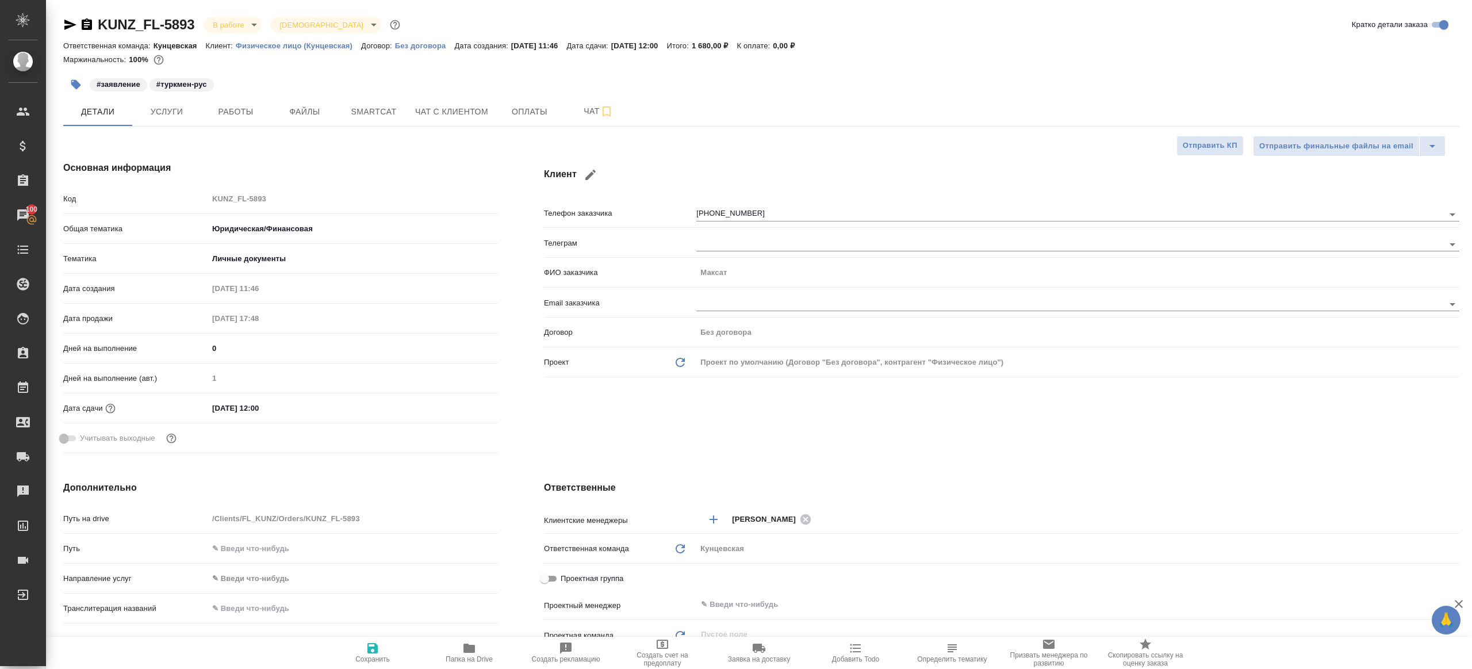
type textarea "x"
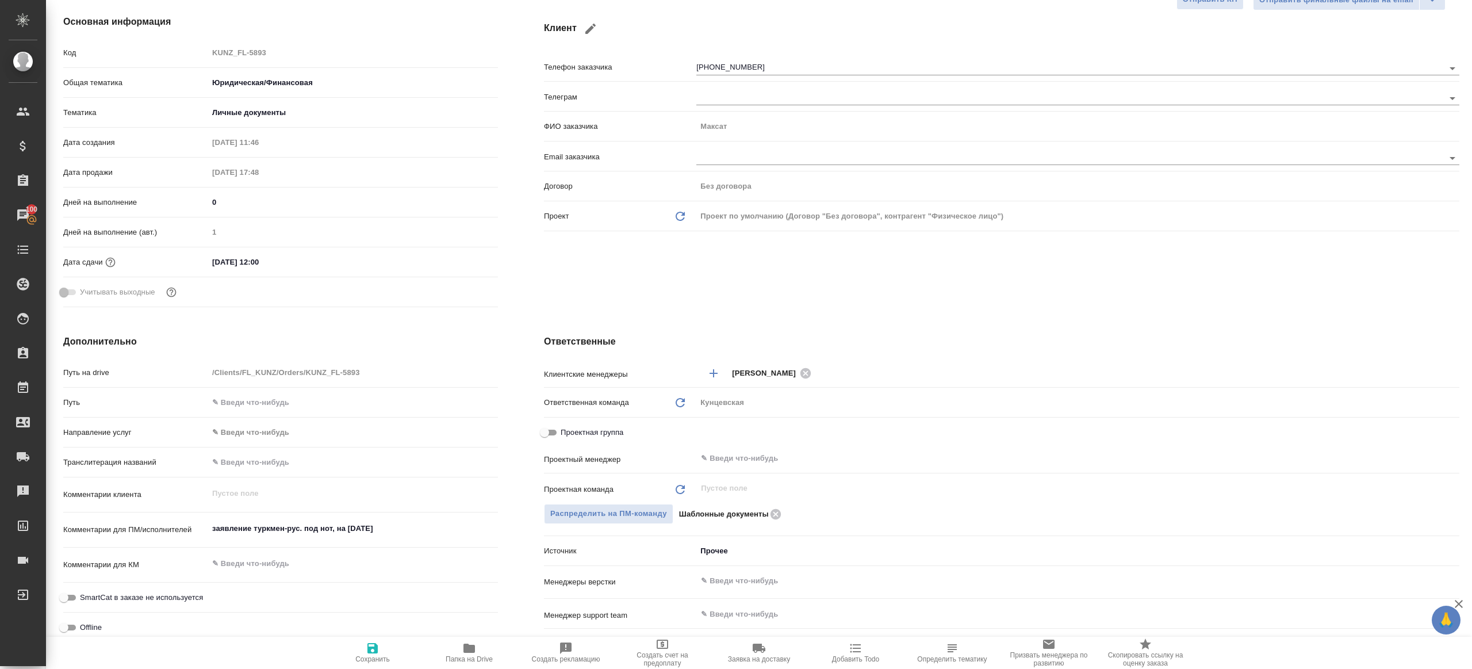
scroll to position [147, 0]
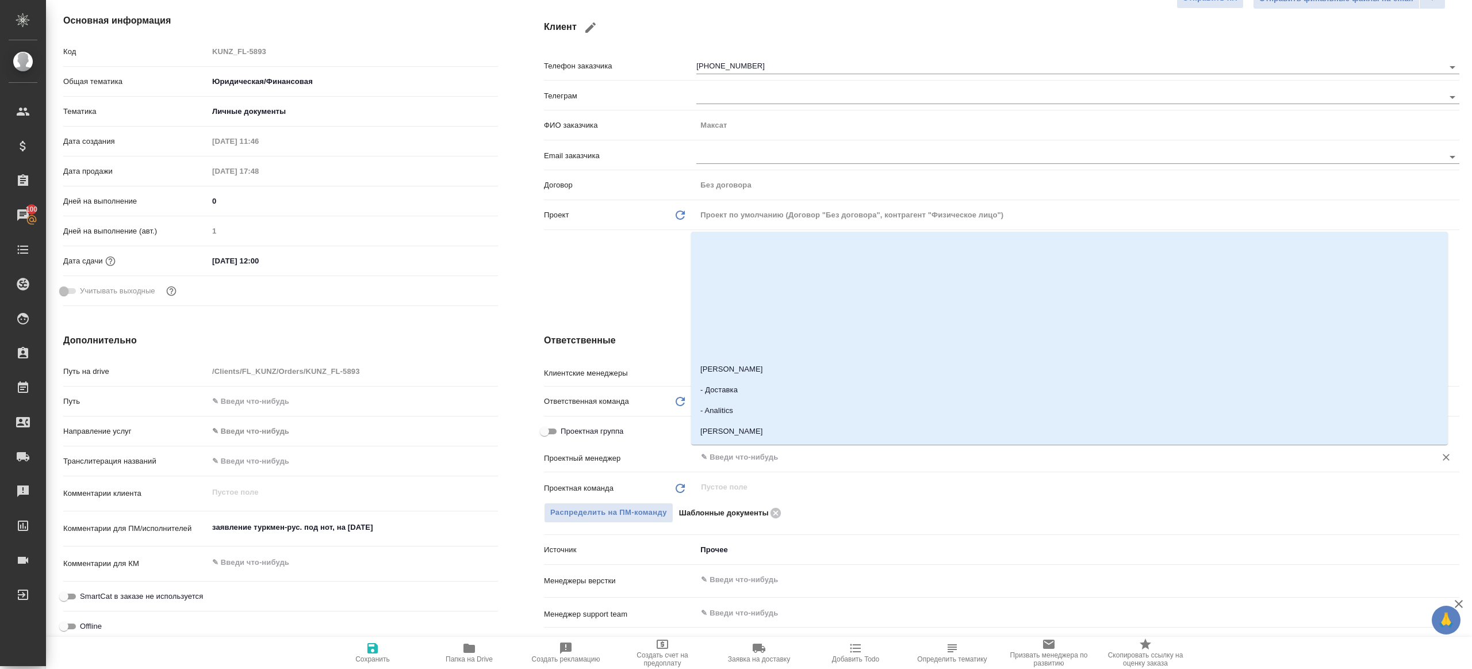
click at [725, 450] on input "text" at bounding box center [1059, 457] width 718 height 14
type input "ринат"
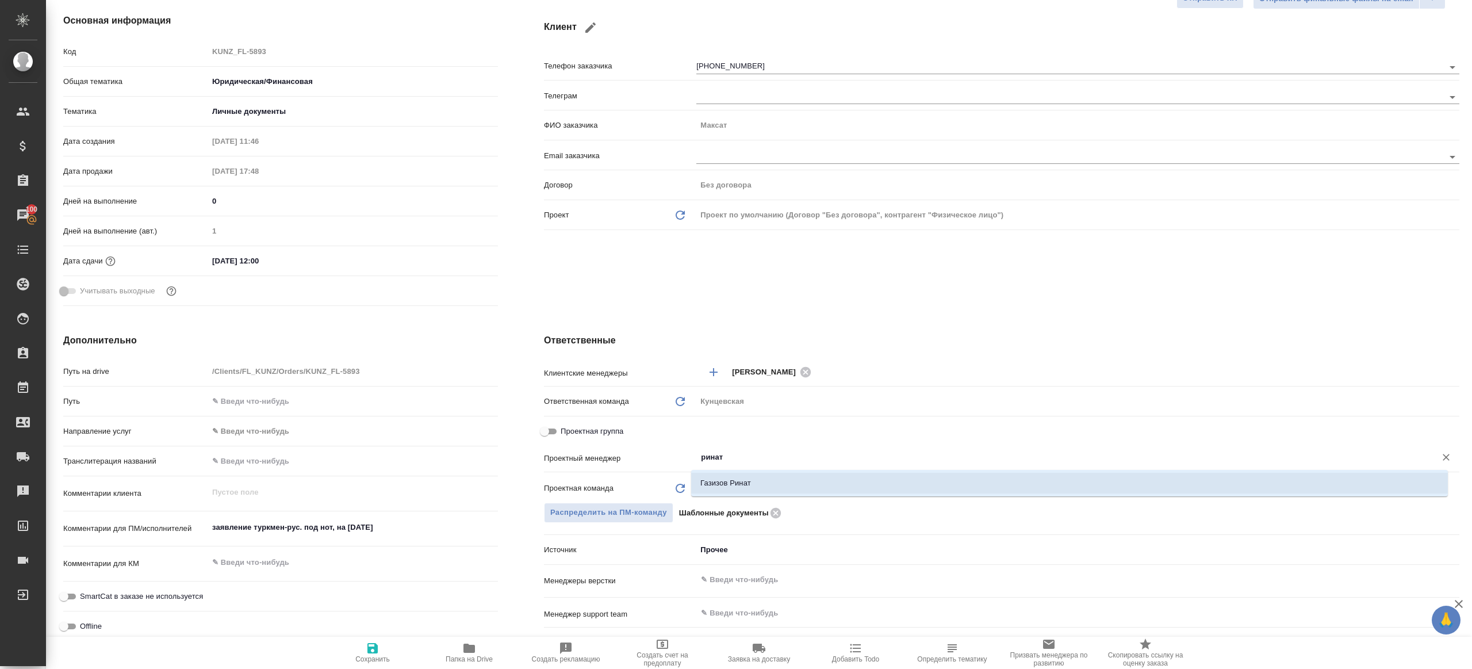
click at [728, 477] on li "Газизов Ринат" at bounding box center [1069, 483] width 757 height 21
type textarea "x"
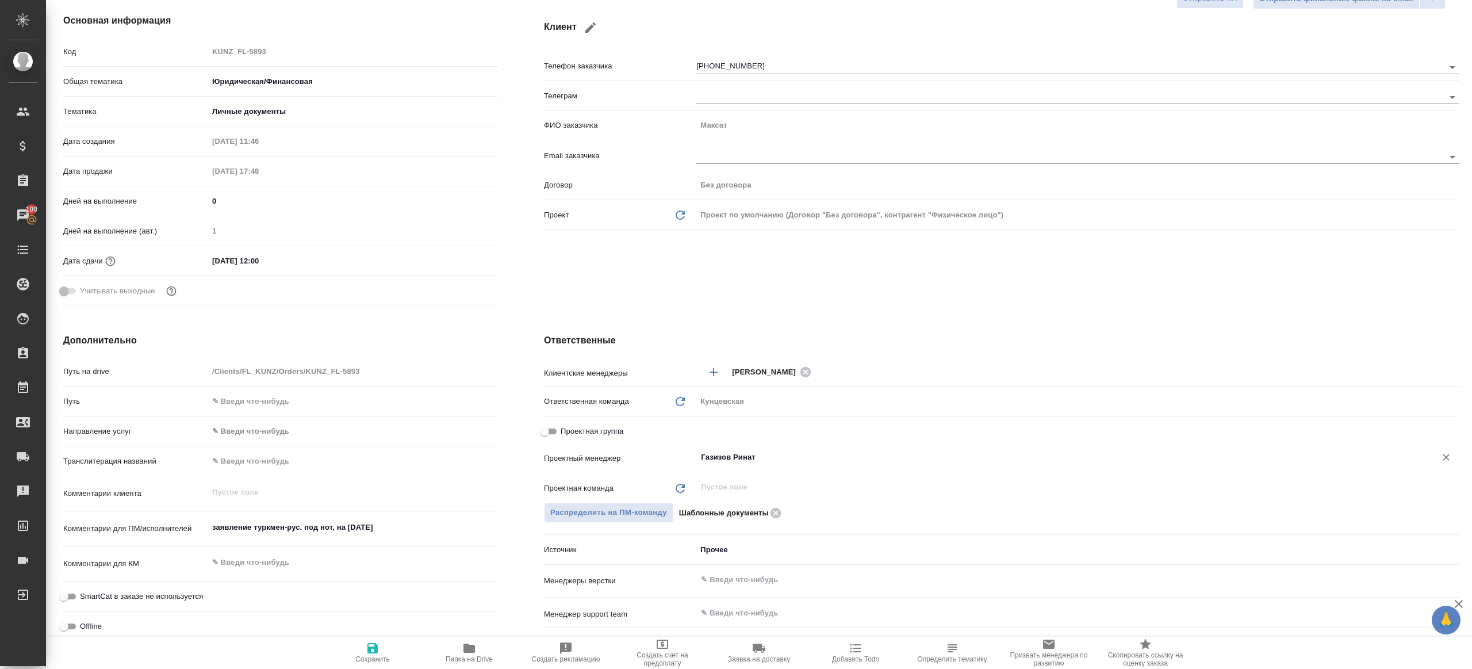
type input "Газизов Ринат"
click at [378, 655] on span "Сохранить" at bounding box center [372, 659] width 34 height 8
type textarea "x"
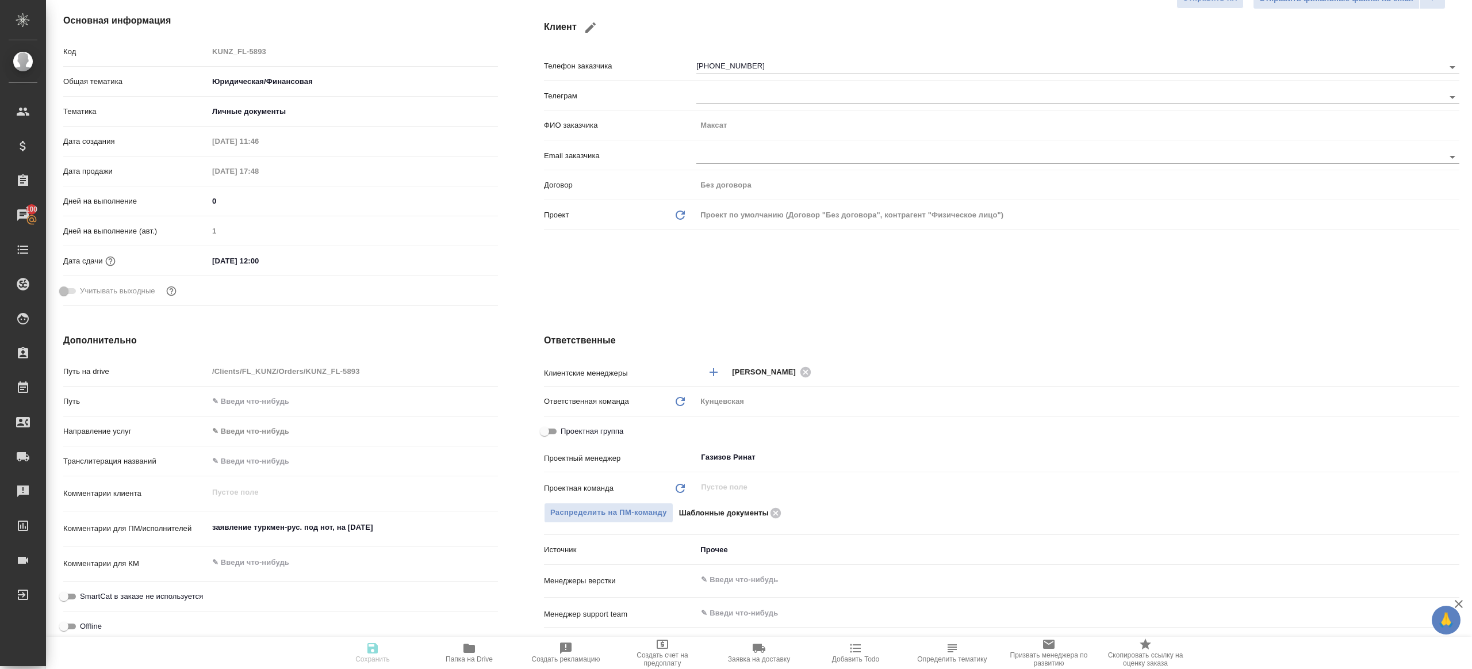
type textarea "x"
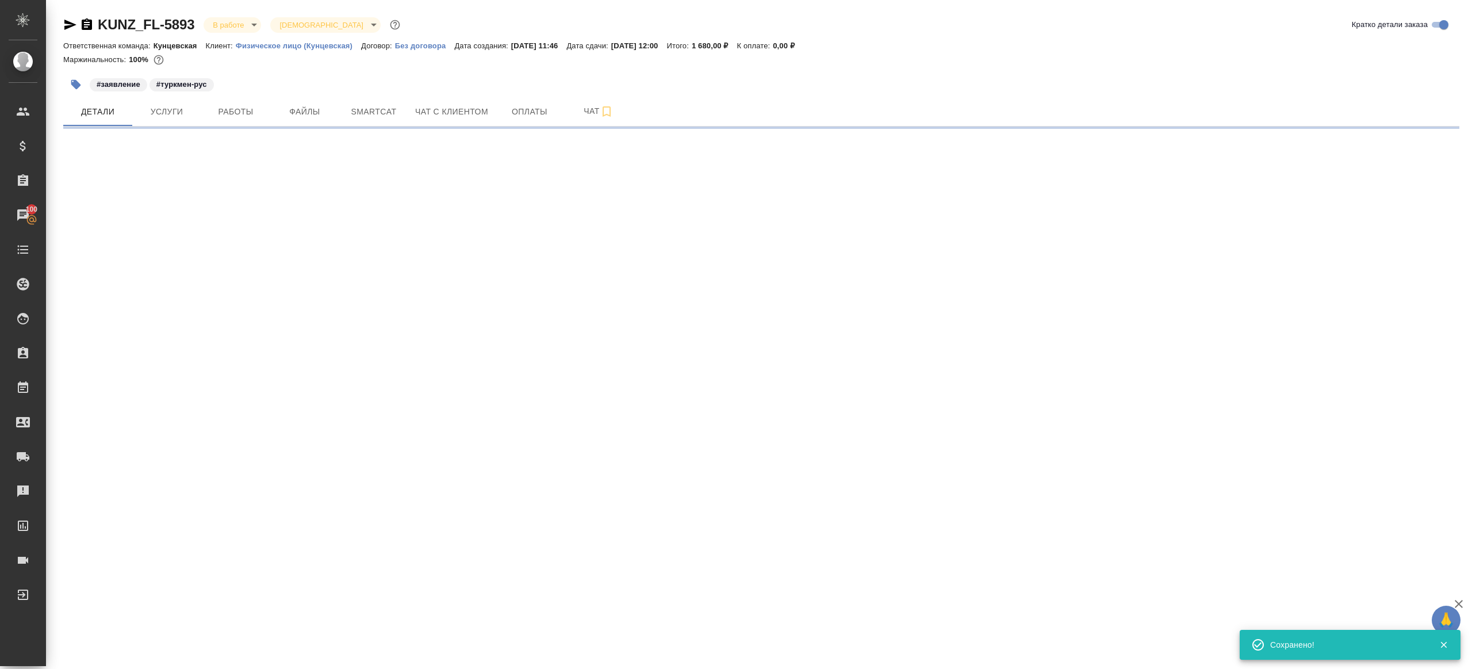
scroll to position [0, 0]
click at [184, 105] on span "Услуги" at bounding box center [166, 112] width 55 height 14
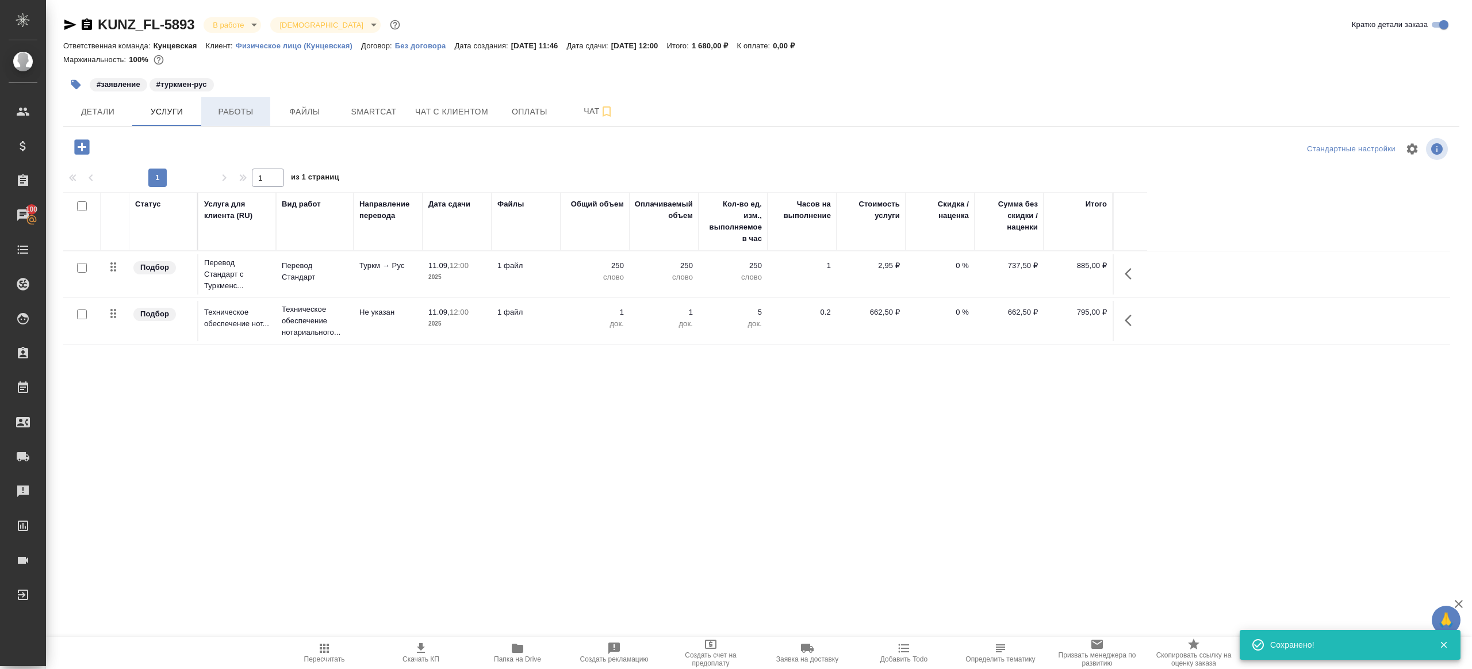
click at [230, 112] on span "Работы" at bounding box center [235, 112] width 55 height 14
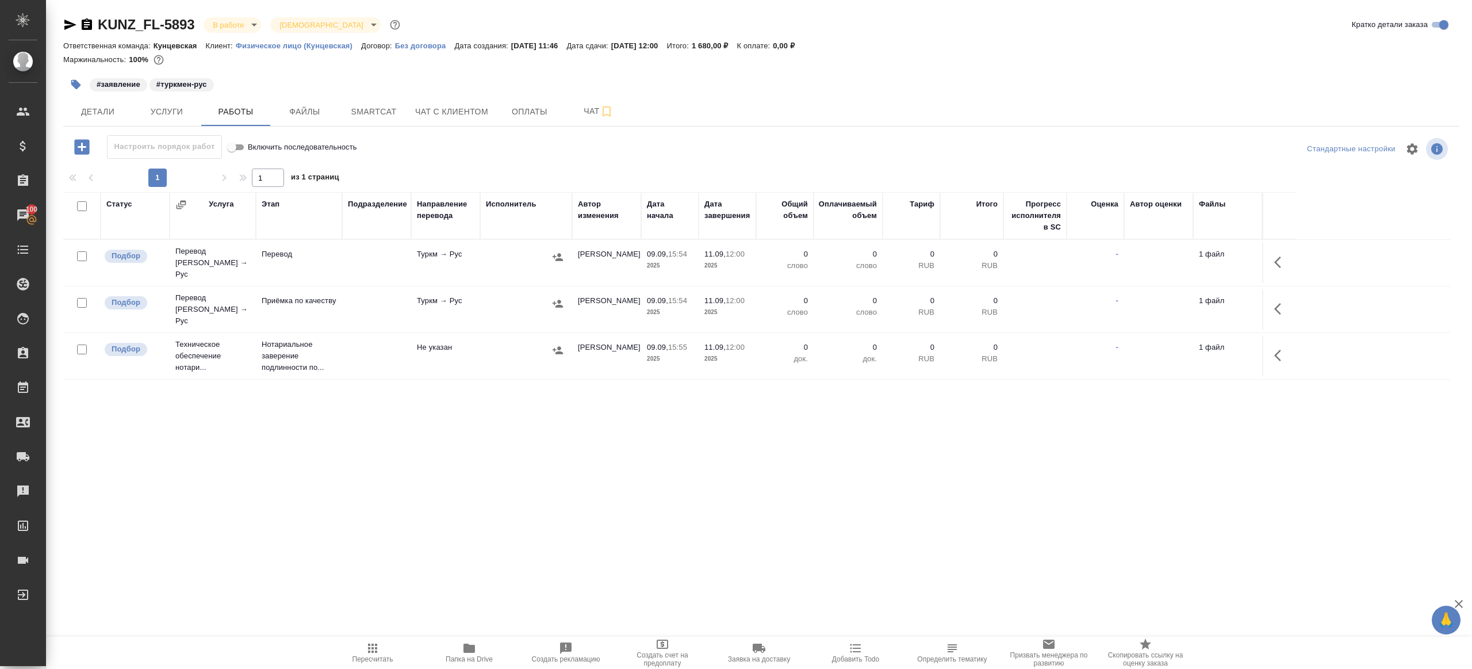
click at [1286, 259] on icon "button" at bounding box center [1281, 262] width 14 height 14
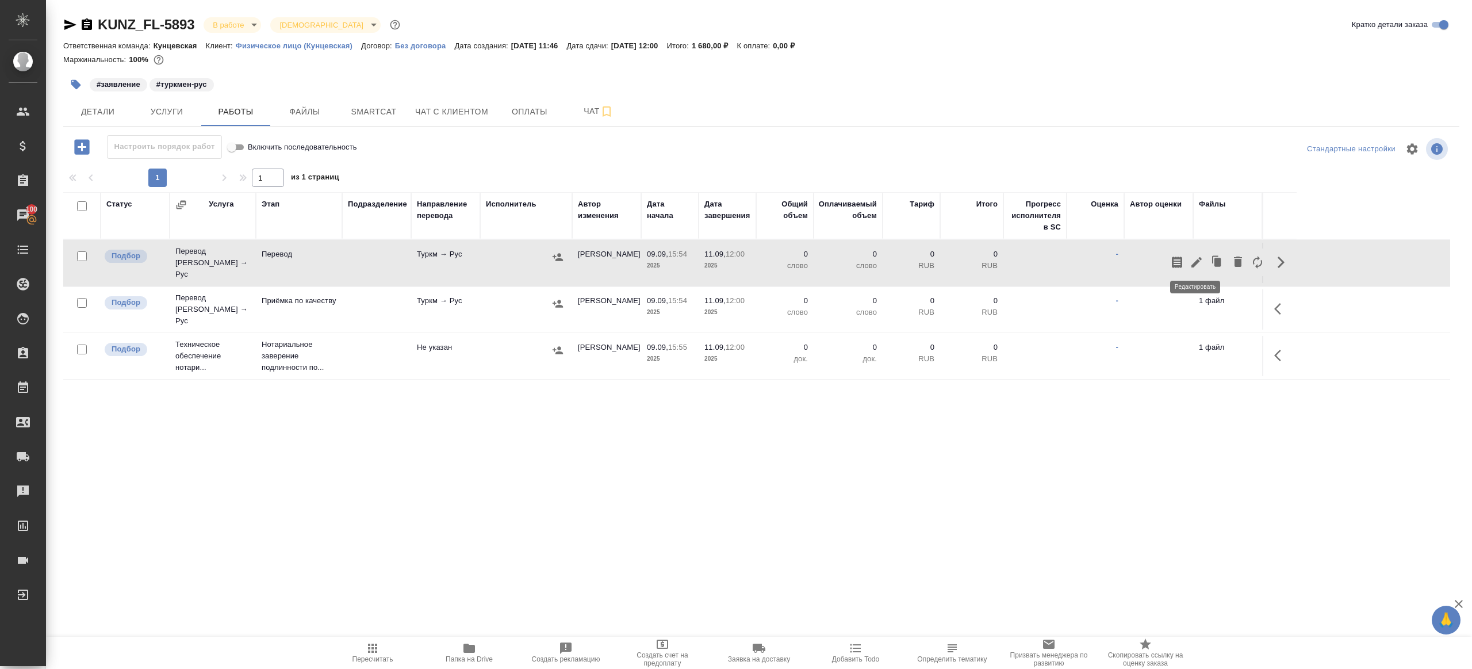
click at [1196, 255] on icon "button" at bounding box center [1197, 262] width 14 height 14
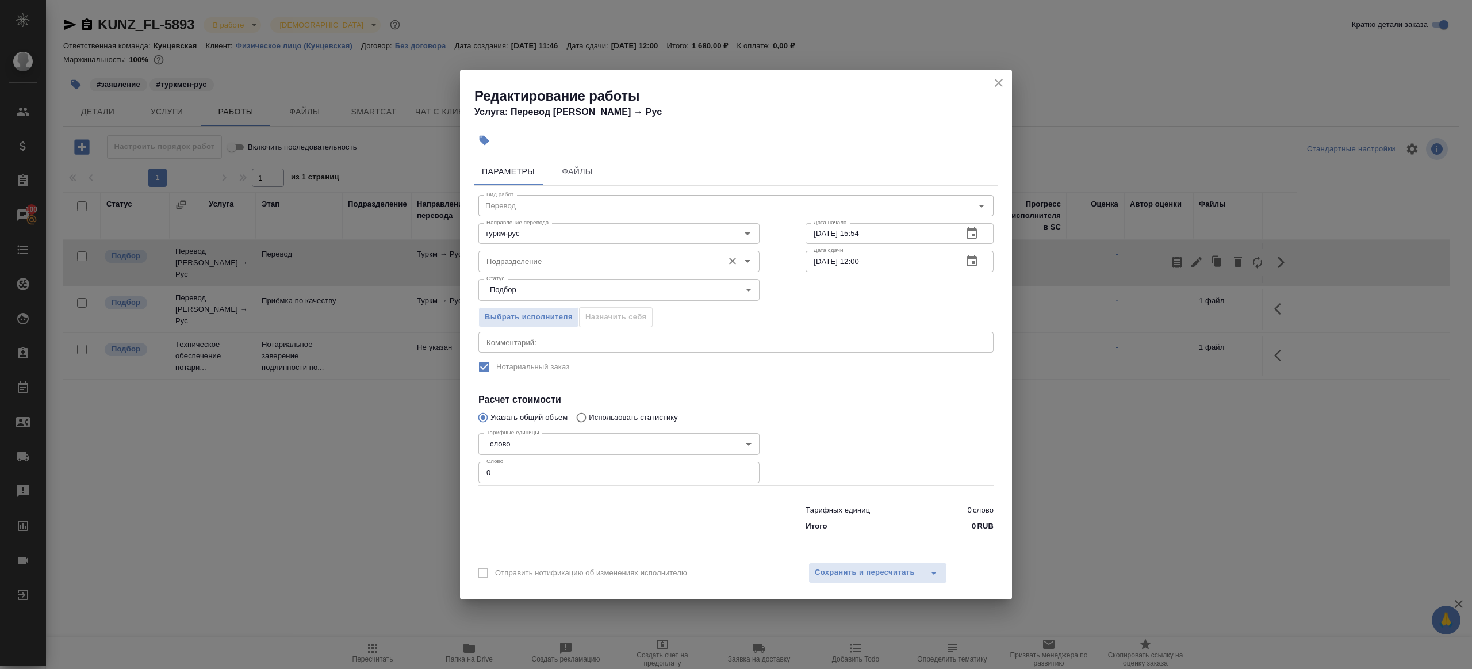
click at [544, 261] on input "Подразделение" at bounding box center [600, 261] width 236 height 14
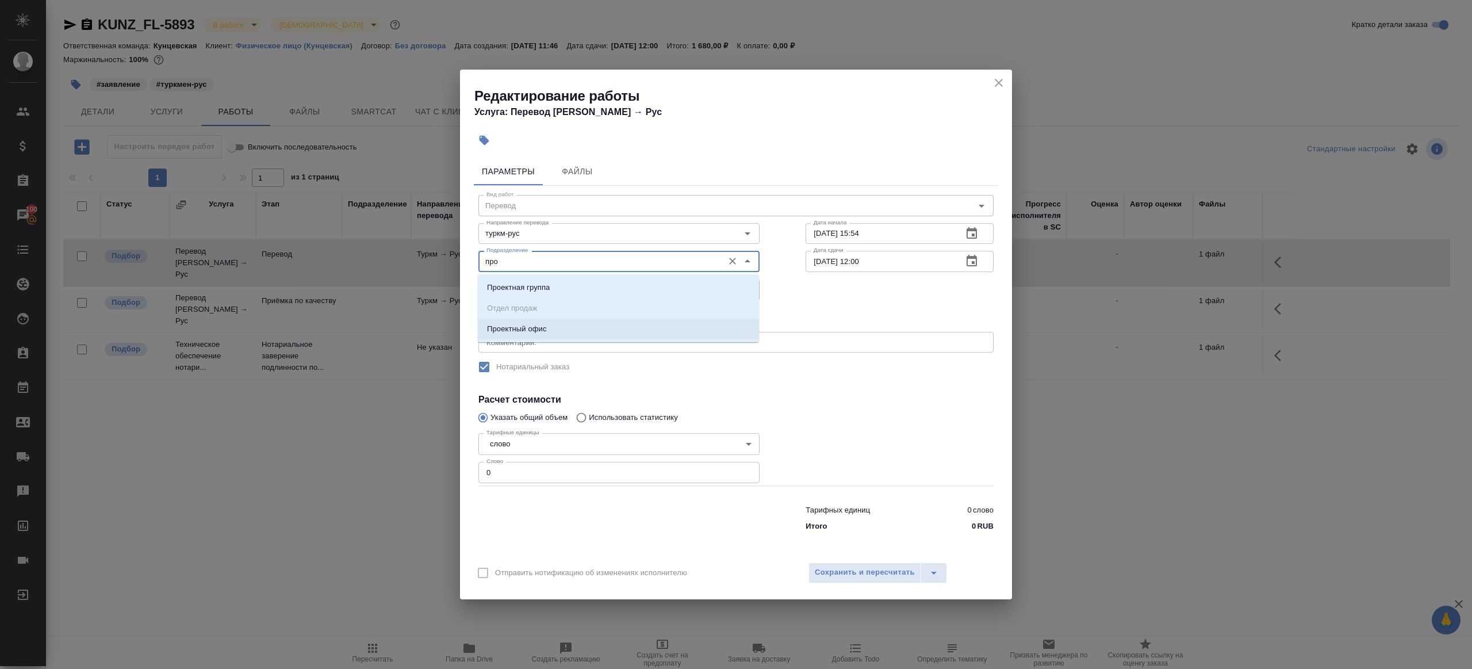
click at [554, 328] on li "Проектный офис" at bounding box center [618, 329] width 281 height 21
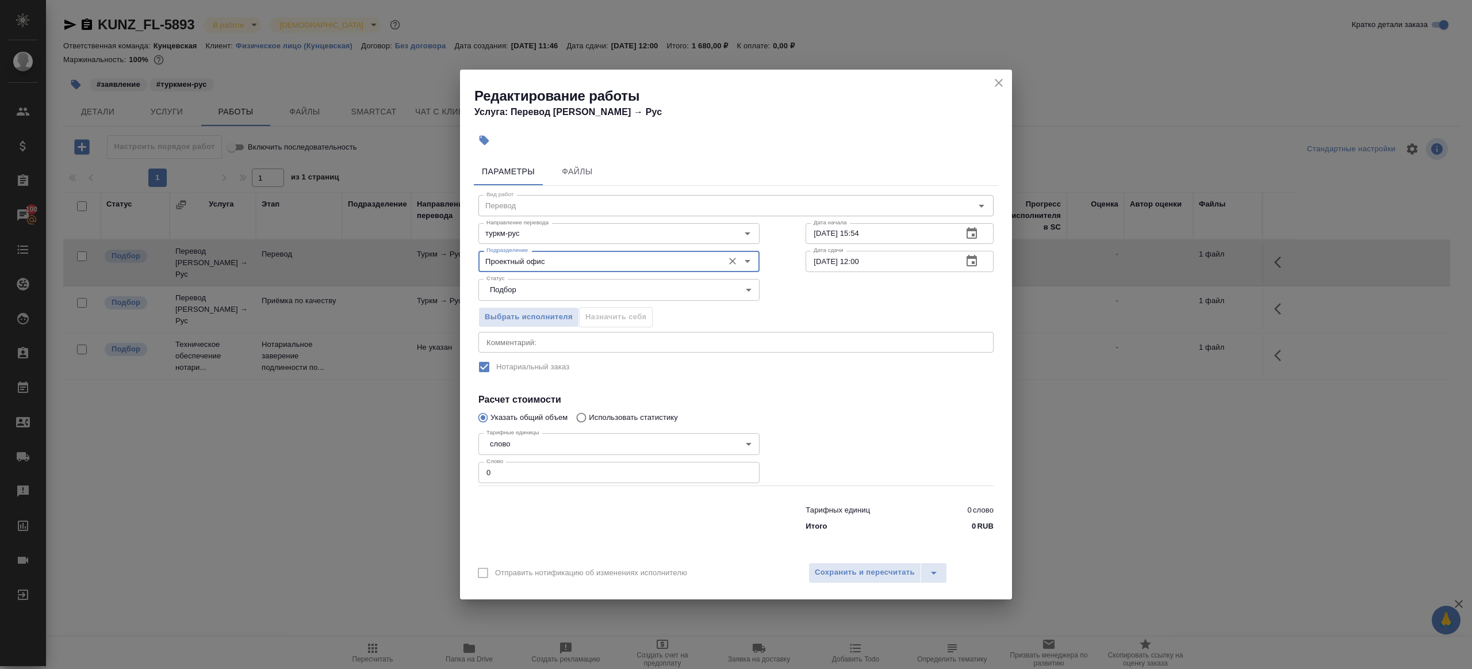
type input "Проектный офис"
click at [521, 481] on input "0" at bounding box center [618, 472] width 281 height 21
type input "200"
click at [822, 262] on input "[DATE] 12:00" at bounding box center [880, 261] width 148 height 21
click at [861, 259] on input "[DATE] 12:00" at bounding box center [880, 261] width 148 height 21
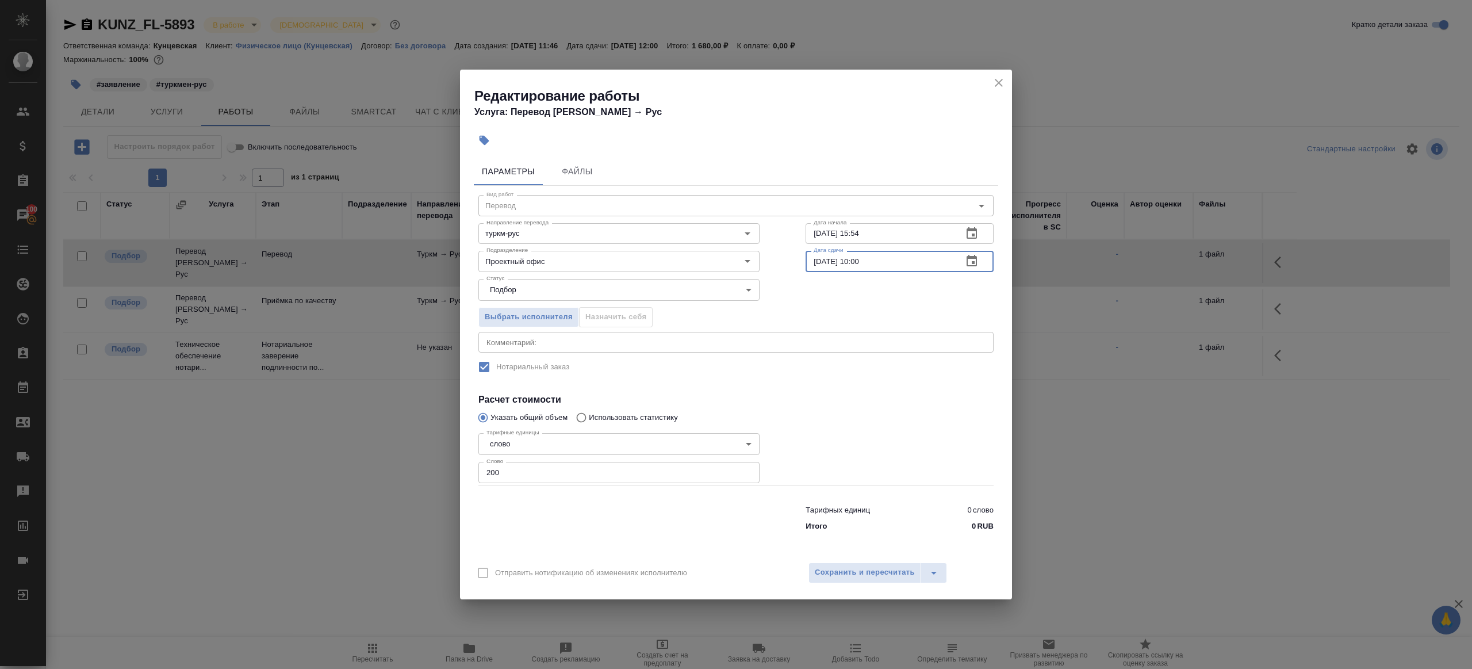
type input "[DATE] 10:00"
click at [854, 402] on h4 "Расчет стоимости" at bounding box center [735, 400] width 515 height 14
click at [851, 570] on span "Сохранить и пересчитать" at bounding box center [865, 572] width 100 height 13
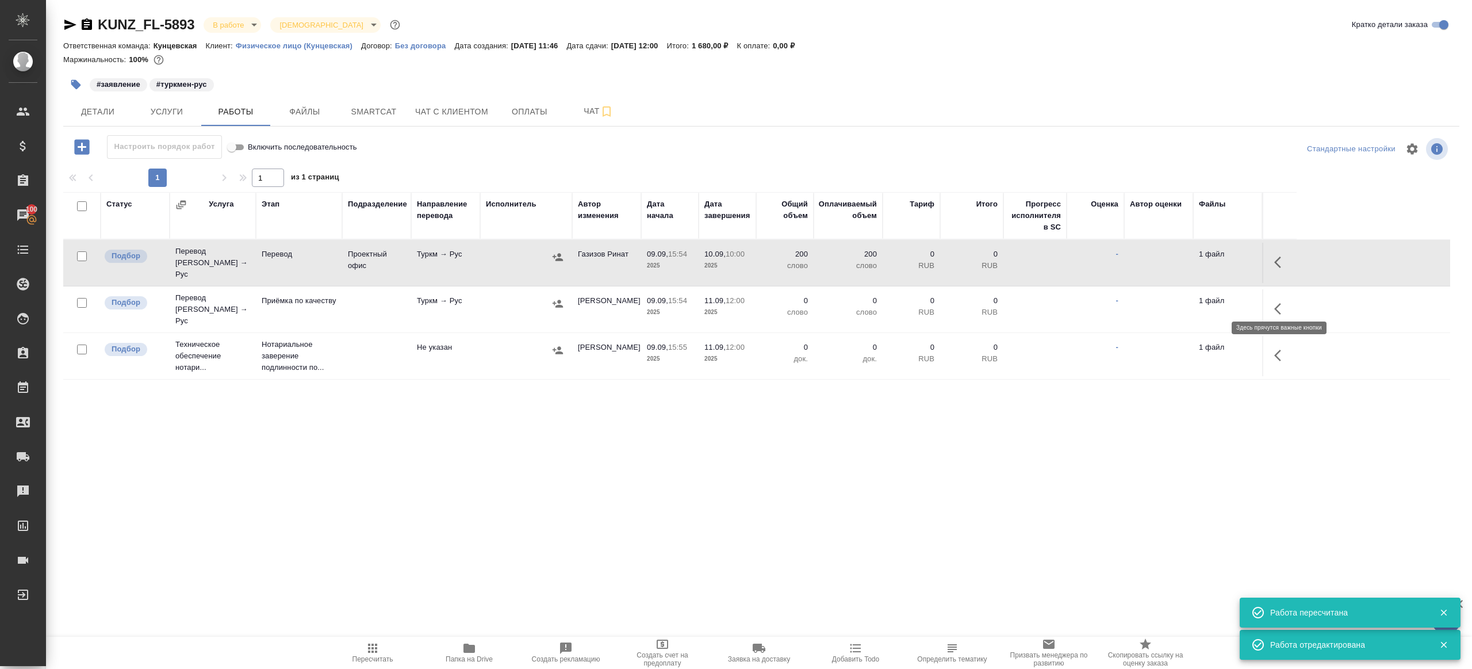
click at [1282, 304] on icon "button" at bounding box center [1281, 309] width 14 height 14
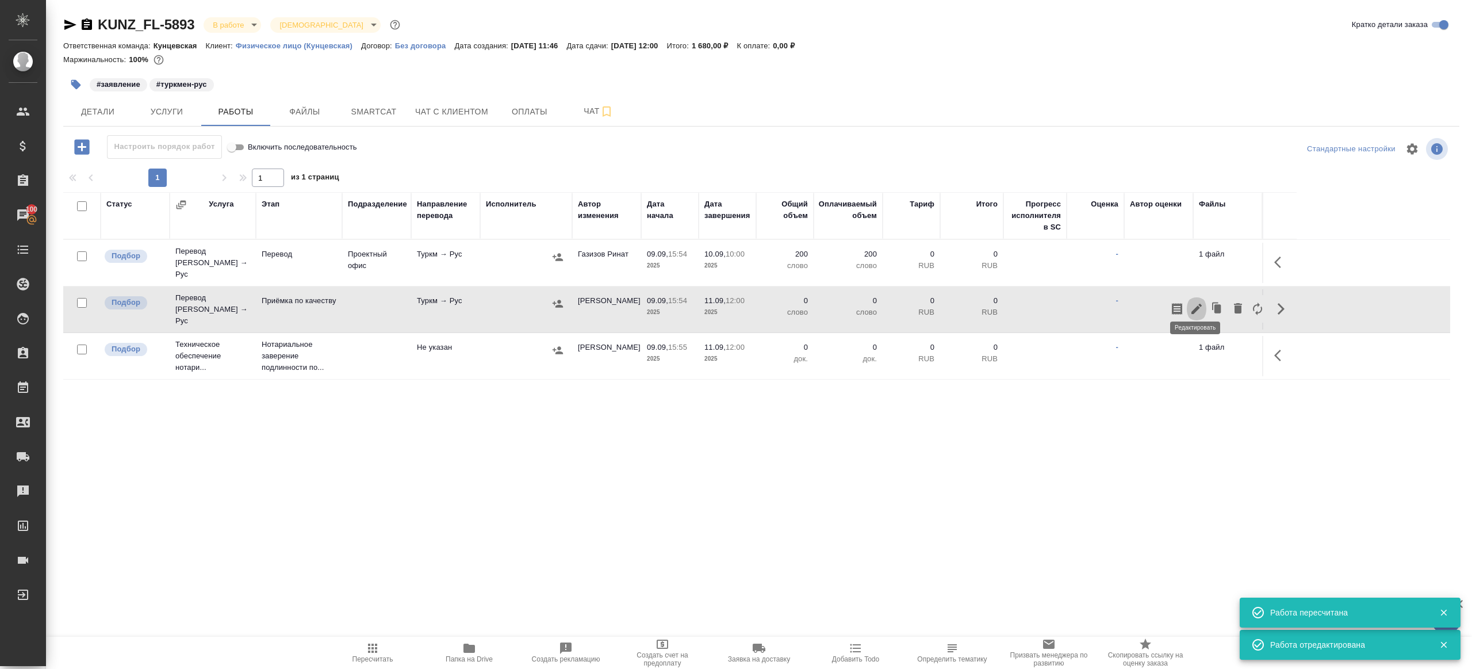
click at [1196, 304] on icon "button" at bounding box center [1197, 309] width 14 height 14
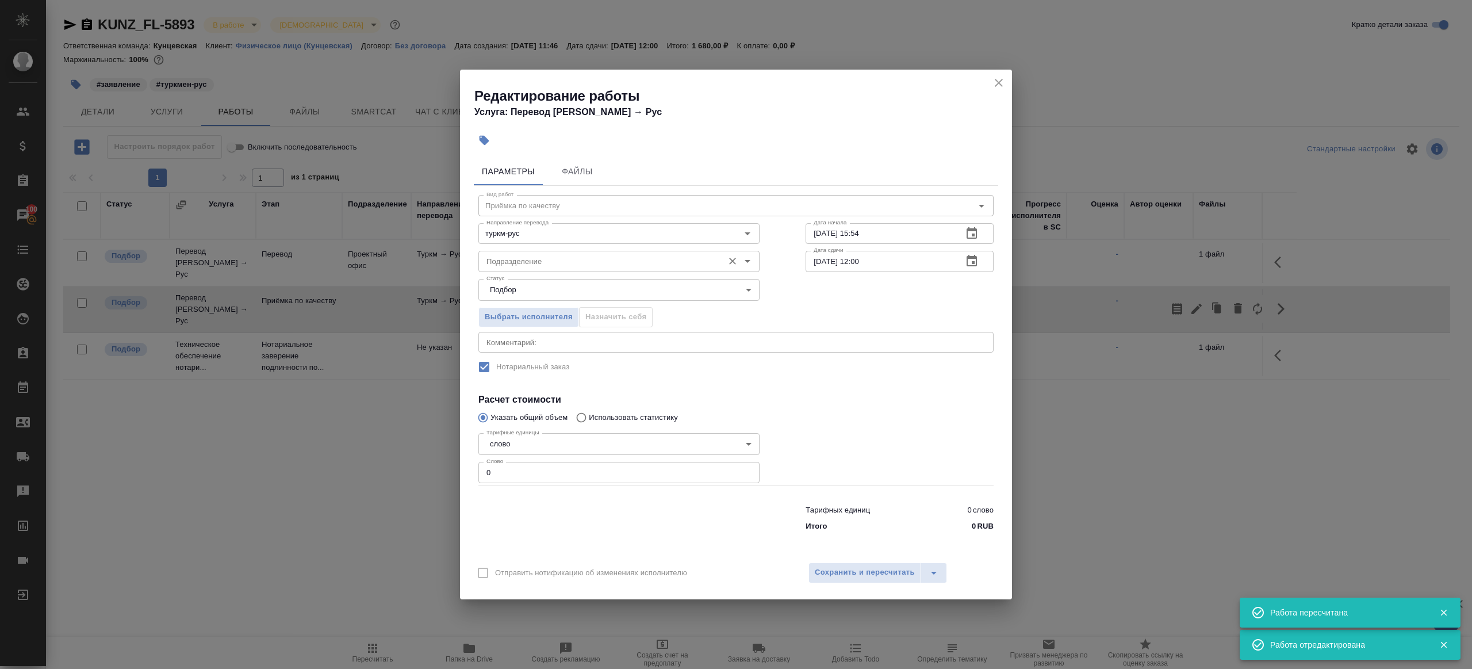
click at [599, 258] on input "Подразделение" at bounding box center [600, 261] width 236 height 14
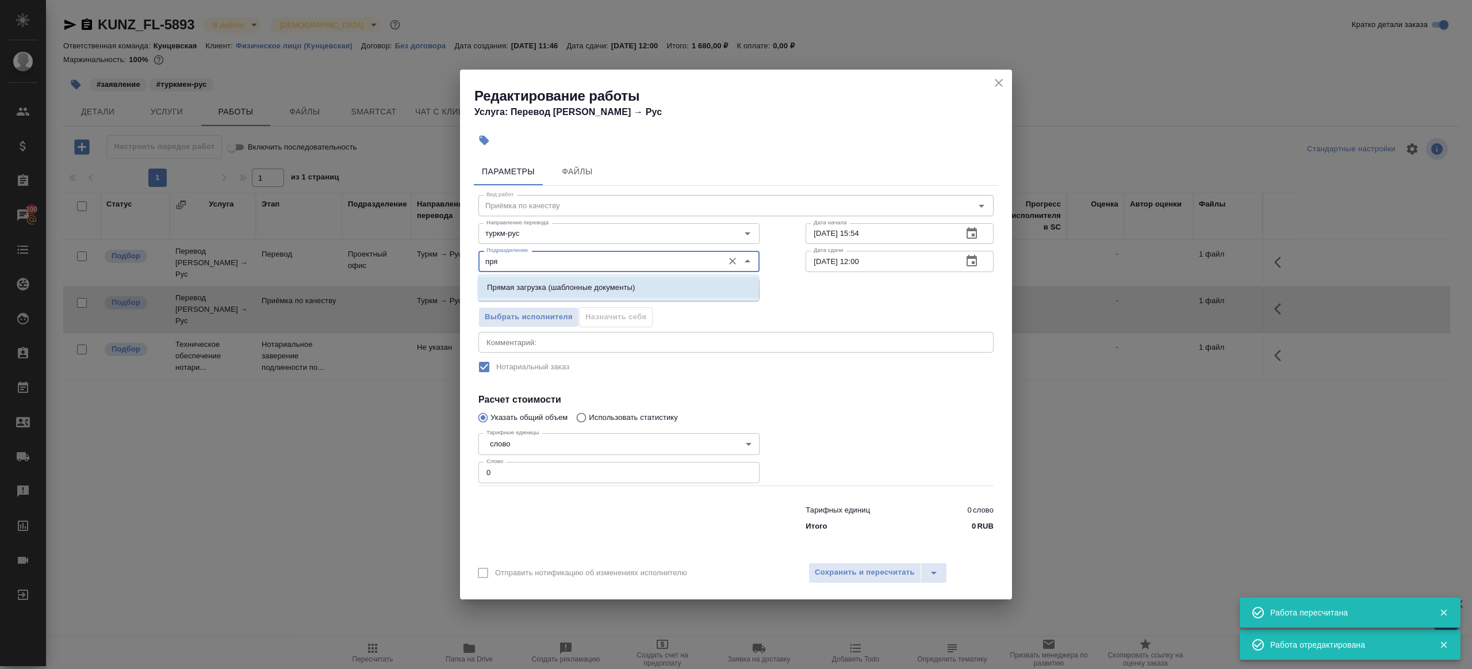
click at [626, 286] on p "Прямая загрузка (шаблонные документы)" at bounding box center [561, 287] width 148 height 11
type input "Прямая загрузка (шаблонные документы)"
click at [887, 231] on input "[DATE] 15:54" at bounding box center [880, 233] width 148 height 21
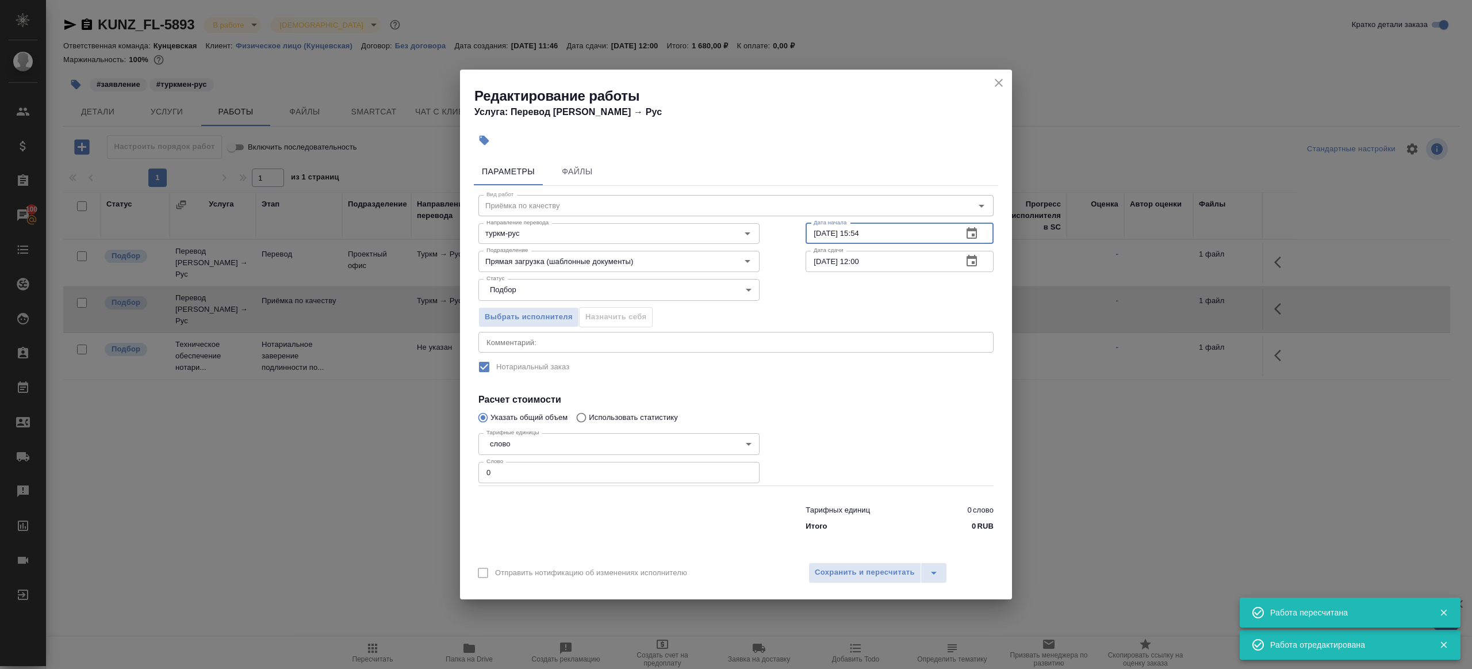
paste input "[DATE] 10:00"
type input "[DATE] 10:00"
click at [890, 270] on input "[DATE] 12:00" at bounding box center [880, 261] width 148 height 21
paste input "0.09.2025 10"
drag, startPoint x: 861, startPoint y: 261, endPoint x: 869, endPoint y: 286, distance: 26.2
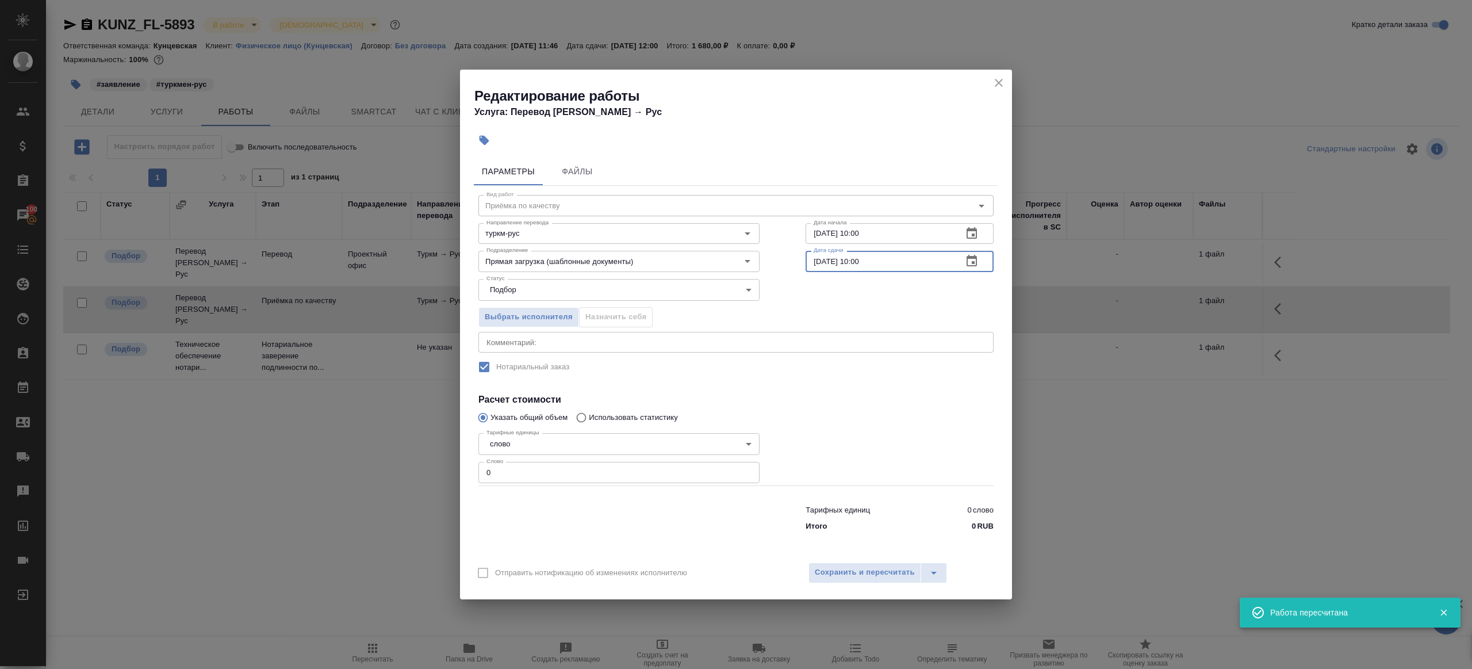
click at [861, 261] on input "[DATE] 10:00" at bounding box center [880, 261] width 148 height 21
type input "[DATE] 12:00"
click at [686, 465] on input "0" at bounding box center [618, 472] width 281 height 21
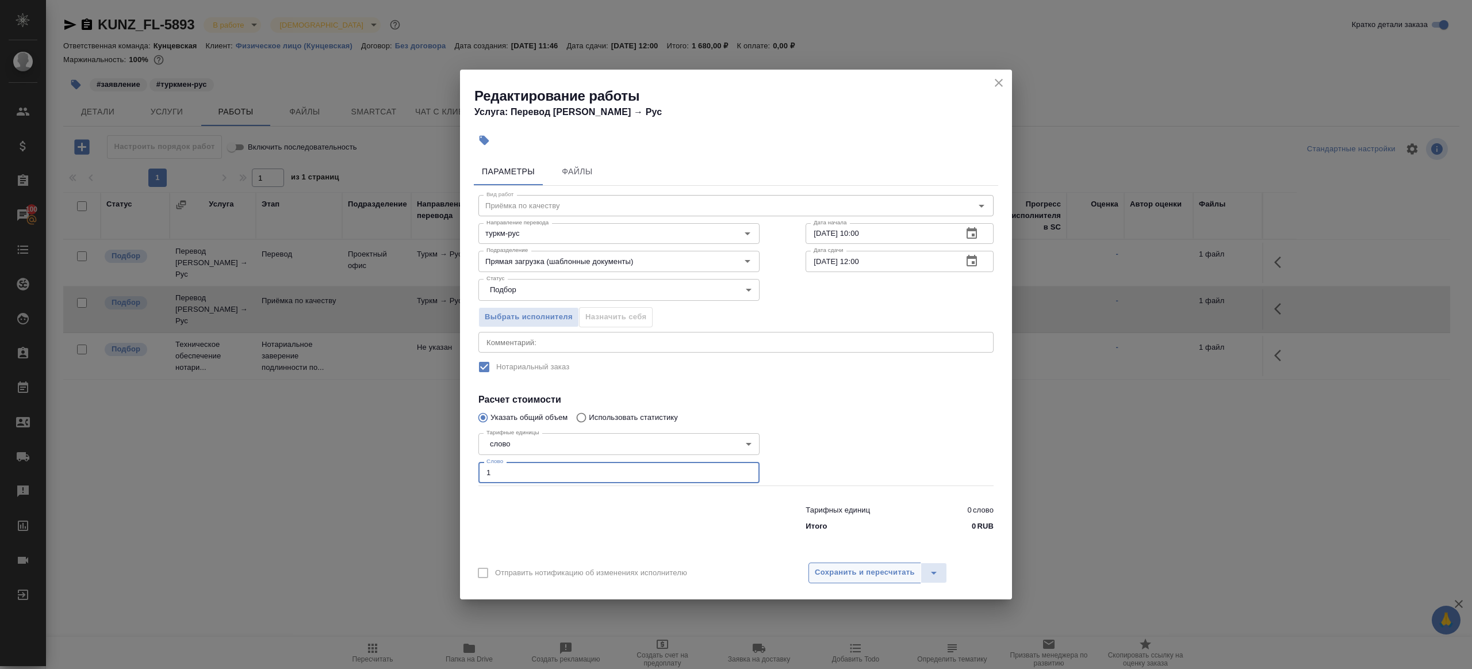
type input "1"
click at [868, 567] on span "Сохранить и пересчитать" at bounding box center [865, 572] width 100 height 13
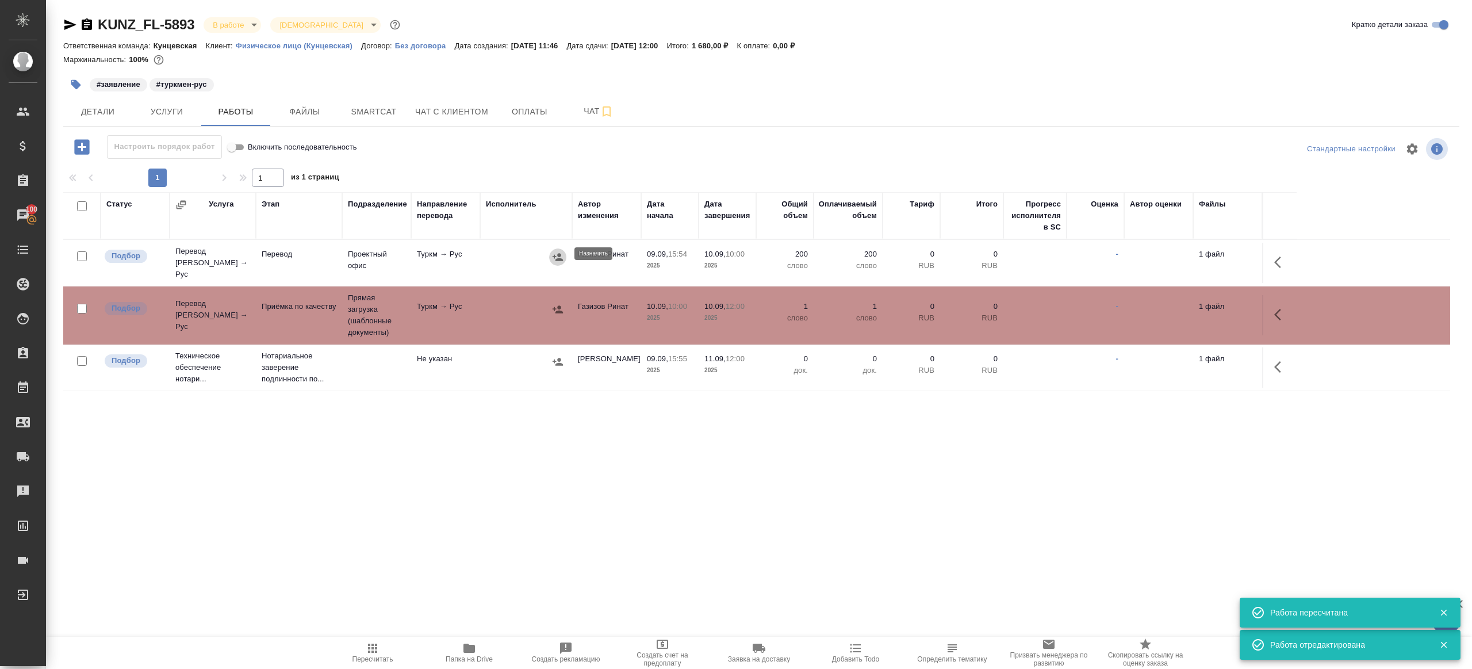
click at [557, 253] on icon "button" at bounding box center [558, 256] width 10 height 7
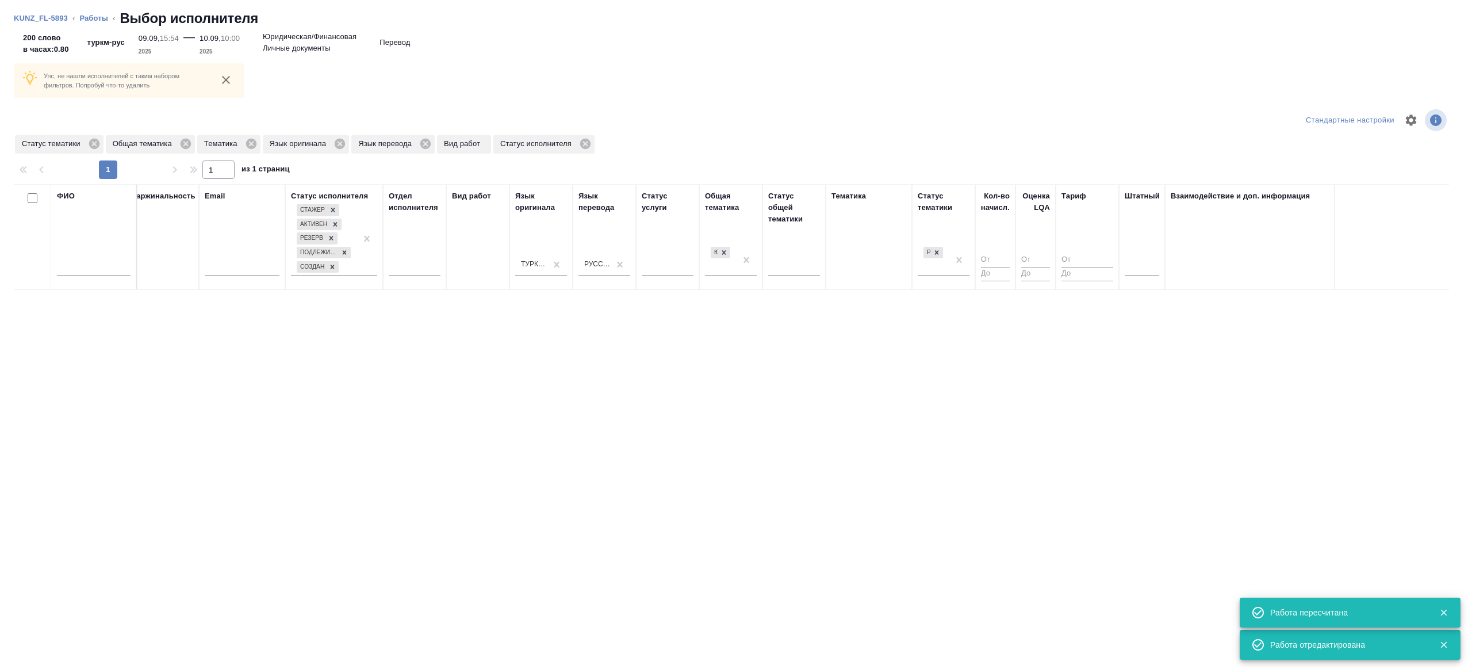
scroll to position [0, 235]
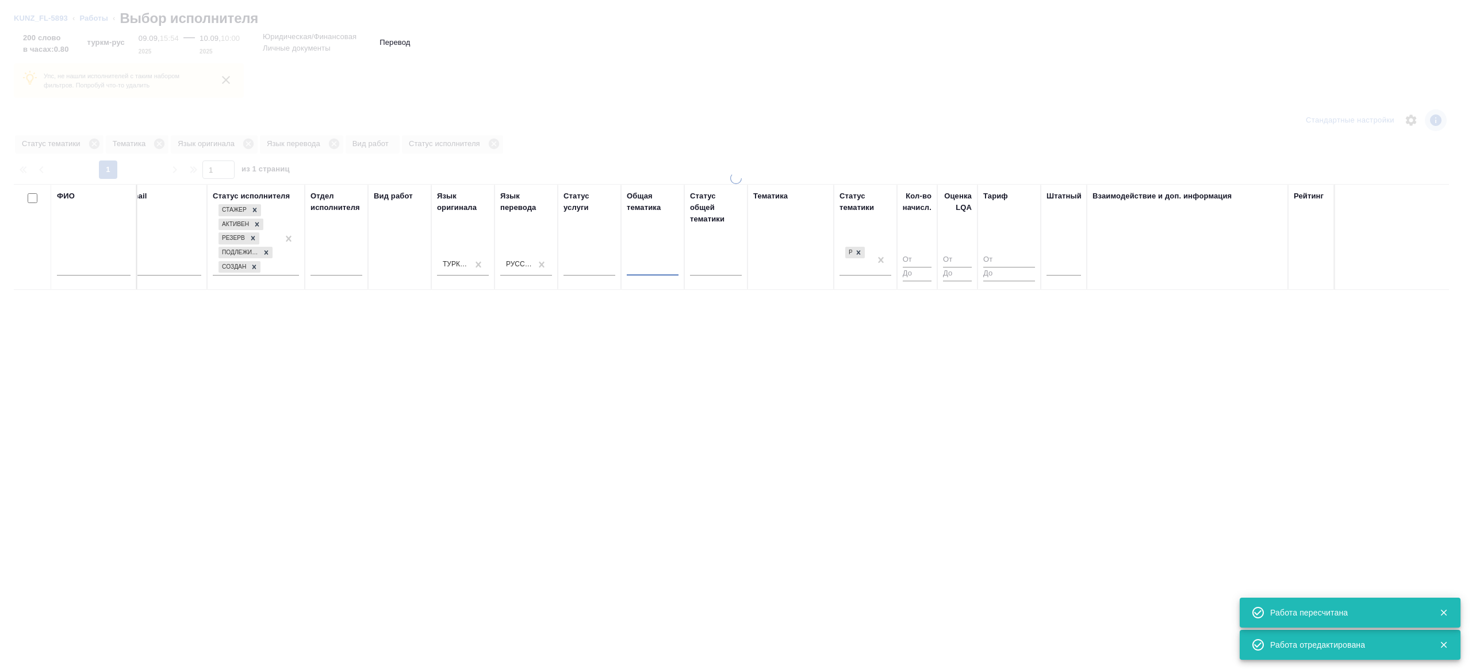
click at [899, 262] on th "Кол-во начисл." at bounding box center [917, 237] width 40 height 106
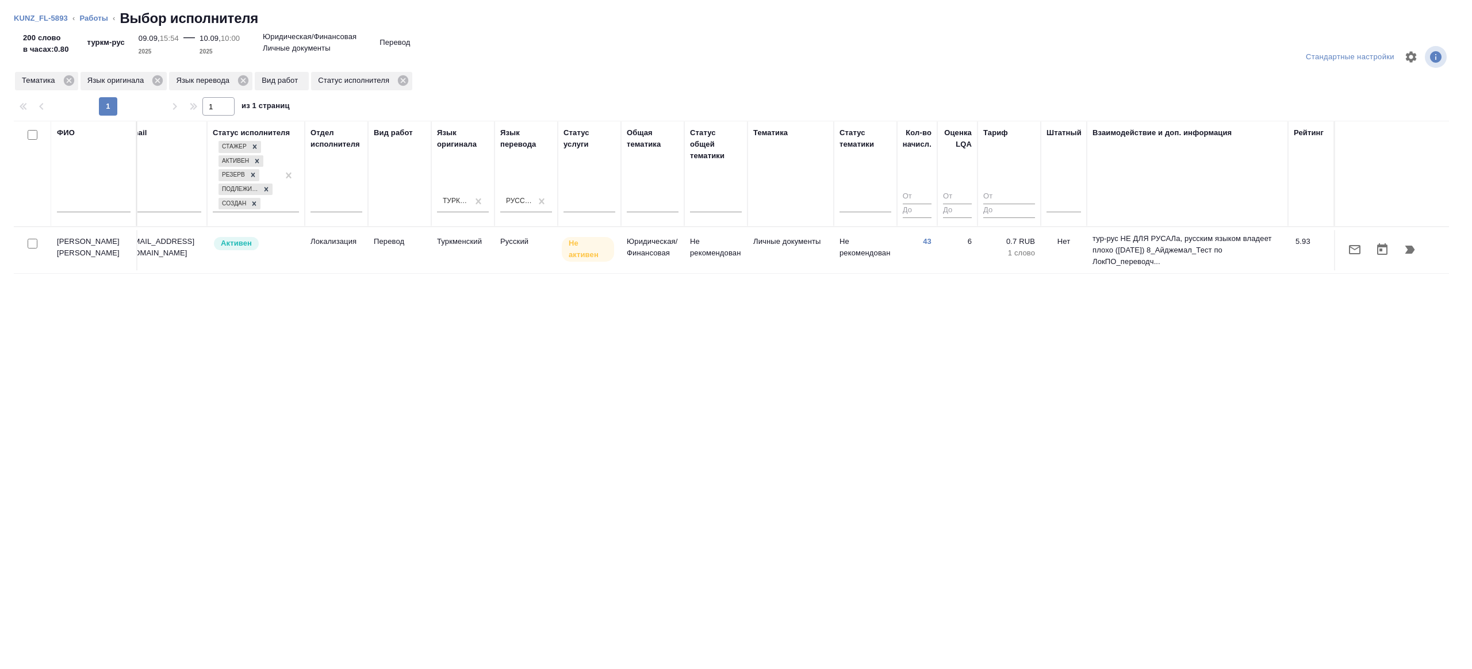
click at [785, 243] on p "Личные документы" at bounding box center [790, 241] width 75 height 11
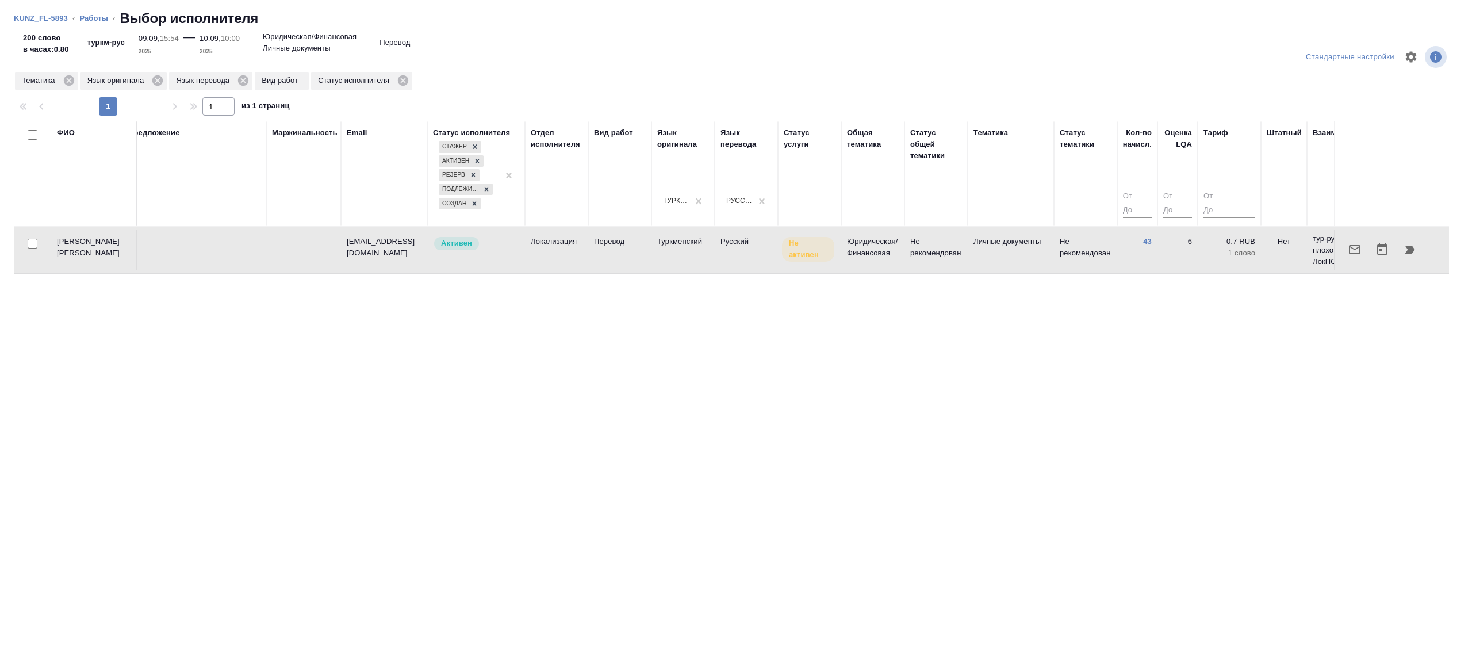
scroll to position [0, 0]
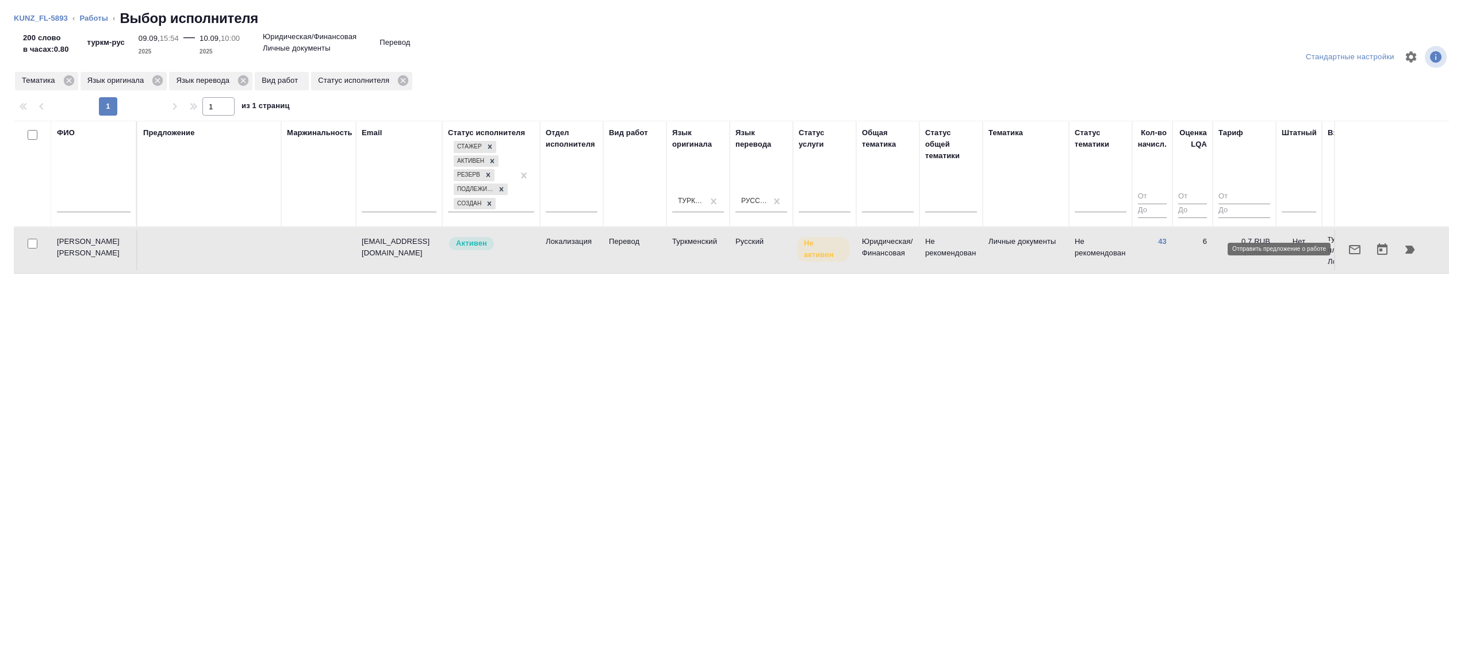
click at [1353, 245] on icon "button" at bounding box center [1354, 249] width 11 height 9
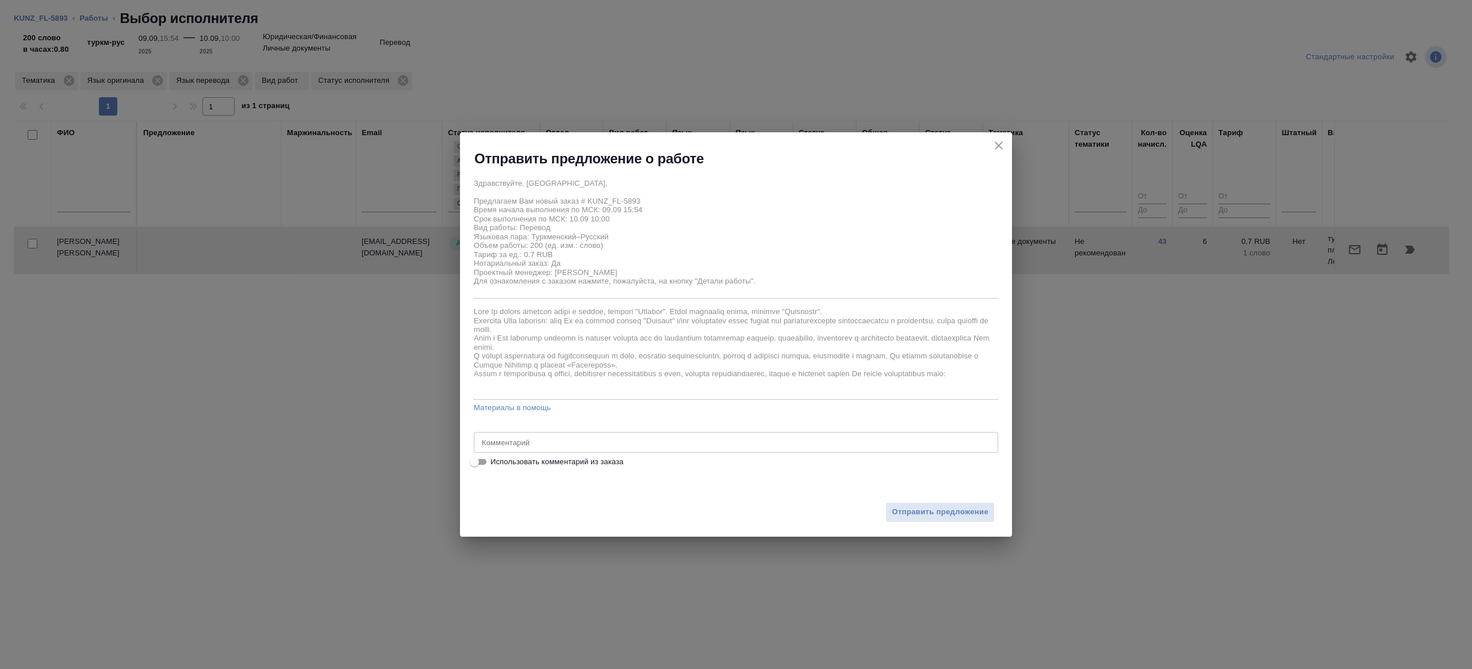
click at [486, 462] on input "Использовать комментарий из заказа" at bounding box center [474, 462] width 41 height 14
checkbox input "true"
type textarea "заявление туркмен-рус. под нот, на [DATE]"
click at [486, 462] on input "Использовать комментарий из заказа" at bounding box center [483, 462] width 41 height 14
checkbox input "false"
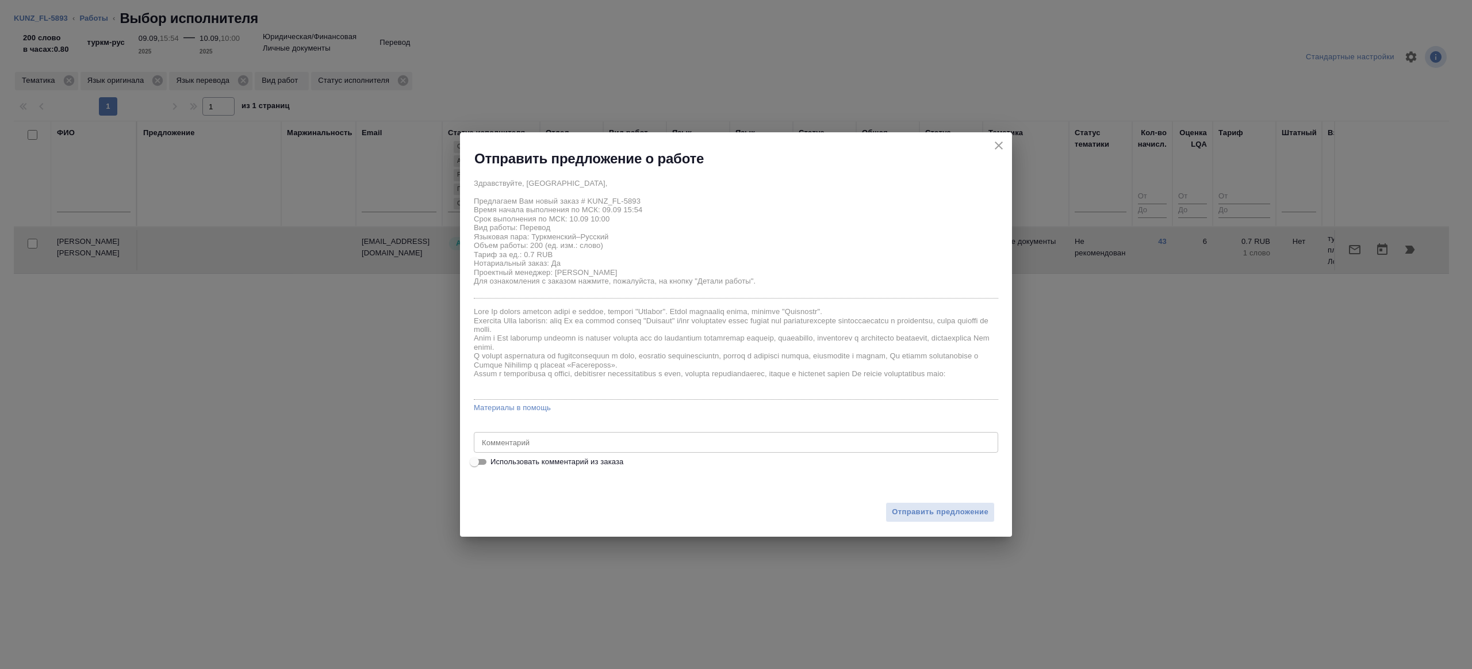
click at [528, 432] on div "x Комментарий" at bounding box center [736, 442] width 524 height 21
type textarea "на перевод с листа"
click at [944, 524] on div "Отправить предложение" at bounding box center [736, 504] width 552 height 63
click at [944, 519] on button "Отправить предложение" at bounding box center [939, 512] width 109 height 20
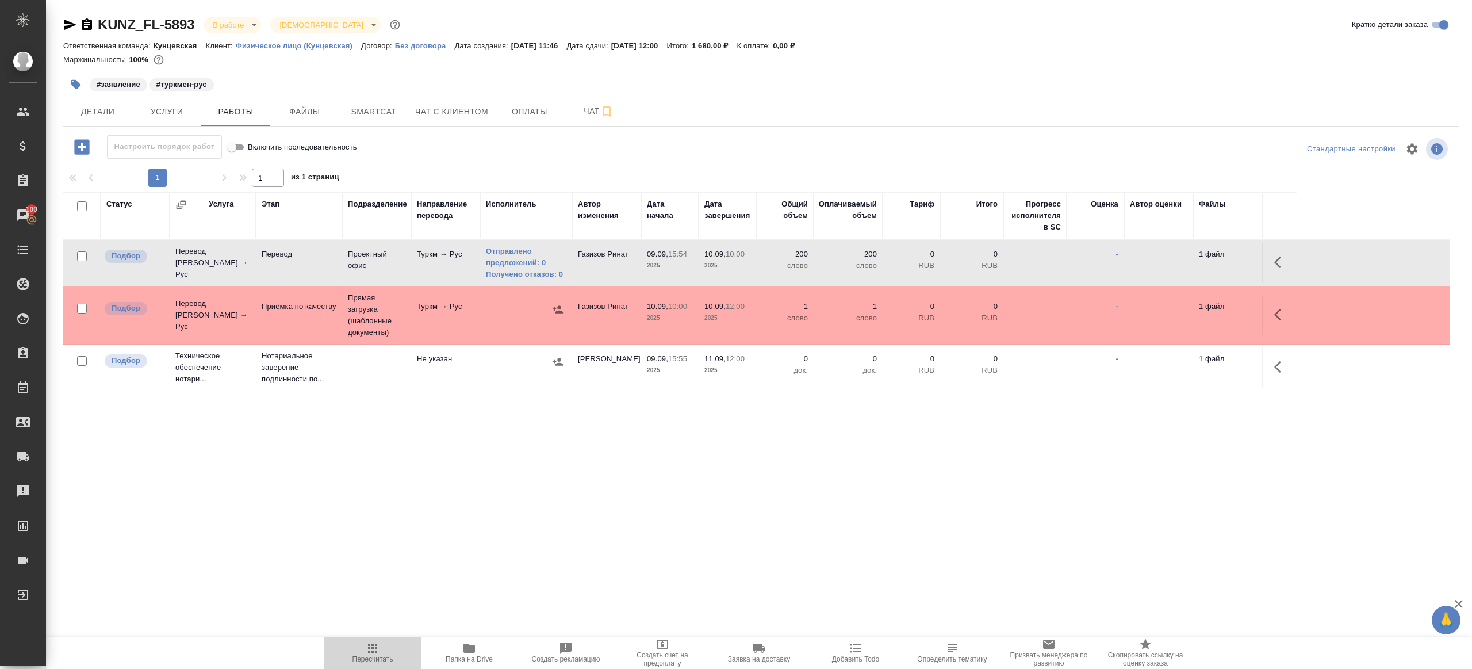
click at [368, 637] on button "Пересчитать" at bounding box center [372, 652] width 97 height 32
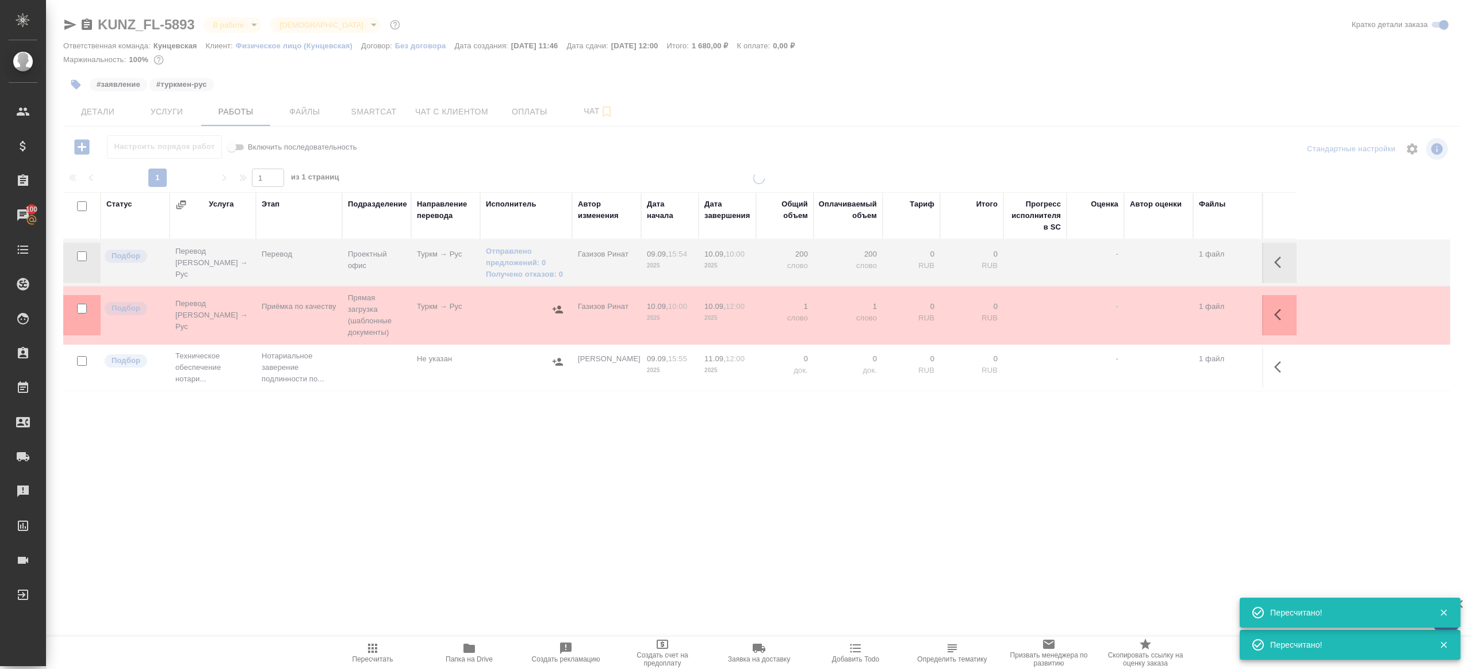
click at [448, 489] on div ".cls-1 fill:#fff; AWATERA Gazizov Rinat Клиенты Спецификации Заказы 100 Чаты To…" at bounding box center [736, 334] width 1472 height 669
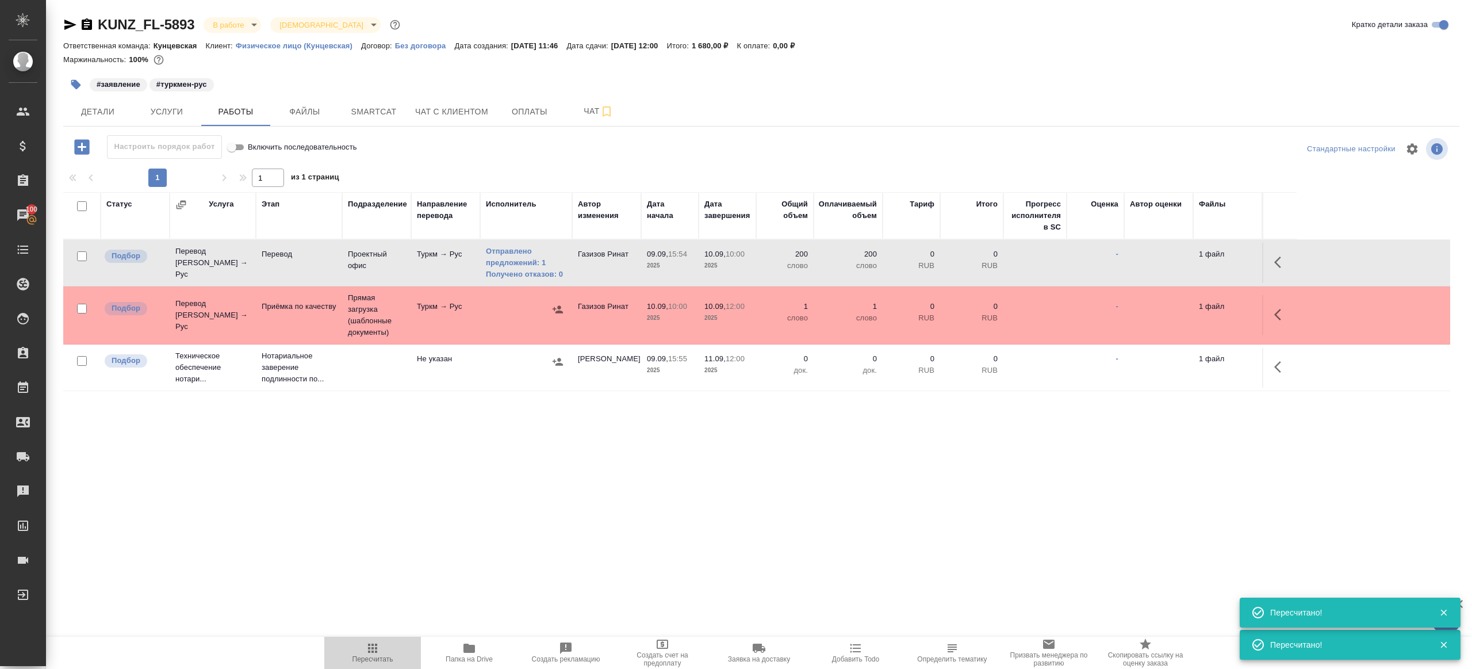
click at [372, 649] on icon "button" at bounding box center [372, 647] width 9 height 9
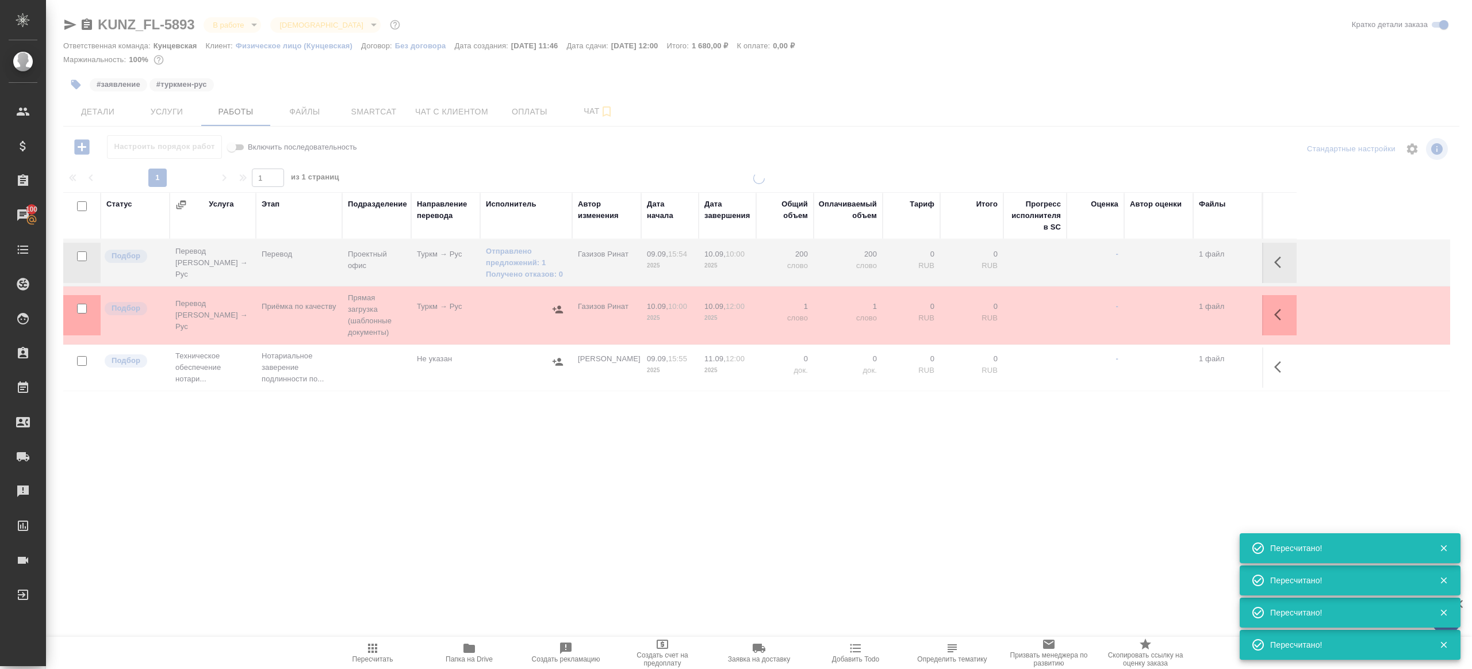
click at [467, 451] on div at bounding box center [759, 326] width 1426 height 308
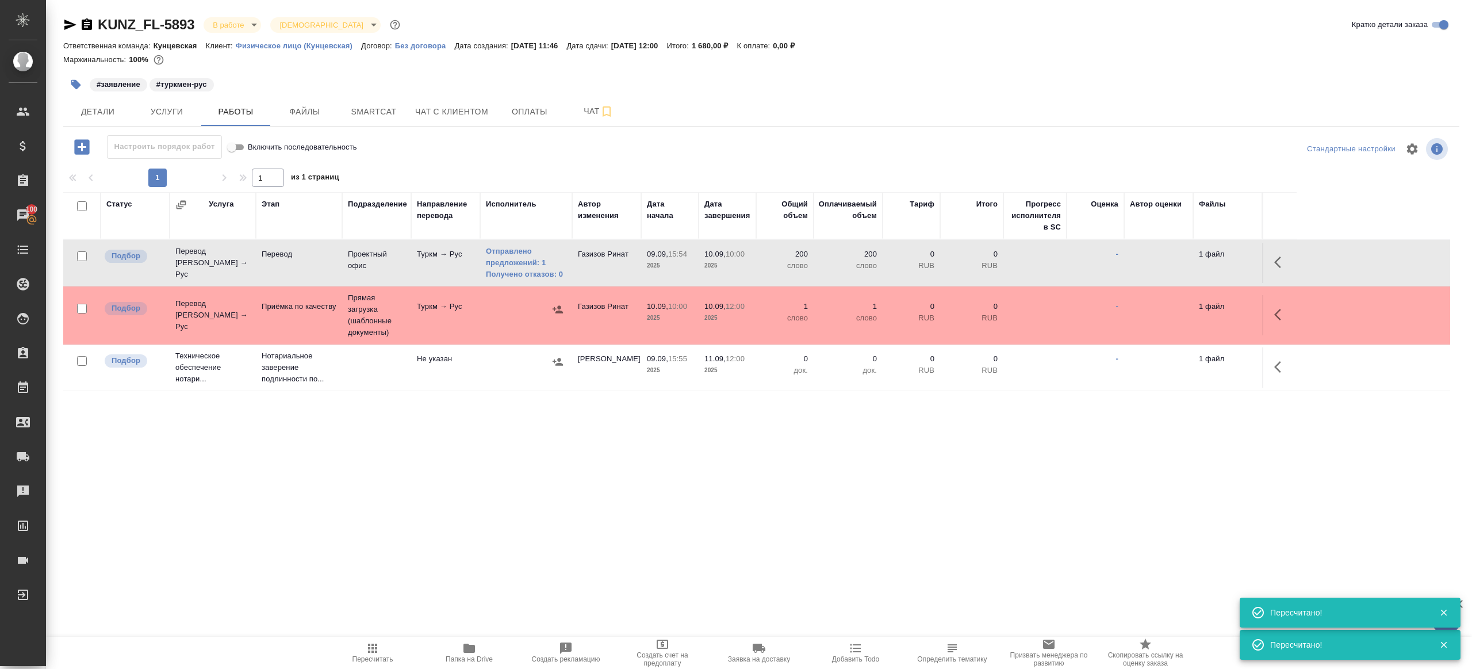
click at [358, 649] on span "Пересчитать" at bounding box center [372, 652] width 83 height 22
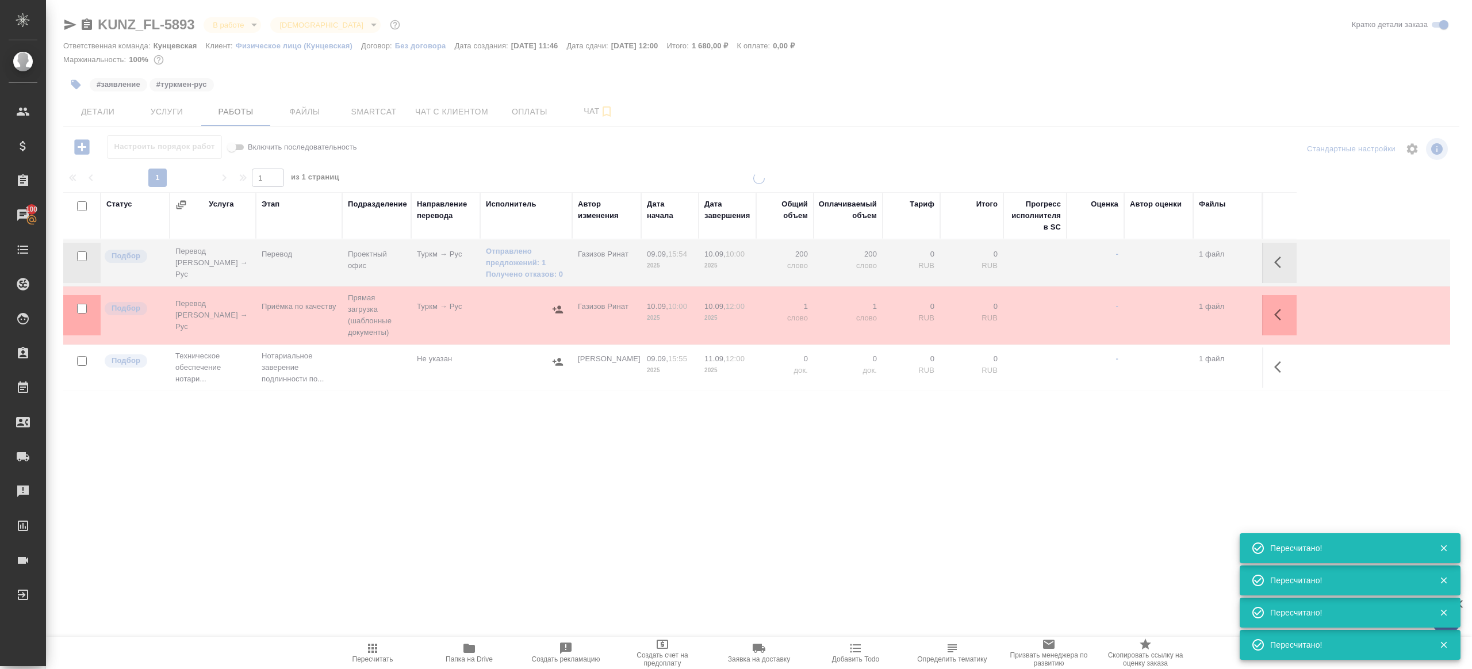
click at [394, 554] on div ".cls-1 fill:#fff; AWATERA Gazizov Rinat Клиенты Спецификации Заказы 100 Чаты To…" at bounding box center [736, 334] width 1472 height 669
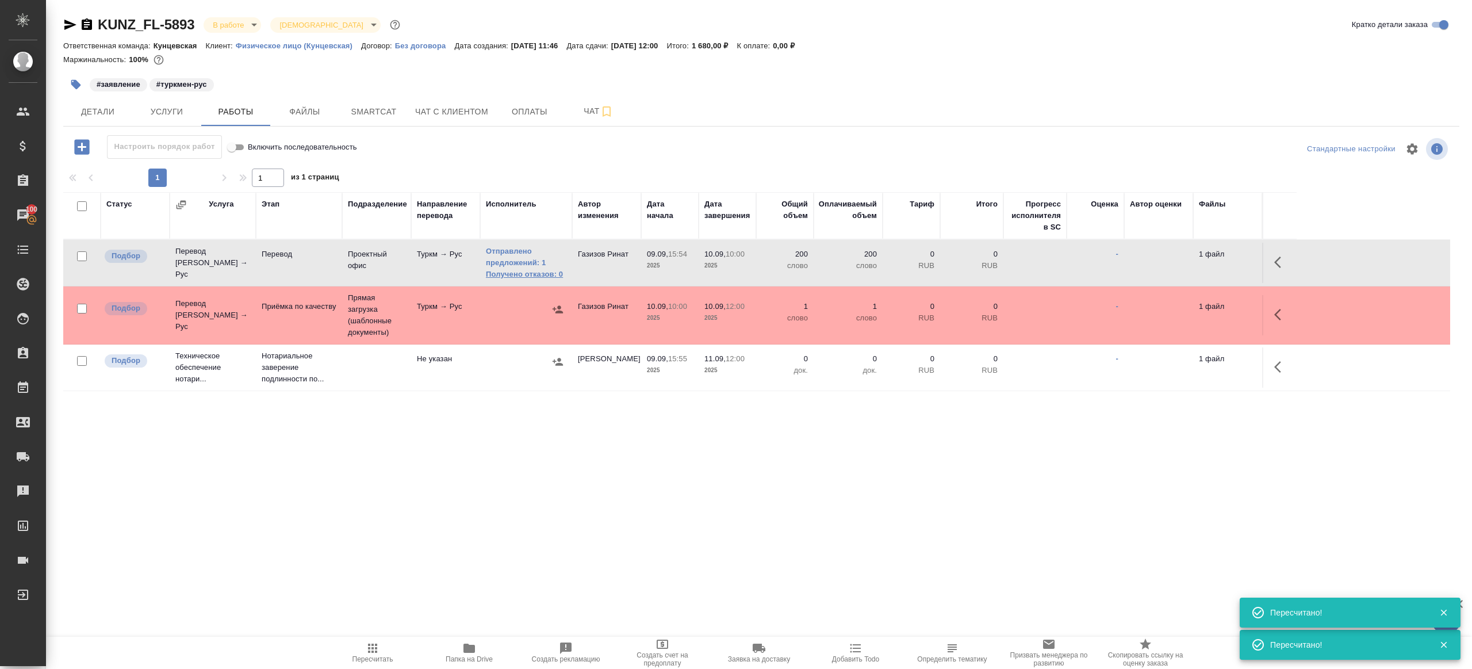
click at [546, 273] on link "Получено отказов: 0" at bounding box center [526, 274] width 80 height 11
click at [359, 650] on span "Пересчитать" at bounding box center [372, 652] width 83 height 22
drag, startPoint x: 359, startPoint y: 650, endPoint x: 437, endPoint y: 532, distance: 141.4
click at [359, 650] on span "Пересчитать" at bounding box center [372, 652] width 83 height 22
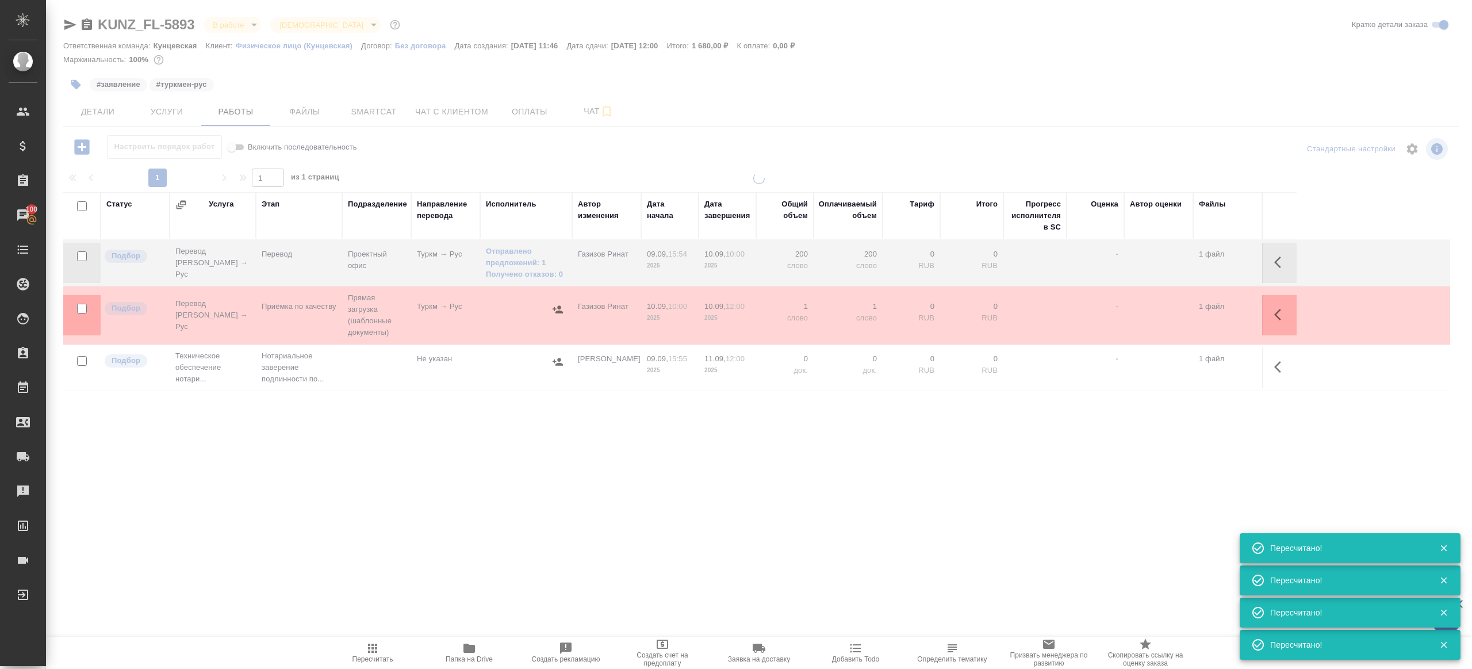
click at [437, 532] on div ".cls-1 fill:#fff; AWATERA Gazizov Rinat Клиенты Спецификации Заказы 100 Чаты To…" at bounding box center [736, 334] width 1472 height 669
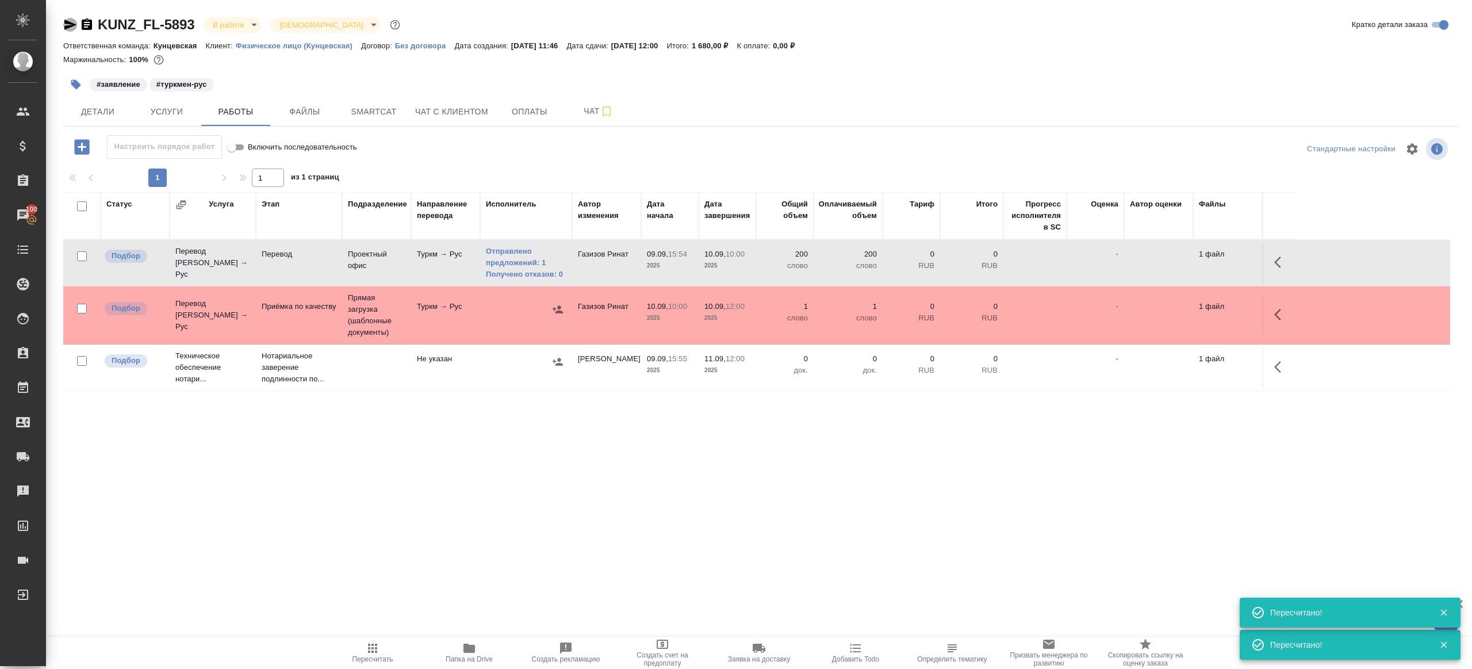
click at [74, 24] on icon "button" at bounding box center [70, 25] width 12 height 10
click at [365, 653] on span "Пересчитать" at bounding box center [372, 652] width 83 height 22
drag, startPoint x: 365, startPoint y: 653, endPoint x: 680, endPoint y: 527, distance: 338.8
click at [366, 653] on icon "button" at bounding box center [373, 648] width 14 height 14
click at [900, 449] on div "KUNZ_FL-5893 В работе inProgress Святая троица holyTrinity Кратко детали заказа…" at bounding box center [761, 240] width 1409 height 480
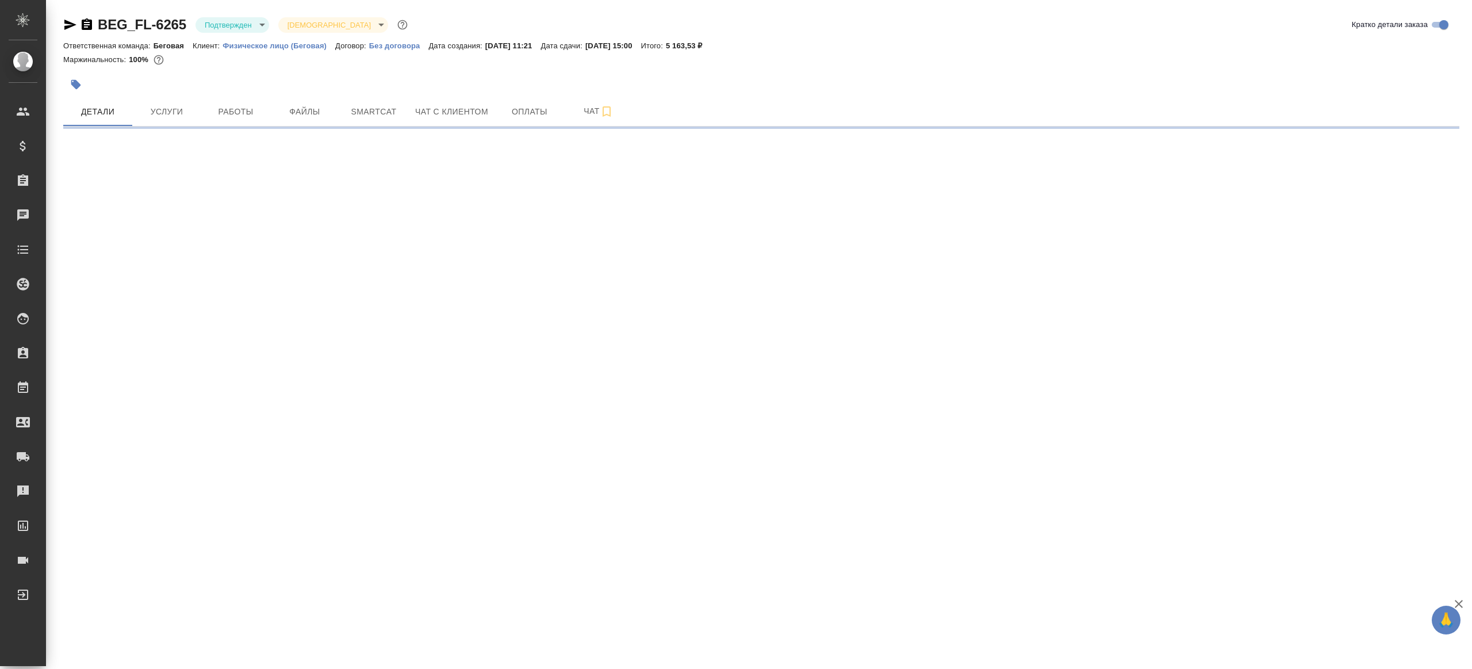
select select "RU"
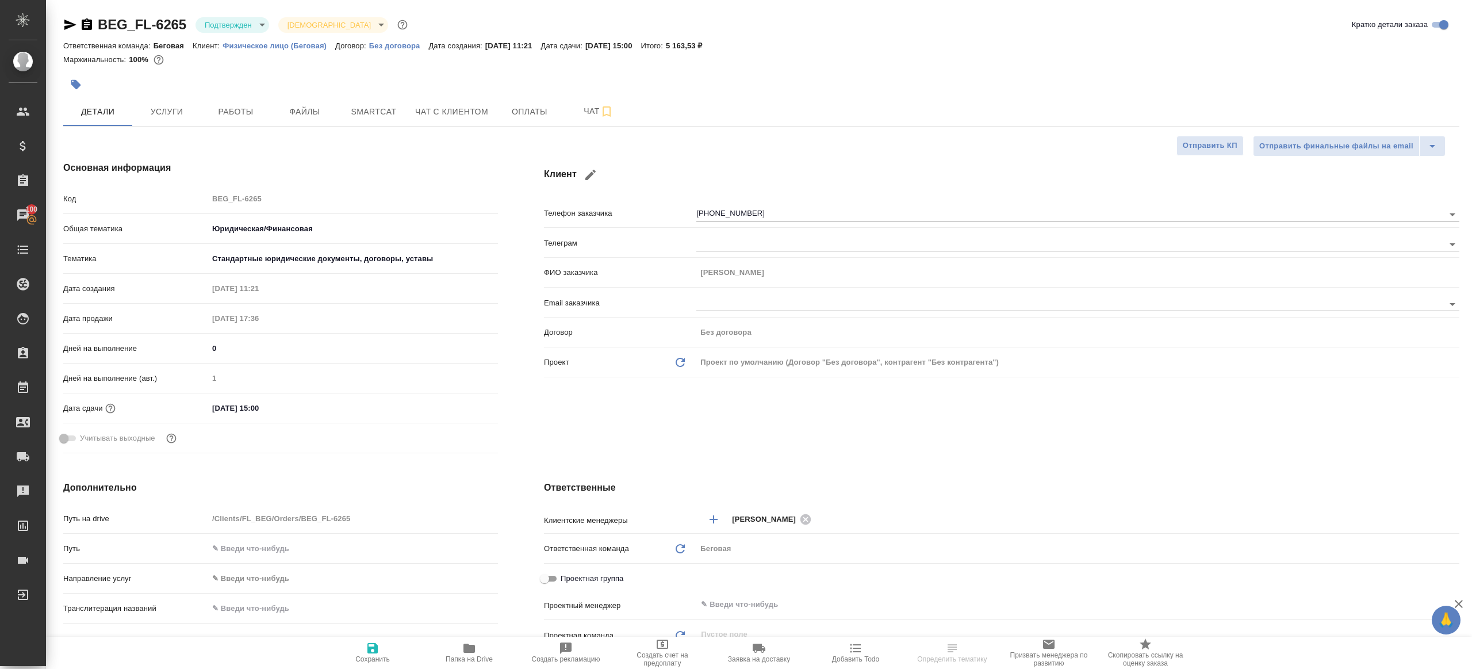
type textarea "x"
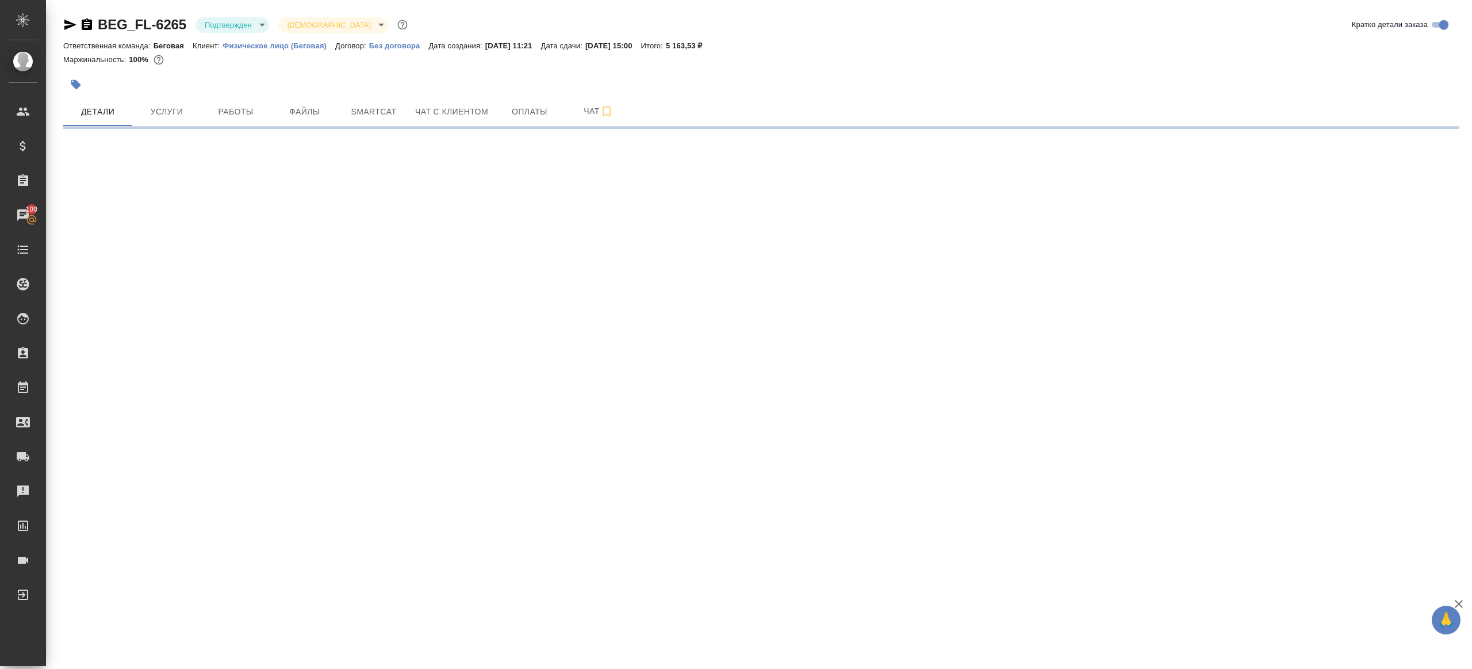
select select "RU"
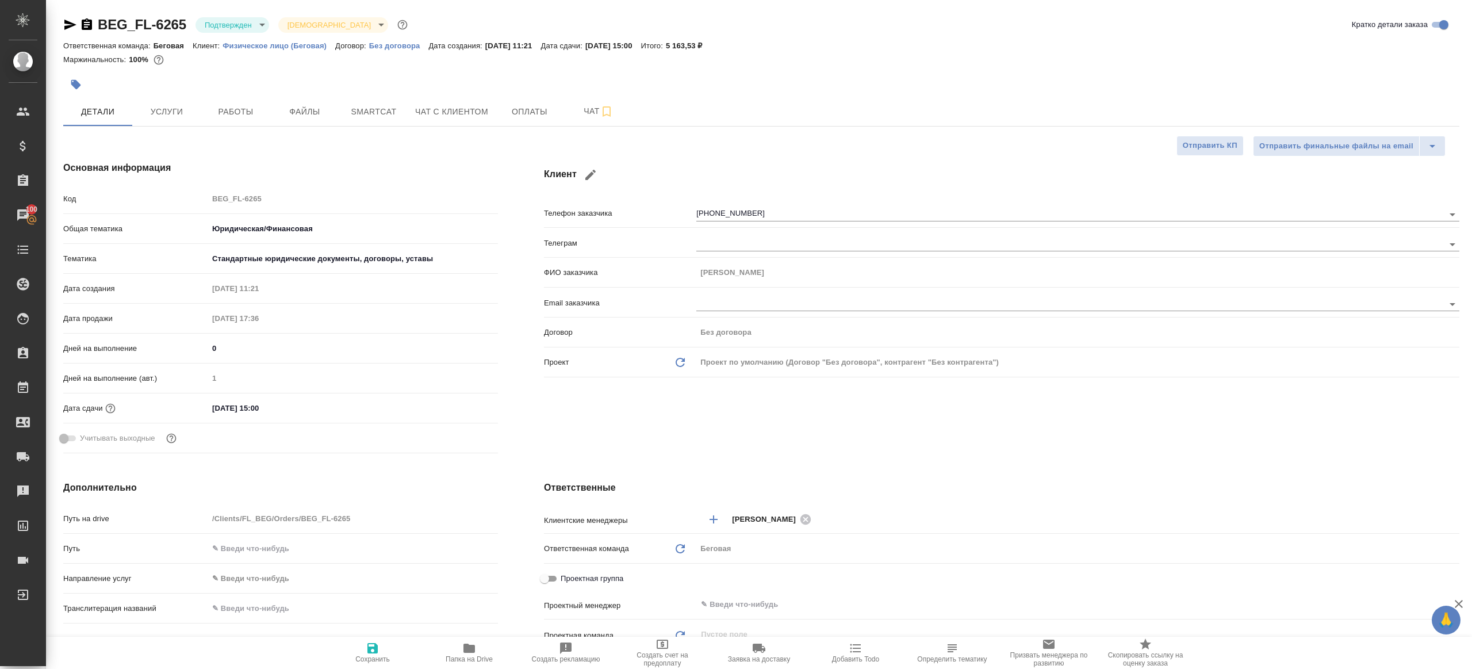
type textarea "x"
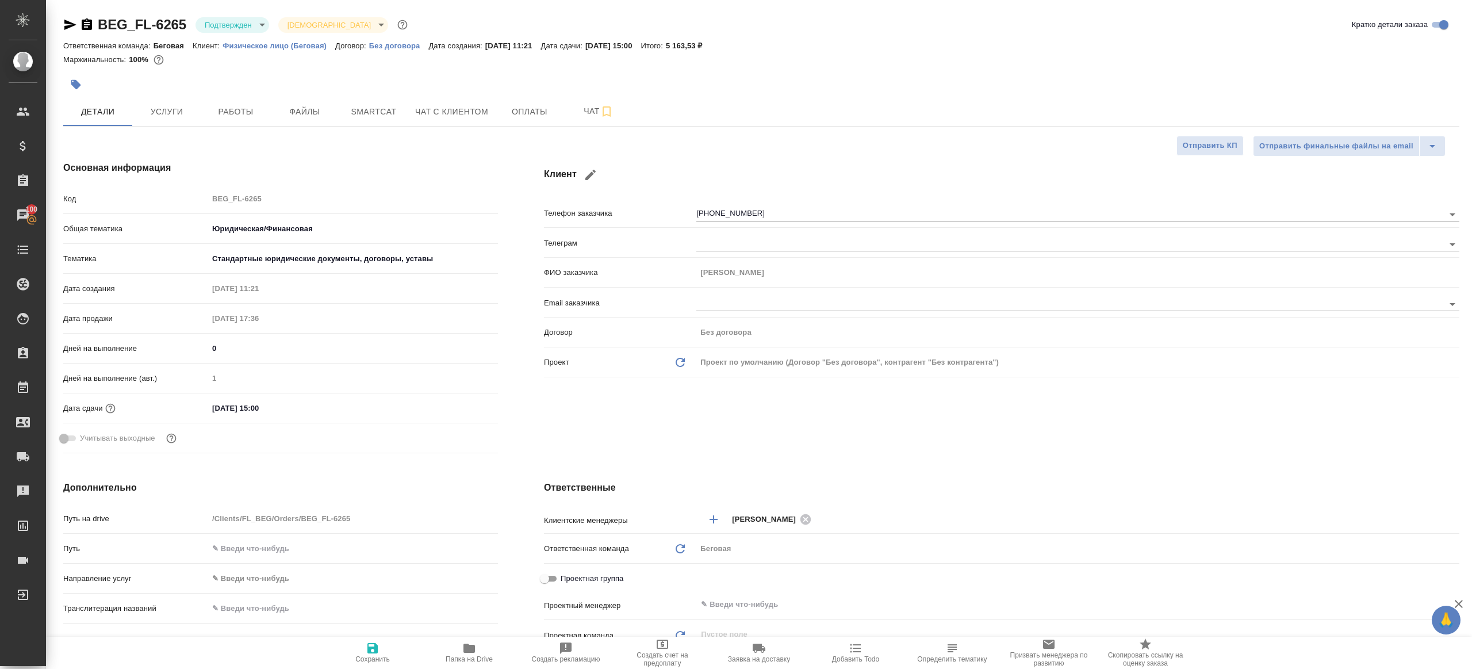
type textarea "x"
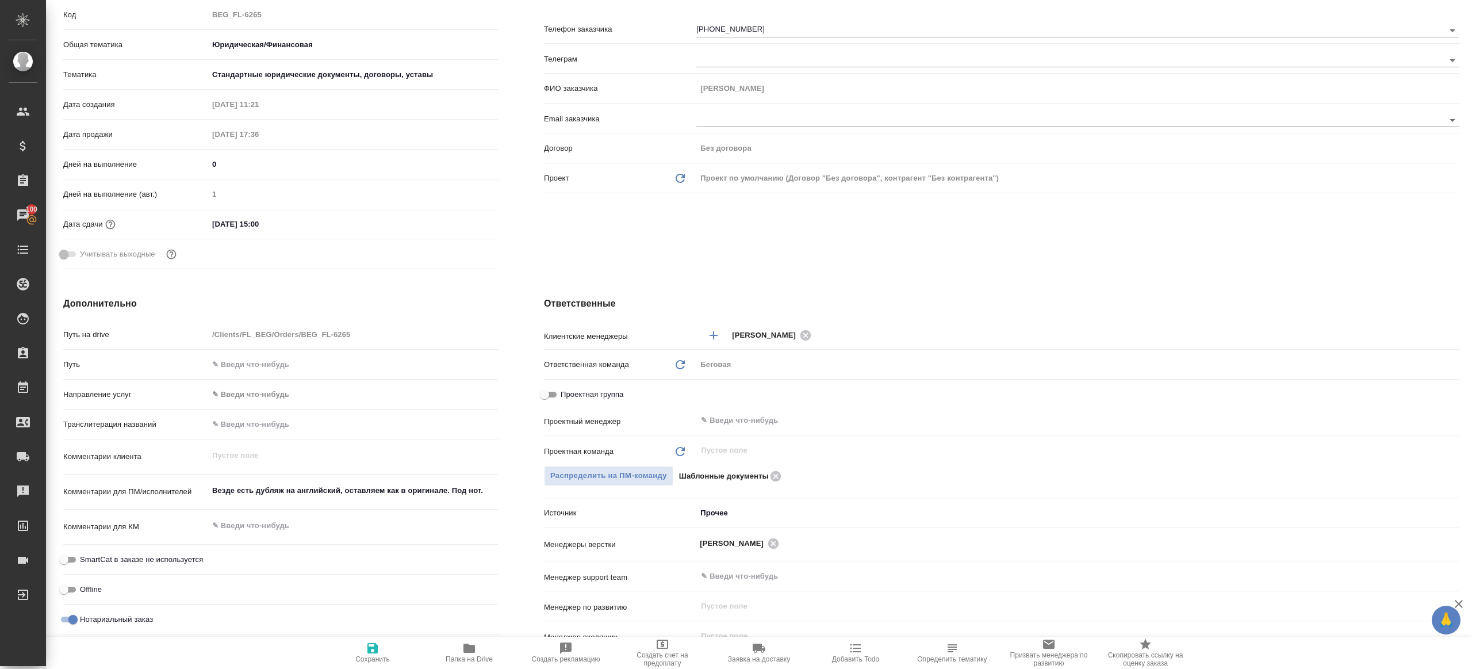
type textarea "x"
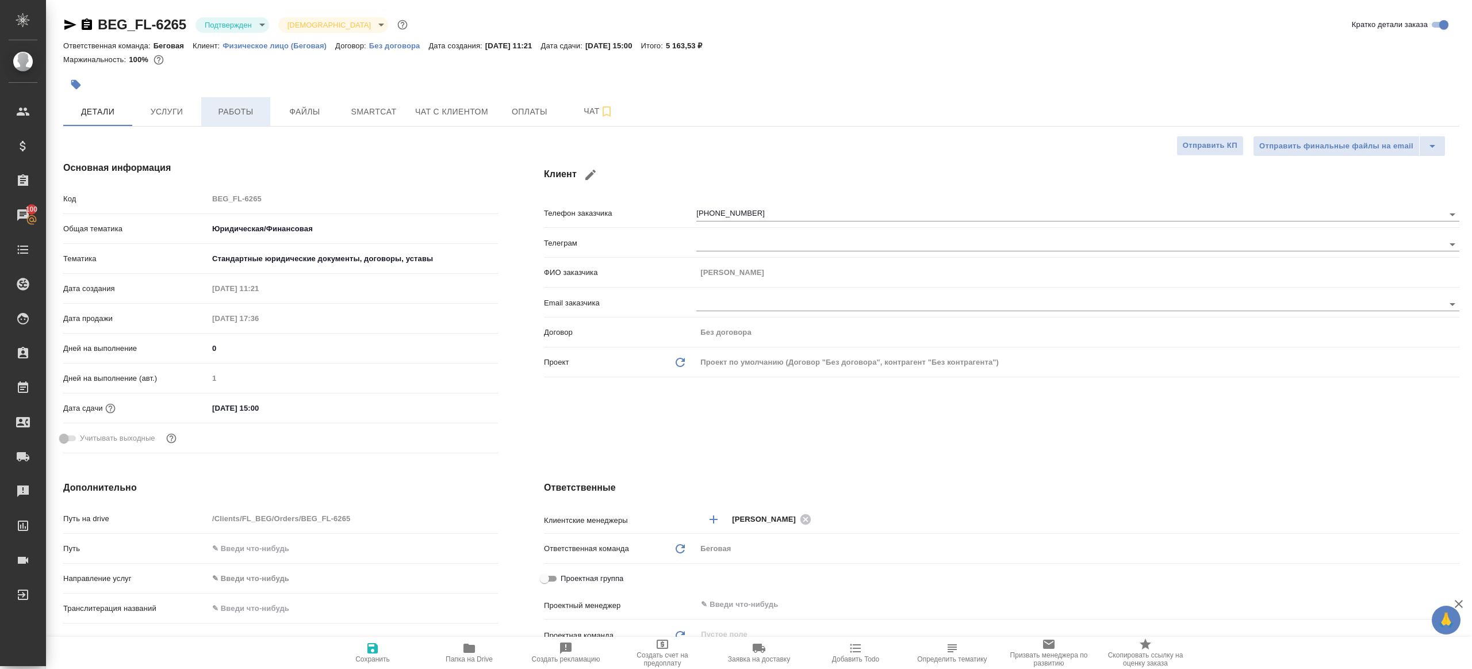
click at [233, 99] on button "Работы" at bounding box center [235, 111] width 69 height 29
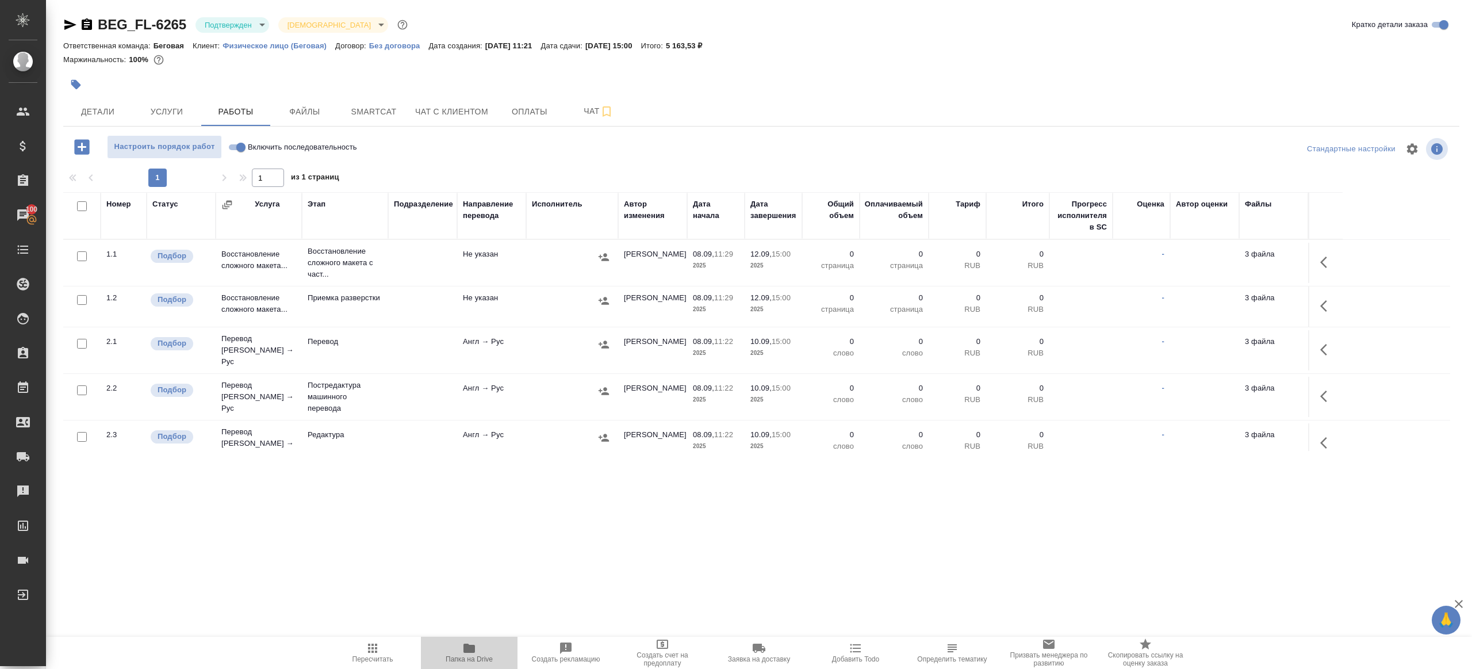
click at [472, 646] on icon "button" at bounding box center [468, 647] width 11 height 9
click at [235, 30] on body "🙏 .cls-1 fill:#fff; AWATERA [PERSON_NAME] Клиенты Спецификации Заказы 100 Чаты …" at bounding box center [736, 334] width 1472 height 669
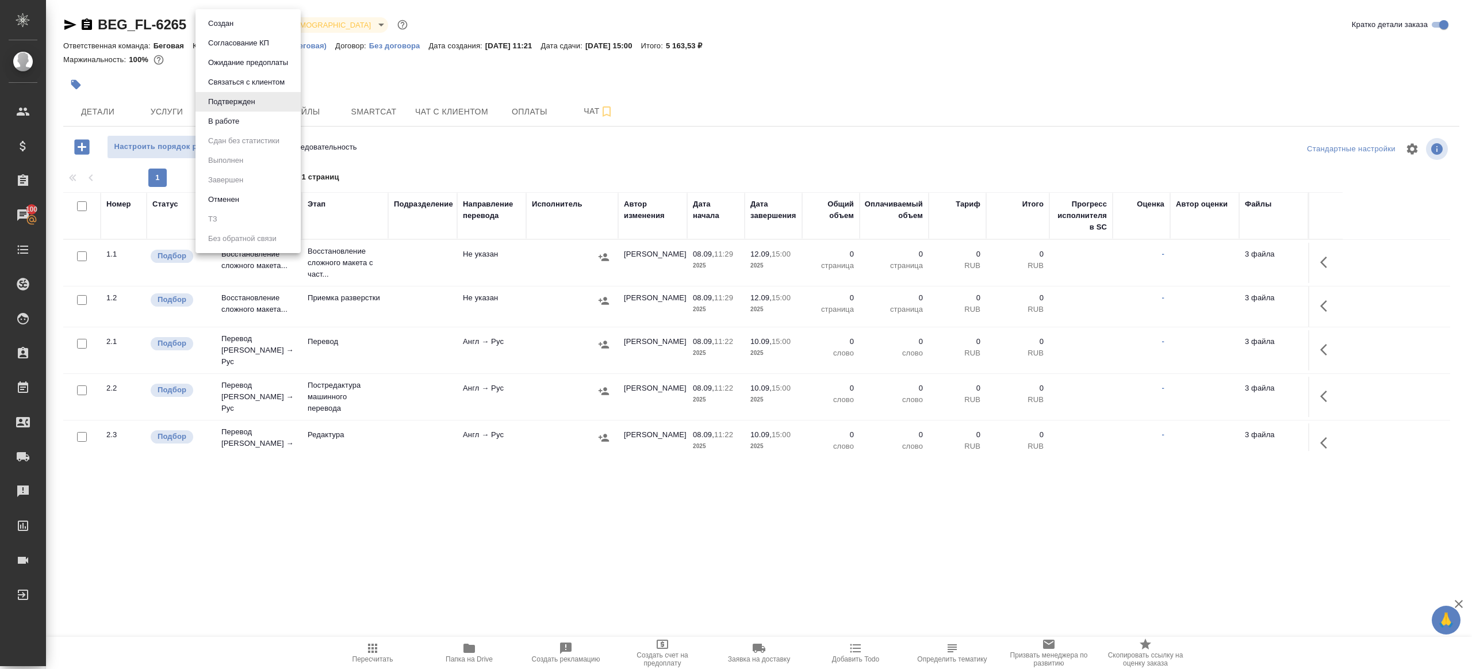
click at [237, 120] on button "В работе" at bounding box center [224, 121] width 38 height 13
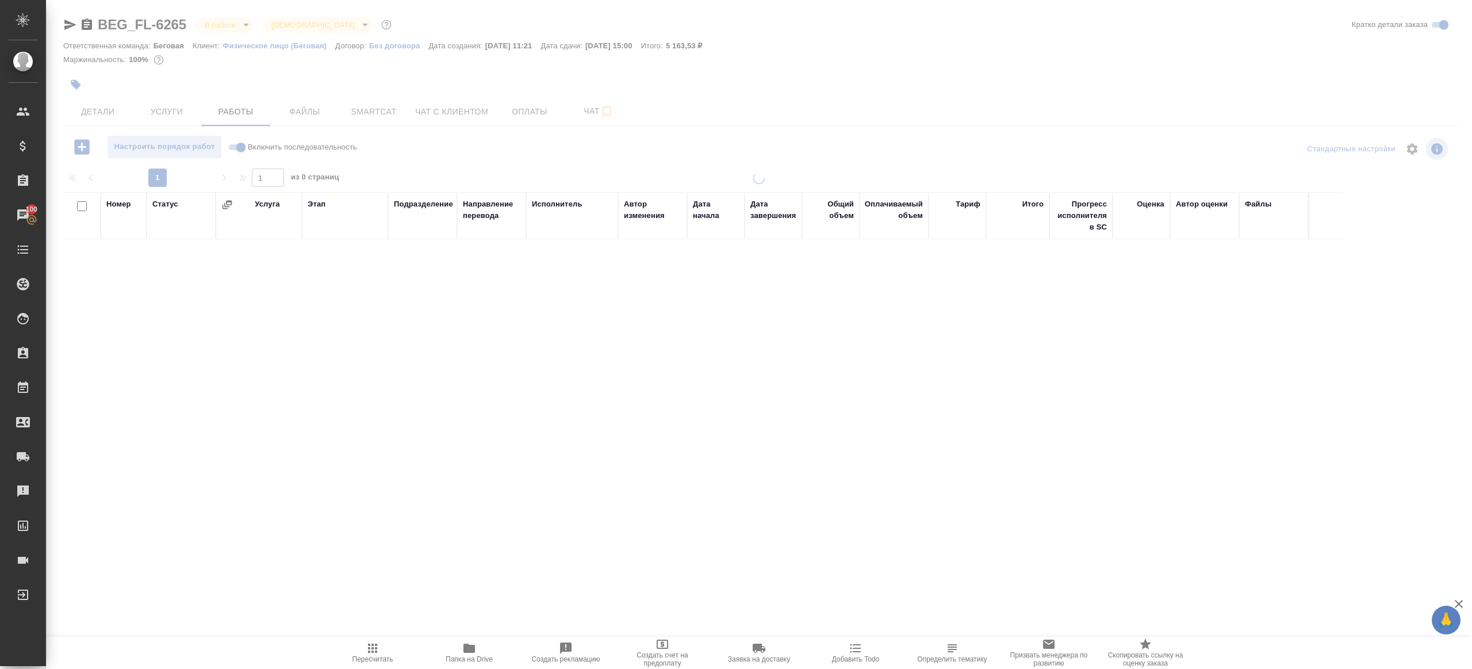
click at [75, 88] on div at bounding box center [759, 240] width 1426 height 480
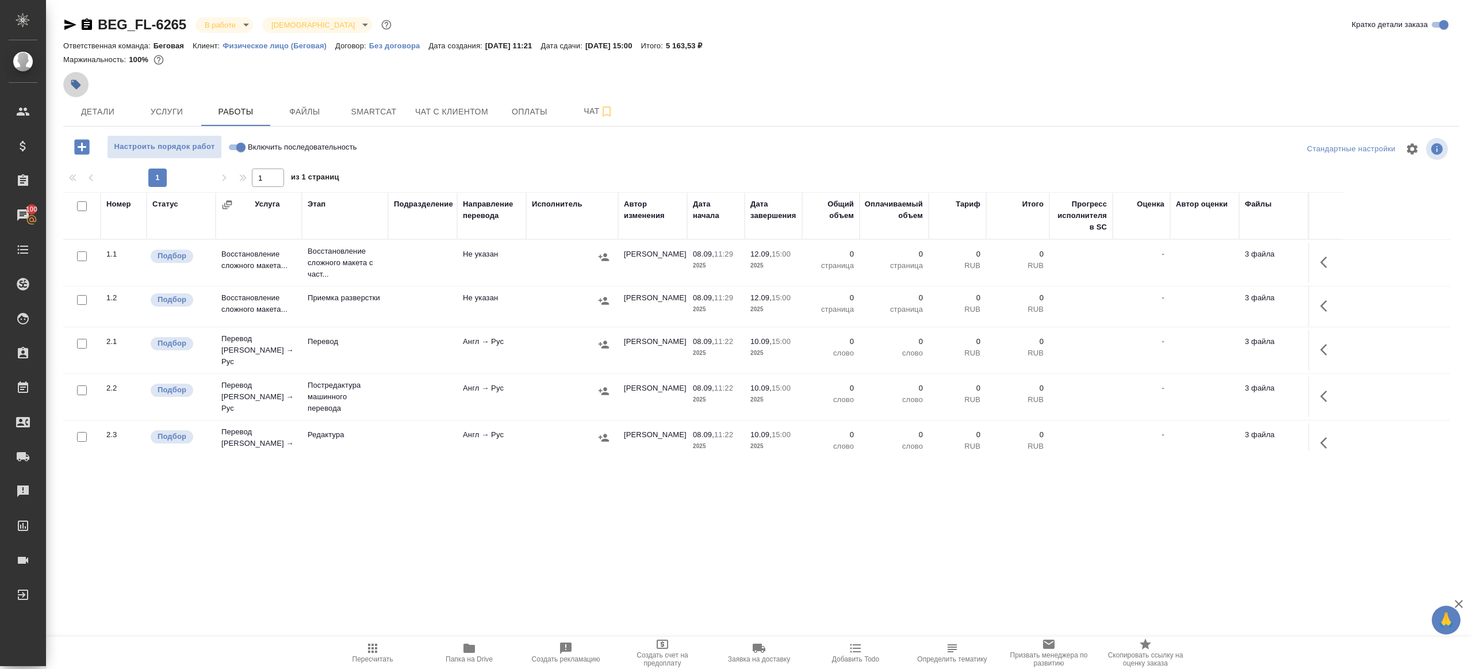
click at [81, 80] on icon "button" at bounding box center [75, 84] width 11 height 11
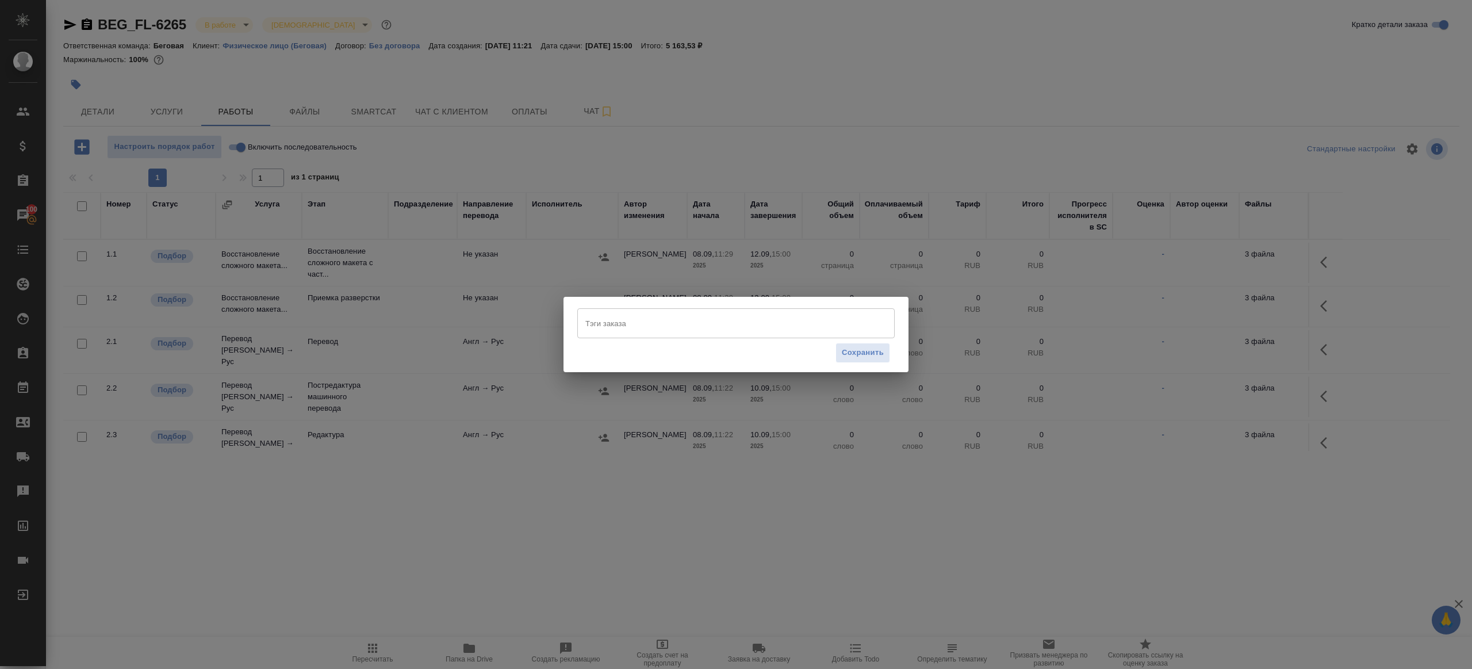
click at [645, 332] on input "Тэги заказа" at bounding box center [724, 323] width 285 height 20
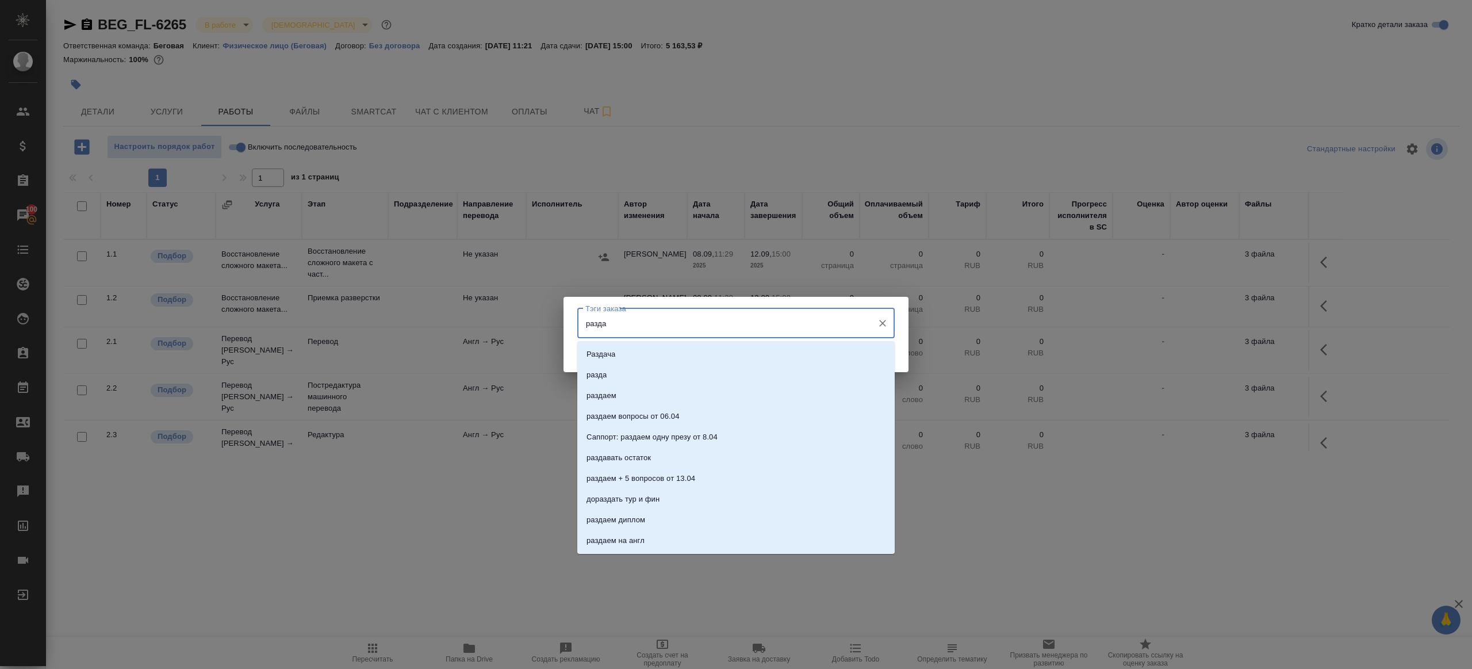
type input "раздае"
click at [679, 354] on li "раздаем" at bounding box center [735, 354] width 317 height 21
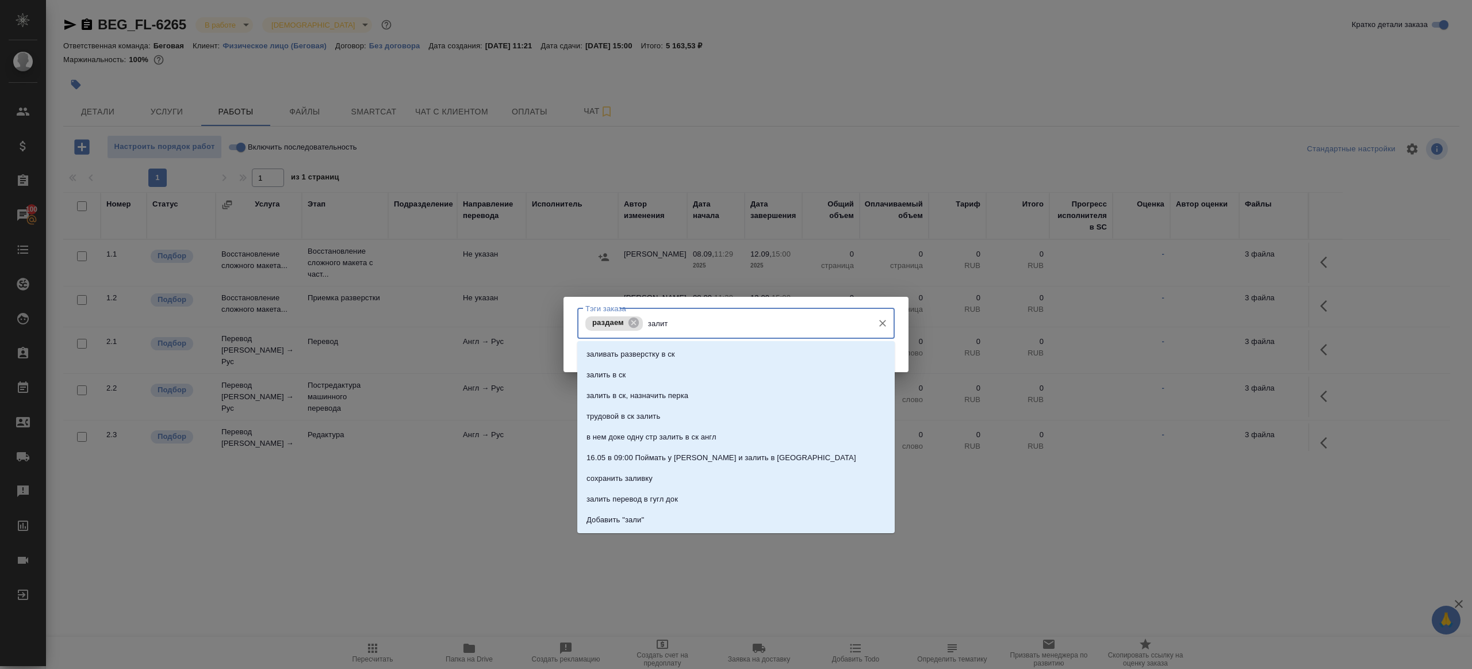
type input "залить"
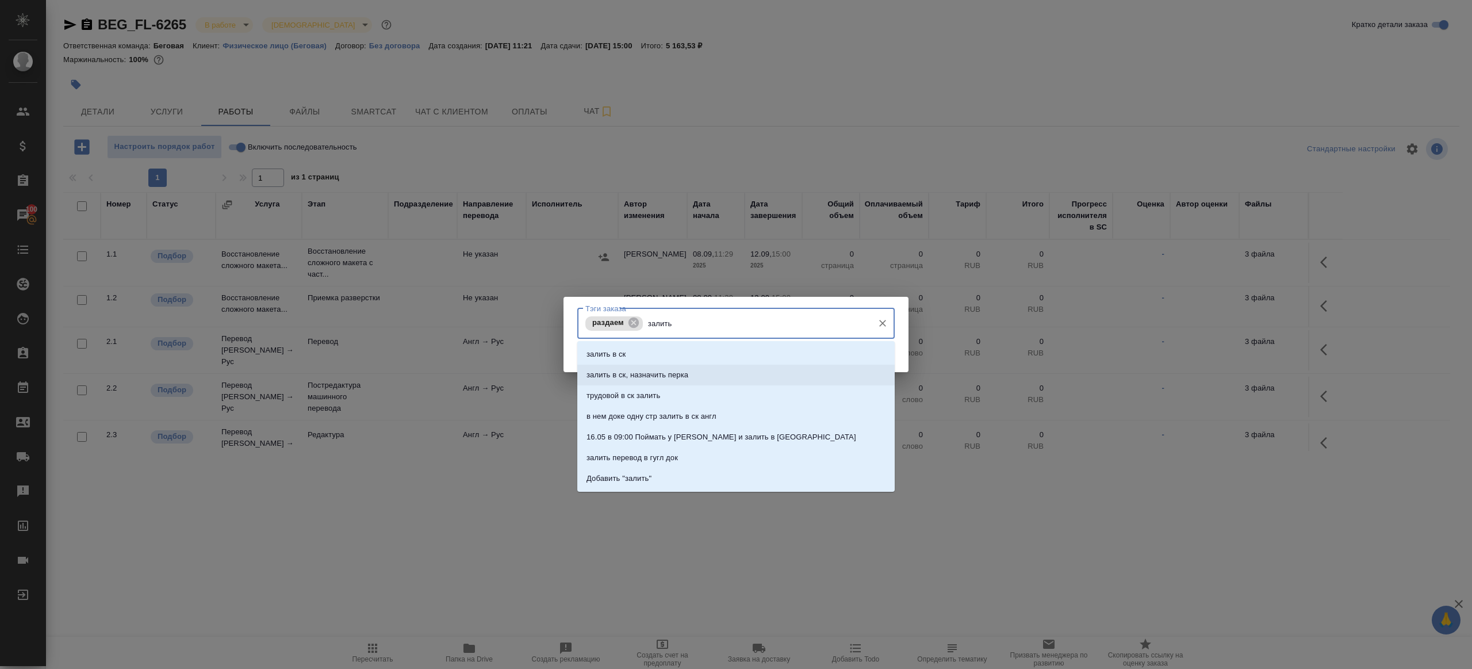
click at [672, 376] on p "залить в ск, назначить перка" at bounding box center [637, 374] width 102 height 11
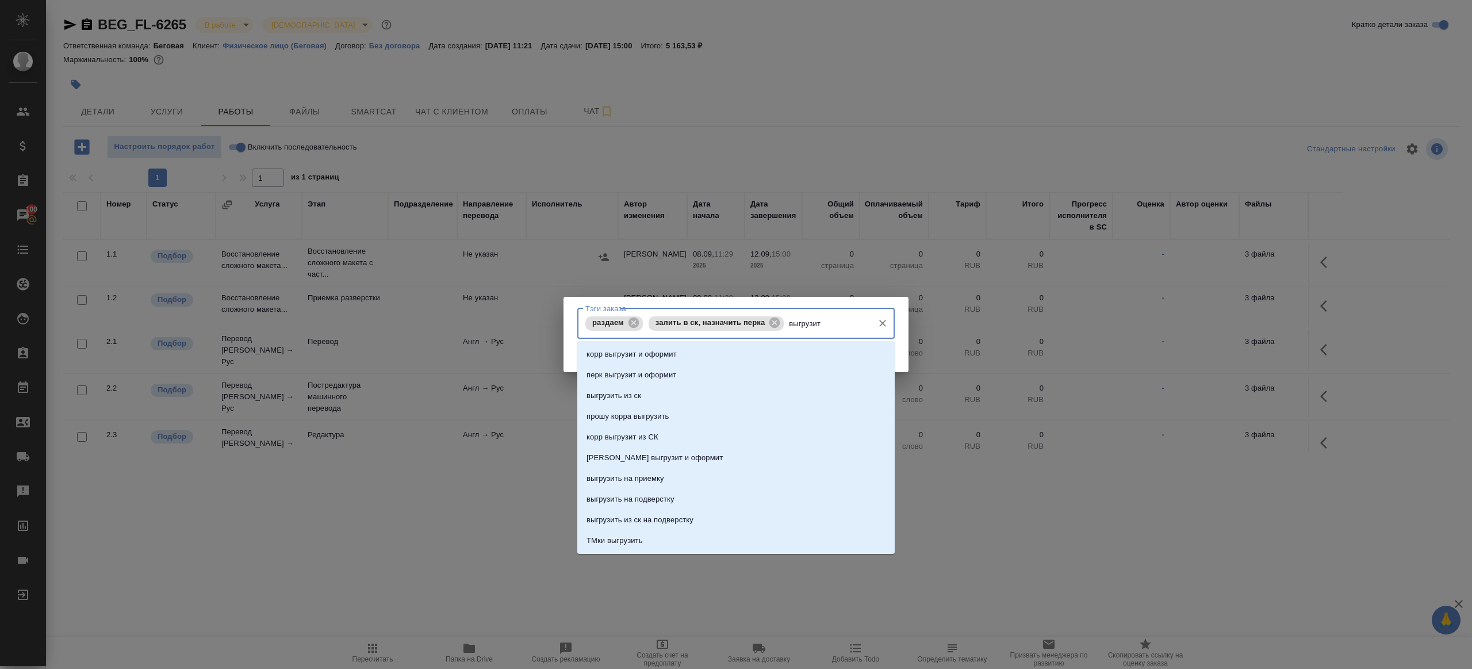
type input "выгрузить"
click at [653, 346] on li "выгрузить из ск" at bounding box center [735, 354] width 317 height 21
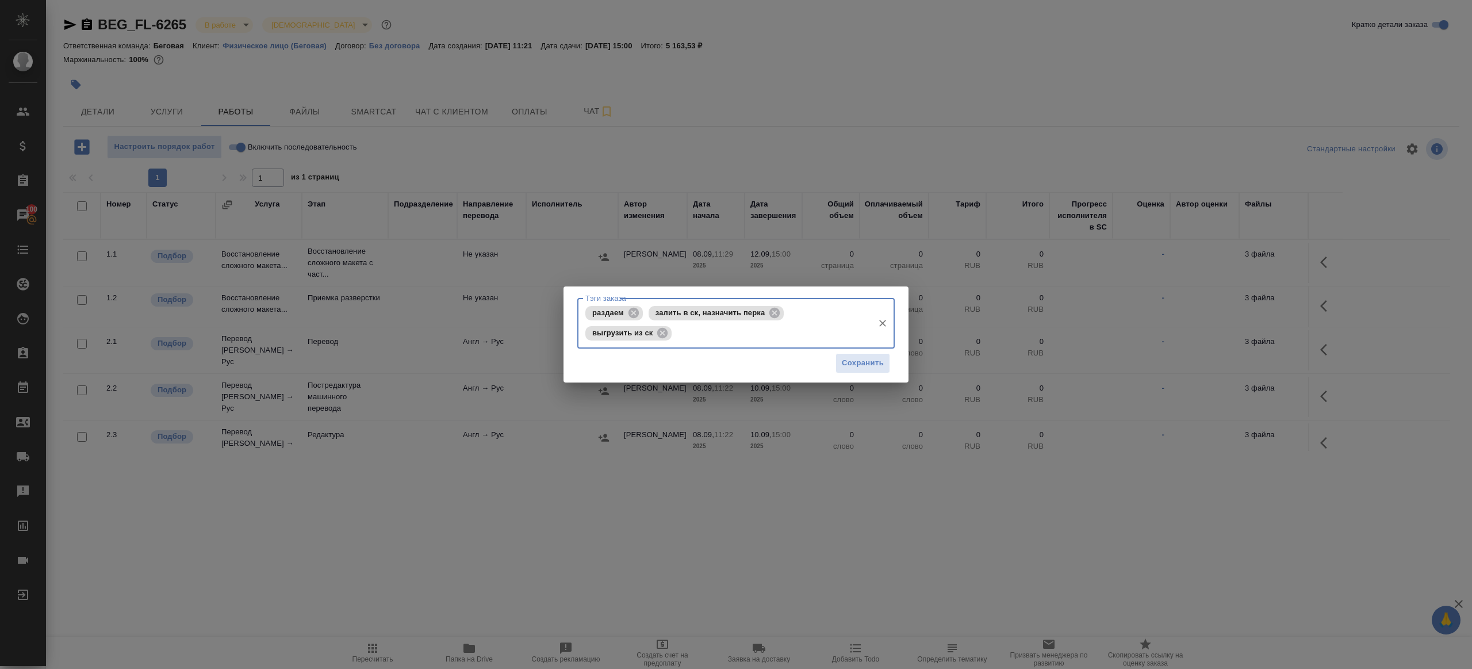
click at [881, 352] on div "Сохранить" at bounding box center [735, 362] width 317 height 29
click at [877, 362] on span "Сохранить" at bounding box center [863, 362] width 42 height 13
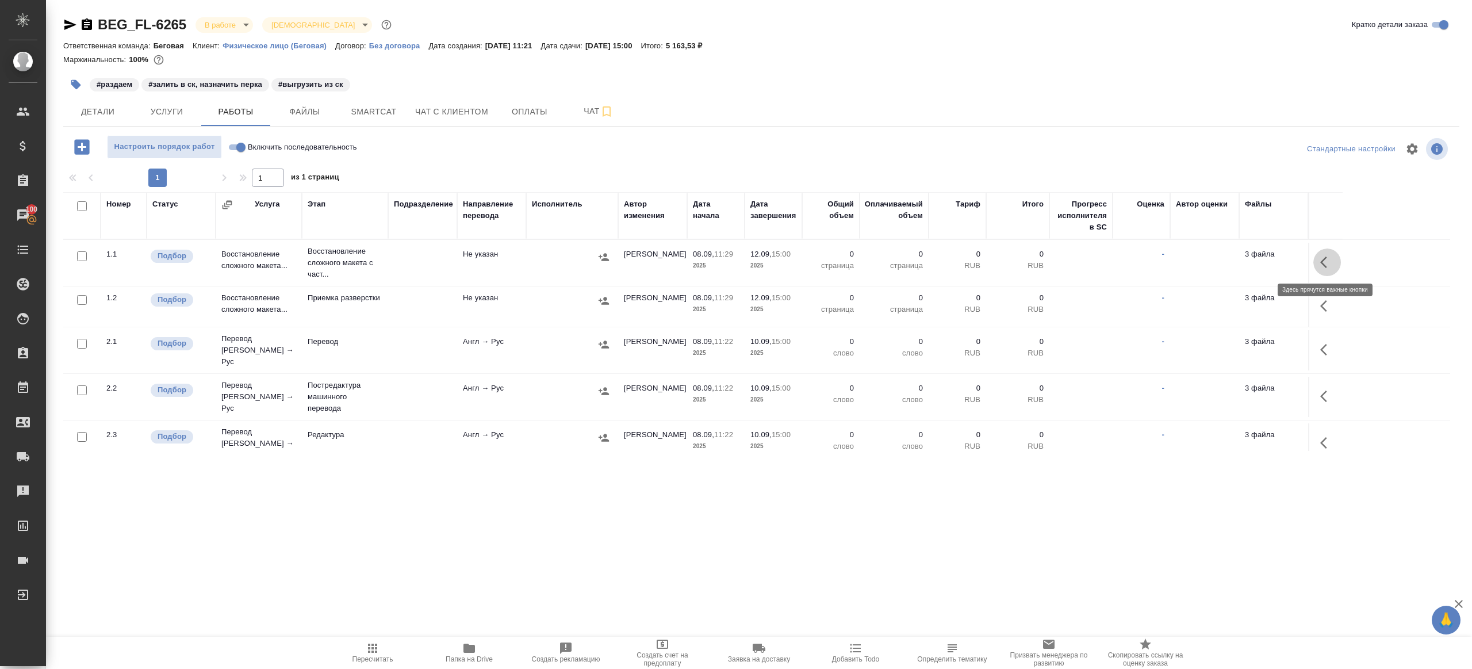
click at [1330, 260] on icon "button" at bounding box center [1327, 262] width 14 height 14
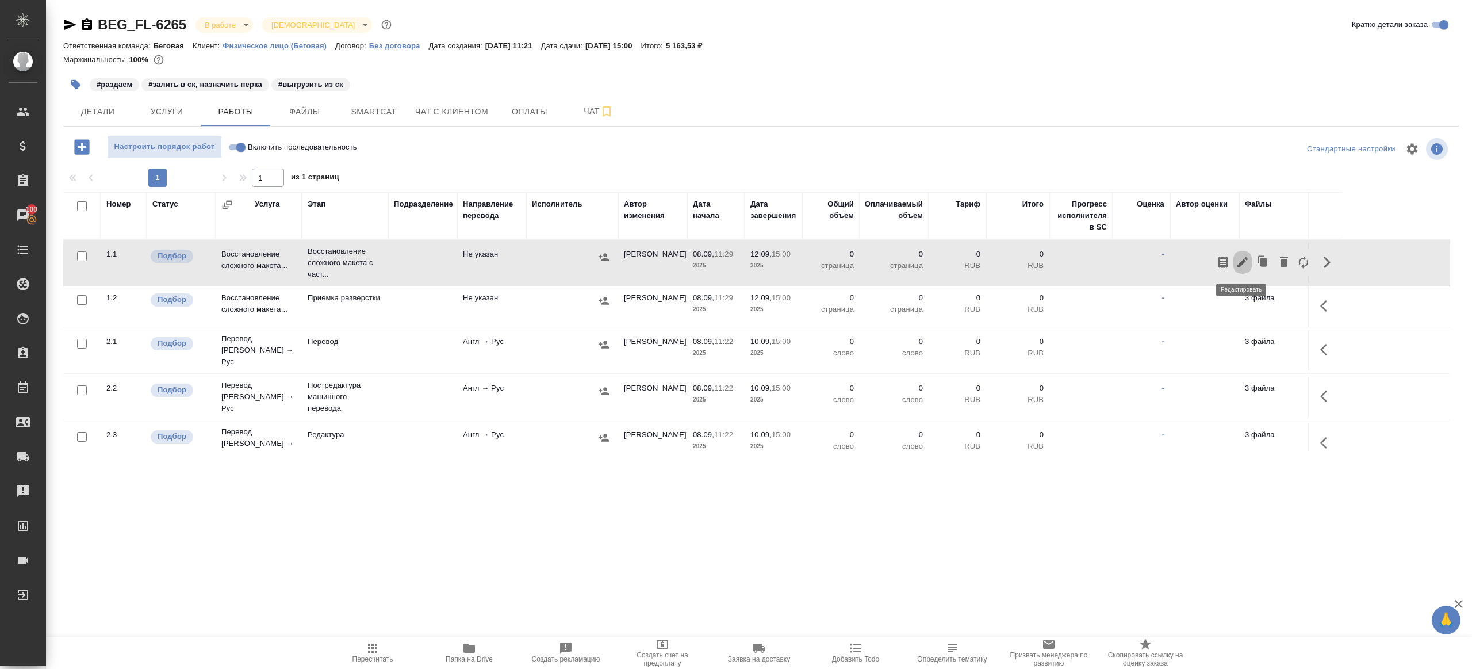
click at [1244, 264] on icon "button" at bounding box center [1243, 262] width 14 height 14
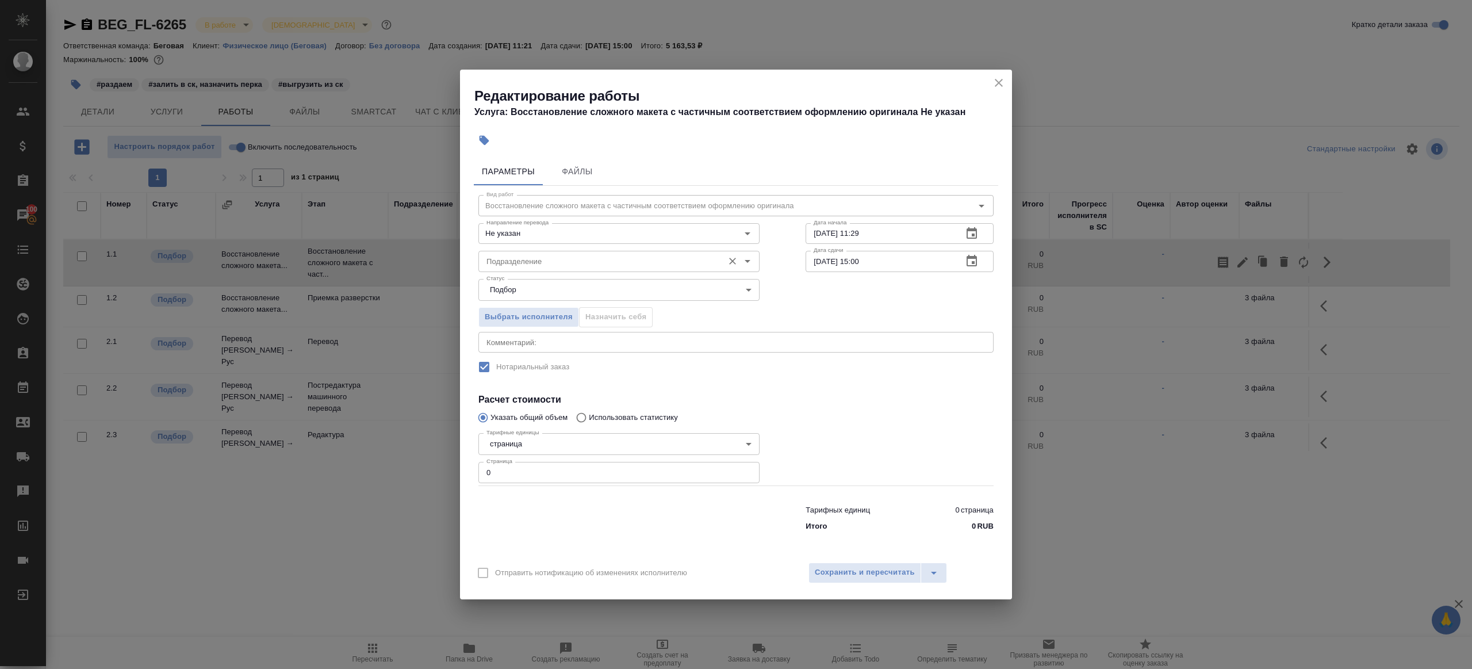
click at [519, 260] on input "Подразделение" at bounding box center [600, 261] width 236 height 14
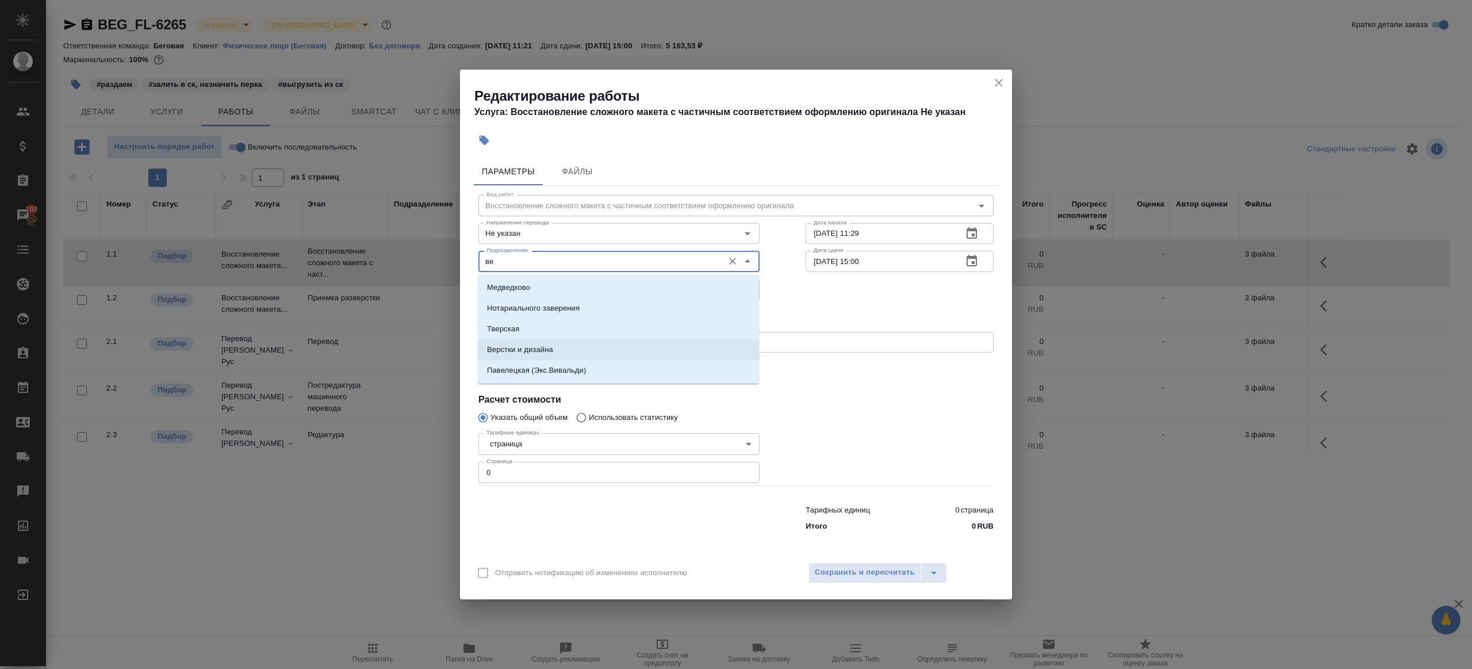
click at [546, 340] on li "Верстки и дизайна" at bounding box center [618, 349] width 281 height 21
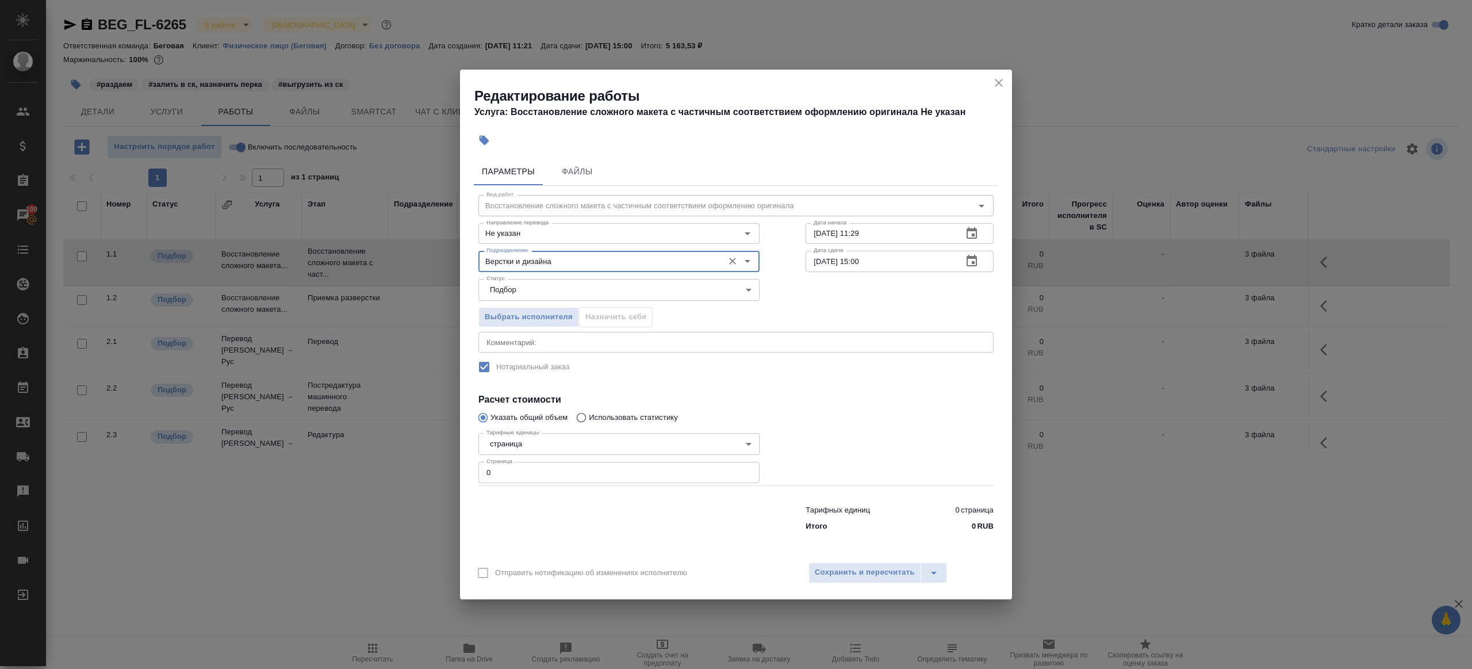
type input "Верстки и дизайна"
drag, startPoint x: 527, startPoint y: 481, endPoint x: 320, endPoint y: 439, distance: 211.2
click at [320, 439] on div "Редактирование работы Услуга: Восстановление сложного макета с частичным соотве…" at bounding box center [736, 334] width 1472 height 669
type input "4"
click at [862, 442] on div at bounding box center [900, 456] width 234 height 103
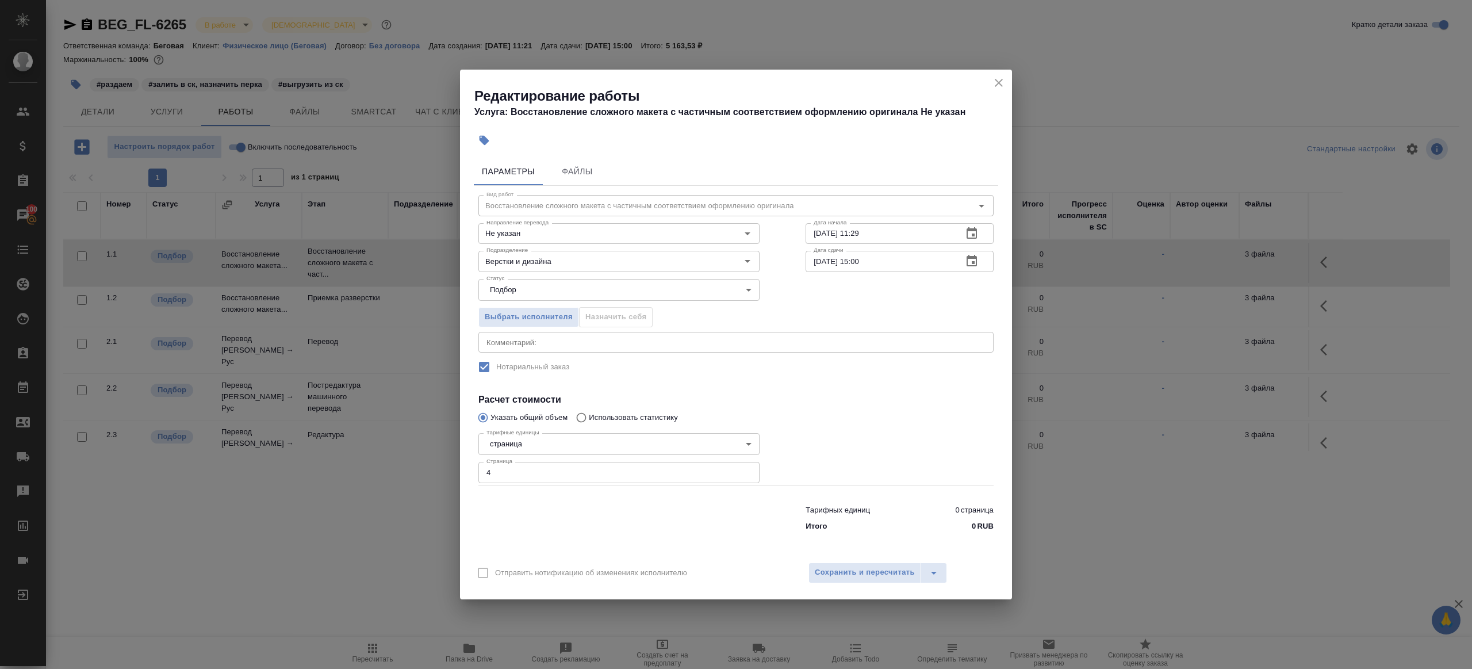
click at [897, 241] on input "08.09.2025 11:29" at bounding box center [880, 233] width 148 height 21
click at [822, 234] on input "08.09.2025 11:29" at bounding box center [880, 233] width 148 height 21
click at [859, 233] on input "09.09.2025 11:29" at bounding box center [880, 233] width 148 height 21
drag, startPoint x: 858, startPoint y: 233, endPoint x: 967, endPoint y: 233, distance: 108.7
click at [967, 233] on div "09.09.2025 11:29 Дата начала" at bounding box center [900, 233] width 188 height 21
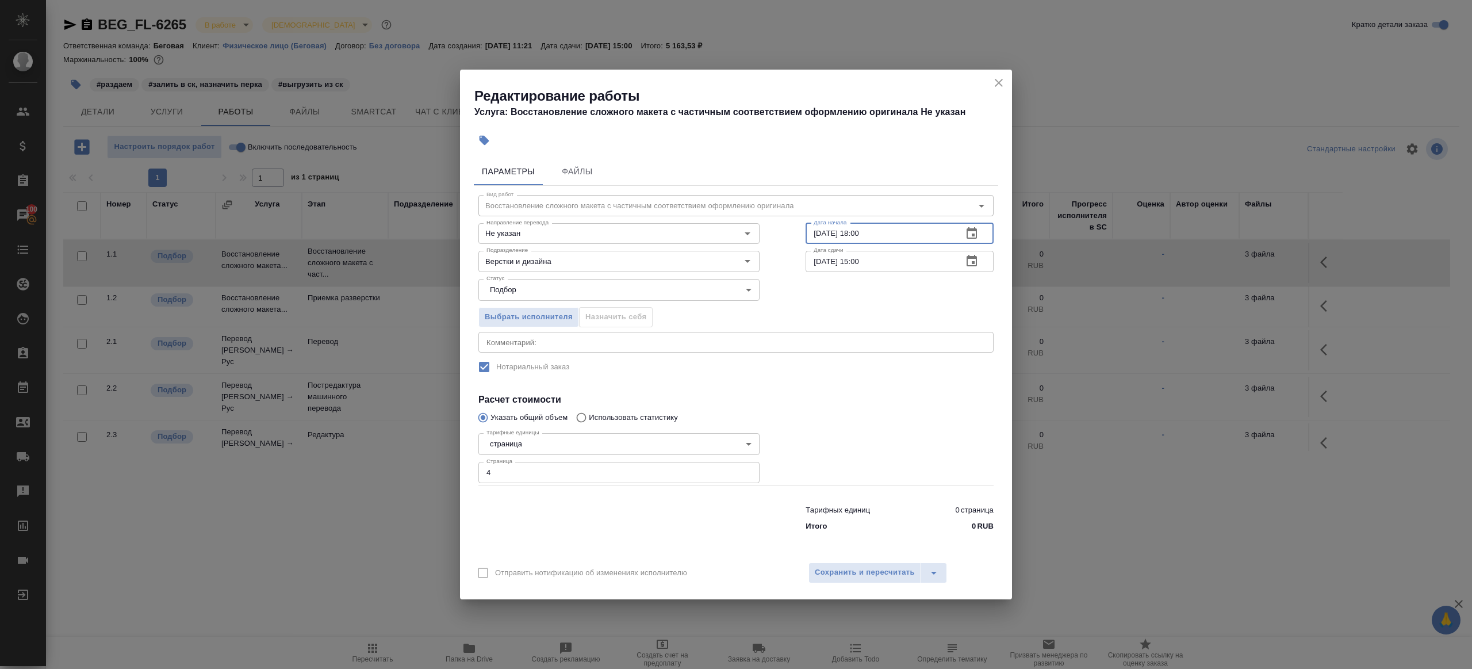
paste input "8.09.2025 11:29"
click at [869, 244] on div "Дата сдачи 12.09.2025 15:00 Дата сдачи" at bounding box center [900, 260] width 234 height 74
click at [822, 233] on input "08.09.2025 11:29" at bounding box center [880, 233] width 148 height 21
drag, startPoint x: 856, startPoint y: 234, endPoint x: 963, endPoint y: 234, distance: 106.9
click at [963, 234] on div "09.09.2025 11:29 Дата начала" at bounding box center [900, 233] width 188 height 21
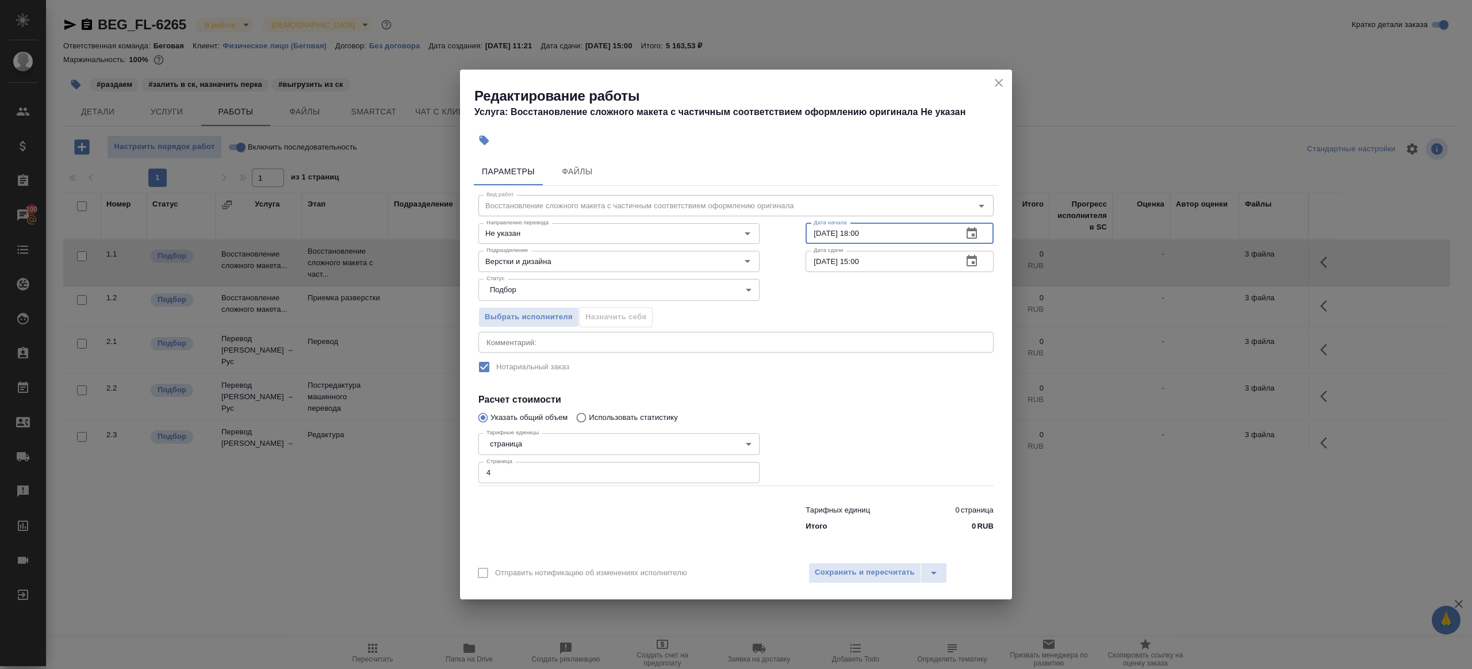
type input "09.09.2025 18:00"
click at [918, 270] on input "12.09.2025 15:00" at bounding box center [880, 261] width 148 height 21
paste input "09.09.2025 18"
drag, startPoint x: 821, startPoint y: 263, endPoint x: 780, endPoint y: 251, distance: 43.0
click at [789, 257] on div "Вид работ Восстановление сложного макета с частичным соответствием оформлению о…" at bounding box center [736, 361] width 524 height 350
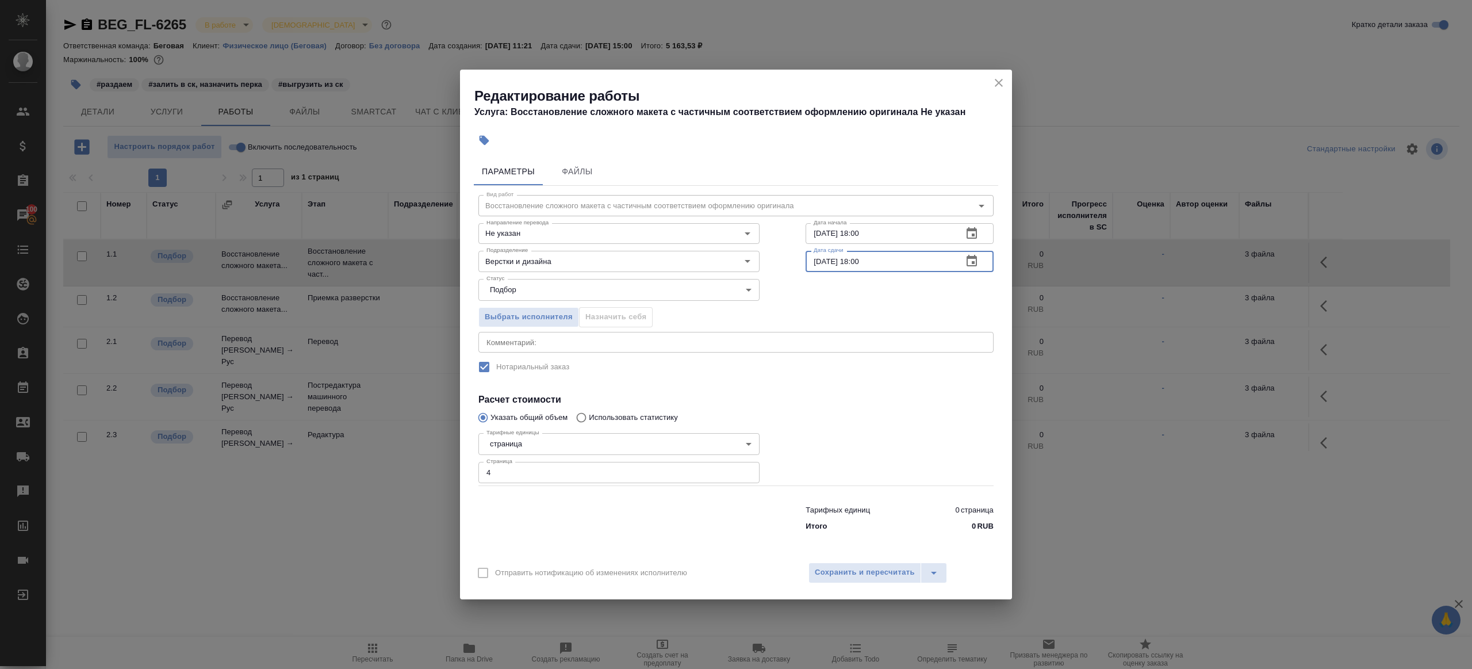
click at [863, 260] on input "10.09.2025 18:00" at bounding box center [880, 261] width 148 height 21
type input "10.09.2025 10:00"
click at [860, 396] on h4 "Расчет стоимости" at bounding box center [735, 400] width 515 height 14
click at [846, 576] on span "Сохранить и пересчитать" at bounding box center [865, 572] width 100 height 13
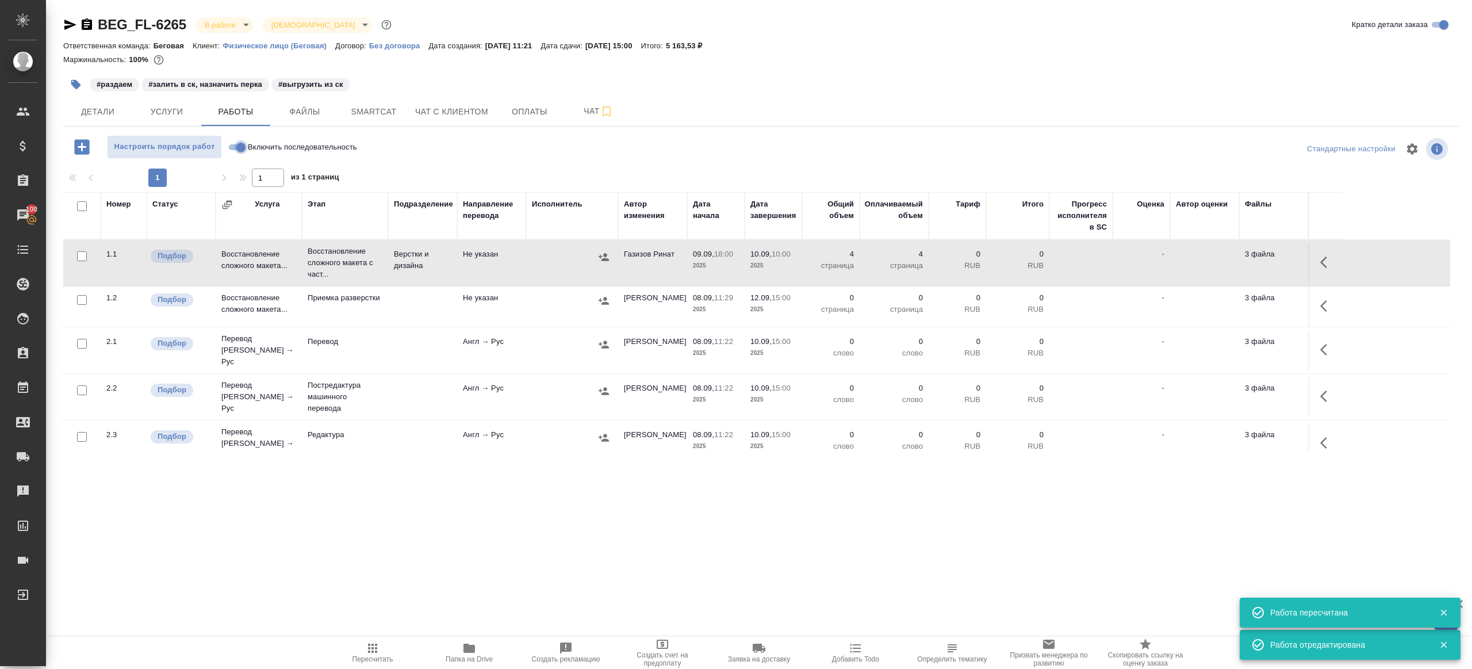
click at [240, 147] on input "Включить последовательность" at bounding box center [240, 147] width 41 height 14
checkbox input "true"
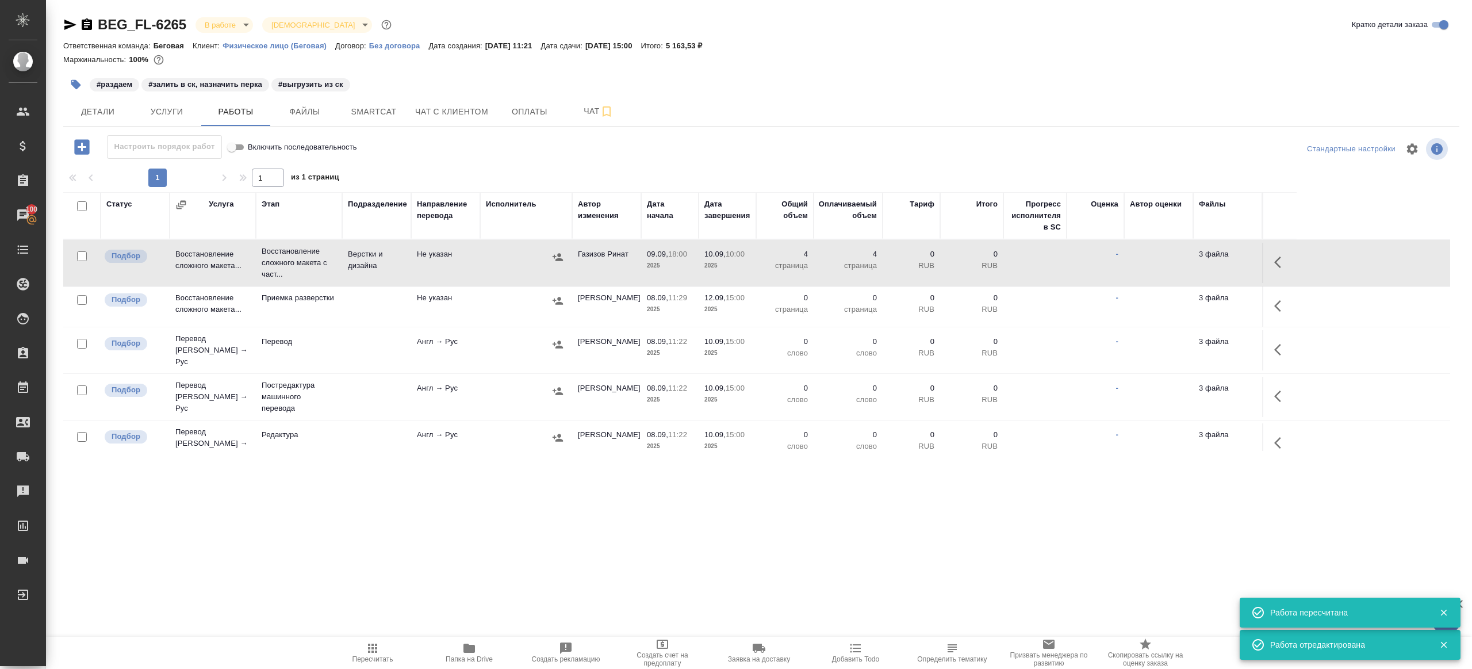
click at [79, 205] on input "checkbox" at bounding box center [82, 206] width 10 height 10
checkbox input "true"
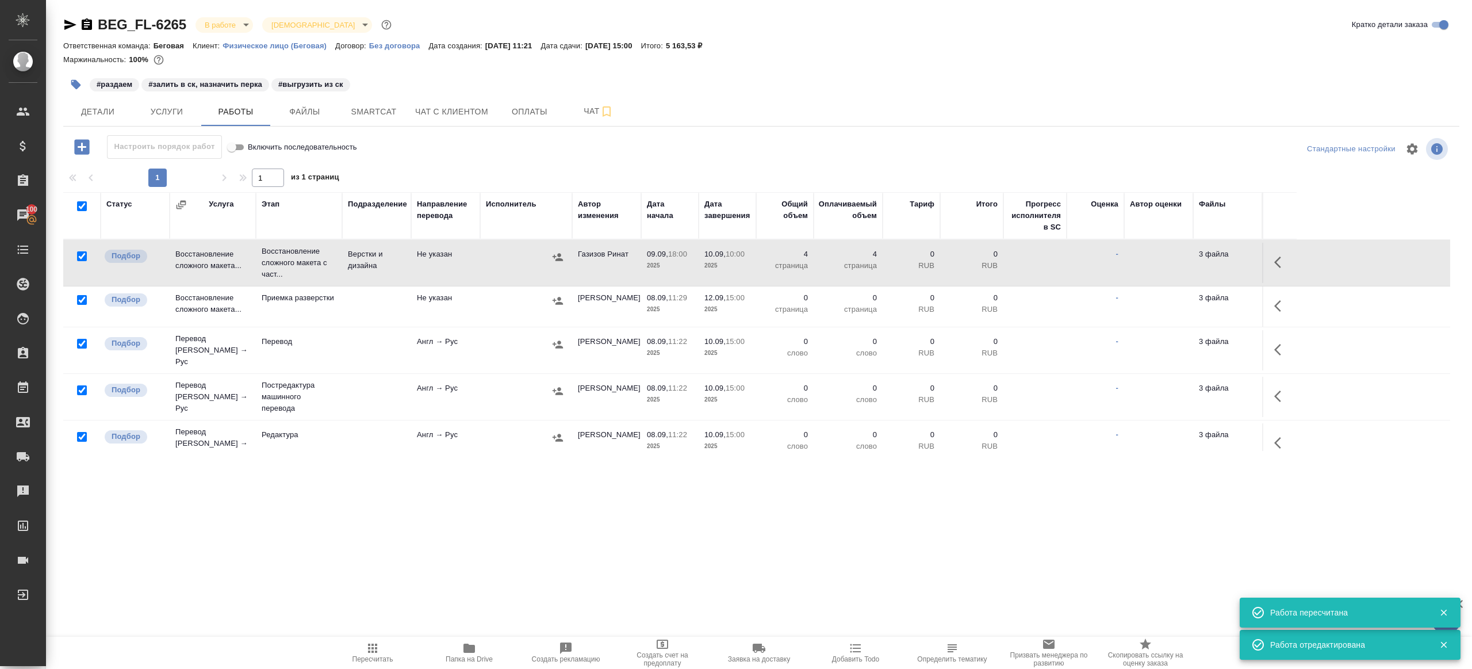
checkbox input "true"
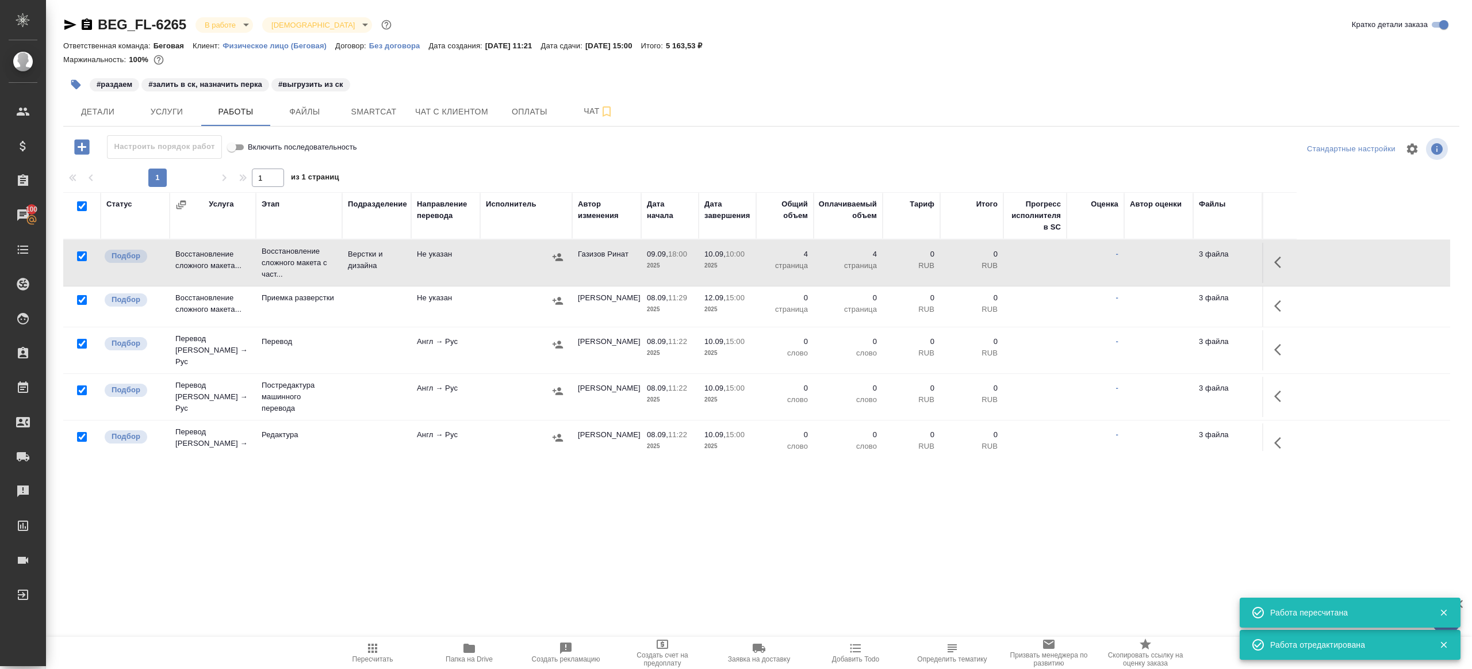
checkbox input "true"
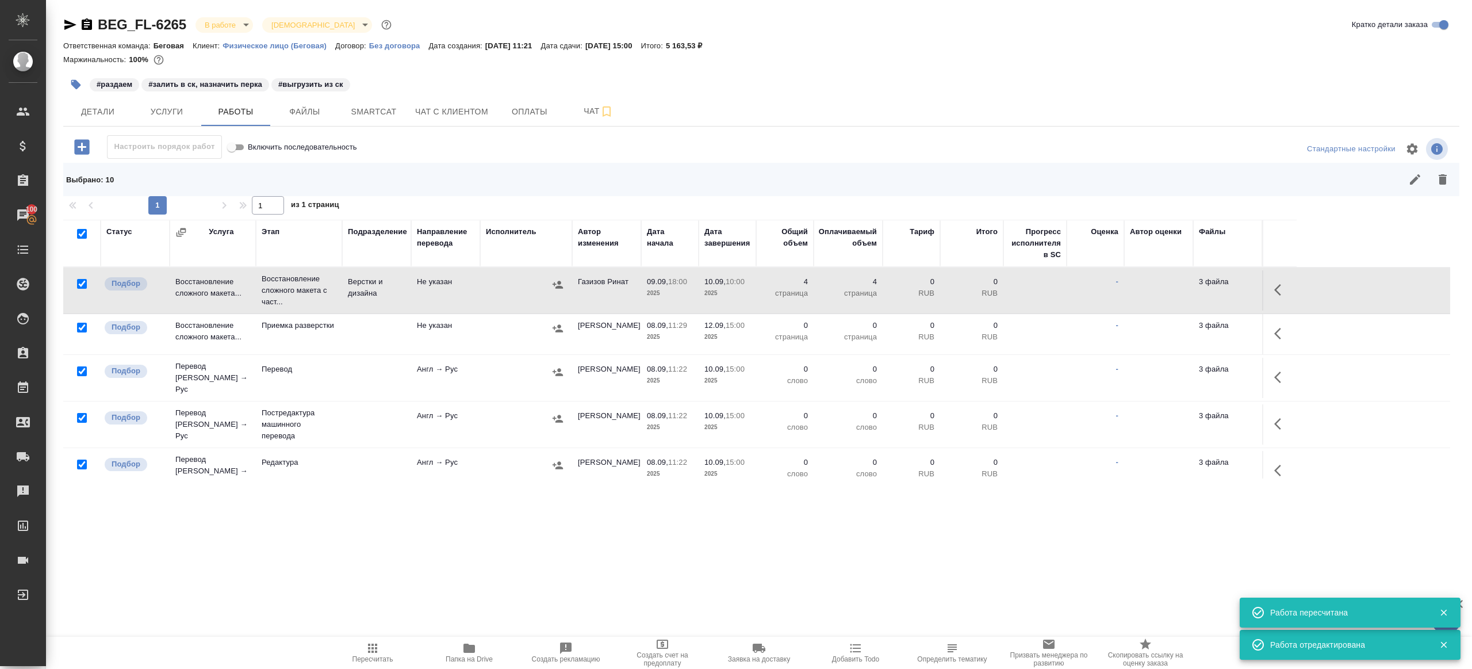
click at [80, 286] on input "checkbox" at bounding box center [82, 284] width 10 height 10
checkbox input "false"
click at [85, 369] on input "checkbox" at bounding box center [82, 371] width 10 height 10
checkbox input "false"
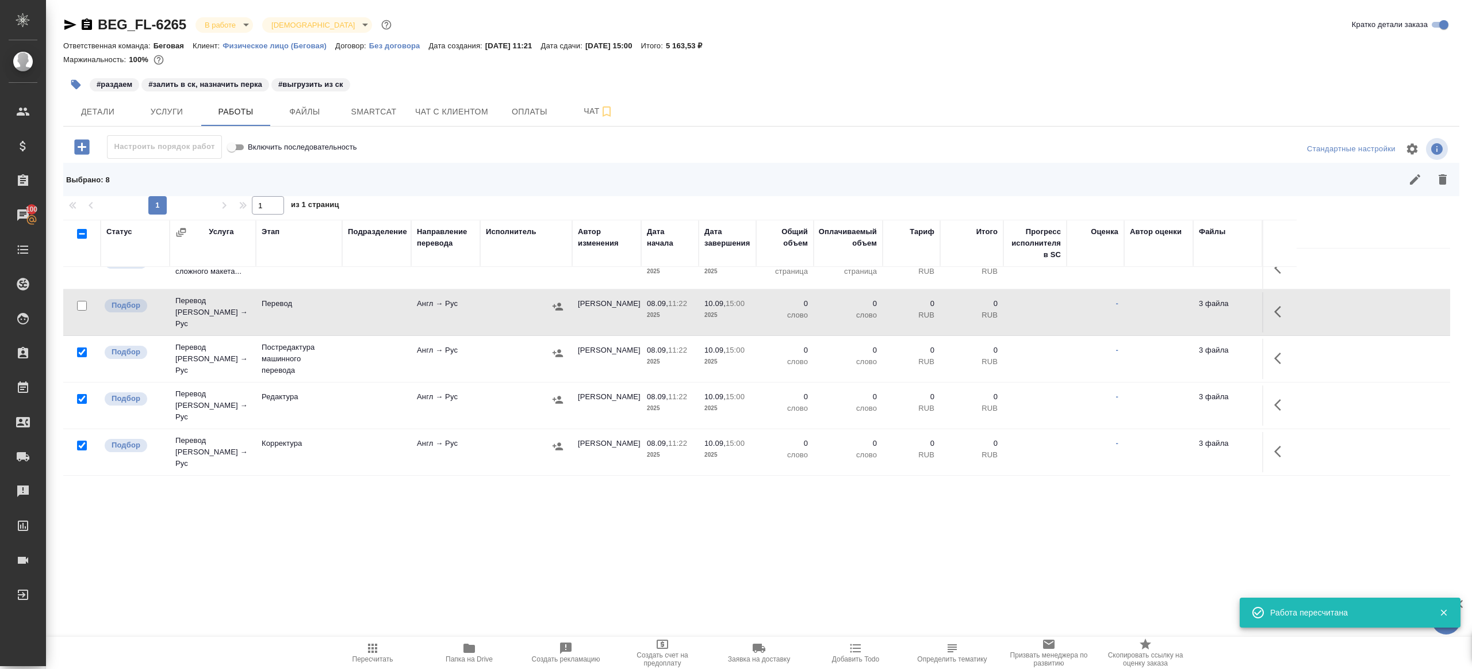
scroll to position [67, 0]
click at [82, 485] on input "checkbox" at bounding box center [82, 490] width 10 height 10
checkbox input "false"
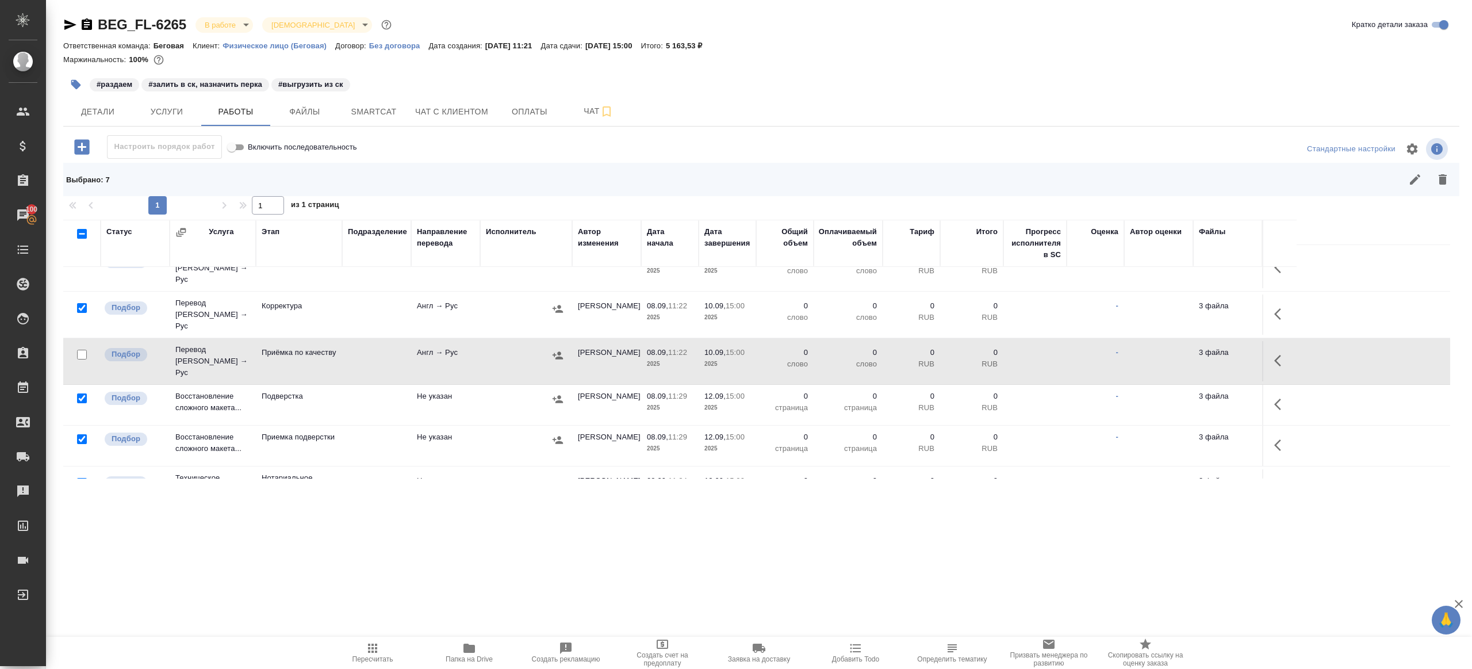
scroll to position [212, 0]
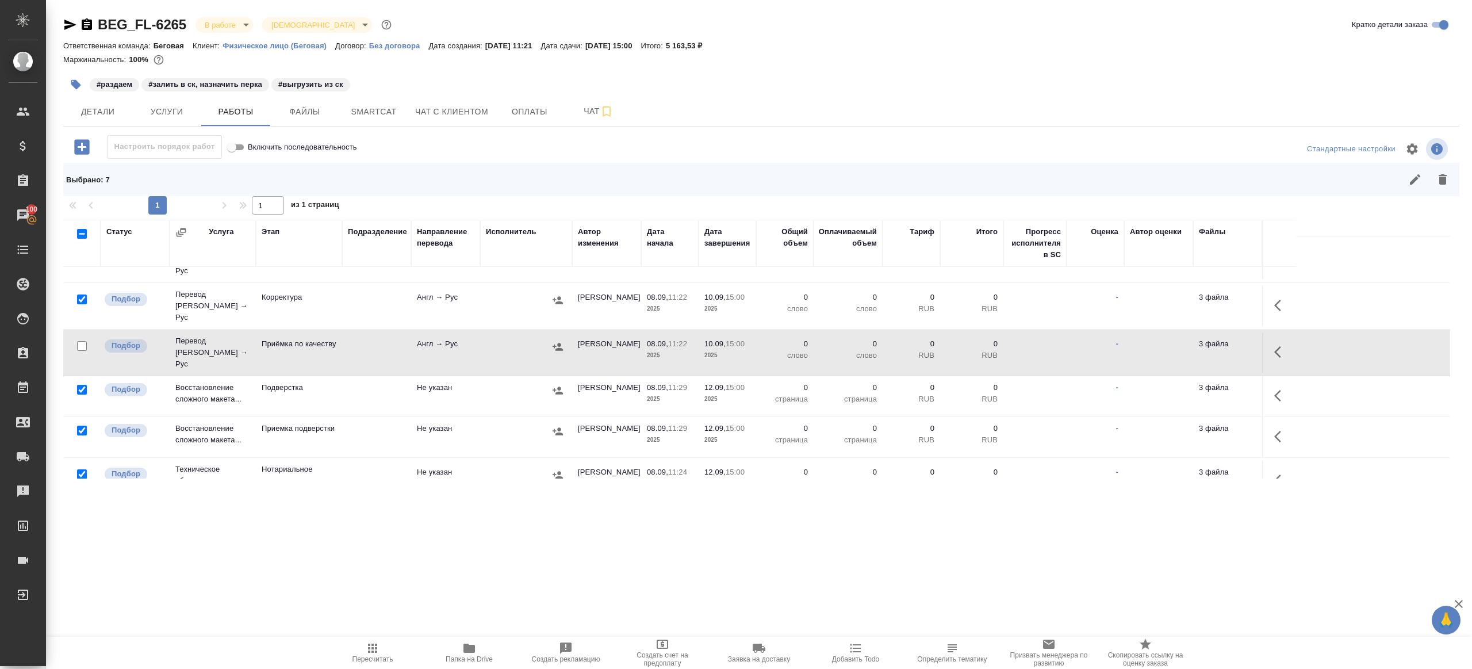
drag, startPoint x: 78, startPoint y: 450, endPoint x: 162, endPoint y: 425, distance: 87.9
click at [78, 469] on input "checkbox" at bounding box center [82, 474] width 10 height 10
checkbox input "false"
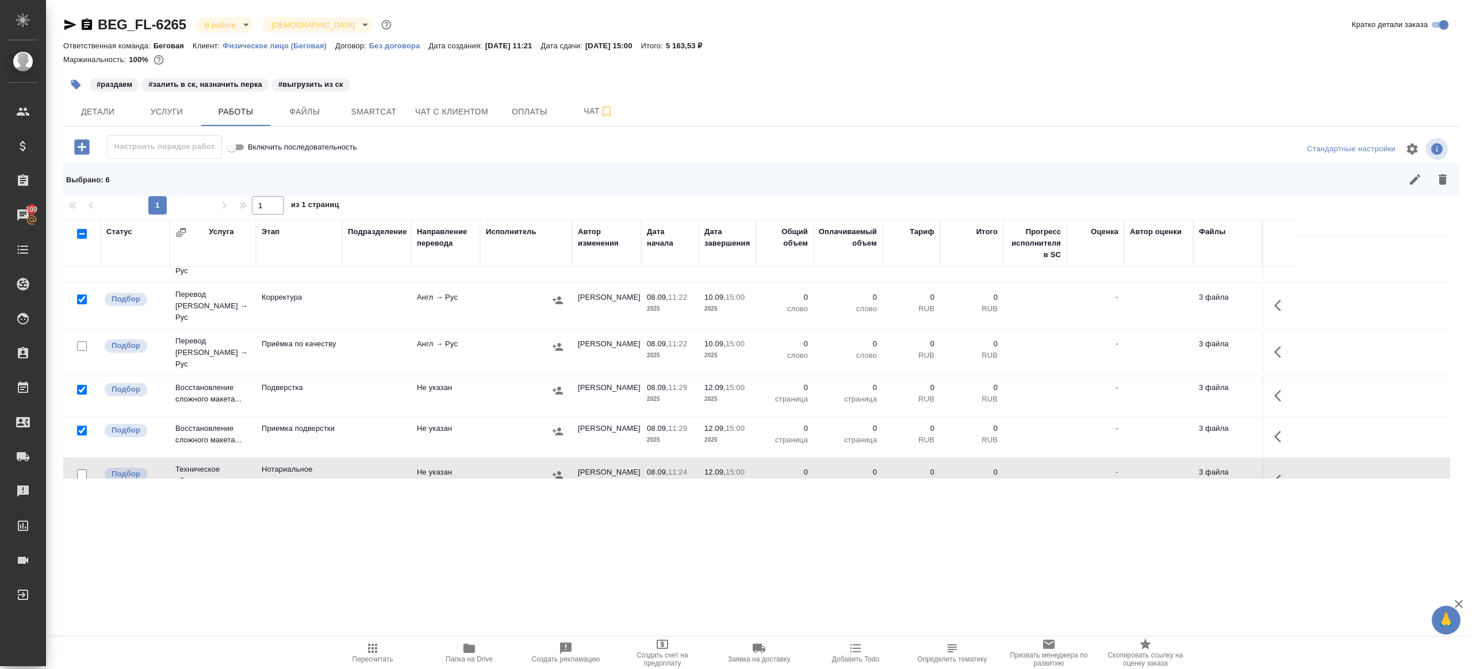
click at [1439, 180] on icon "button" at bounding box center [1443, 179] width 8 height 10
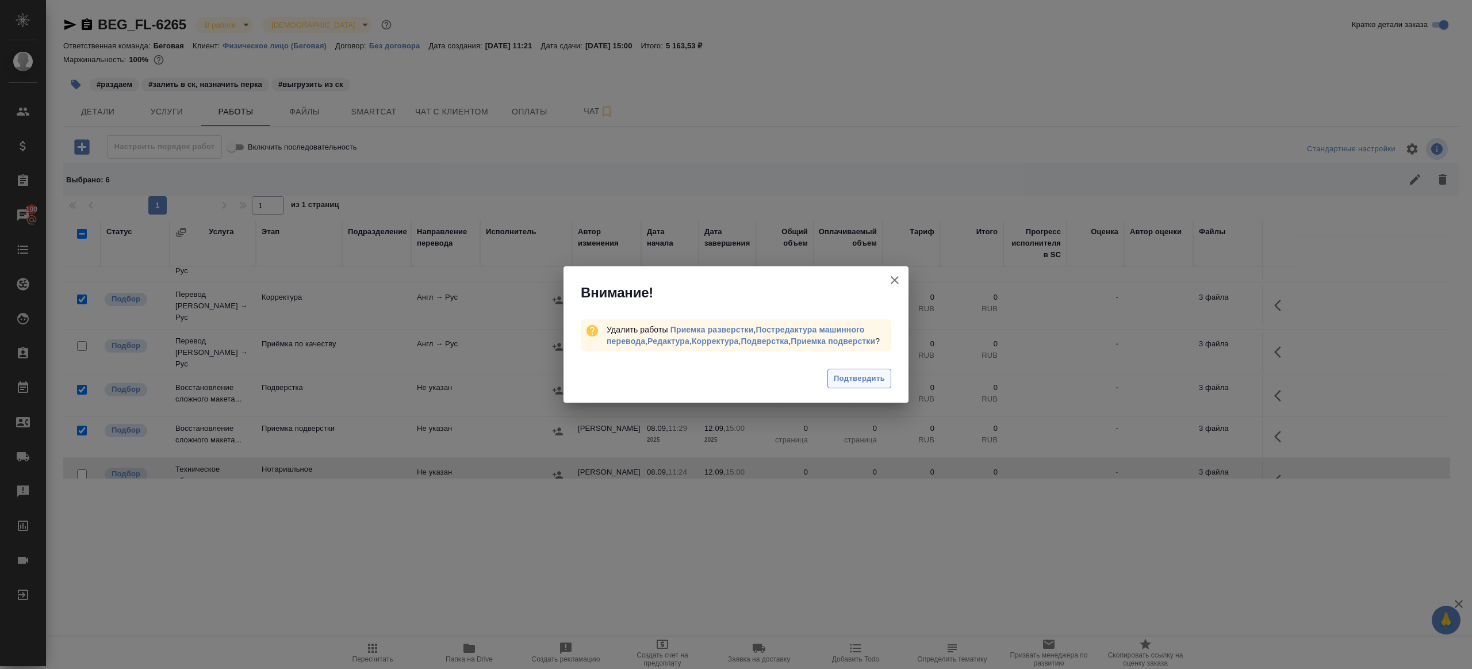
click at [864, 389] on button "Подтвердить" at bounding box center [859, 379] width 64 height 20
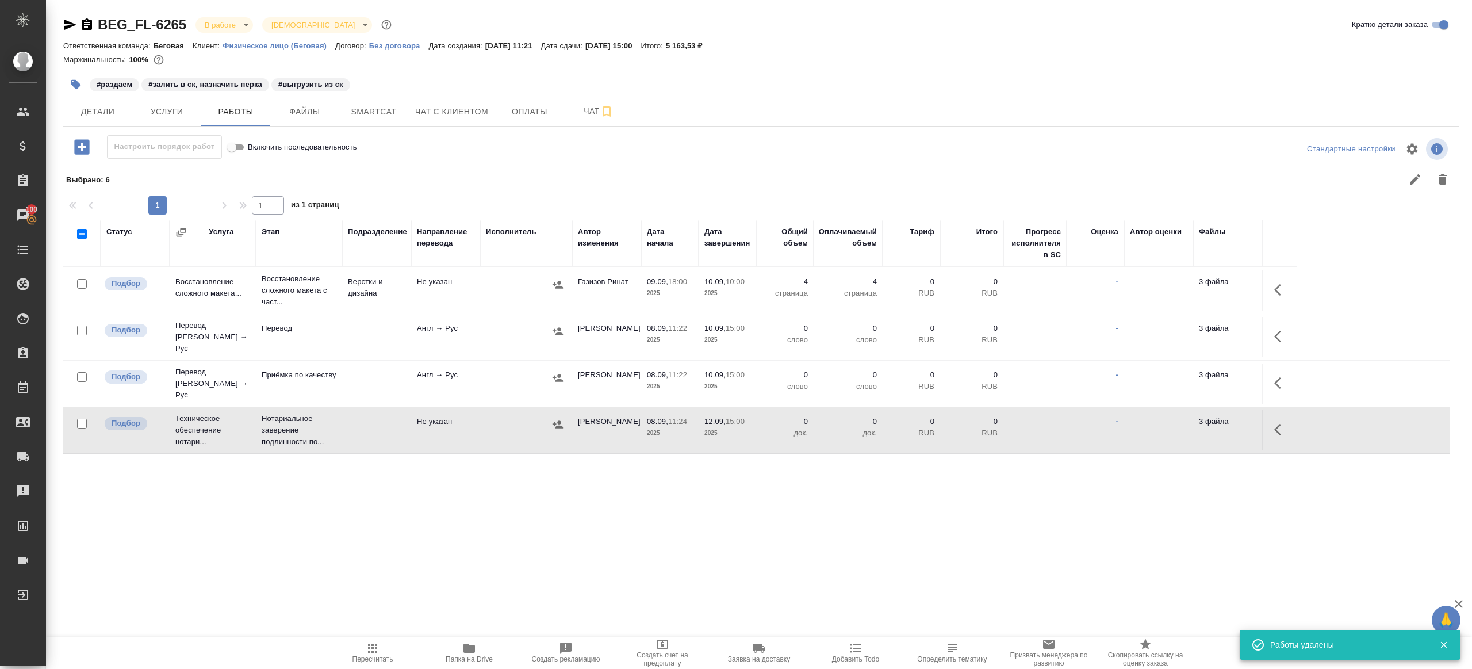
scroll to position [0, 0]
click at [1284, 336] on icon "button" at bounding box center [1281, 336] width 14 height 14
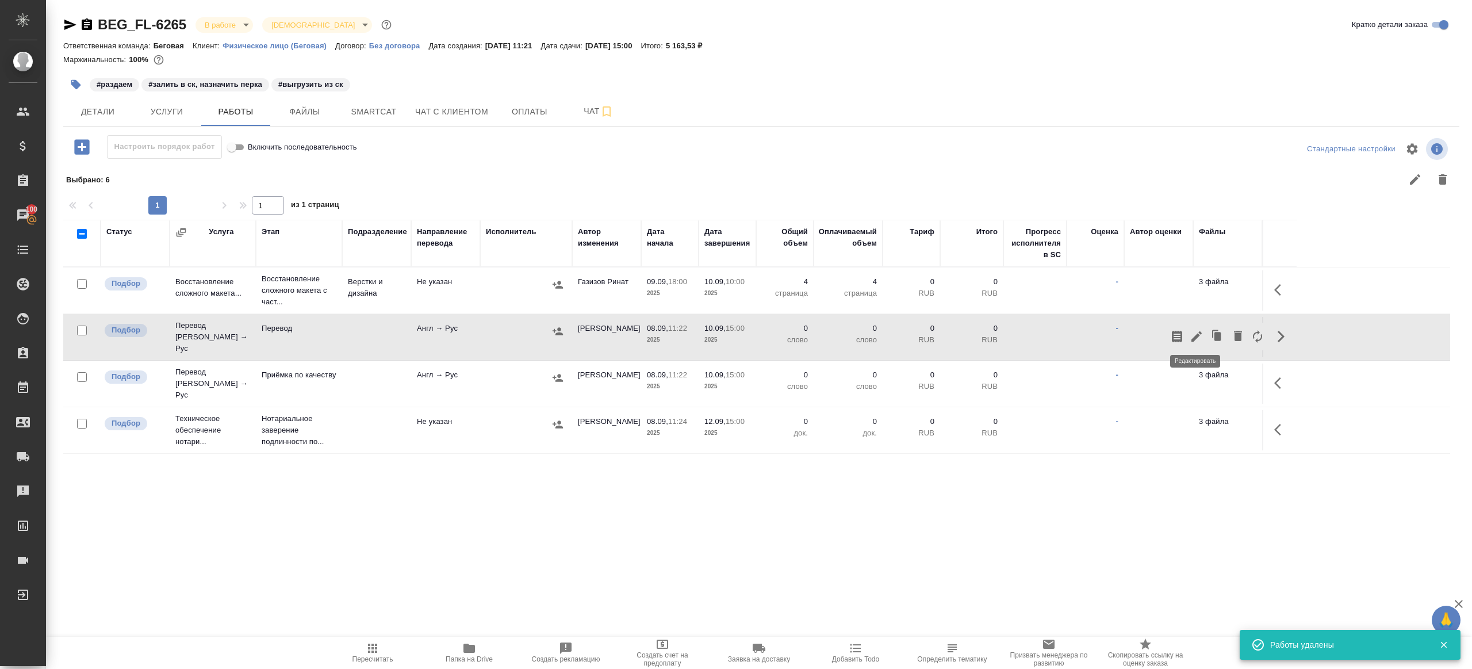
click at [1197, 336] on icon "button" at bounding box center [1197, 336] width 14 height 14
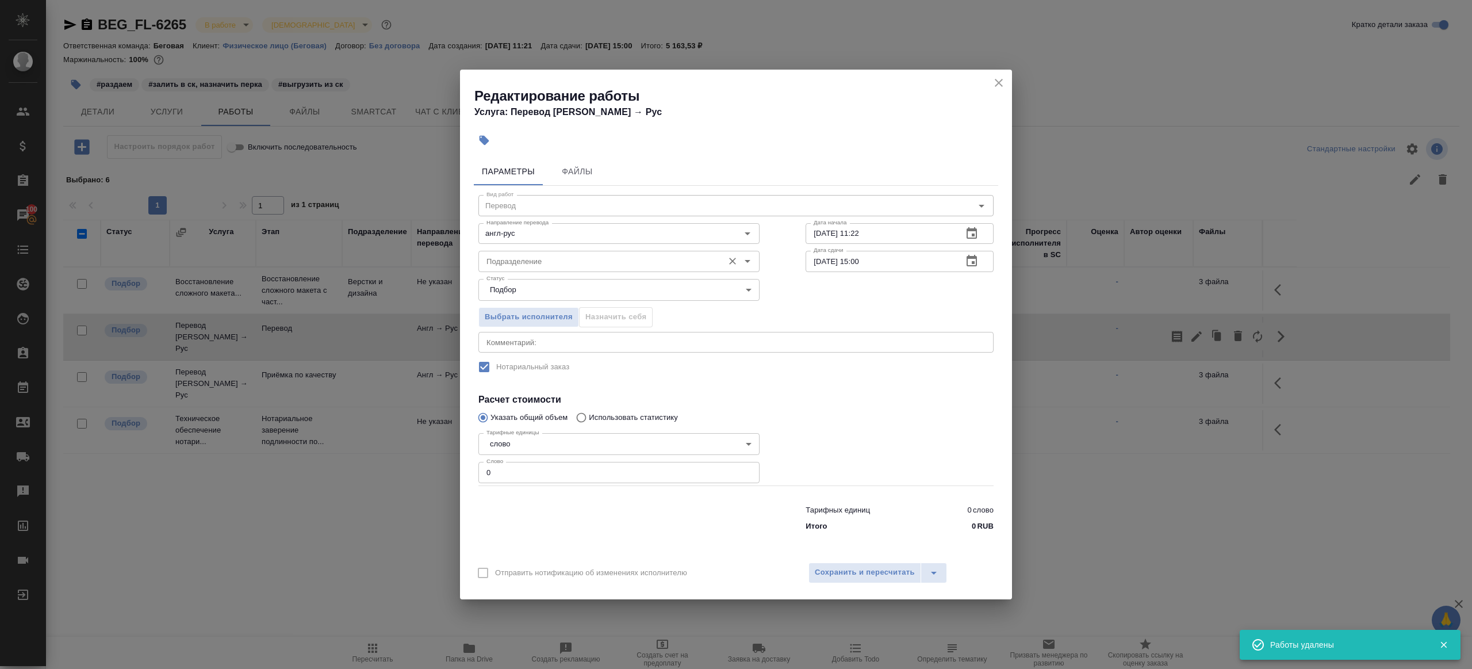
click at [544, 264] on input "Подразделение" at bounding box center [600, 261] width 236 height 14
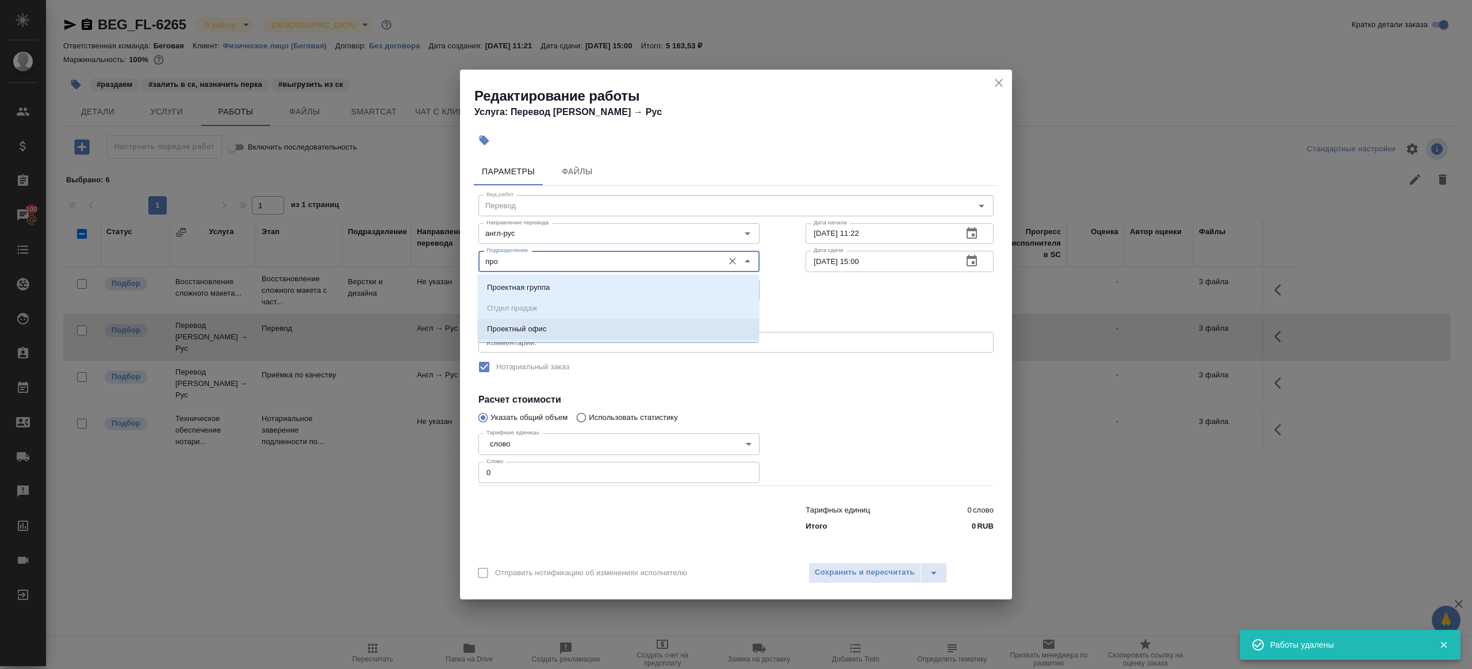
click at [543, 337] on li "Проектный офис" at bounding box center [618, 329] width 281 height 21
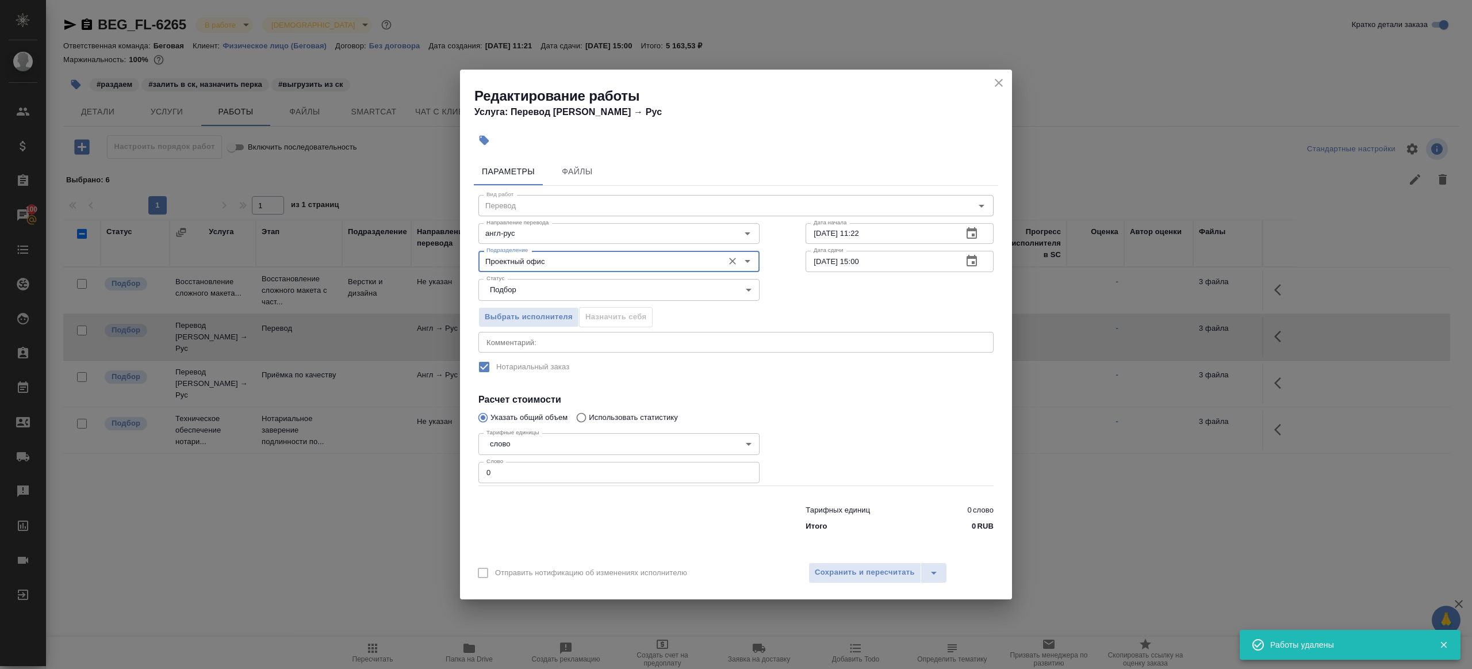
type input "Проектный офис"
click at [538, 481] on input "0" at bounding box center [618, 472] width 281 height 21
type input "1"
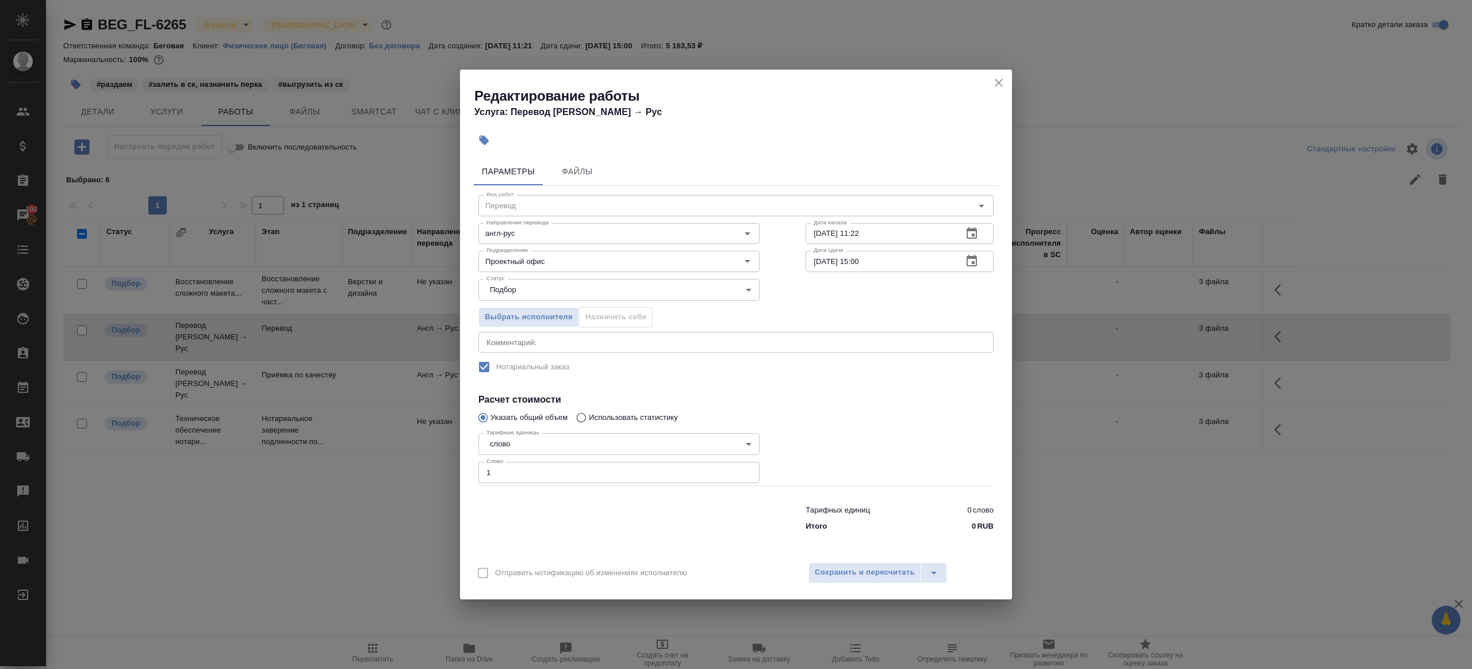
click at [571, 519] on div at bounding box center [618, 516] width 327 height 46
click at [916, 229] on input "08.09.2025 11:22" at bounding box center [880, 233] width 148 height 21
paste input "10.09.2025 10:00"
type input "10.09.2025 10:00"
click at [863, 258] on input "10.09.2025 15:00" at bounding box center [880, 261] width 148 height 21
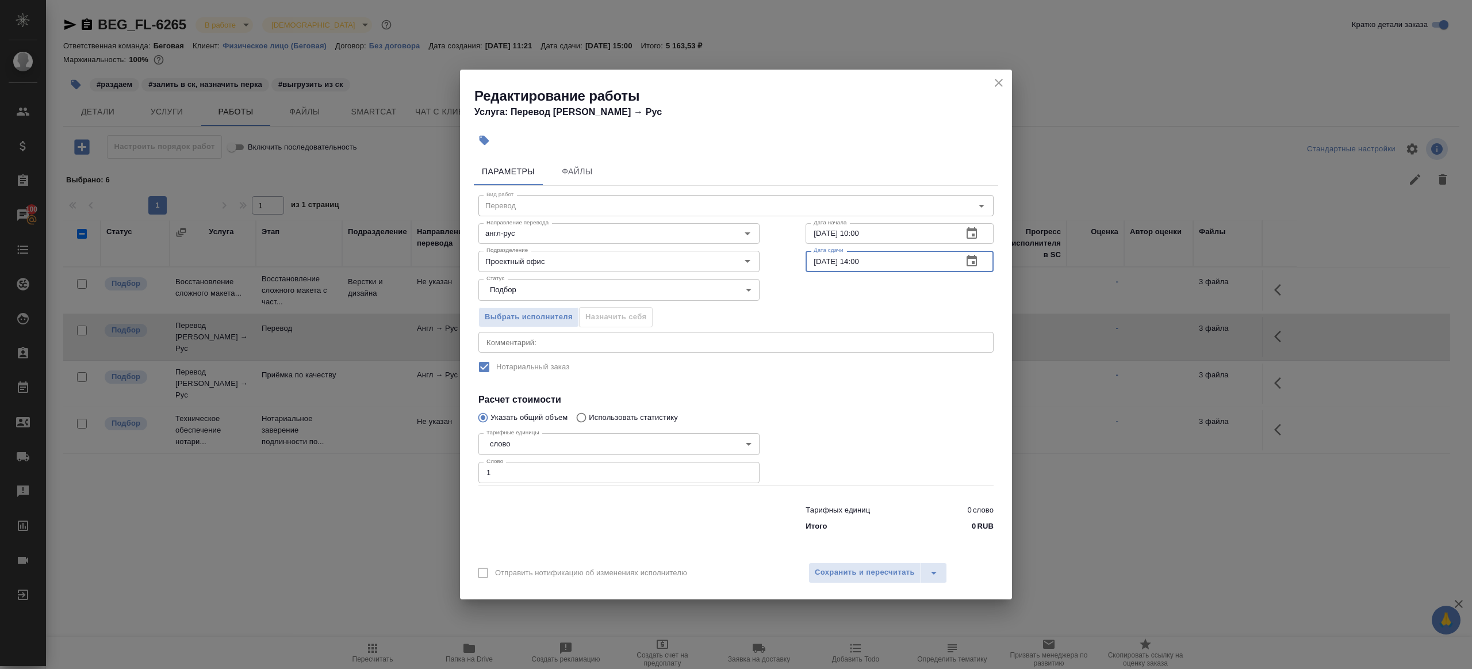
type input "[DATE] 14:00"
click at [838, 411] on div at bounding box center [900, 456] width 234 height 103
click at [838, 586] on div "Отправить нотификацию об изменениях исполнителю Сохранить и пересчитать" at bounding box center [736, 577] width 552 height 44
click at [838, 584] on div "Отправить нотификацию об изменениях исполнителю Сохранить и пересчитать" at bounding box center [736, 577] width 552 height 44
click at [838, 579] on button "Сохранить и пересчитать" at bounding box center [864, 572] width 113 height 21
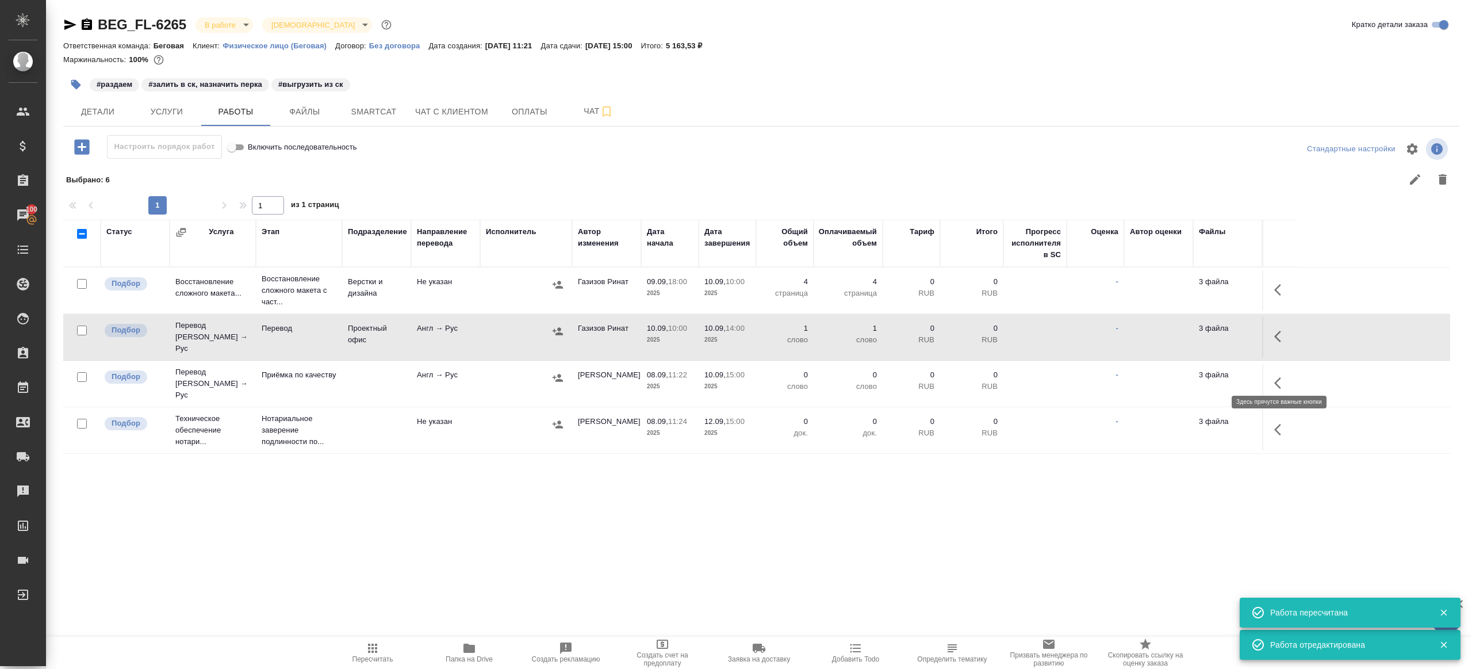
click at [1275, 382] on button "button" at bounding box center [1281, 383] width 28 height 28
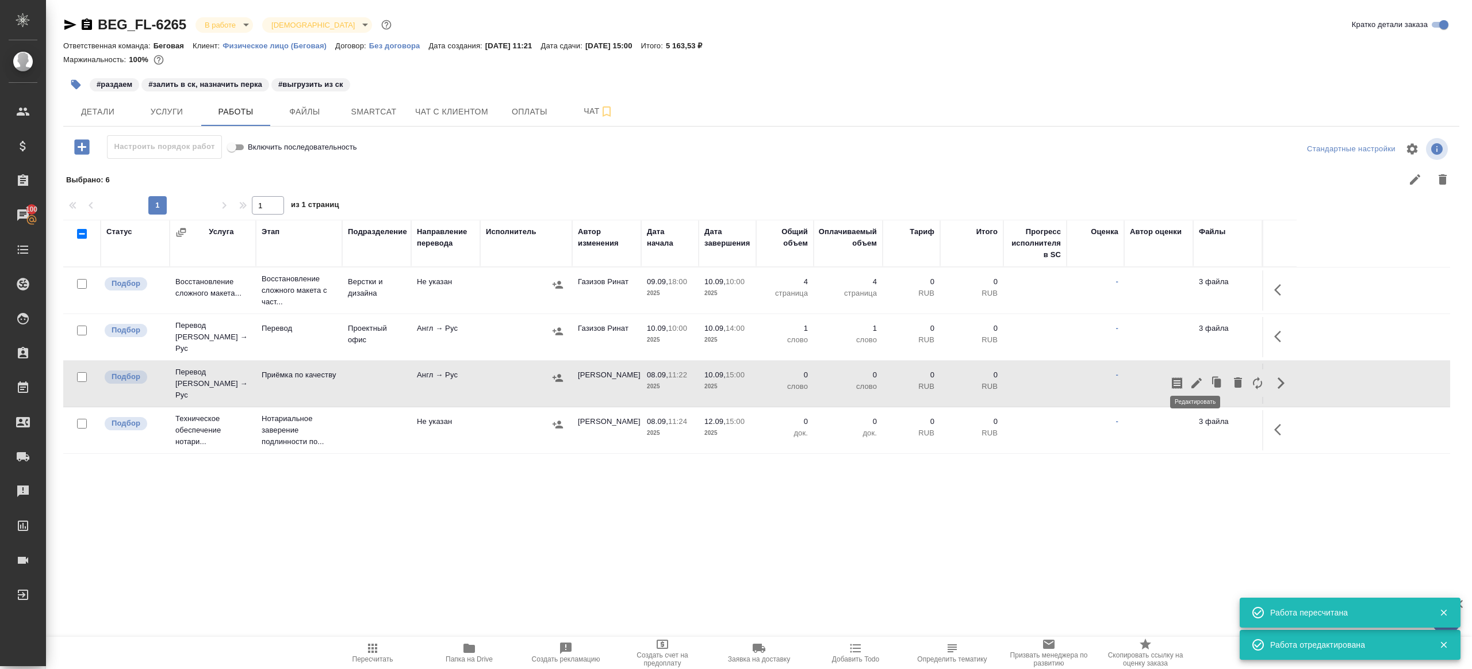
click at [1195, 376] on icon "button" at bounding box center [1197, 383] width 14 height 14
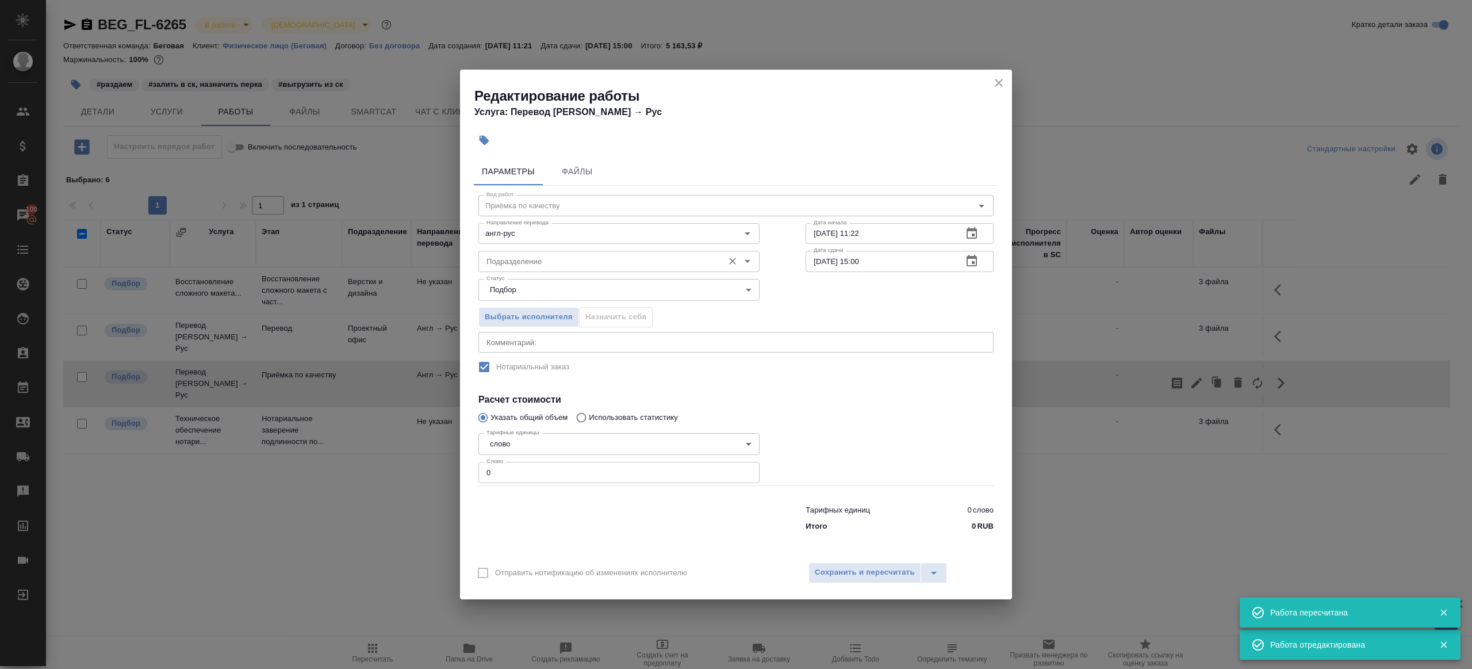
click at [609, 251] on div "Подразделение" at bounding box center [618, 261] width 281 height 21
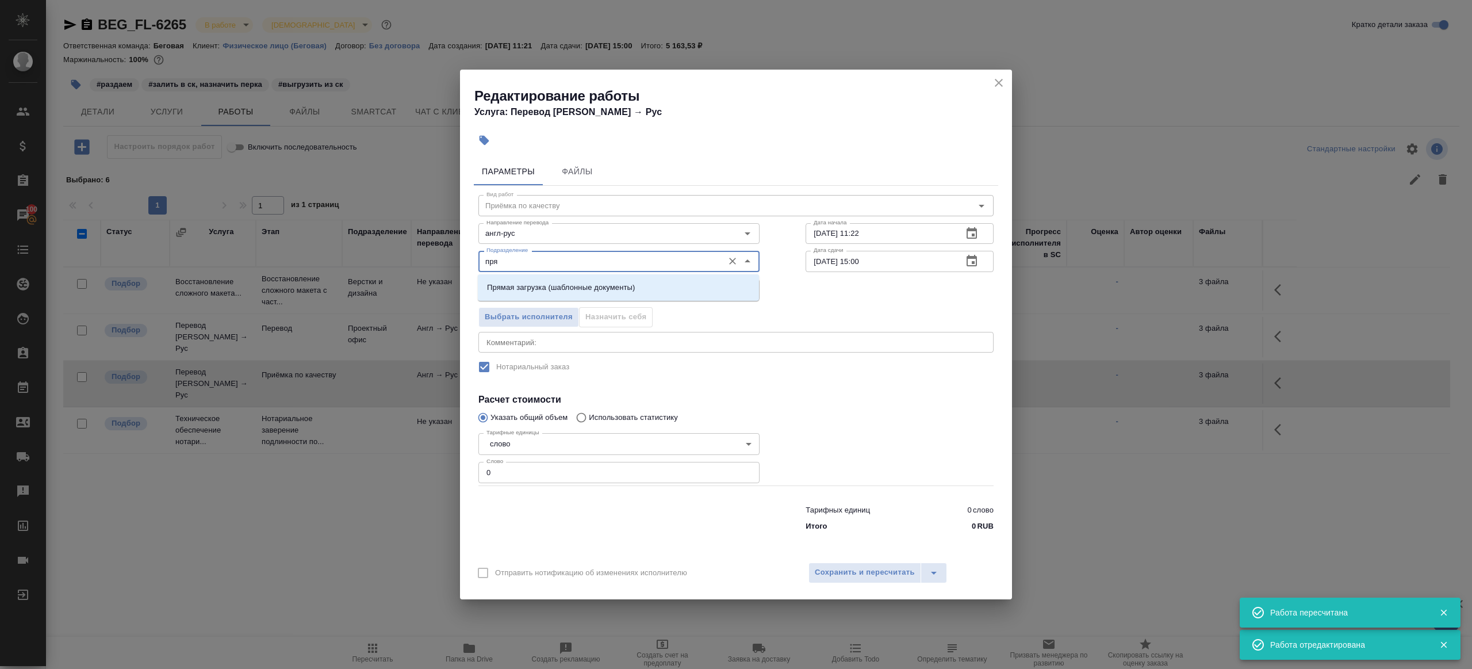
click at [626, 267] on input "пря" at bounding box center [600, 261] width 236 height 14
click at [626, 281] on li "Прямая загрузка (шаблонные документы)" at bounding box center [618, 287] width 281 height 21
type input "Прямая загрузка (шаблонные документы)"
click at [885, 224] on input "08.09.2025 11:22" at bounding box center [880, 233] width 148 height 21
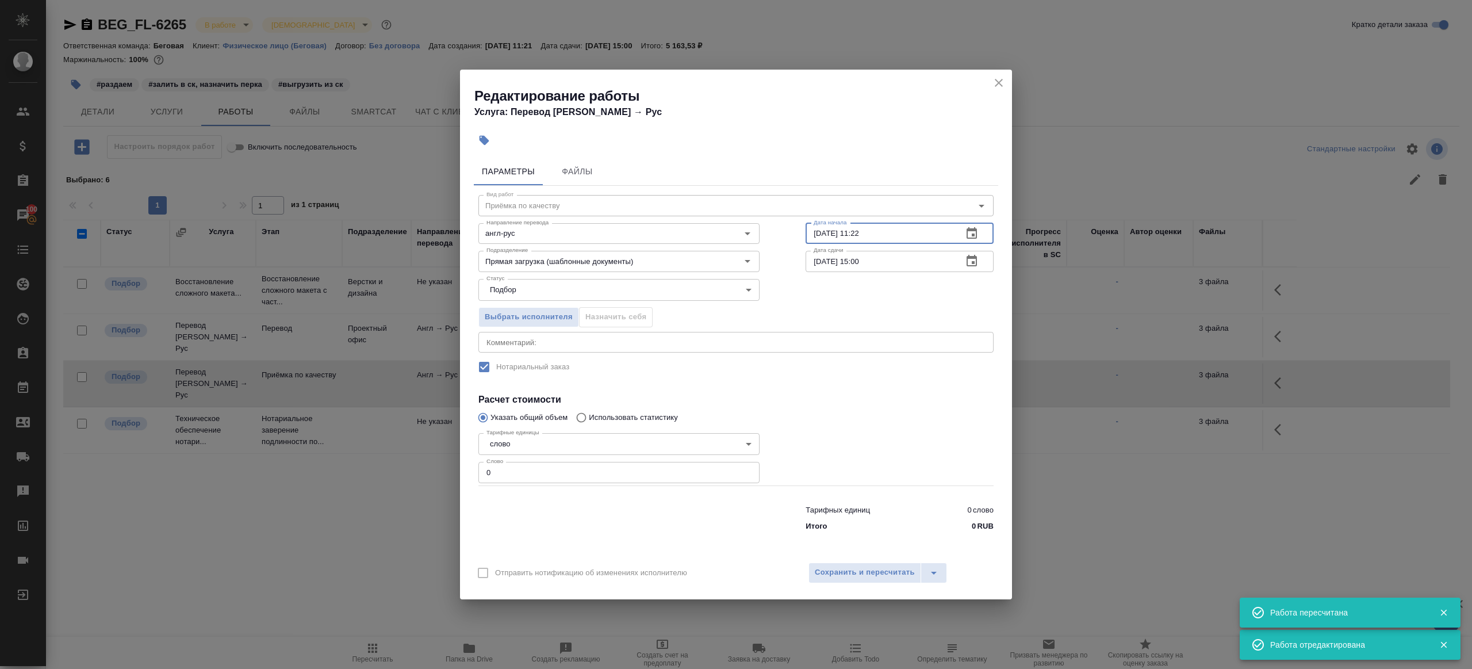
paste input "[DATE] 14:00"
type input "[DATE] 14:00"
click at [554, 474] on input "0" at bounding box center [618, 472] width 281 height 21
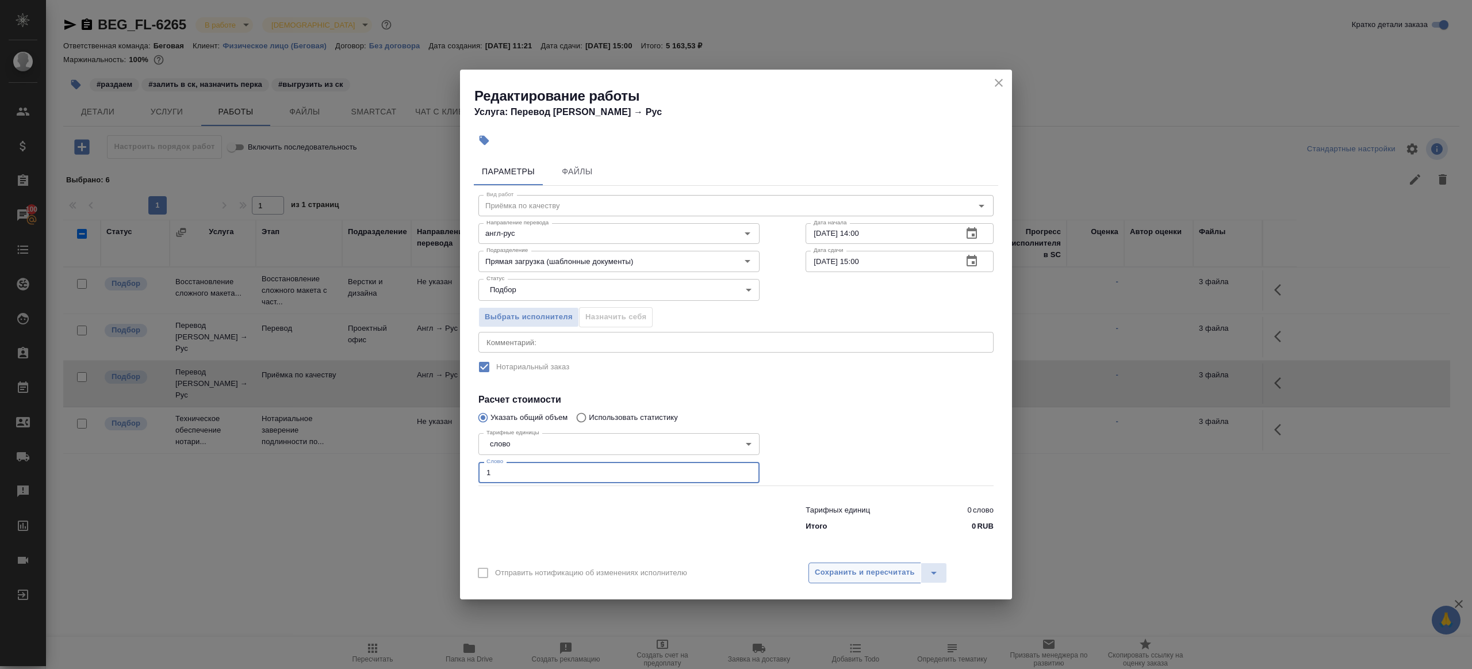
type input "1"
click at [868, 570] on span "Сохранить и пересчитать" at bounding box center [865, 572] width 100 height 13
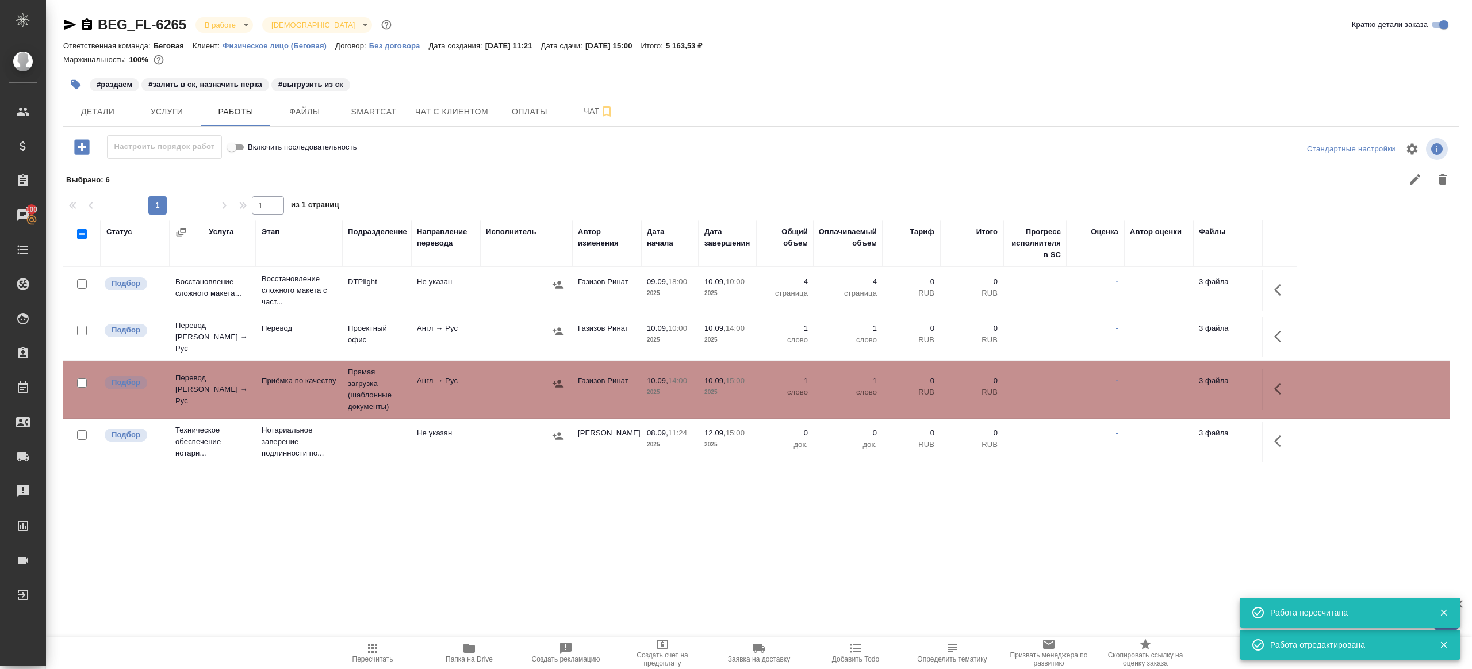
click at [91, 105] on span "Детали" at bounding box center [97, 112] width 55 height 14
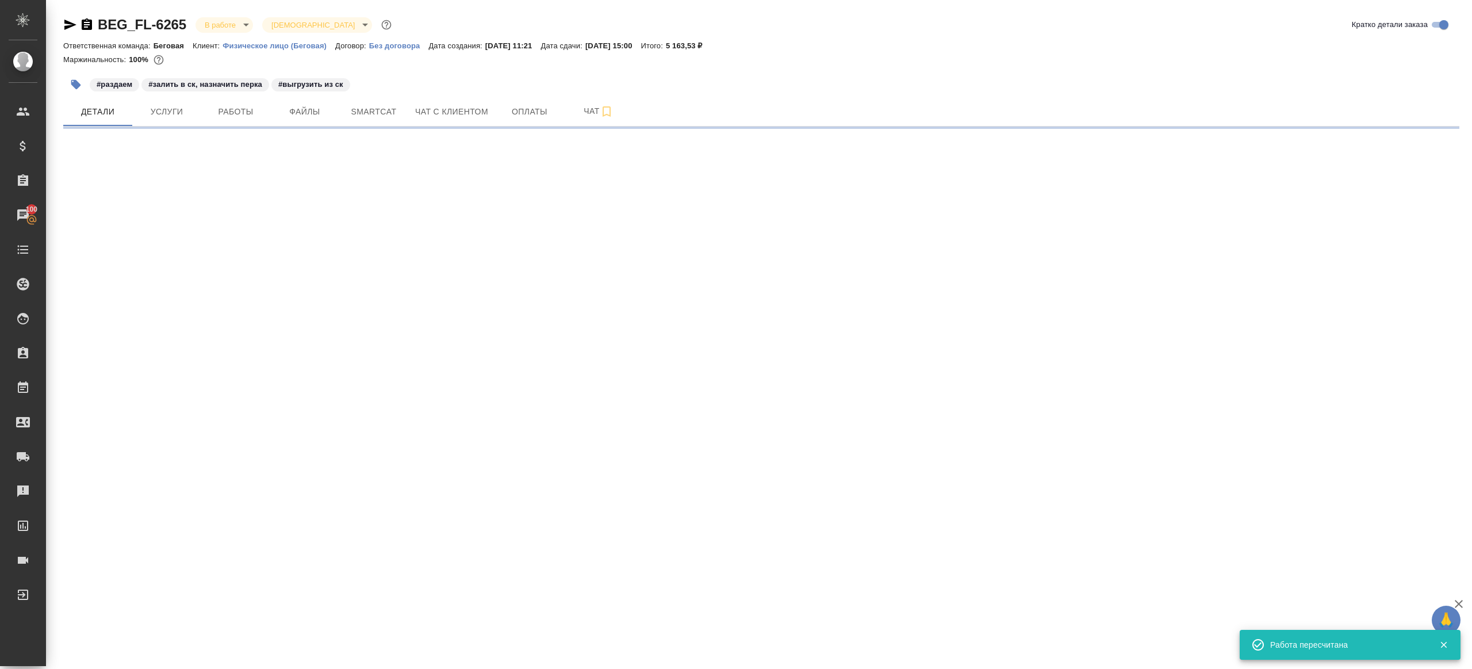
select select "RU"
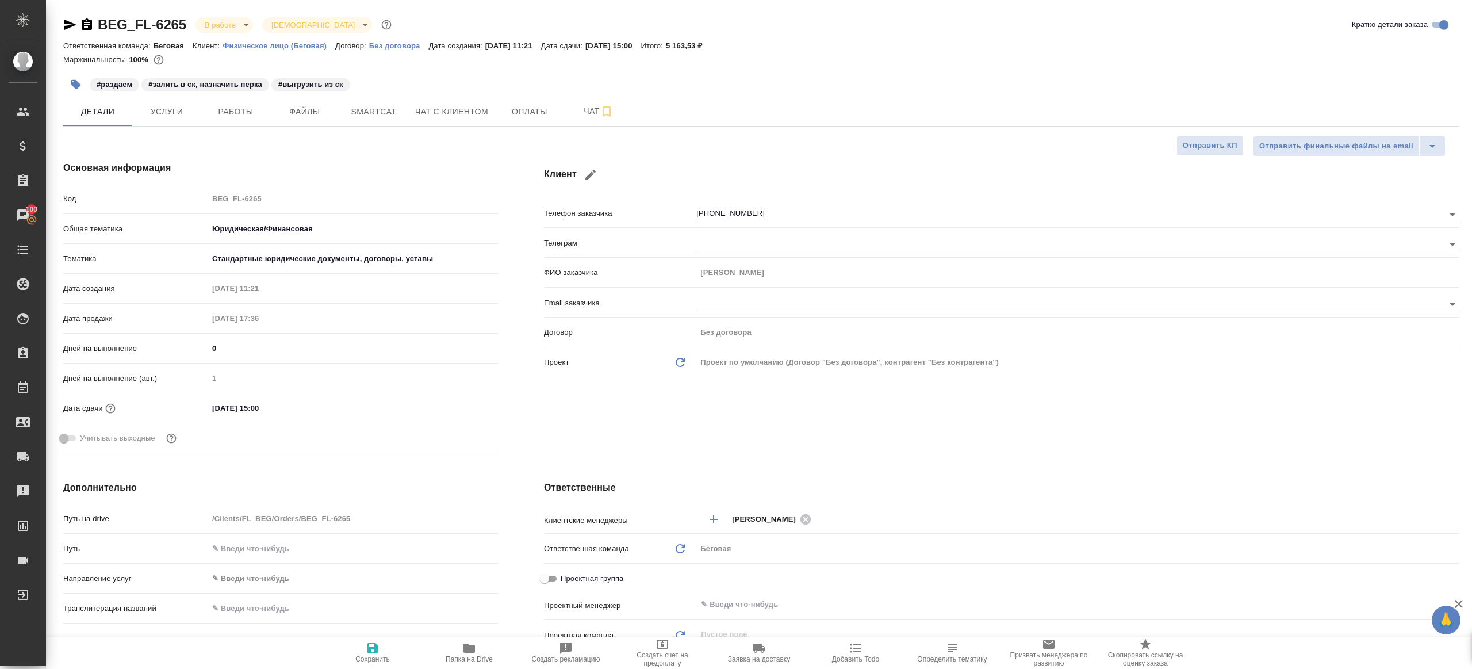
type textarea "x"
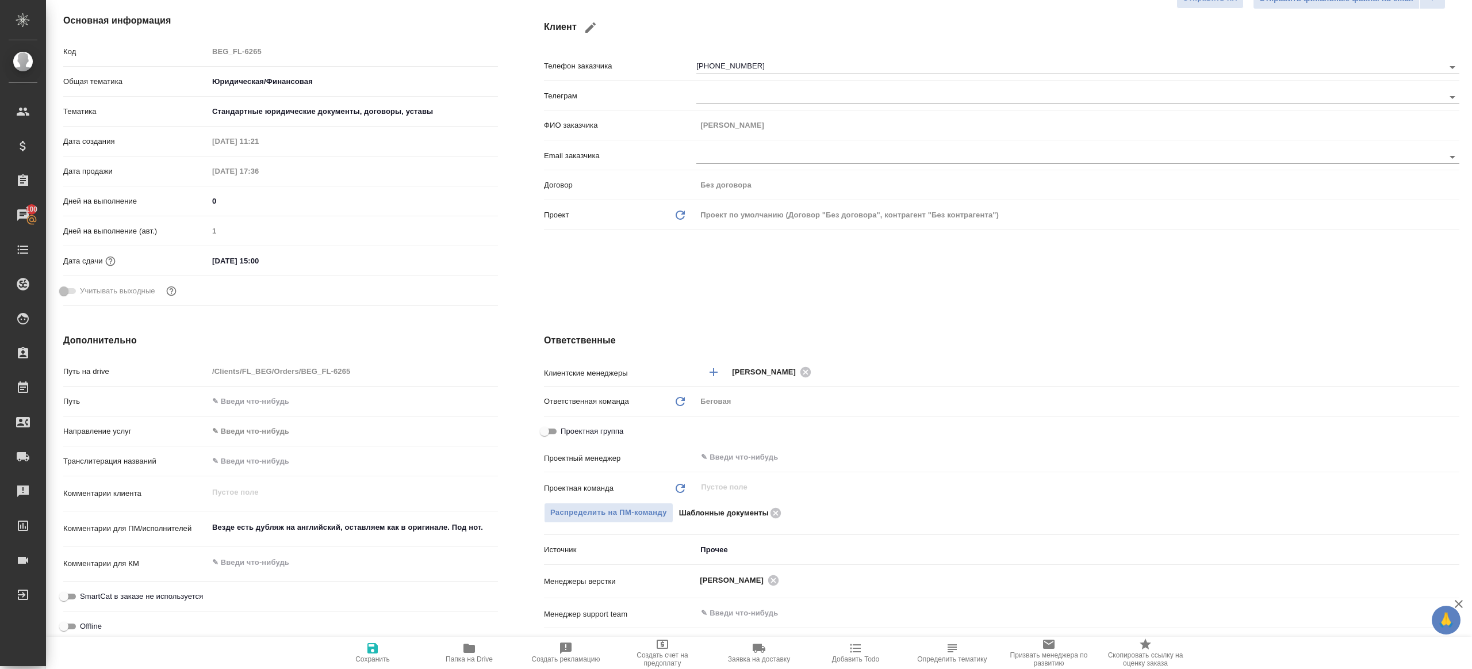
scroll to position [343, 0]
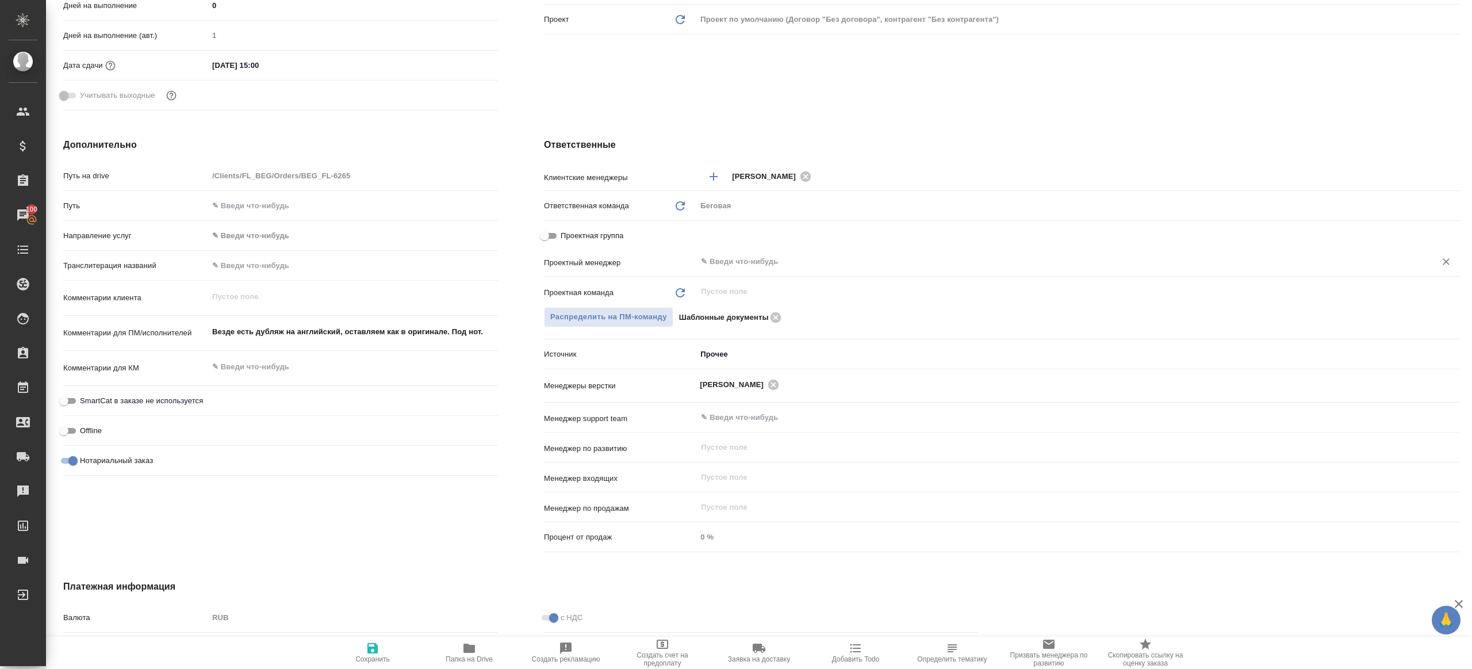
click at [780, 264] on input "text" at bounding box center [1059, 262] width 718 height 14
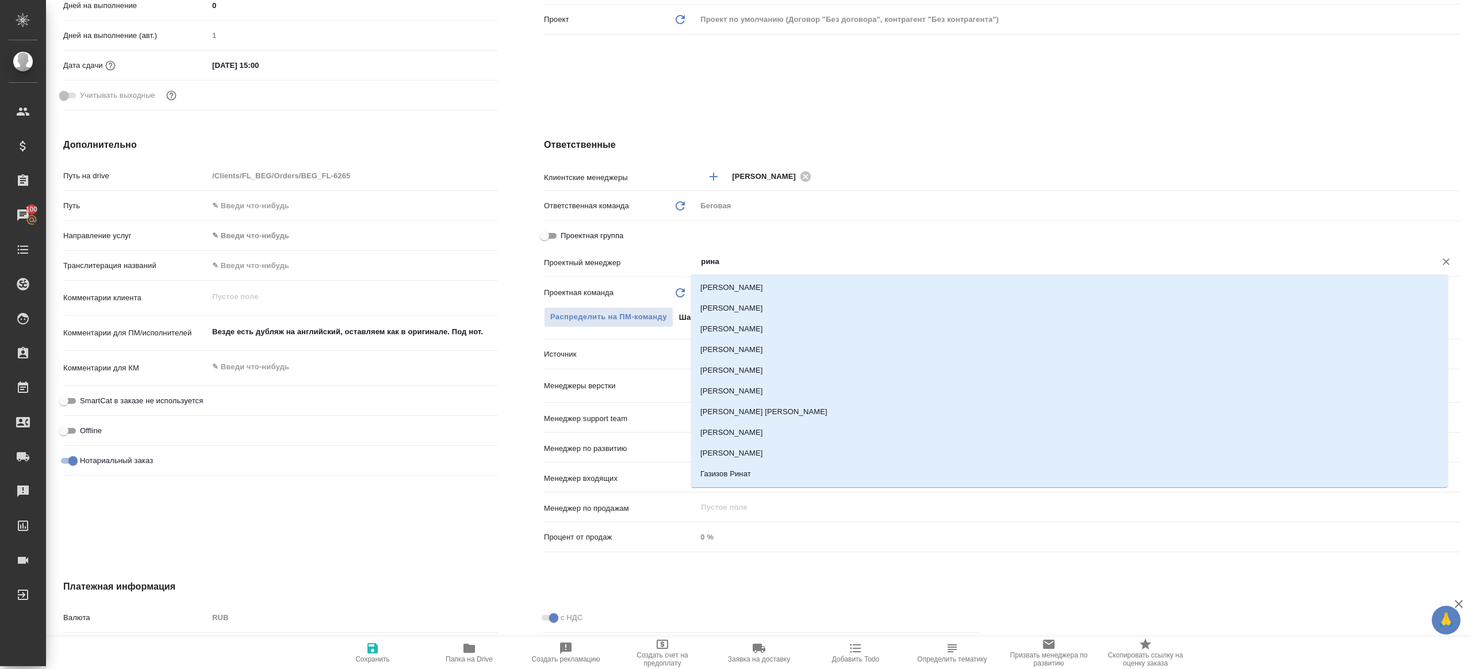
type input "ринат"
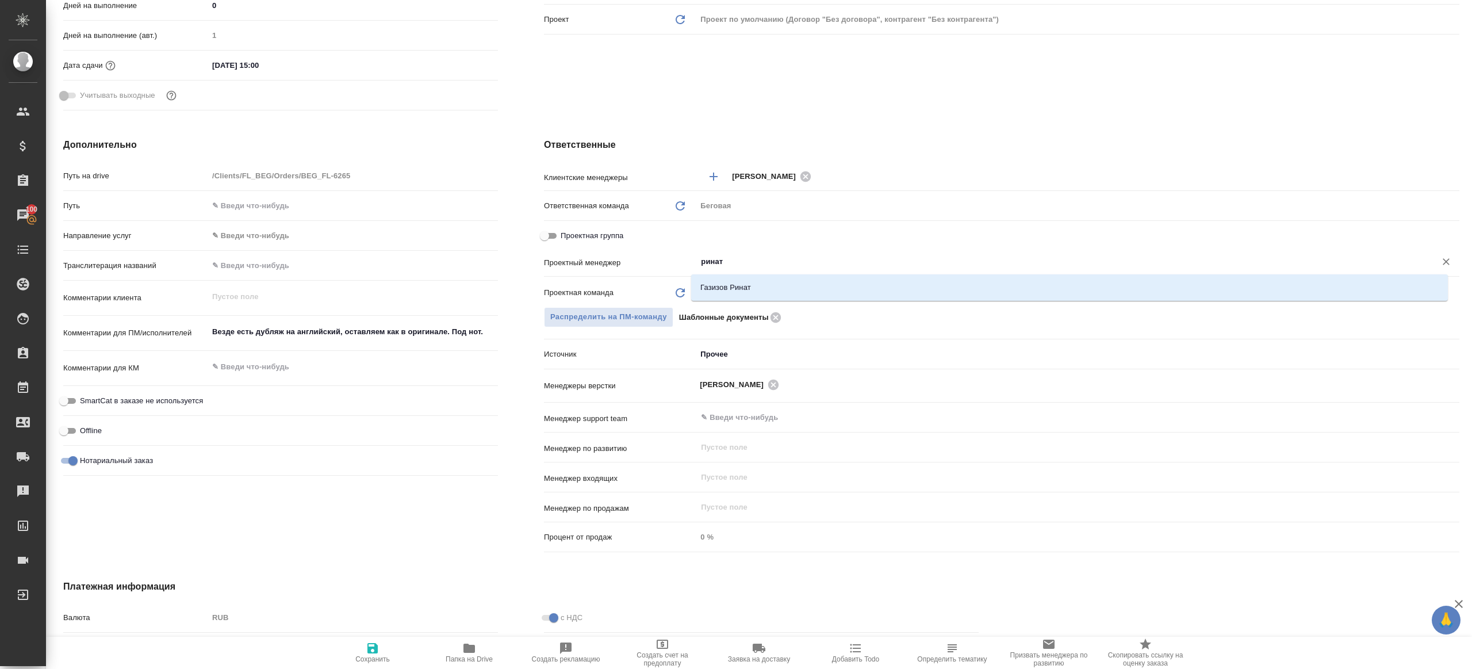
click at [782, 282] on li "Газизов Ринат" at bounding box center [1069, 287] width 757 height 21
type textarea "x"
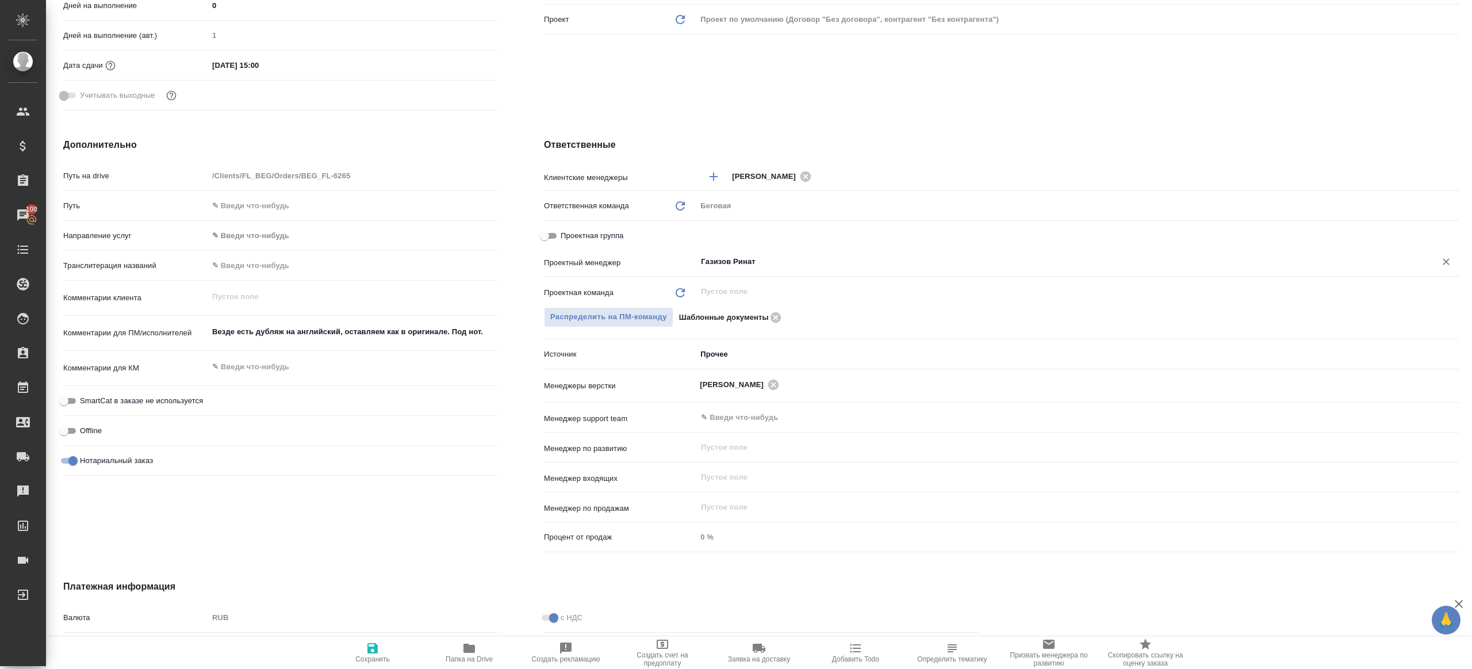
type input "Газизов Ринат"
click at [373, 647] on icon "button" at bounding box center [372, 648] width 10 height 10
type textarea "x"
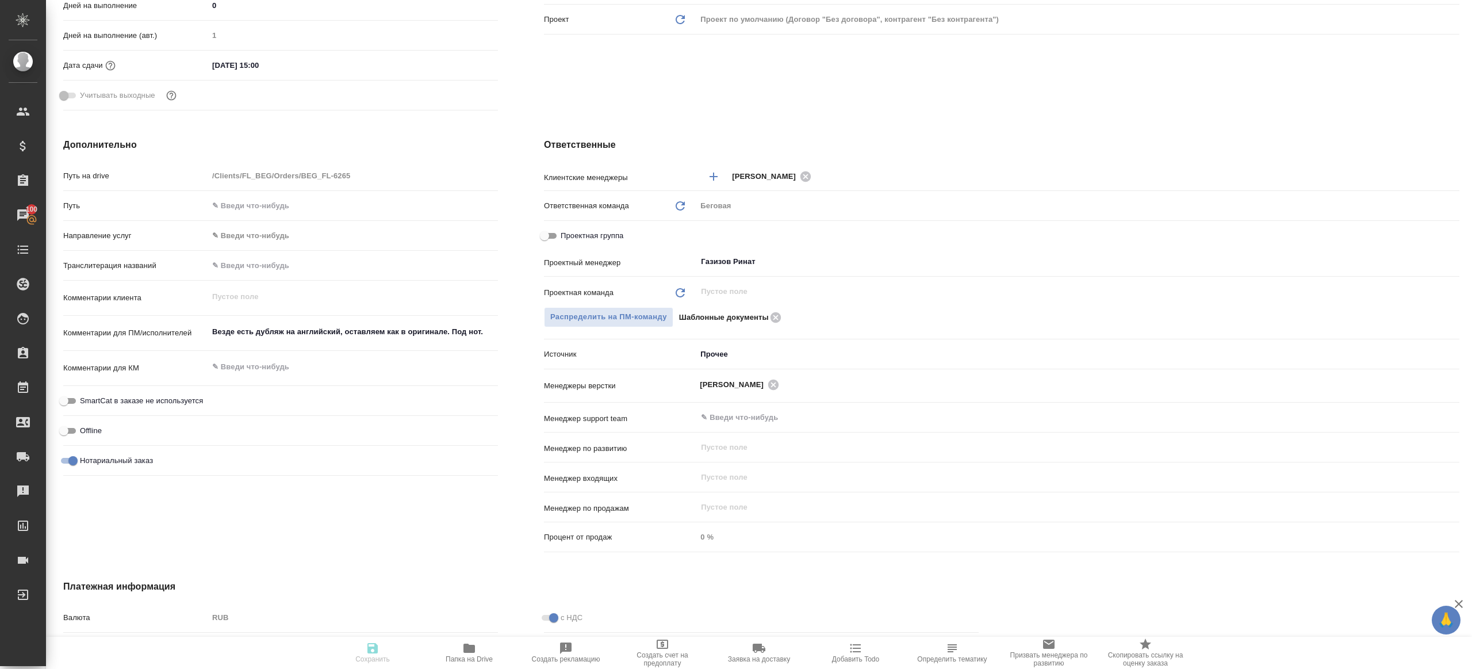
type textarea "x"
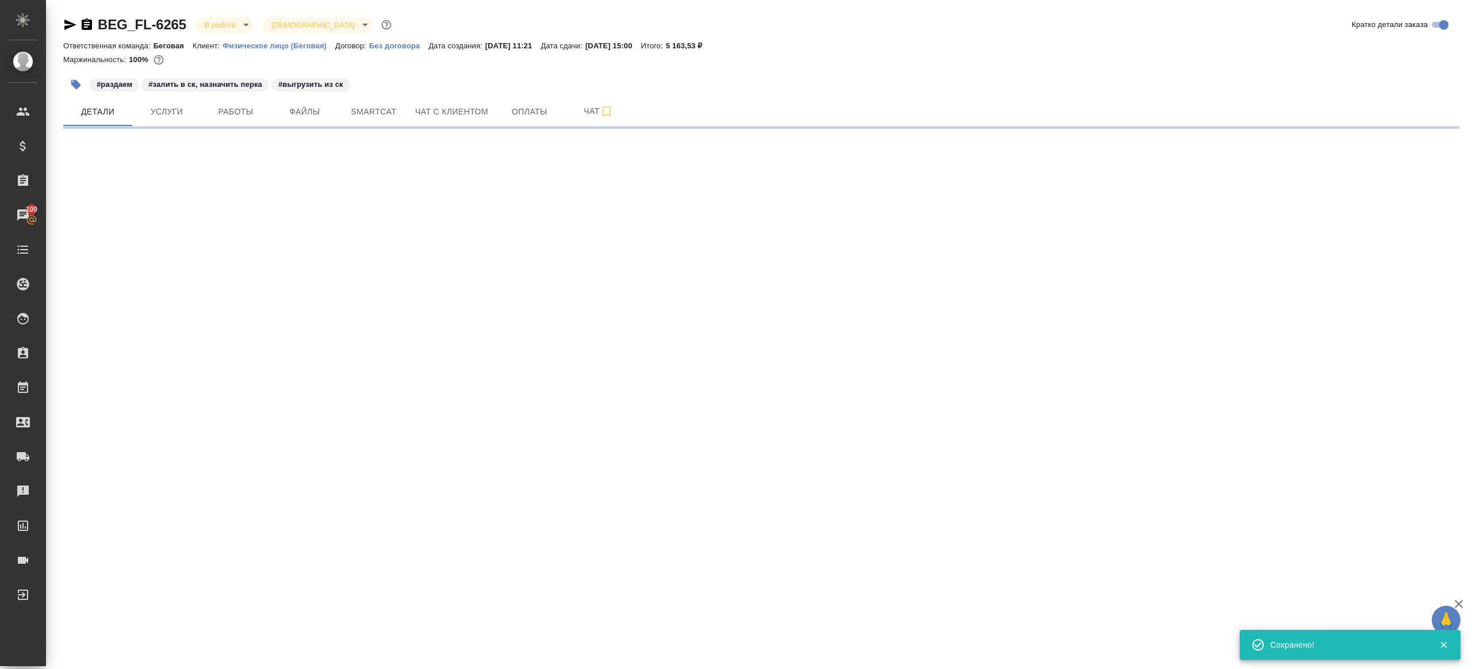
scroll to position [0, 0]
select select "RU"
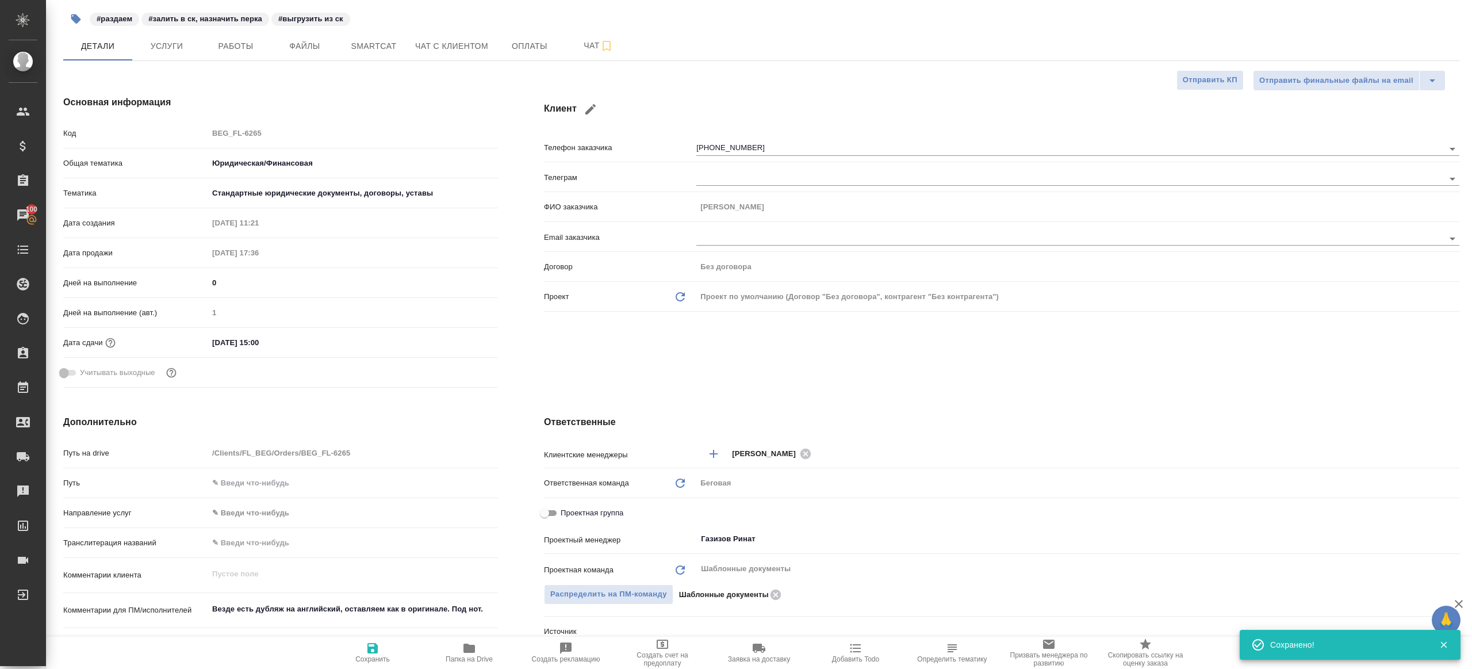
type textarea "x"
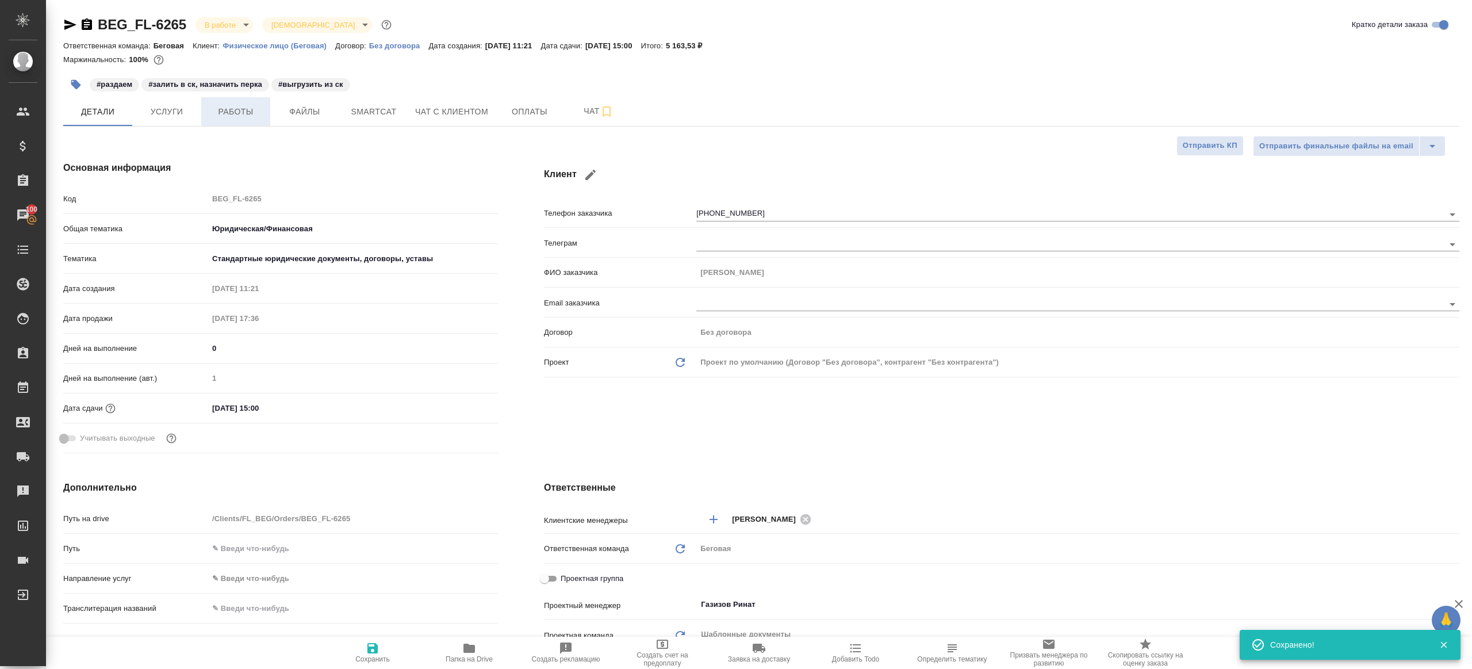
click at [255, 108] on span "Работы" at bounding box center [235, 112] width 55 height 14
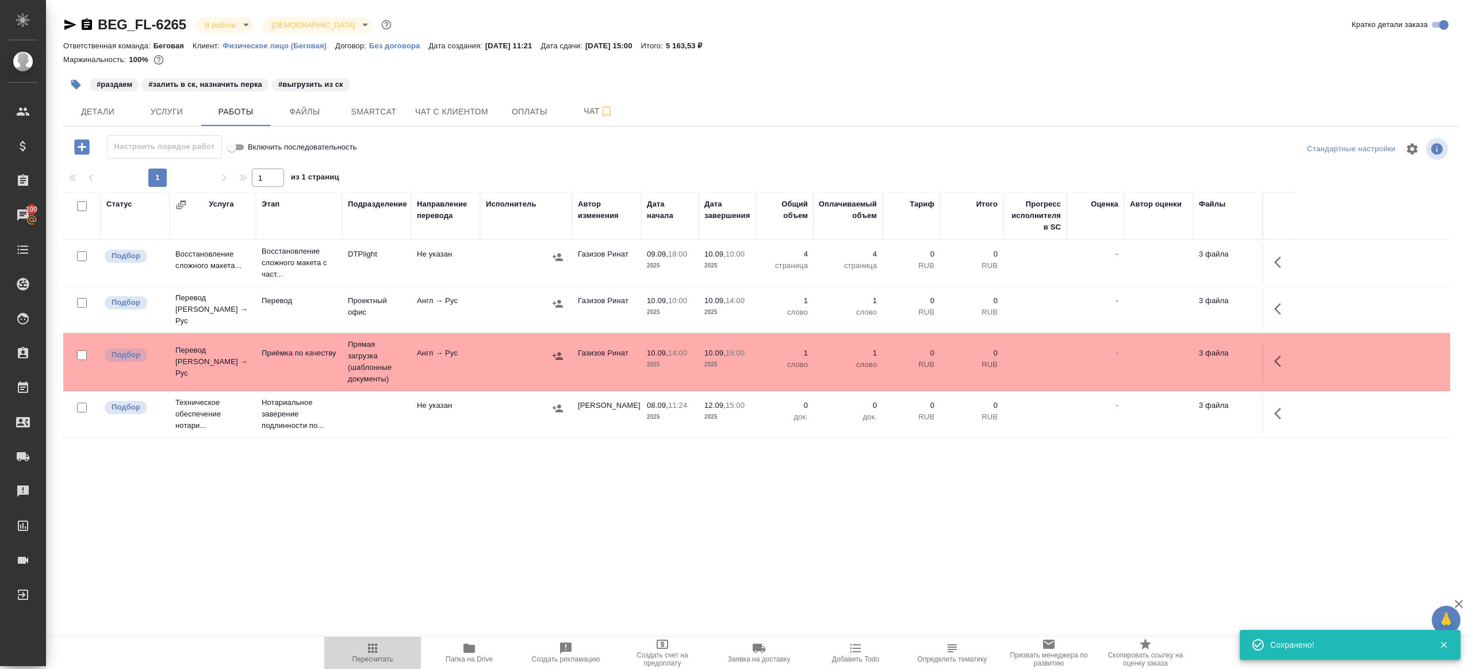
click at [352, 641] on span "Пересчитать" at bounding box center [372, 652] width 83 height 22
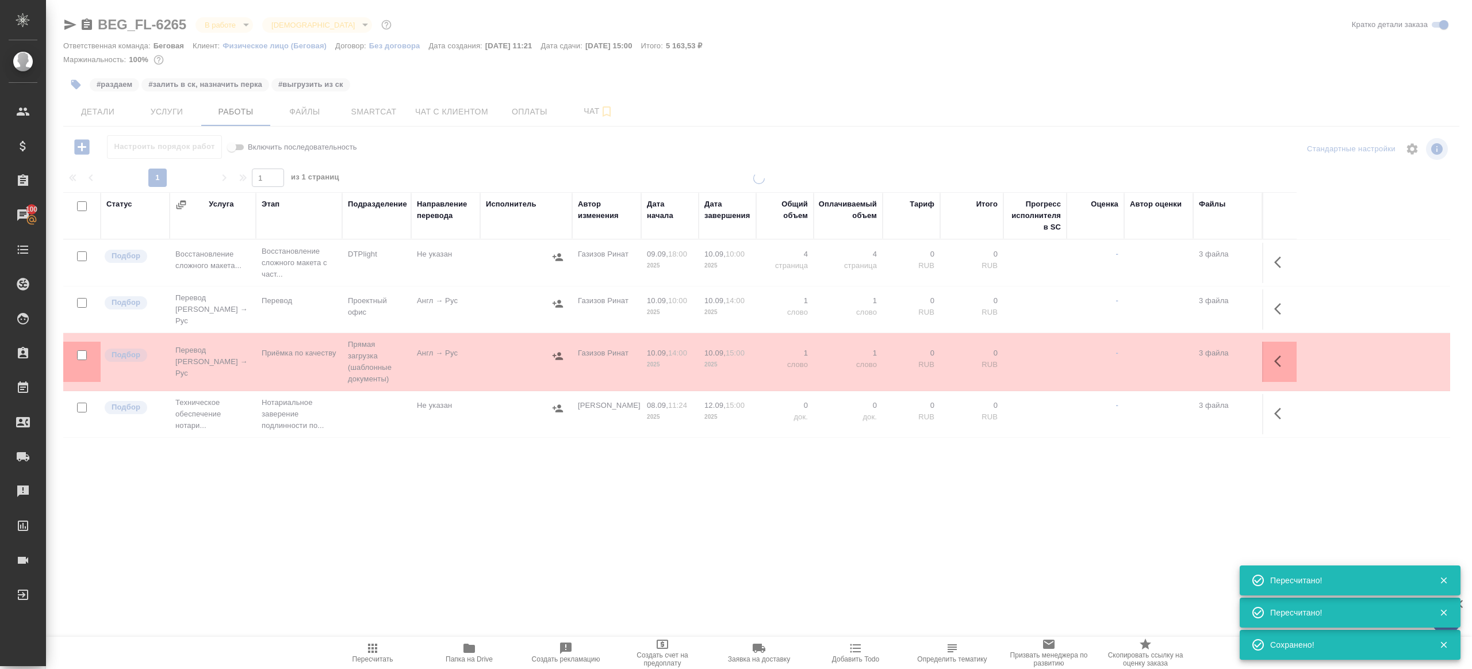
click at [411, 507] on div ".cls-1 fill:#fff; AWATERA Gazizov Rinat Клиенты Спецификации Заказы 100 Чаты To…" at bounding box center [736, 334] width 1472 height 669
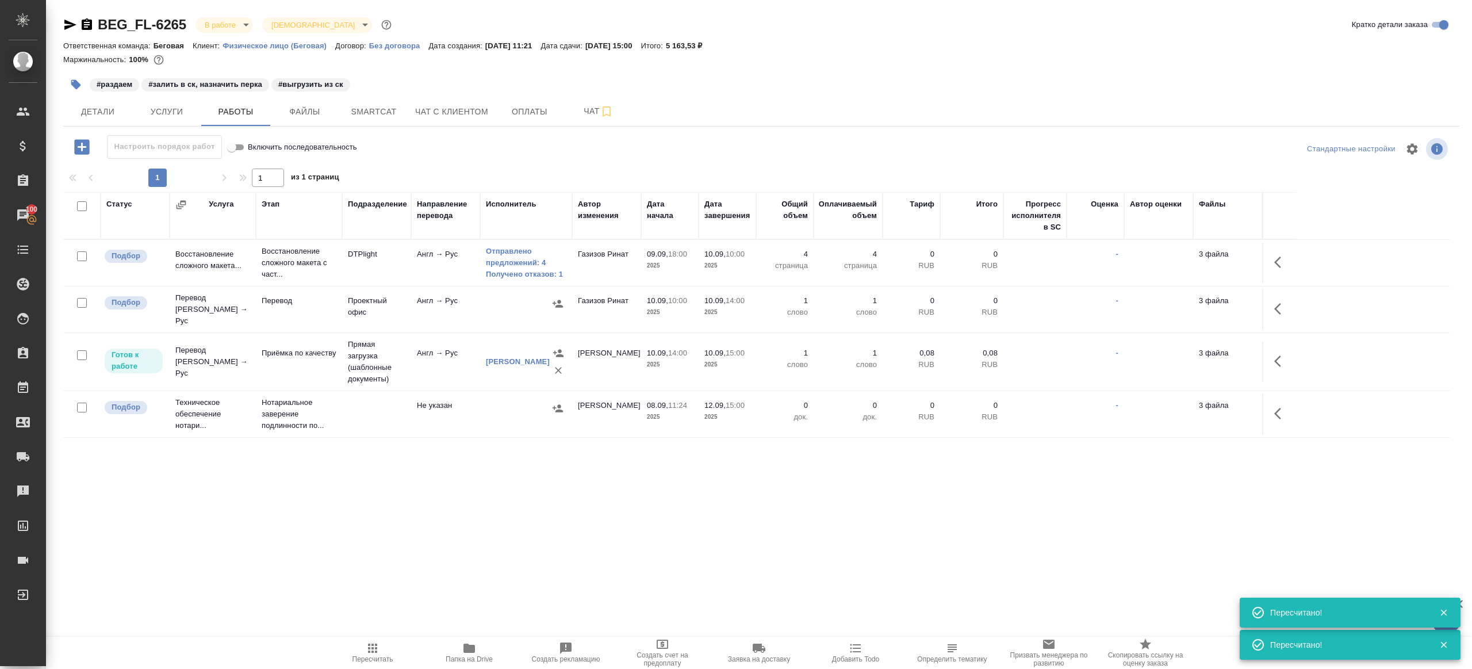
click at [388, 649] on span "Пересчитать" at bounding box center [372, 652] width 83 height 22
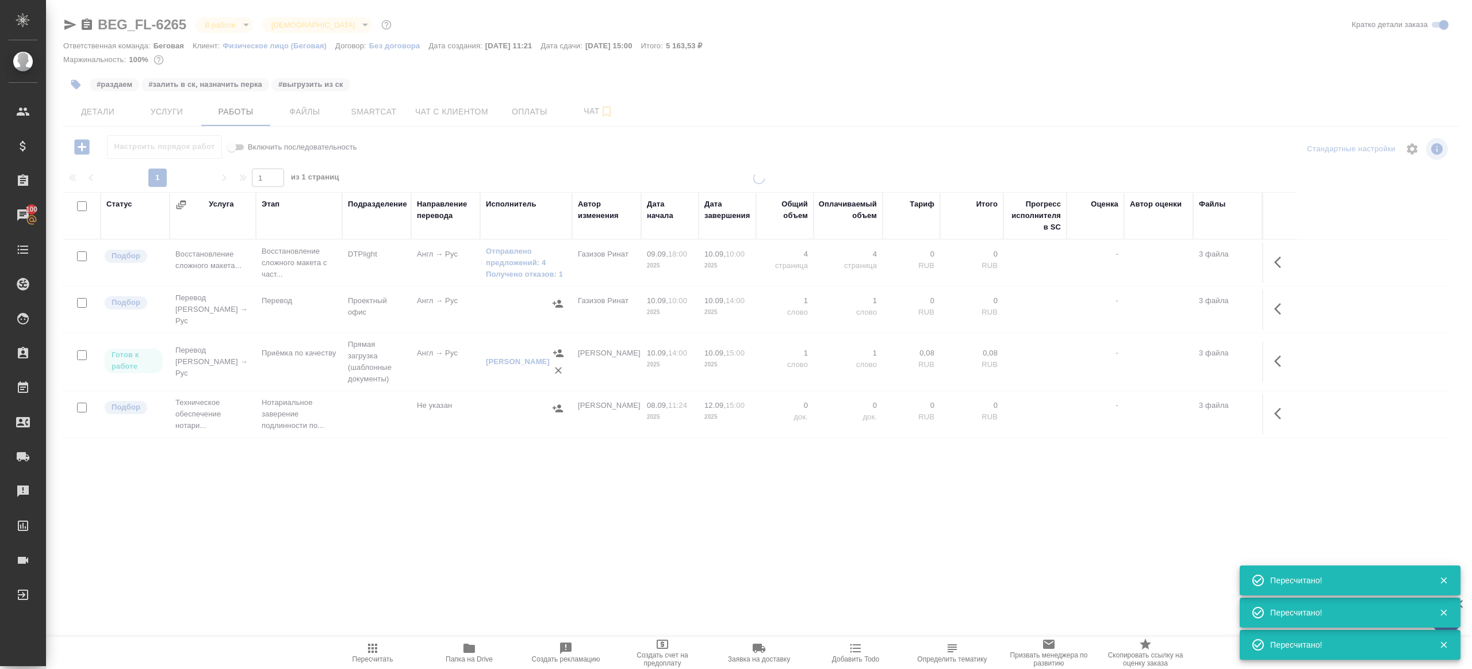
click at [412, 447] on div at bounding box center [759, 326] width 1426 height 308
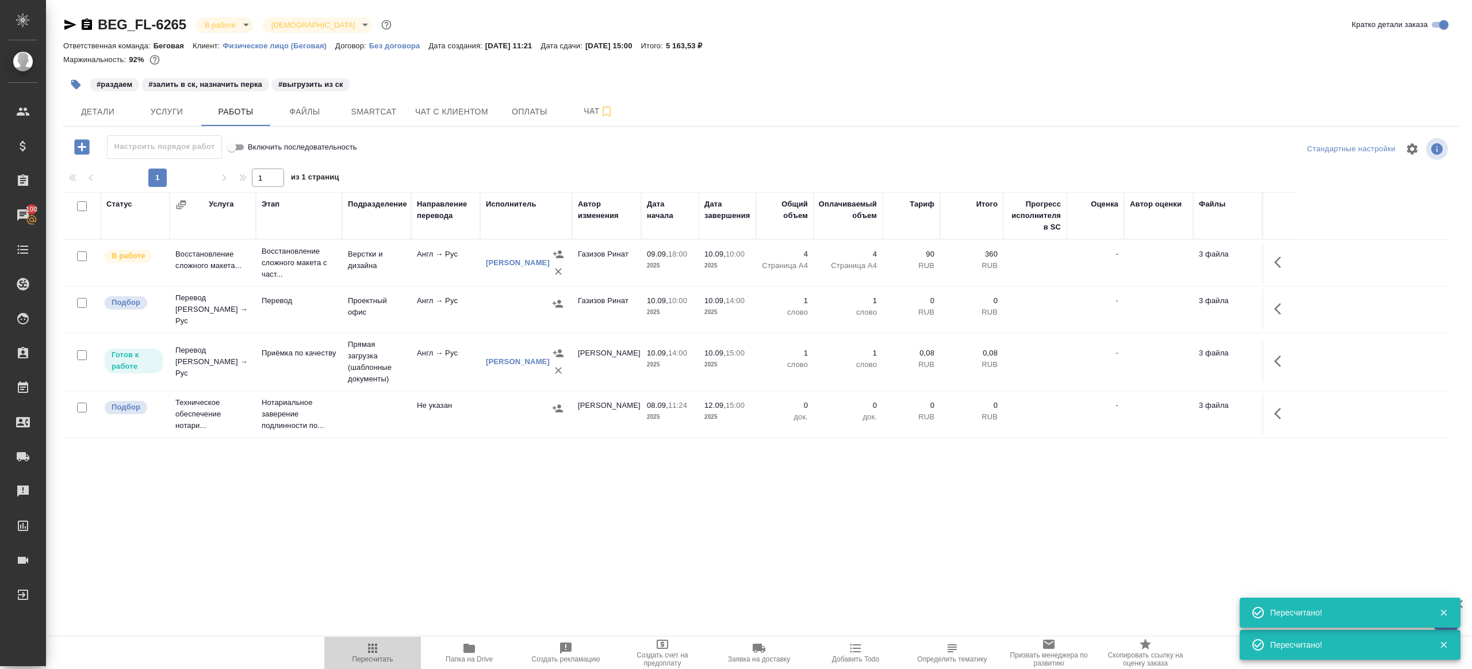
click at [369, 651] on icon "button" at bounding box center [372, 647] width 9 height 9
click at [377, 655] on span "Пересчитать" at bounding box center [372, 659] width 41 height 8
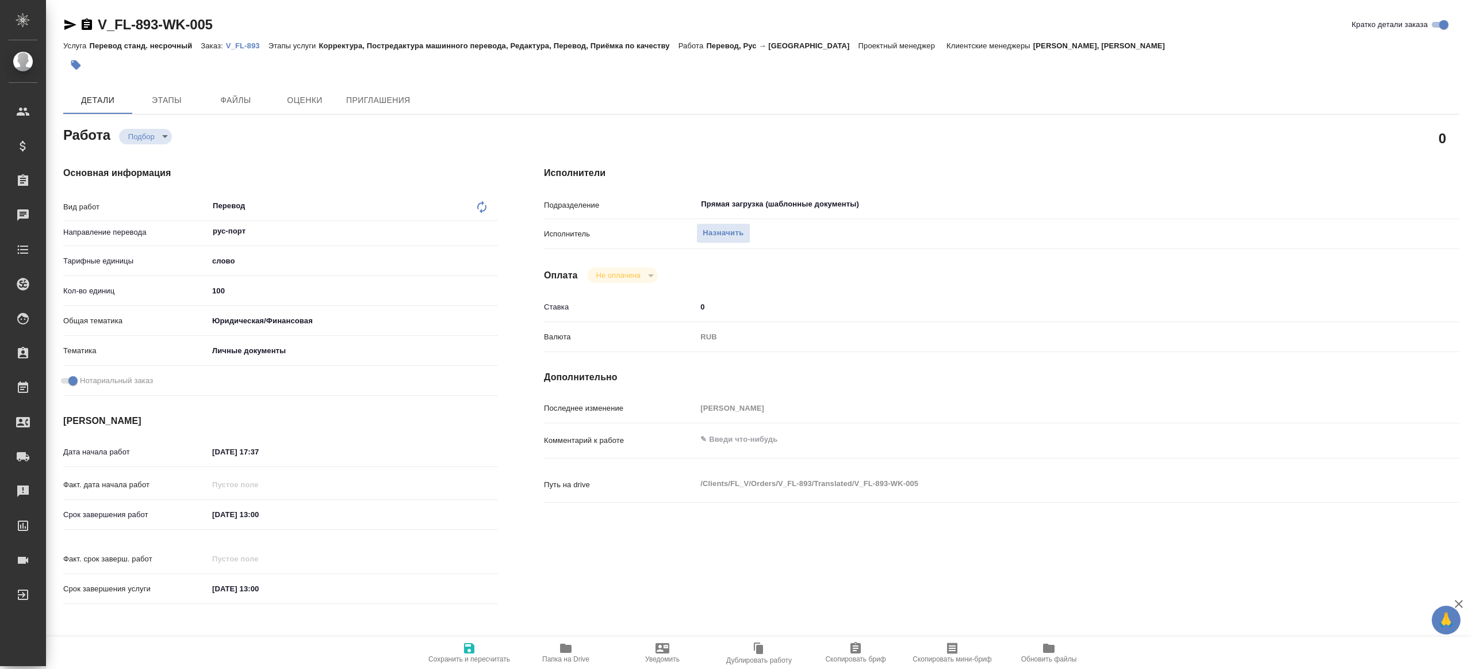
type textarea "x"
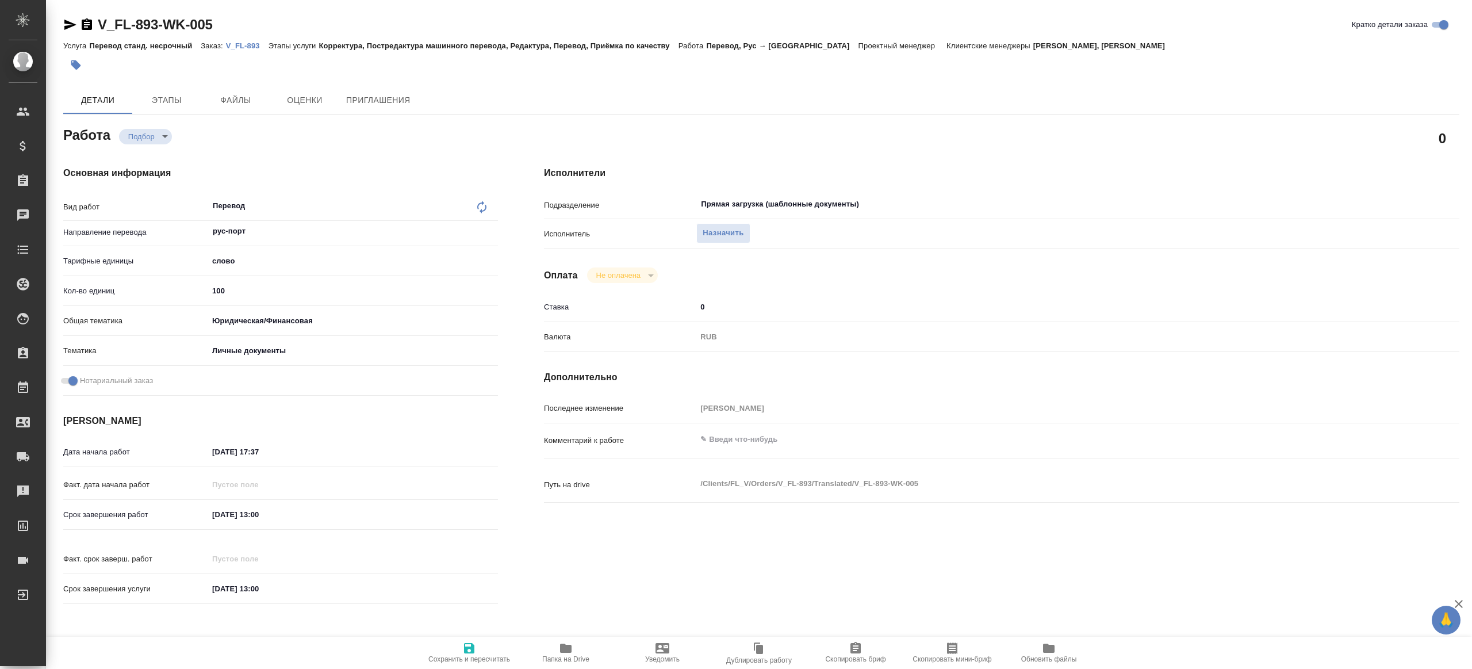
type textarea "x"
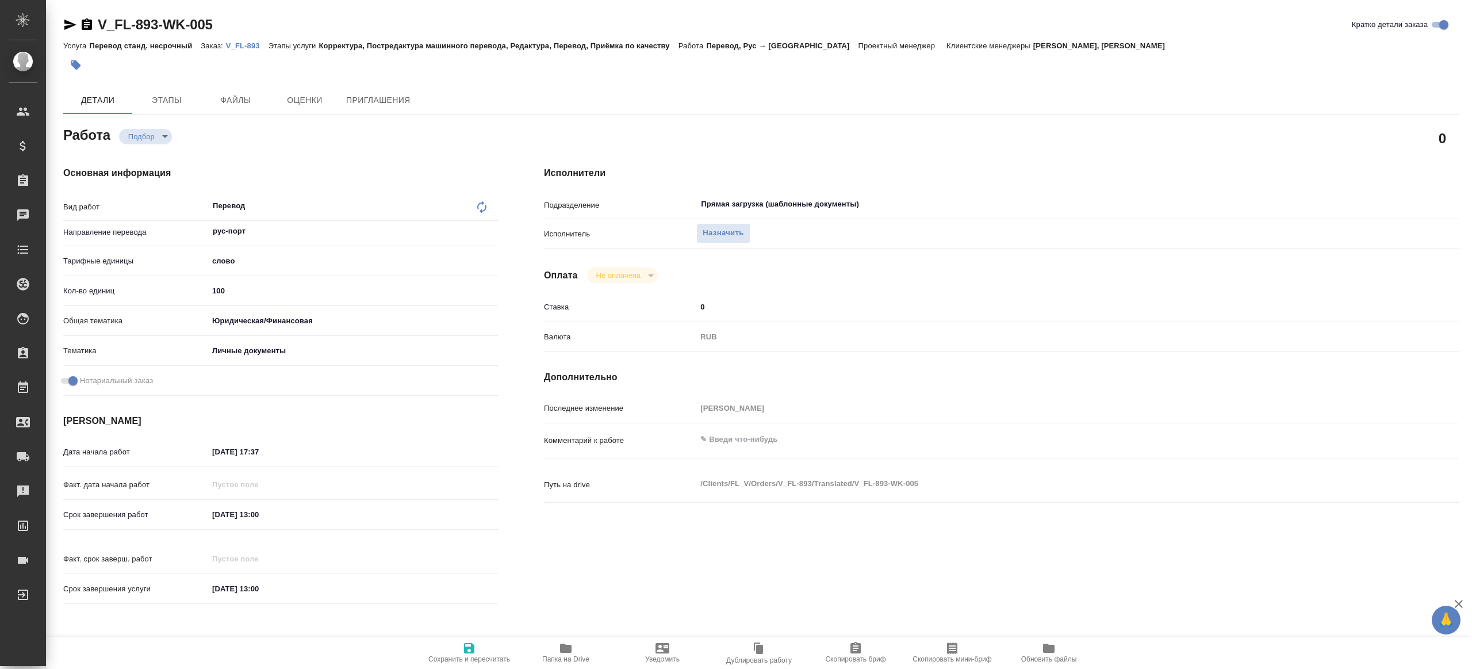
type textarea "x"
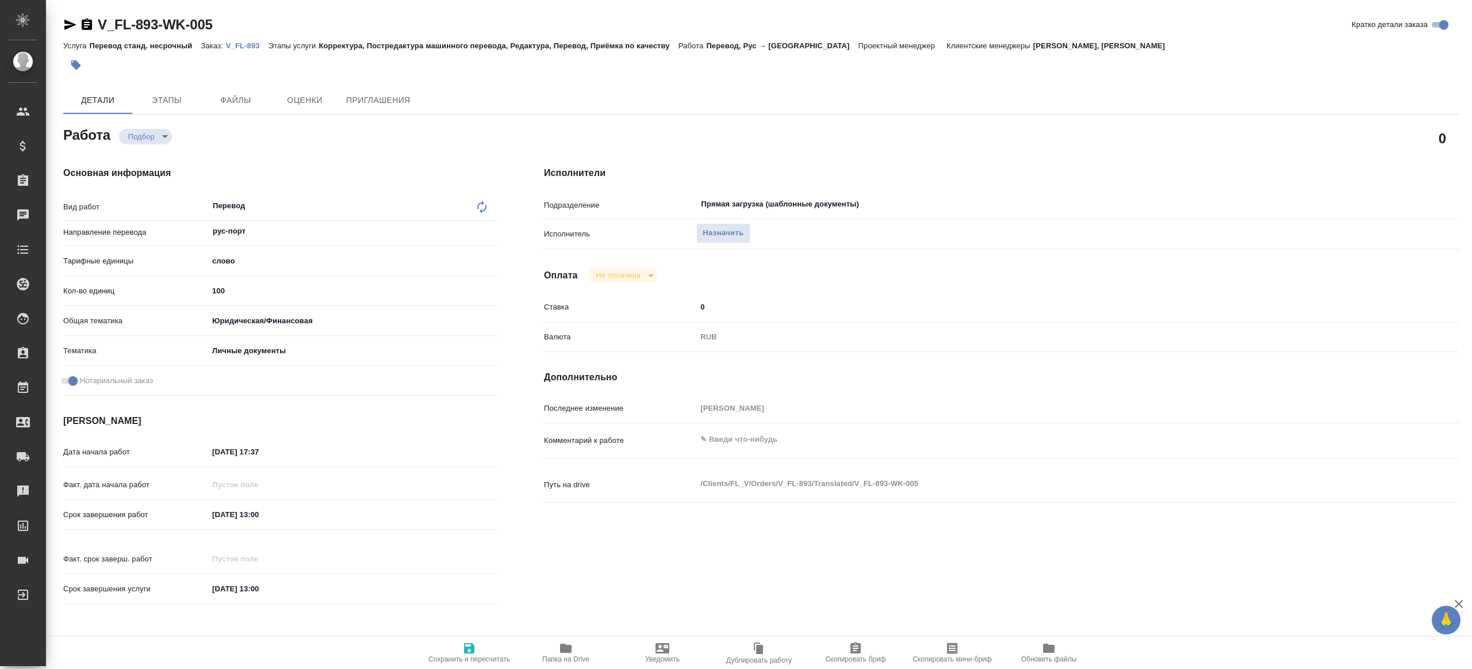
type textarea "x"
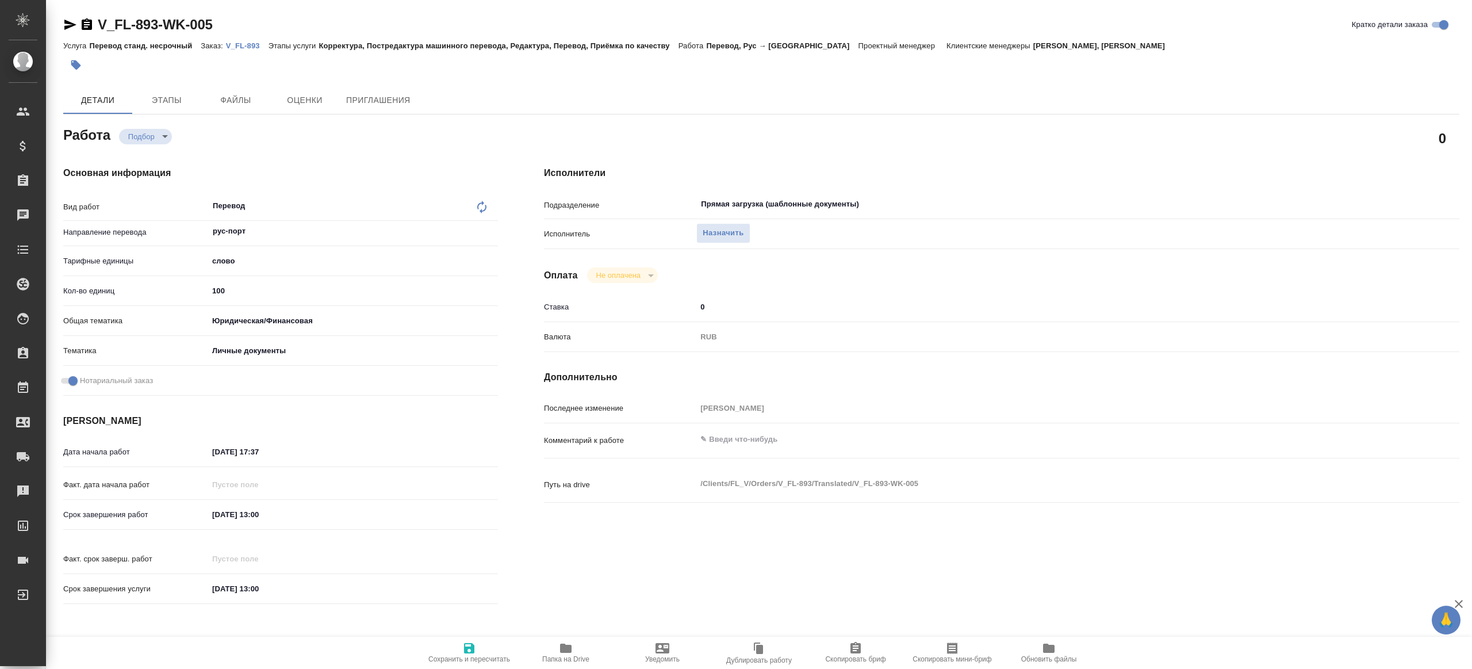
type textarea "x"
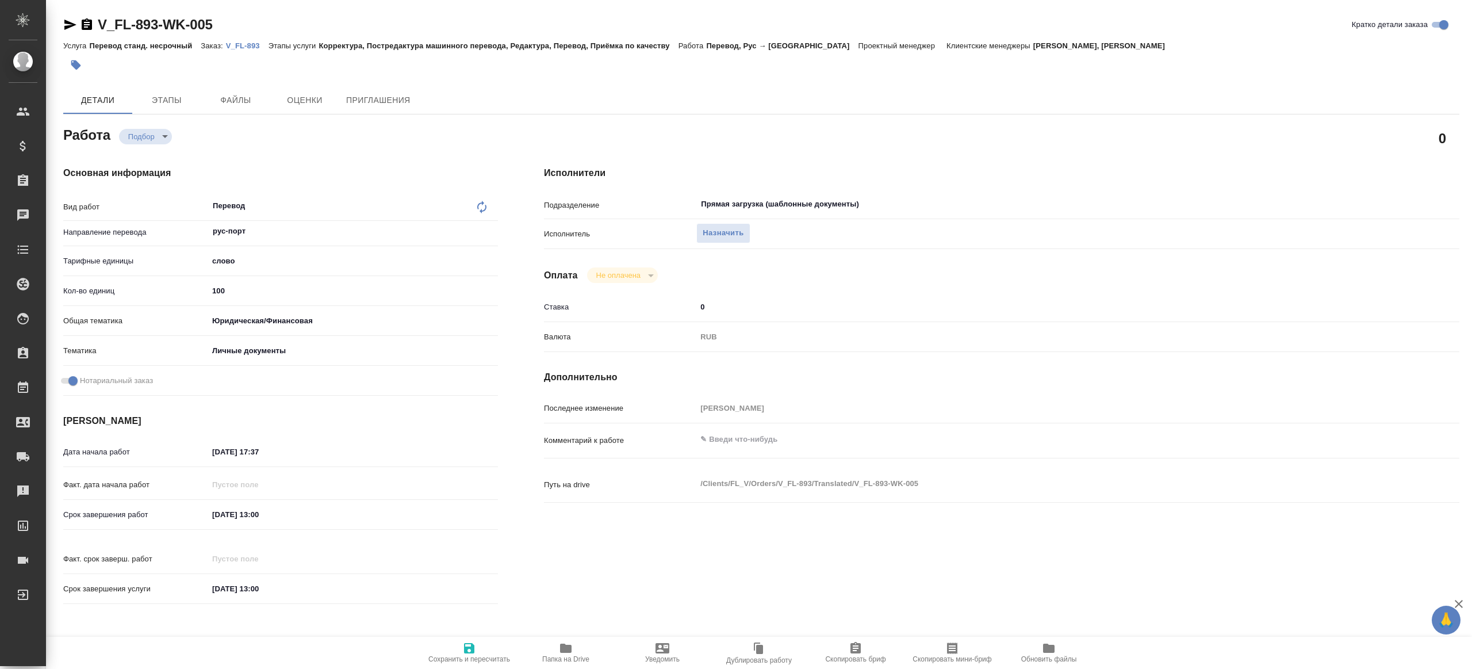
type textarea "x"
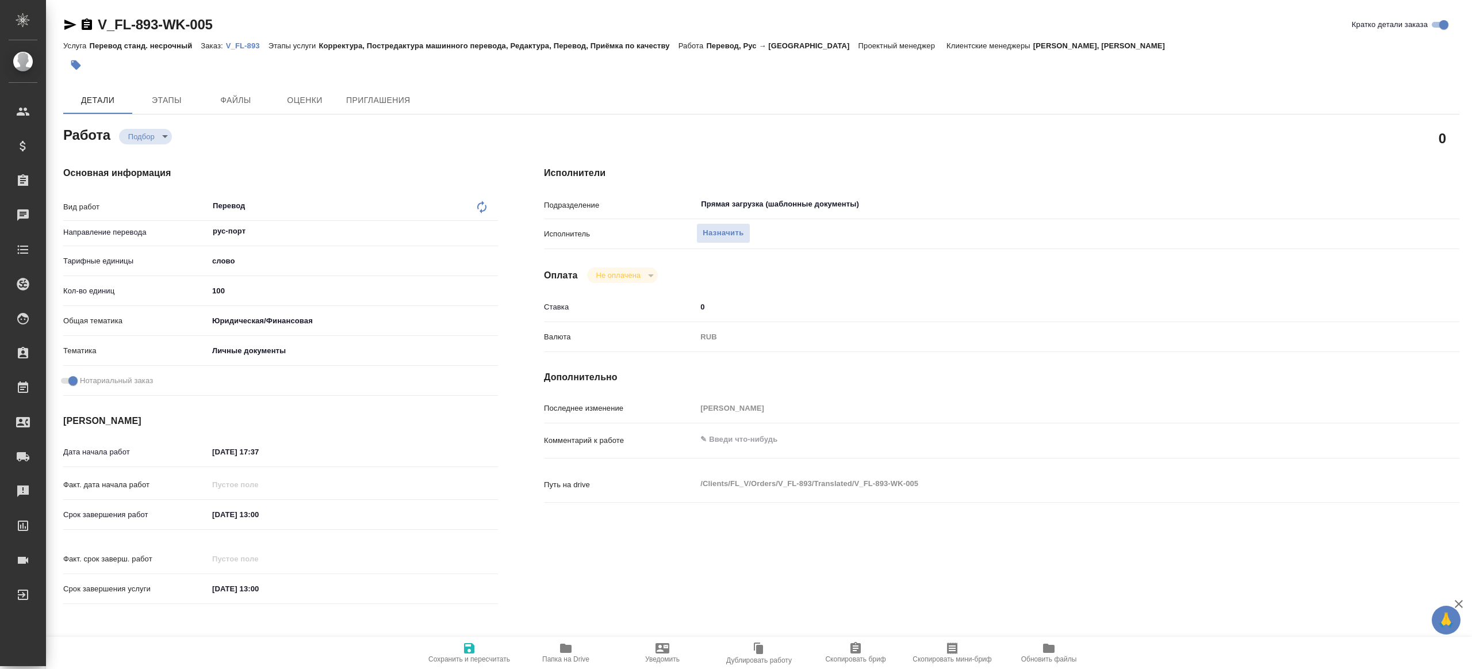
type textarea "x"
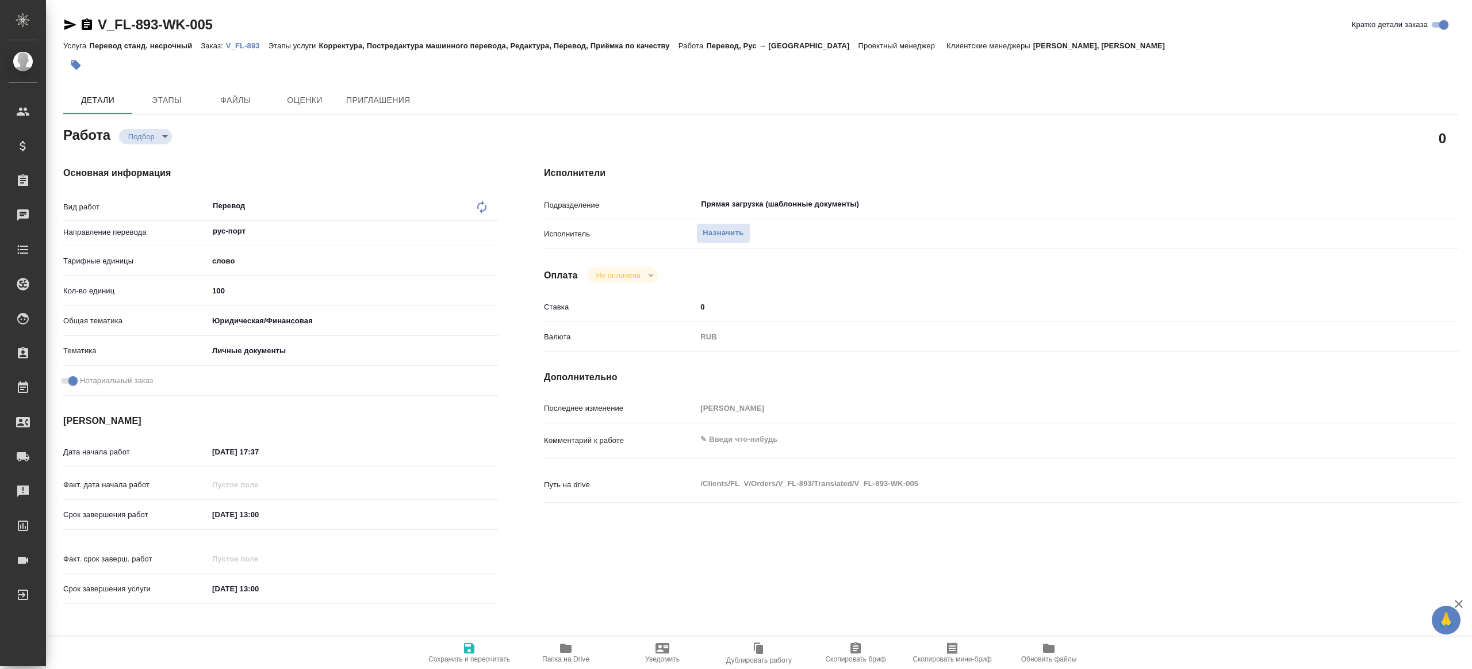
type textarea "x"
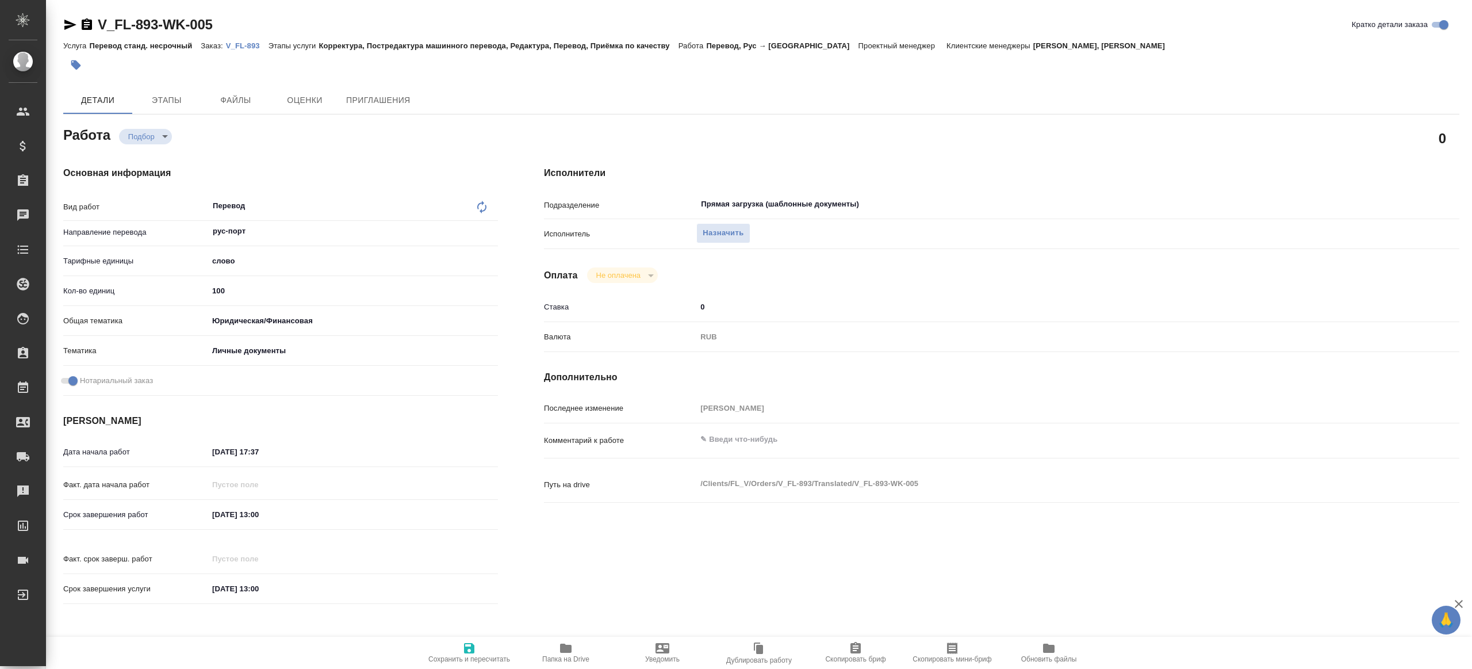
type textarea "x"
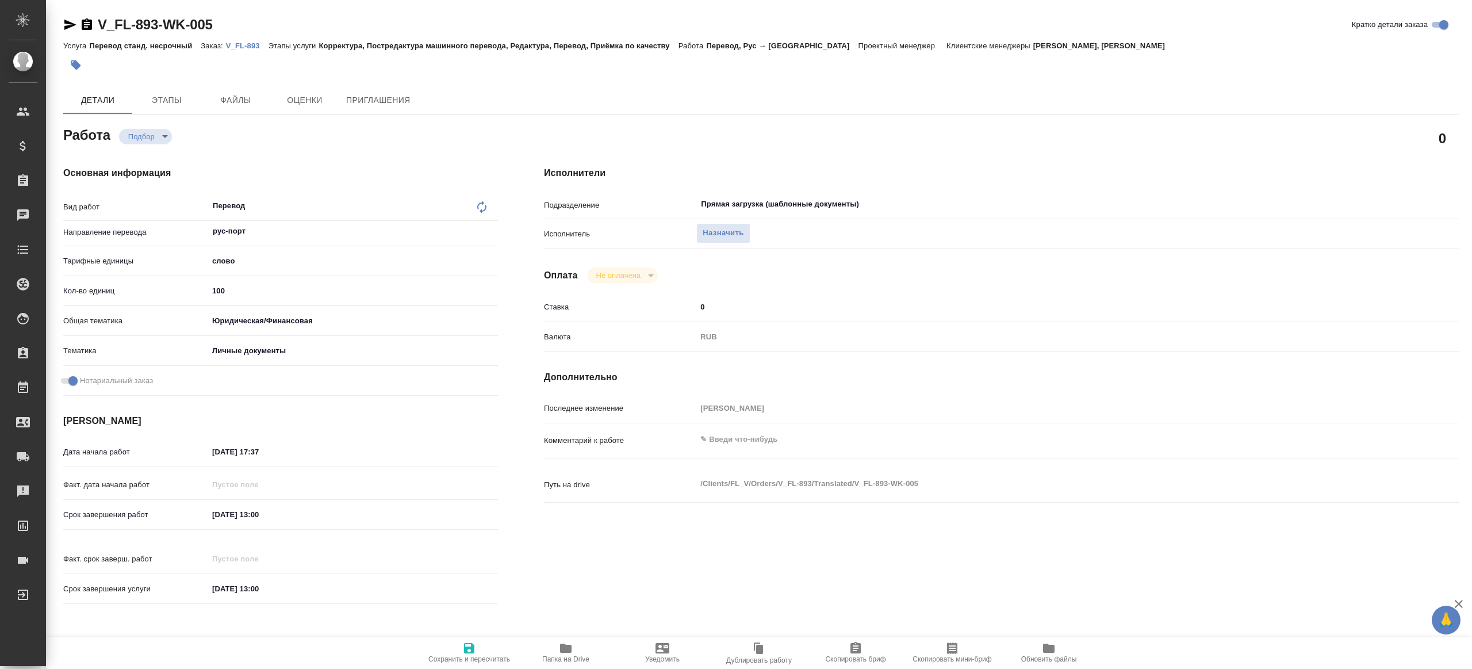
type textarea "x"
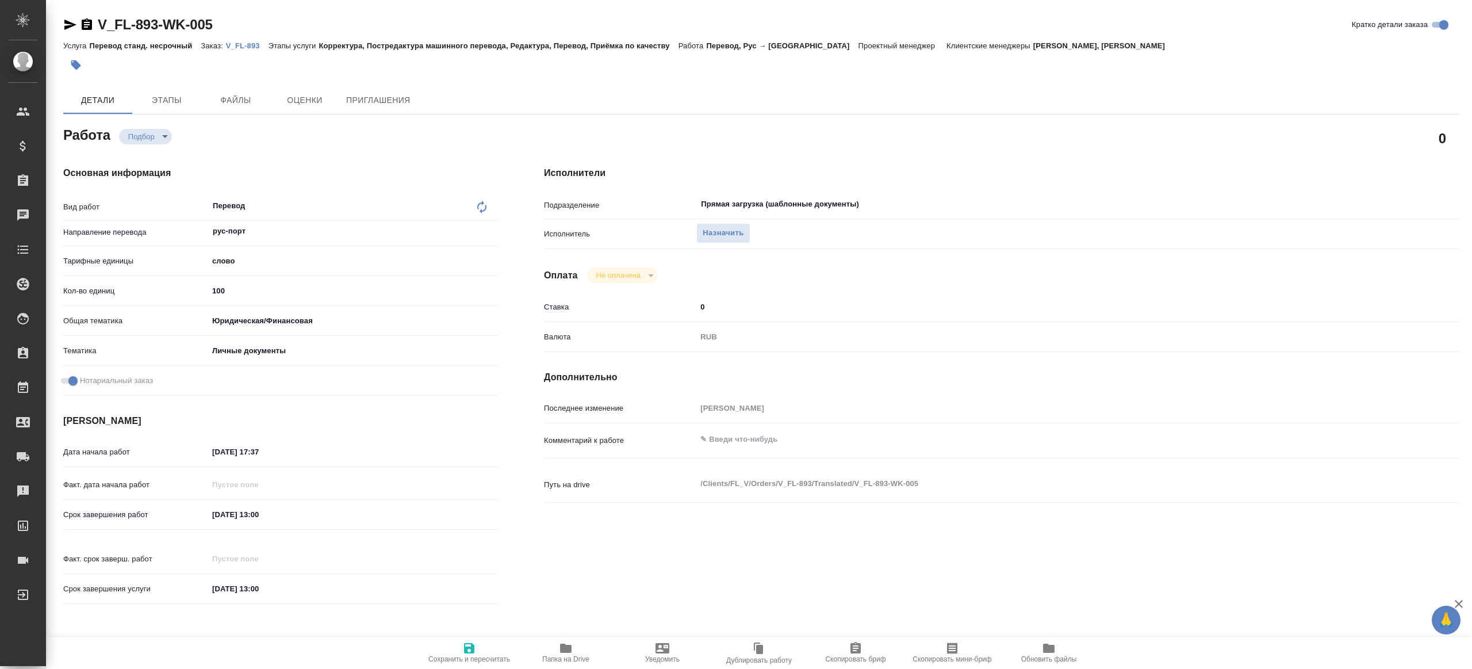
type textarea "x"
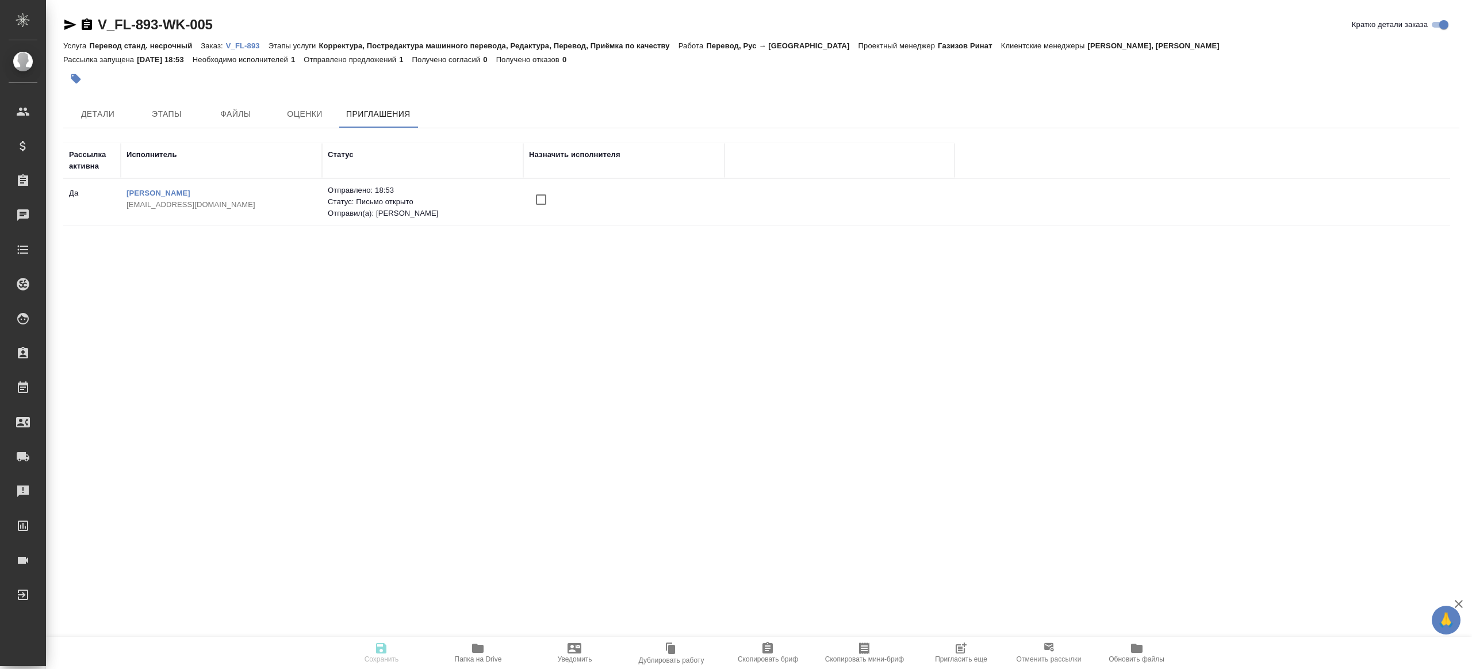
click at [539, 200] on input "checkbox" at bounding box center [541, 199] width 24 height 24
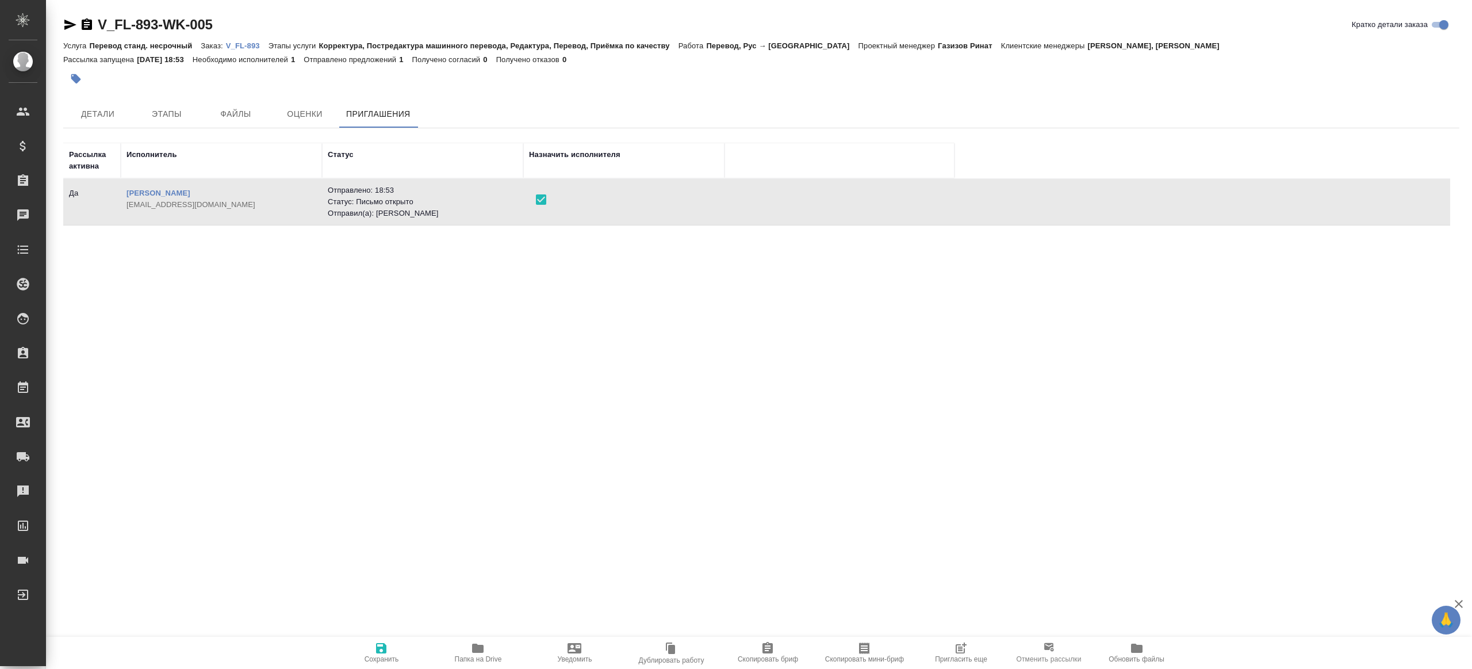
click at [381, 647] on icon "button" at bounding box center [381, 648] width 10 height 10
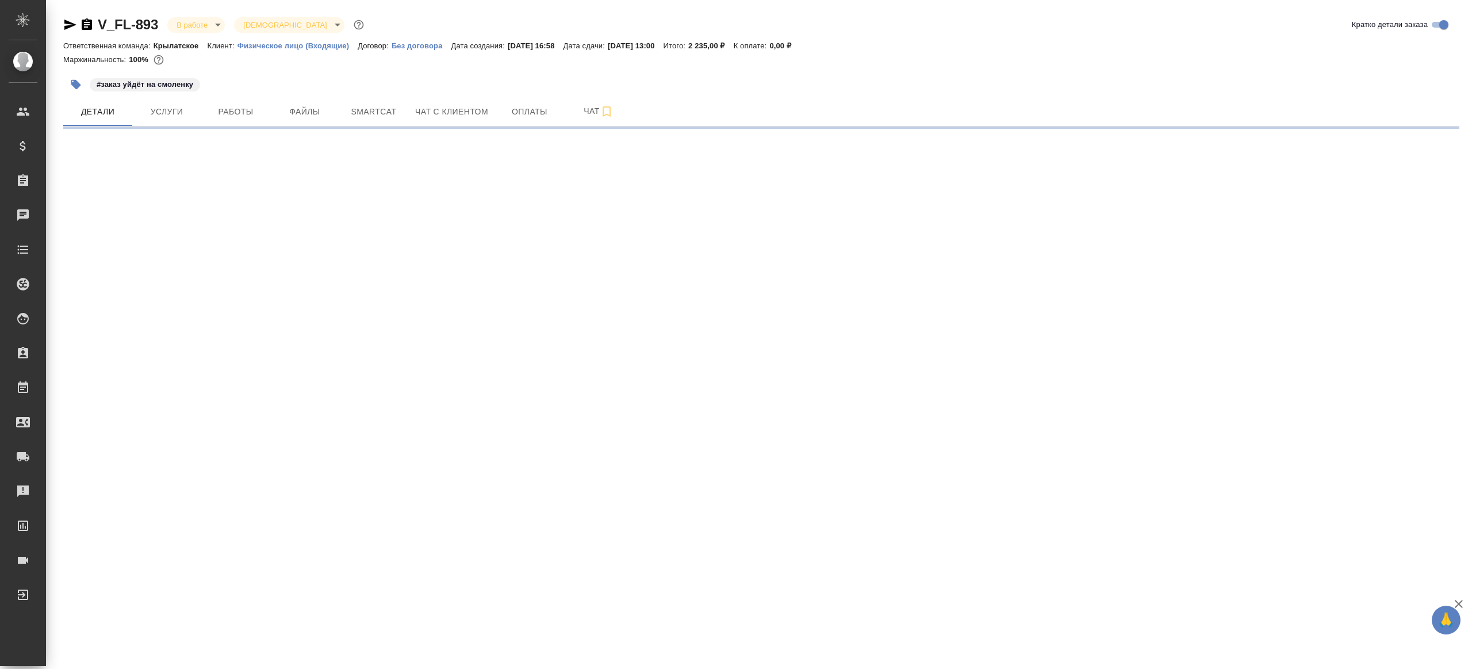
select select "RU"
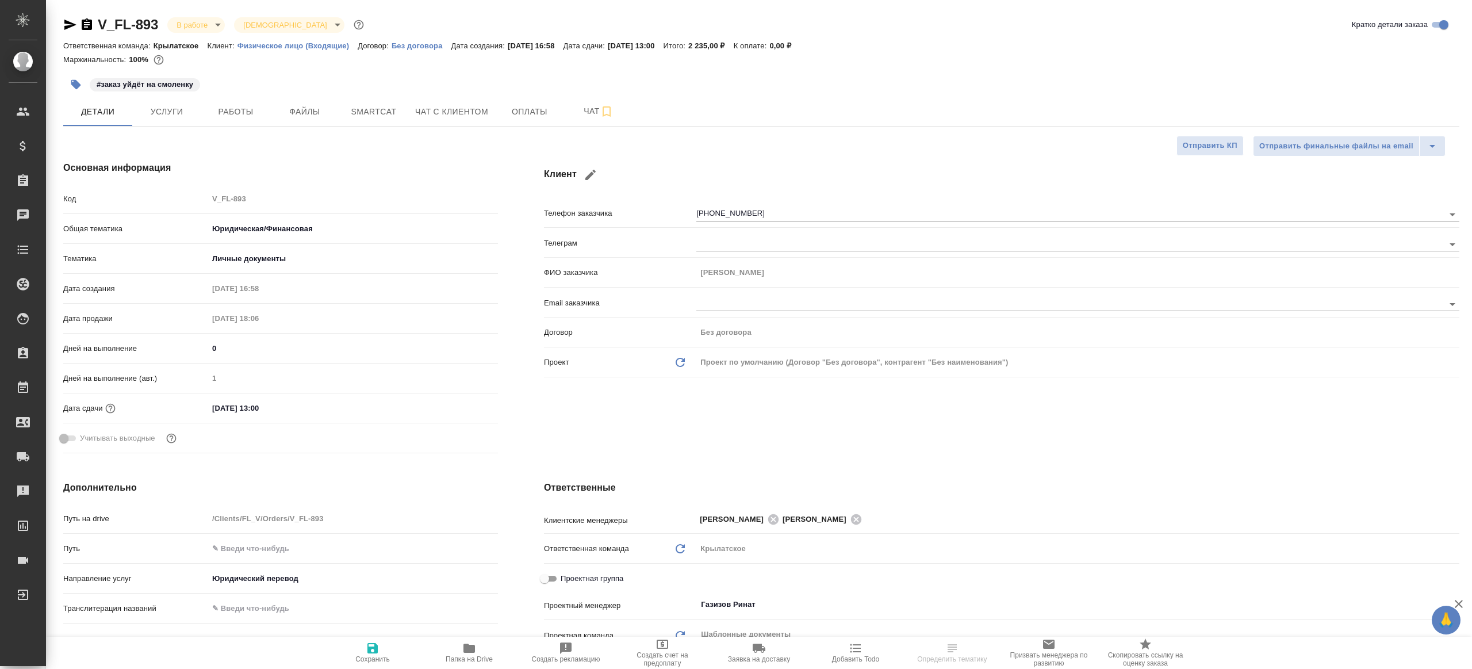
type textarea "x"
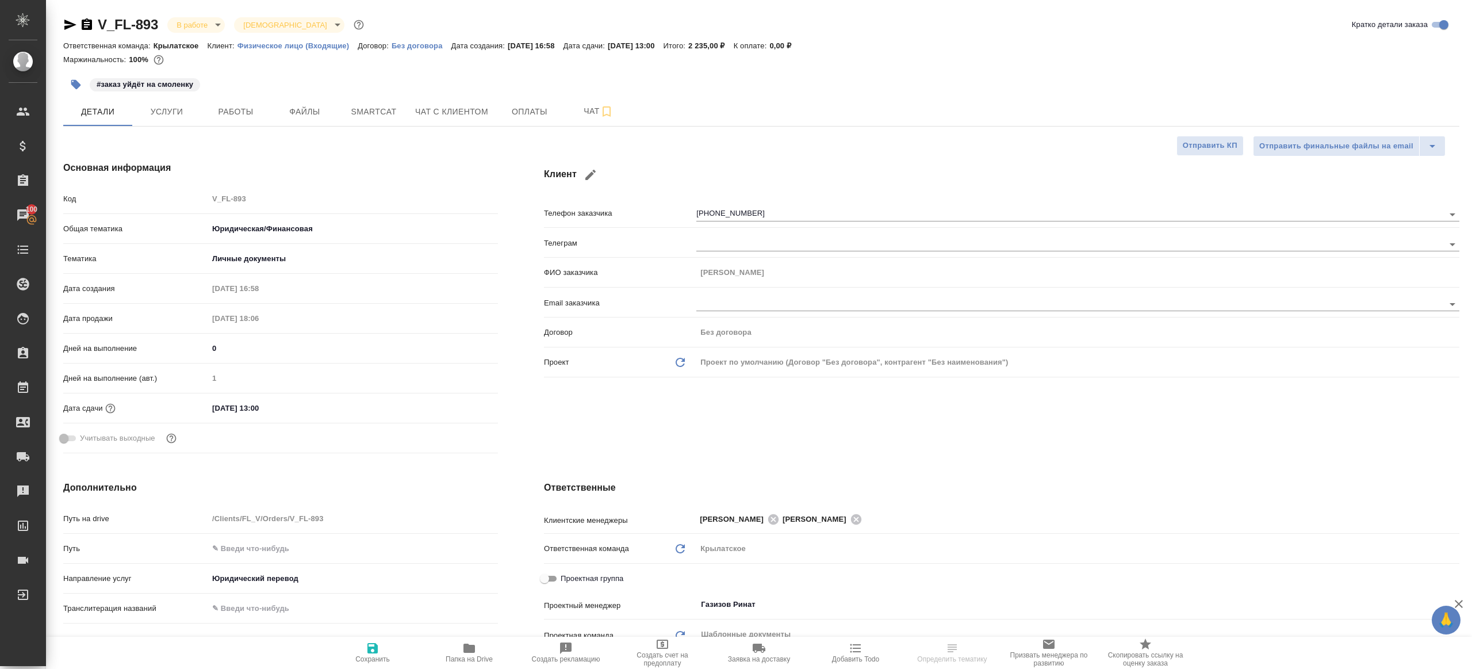
type textarea "x"
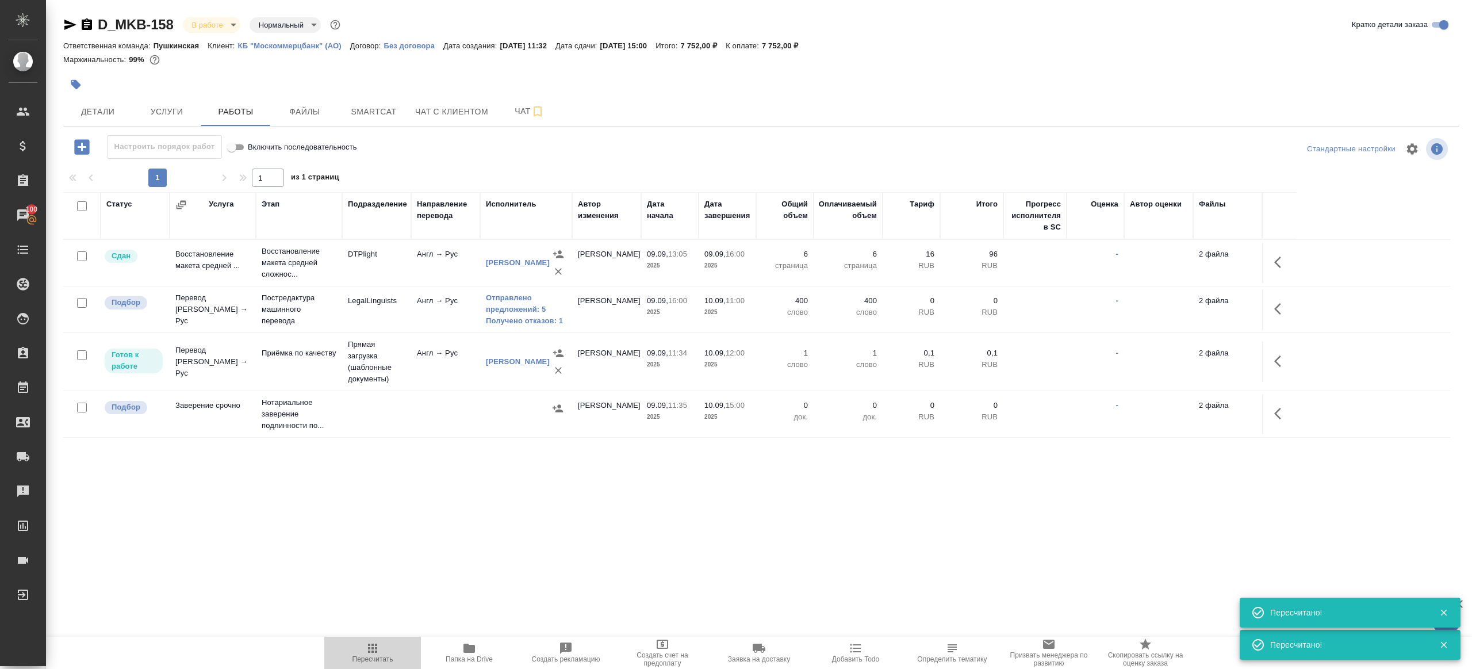
click at [371, 658] on span "Пересчитать" at bounding box center [372, 659] width 41 height 8
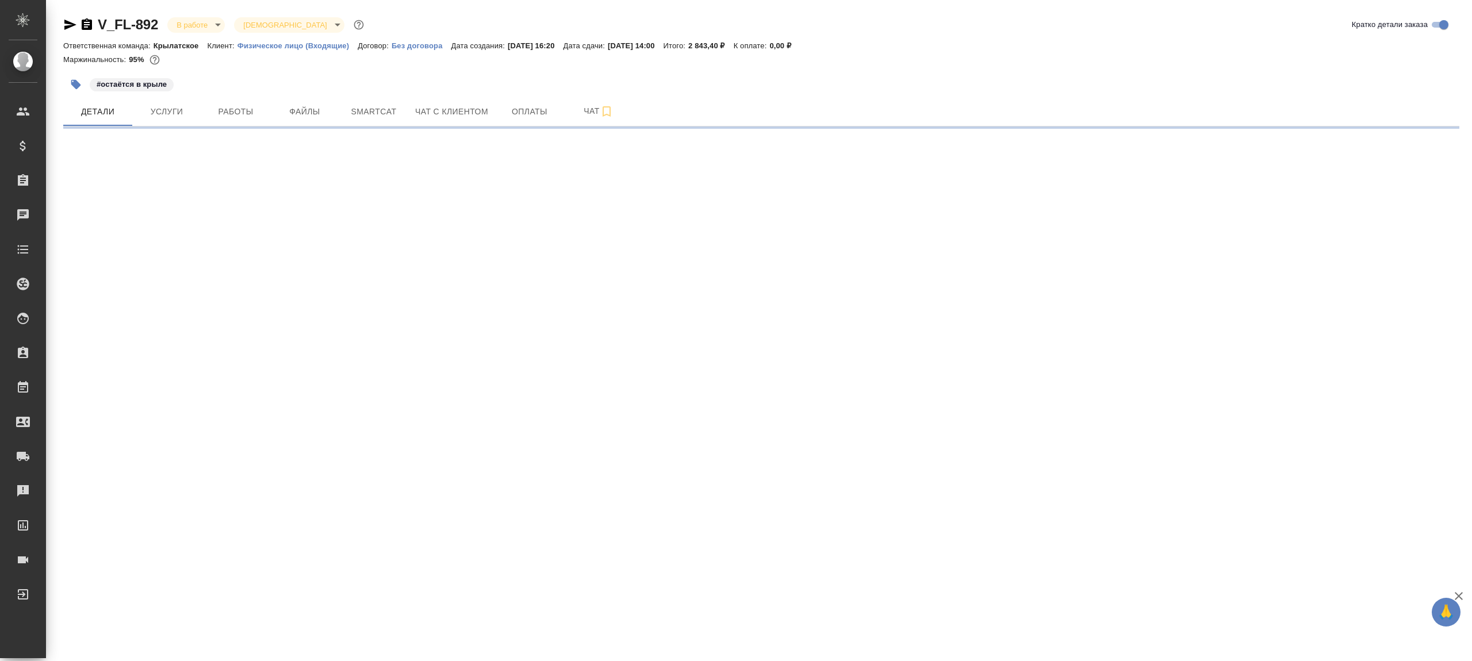
select select "RU"
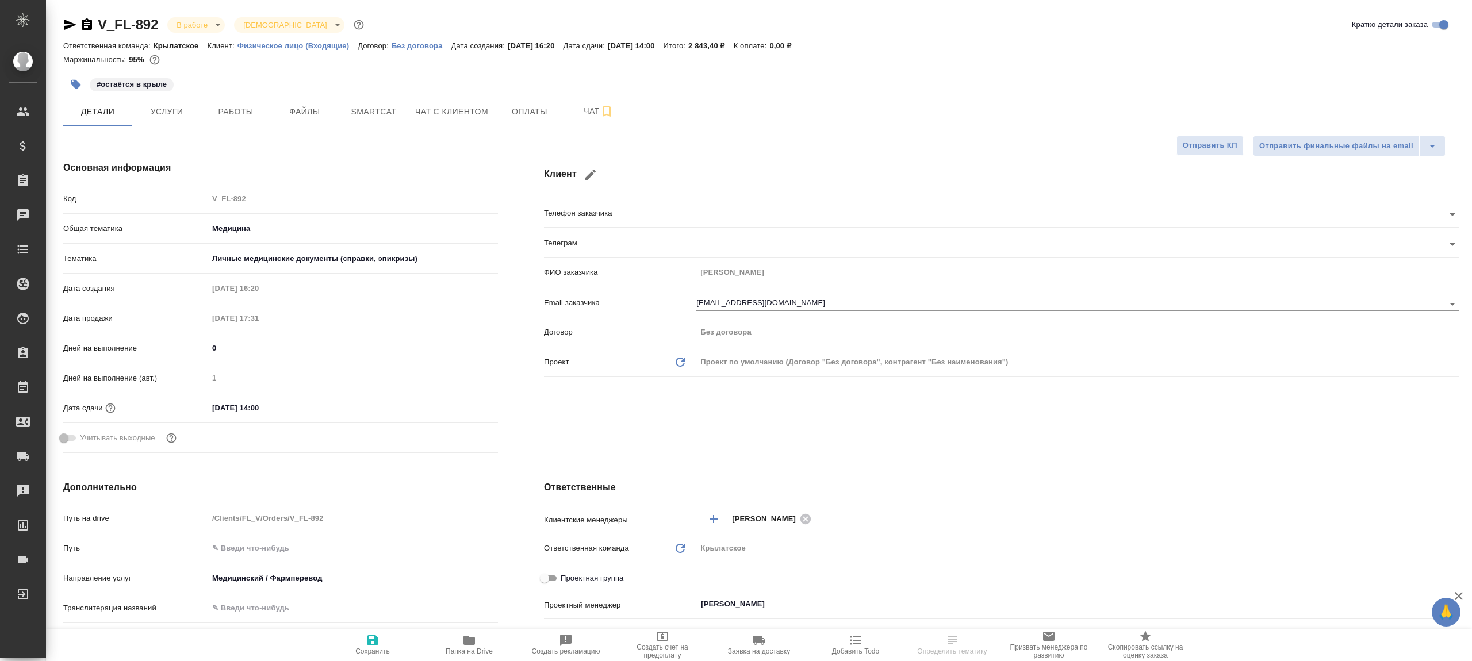
type textarea "x"
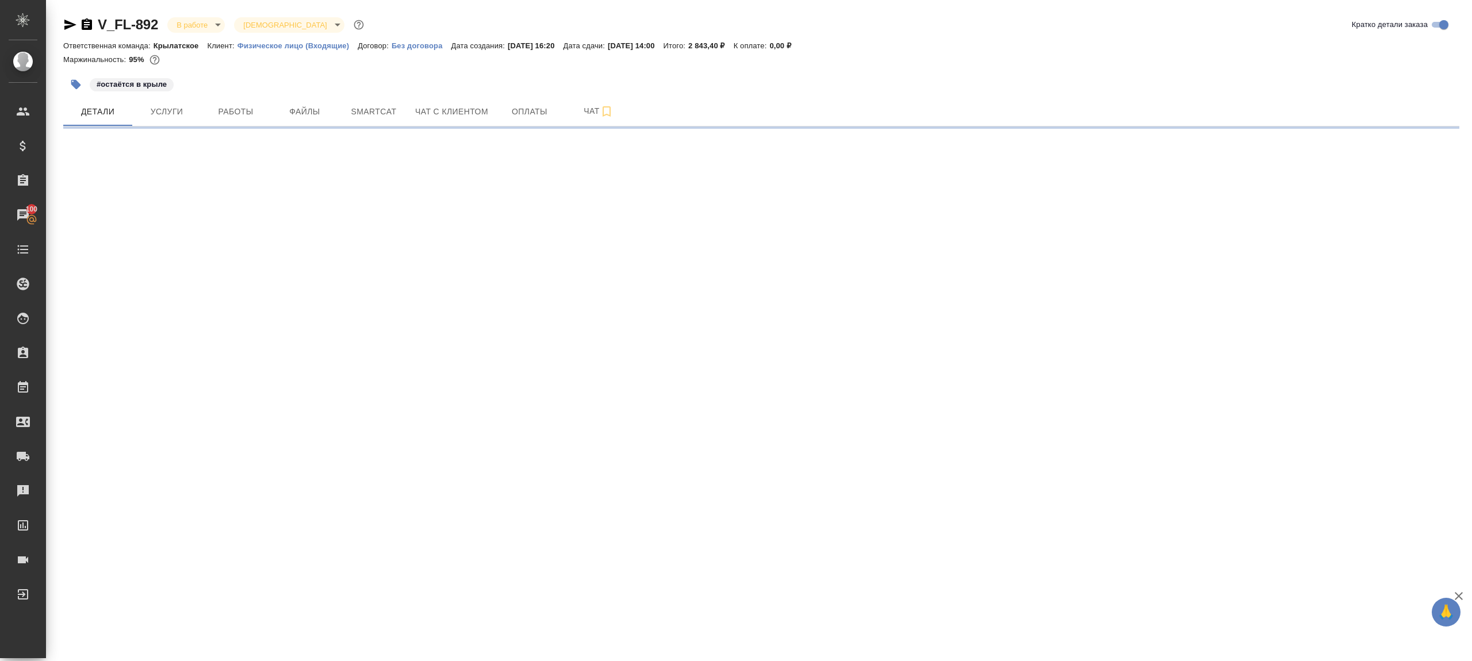
select select "RU"
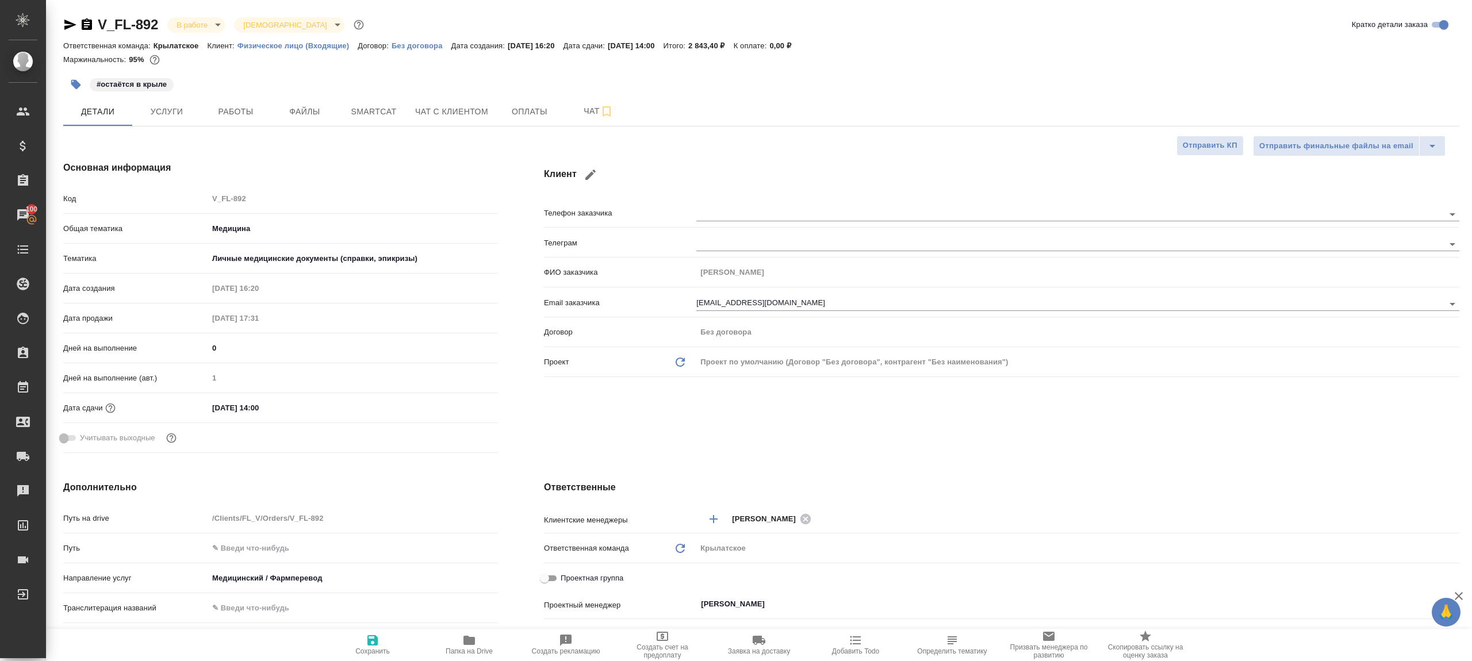
type textarea "x"
